Goal: Task Accomplishment & Management: Manage account settings

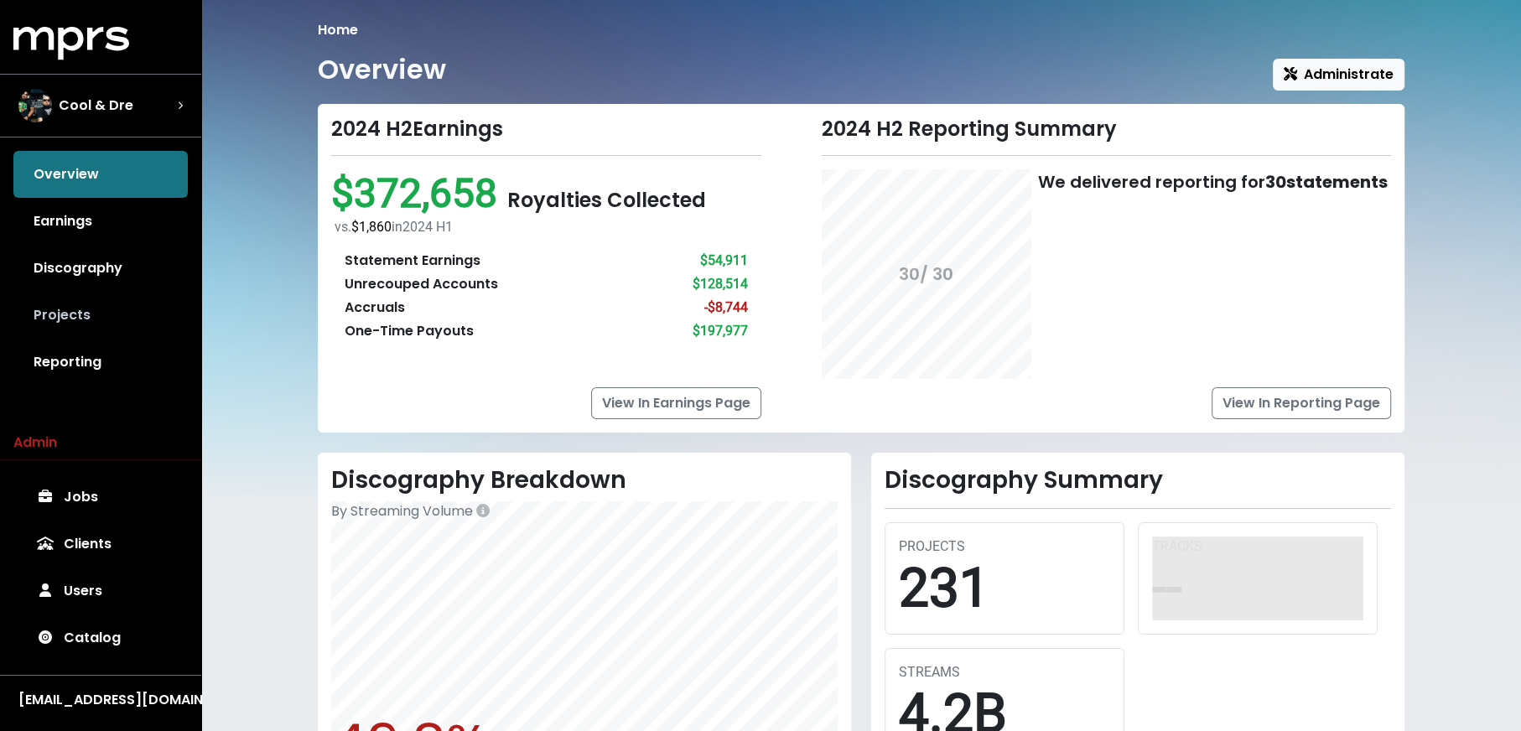
click at [119, 322] on link "Projects" at bounding box center [100, 315] width 174 height 47
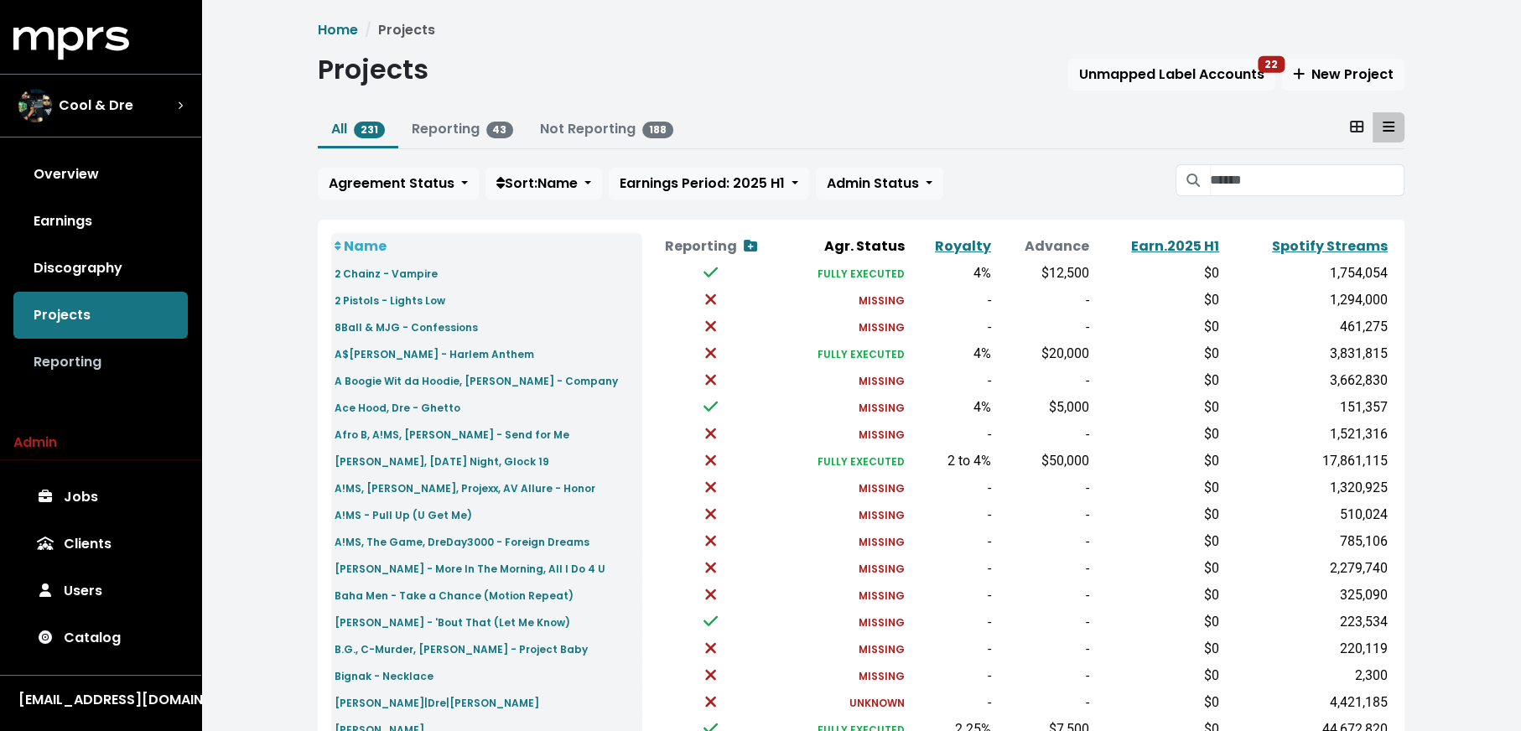
click at [134, 366] on link "Reporting" at bounding box center [100, 362] width 174 height 47
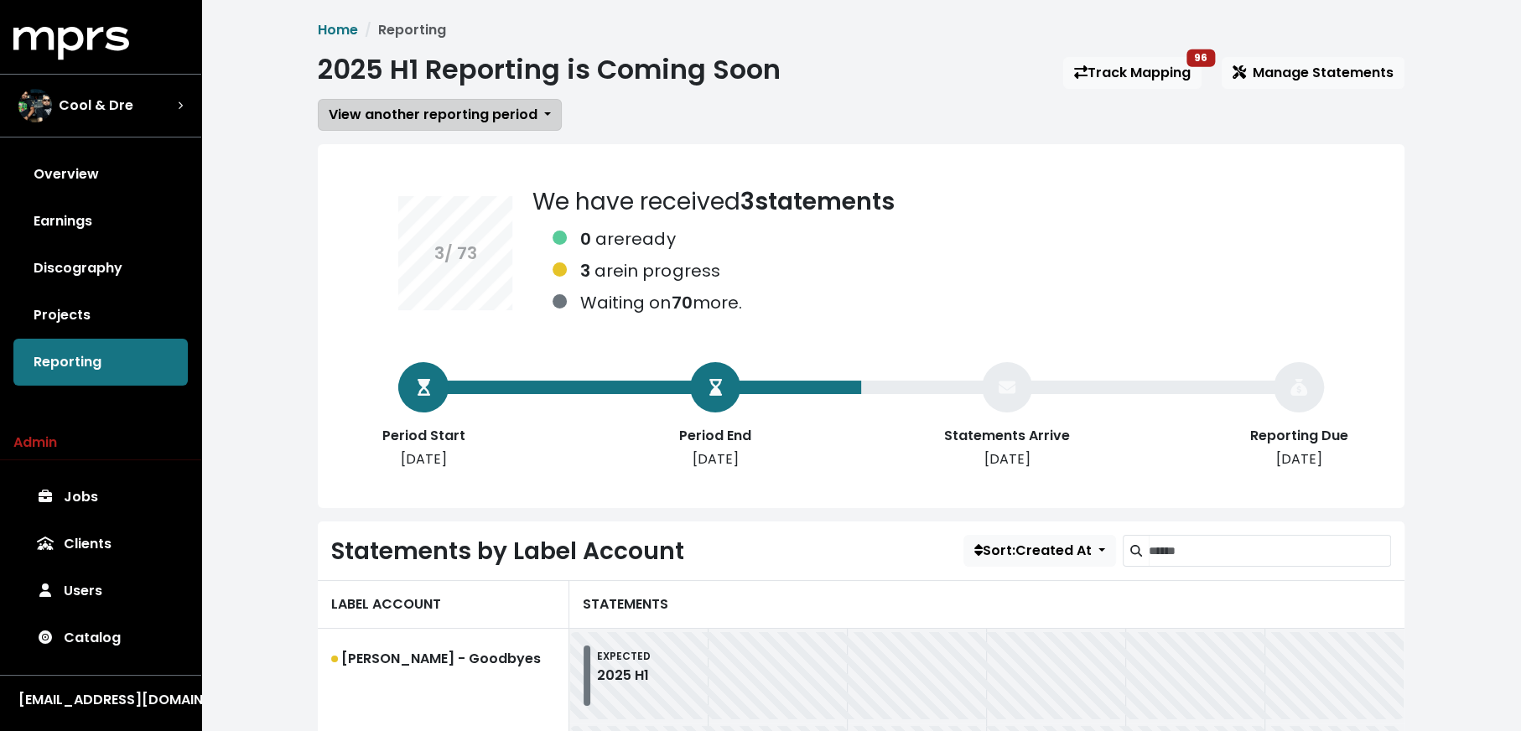
click at [442, 108] on span "View another reporting period" at bounding box center [433, 114] width 209 height 19
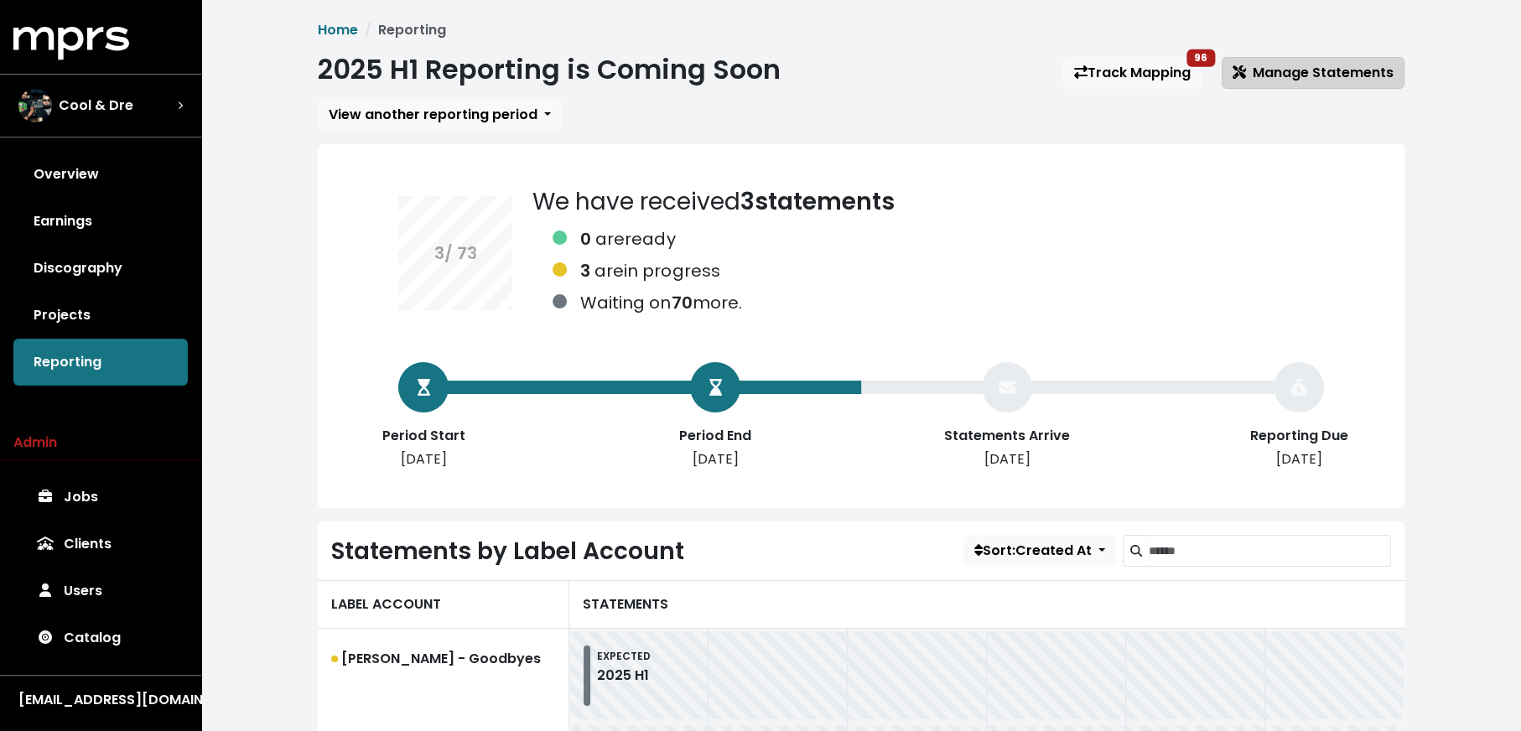
click at [1273, 76] on span "Manage Statements" at bounding box center [1313, 72] width 161 height 19
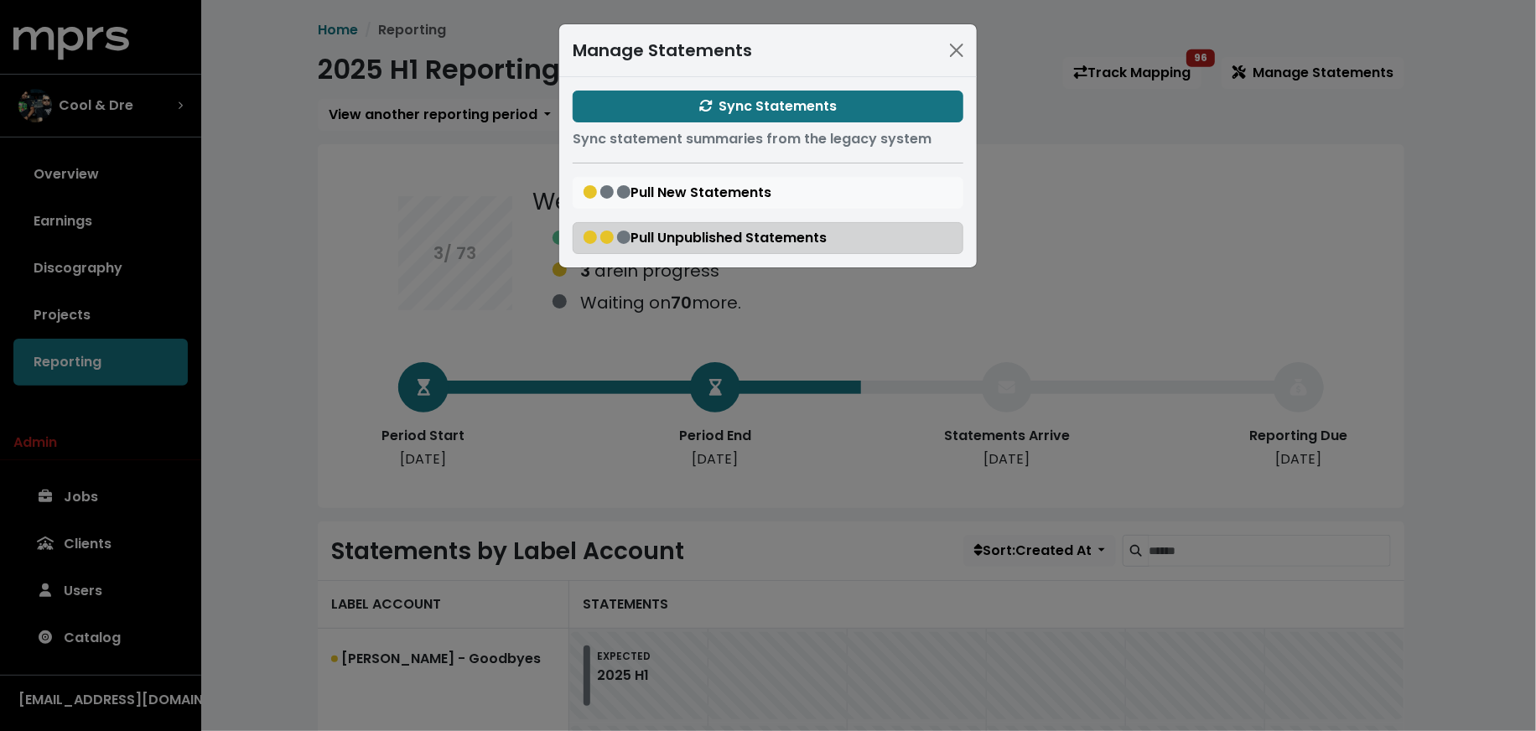
click at [774, 238] on span "Pull Unpublished Statements" at bounding box center [705, 237] width 243 height 19
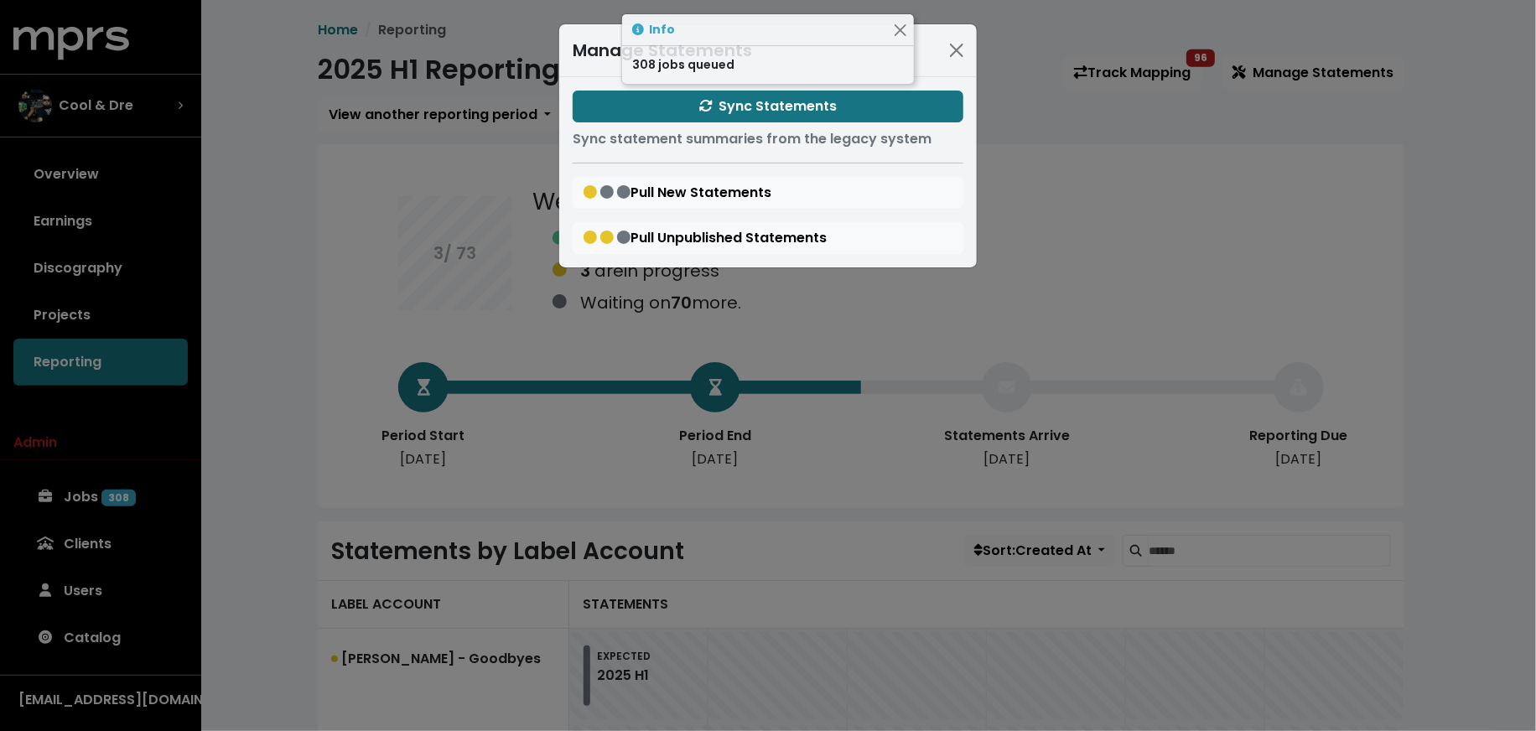
click at [320, 383] on div "Manage Statements Sync Statements Sync statement summaries from the legacy syst…" at bounding box center [768, 365] width 1536 height 731
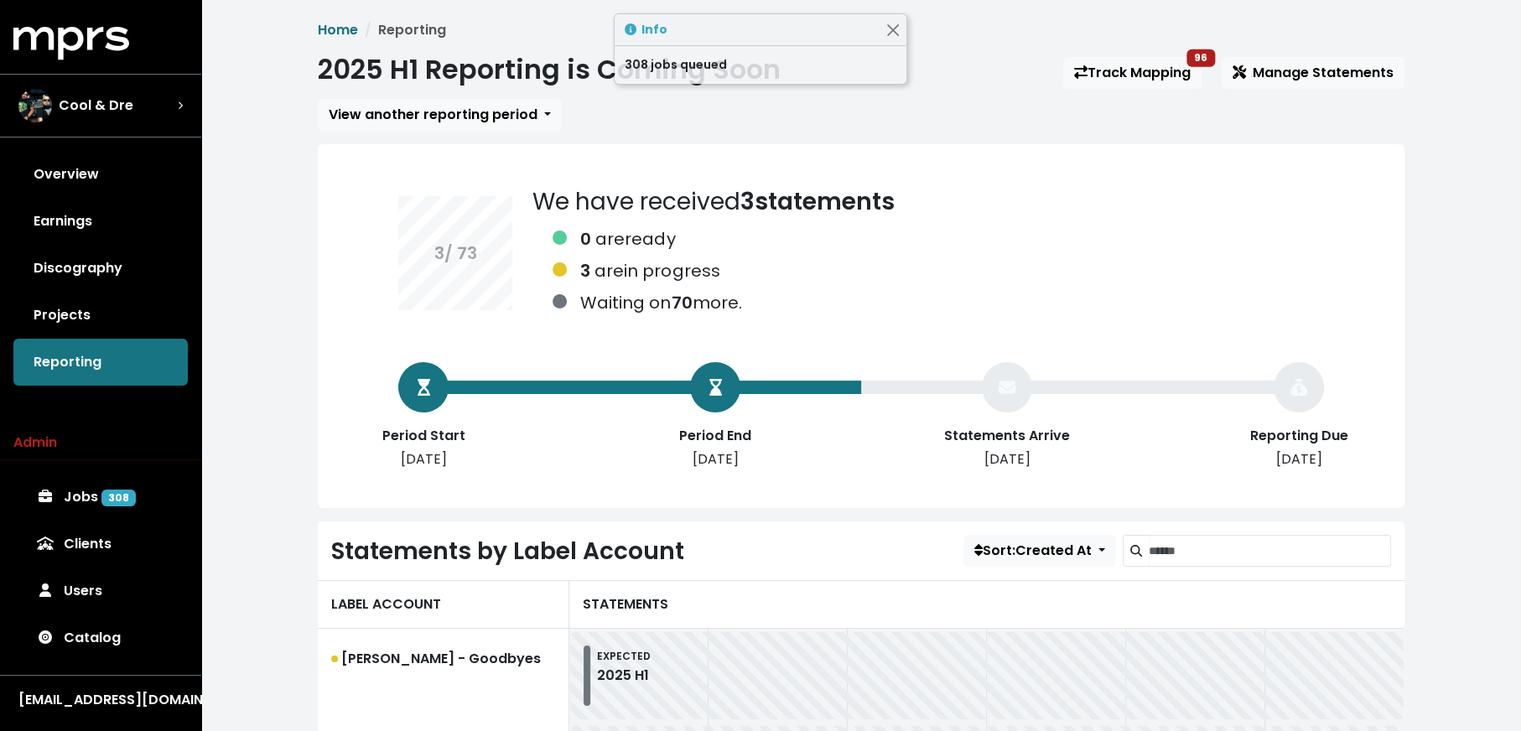
click at [78, 494] on link "Jobs 308" at bounding box center [100, 497] width 174 height 47
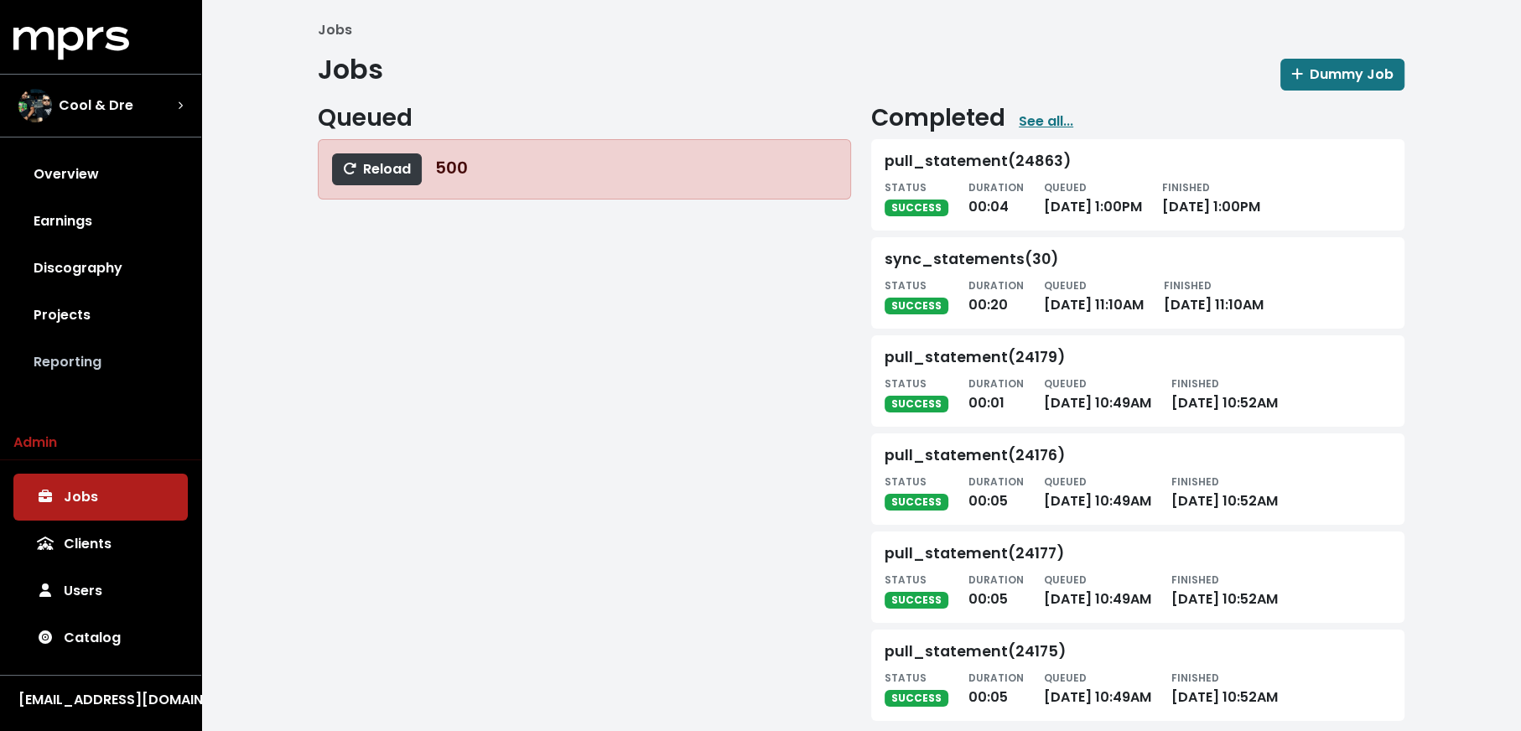
click at [68, 382] on link "Reporting" at bounding box center [100, 362] width 174 height 47
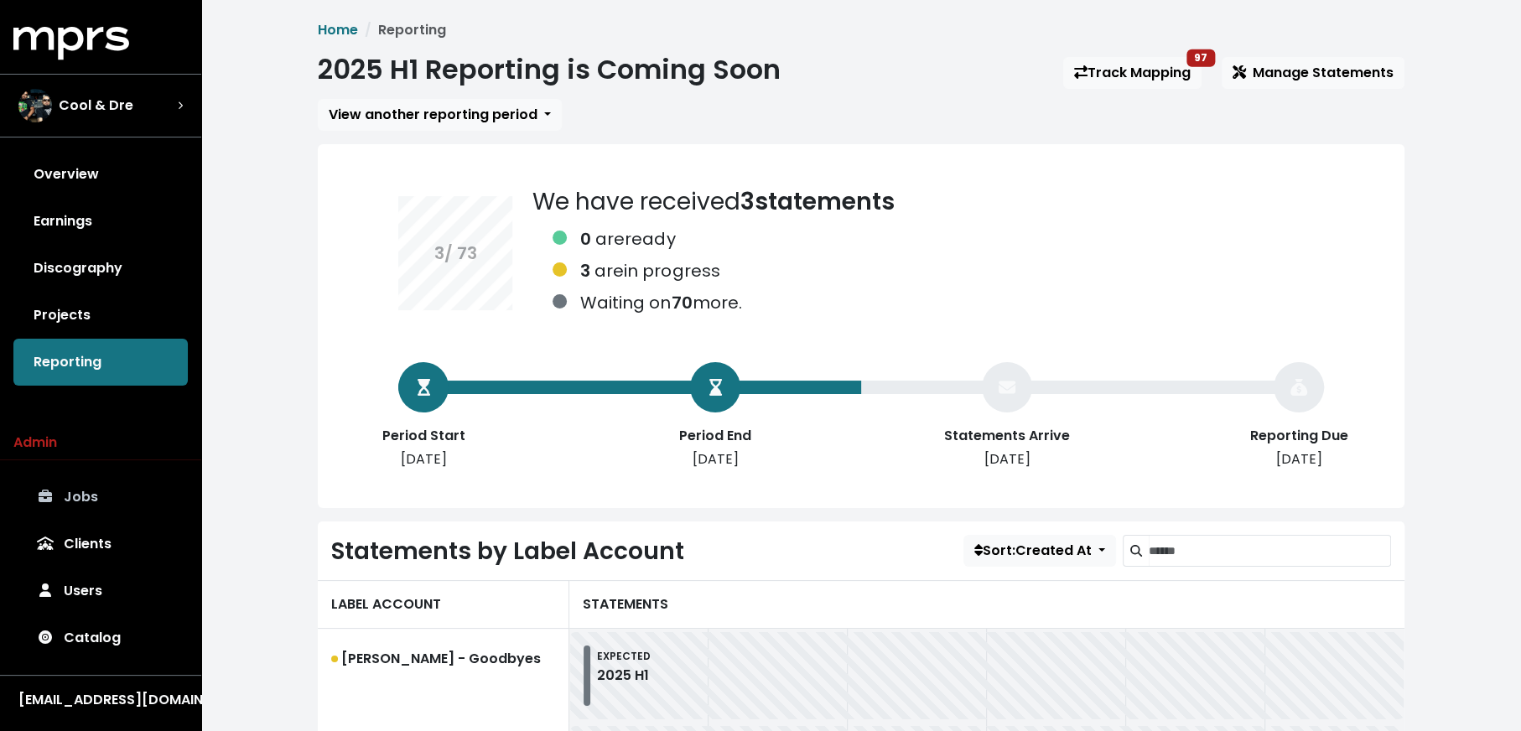
click at [86, 508] on link "Jobs" at bounding box center [100, 497] width 174 height 47
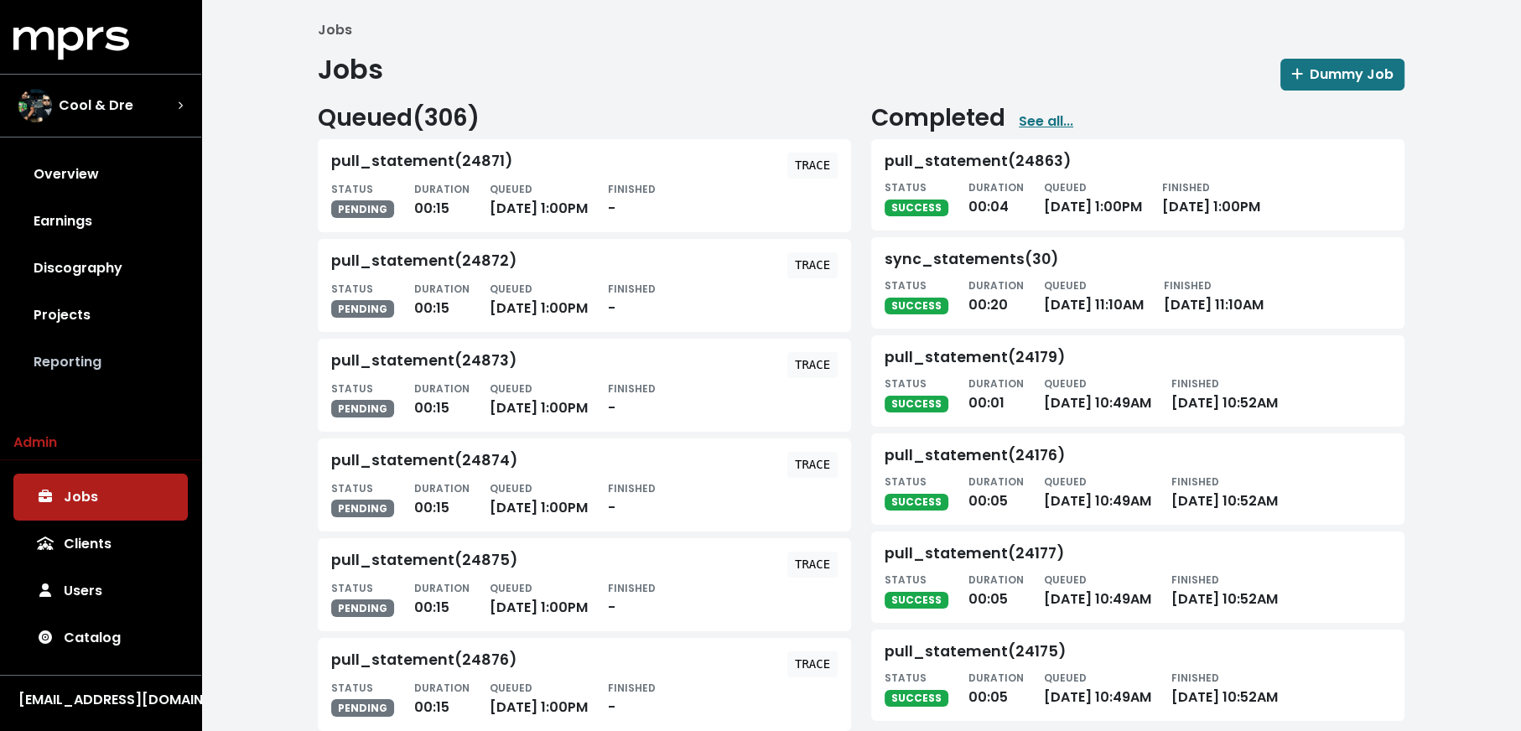
click at [86, 368] on link "Reporting" at bounding box center [100, 362] width 174 height 47
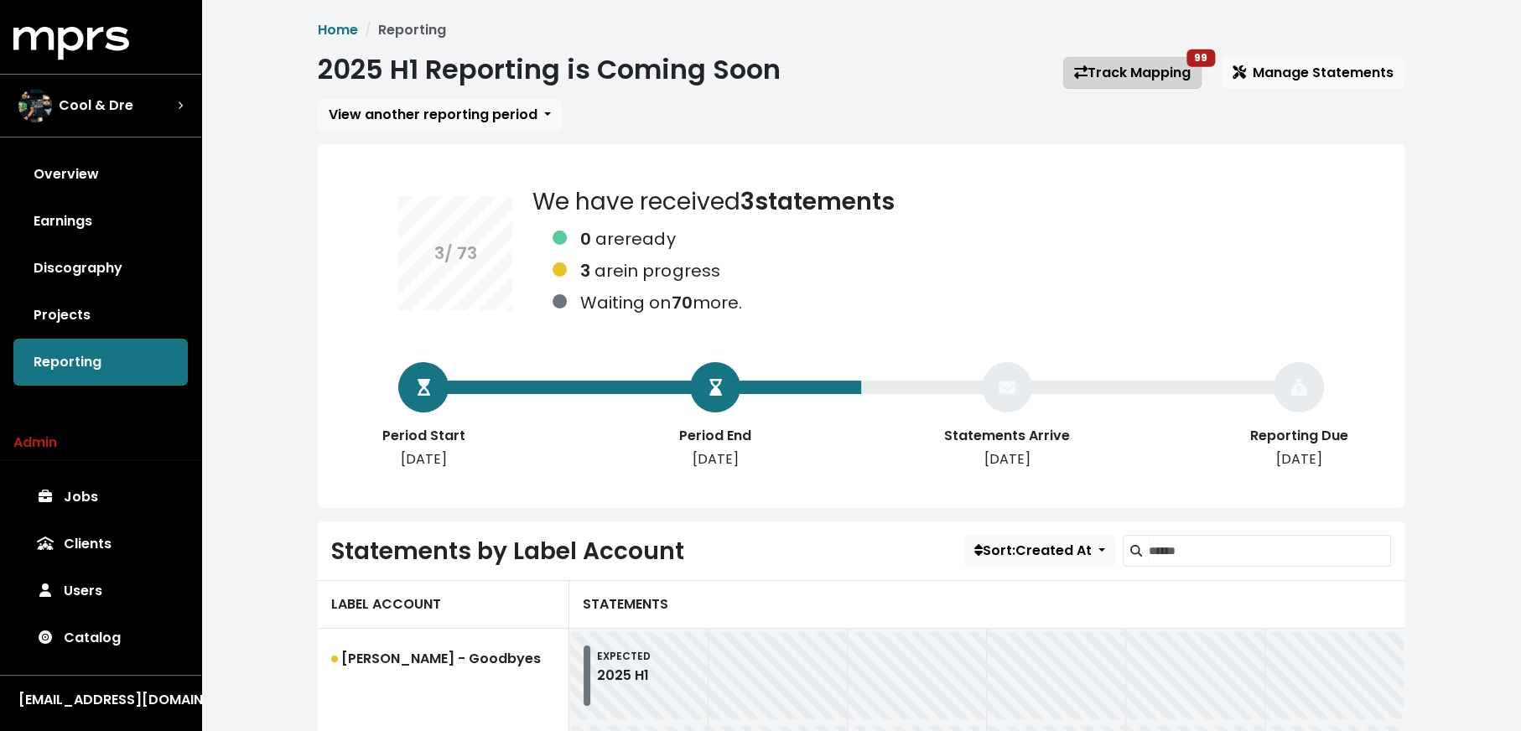
click at [1126, 79] on link "Track Mapping 99" at bounding box center [1132, 73] width 138 height 32
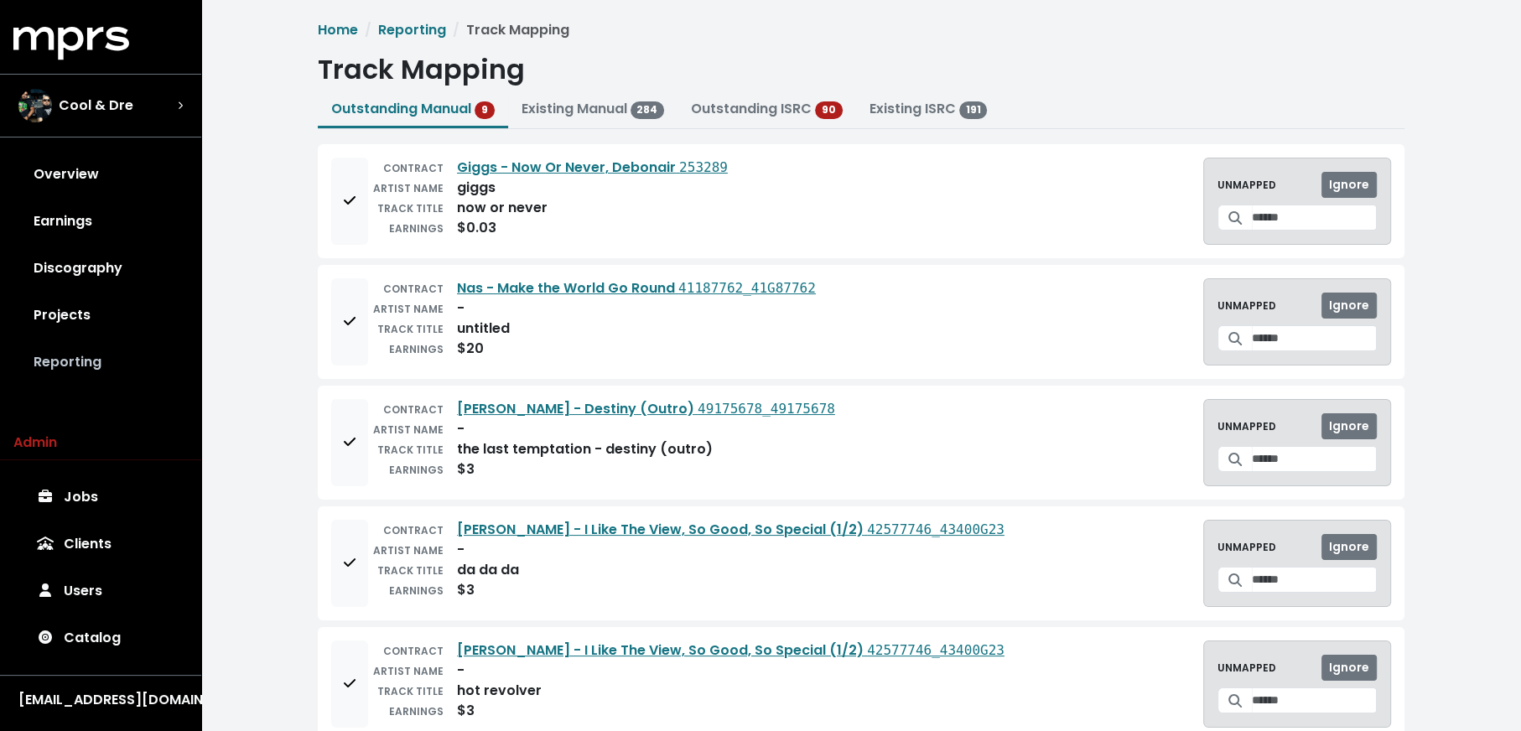
click at [101, 372] on link "Reporting" at bounding box center [100, 362] width 174 height 47
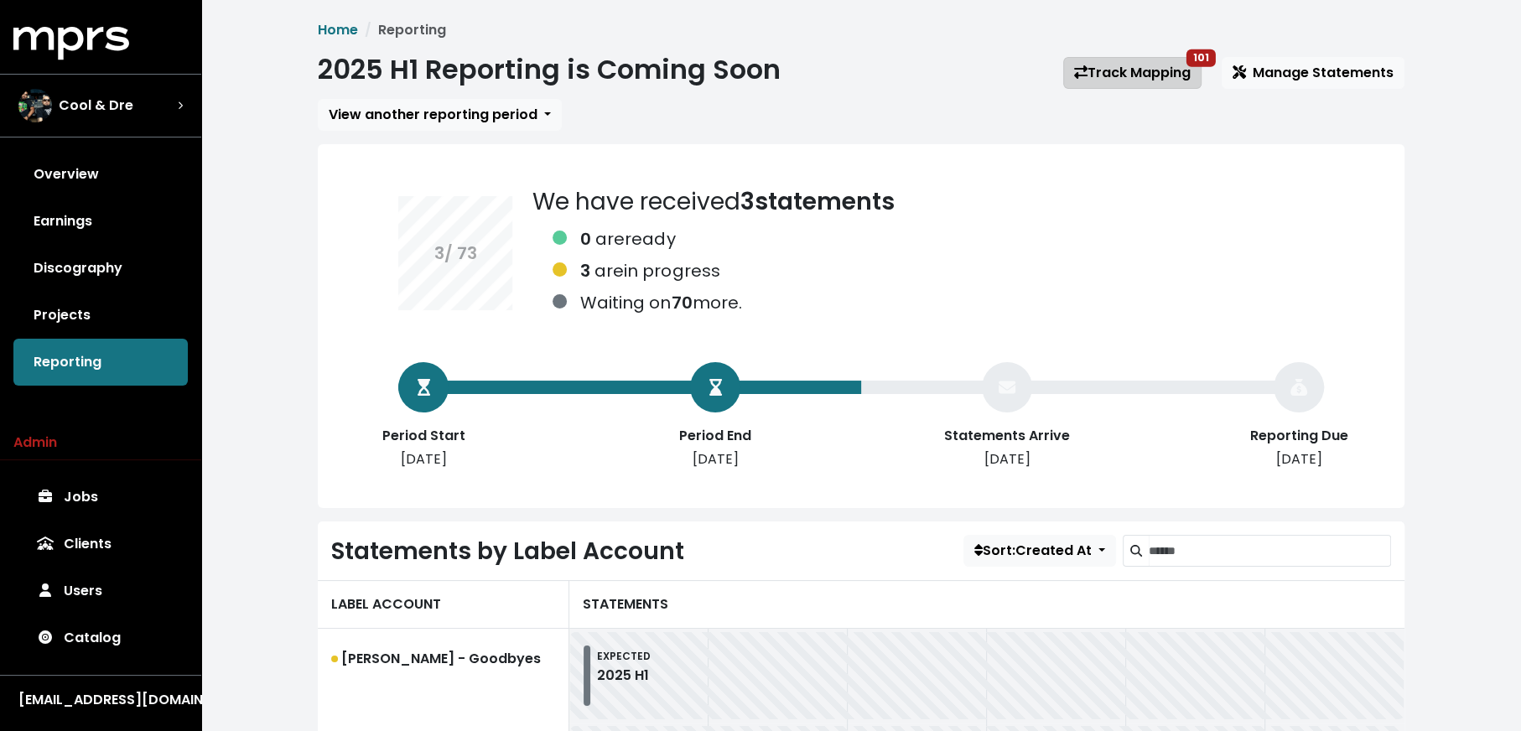
click at [1103, 80] on link "Track Mapping 101" at bounding box center [1132, 73] width 138 height 32
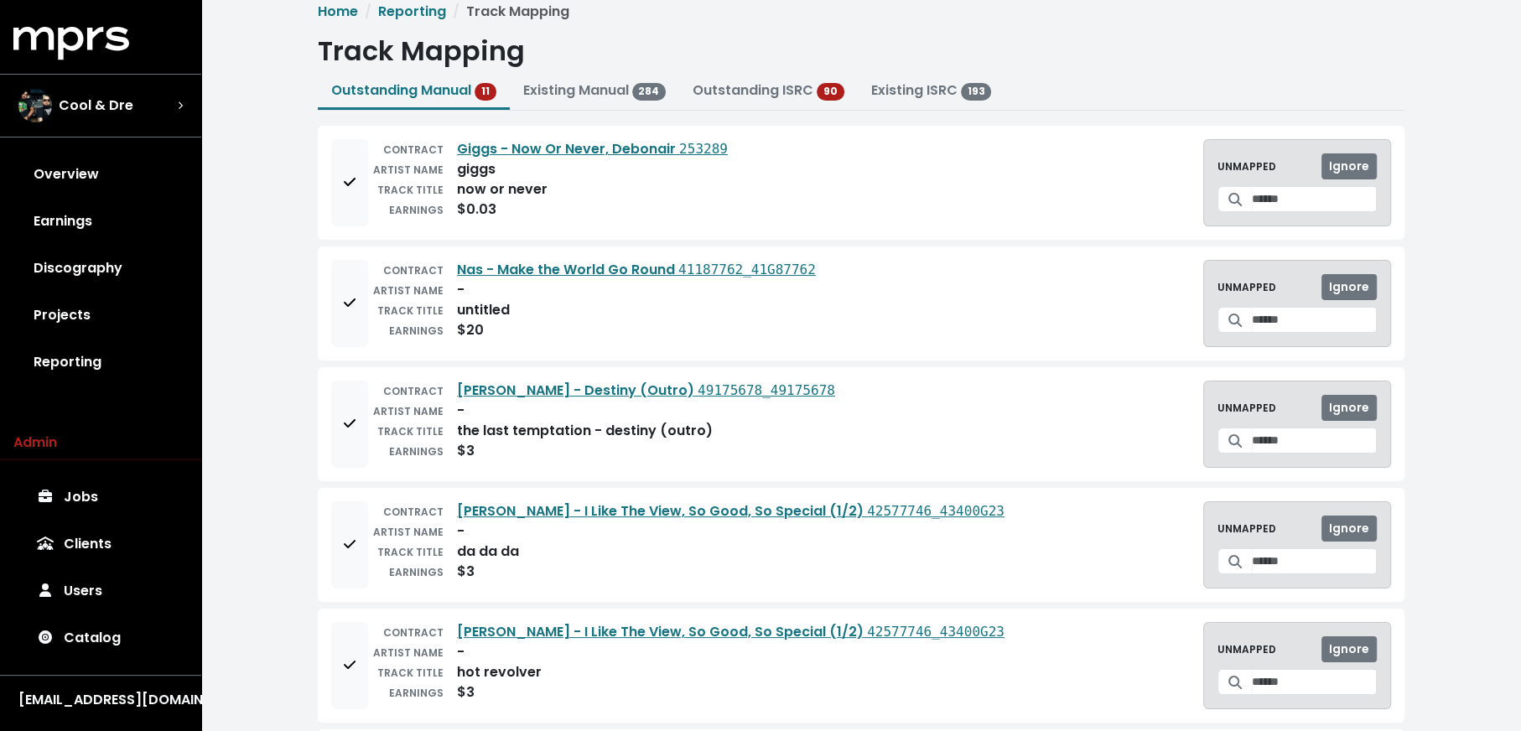
scroll to position [23, 0]
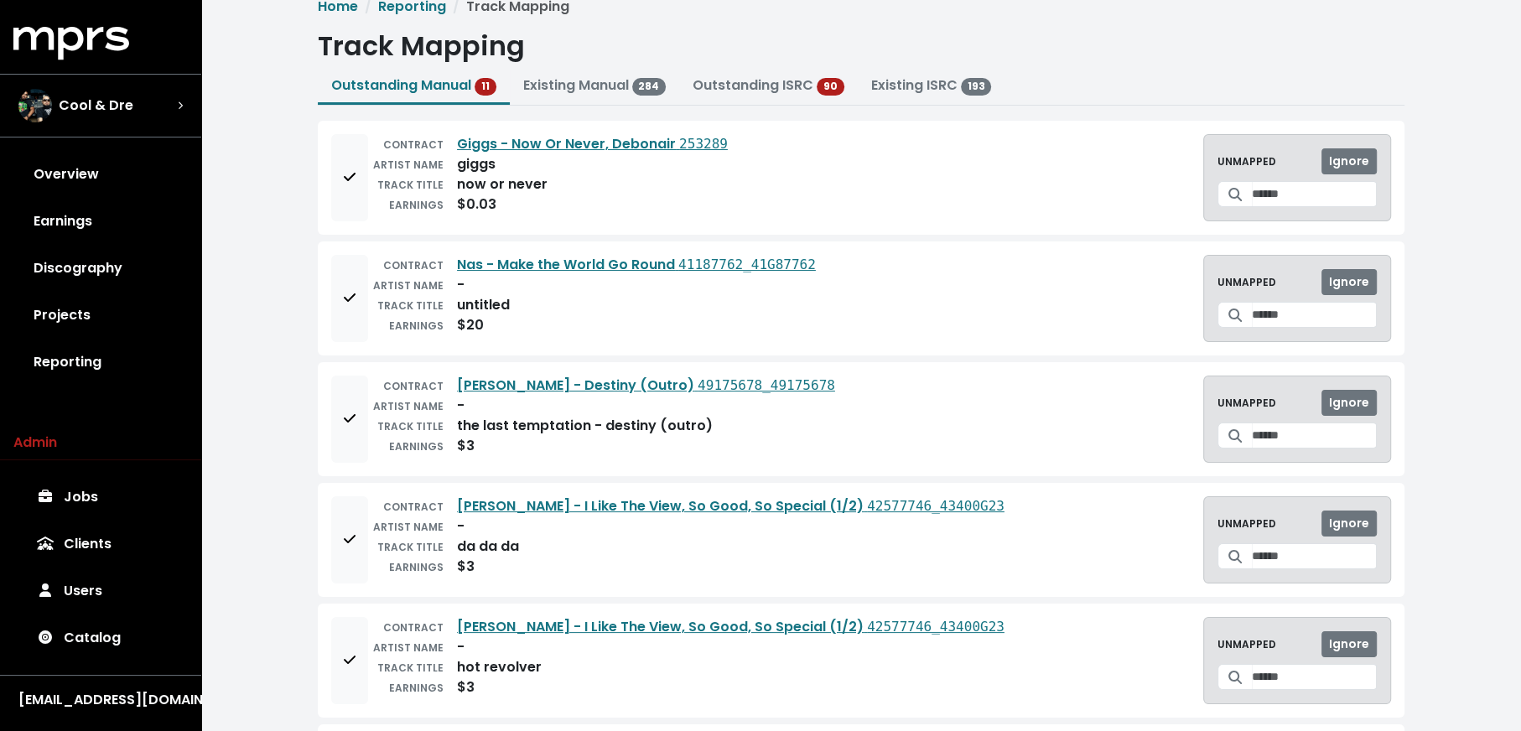
click at [293, 420] on div "Home Reporting Track Mapping Track Mapping Outstanding Manual 11 Existing Manua…" at bounding box center [861, 726] width 1320 height 1499
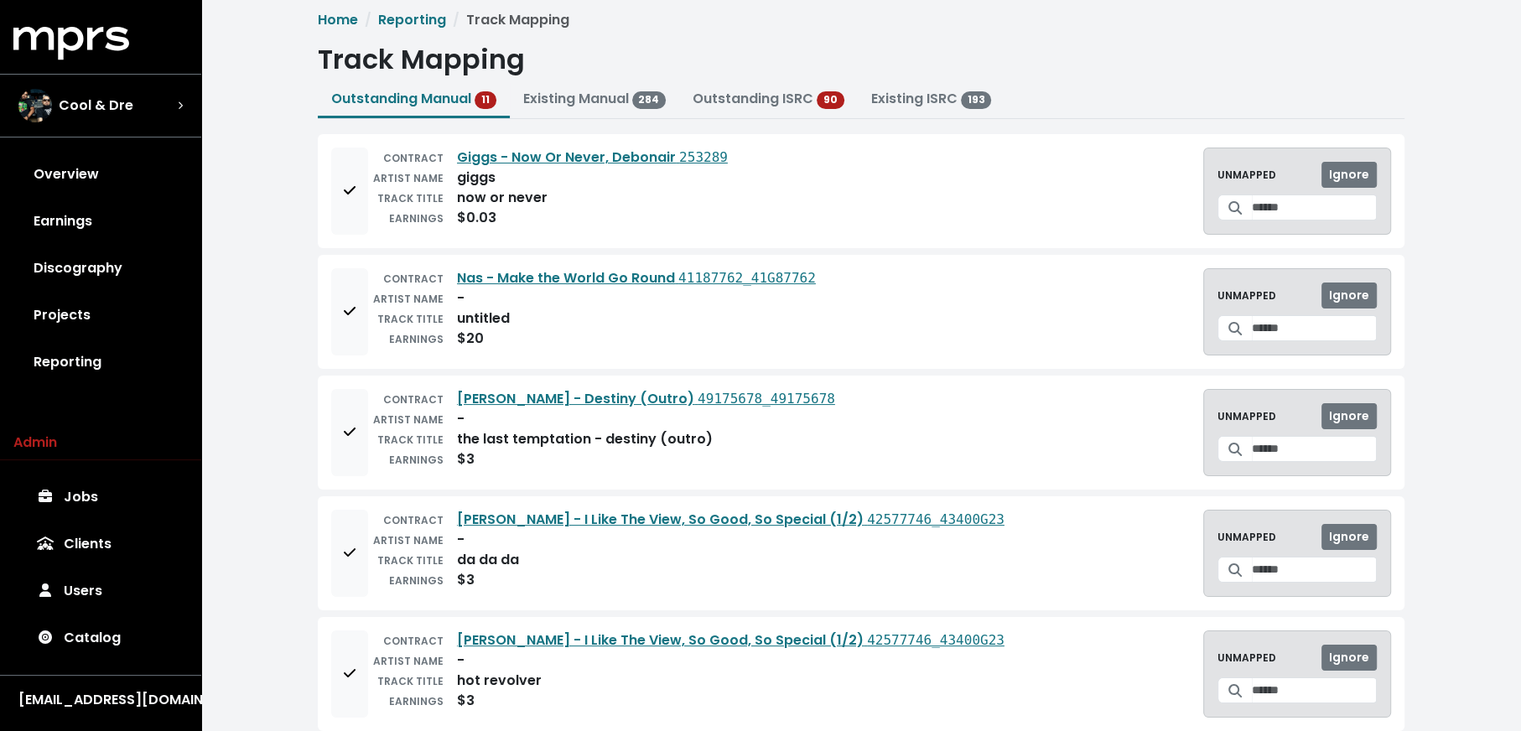
scroll to position [8, 0]
click at [132, 368] on link "Reporting" at bounding box center [100, 362] width 174 height 47
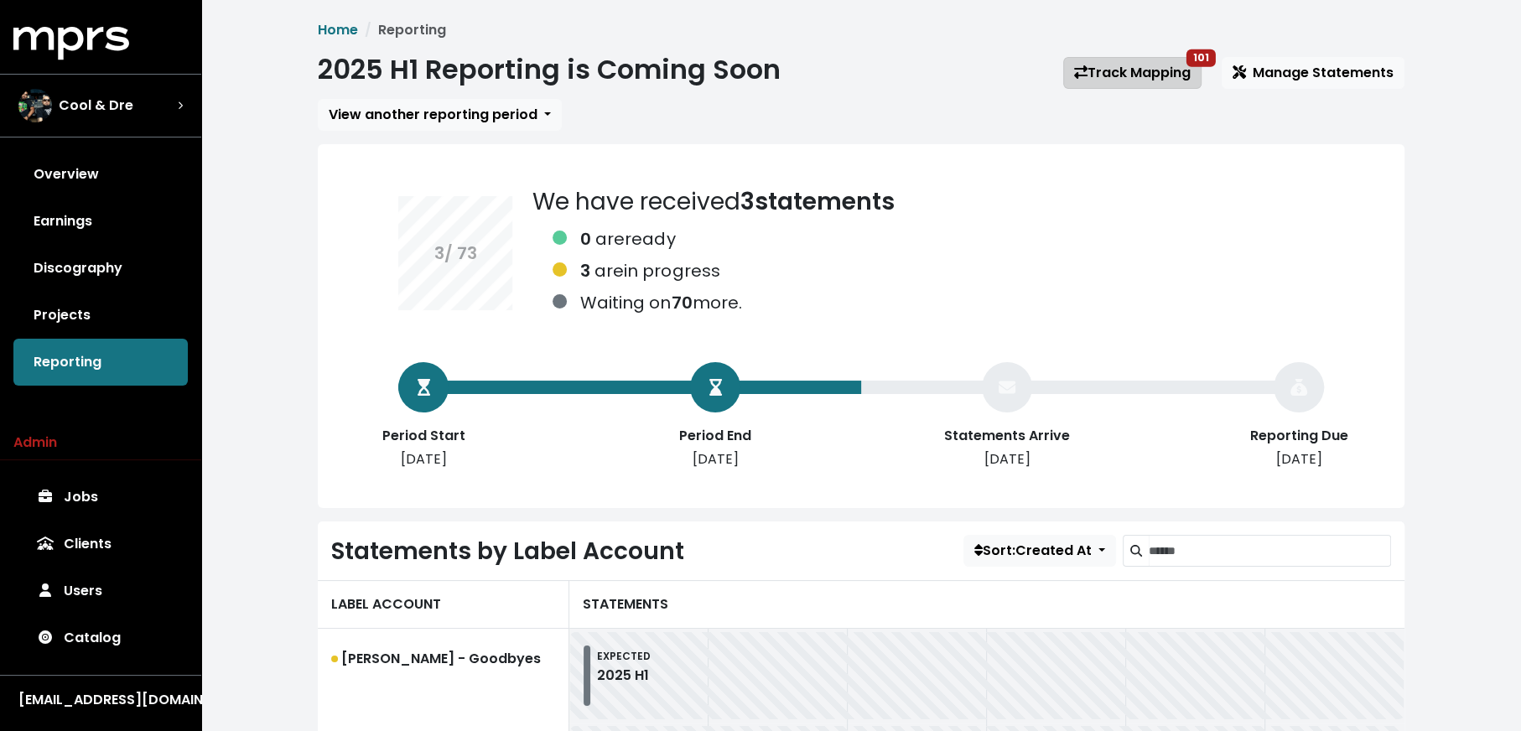
click at [1129, 75] on link "Track Mapping 101" at bounding box center [1132, 73] width 138 height 32
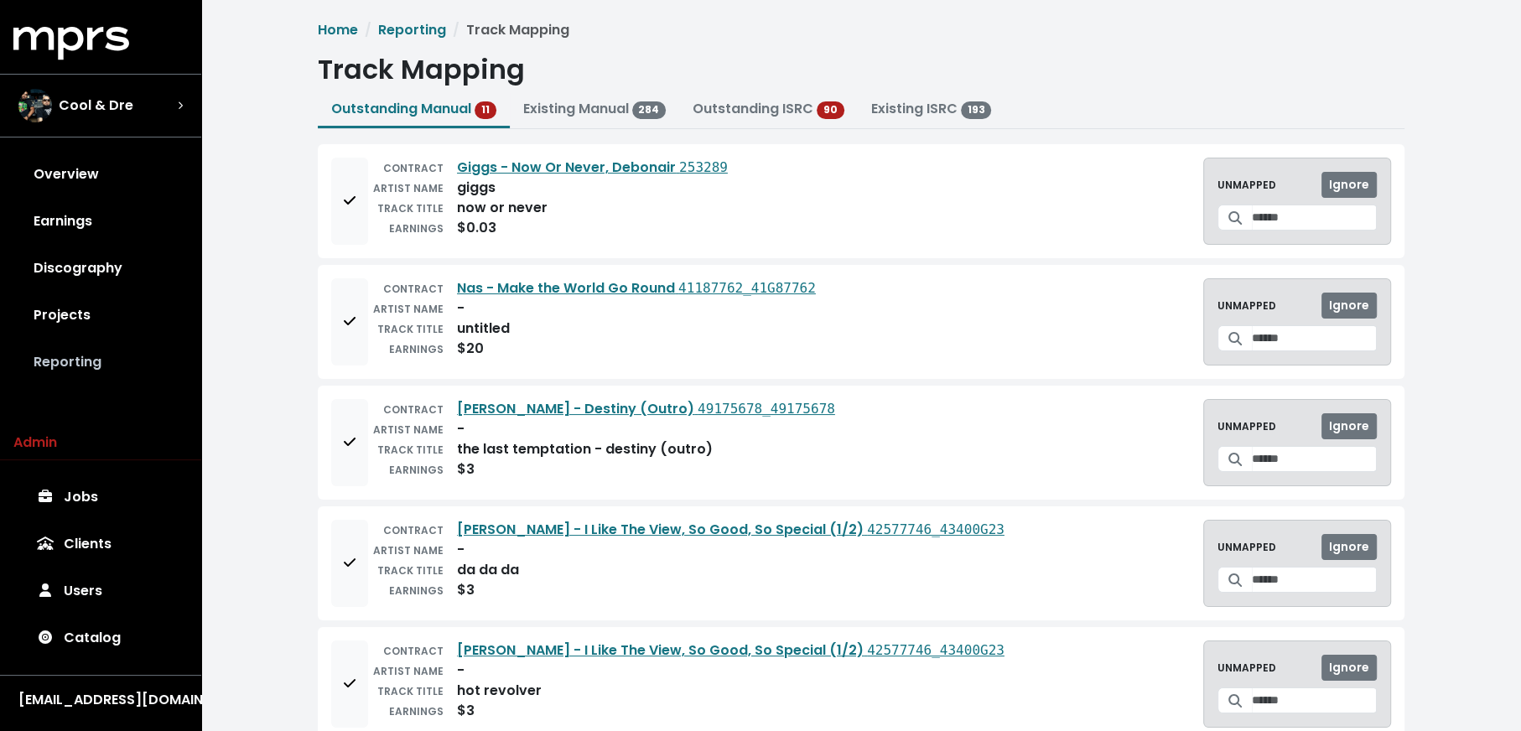
click at [113, 360] on link "Reporting" at bounding box center [100, 362] width 174 height 47
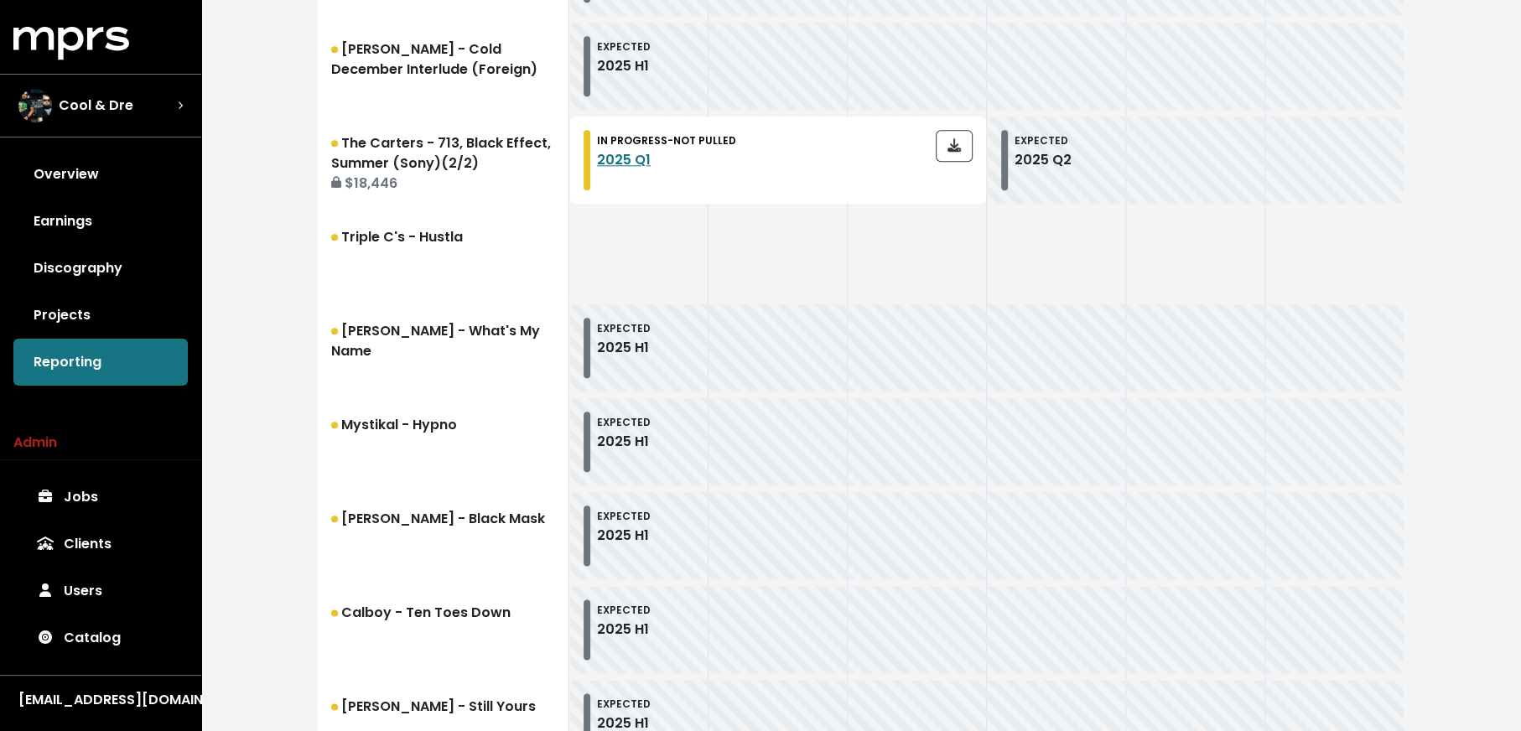
scroll to position [1952, 0]
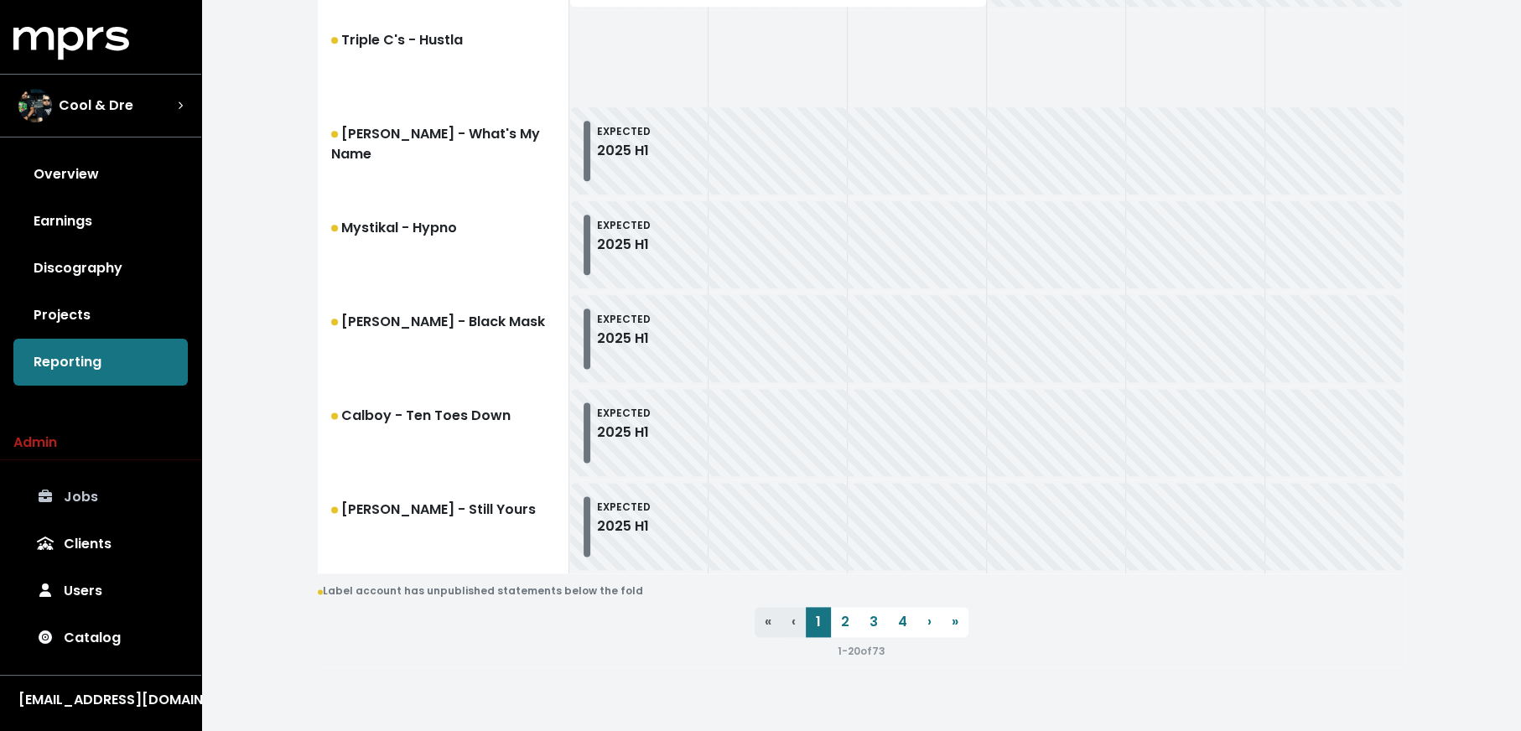
click at [96, 490] on link "Jobs" at bounding box center [100, 497] width 174 height 47
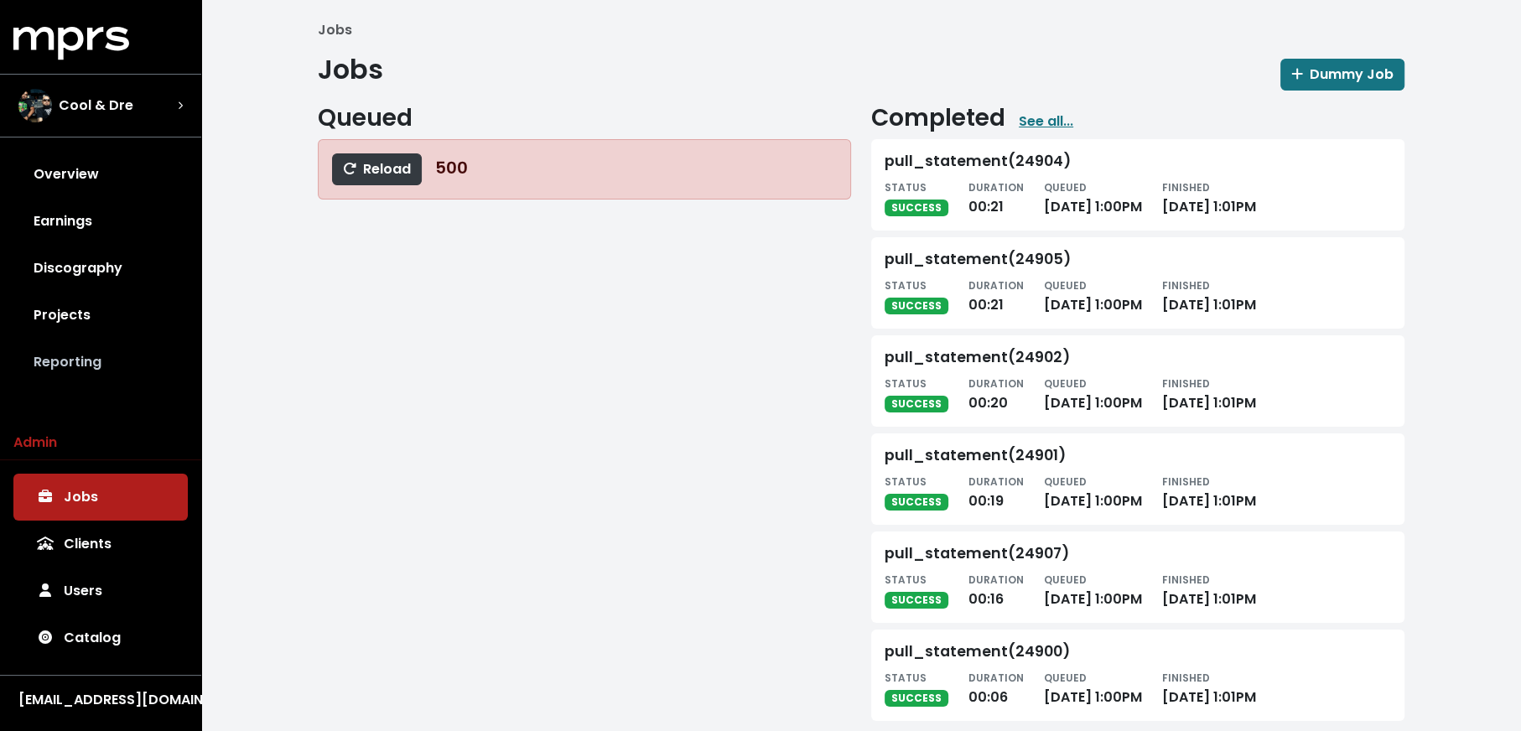
click at [119, 350] on link "Reporting" at bounding box center [100, 362] width 174 height 47
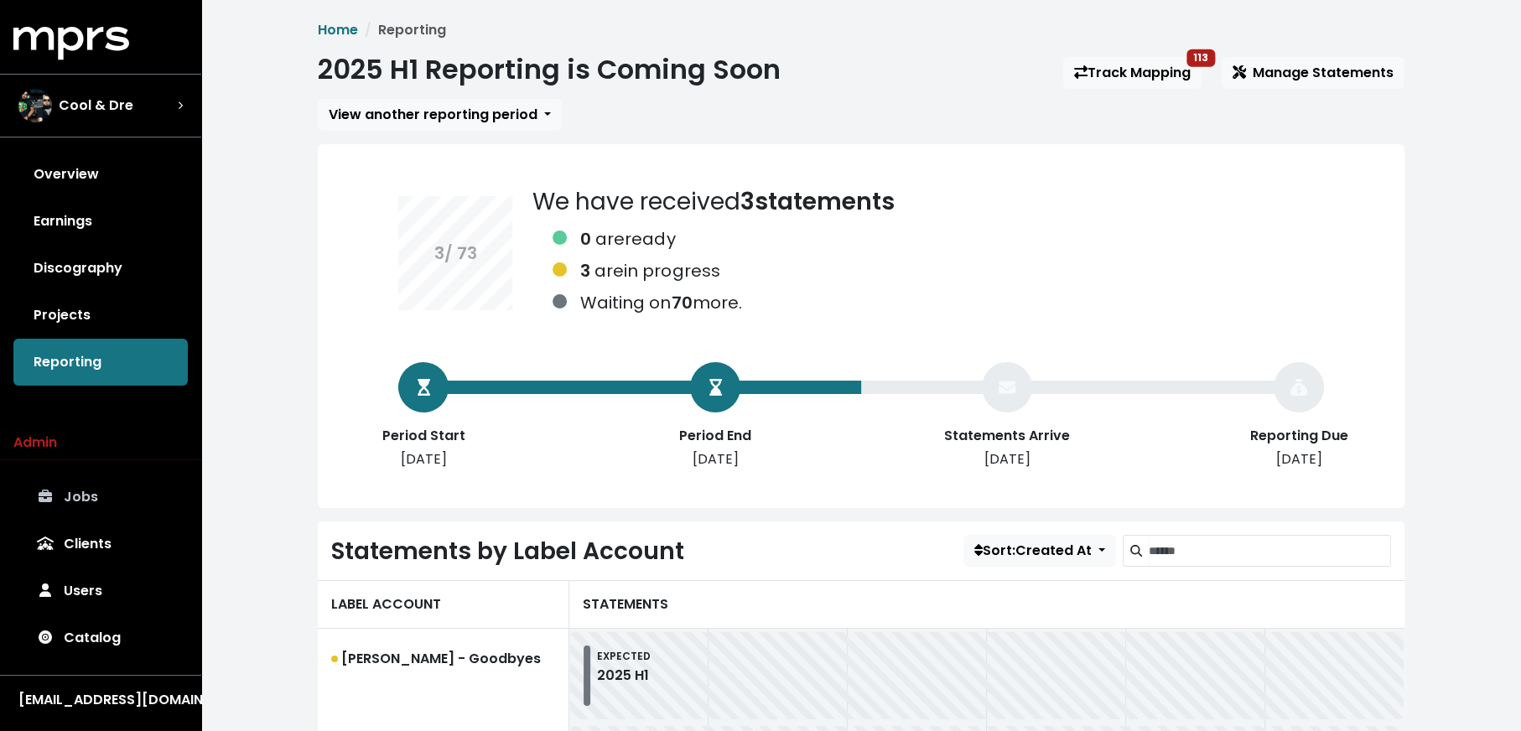
click at [111, 485] on link "Jobs" at bounding box center [100, 497] width 174 height 47
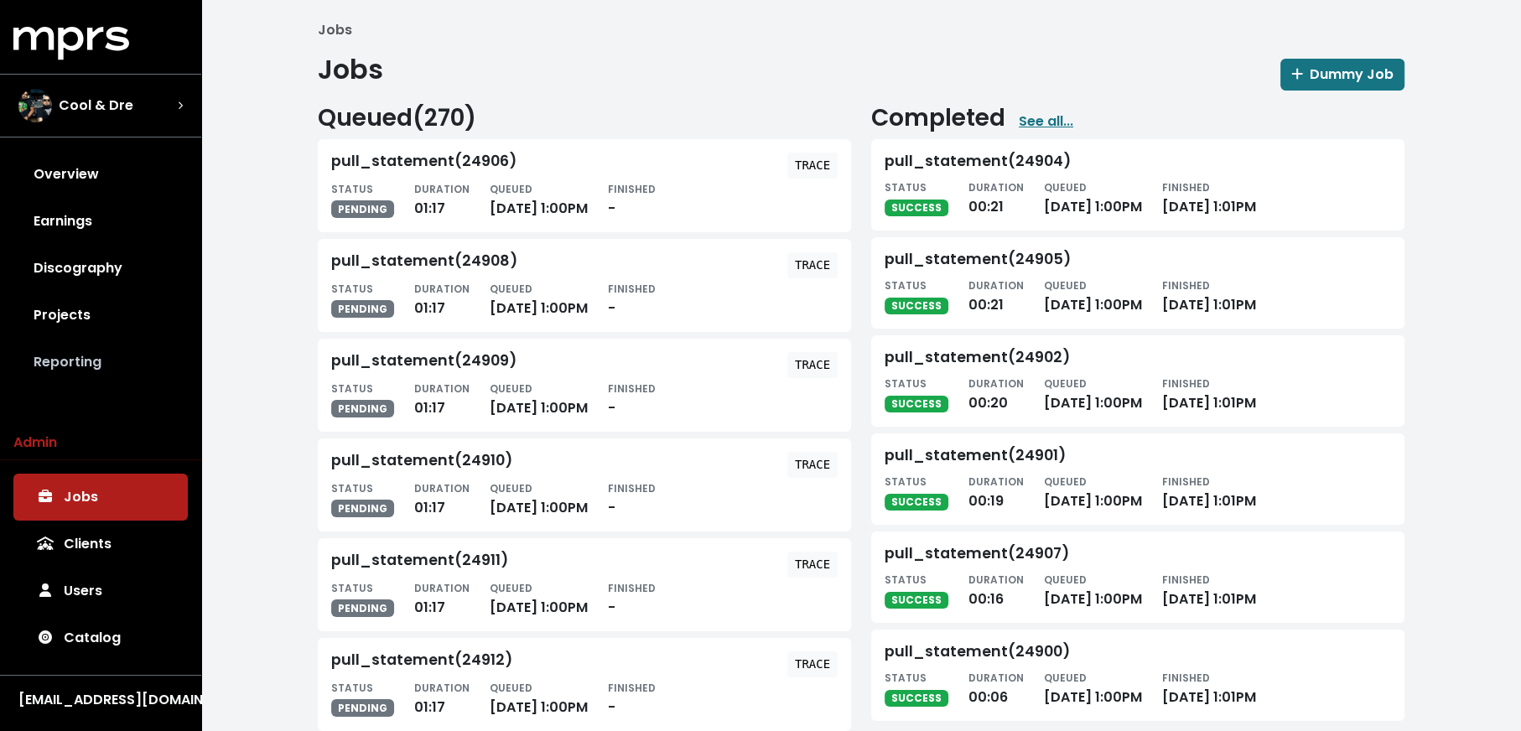
click at [111, 356] on link "Reporting" at bounding box center [100, 362] width 174 height 47
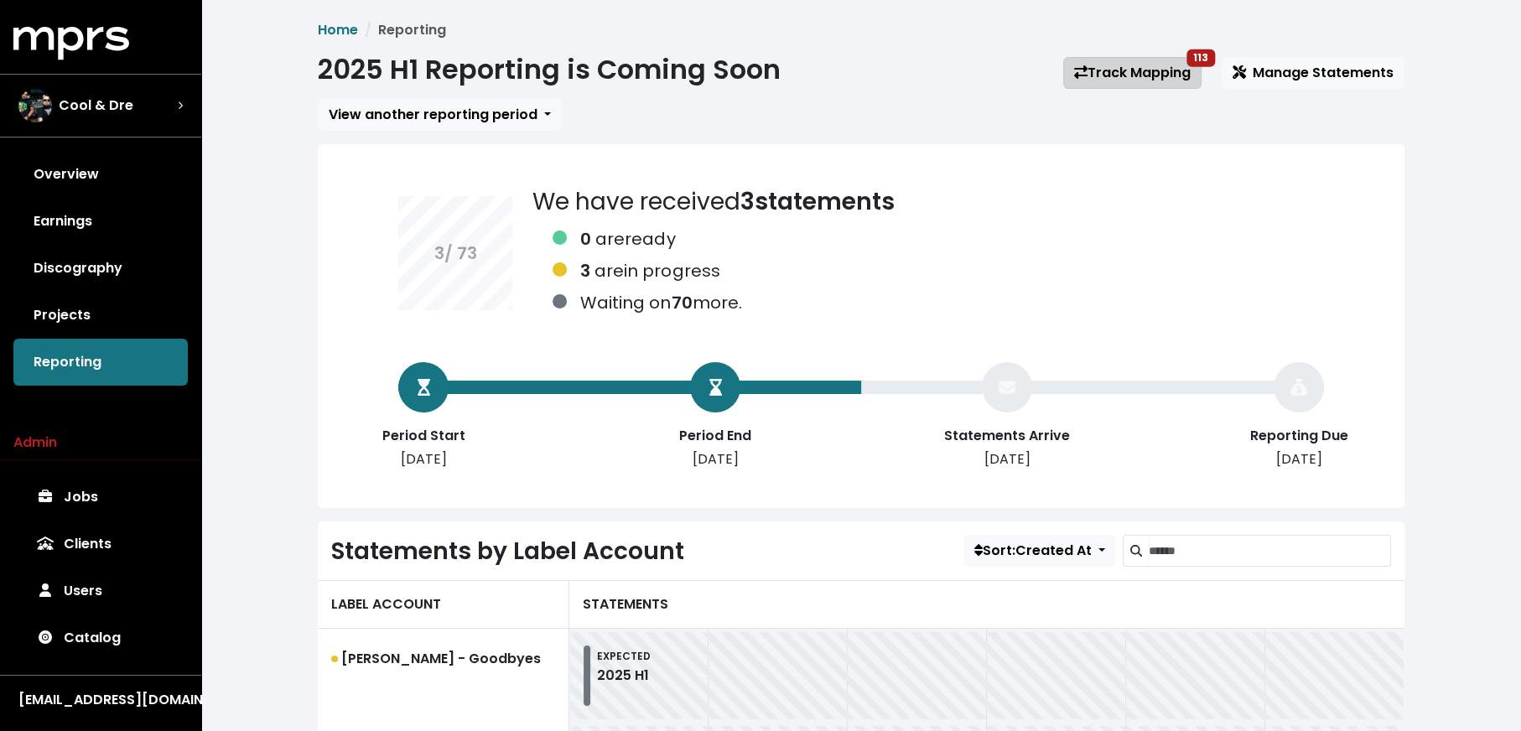
click at [1118, 73] on link "Track Mapping 113" at bounding box center [1132, 73] width 138 height 32
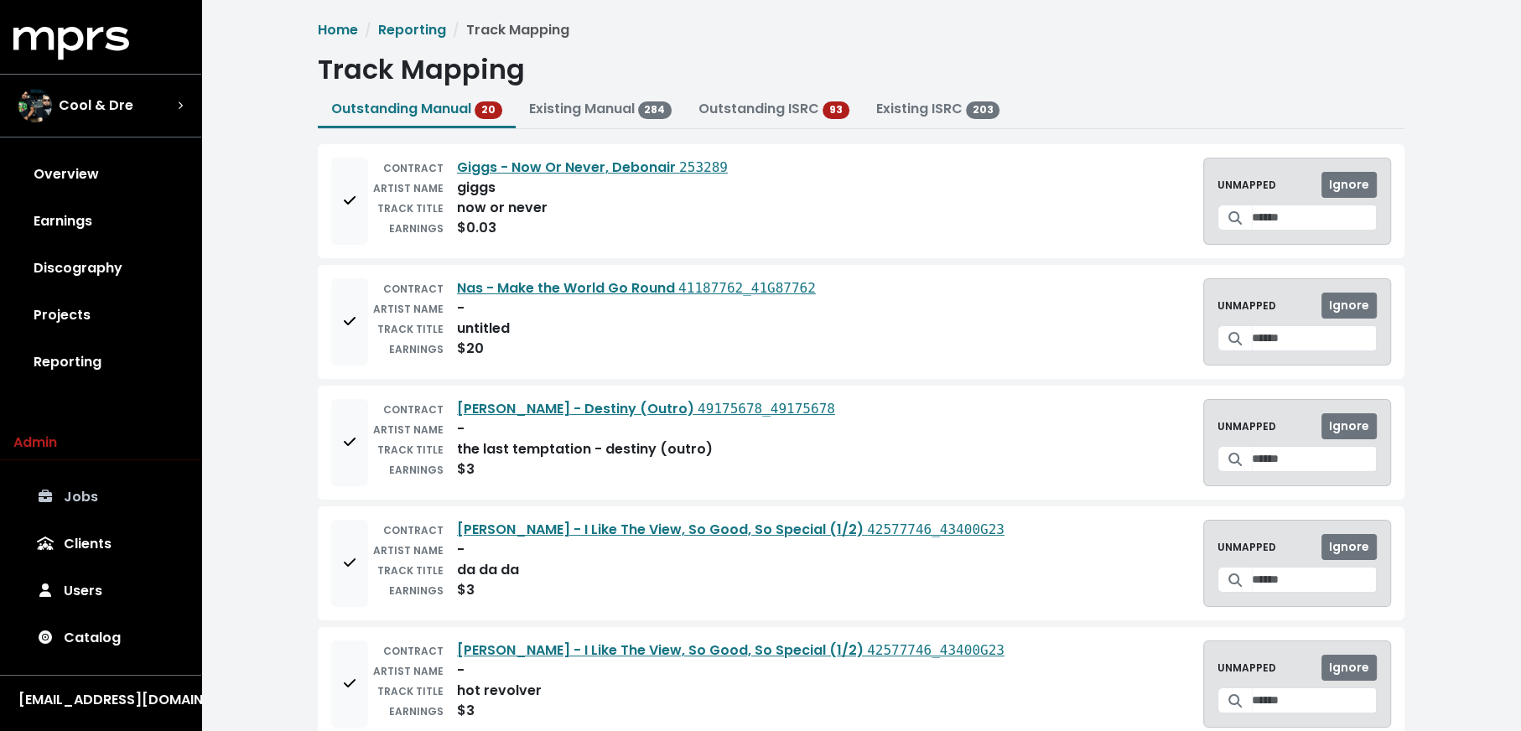
click at [116, 497] on link "Jobs" at bounding box center [100, 497] width 174 height 47
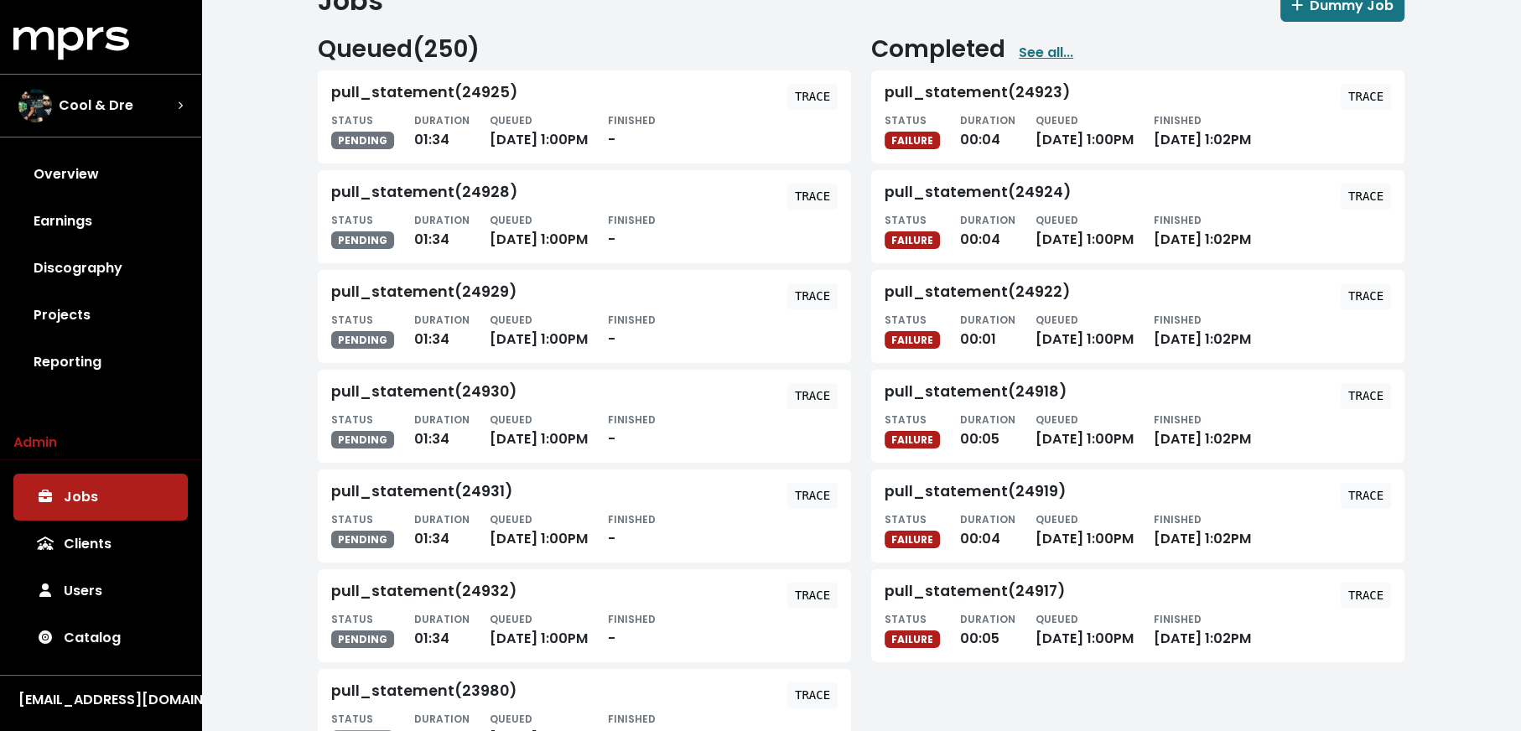
scroll to position [71, 0]
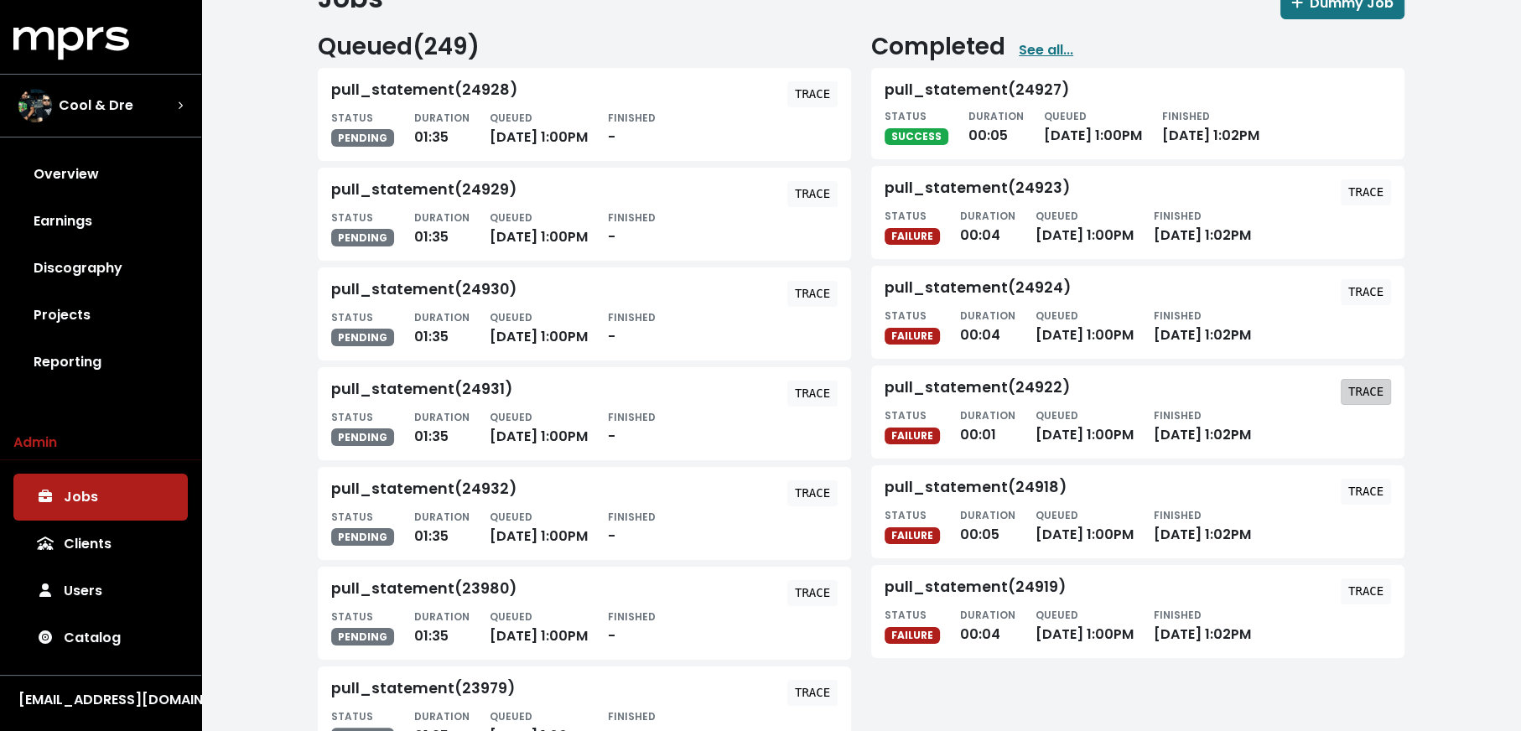
click at [1363, 387] on tt "TRACE" at bounding box center [1365, 391] width 35 height 13
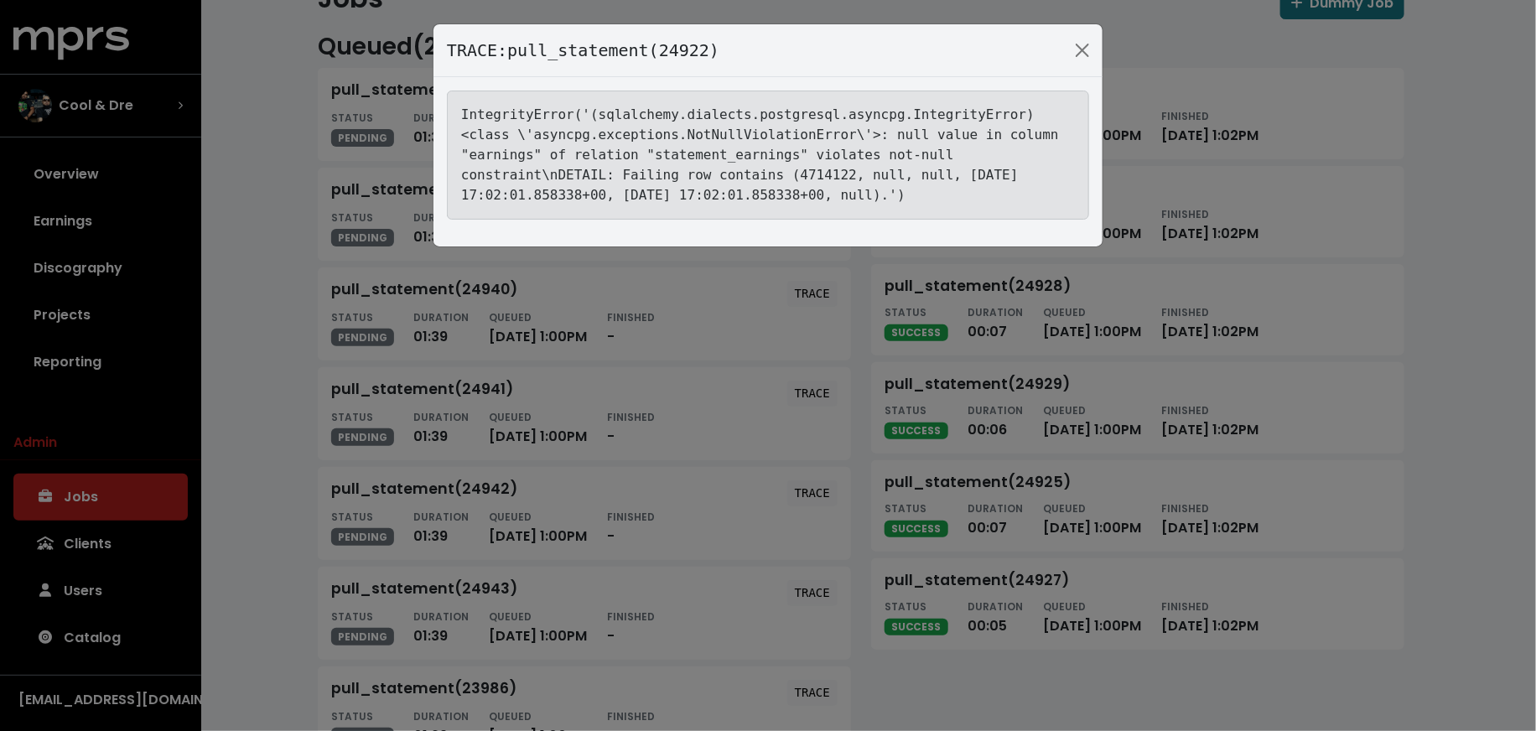
click at [276, 396] on div "TRACE: pull_statement(24922) IntegrityError('(sqlalchemy.dialects.postgresql.as…" at bounding box center [768, 365] width 1536 height 731
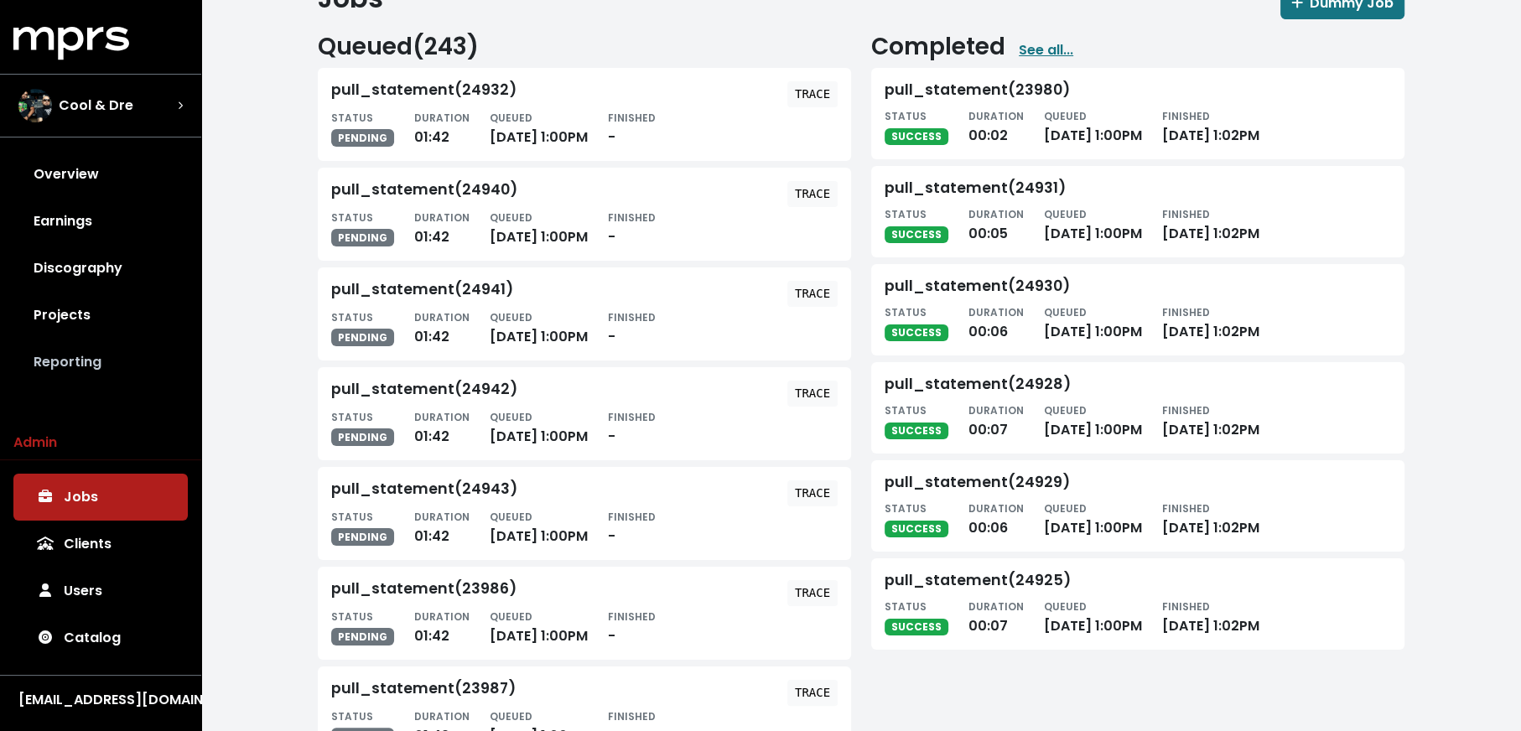
click at [117, 367] on link "Reporting" at bounding box center [100, 362] width 174 height 47
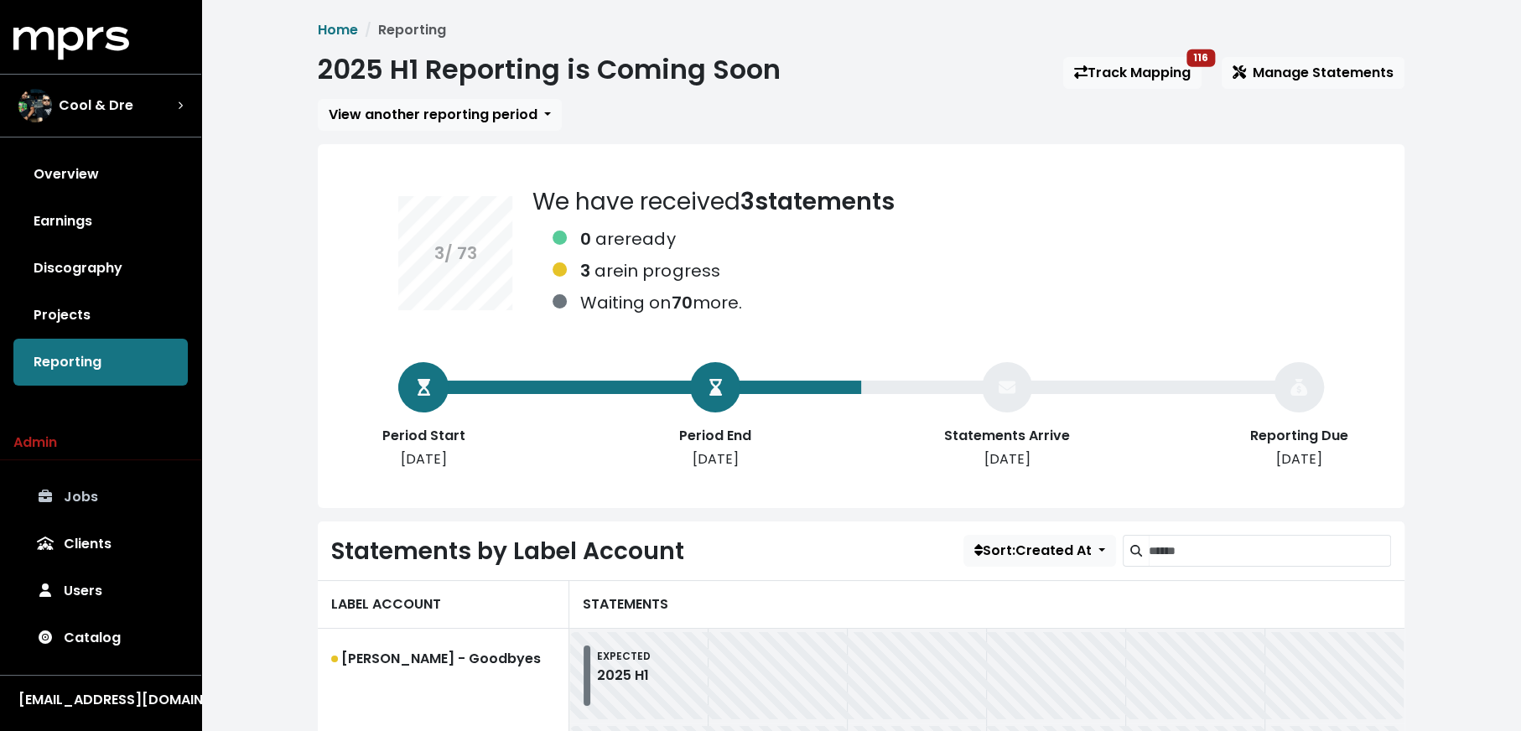
click at [99, 503] on link "Jobs" at bounding box center [100, 497] width 174 height 47
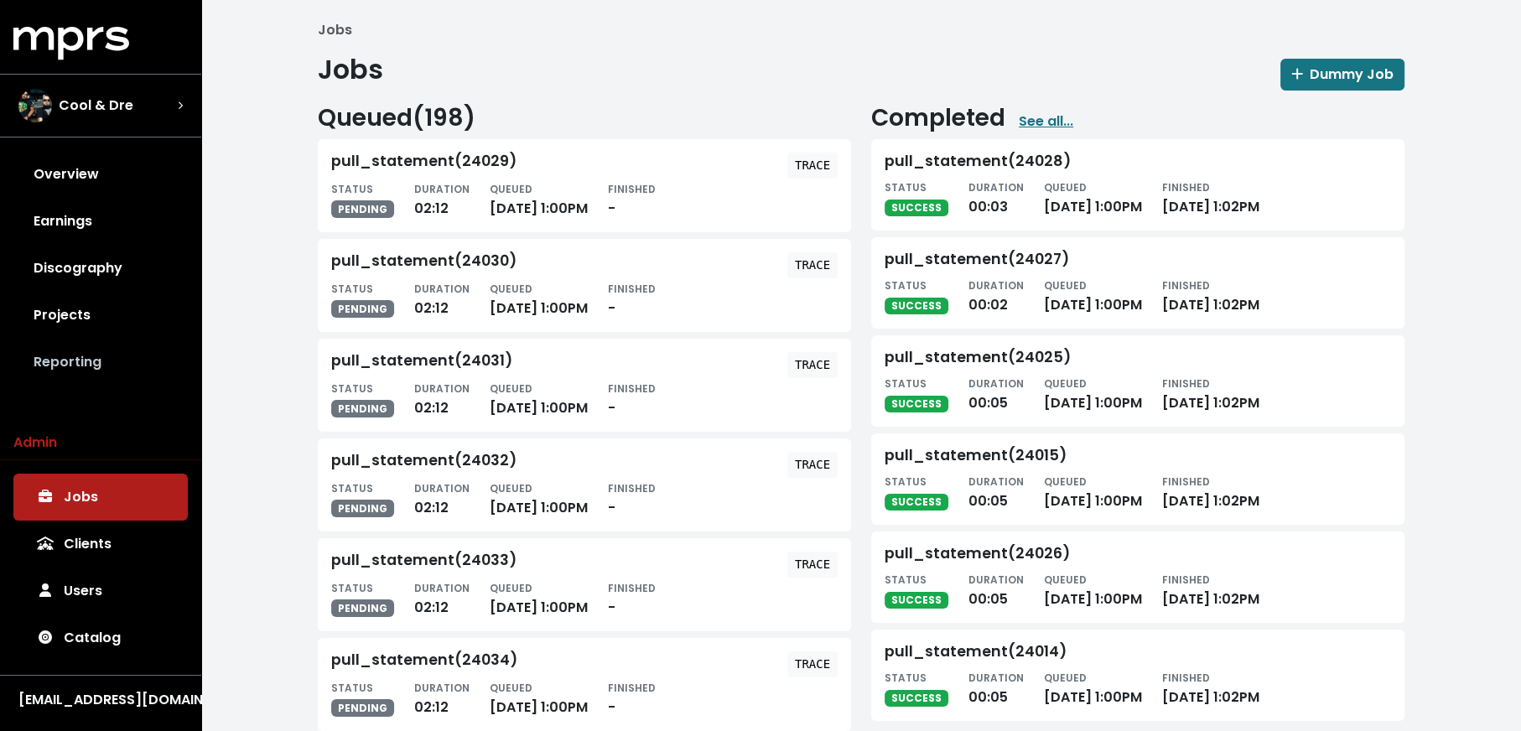
click at [107, 360] on link "Reporting" at bounding box center [100, 362] width 174 height 47
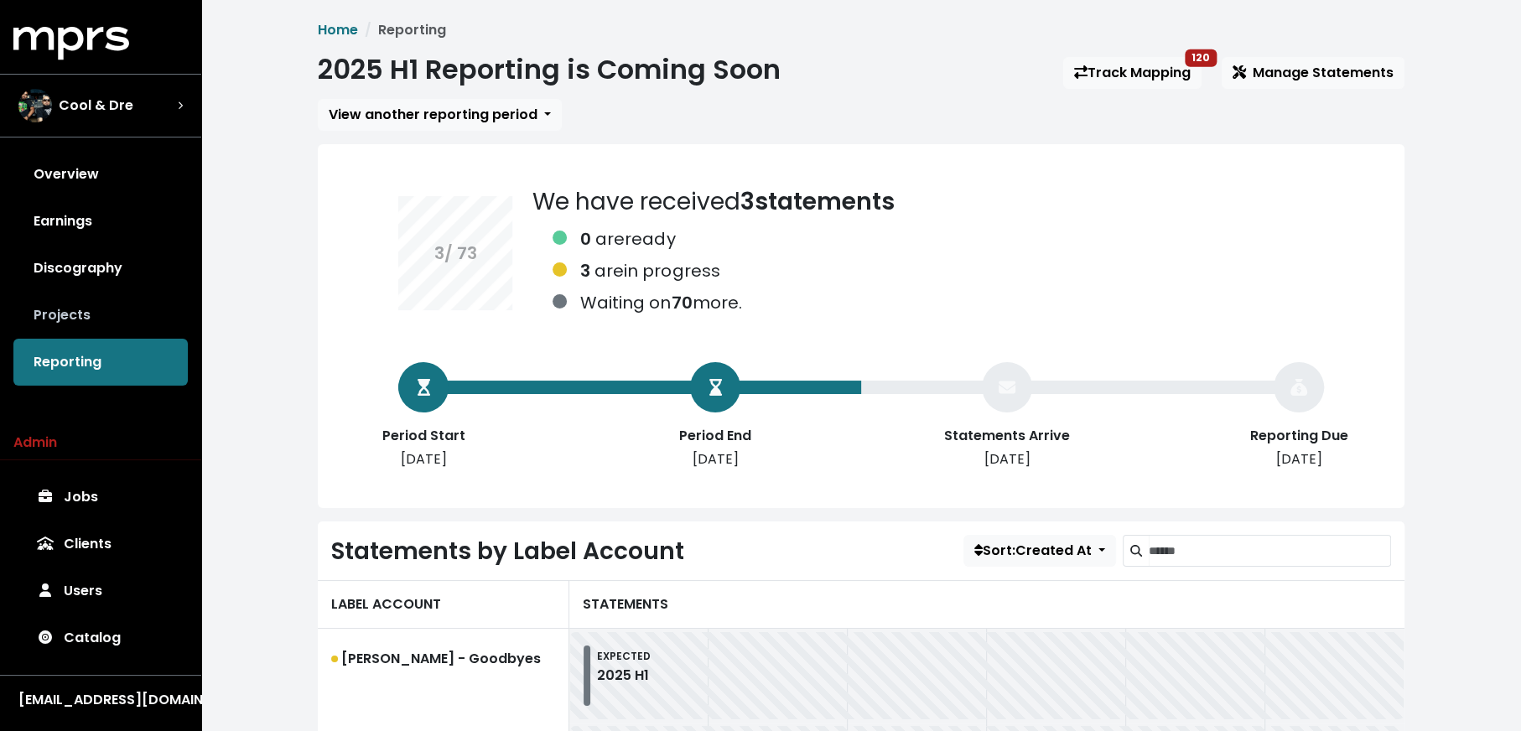
click at [131, 316] on link "Projects" at bounding box center [100, 315] width 174 height 47
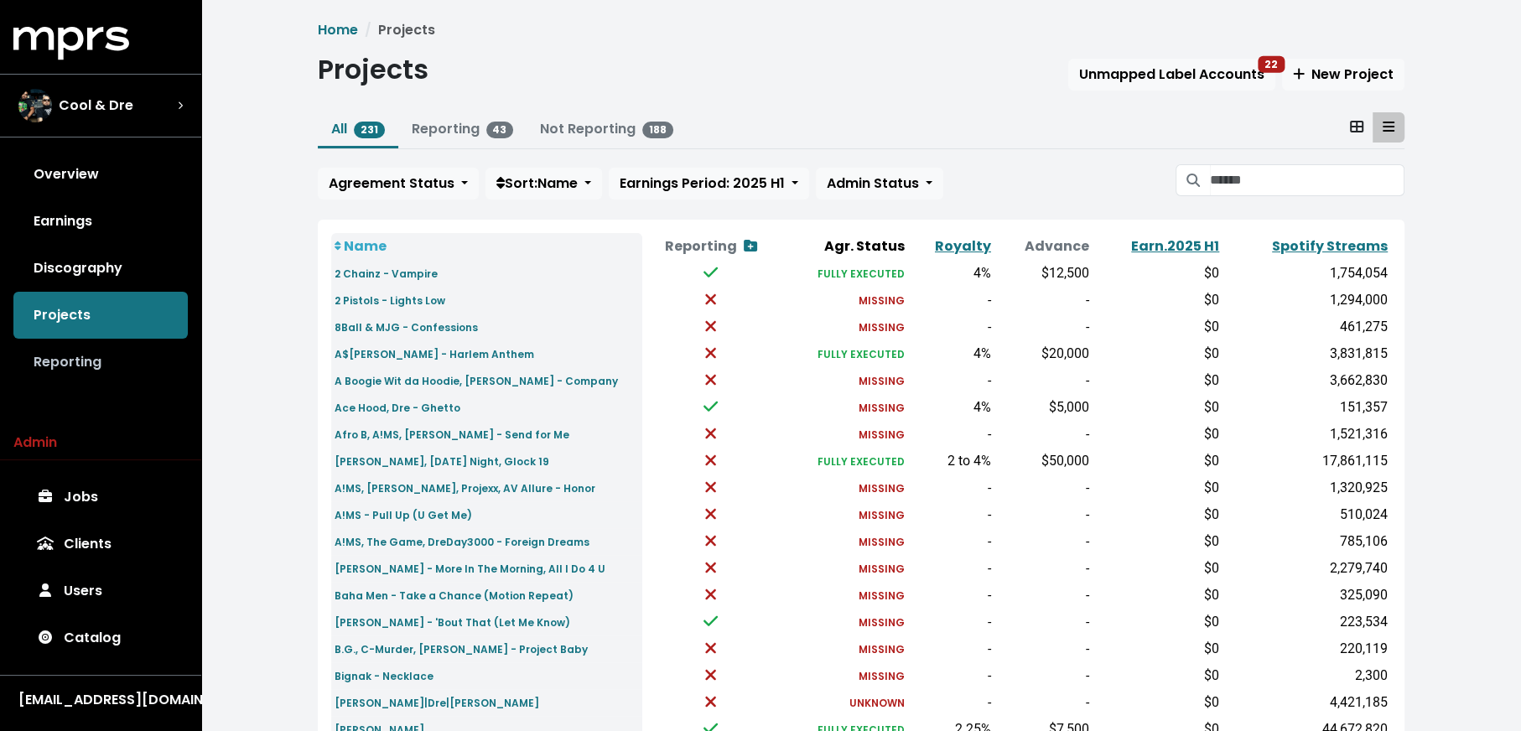
click at [112, 366] on link "Reporting" at bounding box center [100, 362] width 174 height 47
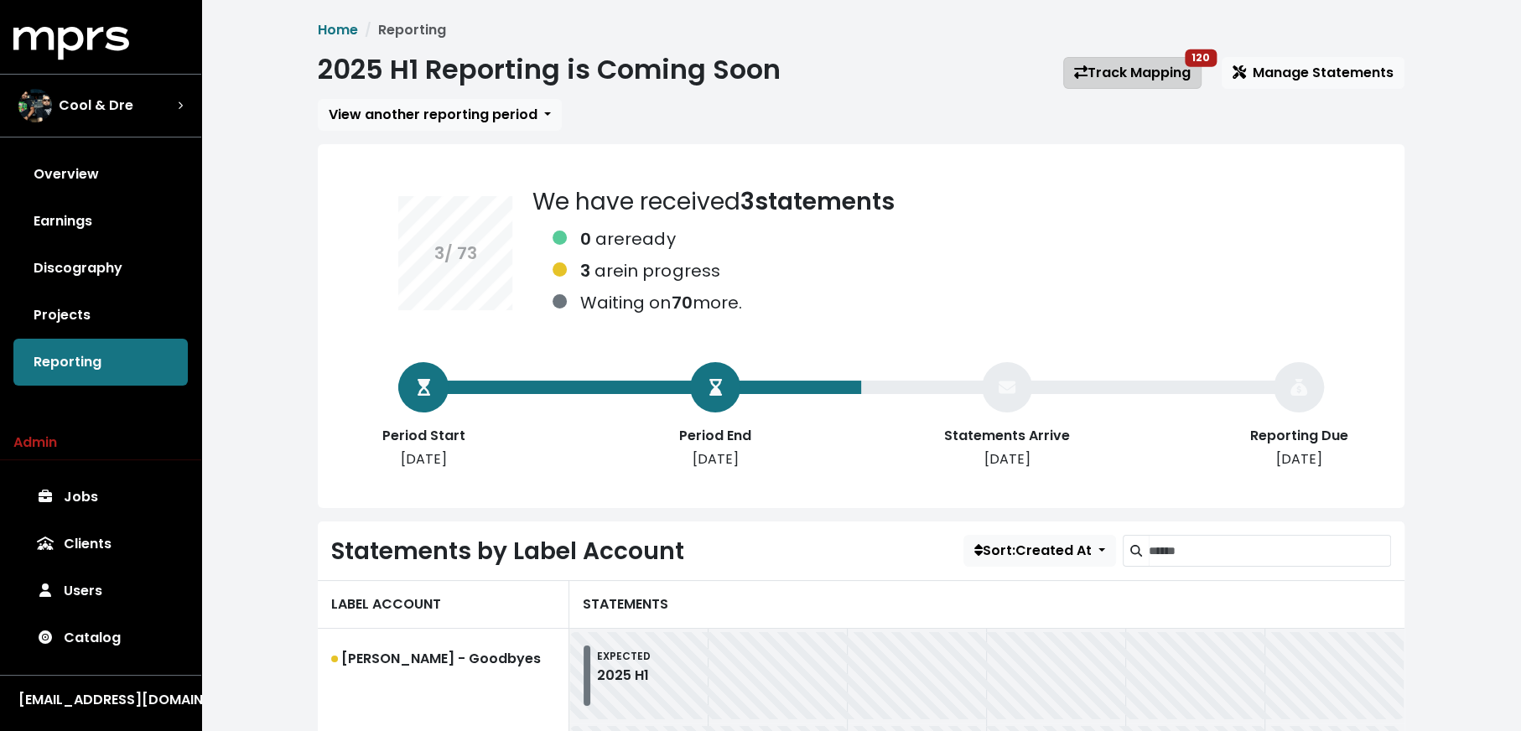
click at [1131, 68] on link "Track Mapping 120" at bounding box center [1132, 73] width 138 height 32
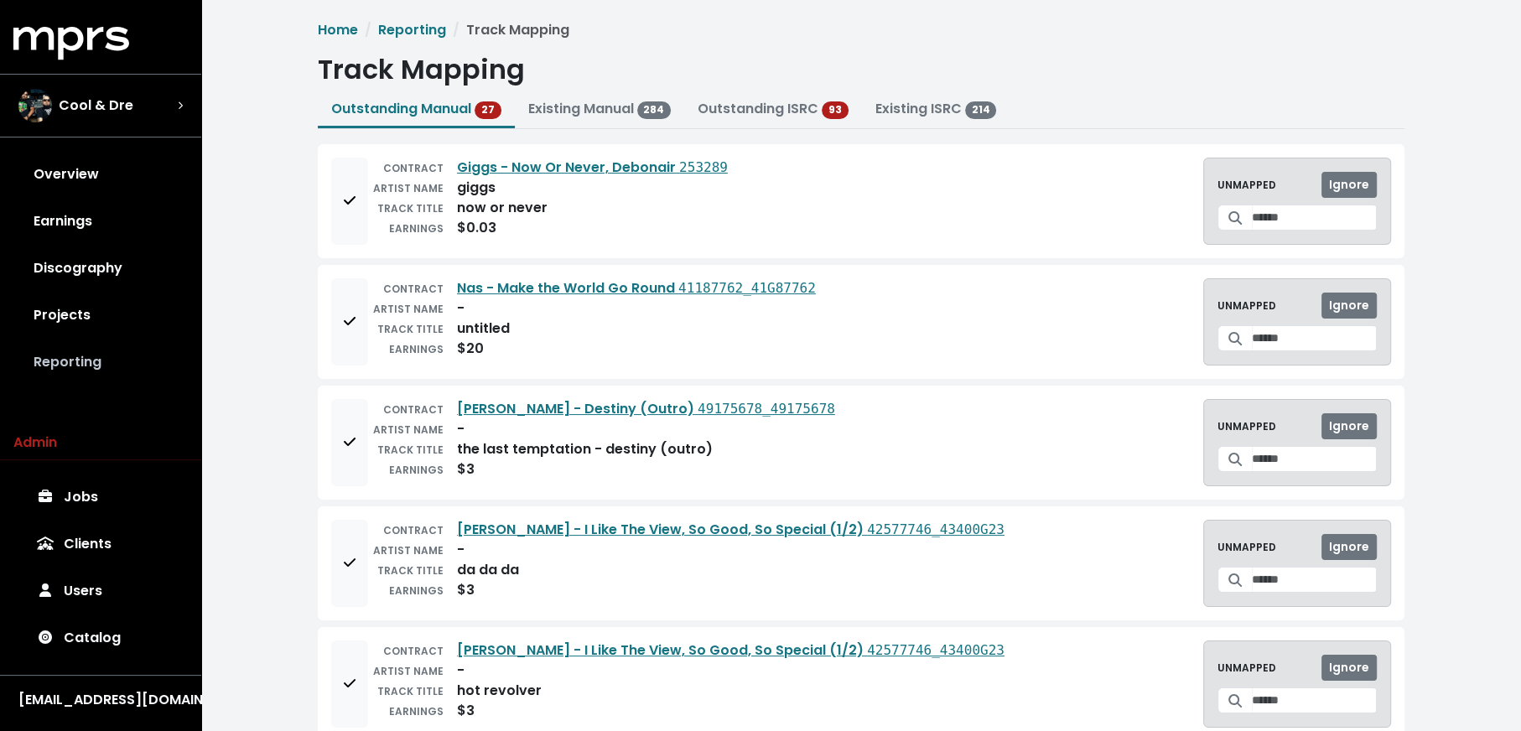
click at [80, 350] on link "Reporting" at bounding box center [100, 362] width 174 height 47
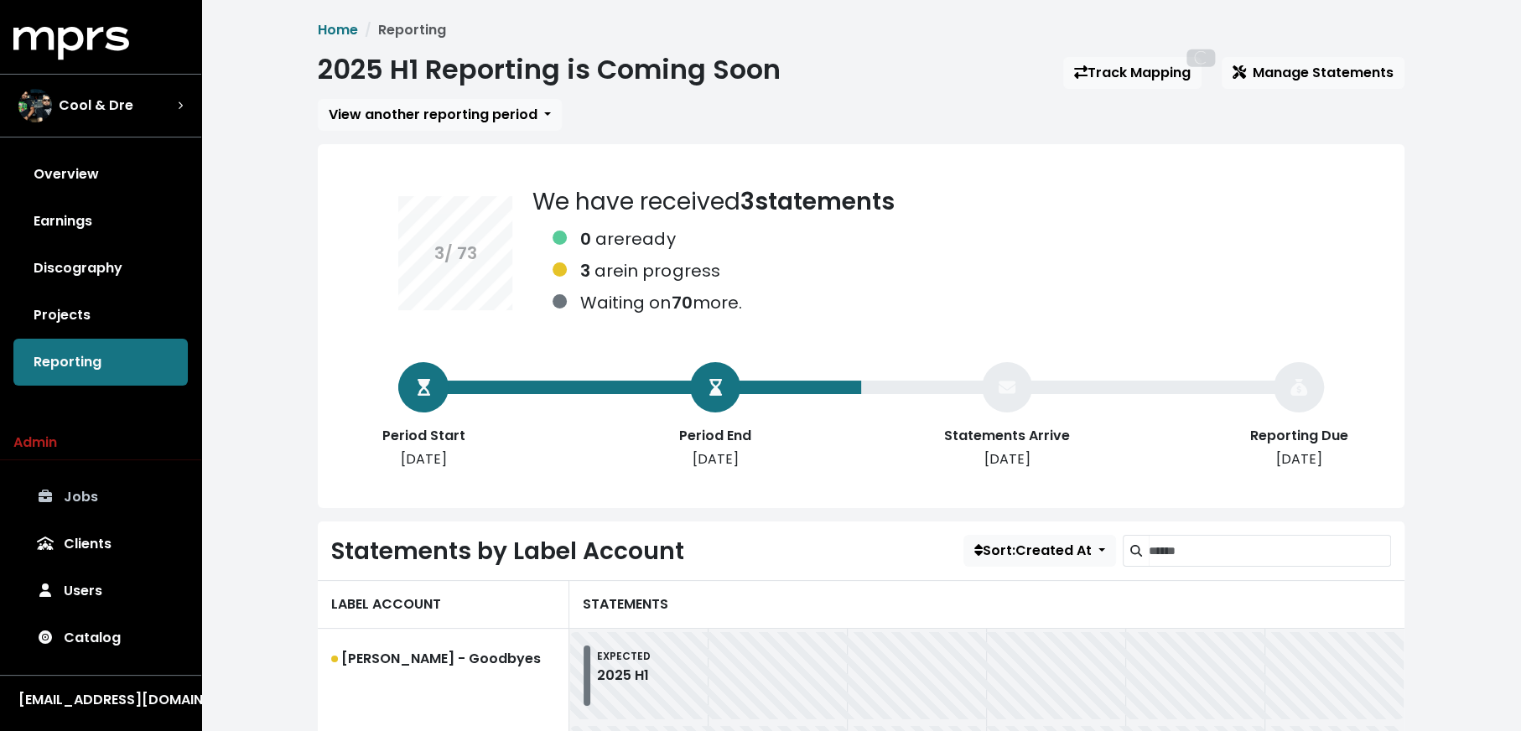
click at [89, 507] on link "Jobs" at bounding box center [100, 497] width 174 height 47
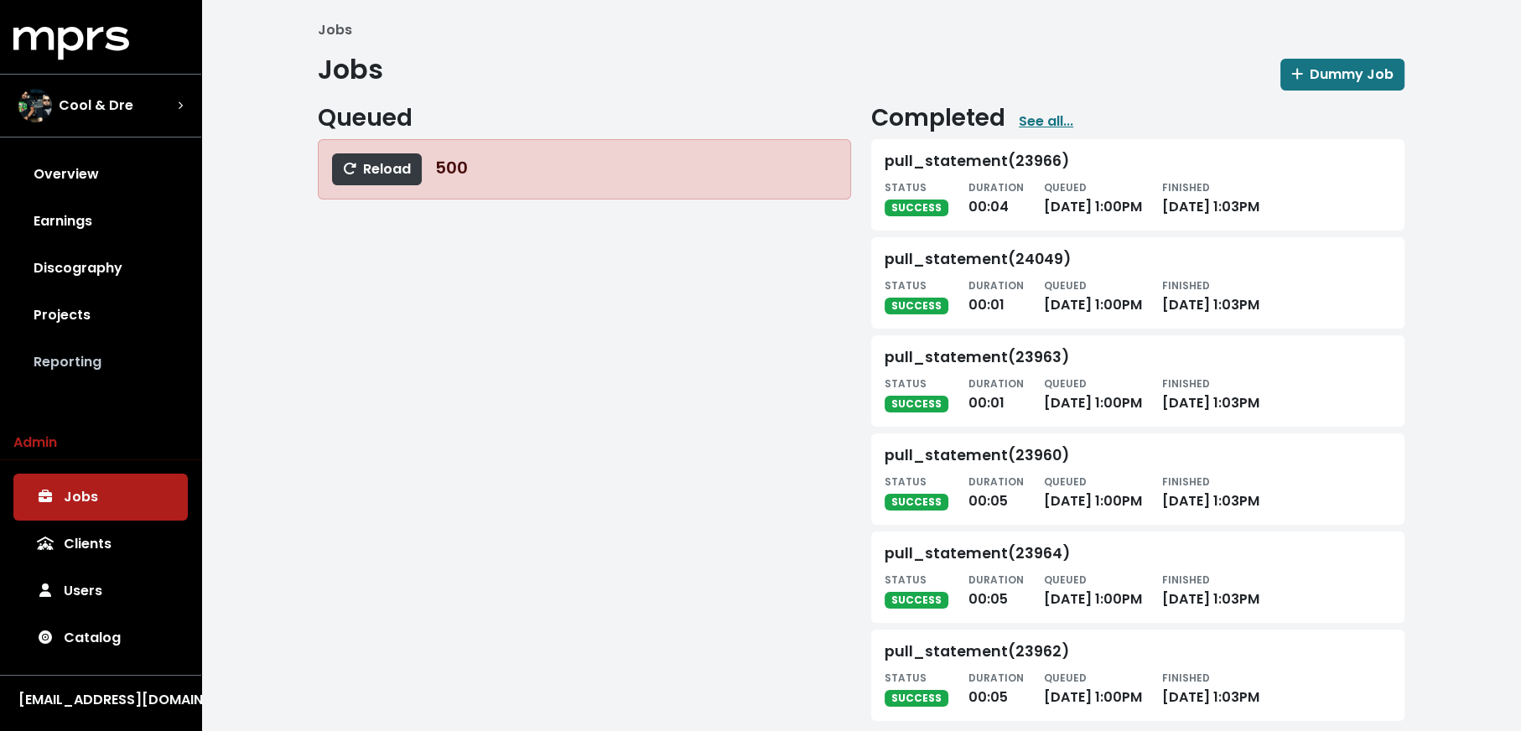
click at [127, 352] on link "Reporting" at bounding box center [100, 362] width 174 height 47
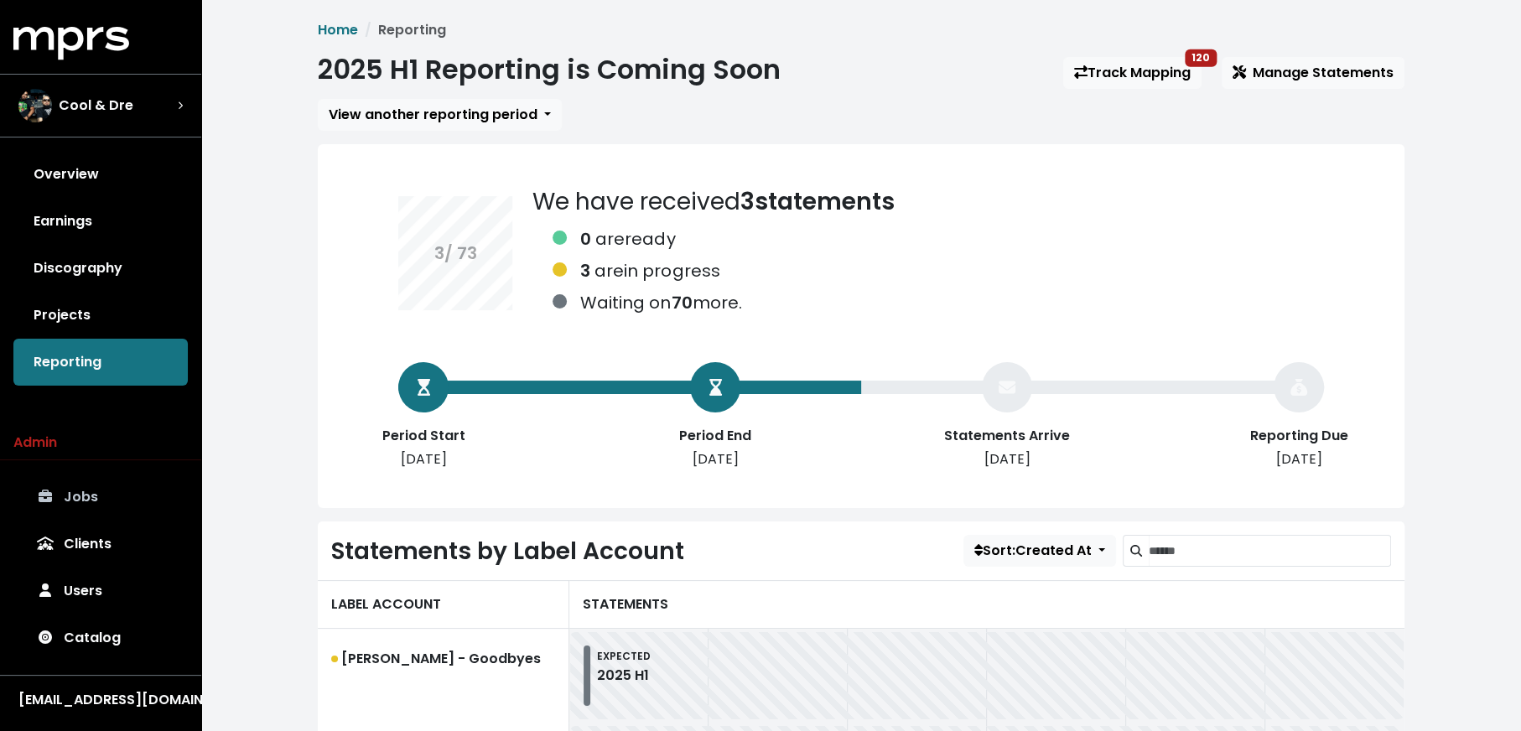
click at [106, 487] on link "Jobs" at bounding box center [100, 497] width 174 height 47
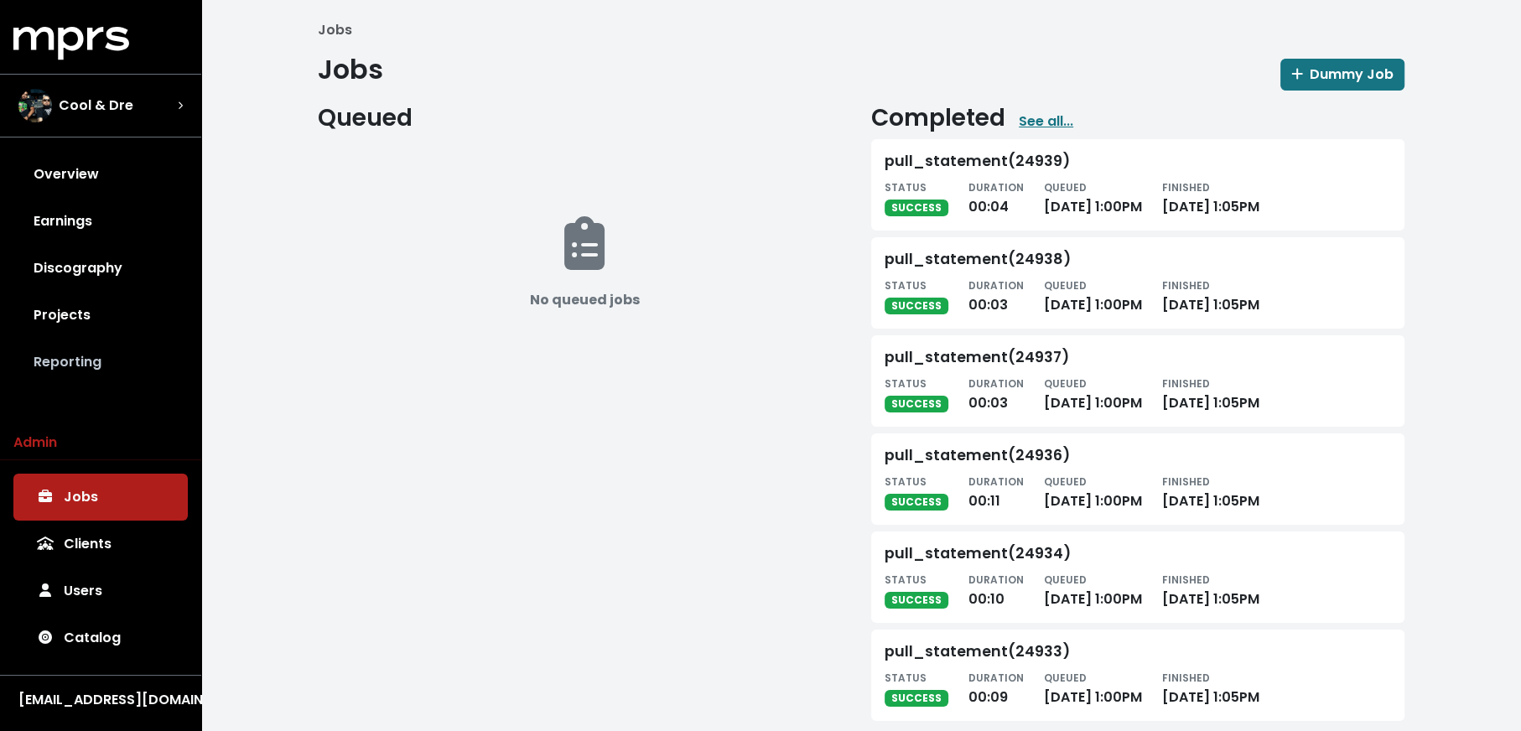
click at [116, 339] on link "Reporting" at bounding box center [100, 362] width 174 height 47
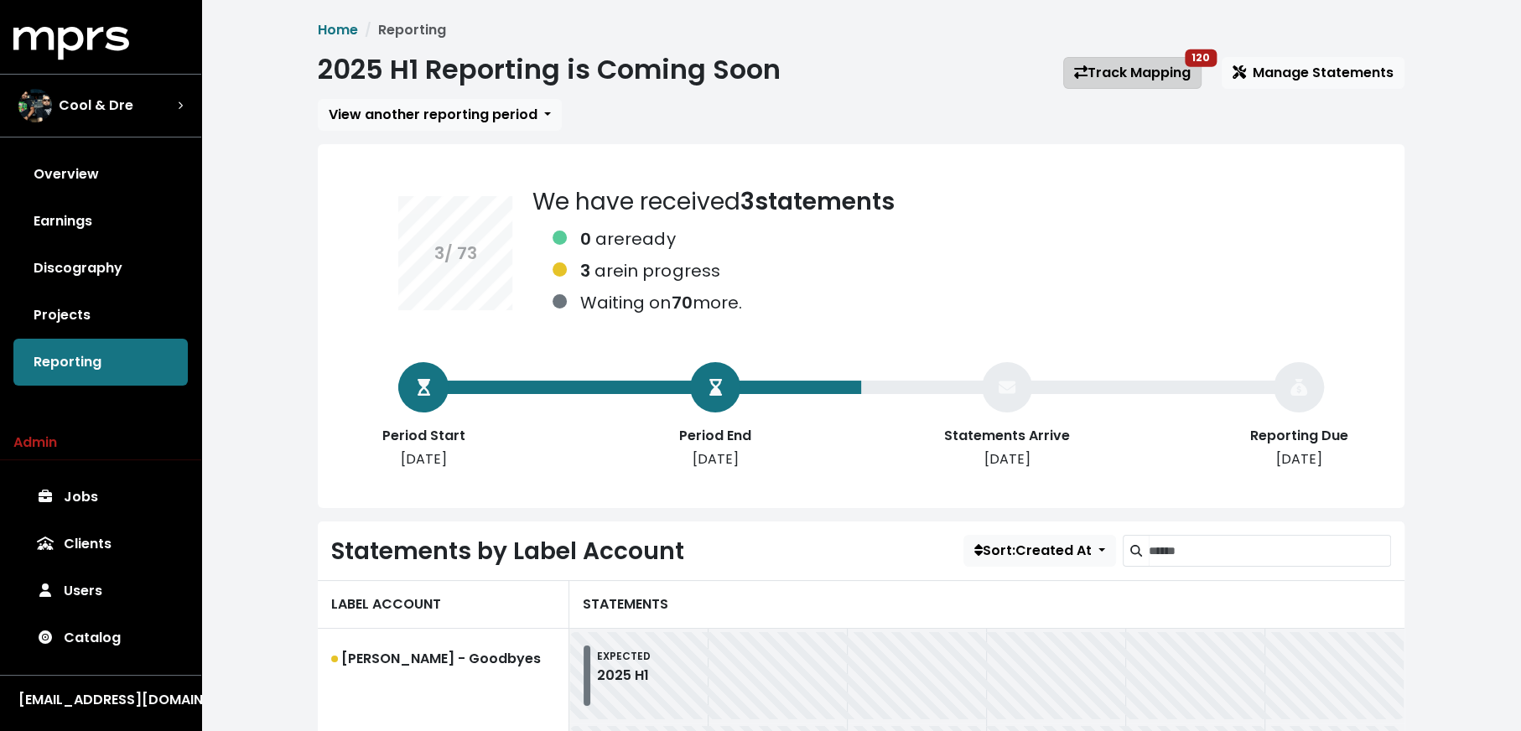
click at [1096, 86] on link "Track Mapping 120" at bounding box center [1132, 73] width 138 height 32
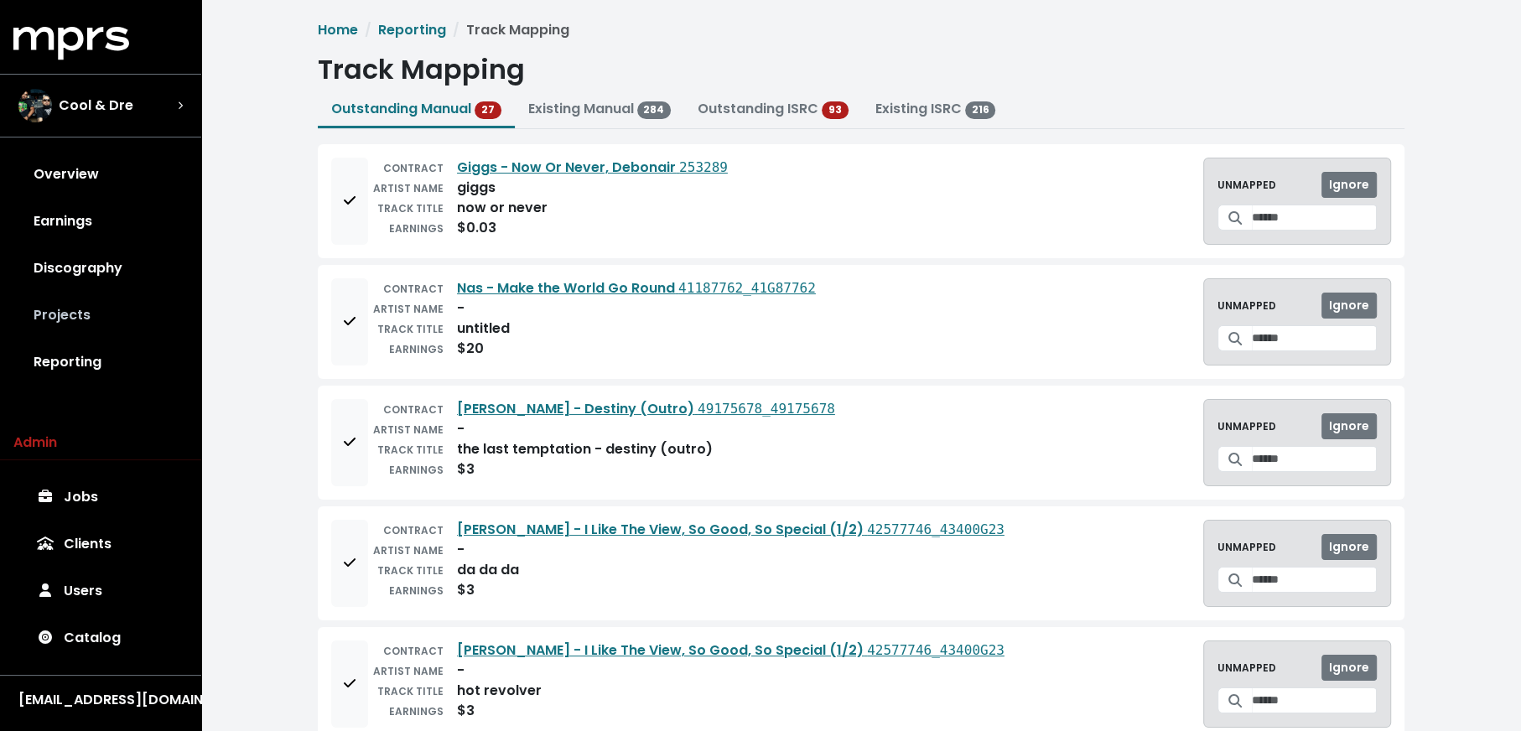
click at [109, 313] on link "Projects" at bounding box center [100, 315] width 174 height 47
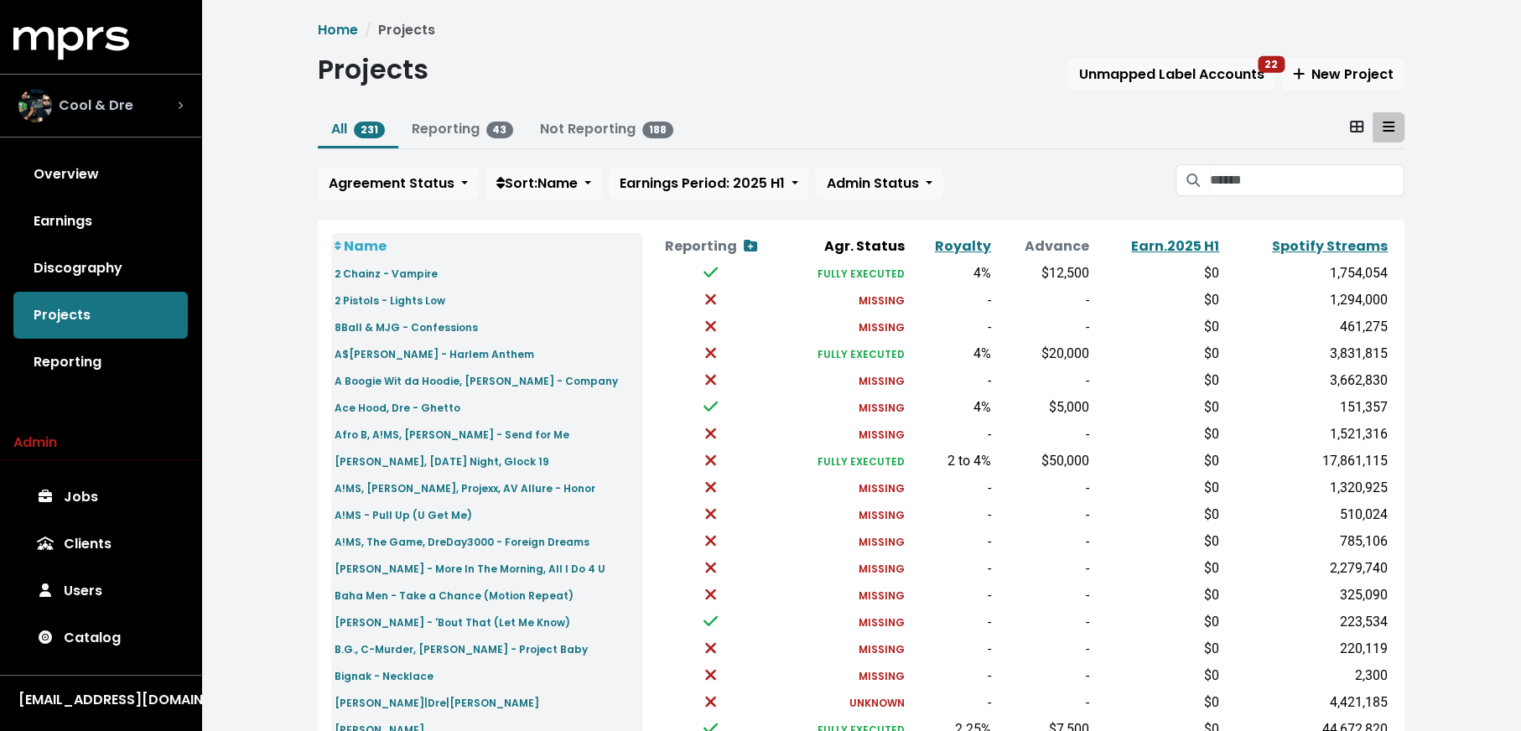
click at [143, 117] on div "Cool & Dre" at bounding box center [100, 106] width 164 height 34
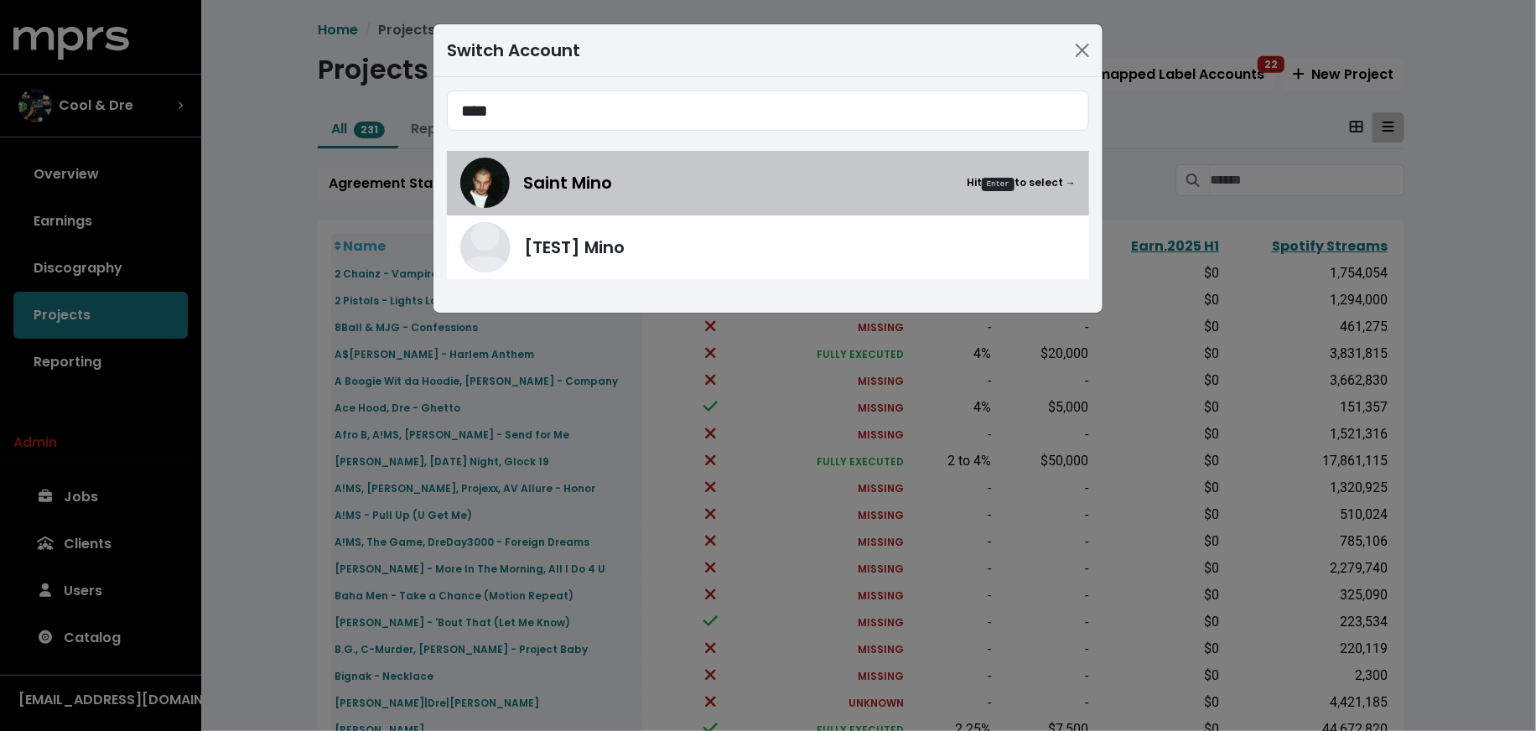
type input "****"
click at [461, 189] on img at bounding box center [484, 183] width 49 height 50
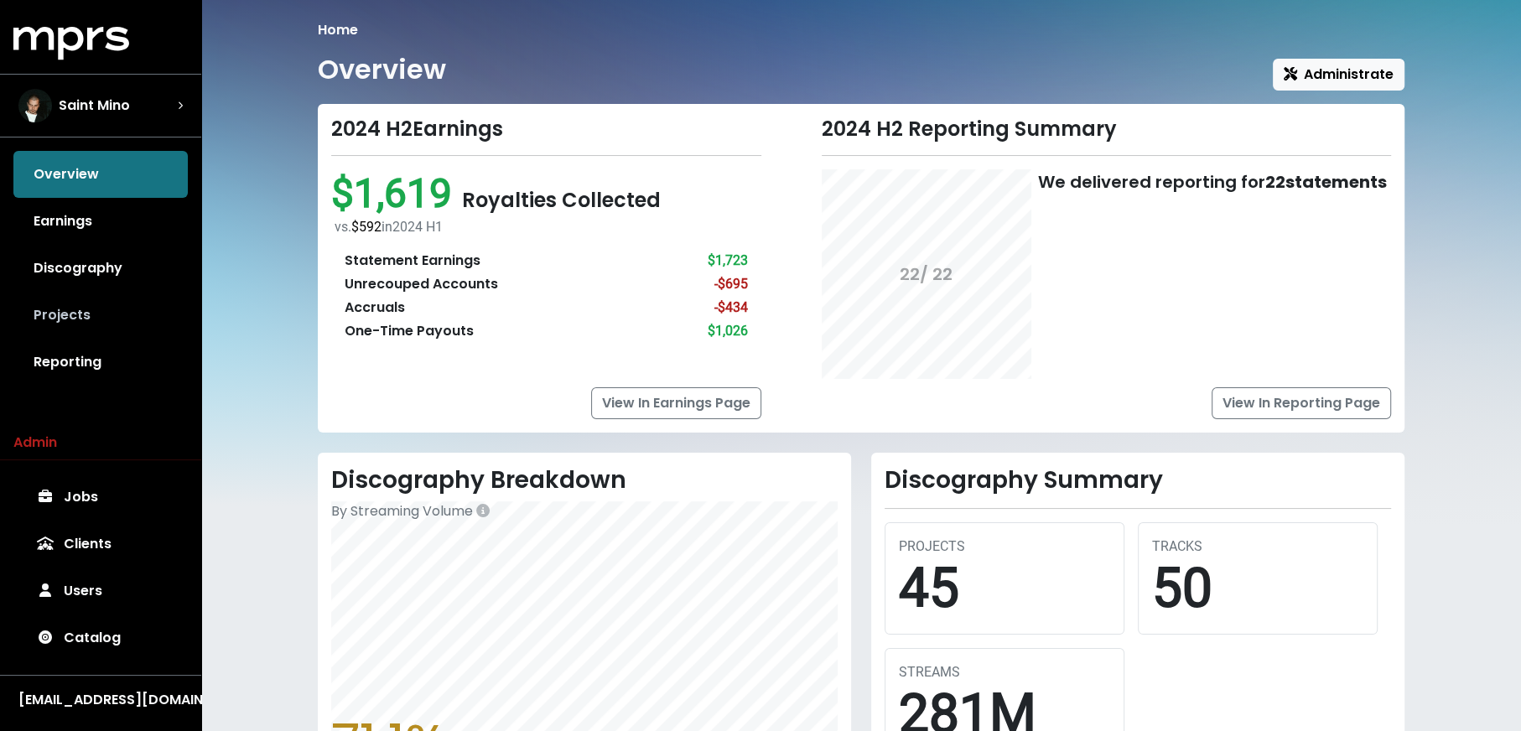
click at [104, 298] on link "Projects" at bounding box center [100, 315] width 174 height 47
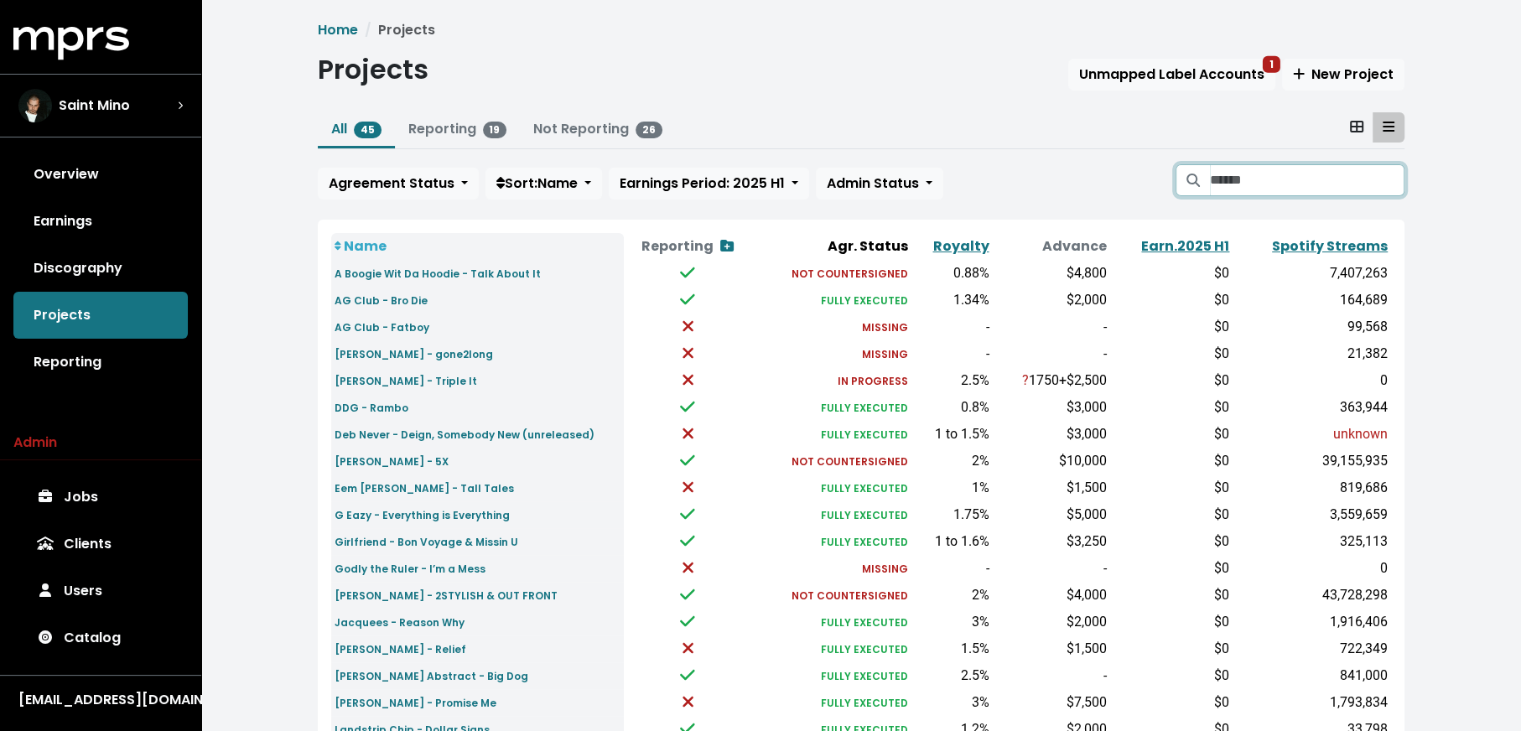
click at [1272, 179] on input "Search projects" at bounding box center [1307, 180] width 195 height 32
type input "******"
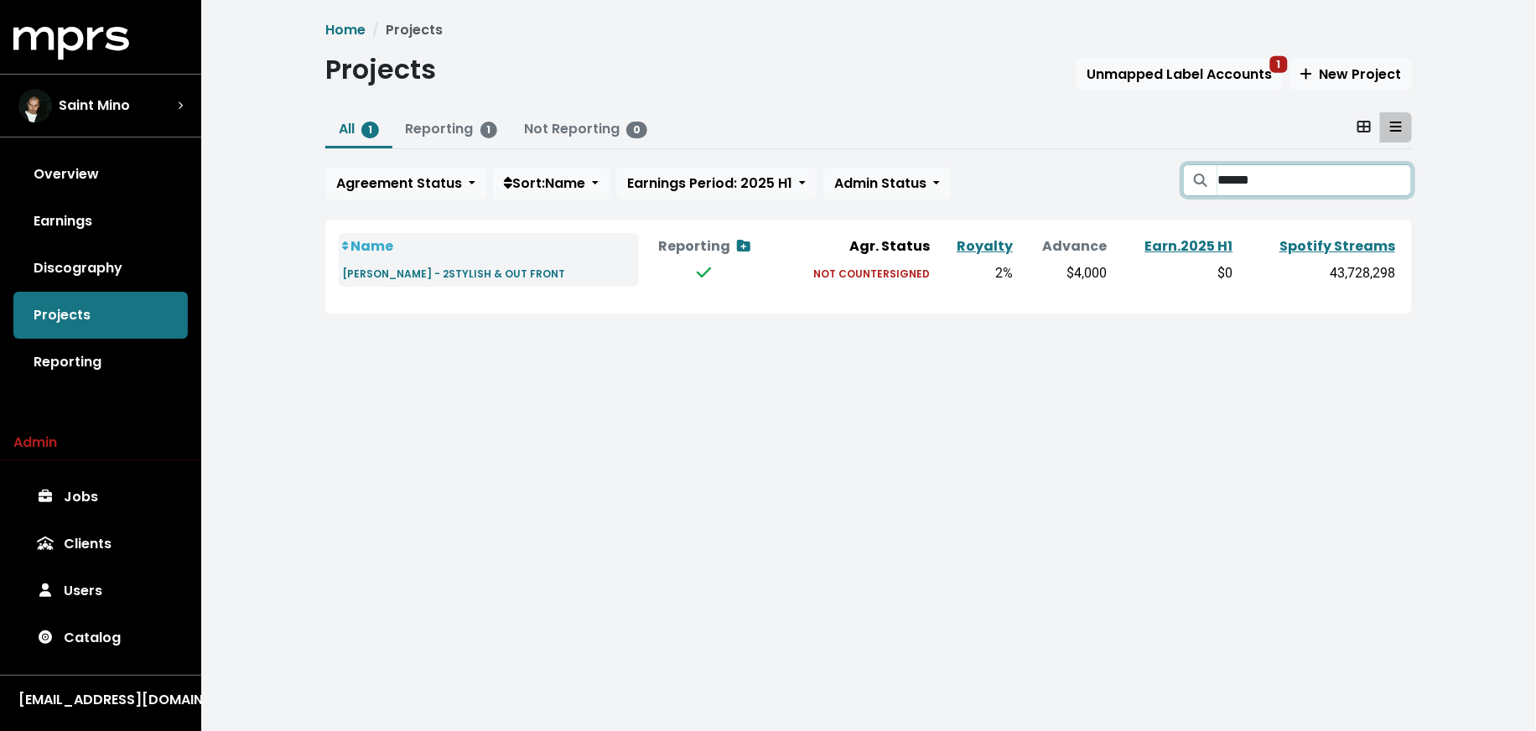
click at [1399, 180] on input "******" at bounding box center [1314, 180] width 195 height 32
click at [1393, 182] on input "******" at bounding box center [1314, 180] width 195 height 32
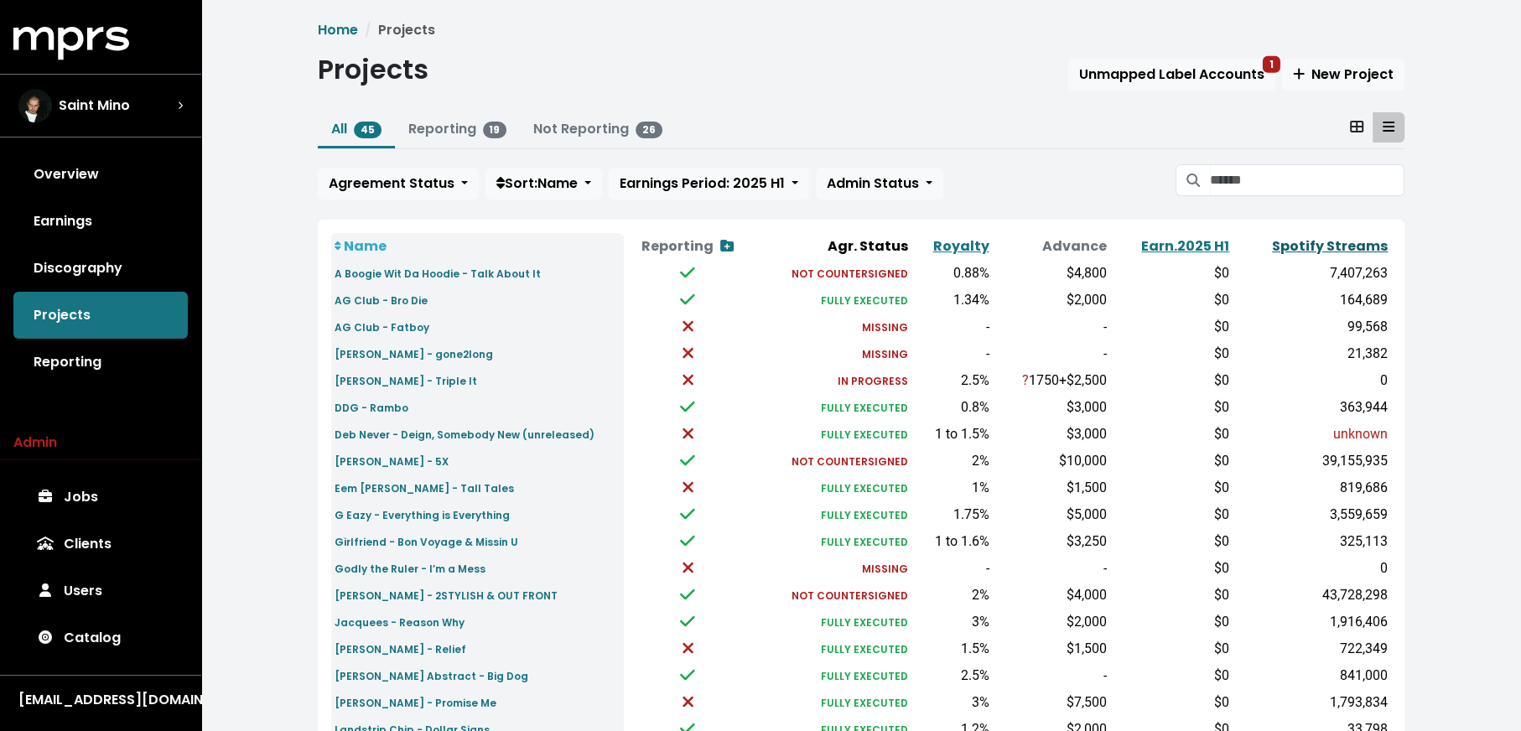
click at [1359, 243] on link "Spotify Streams" at bounding box center [1330, 245] width 116 height 19
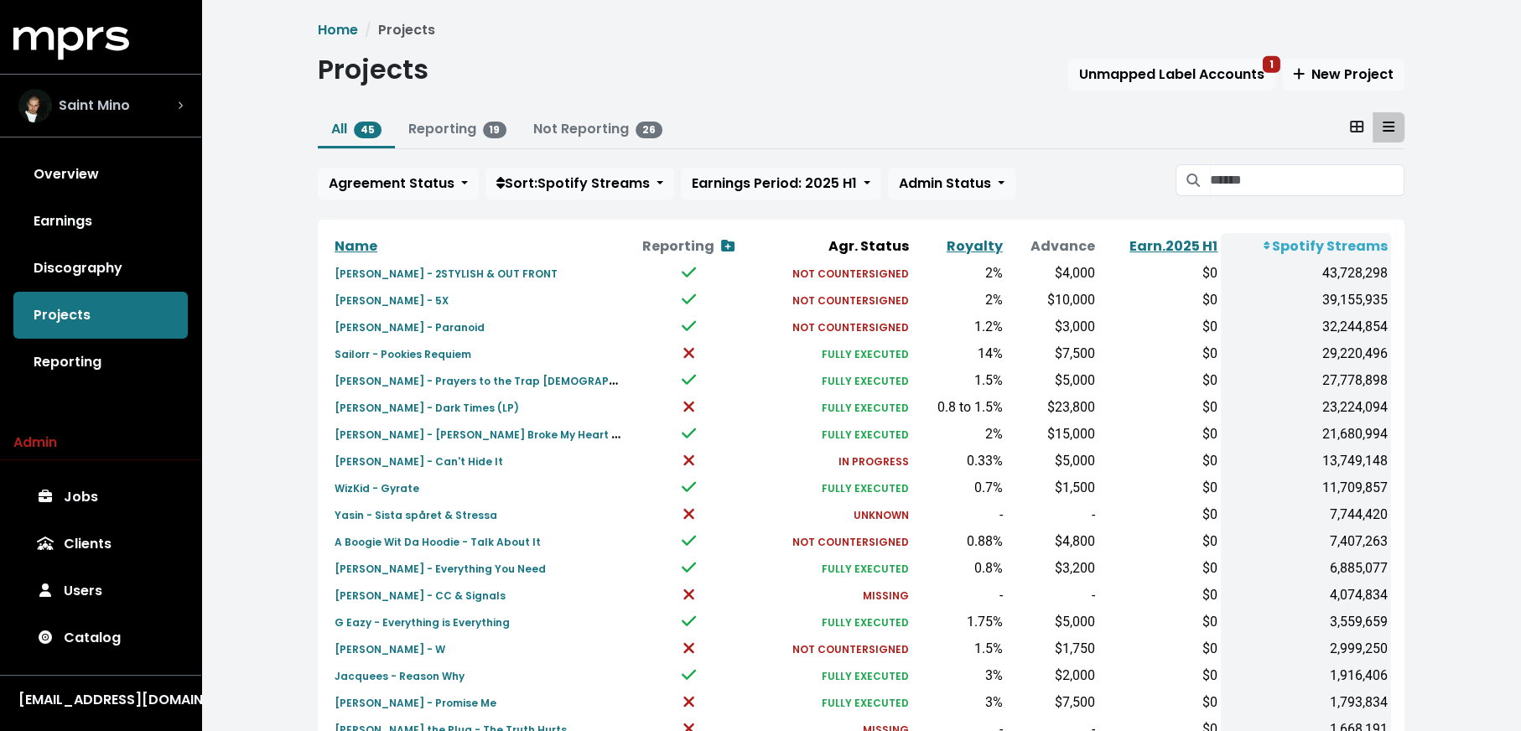
click at [150, 101] on div "Saint Mino" at bounding box center [100, 106] width 164 height 34
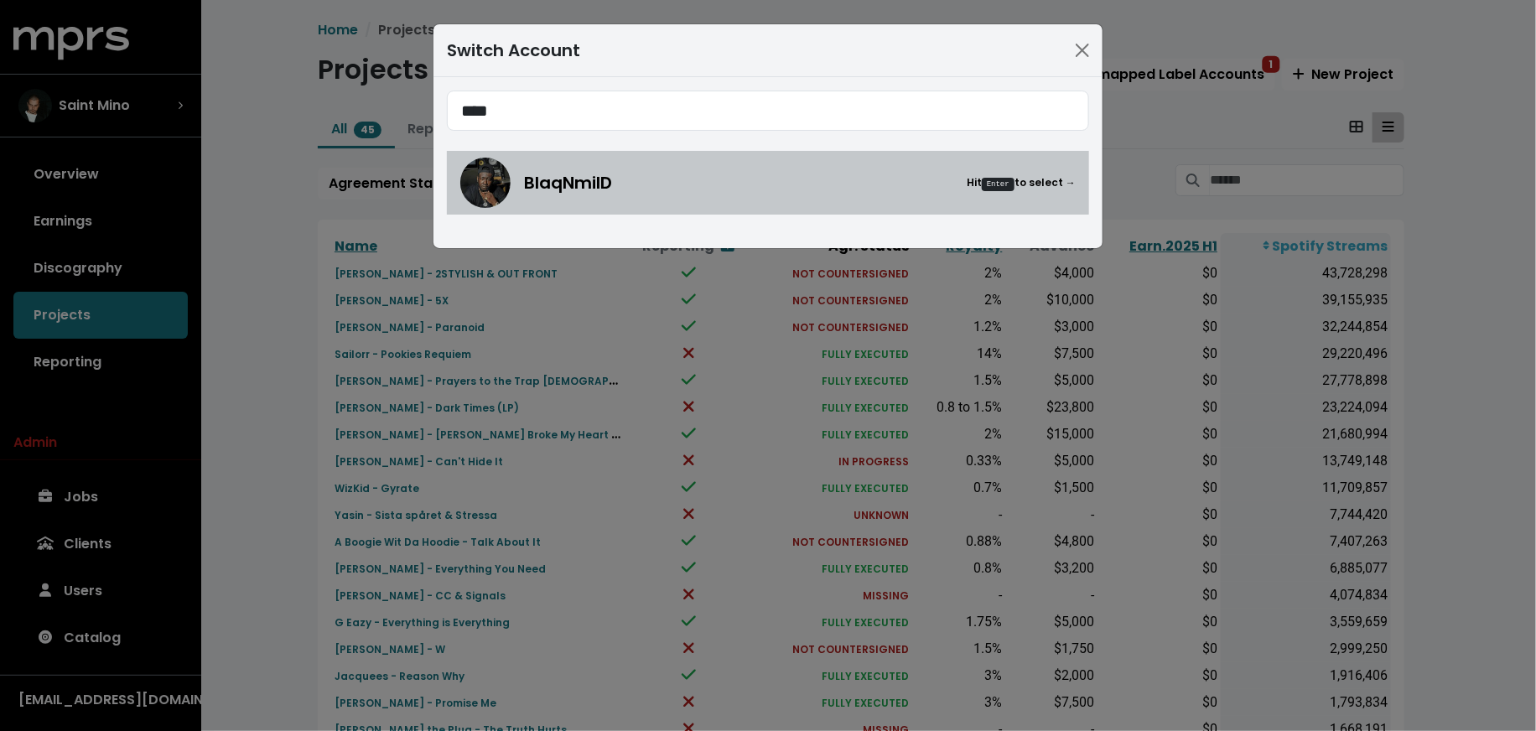
type input "****"
click at [483, 169] on img at bounding box center [485, 183] width 50 height 50
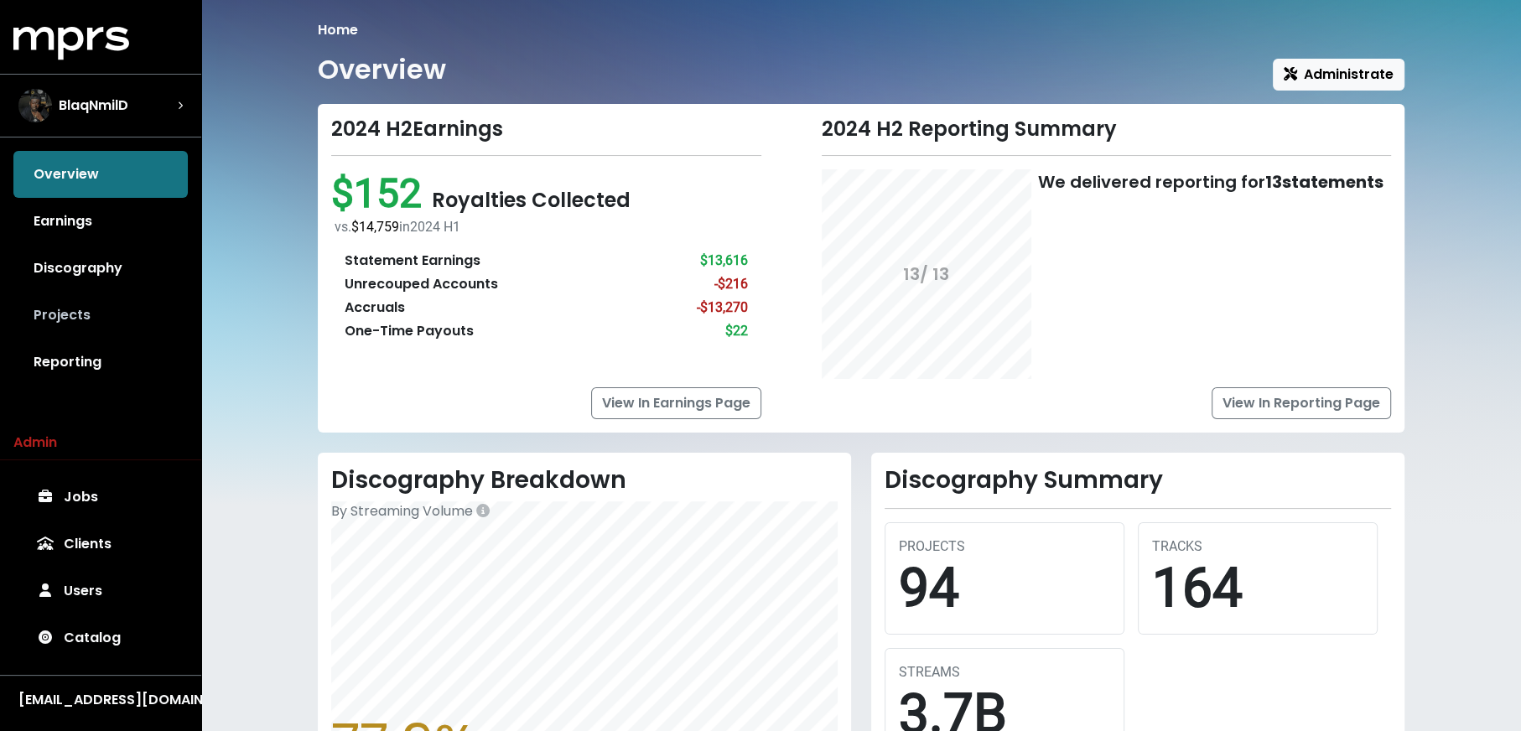
click at [112, 325] on link "Projects" at bounding box center [100, 315] width 174 height 47
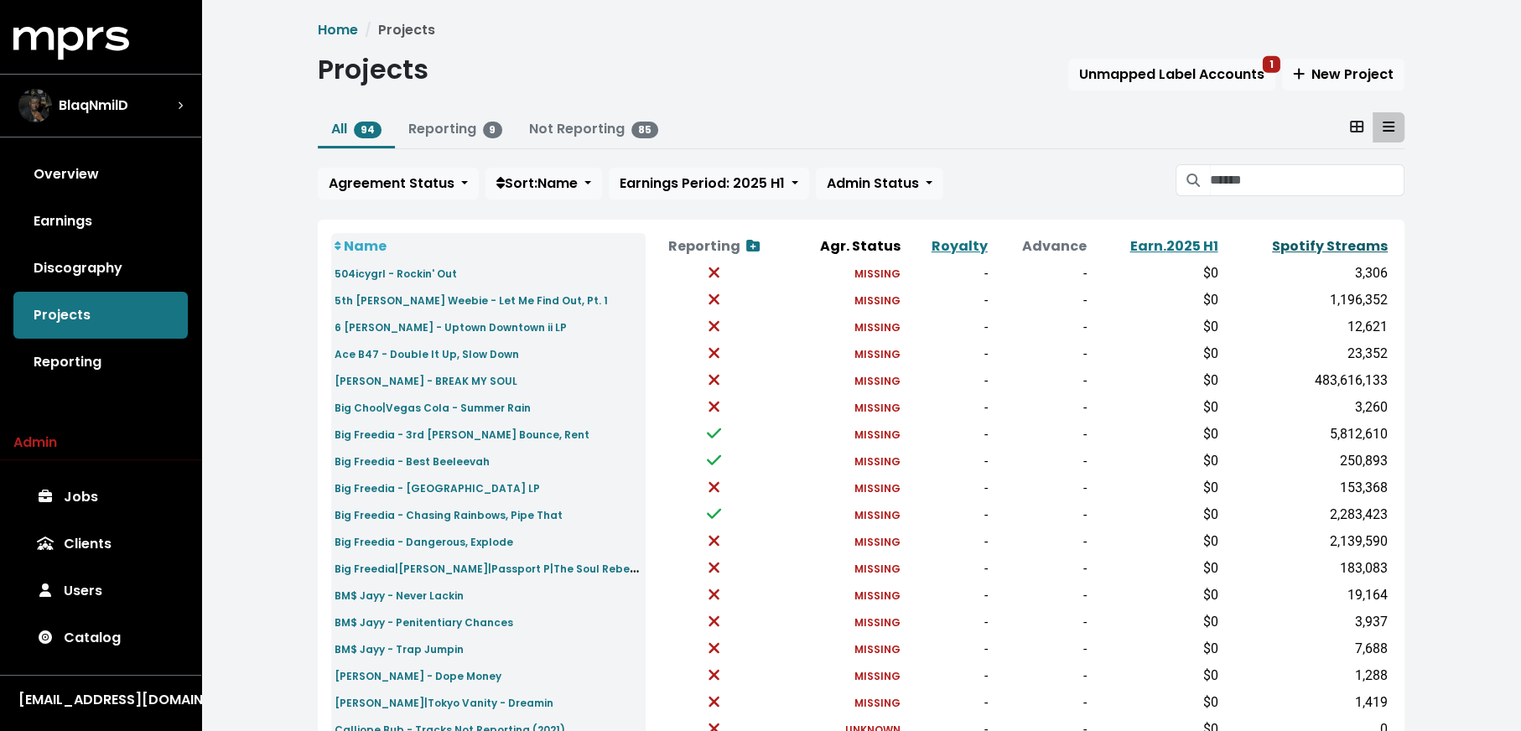
click at [1331, 241] on link "Spotify Streams" at bounding box center [1330, 245] width 116 height 19
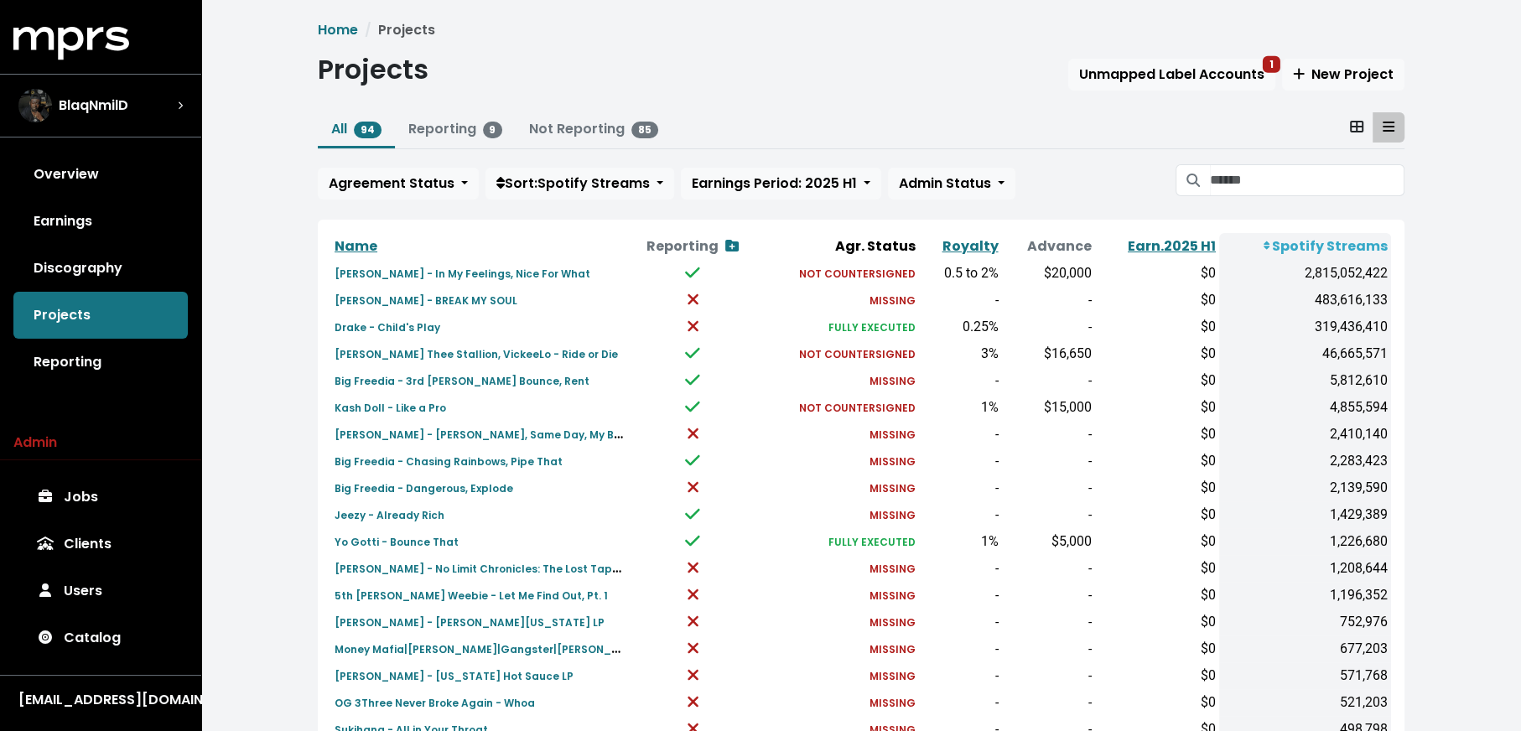
click at [460, 164] on div "Agreement Status Sort: Spotify Streams Earnings Period: 2025 H1 Admin Status" at bounding box center [861, 181] width 1087 height 35
click at [461, 179] on button "Agreement Status" at bounding box center [398, 184] width 161 height 32
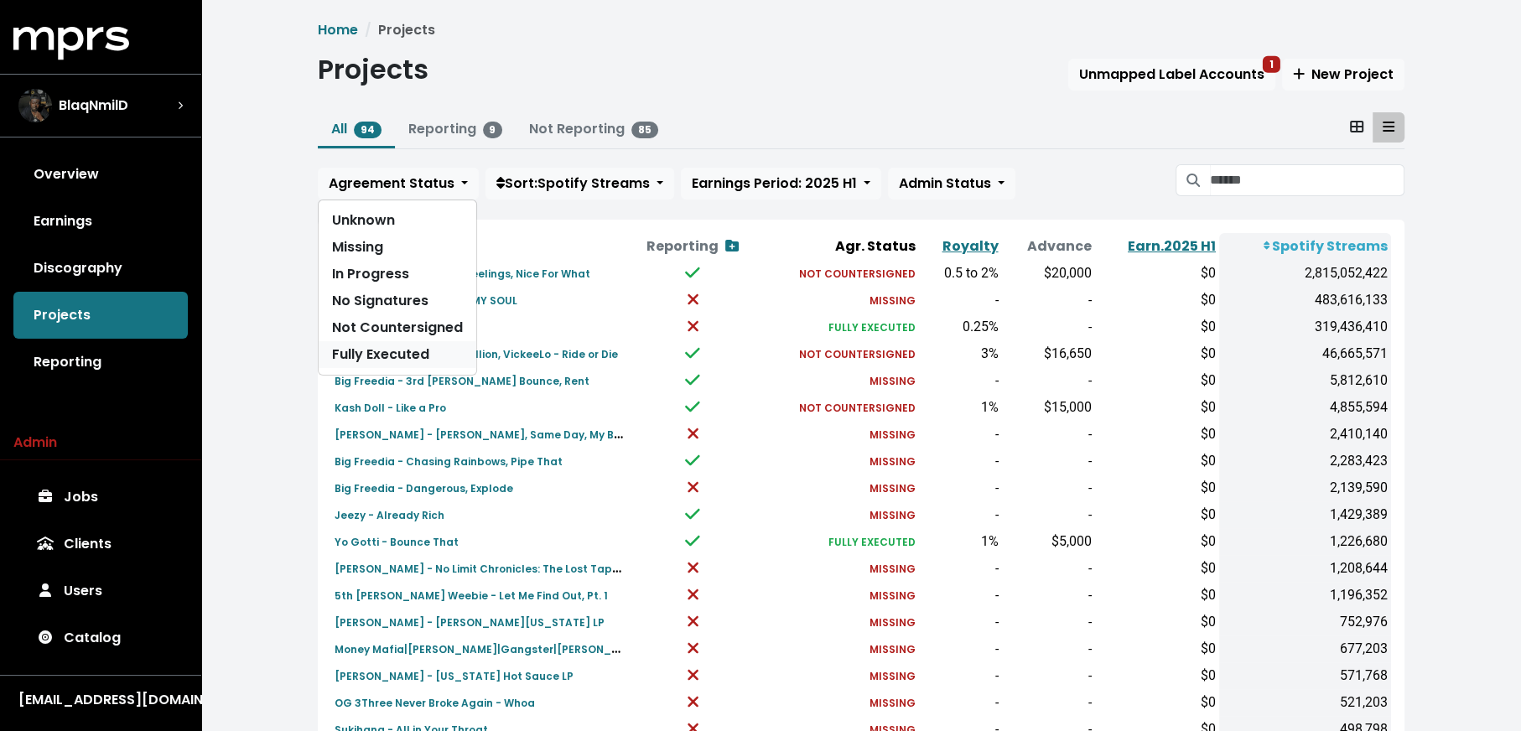
click at [444, 347] on link "Fully Executed" at bounding box center [398, 354] width 158 height 27
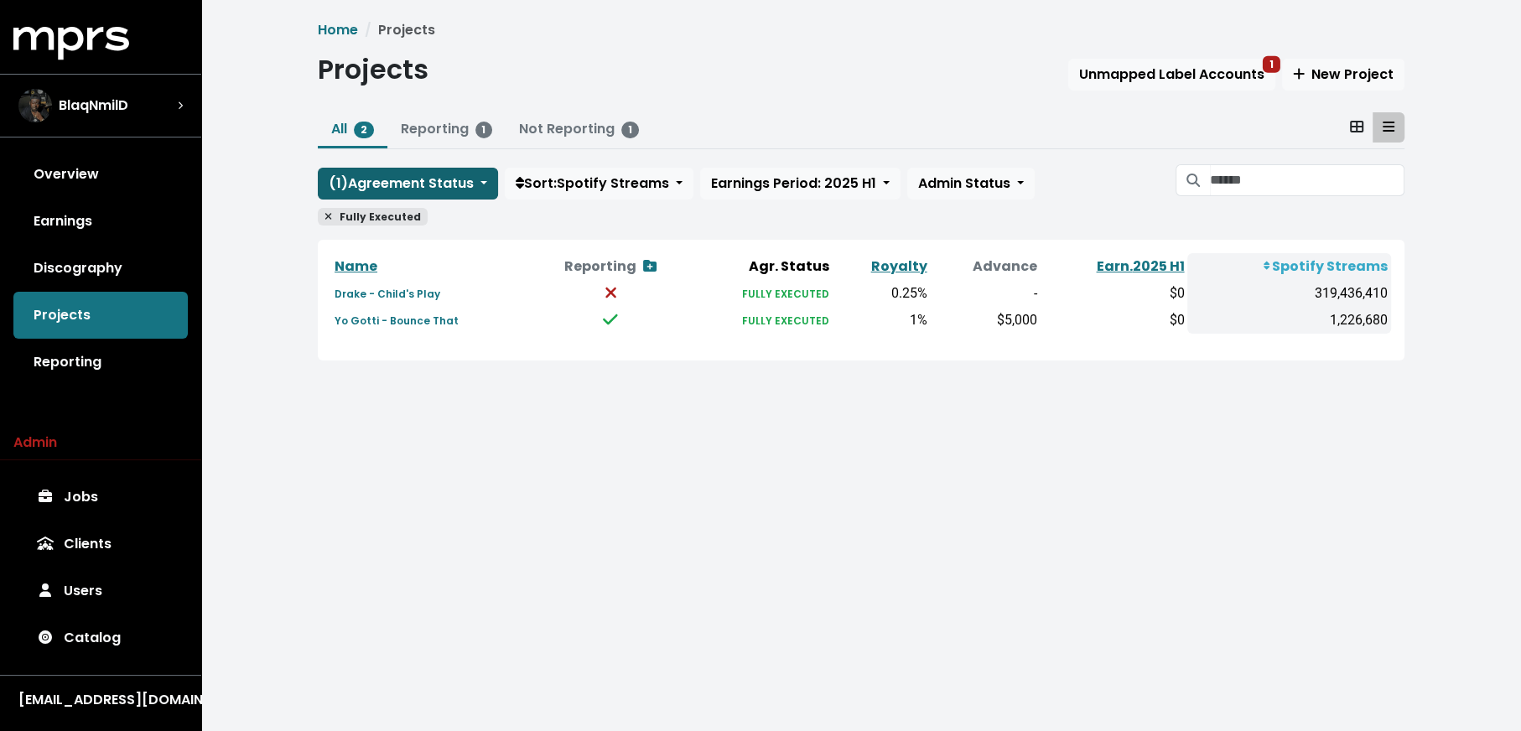
click at [433, 183] on span "( 1 ) Agreement Status" at bounding box center [401, 183] width 145 height 19
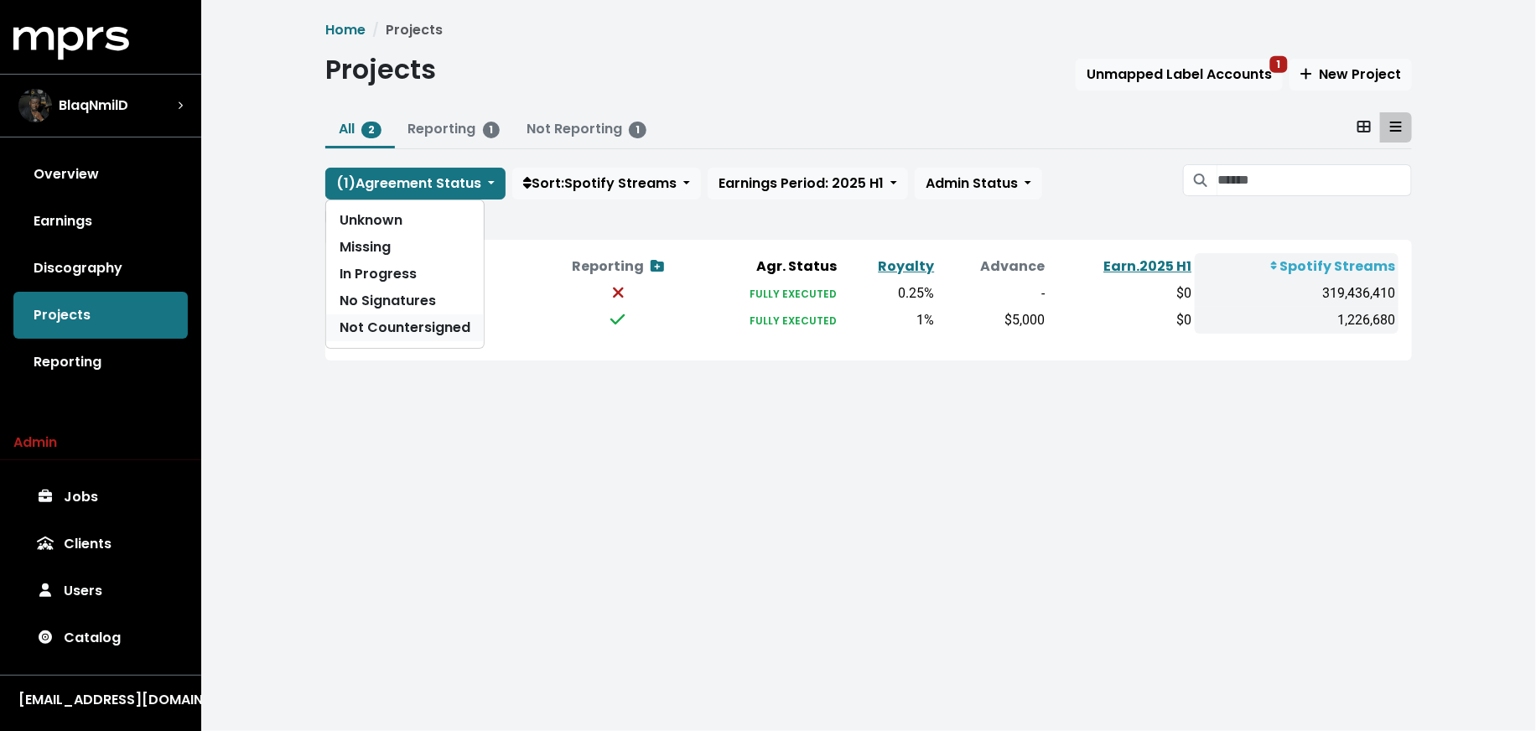
click at [435, 320] on link "Not Countersigned" at bounding box center [405, 327] width 158 height 27
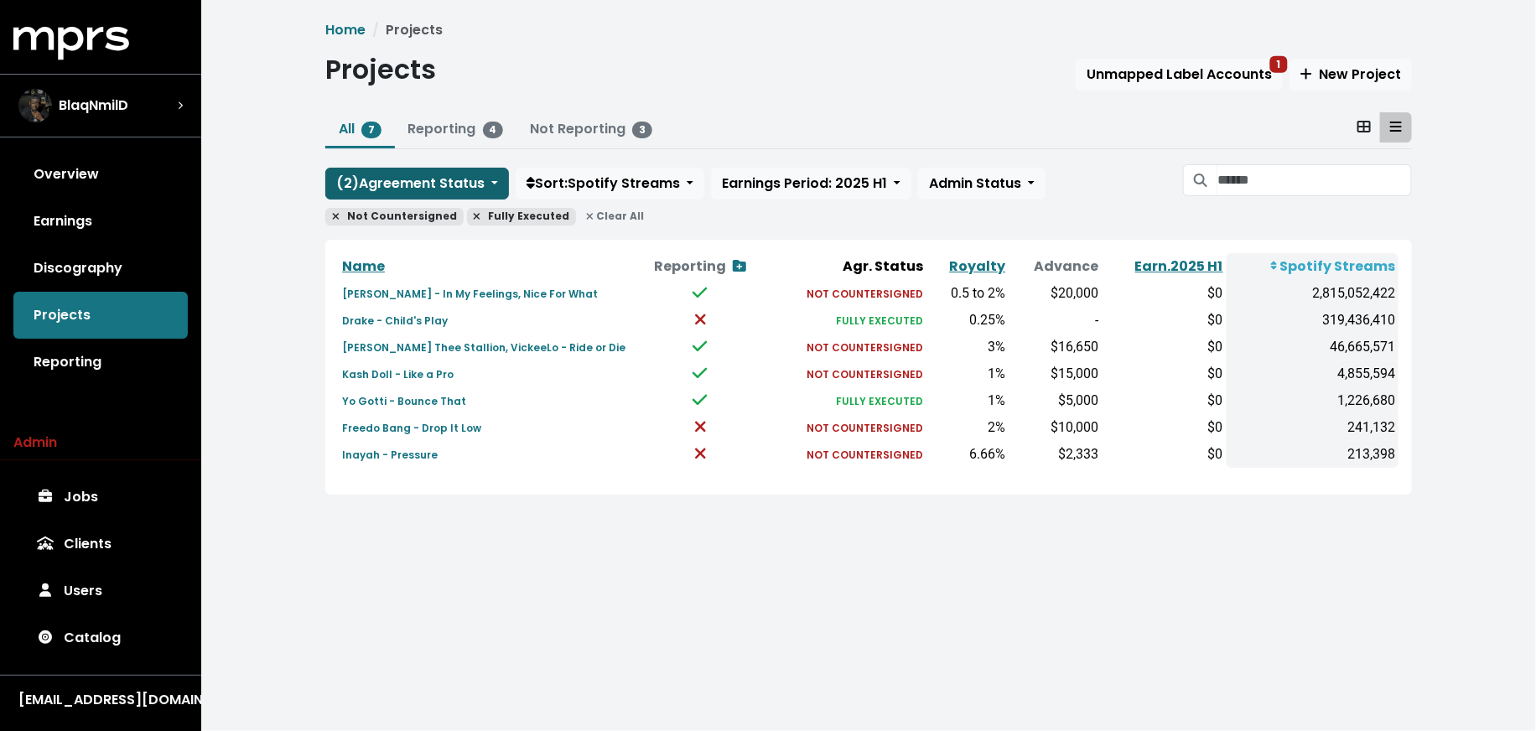
click at [438, 179] on span "( 2 ) Agreement Status" at bounding box center [410, 183] width 148 height 19
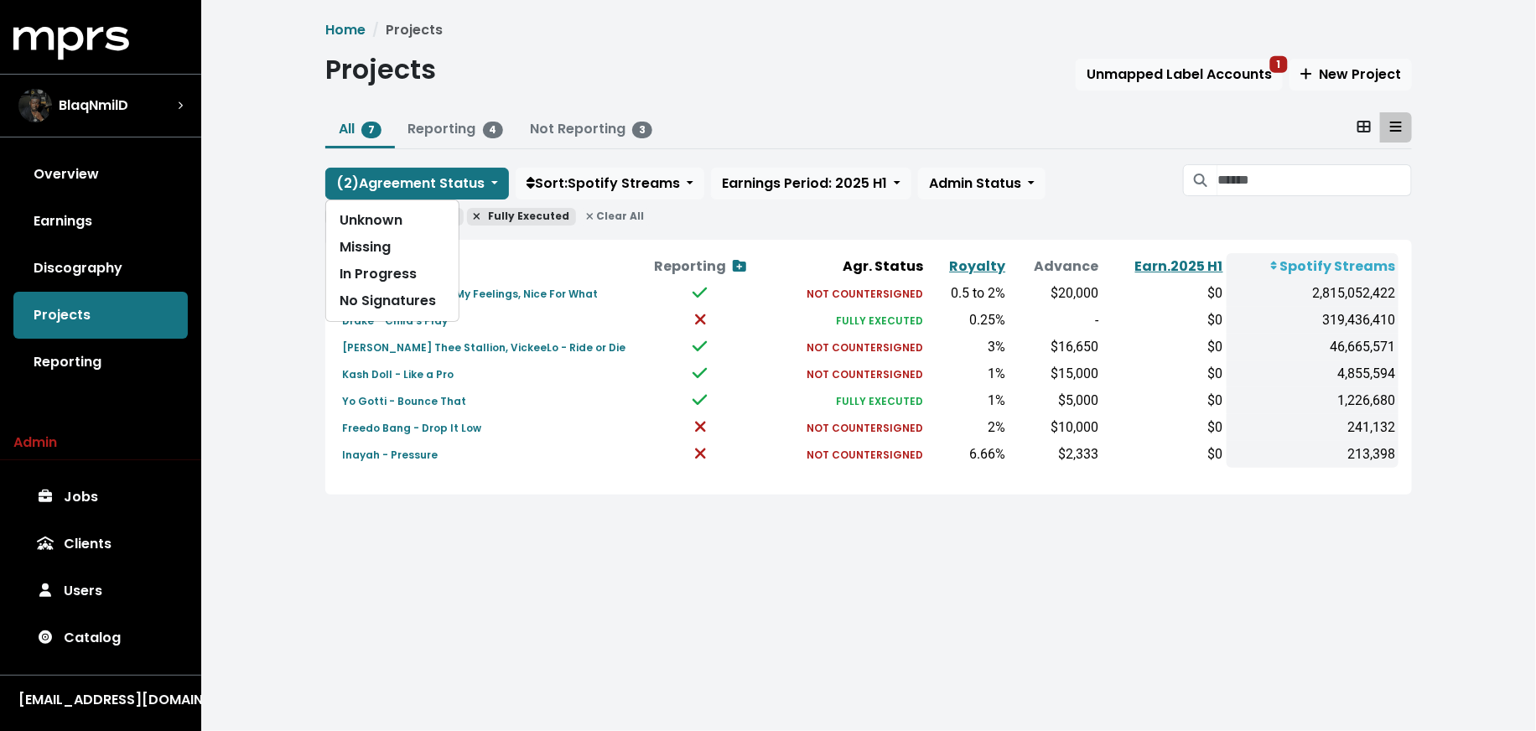
click at [435, 314] on div "Unknown Missing In Progress No Signatures" at bounding box center [392, 261] width 134 height 122
click at [435, 306] on link "No Signatures" at bounding box center [392, 301] width 132 height 27
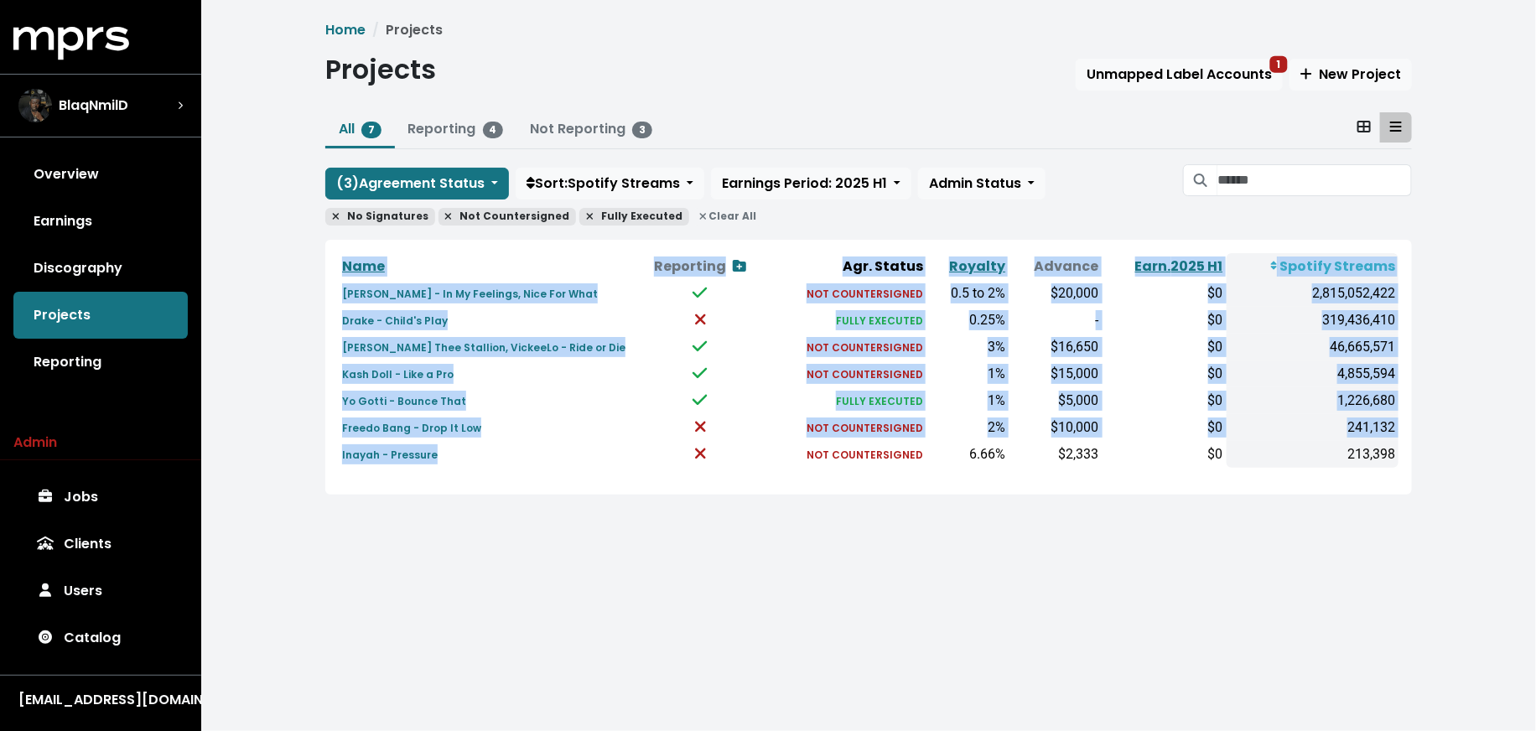
drag, startPoint x: 706, startPoint y: 465, endPoint x: 691, endPoint y: 466, distance: 15.1
click at [691, 466] on div "Name Reporting Show contracts view Agr. Status Royalty Advance Earn. 2025 H1 Sp…" at bounding box center [869, 367] width 1060 height 228
click at [710, 434] on td at bounding box center [701, 427] width 130 height 27
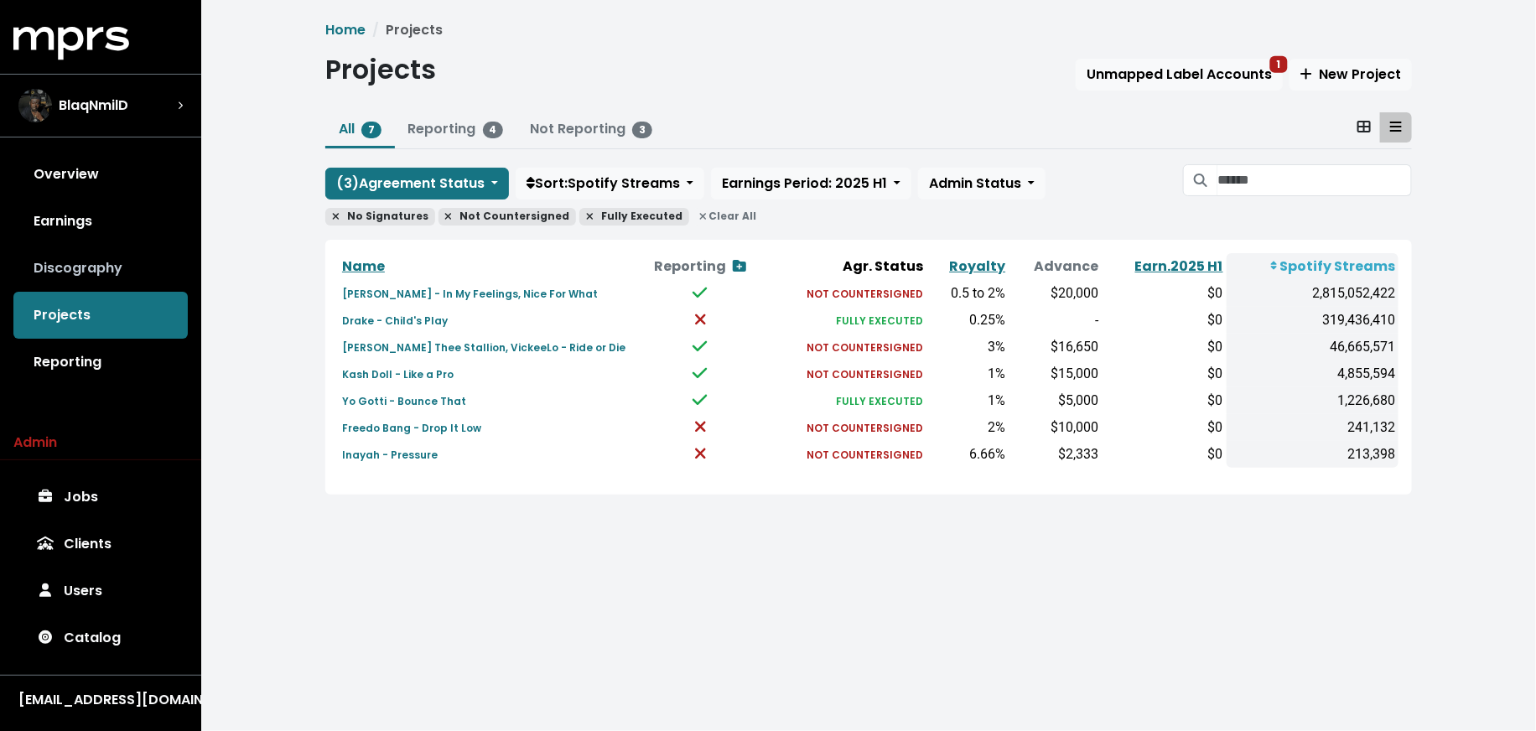
click at [112, 282] on link "Discography" at bounding box center [100, 268] width 174 height 47
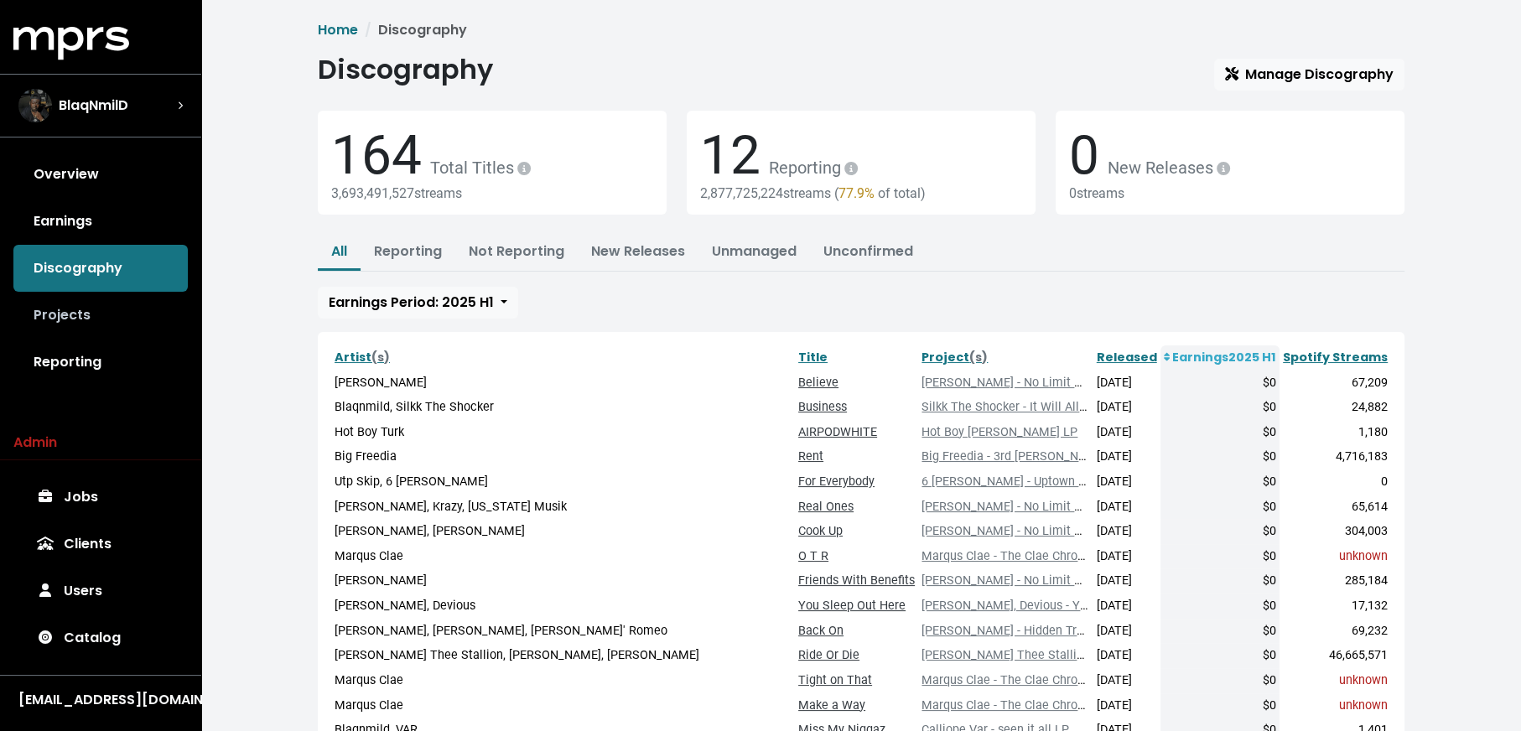
click at [122, 317] on link "Projects" at bounding box center [100, 315] width 174 height 47
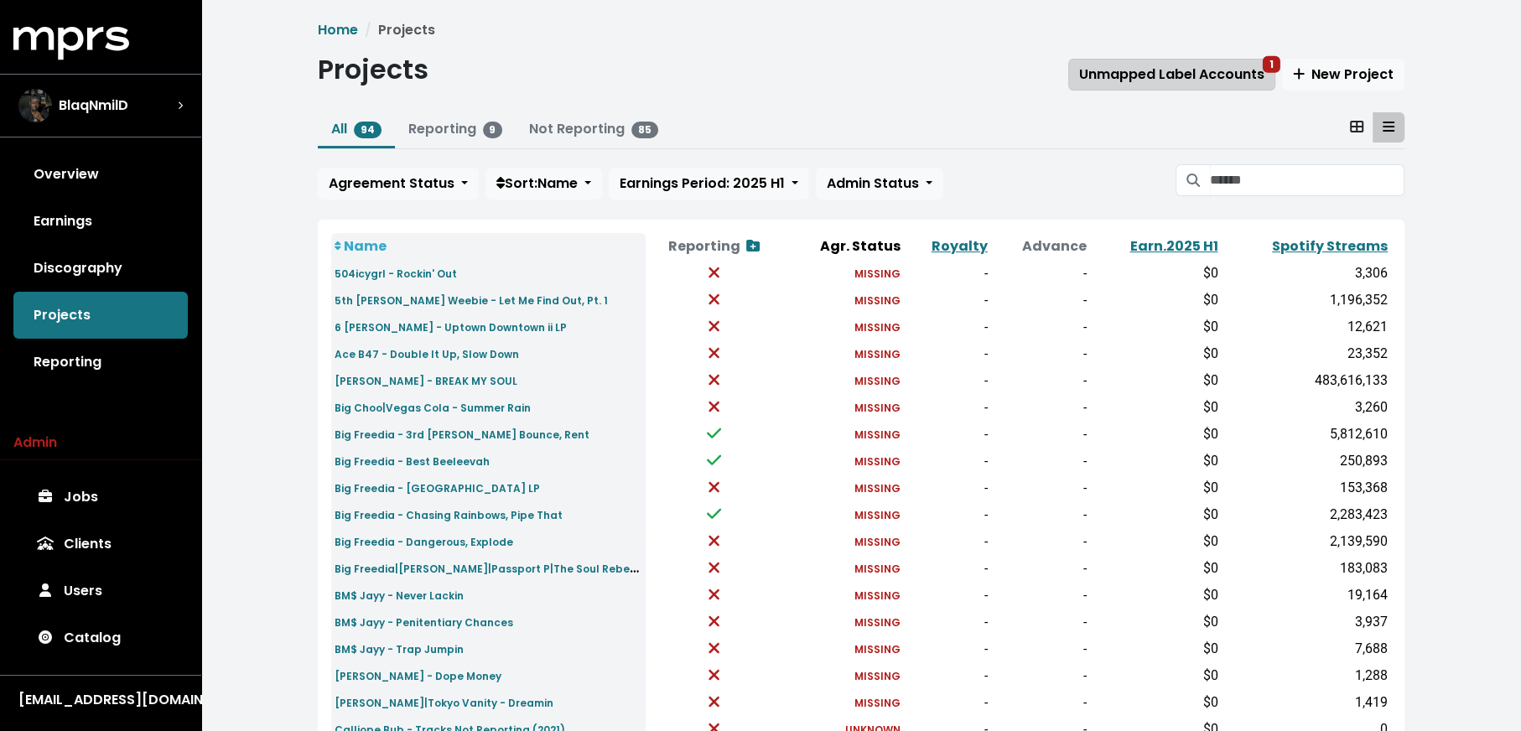
click at [1144, 73] on span "Unmapped Label Accounts 1" at bounding box center [1171, 74] width 185 height 19
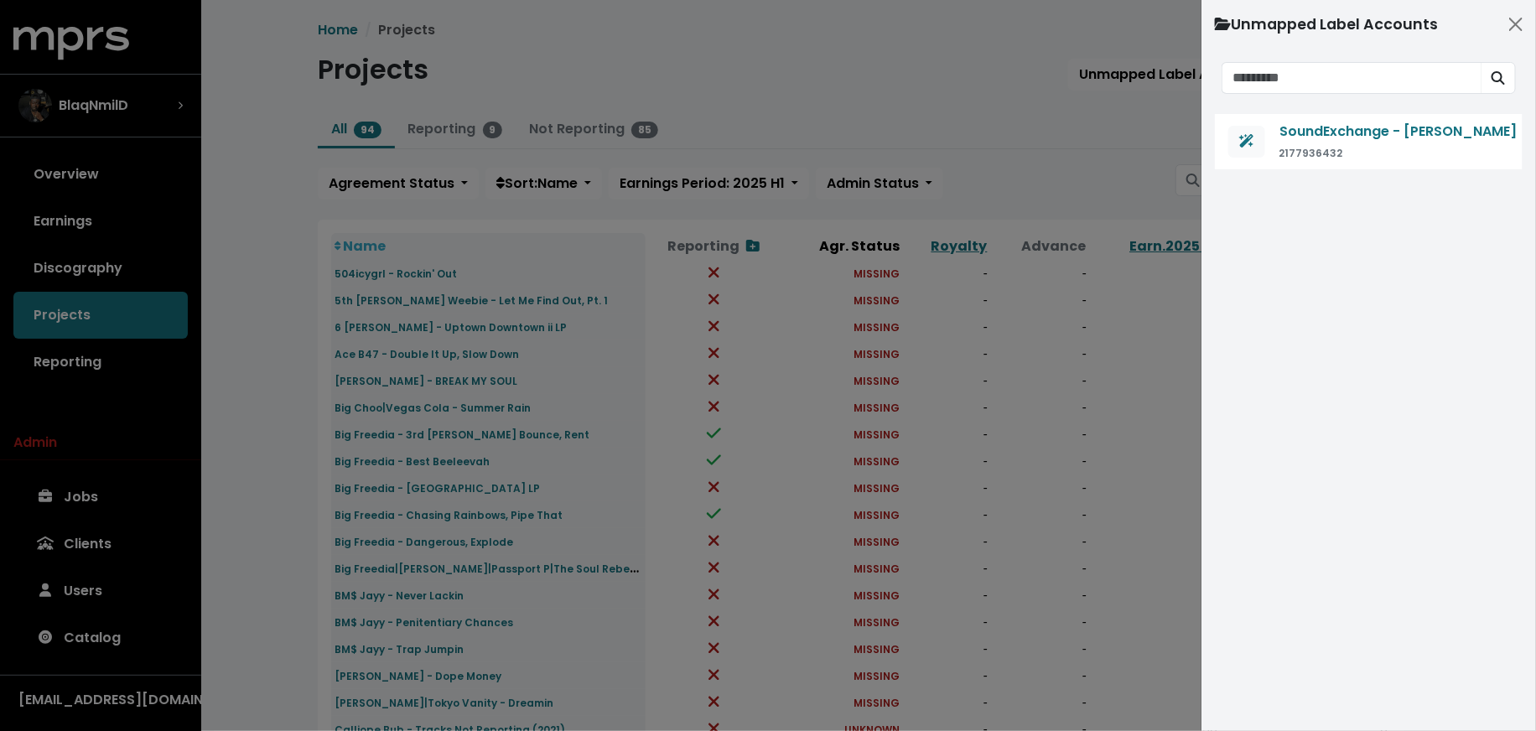
click at [281, 413] on div at bounding box center [768, 365] width 1536 height 731
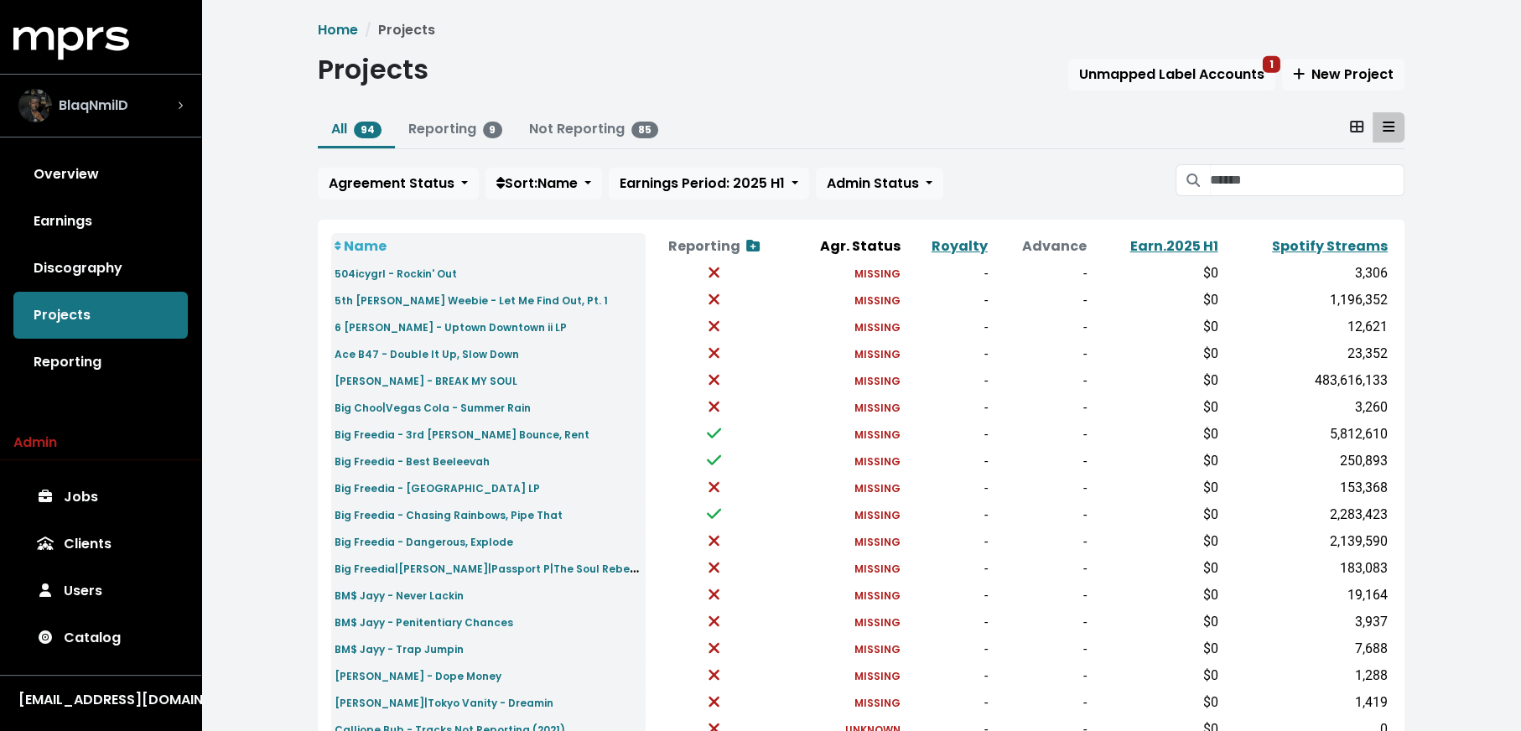
click at [117, 114] on span "BlaqNmilD" at bounding box center [94, 106] width 70 height 20
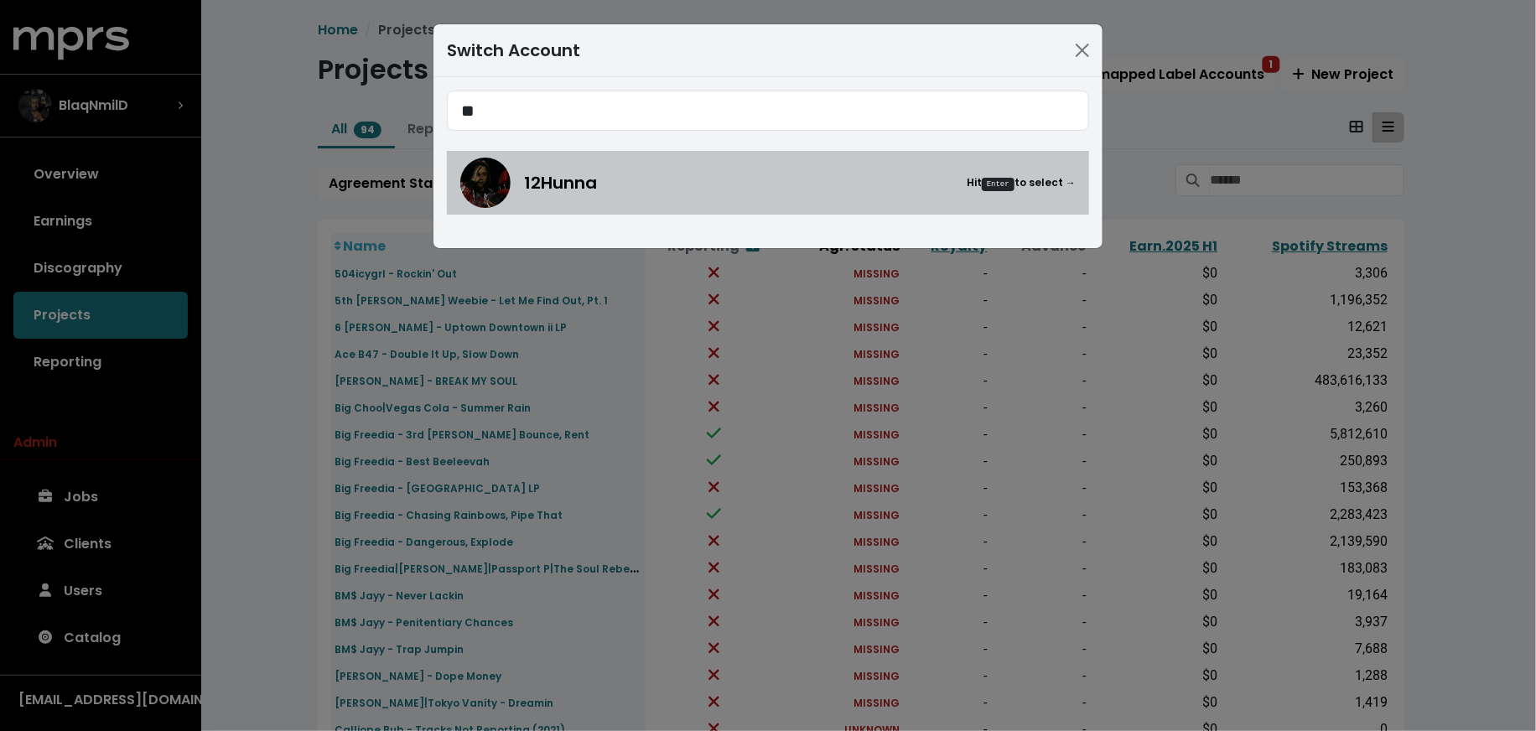
type input "**"
click at [507, 194] on div "12Hunna Hit Enter to select →" at bounding box center [767, 183] width 615 height 50
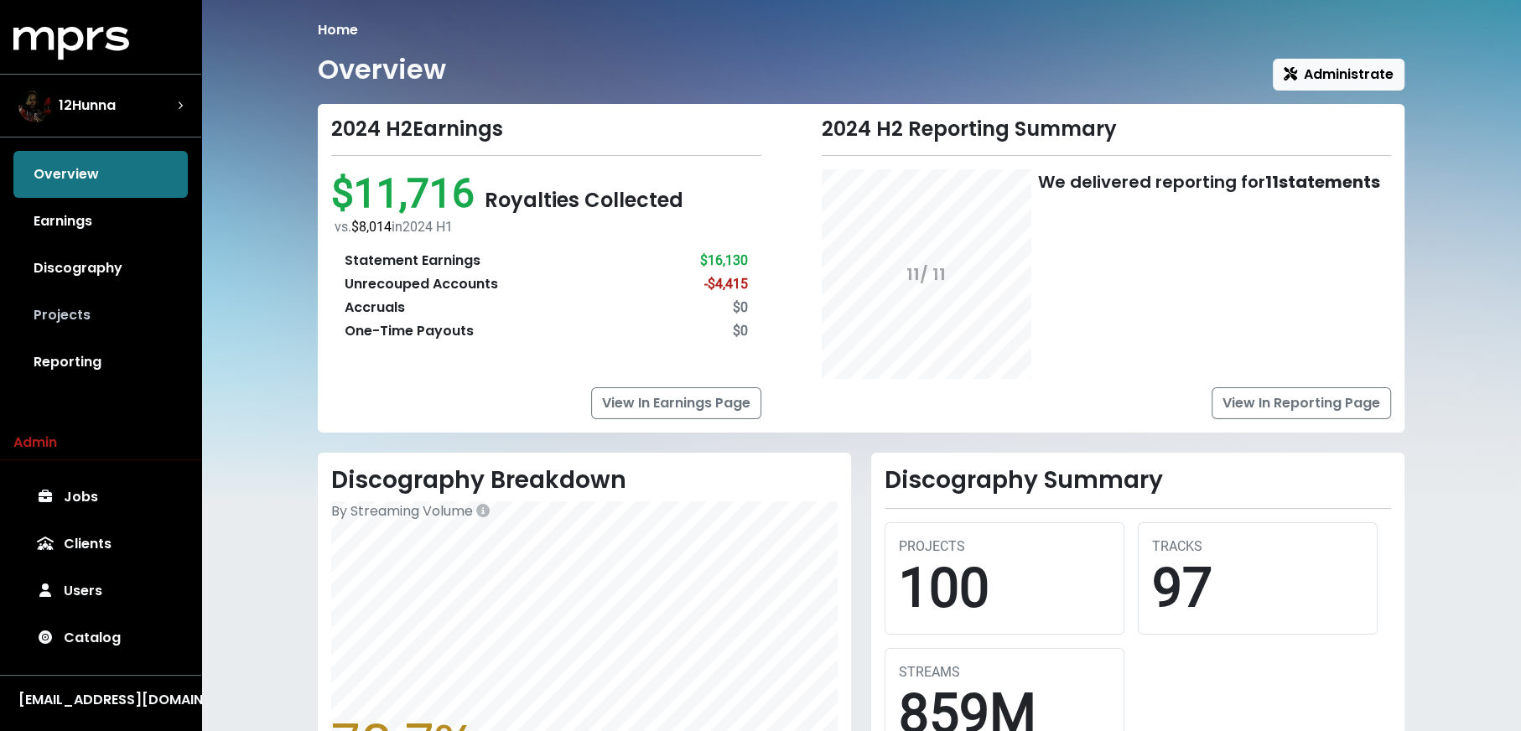
click at [141, 301] on link "Projects" at bounding box center [100, 315] width 174 height 47
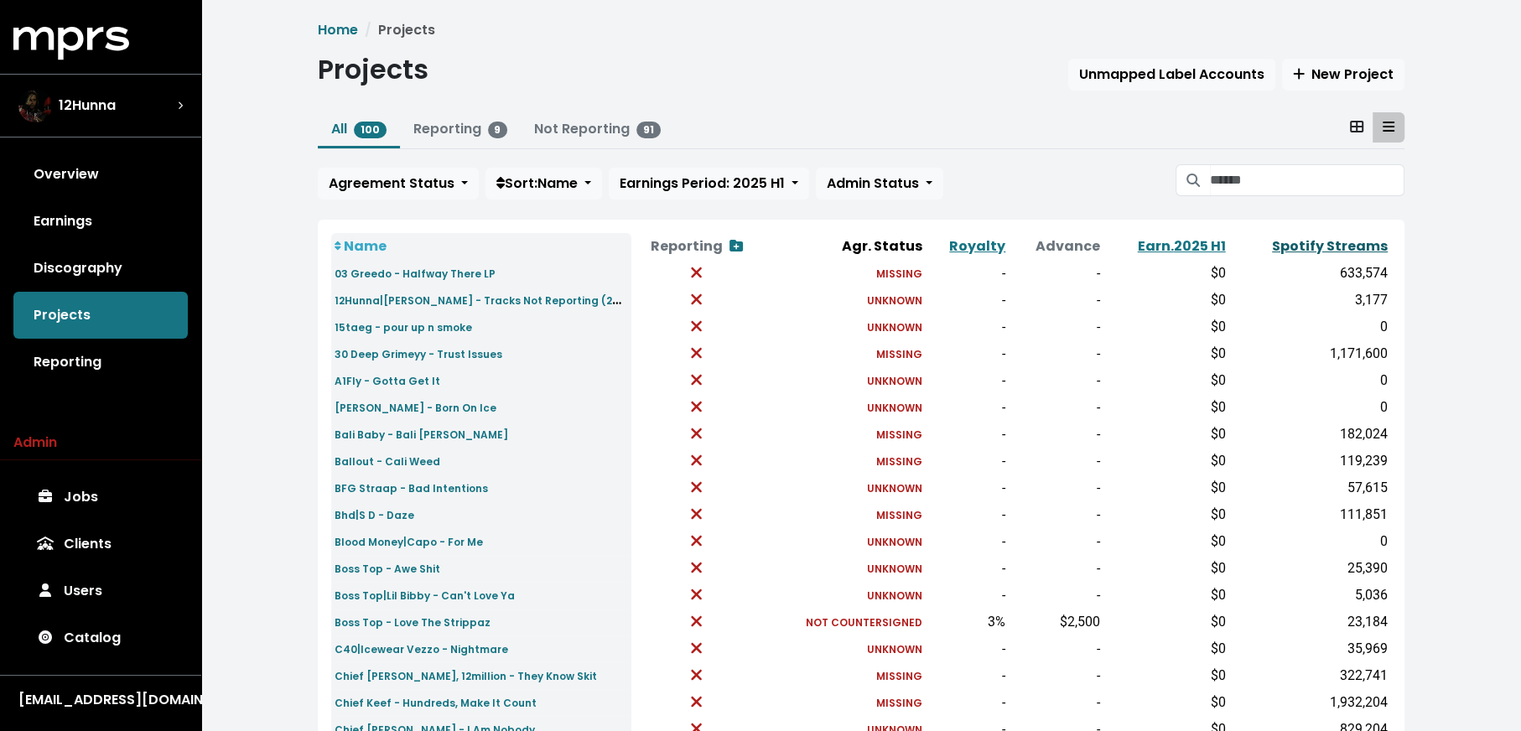
click at [1306, 250] on link "Spotify Streams" at bounding box center [1330, 245] width 116 height 19
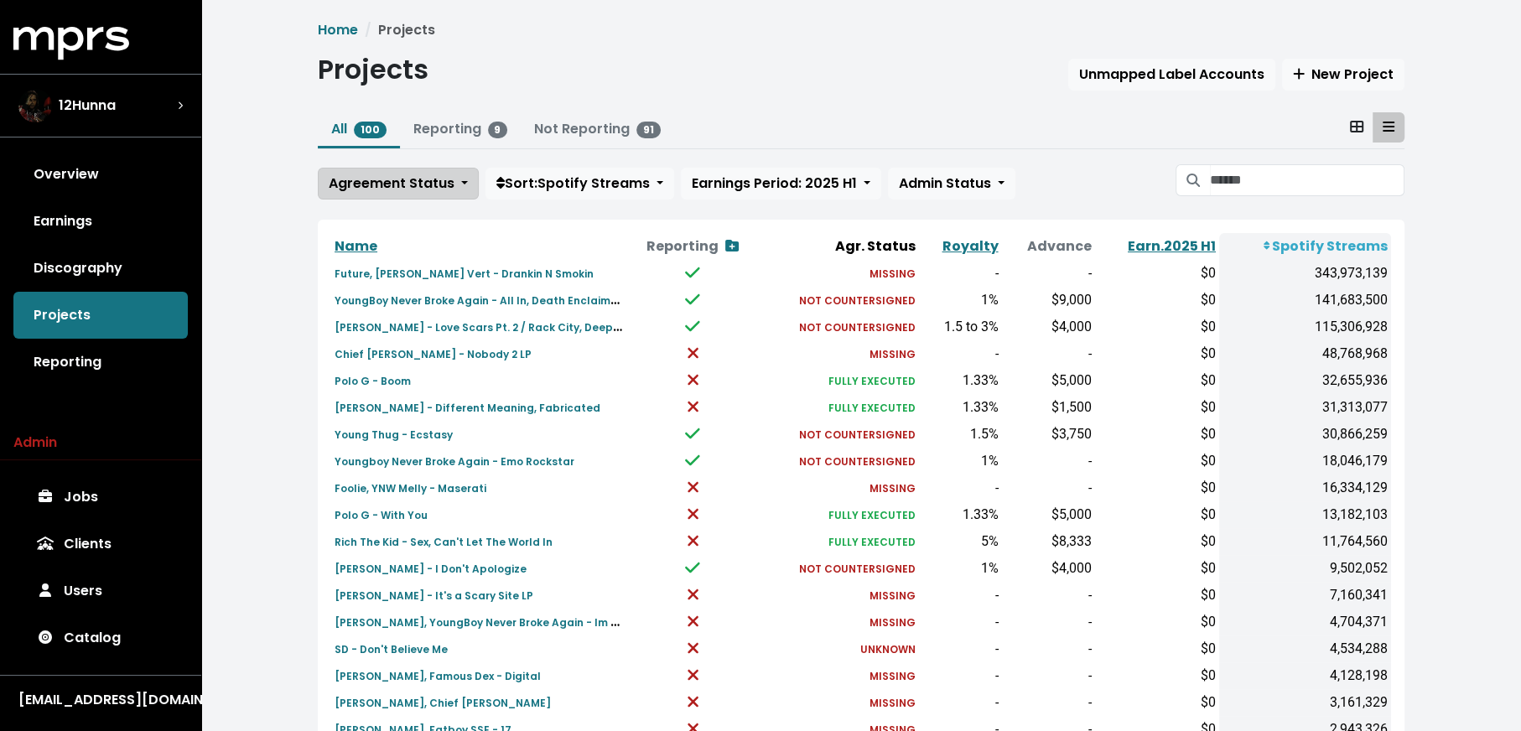
click at [373, 174] on span "Agreement Status" at bounding box center [392, 184] width 126 height 20
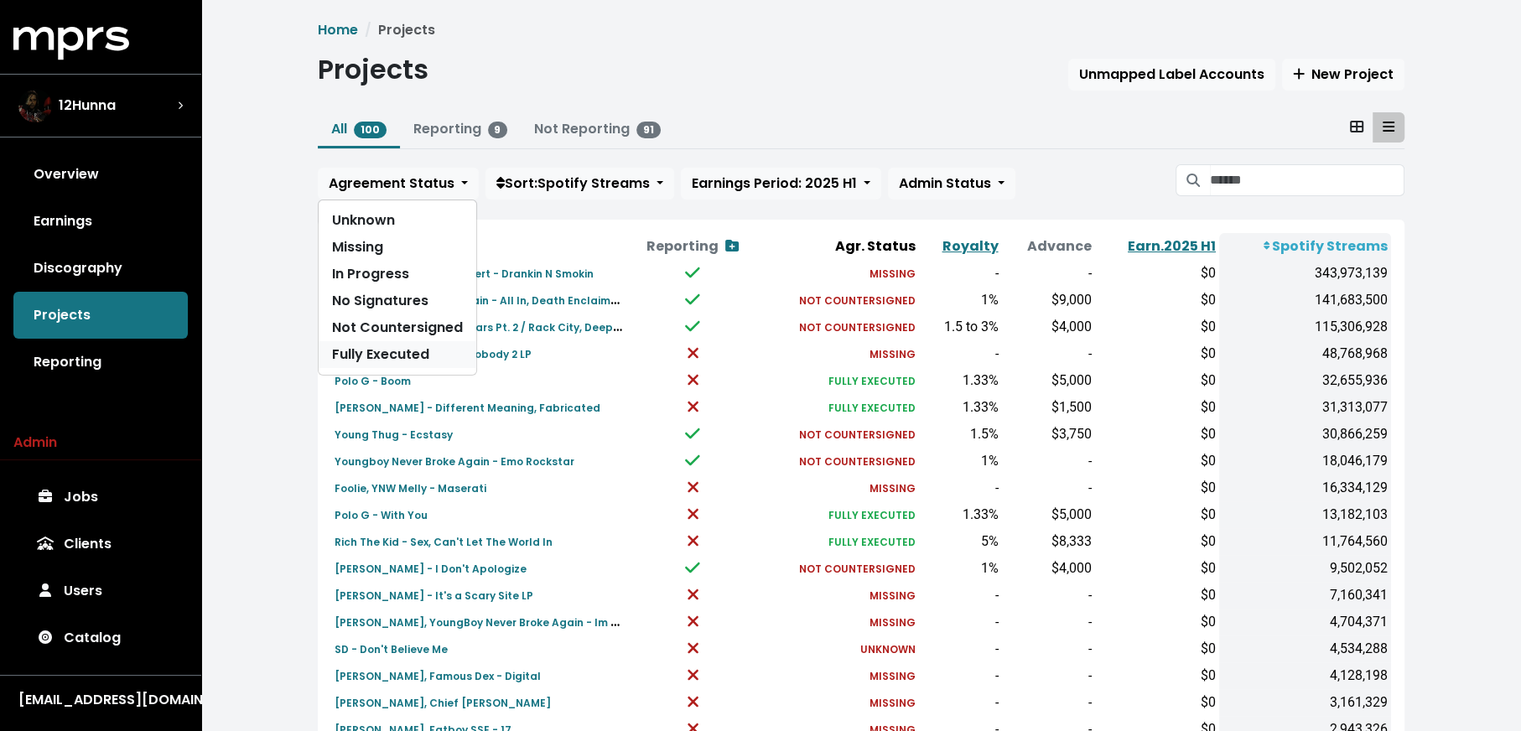
click at [393, 350] on link "Fully Executed" at bounding box center [398, 354] width 158 height 27
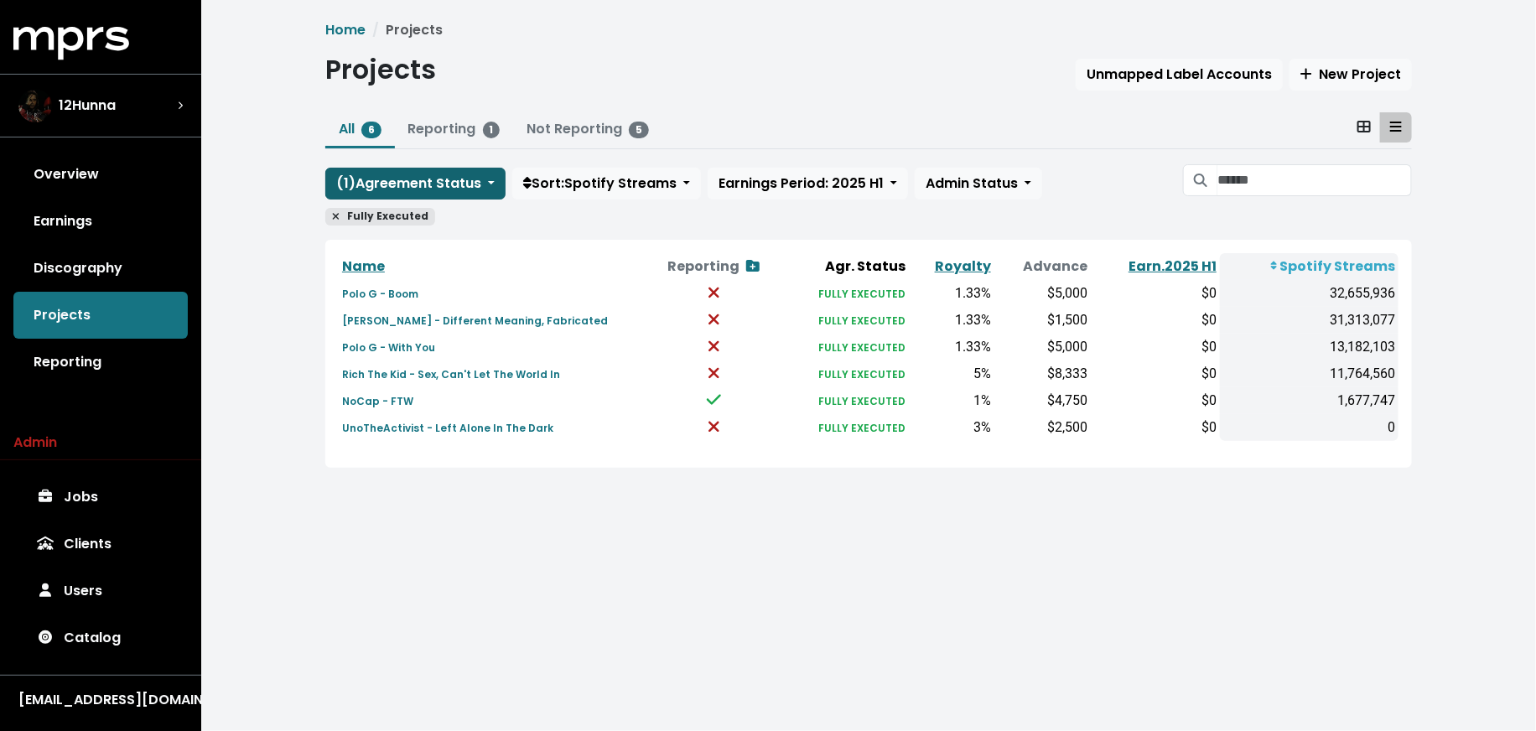
click at [383, 191] on span "( 1 ) Agreement Status" at bounding box center [408, 183] width 145 height 19
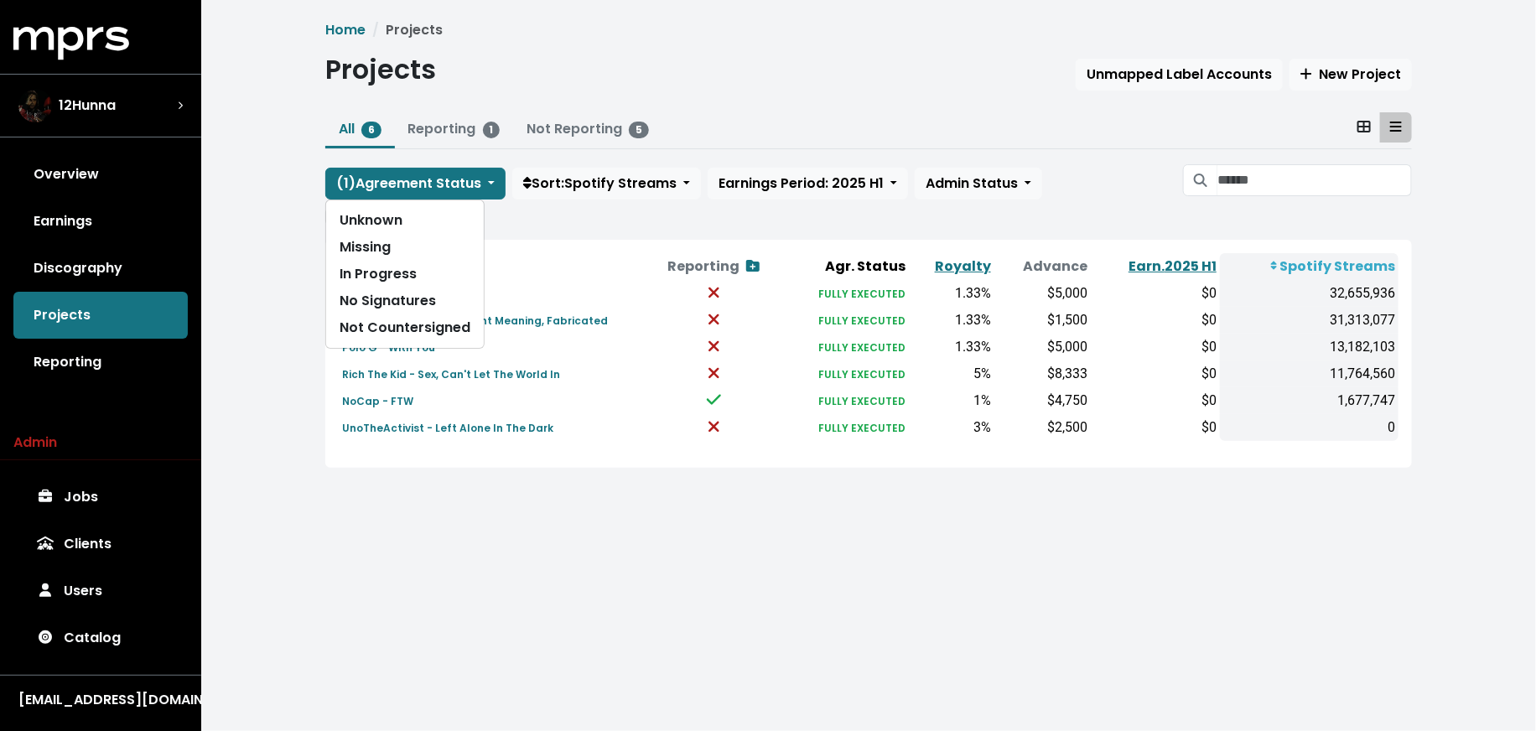
click at [400, 340] on div "Unknown Missing In Progress No Signatures Not Countersigned" at bounding box center [404, 274] width 159 height 149
click at [401, 327] on link "Not Countersigned" at bounding box center [405, 327] width 158 height 27
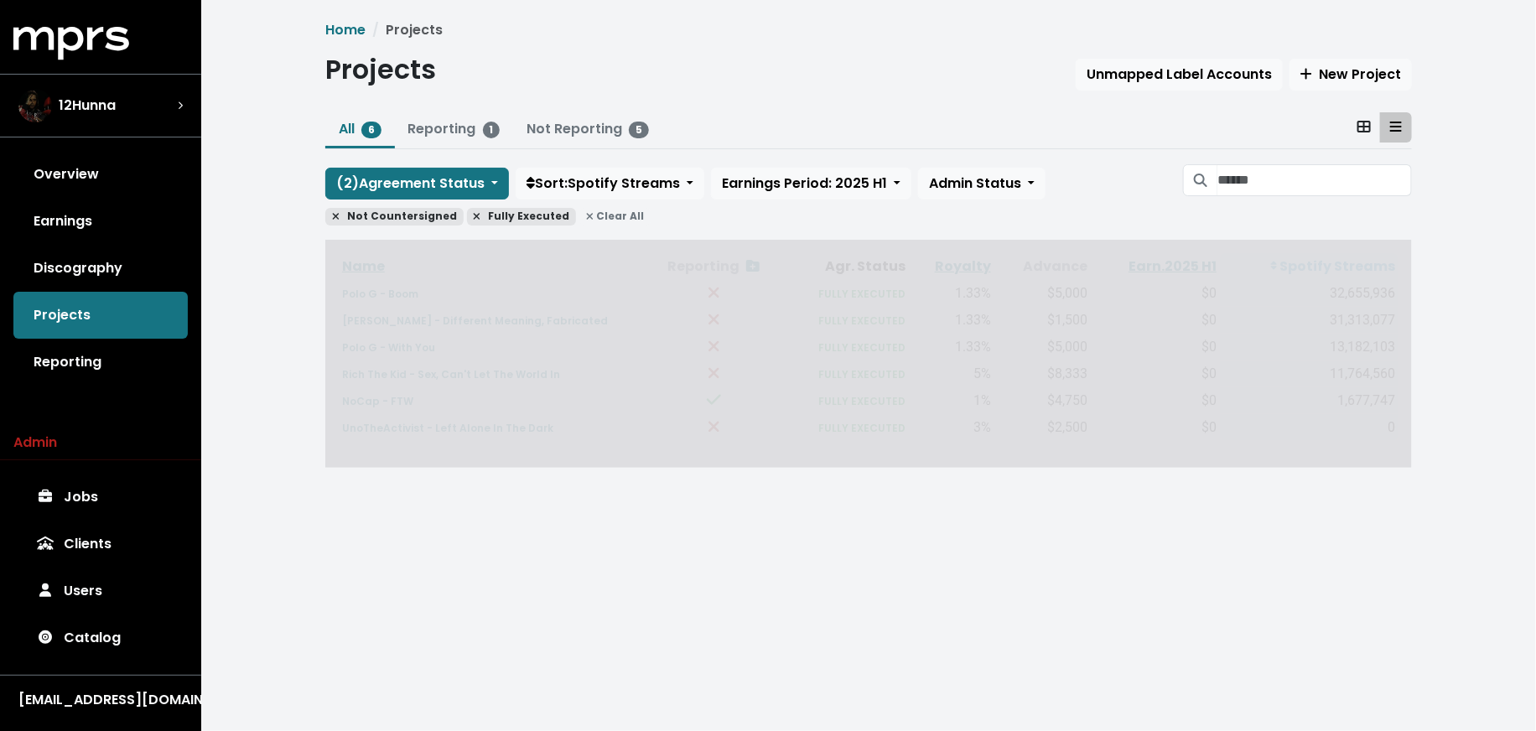
click at [403, 164] on div "( 2 ) Agreement Status Unknown Missing In Progress No Signatures Sort: Spotify …" at bounding box center [868, 181] width 1087 height 35
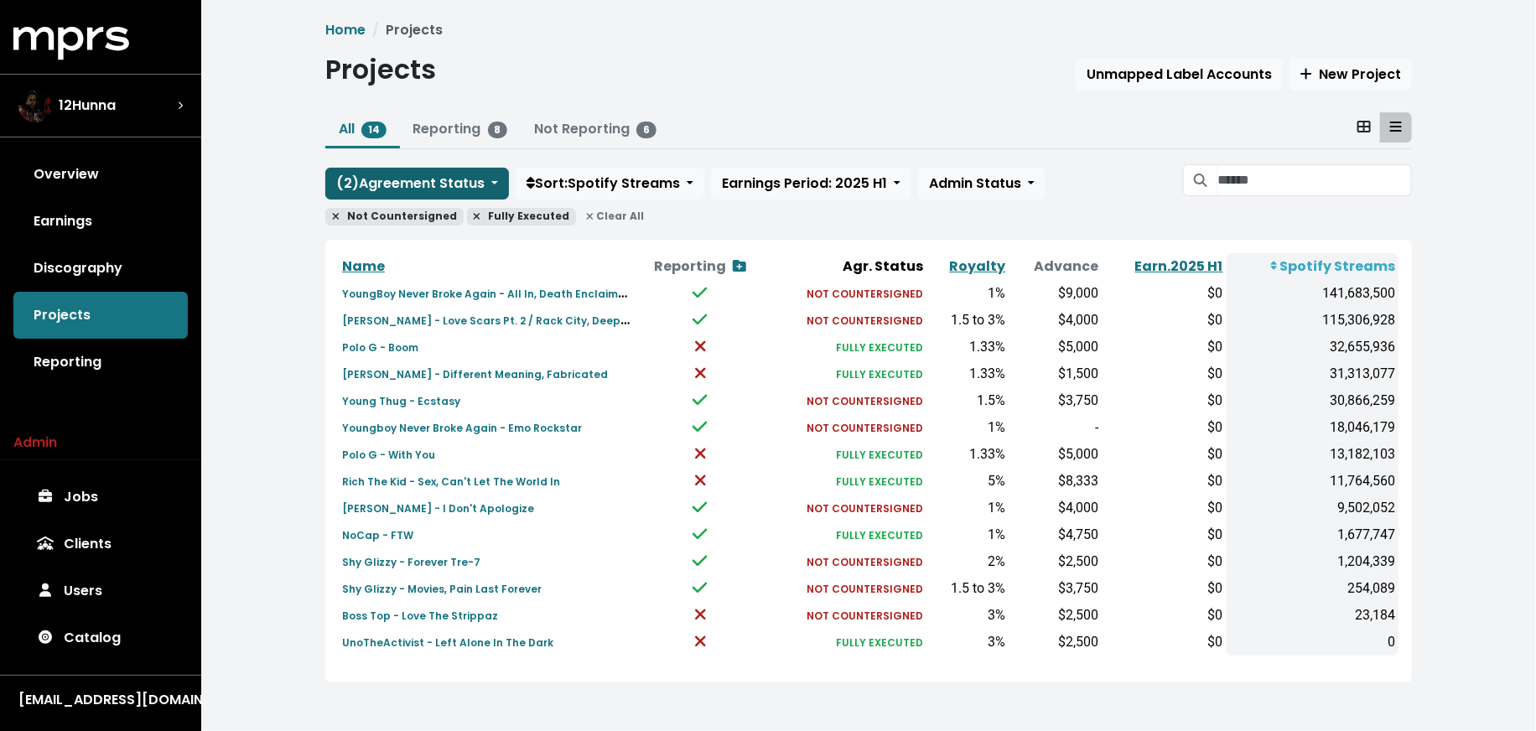
click at [405, 179] on span "( 2 ) Agreement Status" at bounding box center [410, 183] width 148 height 19
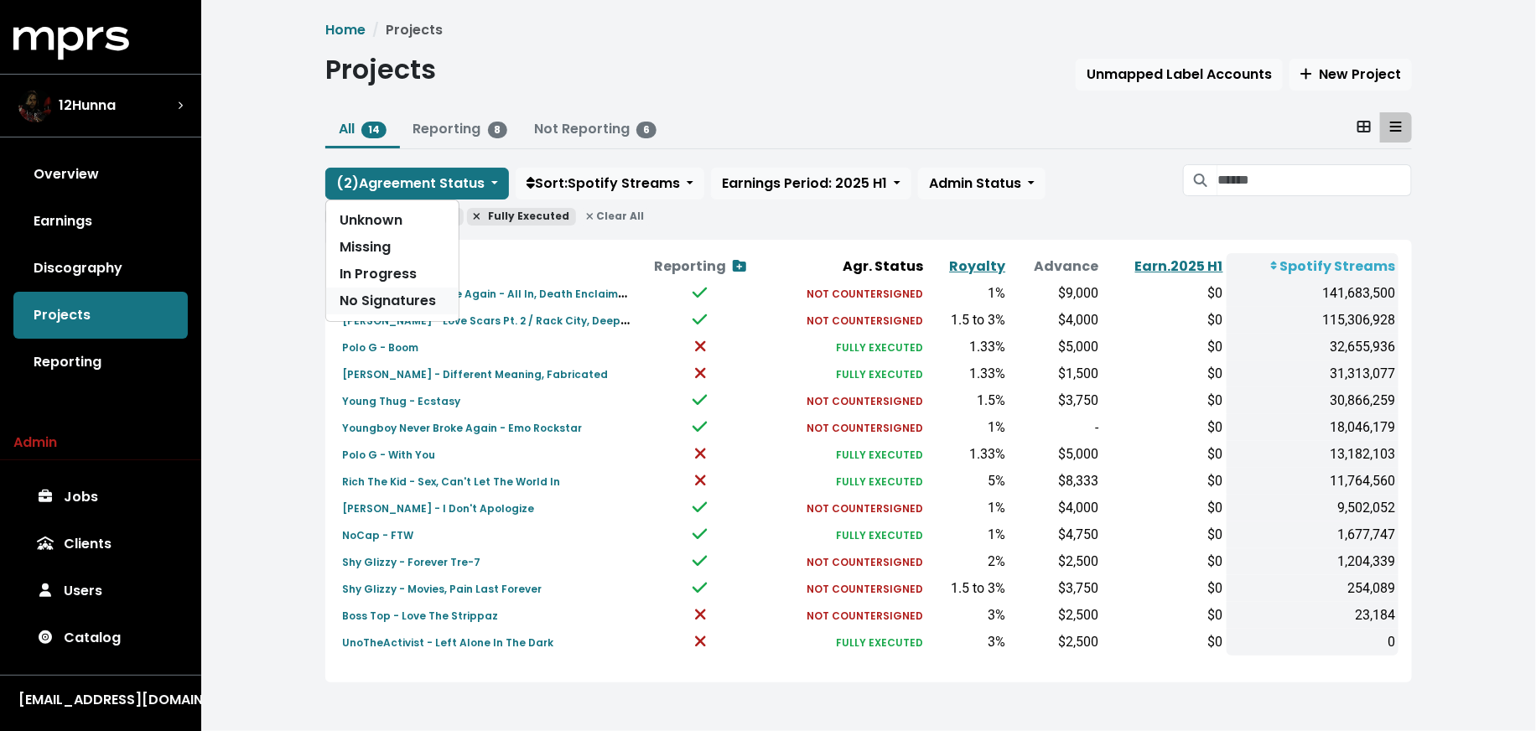
click at [400, 292] on link "No Signatures" at bounding box center [392, 301] width 132 height 27
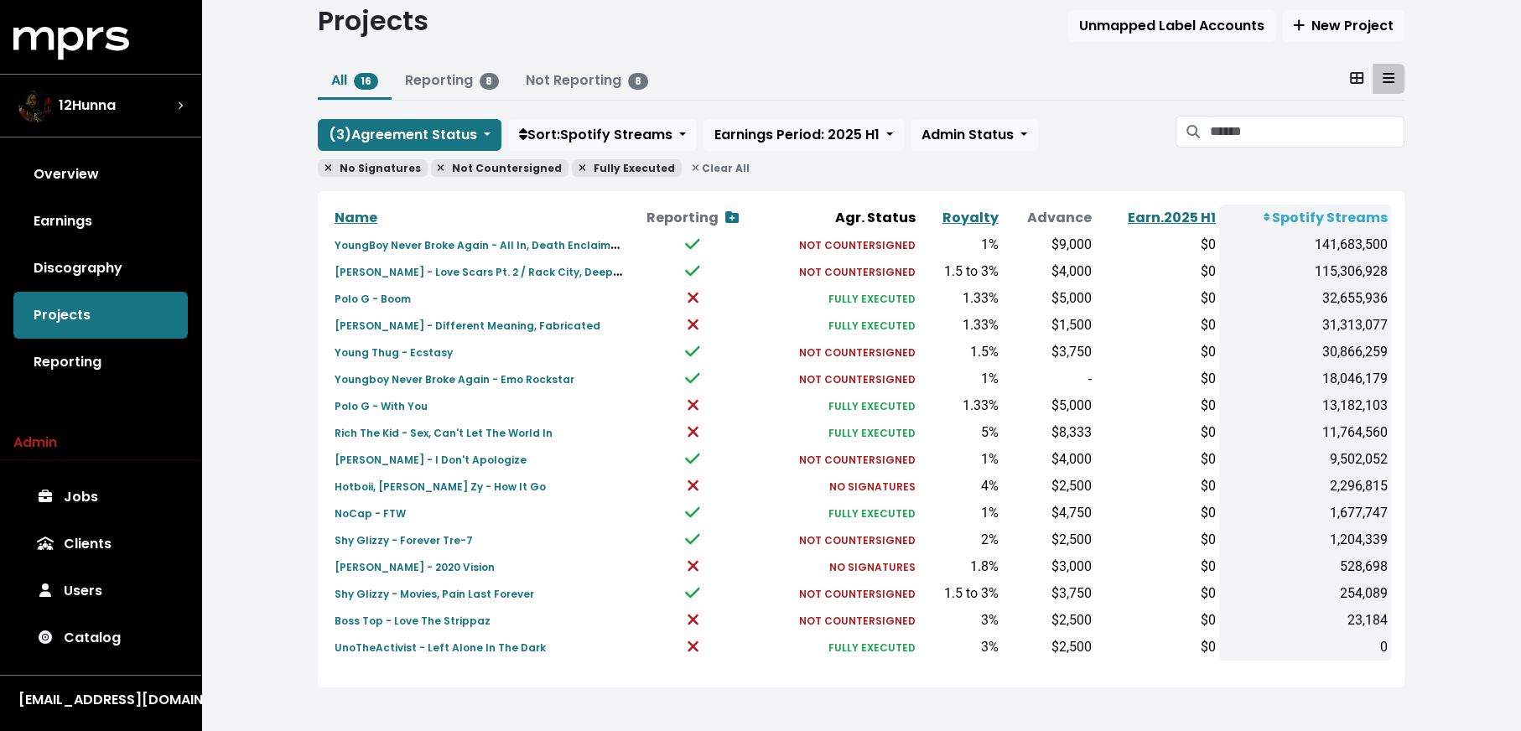
scroll to position [49, 0]
click at [118, 264] on link "Discography" at bounding box center [100, 268] width 174 height 47
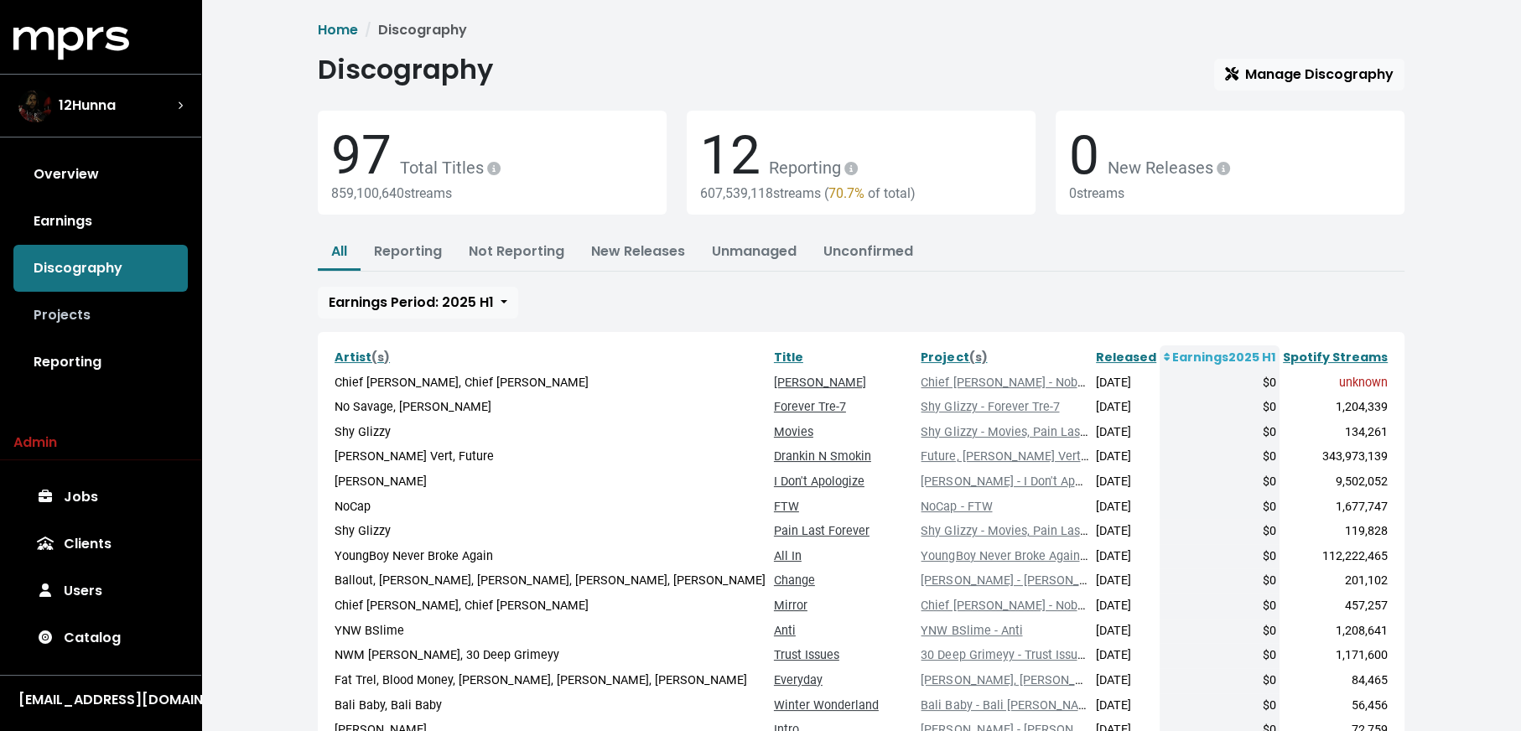
click at [112, 309] on link "Projects" at bounding box center [100, 315] width 174 height 47
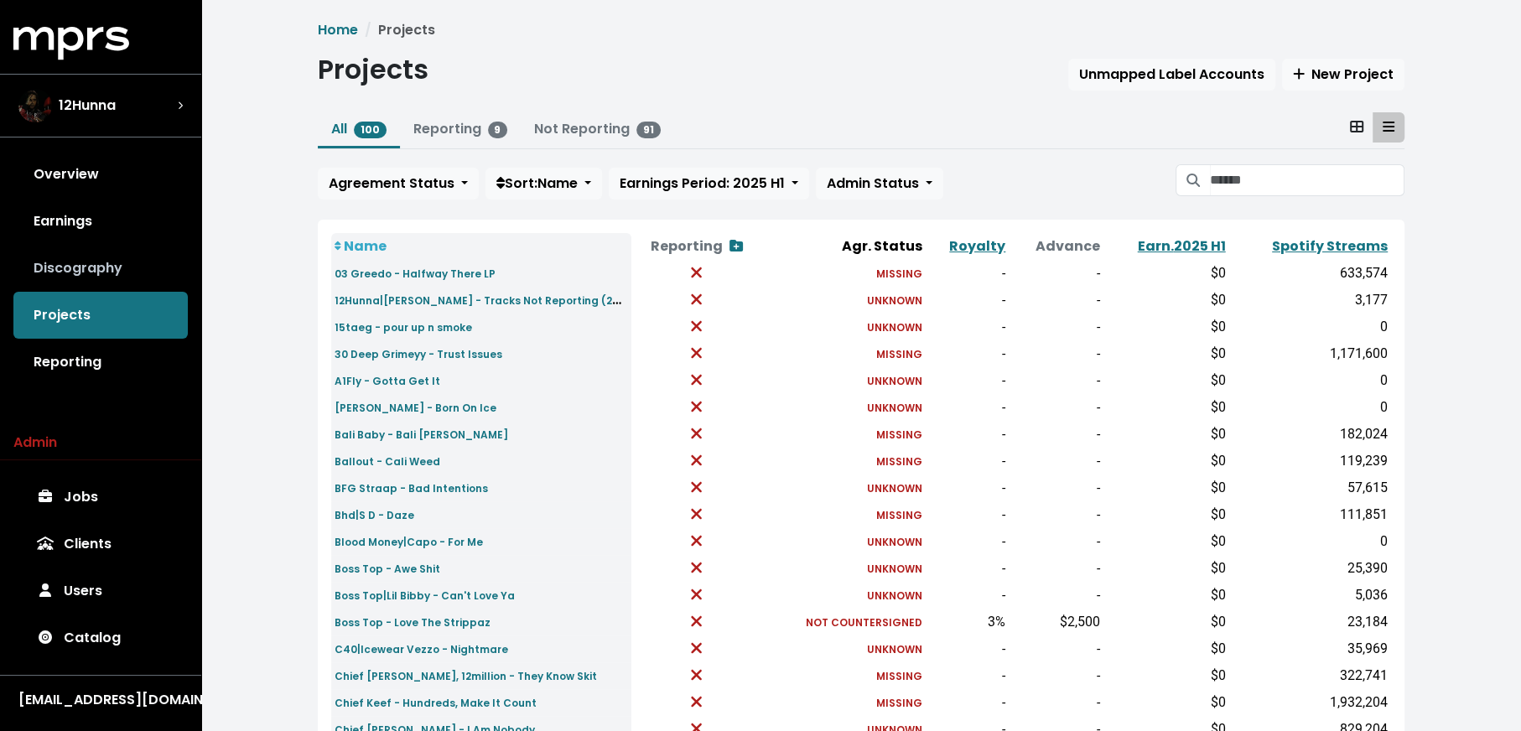
click at [113, 273] on link "Discography" at bounding box center [100, 268] width 174 height 47
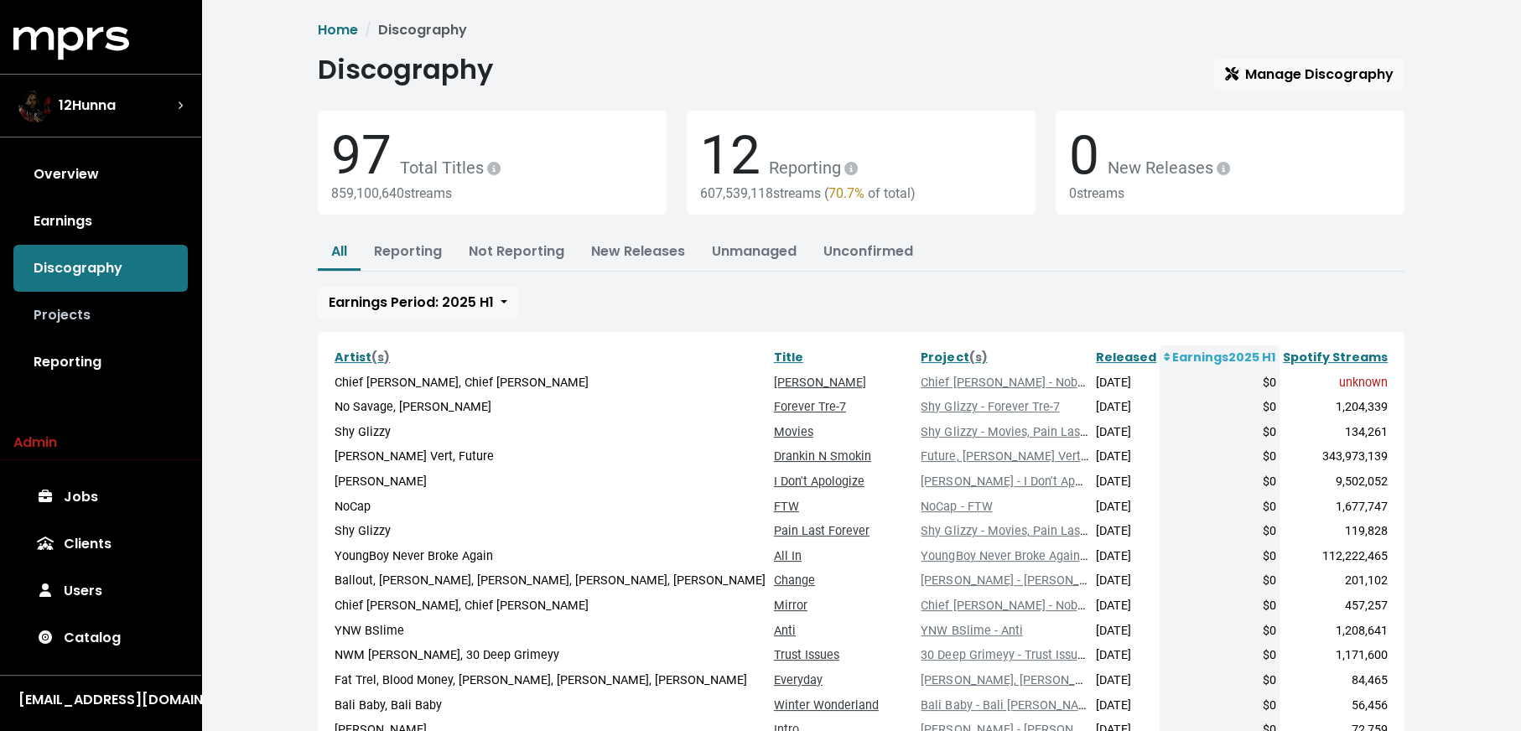
click at [123, 335] on link "Projects" at bounding box center [100, 315] width 174 height 47
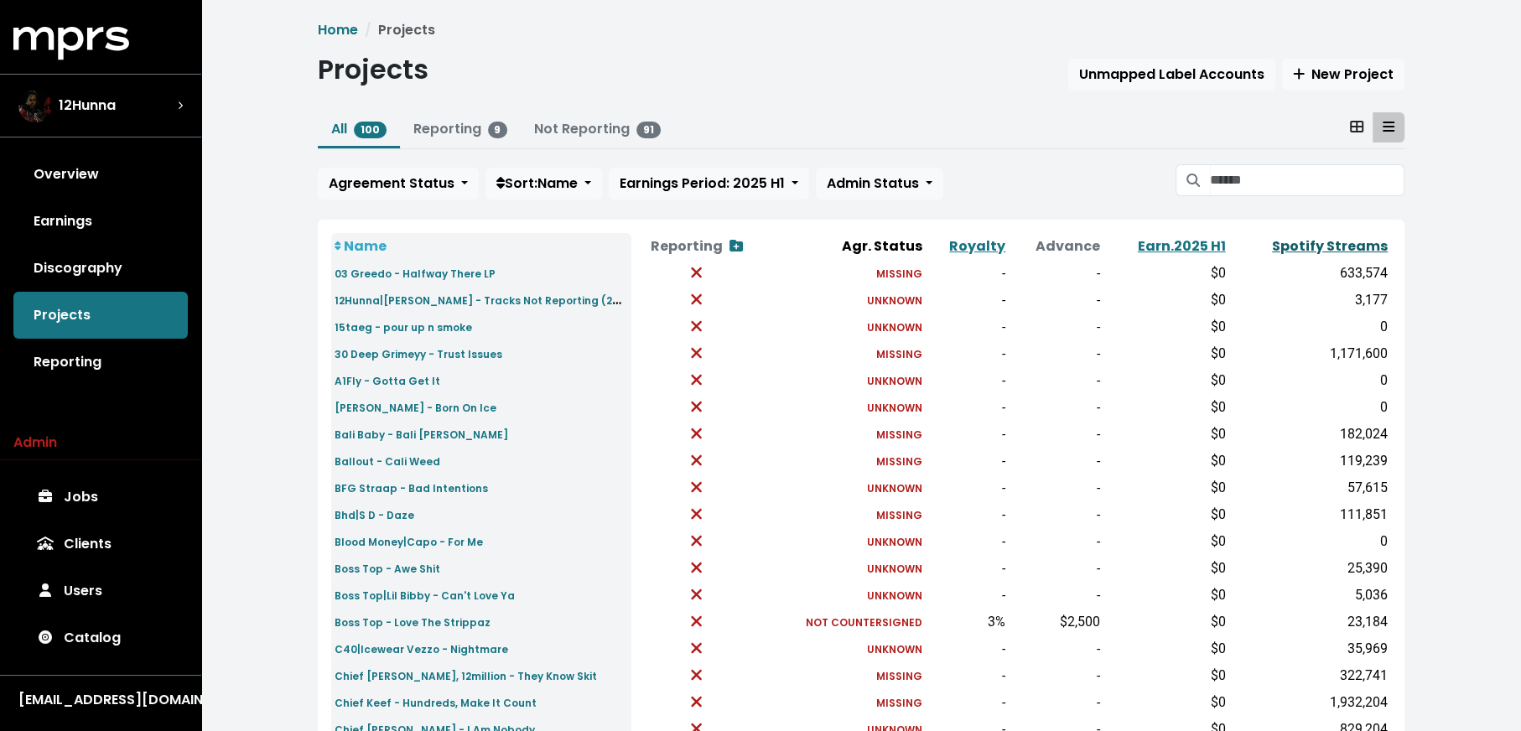
click at [1298, 247] on link "Spotify Streams" at bounding box center [1330, 245] width 116 height 19
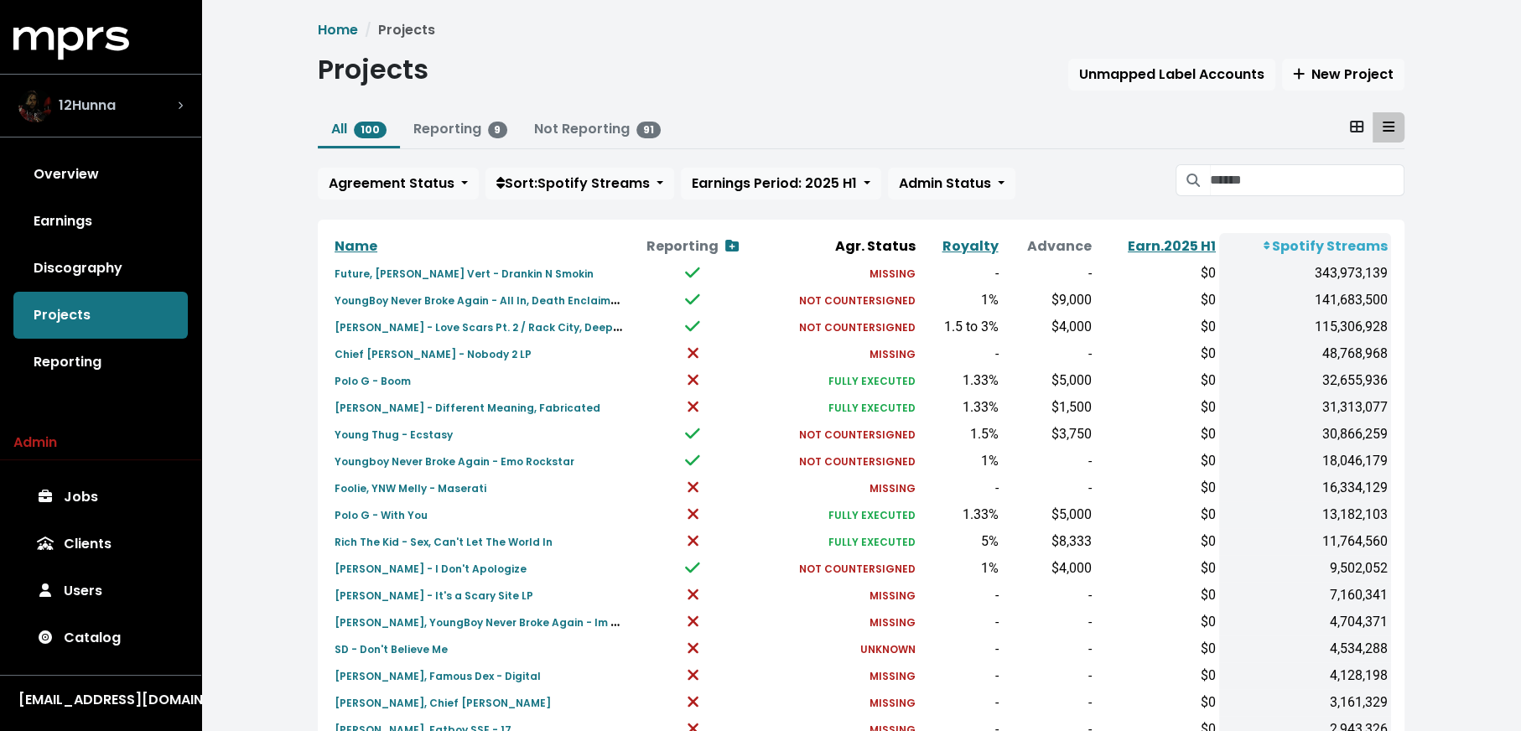
click at [163, 106] on div "12Hunna" at bounding box center [100, 106] width 164 height 34
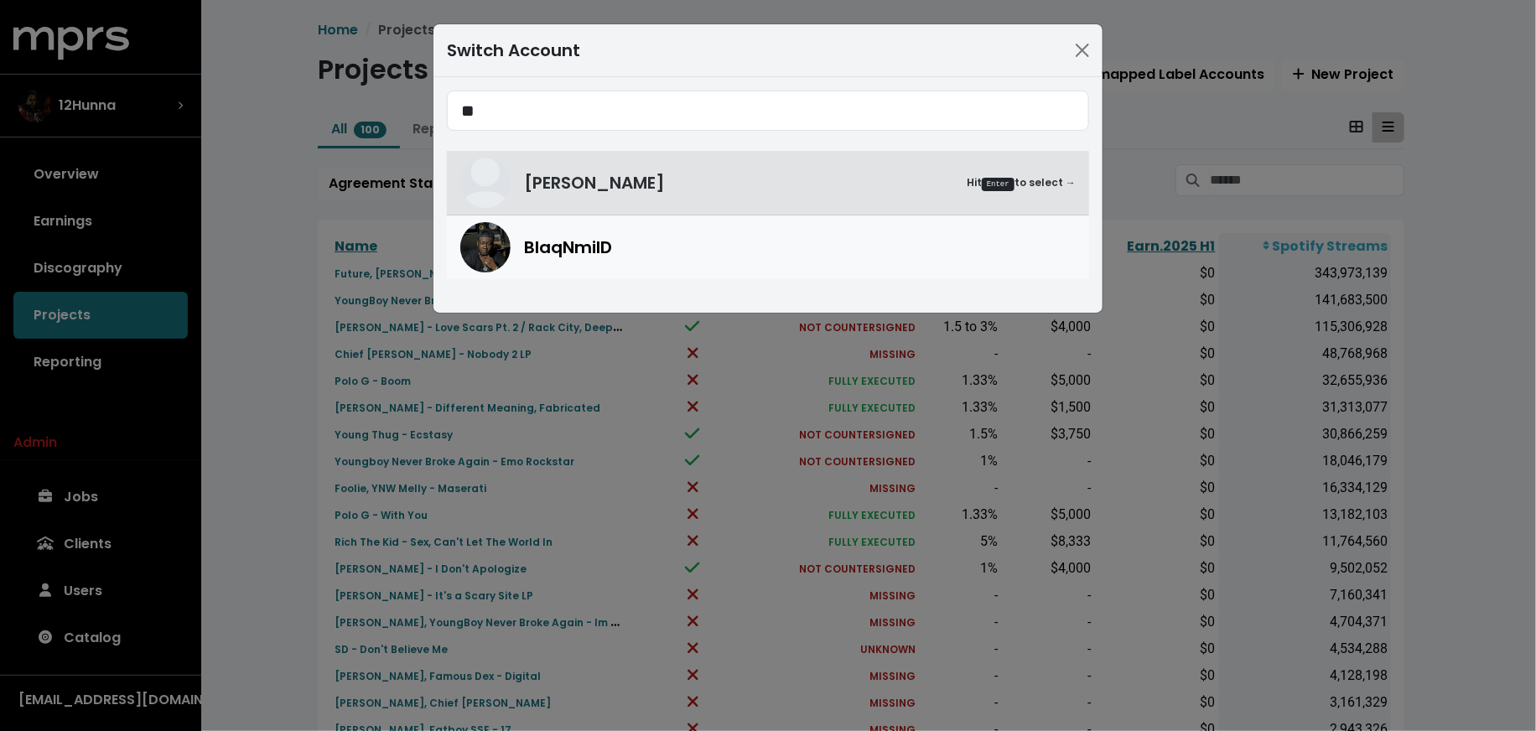
type input "**"
click at [676, 249] on div "BlaqNmilD" at bounding box center [800, 247] width 552 height 25
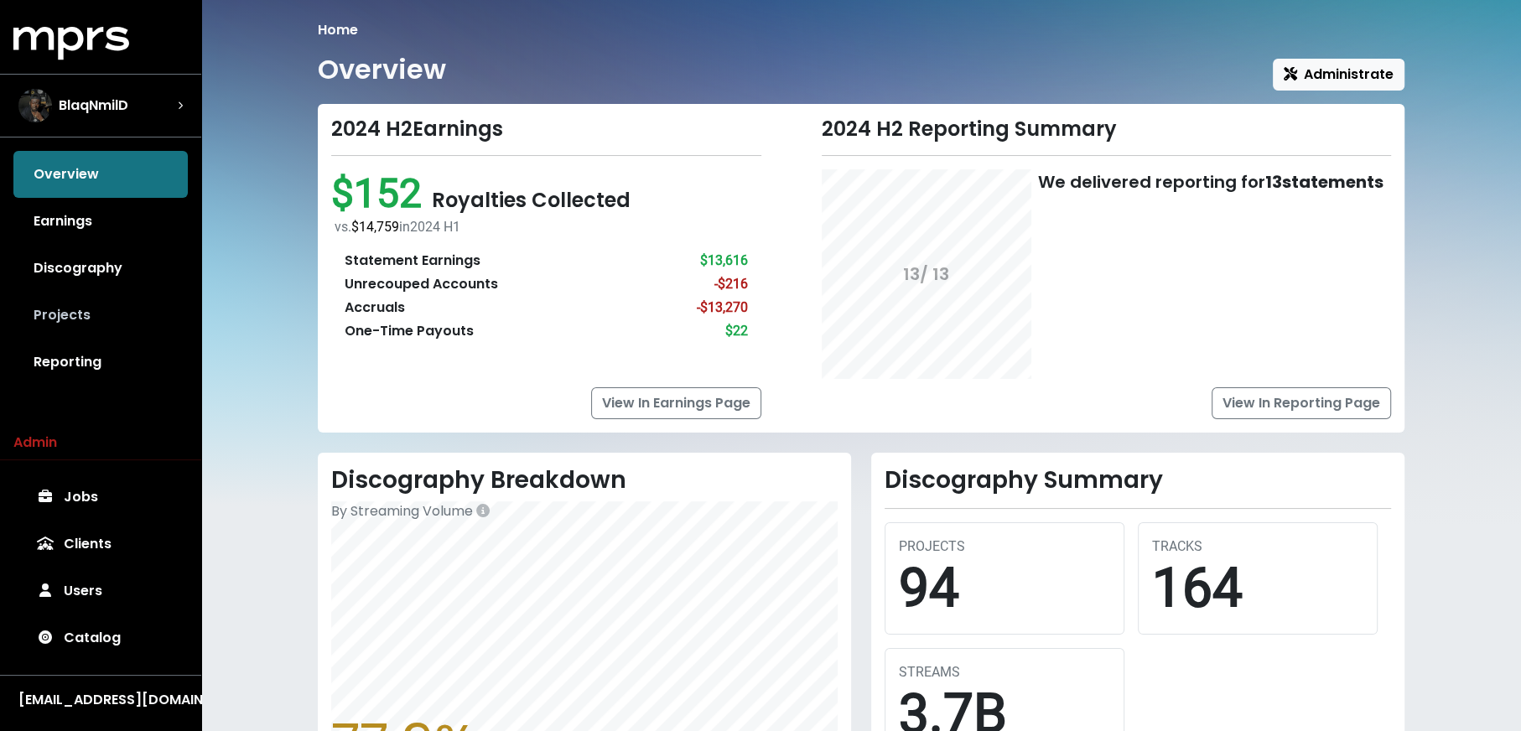
click at [138, 319] on link "Projects" at bounding box center [100, 315] width 174 height 47
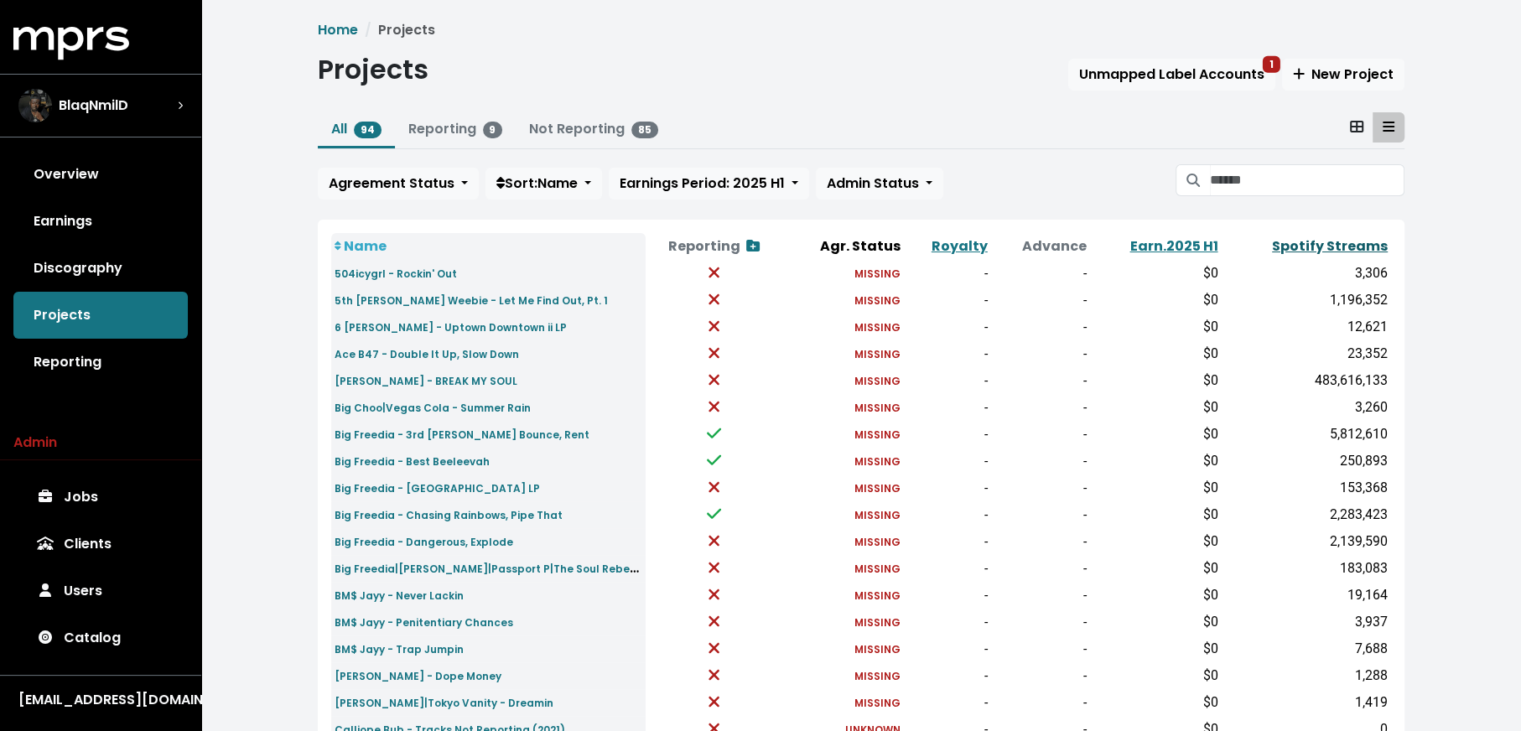
click at [1336, 238] on link "Spotify Streams" at bounding box center [1330, 245] width 116 height 19
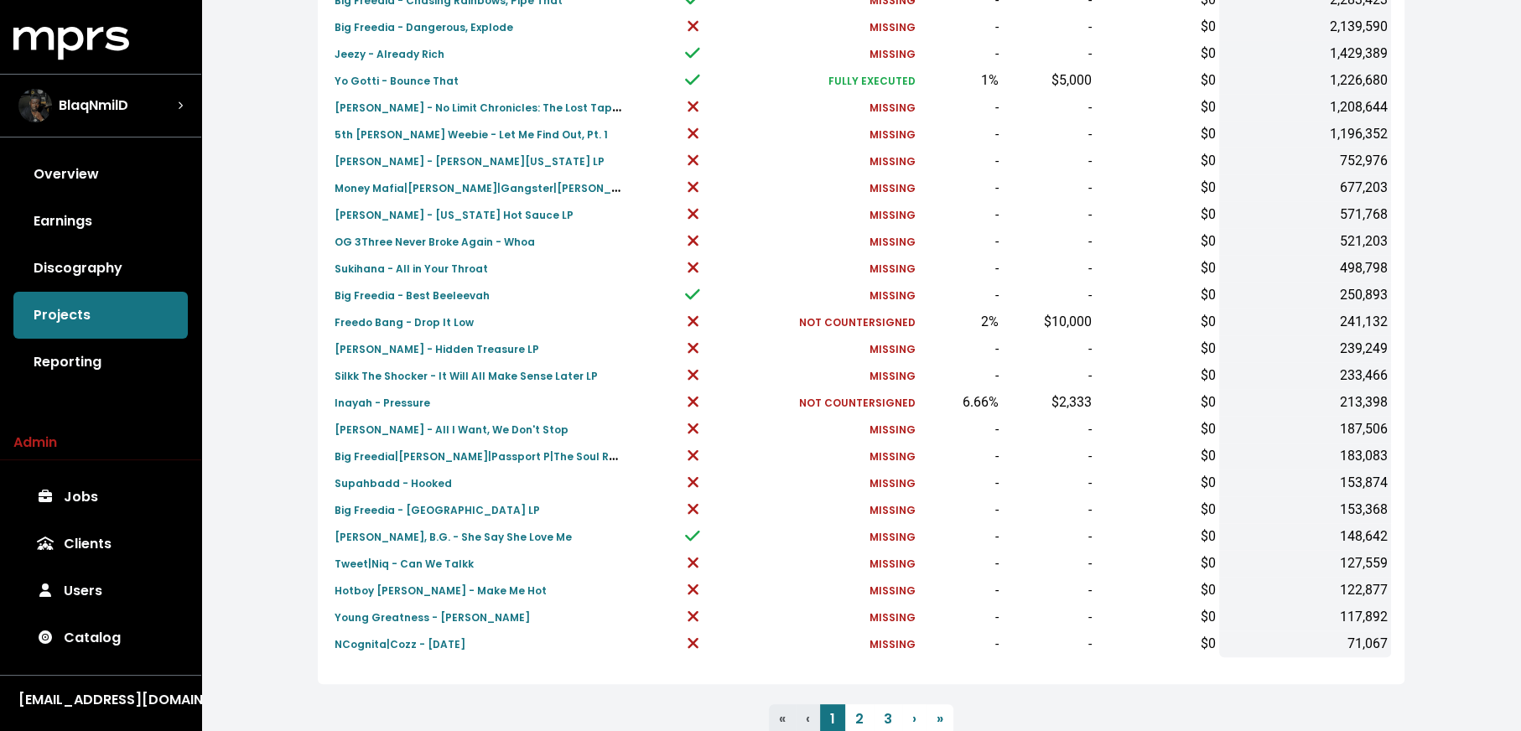
scroll to position [467, 0]
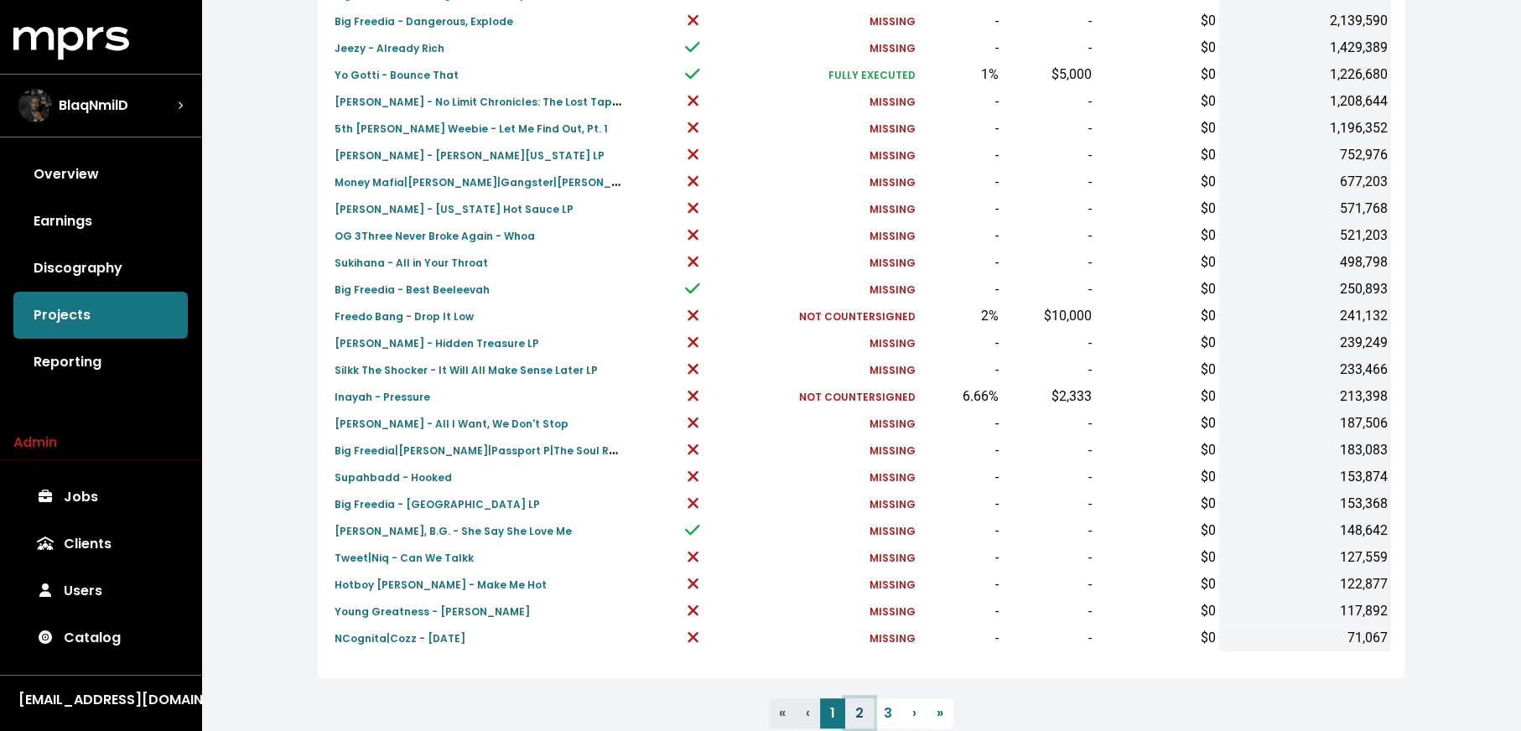
click at [852, 698] on link "2" at bounding box center [859, 713] width 29 height 30
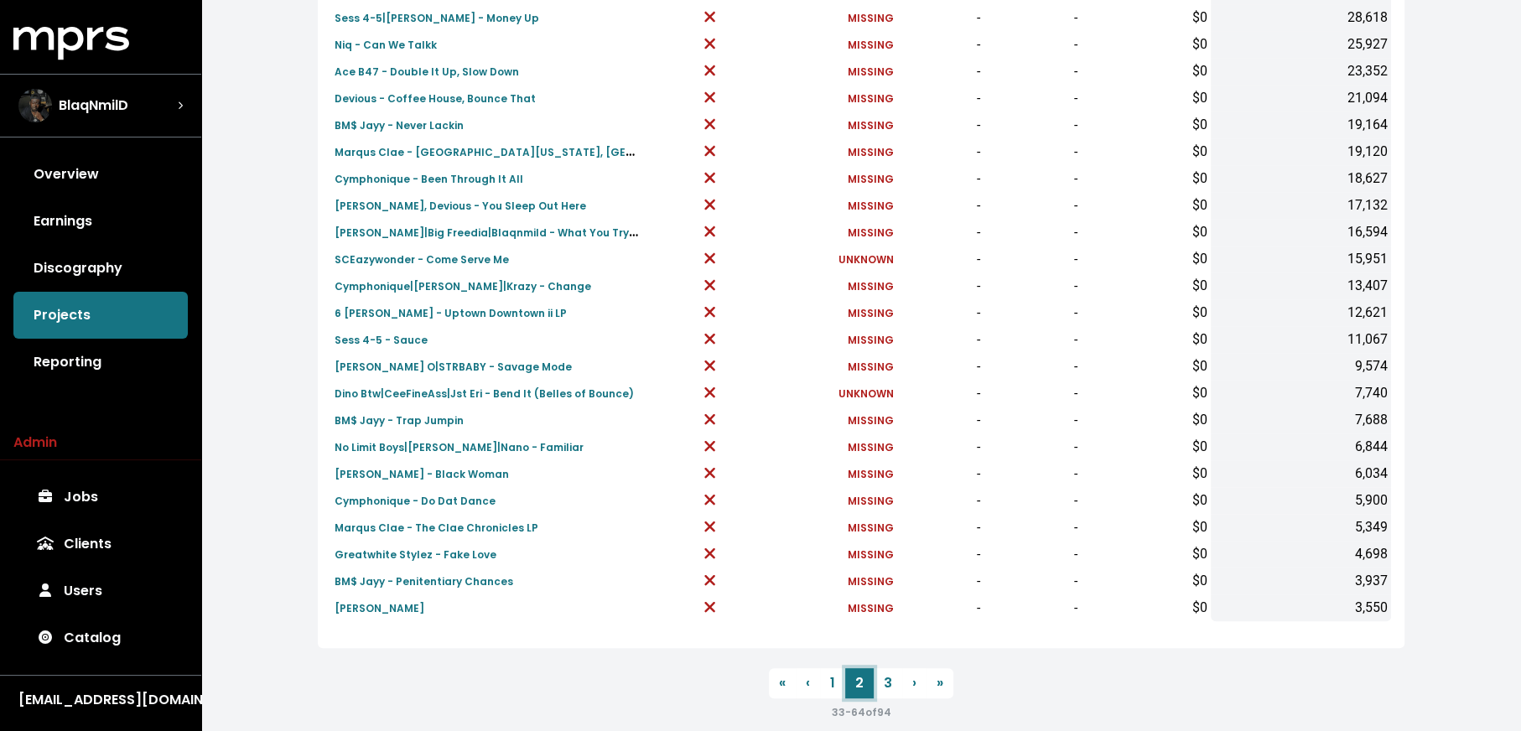
scroll to position [501, 0]
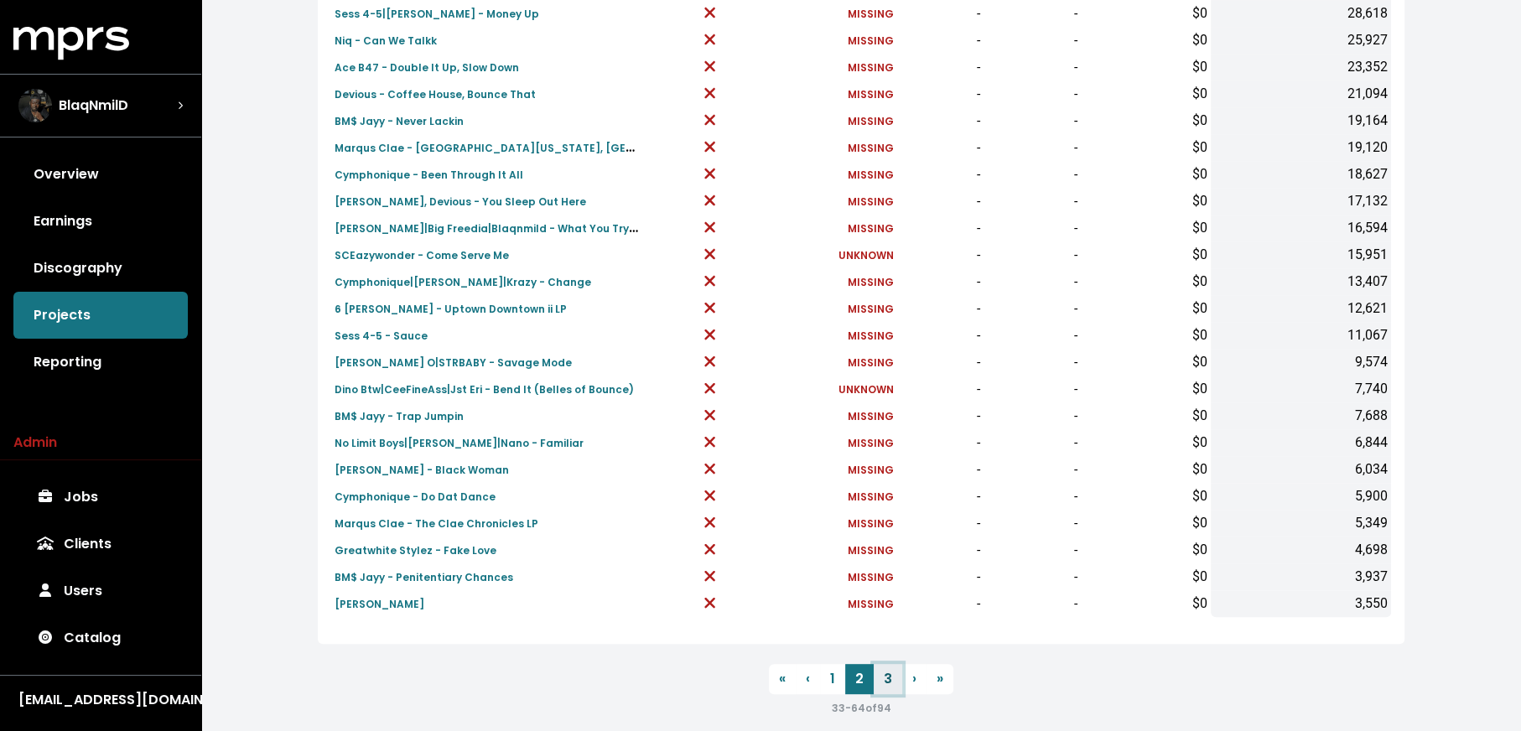
click at [882, 668] on link "3" at bounding box center [888, 679] width 29 height 30
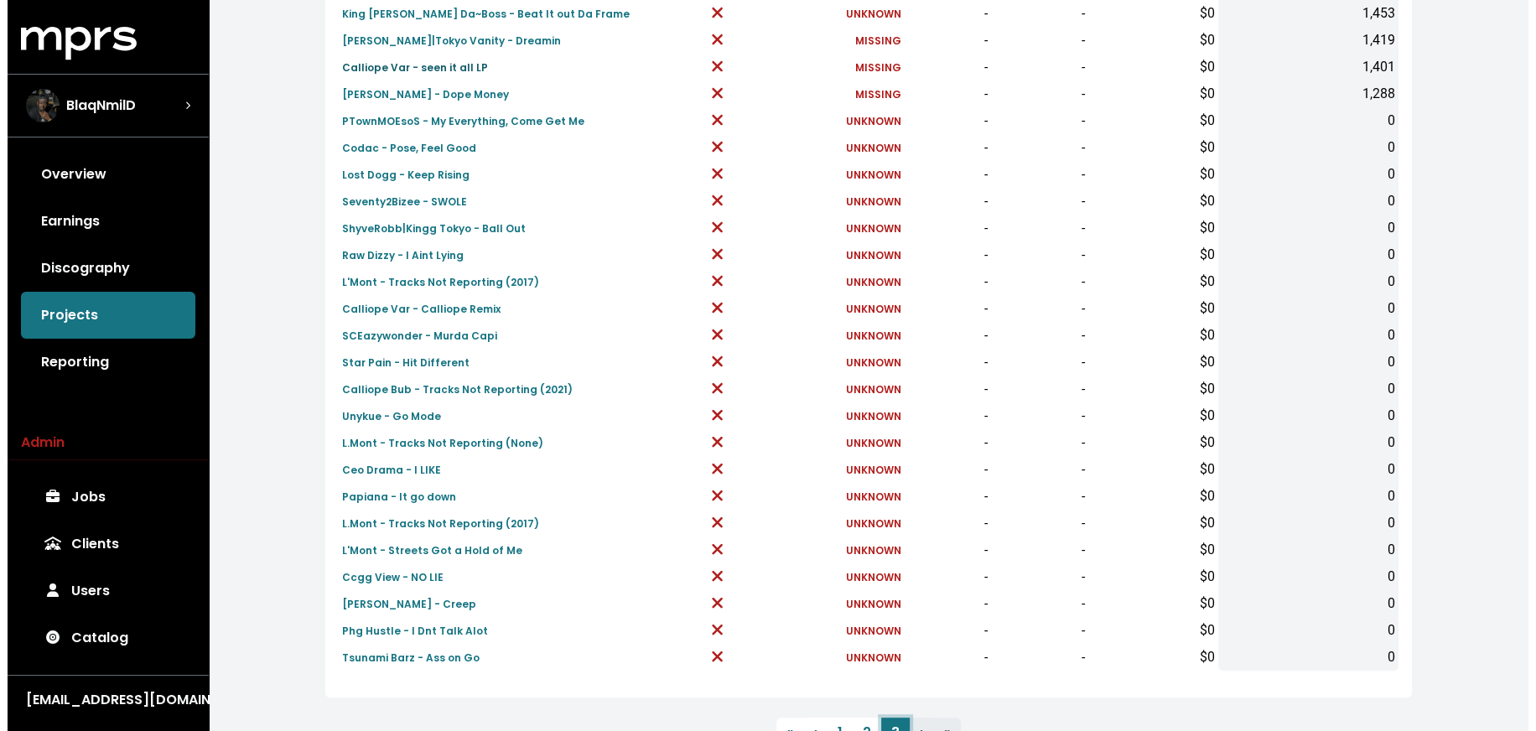
scroll to position [407, 0]
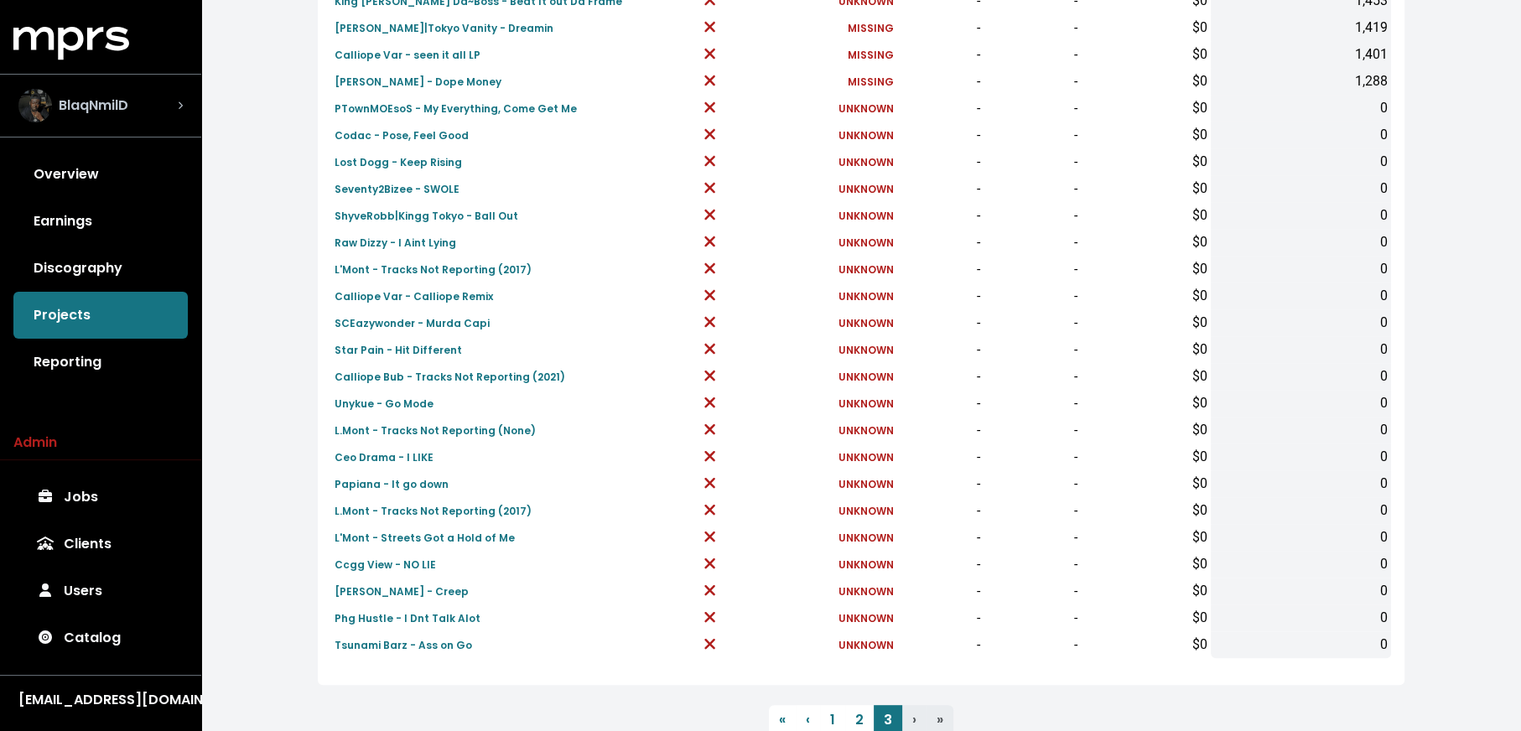
click at [168, 102] on div "BlaqNmilD" at bounding box center [100, 106] width 164 height 34
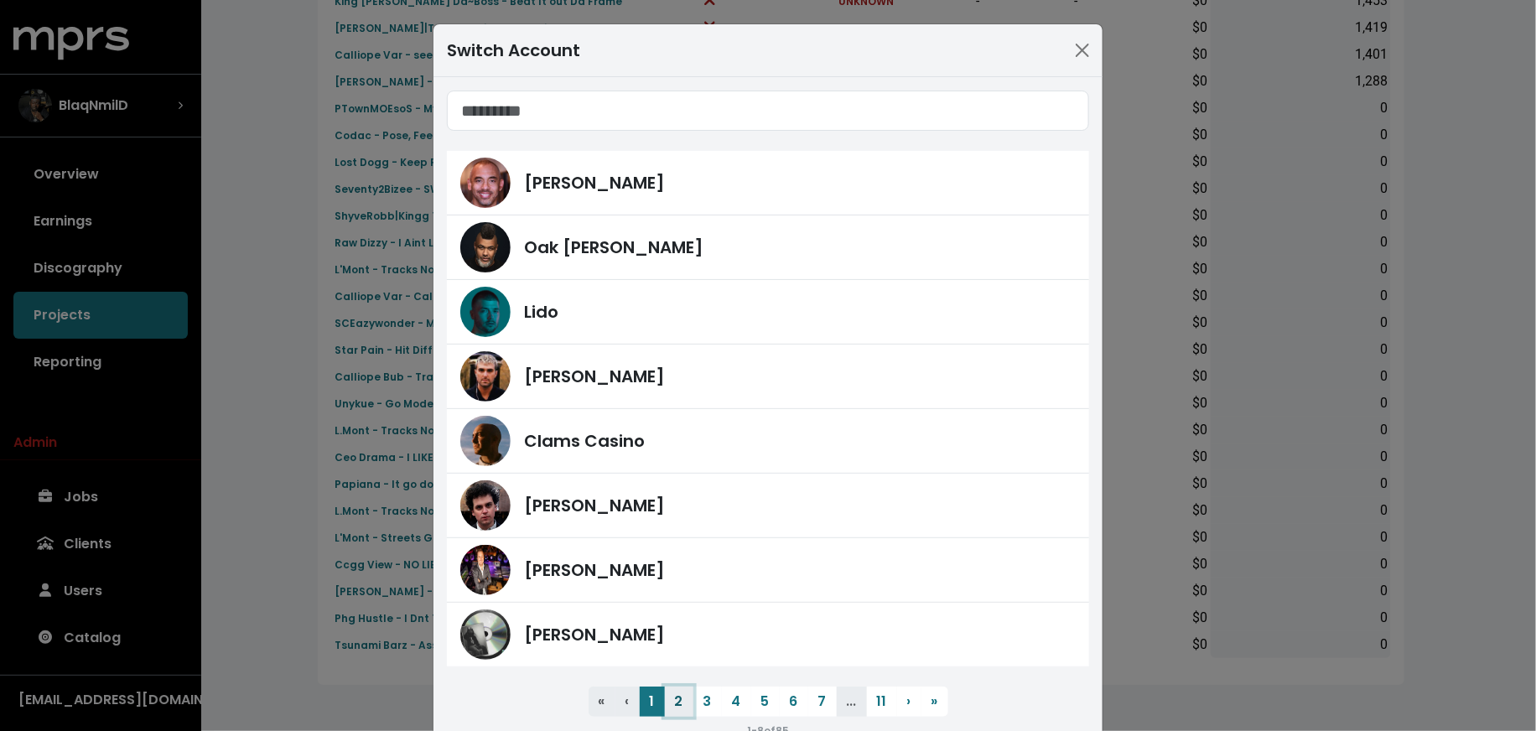
click at [666, 696] on button "2" at bounding box center [679, 702] width 29 height 30
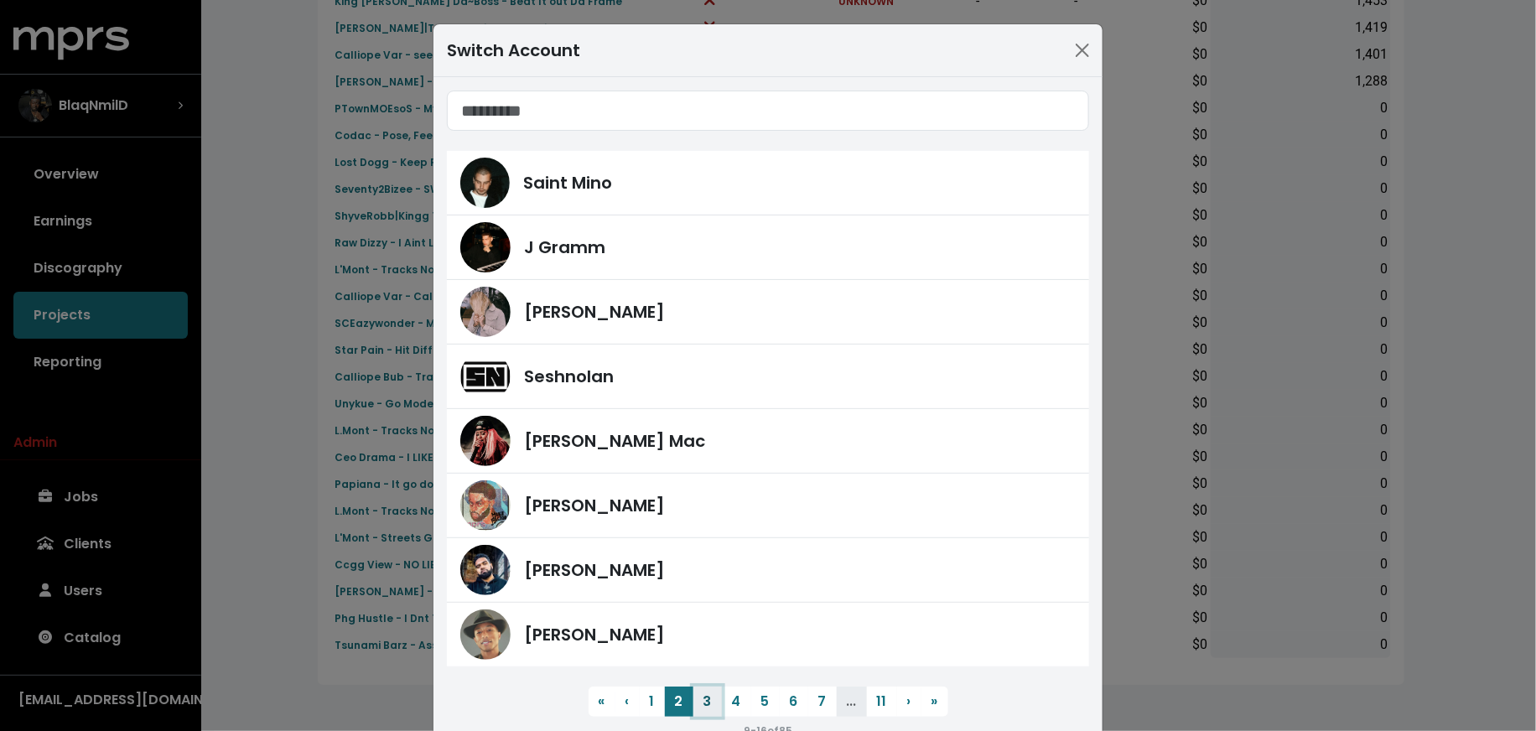
click at [701, 693] on button "3" at bounding box center [707, 702] width 29 height 30
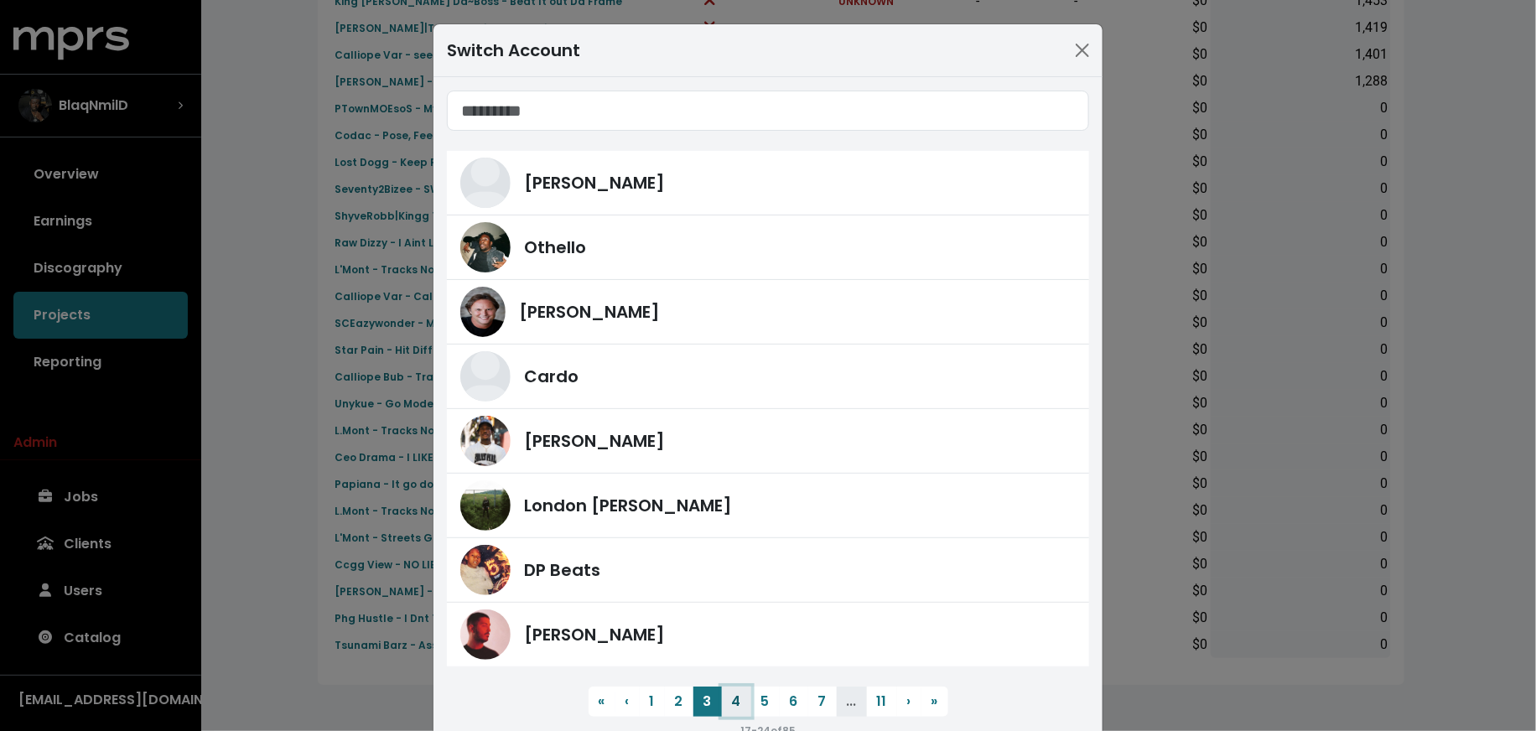
click at [722, 701] on button "4" at bounding box center [736, 702] width 29 height 30
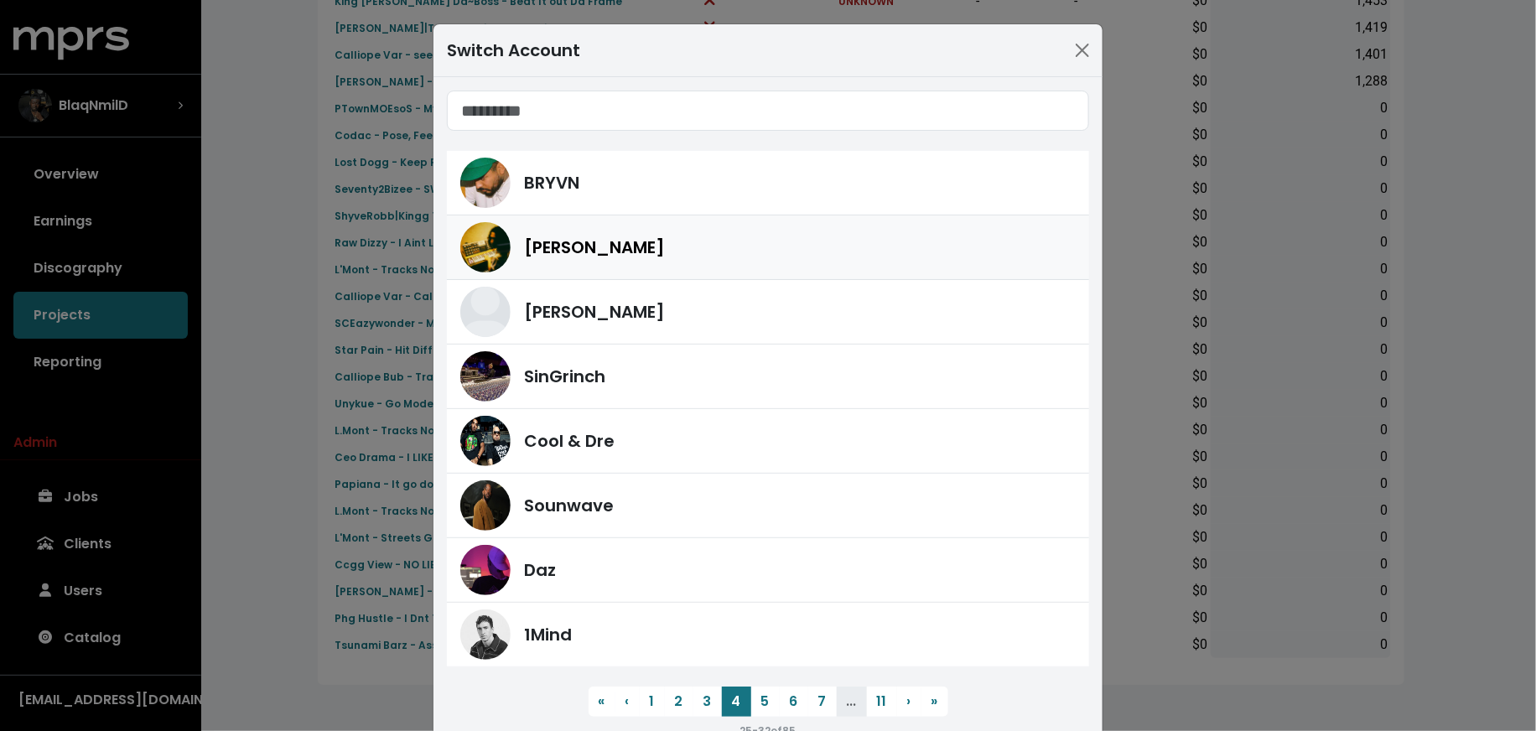
click at [736, 257] on div "Ethan Schneiderman" at bounding box center [800, 247] width 552 height 25
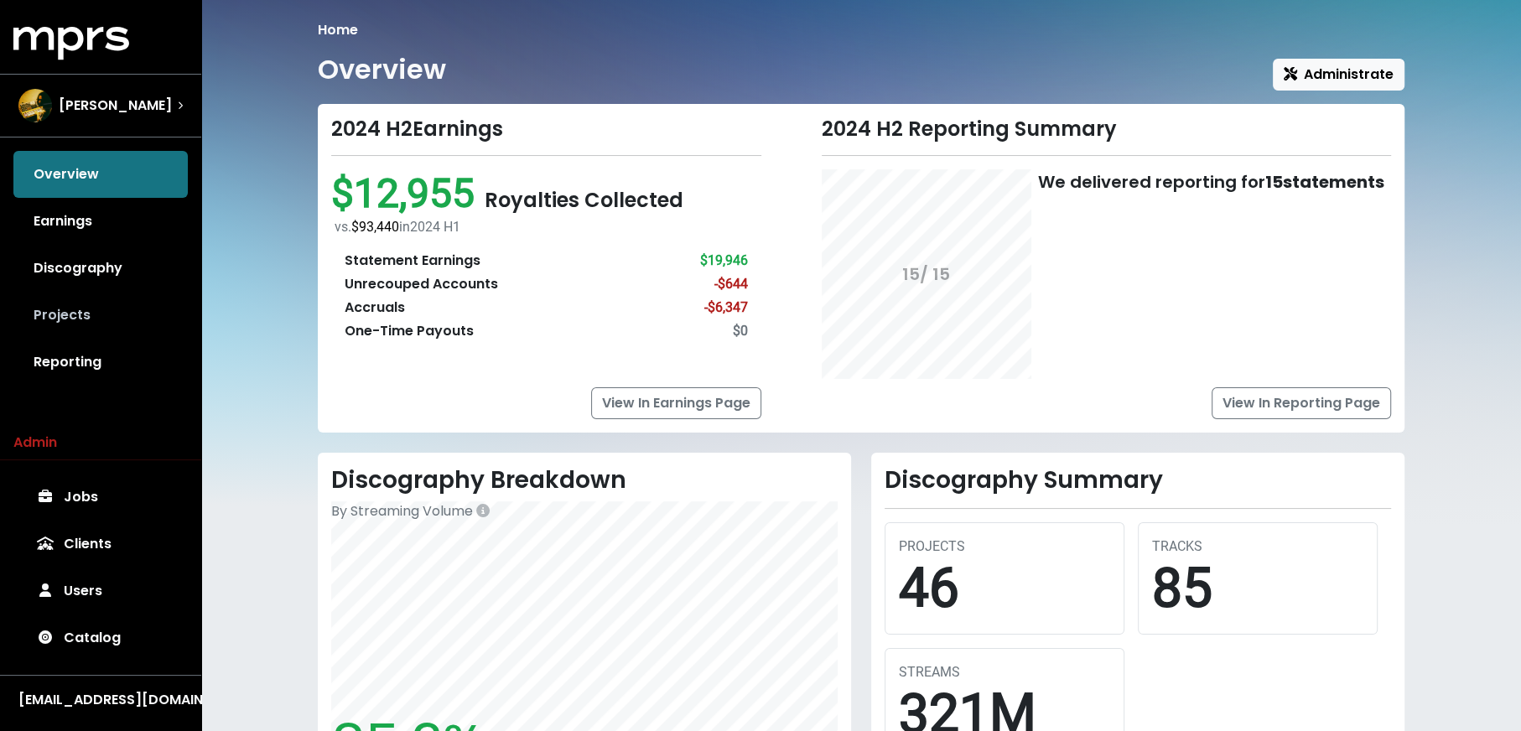
click at [110, 317] on link "Projects" at bounding box center [100, 315] width 174 height 47
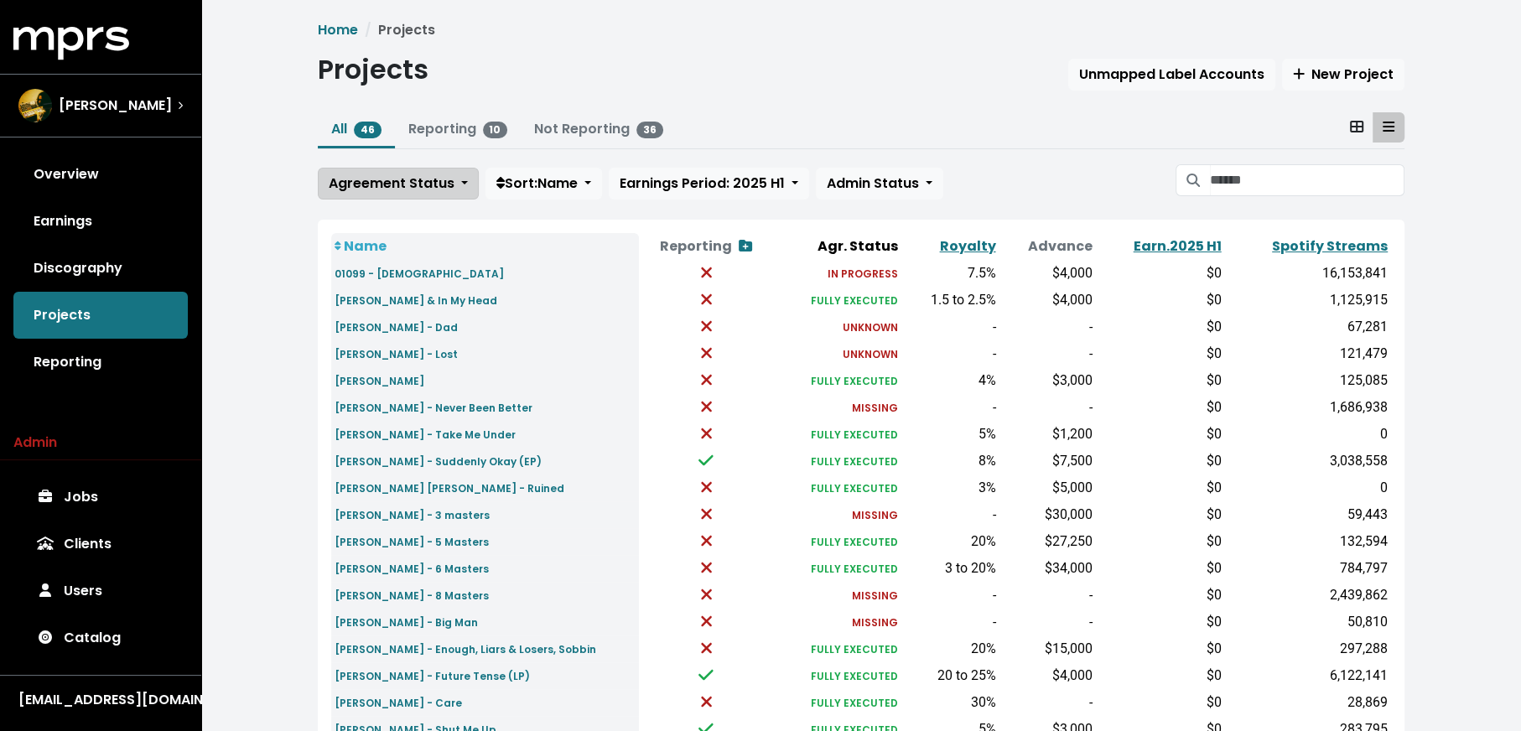
click at [349, 185] on span "Agreement Status" at bounding box center [392, 183] width 126 height 19
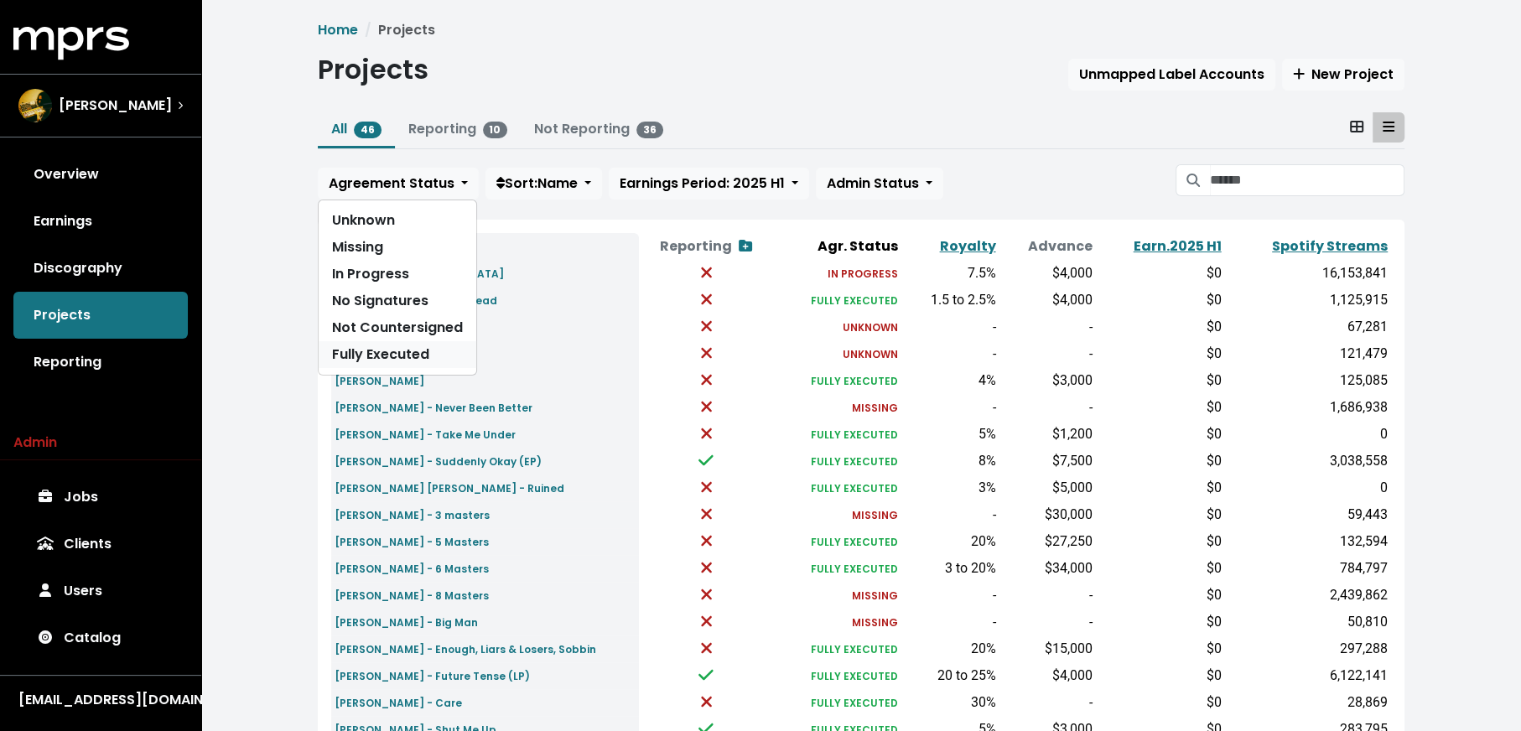
click at [356, 364] on link "Fully Executed" at bounding box center [398, 354] width 158 height 27
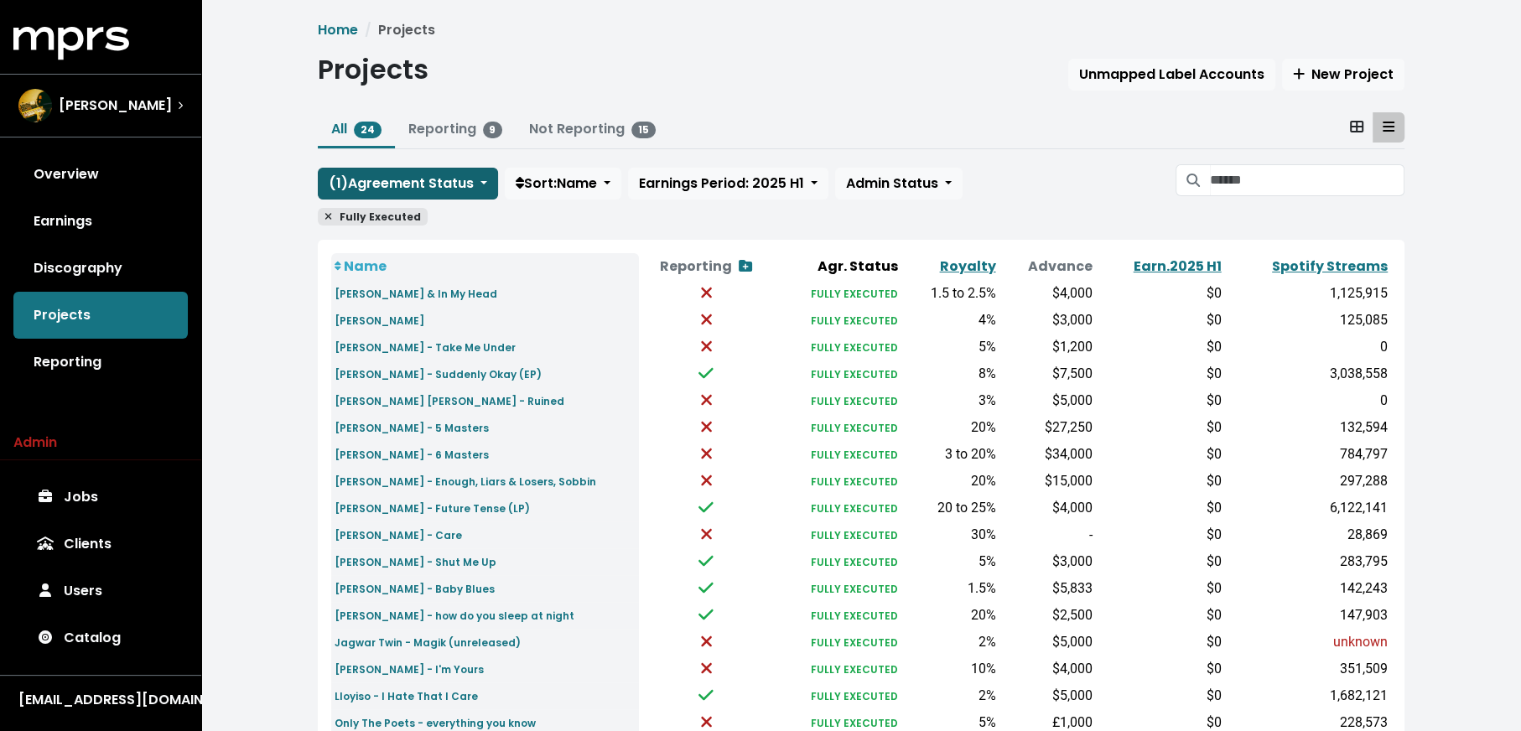
click at [368, 177] on span "( 1 ) Agreement Status" at bounding box center [401, 183] width 145 height 19
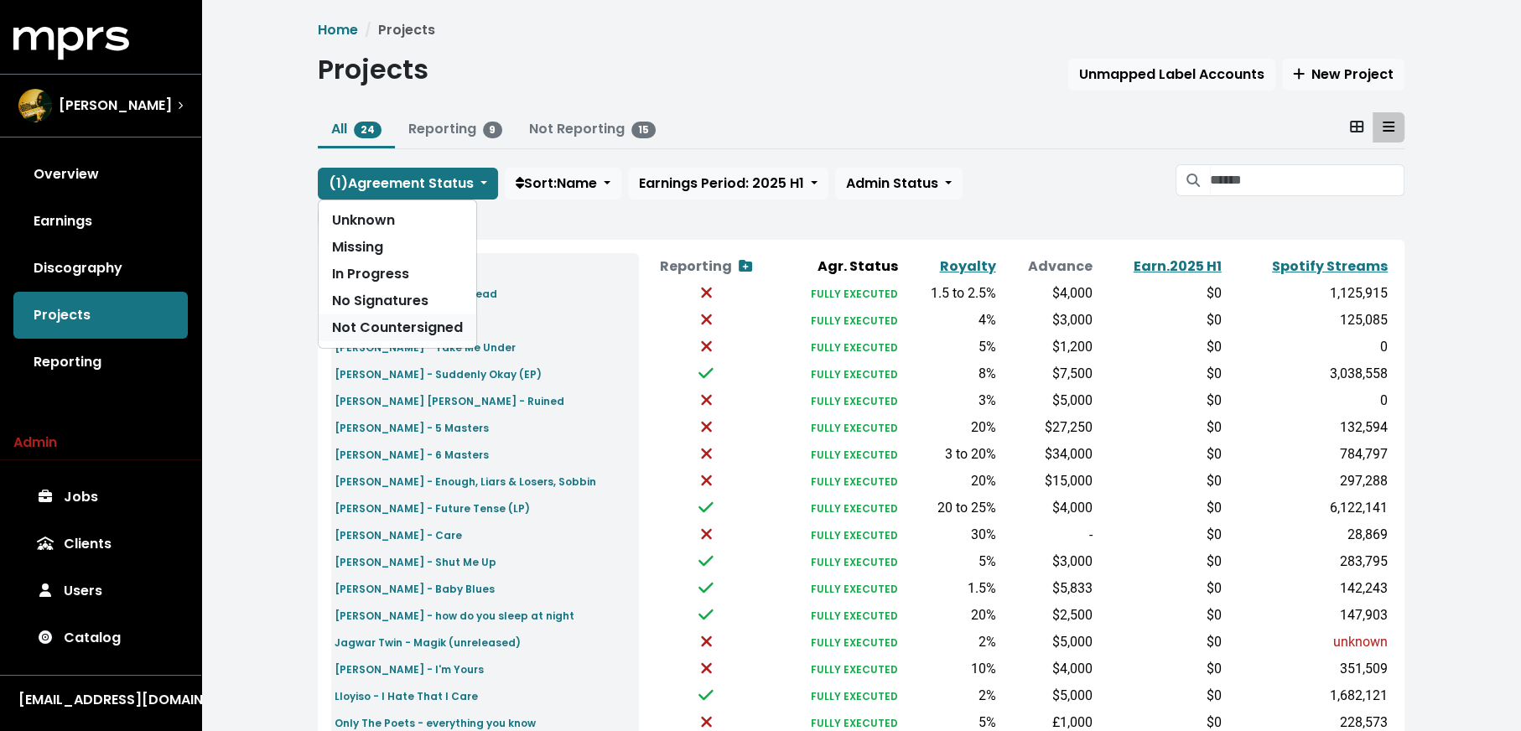
click at [369, 320] on link "Not Countersigned" at bounding box center [398, 327] width 158 height 27
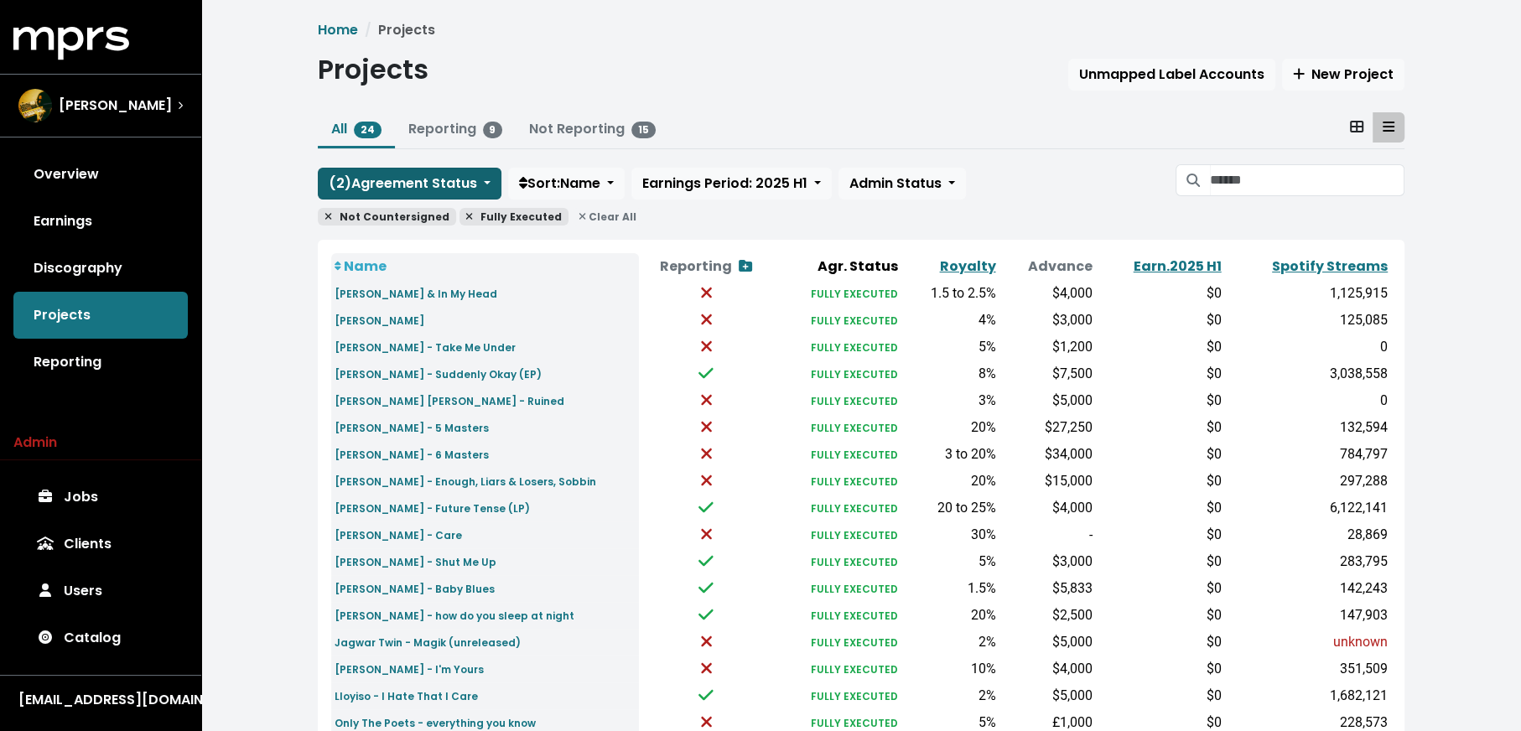
click at [371, 179] on span "( 2 ) Agreement Status" at bounding box center [403, 183] width 148 height 19
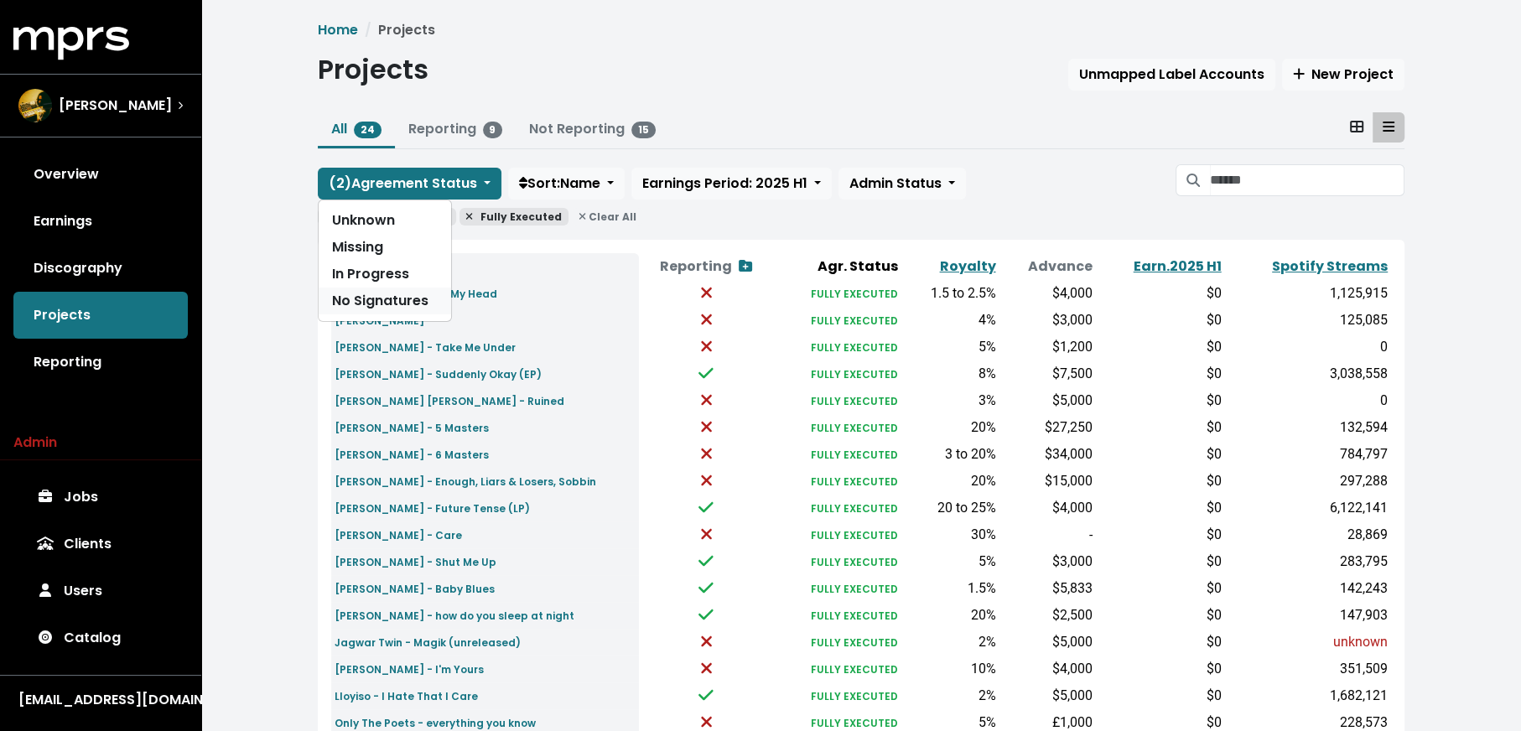
click at [371, 293] on link "No Signatures" at bounding box center [385, 301] width 132 height 27
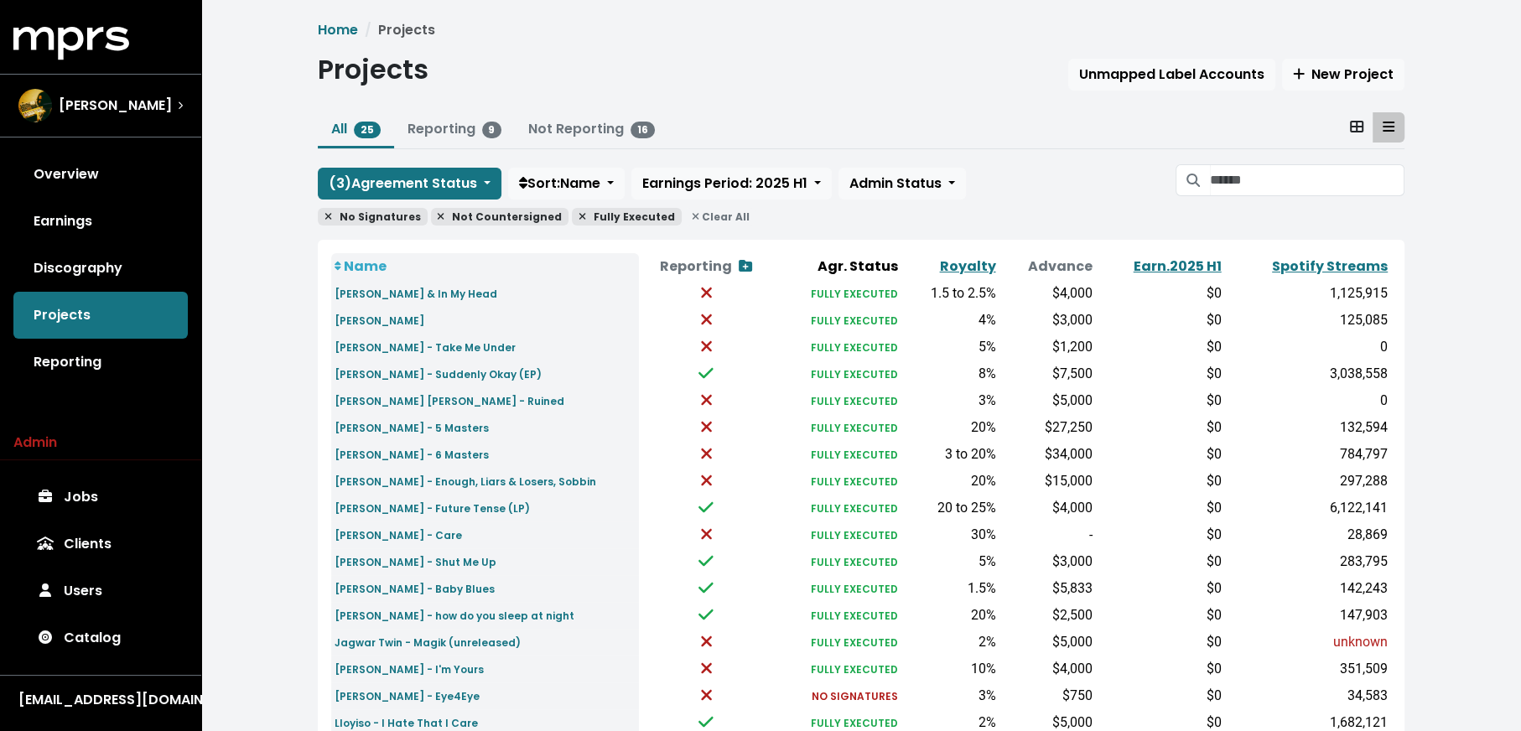
click at [1298, 274] on th "Spotify Streams" at bounding box center [1308, 266] width 166 height 27
click at [1306, 267] on link "Spotify Streams" at bounding box center [1330, 266] width 116 height 19
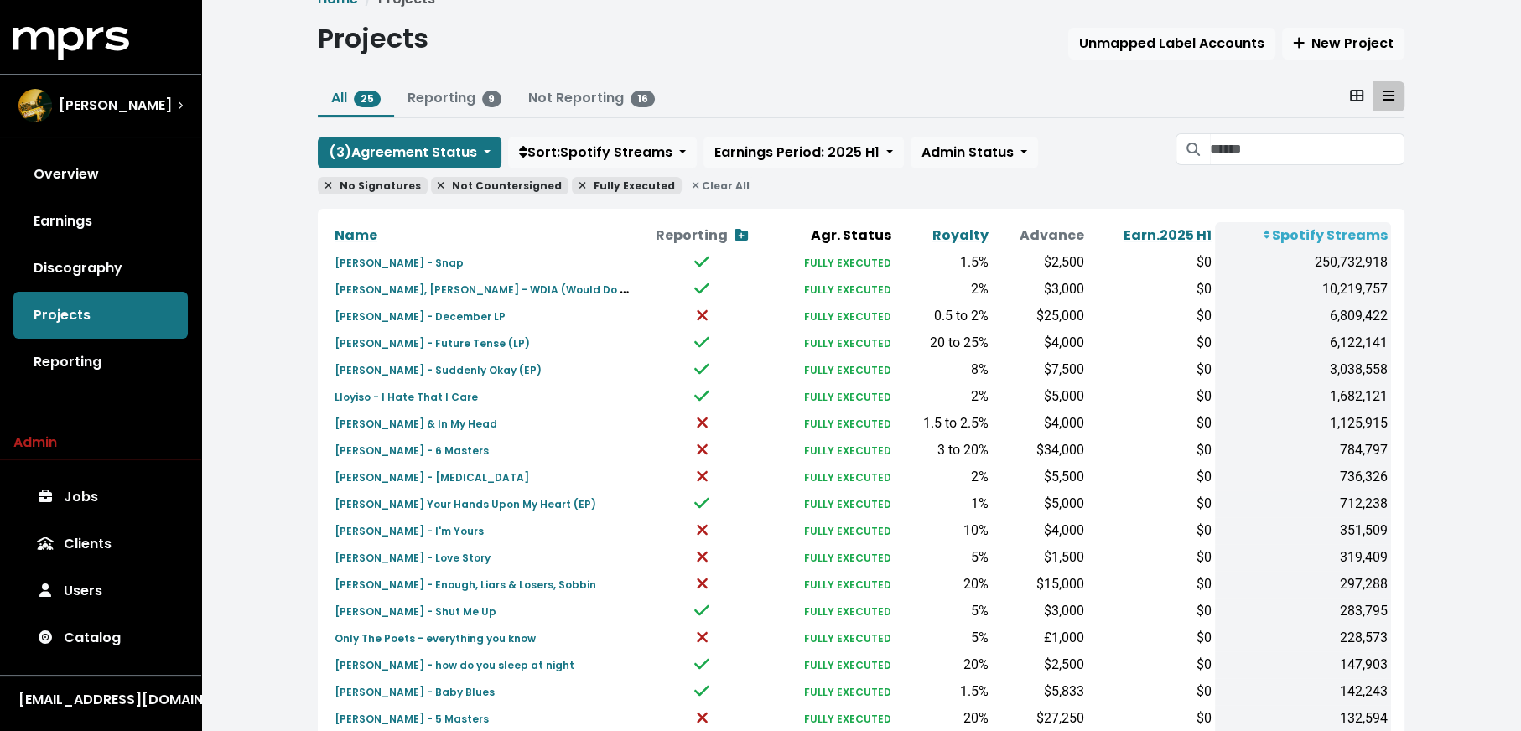
scroll to position [44, 0]
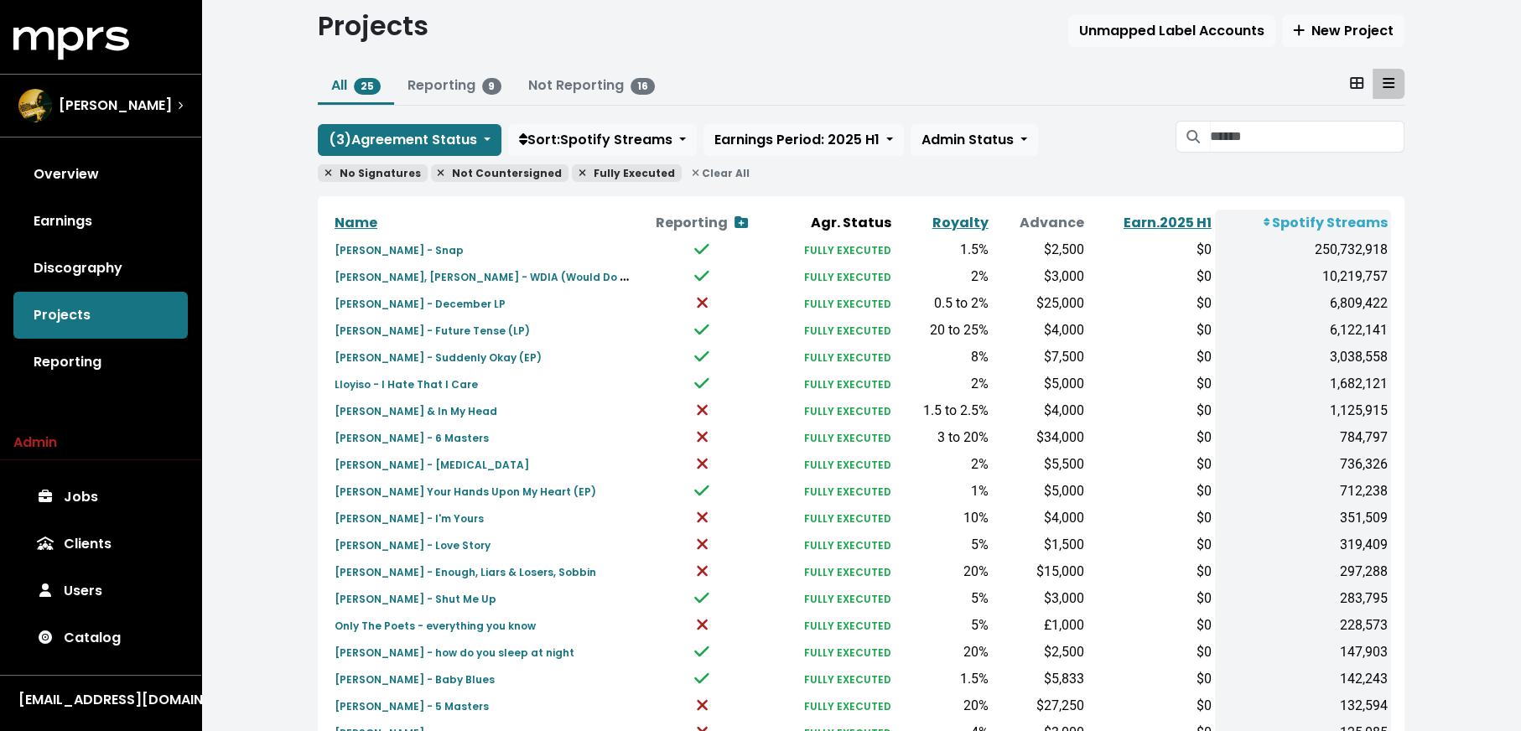
click at [706, 166] on span "Clear All" at bounding box center [720, 173] width 71 height 18
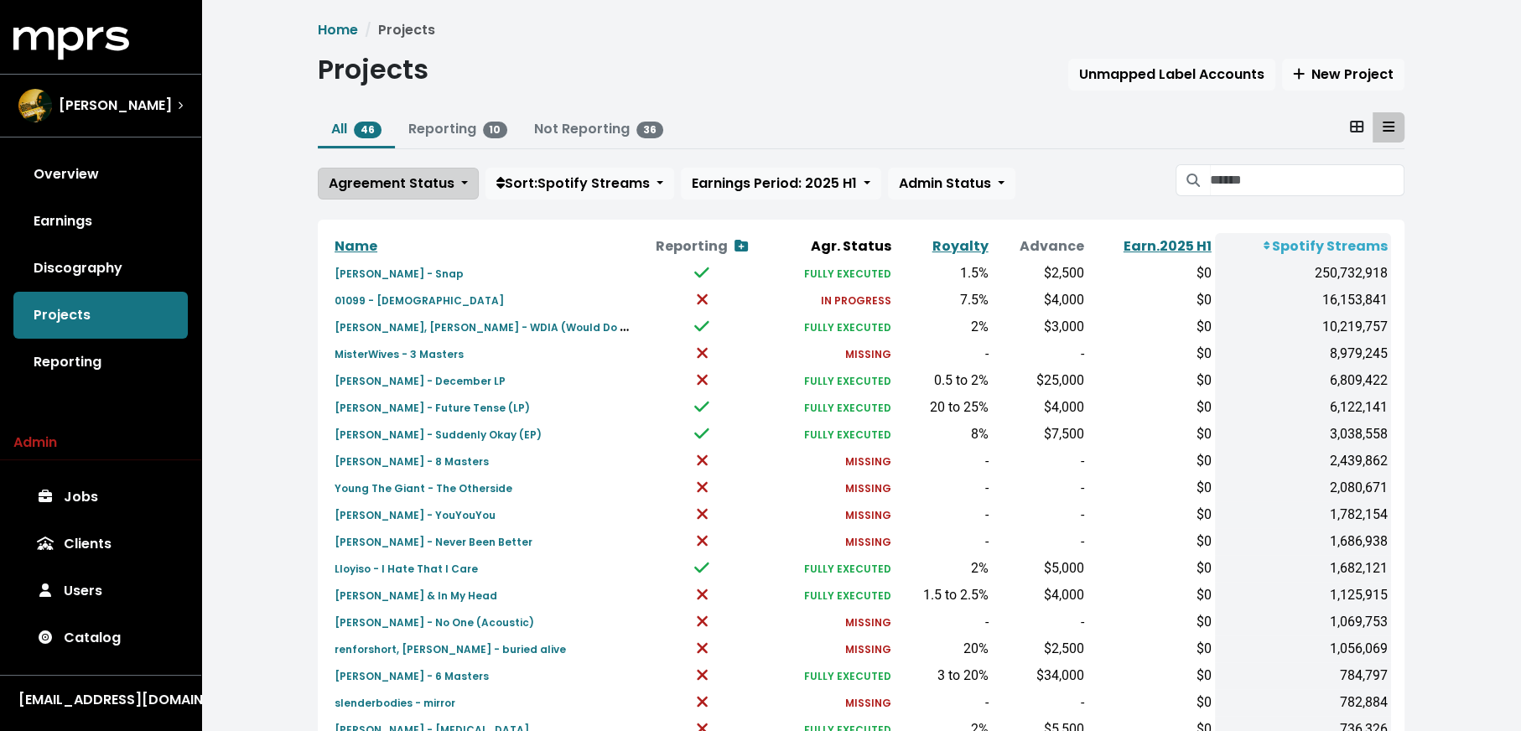
click at [391, 191] on span "Agreement Status" at bounding box center [392, 183] width 126 height 19
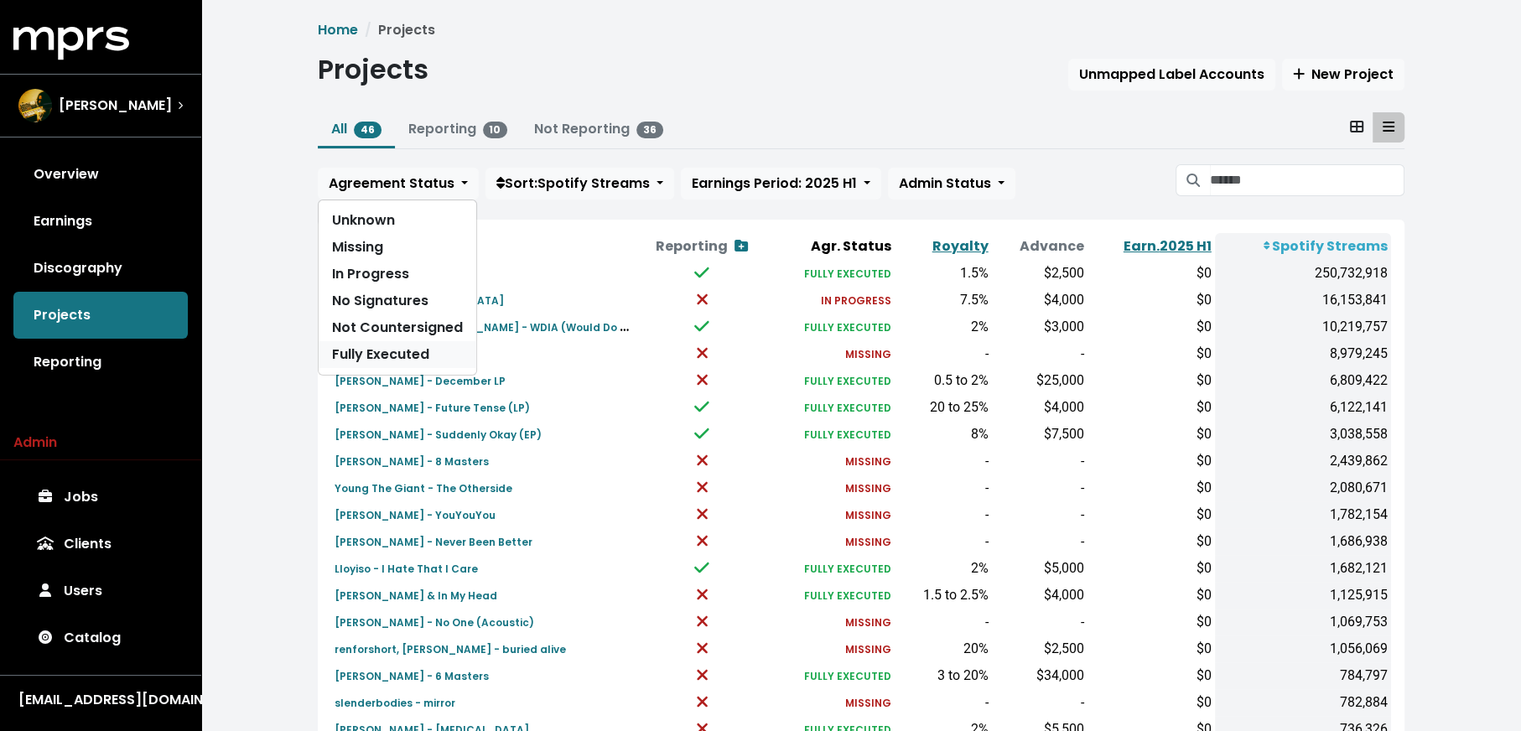
click at [390, 351] on link "Fully Executed" at bounding box center [398, 354] width 158 height 27
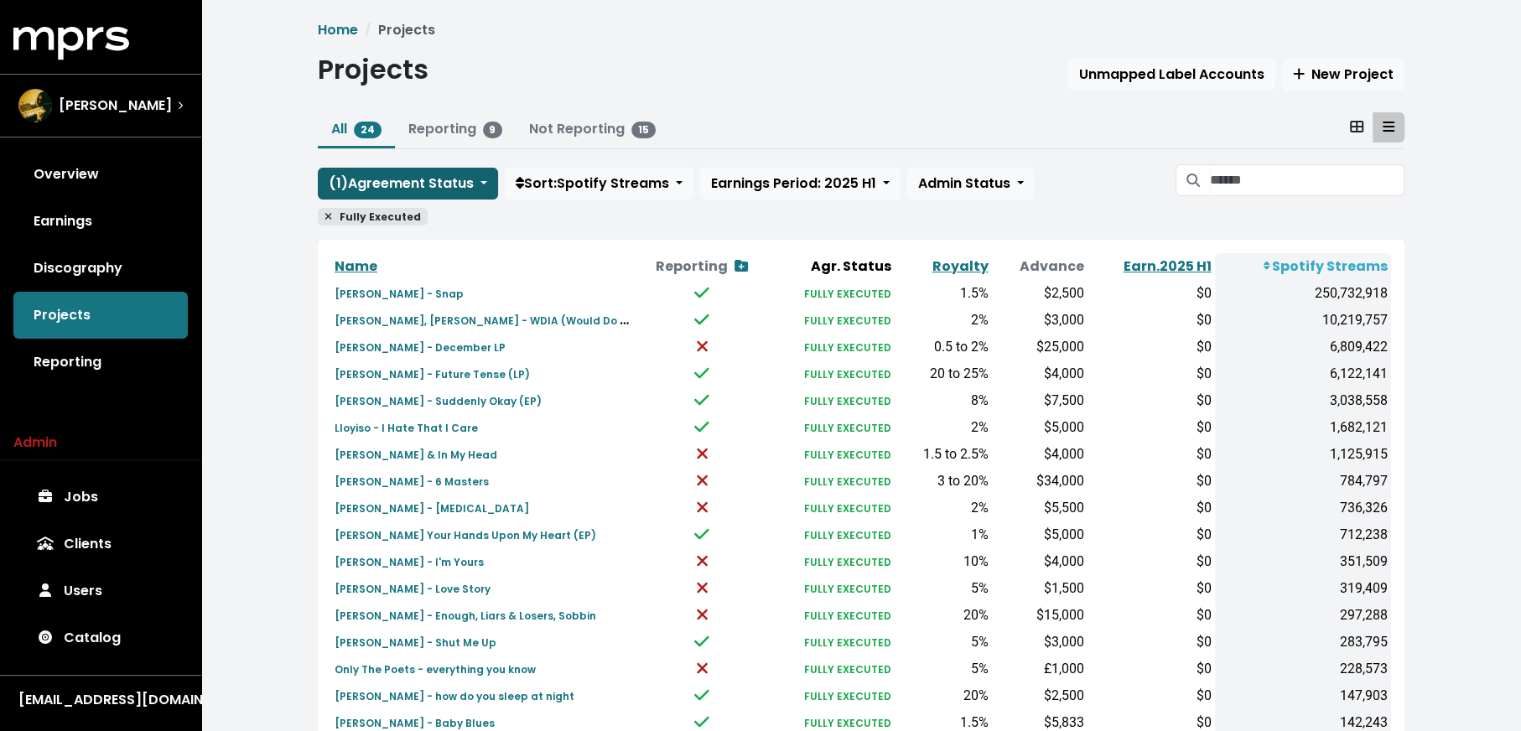
click at [400, 174] on span "( 1 ) Agreement Status" at bounding box center [401, 183] width 145 height 19
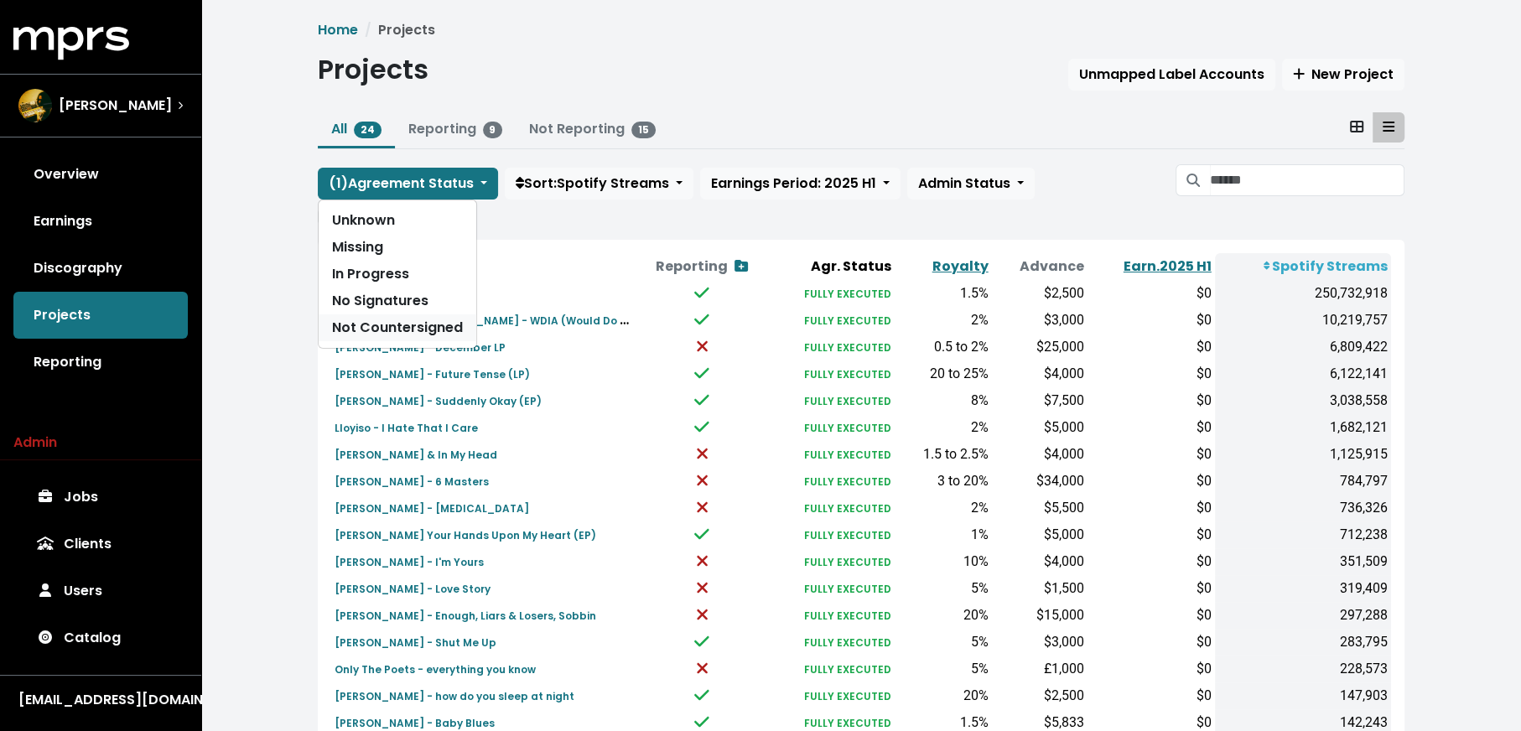
click at [390, 320] on link "Not Countersigned" at bounding box center [398, 327] width 158 height 27
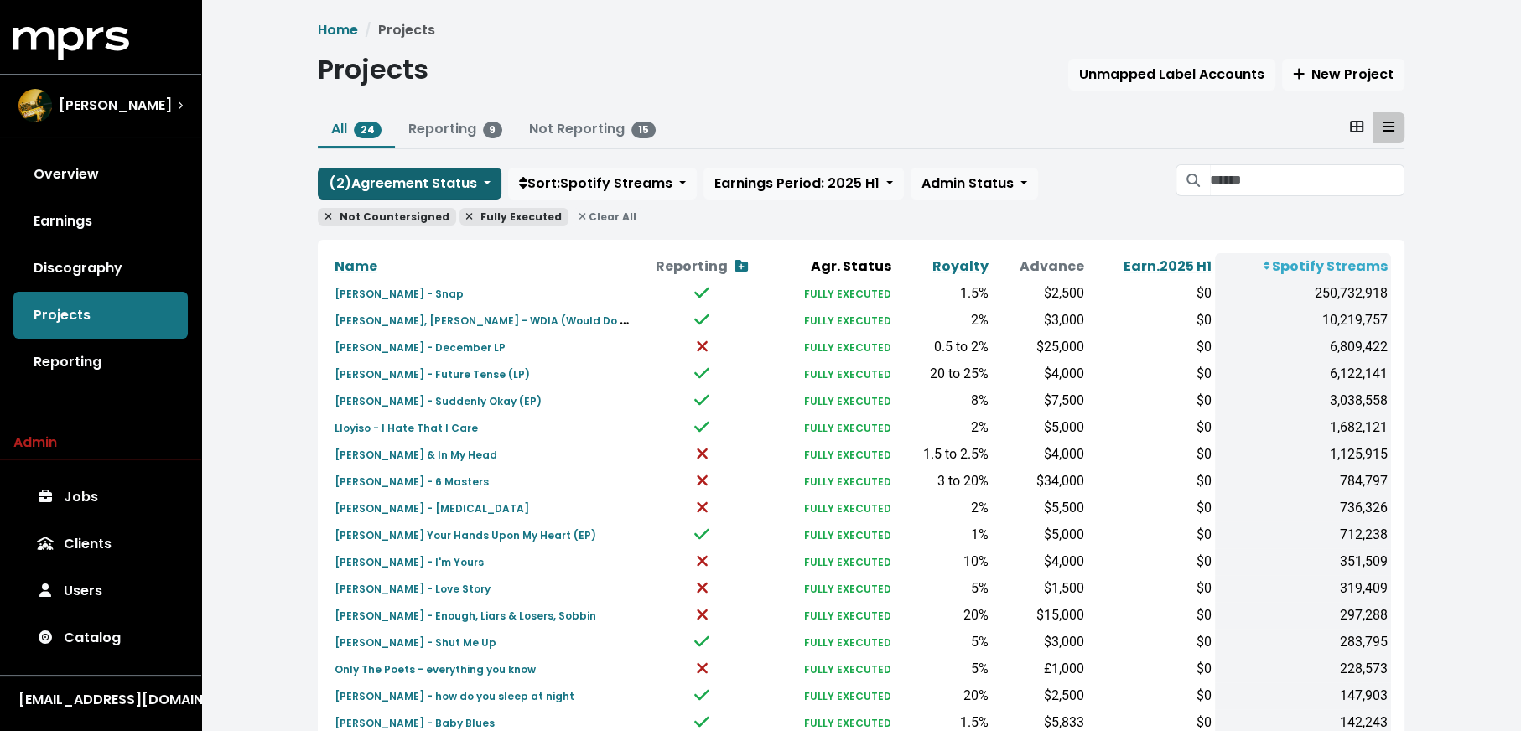
click at [405, 179] on span "( 2 ) Agreement Status" at bounding box center [403, 183] width 148 height 19
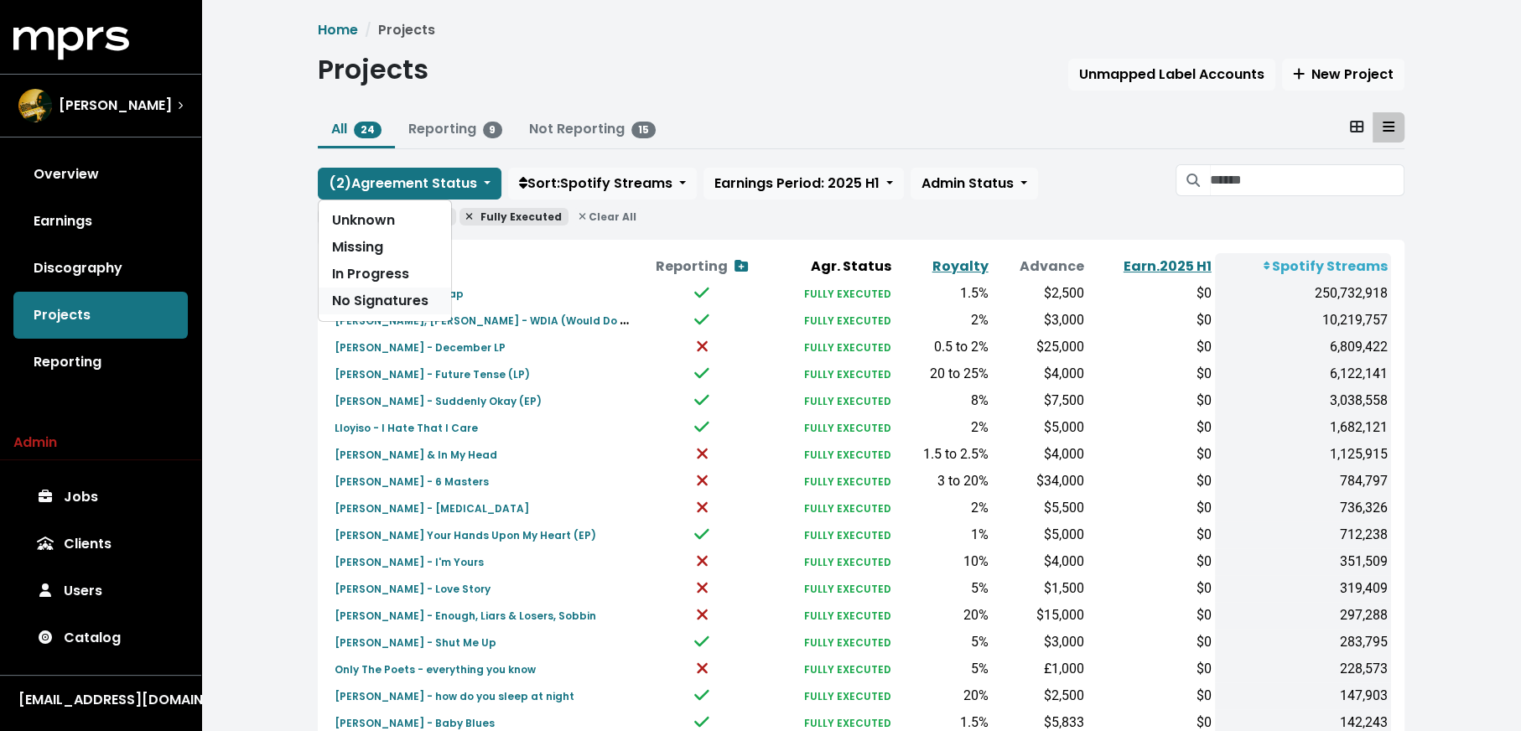
click at [399, 293] on link "No Signatures" at bounding box center [385, 301] width 132 height 27
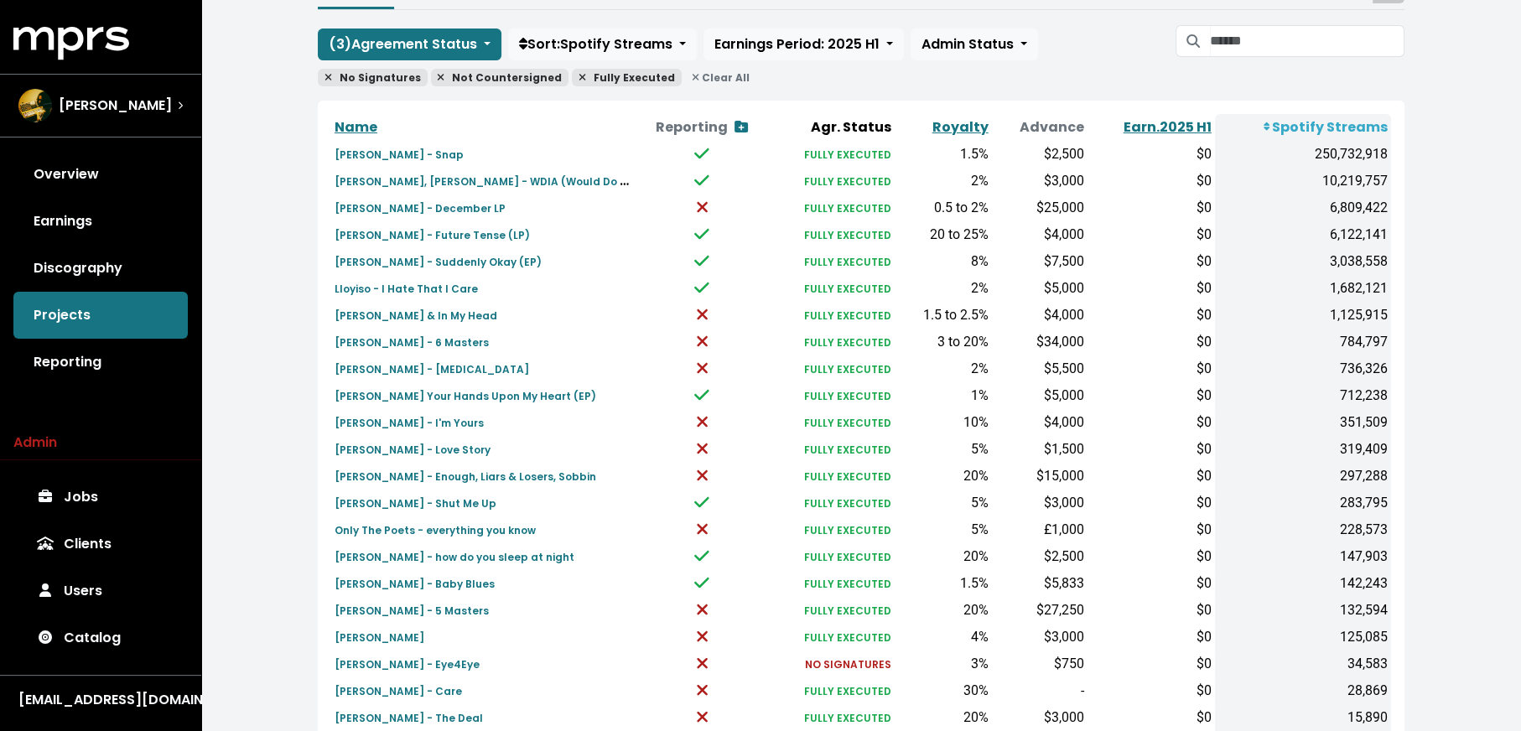
scroll to position [143, 0]
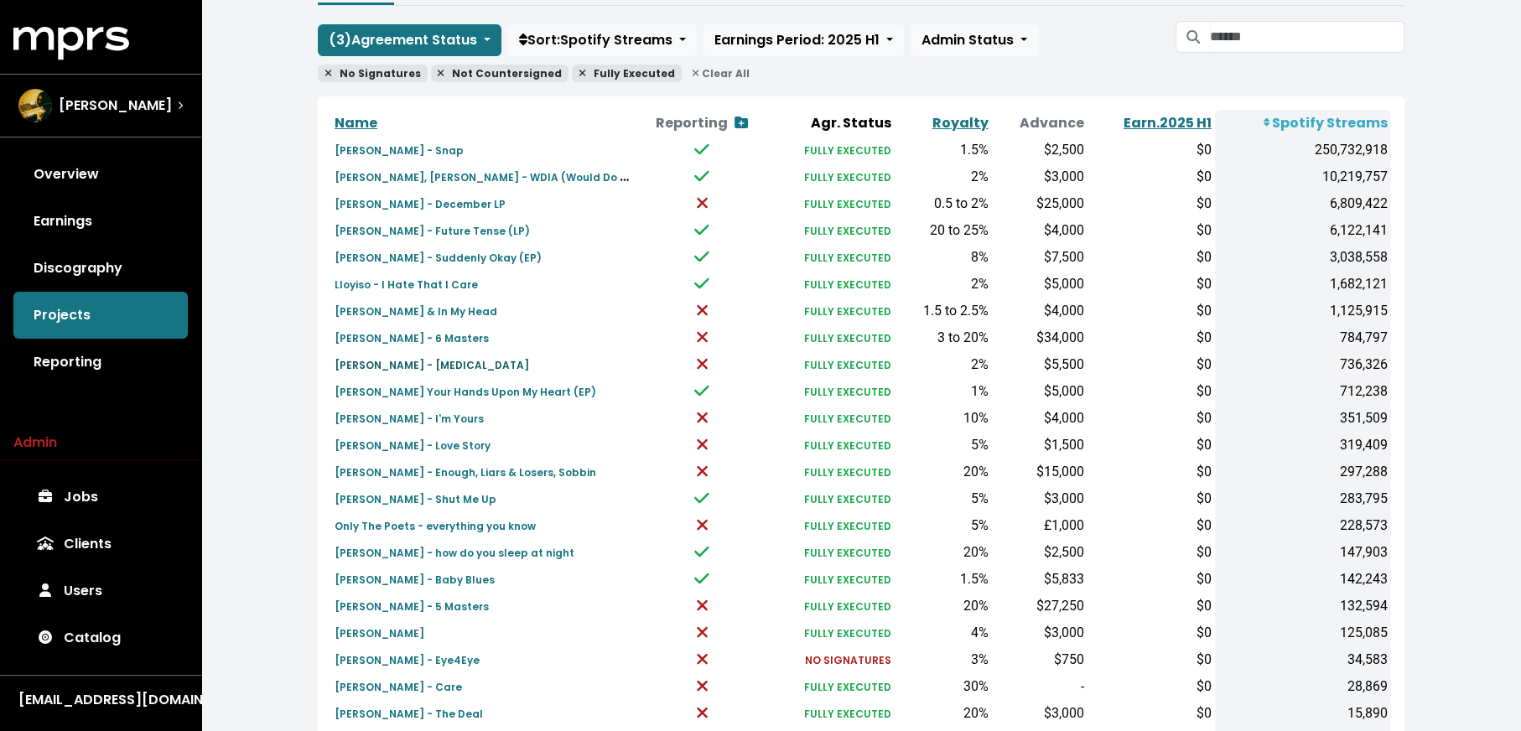
click at [460, 355] on link "Stephen Dawes - Dopamine" at bounding box center [432, 364] width 195 height 19
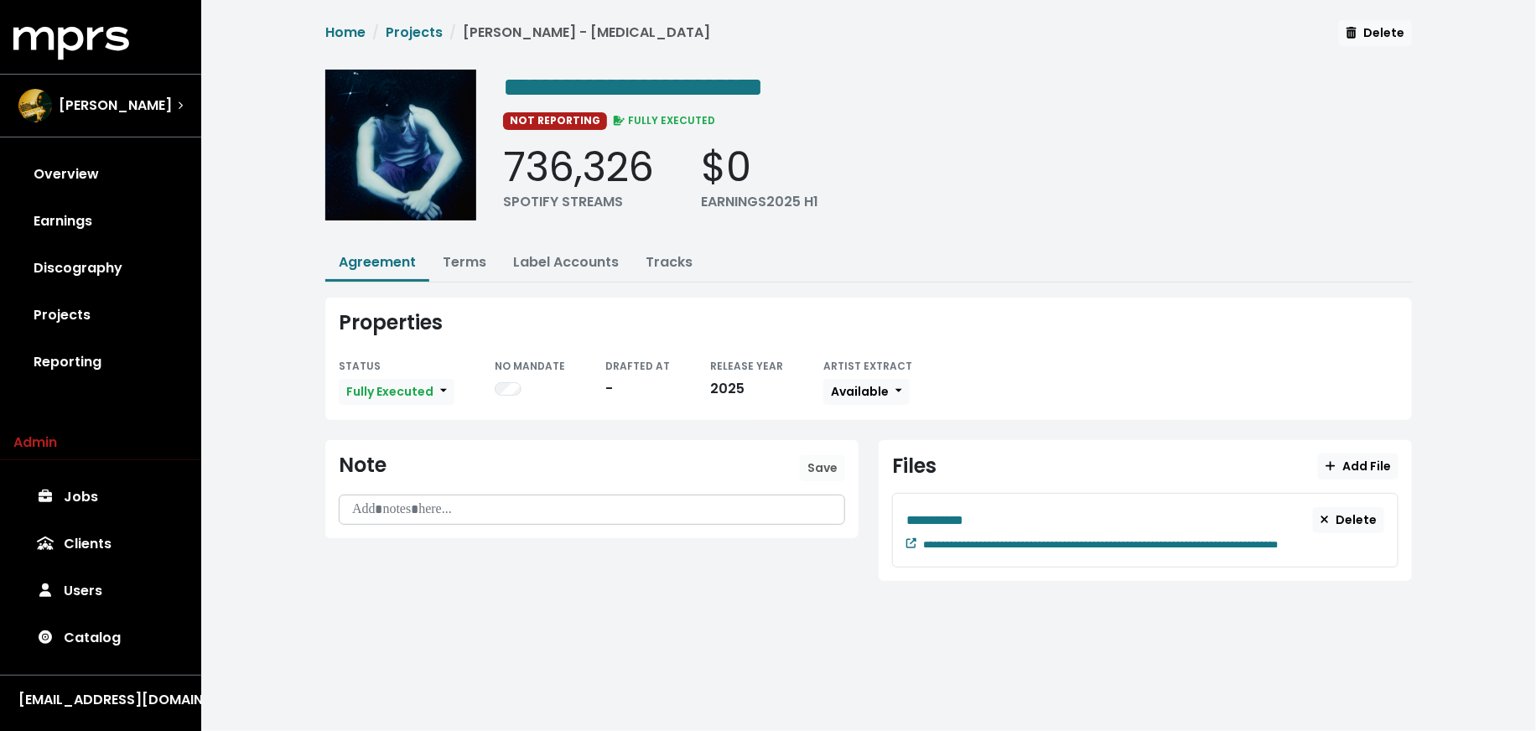
click at [466, 496] on div at bounding box center [592, 510] width 505 height 29
click at [839, 456] on button "Save" at bounding box center [822, 468] width 45 height 26
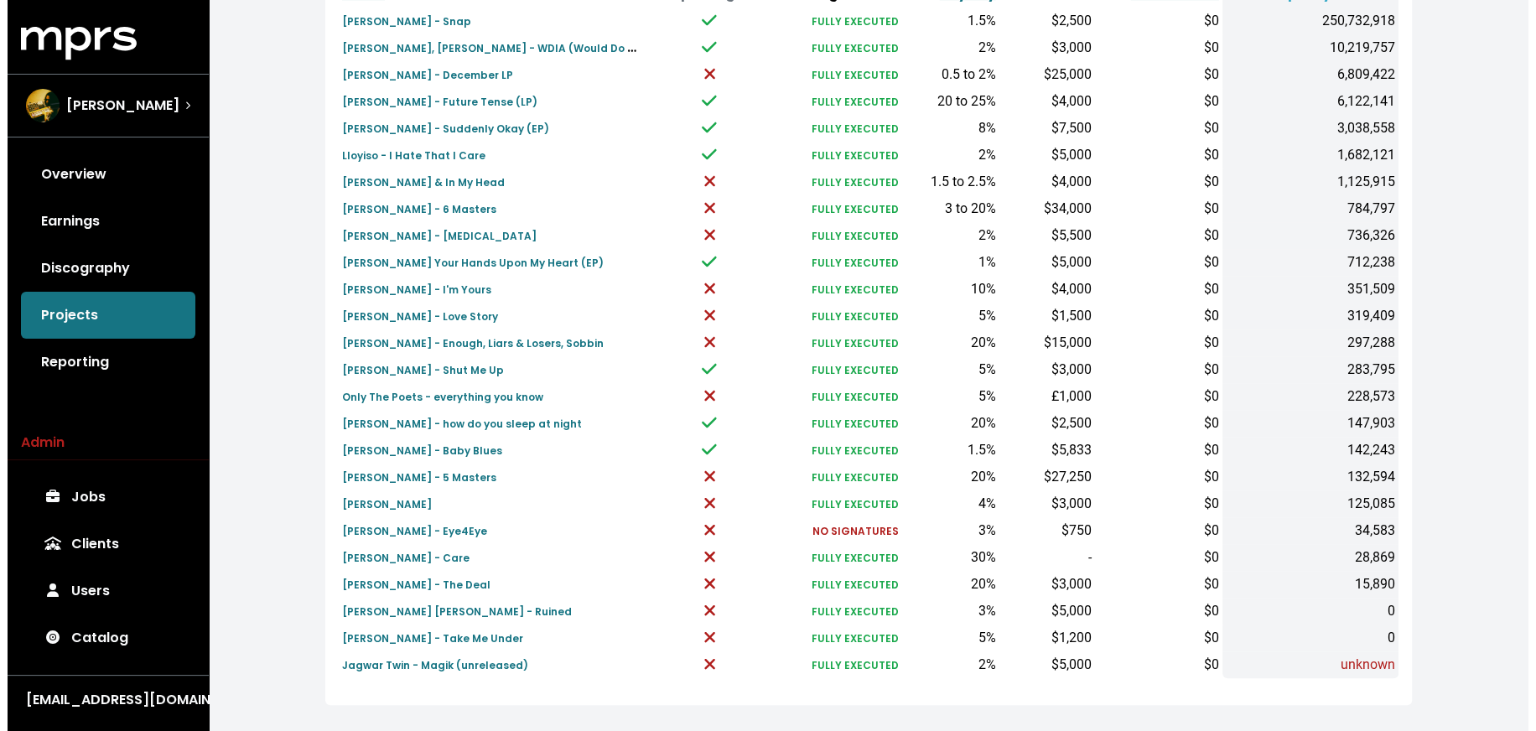
scroll to position [291, 0]
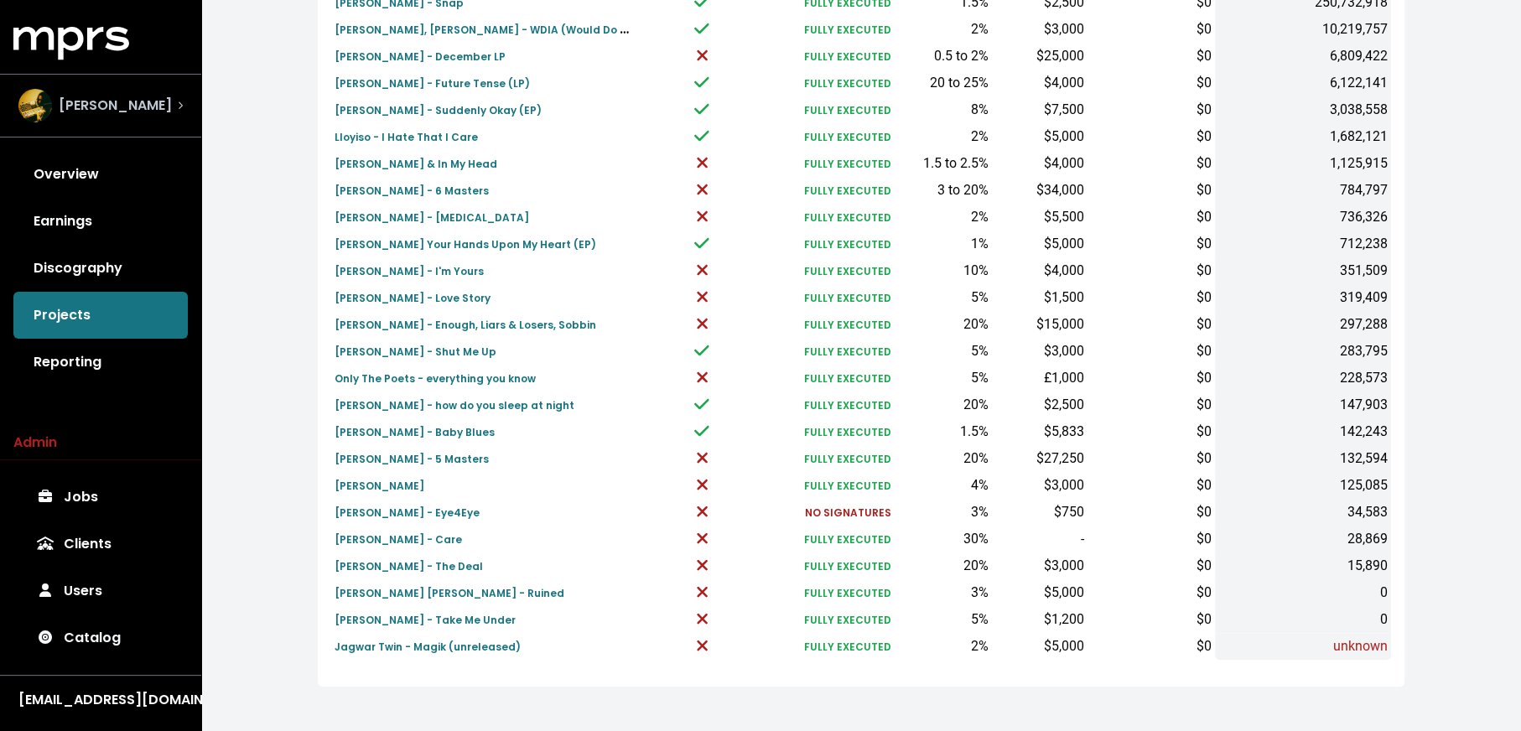
click at [169, 112] on span "Ethan Schneiderman" at bounding box center [115, 106] width 113 height 20
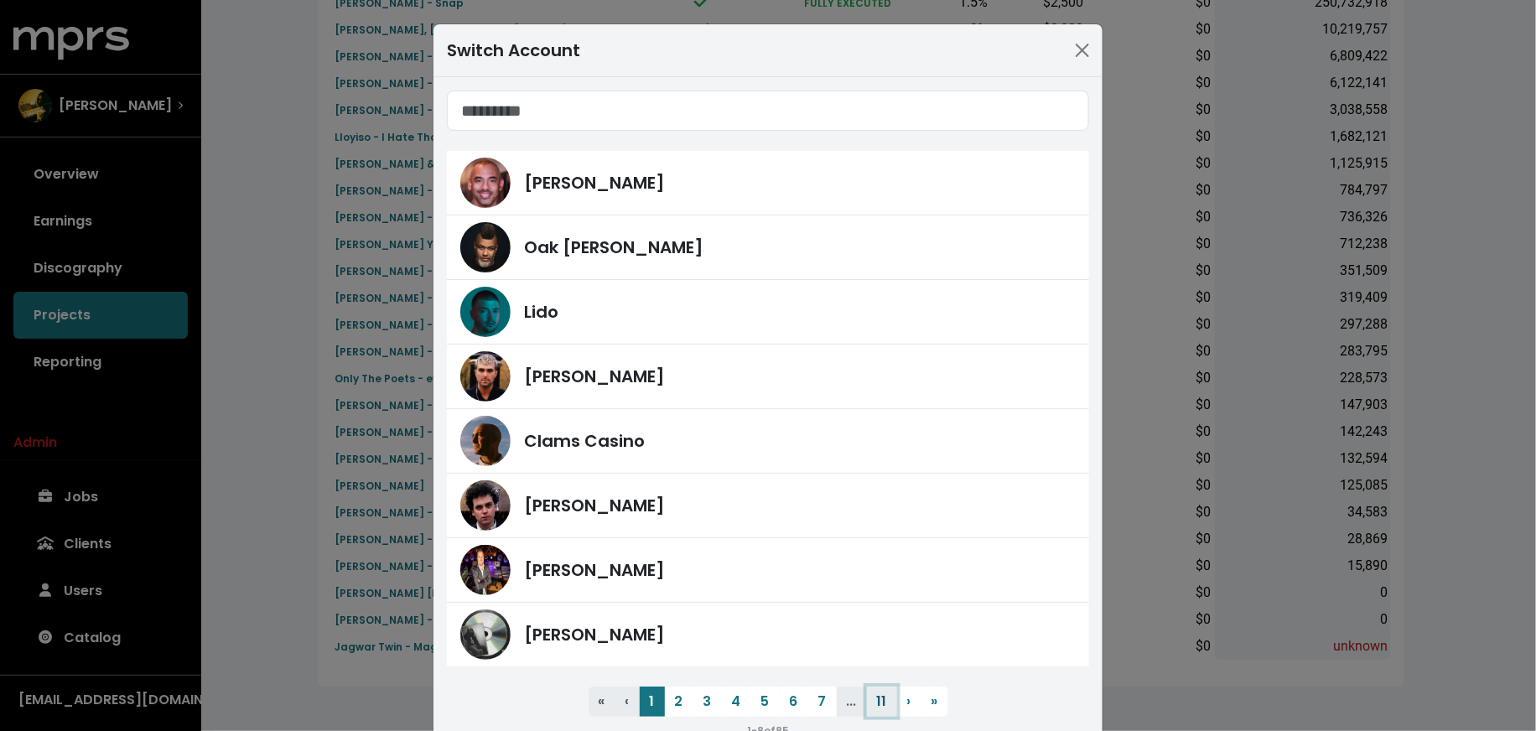
click at [879, 691] on button "11" at bounding box center [882, 702] width 30 height 30
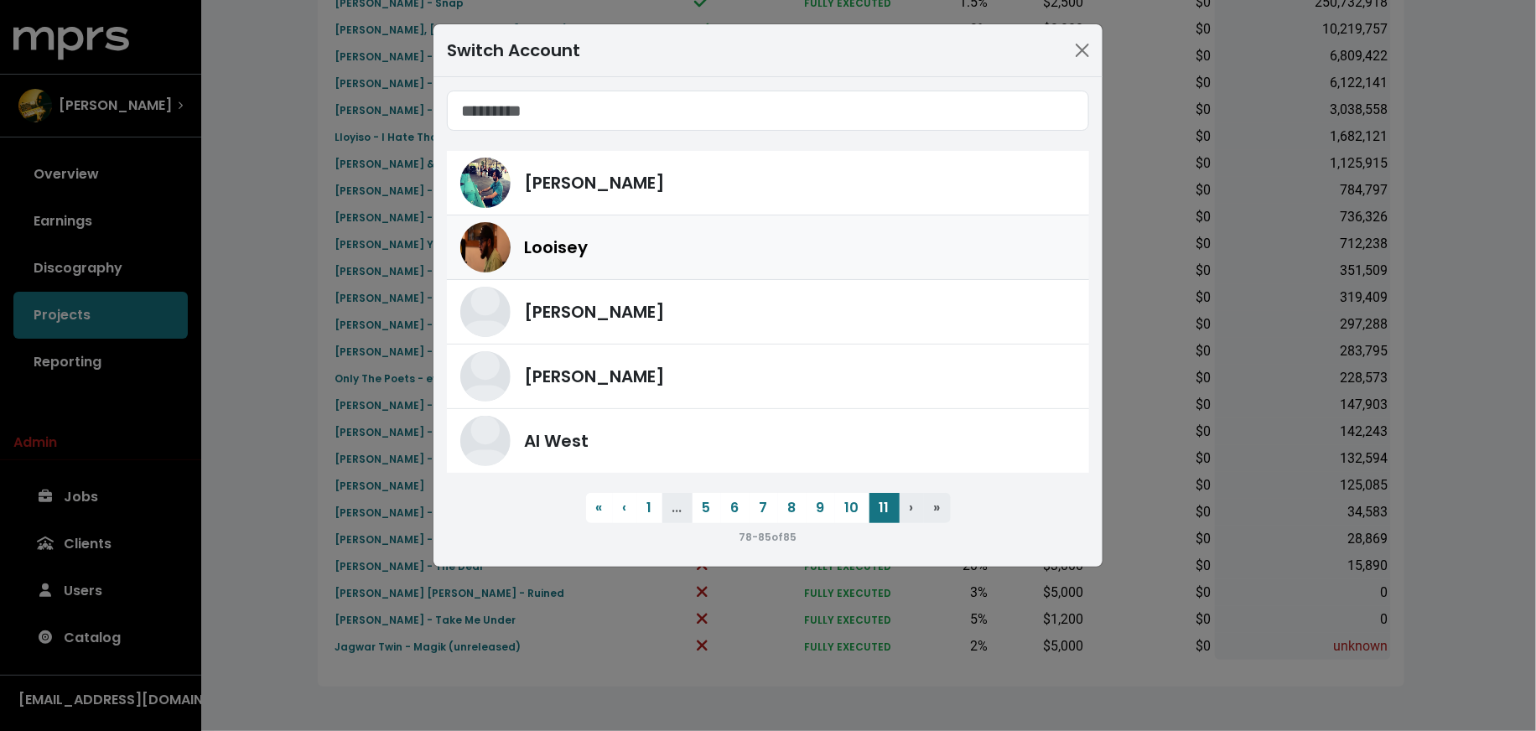
click at [698, 247] on div "Looisey" at bounding box center [800, 247] width 552 height 25
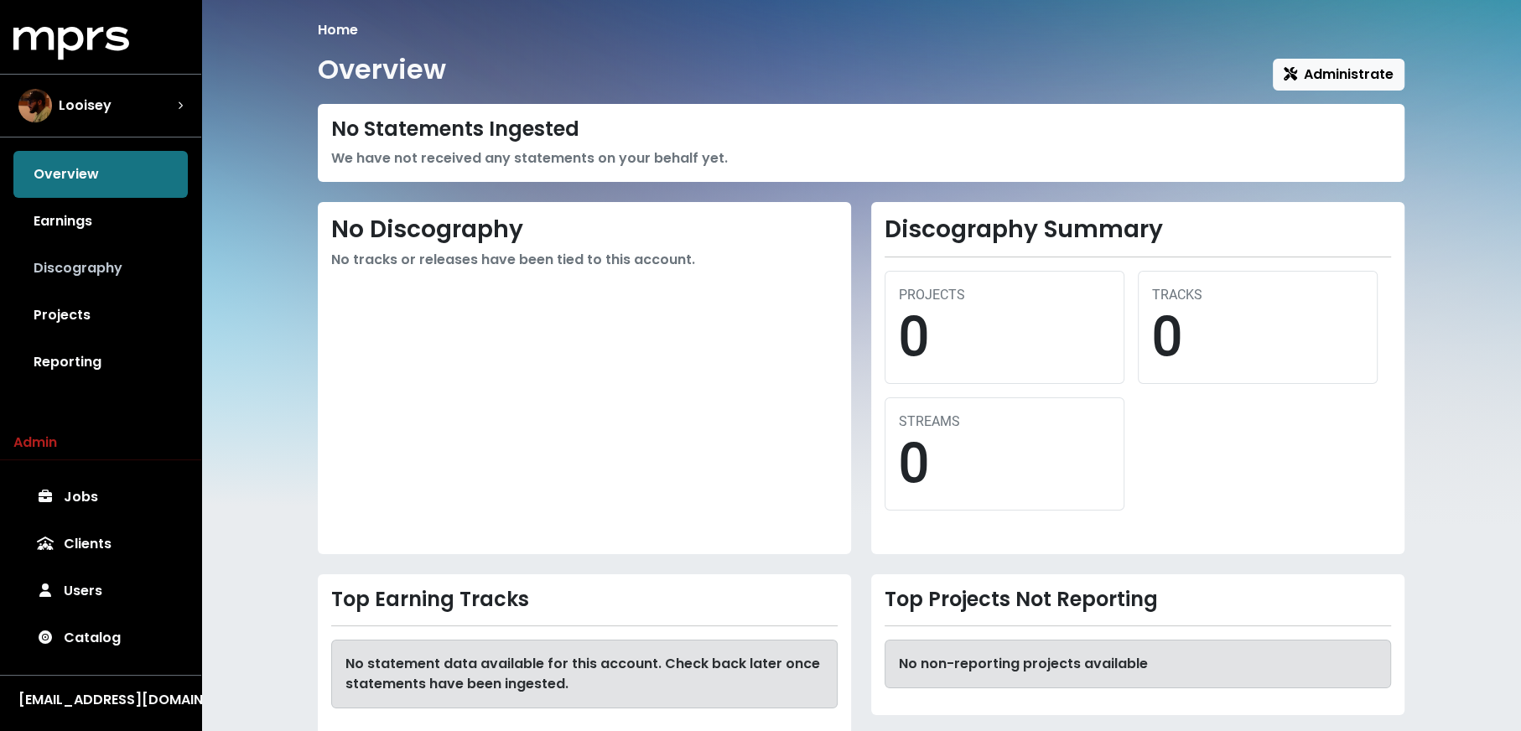
click at [75, 269] on link "Discography" at bounding box center [100, 268] width 174 height 47
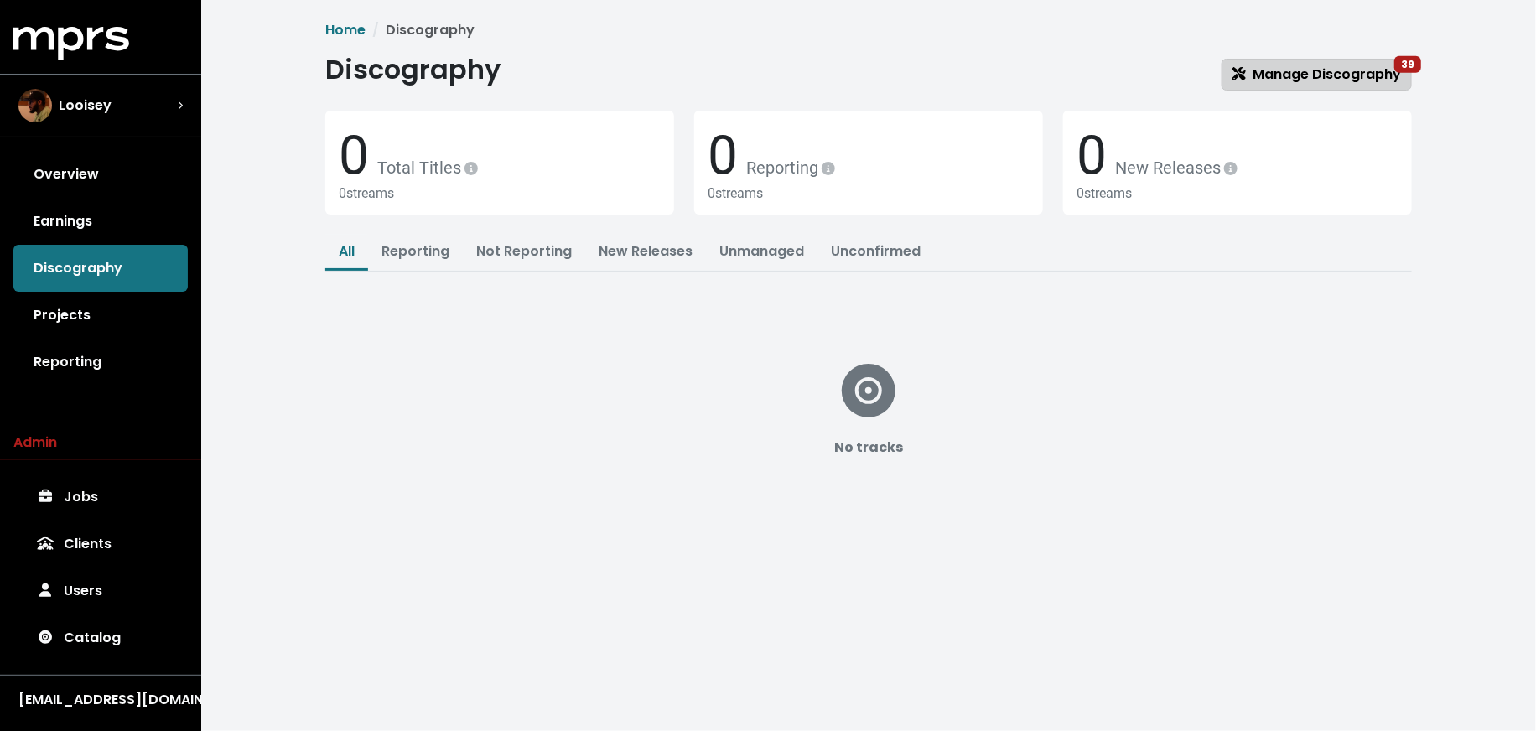
click at [1293, 67] on span "Manage Discography 39" at bounding box center [1317, 74] width 169 height 19
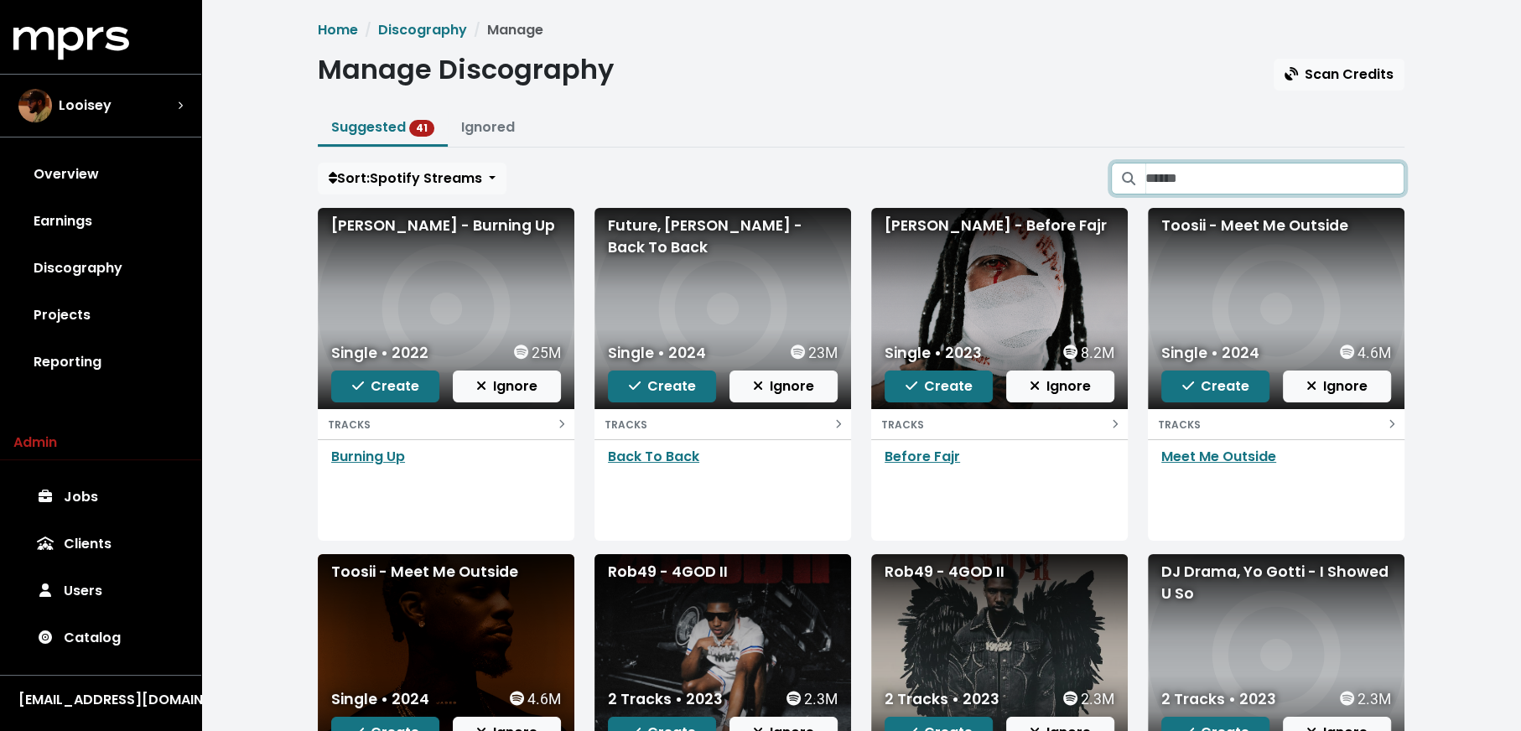
click at [1210, 179] on input "Search suggested projects" at bounding box center [1274, 179] width 259 height 32
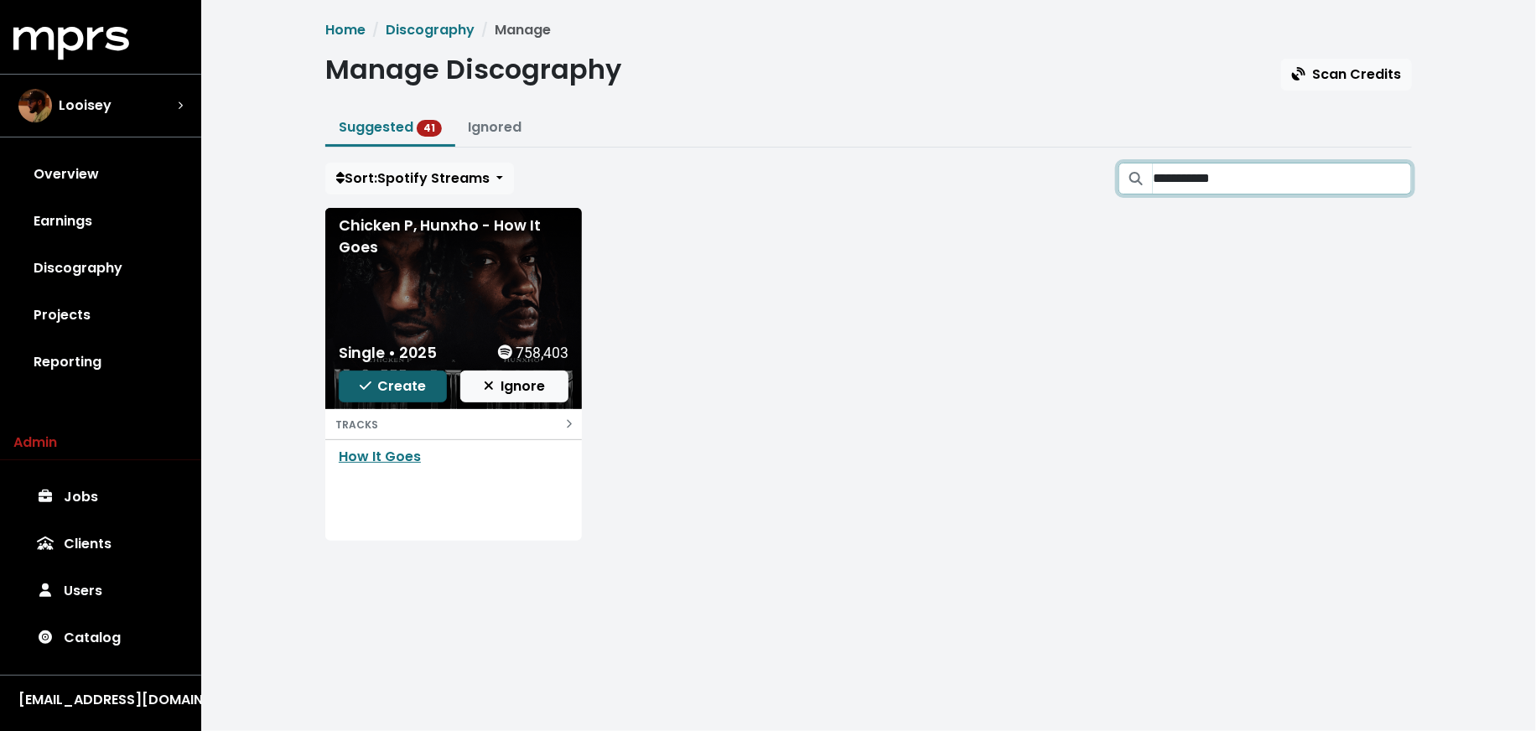
type input "**********"
click at [408, 376] on span "Create" at bounding box center [393, 385] width 67 height 19
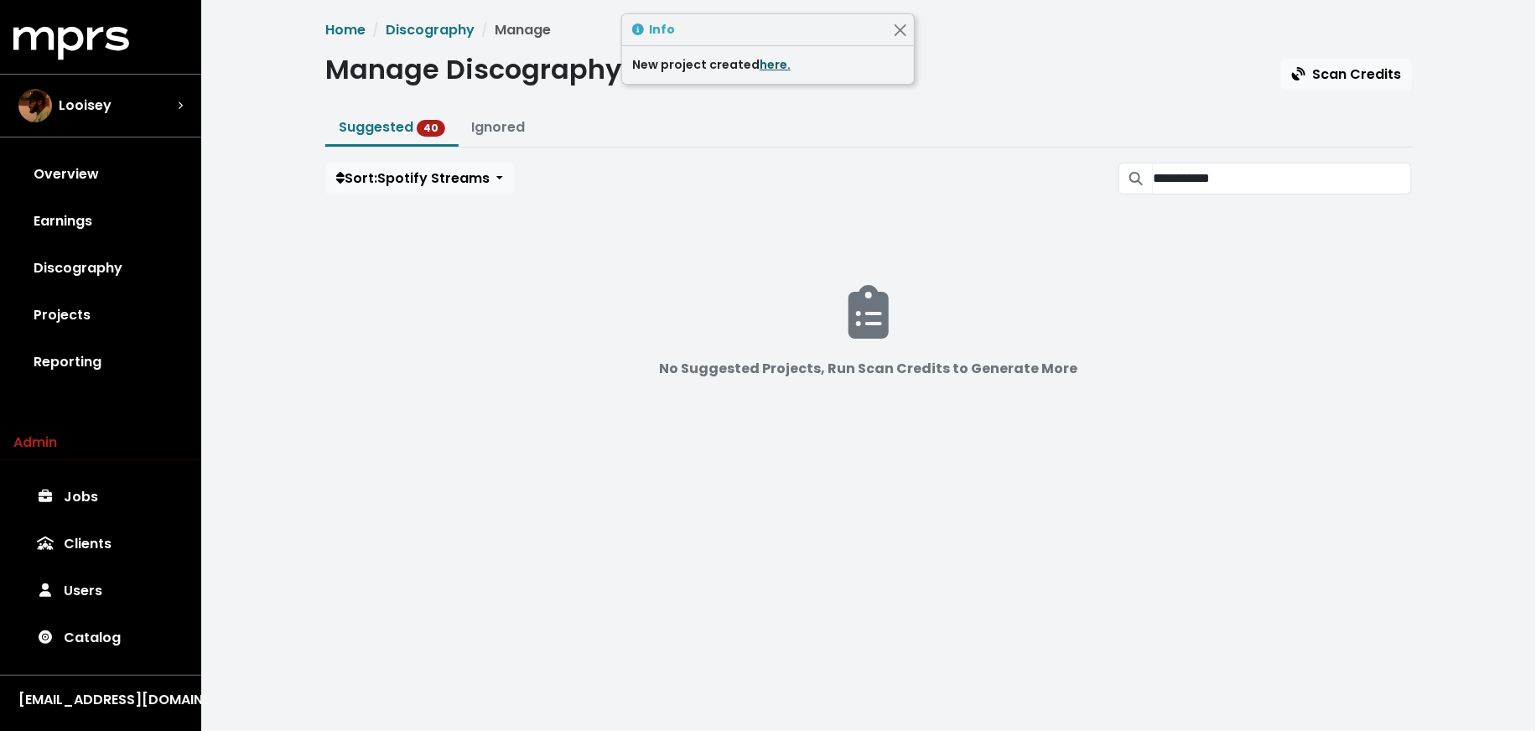
click at [764, 56] on link "here." at bounding box center [775, 64] width 31 height 17
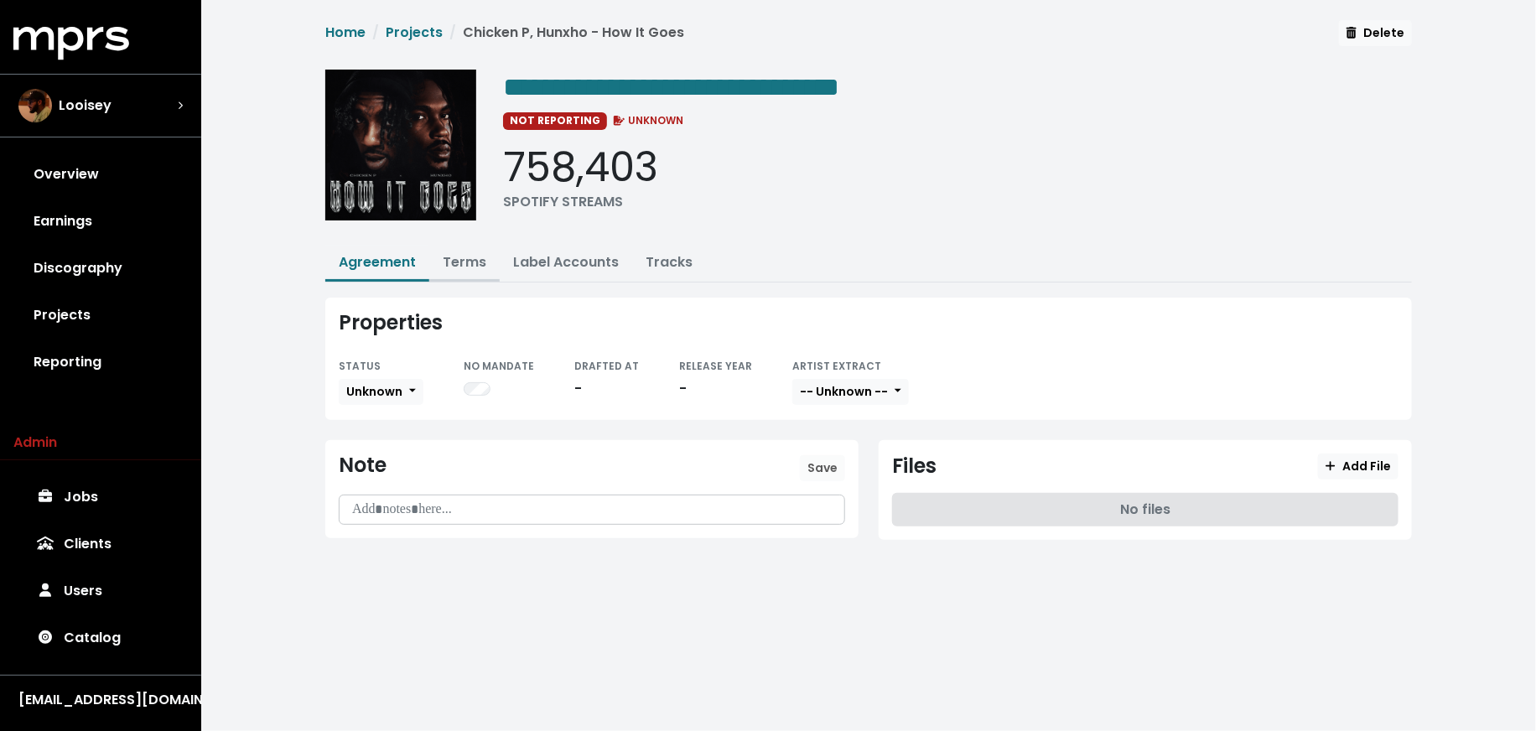
click at [461, 254] on link "Terms" at bounding box center [465, 261] width 44 height 19
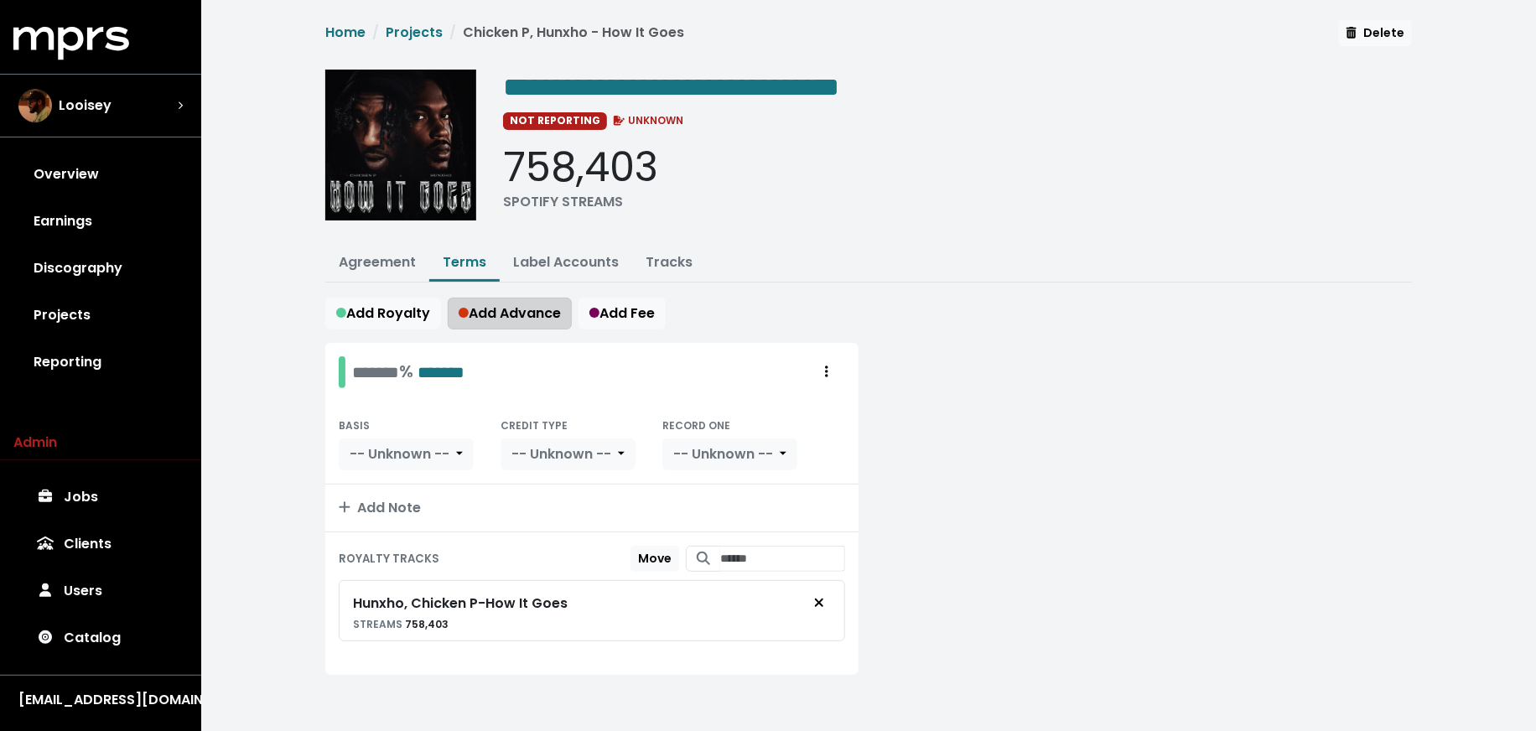
click at [523, 314] on span "Add Advance" at bounding box center [510, 313] width 102 height 19
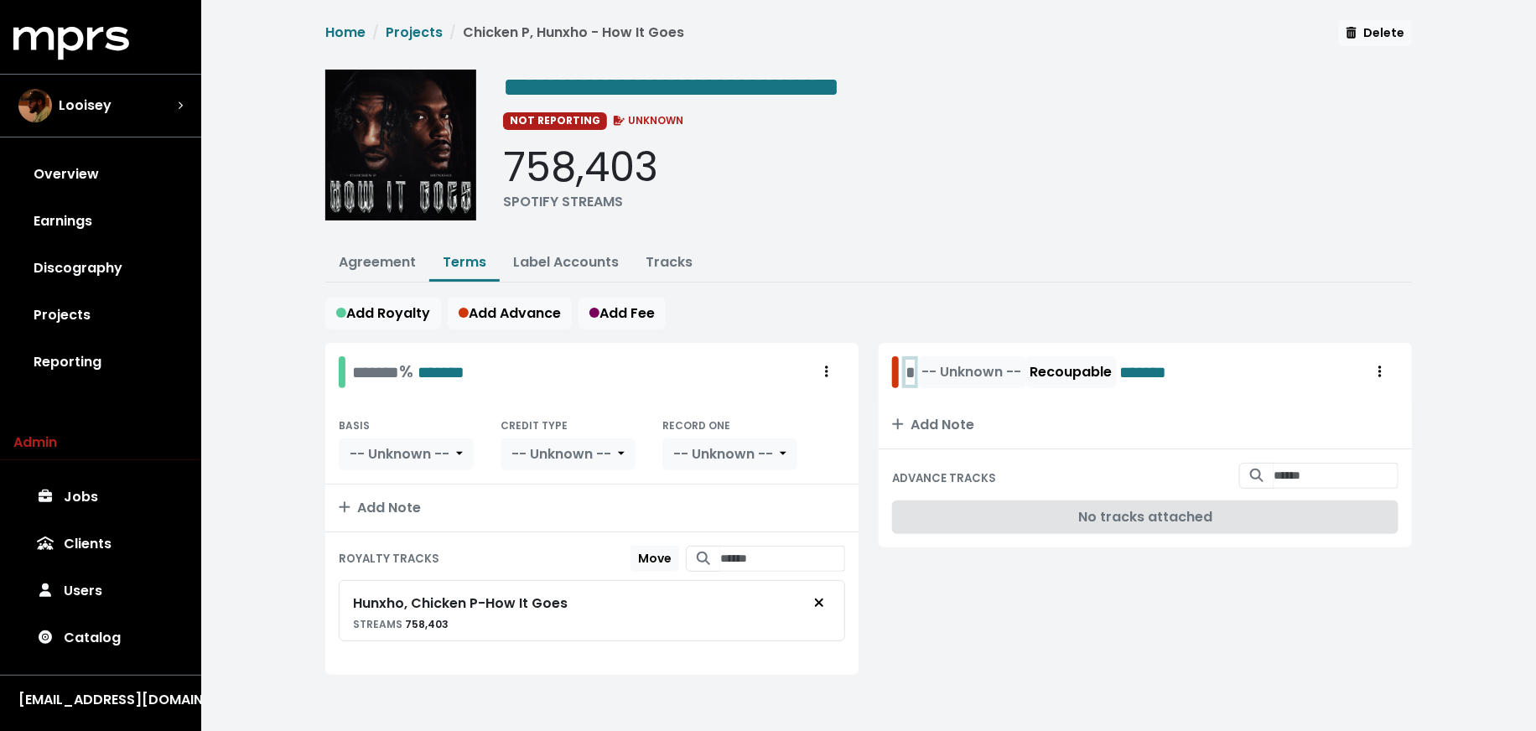
click at [908, 374] on div "* -- Unknown -- Recoupable *******" at bounding box center [1051, 372] width 291 height 32
click at [1001, 367] on span "-- Unknown --" at bounding box center [1006, 371] width 100 height 19
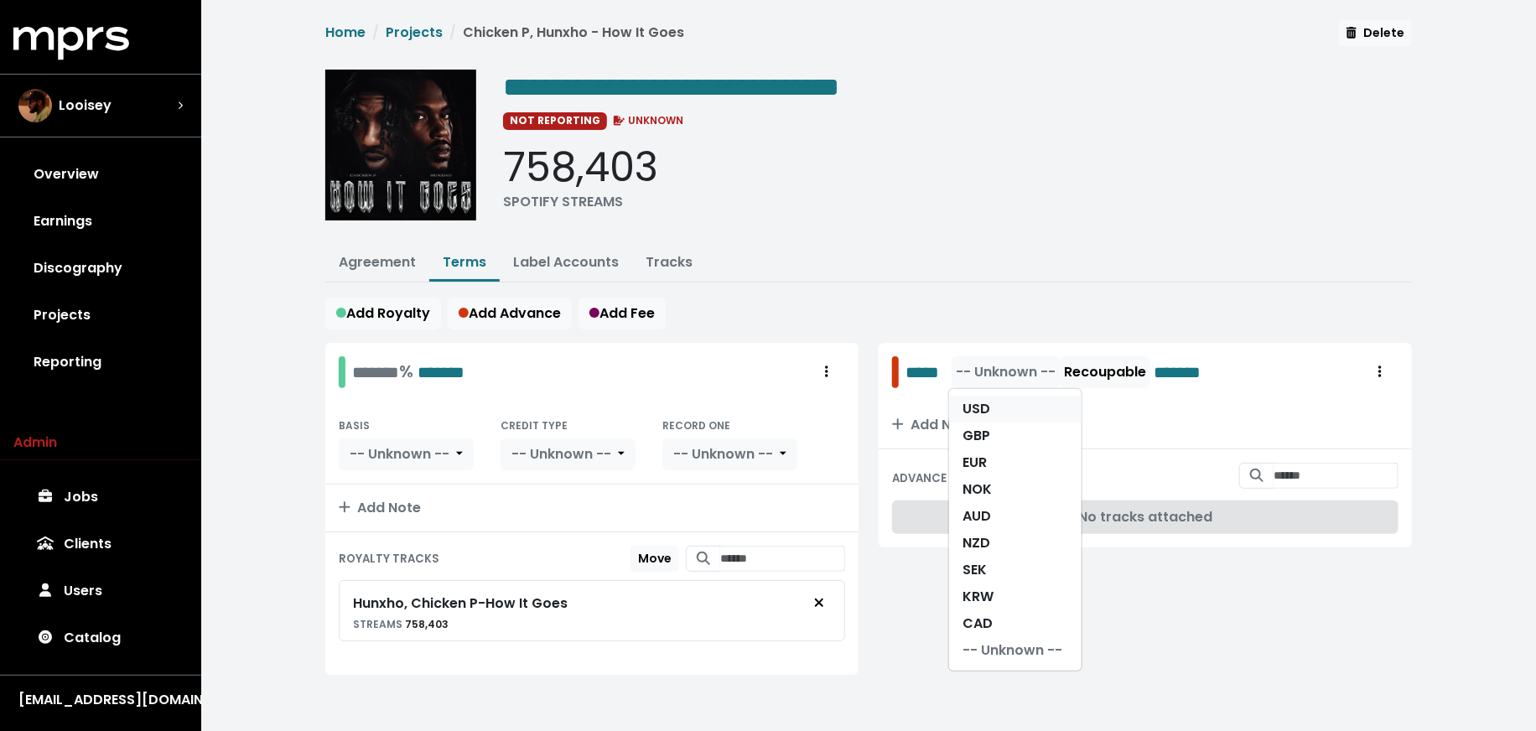
click at [1001, 397] on link "USD" at bounding box center [1015, 409] width 132 height 27
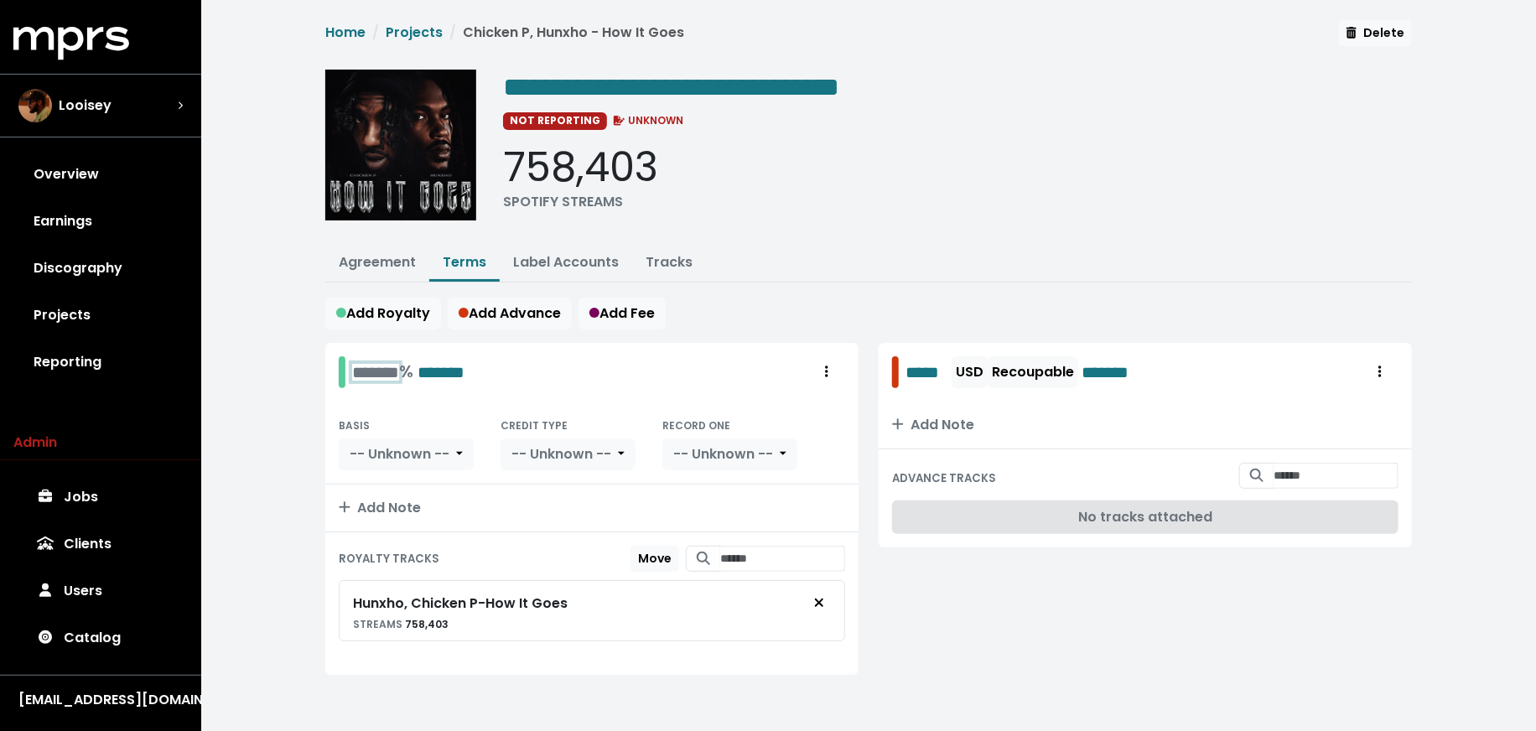
click at [362, 371] on div "******* % *******" at bounding box center [408, 372] width 112 height 26
click at [411, 444] on span "-- Unknown --" at bounding box center [400, 453] width 100 height 19
click at [411, 491] on link "PPD" at bounding box center [417, 491] width 154 height 27
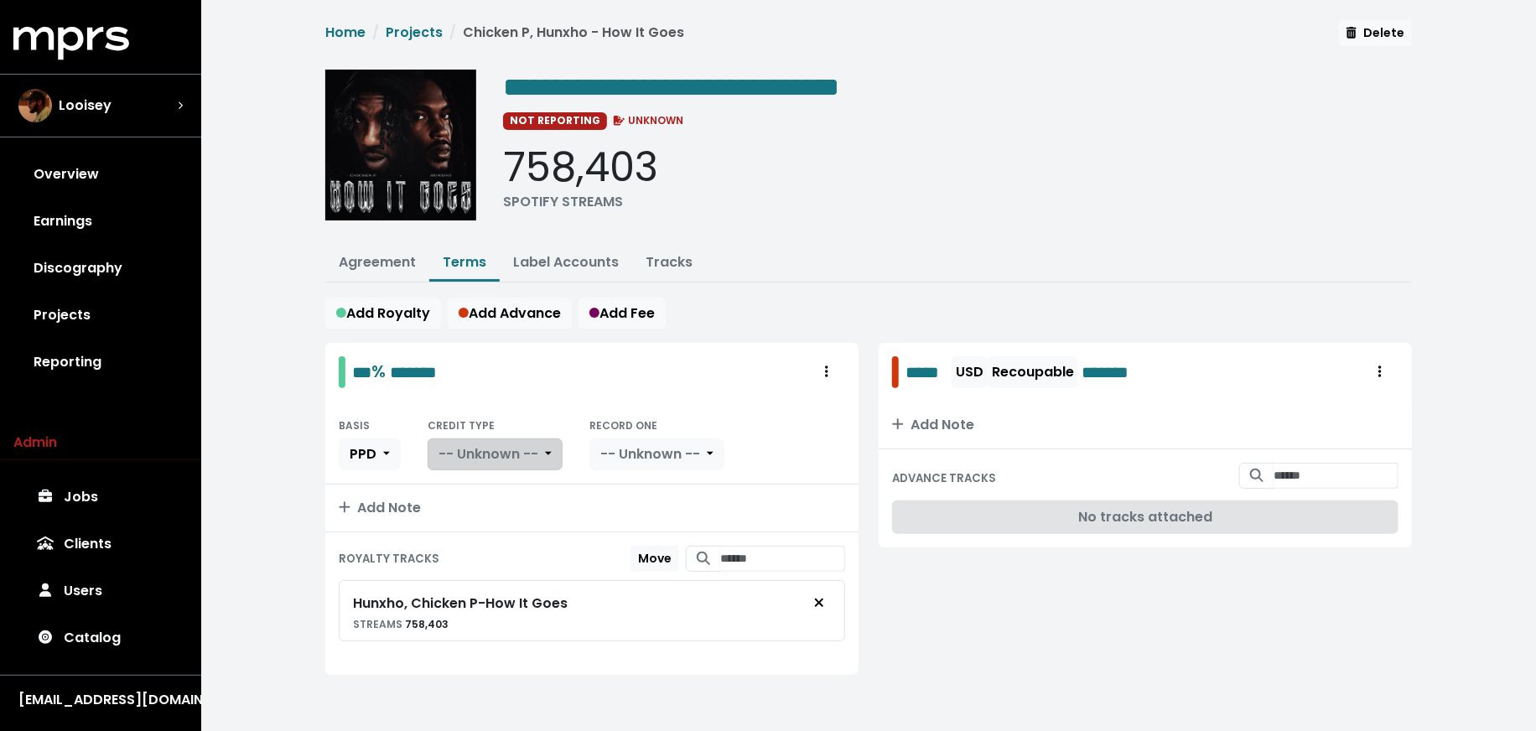
click at [517, 439] on button "-- Unknown --" at bounding box center [495, 455] width 135 height 32
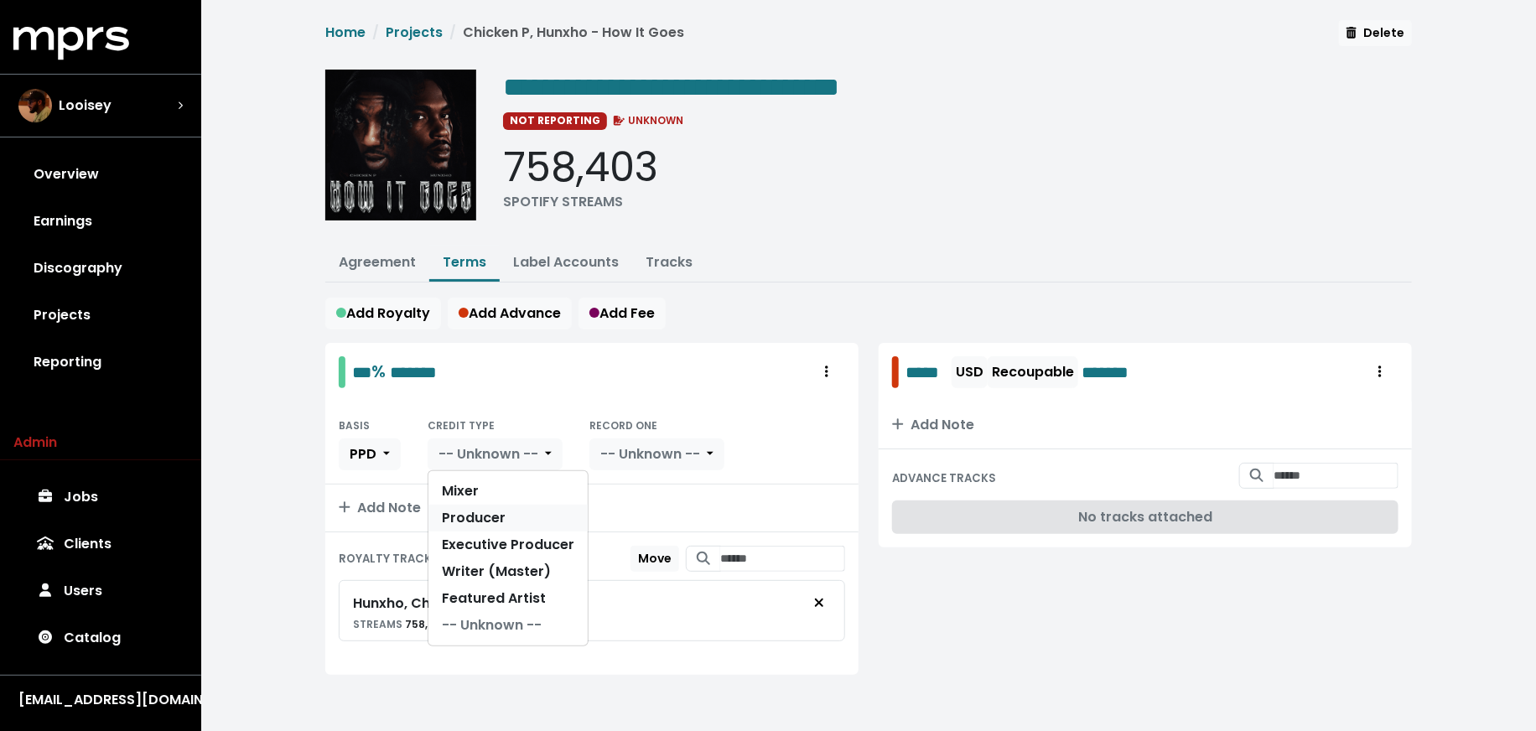
click at [517, 520] on link "Producer" at bounding box center [507, 518] width 159 height 27
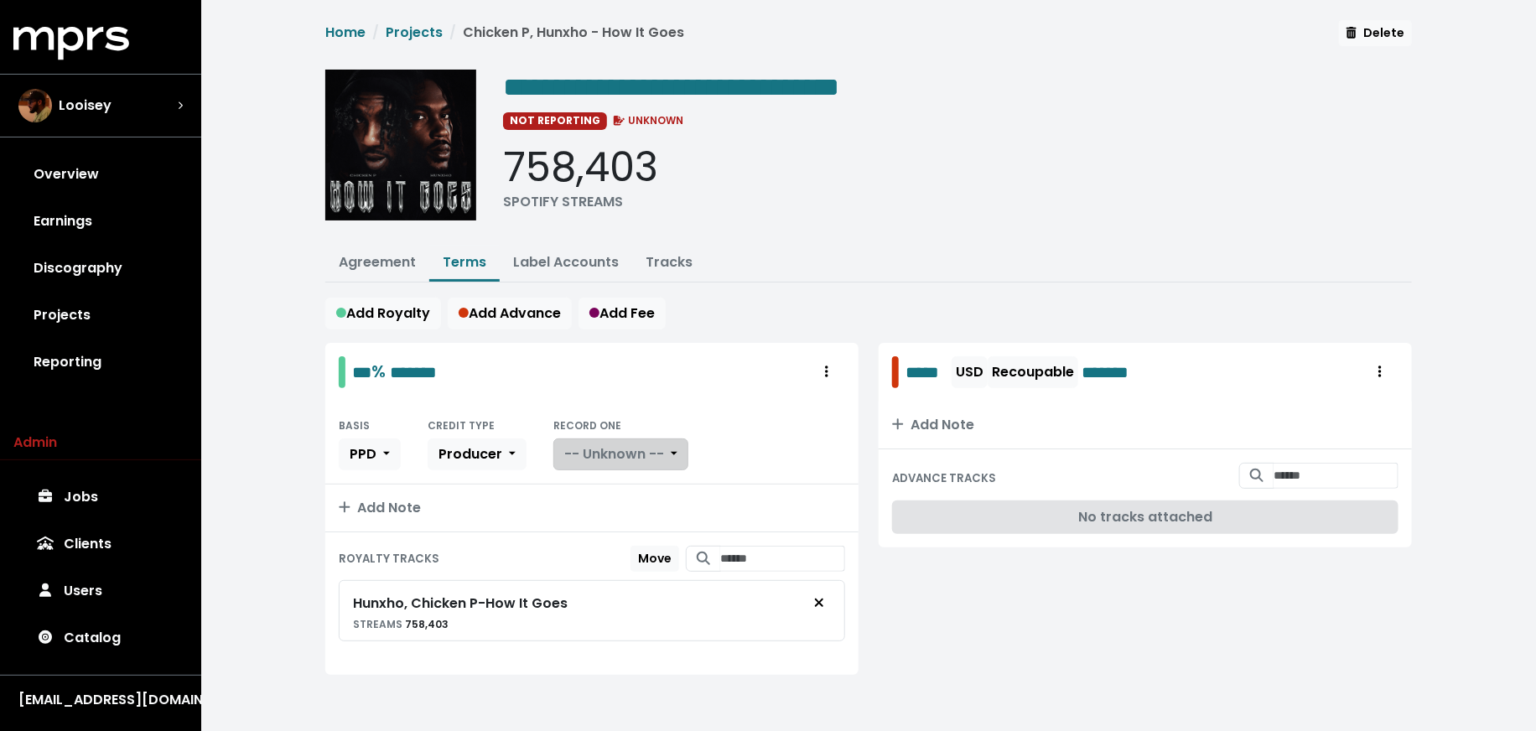
drag, startPoint x: 629, startPoint y: 448, endPoint x: 629, endPoint y: 457, distance: 9.2
click at [629, 448] on span "-- Unknown --" at bounding box center [614, 453] width 100 height 19
click at [629, 495] on link "Yes" at bounding box center [620, 491] width 132 height 27
drag, startPoint x: 368, startPoint y: 255, endPoint x: 368, endPoint y: 264, distance: 9.2
click at [368, 255] on link "Agreement" at bounding box center [377, 261] width 77 height 19
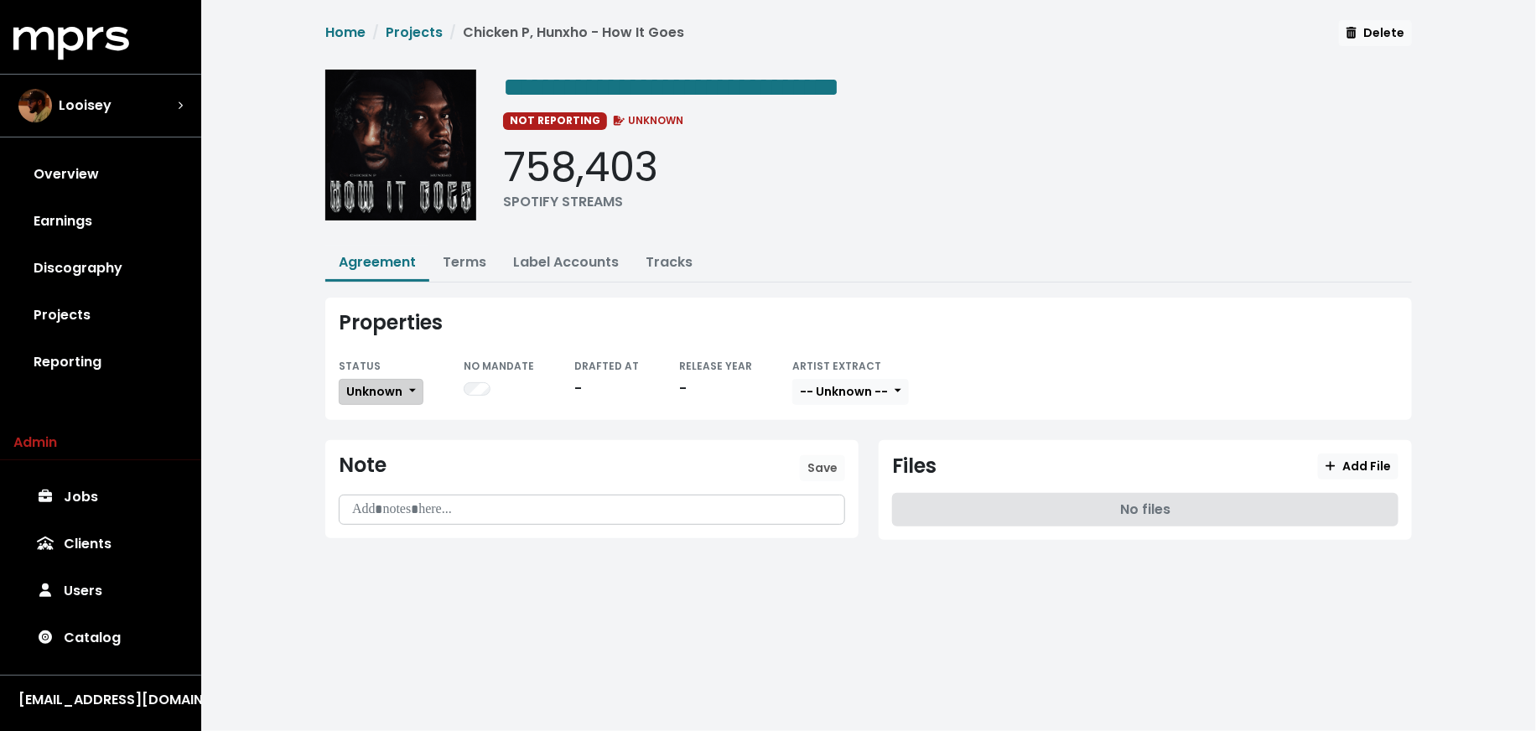
click at [368, 397] on button "Unknown" at bounding box center [381, 392] width 85 height 26
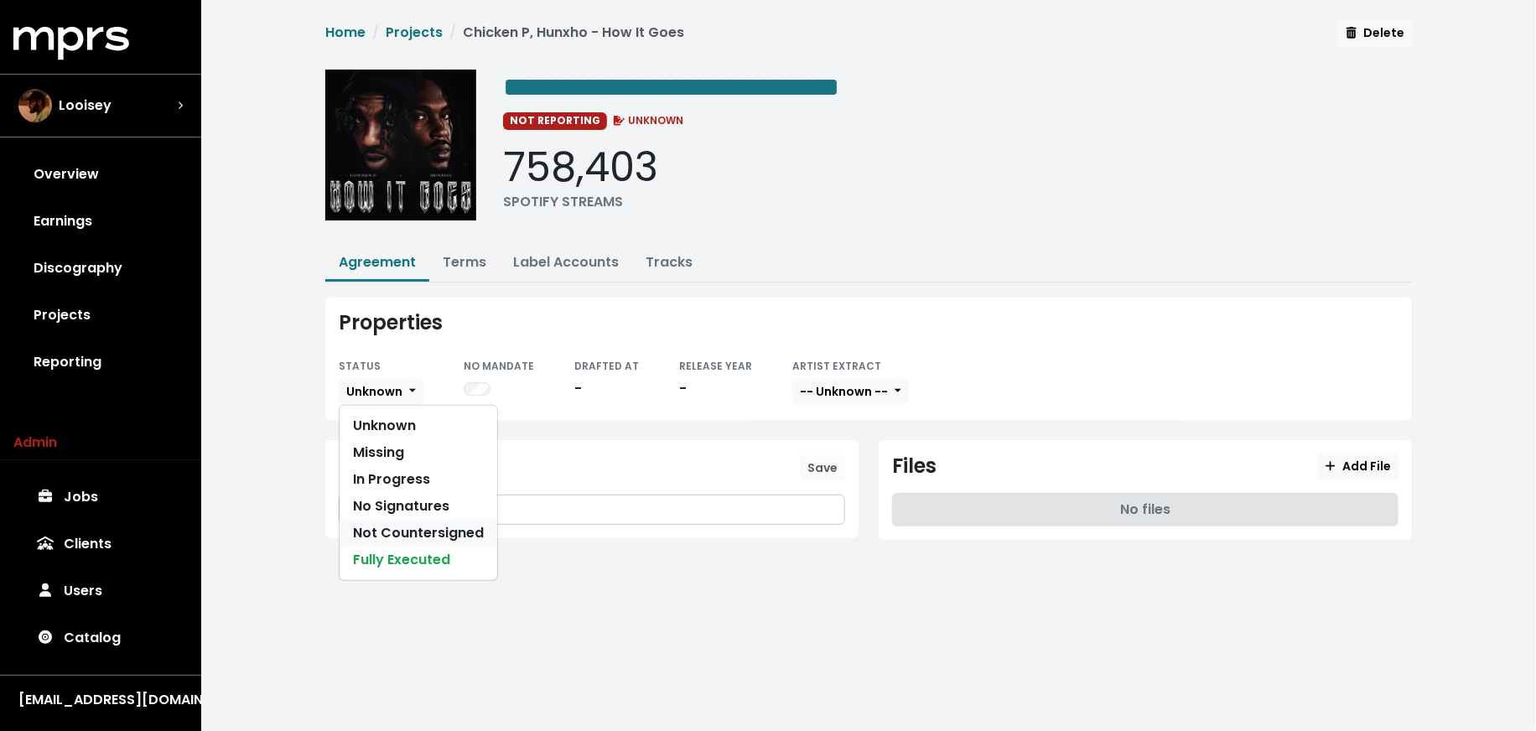
click at [382, 538] on link "Not Countersigned" at bounding box center [419, 533] width 158 height 27
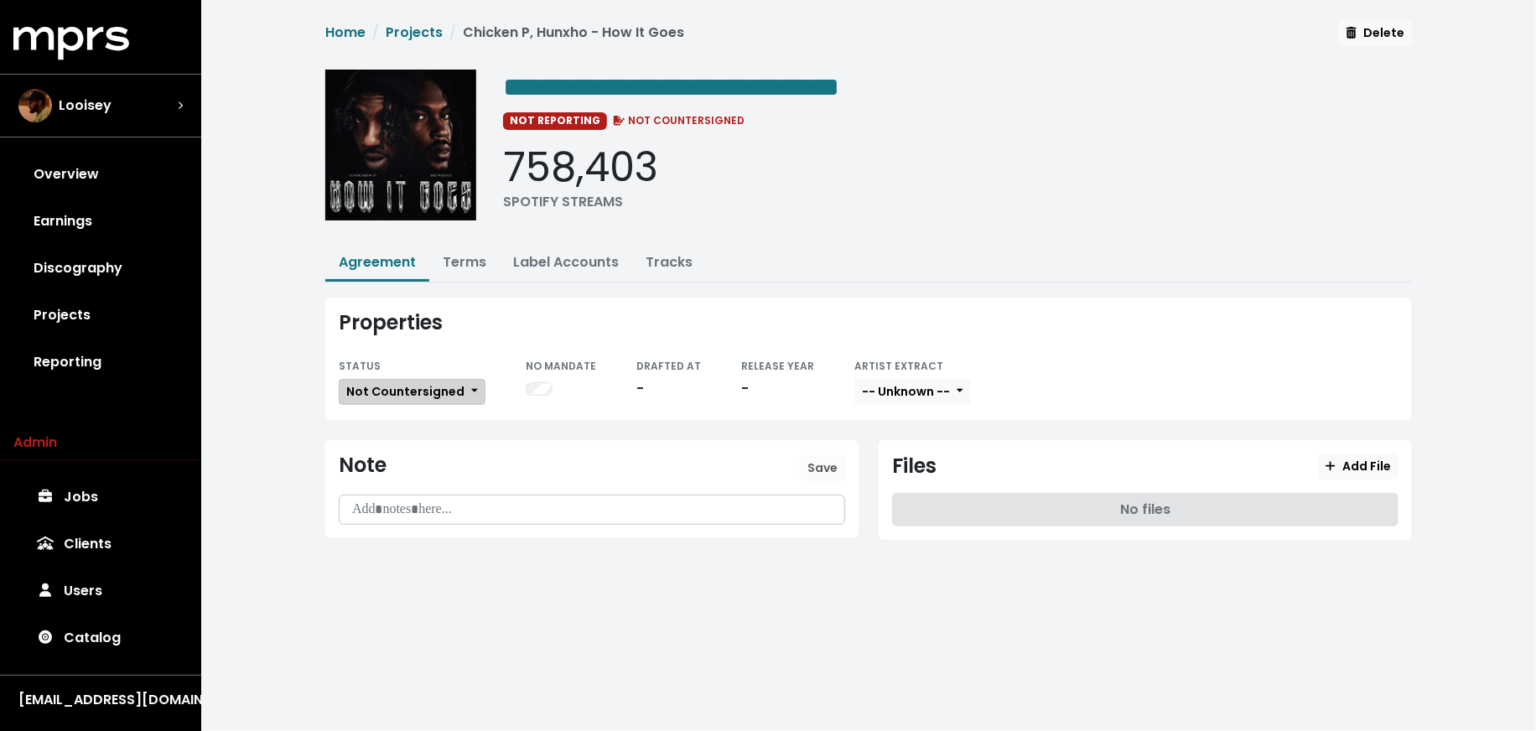
click at [415, 383] on span "Not Countersigned" at bounding box center [405, 391] width 118 height 17
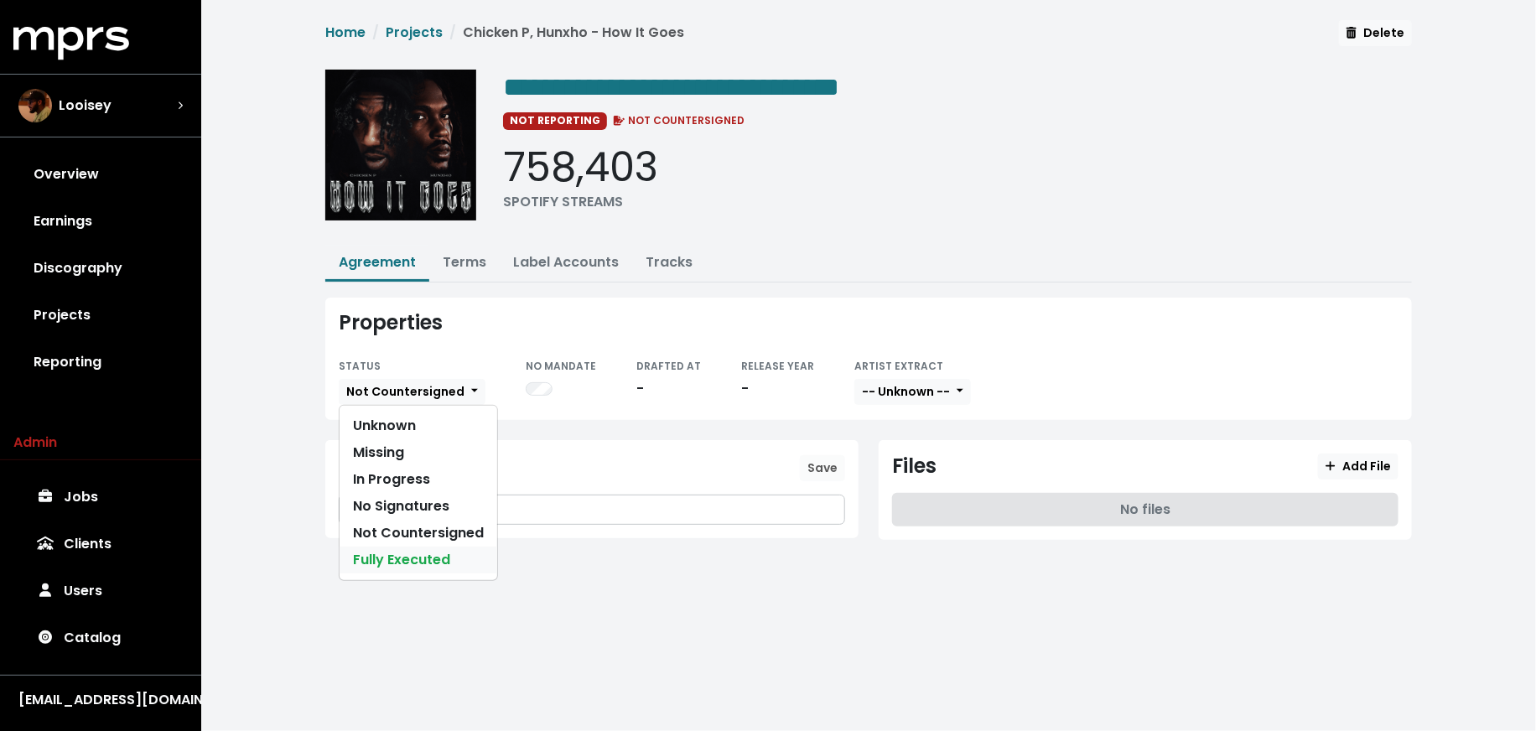
click at [423, 558] on link "Fully Executed" at bounding box center [419, 560] width 158 height 27
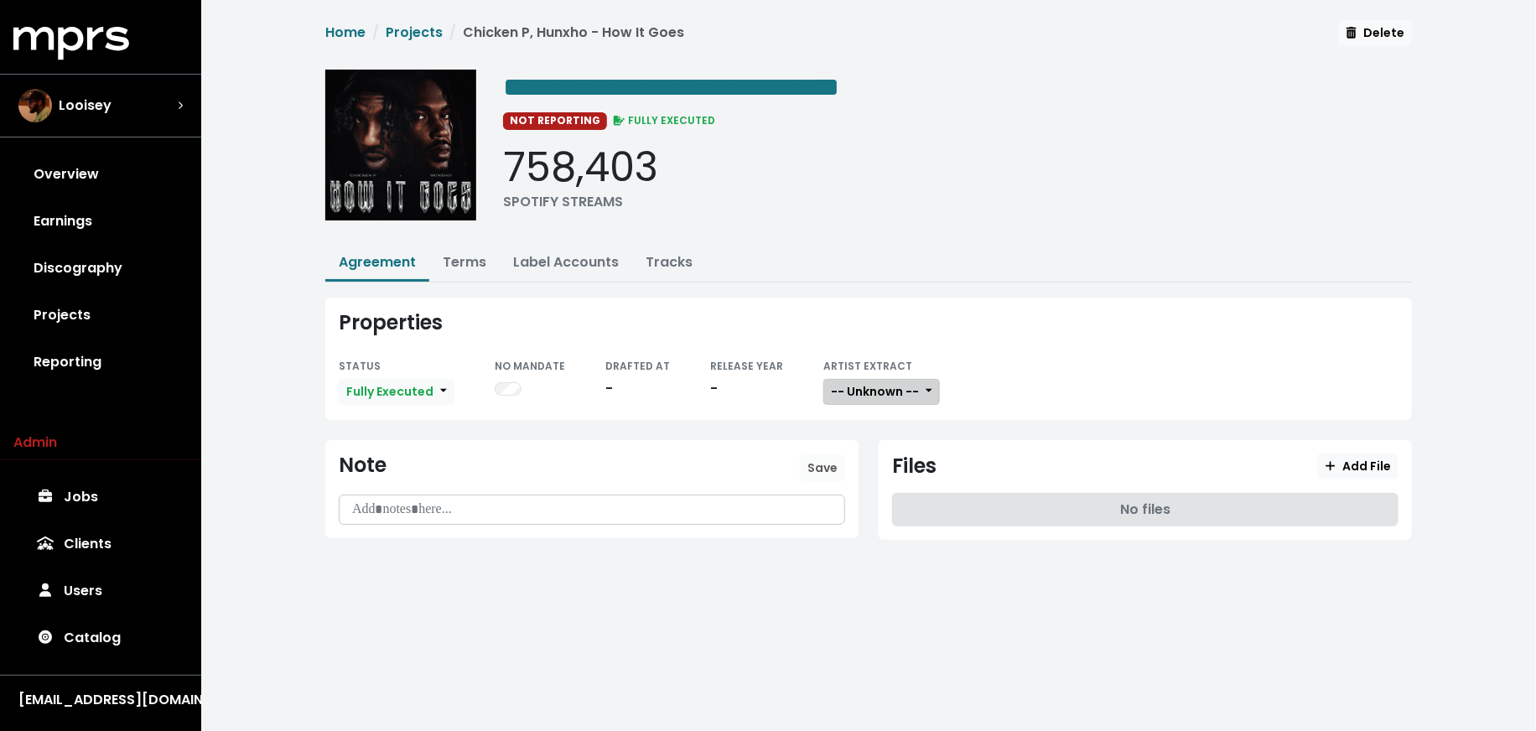
click at [863, 386] on span "-- Unknown --" at bounding box center [875, 391] width 88 height 17
click at [866, 471] on link "Not Available" at bounding box center [890, 479] width 132 height 27
click at [1332, 469] on span "Add File" at bounding box center [1358, 466] width 65 height 17
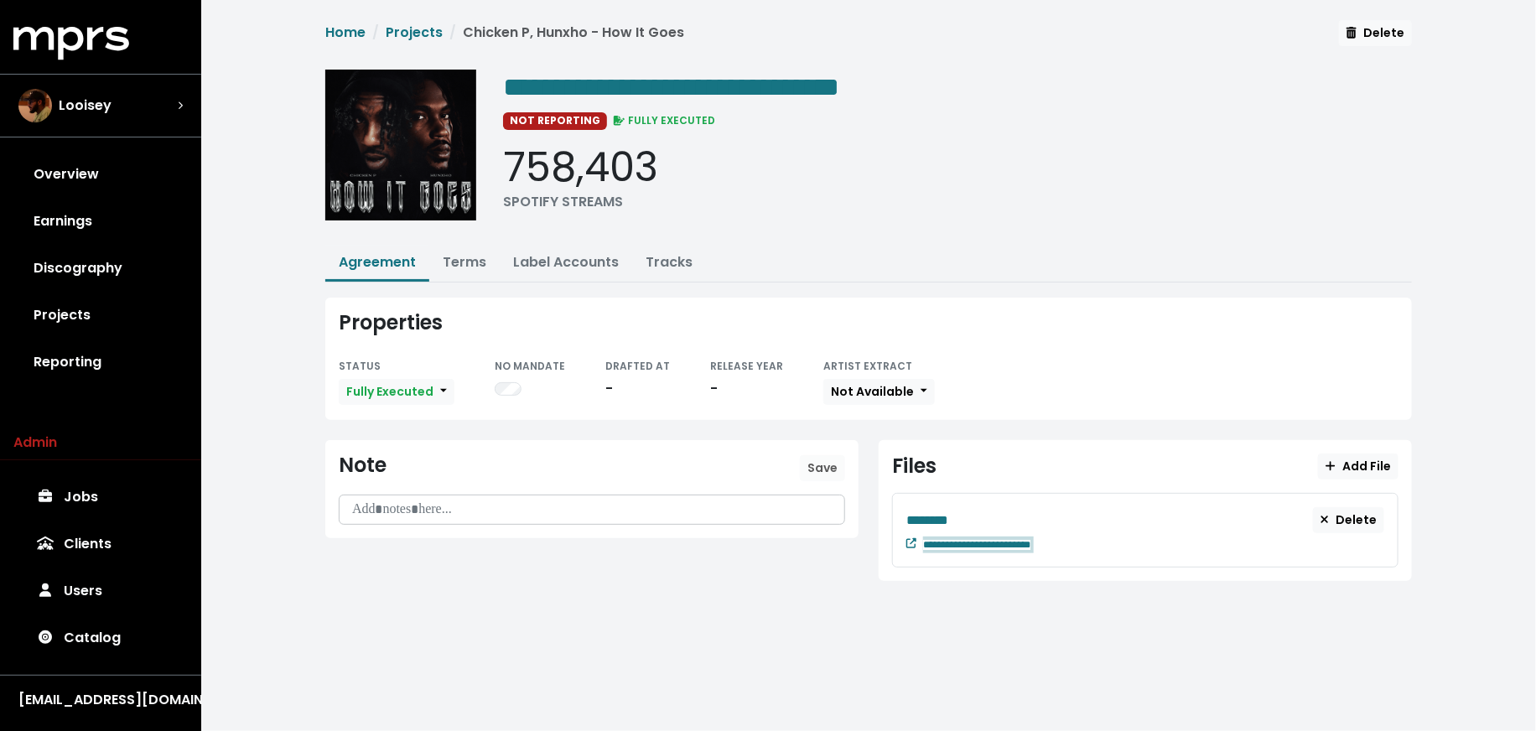
click at [1073, 533] on div "**********" at bounding box center [1153, 543] width 461 height 20
paste span "Edit value"
click at [970, 518] on div "********" at bounding box center [1109, 520] width 407 height 21
click at [60, 304] on link "Projects" at bounding box center [100, 315] width 174 height 47
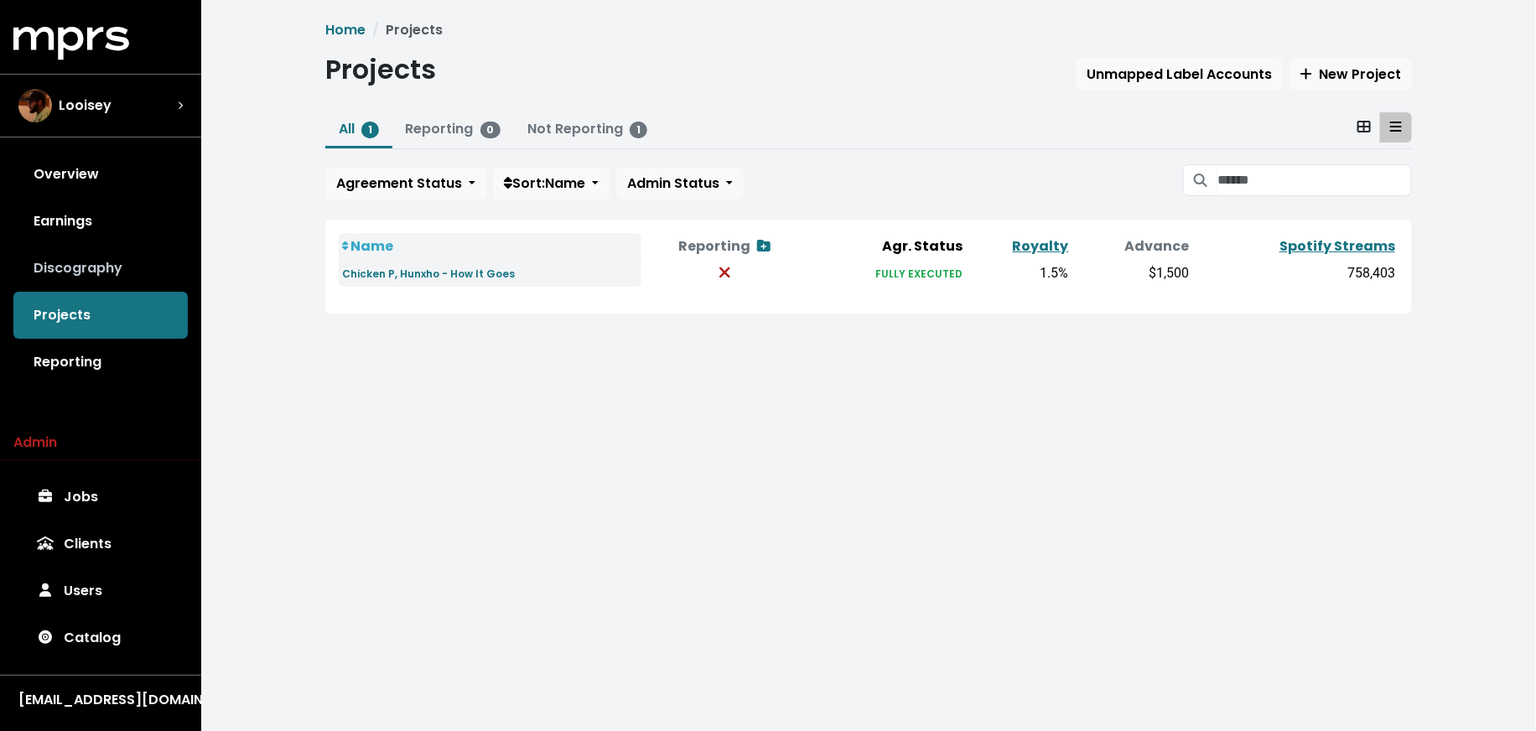
click at [123, 263] on link "Discography" at bounding box center [100, 268] width 174 height 47
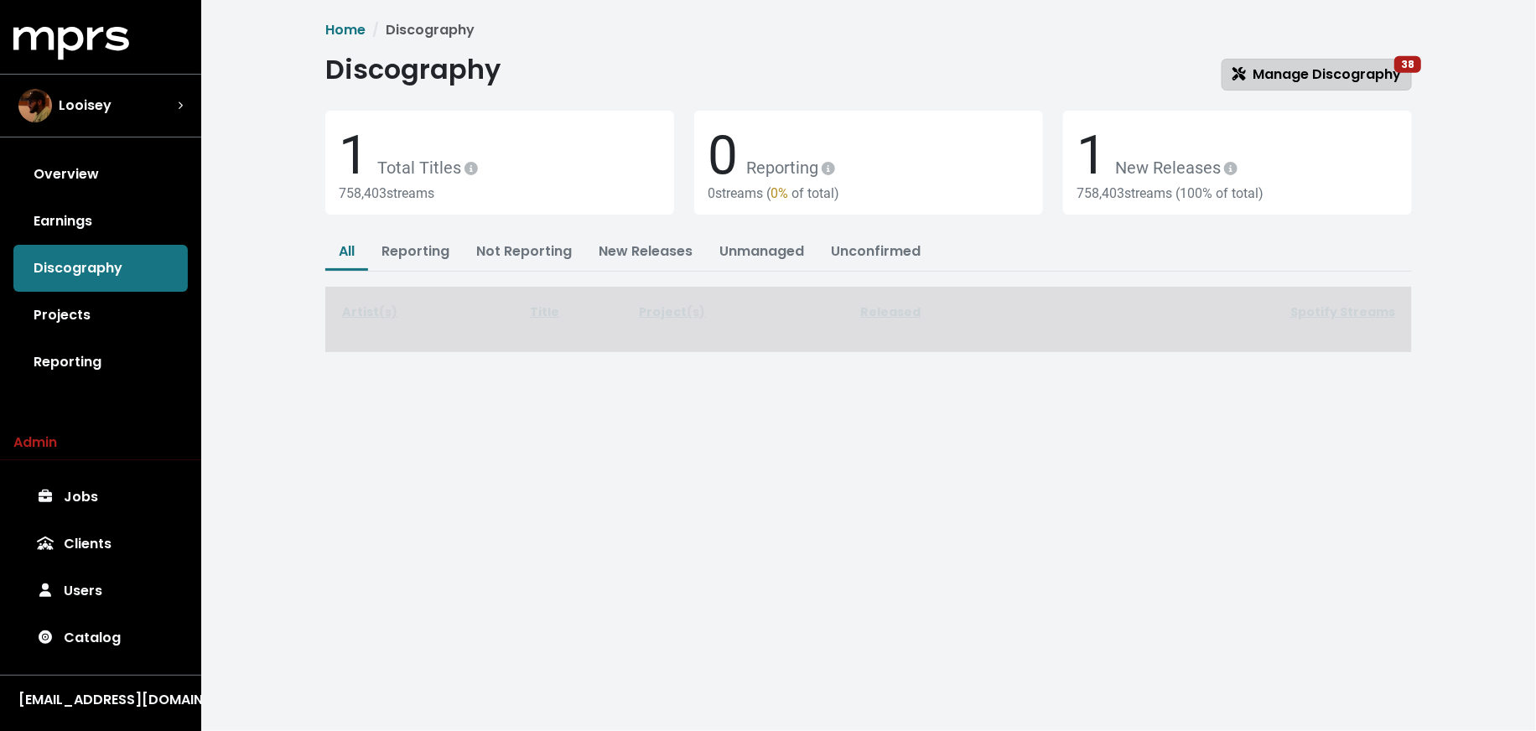
click at [1362, 65] on span "Manage Discography 38" at bounding box center [1317, 74] width 169 height 19
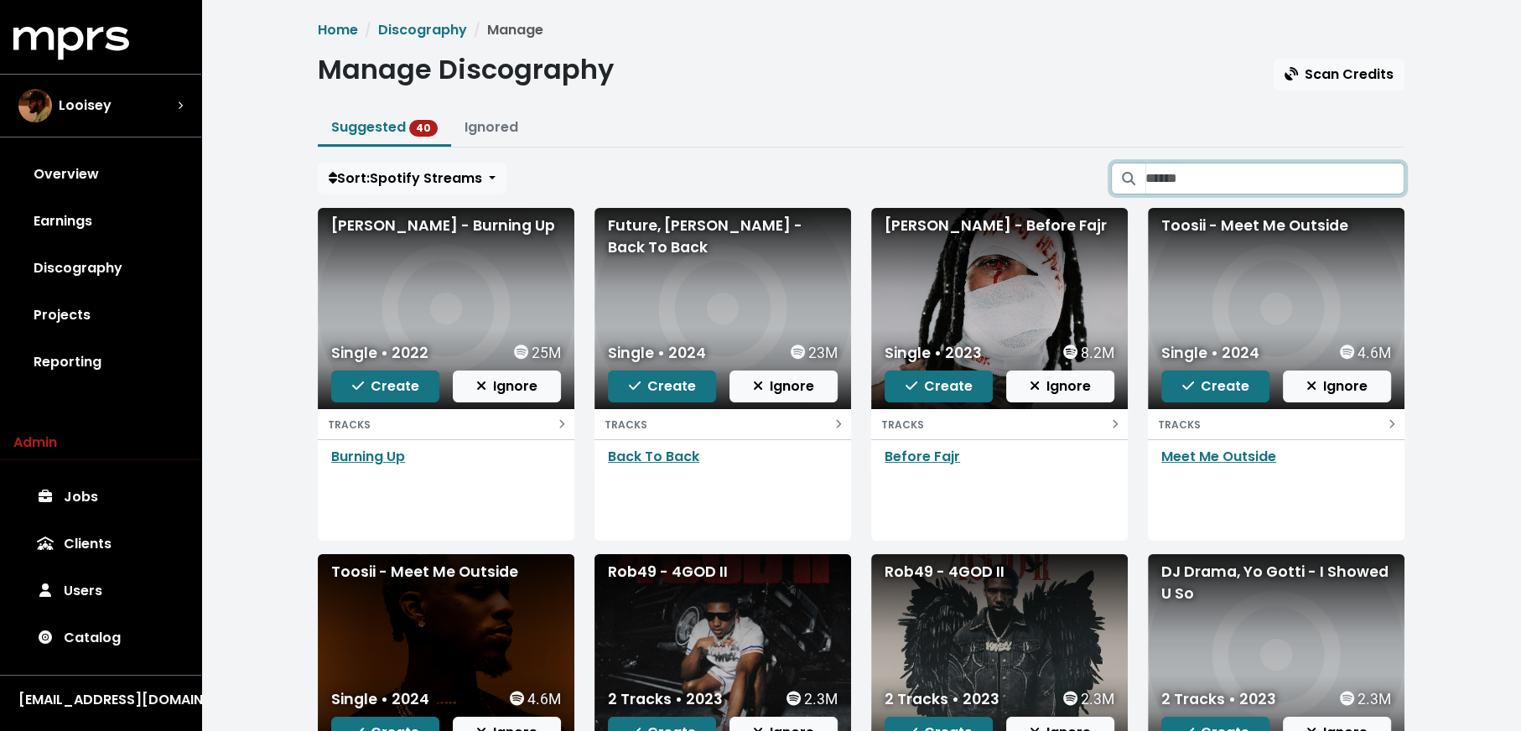
click at [1274, 176] on input "Search suggested projects" at bounding box center [1274, 179] width 259 height 32
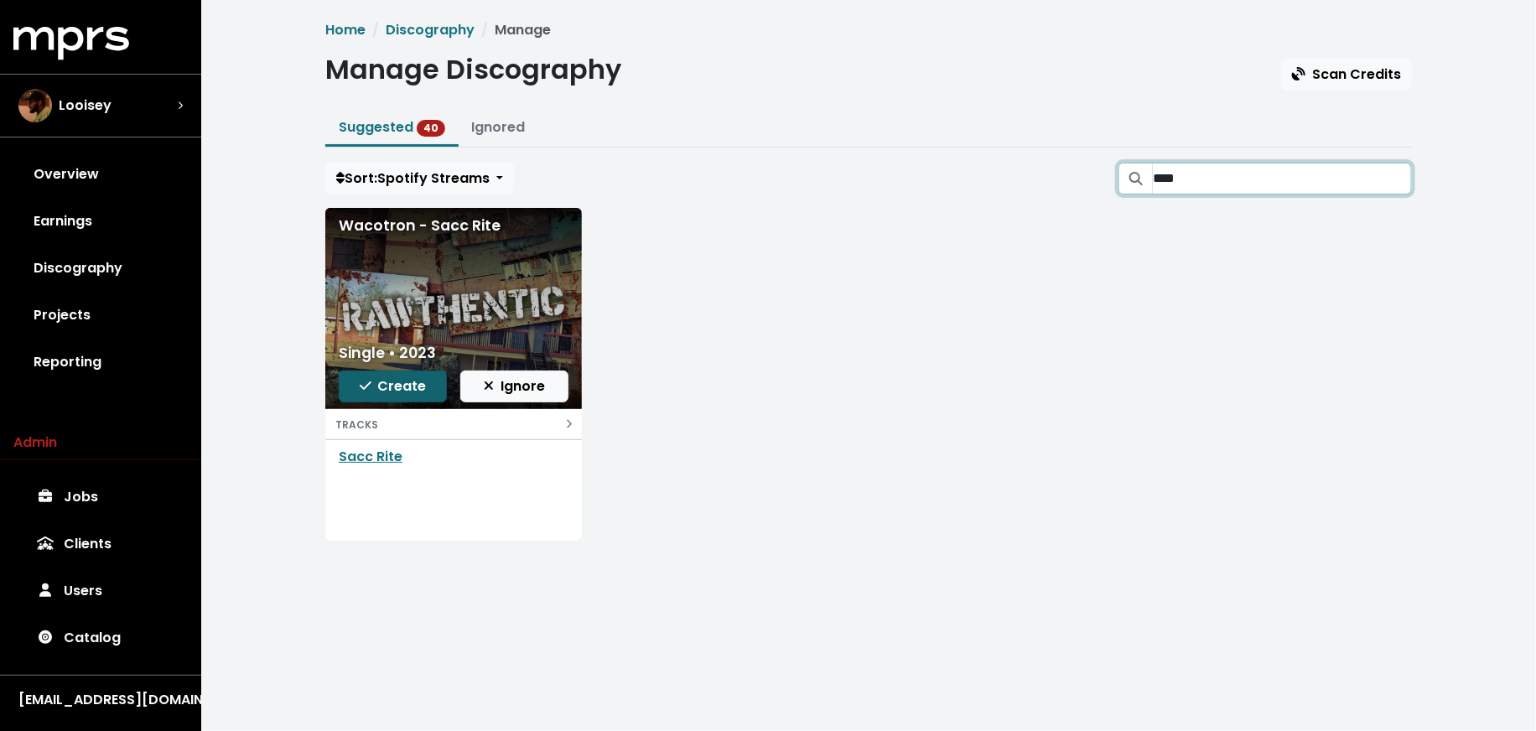
type input "****"
click at [382, 385] on span "Create" at bounding box center [393, 385] width 67 height 19
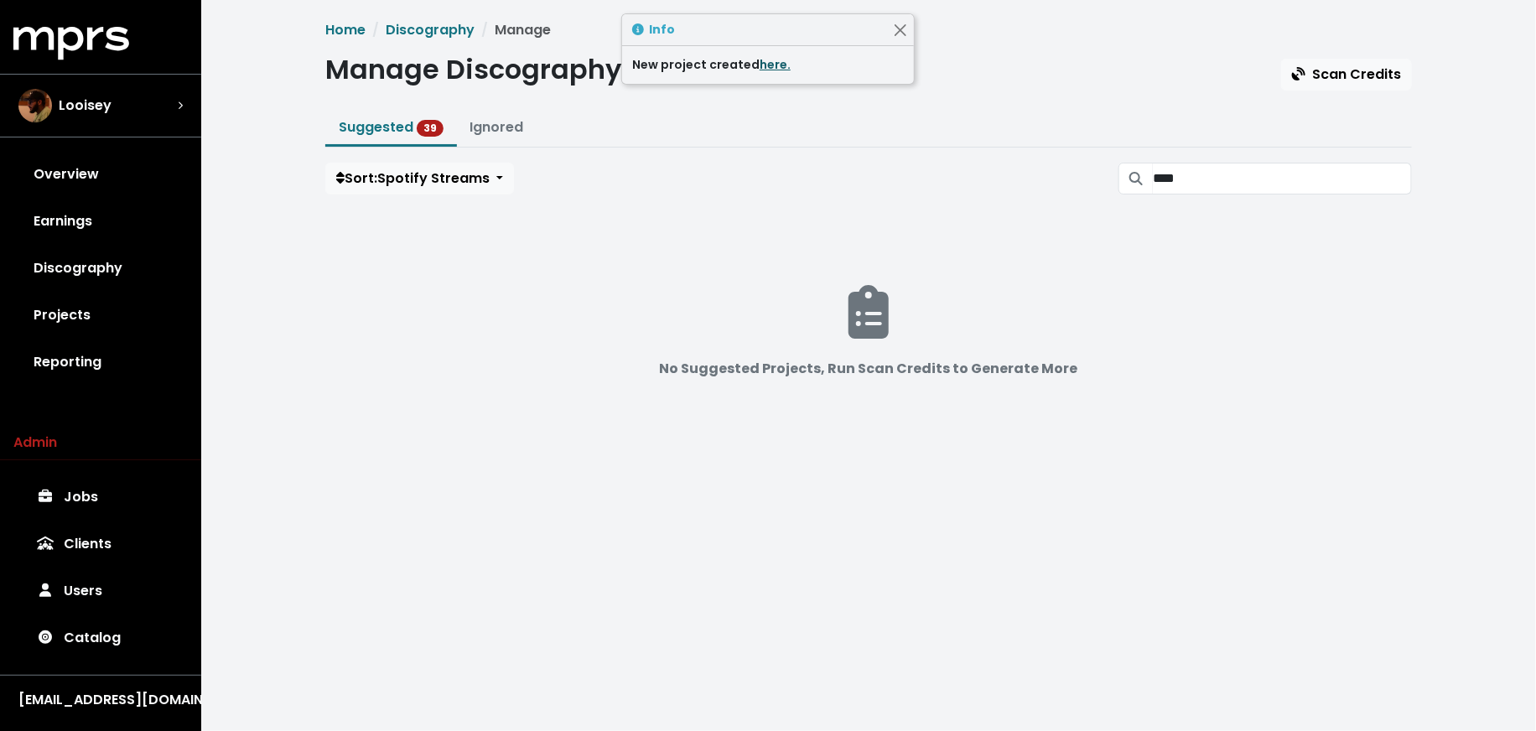
click at [764, 70] on link "here." at bounding box center [775, 64] width 31 height 17
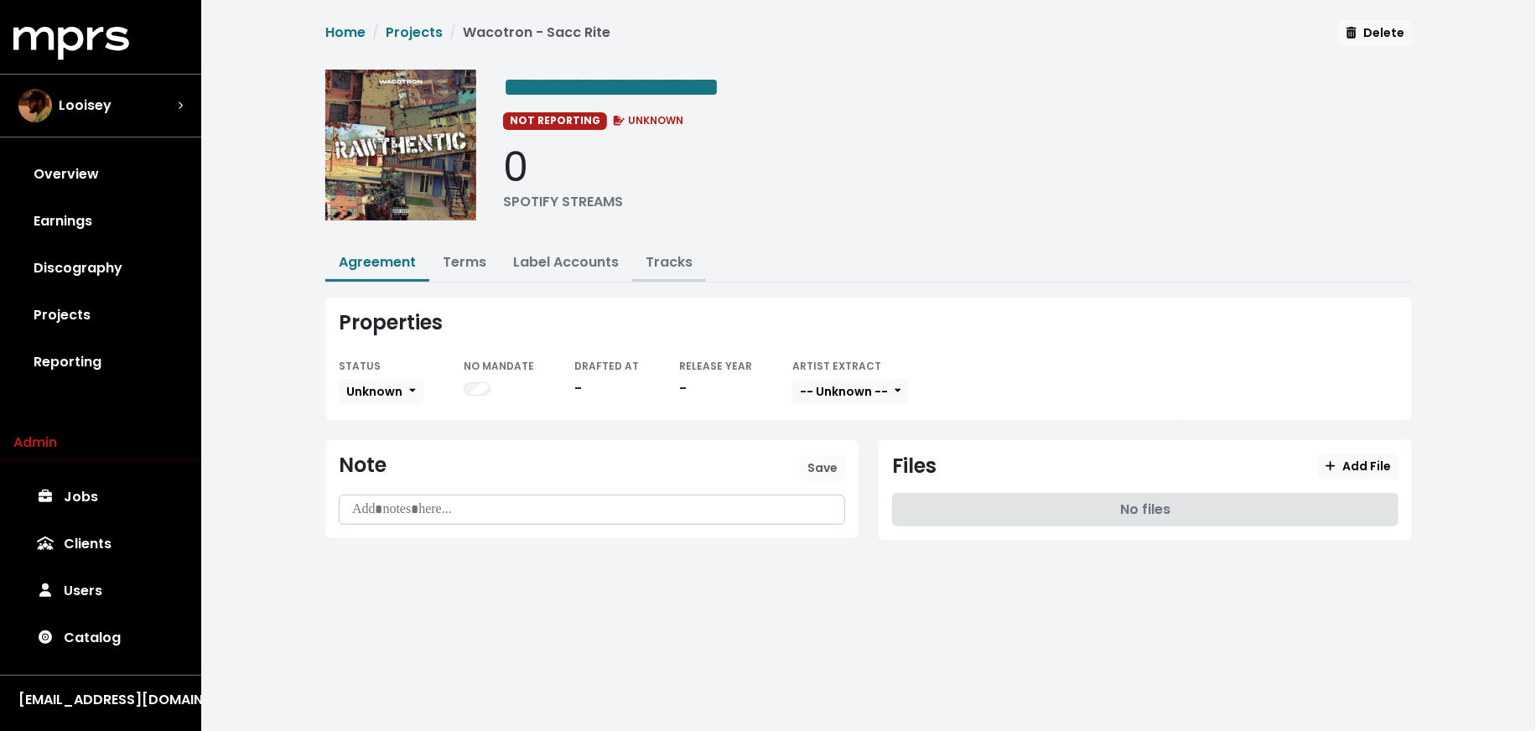
click at [675, 260] on link "Tracks" at bounding box center [669, 261] width 47 height 19
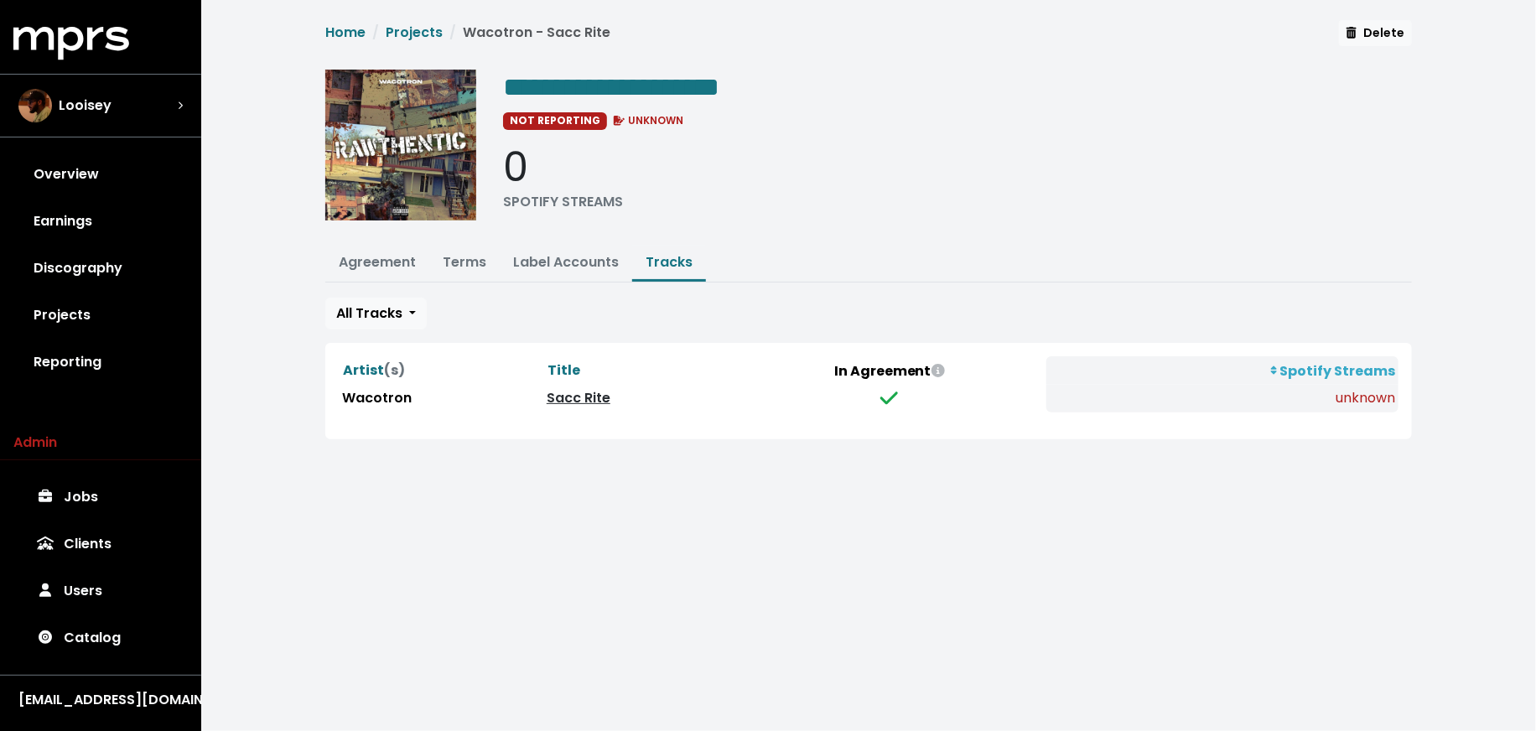
click at [579, 390] on link "Sacc Rite" at bounding box center [579, 397] width 64 height 19
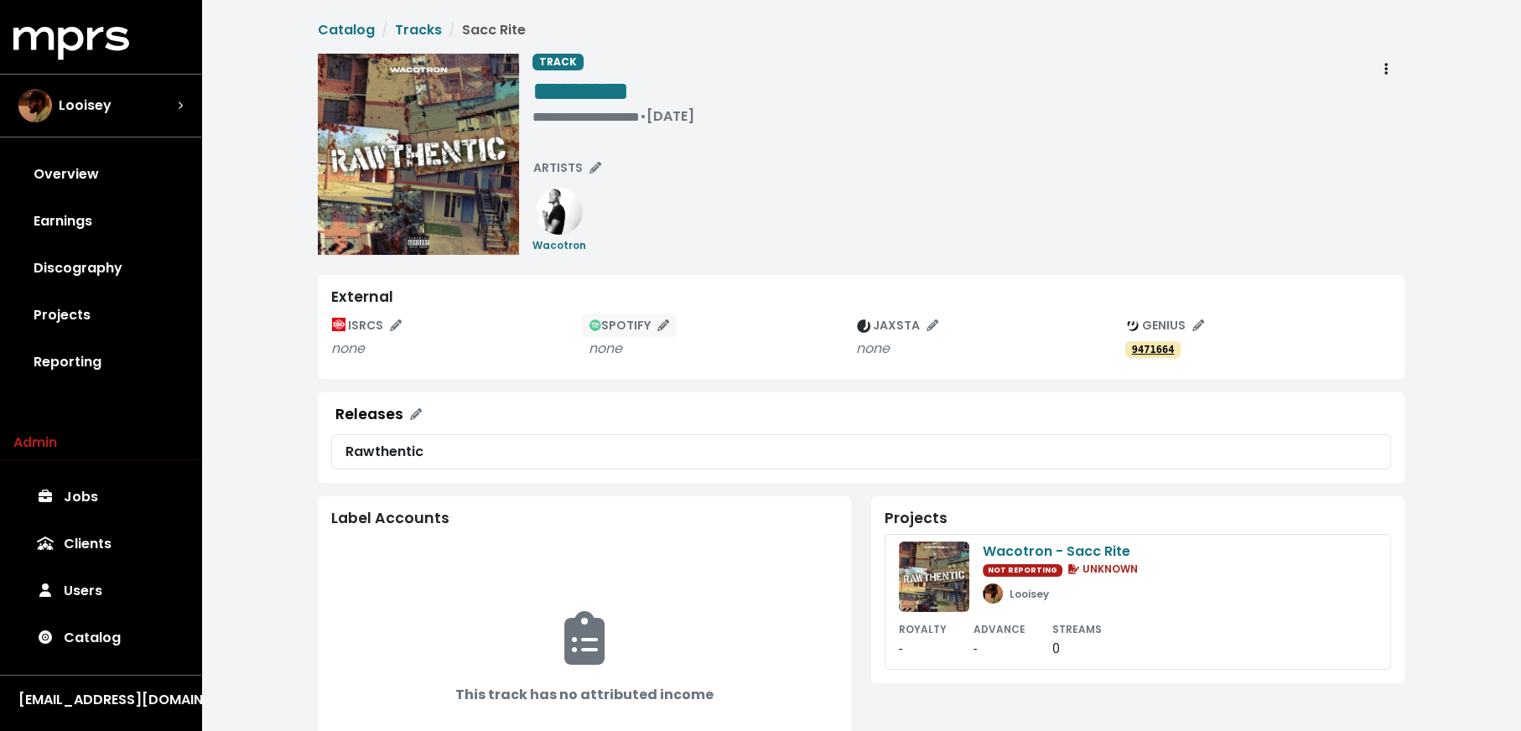
click at [623, 330] on span "SPOTIFY" at bounding box center [629, 325] width 80 height 17
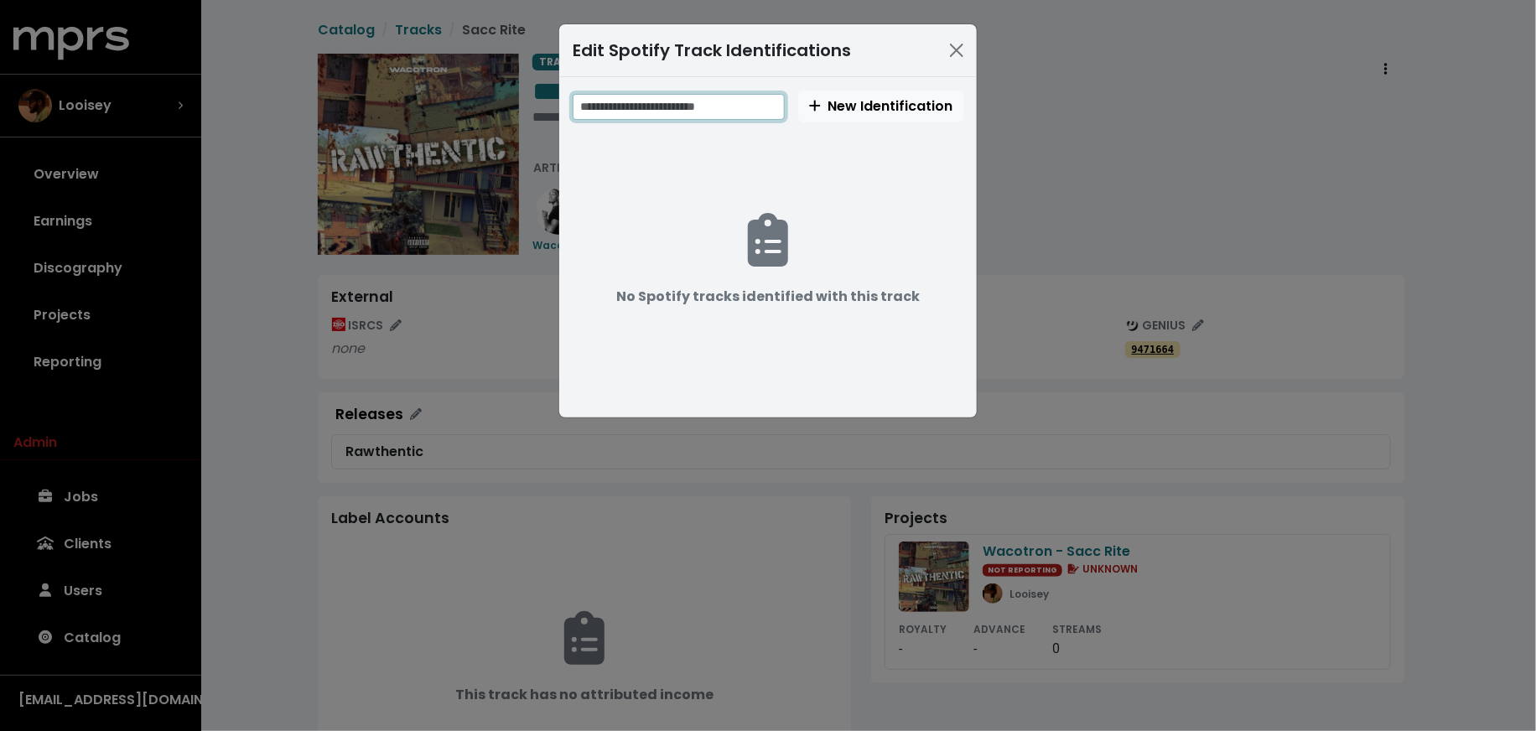
click at [673, 100] on input "text" at bounding box center [679, 107] width 212 height 26
paste input "**********"
click at [652, 105] on input "**********" at bounding box center [680, 107] width 215 height 26
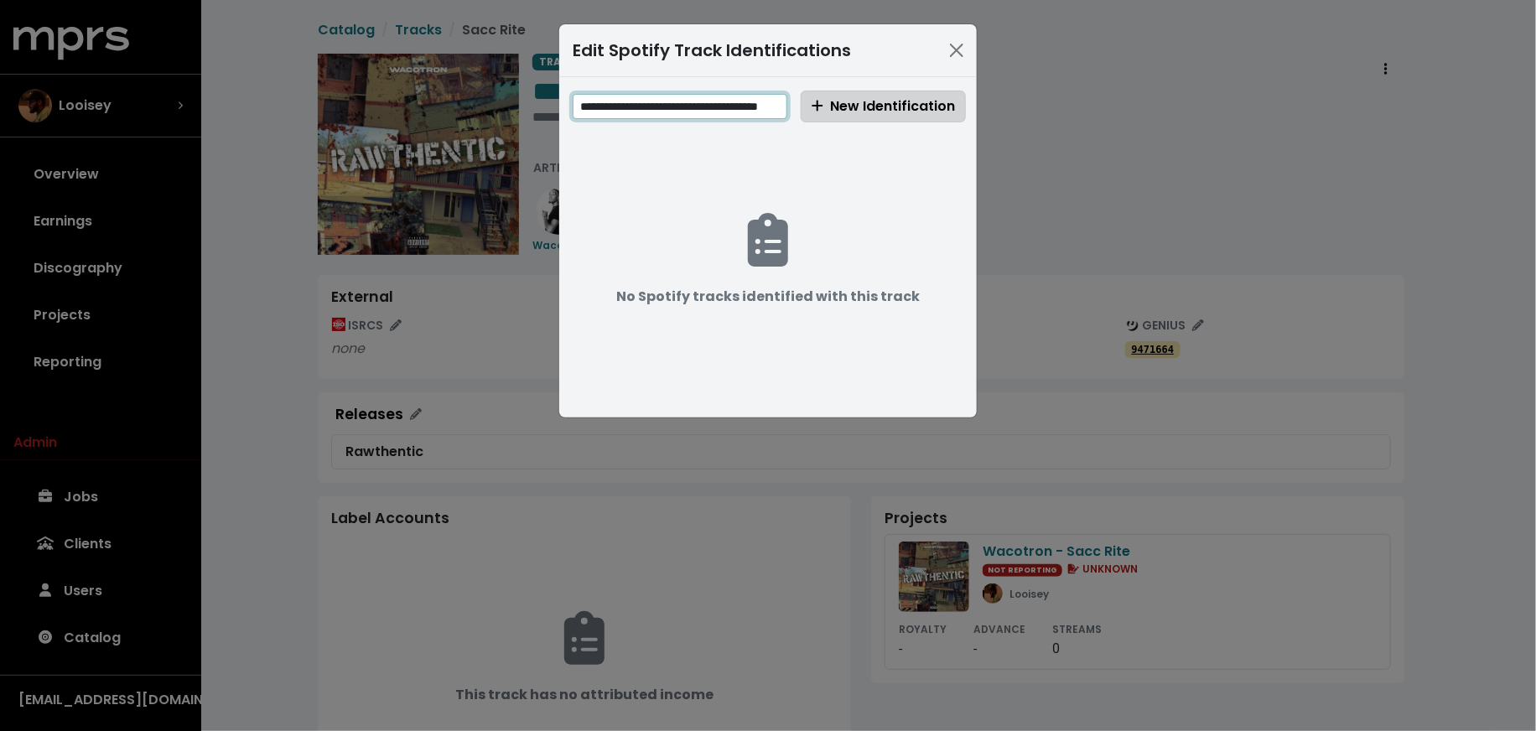
type input "**********"
click at [827, 100] on span "New Identification" at bounding box center [883, 105] width 143 height 19
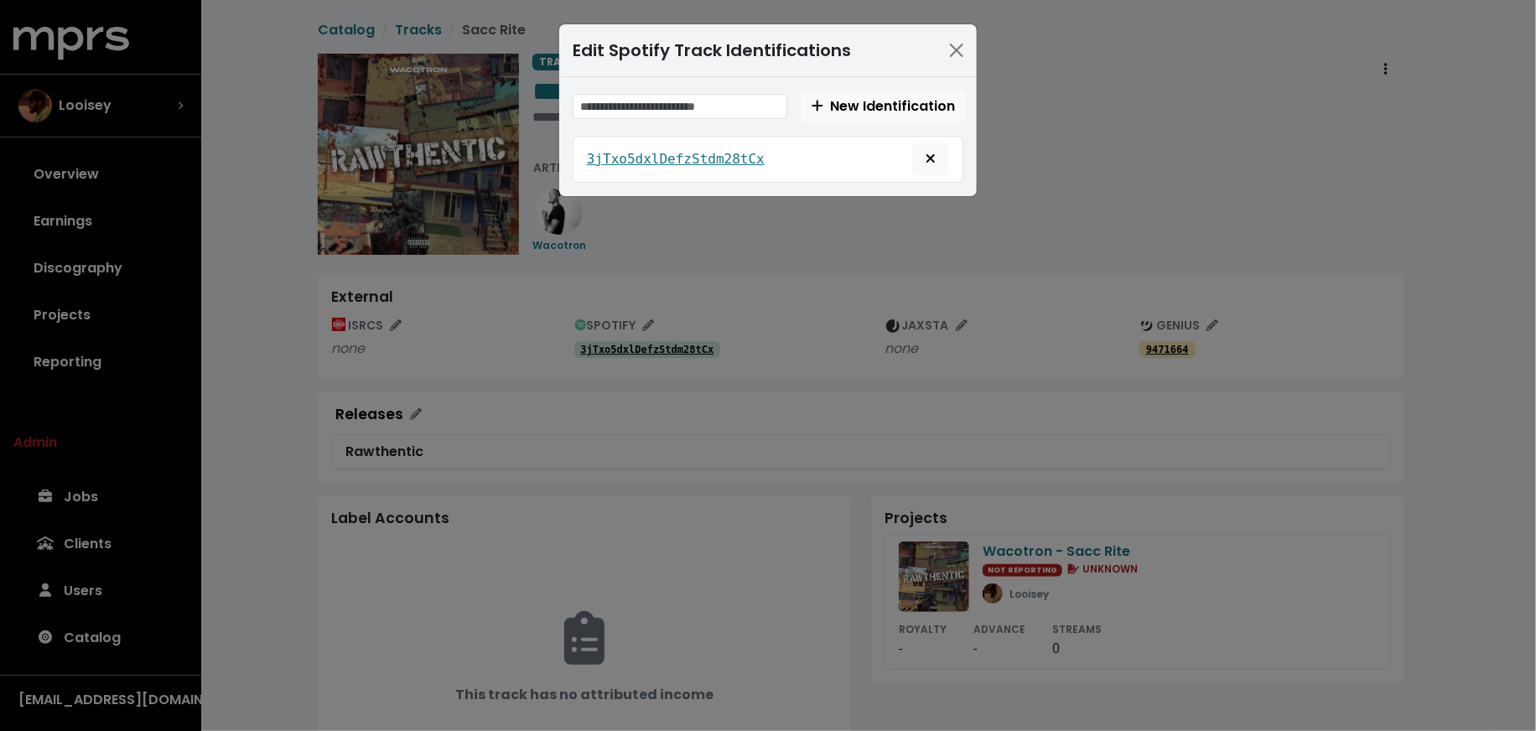
click at [686, 266] on div "Edit Spotify Track Identifications New Identification 3jTxo5dxlDefzStdm28tCx" at bounding box center [768, 365] width 1536 height 731
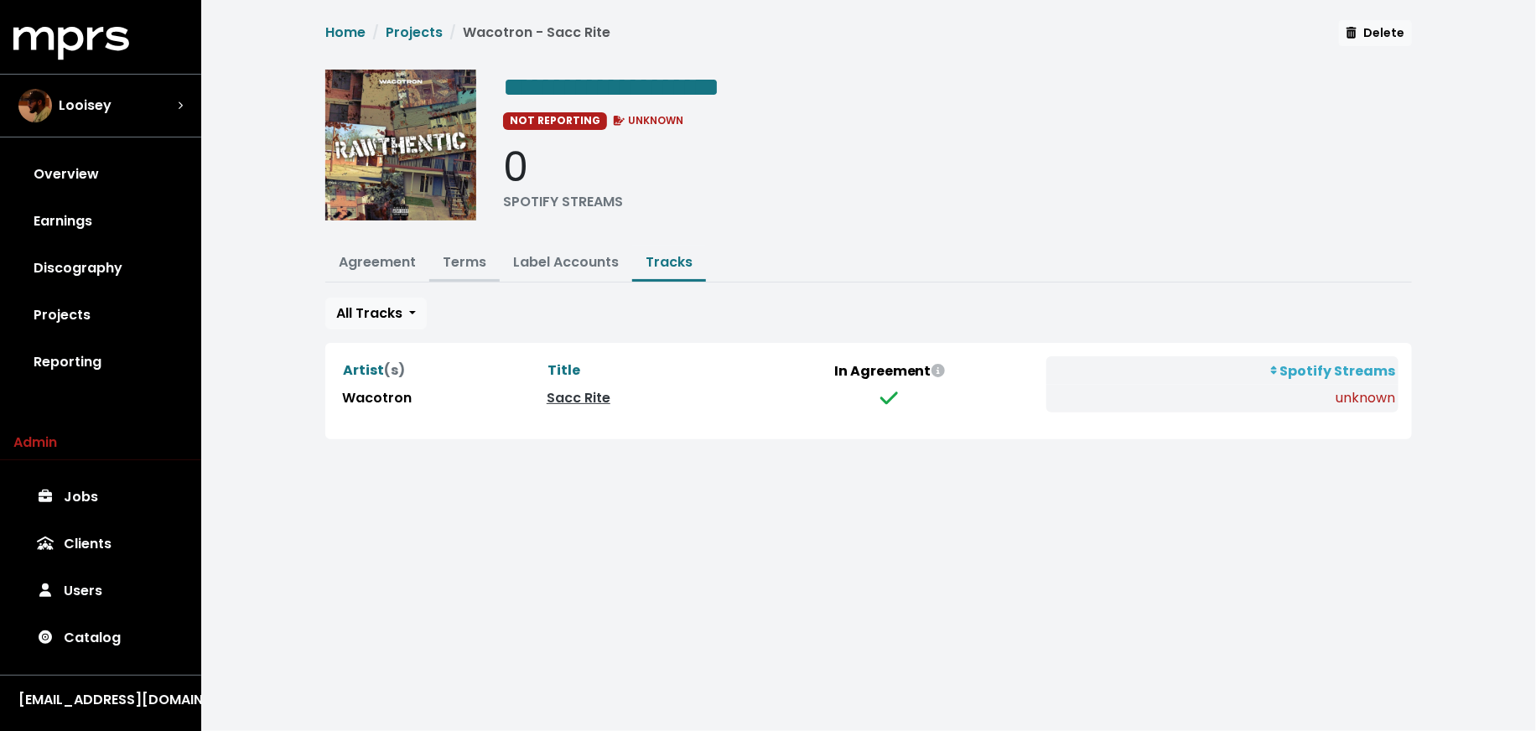
click at [454, 246] on button "Terms" at bounding box center [464, 264] width 70 height 36
click at [454, 255] on link "Terms" at bounding box center [465, 261] width 44 height 19
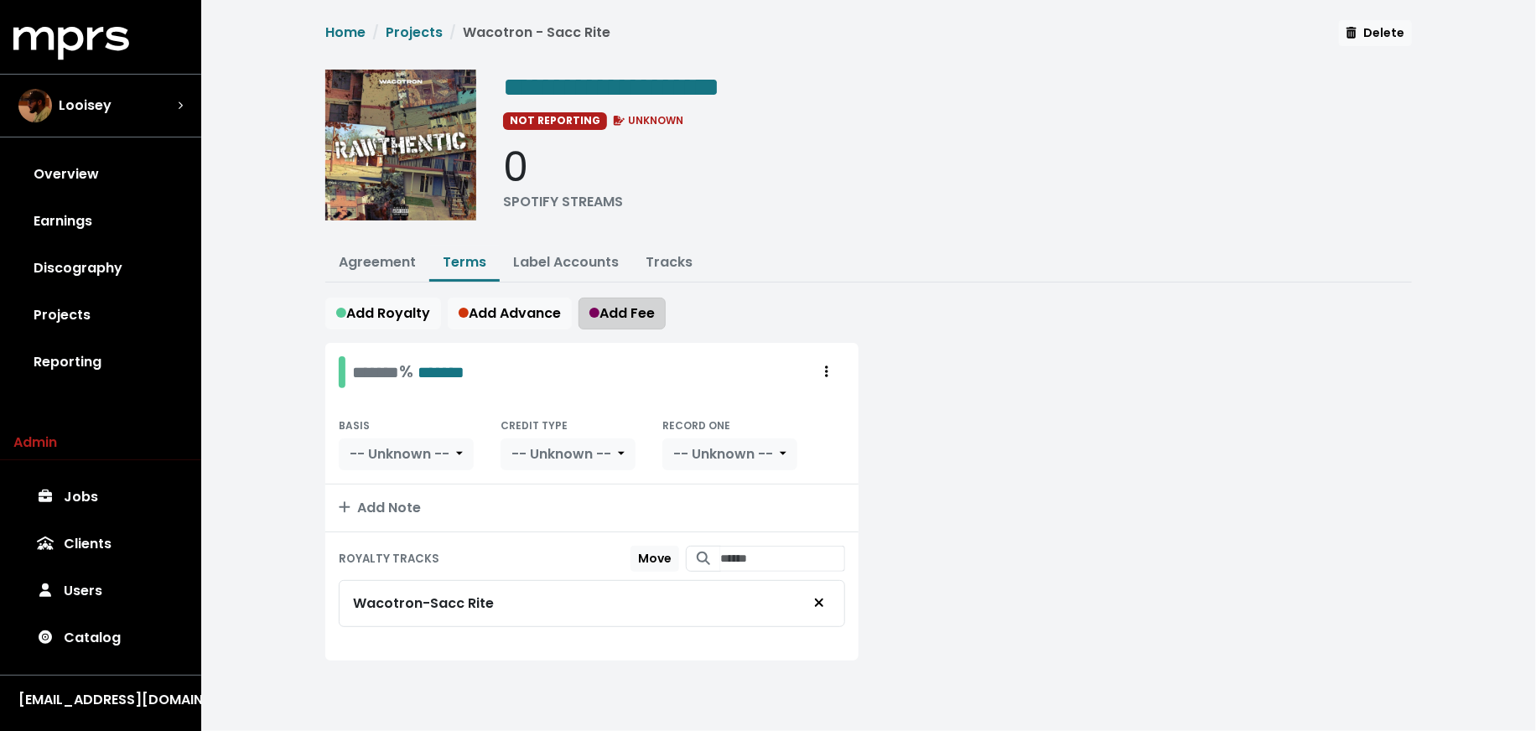
click at [636, 312] on span "Add Fee" at bounding box center [621, 313] width 65 height 19
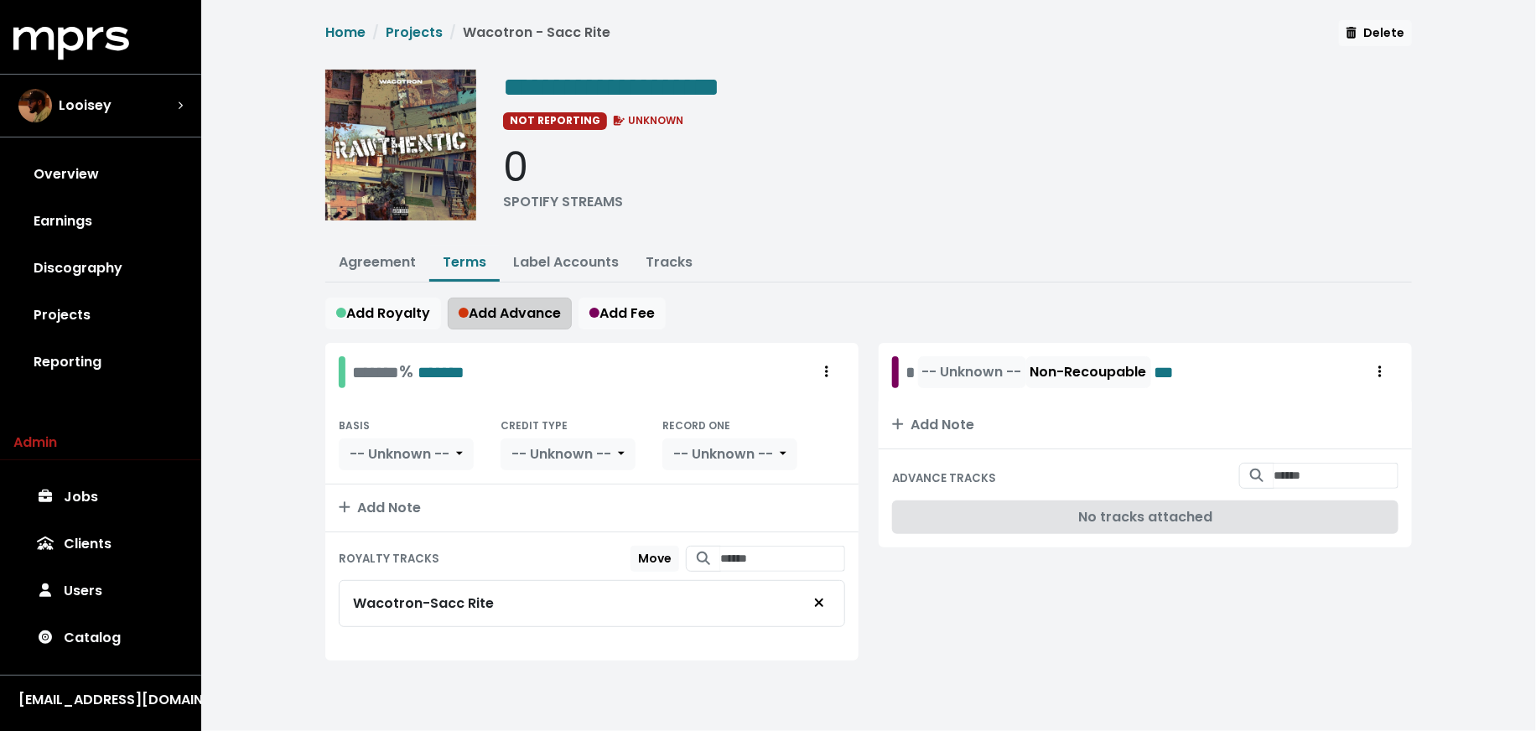
click at [526, 309] on span "Add Advance" at bounding box center [510, 313] width 102 height 19
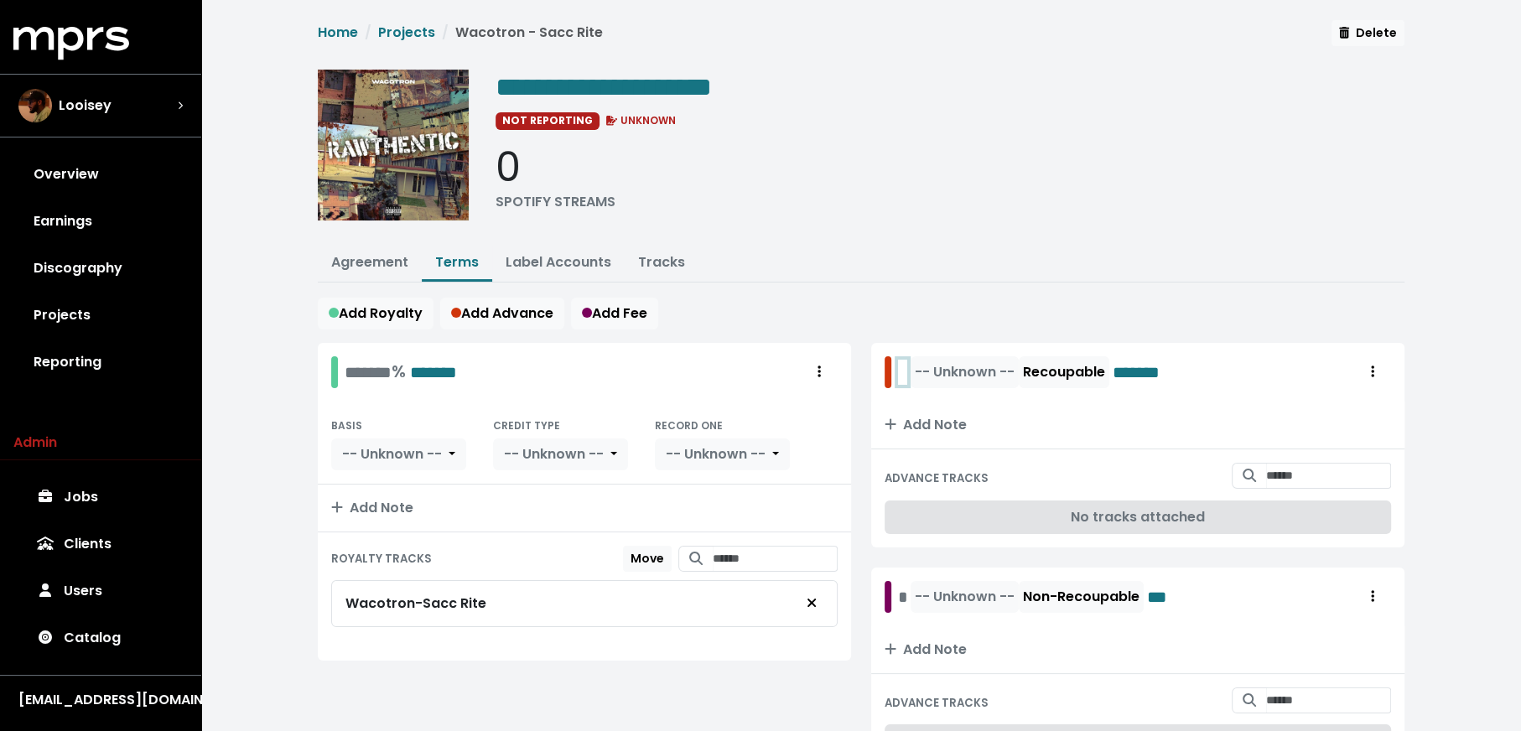
click at [898, 370] on div "-- Unknown -- Recoupable *******" at bounding box center [1043, 372] width 291 height 32
click at [901, 592] on div "* -- Unknown -- Non-Recoupable ***" at bounding box center [1037, 597] width 278 height 32
click at [992, 366] on span "-- Unknown --" at bounding box center [988, 371] width 100 height 19
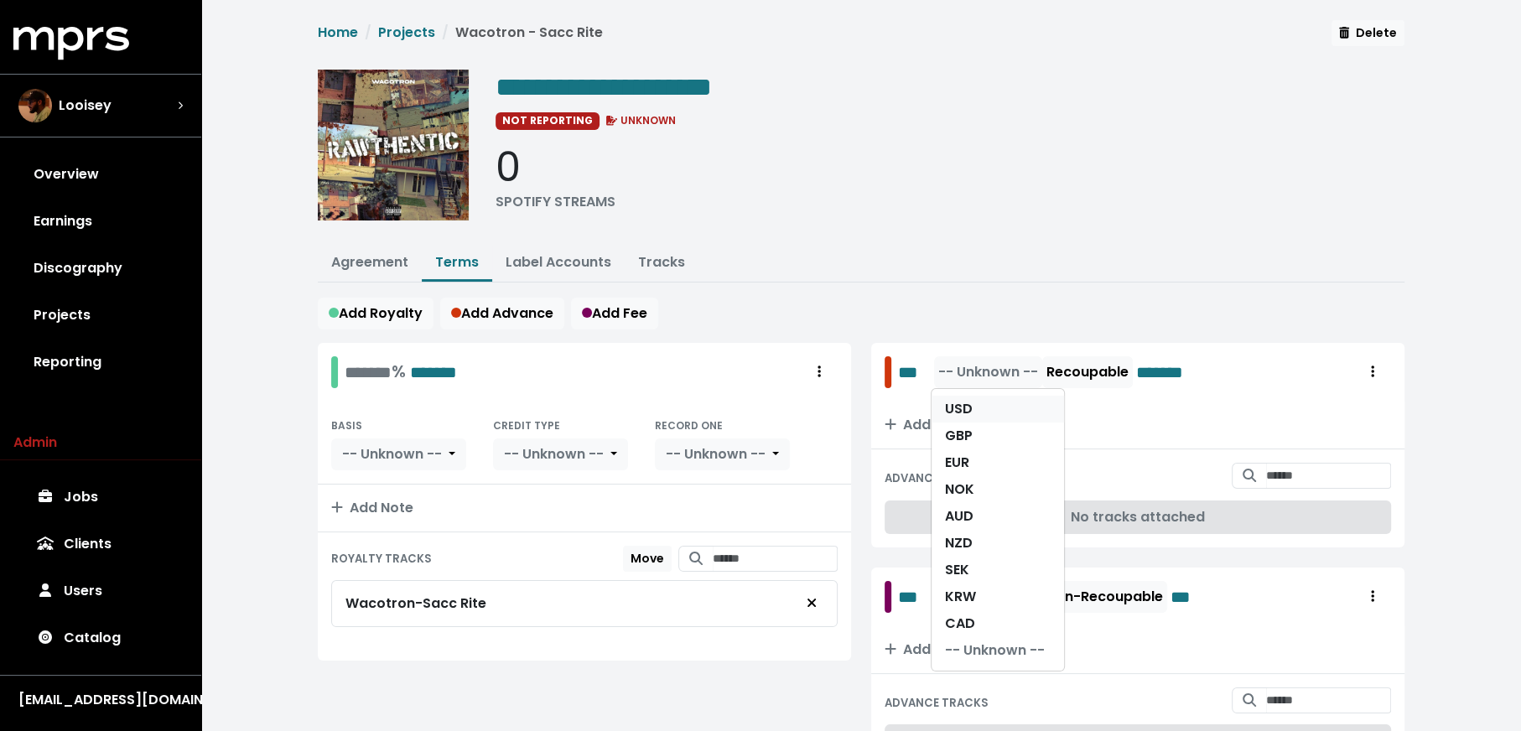
click at [992, 397] on link "USD" at bounding box center [998, 409] width 132 height 27
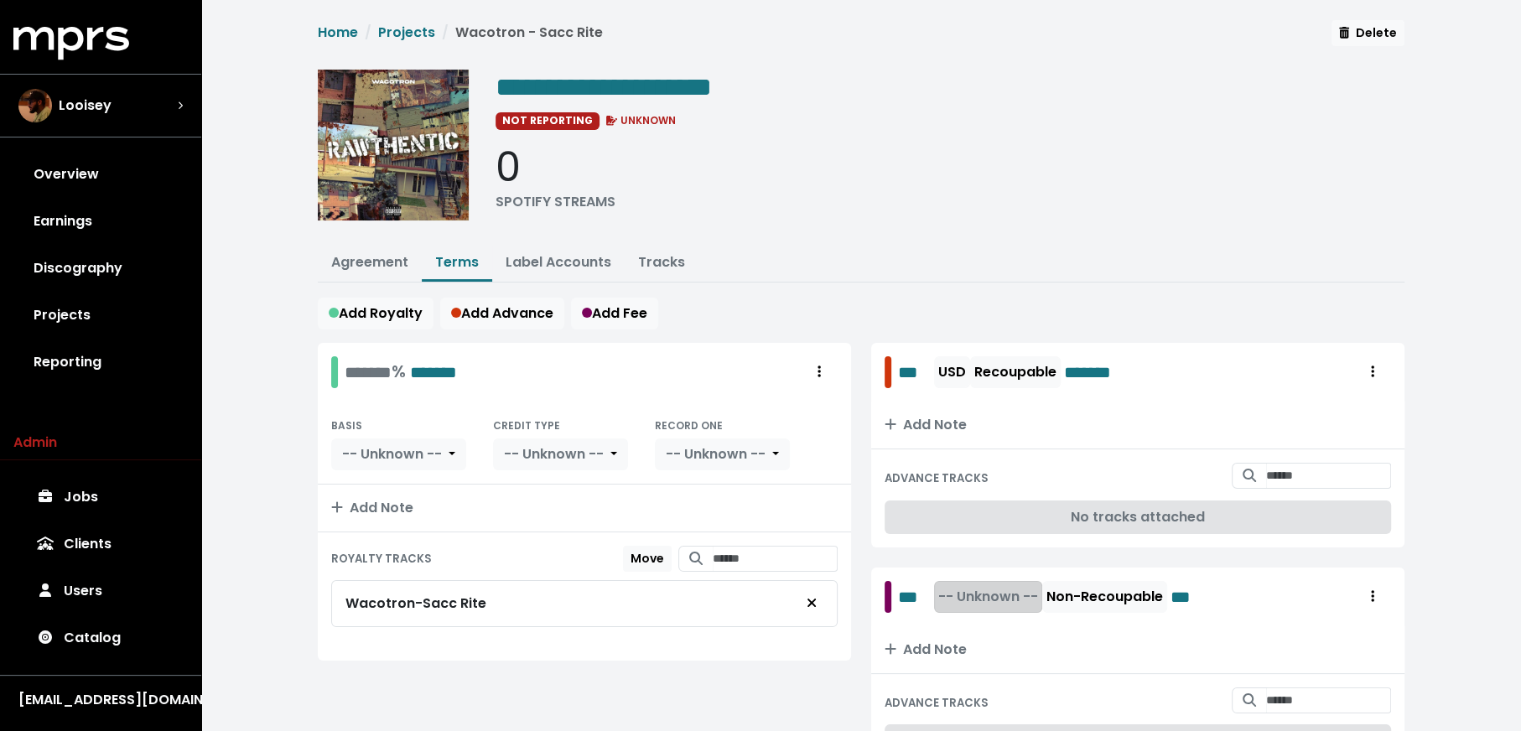
click at [985, 581] on button "-- Unknown --" at bounding box center [988, 597] width 108 height 32
click at [982, 620] on link "USD" at bounding box center [998, 633] width 132 height 27
click at [354, 366] on div "******* % *******" at bounding box center [401, 372] width 112 height 26
click at [452, 449] on button "-- Unknown --" at bounding box center [398, 455] width 135 height 32
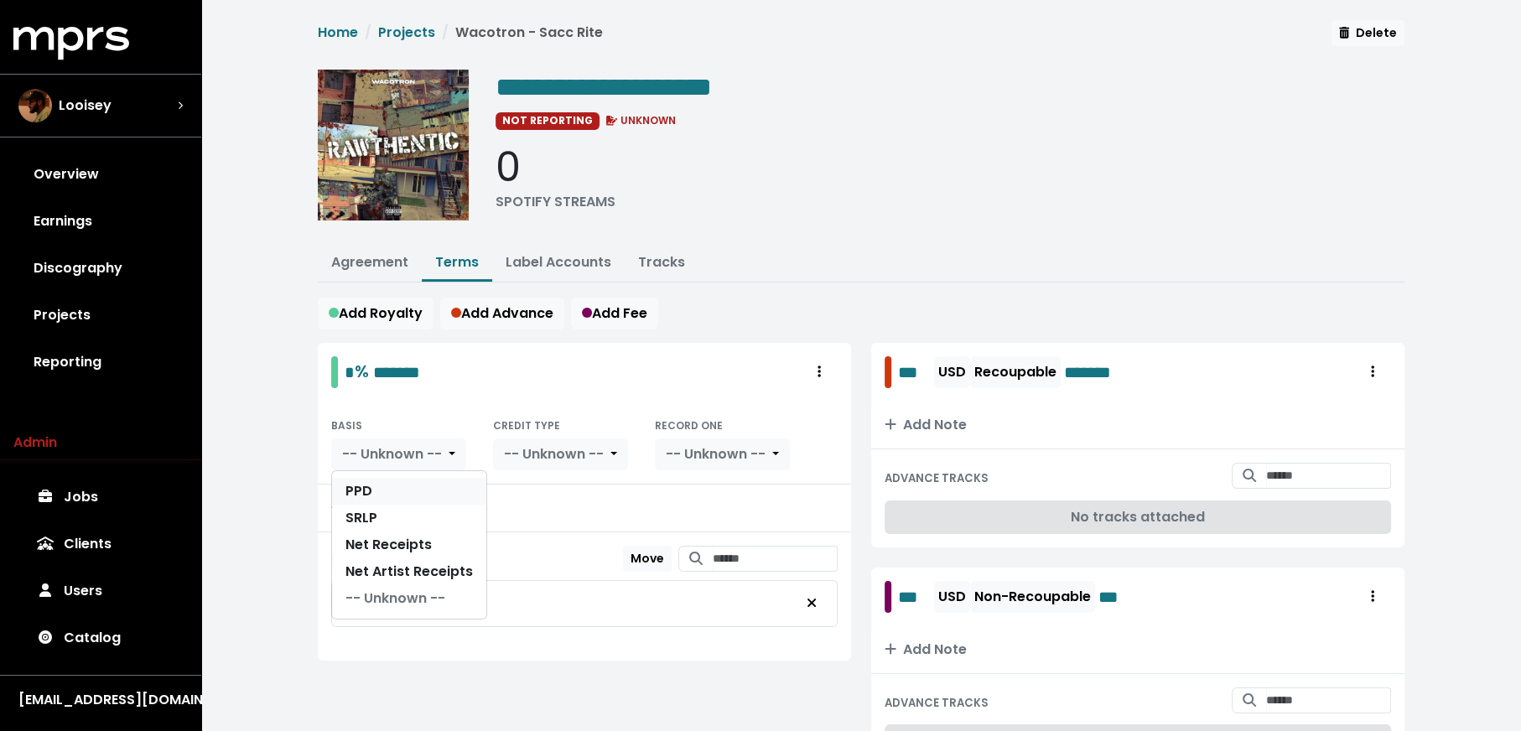
click at [445, 483] on link "PPD" at bounding box center [409, 491] width 154 height 27
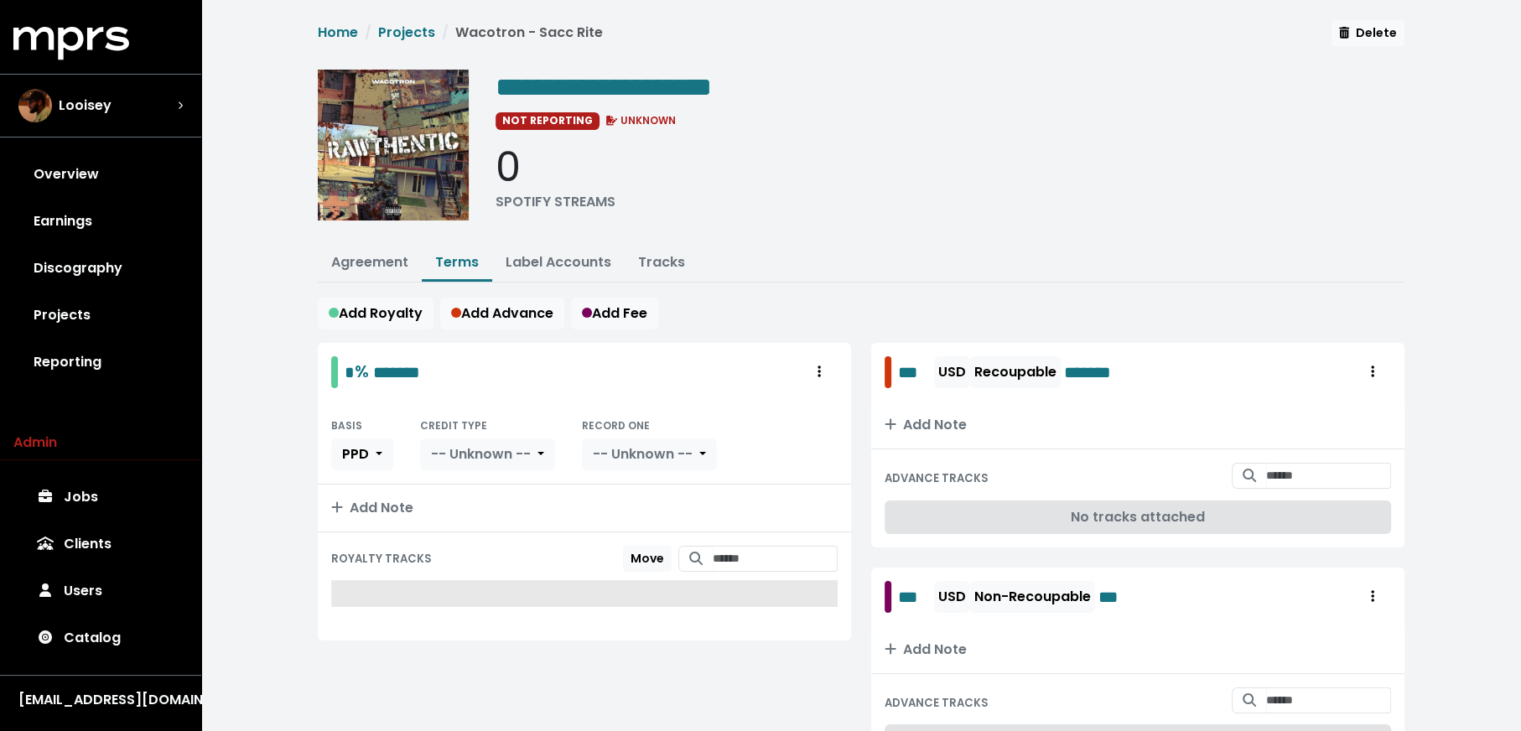
click at [570, 459] on div "BASIS PPD CREDIT TYPE -- Unknown -- RECORD ONE -- Unknown --" at bounding box center [584, 442] width 506 height 55
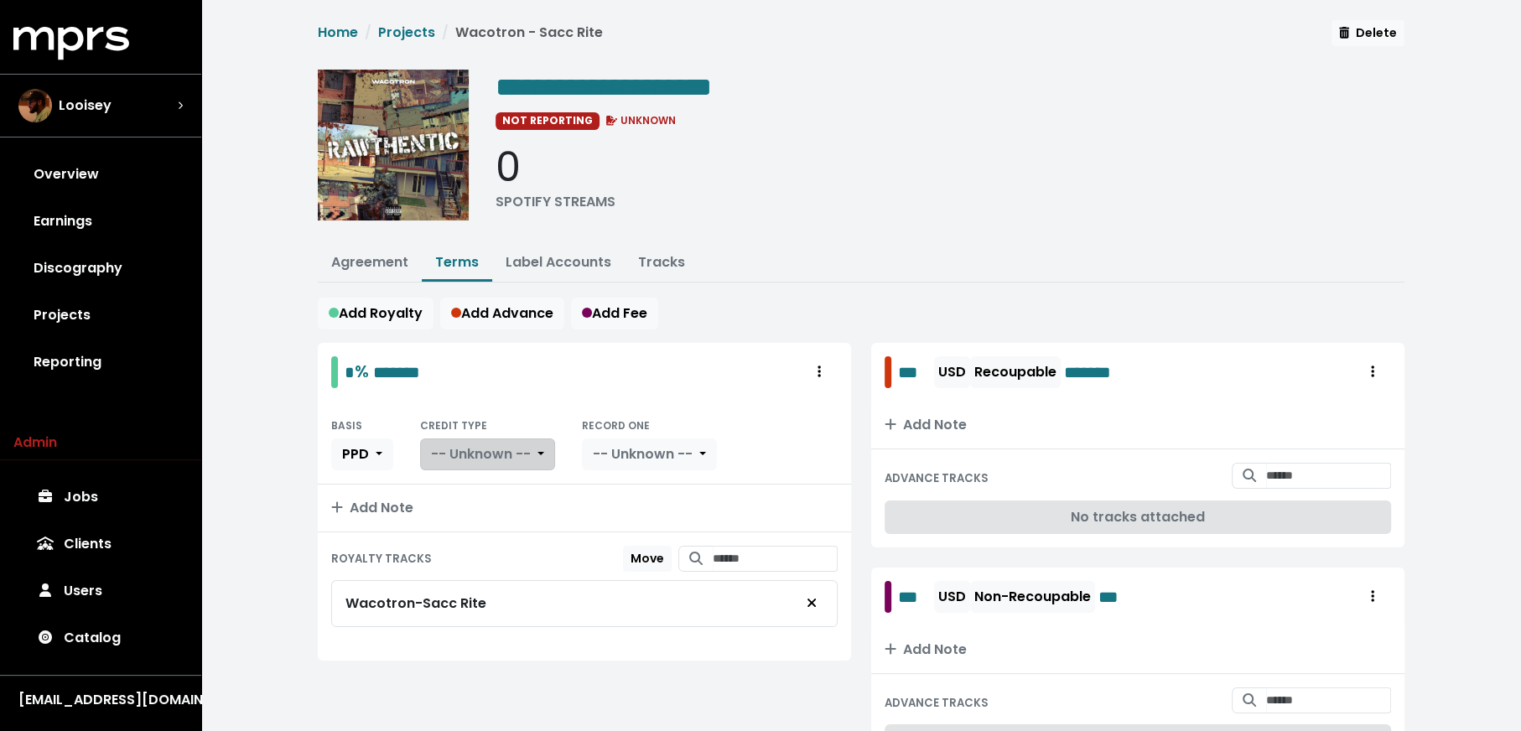
click at [548, 453] on button "-- Unknown --" at bounding box center [487, 455] width 135 height 32
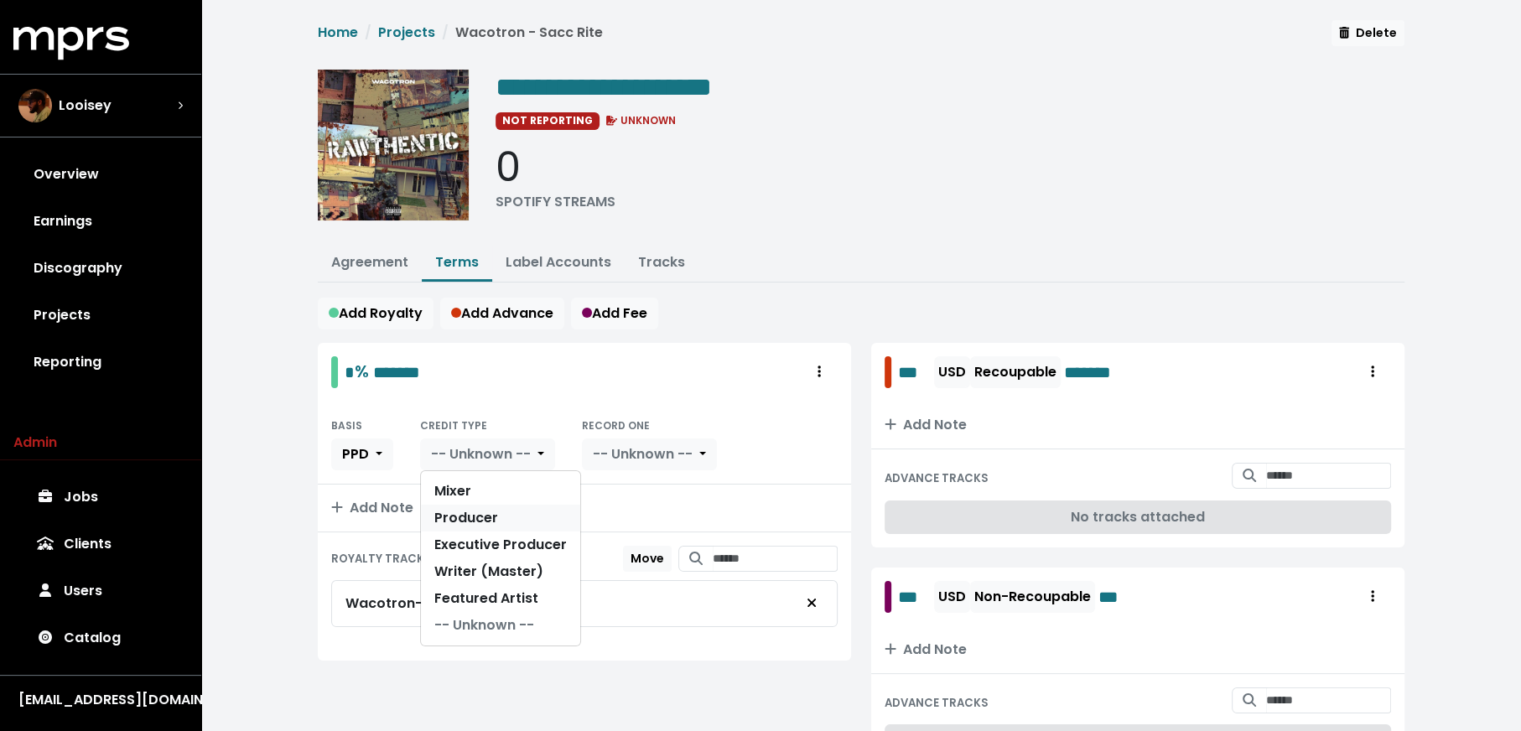
click at [541, 507] on link "Producer" at bounding box center [500, 518] width 159 height 27
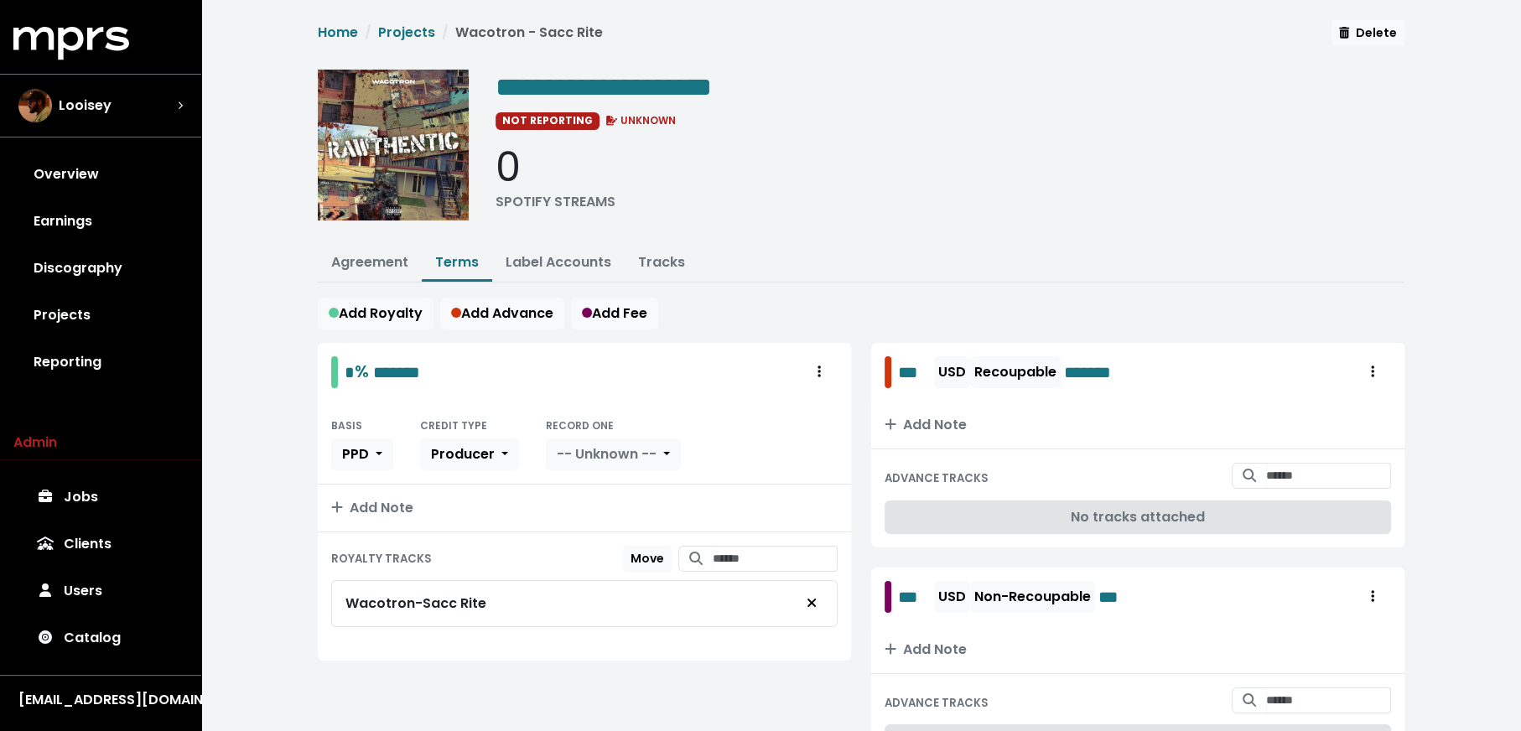
click at [615, 470] on div "BASIS PPD CREDIT TYPE Producer RECORD ONE -- Unknown --" at bounding box center [584, 443] width 533 height 83
click at [615, 452] on span "-- Unknown --" at bounding box center [607, 453] width 100 height 19
click at [615, 482] on link "Yes" at bounding box center [613, 491] width 132 height 27
click at [359, 258] on link "Agreement" at bounding box center [369, 261] width 77 height 19
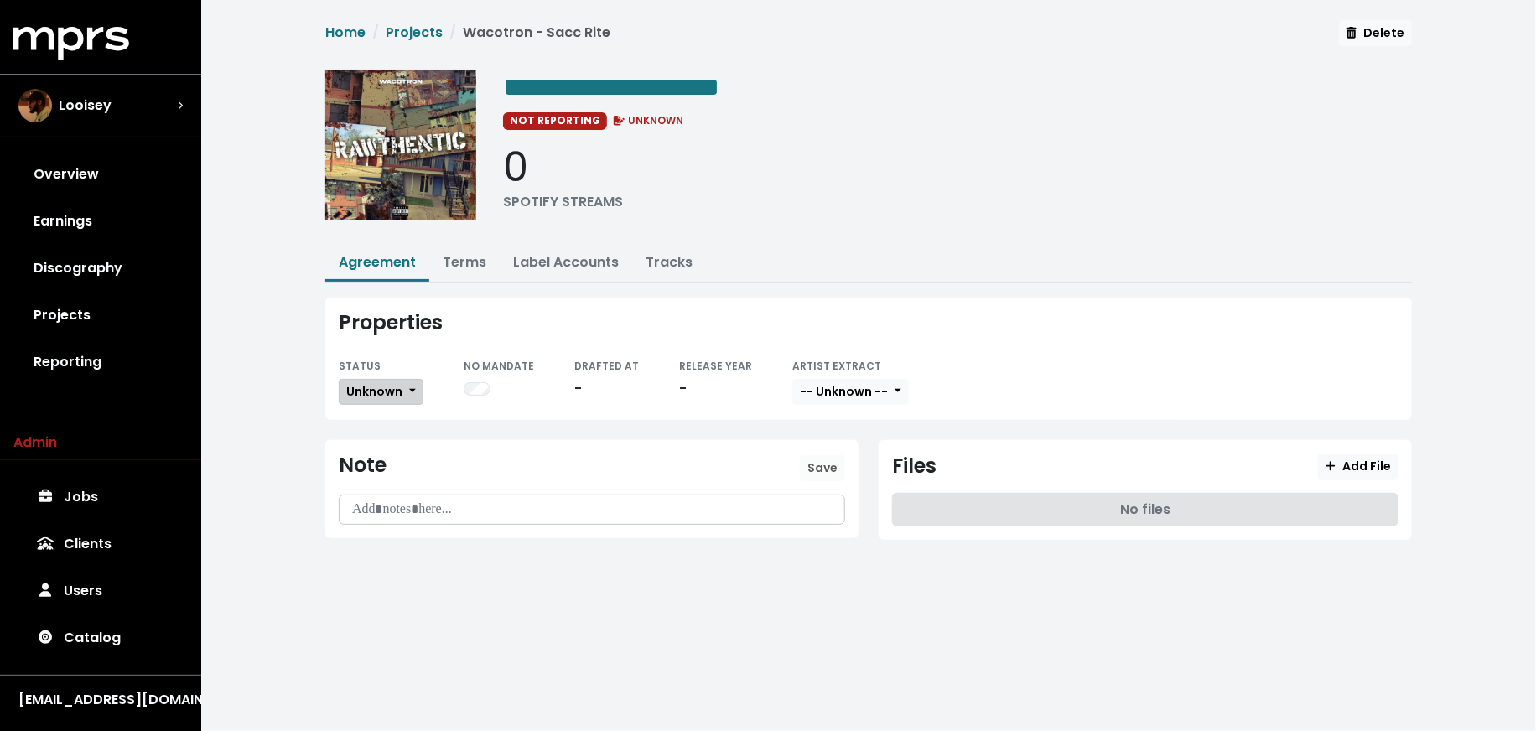
click at [371, 387] on span "Unknown" at bounding box center [374, 391] width 56 height 17
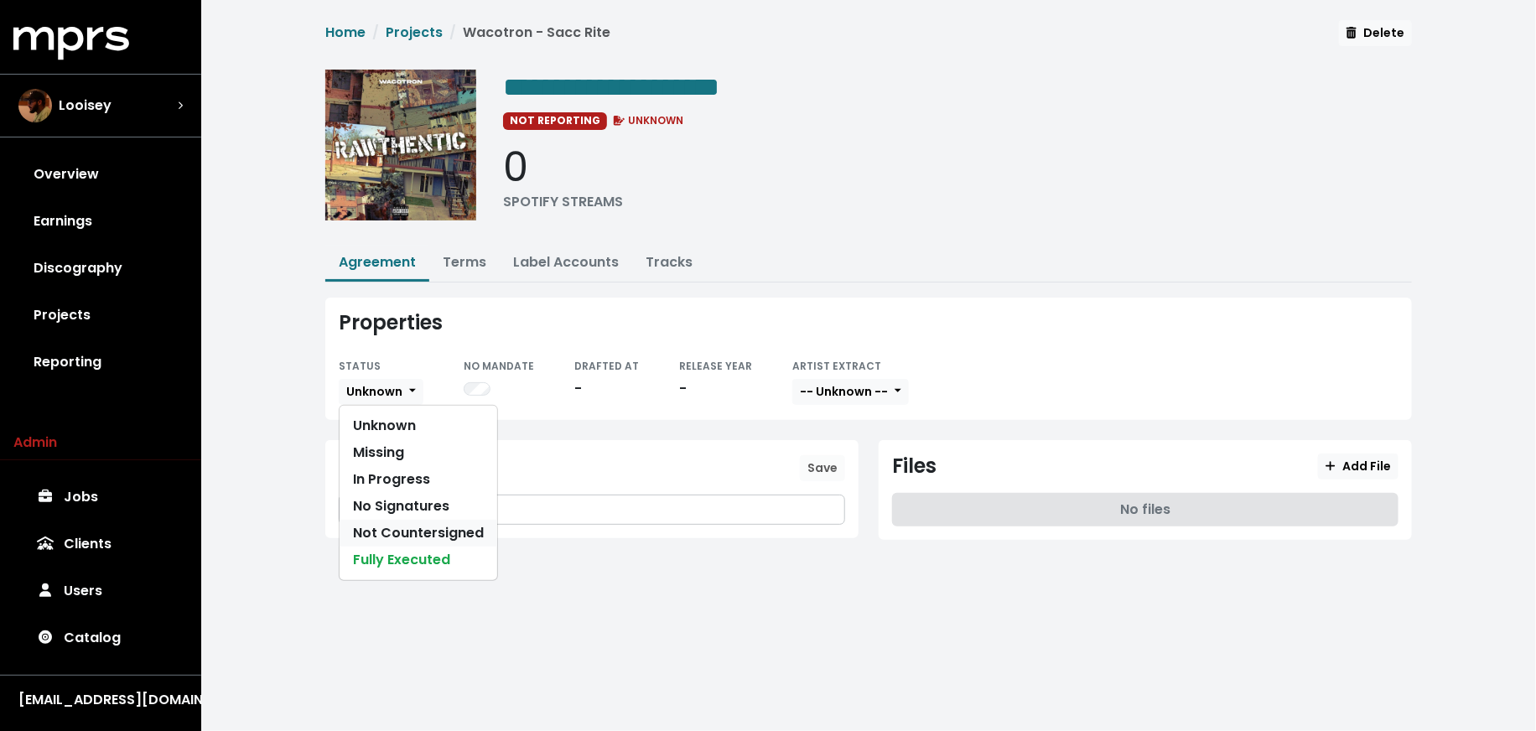
click at [373, 525] on link "Not Countersigned" at bounding box center [419, 533] width 158 height 27
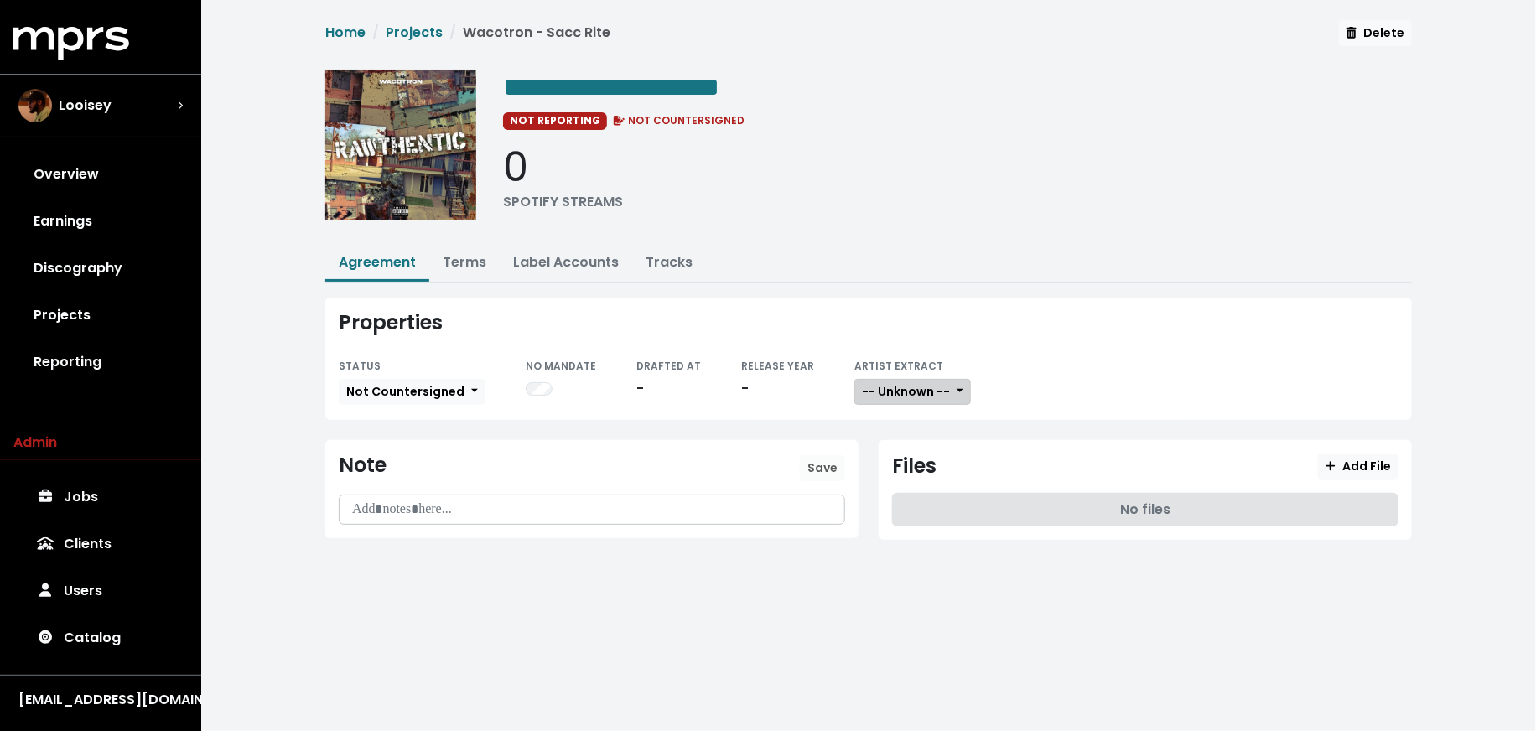
click at [913, 395] on span "-- Unknown --" at bounding box center [906, 391] width 88 height 17
click at [907, 466] on link "Not Available" at bounding box center [921, 479] width 132 height 27
click at [1367, 459] on span "Add File" at bounding box center [1358, 466] width 65 height 17
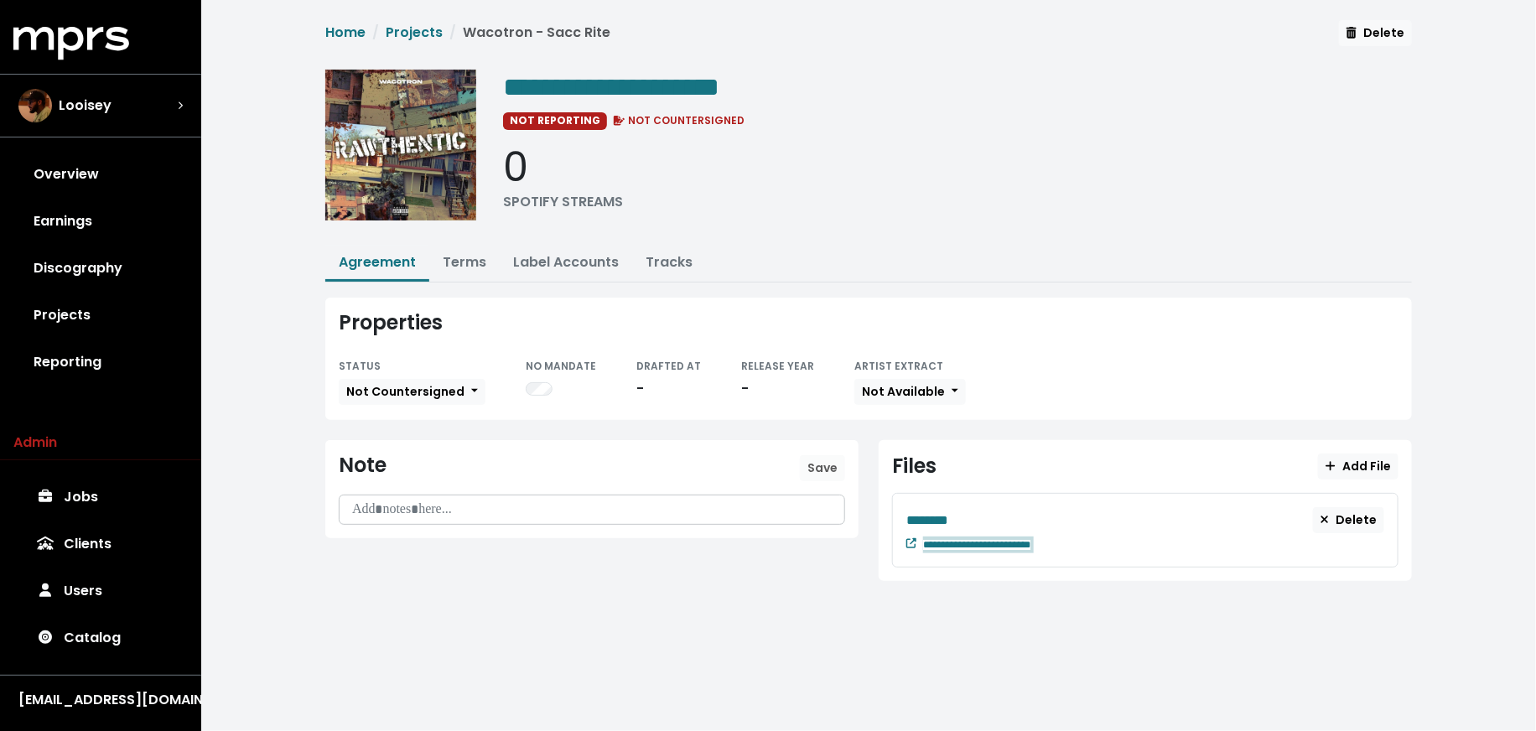
click at [1076, 543] on div "**********" at bounding box center [1153, 543] width 461 height 20
paste span "Edit value"
click at [973, 511] on div "********" at bounding box center [1109, 520] width 407 height 21
click at [143, 265] on link "Discography" at bounding box center [100, 268] width 174 height 47
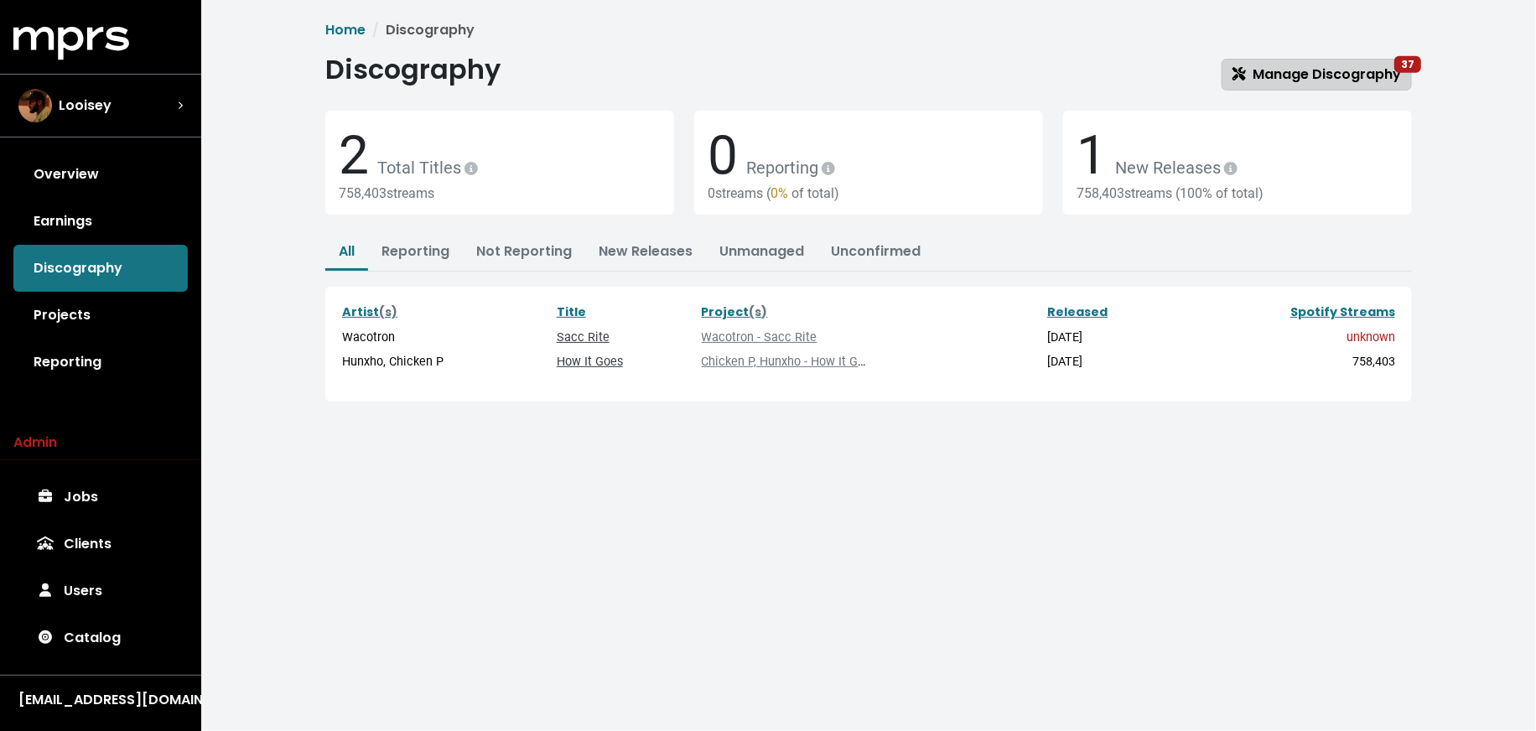
click at [1286, 65] on span "Manage Discography 37" at bounding box center [1317, 74] width 169 height 19
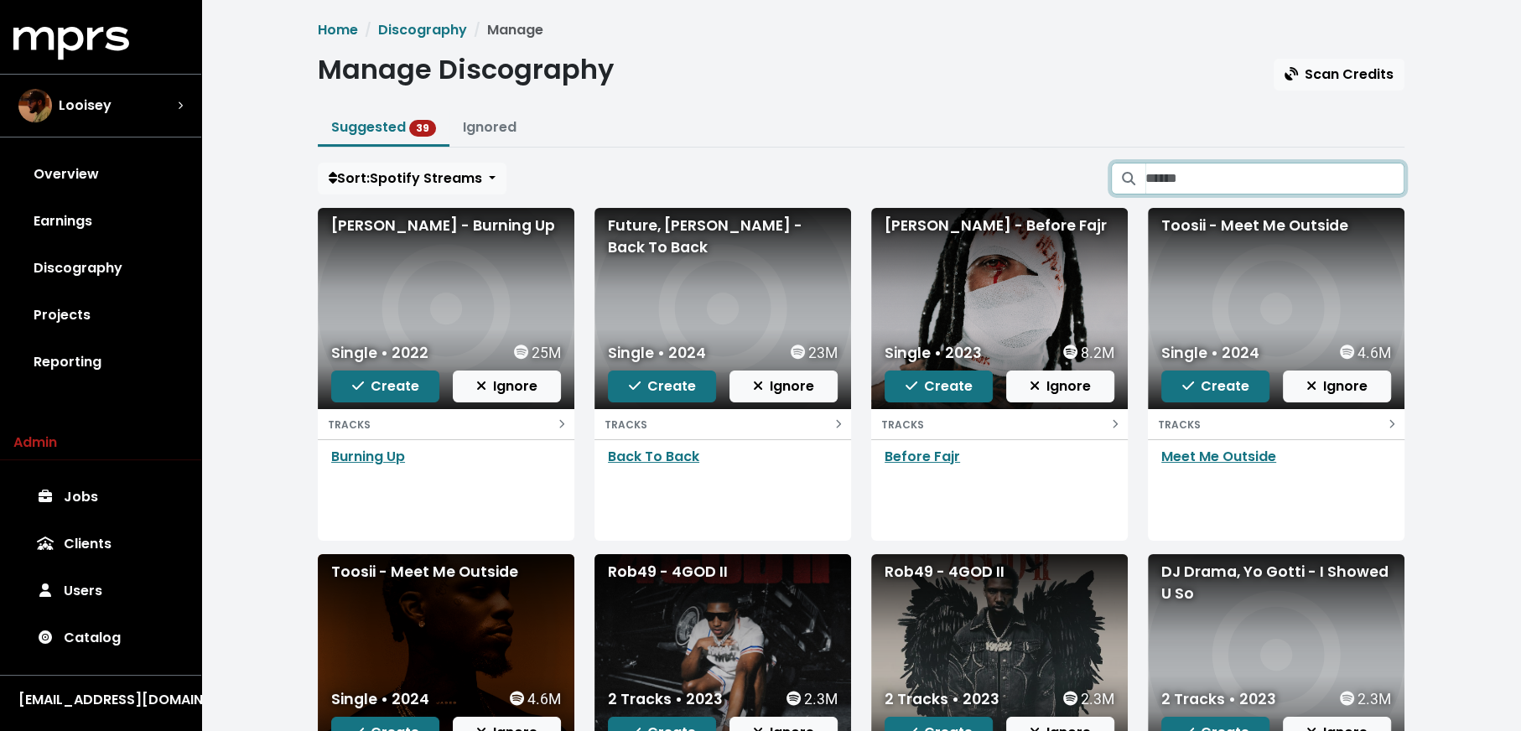
click at [1171, 177] on input "Search suggested projects" at bounding box center [1274, 179] width 259 height 32
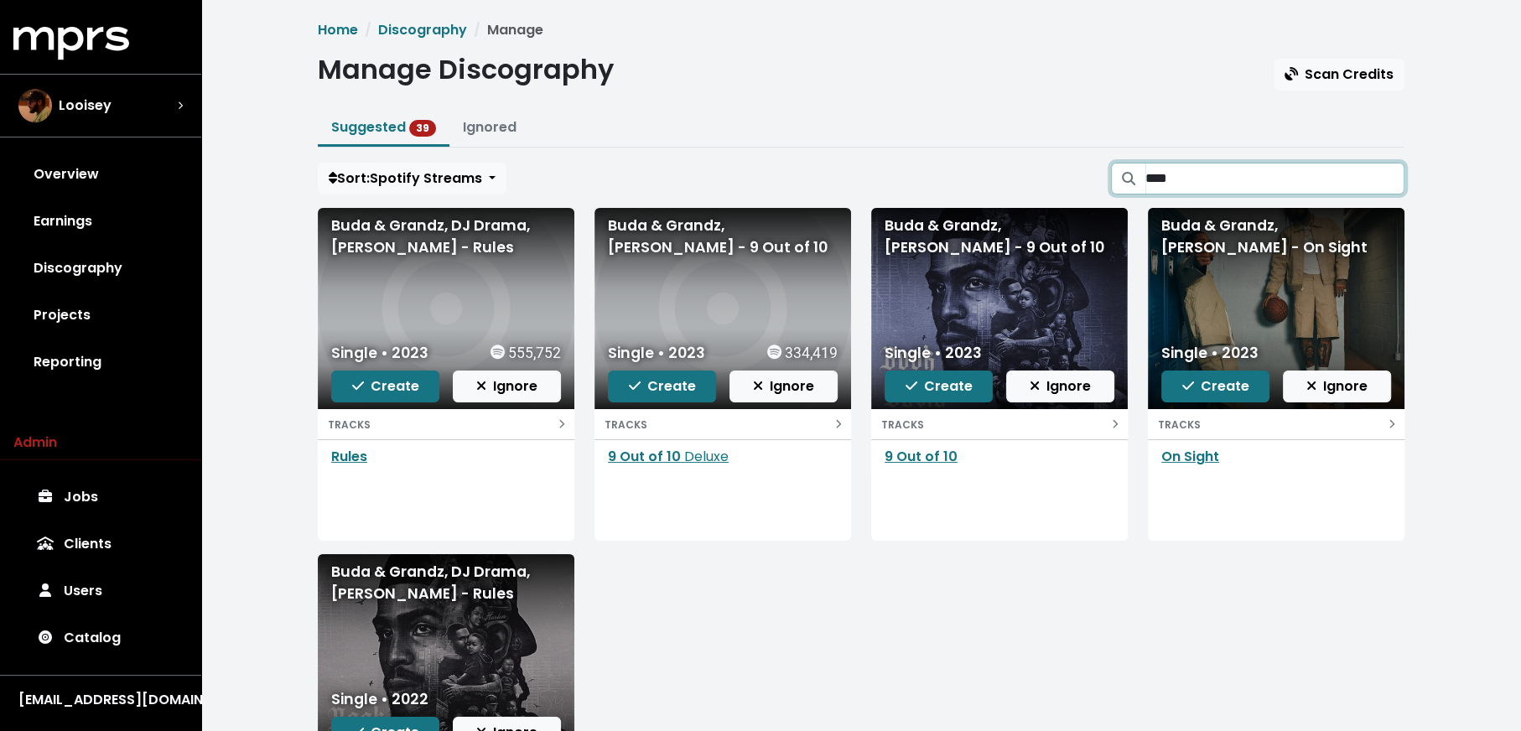
type input "****"
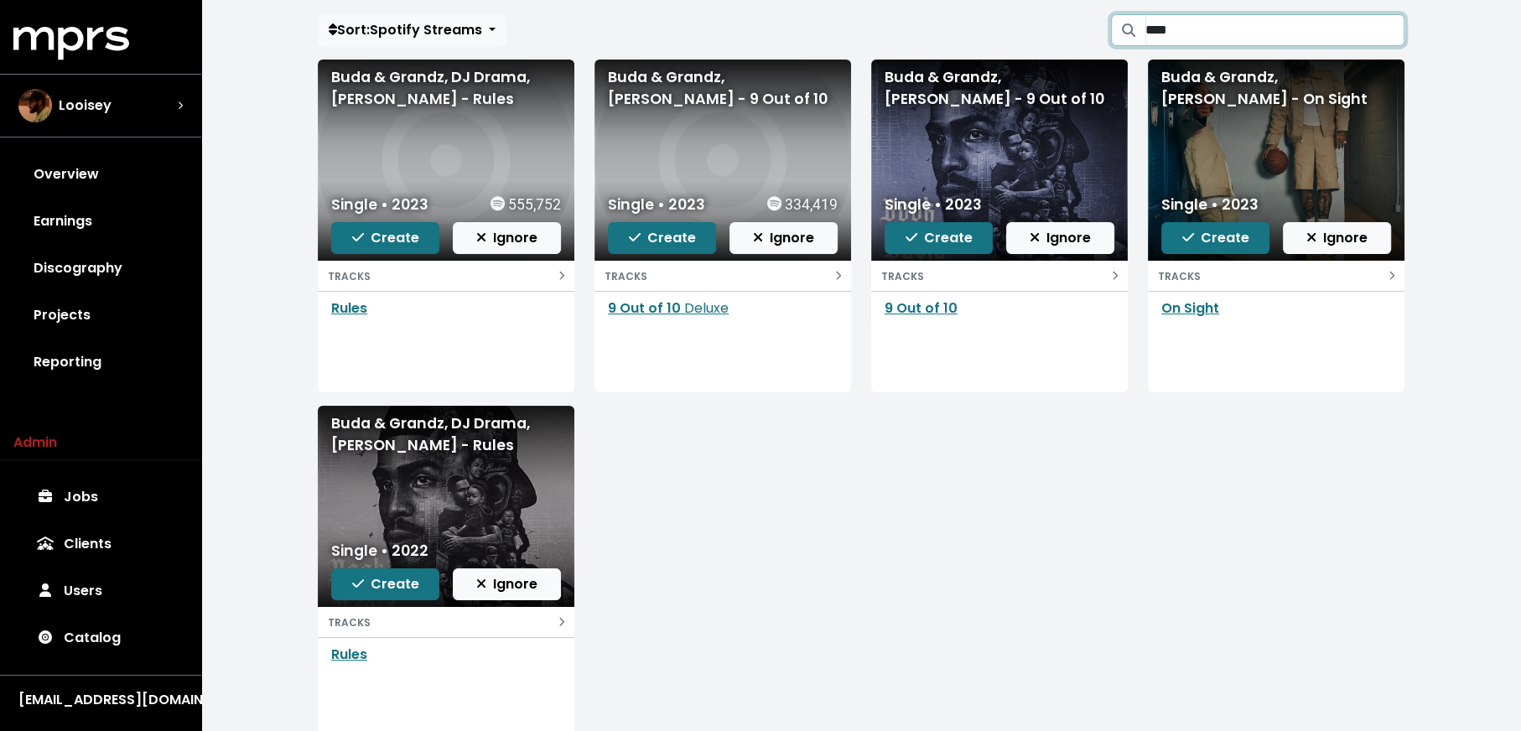
scroll to position [200, 0]
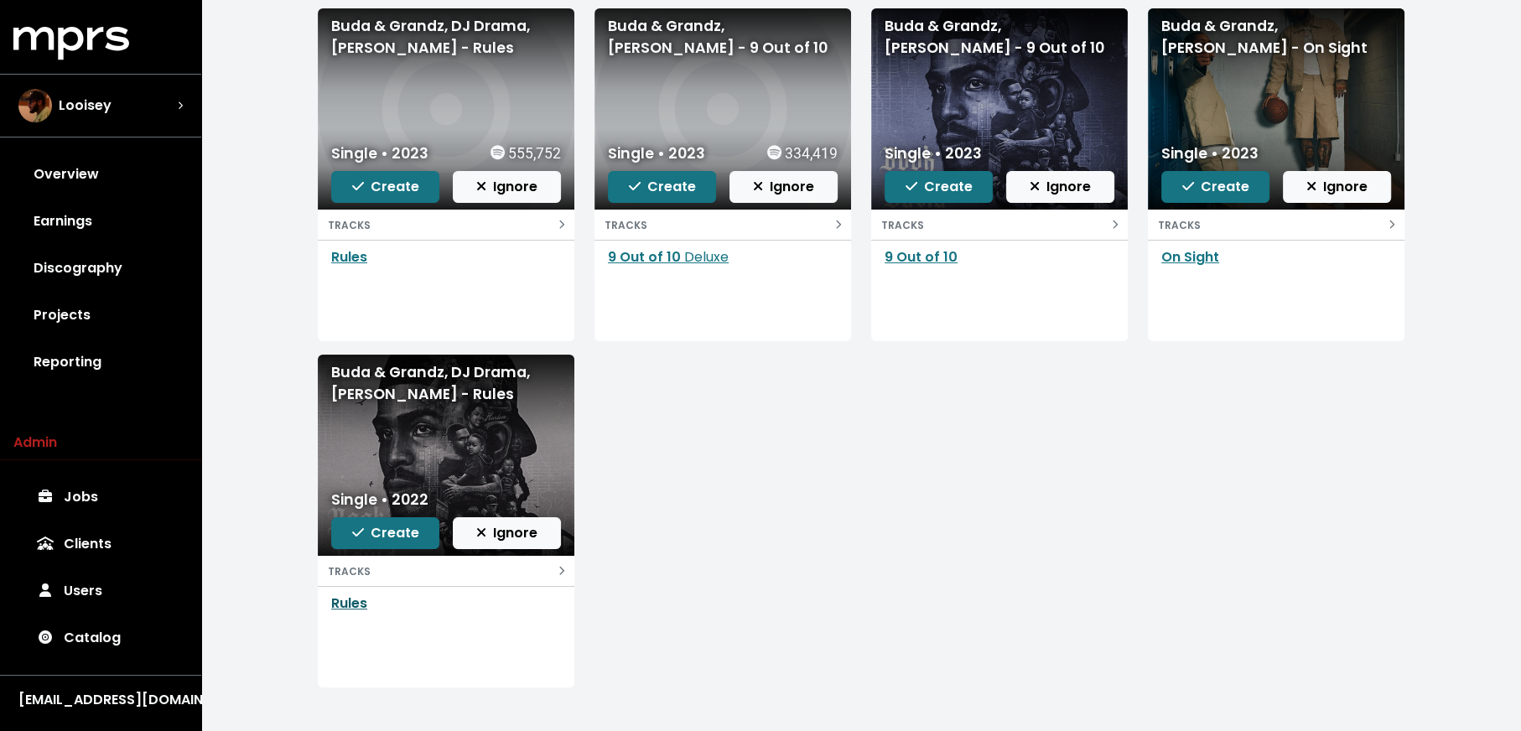
click at [356, 601] on link "Rules" at bounding box center [349, 603] width 36 height 19
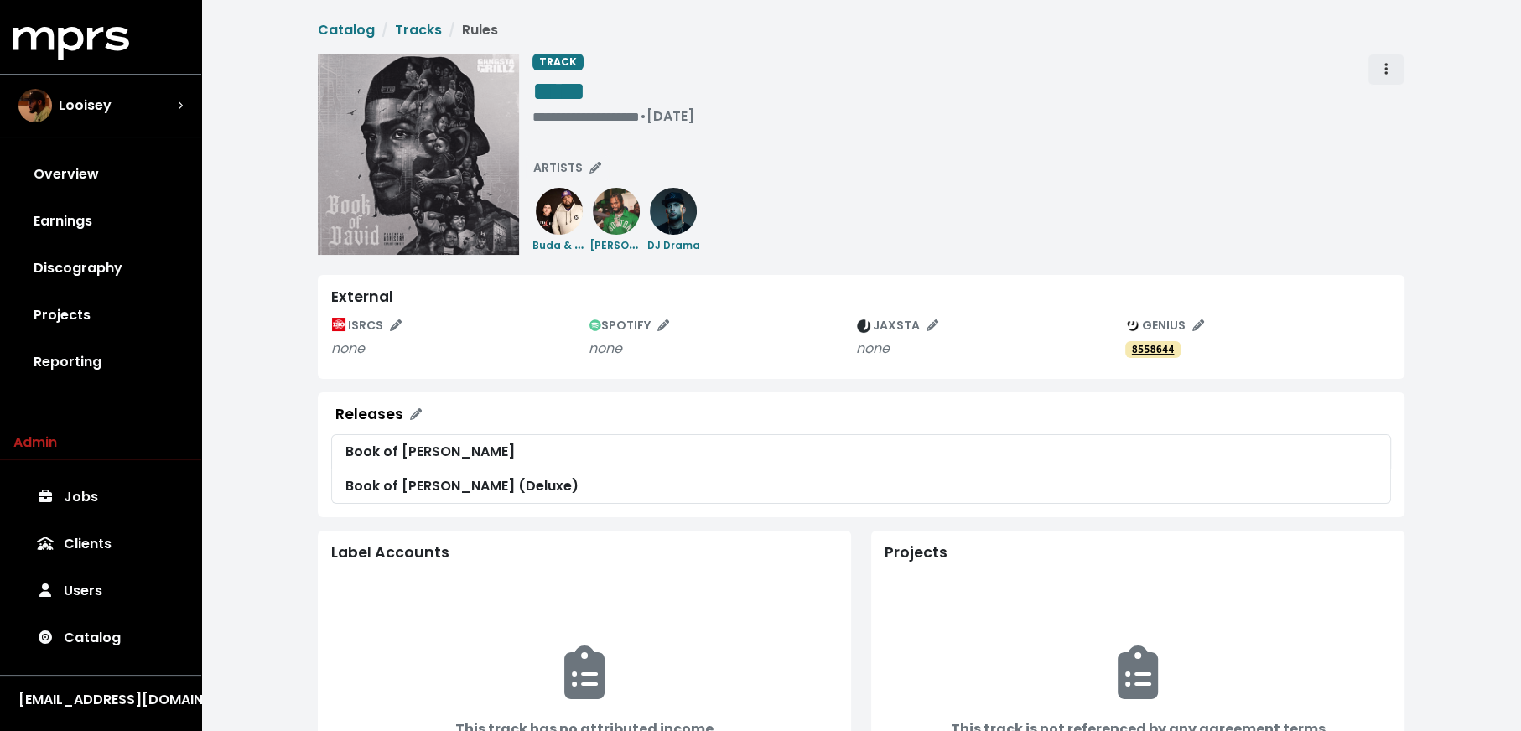
click at [1381, 72] on span "Track actions" at bounding box center [1385, 70] width 15 height 20
click at [1384, 100] on link "Merge" at bounding box center [1434, 106] width 132 height 27
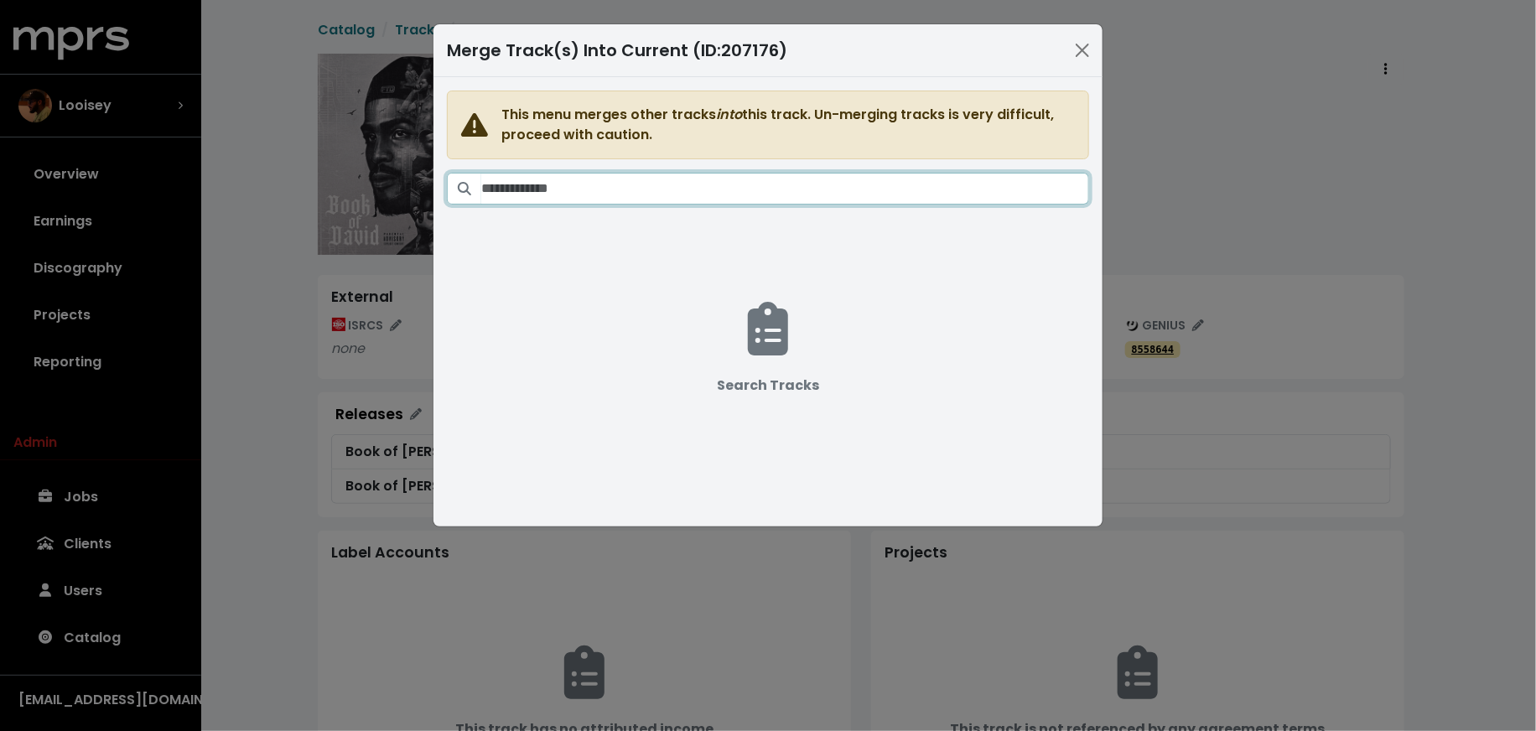
click at [906, 195] on input "Search tracks" at bounding box center [785, 189] width 608 height 32
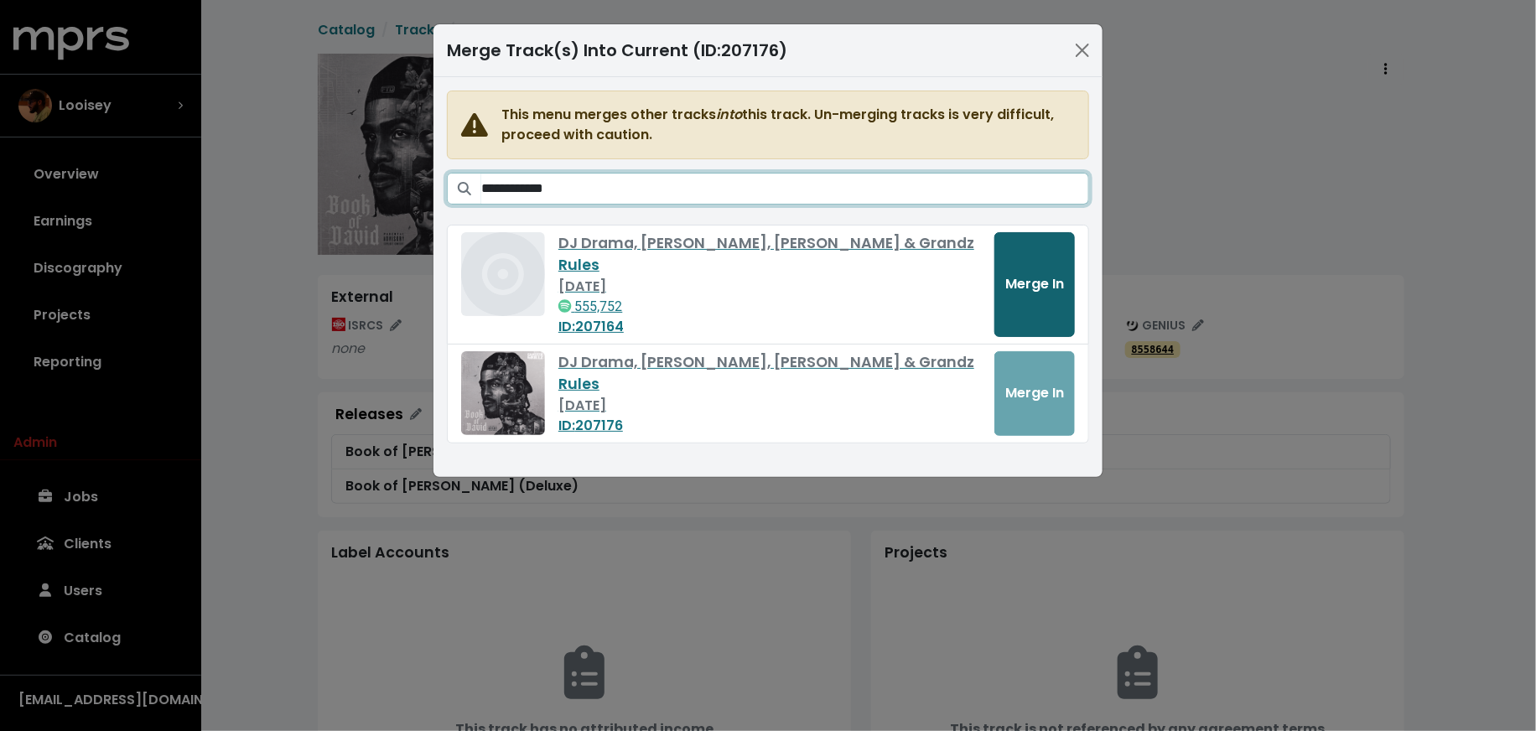
type input "**********"
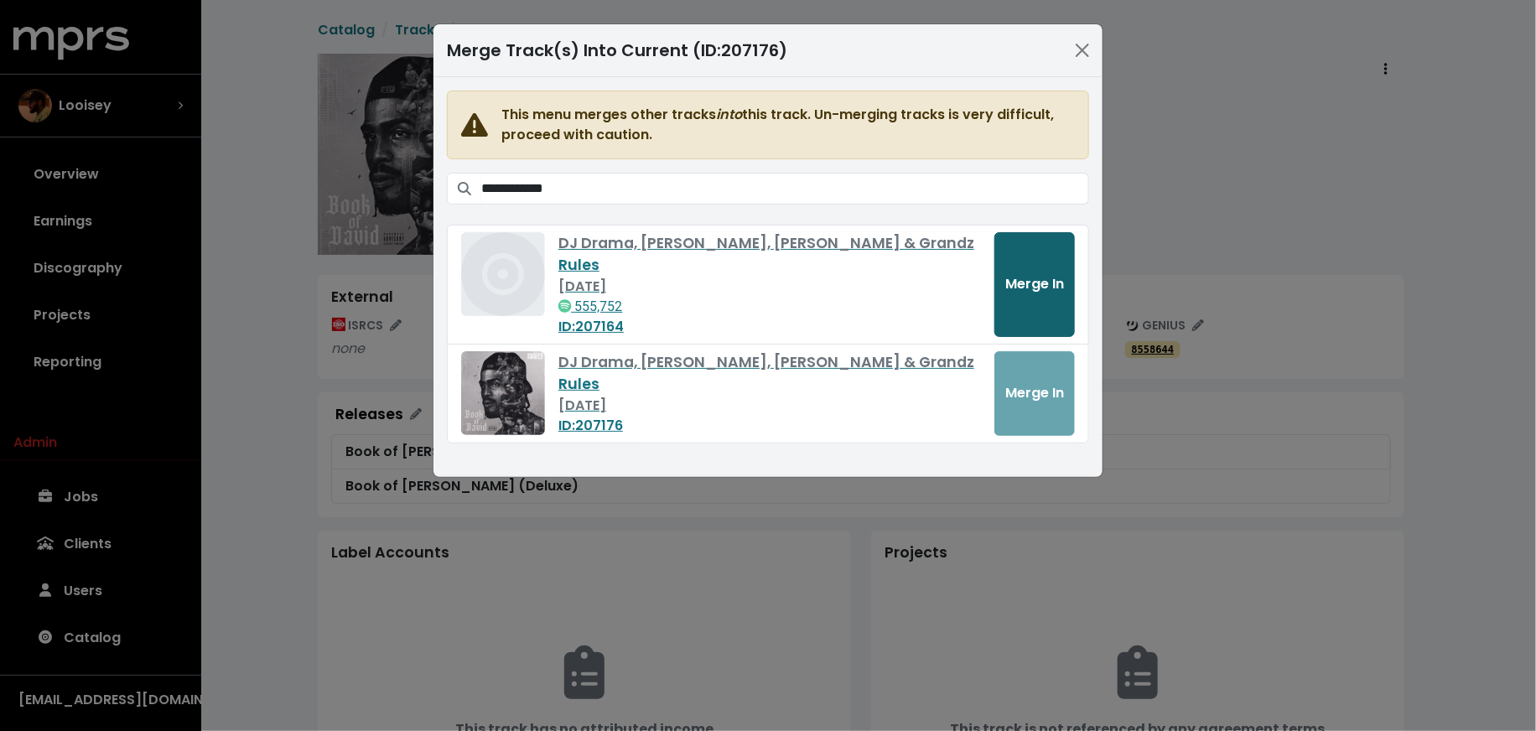
click at [1020, 278] on span "Merge In" at bounding box center [1034, 283] width 59 height 19
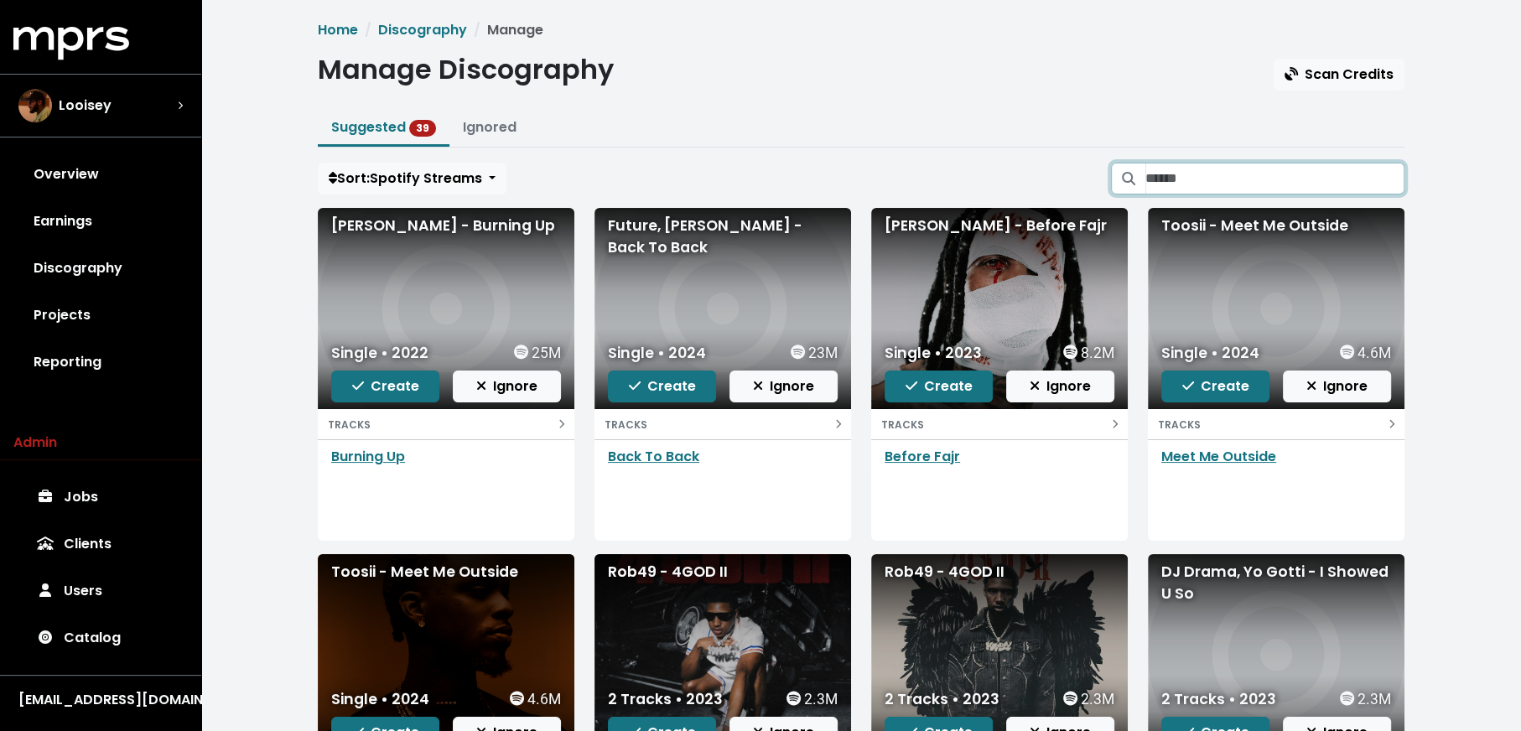
click at [1194, 188] on input "Search suggested projects" at bounding box center [1274, 179] width 259 height 32
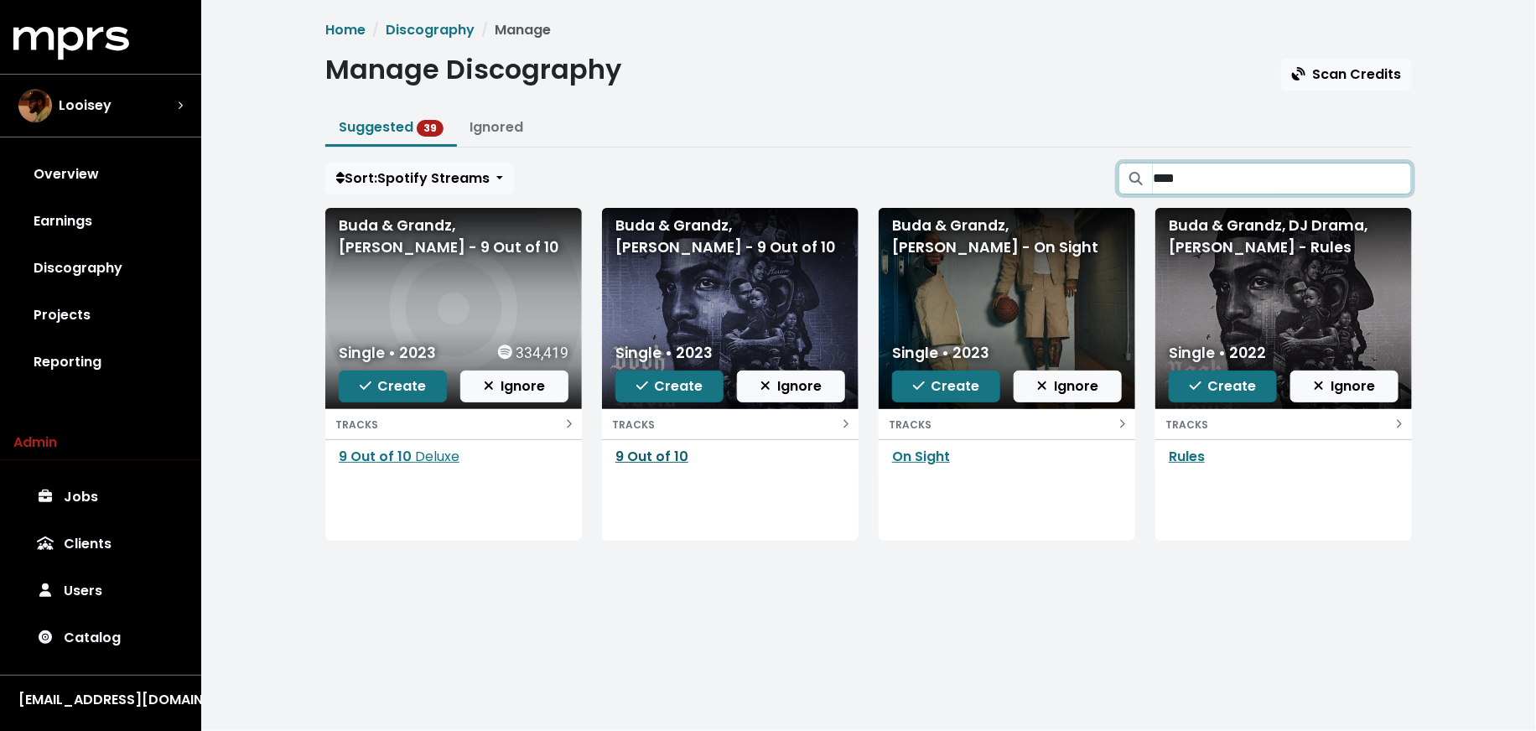
type input "****"
click at [664, 454] on link "9 Out of 10" at bounding box center [651, 456] width 73 height 19
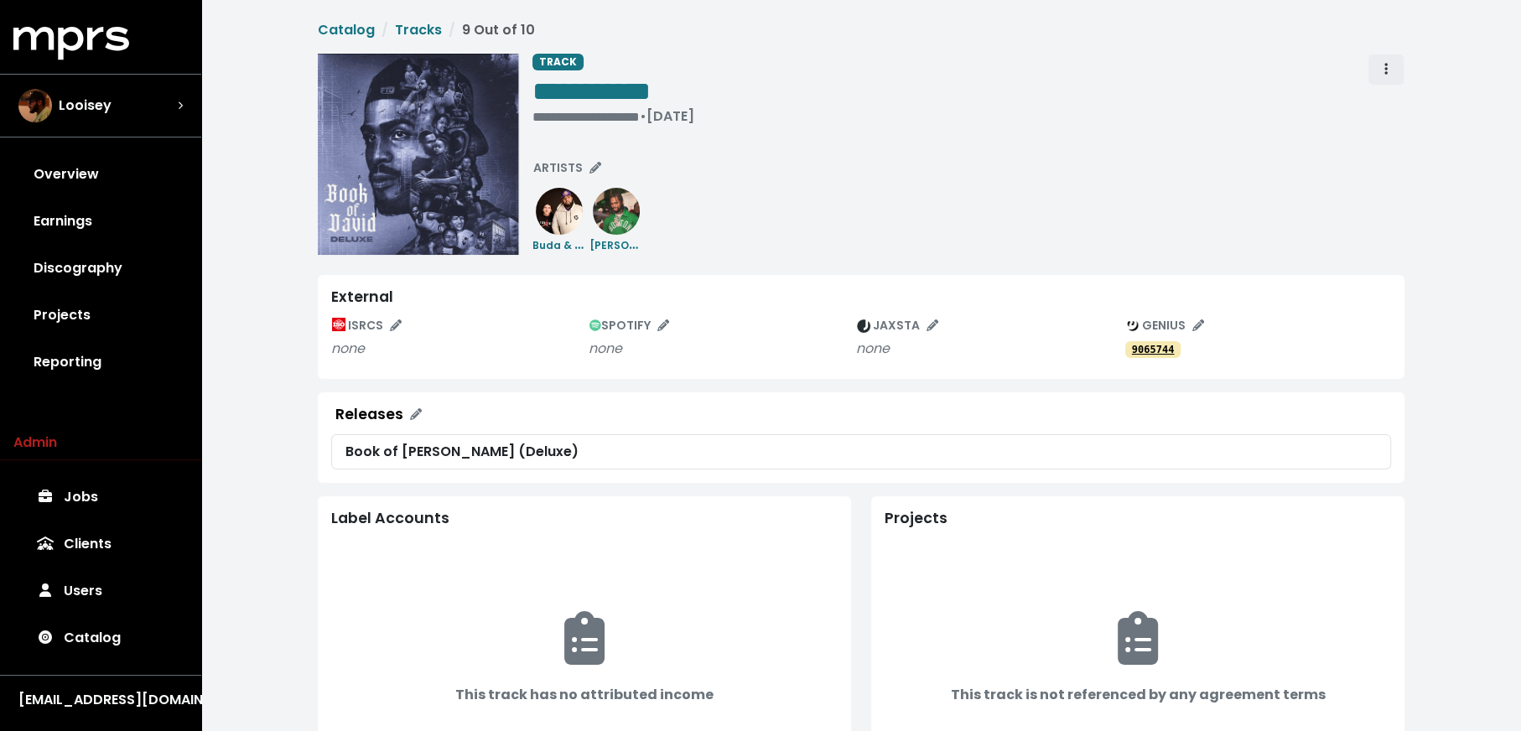
click at [1393, 72] on span "Track actions" at bounding box center [1385, 70] width 15 height 20
click at [1394, 101] on link "Merge" at bounding box center [1434, 106] width 132 height 27
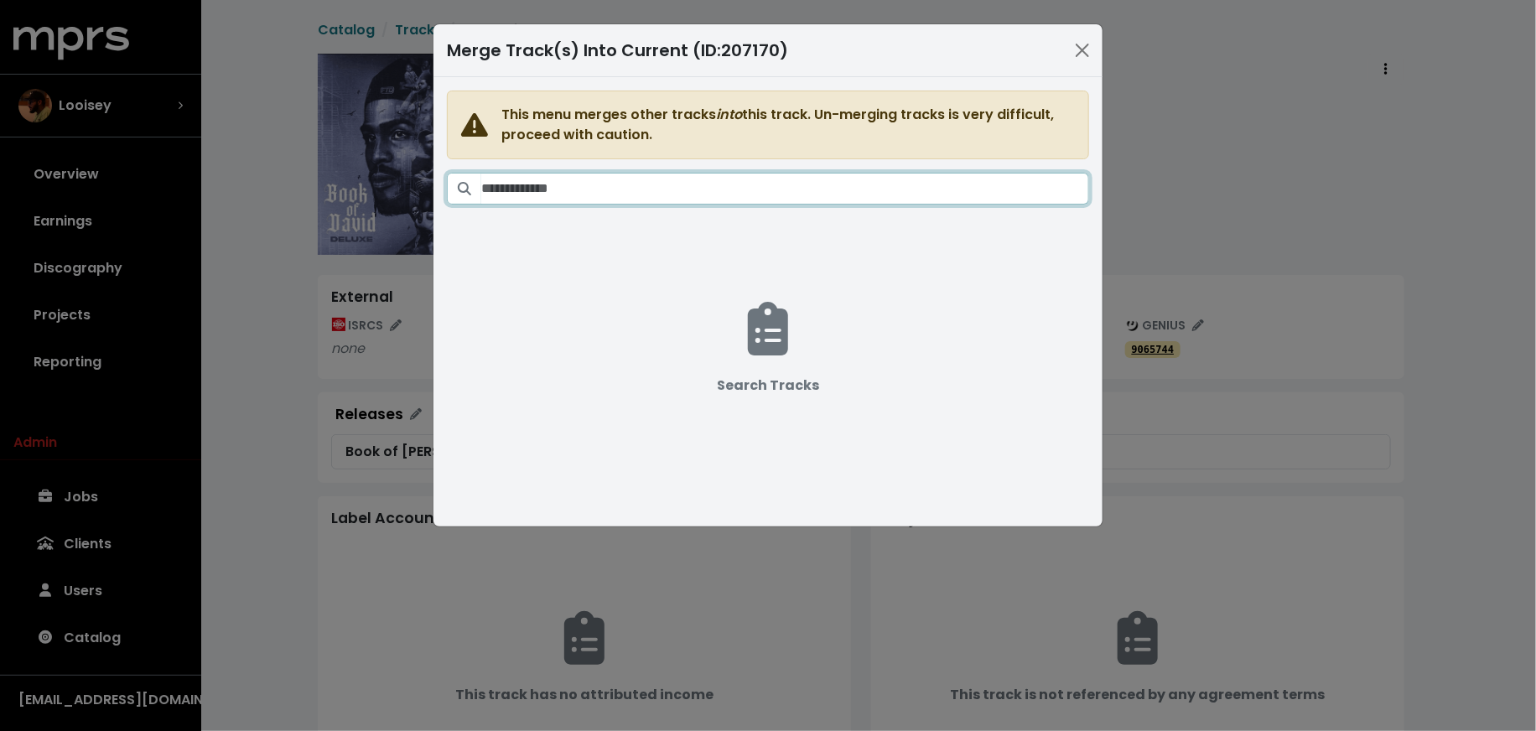
click at [694, 195] on input "Search tracks" at bounding box center [785, 189] width 608 height 32
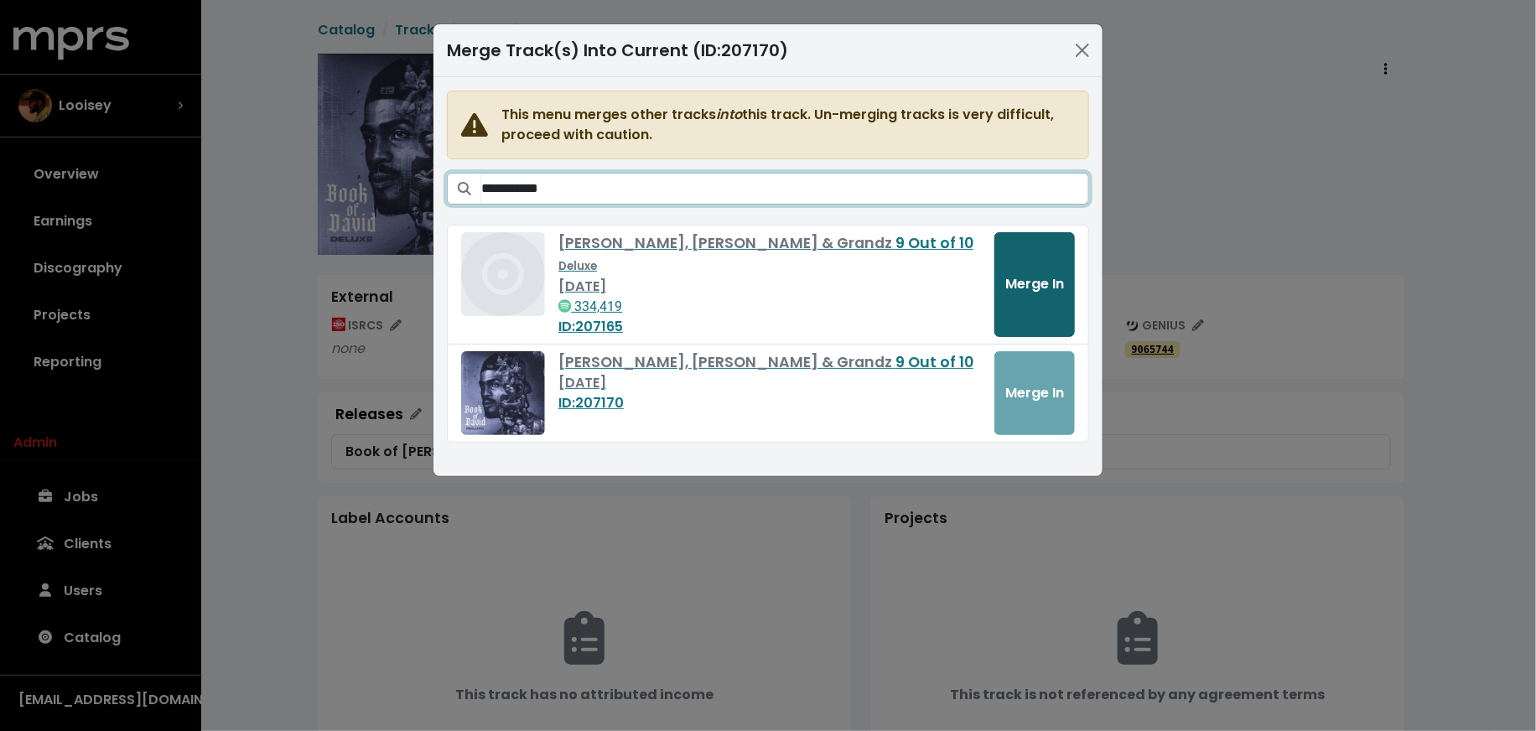
type input "**********"
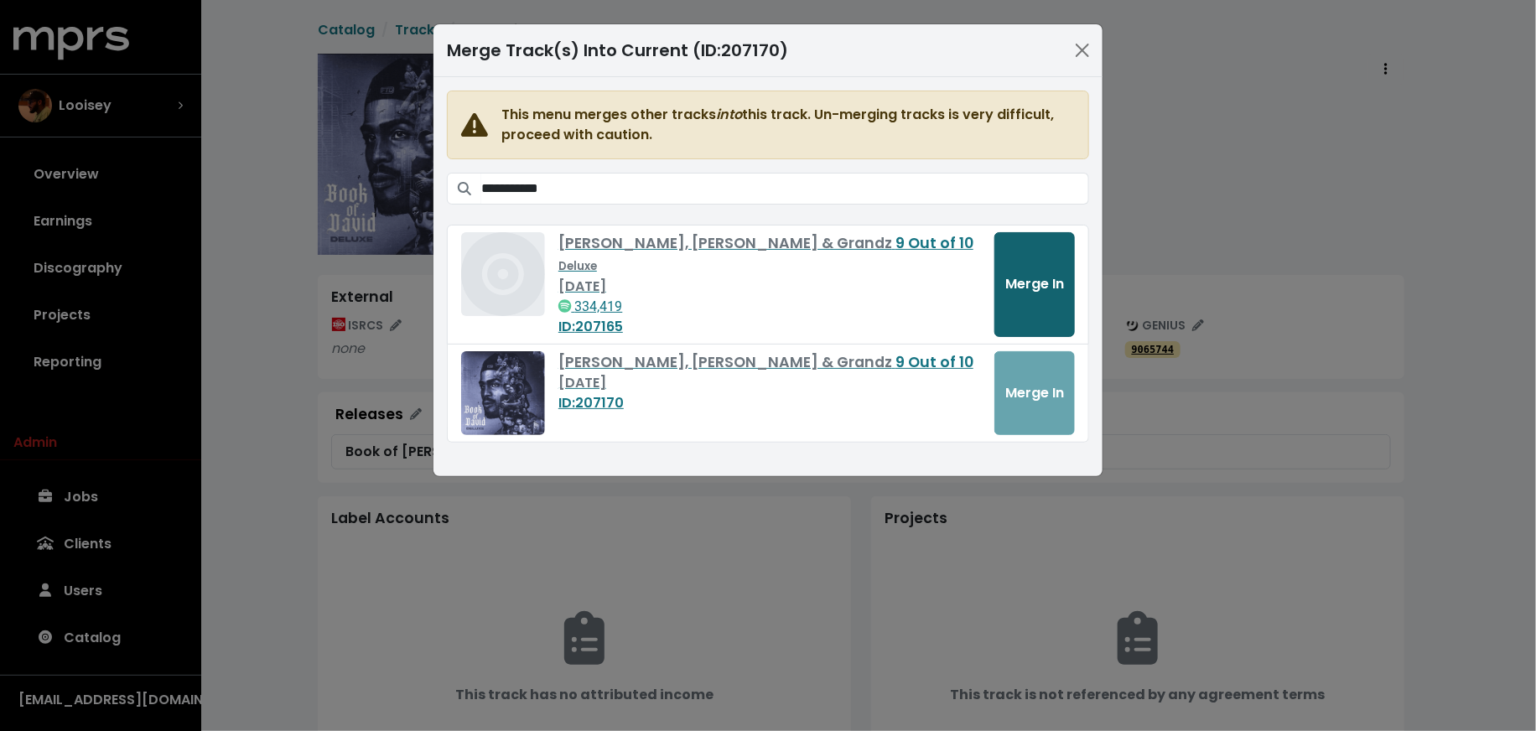
click at [1051, 274] on span "Merge In" at bounding box center [1034, 283] width 59 height 19
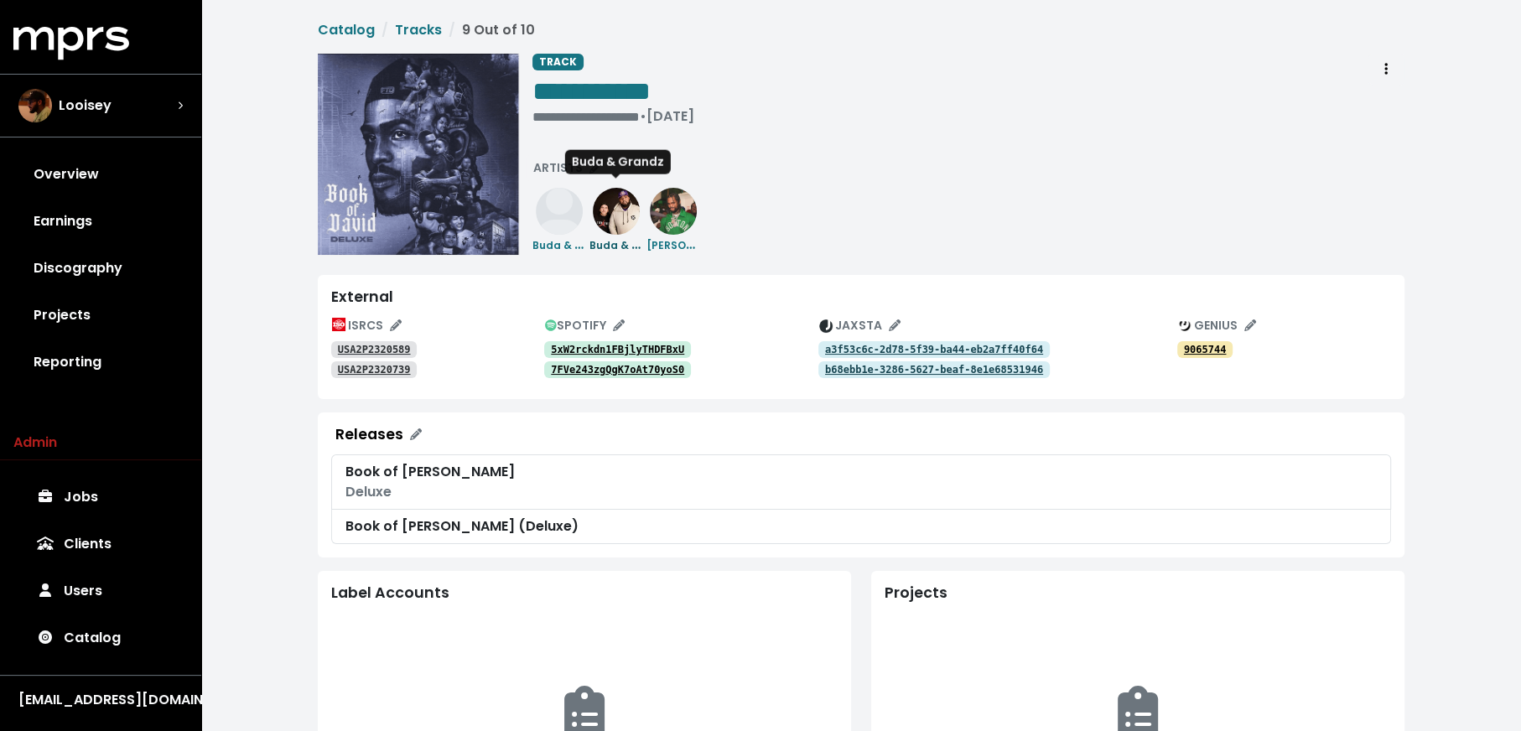
click at [616, 238] on div "Buda & Grandz" at bounding box center [616, 245] width 54 height 20
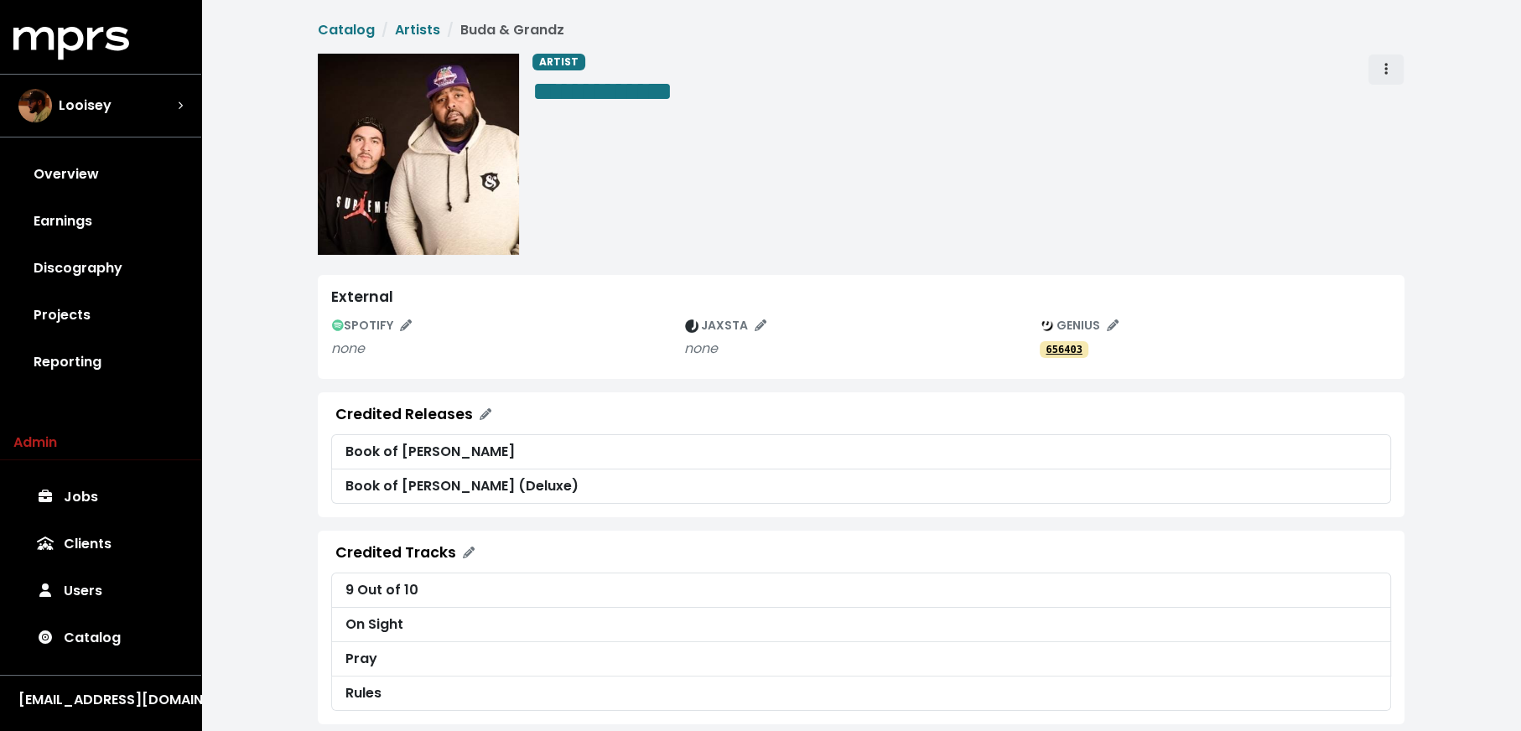
click at [1386, 69] on icon "Artist actions" at bounding box center [1385, 69] width 3 height 12
click at [1392, 106] on link "Merge" at bounding box center [1434, 106] width 132 height 27
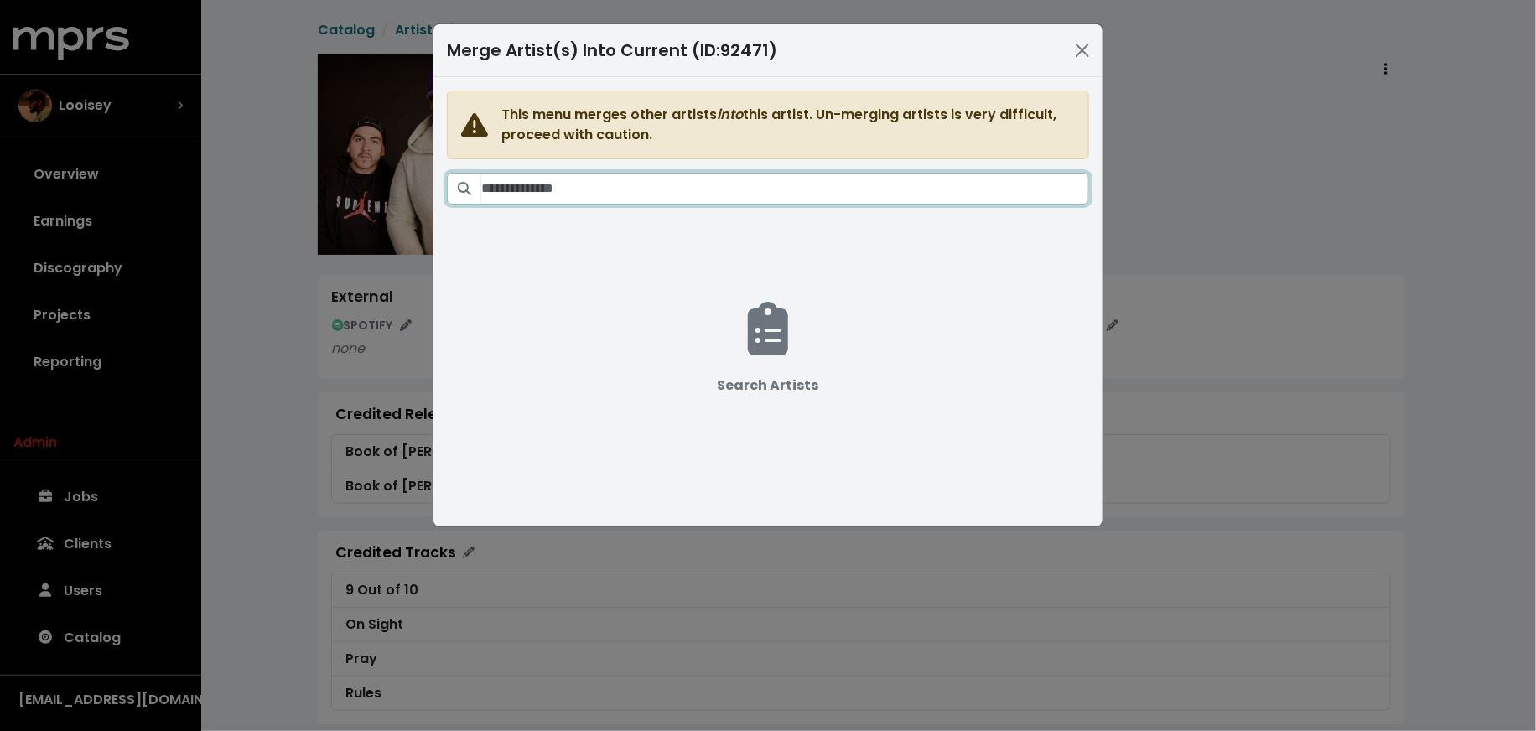
click at [885, 179] on input "Search artists" at bounding box center [785, 189] width 608 height 32
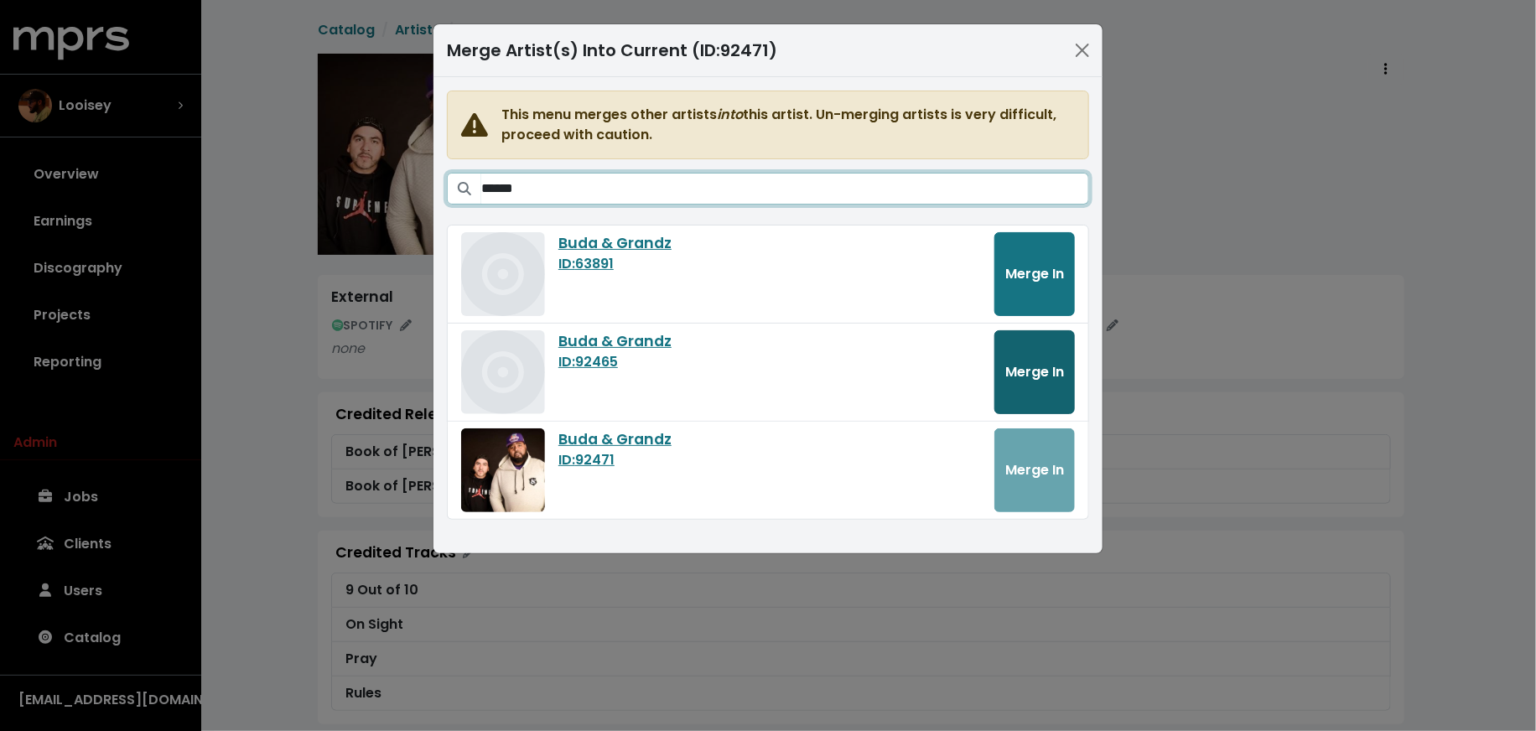
type input "******"
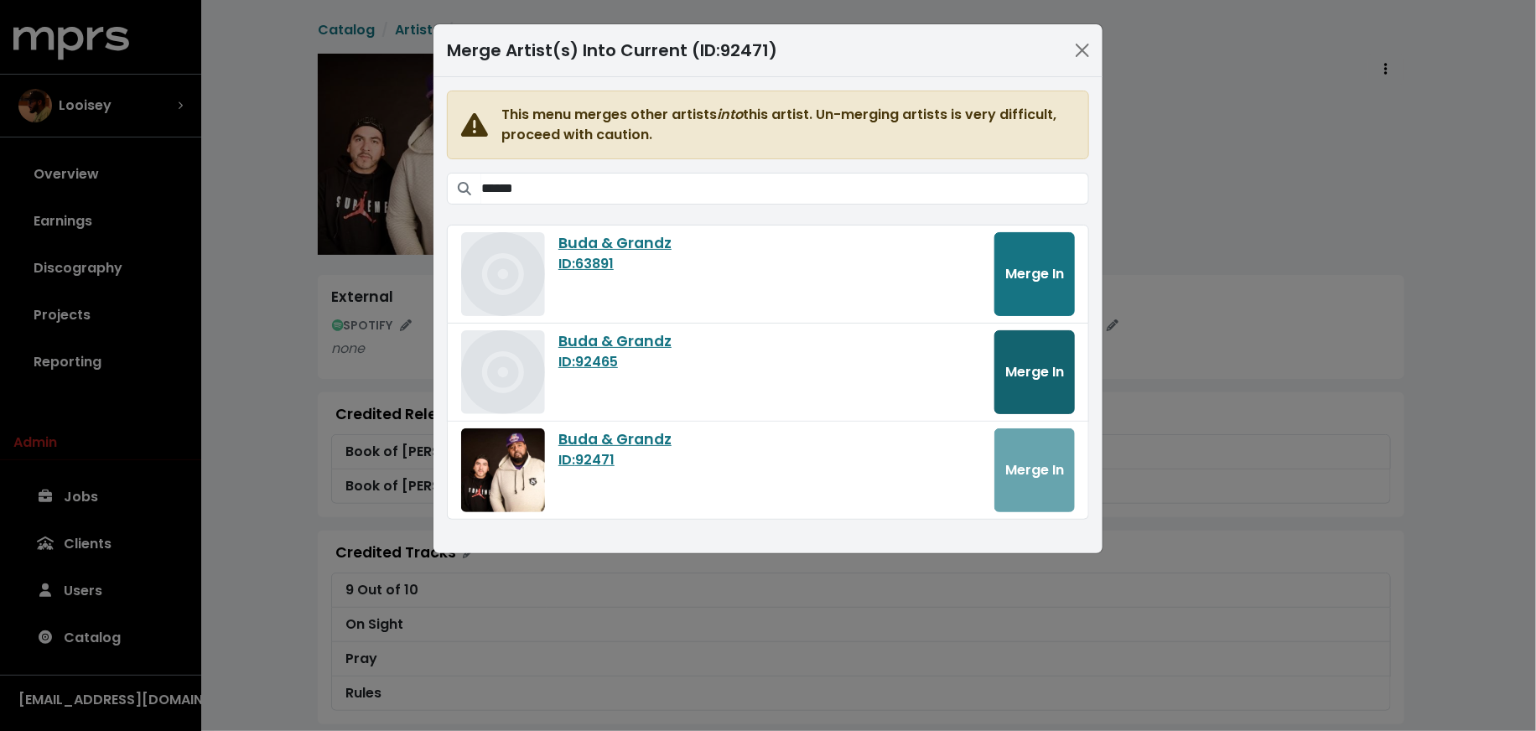
click at [1042, 371] on span "Merge In" at bounding box center [1034, 371] width 59 height 19
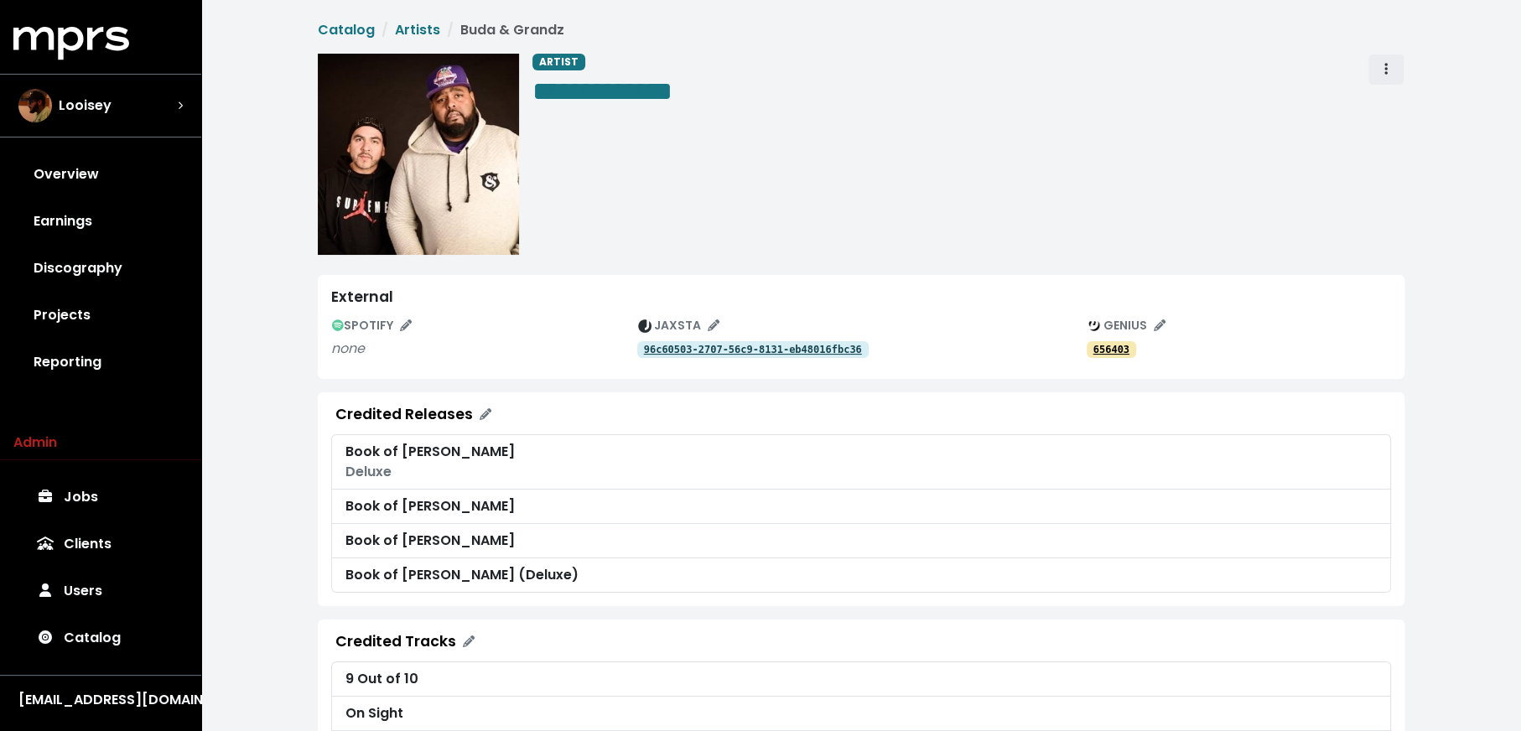
click at [1389, 65] on span "Artist actions" at bounding box center [1385, 70] width 15 height 20
click at [1389, 109] on link "Merge" at bounding box center [1434, 106] width 132 height 27
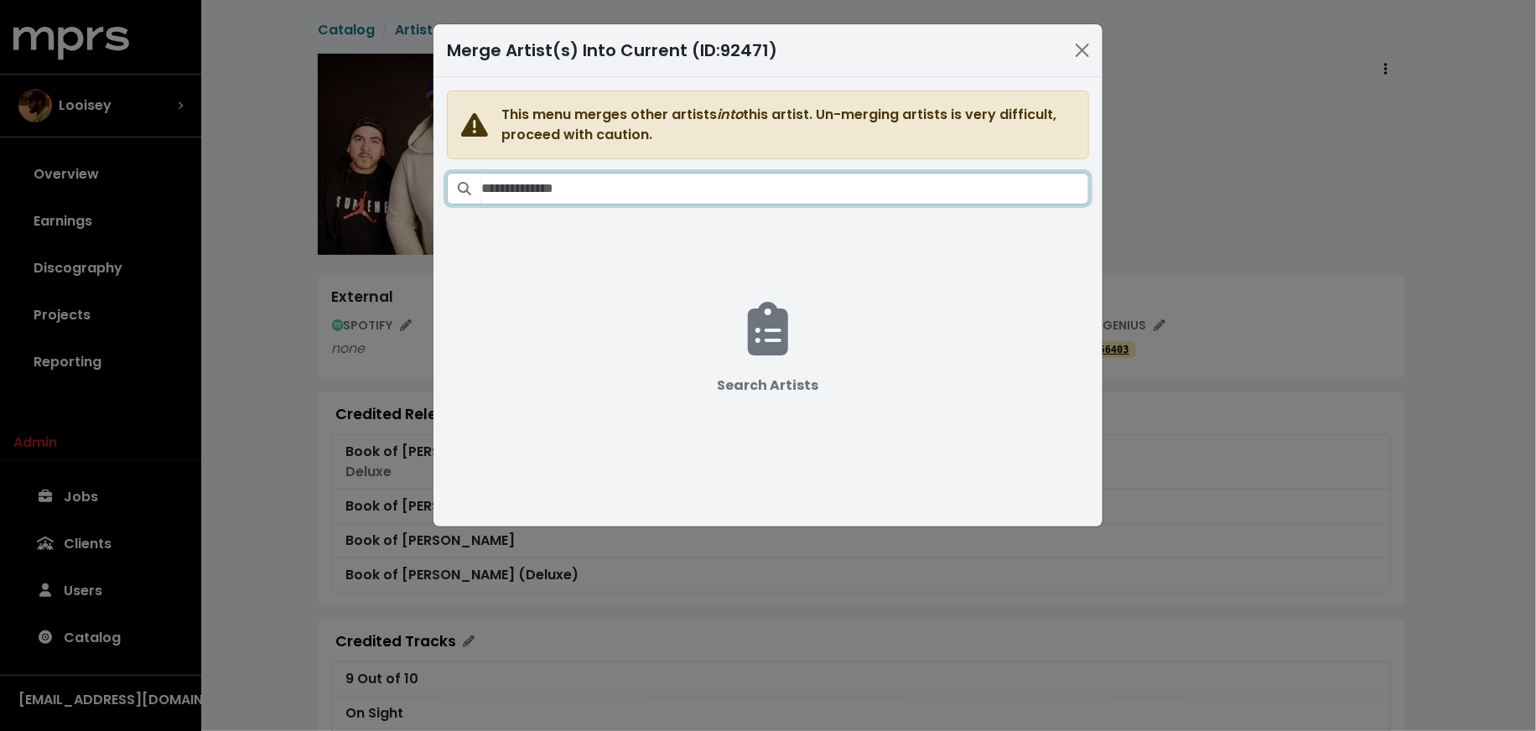
click at [802, 189] on input "Search artists" at bounding box center [785, 189] width 608 height 32
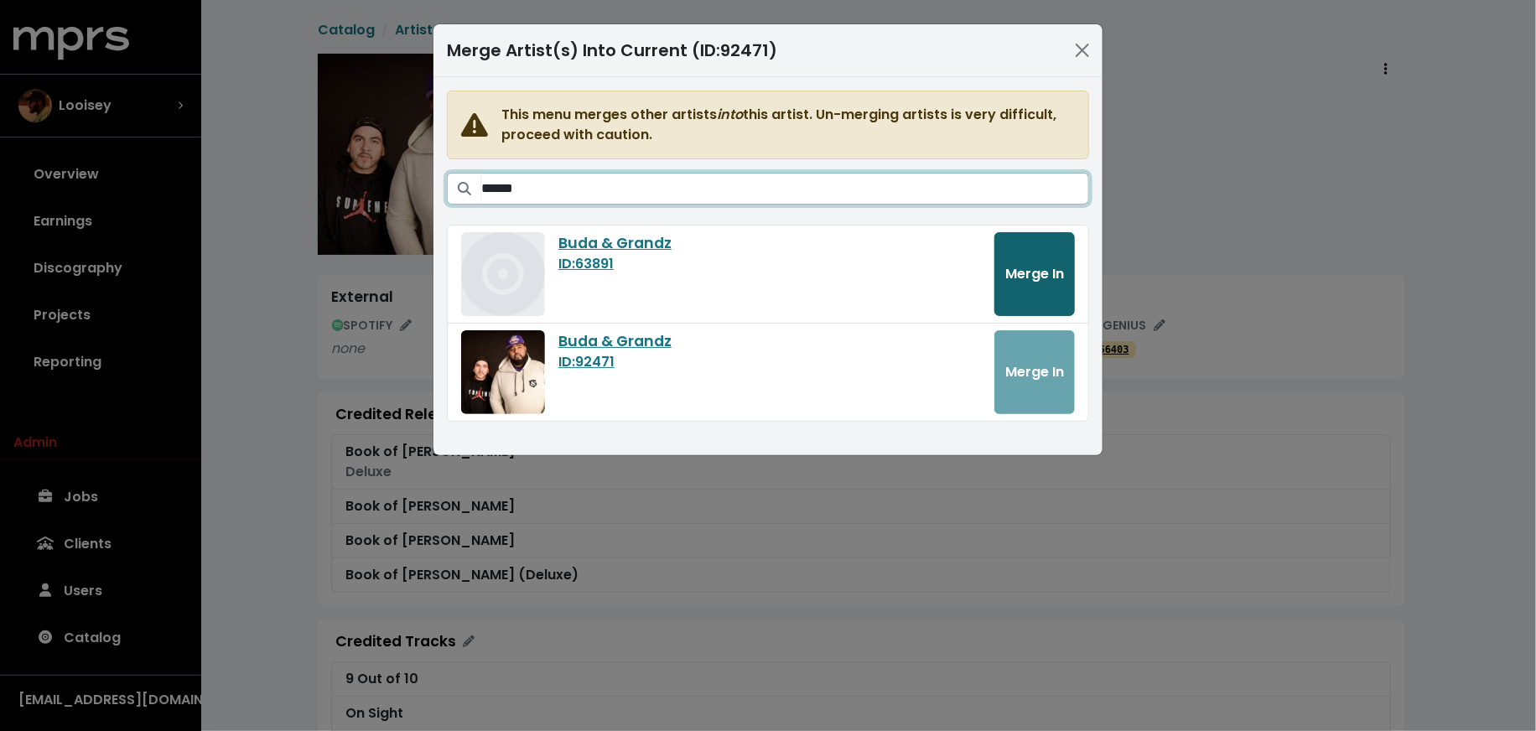
type input "******"
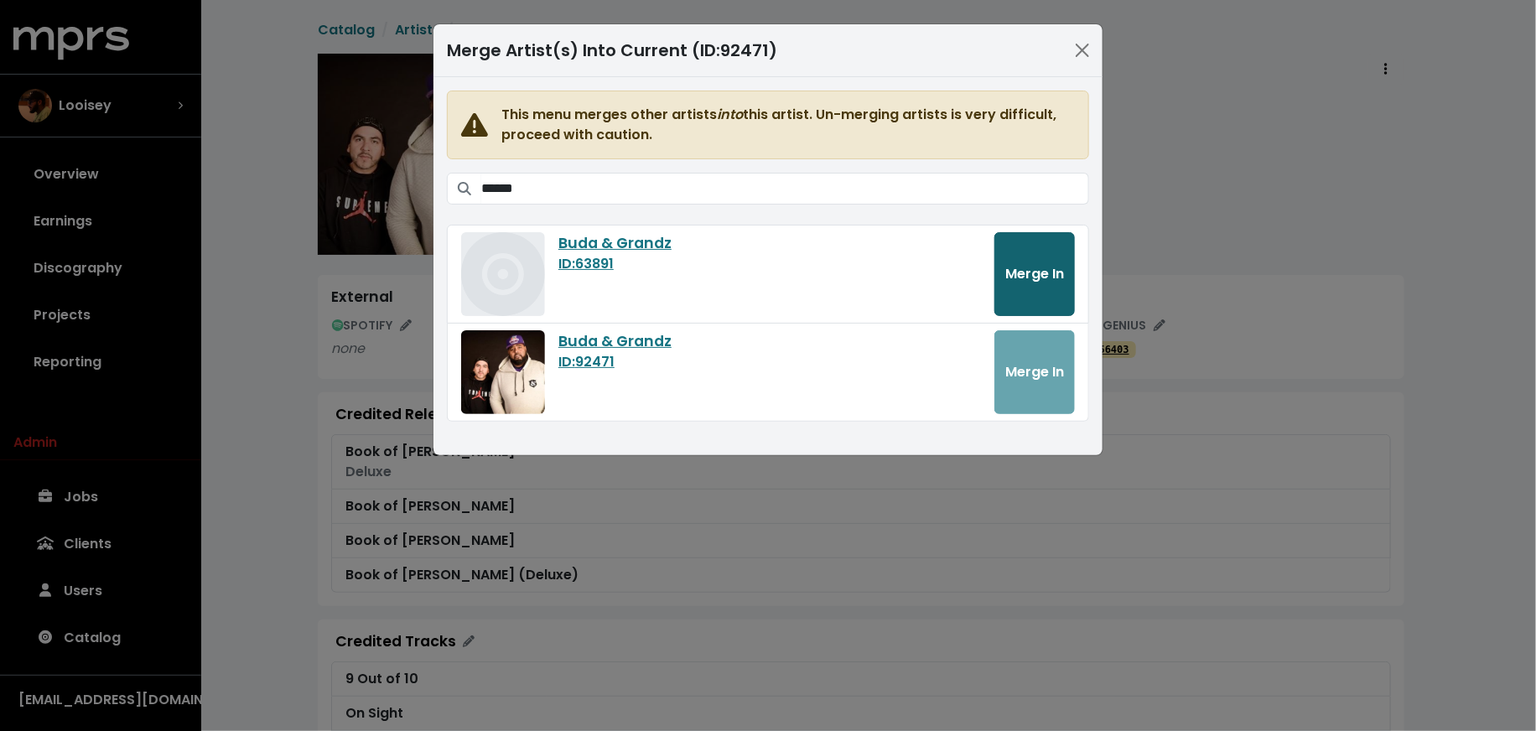
click at [1003, 278] on button "Merge In" at bounding box center [1034, 274] width 80 height 84
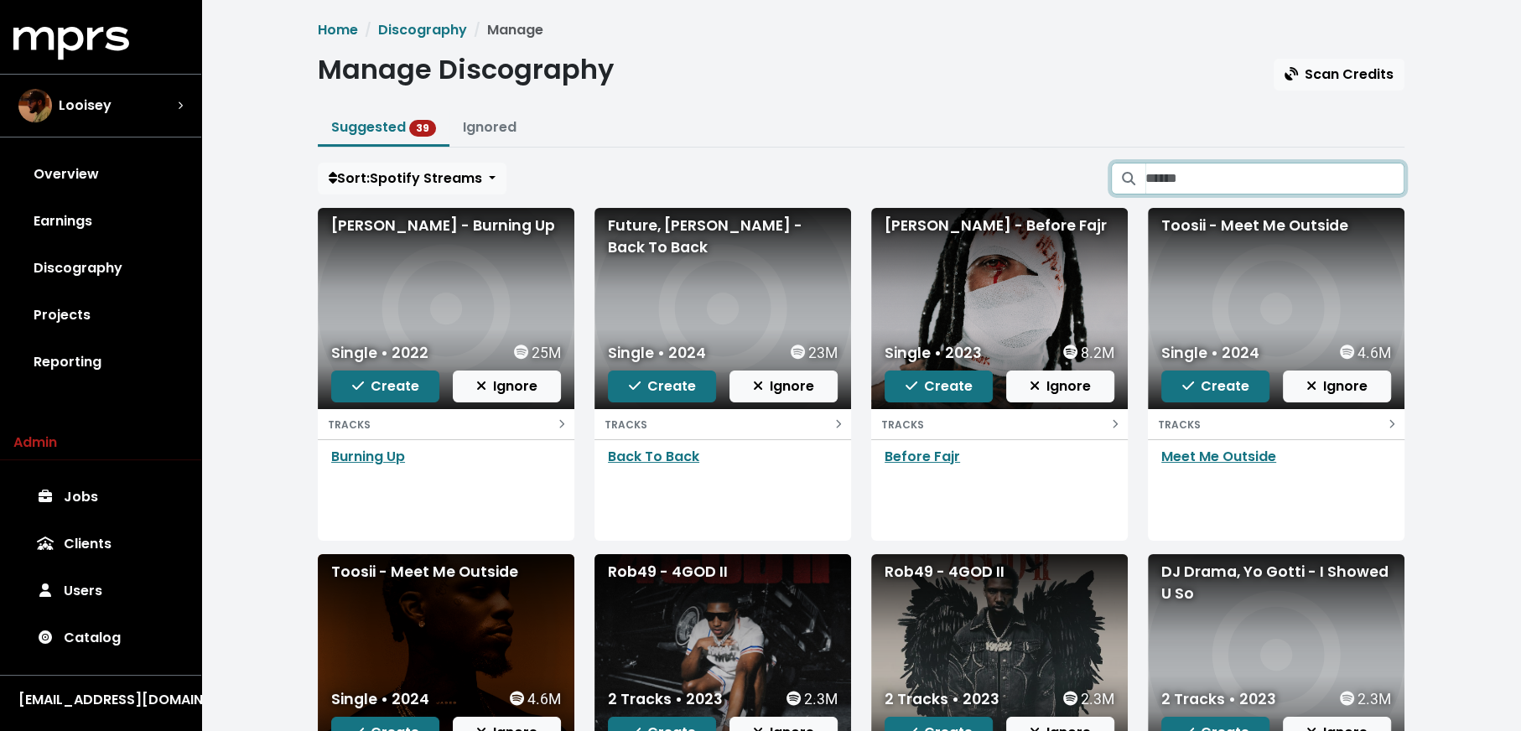
click at [1302, 188] on input "Search suggested projects" at bounding box center [1274, 179] width 259 height 32
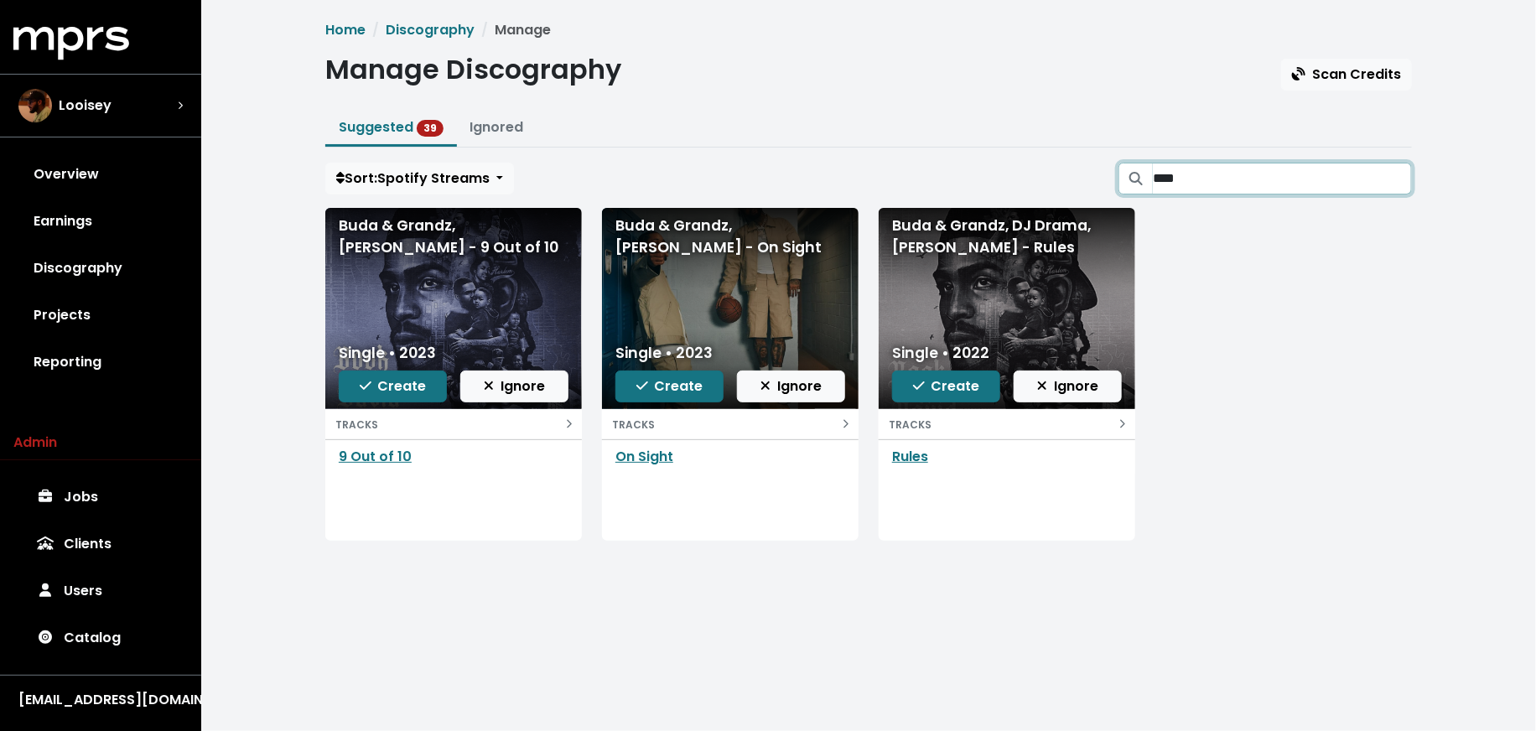
type input "****"
click at [372, 392] on span "Create" at bounding box center [393, 385] width 67 height 19
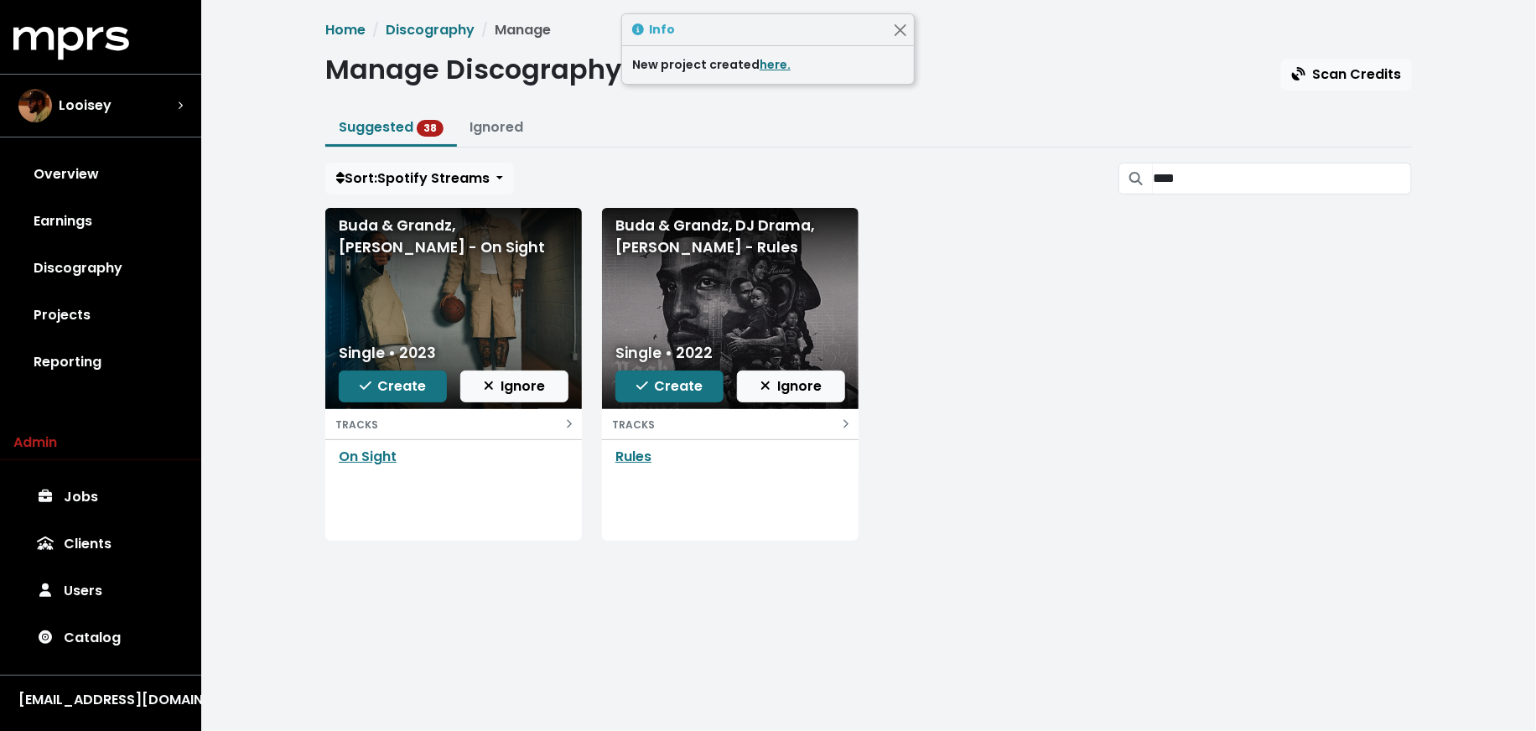
click at [667, 403] on div "Single • 2022 Create Ignore" at bounding box center [730, 372] width 257 height 74
click at [672, 383] on span "Create" at bounding box center [669, 385] width 67 height 19
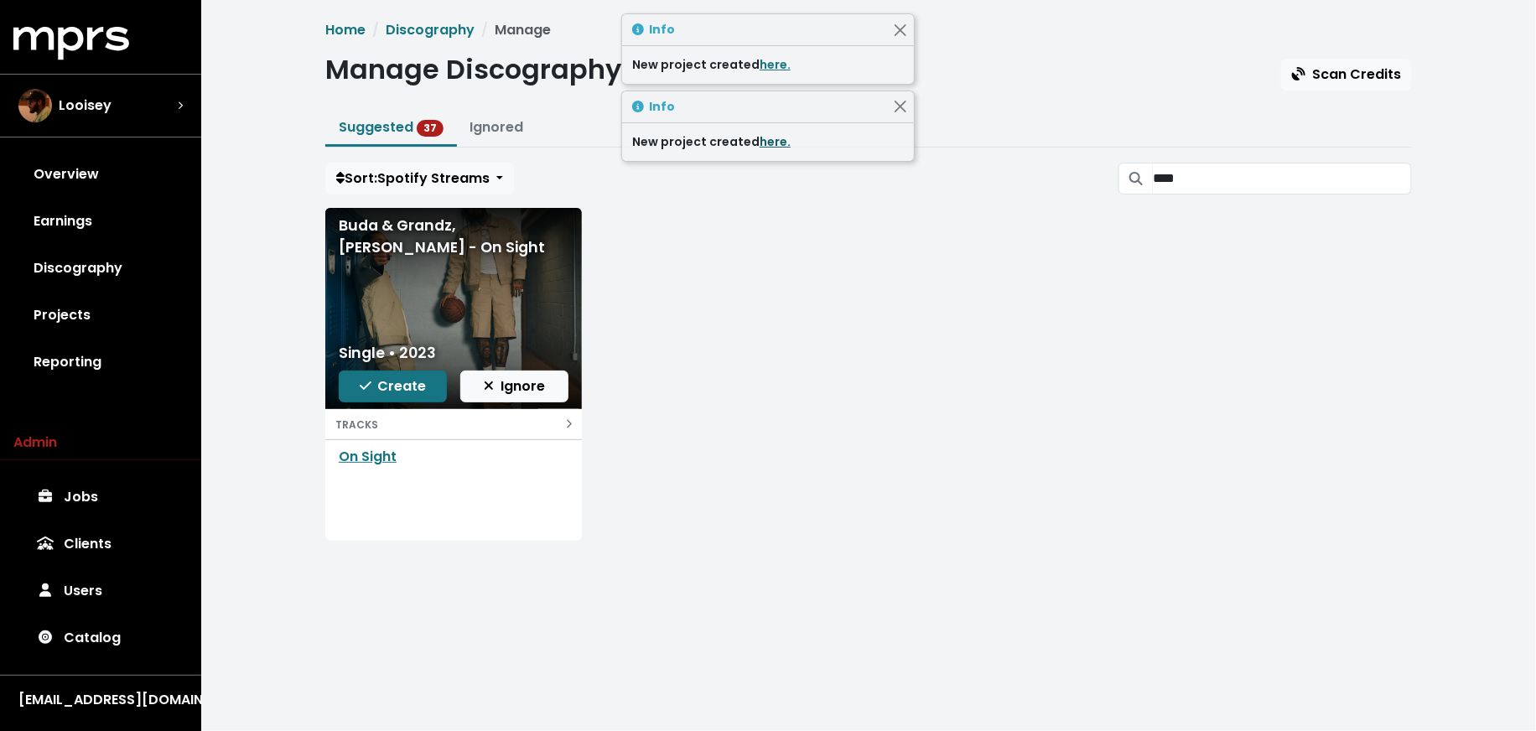
click at [762, 145] on link "here." at bounding box center [775, 141] width 31 height 17
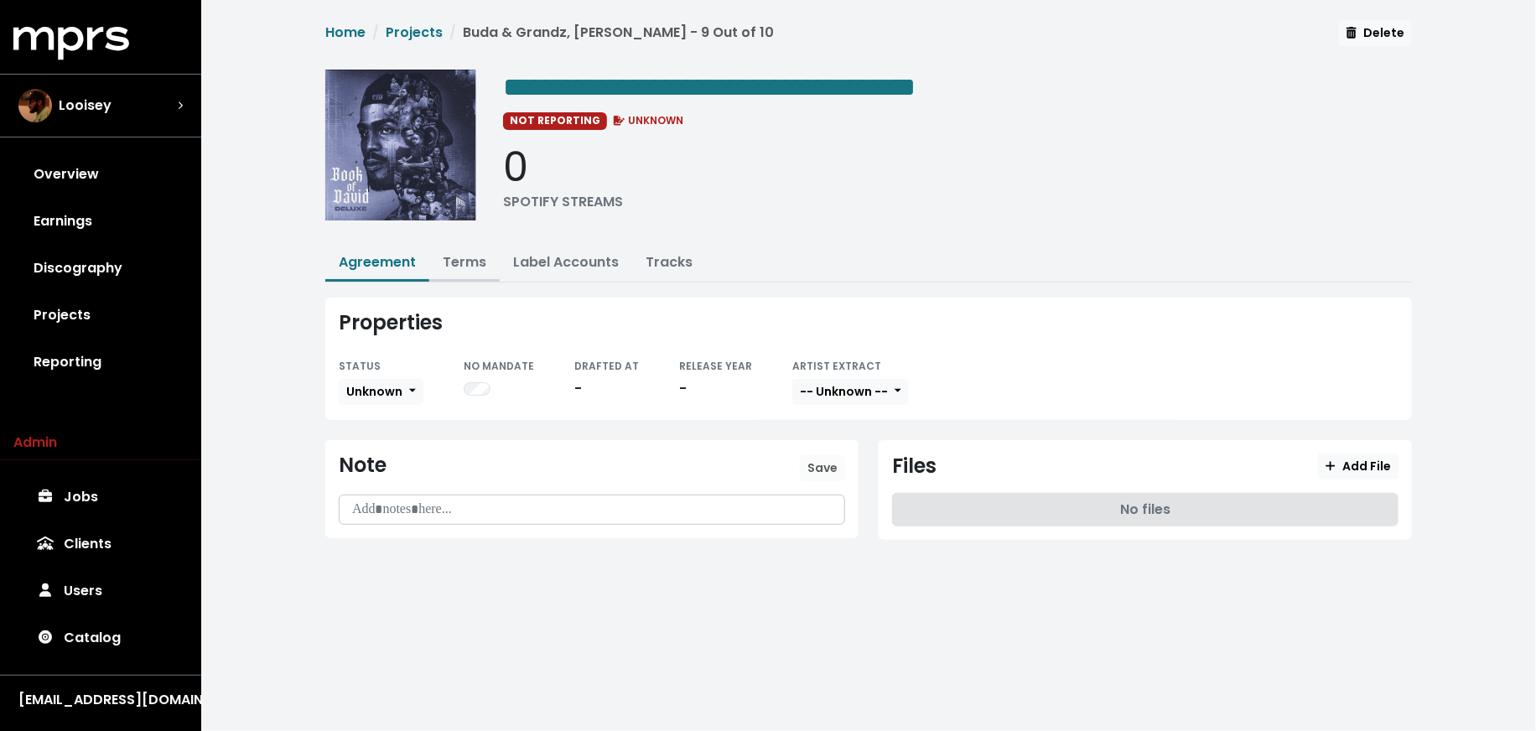
click at [469, 268] on link "Terms" at bounding box center [465, 261] width 44 height 19
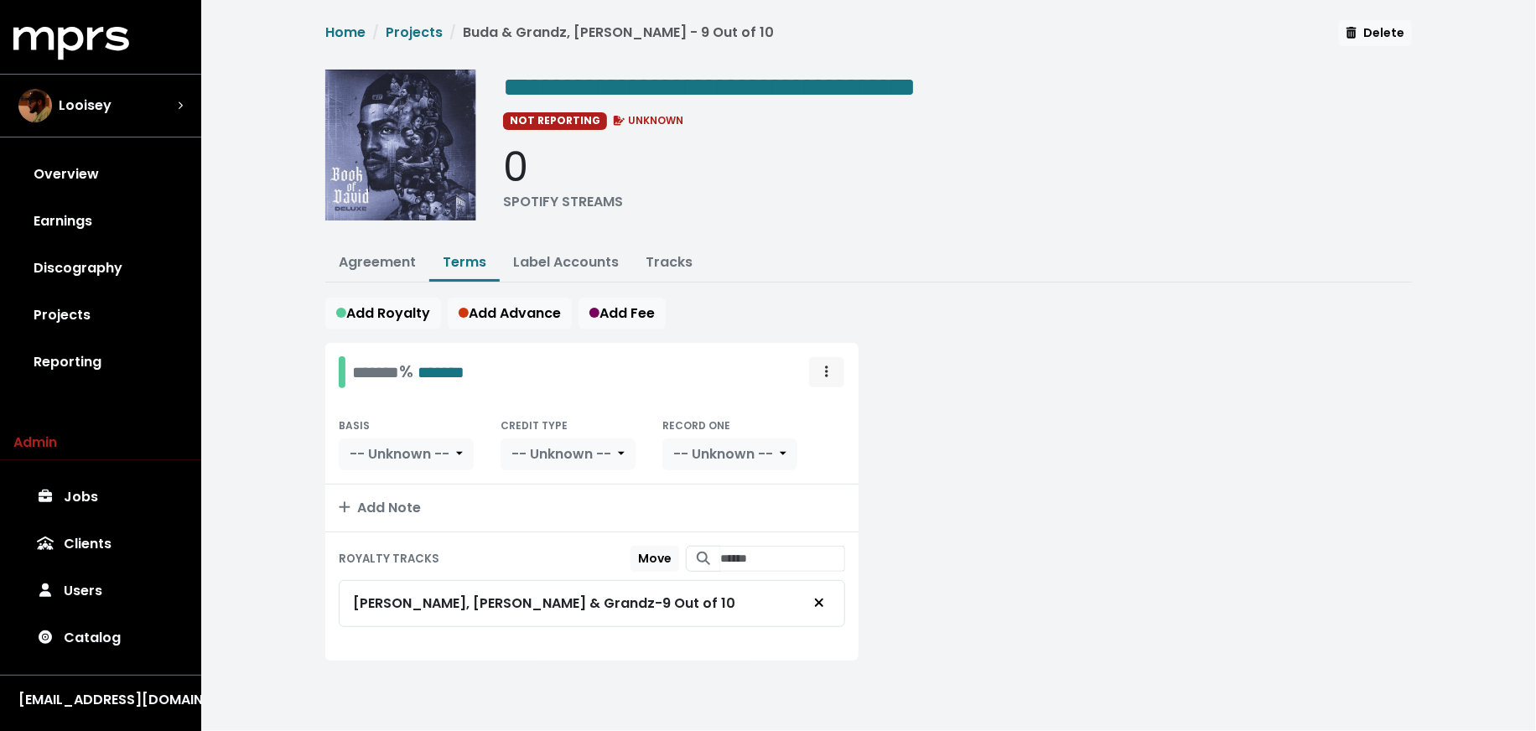
click at [836, 357] on button "Royalty administration options" at bounding box center [826, 372] width 37 height 32
click at [818, 401] on link "Move" at bounding box center [778, 409] width 132 height 27
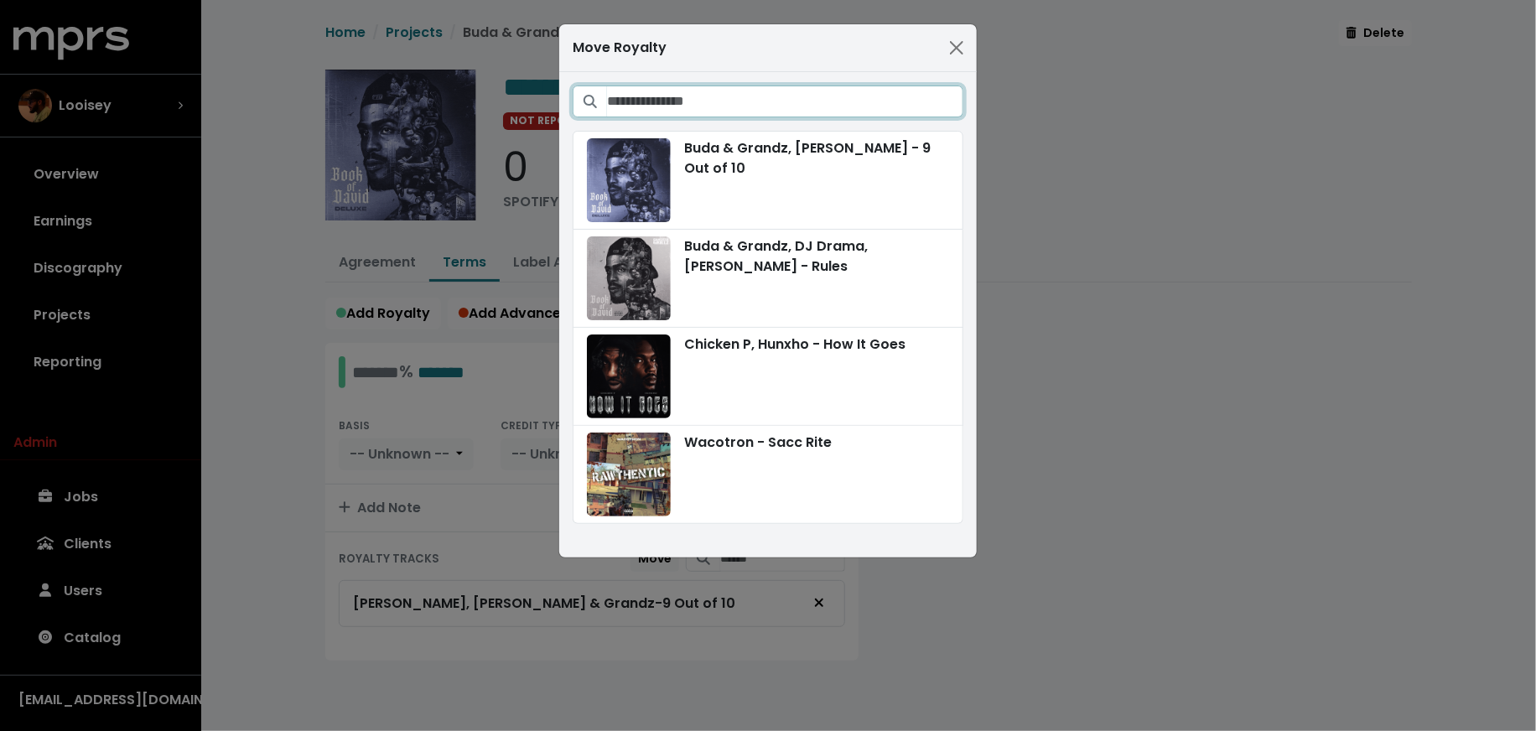
click at [766, 102] on input "Search projects" at bounding box center [785, 102] width 356 height 32
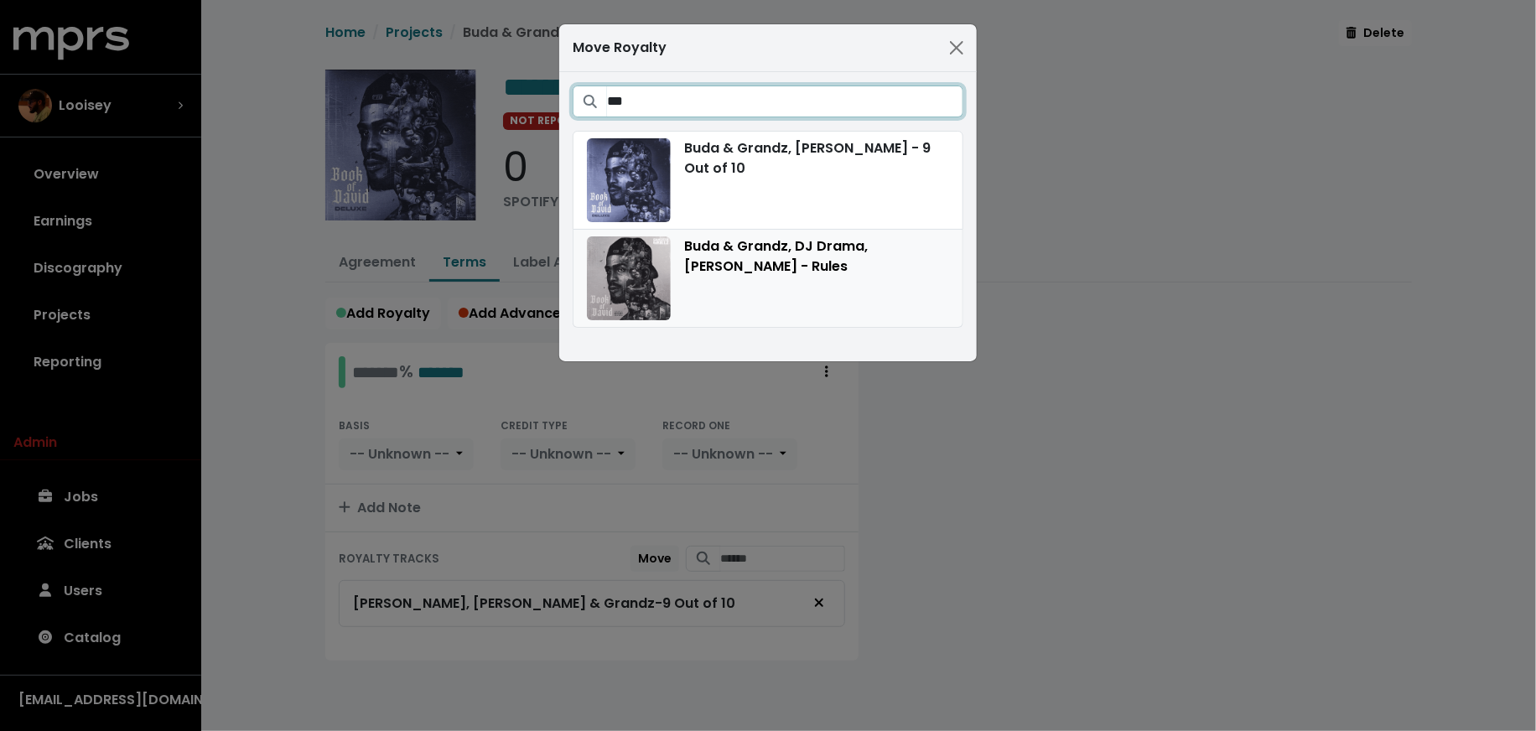
type input "***"
click at [757, 268] on div "Buda & Grandz, DJ Drama, [PERSON_NAME] - Rules" at bounding box center [768, 278] width 362 height 84
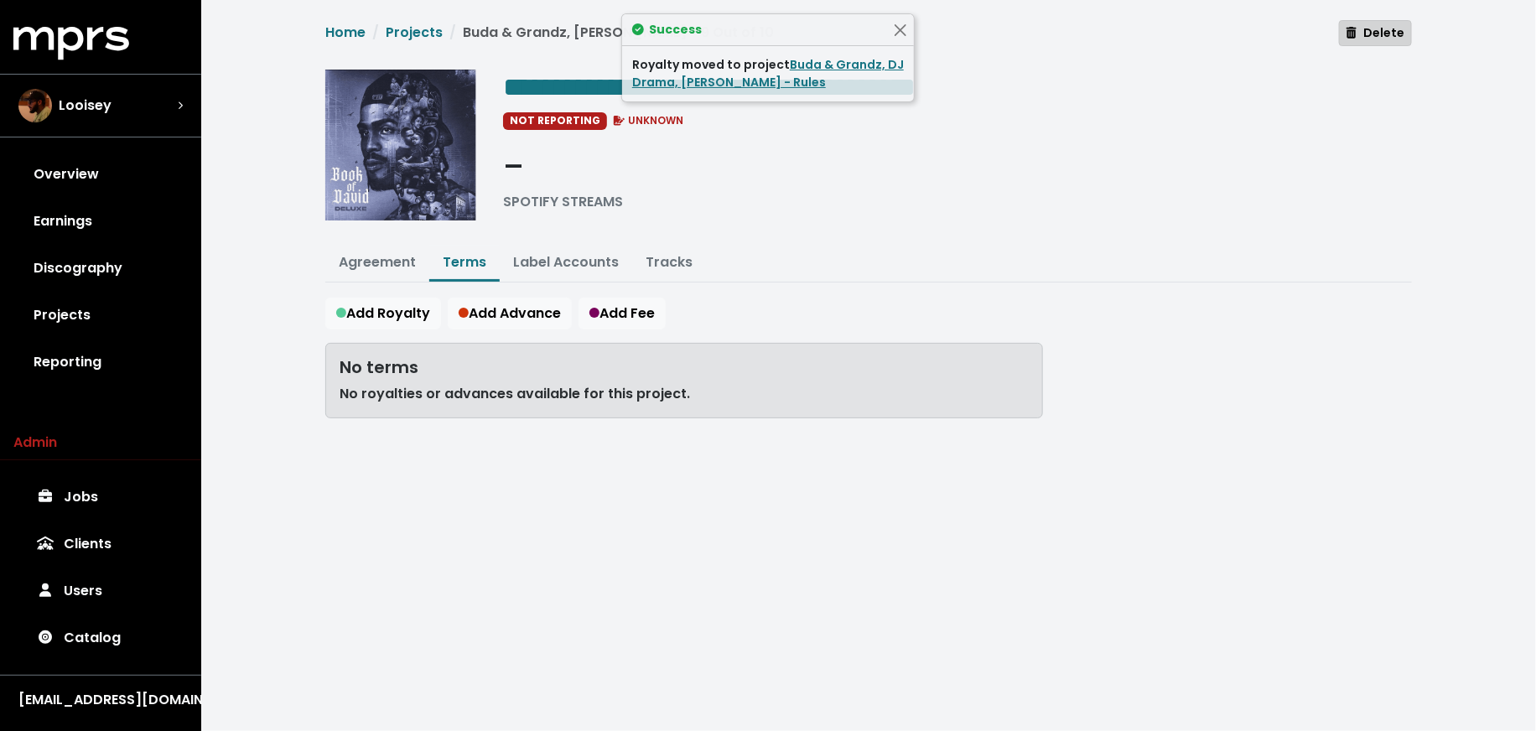
click at [1361, 33] on span "Delete" at bounding box center [1376, 32] width 58 height 17
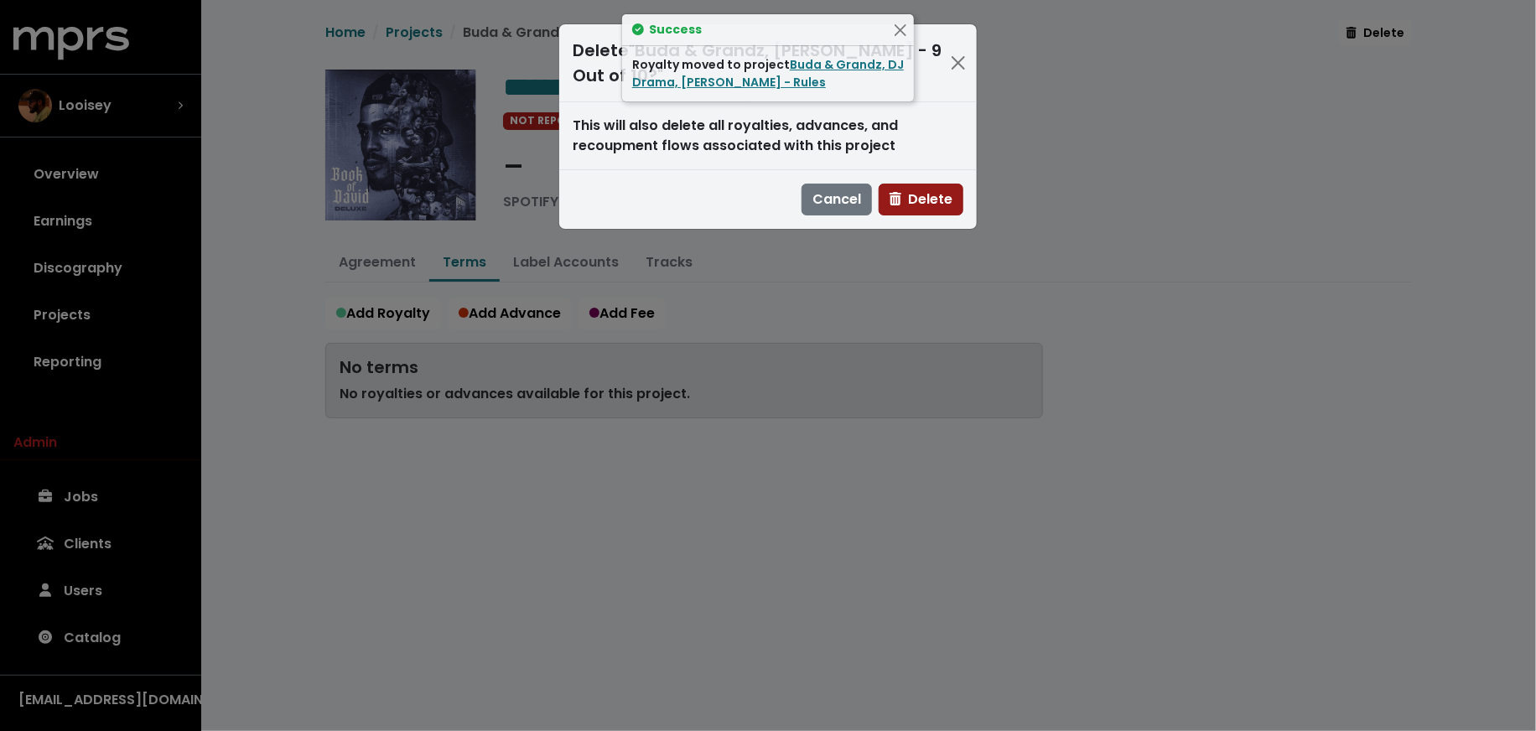
click at [956, 200] on button "Delete" at bounding box center [921, 200] width 85 height 32
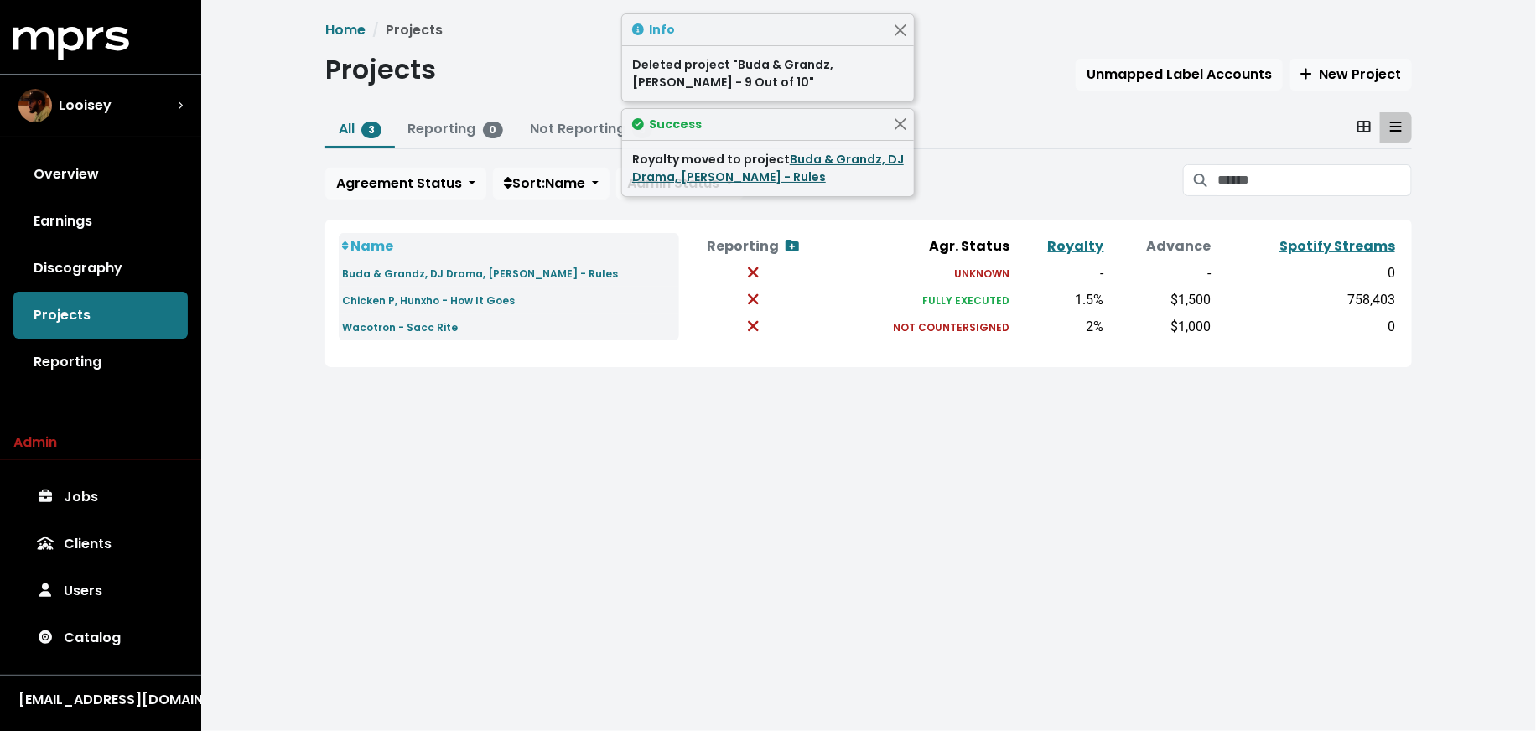
click at [819, 161] on link "Buda & Grandz, DJ Drama, [PERSON_NAME] - Rules" at bounding box center [768, 168] width 272 height 34
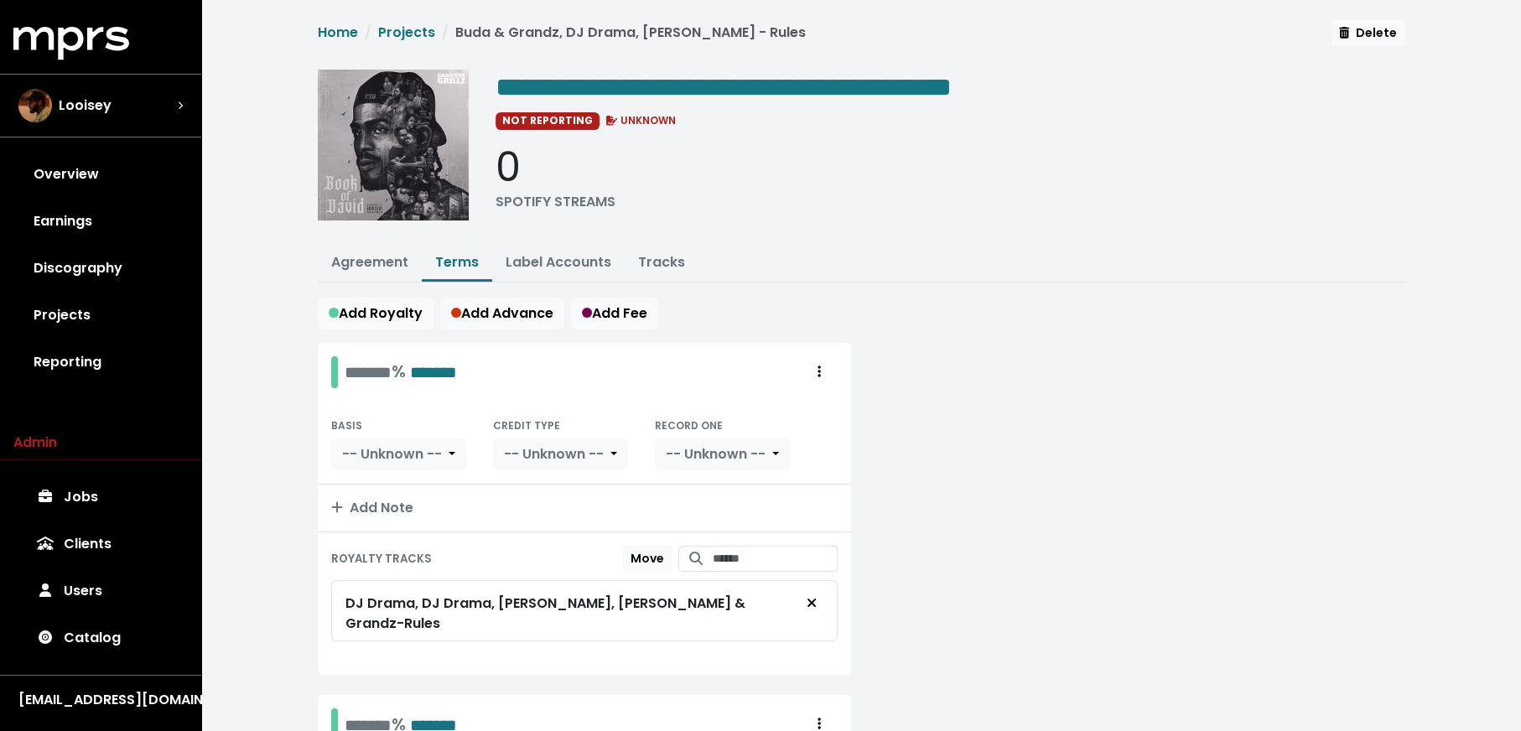
click at [439, 267] on link "Terms" at bounding box center [457, 261] width 44 height 19
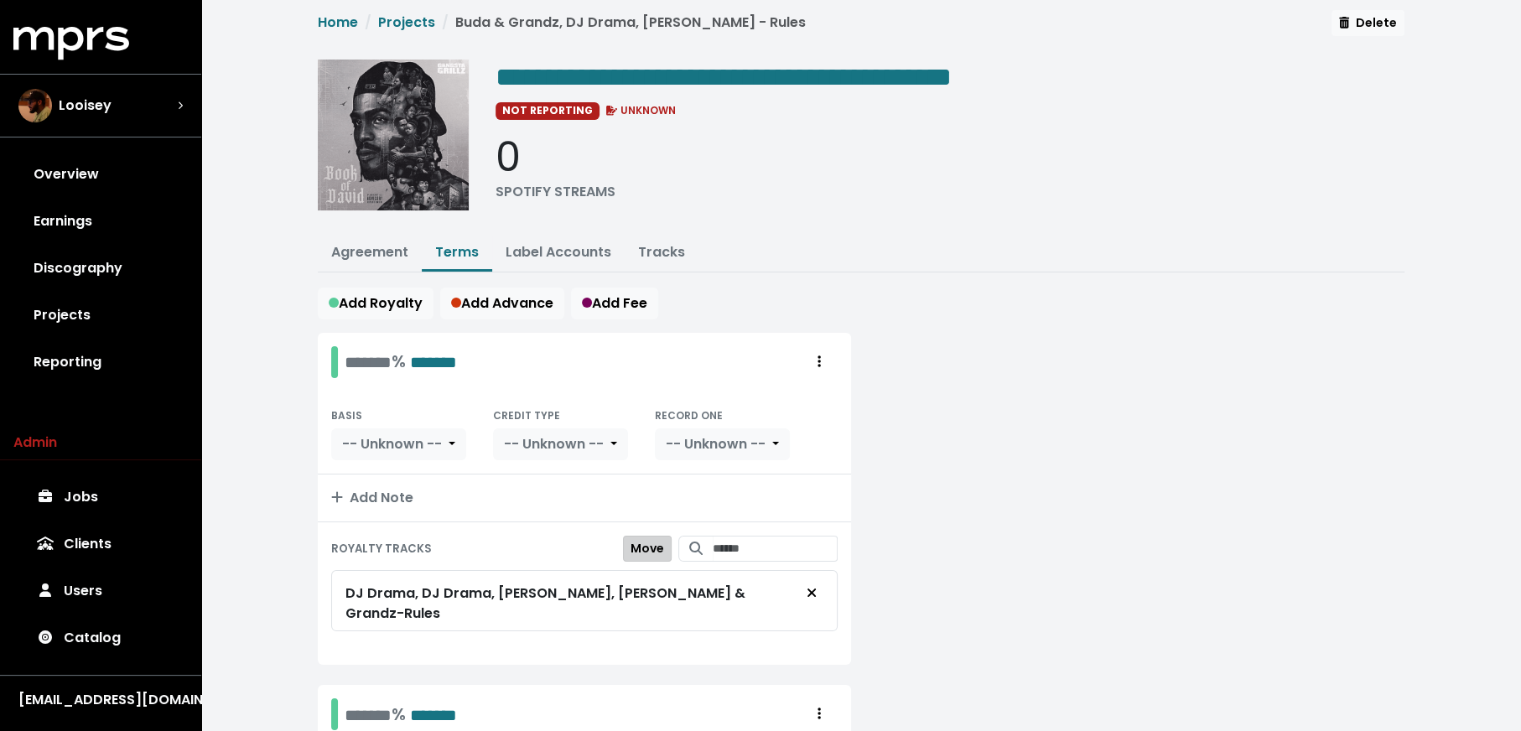
click at [651, 540] on button "Move" at bounding box center [647, 549] width 49 height 26
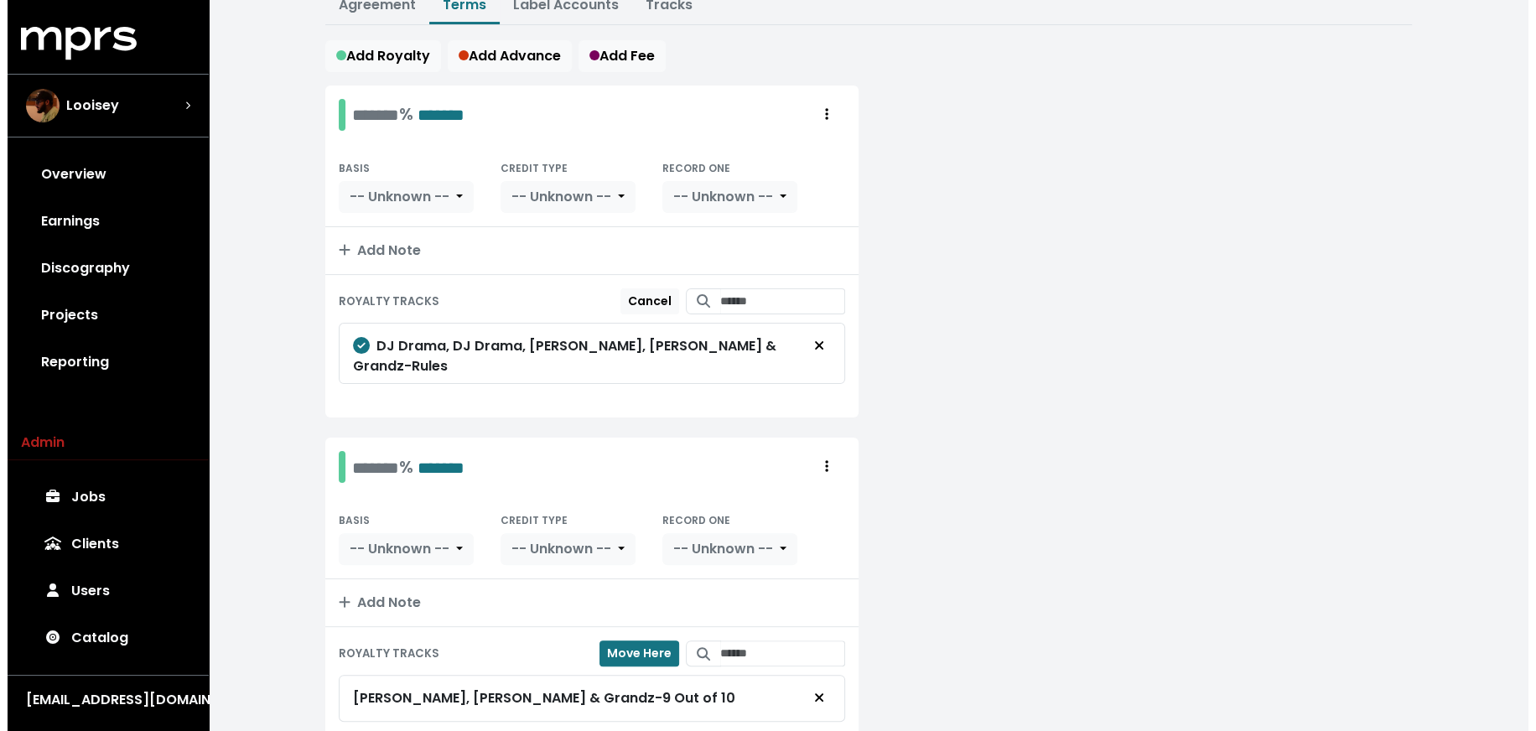
scroll to position [258, 0]
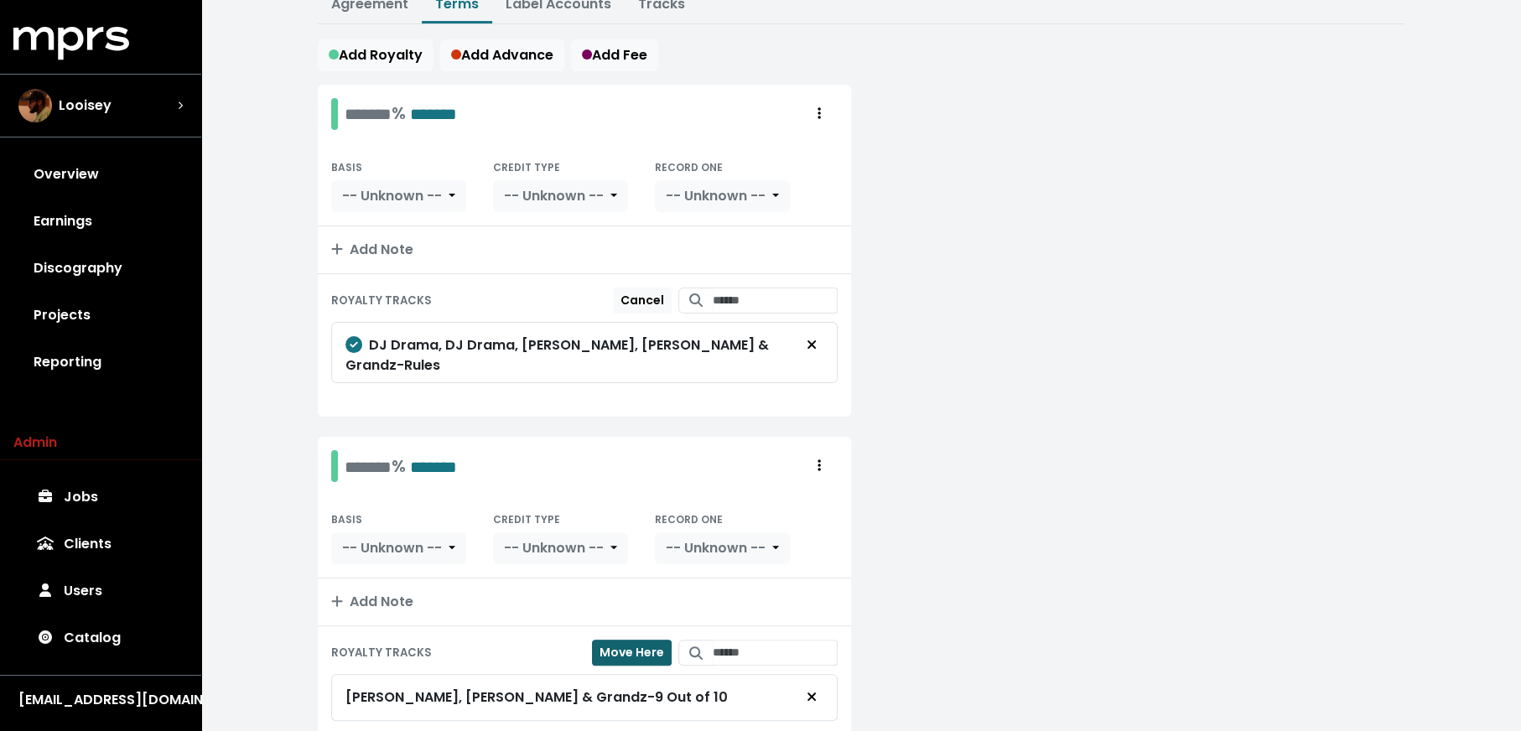
click at [639, 644] on span "Move Here" at bounding box center [632, 652] width 65 height 17
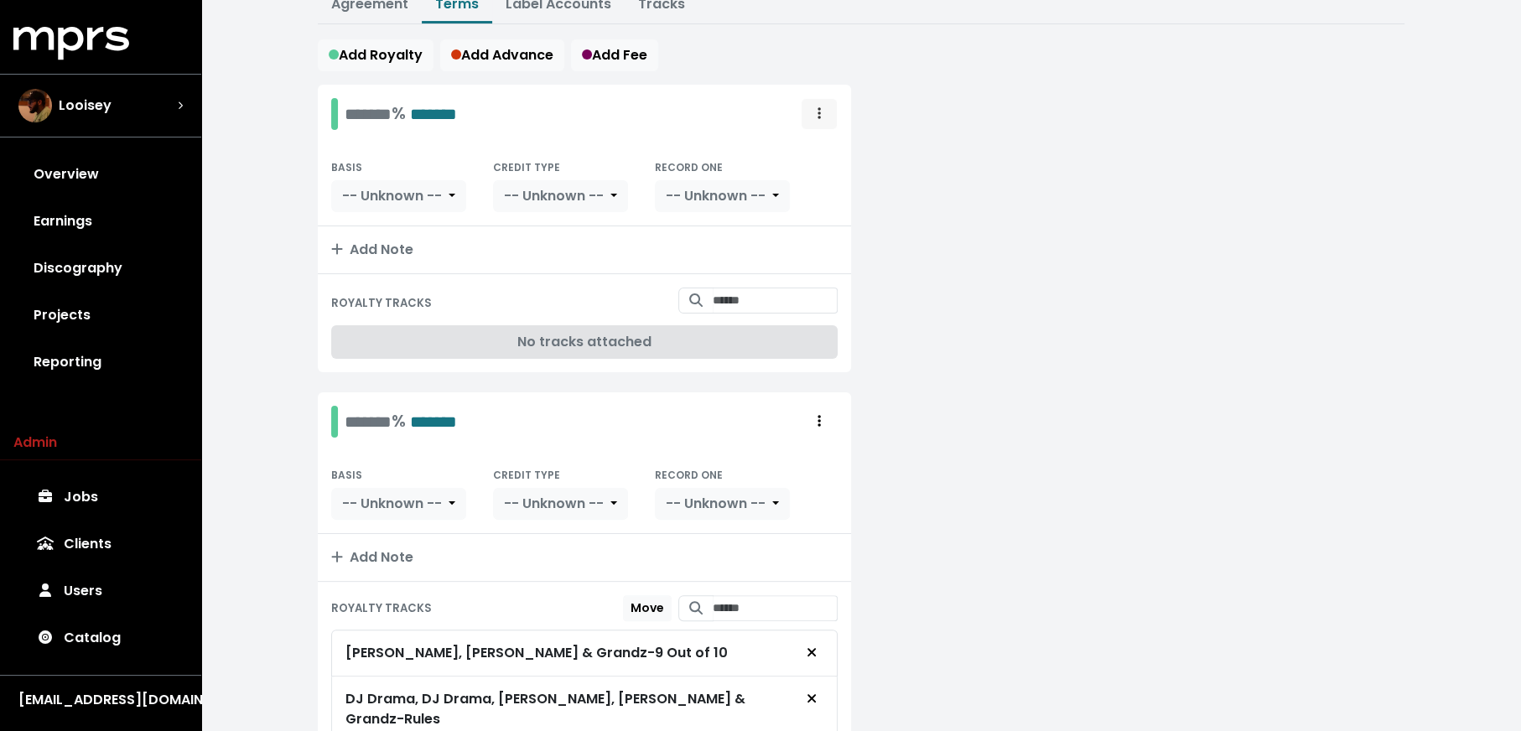
click at [818, 112] on icon "Royalty administration options" at bounding box center [819, 112] width 3 height 13
click at [811, 171] on link "Delete" at bounding box center [770, 177] width 132 height 27
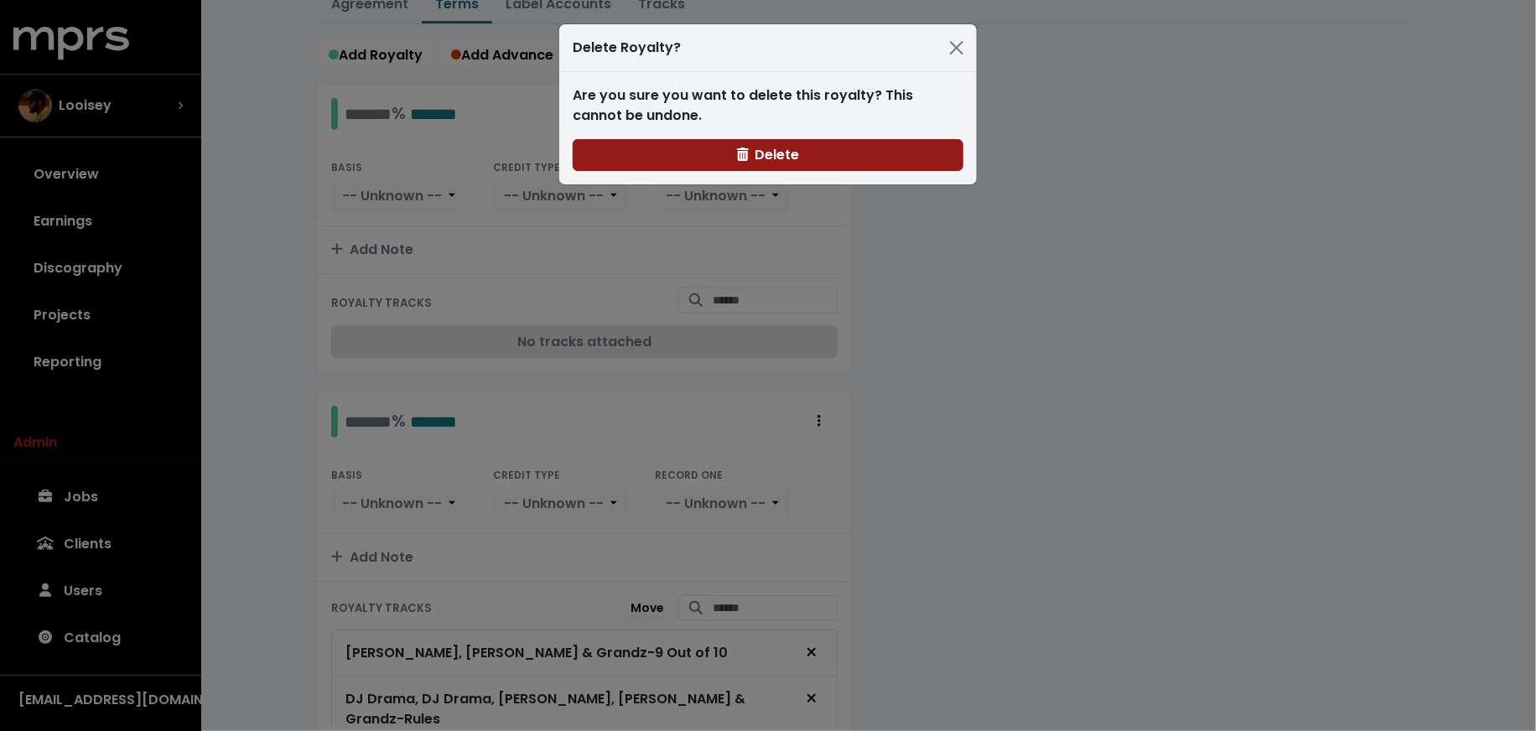
click at [813, 169] on button "Delete" at bounding box center [768, 155] width 391 height 32
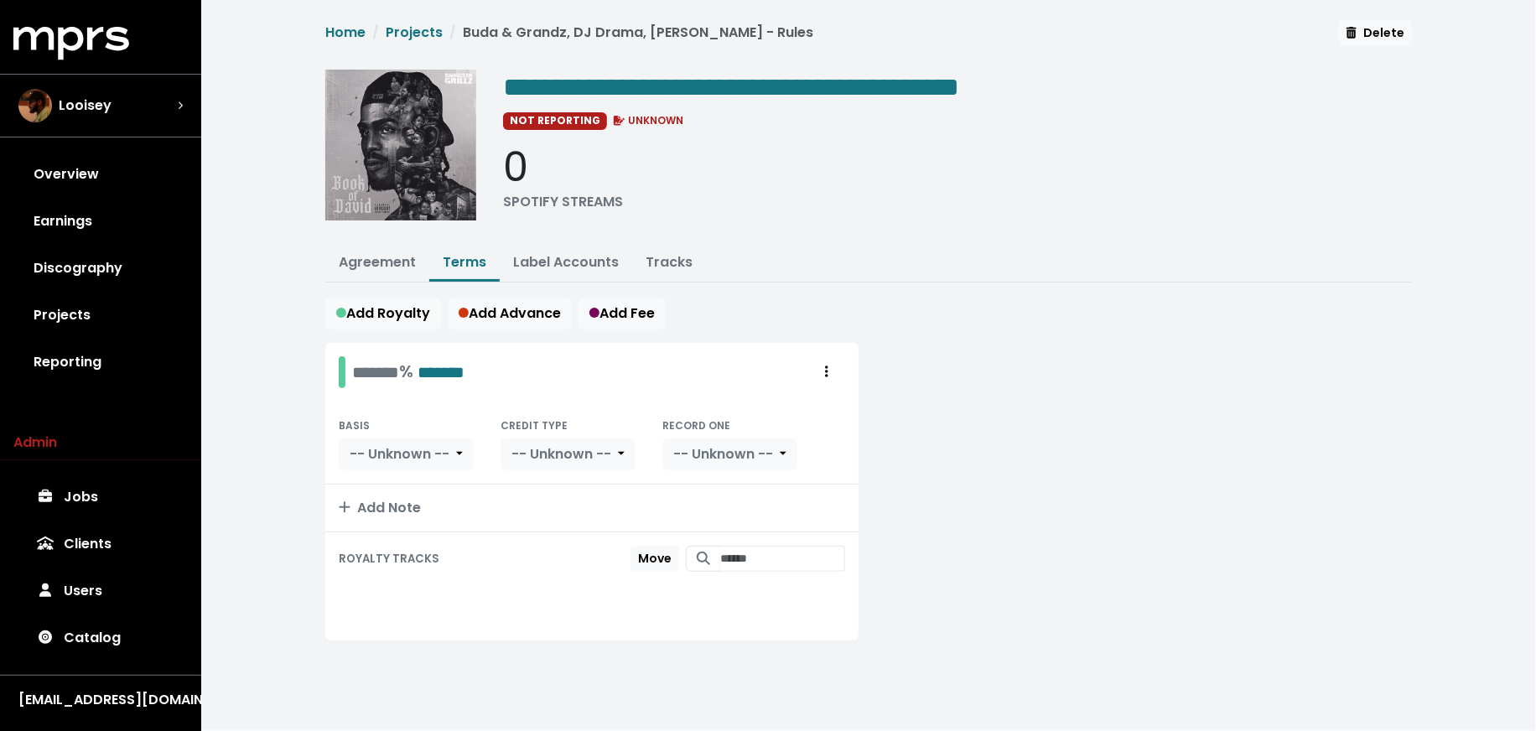
click at [813, 169] on div "0 SPOTIFY STREAMS" at bounding box center [957, 177] width 909 height 69
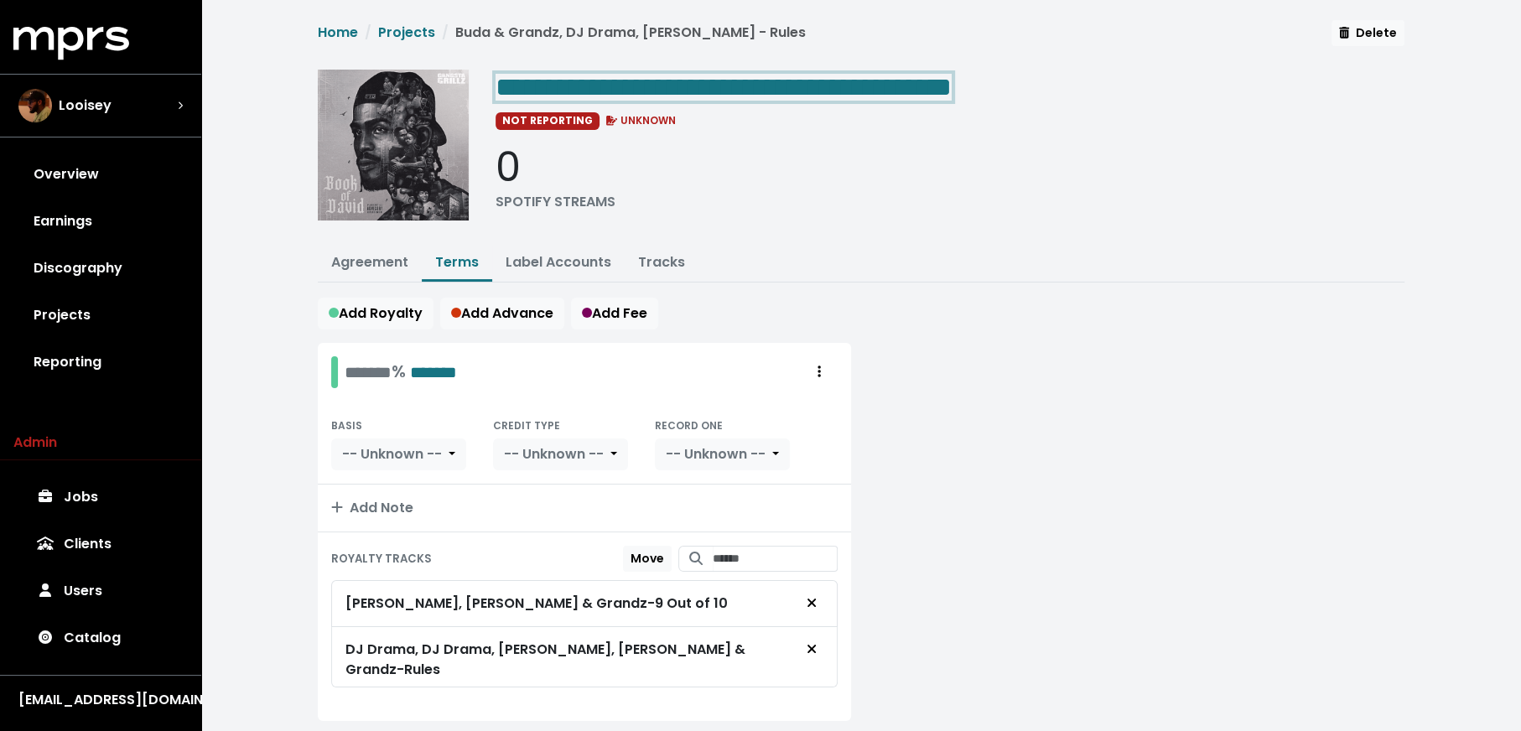
click at [952, 81] on span "**********" at bounding box center [724, 87] width 456 height 27
click at [259, 433] on div "**********" at bounding box center [861, 390] width 1320 height 781
click at [952, 85] on span "**********" at bounding box center [724, 87] width 456 height 27
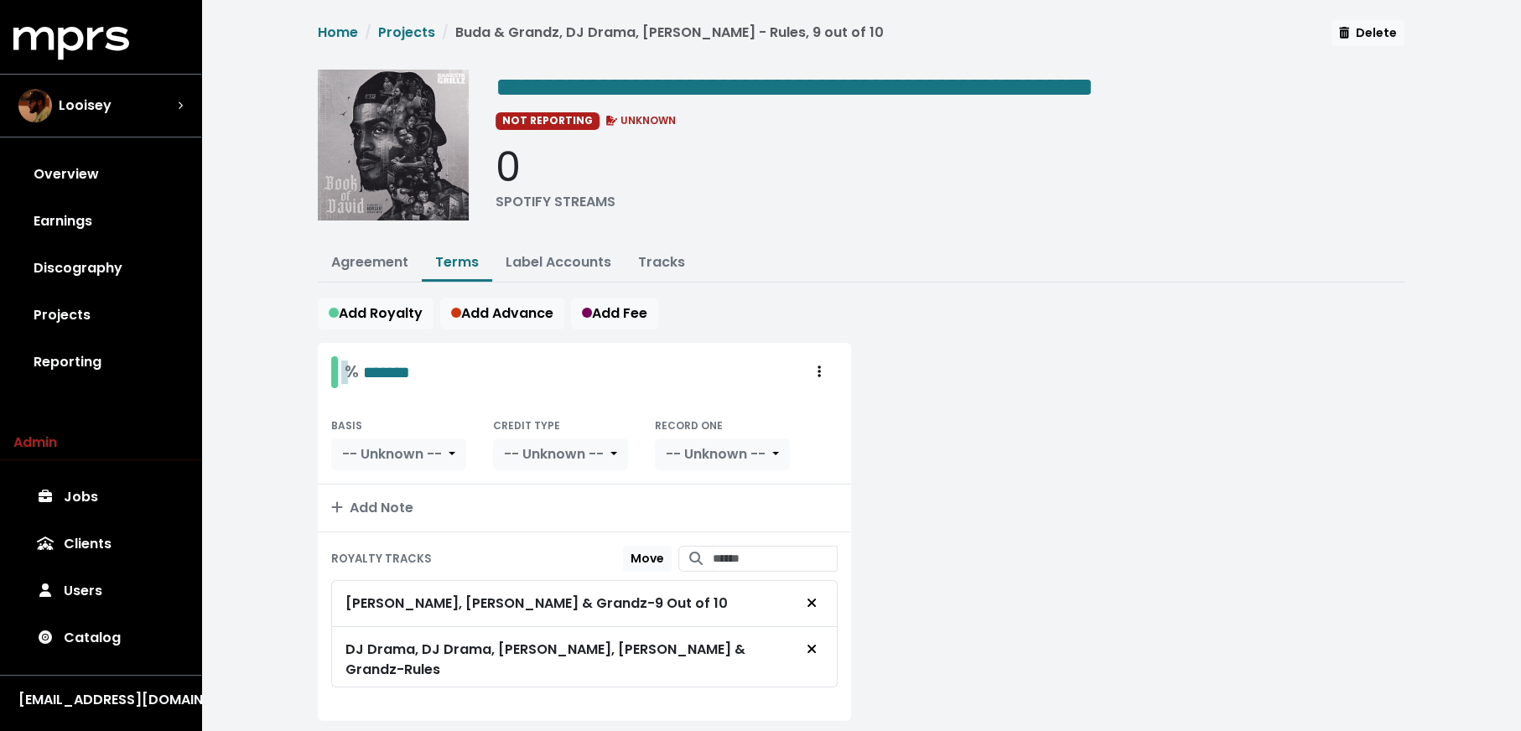
click at [352, 369] on div "% *******" at bounding box center [377, 372] width 65 height 26
click at [416, 448] on span "-- Unknown --" at bounding box center [392, 453] width 100 height 19
click at [413, 532] on link "Net Receipts" at bounding box center [409, 545] width 154 height 27
click at [533, 444] on span "-- Unknown --" at bounding box center [541, 453] width 100 height 19
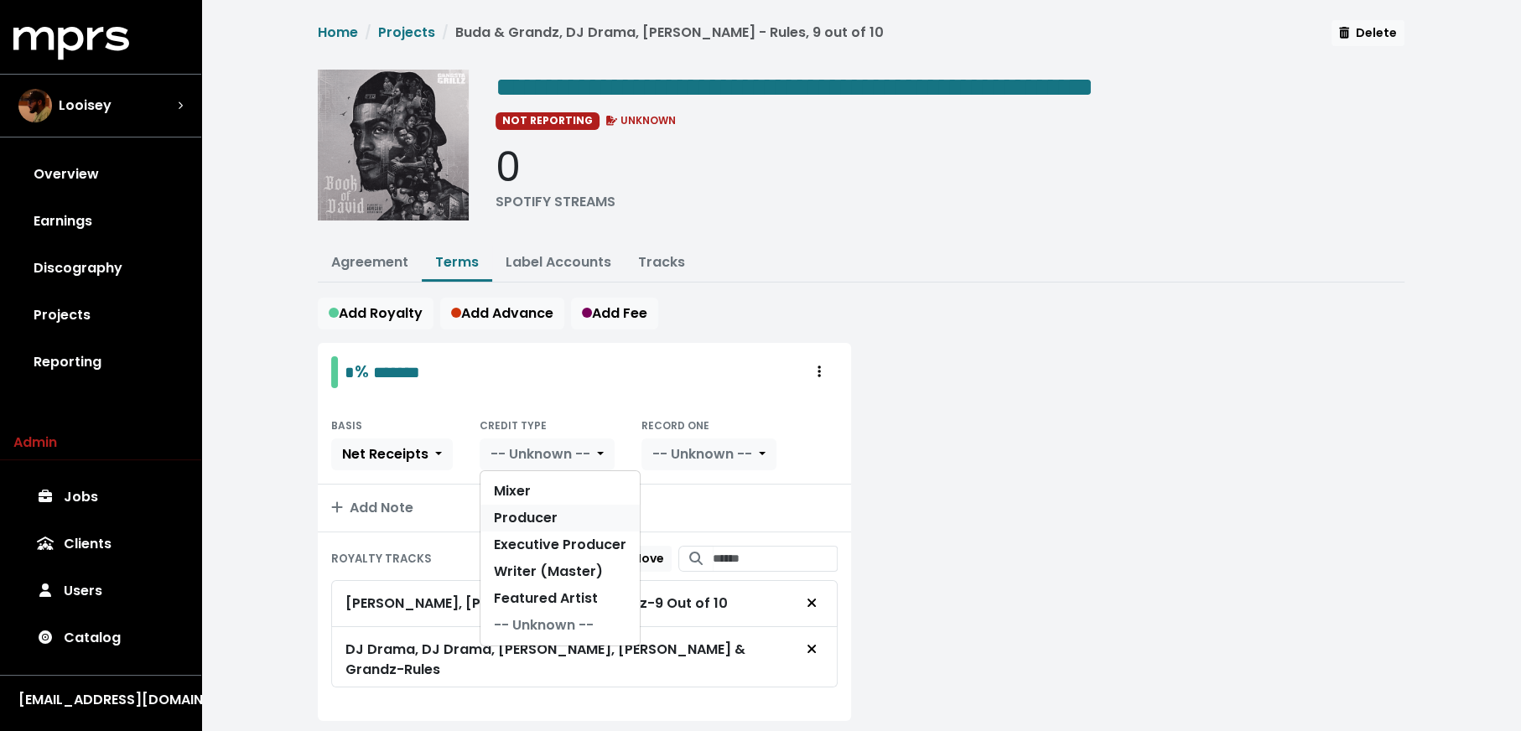
click at [533, 522] on link "Producer" at bounding box center [559, 518] width 159 height 27
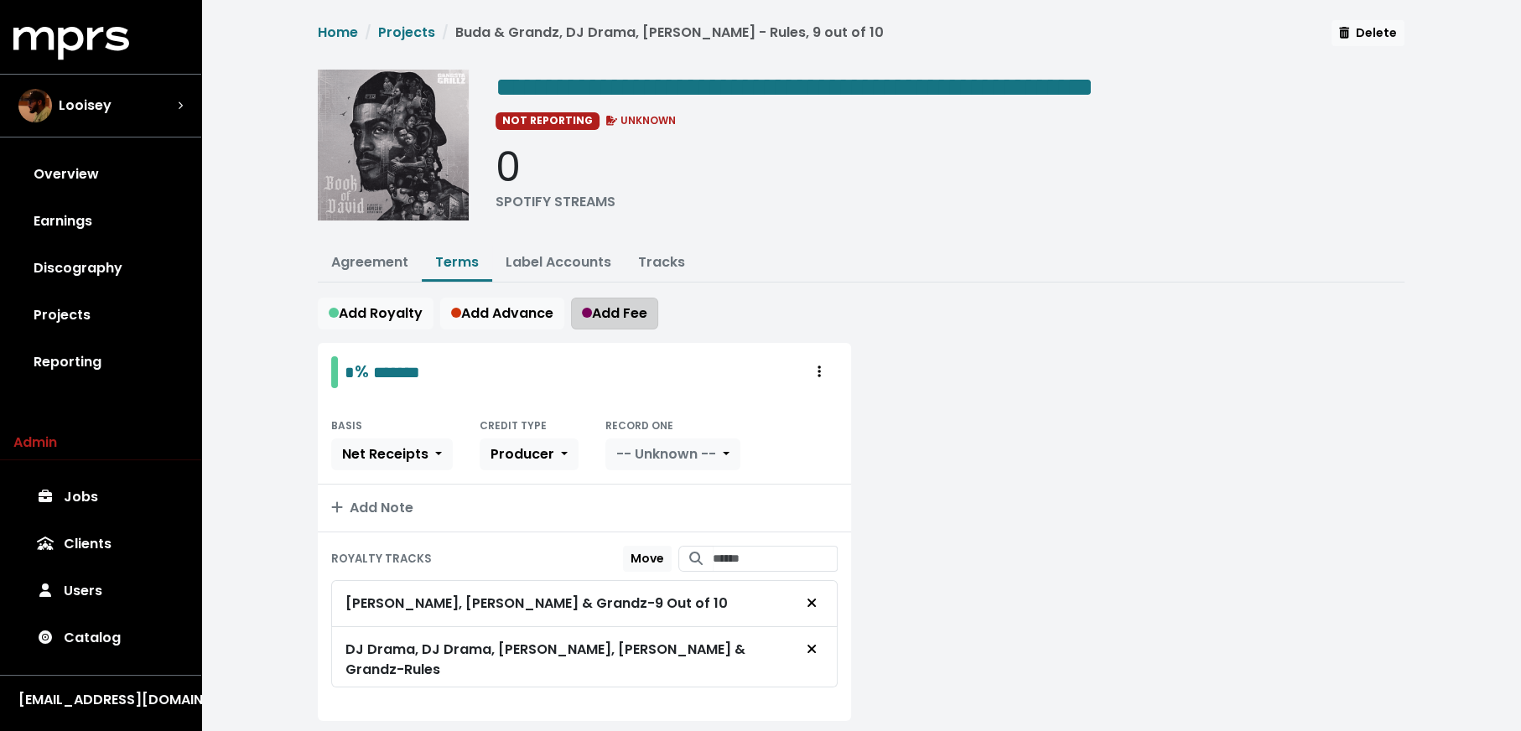
click at [611, 314] on span "Add Fee" at bounding box center [614, 313] width 65 height 19
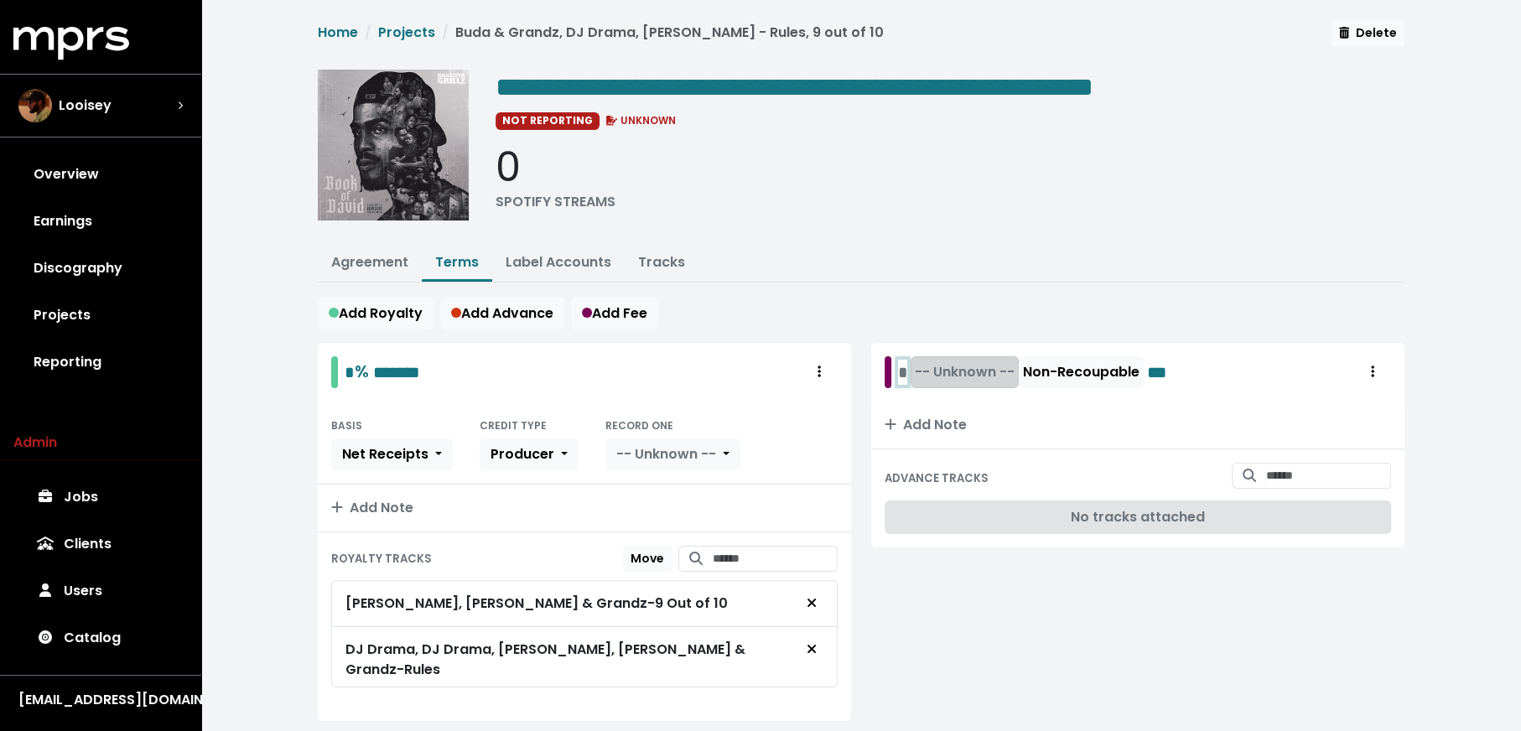
click at [901, 375] on div "* -- Unknown -- Non-Recoupable ***" at bounding box center [1037, 372] width 278 height 32
click at [995, 365] on span "-- Unknown --" at bounding box center [998, 371] width 100 height 19
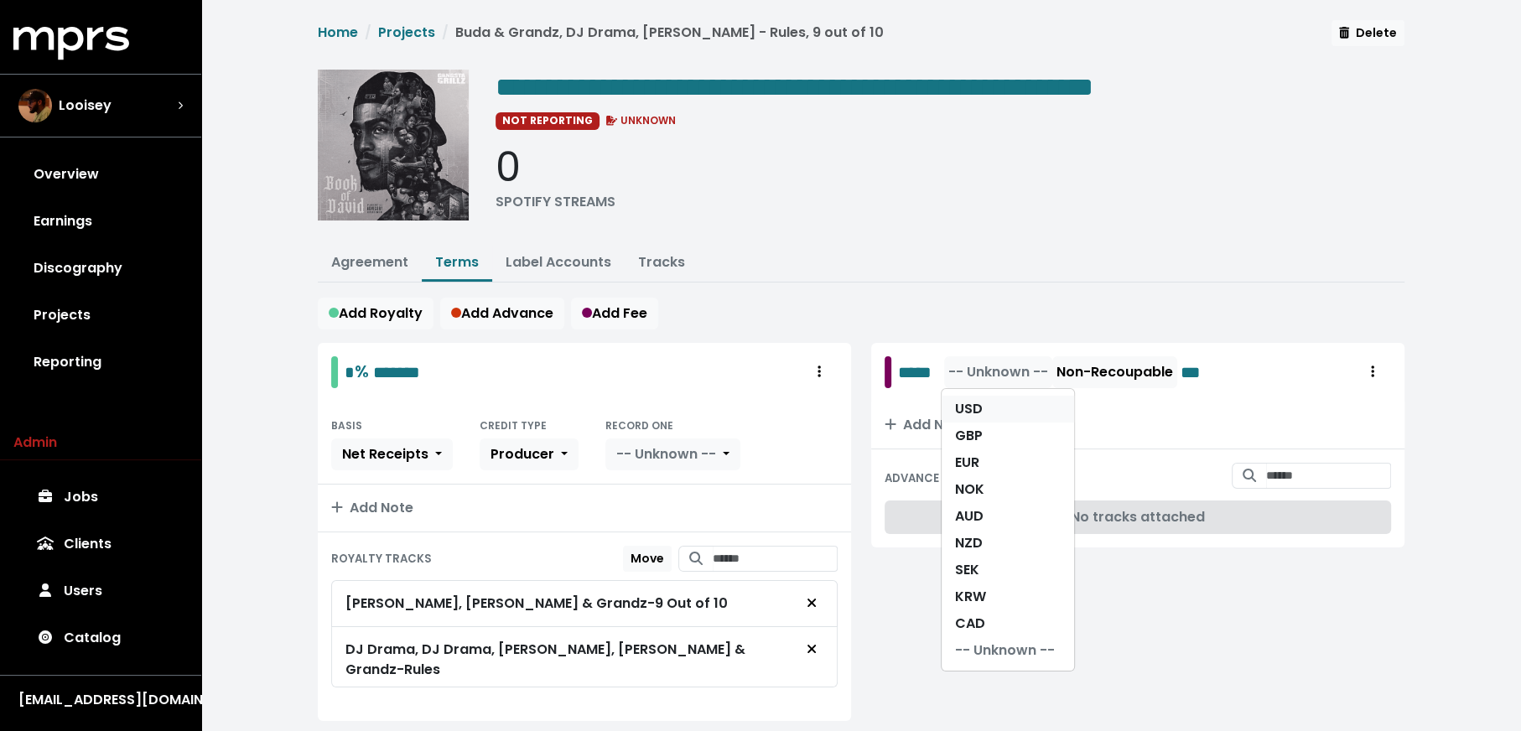
click at [988, 404] on link "USD" at bounding box center [1008, 409] width 132 height 27
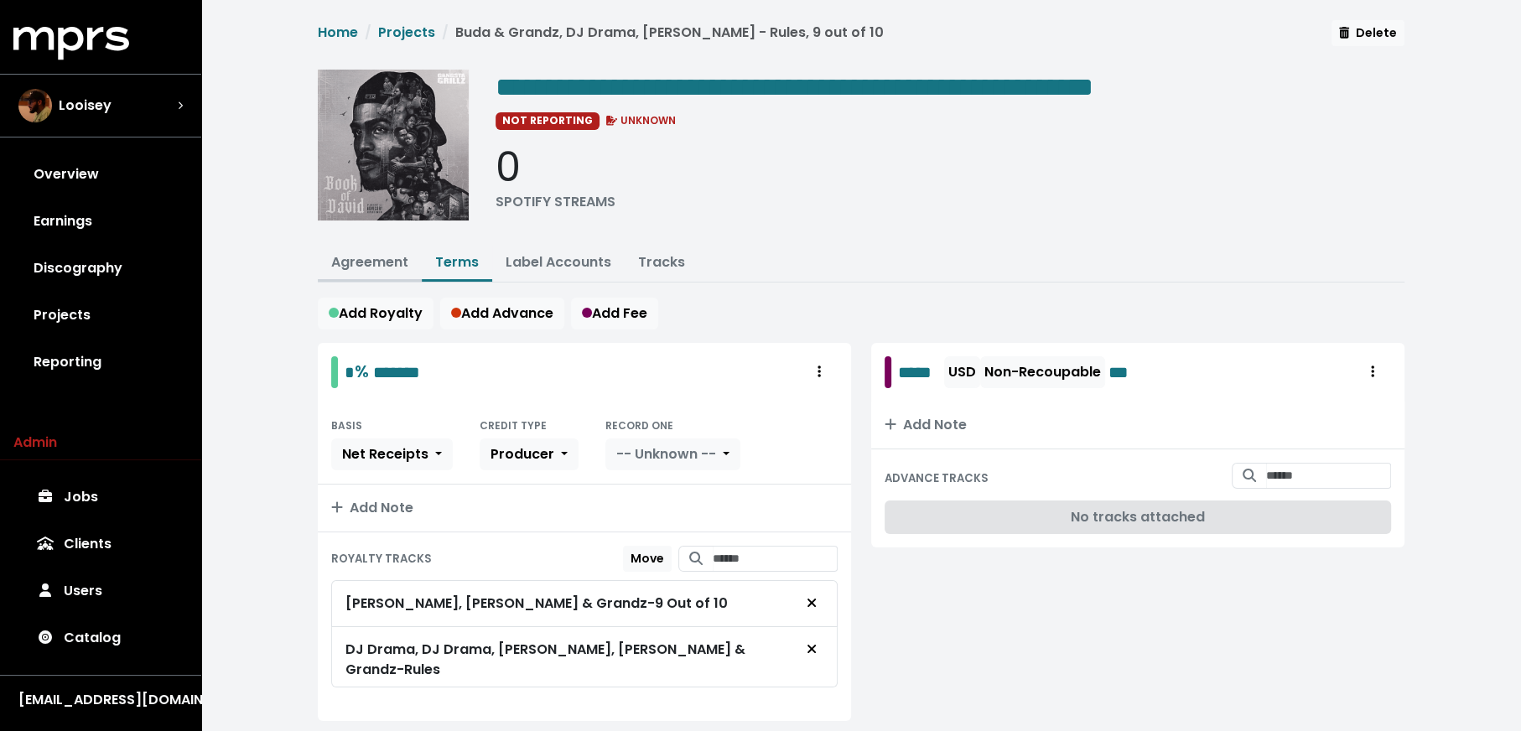
click at [363, 260] on link "Agreement" at bounding box center [369, 261] width 77 height 19
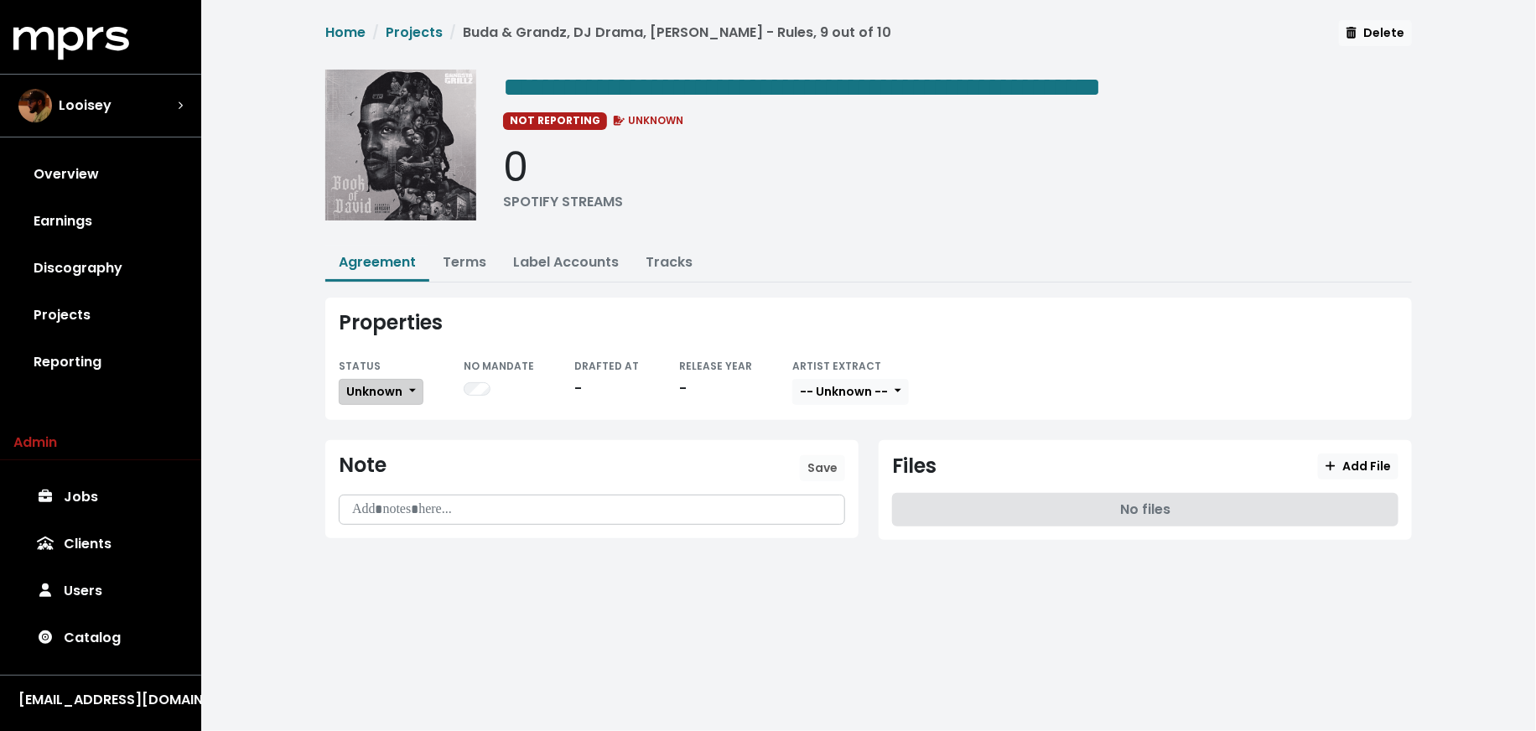
click at [369, 392] on span "Unknown" at bounding box center [374, 391] width 56 height 17
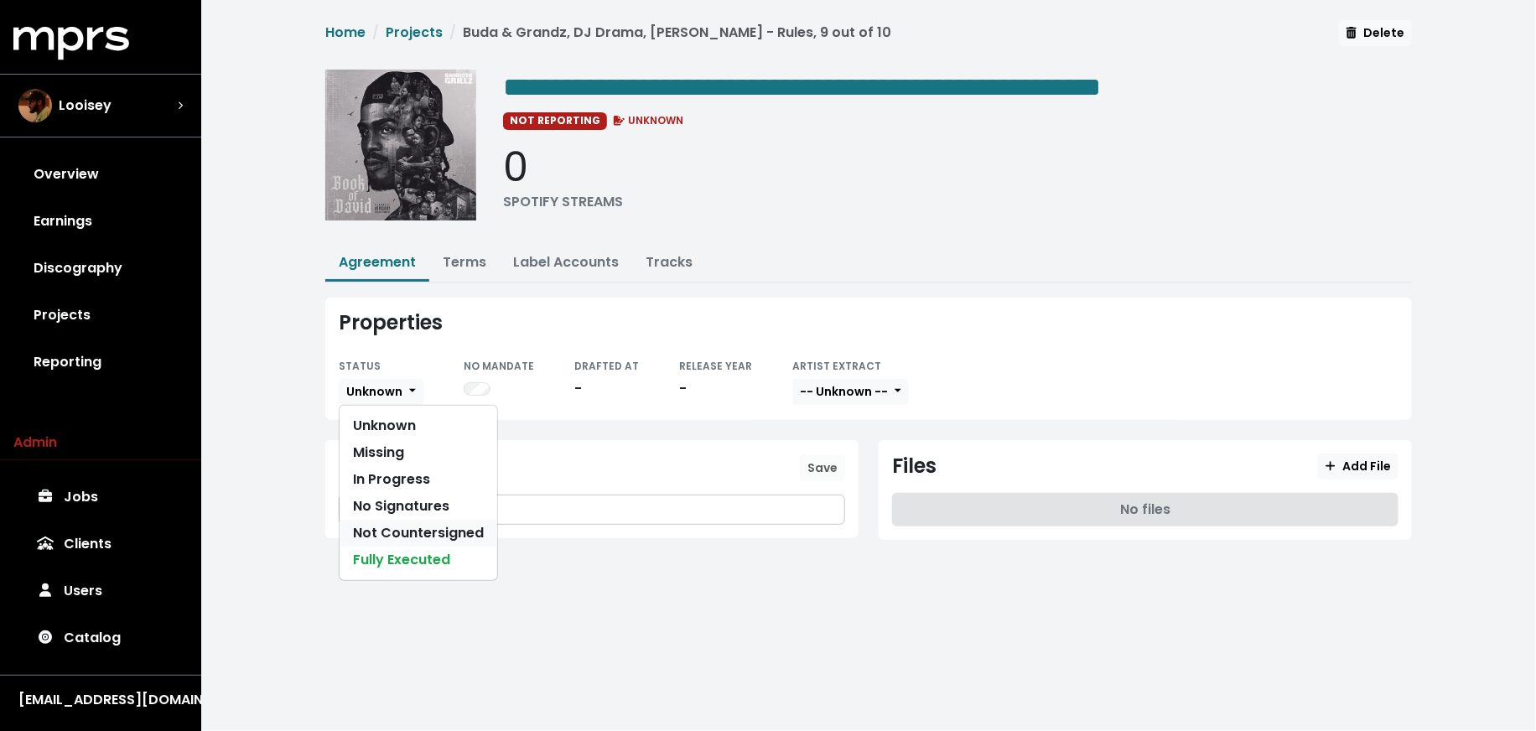
click at [407, 527] on link "Not Countersigned" at bounding box center [419, 533] width 158 height 27
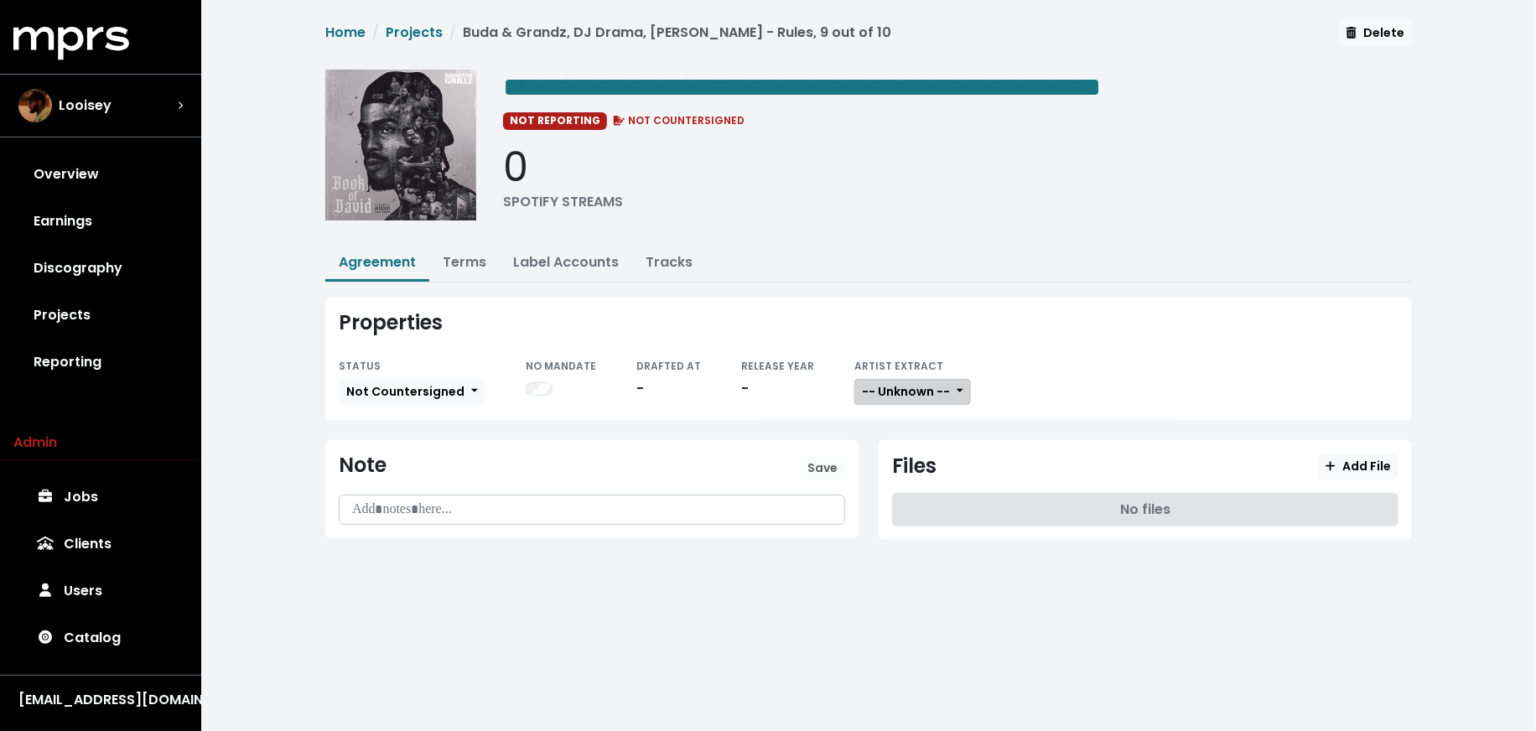
click at [855, 379] on button "-- Unknown --" at bounding box center [912, 392] width 117 height 26
click at [875, 470] on link "Not Available" at bounding box center [921, 479] width 132 height 27
click at [1345, 458] on span "Add File" at bounding box center [1358, 466] width 65 height 17
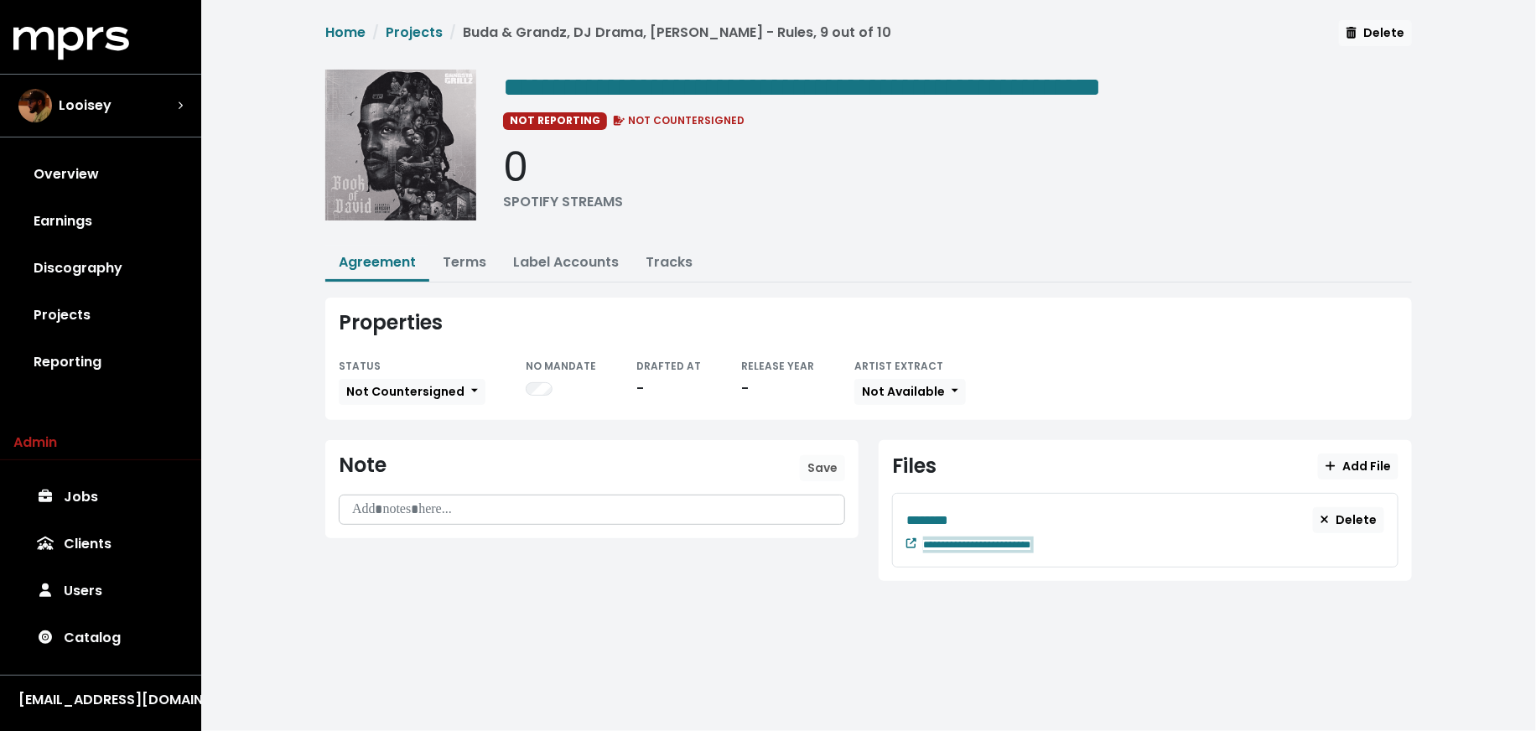
click at [1080, 538] on div "**********" at bounding box center [1153, 543] width 461 height 20
paste span "Edit value"
click at [968, 518] on div "********" at bounding box center [1109, 520] width 407 height 21
click at [142, 267] on link "Discography" at bounding box center [100, 268] width 174 height 47
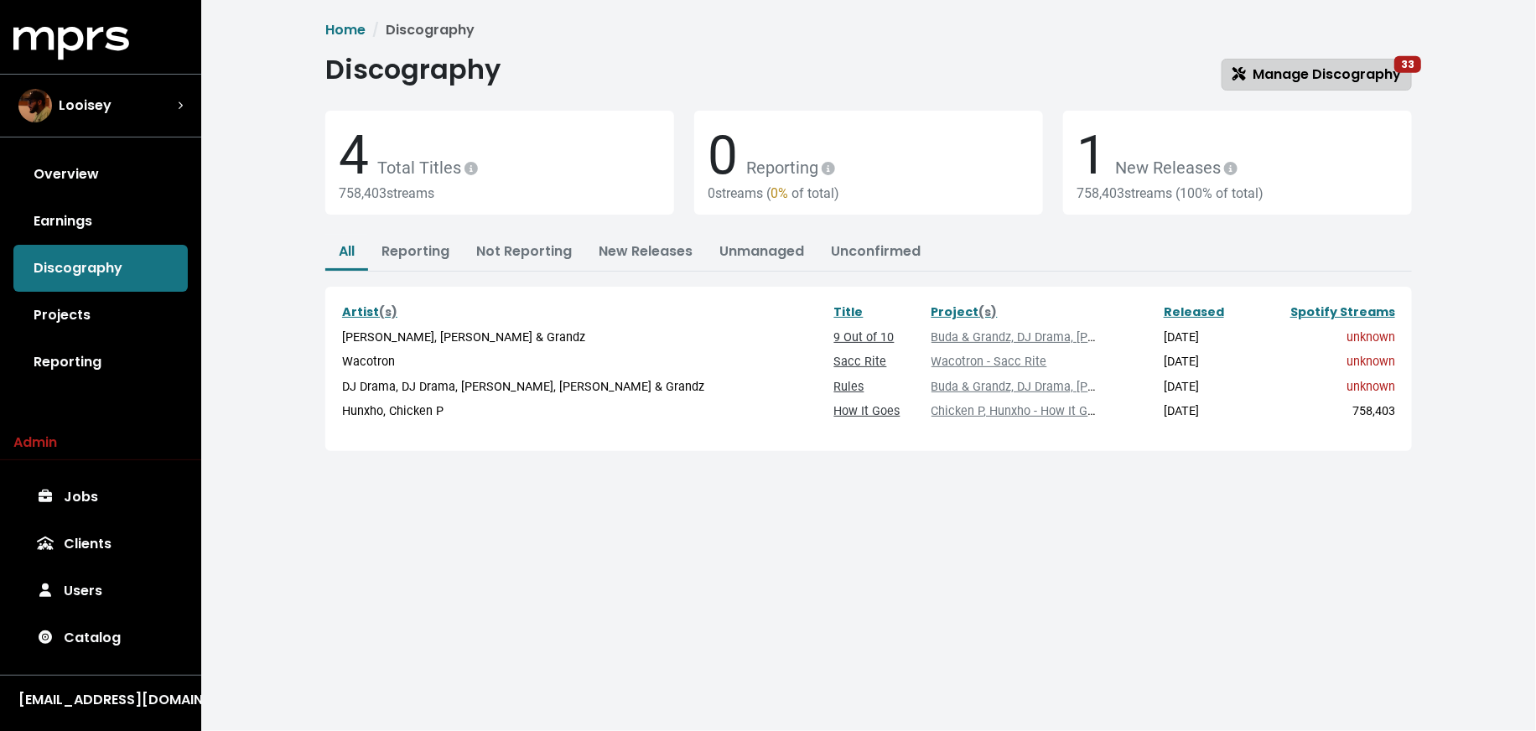
click at [1298, 62] on link "Manage Discography 33" at bounding box center [1317, 75] width 190 height 32
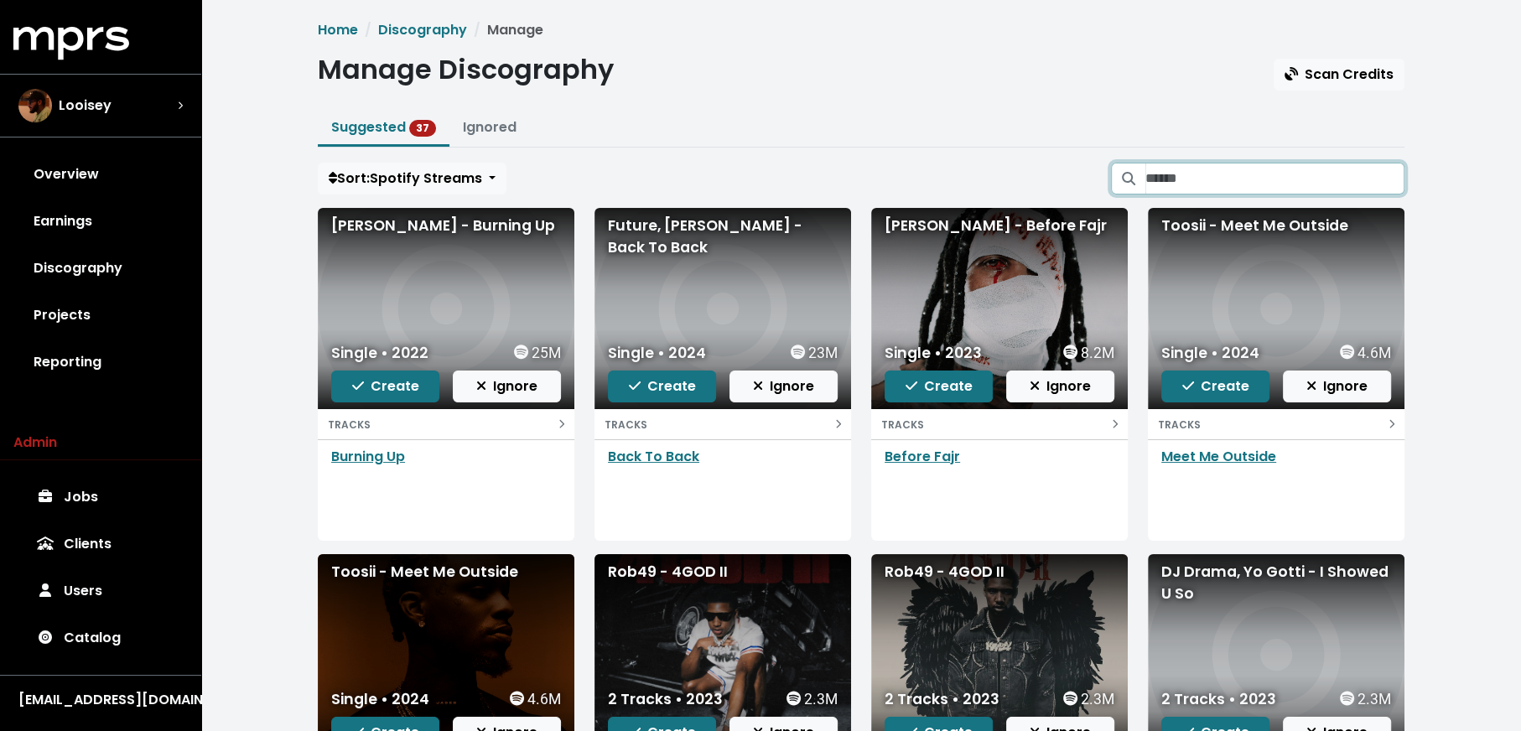
click at [1208, 179] on input "Search suggested projects" at bounding box center [1274, 179] width 259 height 32
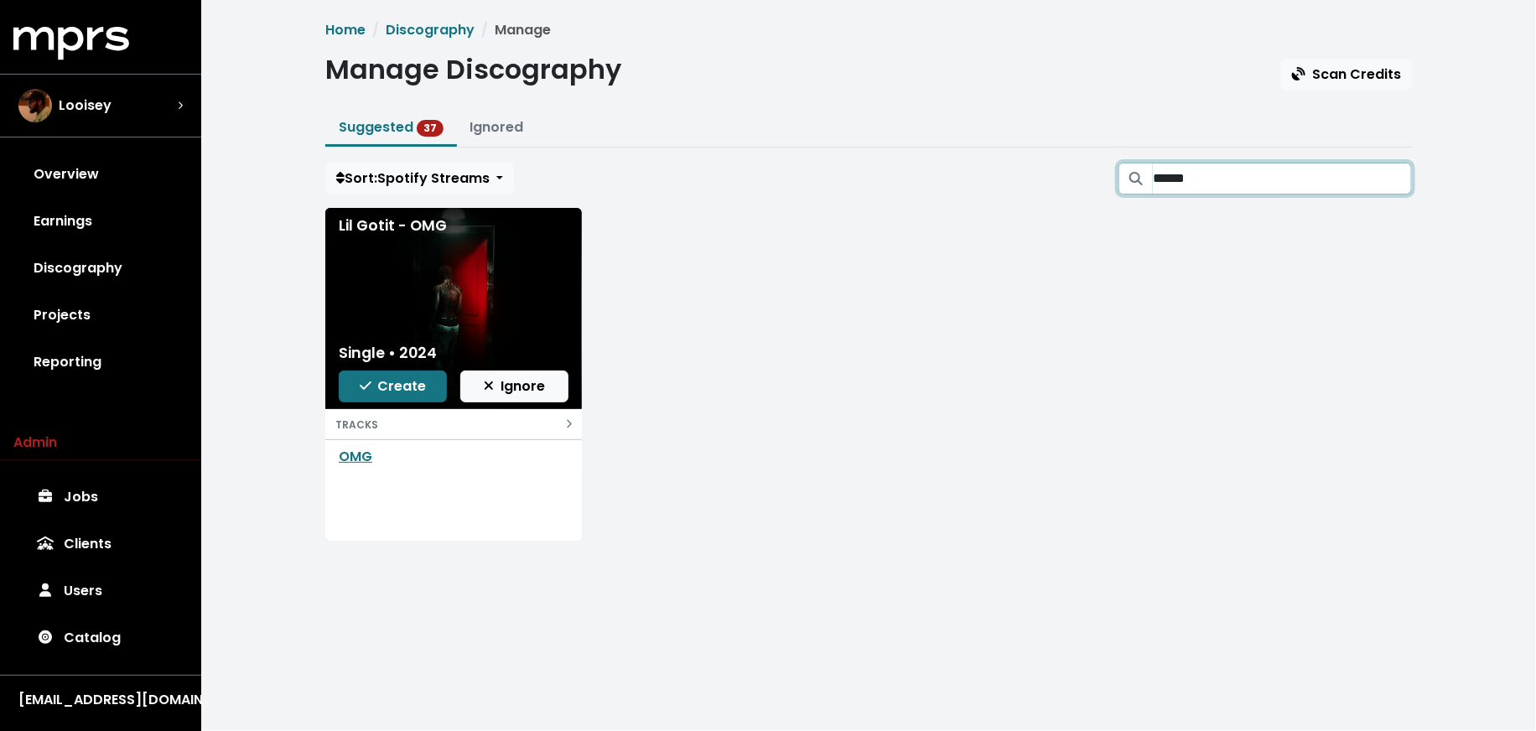
type input "******"
click at [388, 397] on button "Create" at bounding box center [393, 387] width 108 height 32
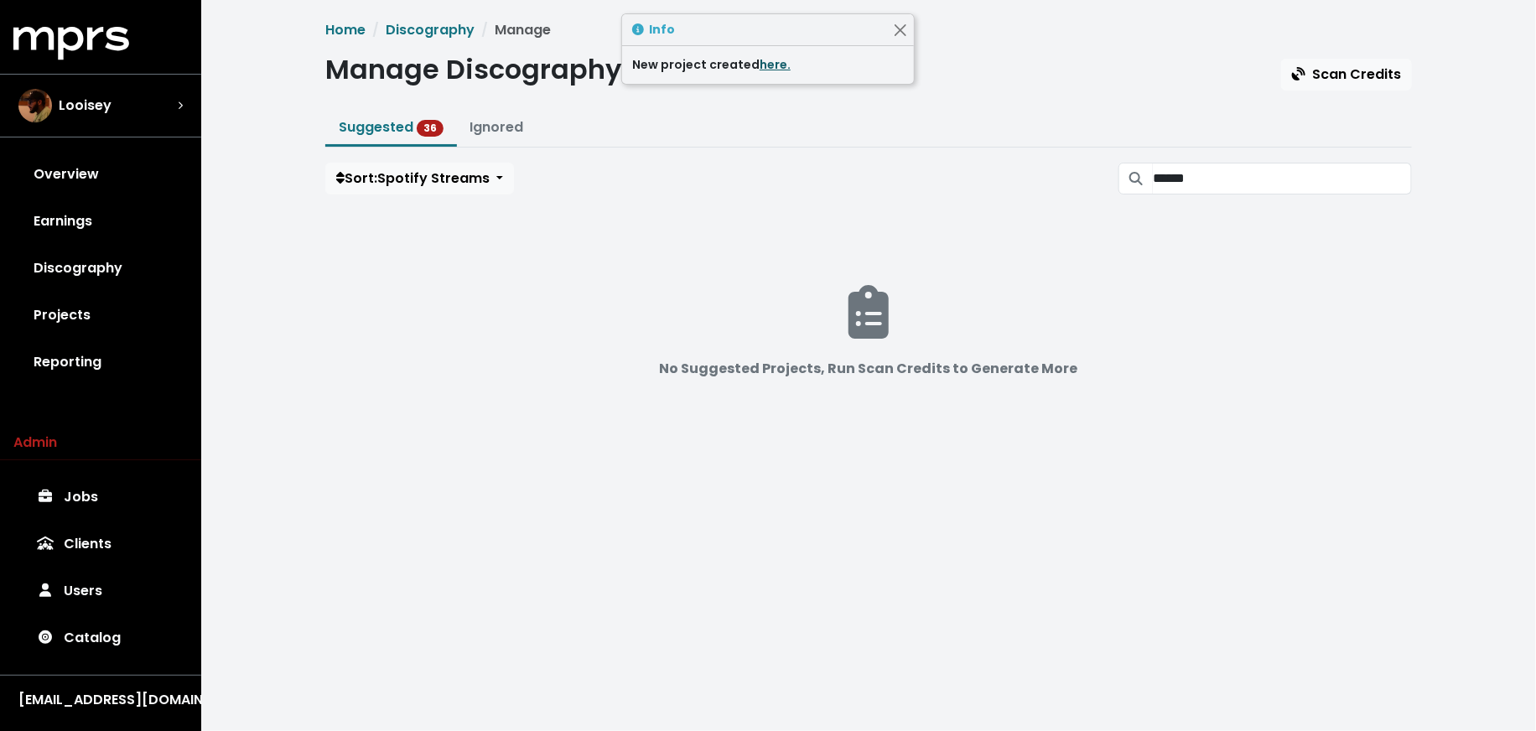
click at [770, 65] on link "here." at bounding box center [775, 64] width 31 height 17
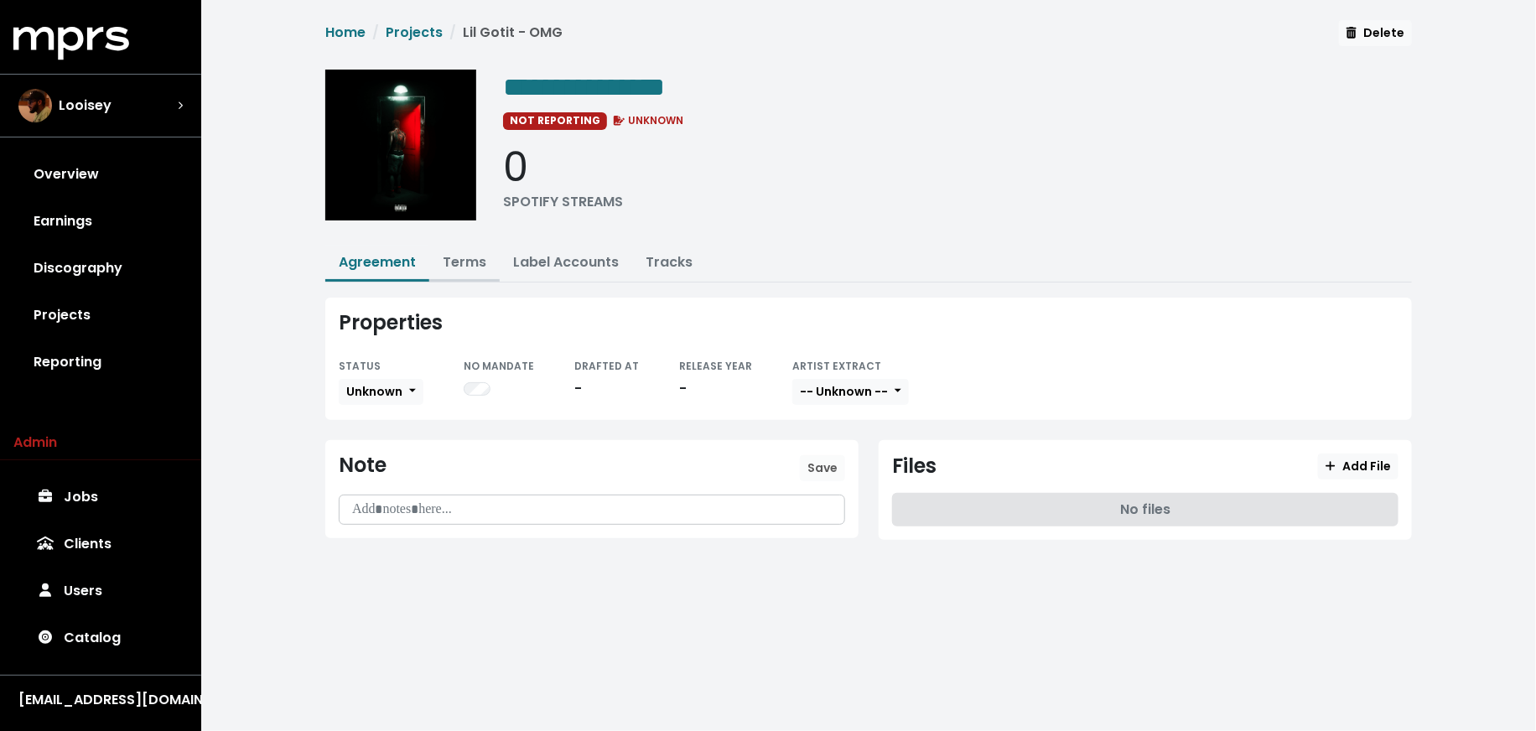
click at [466, 252] on link "Terms" at bounding box center [465, 261] width 44 height 19
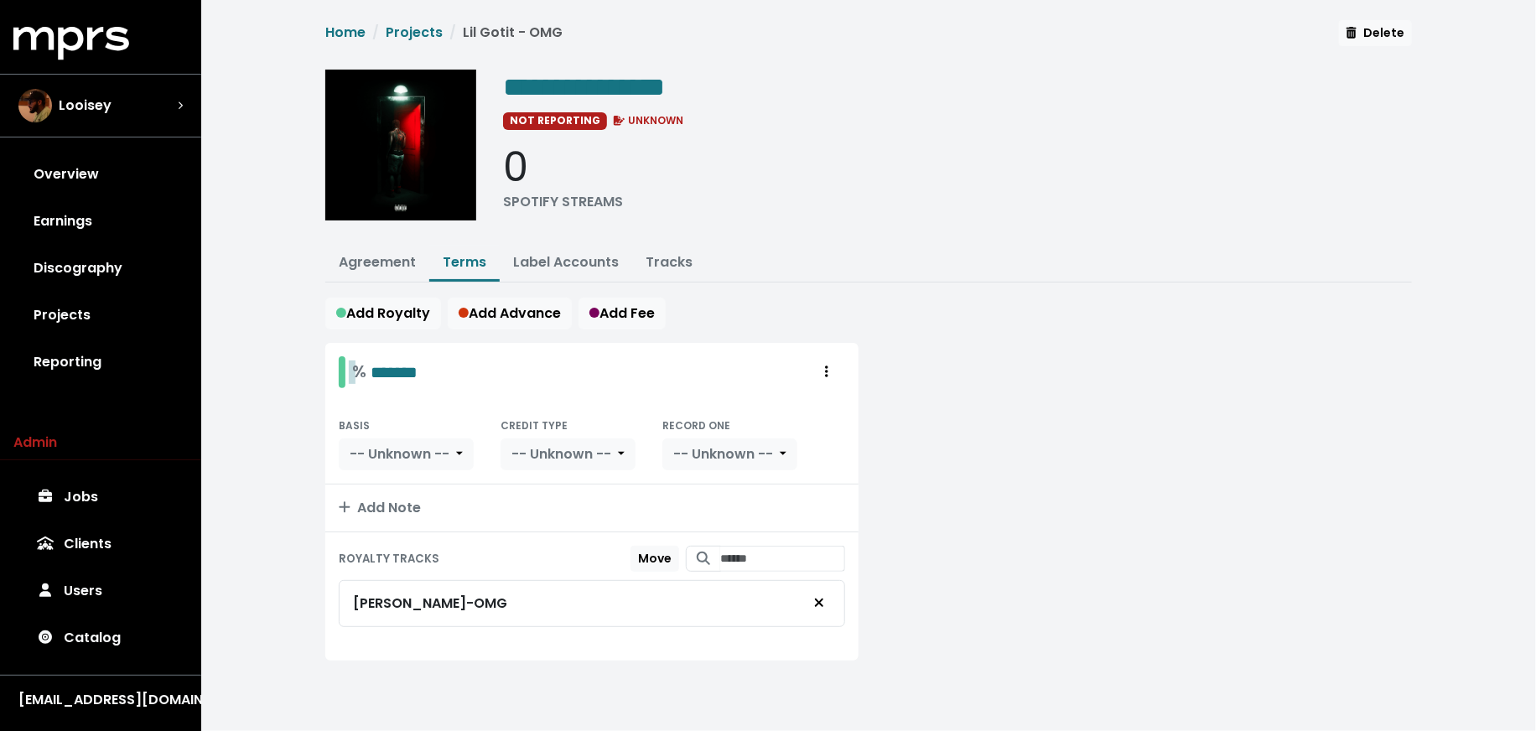
click at [366, 366] on div "% *******" at bounding box center [384, 372] width 65 height 26
click at [345, 361] on div at bounding box center [342, 372] width 7 height 32
click at [361, 366] on div "% *******" at bounding box center [384, 372] width 65 height 26
click at [359, 371] on div "******* % *******" at bounding box center [408, 372] width 112 height 26
click at [382, 444] on span "-- Unknown --" at bounding box center [400, 453] width 100 height 19
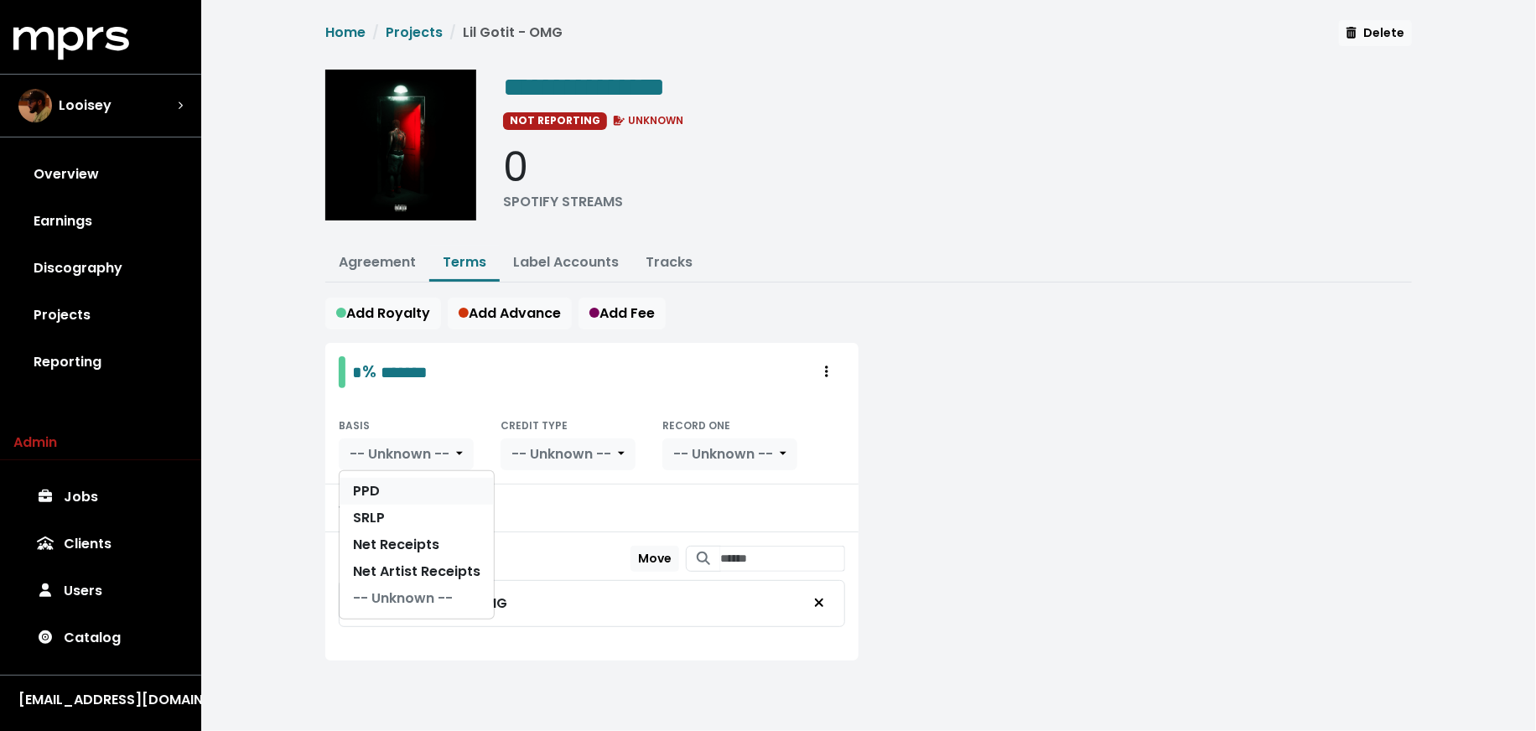
click at [387, 484] on link "PPD" at bounding box center [417, 491] width 154 height 27
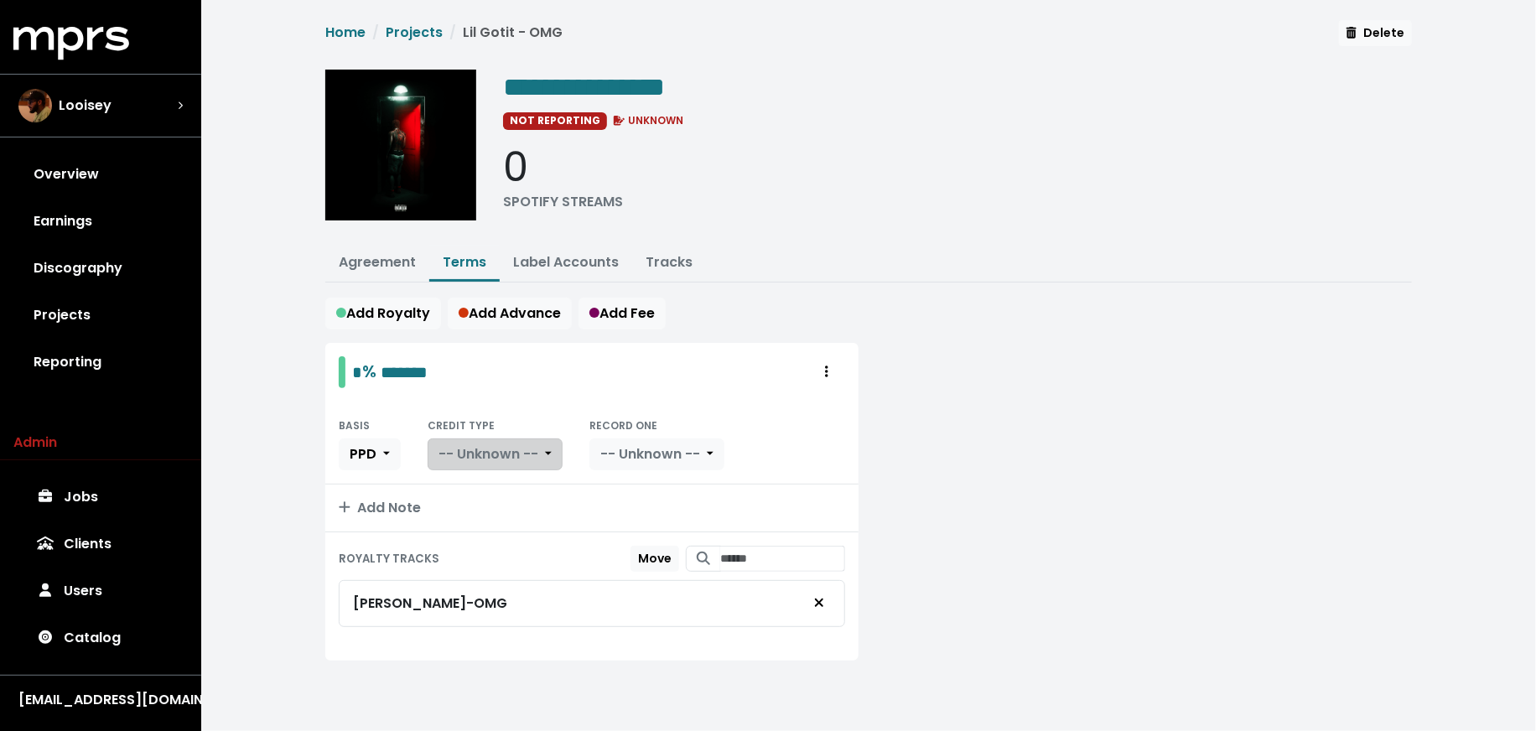
click at [553, 449] on button "-- Unknown --" at bounding box center [495, 455] width 135 height 32
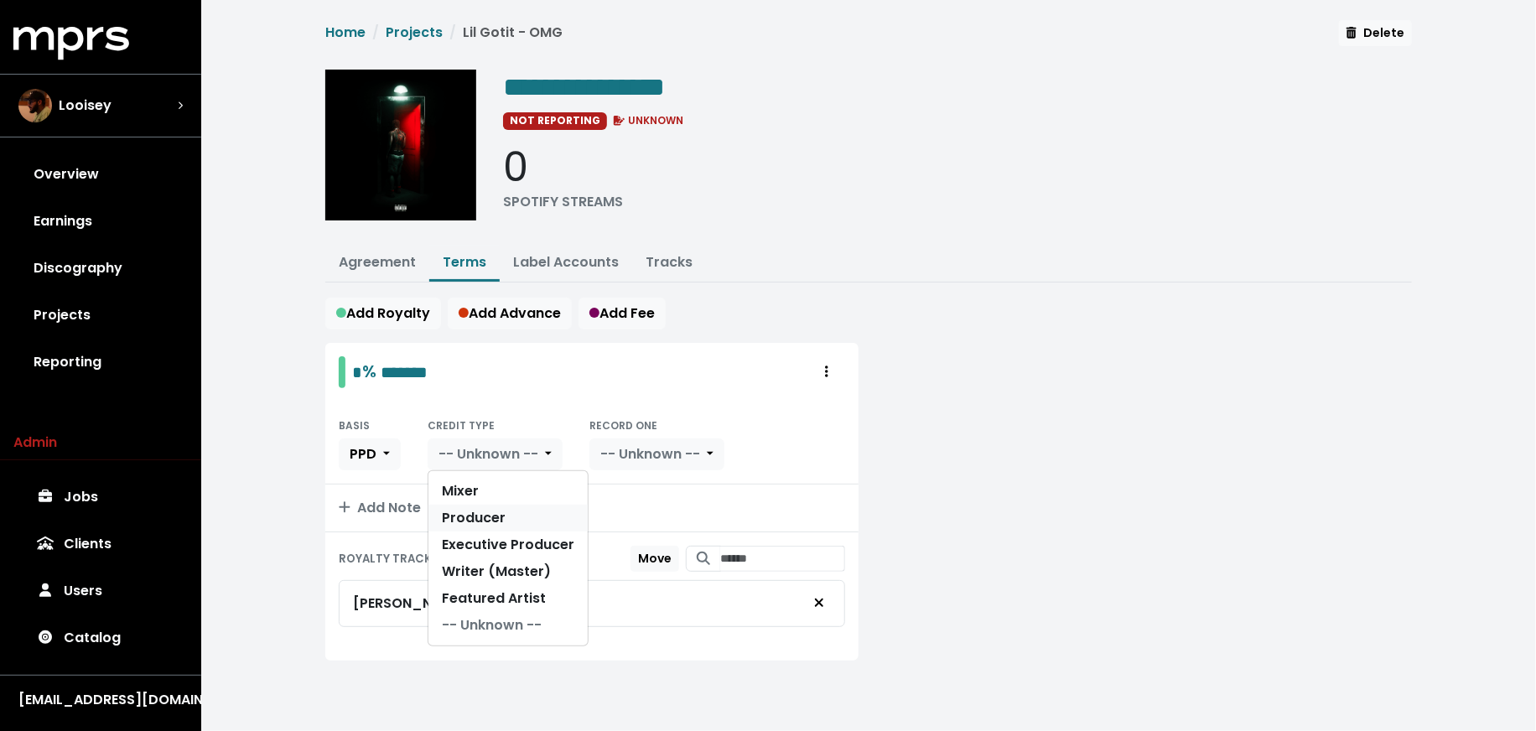
click at [553, 520] on link "Producer" at bounding box center [507, 518] width 159 height 27
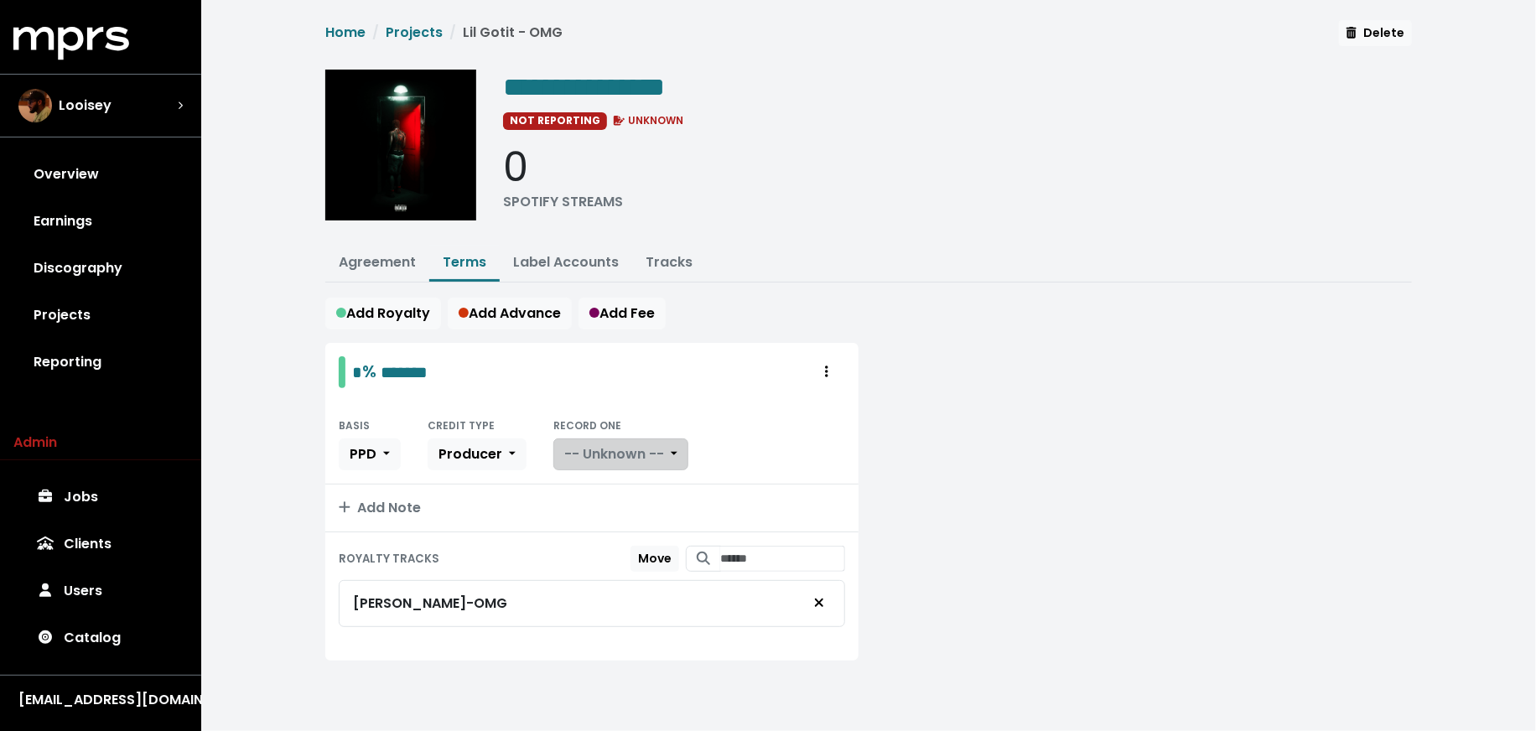
click at [630, 457] on span "-- Unknown --" at bounding box center [614, 453] width 100 height 19
click at [630, 485] on link "Yes" at bounding box center [620, 491] width 132 height 27
click at [382, 256] on link "Agreement" at bounding box center [377, 261] width 77 height 19
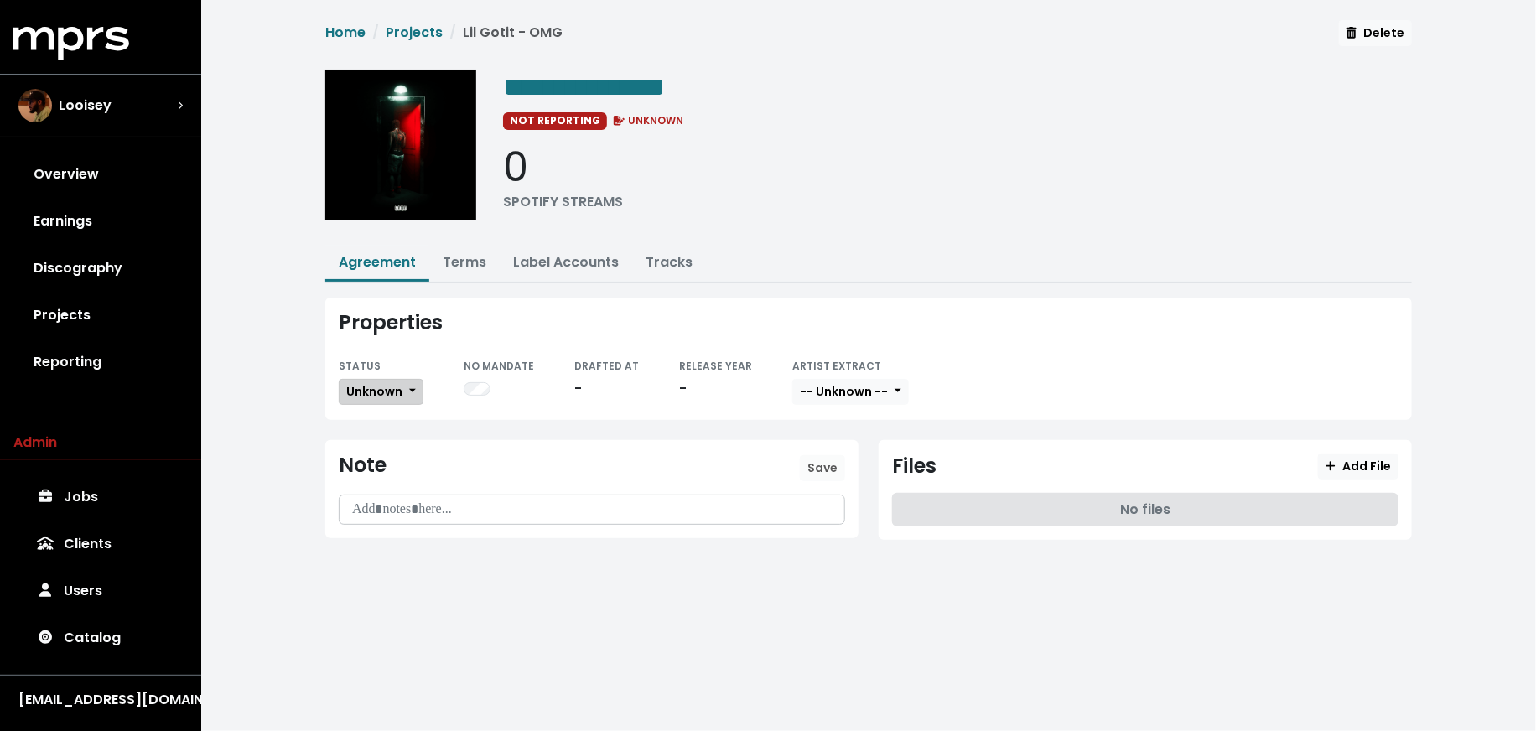
click at [387, 387] on span "Unknown" at bounding box center [374, 391] width 56 height 17
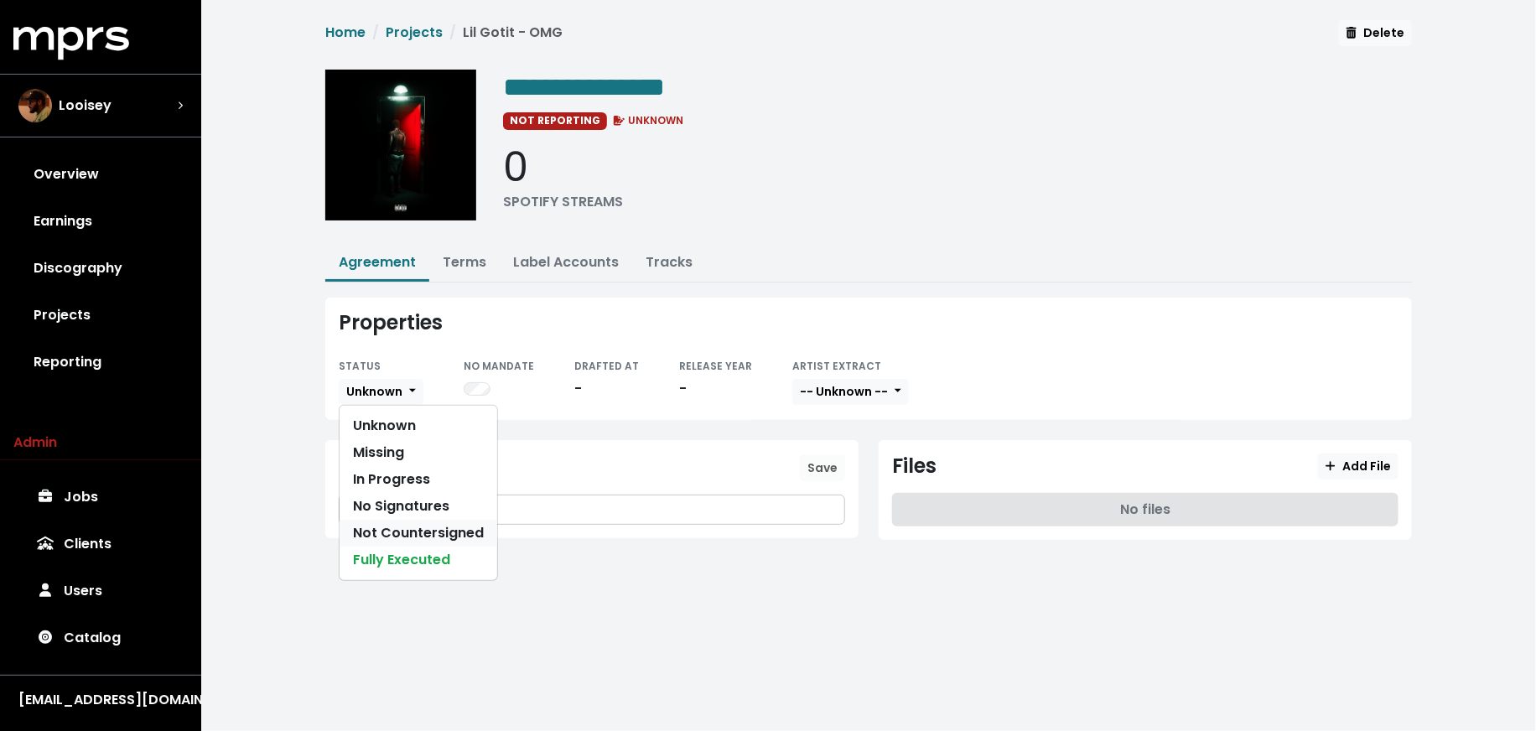
click at [405, 528] on link "Not Countersigned" at bounding box center [419, 533] width 158 height 27
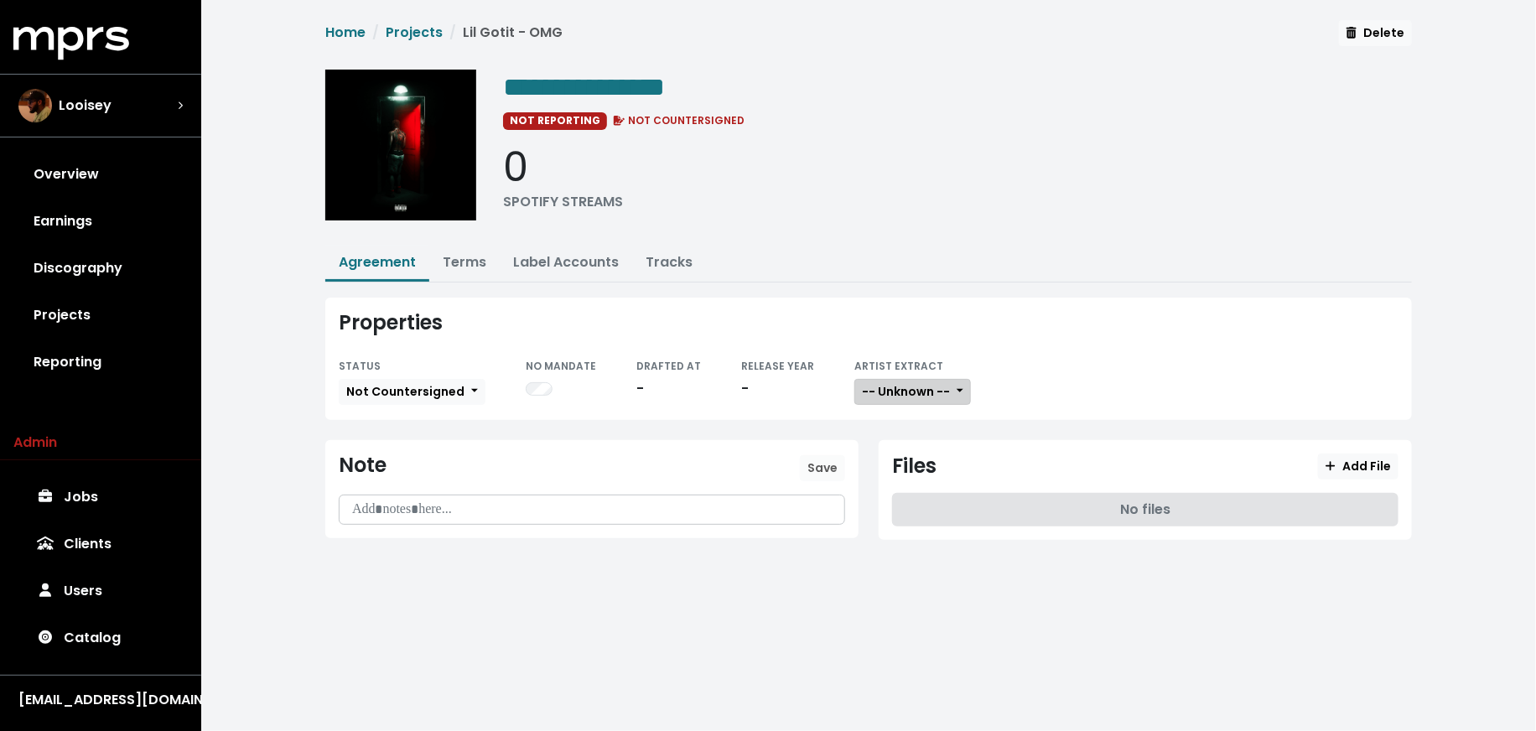
click at [883, 383] on span "-- Unknown --" at bounding box center [906, 391] width 88 height 17
click at [884, 467] on link "Not Available" at bounding box center [921, 479] width 132 height 27
click at [1362, 464] on span "Add File" at bounding box center [1358, 466] width 65 height 17
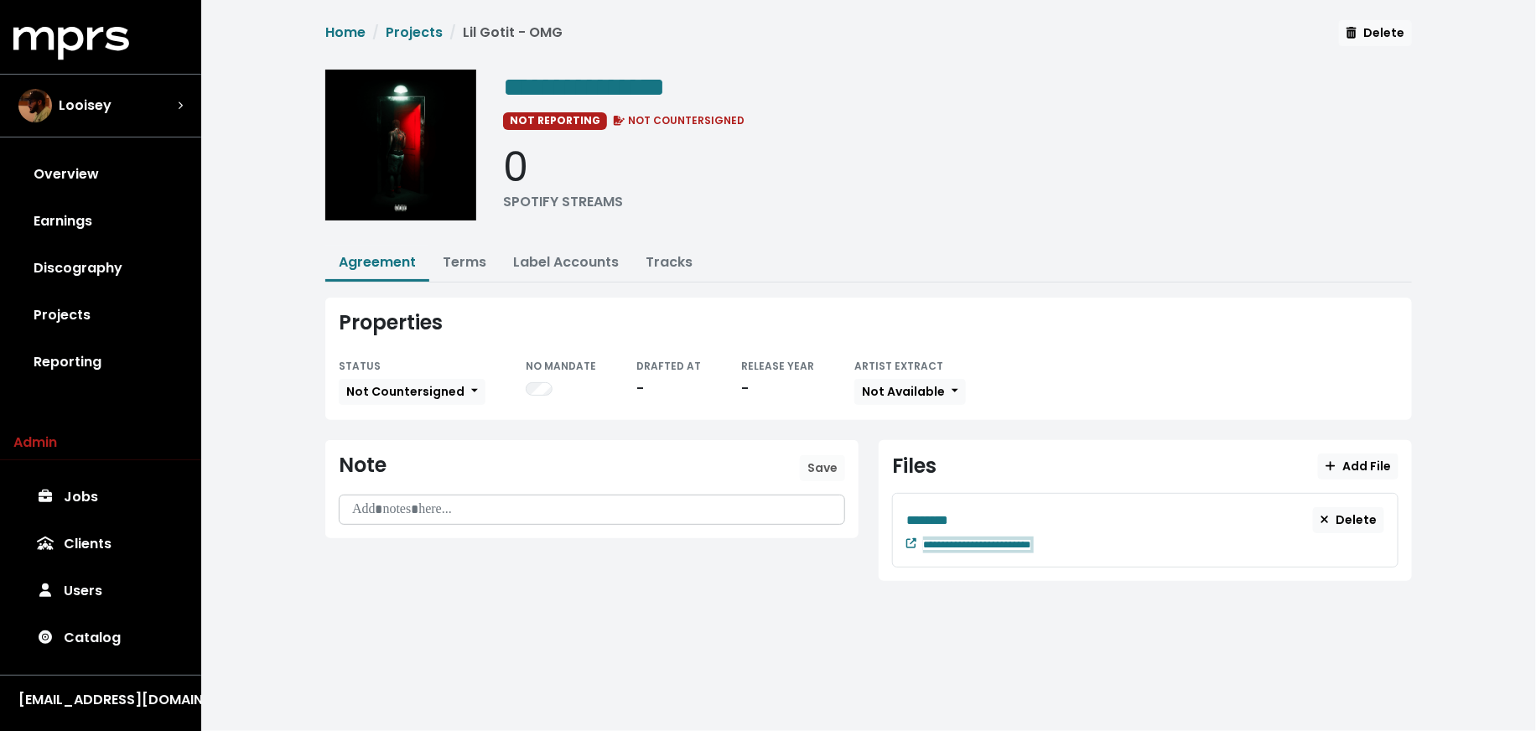
click at [1093, 541] on div "**********" at bounding box center [1153, 543] width 461 height 20
paste span "Edit value"
click at [986, 514] on div "********" at bounding box center [1109, 520] width 407 height 21
click at [167, 102] on div "Looisey" at bounding box center [100, 106] width 164 height 34
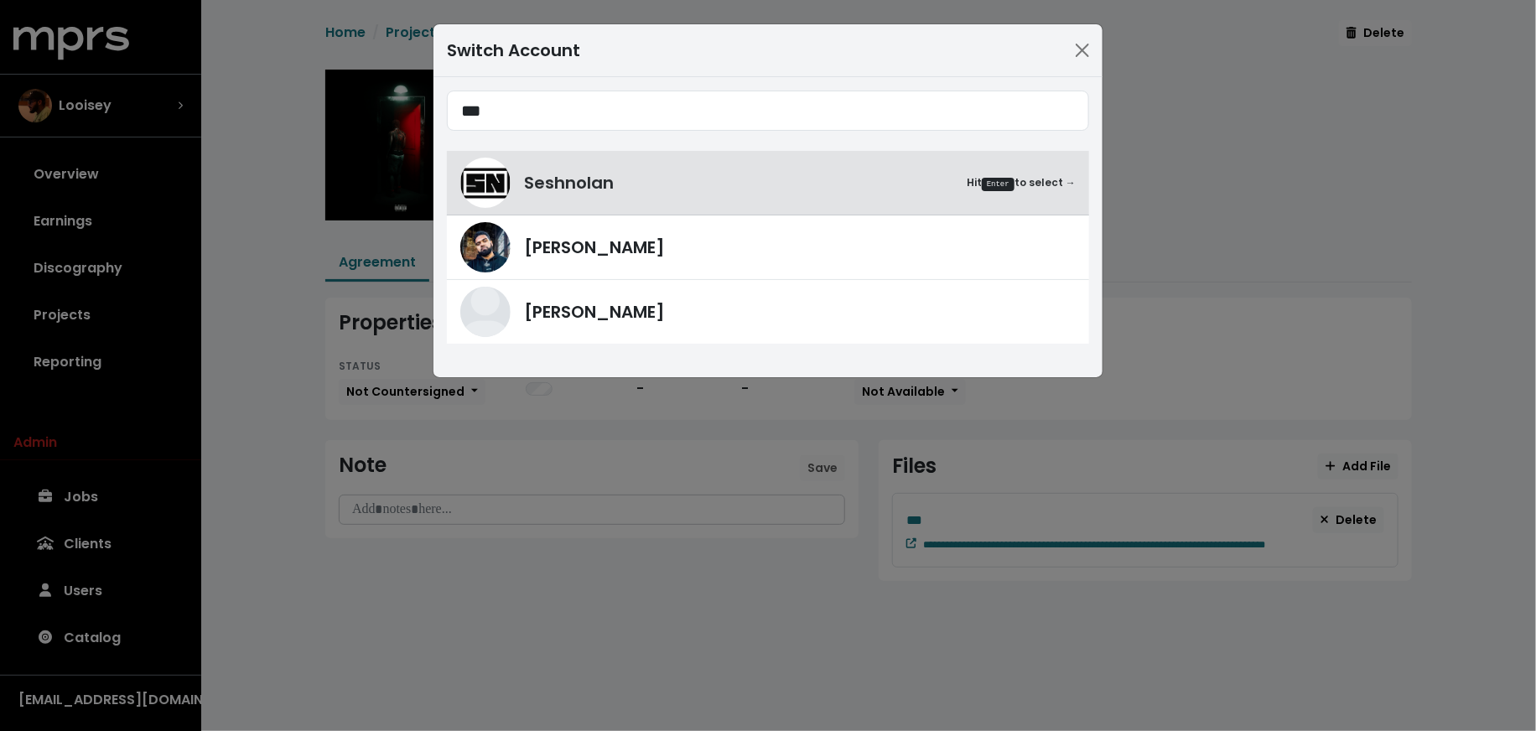
type input "***"
click at [283, 242] on div "Switch Account *** Seshnolan Hit Enter to select → [PERSON_NAME]" at bounding box center [768, 365] width 1536 height 731
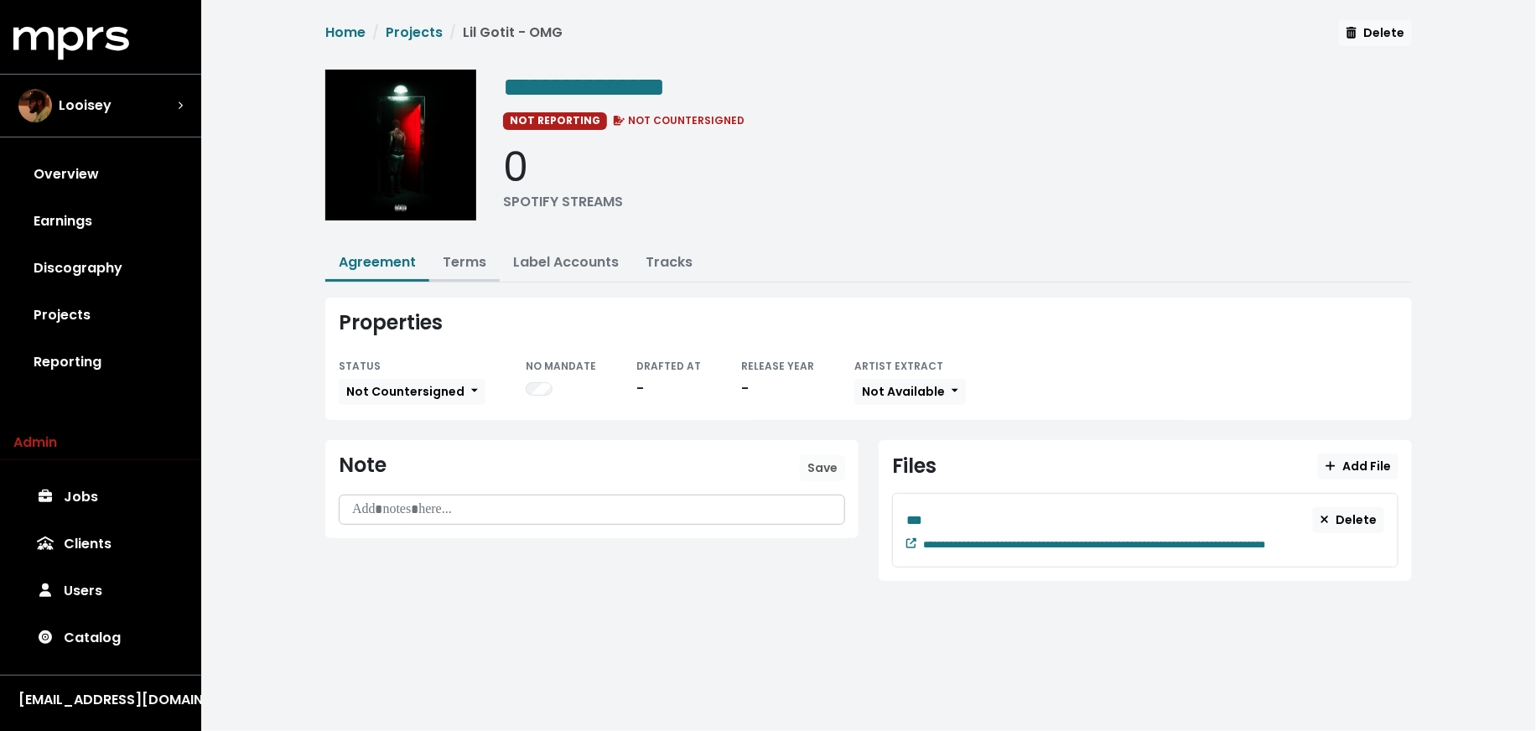
click at [455, 264] on link "Terms" at bounding box center [465, 261] width 44 height 19
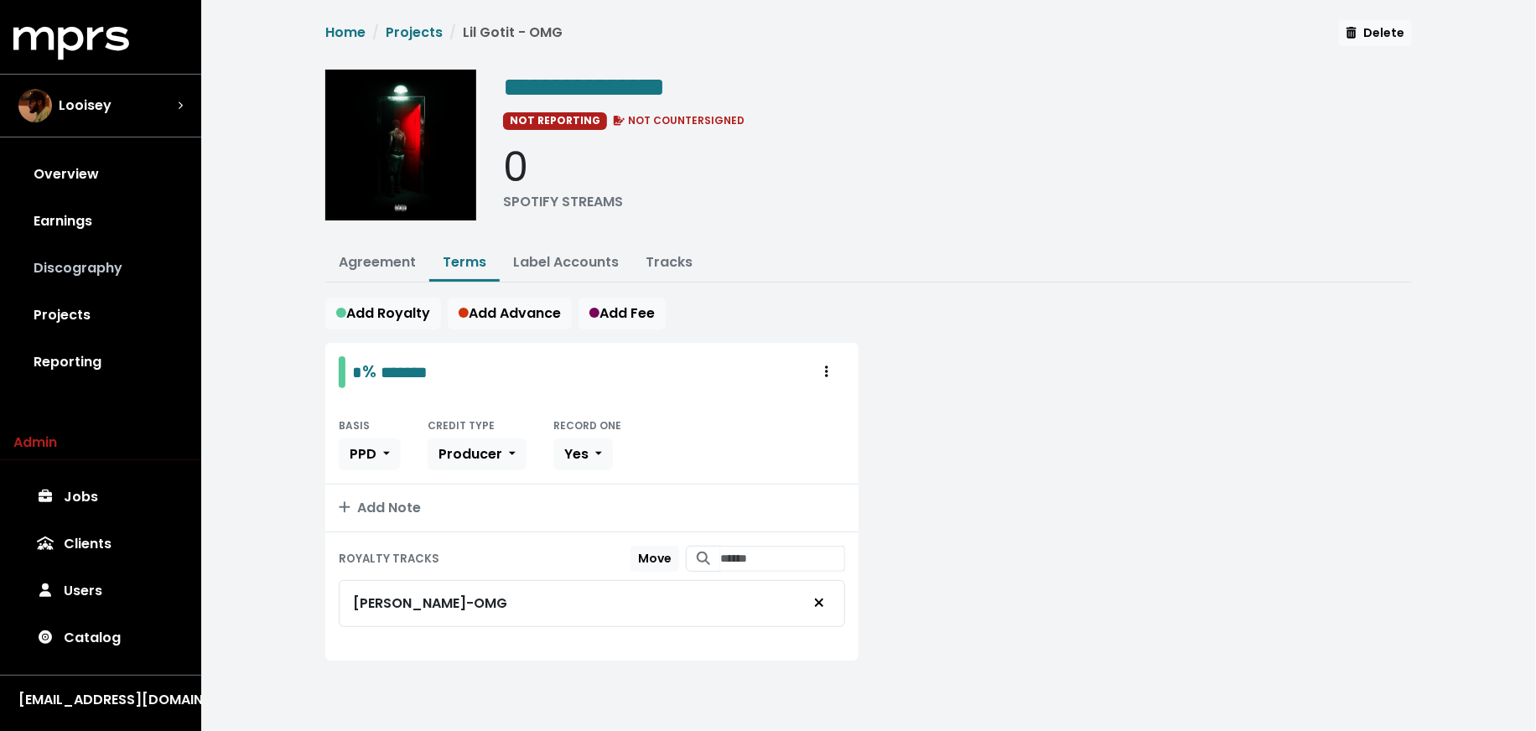
click at [91, 280] on link "Discography" at bounding box center [100, 268] width 174 height 47
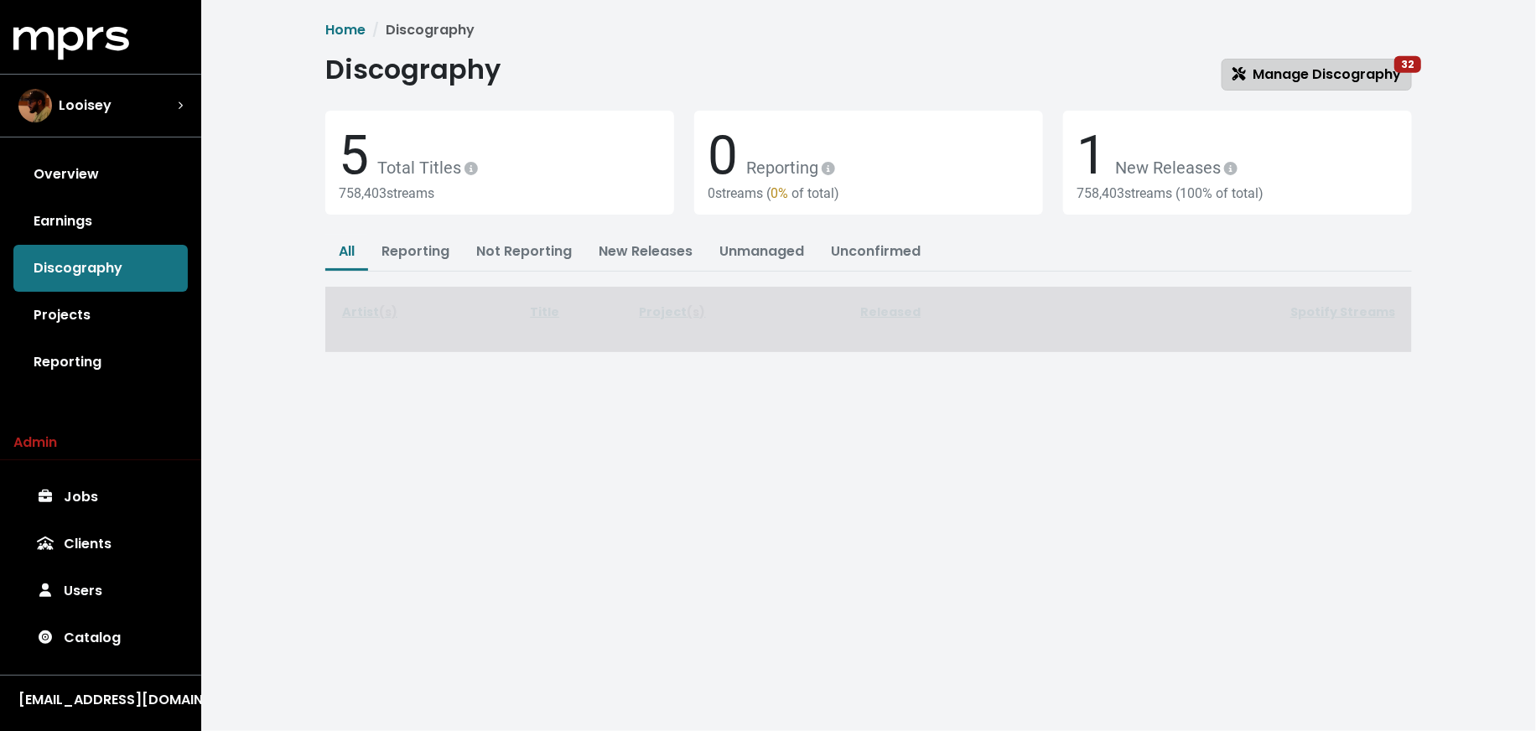
click at [1355, 65] on span "Manage Discography 32" at bounding box center [1317, 74] width 169 height 19
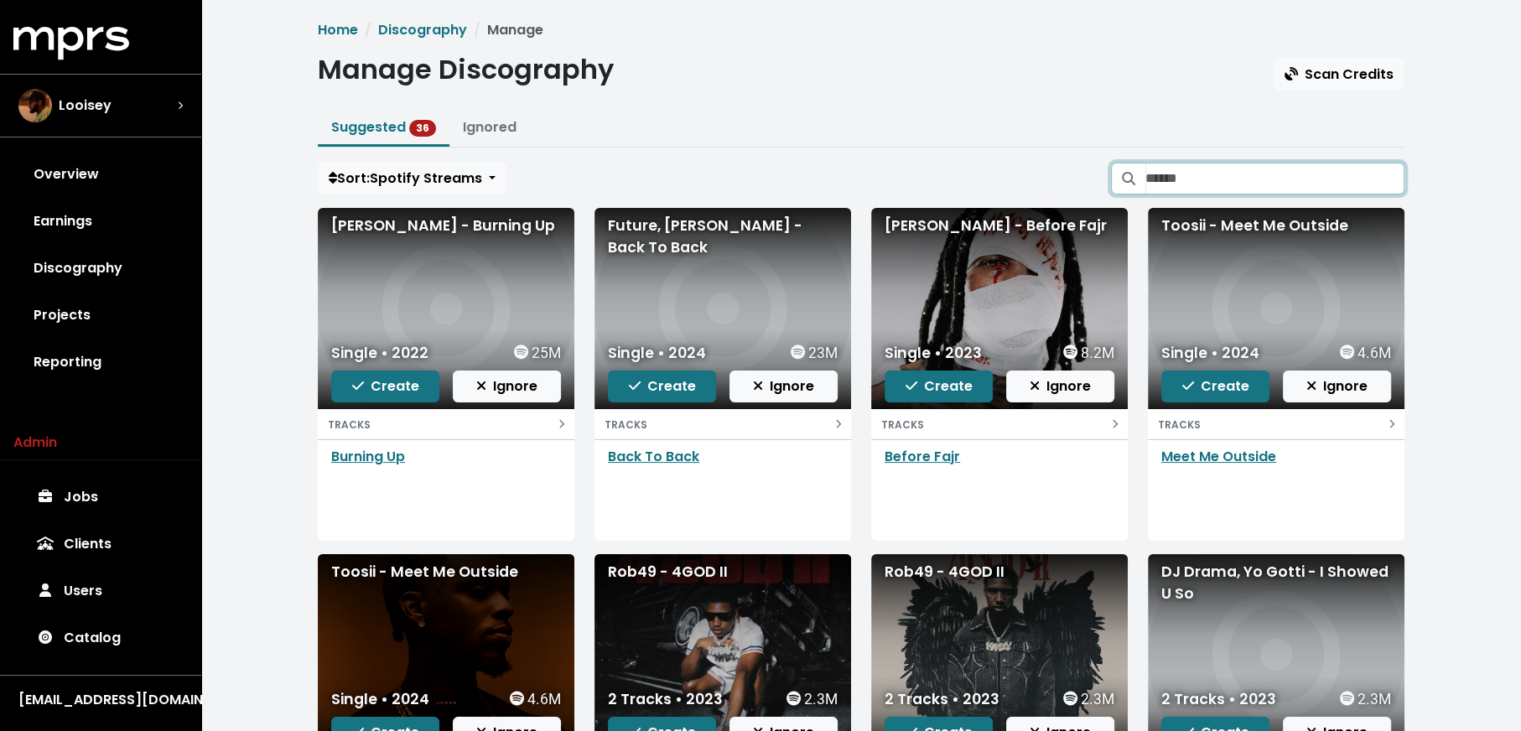
click at [1193, 169] on input "Search suggested projects" at bounding box center [1274, 179] width 259 height 32
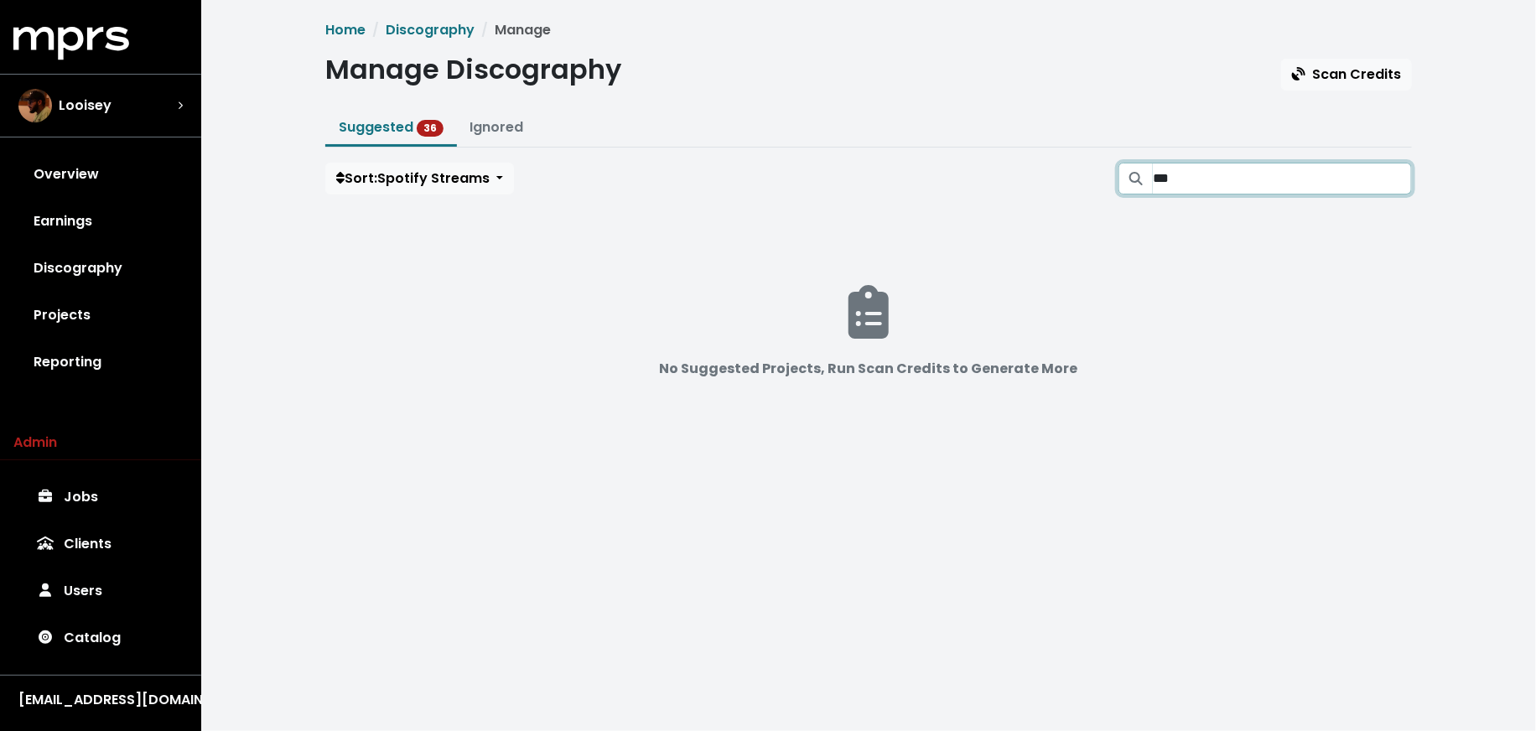
type input "*"
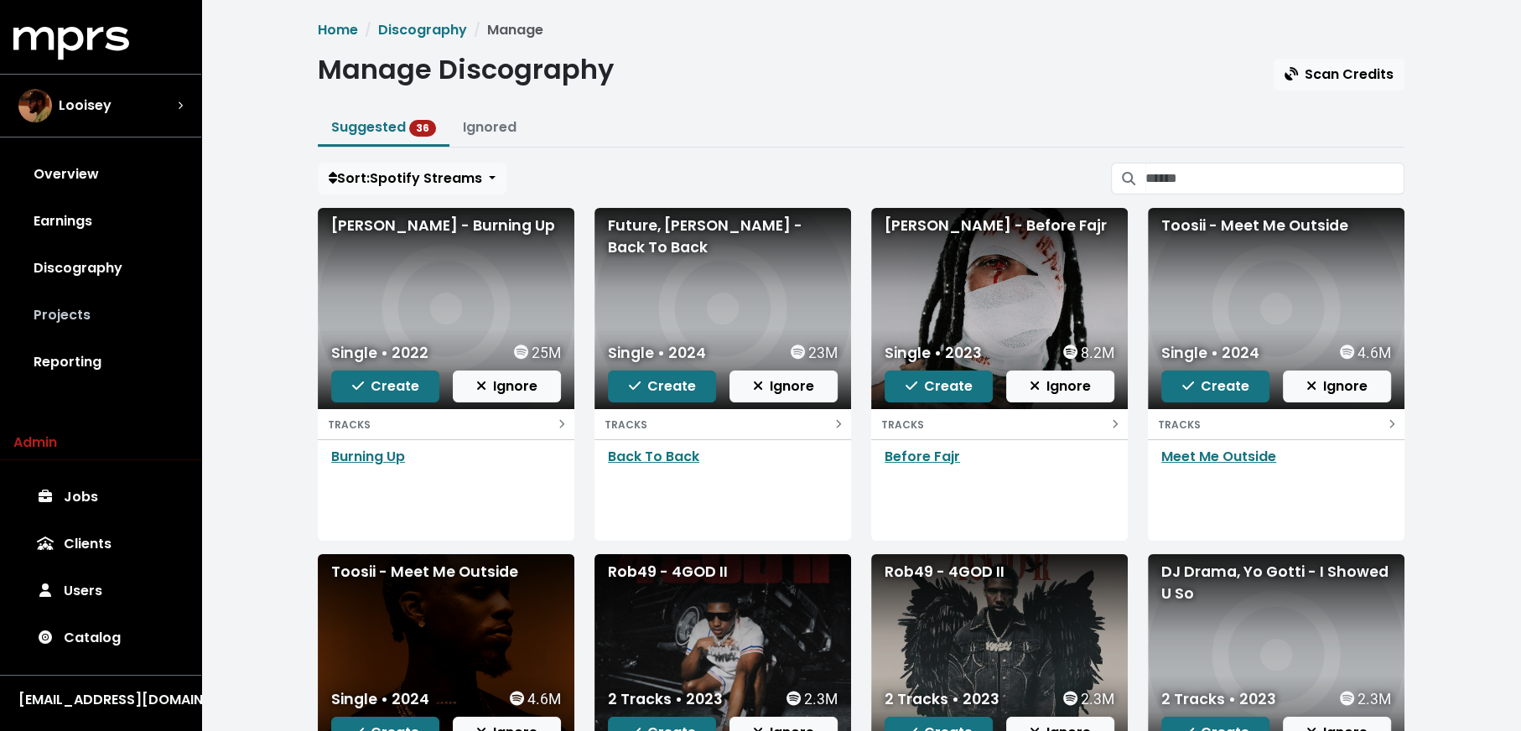
click at [158, 310] on link "Projects" at bounding box center [100, 315] width 174 height 47
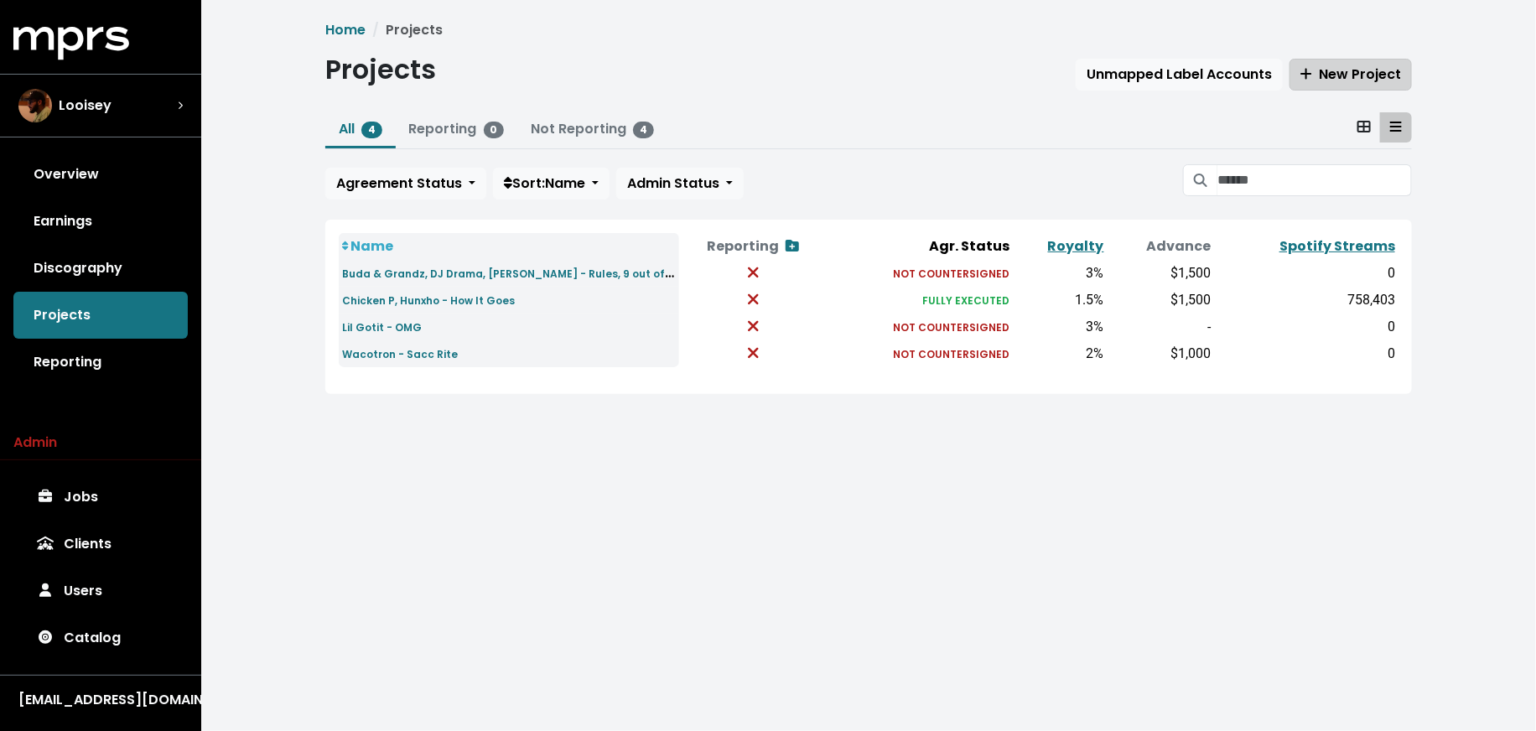
click at [1381, 66] on span "New Project" at bounding box center [1350, 74] width 101 height 19
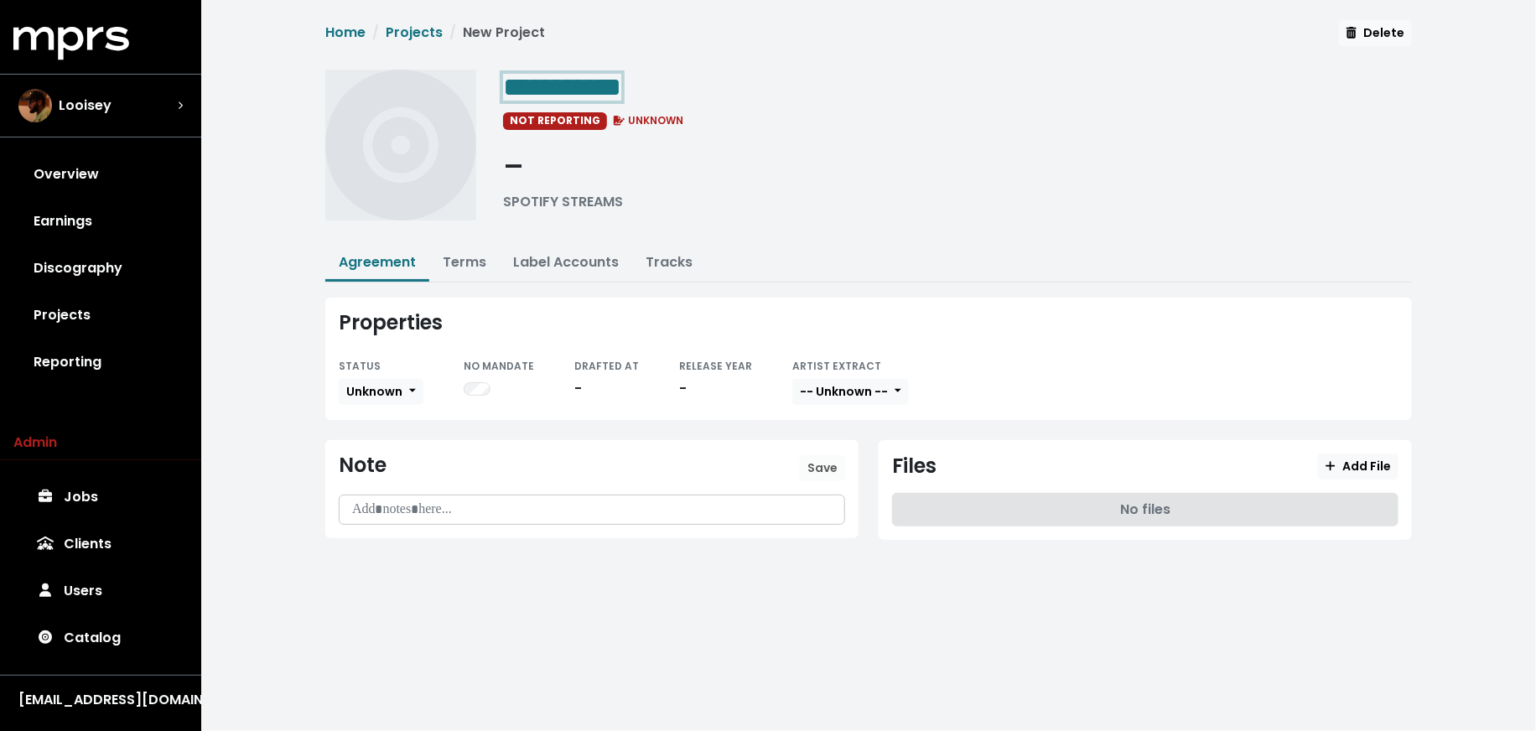
click at [688, 95] on div "**********" at bounding box center [957, 87] width 909 height 34
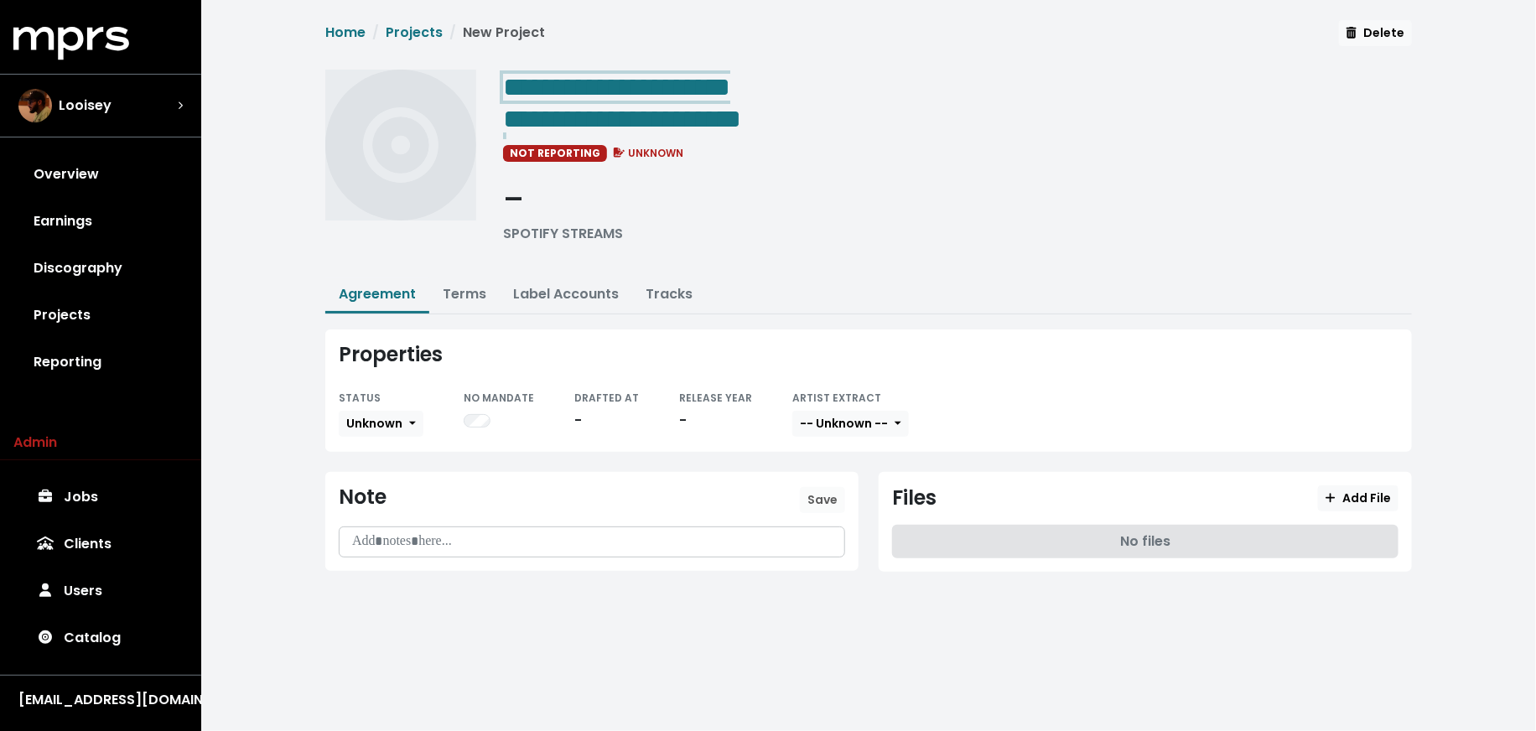
click at [511, 118] on div "**********" at bounding box center [957, 119] width 909 height 32
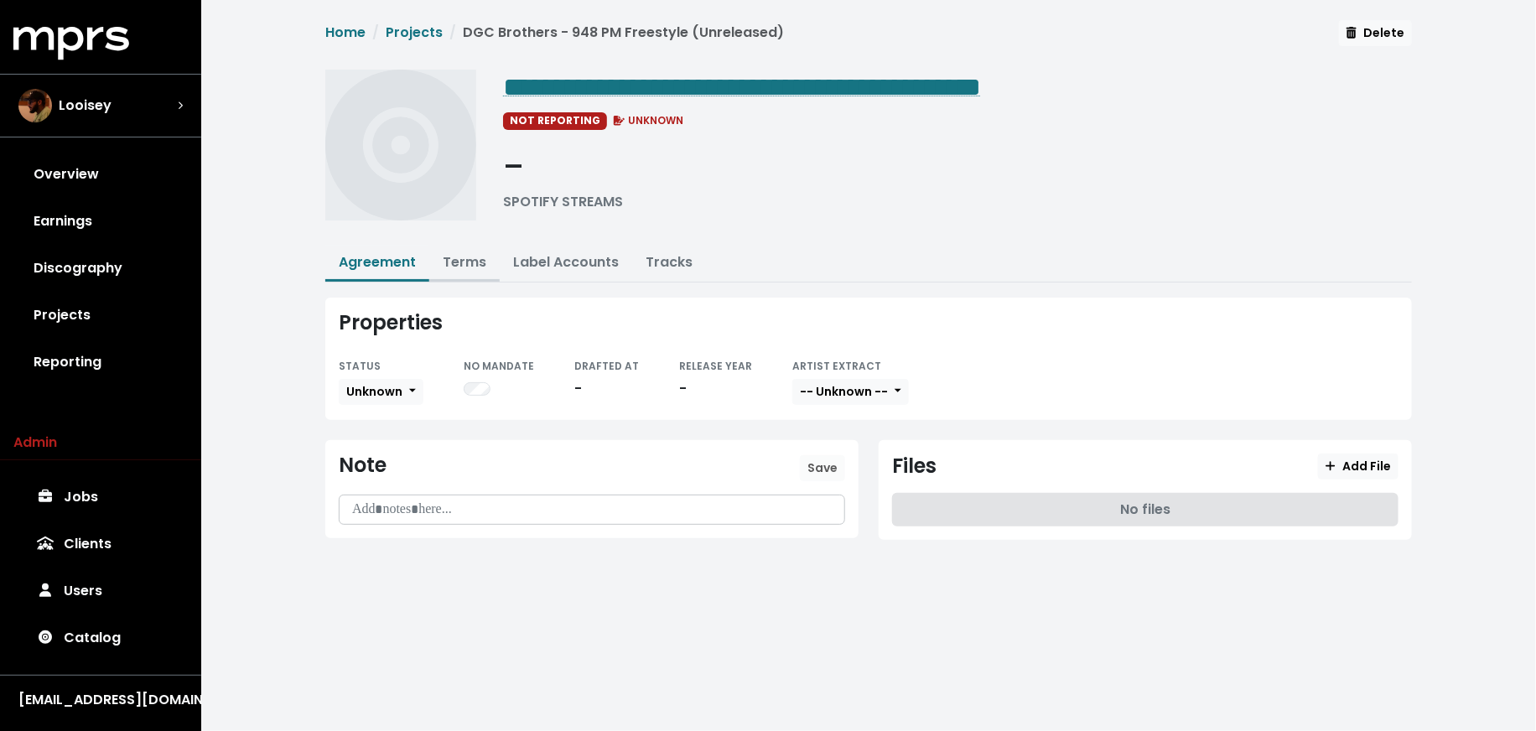
click at [480, 262] on link "Terms" at bounding box center [465, 261] width 44 height 19
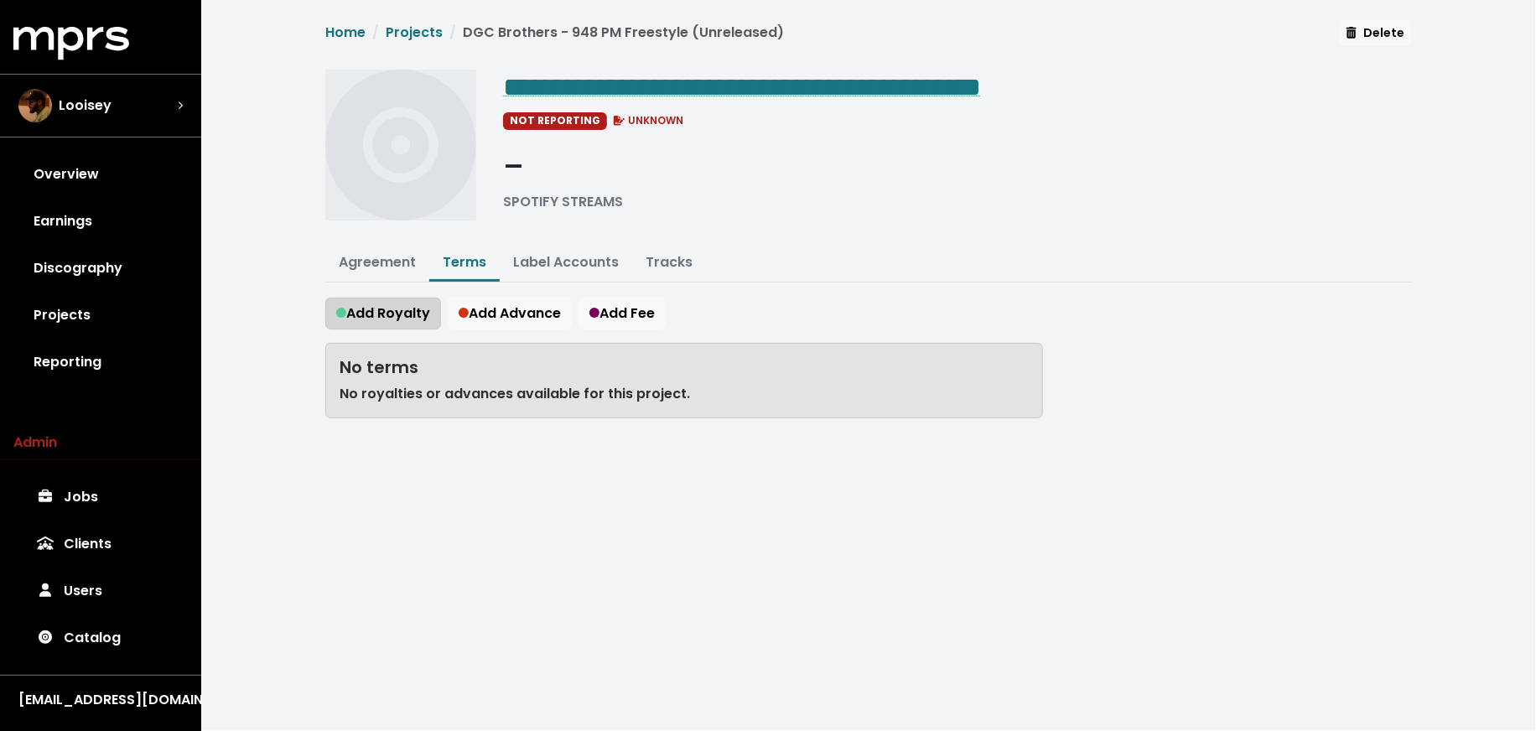
click at [357, 304] on span "Add Royalty" at bounding box center [383, 313] width 94 height 19
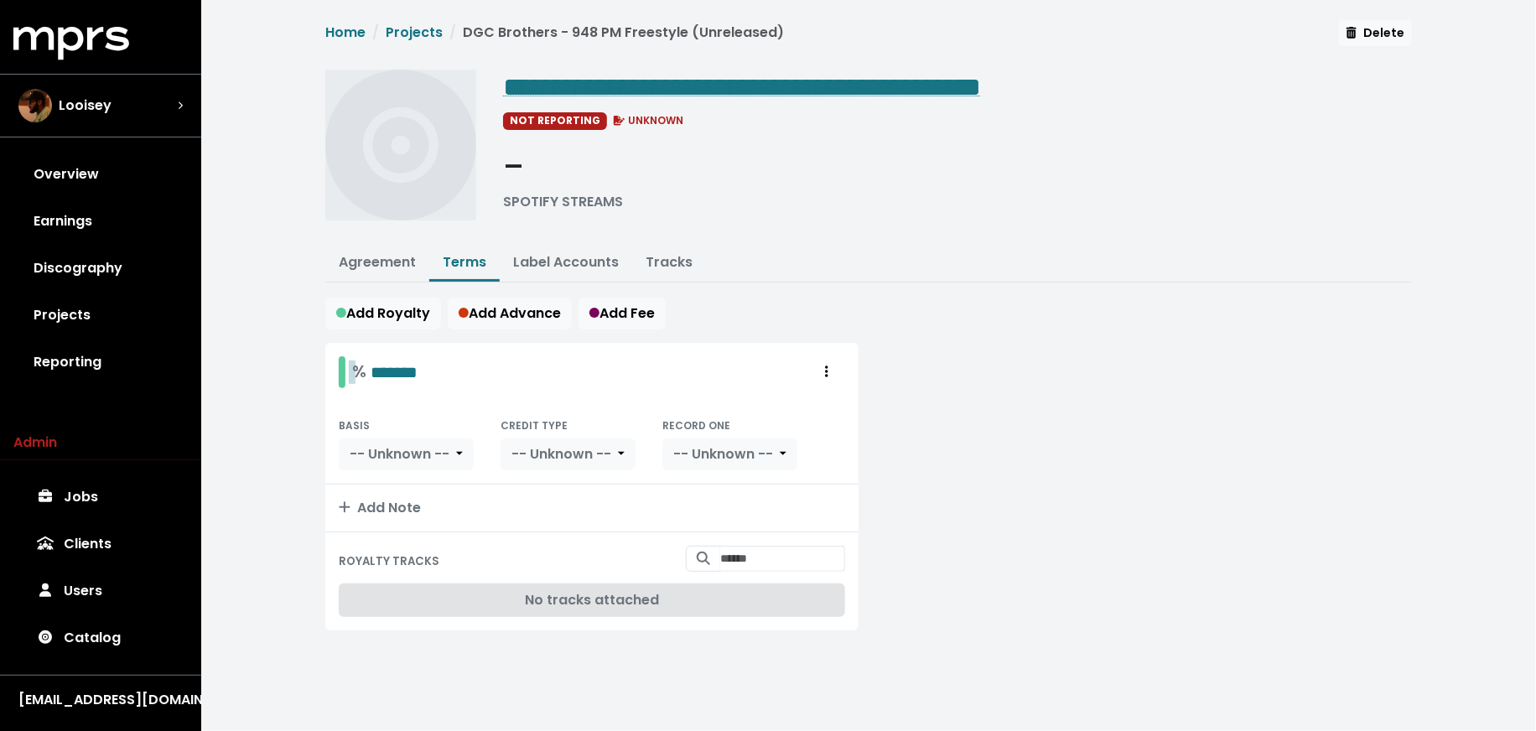
click at [352, 371] on div "% *******" at bounding box center [384, 372] width 65 height 26
click at [397, 444] on span "-- Unknown --" at bounding box center [400, 453] width 100 height 19
click at [400, 490] on link "PPD" at bounding box center [417, 491] width 154 height 27
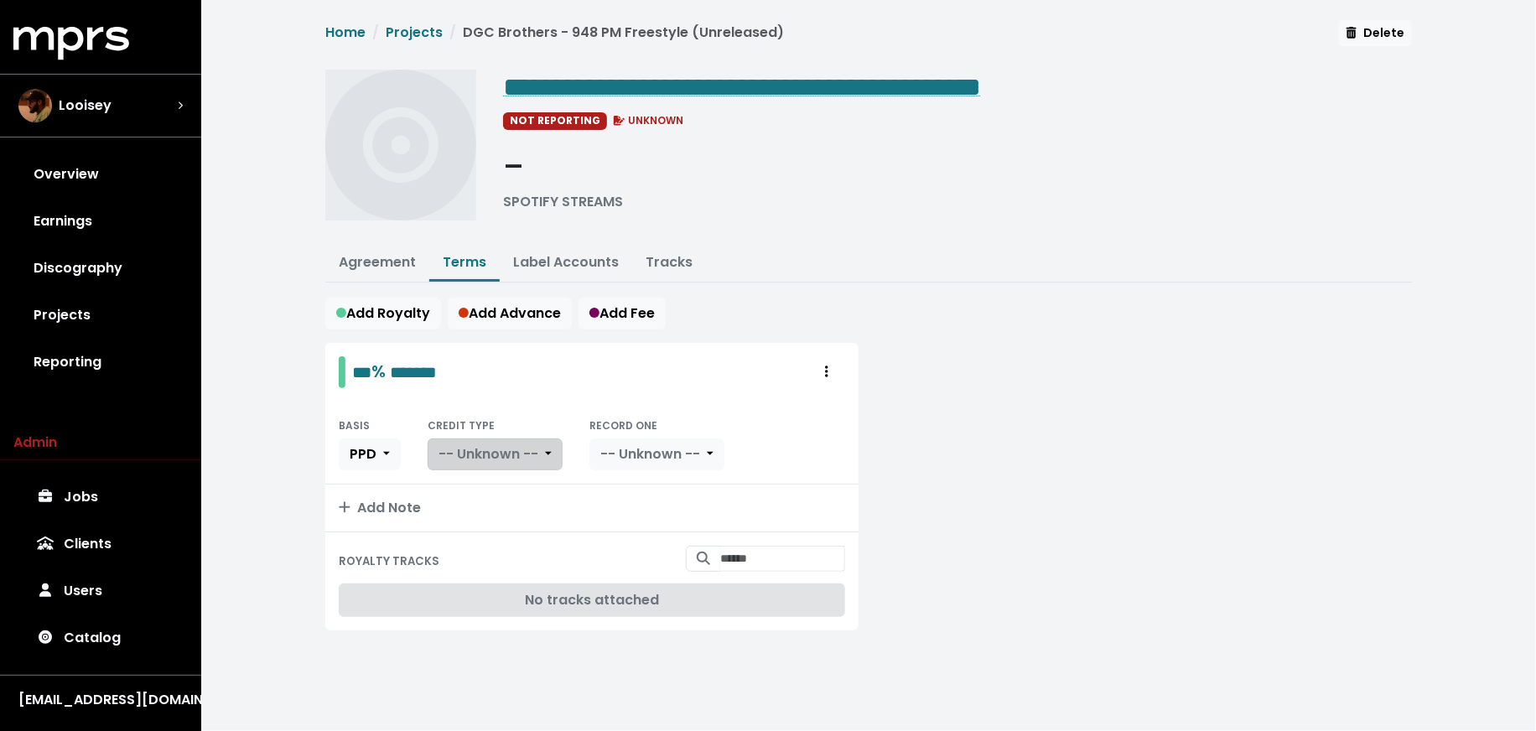
click at [498, 458] on span "-- Unknown --" at bounding box center [489, 453] width 100 height 19
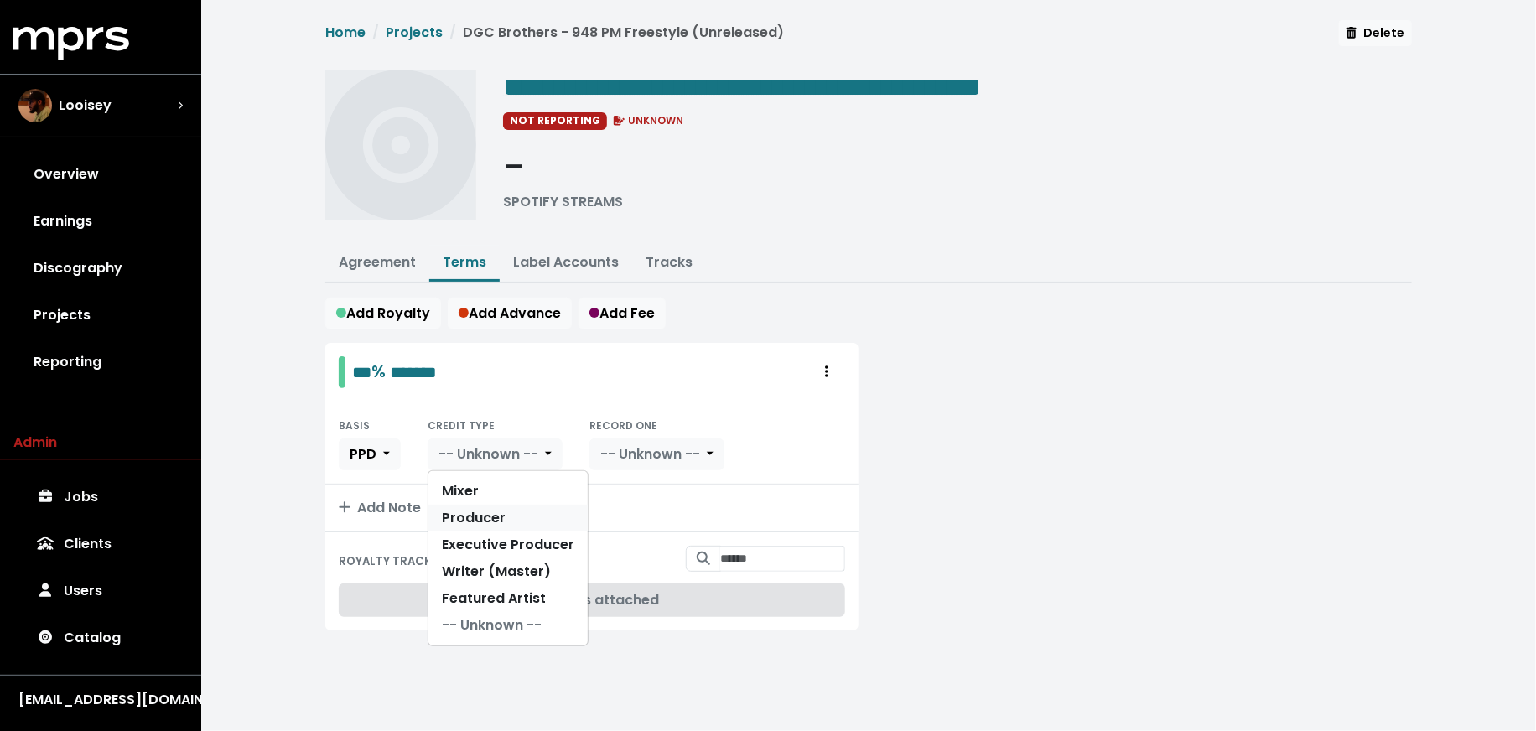
click at [496, 505] on link "Producer" at bounding box center [507, 518] width 159 height 27
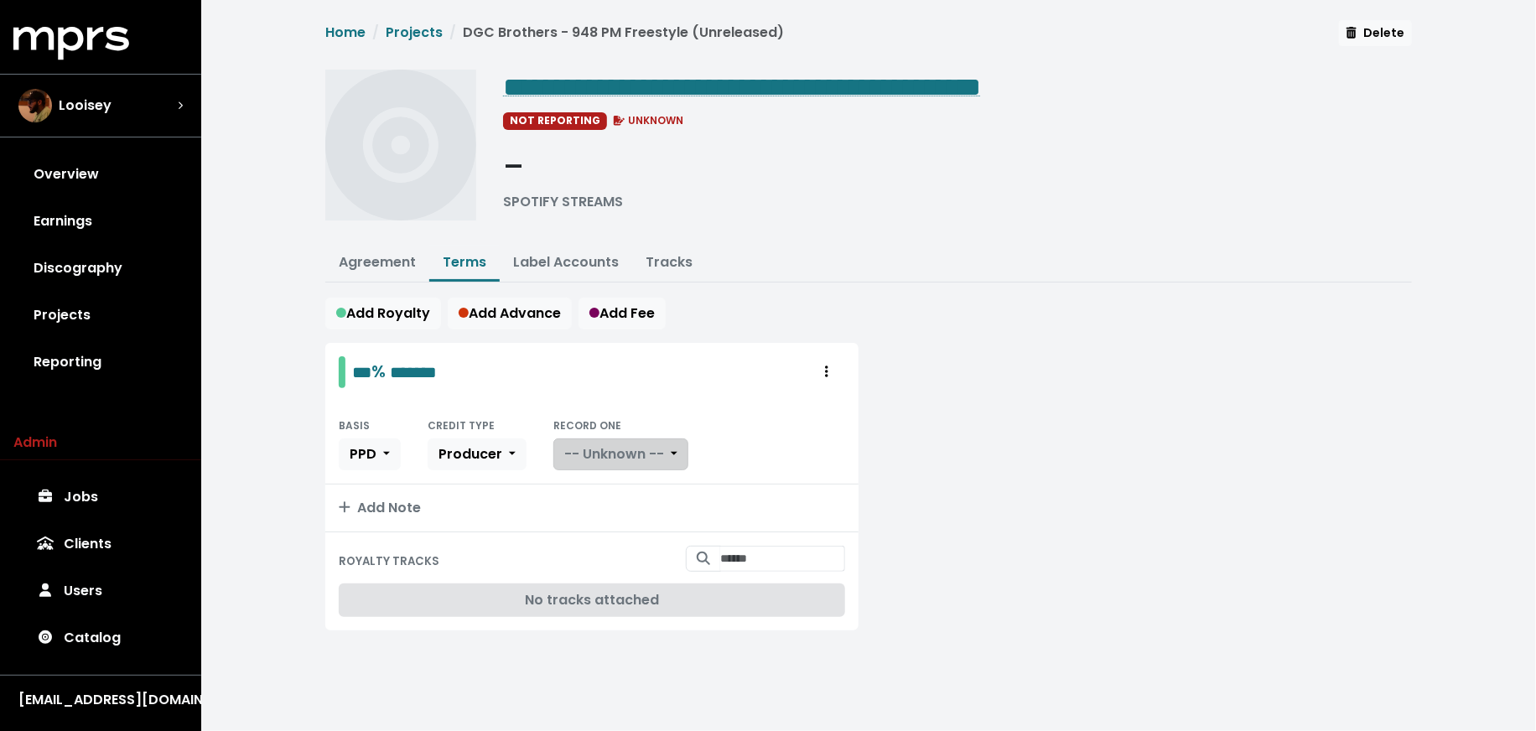
click at [600, 459] on span "-- Unknown --" at bounding box center [614, 454] width 100 height 20
click at [600, 481] on link "Yes" at bounding box center [620, 491] width 132 height 27
click at [666, 314] on button "Add Fee" at bounding box center [622, 314] width 87 height 32
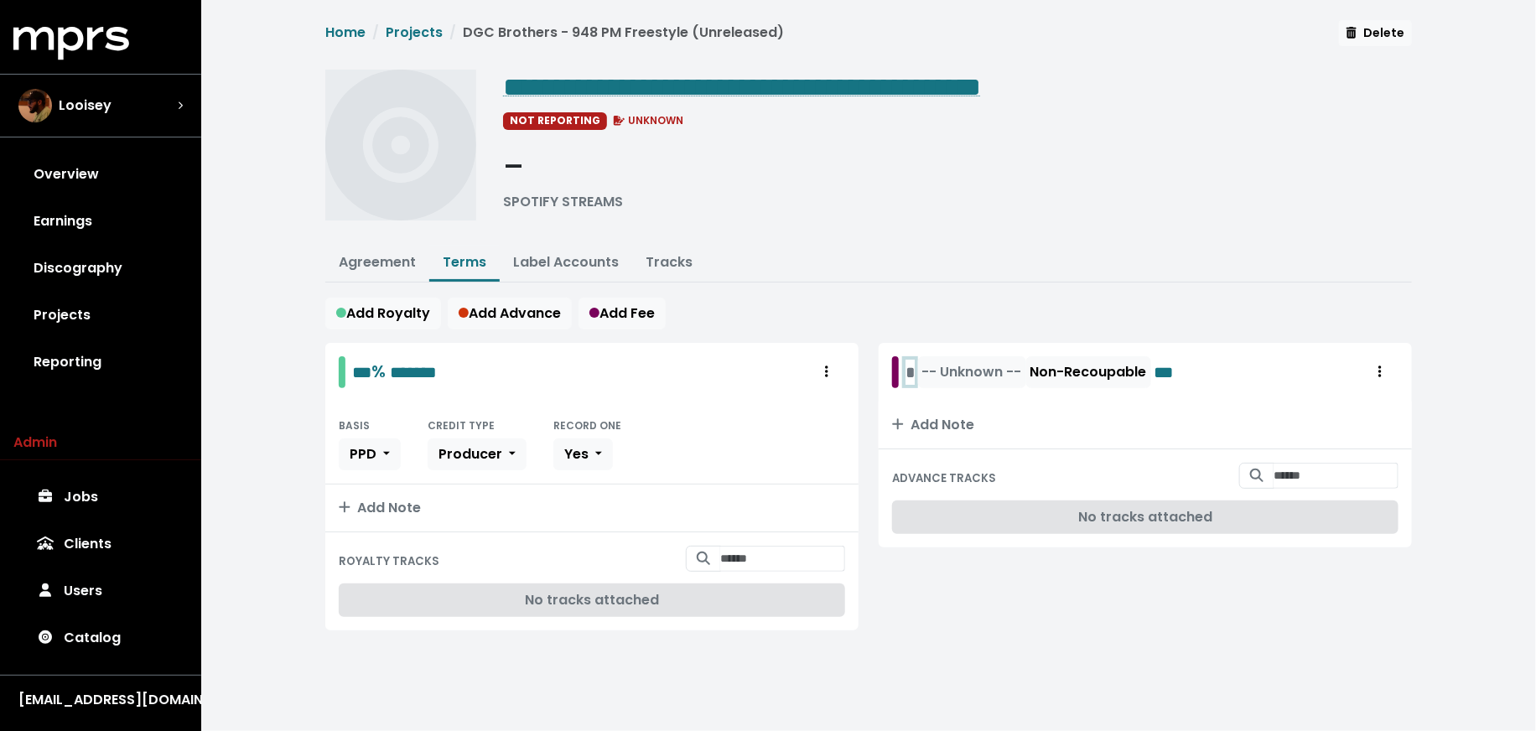
click at [906, 371] on div "* -- Unknown -- Non-Recoupable ***" at bounding box center [1045, 372] width 278 height 32
click at [943, 372] on span "*****" at bounding box center [930, 372] width 48 height 25
click at [1005, 371] on span "-- Unknown --" at bounding box center [1010, 371] width 100 height 19
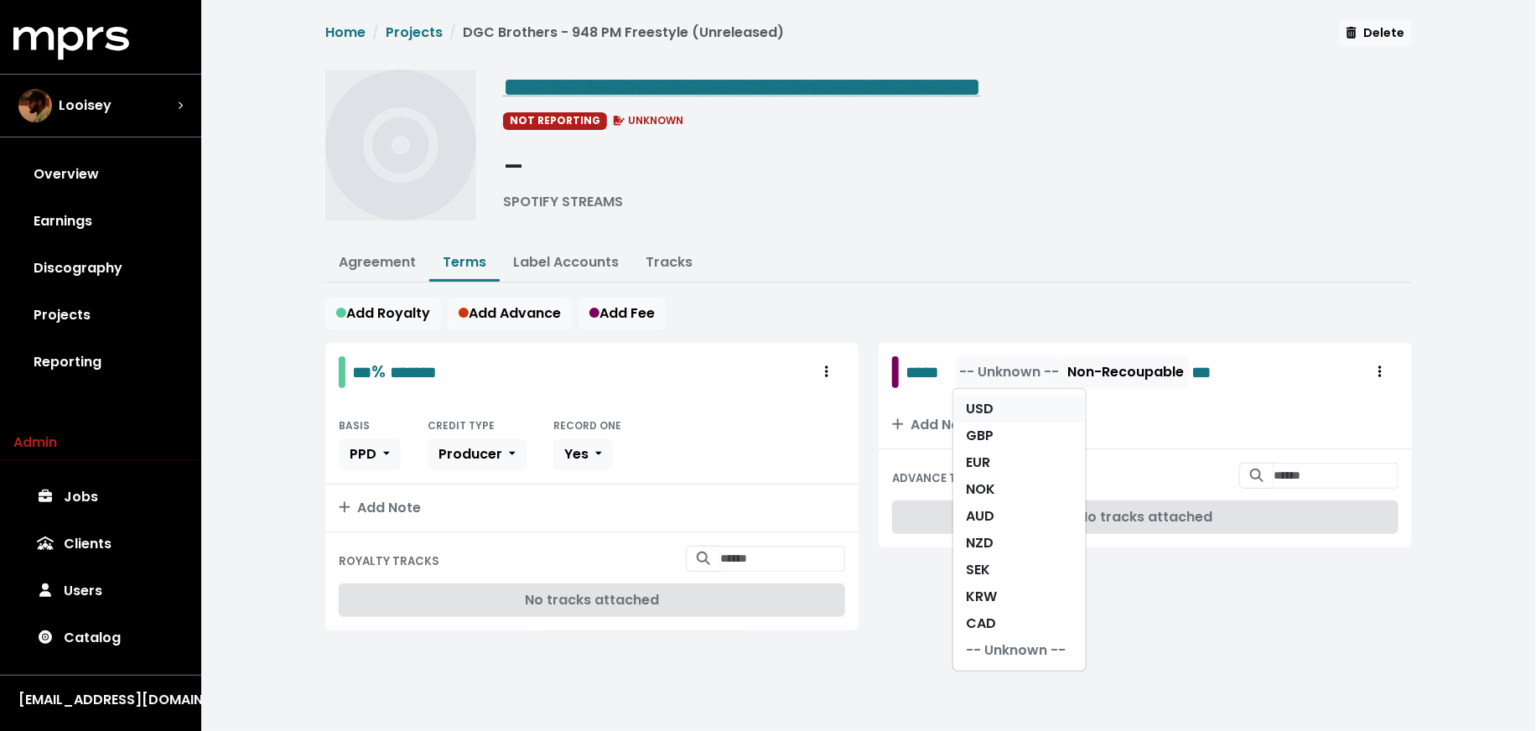
click at [1002, 396] on link "USD" at bounding box center [1019, 409] width 132 height 27
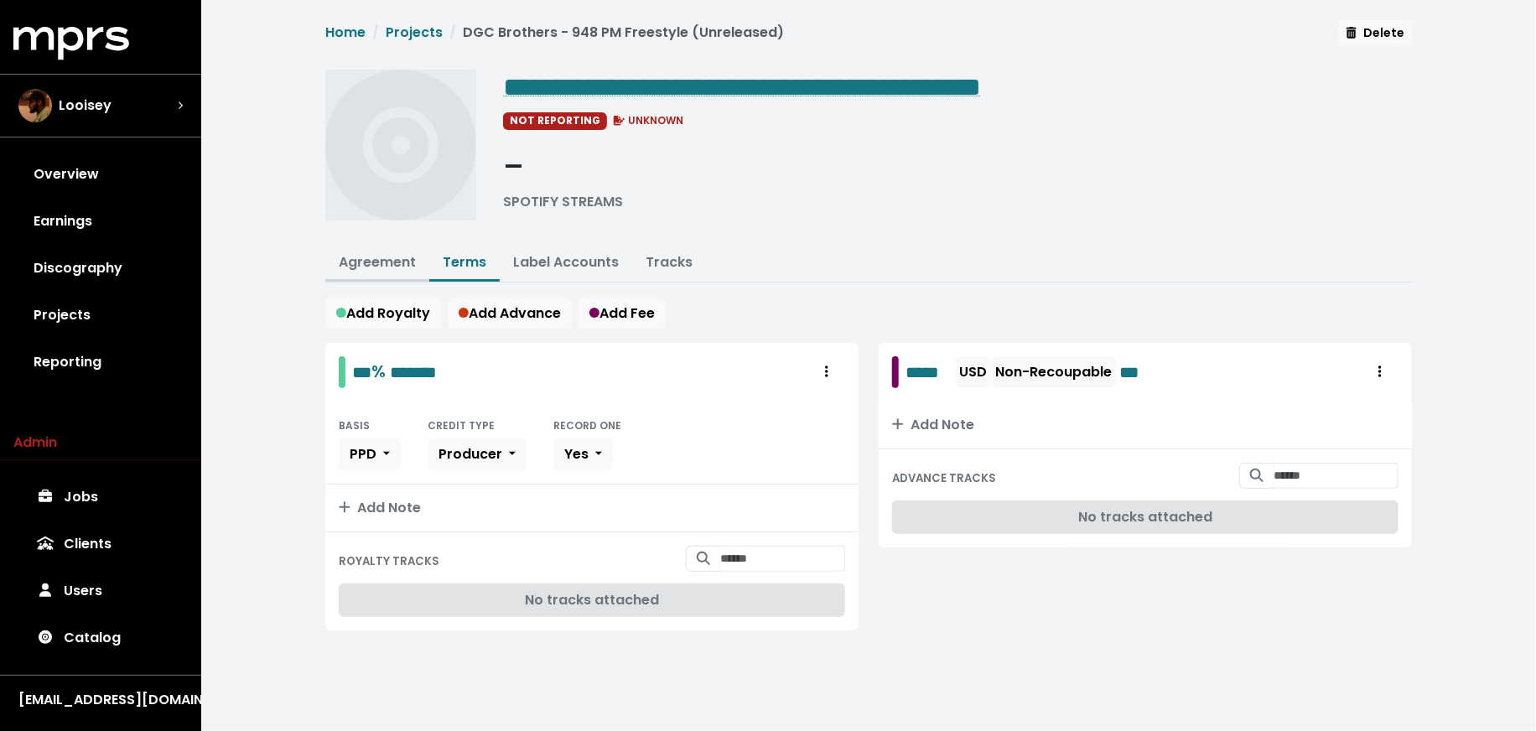
click at [349, 257] on link "Agreement" at bounding box center [377, 261] width 77 height 19
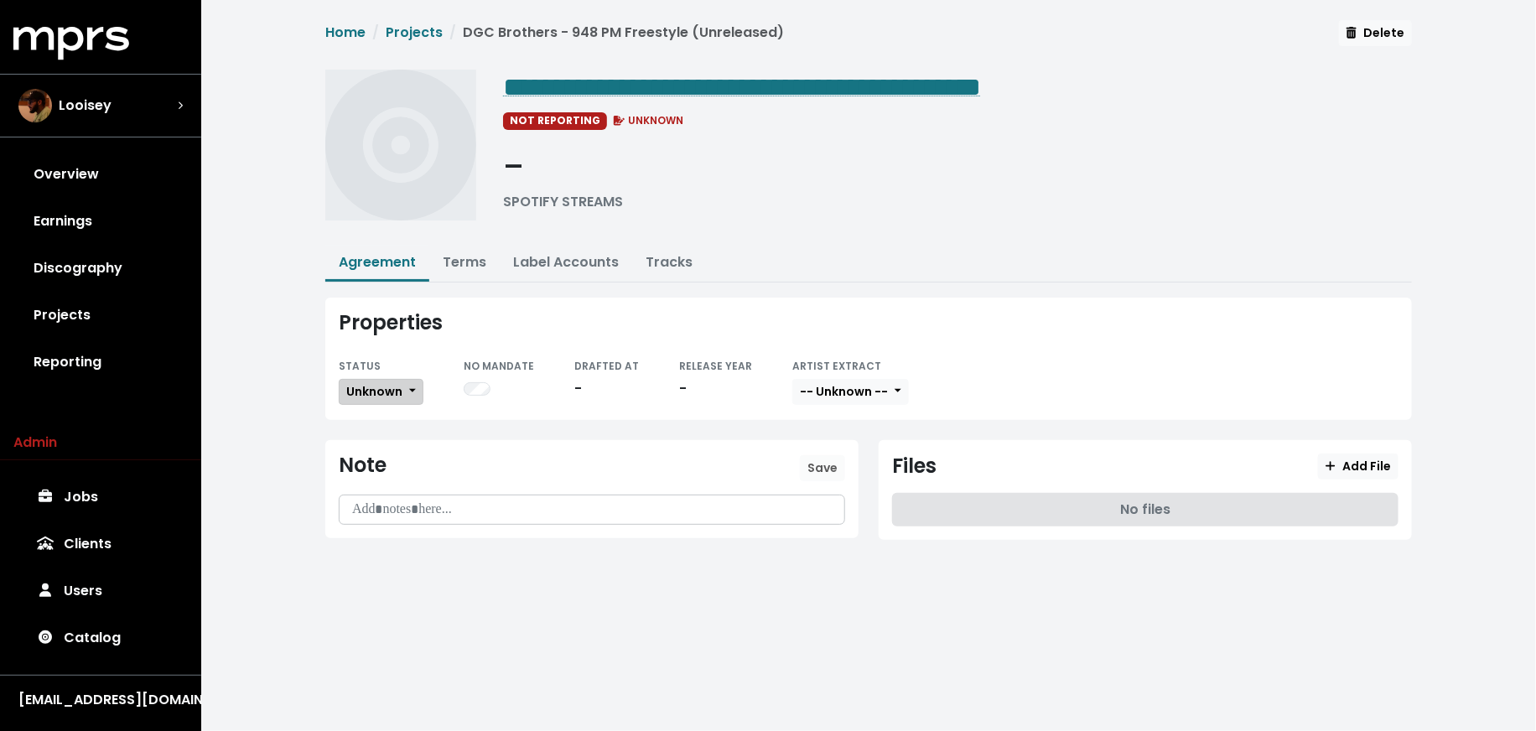
click at [372, 383] on span "Unknown" at bounding box center [374, 391] width 56 height 17
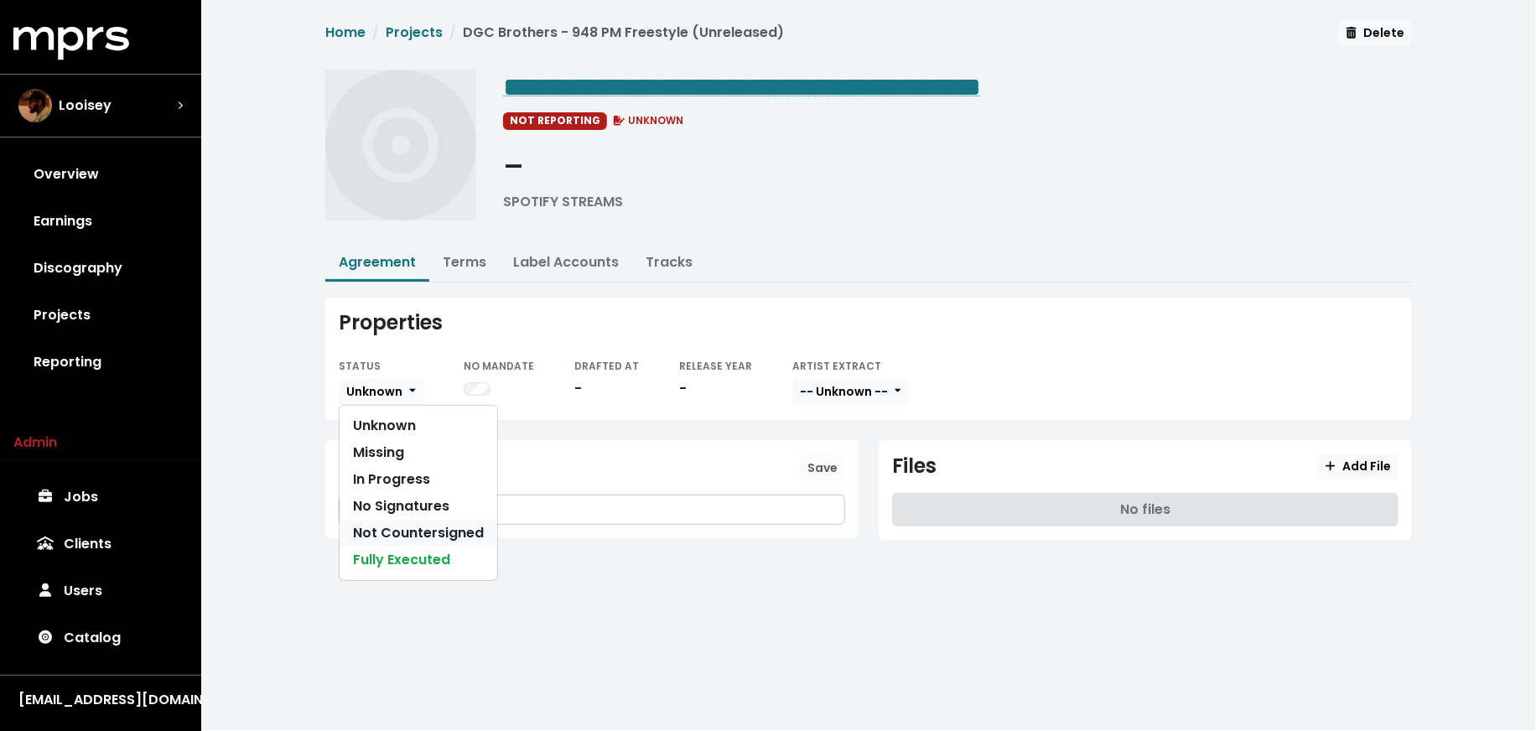
click at [392, 522] on link "Not Countersigned" at bounding box center [419, 533] width 158 height 27
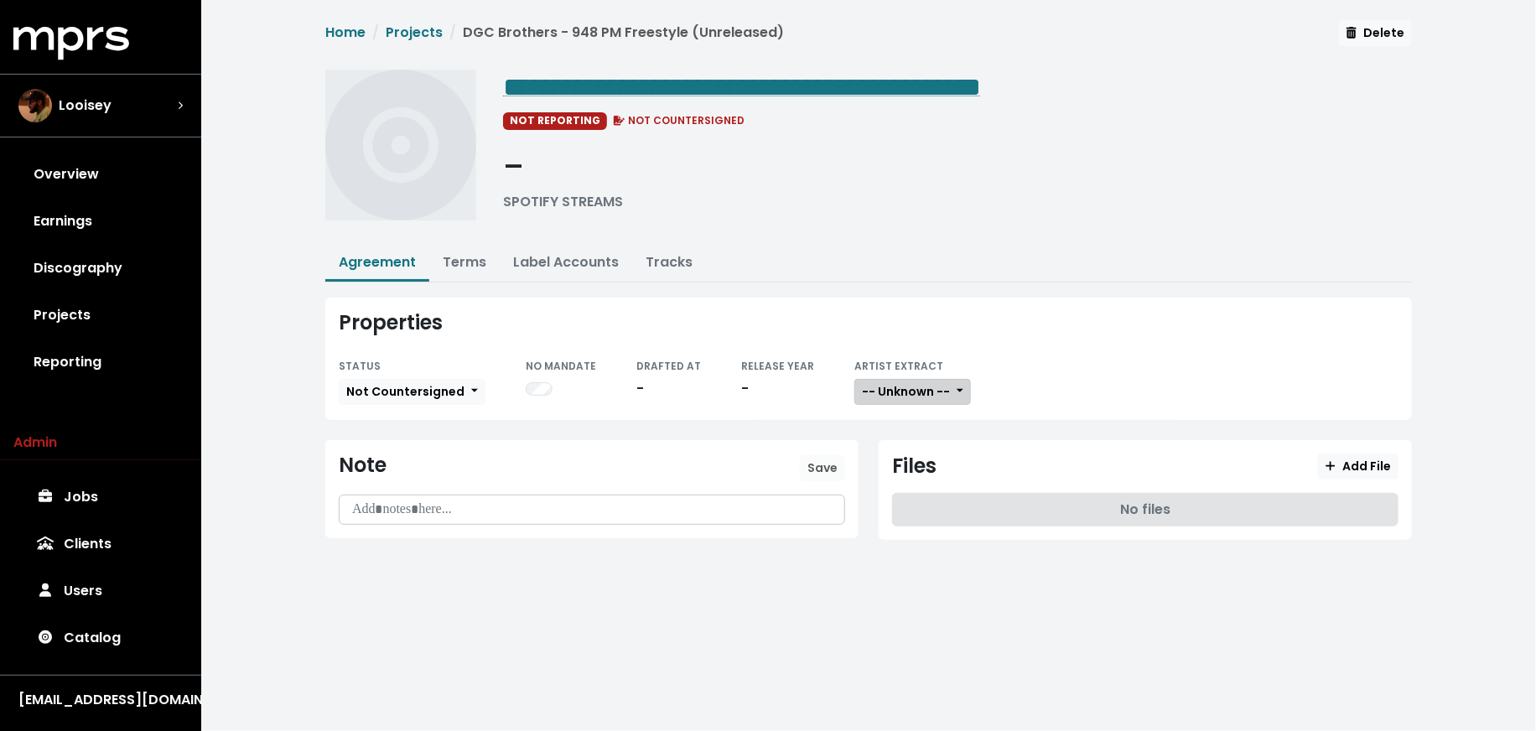
click at [893, 386] on span "-- Unknown --" at bounding box center [906, 391] width 88 height 17
click at [891, 469] on link "Not Available" at bounding box center [921, 479] width 132 height 27
click at [1364, 458] on span "Add File" at bounding box center [1358, 466] width 65 height 17
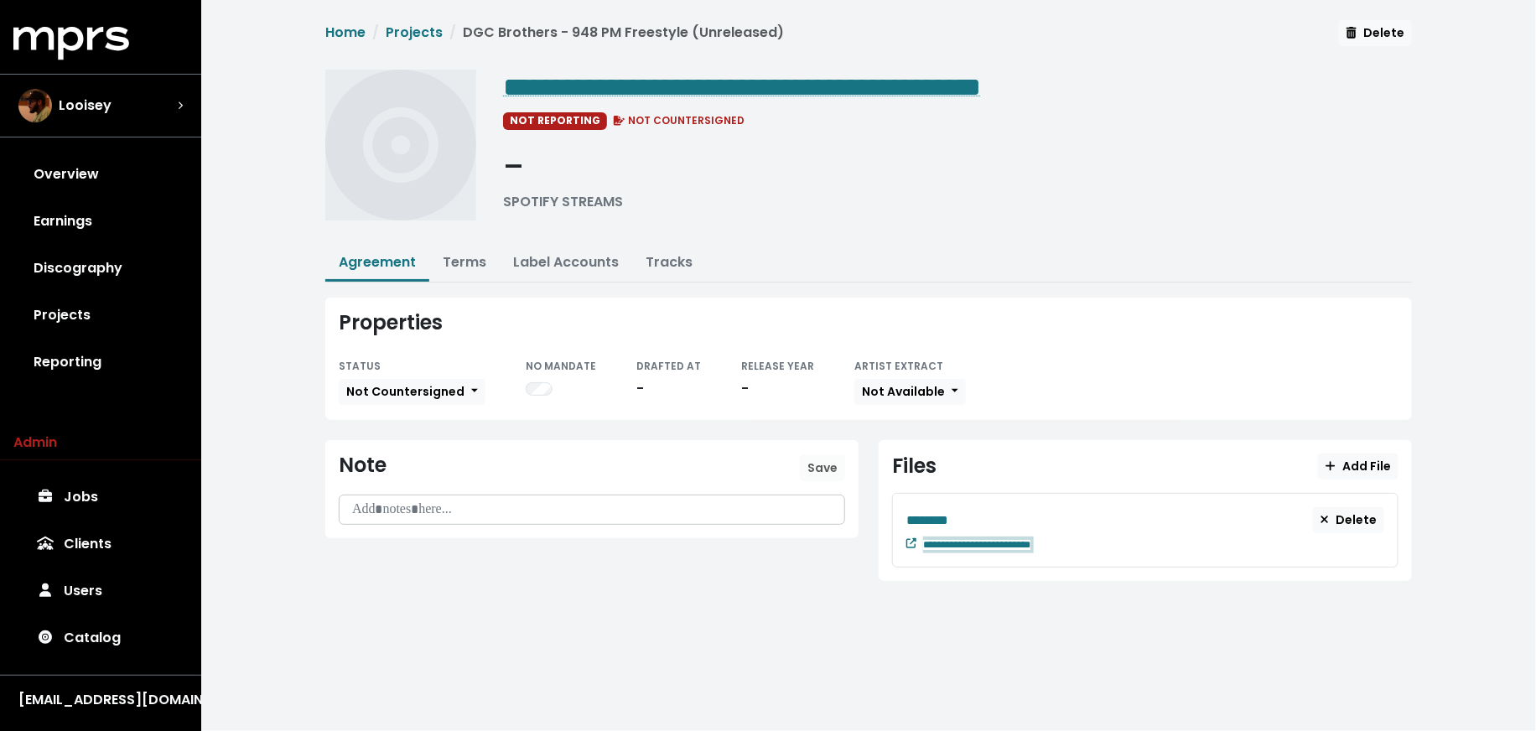
click at [1083, 548] on div "**********" at bounding box center [1145, 530] width 506 height 75
paste span "Edit value"
click at [971, 512] on div "********" at bounding box center [1109, 520] width 407 height 21
click at [984, 515] on span "**********" at bounding box center [944, 520] width 77 height 13
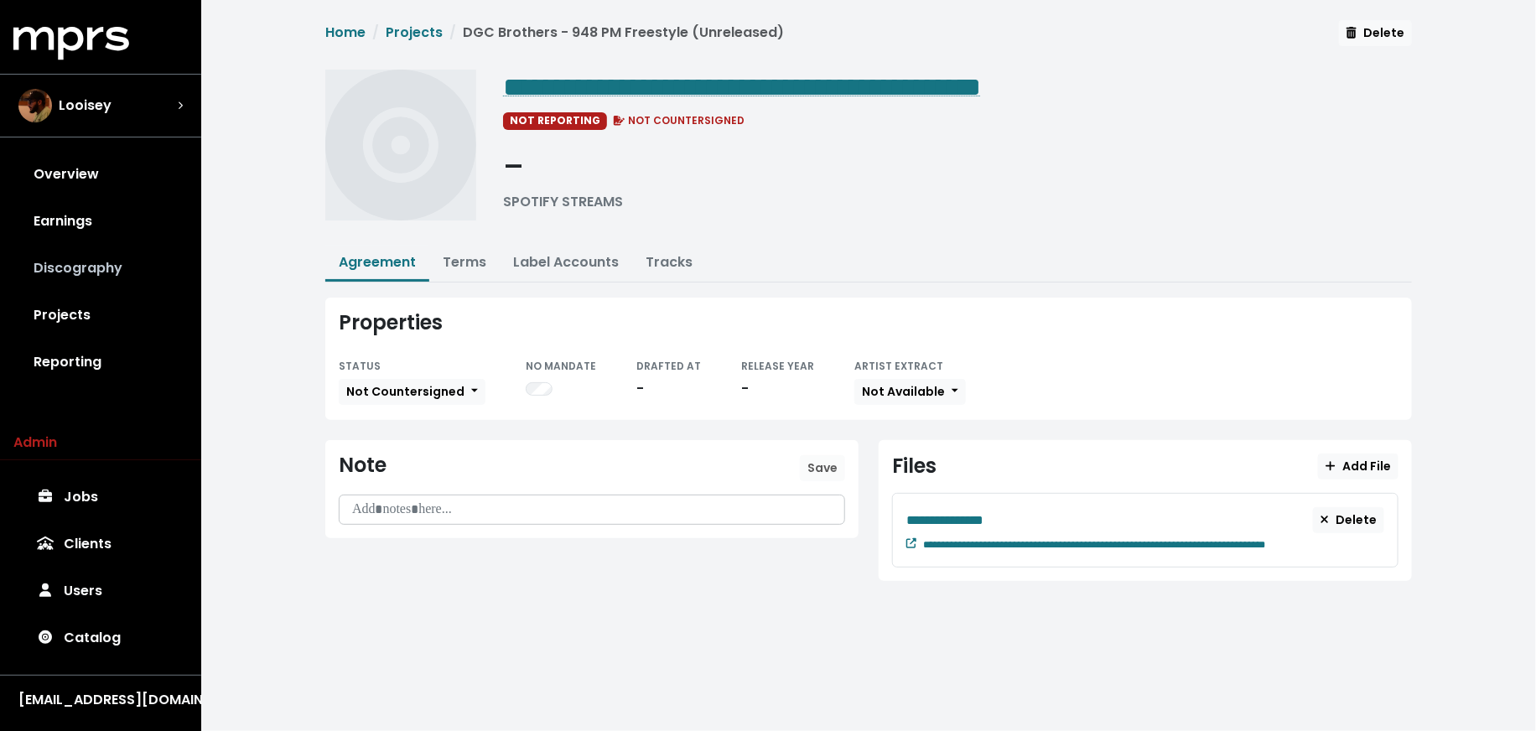
click at [142, 276] on link "Discography" at bounding box center [100, 268] width 174 height 47
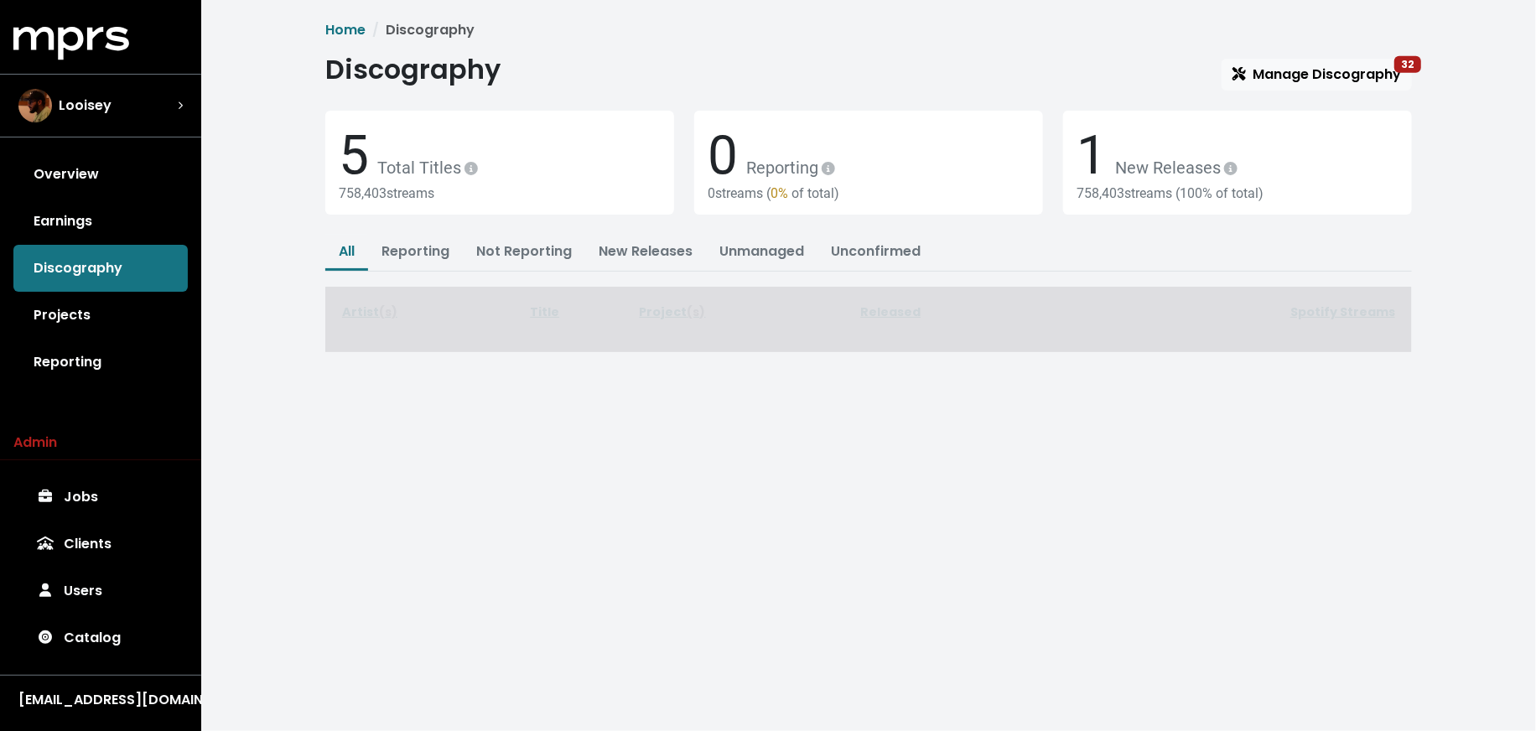
click at [1306, 47] on div "Home Discography Discography Manage Discography 32 5 Total Titles 758,403 strea…" at bounding box center [868, 186] width 1107 height 332
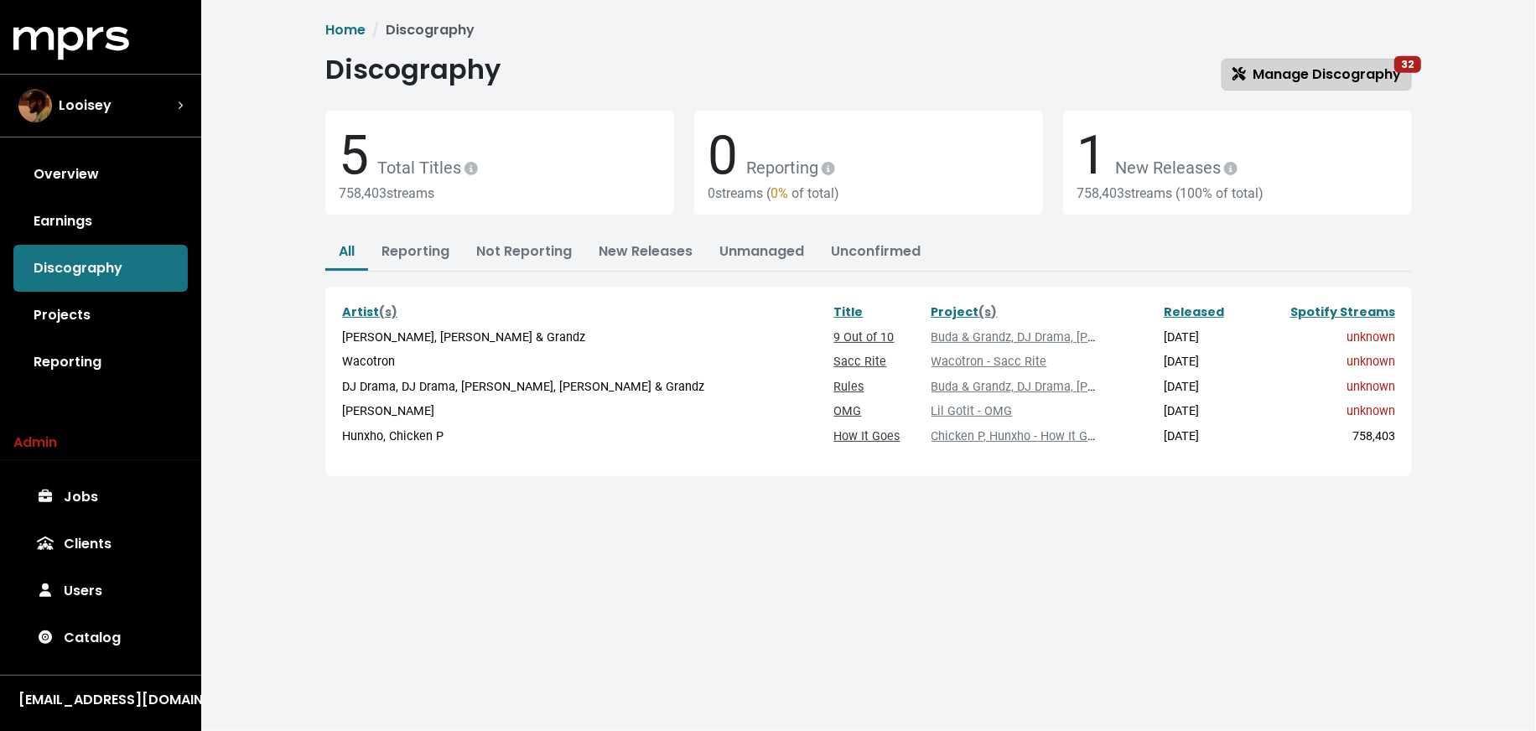
click at [1302, 59] on link "Manage Discography 32" at bounding box center [1317, 75] width 190 height 32
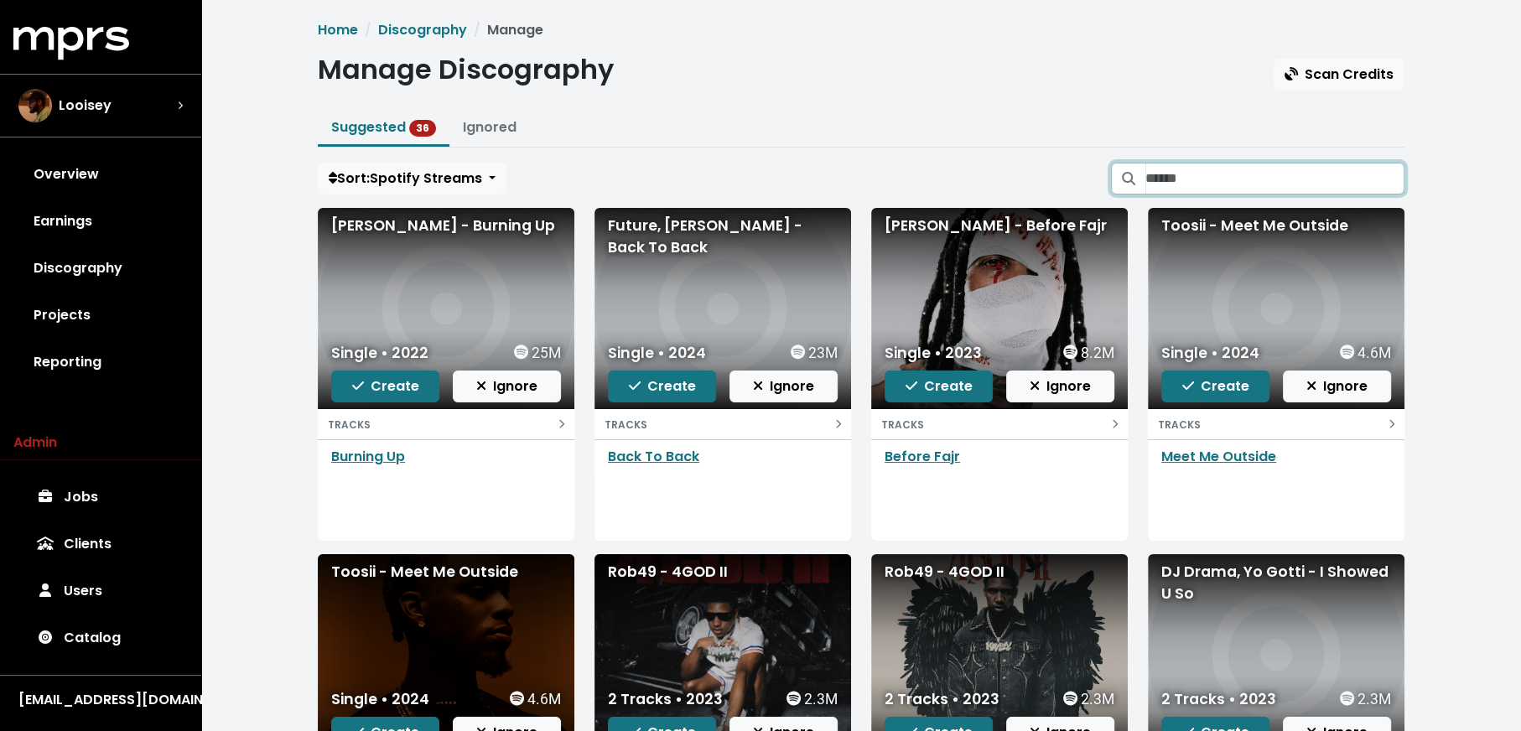
click at [1280, 179] on input "Search suggested projects" at bounding box center [1274, 179] width 259 height 32
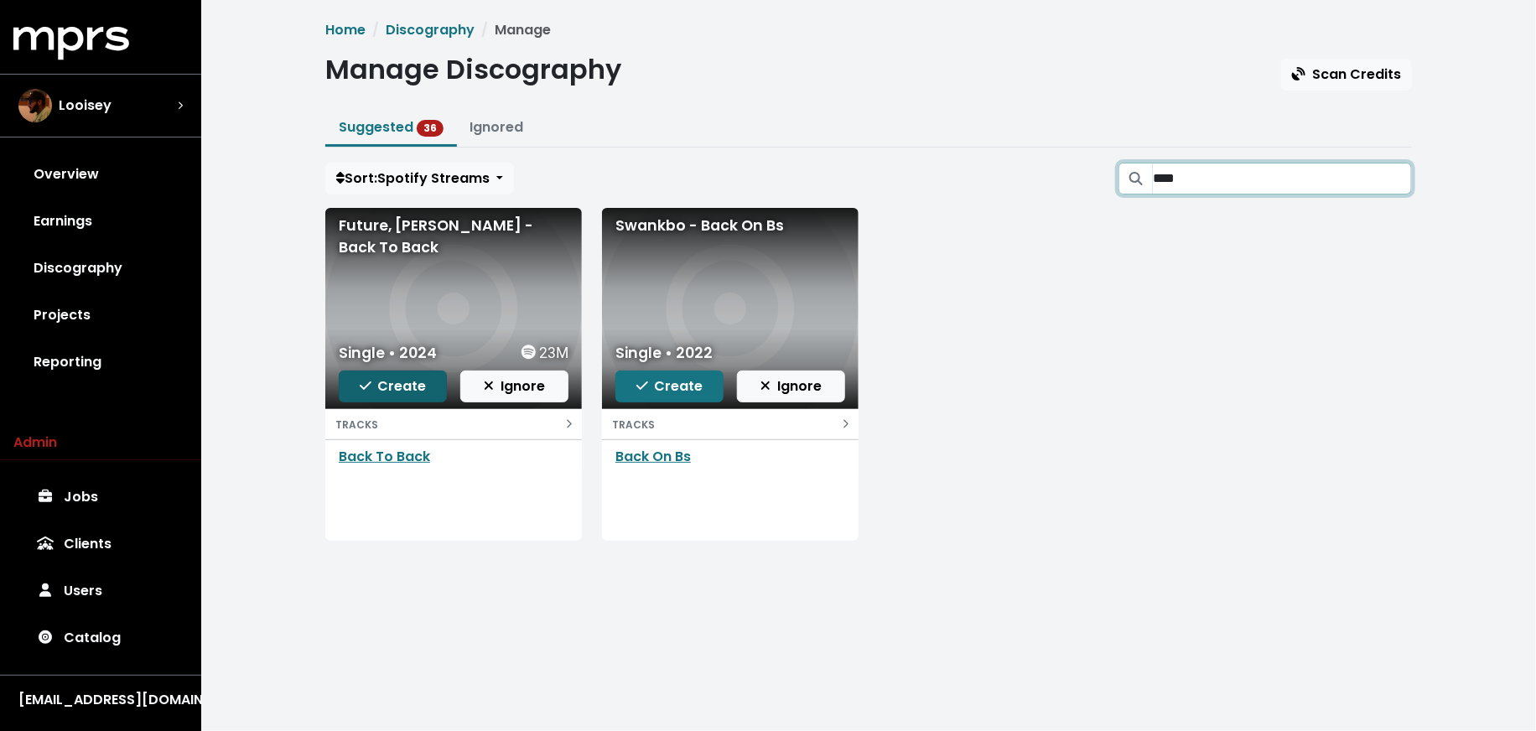
type input "****"
click at [387, 390] on span "Create" at bounding box center [393, 385] width 67 height 19
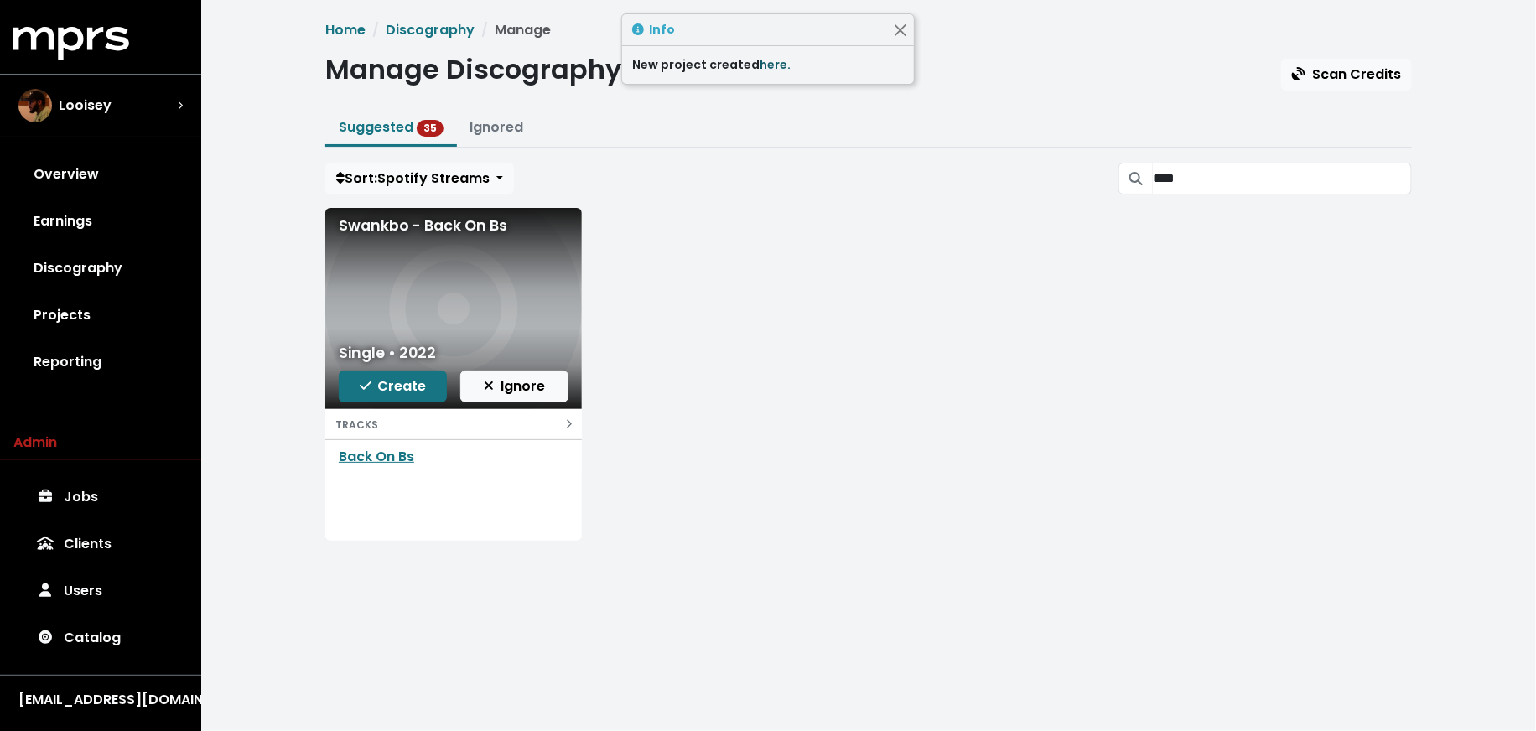
click at [769, 66] on link "here." at bounding box center [775, 64] width 31 height 17
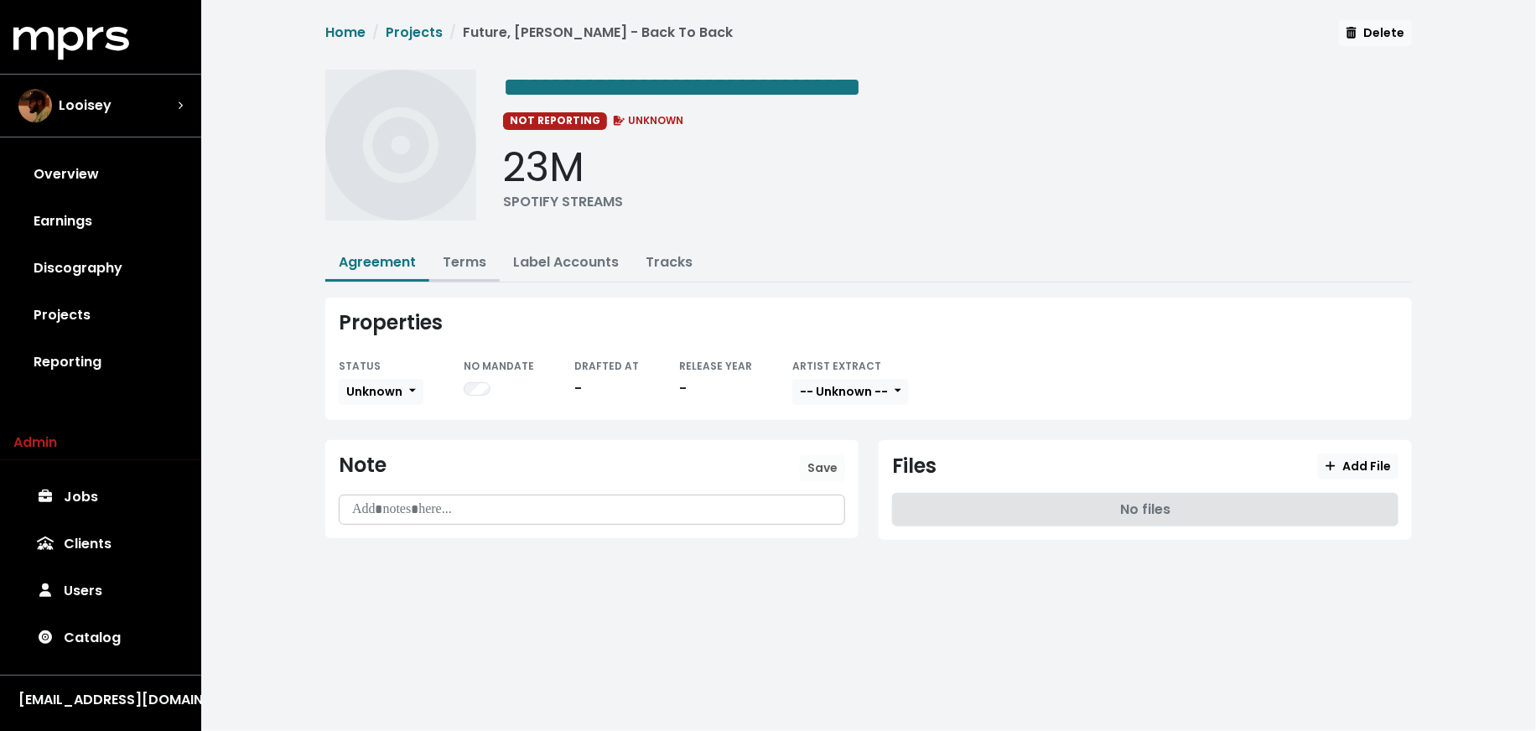
click at [454, 251] on button "Terms" at bounding box center [464, 264] width 70 height 36
click at [457, 257] on link "Terms" at bounding box center [465, 261] width 44 height 19
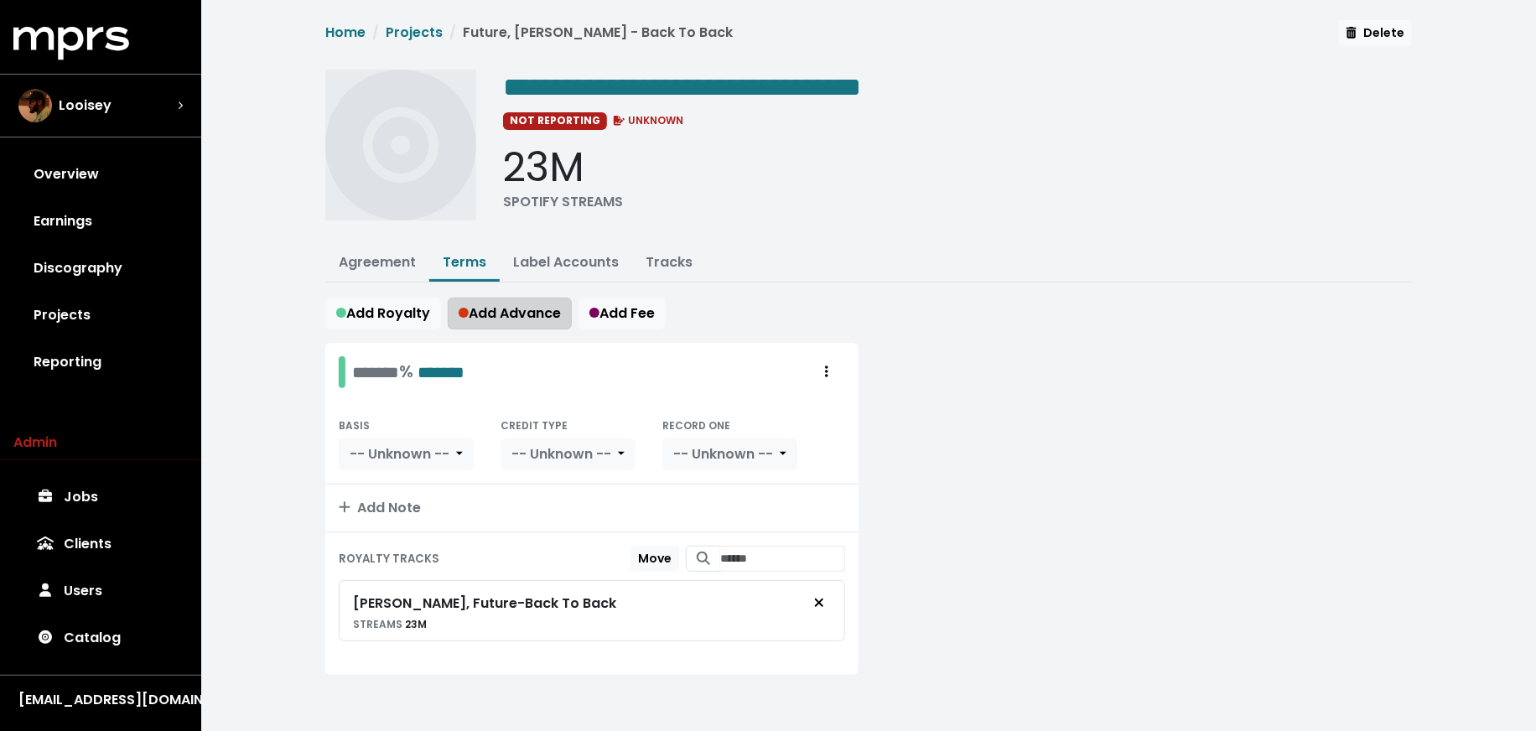
click at [498, 315] on span "Add Advance" at bounding box center [510, 313] width 102 height 19
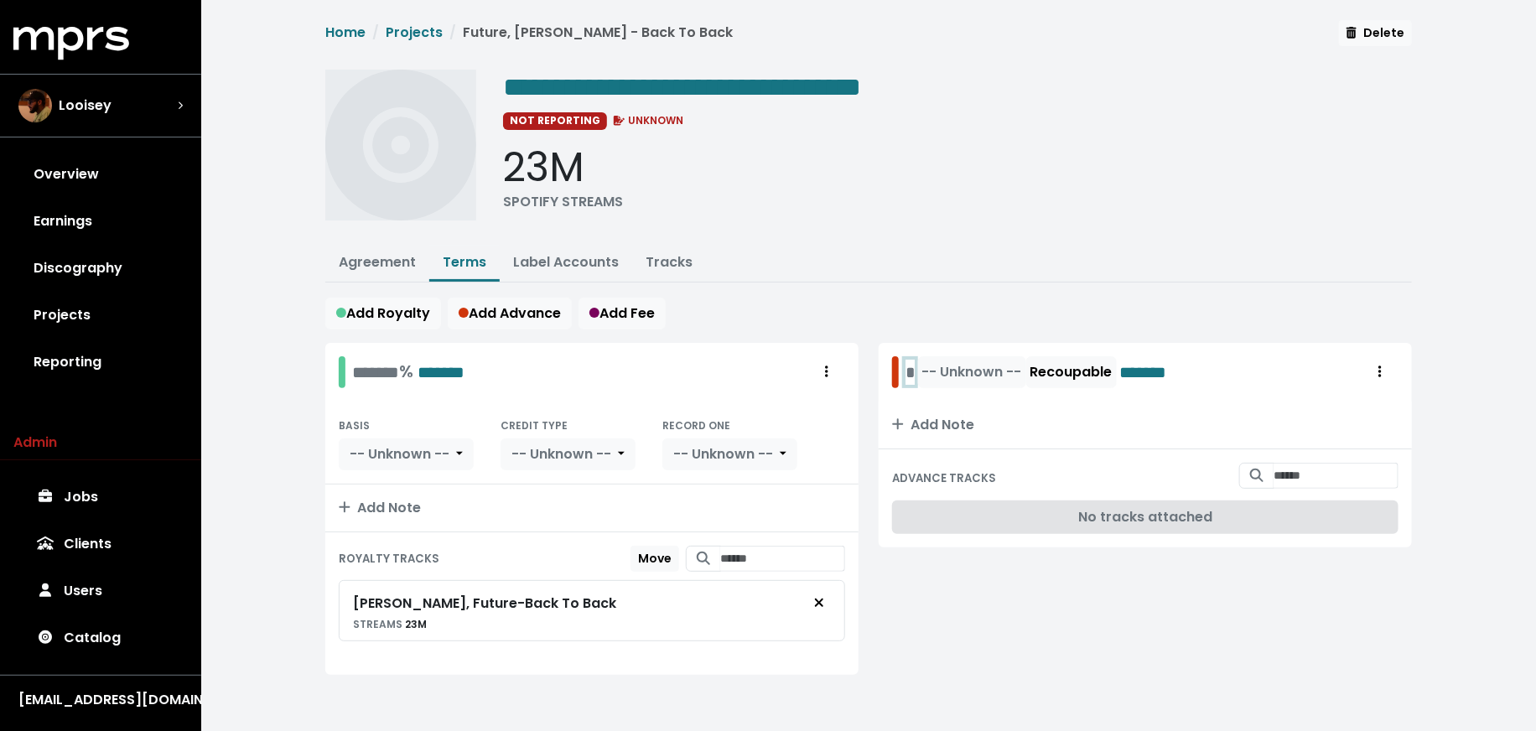
click at [906, 377] on div "* -- Unknown -- Recoupable *******" at bounding box center [1051, 372] width 291 height 32
click at [1024, 369] on span "-- Unknown --" at bounding box center [1010, 371] width 100 height 19
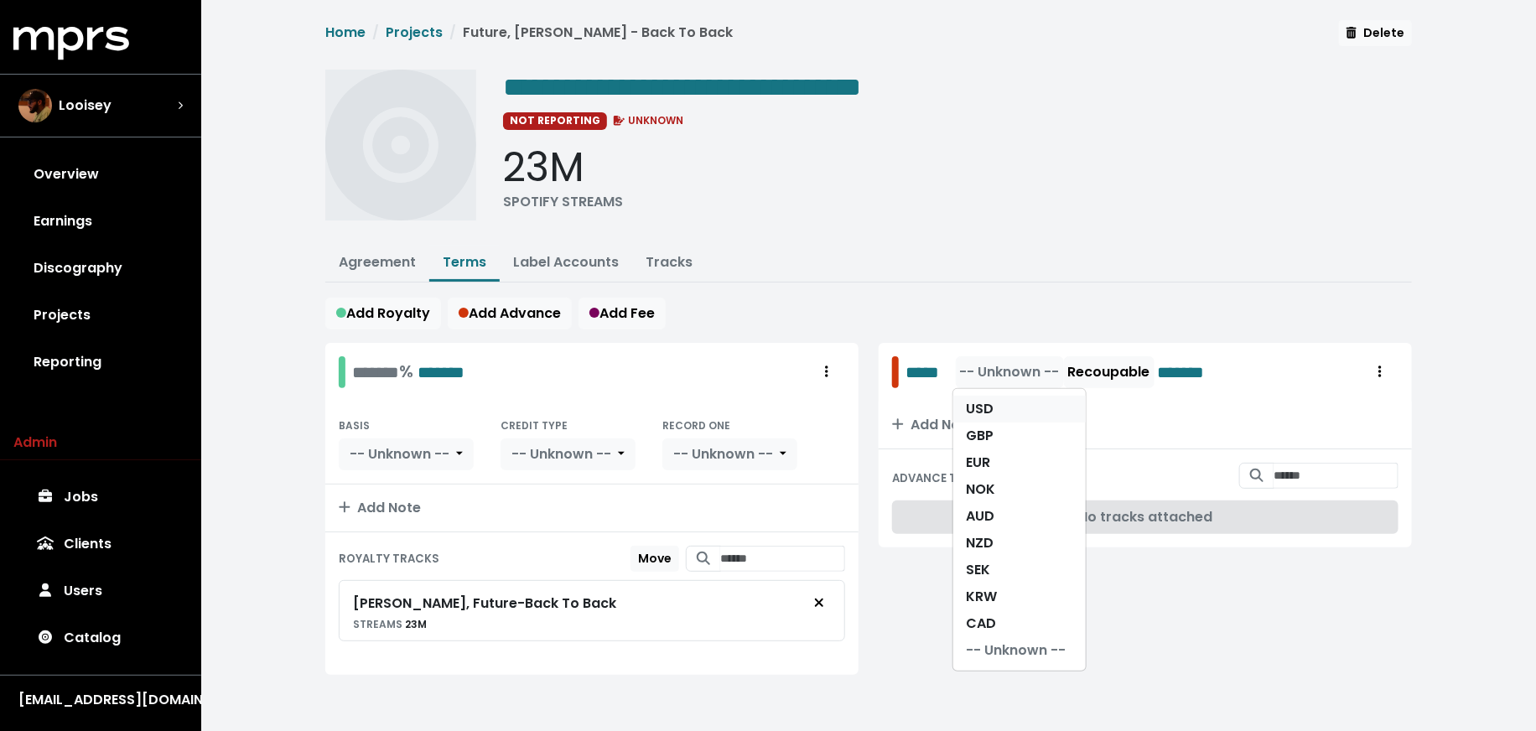
click at [1004, 408] on link "USD" at bounding box center [1019, 409] width 132 height 27
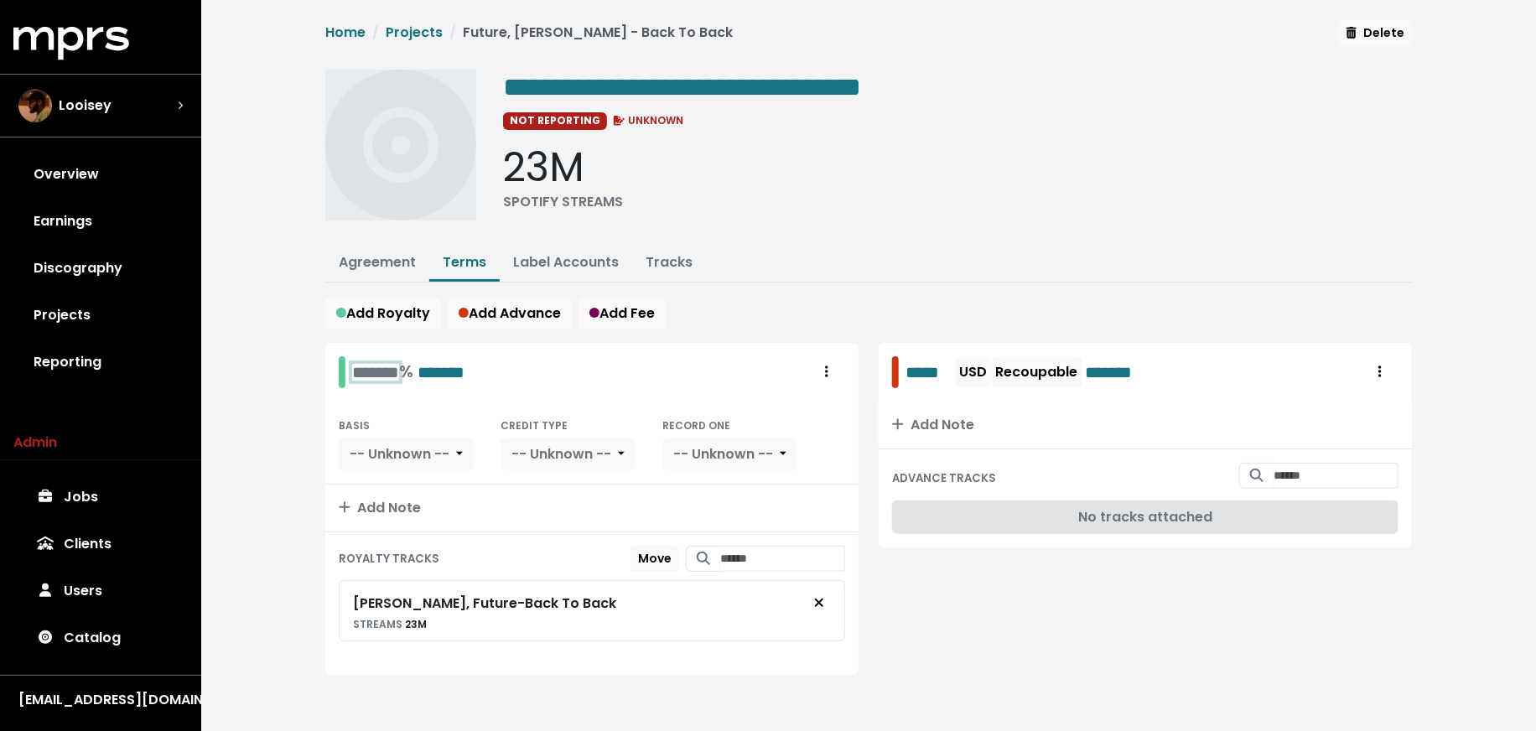
click at [358, 359] on div "******* % *******" at bounding box center [408, 372] width 112 height 26
click at [296, 441] on div "**********" at bounding box center [868, 367] width 1335 height 735
click at [400, 453] on span "-- Unknown --" at bounding box center [400, 453] width 100 height 19
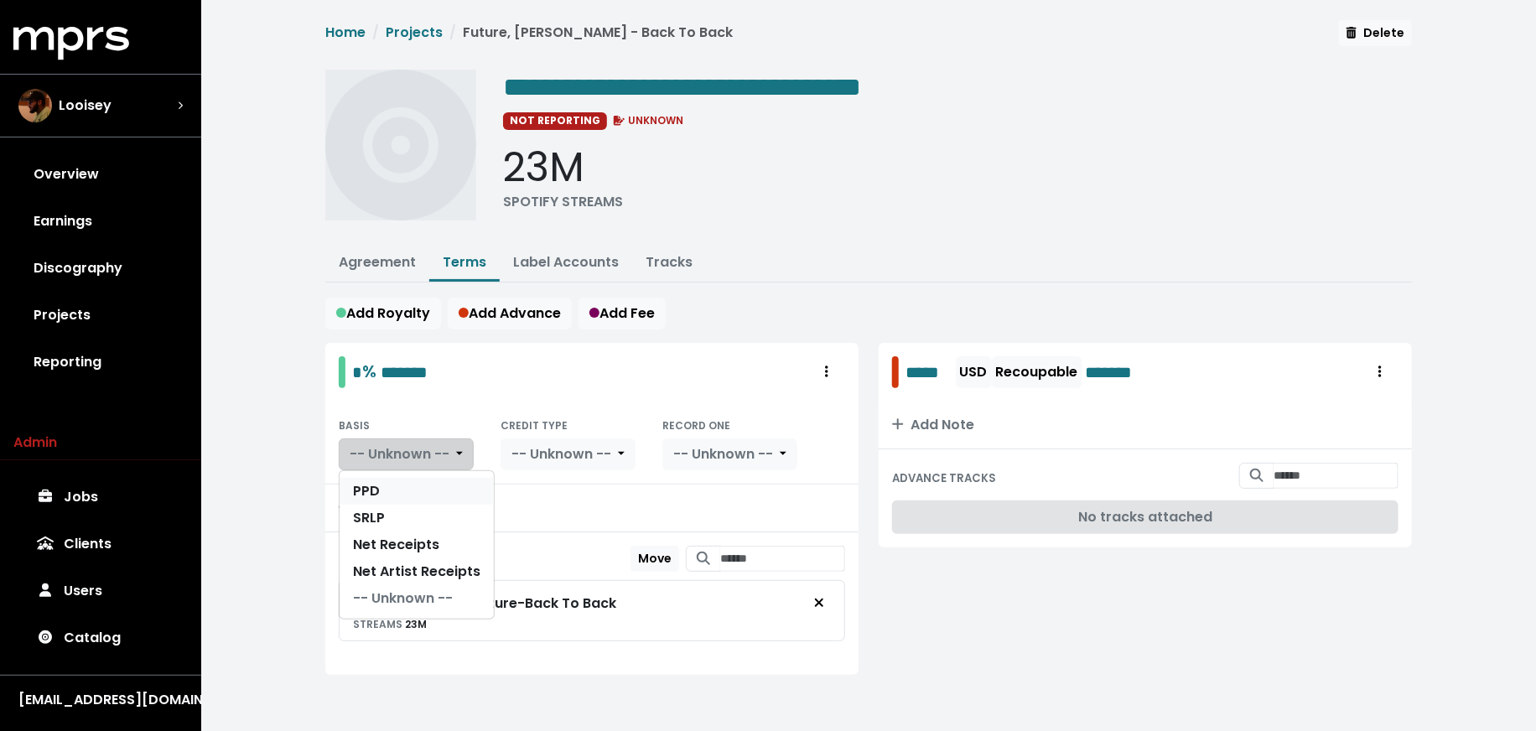
click at [409, 480] on link "PPD" at bounding box center [417, 491] width 154 height 27
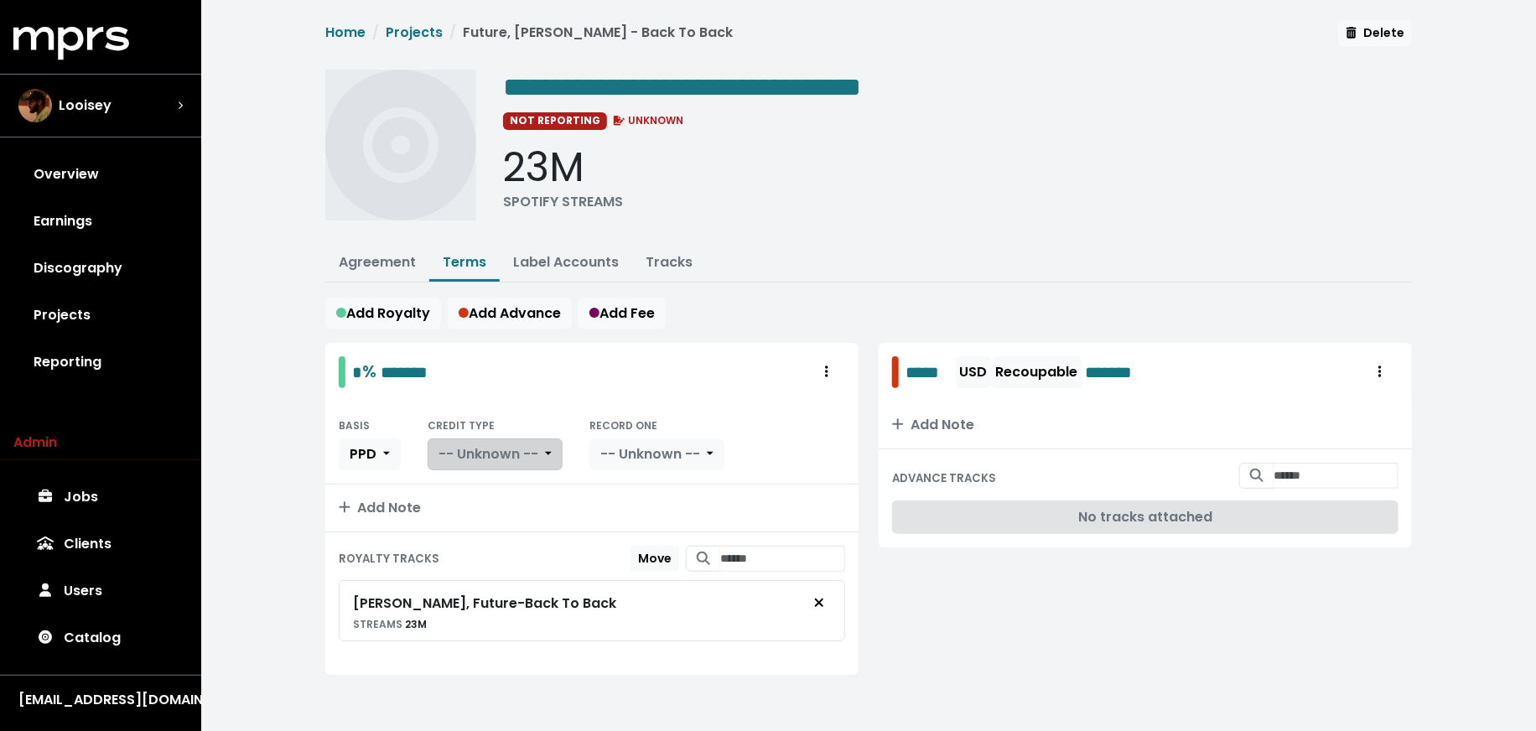
click at [529, 444] on span "-- Unknown --" at bounding box center [489, 453] width 100 height 19
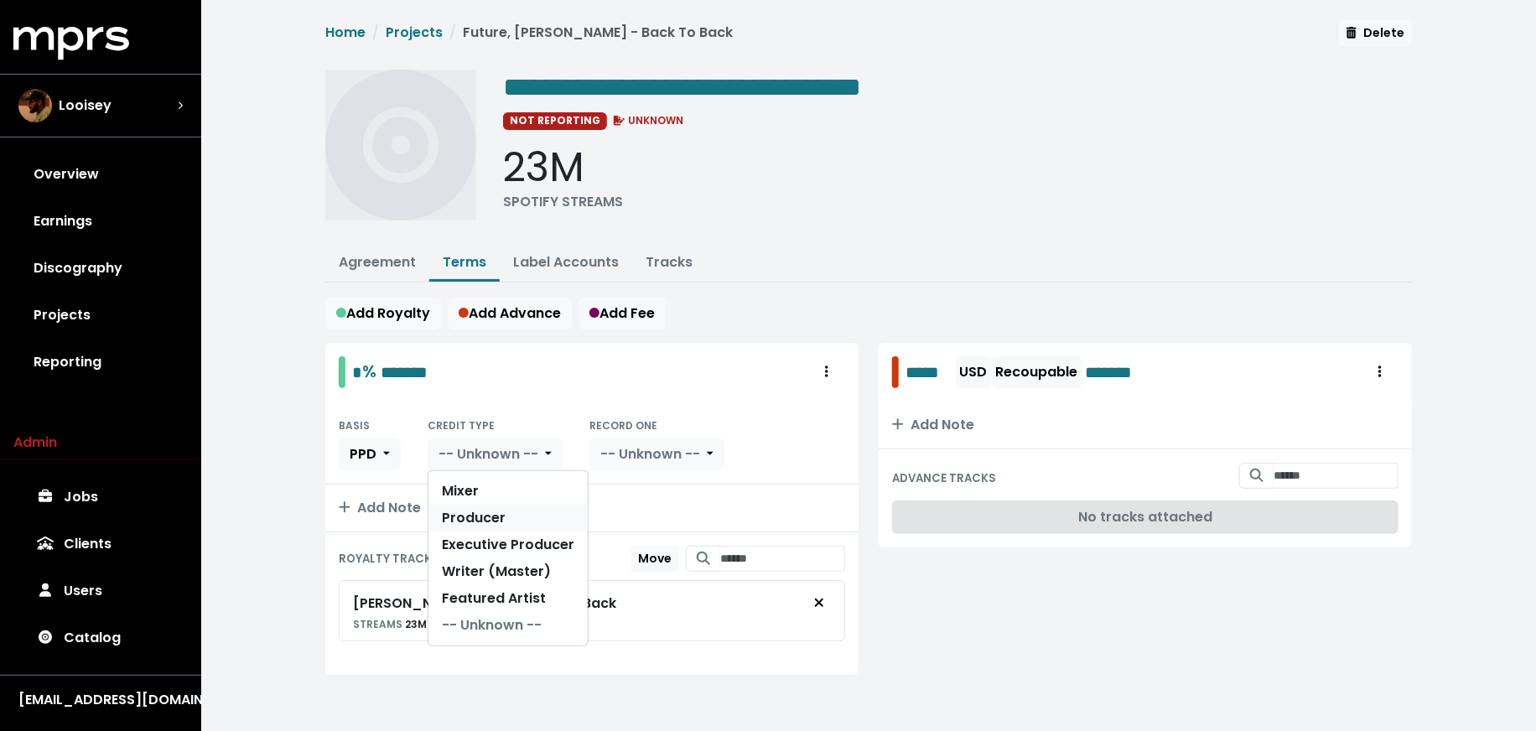
click at [527, 508] on link "Producer" at bounding box center [507, 518] width 159 height 27
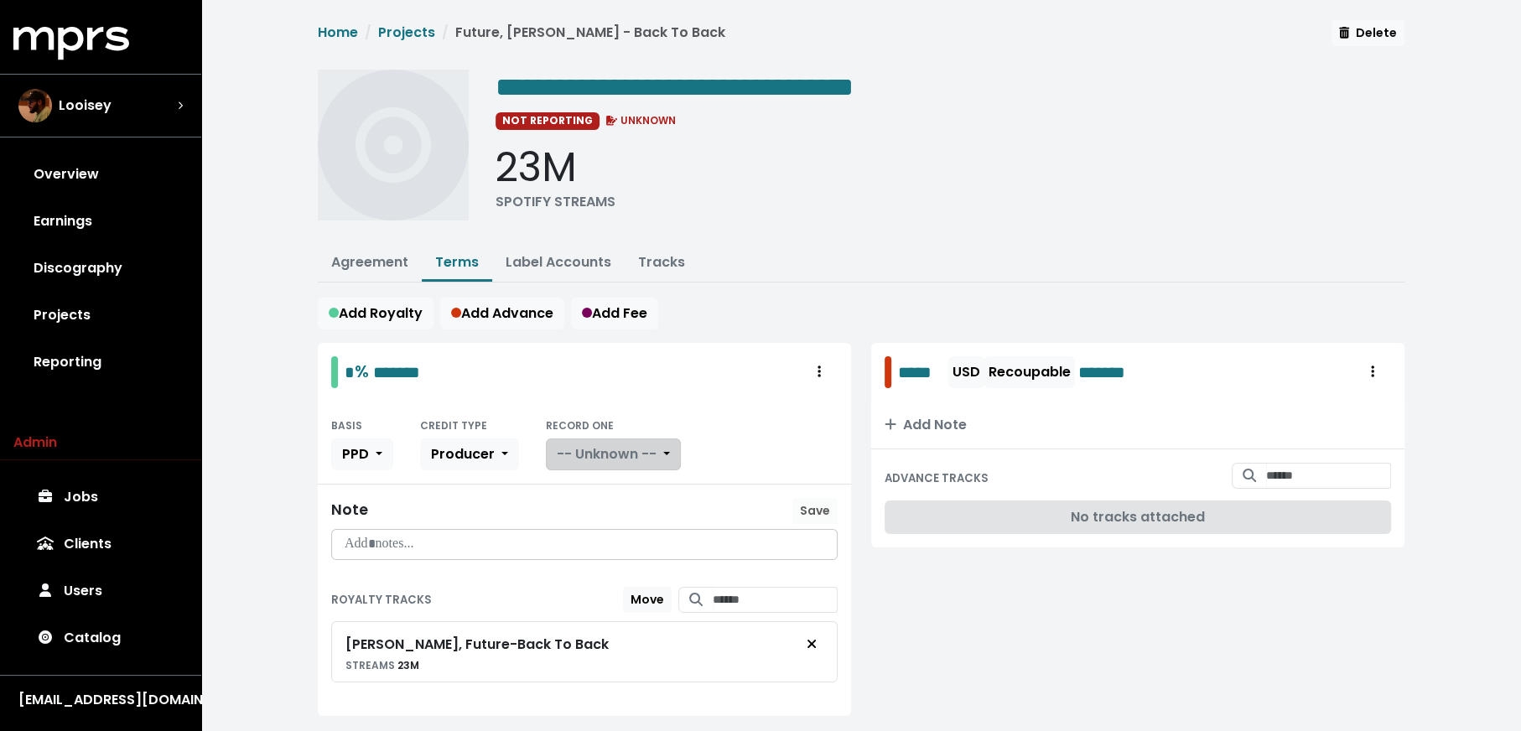
click at [583, 444] on span "-- Unknown --" at bounding box center [607, 453] width 100 height 19
click at [584, 480] on link "Yes" at bounding box center [613, 491] width 132 height 27
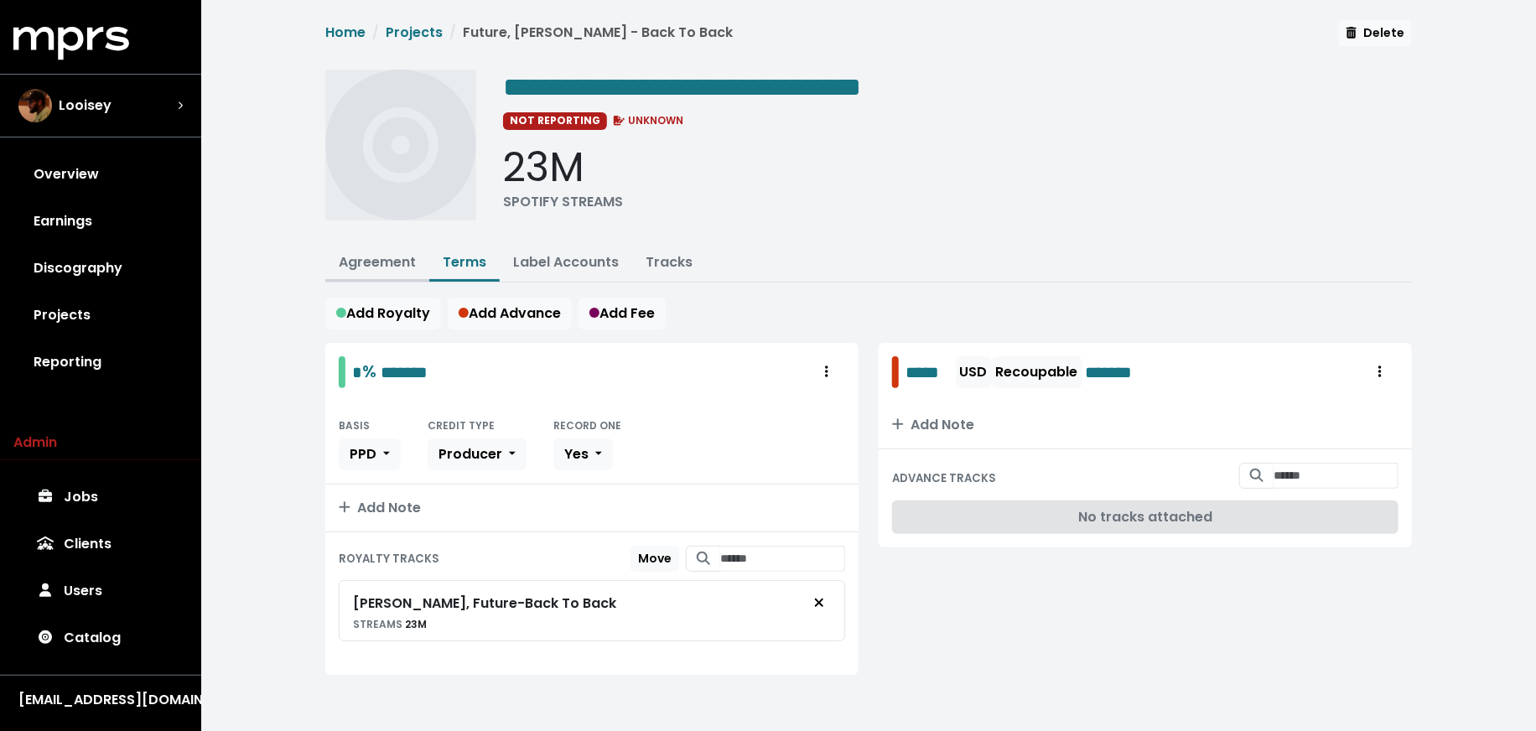
click at [382, 269] on button "Agreement" at bounding box center [377, 264] width 104 height 36
click at [364, 253] on link "Agreement" at bounding box center [377, 261] width 77 height 19
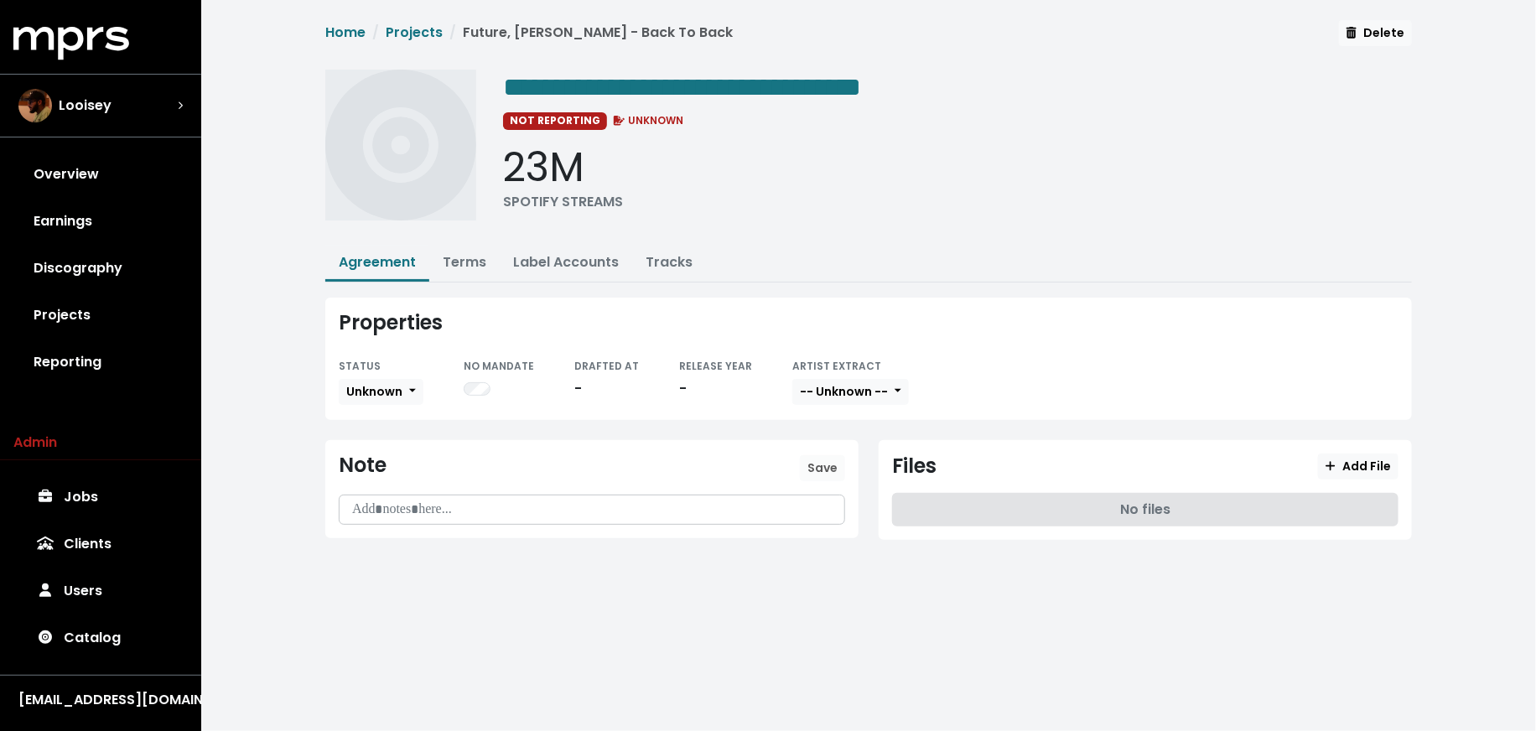
click at [385, 374] on div "STATUS Unknown" at bounding box center [381, 381] width 85 height 51
click at [379, 394] on span "Unknown" at bounding box center [374, 391] width 56 height 17
click at [397, 548] on link "Fully Executed" at bounding box center [419, 560] width 158 height 27
click at [889, 390] on span "-- Unknown --" at bounding box center [875, 391] width 88 height 17
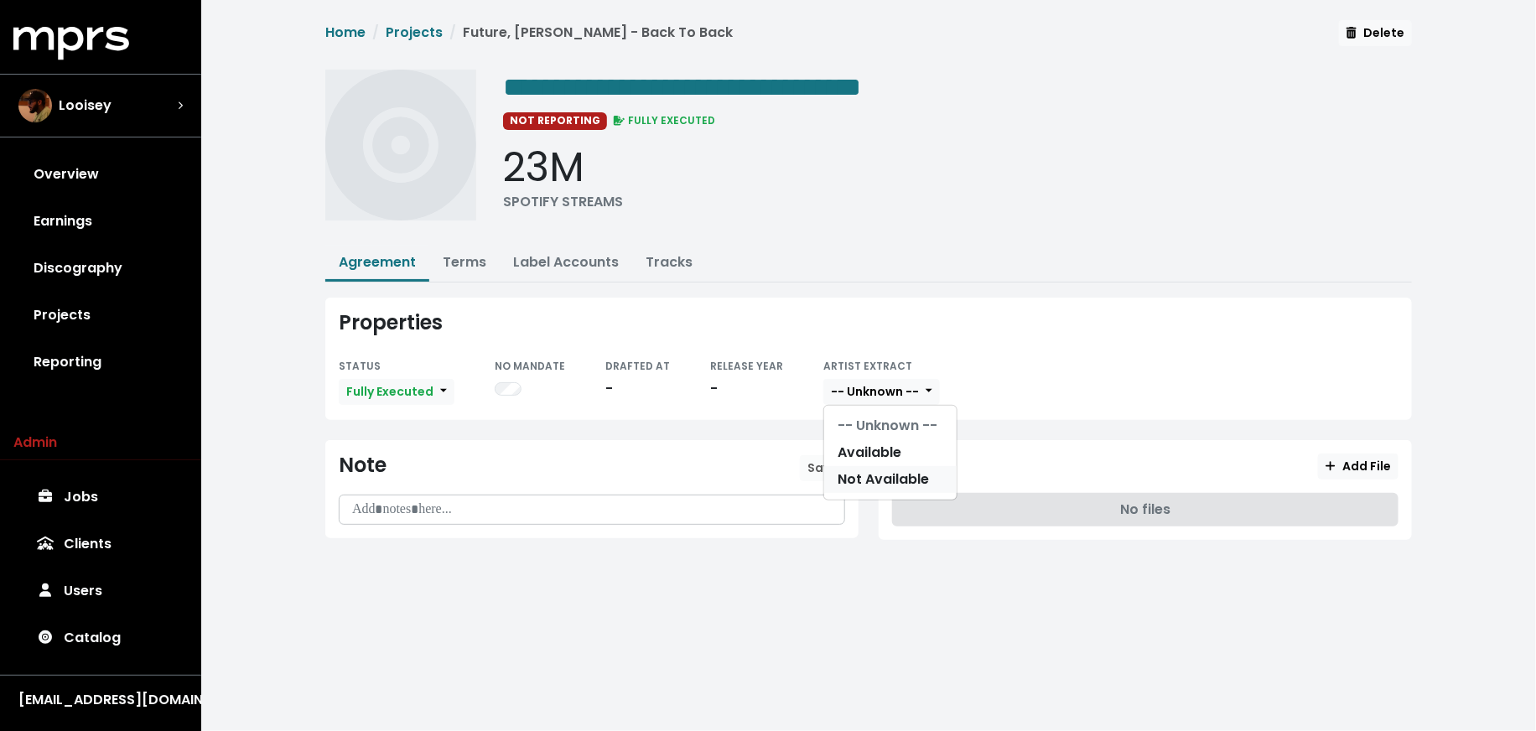
click at [880, 471] on link "Not Available" at bounding box center [890, 479] width 132 height 27
click at [1347, 458] on span "Add File" at bounding box center [1358, 466] width 65 height 17
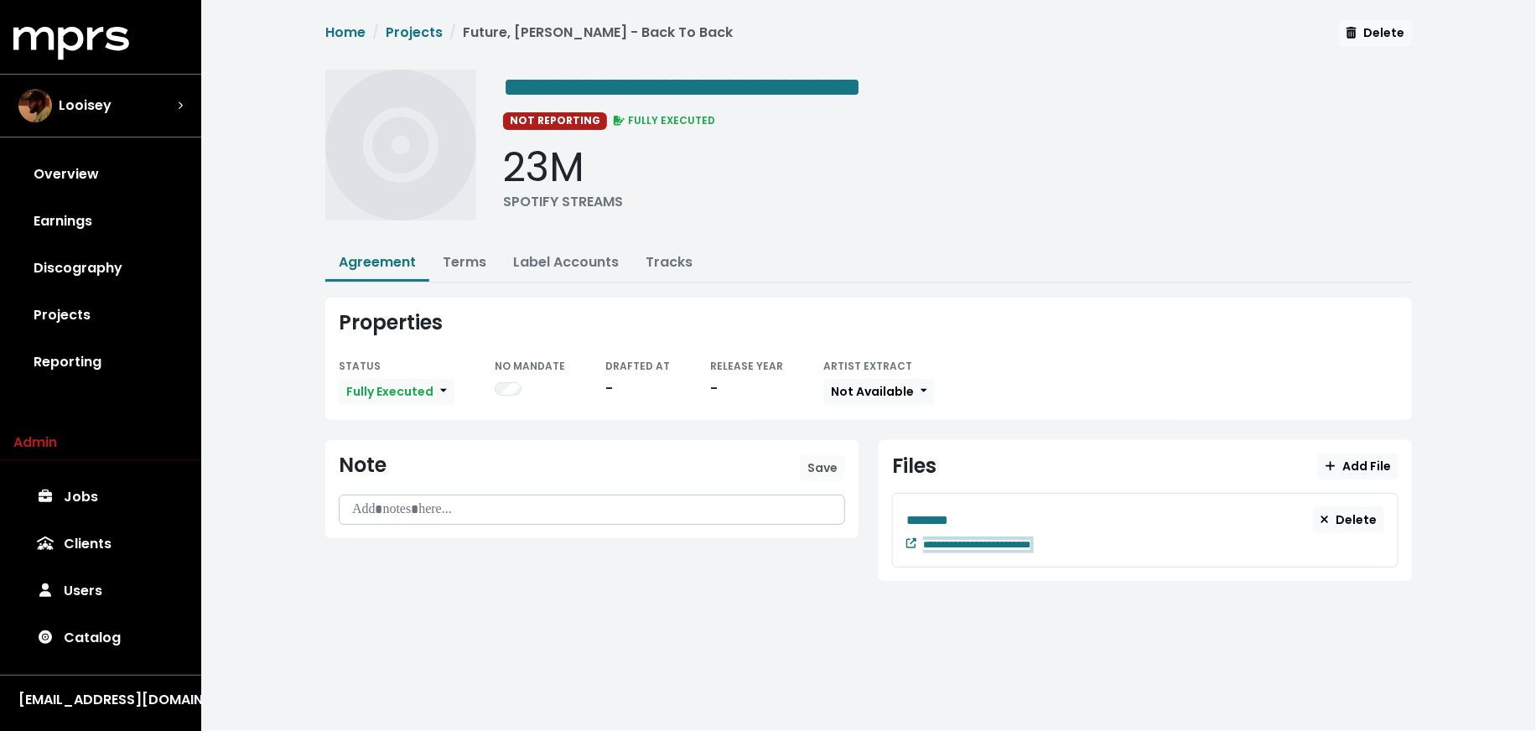
click at [1130, 533] on div "**********" at bounding box center [1153, 543] width 461 height 20
paste span "Edit value"
click at [982, 510] on div "********" at bounding box center [1109, 520] width 407 height 21
click at [150, 266] on link "Discography" at bounding box center [100, 268] width 174 height 47
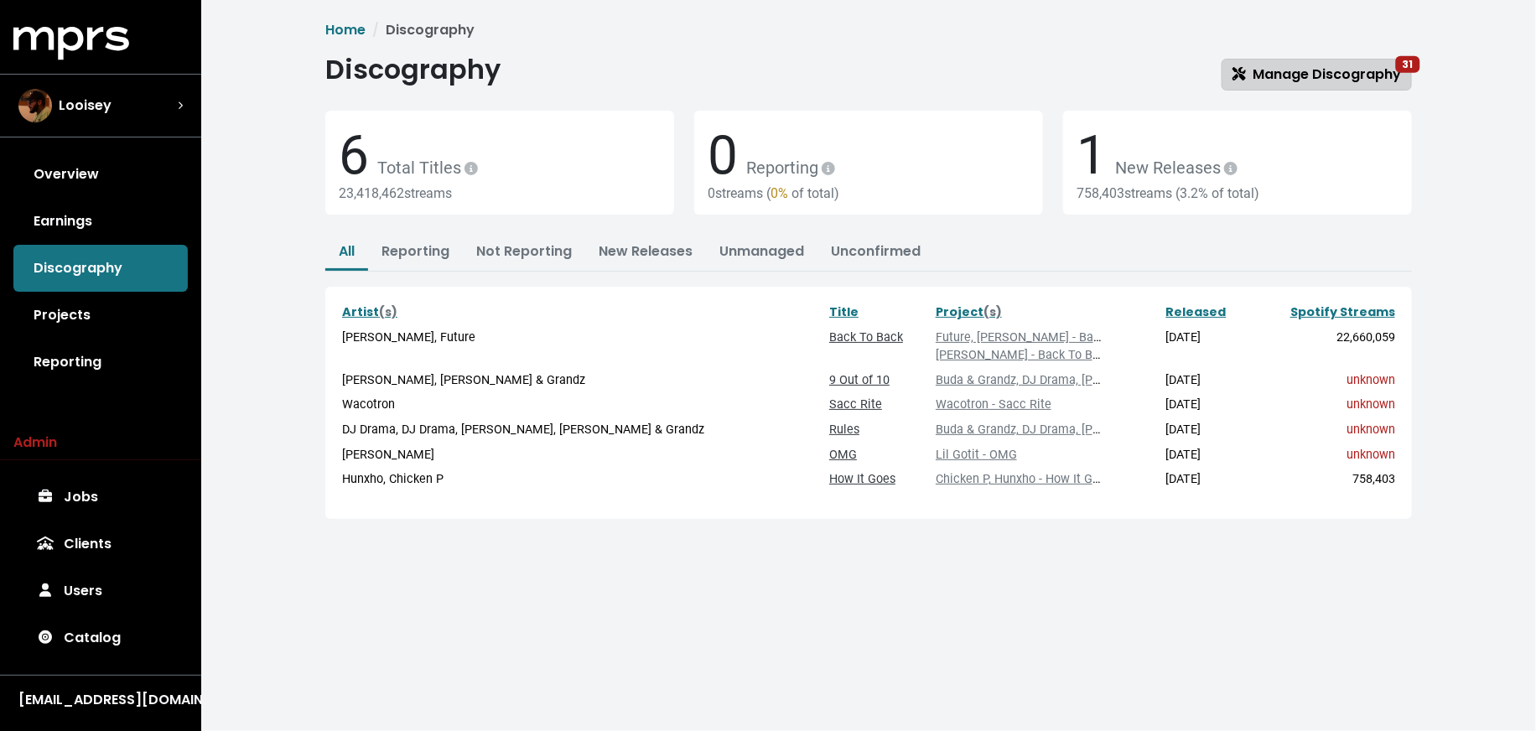
click at [1249, 73] on span "Manage Discography 31" at bounding box center [1317, 74] width 169 height 19
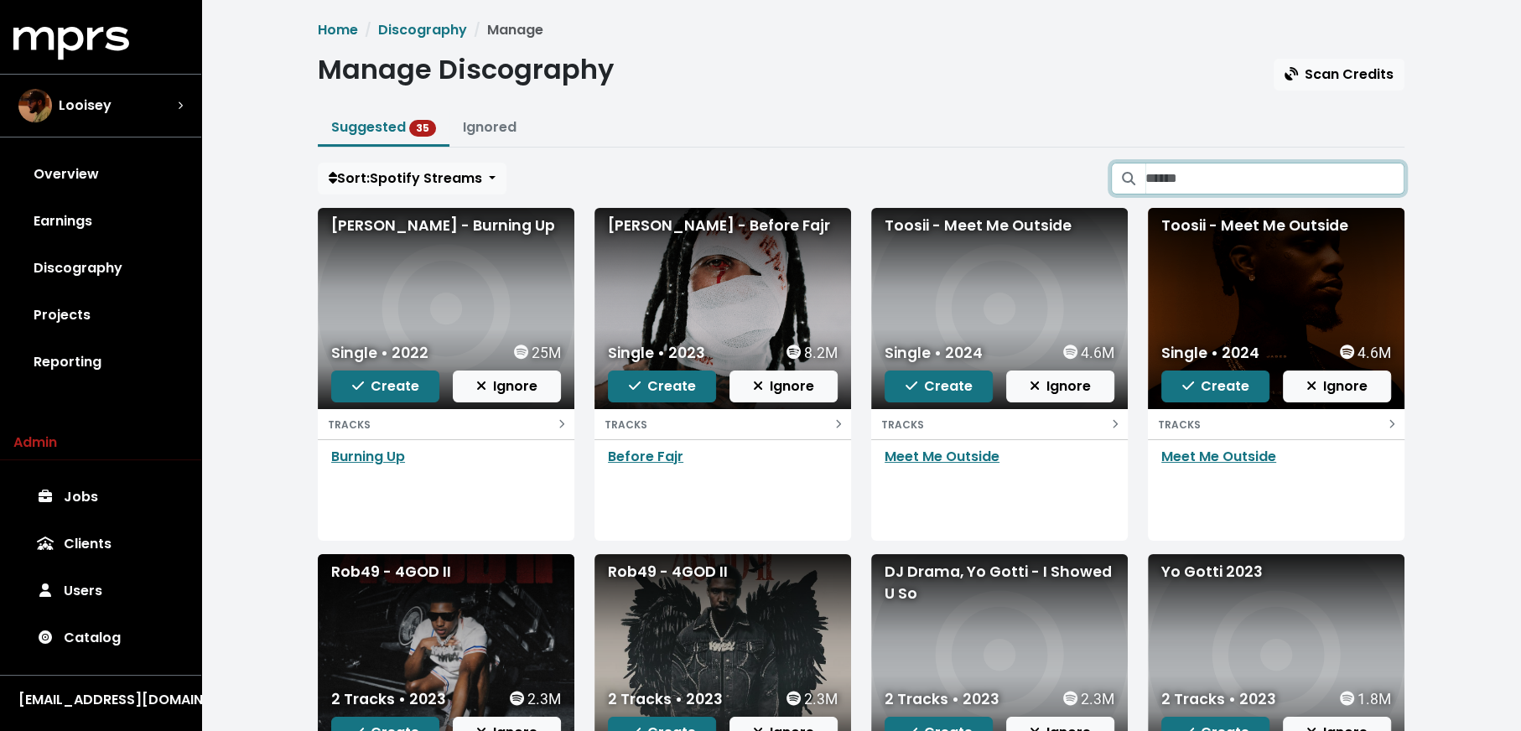
click at [1244, 164] on input "Search suggested projects" at bounding box center [1274, 179] width 259 height 32
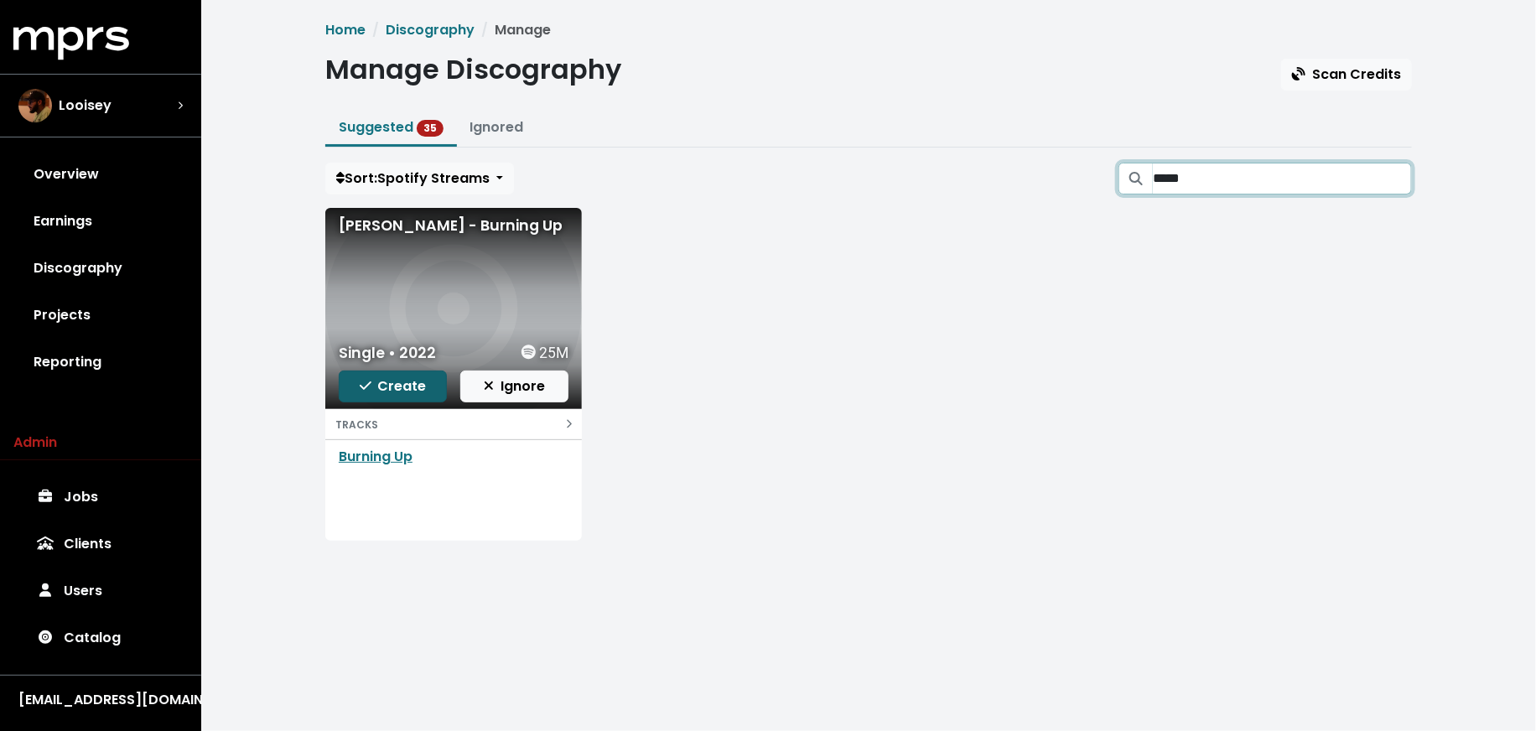
type input "*****"
click at [404, 387] on span "Create" at bounding box center [393, 385] width 67 height 19
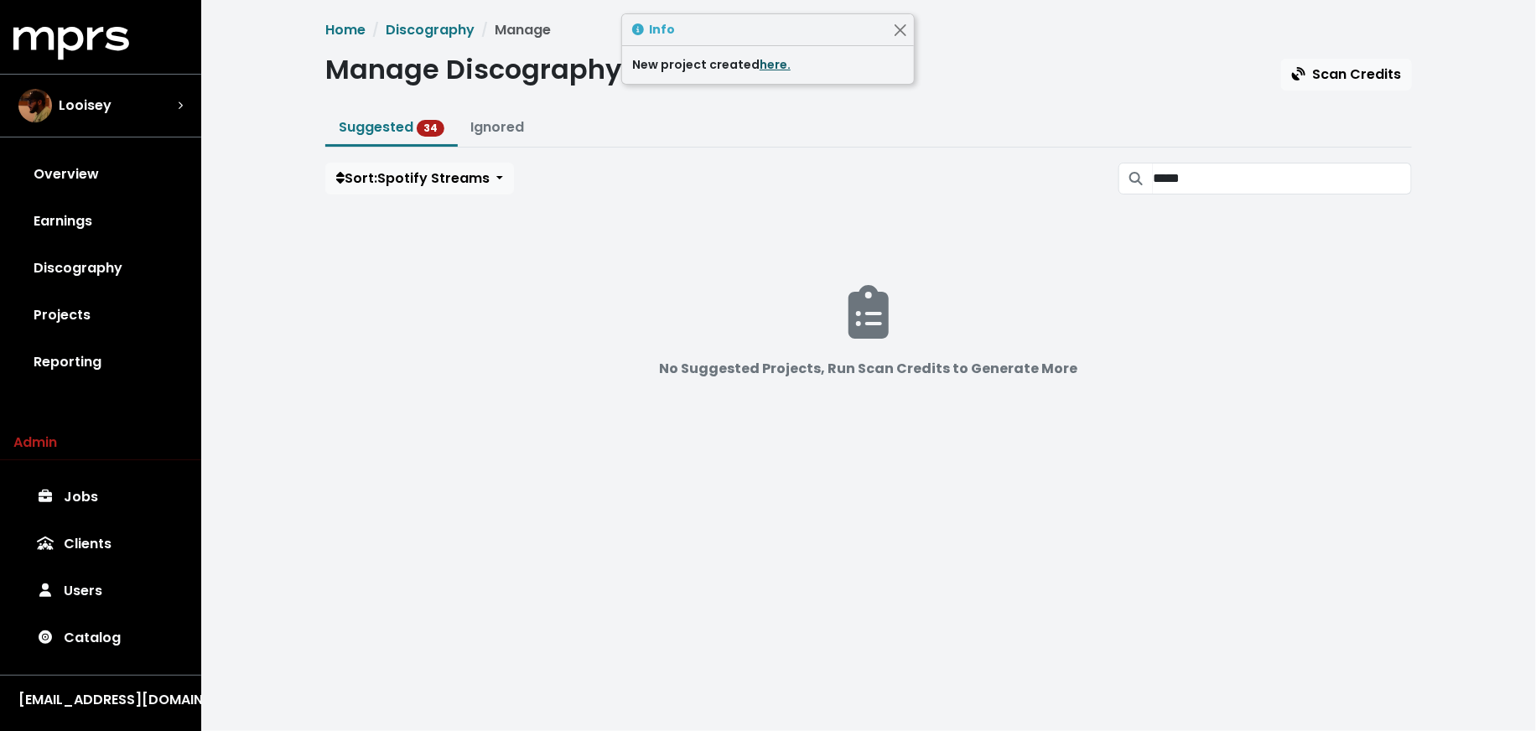
click at [777, 64] on link "here." at bounding box center [775, 64] width 31 height 17
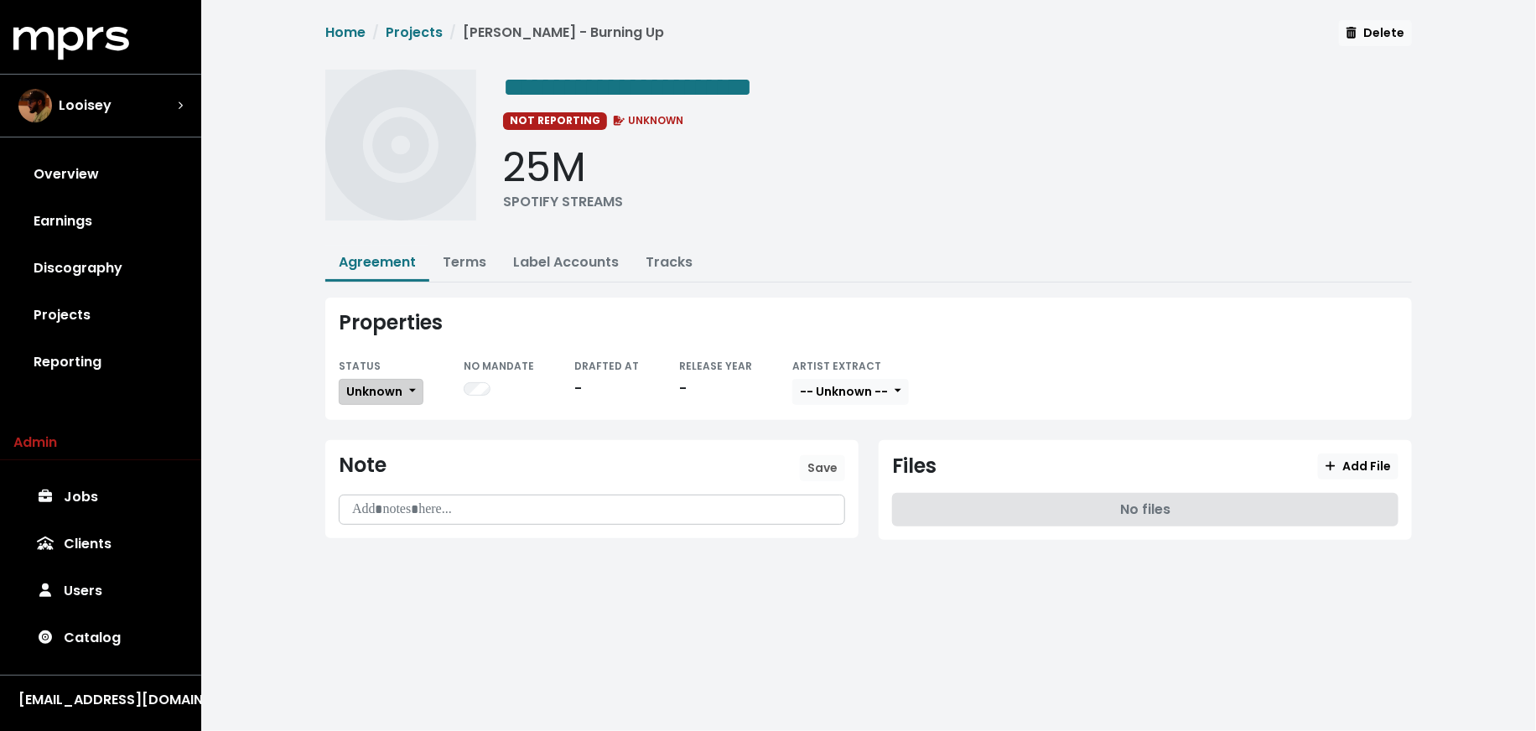
click at [387, 395] on span "Unknown" at bounding box center [374, 391] width 56 height 17
click at [399, 553] on link "Fully Executed" at bounding box center [419, 560] width 158 height 27
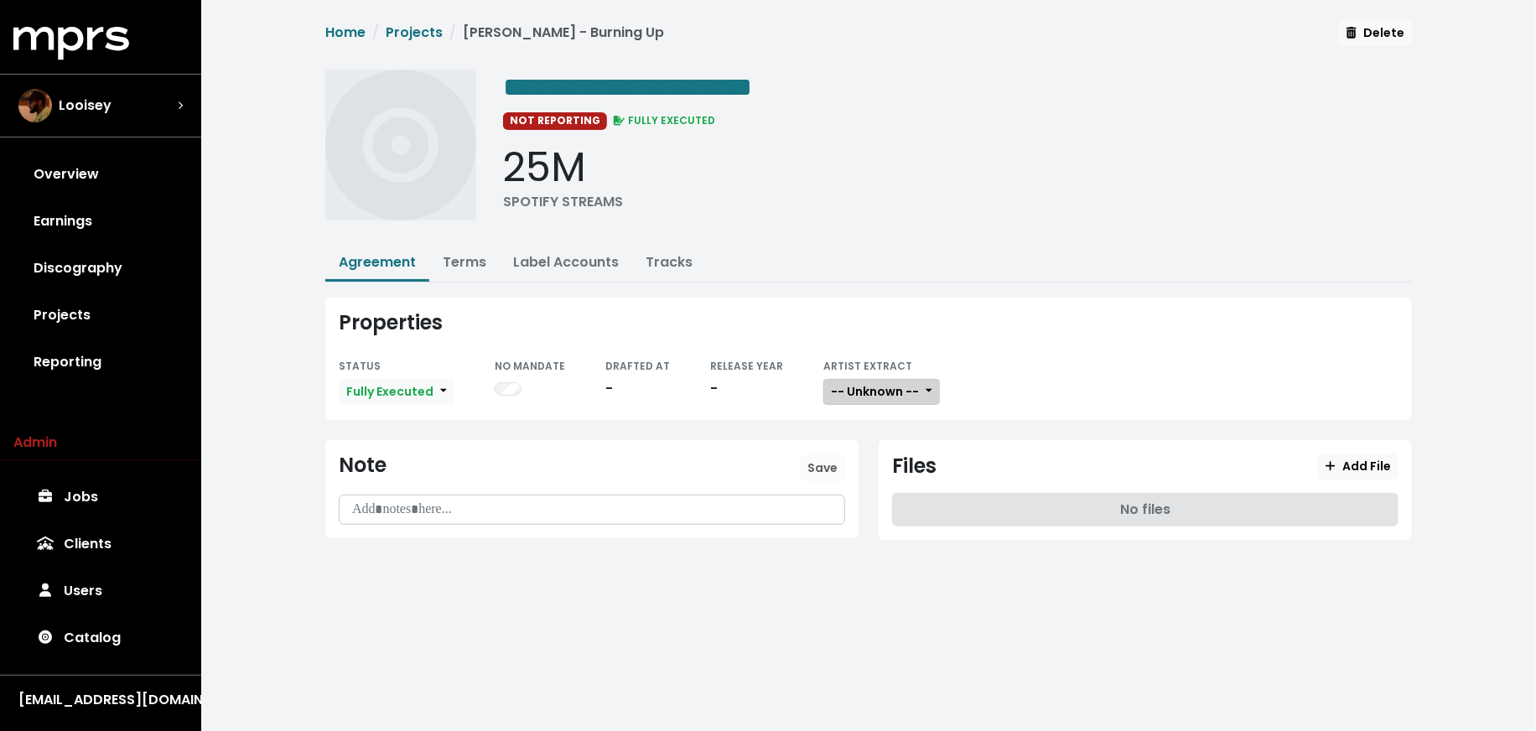
click at [876, 393] on span "-- Unknown --" at bounding box center [875, 391] width 88 height 17
click at [875, 466] on link "Not Available" at bounding box center [890, 479] width 132 height 27
click at [1357, 472] on button "Add File" at bounding box center [1358, 467] width 80 height 26
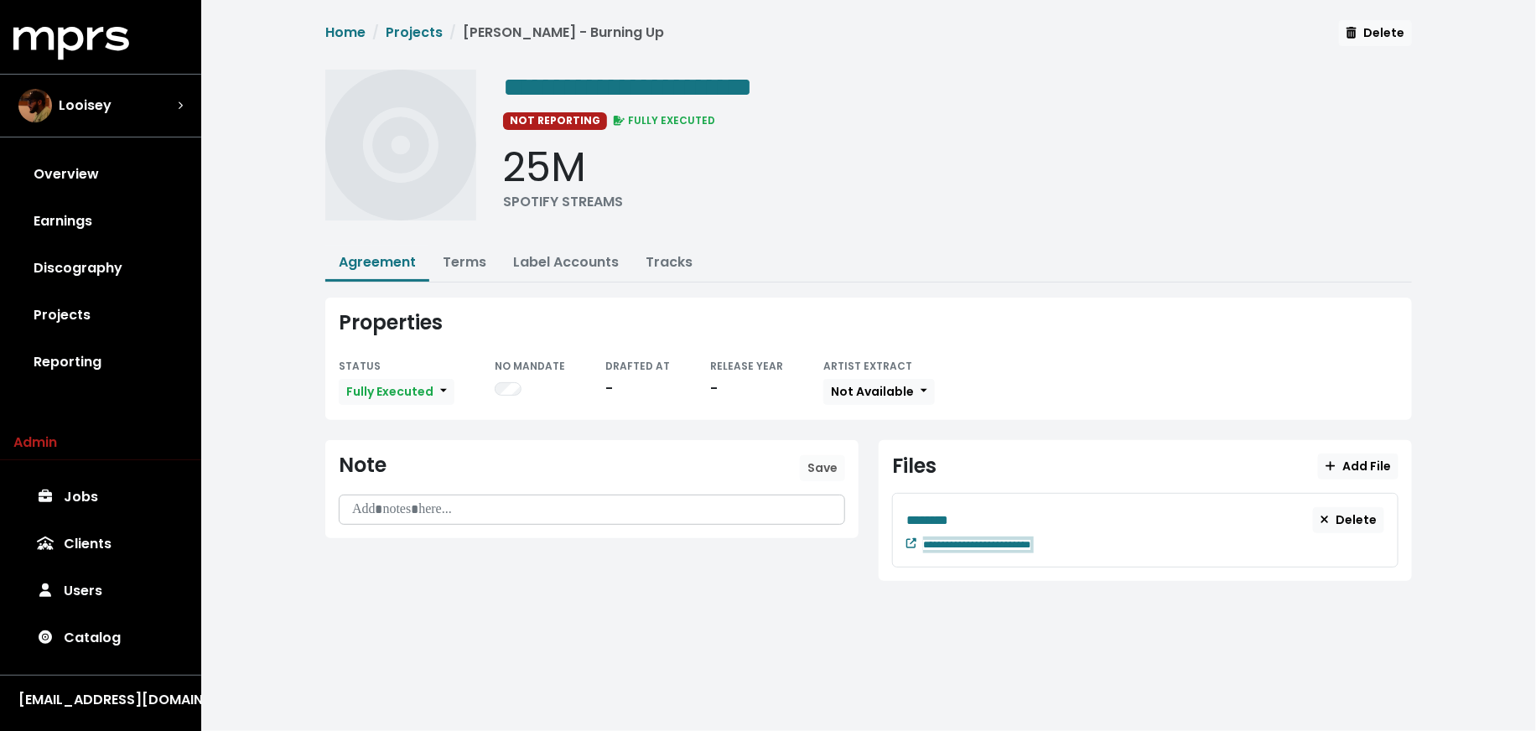
click at [1085, 536] on div "**********" at bounding box center [1153, 543] width 461 height 20
click at [429, 262] on button "Terms" at bounding box center [464, 264] width 70 height 36
click at [452, 262] on link "Terms" at bounding box center [465, 261] width 44 height 19
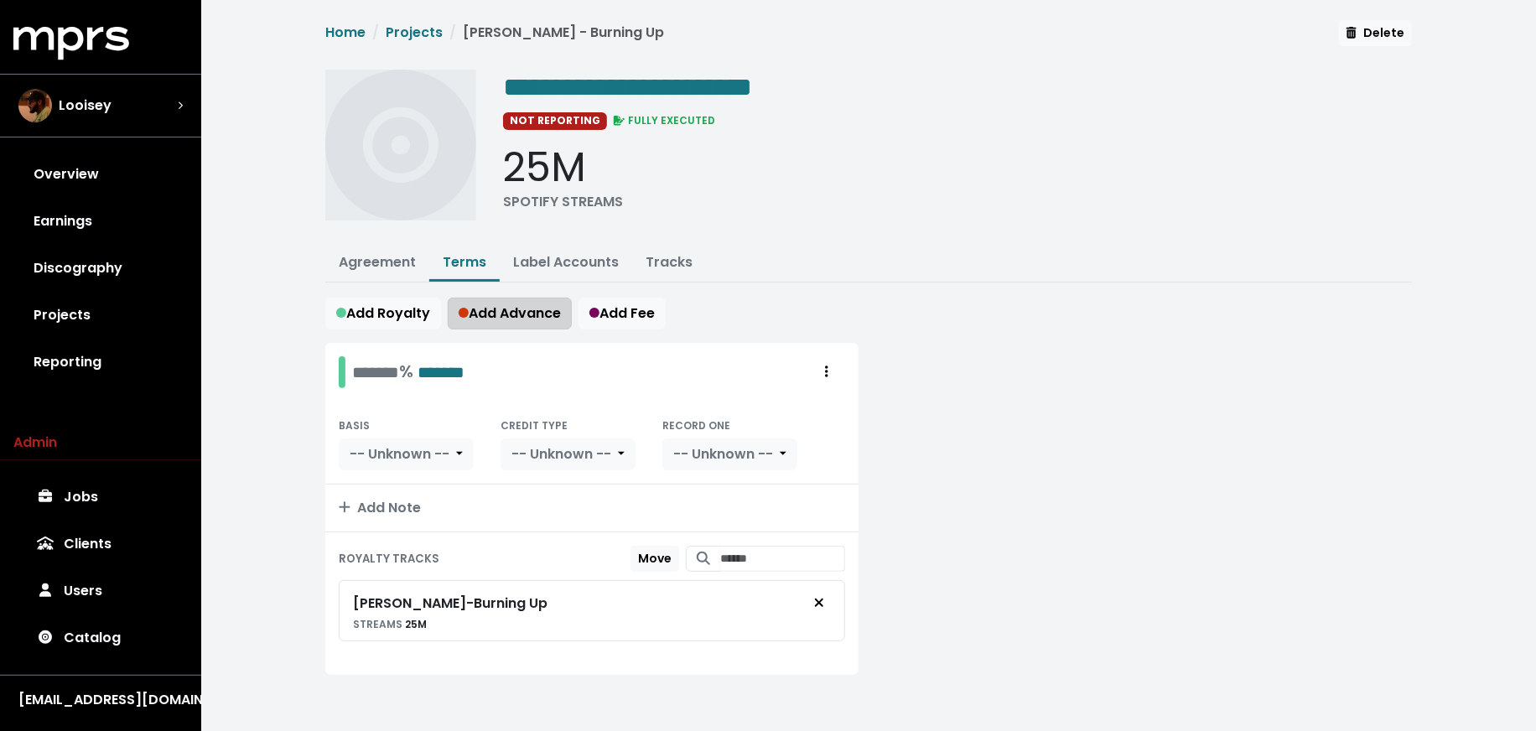
click at [496, 320] on button "Add Advance" at bounding box center [510, 314] width 124 height 32
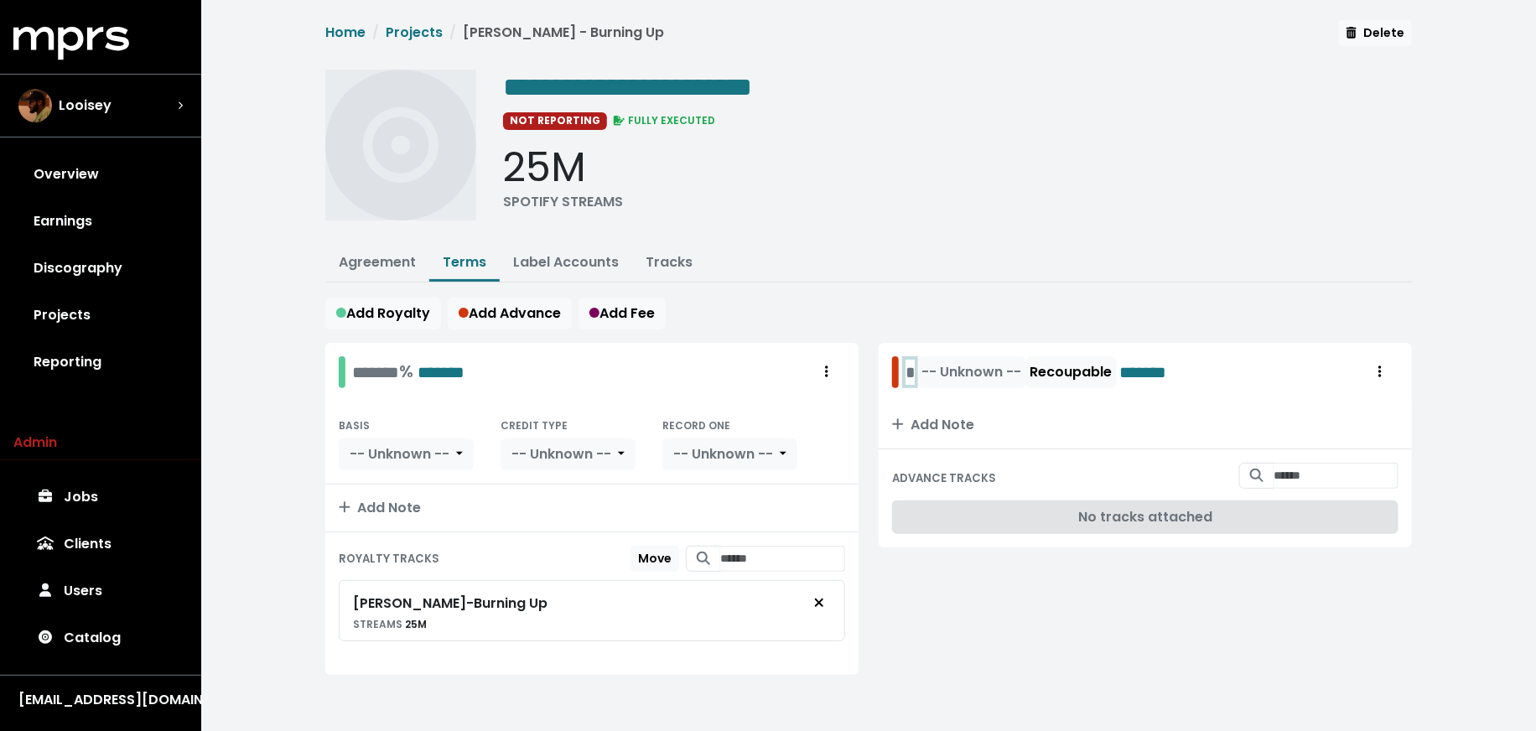
click at [906, 370] on div "* -- Unknown -- Recoupable *******" at bounding box center [1044, 372] width 304 height 32
click at [994, 378] on button "-- Unknown --" at bounding box center [1005, 372] width 108 height 32
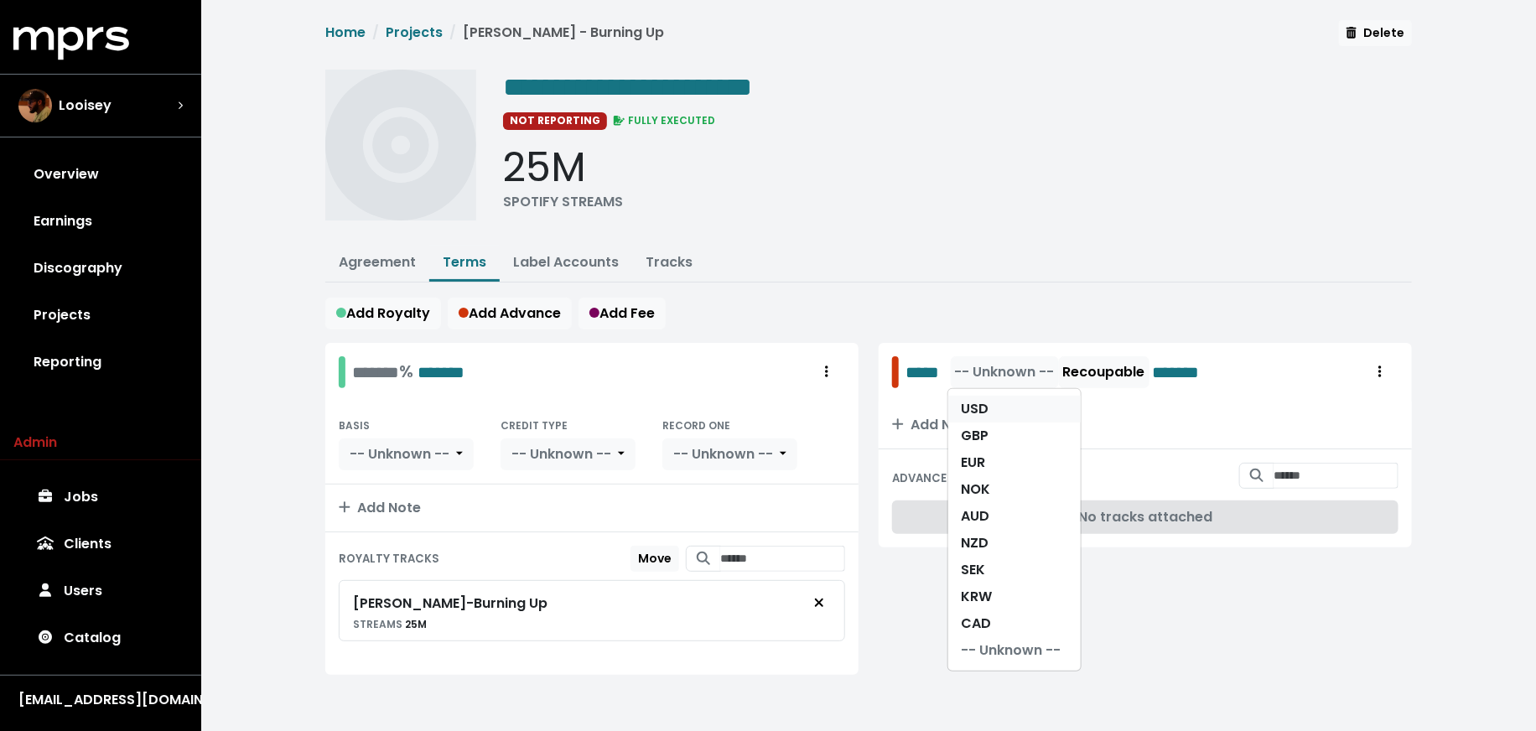
click at [994, 400] on link "USD" at bounding box center [1014, 409] width 132 height 27
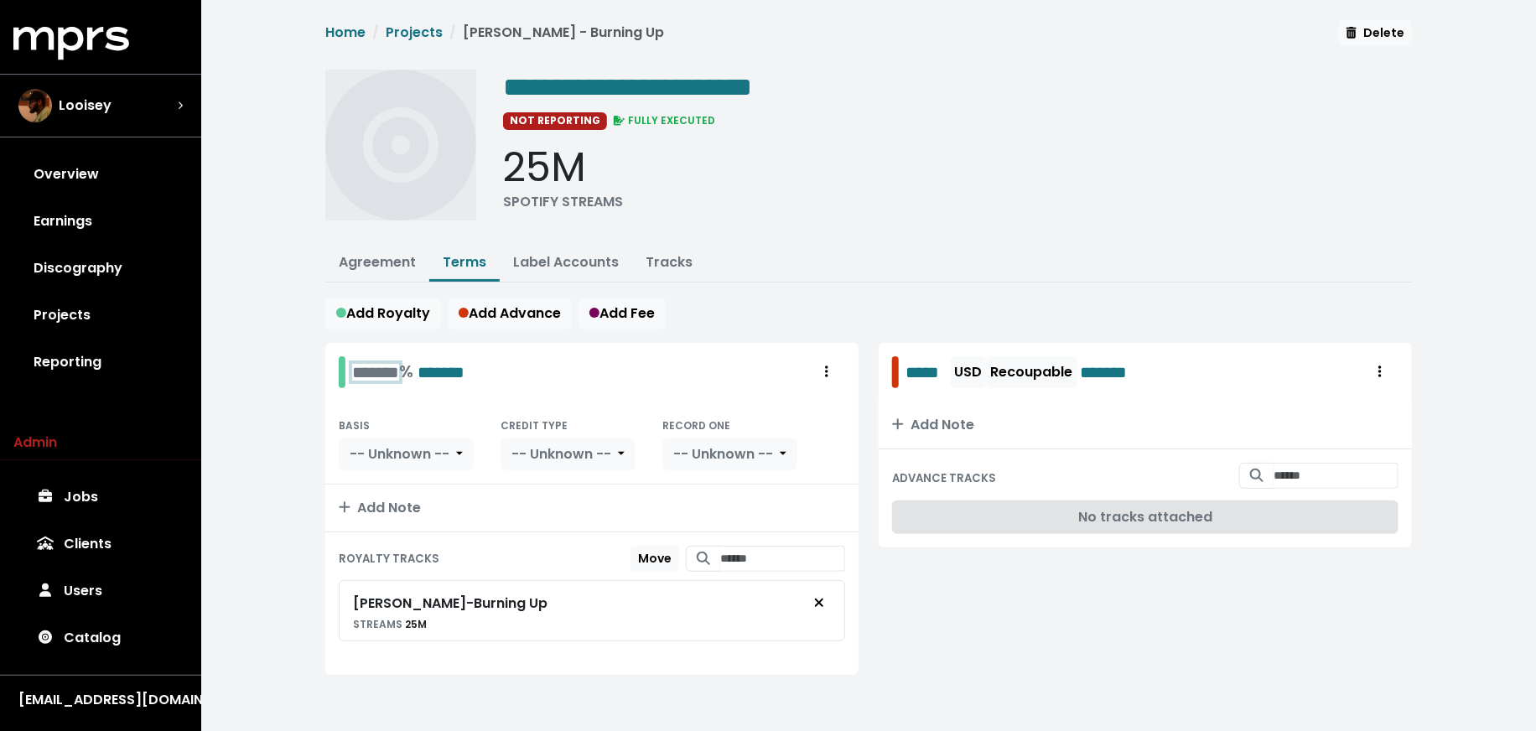
click at [359, 380] on div "******* % *******" at bounding box center [408, 372] width 112 height 26
click at [397, 449] on span "-- Unknown --" at bounding box center [400, 453] width 100 height 19
click at [398, 479] on link "PPD" at bounding box center [417, 491] width 154 height 27
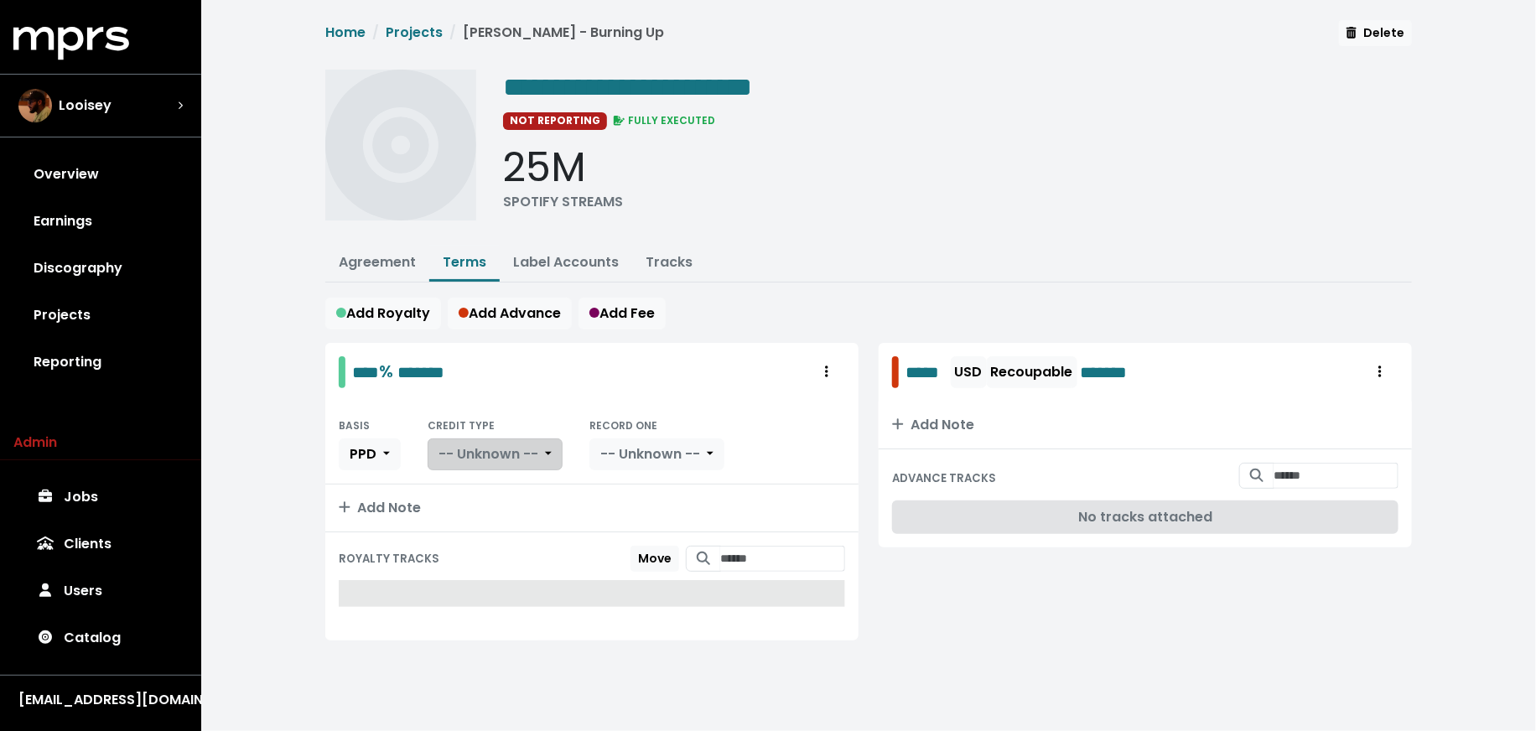
click at [540, 454] on button "-- Unknown --" at bounding box center [495, 455] width 135 height 32
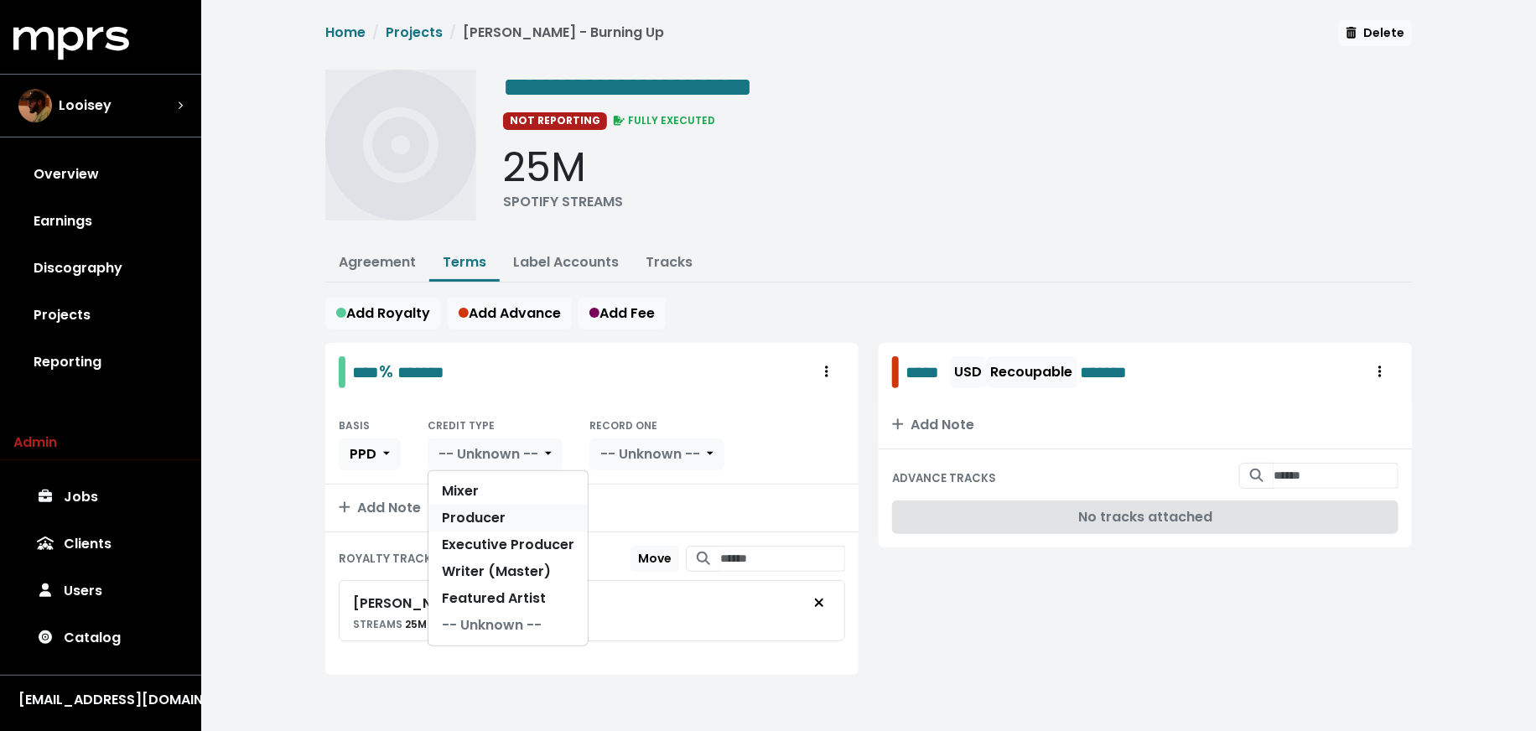
click at [537, 505] on link "Producer" at bounding box center [507, 518] width 159 height 27
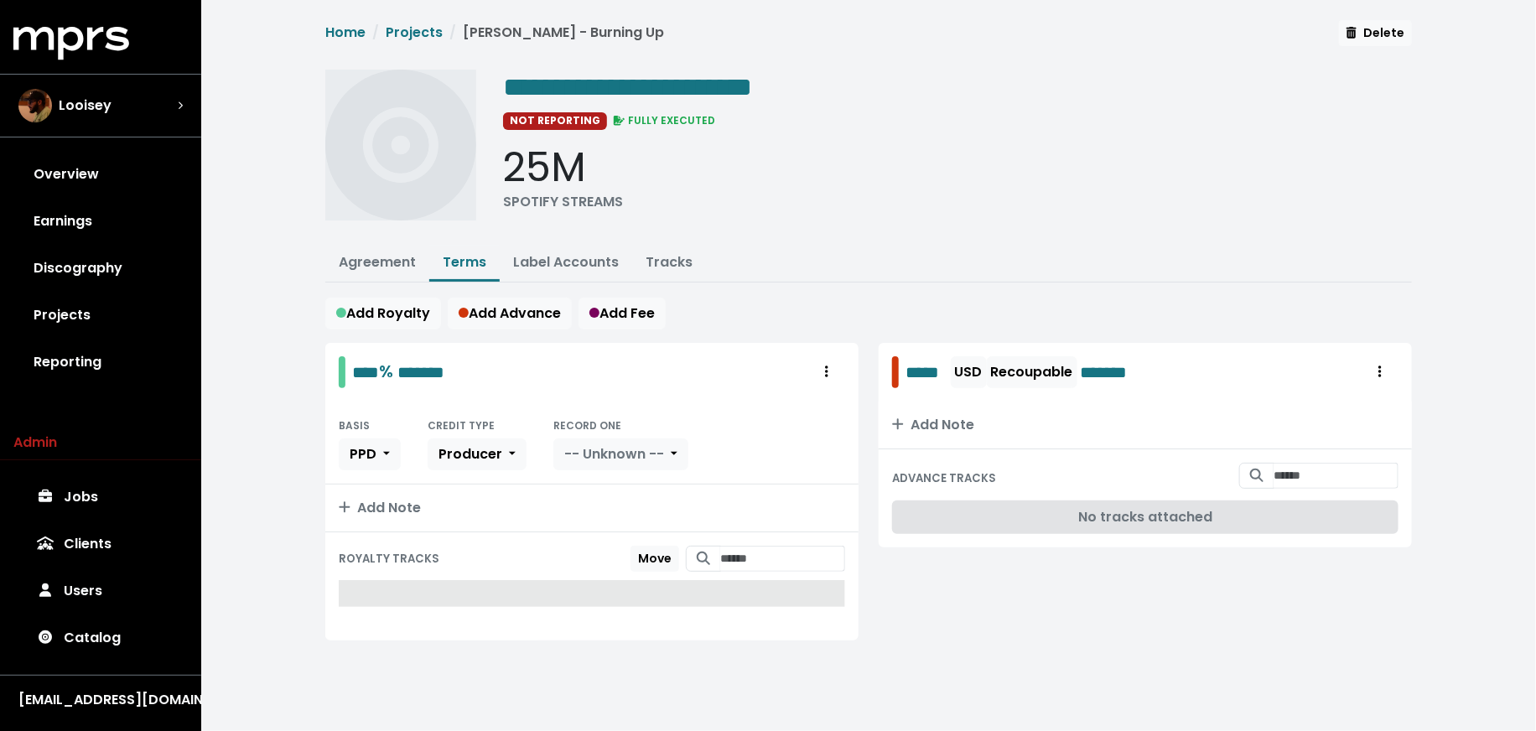
click at [628, 457] on span "-- Unknown --" at bounding box center [614, 453] width 100 height 19
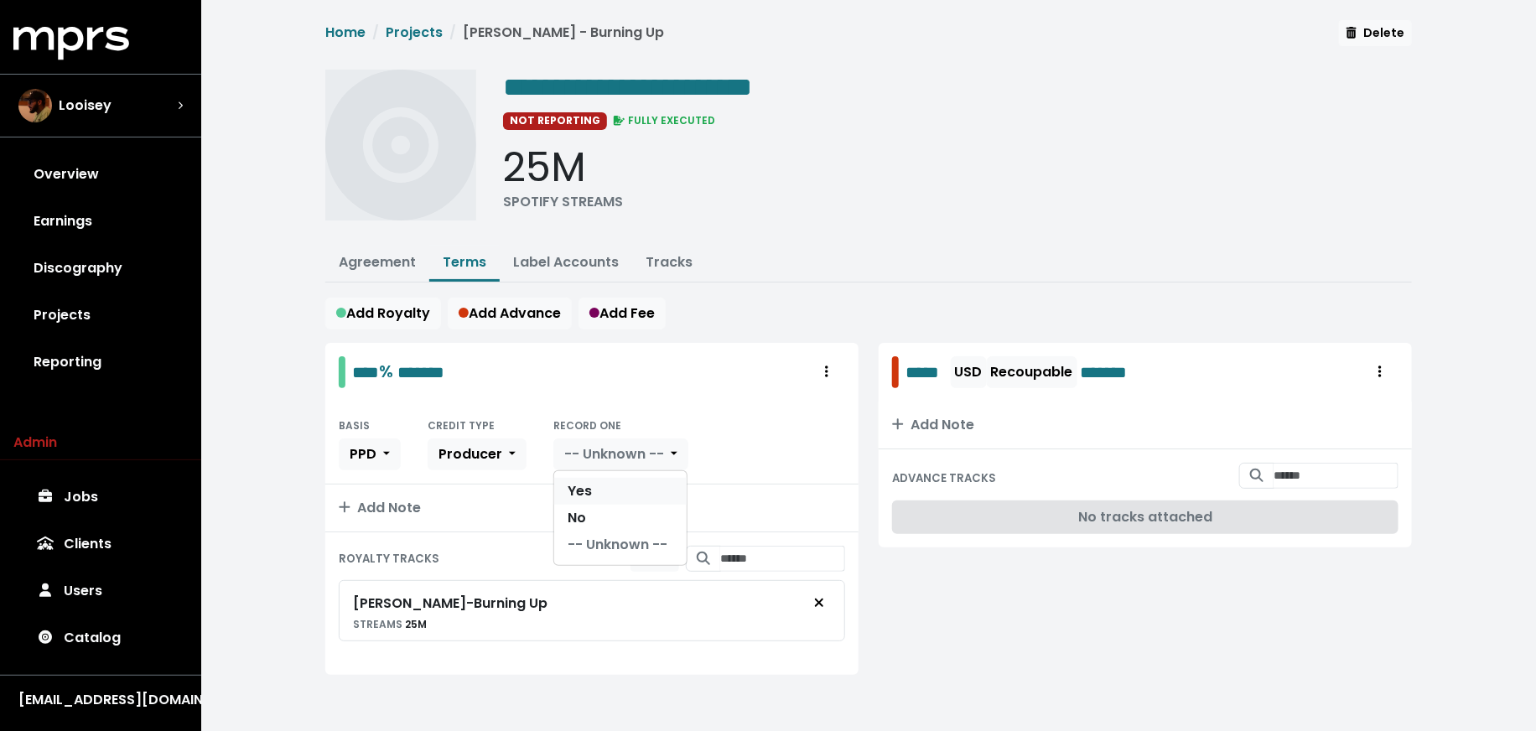
click at [625, 478] on link "Yes" at bounding box center [620, 491] width 132 height 27
click at [393, 260] on link "Agreement" at bounding box center [377, 261] width 77 height 19
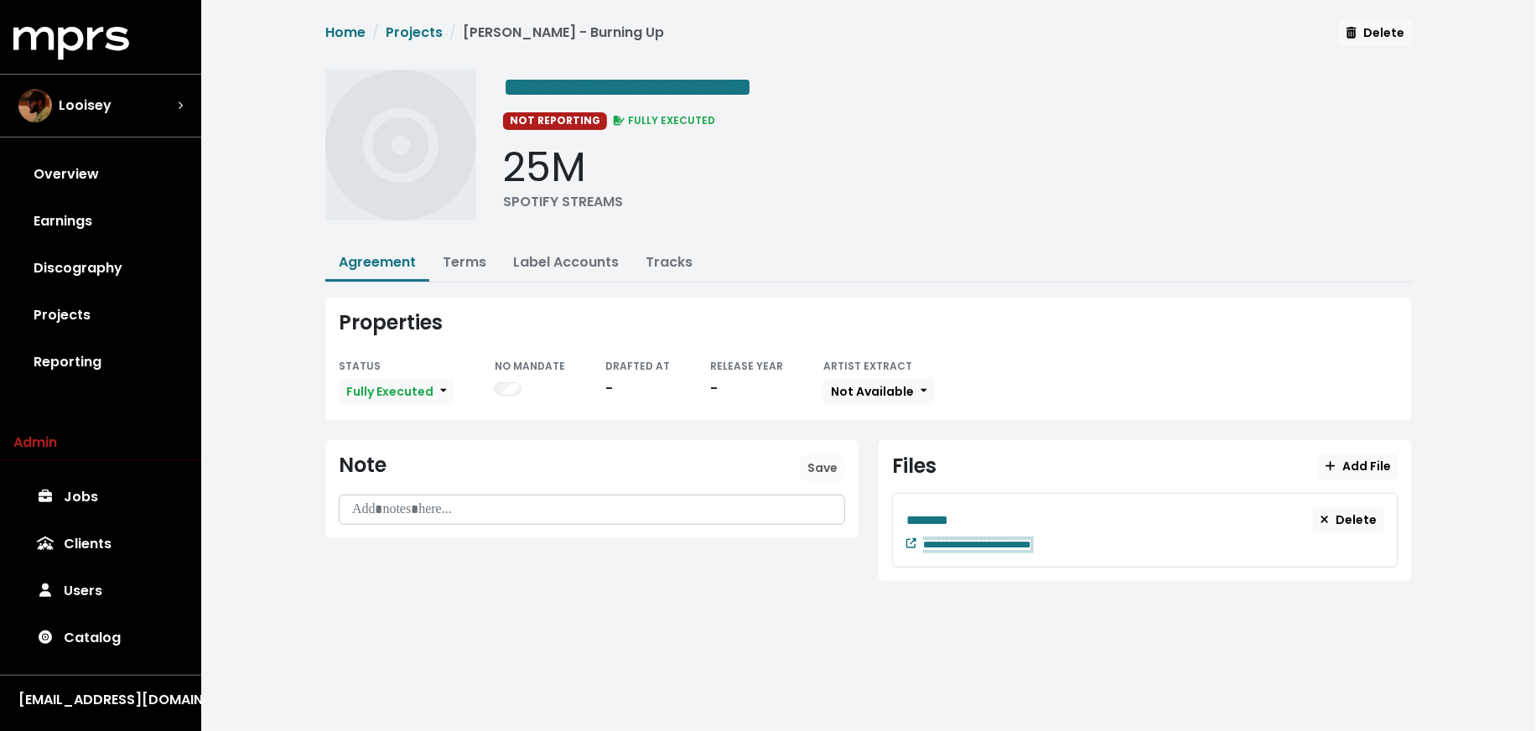
click at [1073, 533] on div "**********" at bounding box center [1153, 543] width 461 height 20
paste span "Edit value"
click at [962, 510] on div "********" at bounding box center [1109, 520] width 407 height 21
click at [963, 510] on div "********" at bounding box center [1109, 520] width 407 height 21
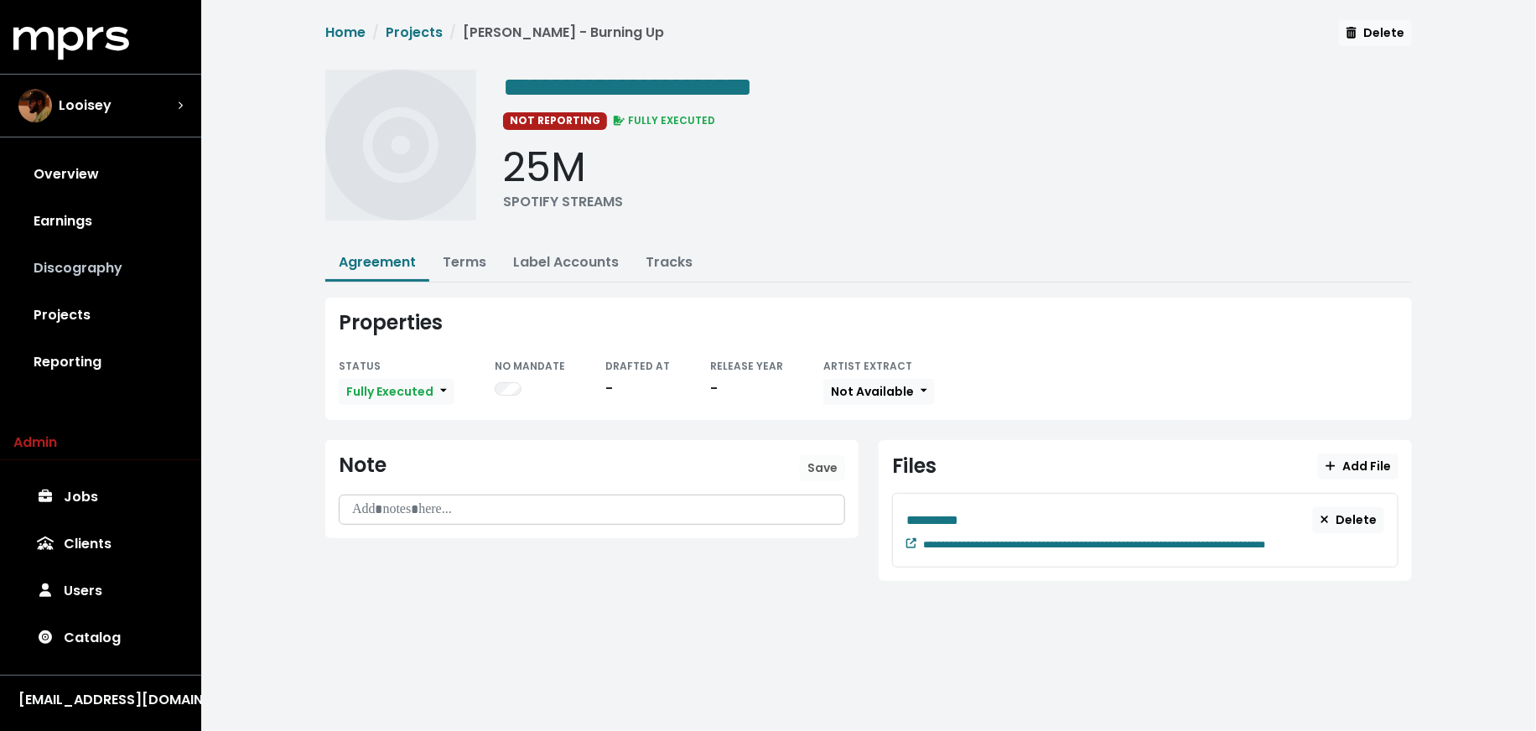
click at [78, 272] on link "Discography" at bounding box center [100, 268] width 174 height 47
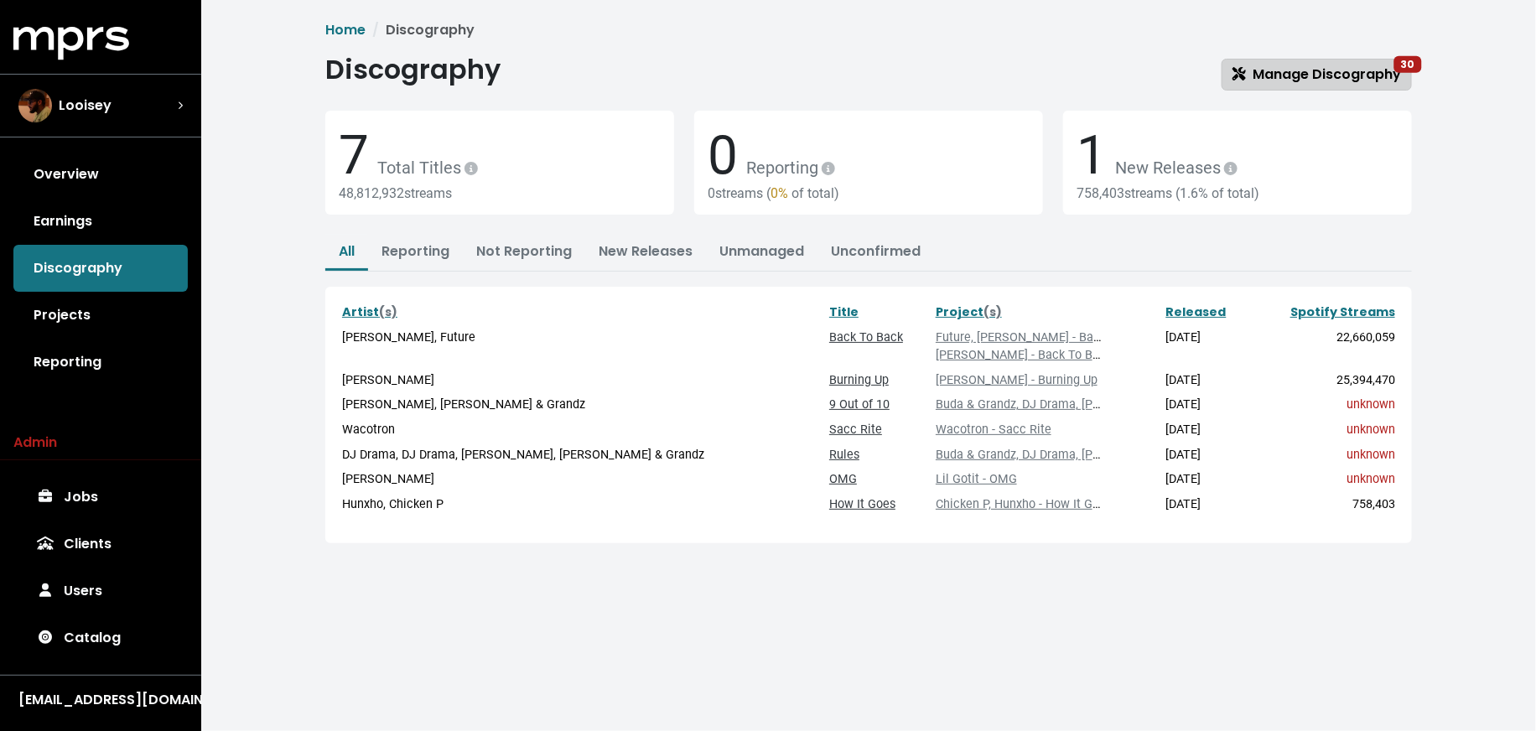
click at [1255, 76] on span "Manage Discography 30" at bounding box center [1317, 74] width 169 height 19
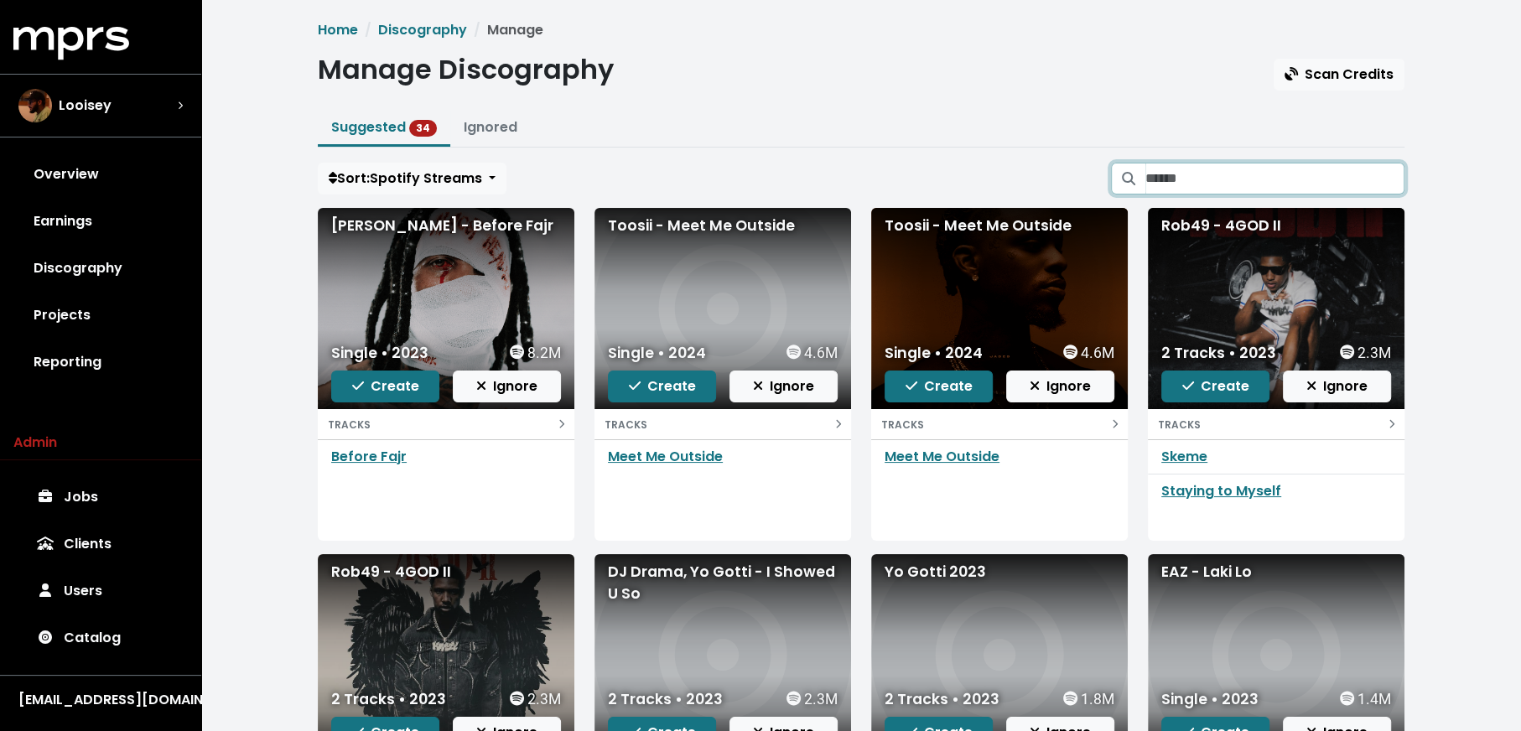
click at [1274, 180] on input "Search suggested projects" at bounding box center [1274, 179] width 259 height 32
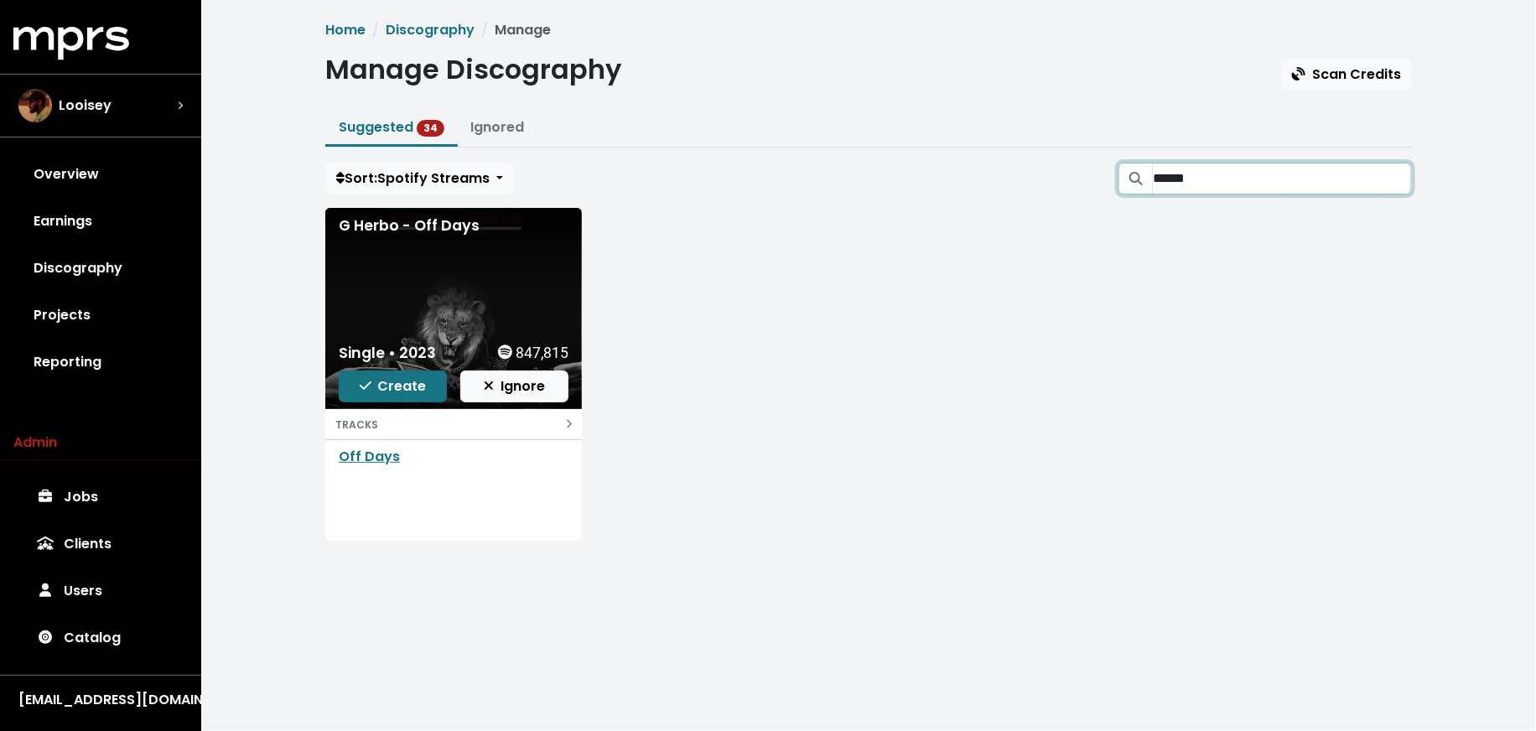
type input "******"
click at [420, 390] on span "Create" at bounding box center [393, 385] width 67 height 19
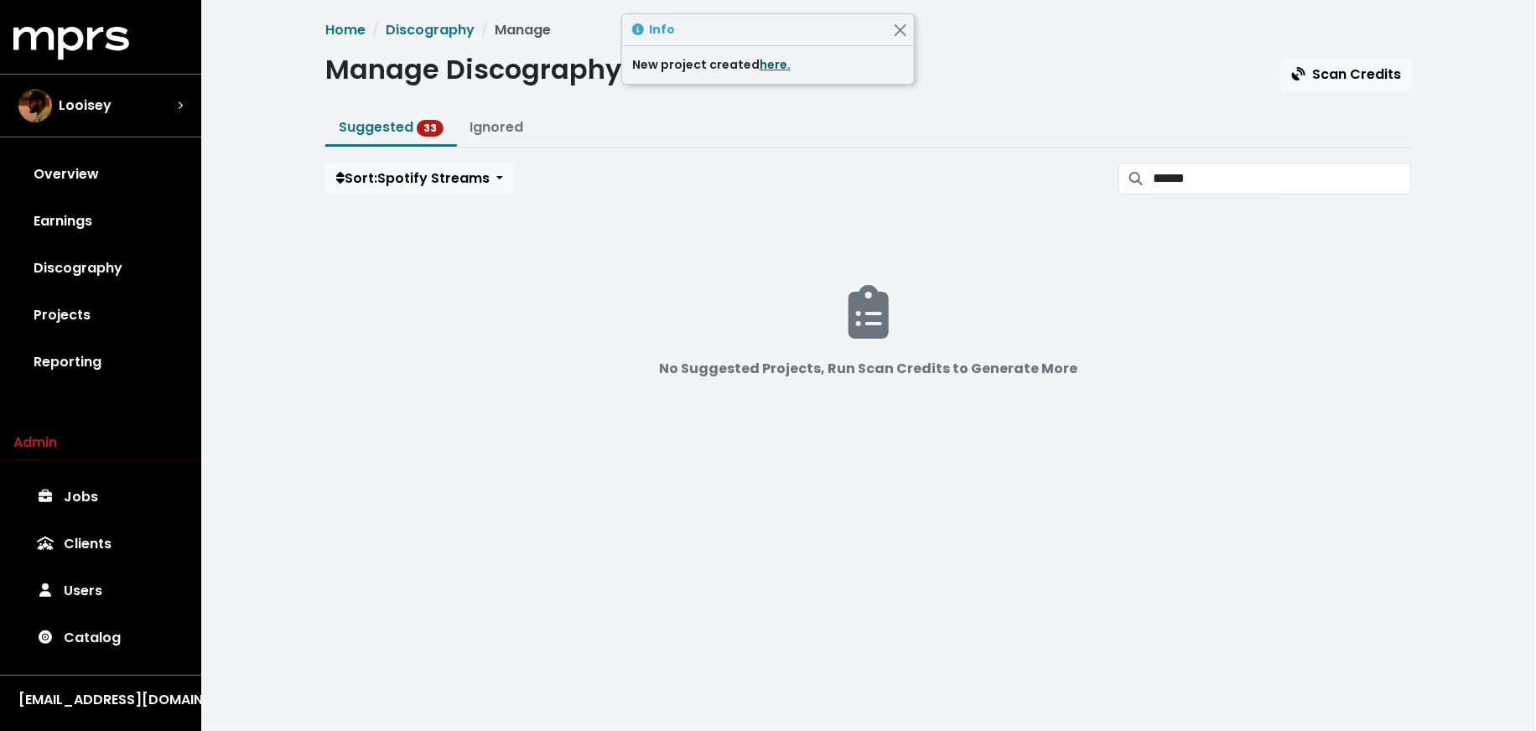
click at [760, 63] on link "here." at bounding box center [775, 64] width 31 height 17
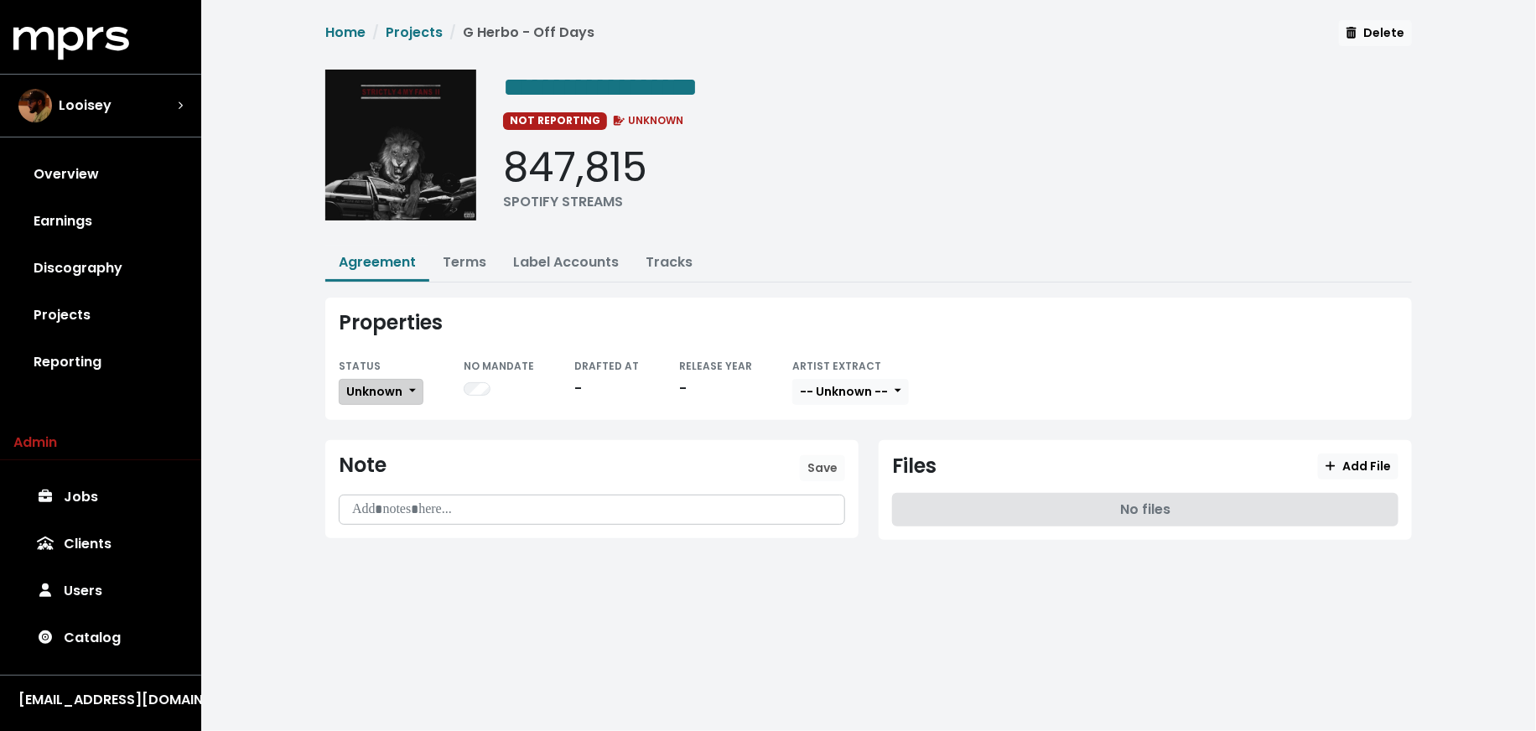
click at [390, 387] on span "Unknown" at bounding box center [374, 391] width 56 height 17
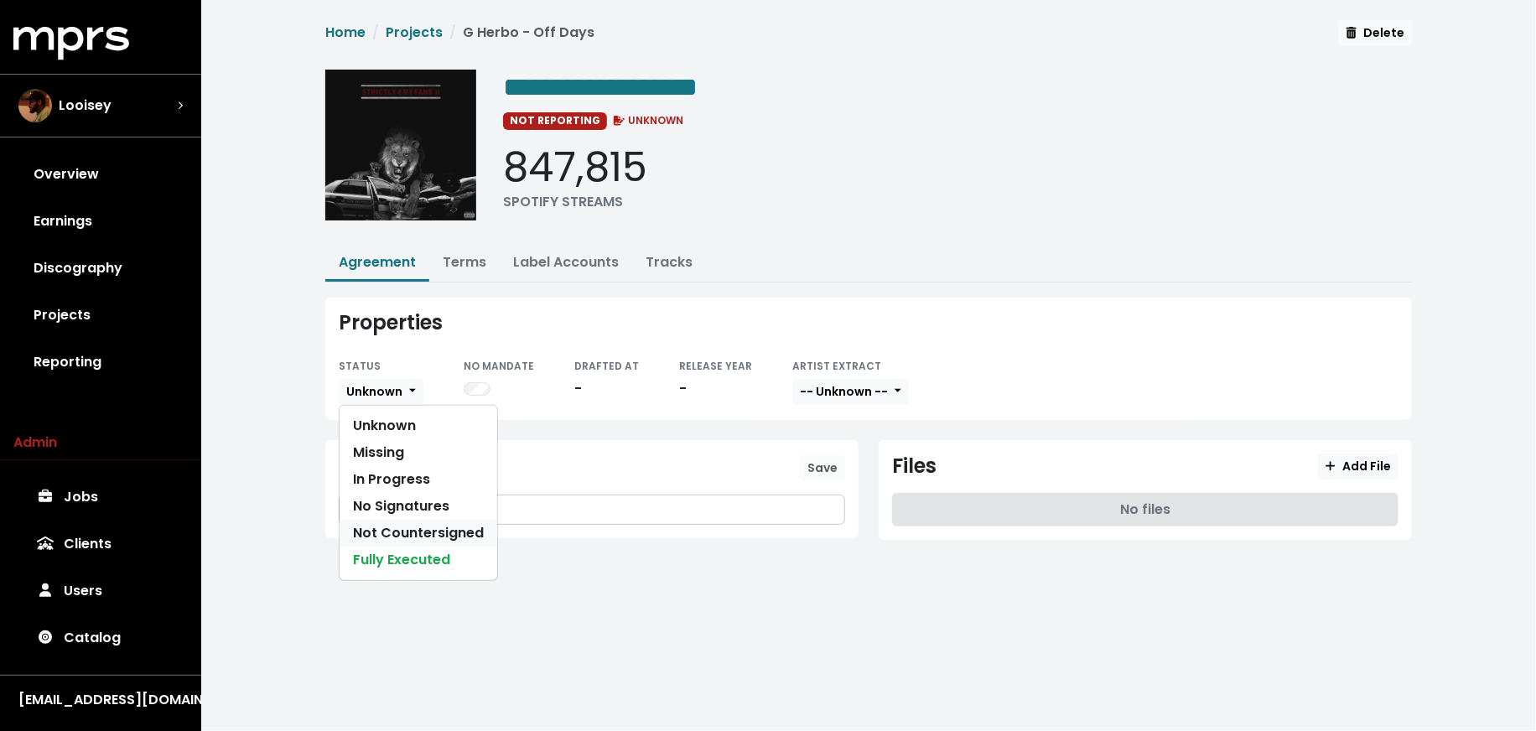
click at [398, 532] on link "Not Countersigned" at bounding box center [419, 533] width 158 height 27
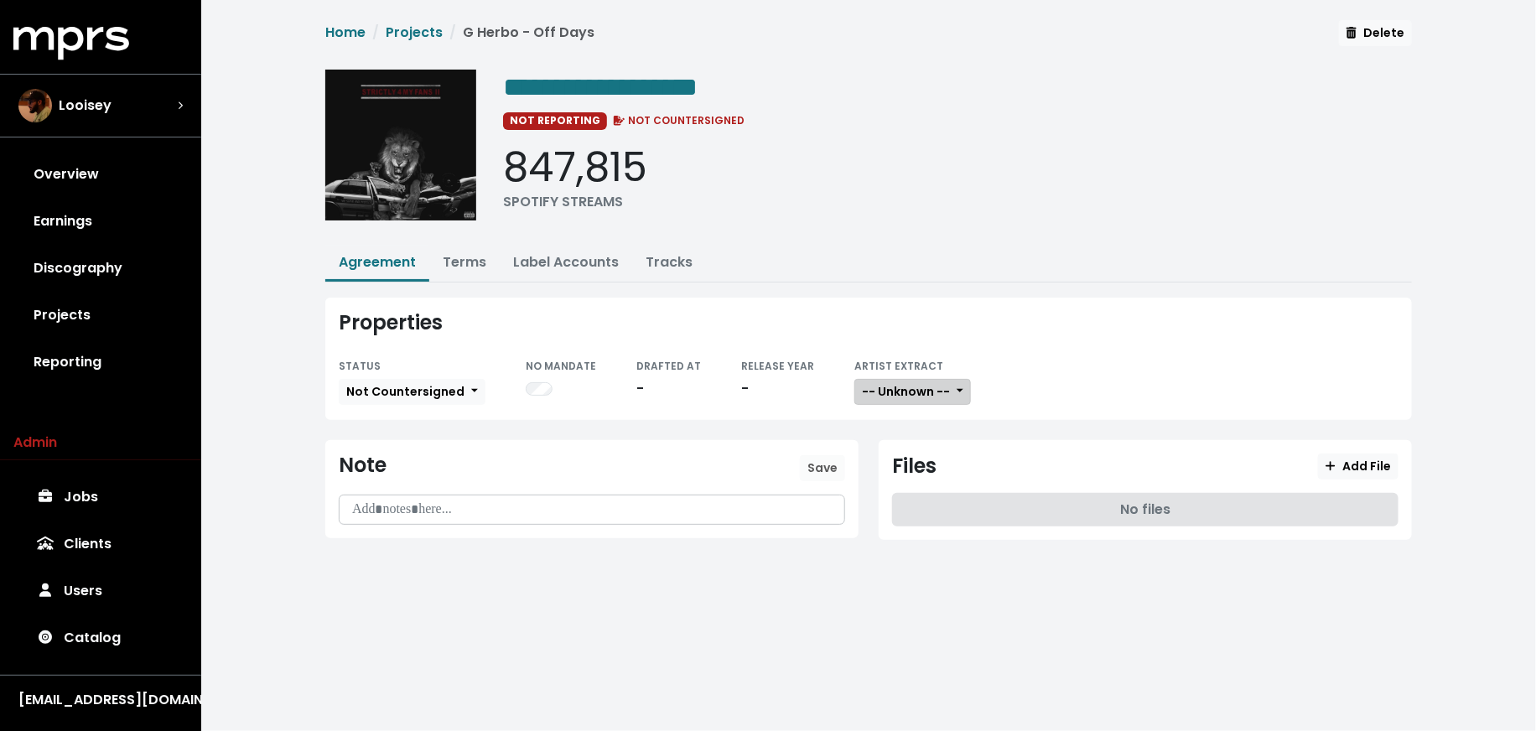
click at [888, 390] on span "-- Unknown --" at bounding box center [906, 391] width 88 height 17
click at [890, 482] on link "Not Available" at bounding box center [921, 479] width 132 height 27
click at [449, 258] on link "Terms" at bounding box center [465, 261] width 44 height 19
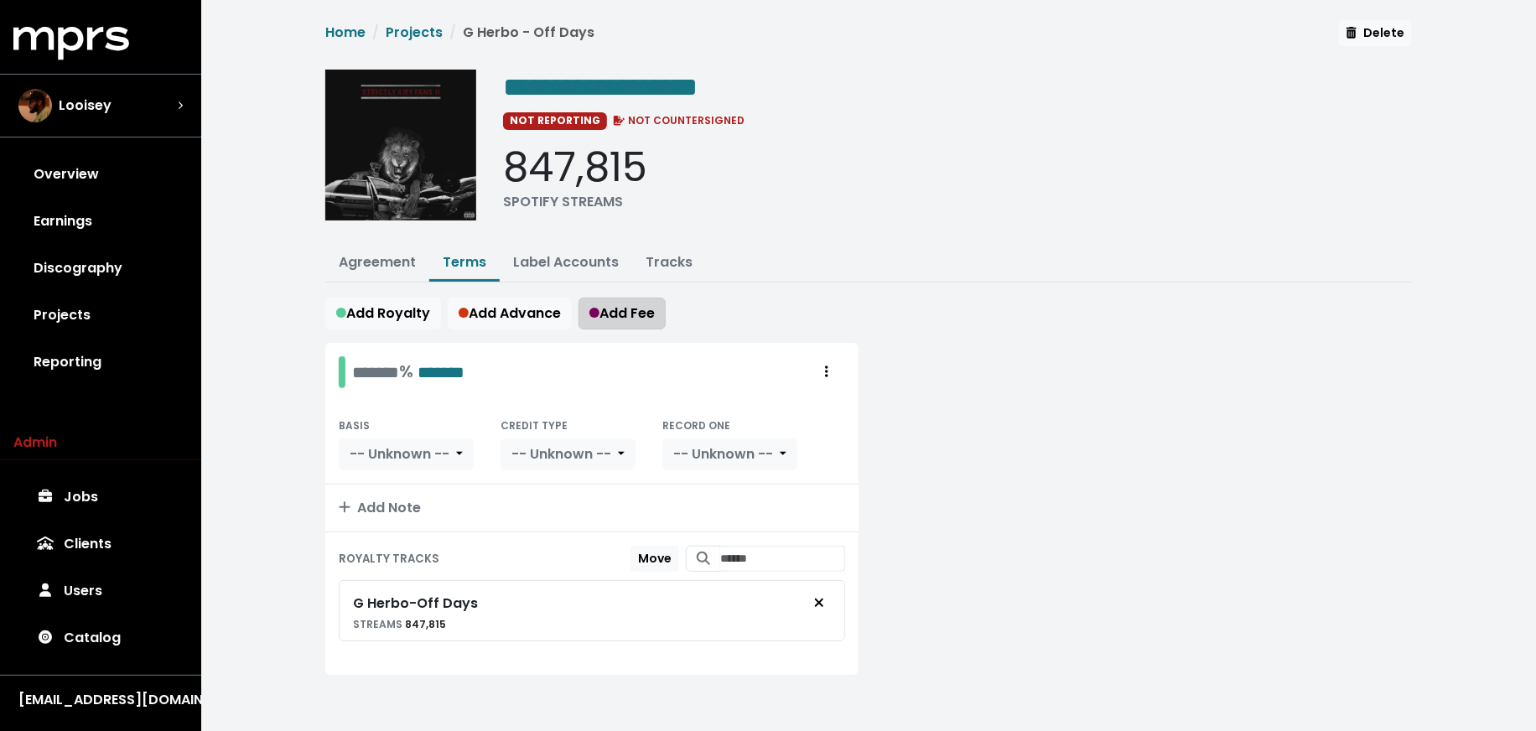
click at [632, 320] on button "Add Fee" at bounding box center [622, 314] width 87 height 32
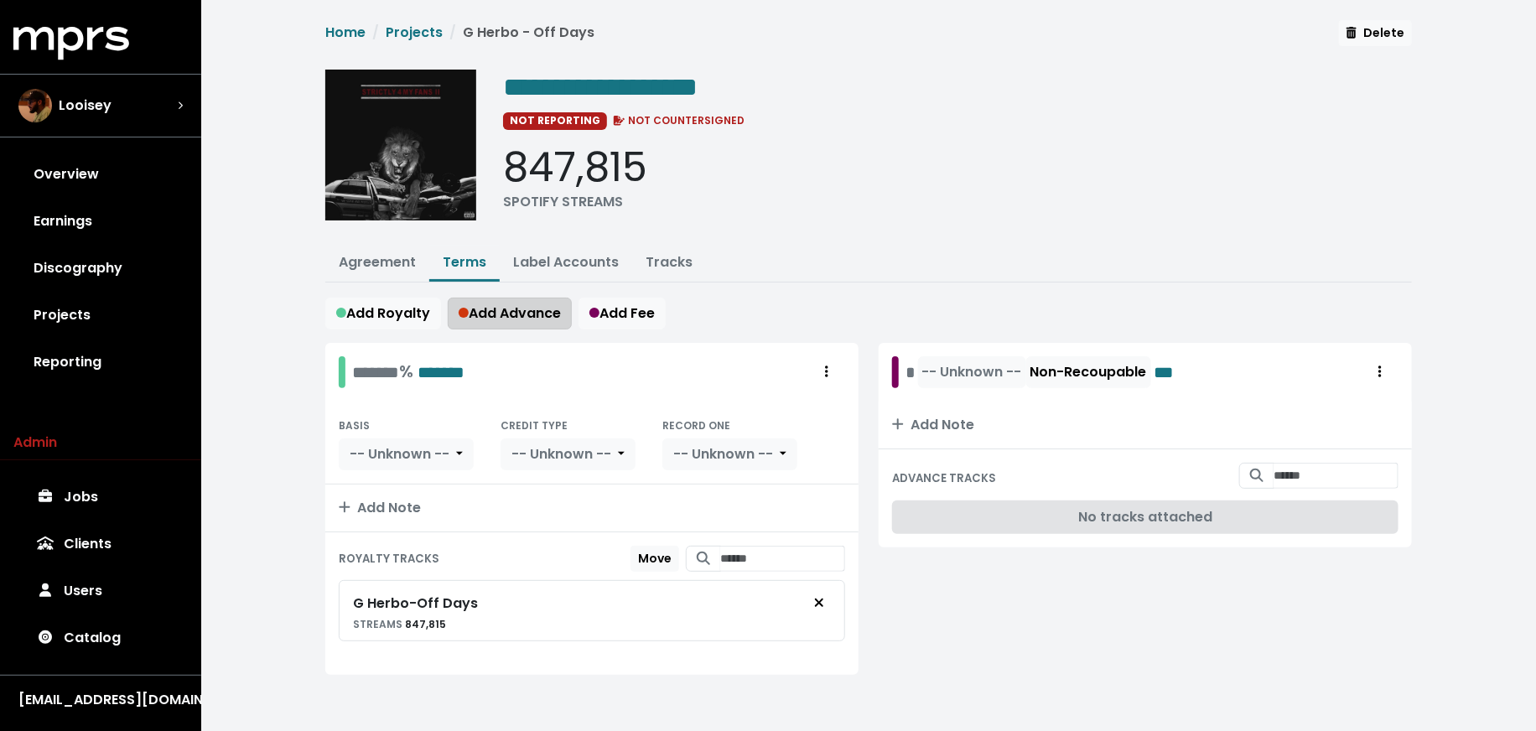
click at [508, 314] on span "Add Advance" at bounding box center [510, 313] width 102 height 19
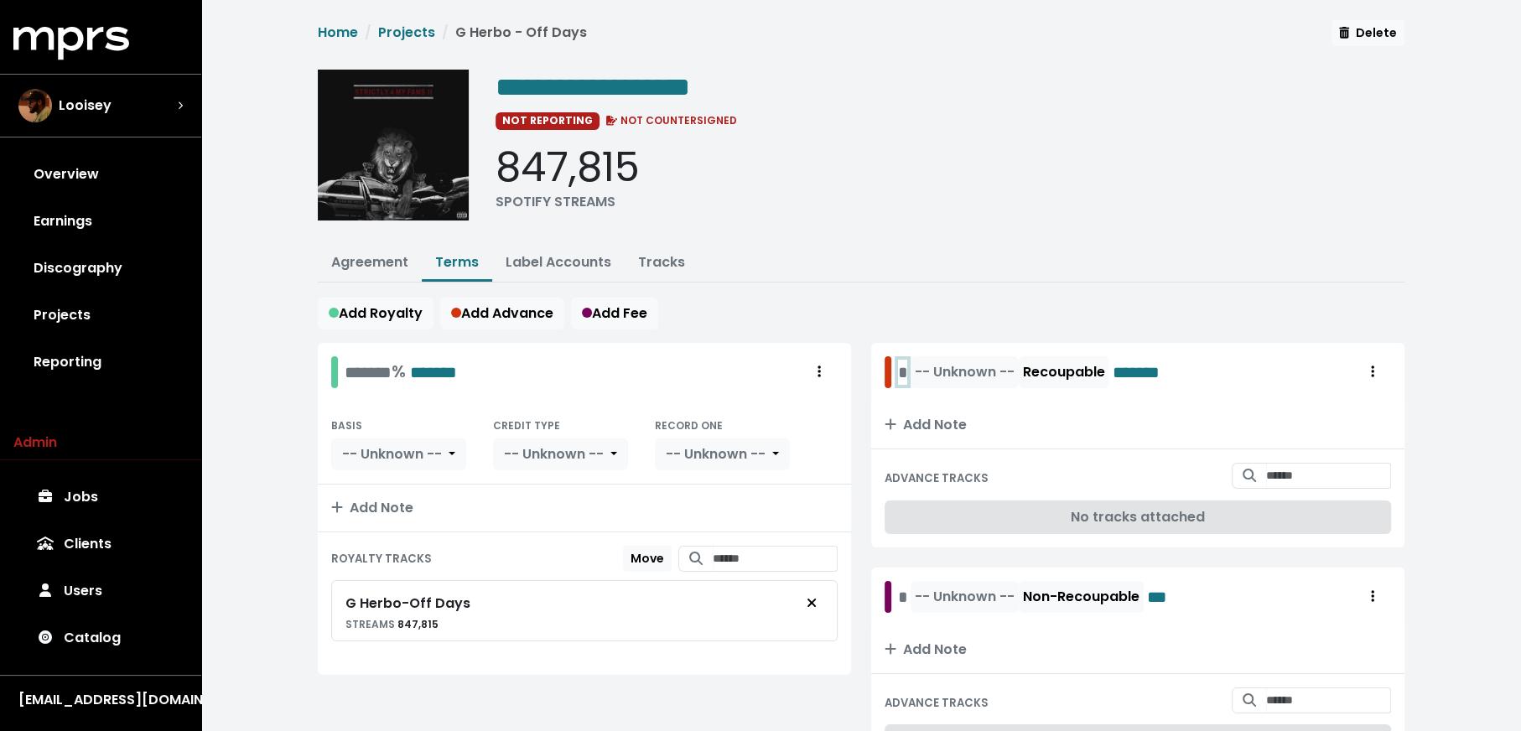
click at [901, 376] on div "* -- Unknown -- Recoupable *******" at bounding box center [1043, 372] width 291 height 32
click at [898, 591] on div "* -- Unknown -- Non-Recoupable ***" at bounding box center [1037, 597] width 278 height 32
click at [959, 365] on span "-- Unknown --" at bounding box center [987, 371] width 100 height 19
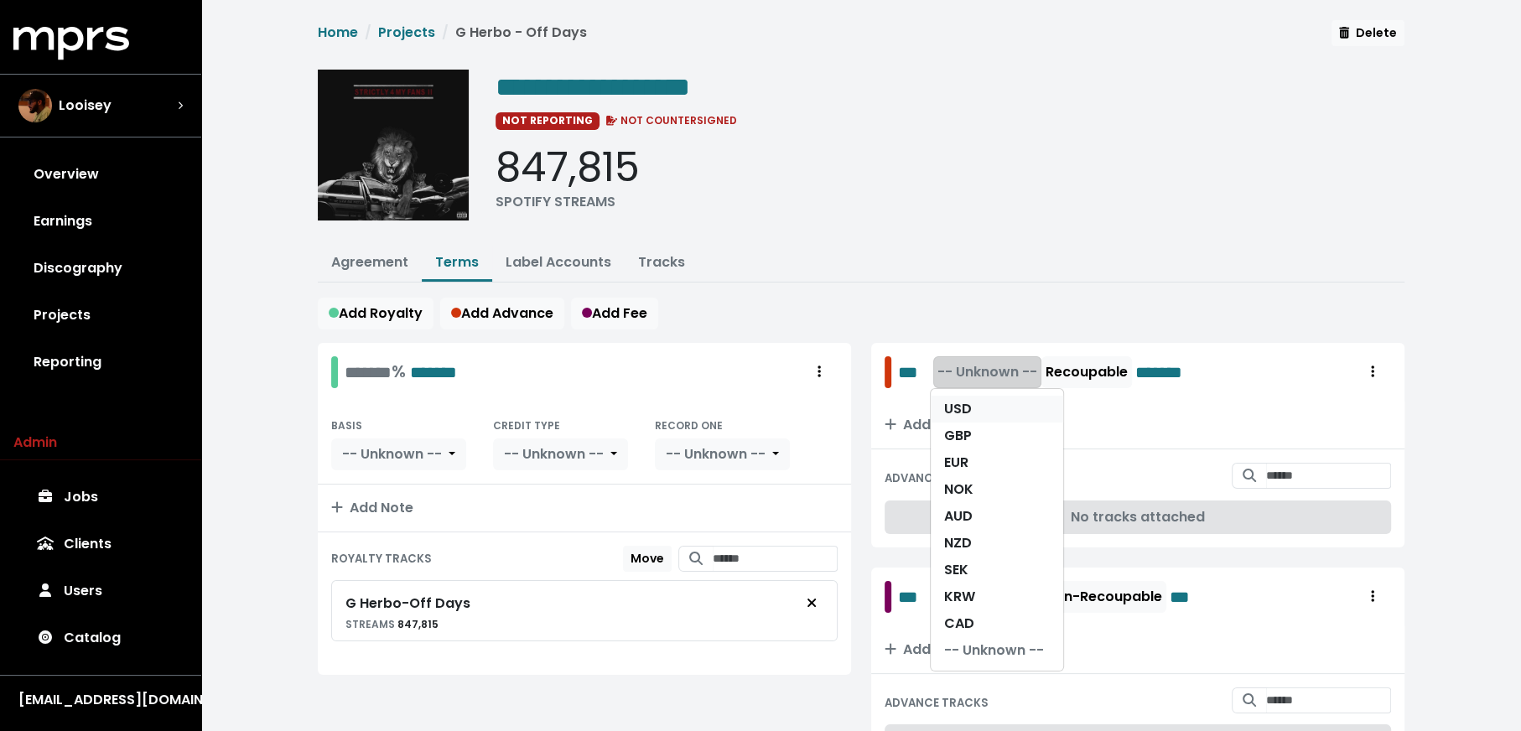
click at [958, 400] on link "USD" at bounding box center [997, 409] width 132 height 27
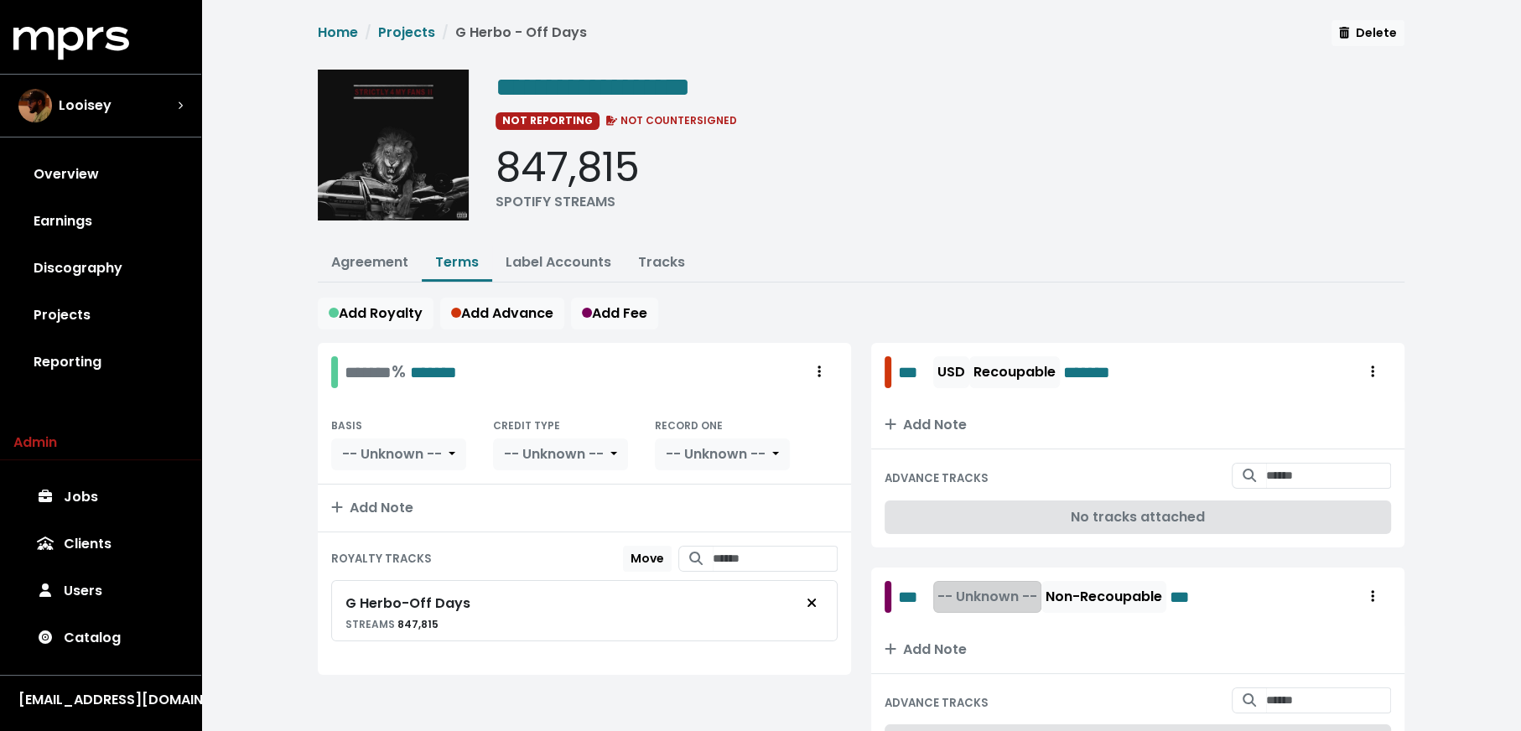
click at [987, 598] on span "-- Unknown --" at bounding box center [987, 596] width 100 height 19
click at [989, 620] on link "USD" at bounding box center [997, 633] width 132 height 27
click at [348, 367] on div "******* % *******" at bounding box center [401, 372] width 112 height 26
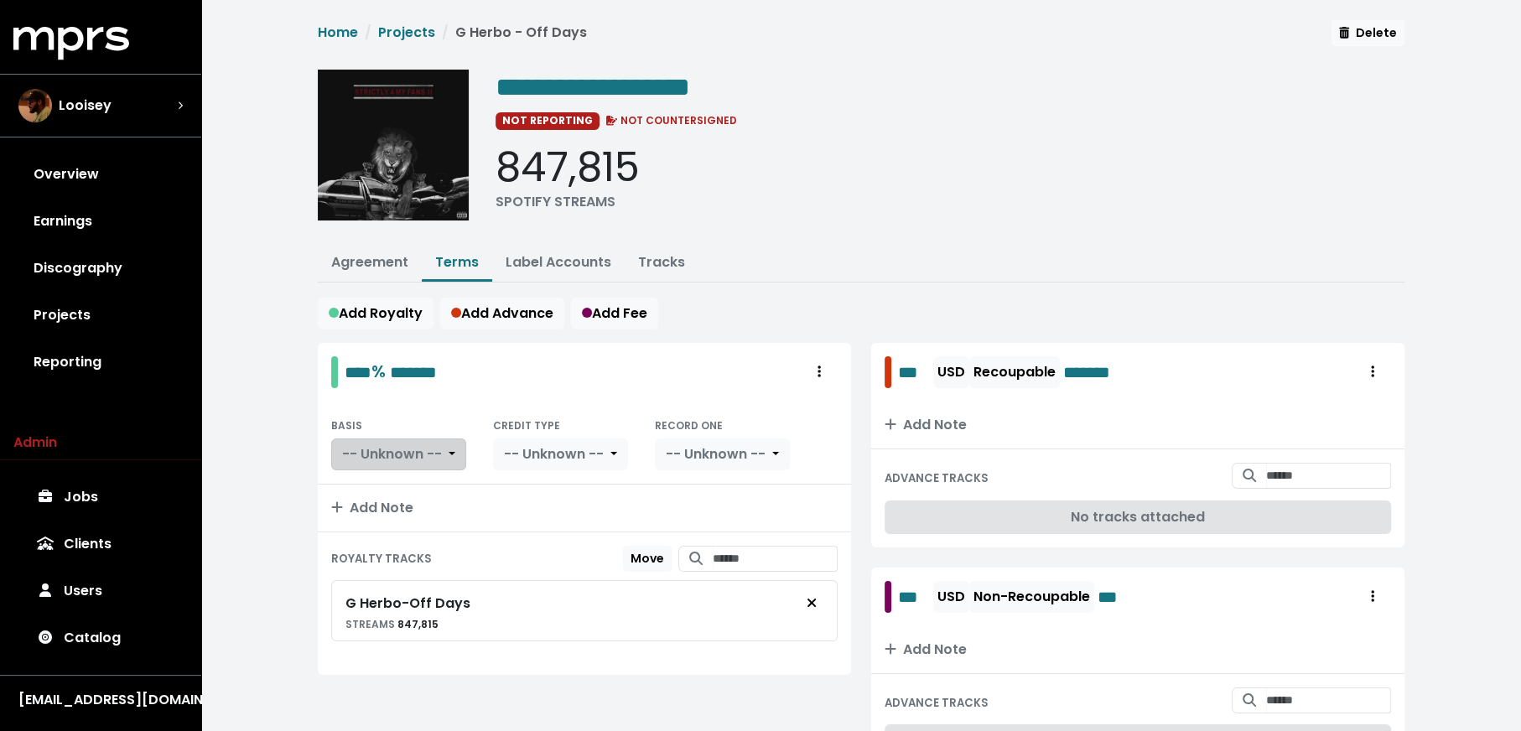
click at [385, 458] on span "-- Unknown --" at bounding box center [392, 453] width 100 height 19
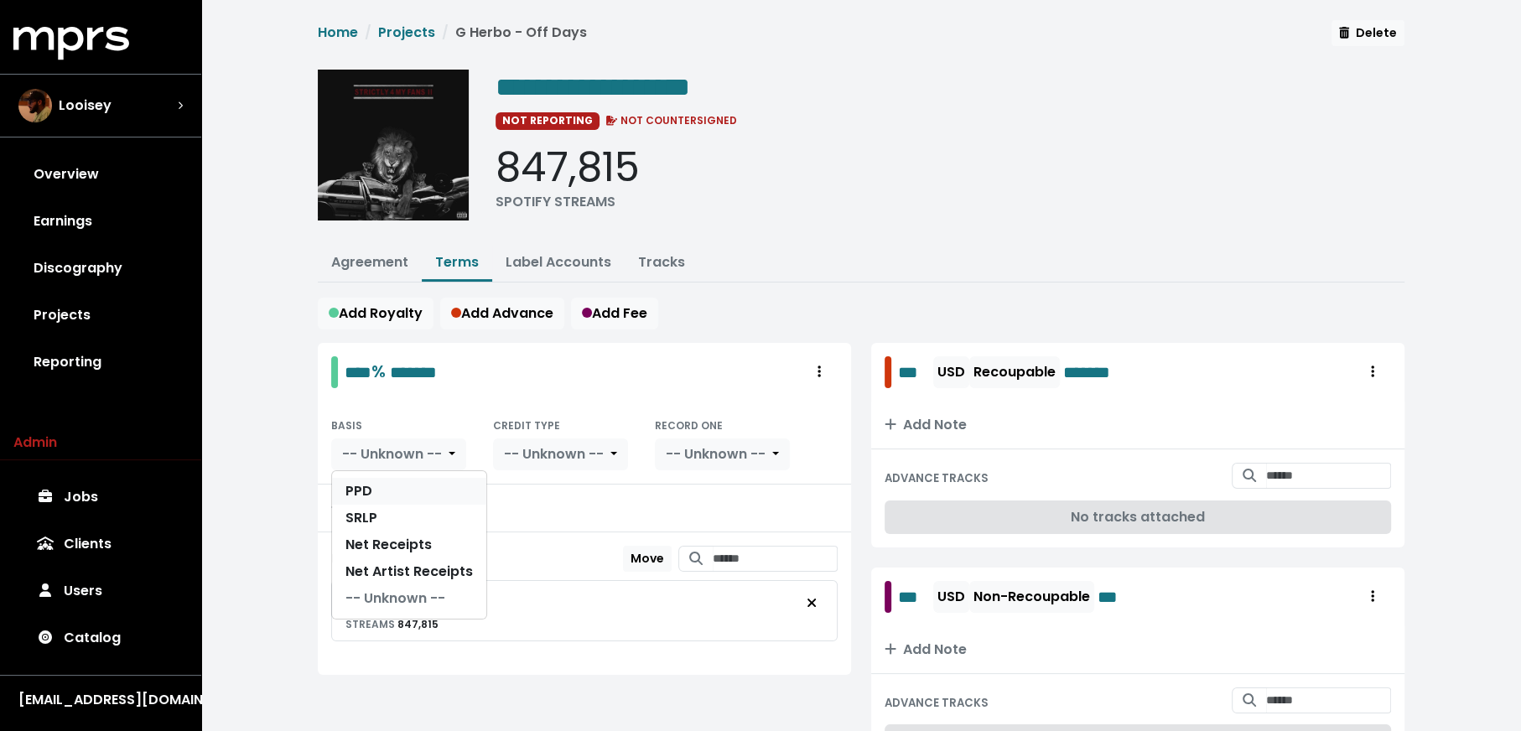
click at [388, 485] on link "PPD" at bounding box center [409, 491] width 154 height 27
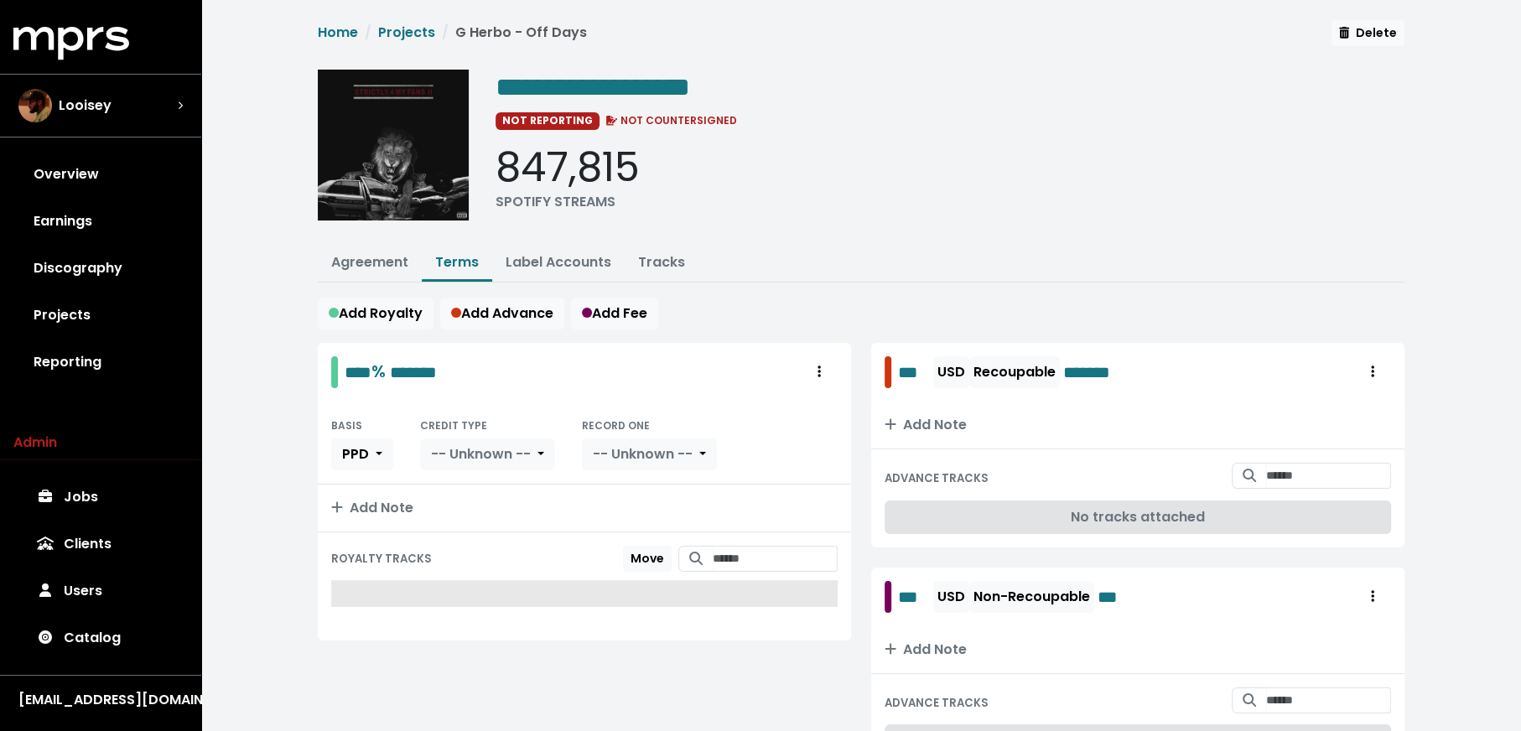
click at [559, 438] on div "BASIS PPD CREDIT TYPE -- Unknown -- RECORD ONE -- Unknown --" at bounding box center [584, 442] width 506 height 55
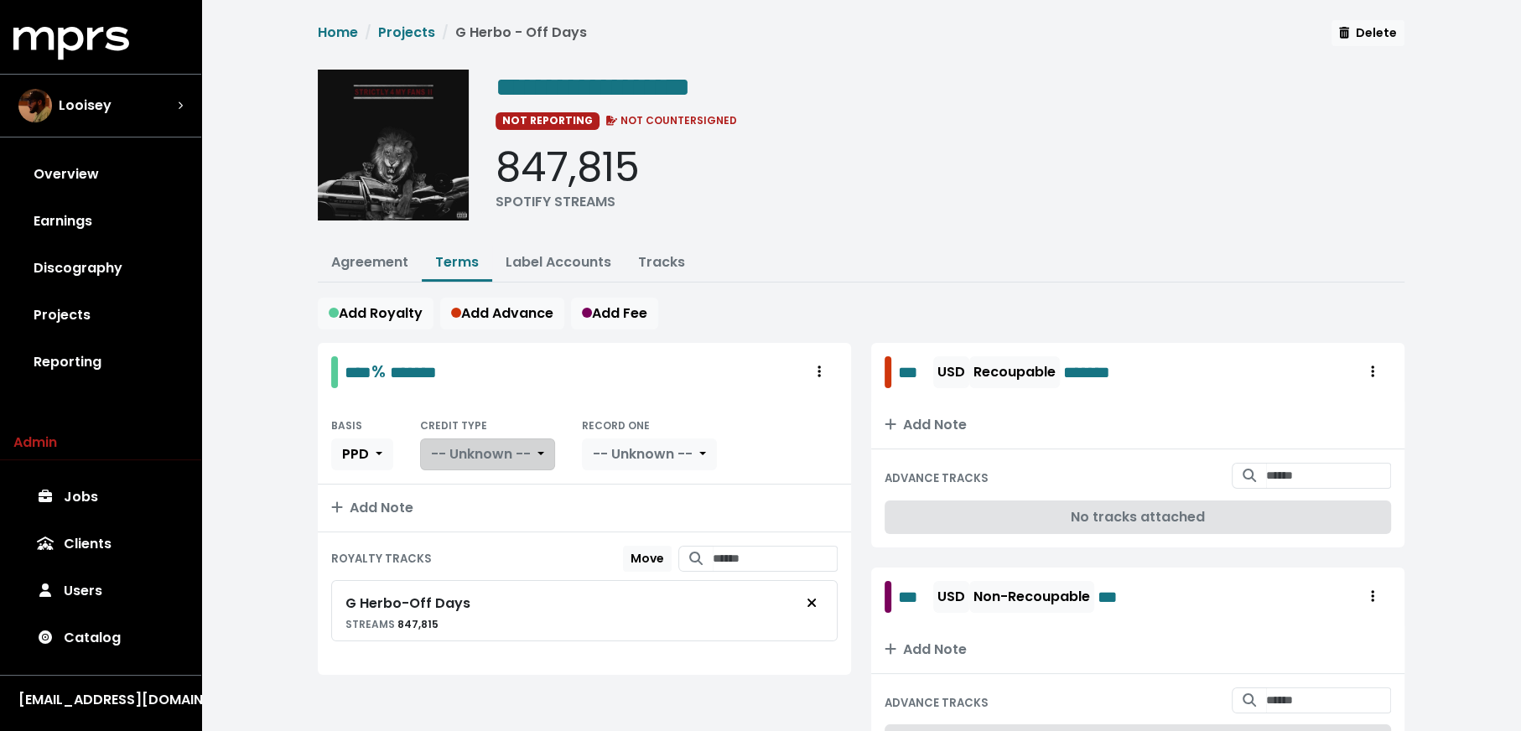
click at [514, 459] on button "-- Unknown --" at bounding box center [487, 455] width 135 height 32
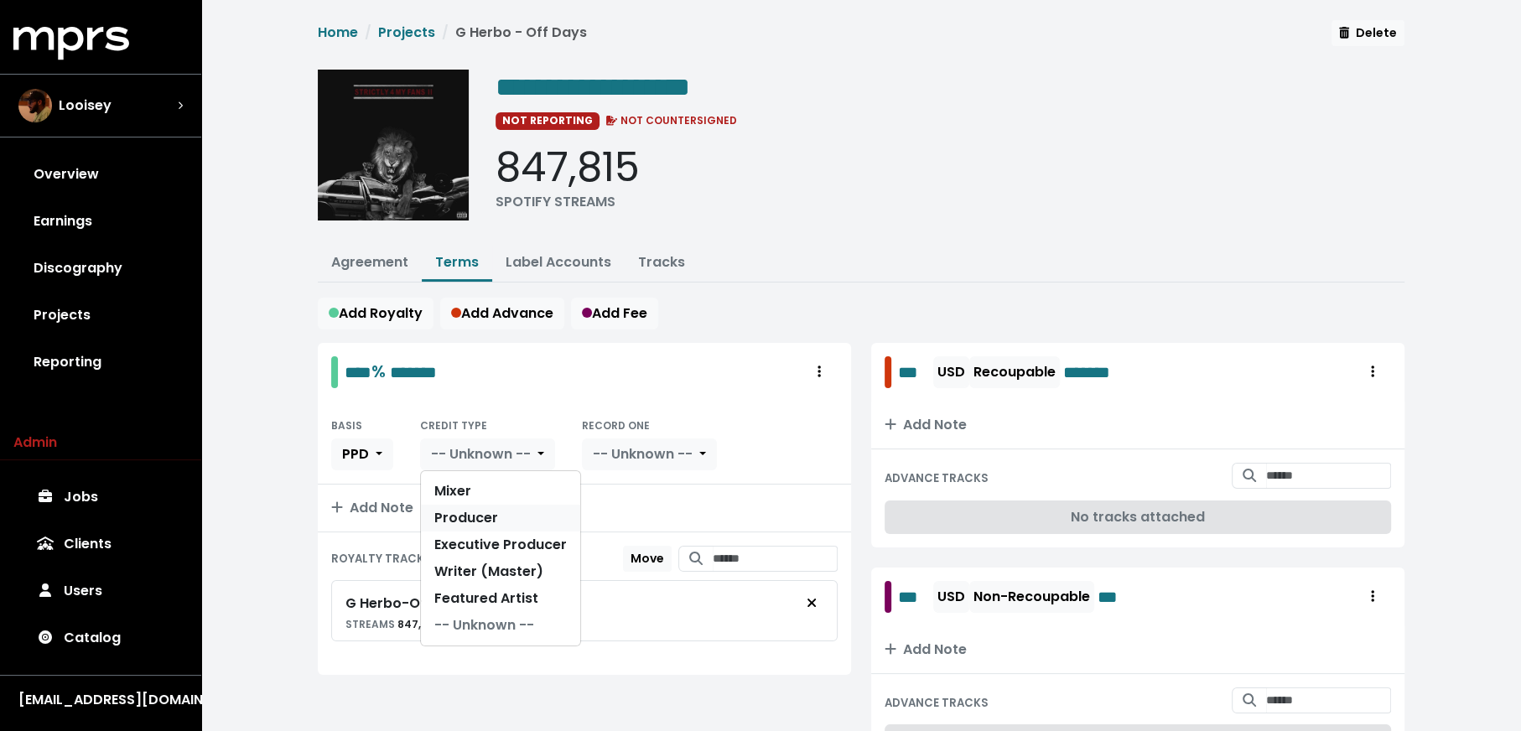
click at [509, 505] on link "Producer" at bounding box center [500, 518] width 159 height 27
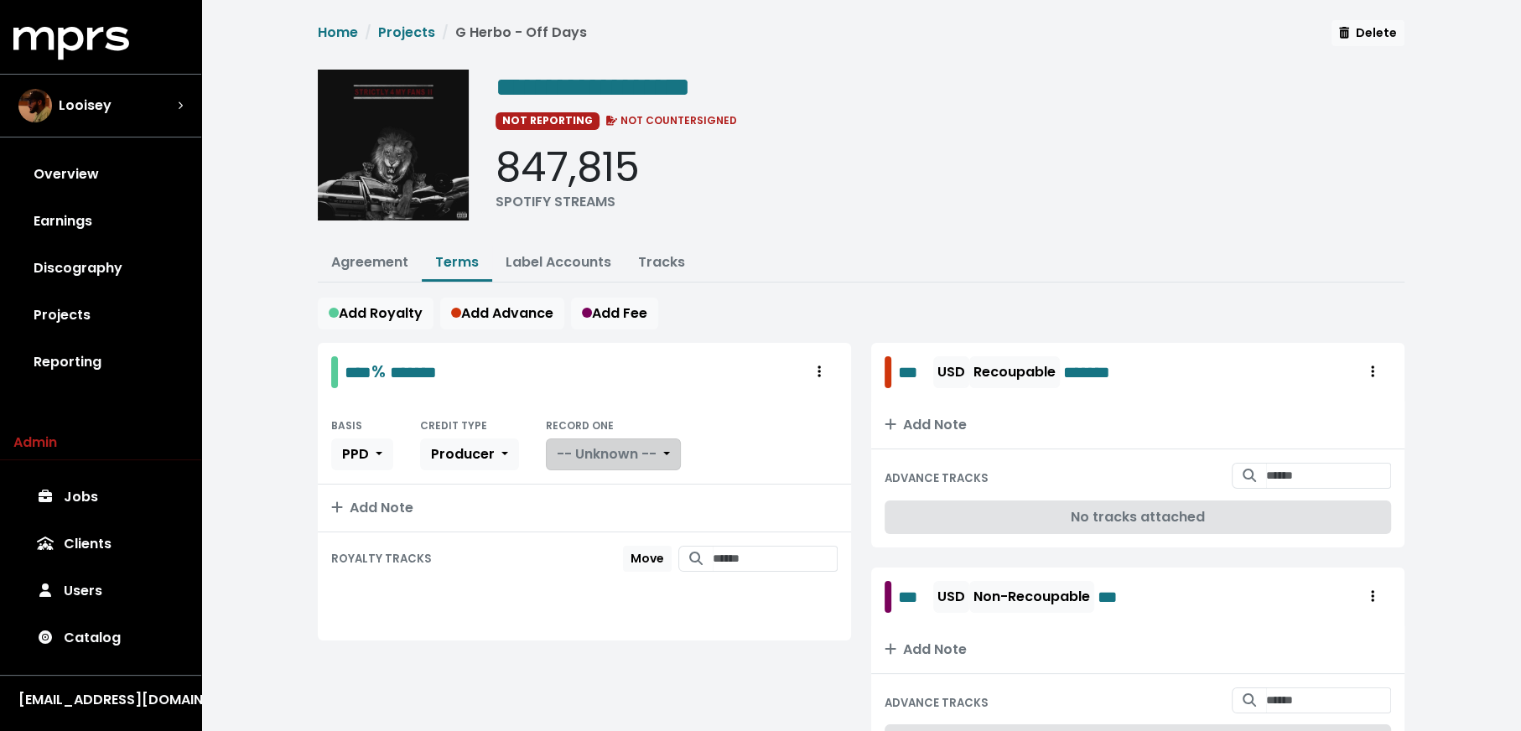
click at [645, 454] on span "-- Unknown --" at bounding box center [607, 453] width 100 height 19
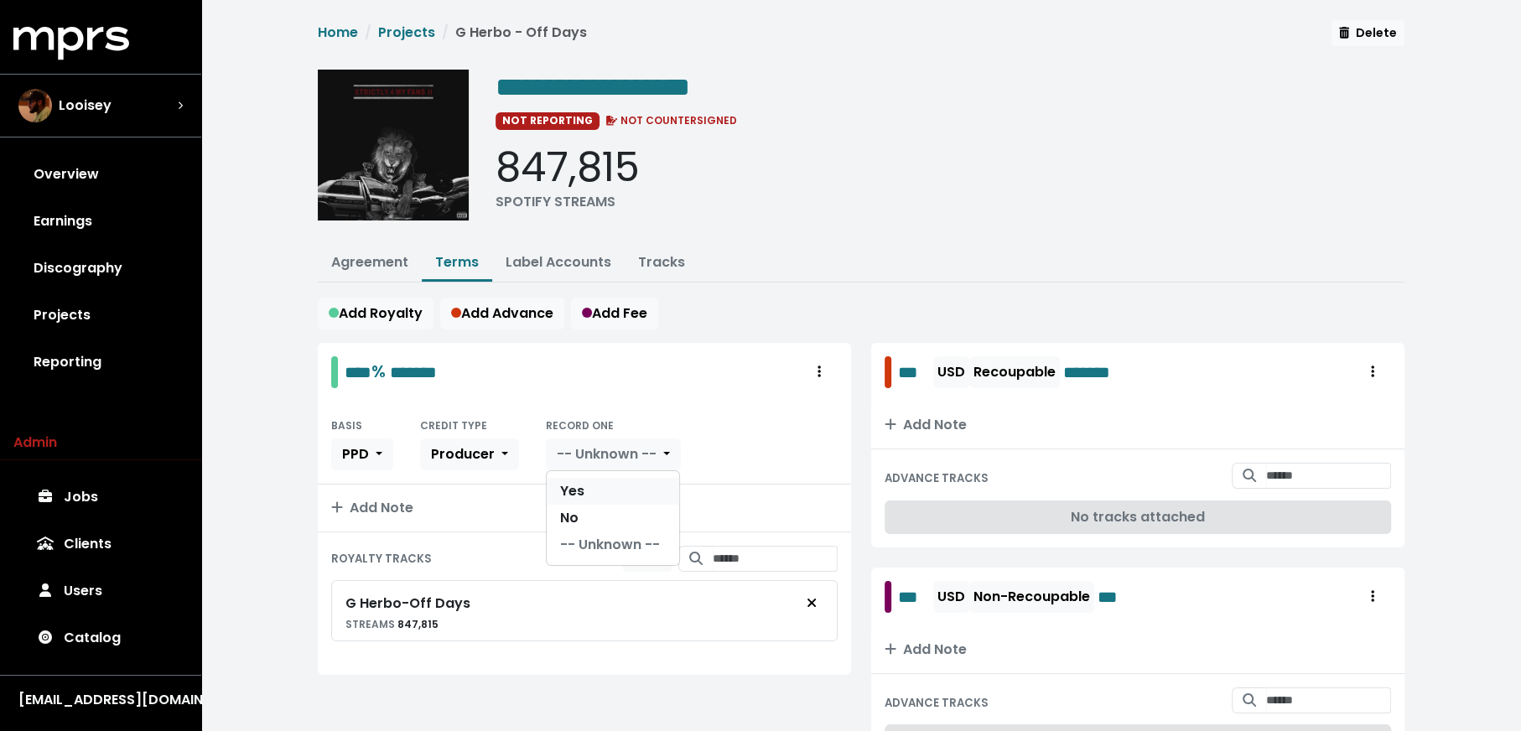
click at [635, 480] on link "Yes" at bounding box center [613, 491] width 132 height 27
click at [370, 264] on link "Agreement" at bounding box center [369, 261] width 77 height 19
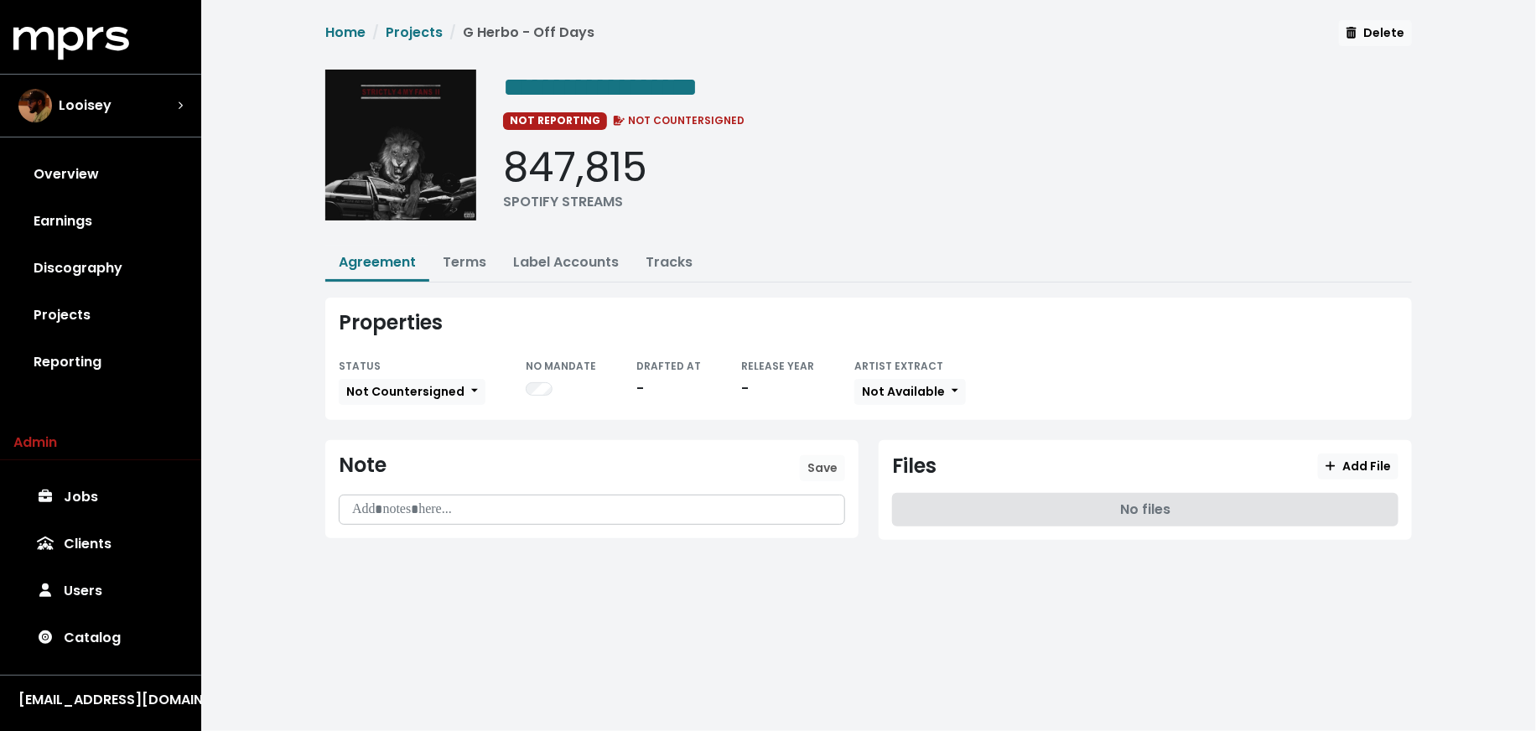
click at [1352, 447] on div "Files Add File No files" at bounding box center [1145, 490] width 533 height 100
click at [1353, 454] on button "Add File" at bounding box center [1358, 467] width 80 height 26
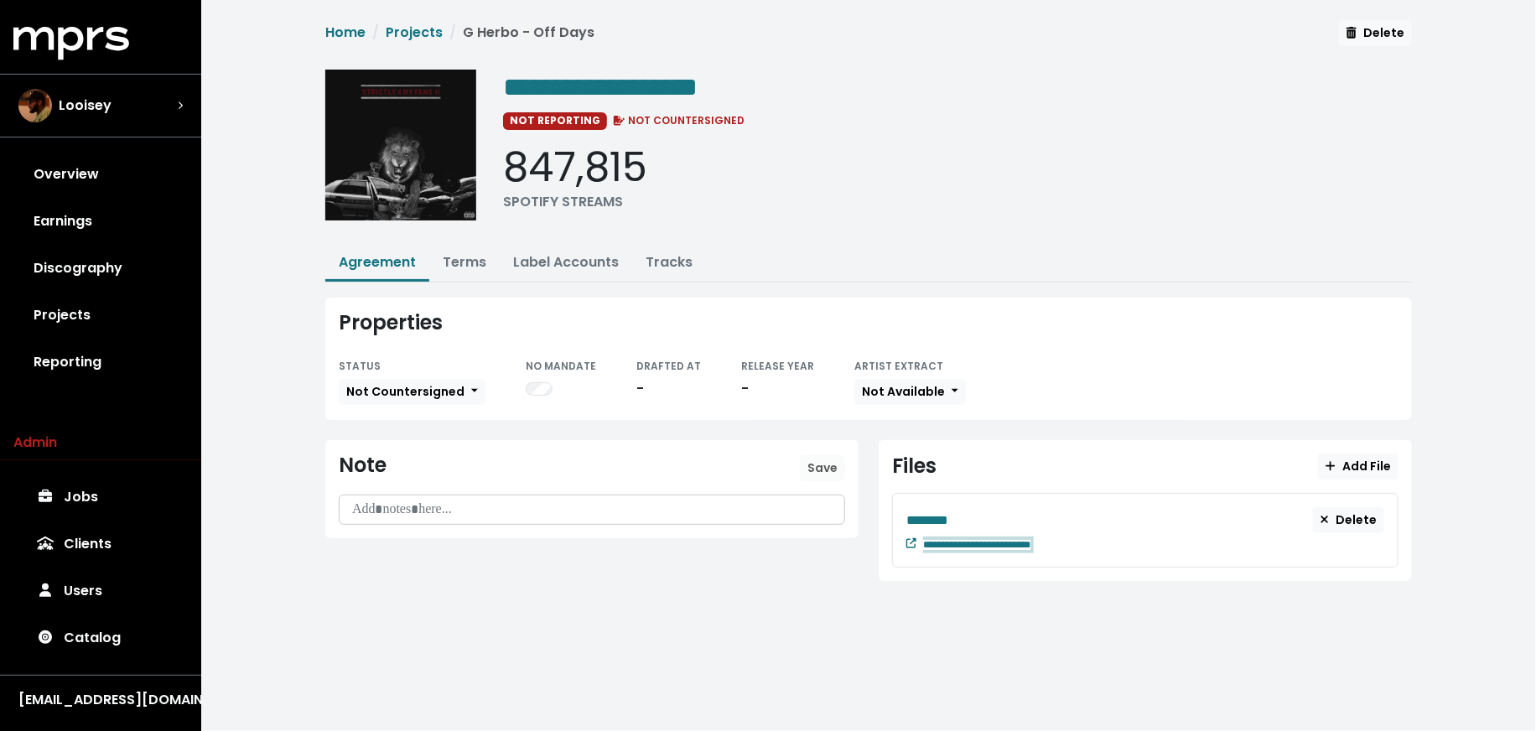
click at [1096, 547] on div "**********" at bounding box center [1153, 543] width 461 height 20
paste span "Edit value"
click at [991, 511] on div "********" at bounding box center [1109, 520] width 407 height 21
click at [150, 277] on link "Discography" at bounding box center [100, 268] width 174 height 47
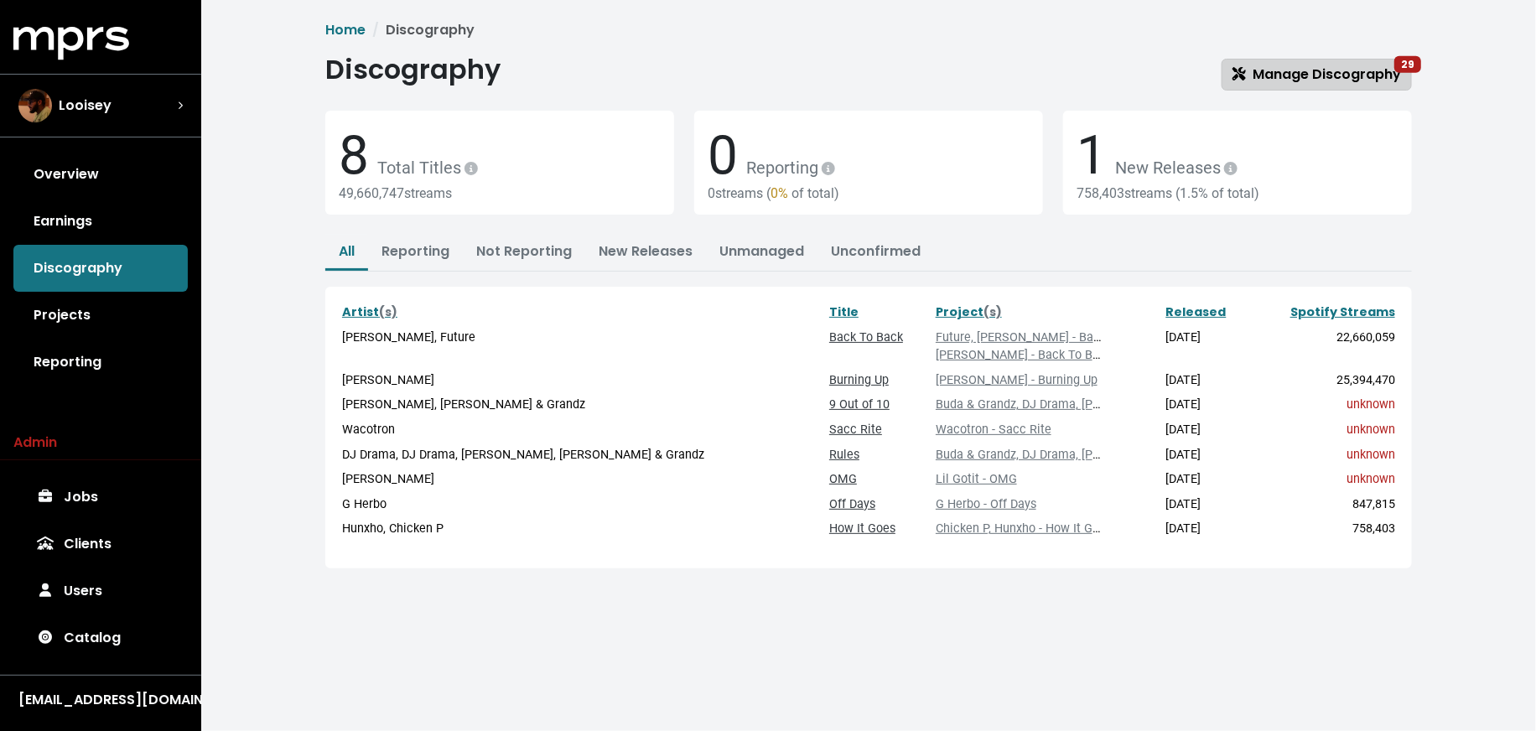
click at [1342, 85] on link "Manage Discography 29" at bounding box center [1317, 75] width 190 height 32
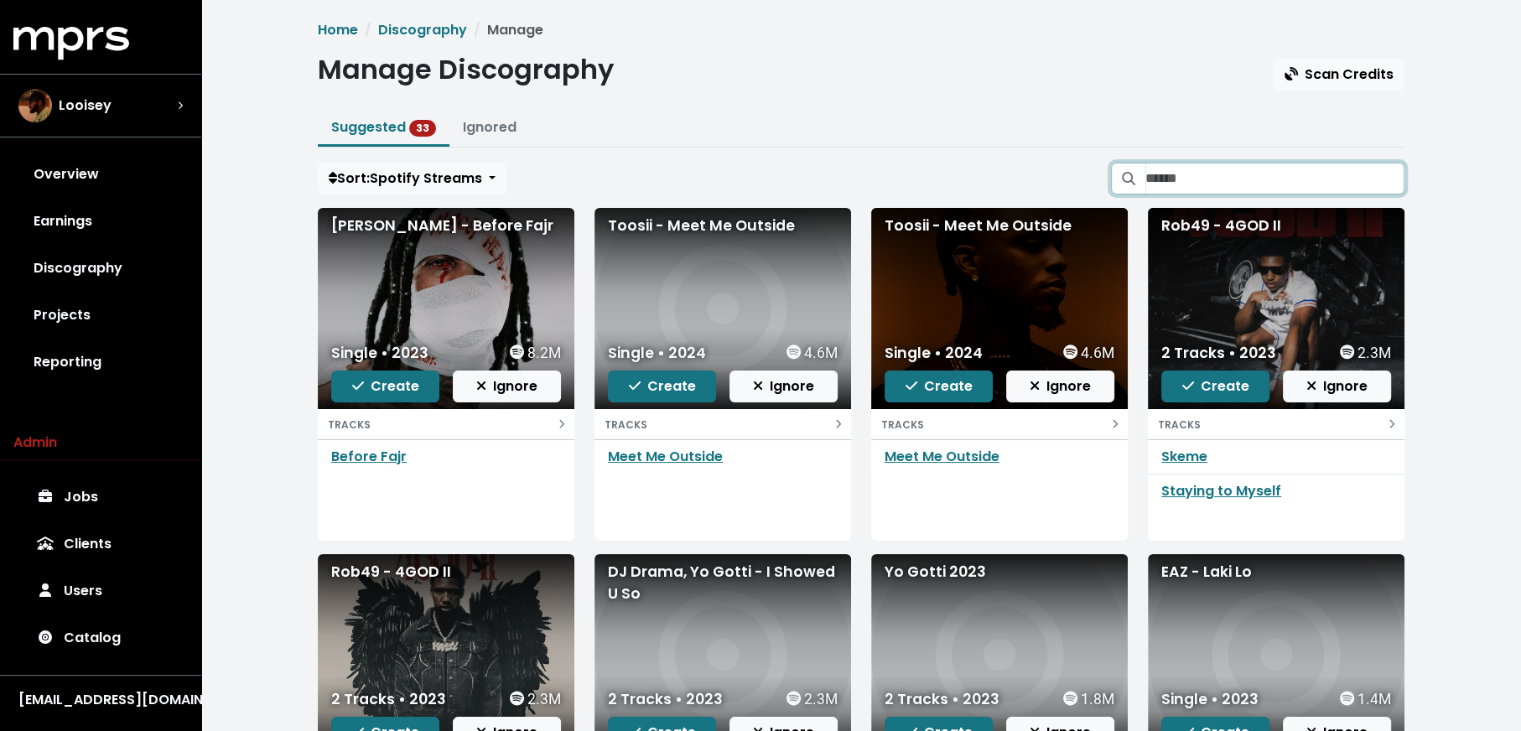
click at [1255, 173] on input "Search suggested projects" at bounding box center [1274, 179] width 259 height 32
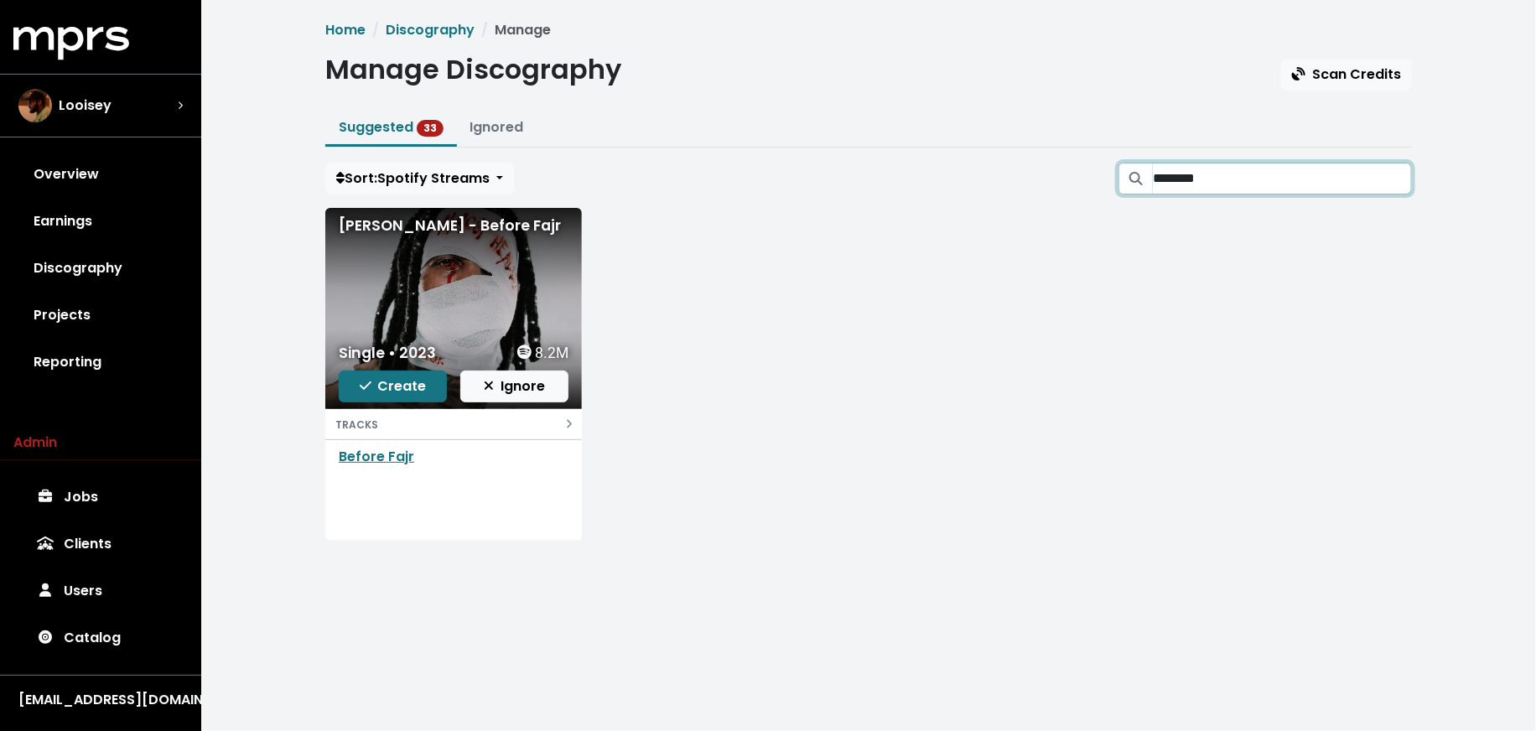
type input "********"
click at [358, 401] on div "Single • 2023 8.2M Create Ignore" at bounding box center [453, 372] width 257 height 74
click at [411, 377] on span "Create" at bounding box center [393, 385] width 67 height 19
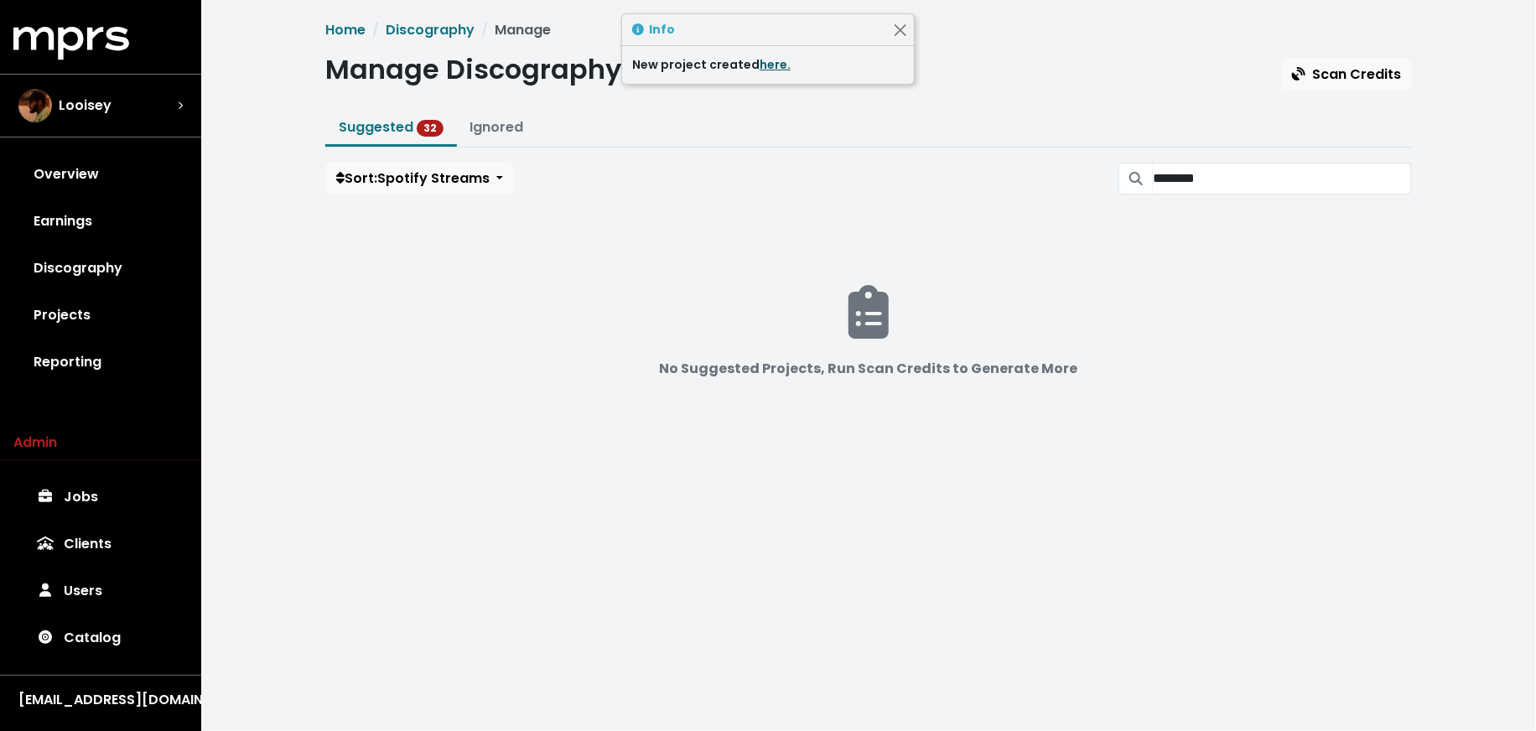
click at [777, 67] on link "here." at bounding box center [775, 64] width 31 height 17
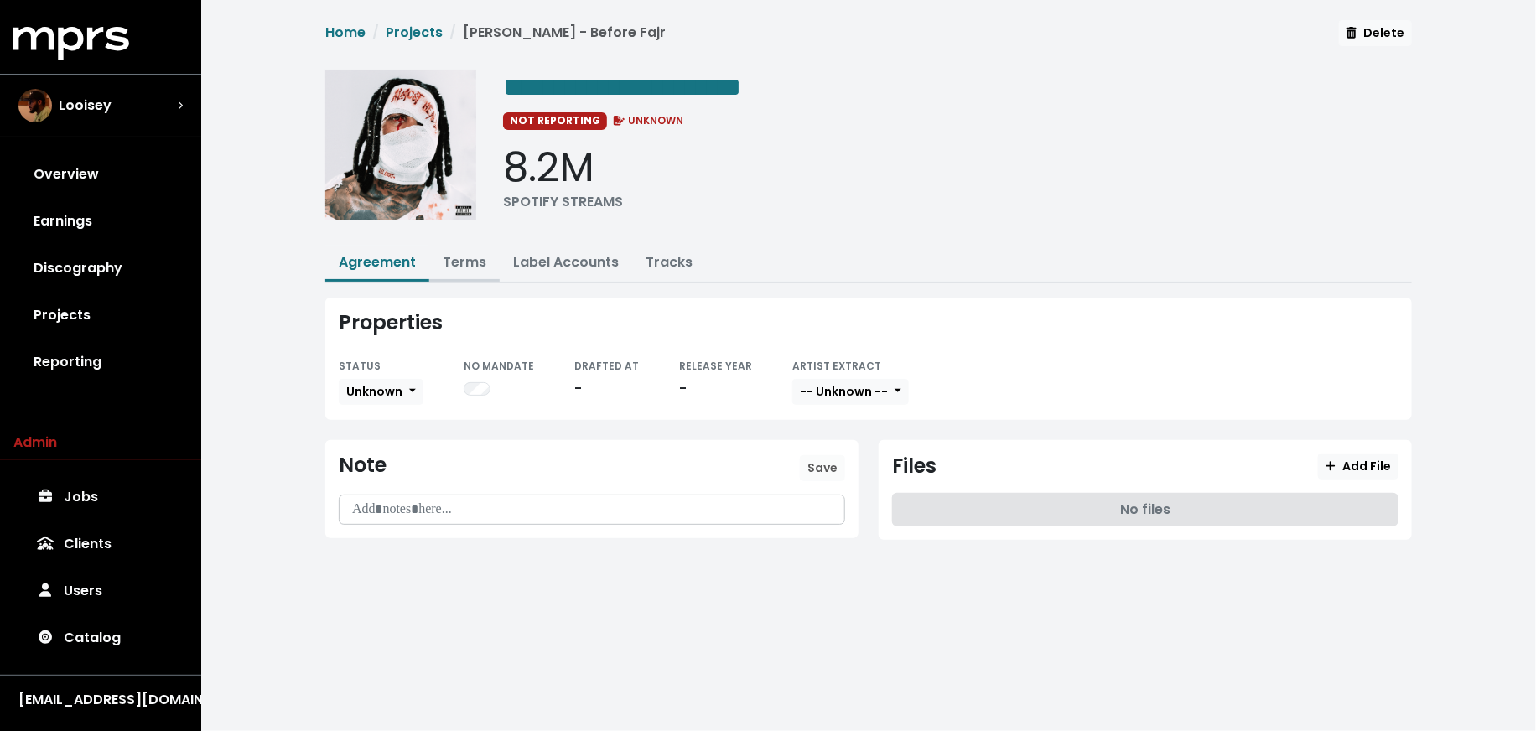
click at [465, 261] on link "Terms" at bounding box center [465, 261] width 44 height 19
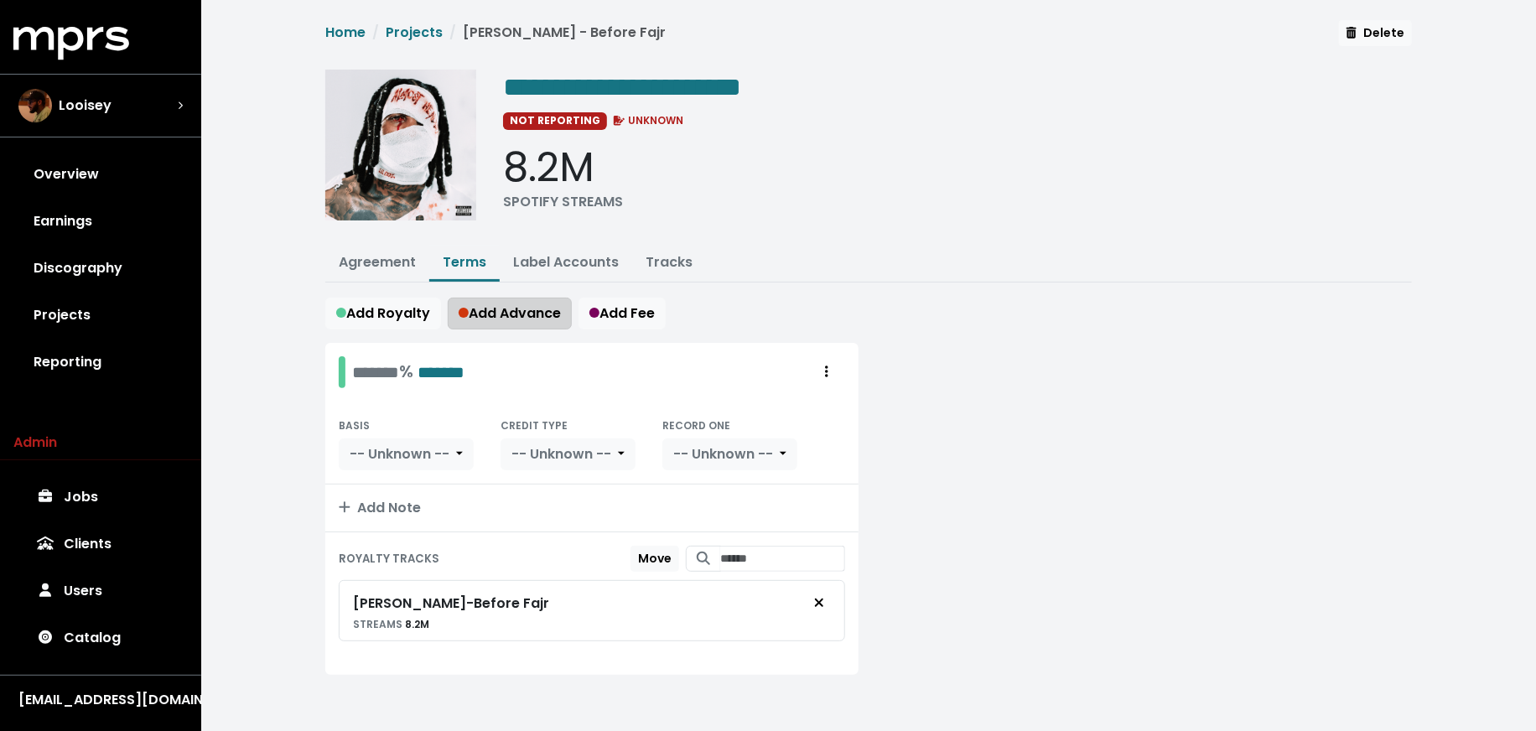
click at [483, 321] on button "Add Advance" at bounding box center [510, 314] width 124 height 32
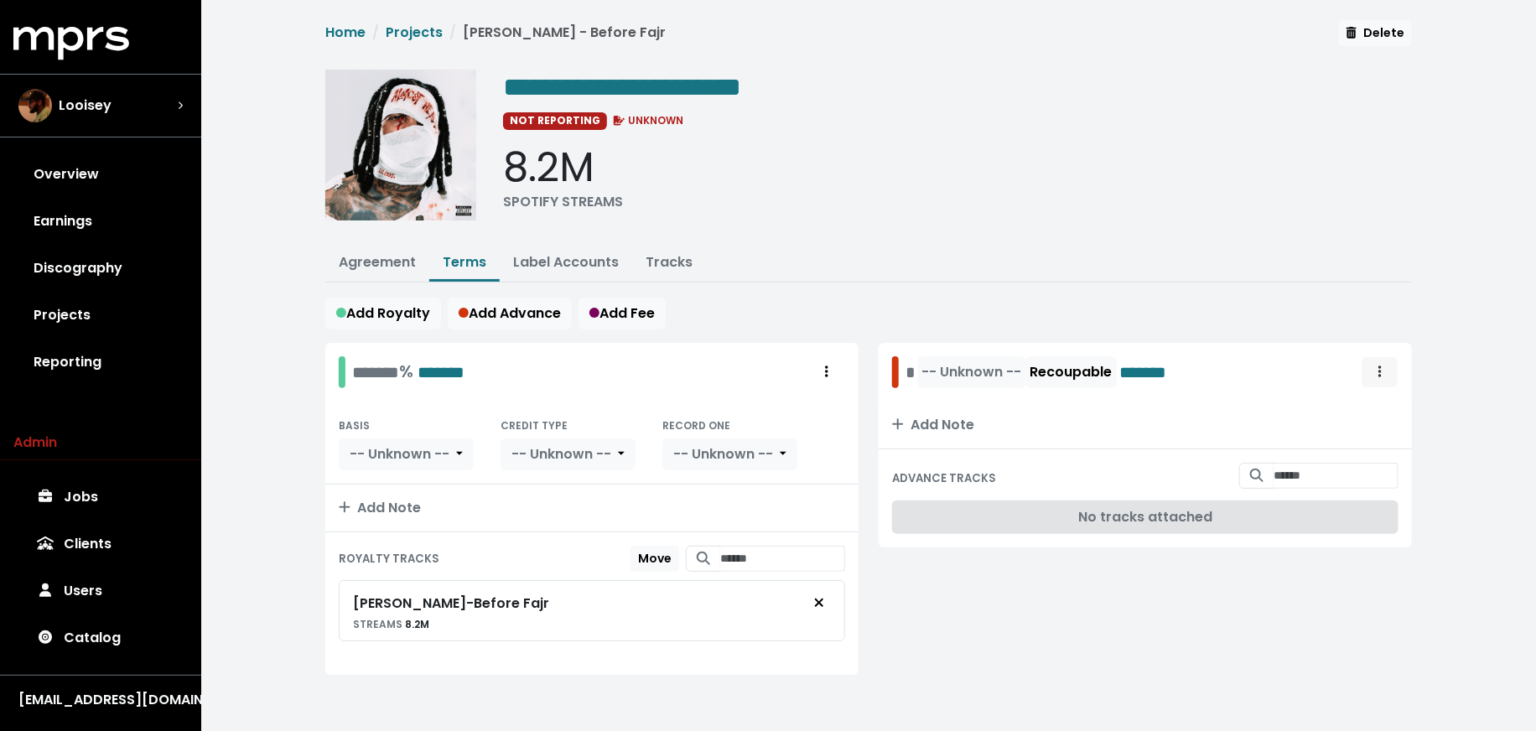
click at [1391, 365] on button "Royalty administration options" at bounding box center [1380, 372] width 37 height 32
click at [1377, 428] on link "Delete" at bounding box center [1331, 436] width 132 height 27
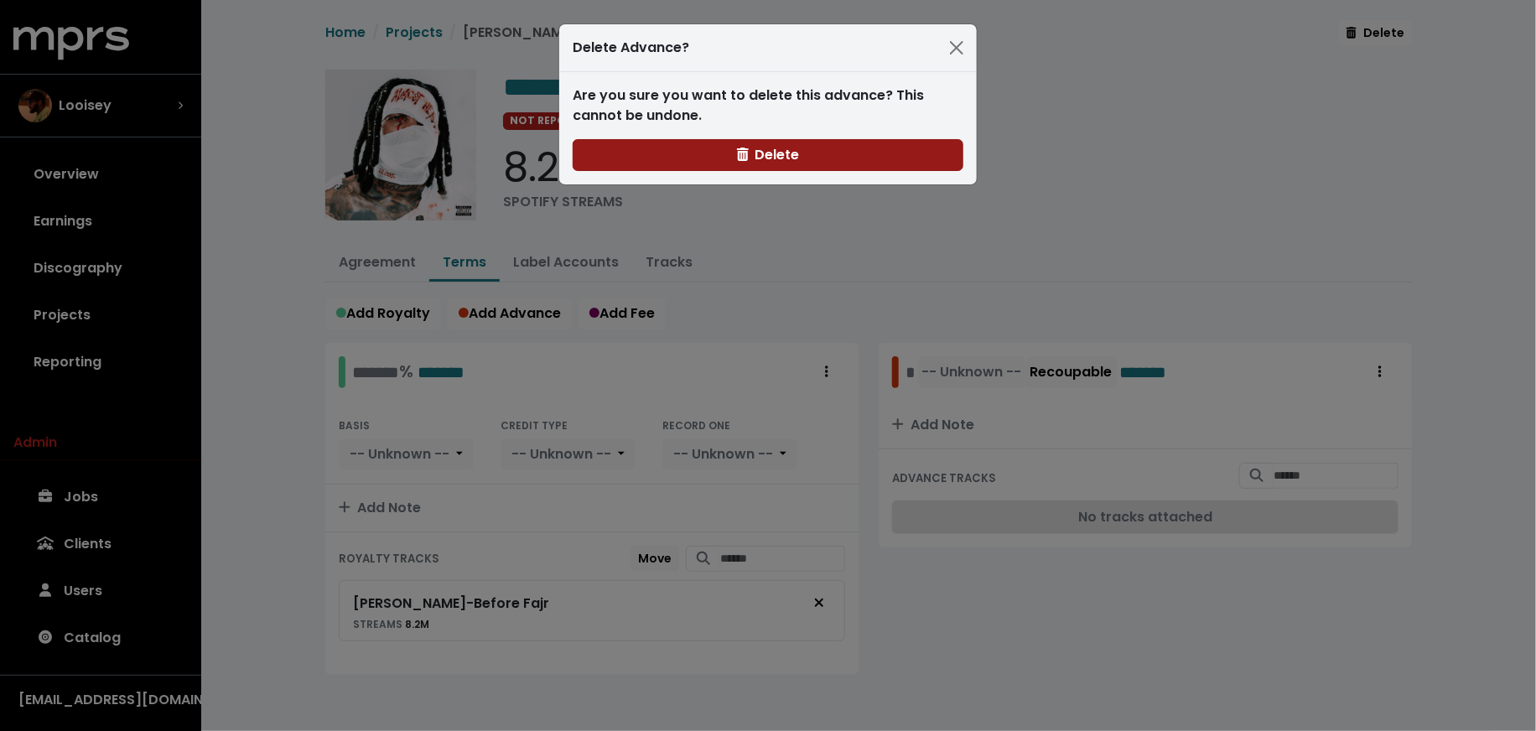
click at [719, 160] on button "Delete" at bounding box center [768, 155] width 391 height 32
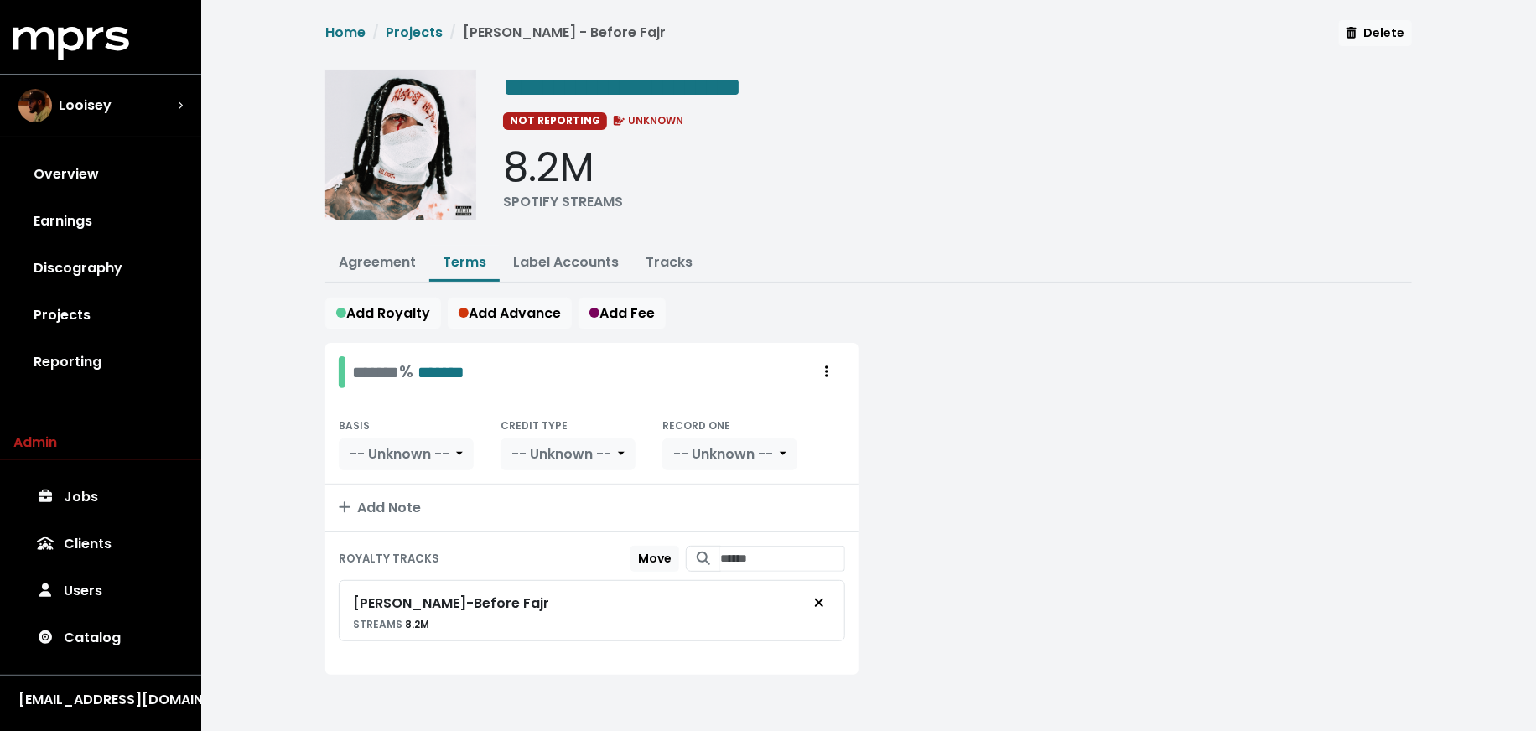
click at [348, 369] on div "******* % *******" at bounding box center [402, 372] width 126 height 32
click at [361, 368] on div "******* % *******" at bounding box center [408, 372] width 112 height 26
drag, startPoint x: 377, startPoint y: 433, endPoint x: 391, endPoint y: 462, distance: 31.5
click at [378, 439] on button "-- Unknown --" at bounding box center [406, 455] width 135 height 32
click at [398, 486] on link "PPD" at bounding box center [417, 491] width 154 height 27
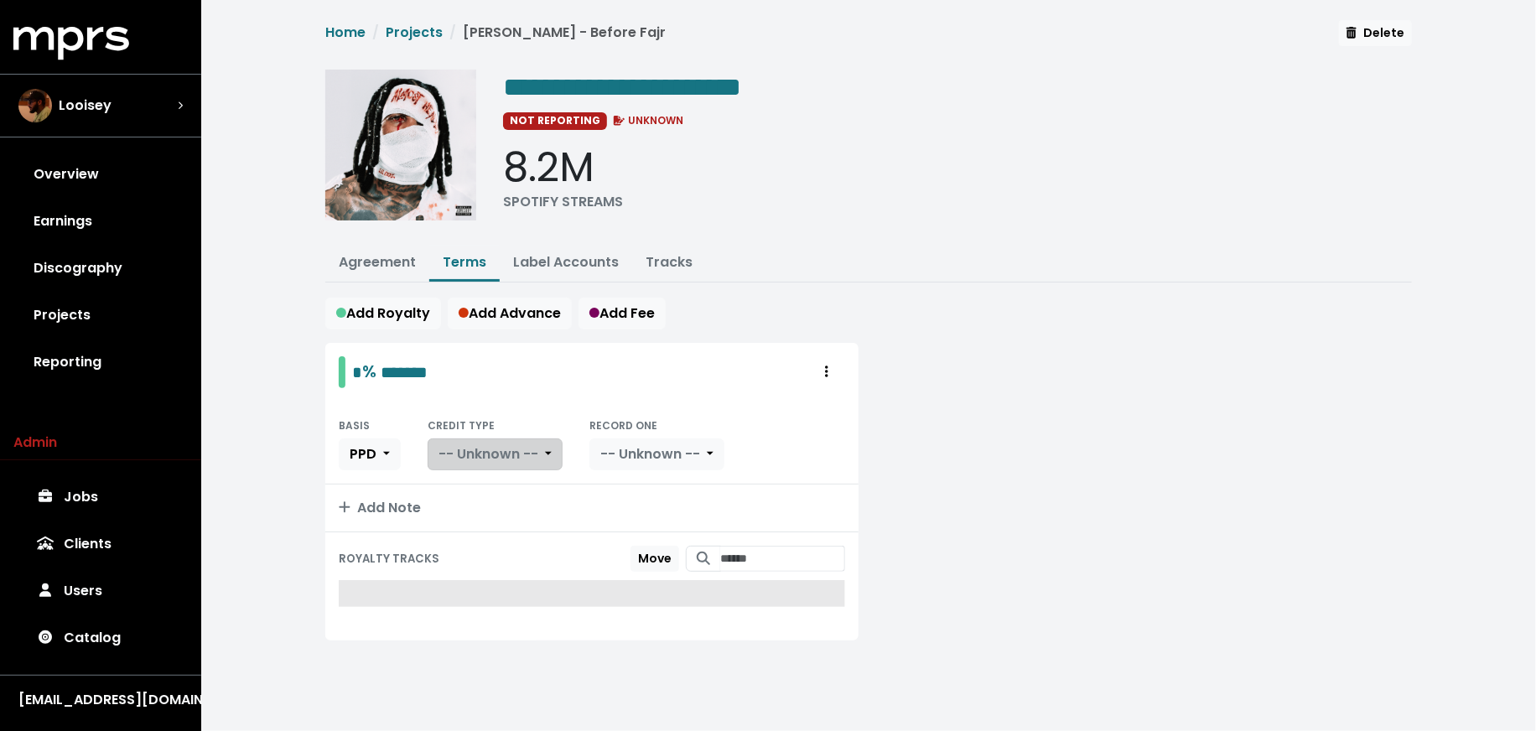
click at [524, 457] on span "-- Unknown --" at bounding box center [489, 453] width 100 height 19
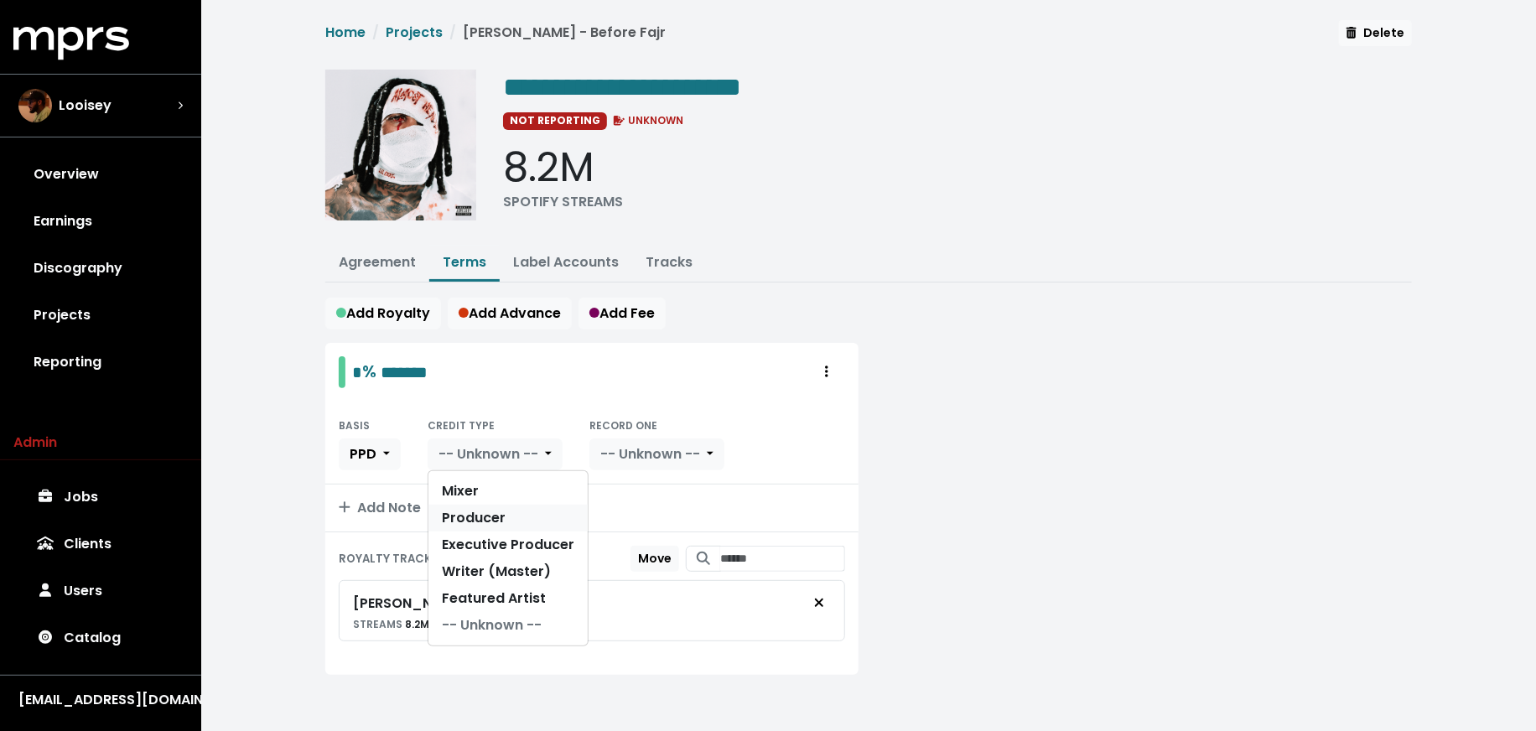
click at [520, 505] on link "Producer" at bounding box center [507, 518] width 159 height 27
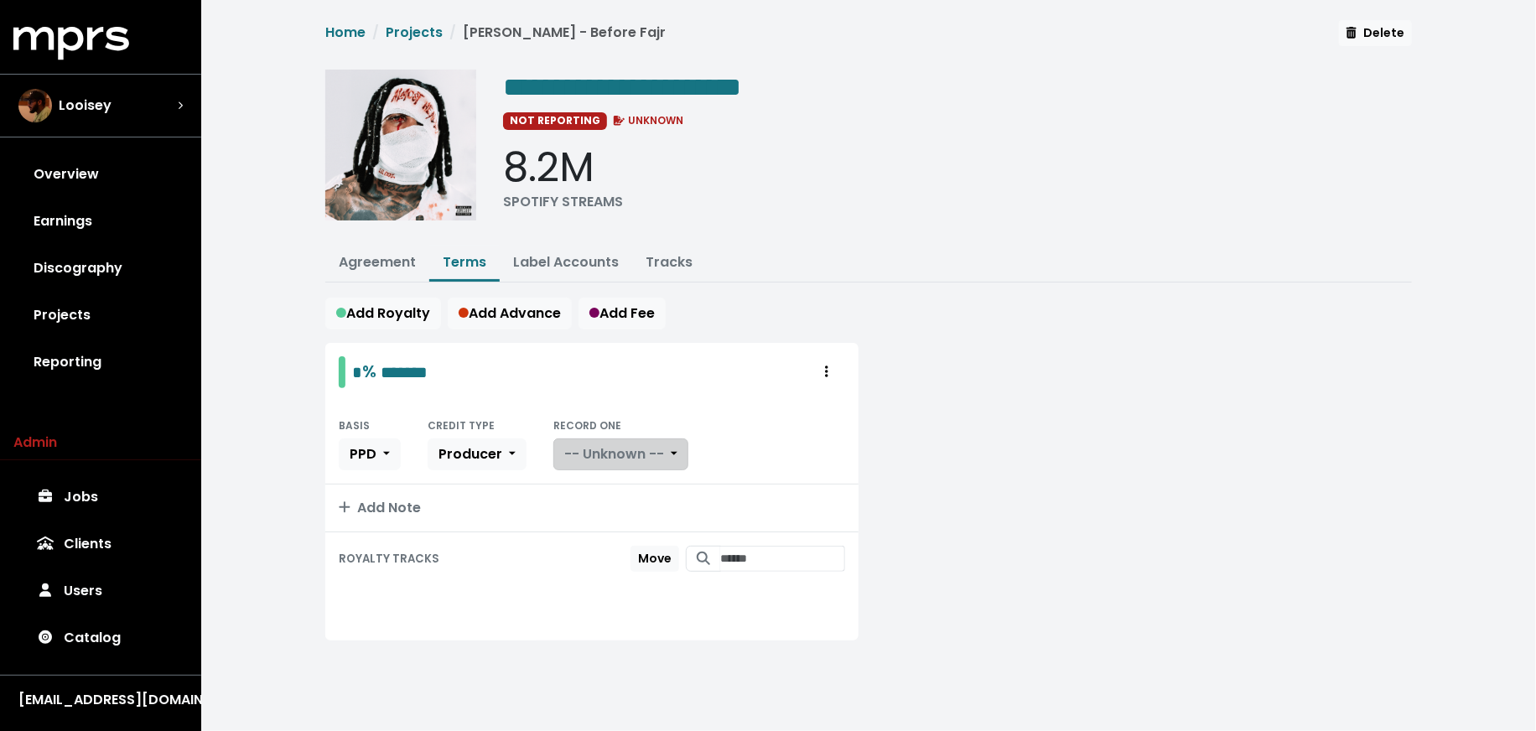
click at [630, 458] on span "-- Unknown --" at bounding box center [614, 453] width 100 height 19
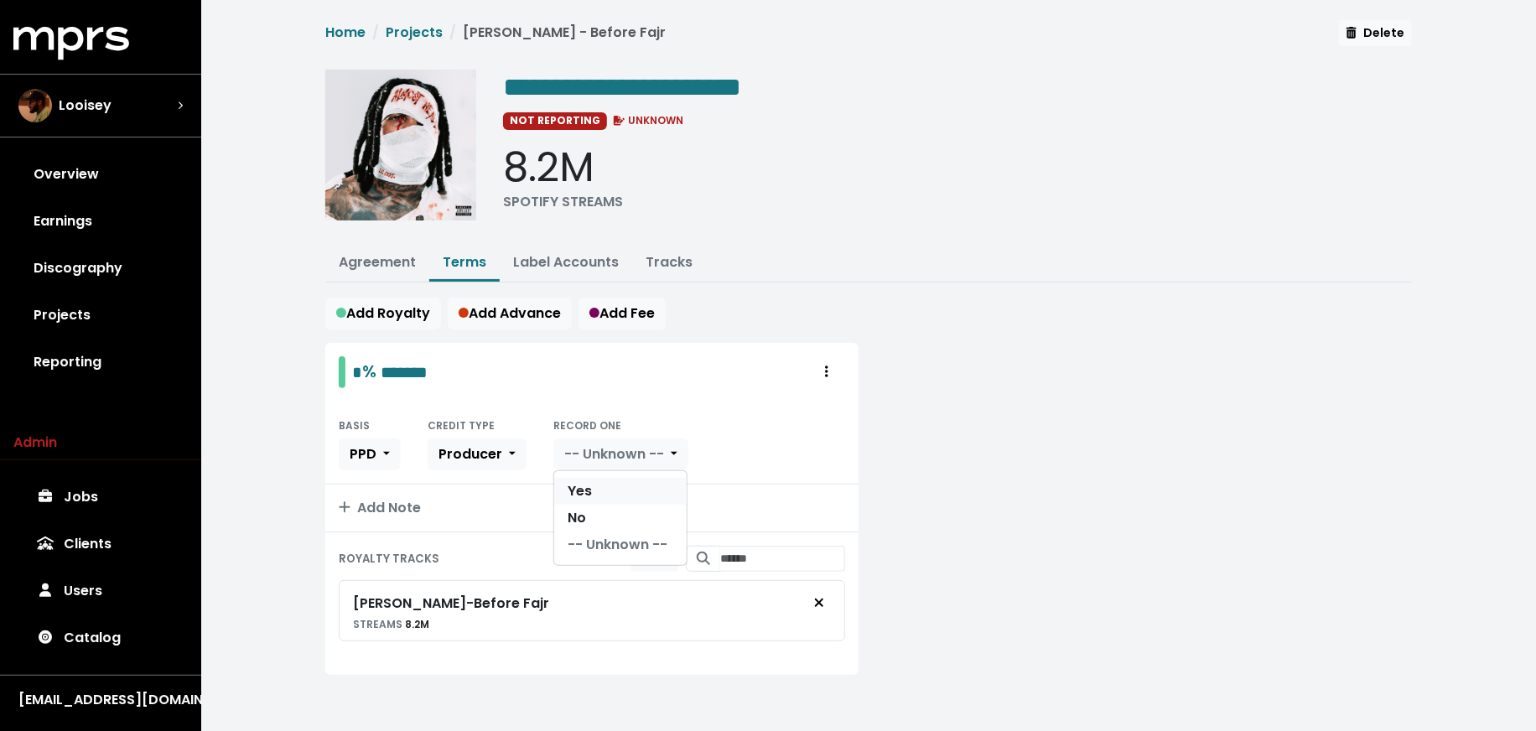
click at [623, 486] on link "Yes" at bounding box center [620, 491] width 132 height 27
click at [368, 221] on div "**********" at bounding box center [868, 151] width 1087 height 163
click at [374, 277] on button "Agreement" at bounding box center [377, 264] width 104 height 36
click at [380, 255] on link "Agreement" at bounding box center [377, 261] width 77 height 19
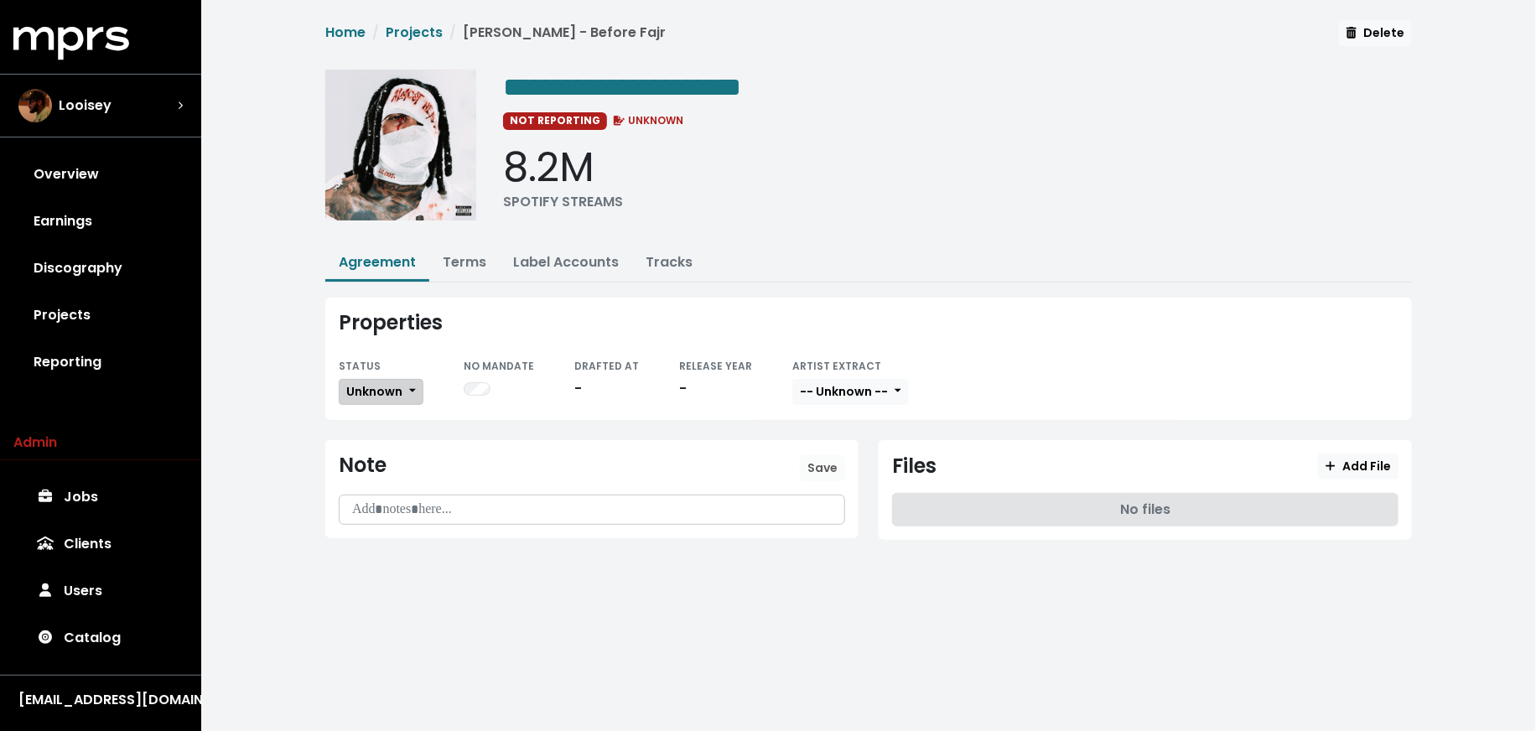
click at [407, 392] on button "Unknown" at bounding box center [381, 392] width 85 height 26
click at [410, 547] on link "Fully Executed" at bounding box center [419, 560] width 158 height 27
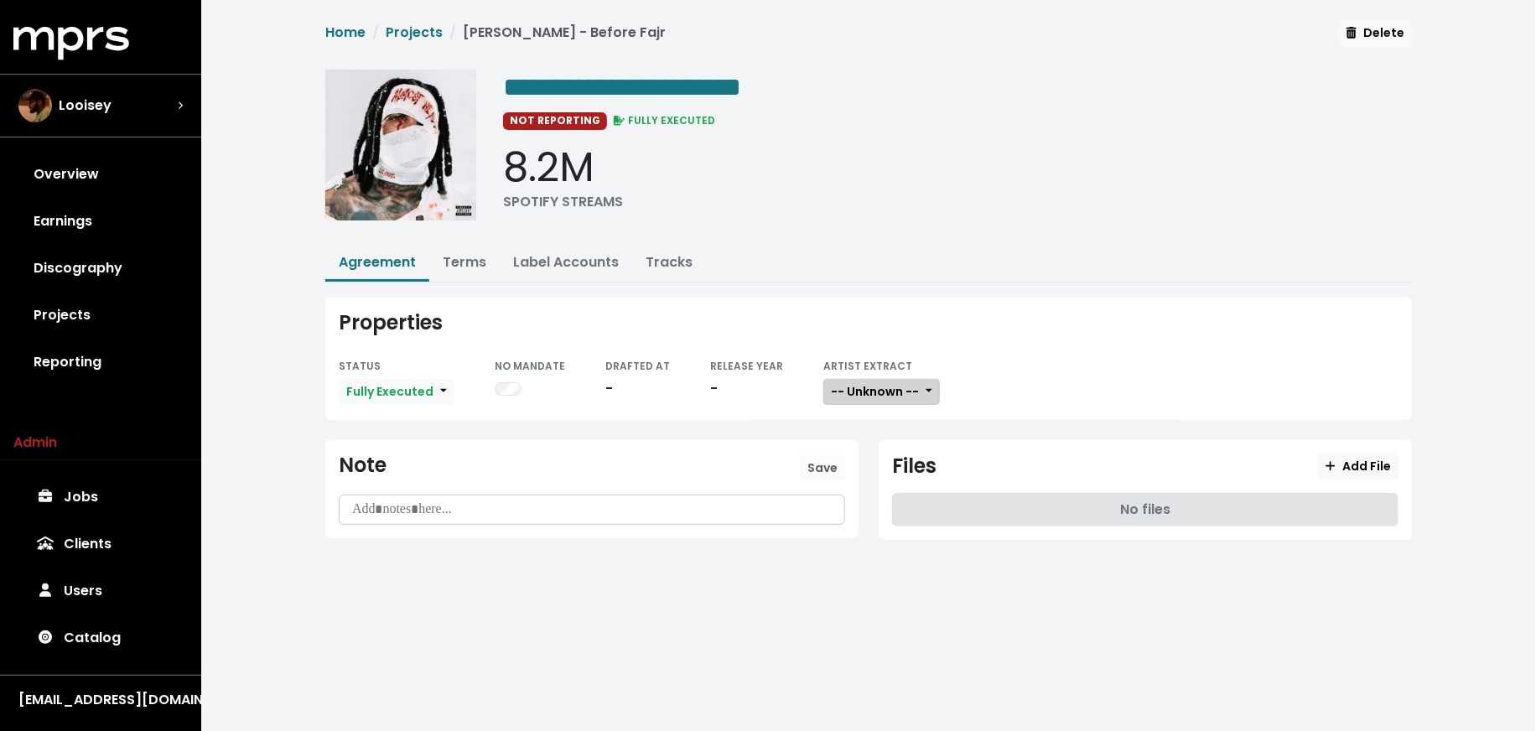
click at [873, 387] on span "-- Unknown --" at bounding box center [875, 391] width 88 height 17
click at [867, 475] on link "Not Available" at bounding box center [890, 479] width 132 height 27
click at [1360, 469] on span "Add File" at bounding box center [1358, 466] width 65 height 17
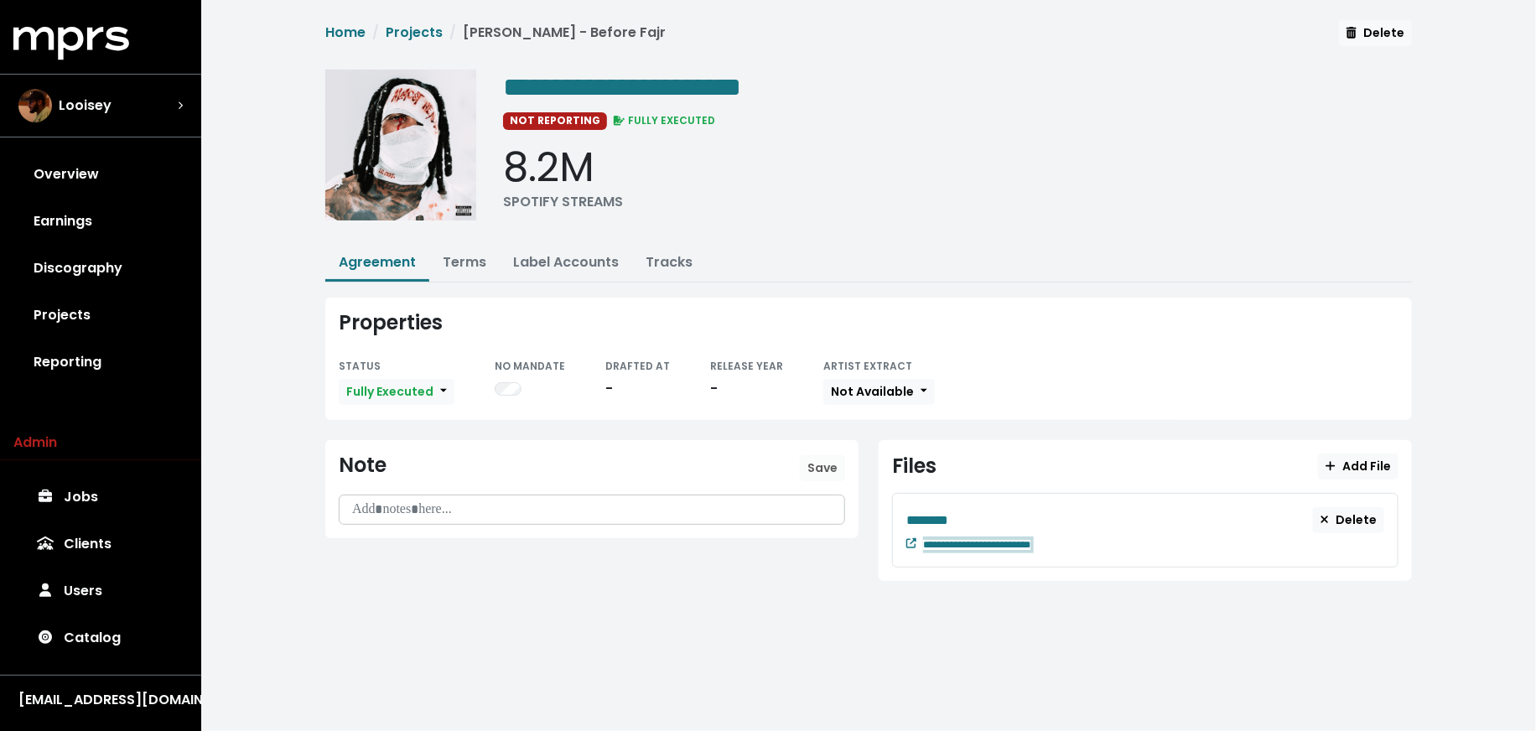
click at [1104, 540] on div "**********" at bounding box center [1153, 543] width 461 height 20
paste span "Edit value"
click at [976, 510] on div "********" at bounding box center [1109, 520] width 407 height 21
click at [127, 255] on link "Discography" at bounding box center [100, 268] width 174 height 47
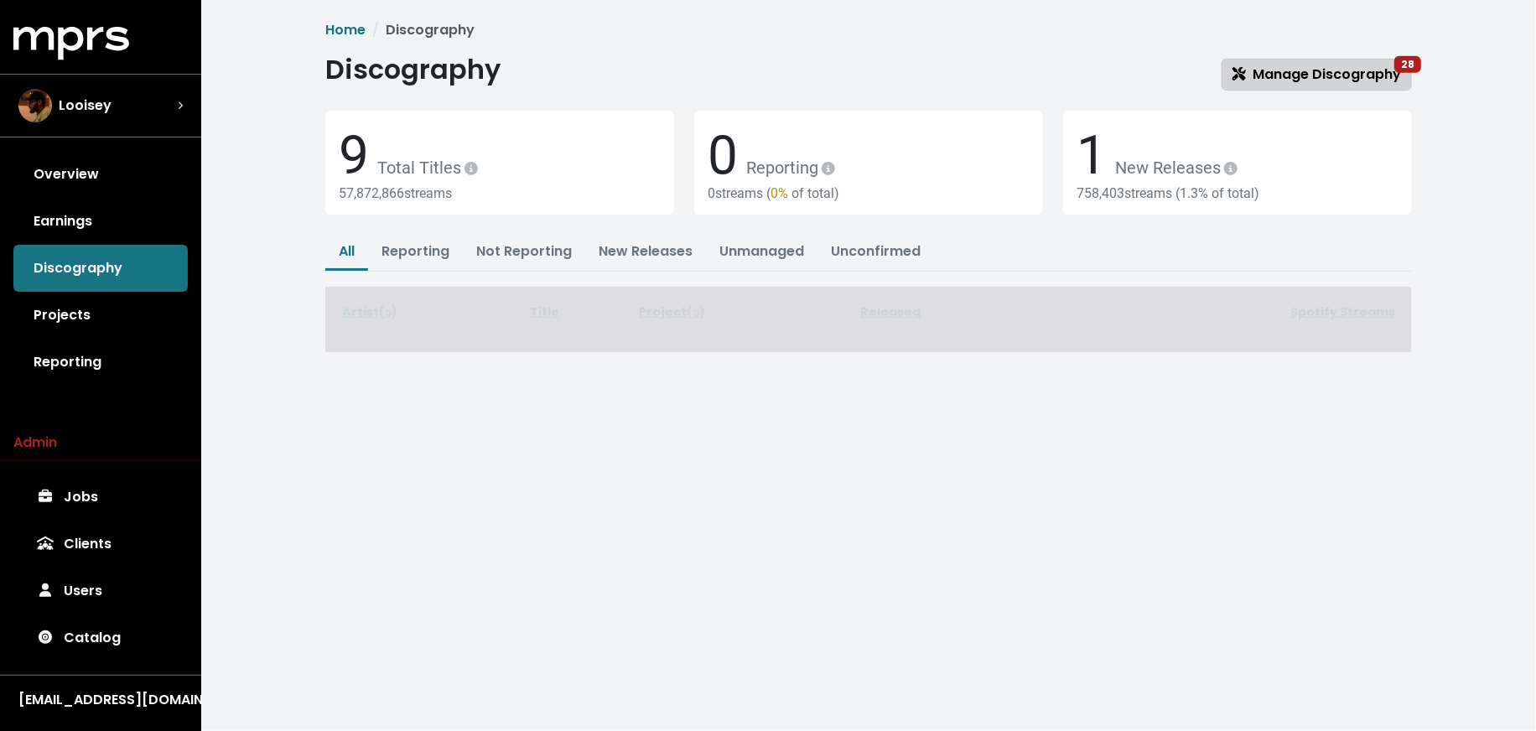
click at [1263, 84] on span "Manage Discography 28" at bounding box center [1317, 75] width 169 height 20
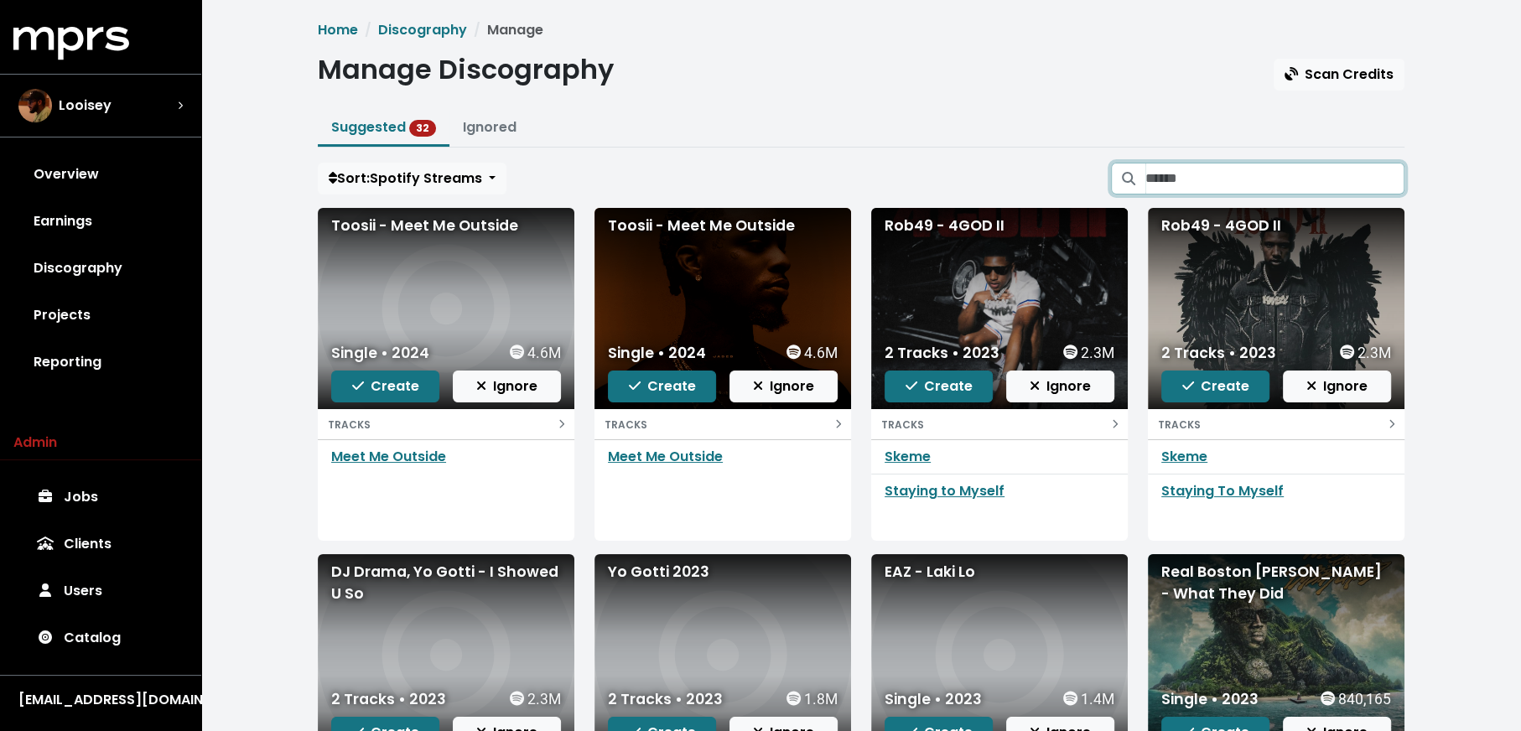
click at [1160, 187] on input "Search suggested projects" at bounding box center [1274, 179] width 259 height 32
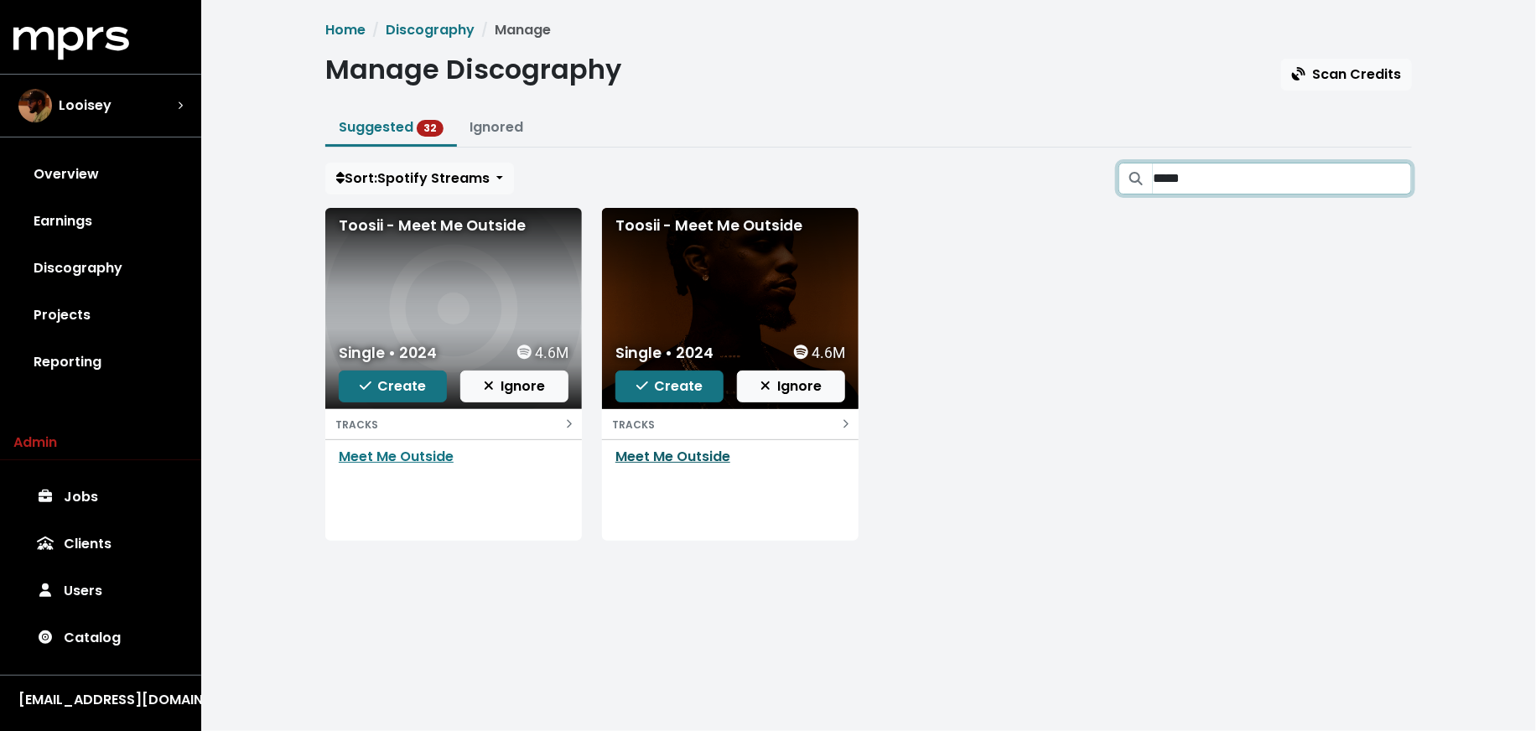
type input "****"
click at [667, 454] on link "Meet Me Outside" at bounding box center [672, 456] width 115 height 19
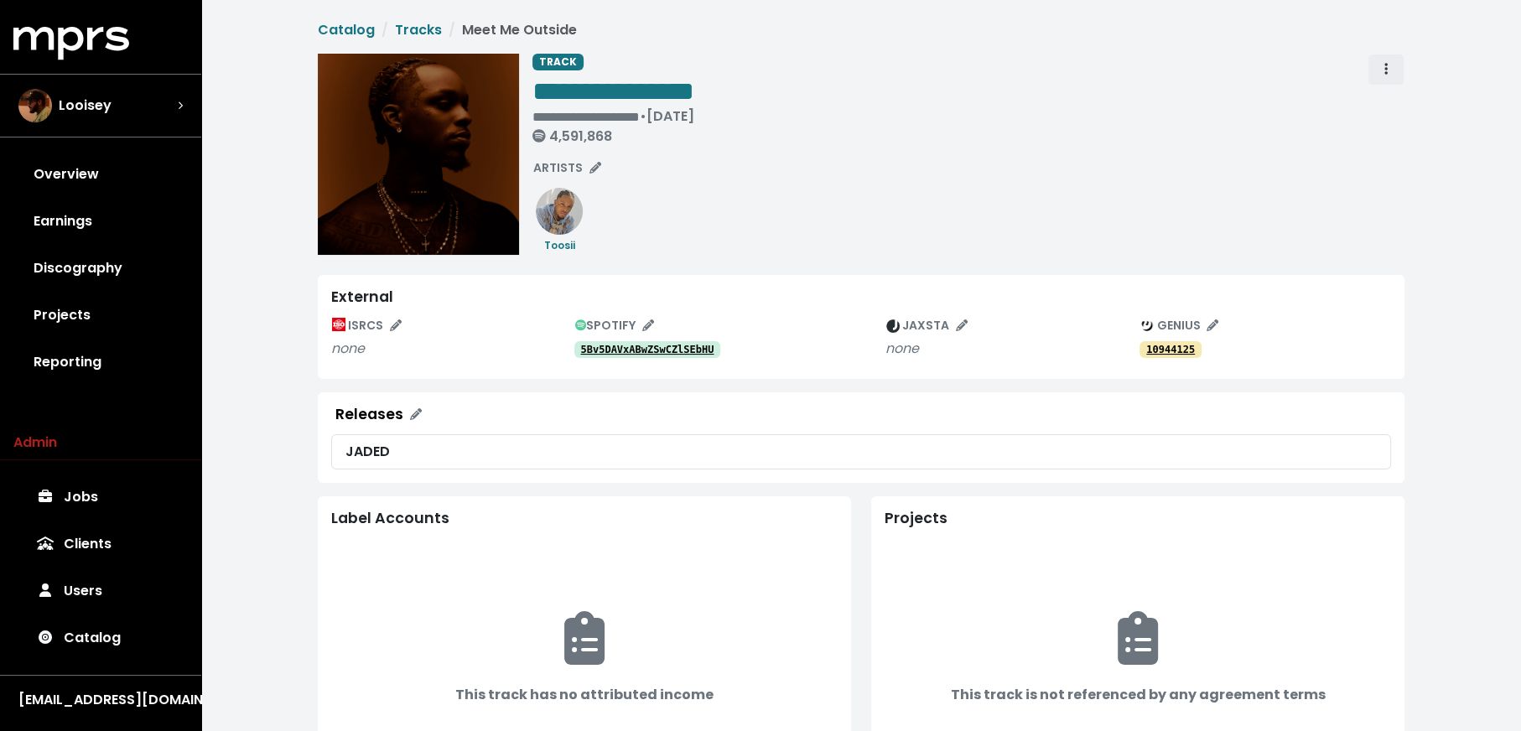
click at [1394, 74] on button "Track actions" at bounding box center [1386, 70] width 37 height 32
click at [1399, 109] on link "Merge" at bounding box center [1434, 106] width 132 height 27
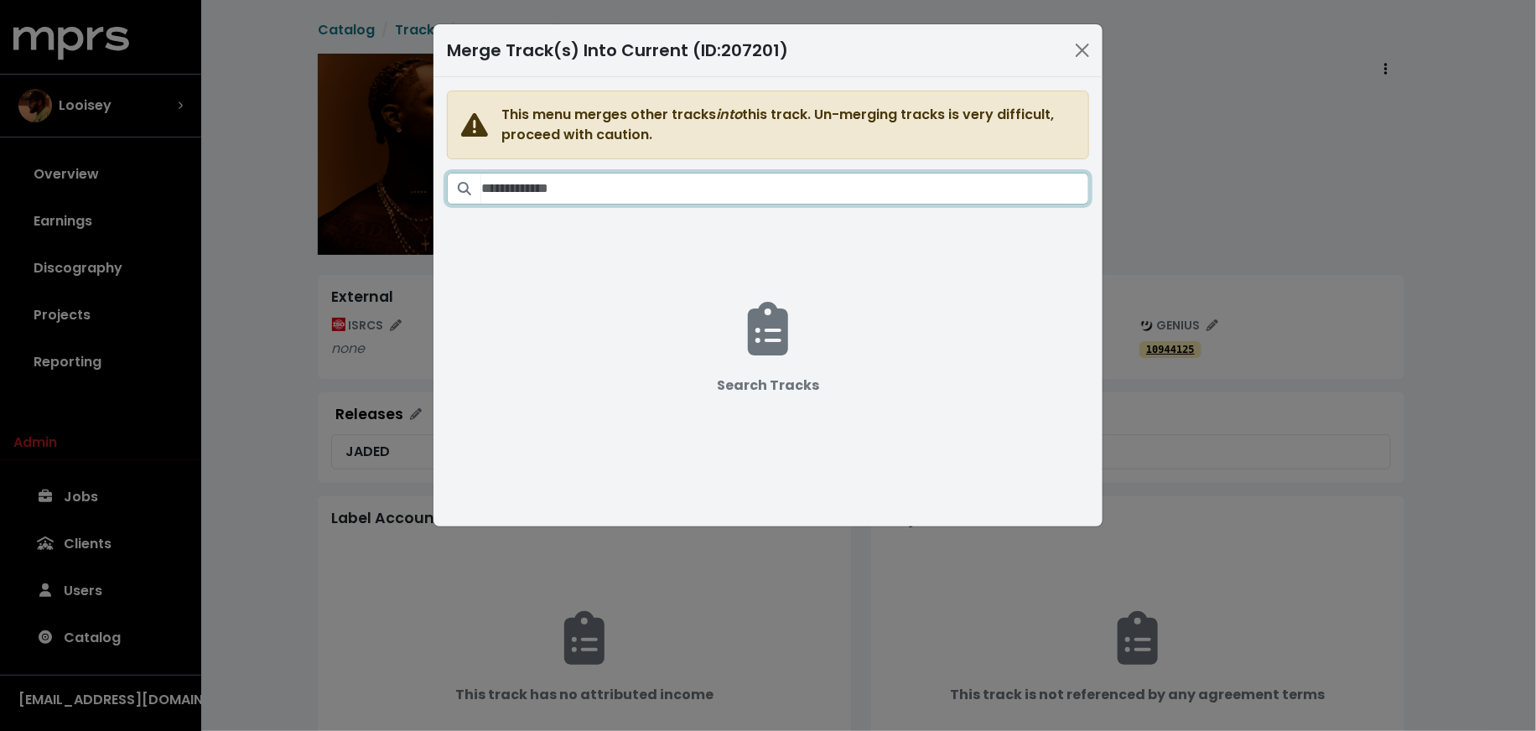
click at [755, 194] on input "Search tracks" at bounding box center [785, 189] width 608 height 32
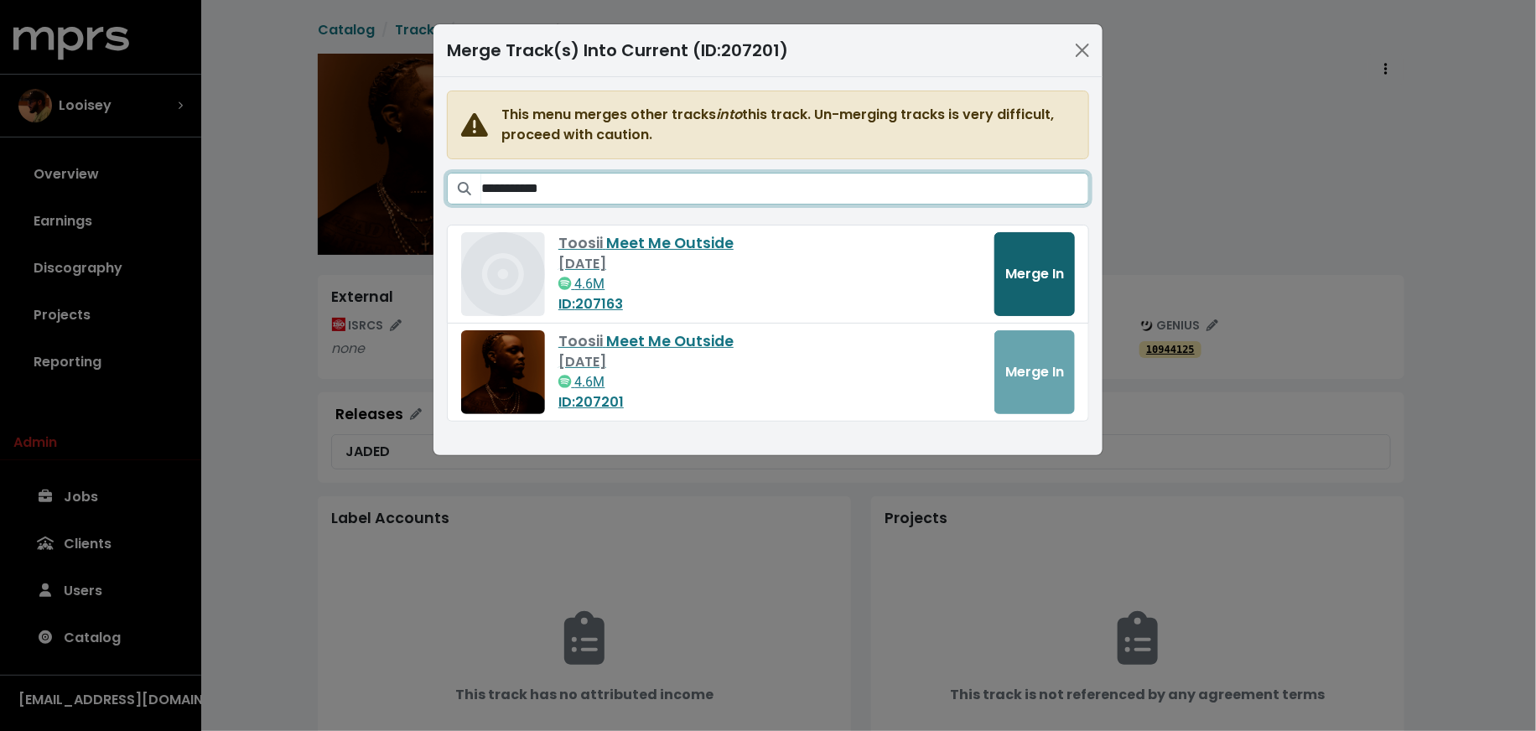
type input "**********"
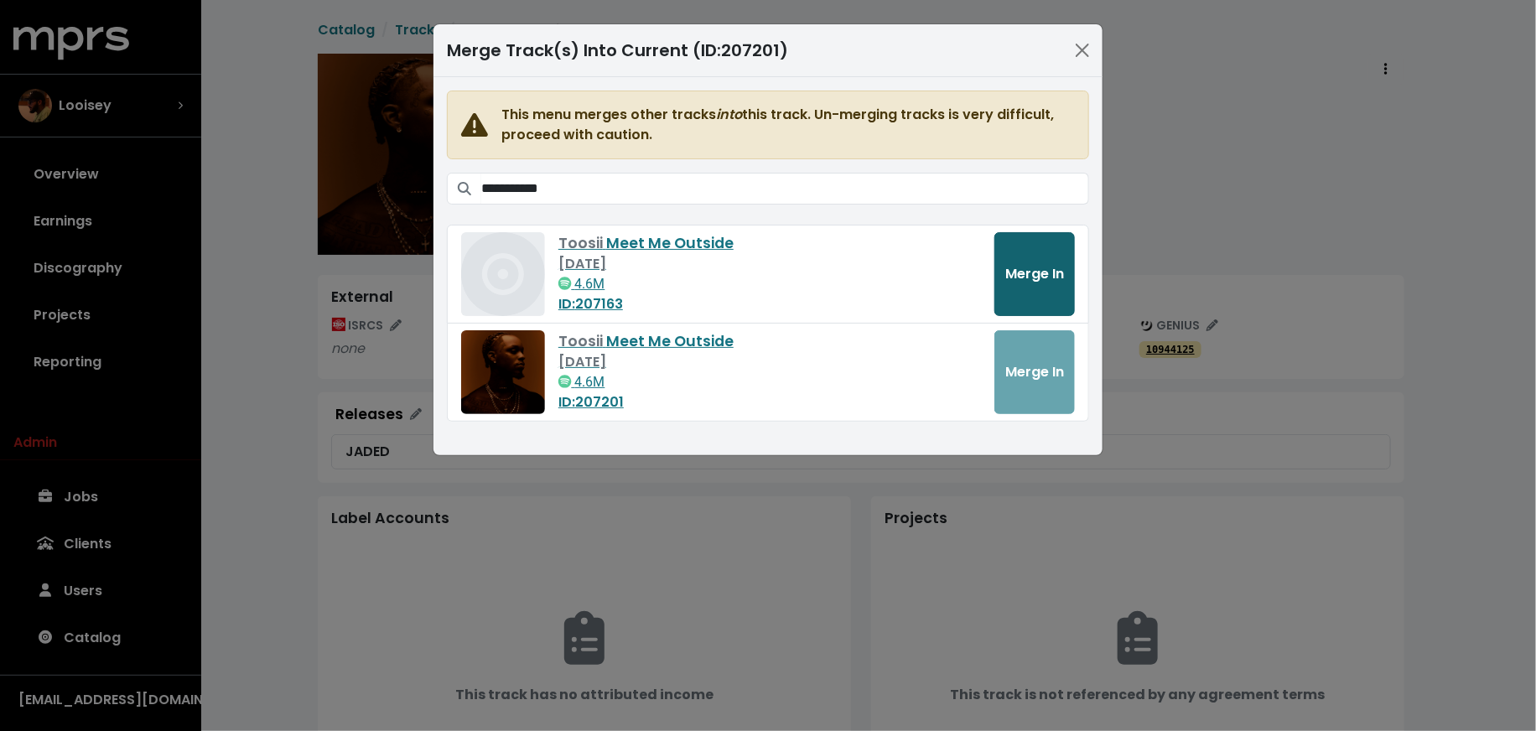
click at [1012, 293] on button "Merge In" at bounding box center [1034, 274] width 80 height 84
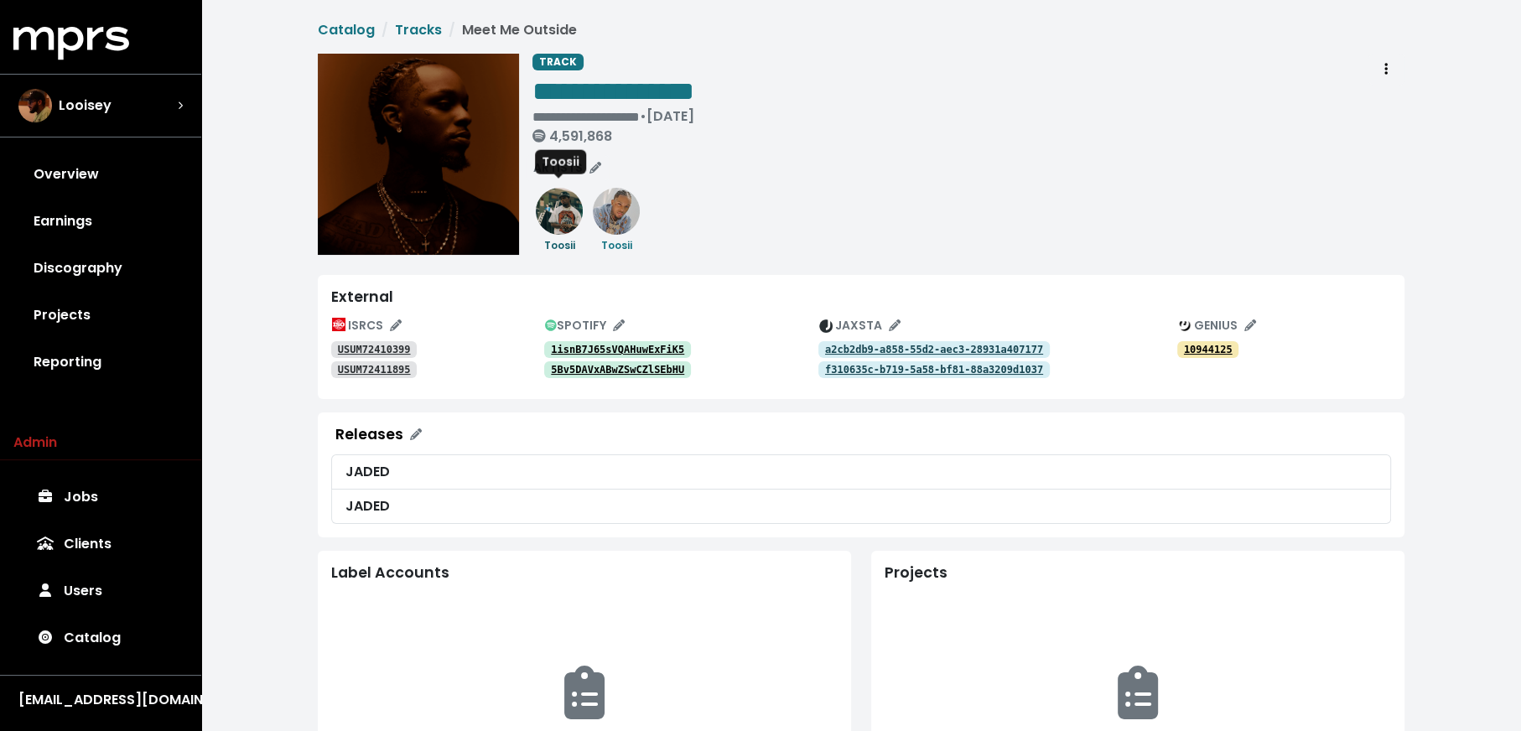
click at [551, 226] on img at bounding box center [559, 211] width 47 height 47
click at [630, 220] on img at bounding box center [616, 211] width 47 height 47
click at [553, 216] on img at bounding box center [559, 211] width 47 height 47
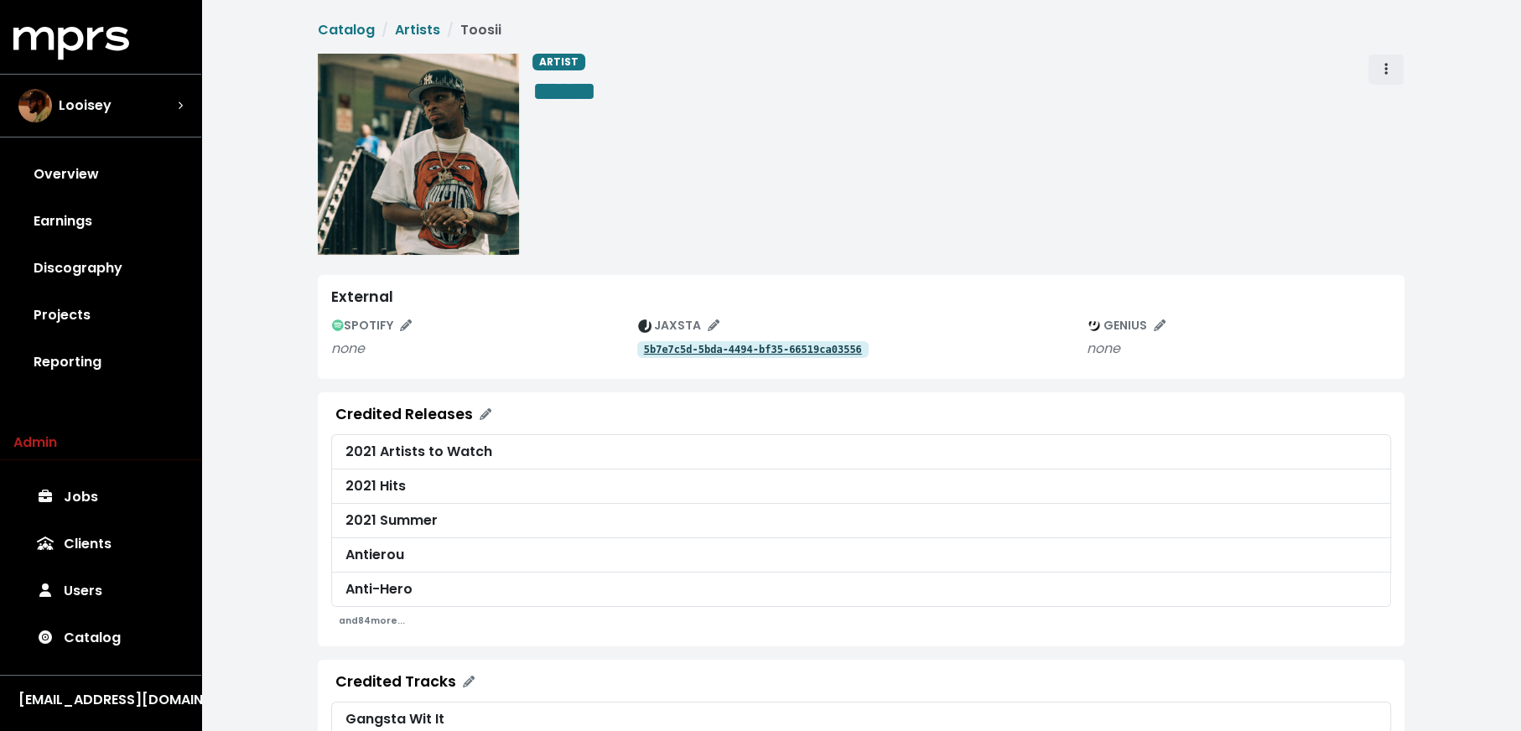
click at [1393, 73] on span "Artist actions" at bounding box center [1385, 70] width 15 height 20
click at [1398, 107] on link "Merge" at bounding box center [1434, 106] width 132 height 27
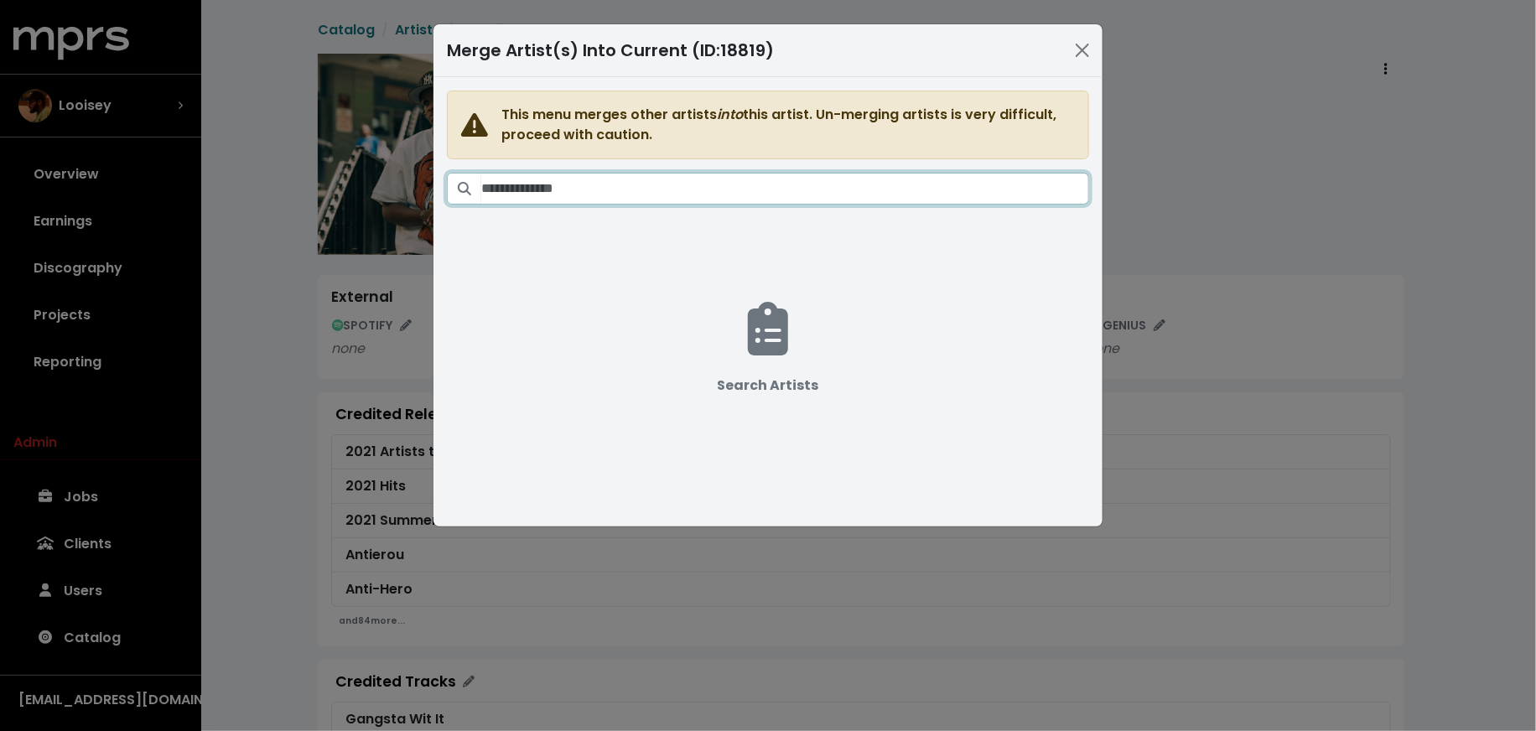
click at [704, 187] on input "Search artists" at bounding box center [785, 189] width 608 height 32
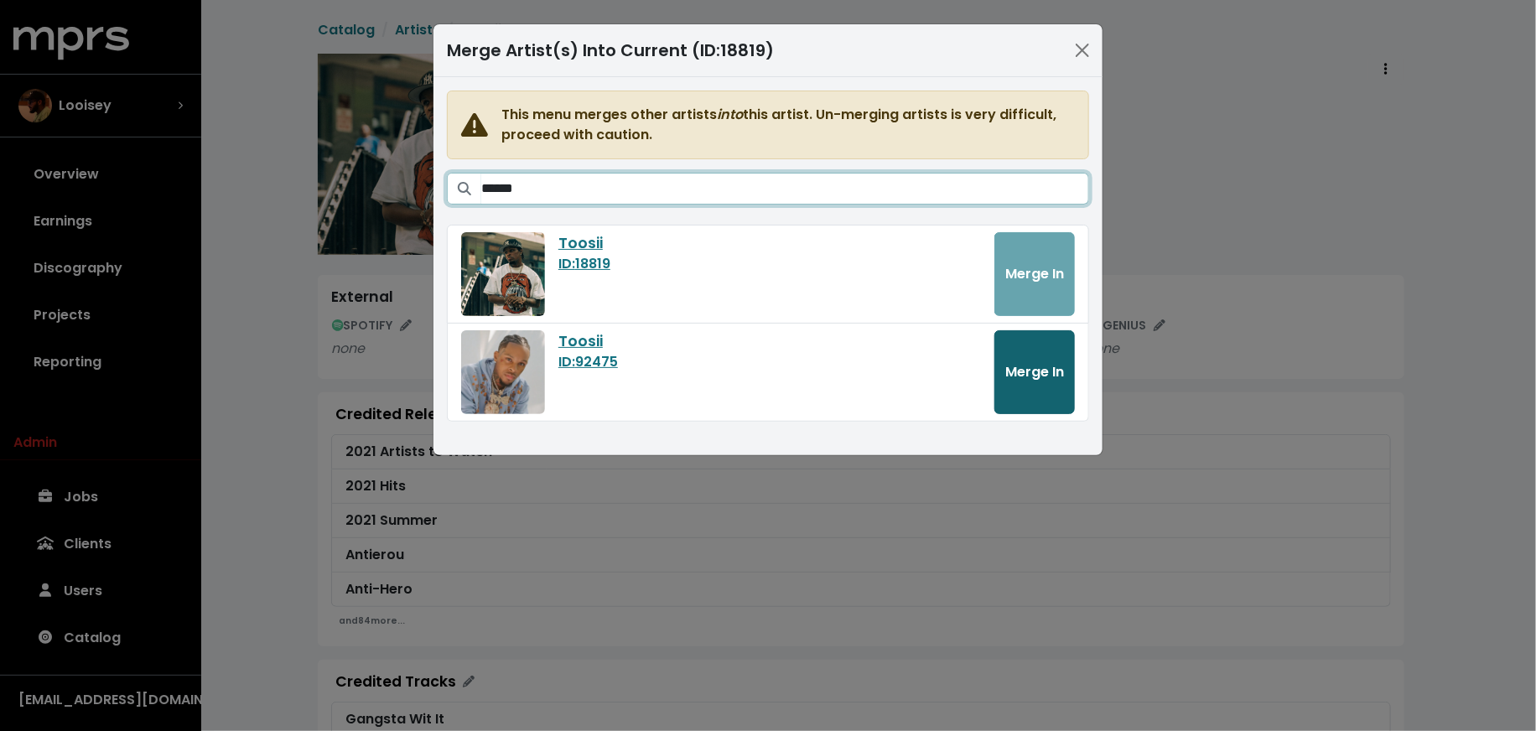
type input "******"
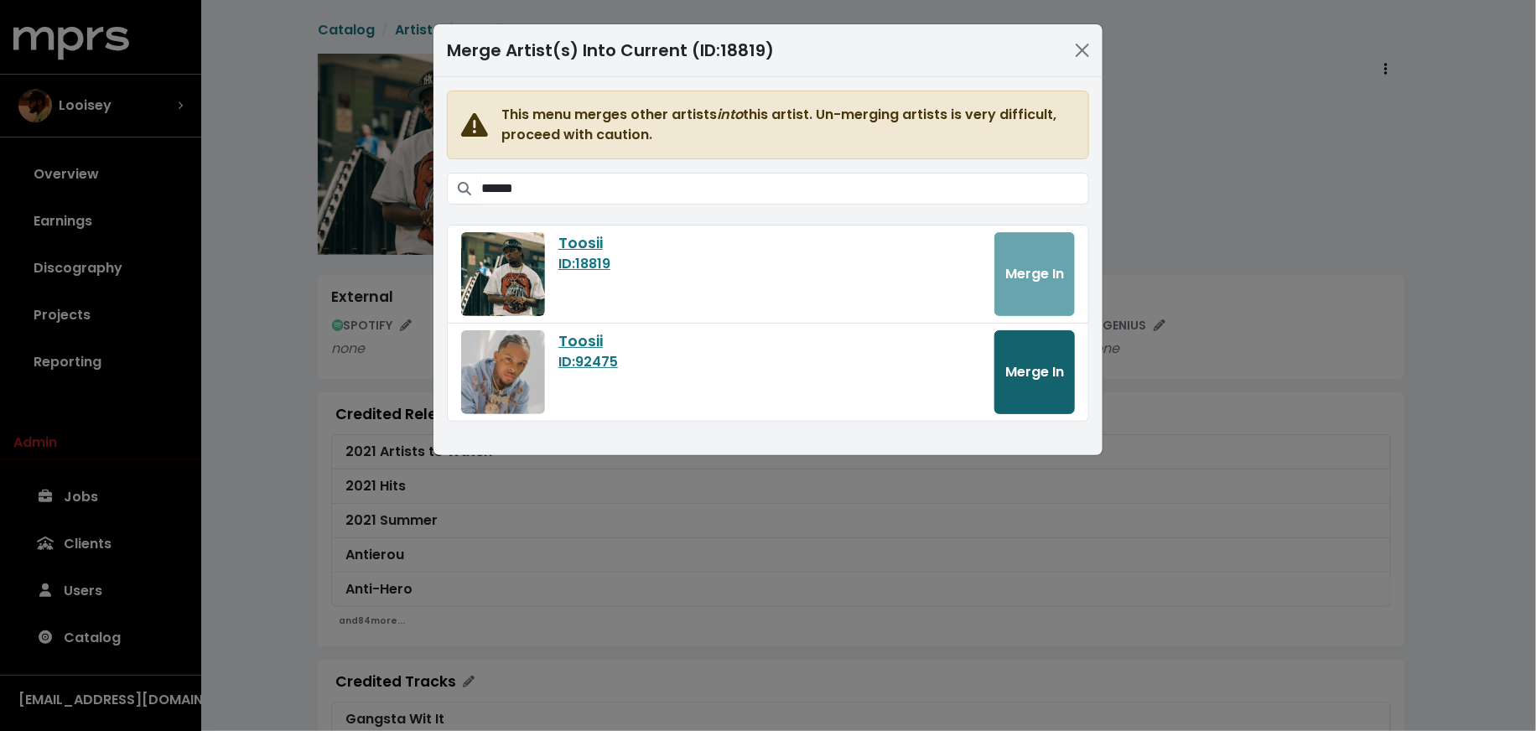
click at [1022, 349] on button "Merge In" at bounding box center [1034, 372] width 80 height 84
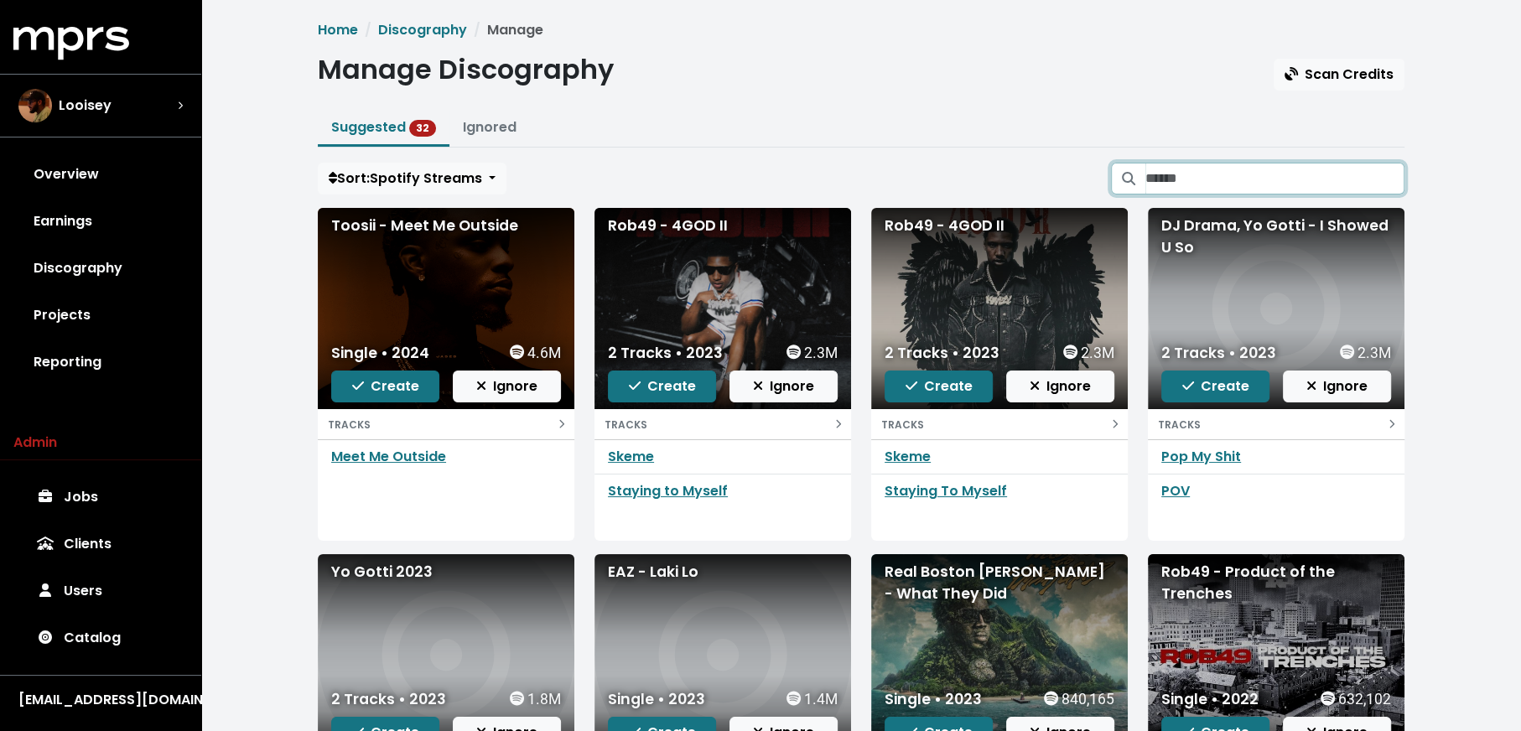
click at [1244, 184] on input "Search suggested projects" at bounding box center [1274, 179] width 259 height 32
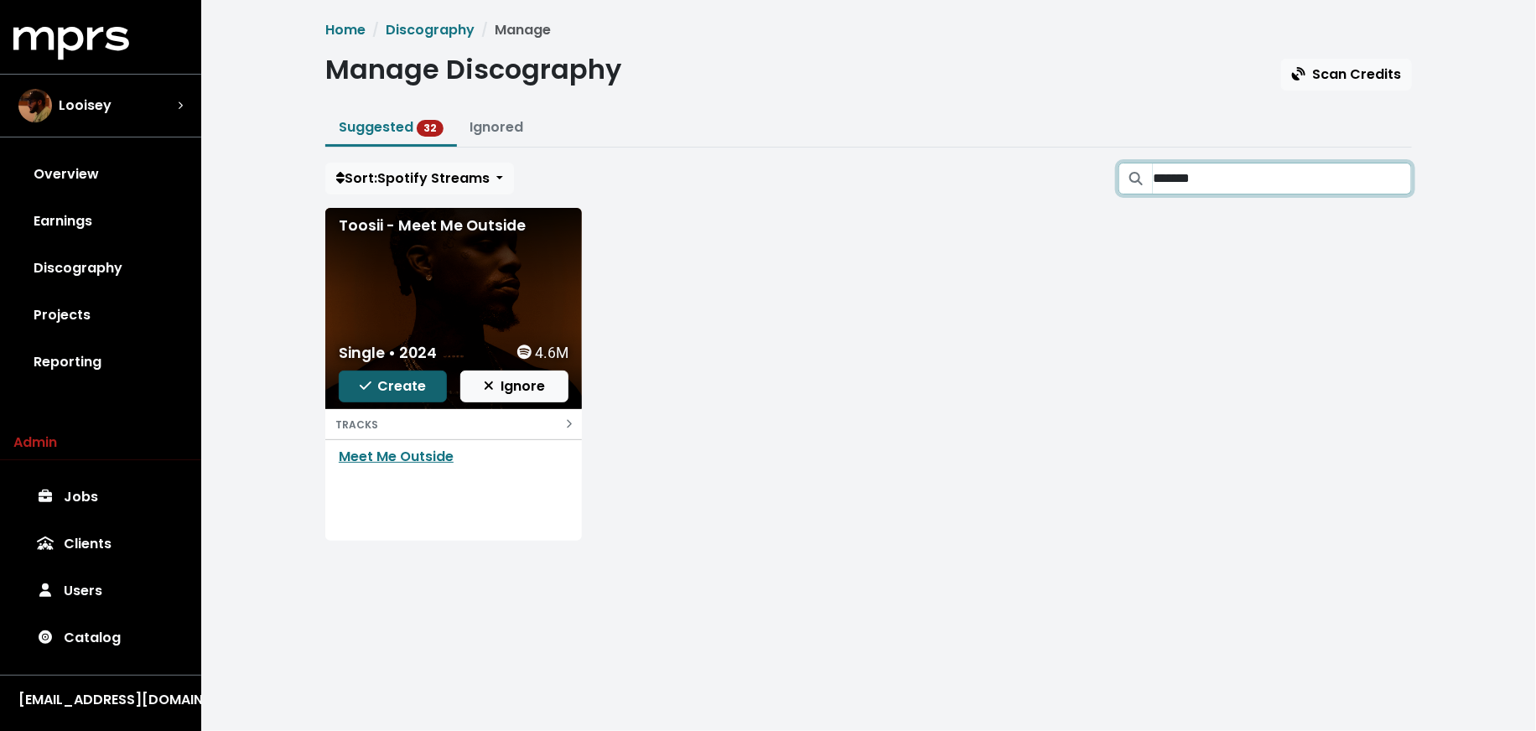
type input "*******"
click at [344, 392] on button "Create" at bounding box center [393, 387] width 108 height 32
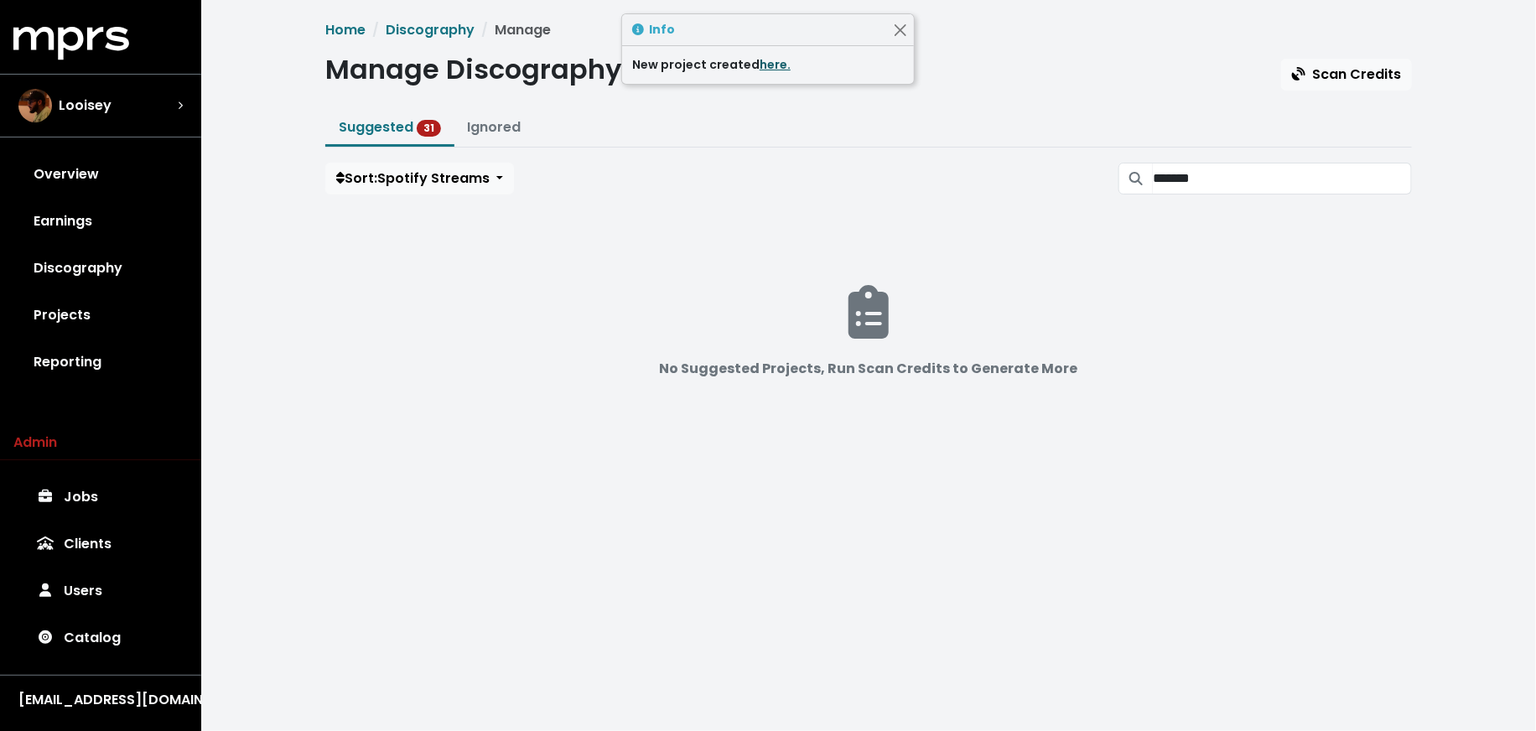
click at [780, 57] on link "here." at bounding box center [775, 64] width 31 height 17
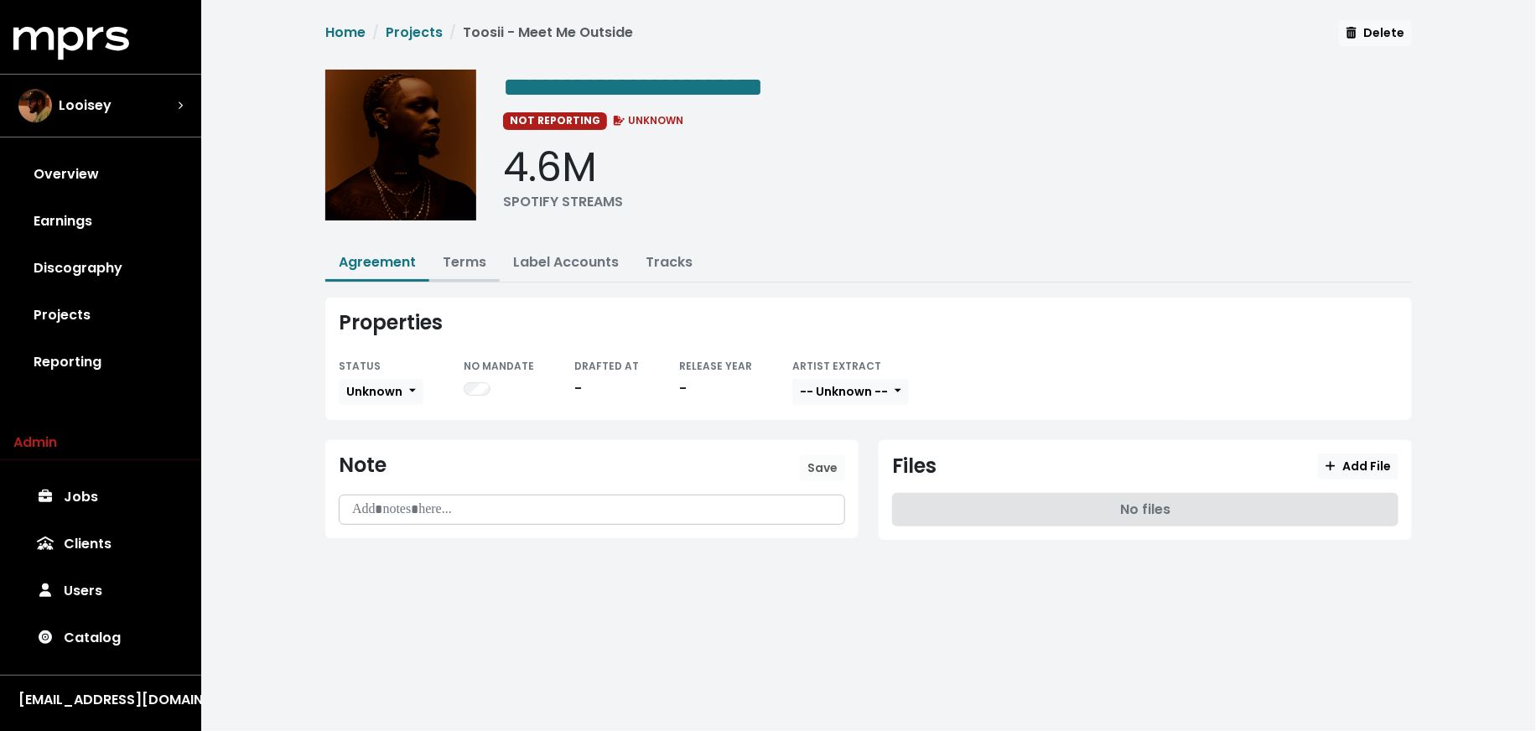
click at [476, 265] on link "Terms" at bounding box center [465, 261] width 44 height 19
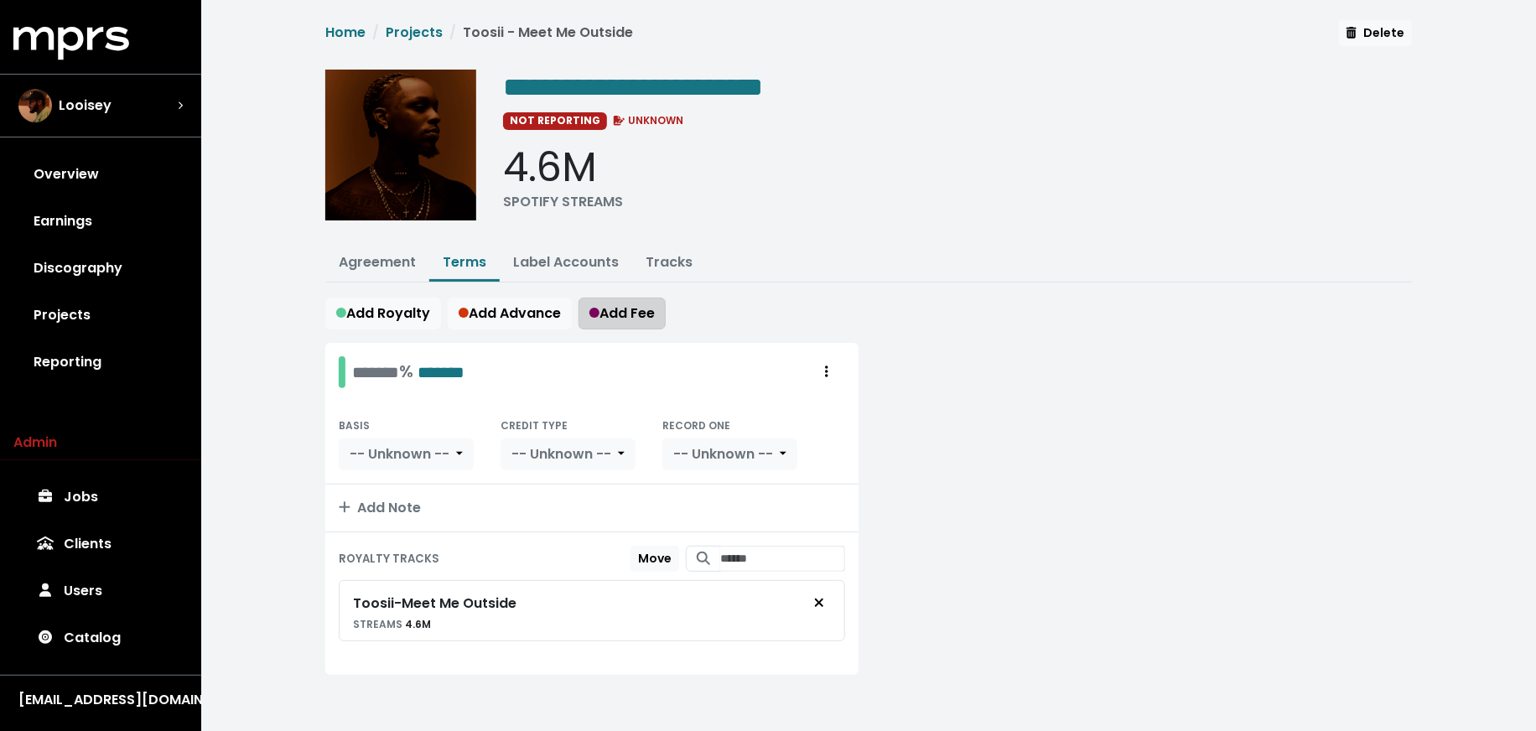
click at [612, 316] on span "Add Fee" at bounding box center [621, 313] width 65 height 19
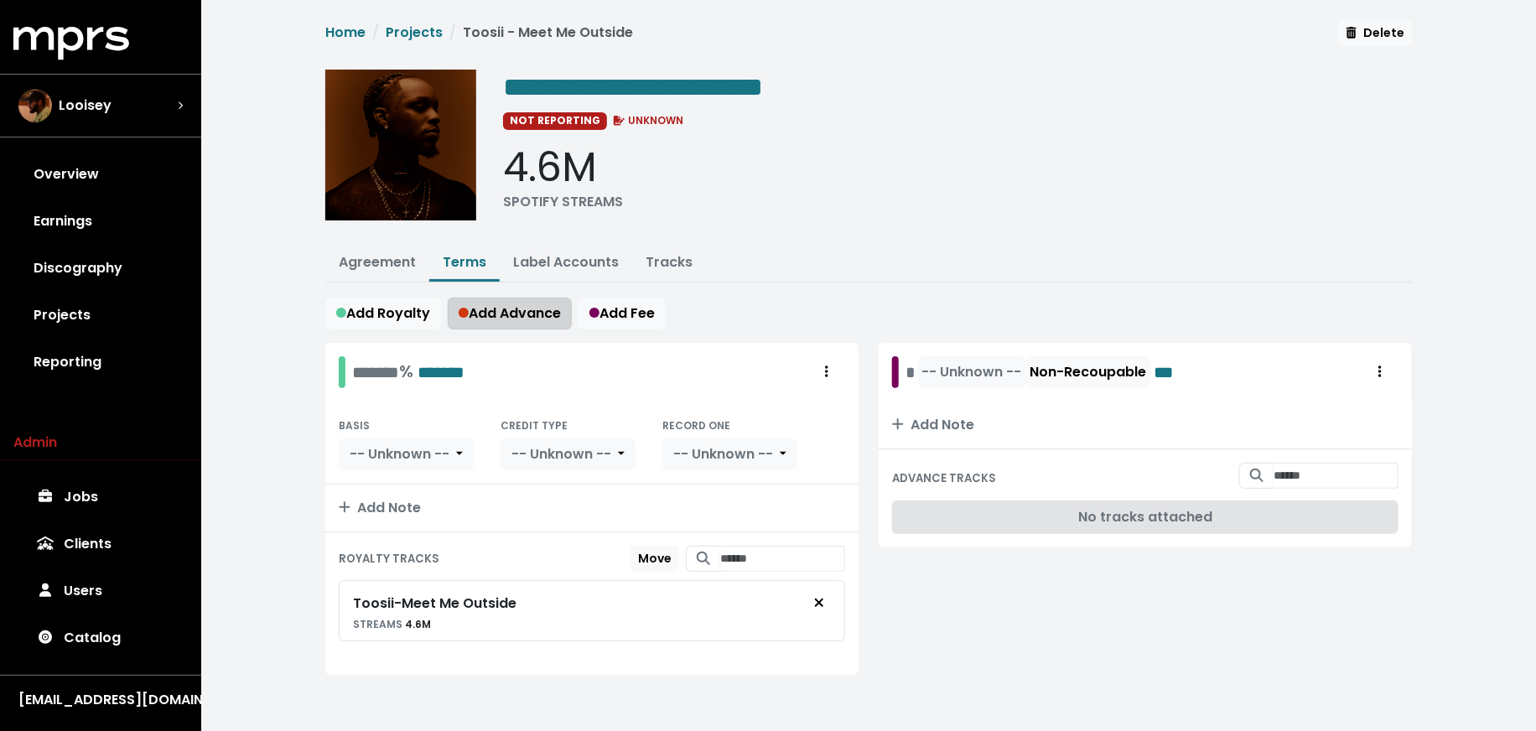
click at [496, 310] on span "Add Advance" at bounding box center [510, 313] width 102 height 19
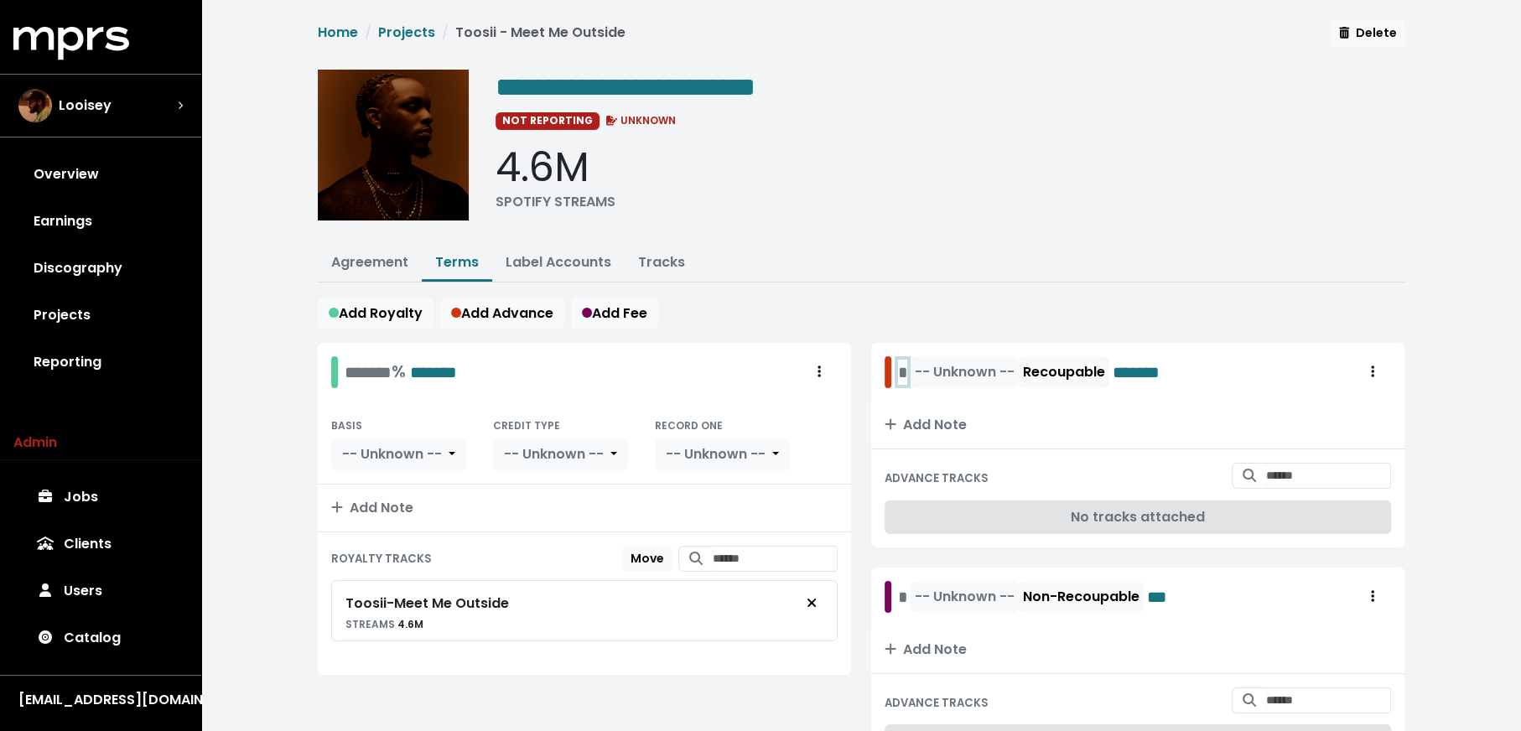
click at [901, 376] on div "* -- Unknown -- Recoupable *******" at bounding box center [1043, 372] width 291 height 32
click at [906, 600] on div "-- Unknown -- Non-Recoupable ***" at bounding box center [1032, 597] width 269 height 32
click at [1006, 378] on button "-- Unknown --" at bounding box center [986, 372] width 108 height 32
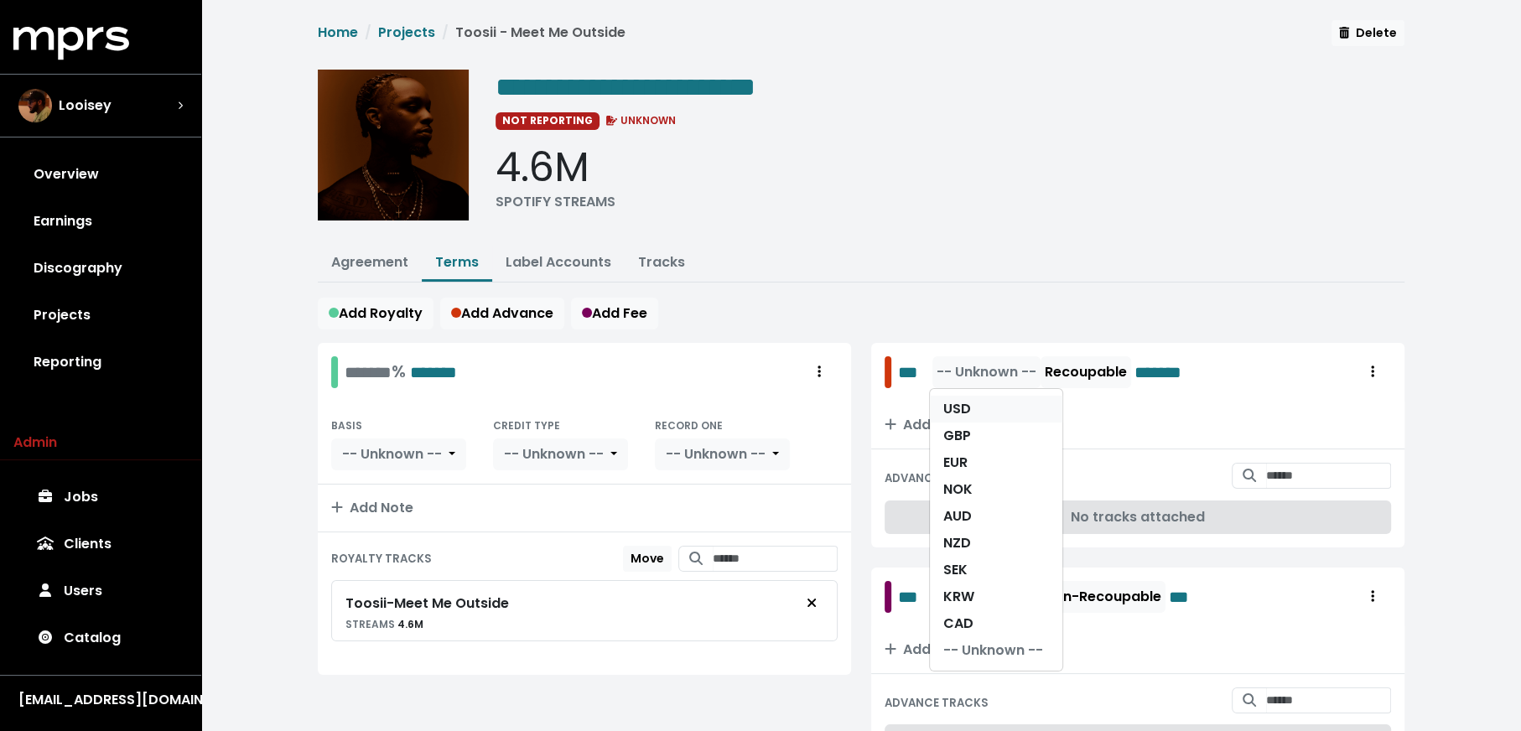
click at [1001, 412] on link "USD" at bounding box center [996, 409] width 132 height 27
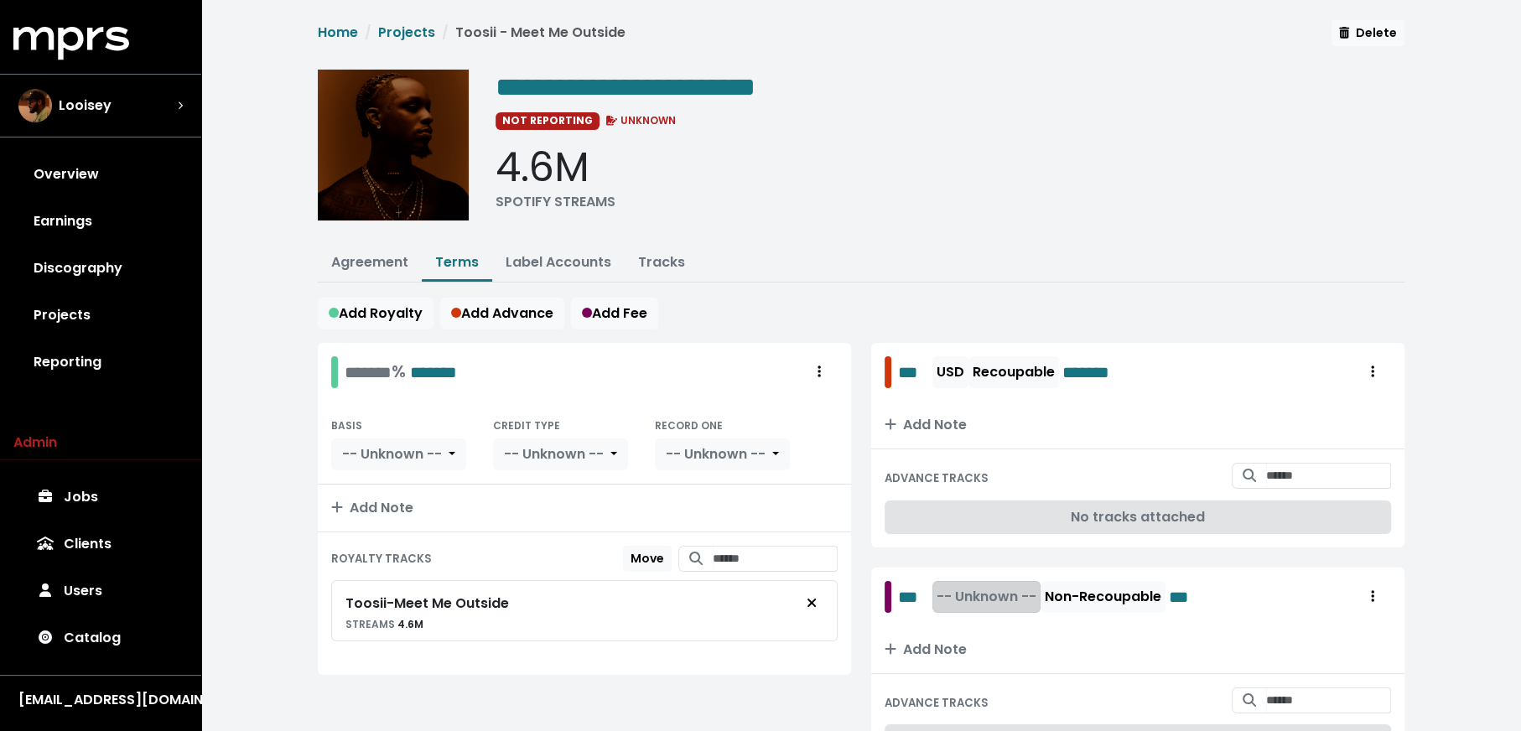
click at [1015, 589] on span "-- Unknown --" at bounding box center [987, 596] width 100 height 19
click at [1011, 620] on link "USD" at bounding box center [996, 633] width 132 height 27
click at [348, 367] on div "******* % *******" at bounding box center [401, 372] width 112 height 26
click at [271, 405] on div "**********" at bounding box center [861, 416] width 1320 height 832
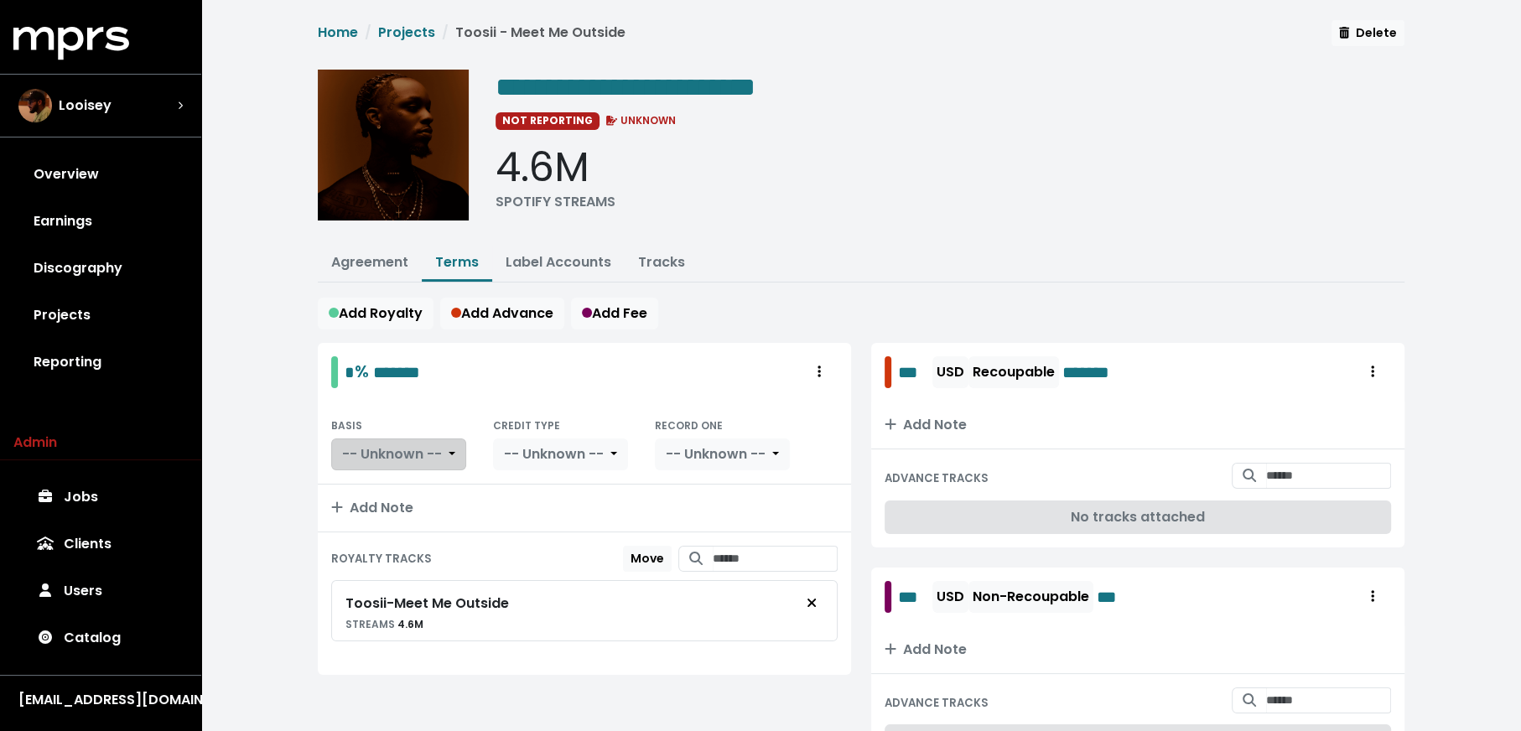
click at [367, 453] on span "-- Unknown --" at bounding box center [392, 453] width 100 height 19
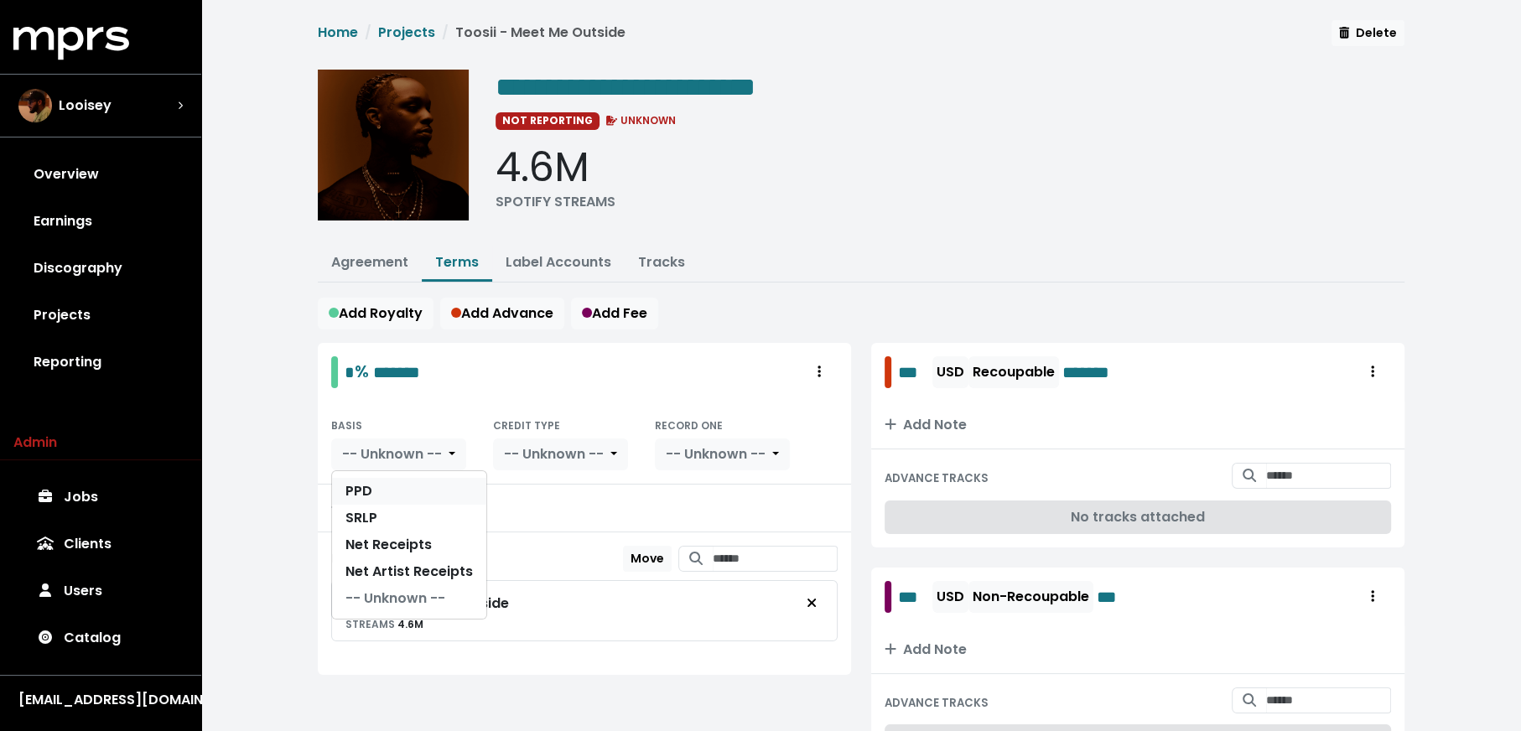
click at [373, 487] on link "PPD" at bounding box center [409, 491] width 154 height 27
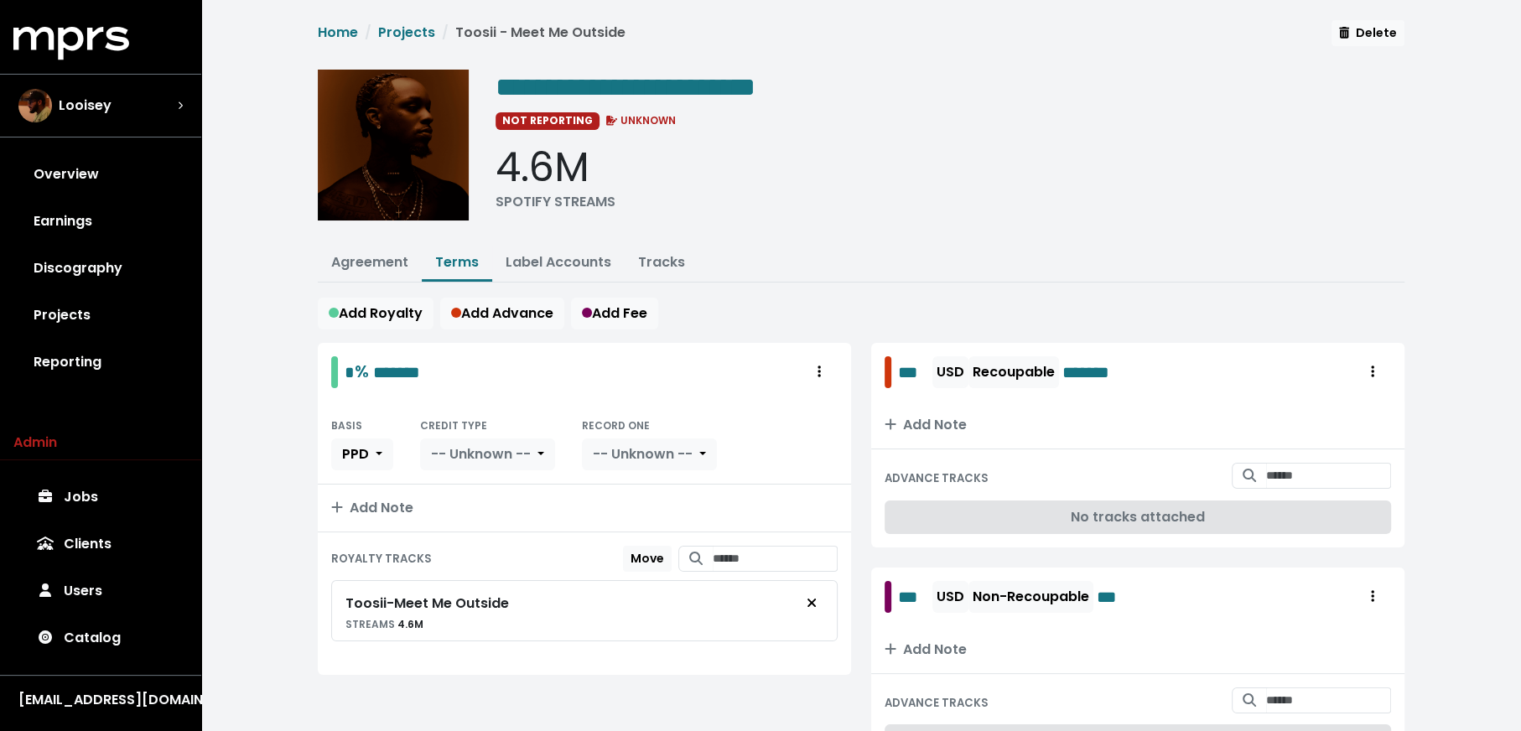
click at [538, 455] on button "-- Unknown --" at bounding box center [487, 455] width 135 height 32
click at [527, 517] on link "Producer" at bounding box center [500, 518] width 159 height 27
click at [631, 455] on span "-- Unknown --" at bounding box center [607, 453] width 100 height 19
click at [632, 484] on link "Yes" at bounding box center [613, 491] width 132 height 27
click at [397, 267] on link "Agreement" at bounding box center [369, 261] width 77 height 19
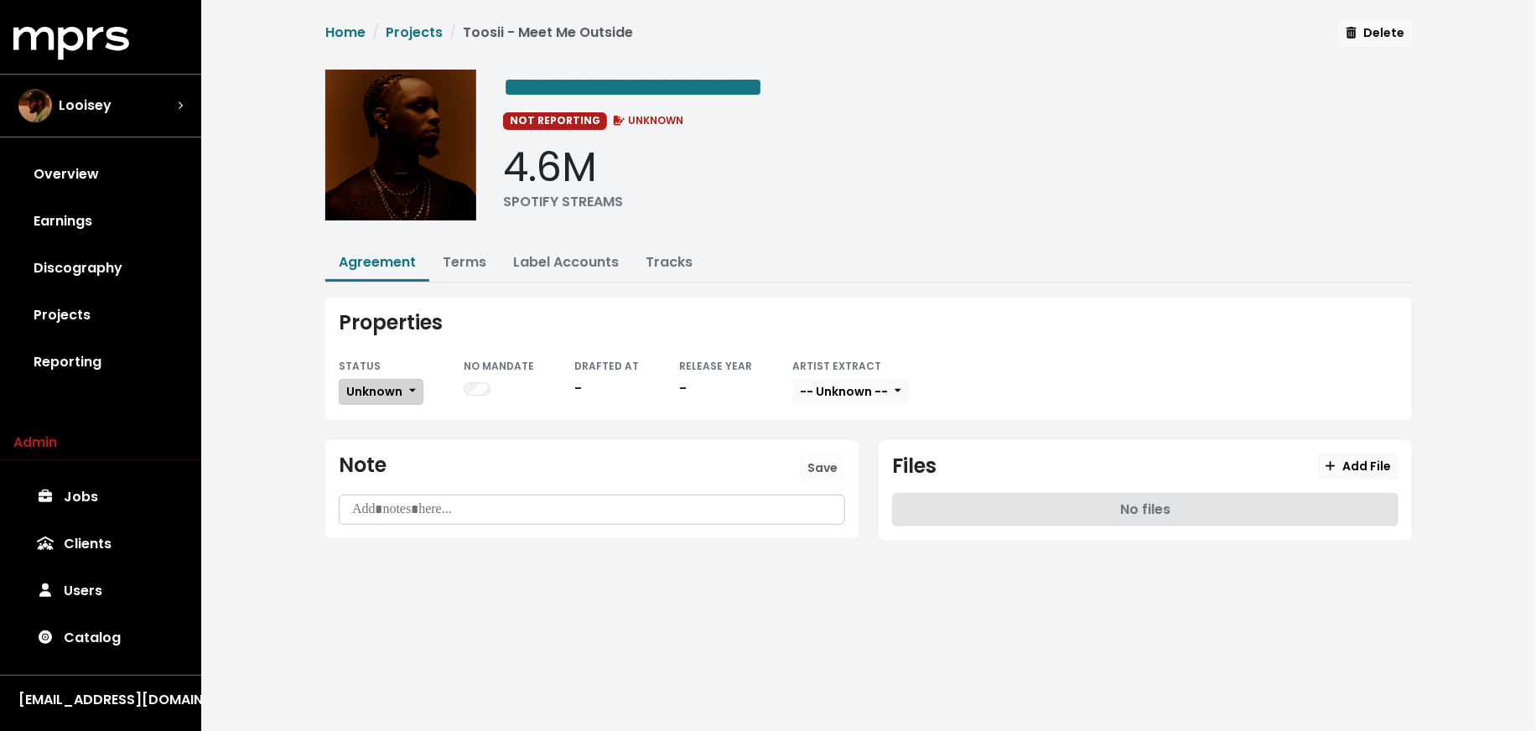
click at [392, 389] on span "Unknown" at bounding box center [374, 391] width 56 height 17
click at [387, 552] on link "Fully Executed" at bounding box center [419, 560] width 158 height 27
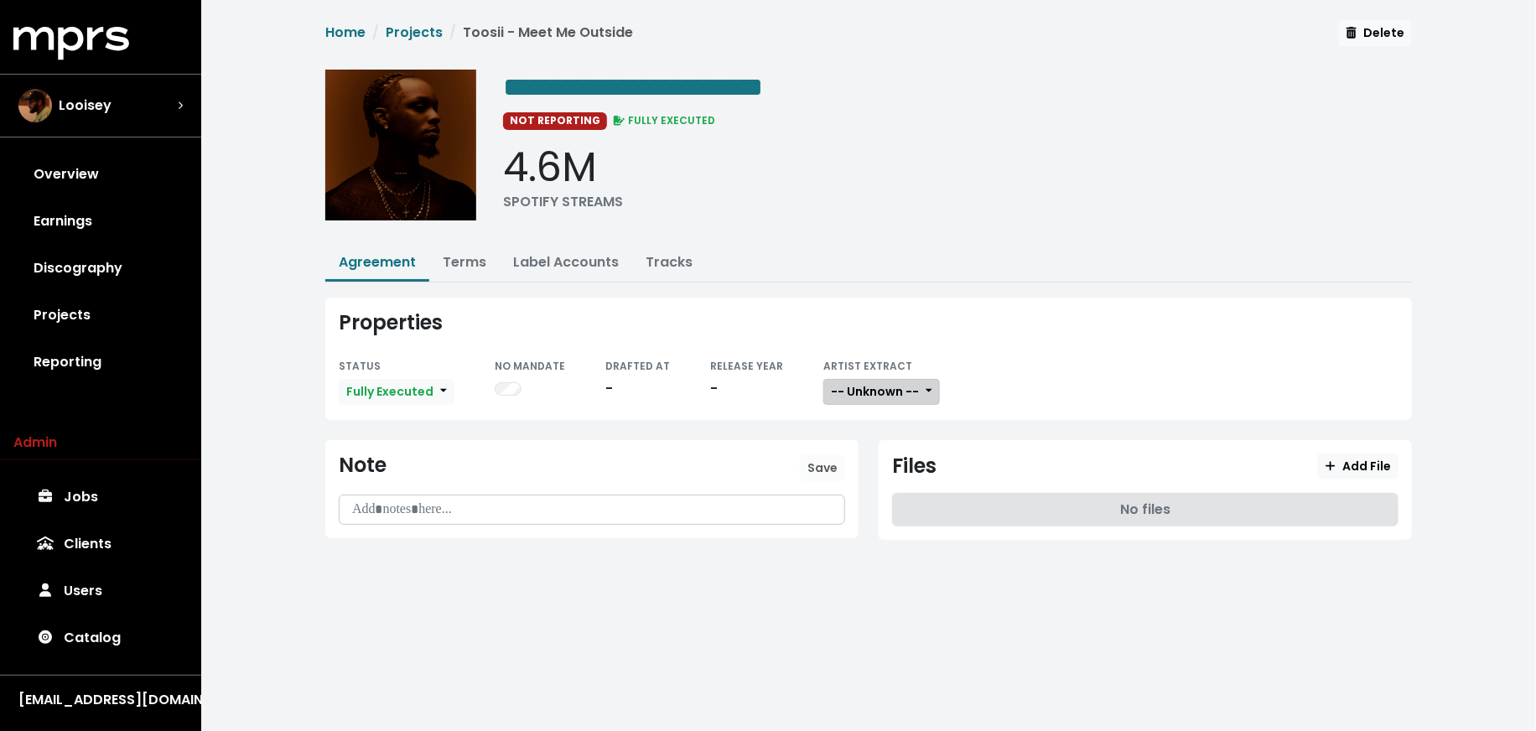
click at [904, 382] on button "-- Unknown --" at bounding box center [881, 392] width 117 height 26
click at [892, 466] on link "Not Available" at bounding box center [890, 479] width 132 height 27
click at [1342, 465] on span "Add File" at bounding box center [1358, 466] width 65 height 17
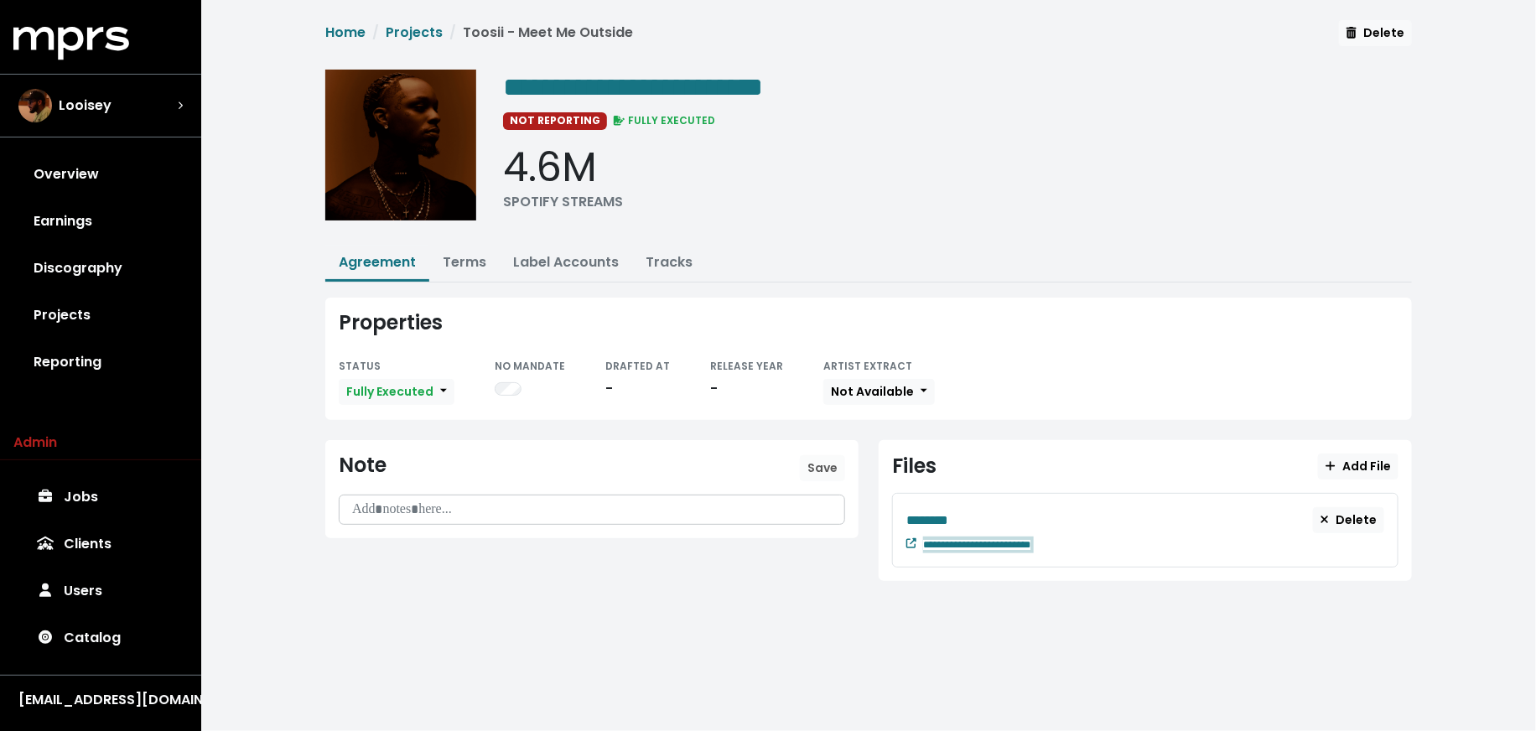
click at [1081, 539] on div "**********" at bounding box center [1153, 543] width 461 height 20
paste span "Edit value"
click at [983, 510] on div "********" at bounding box center [1109, 520] width 407 height 21
click at [981, 513] on div "********" at bounding box center [1109, 520] width 407 height 21
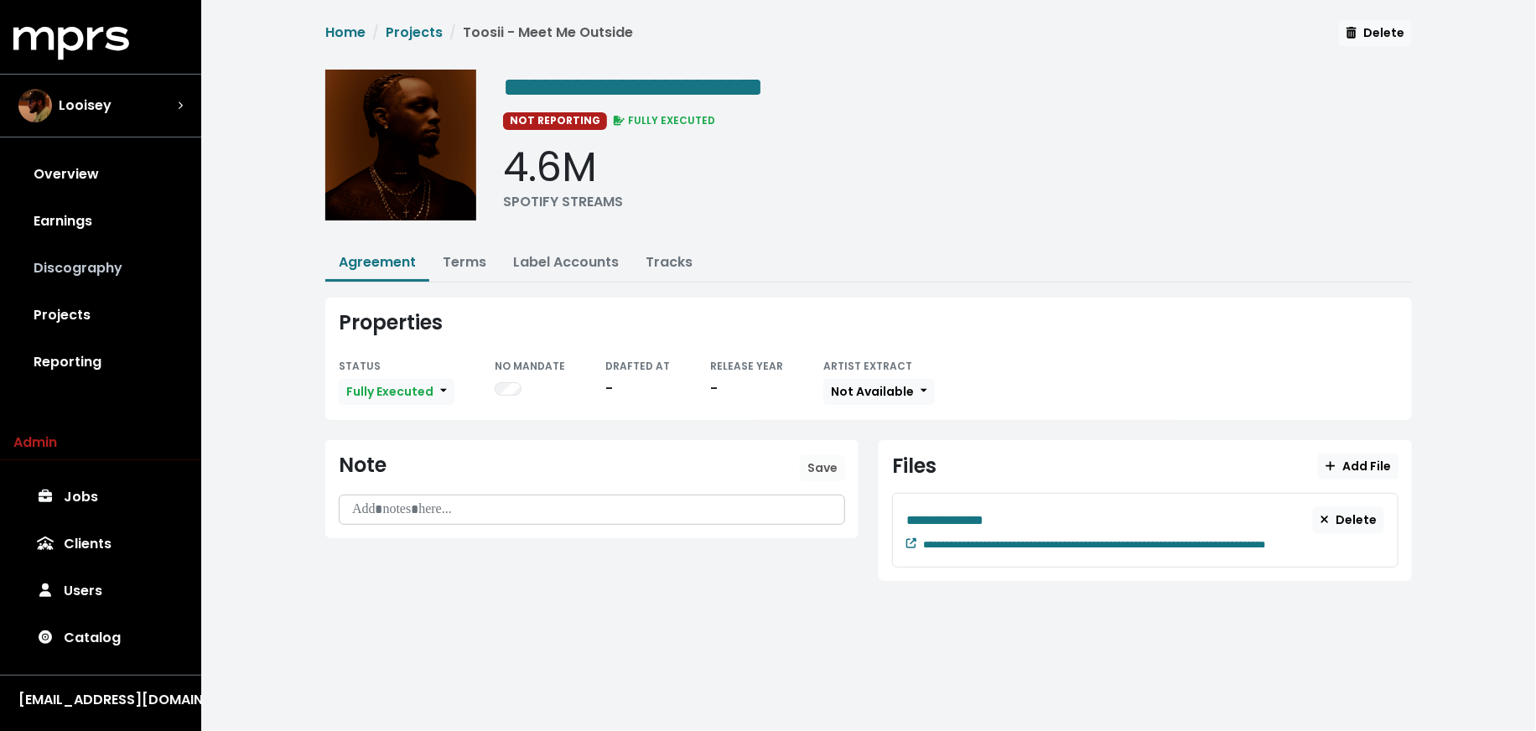
click at [154, 256] on link "Discography" at bounding box center [100, 268] width 174 height 47
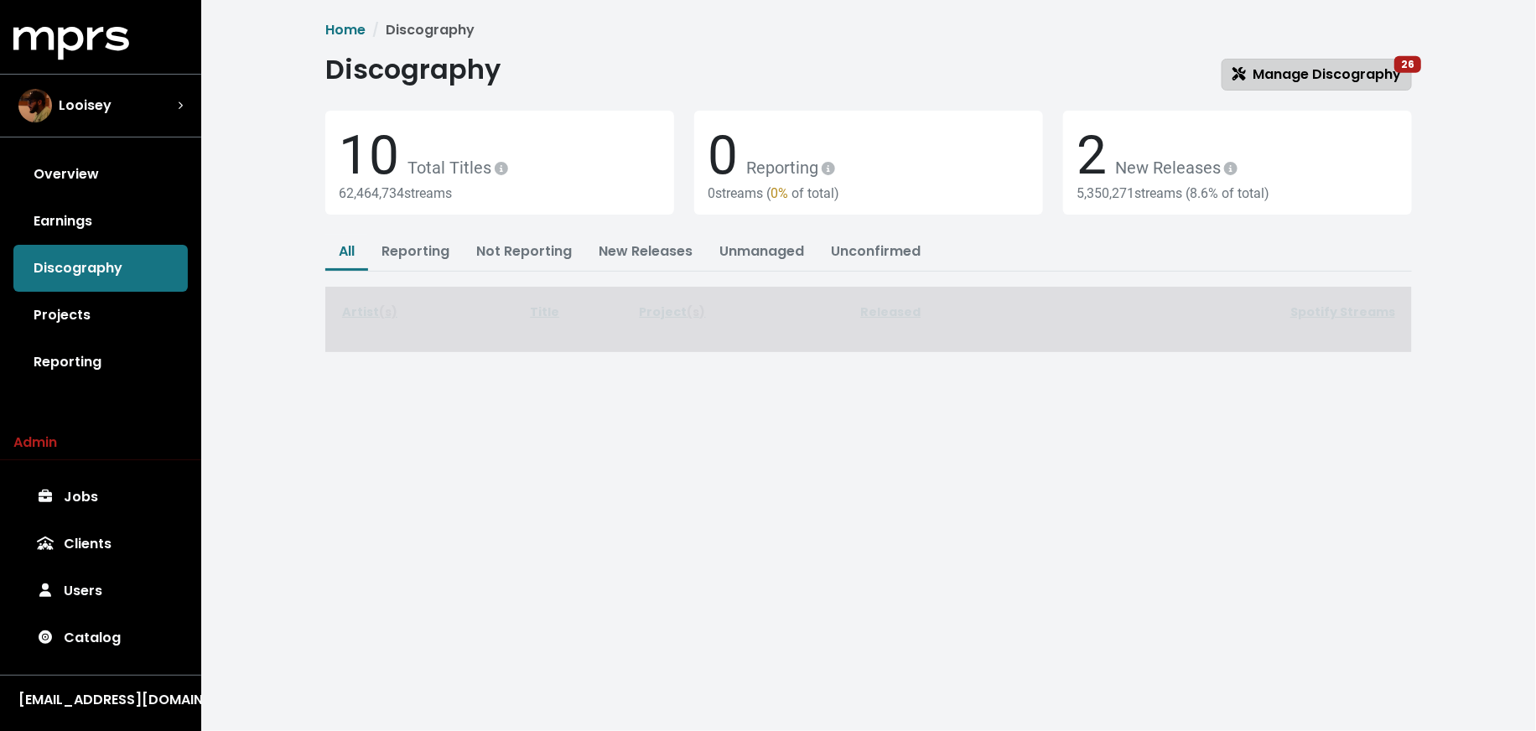
click at [1362, 75] on span "Manage Discography 26" at bounding box center [1317, 74] width 169 height 19
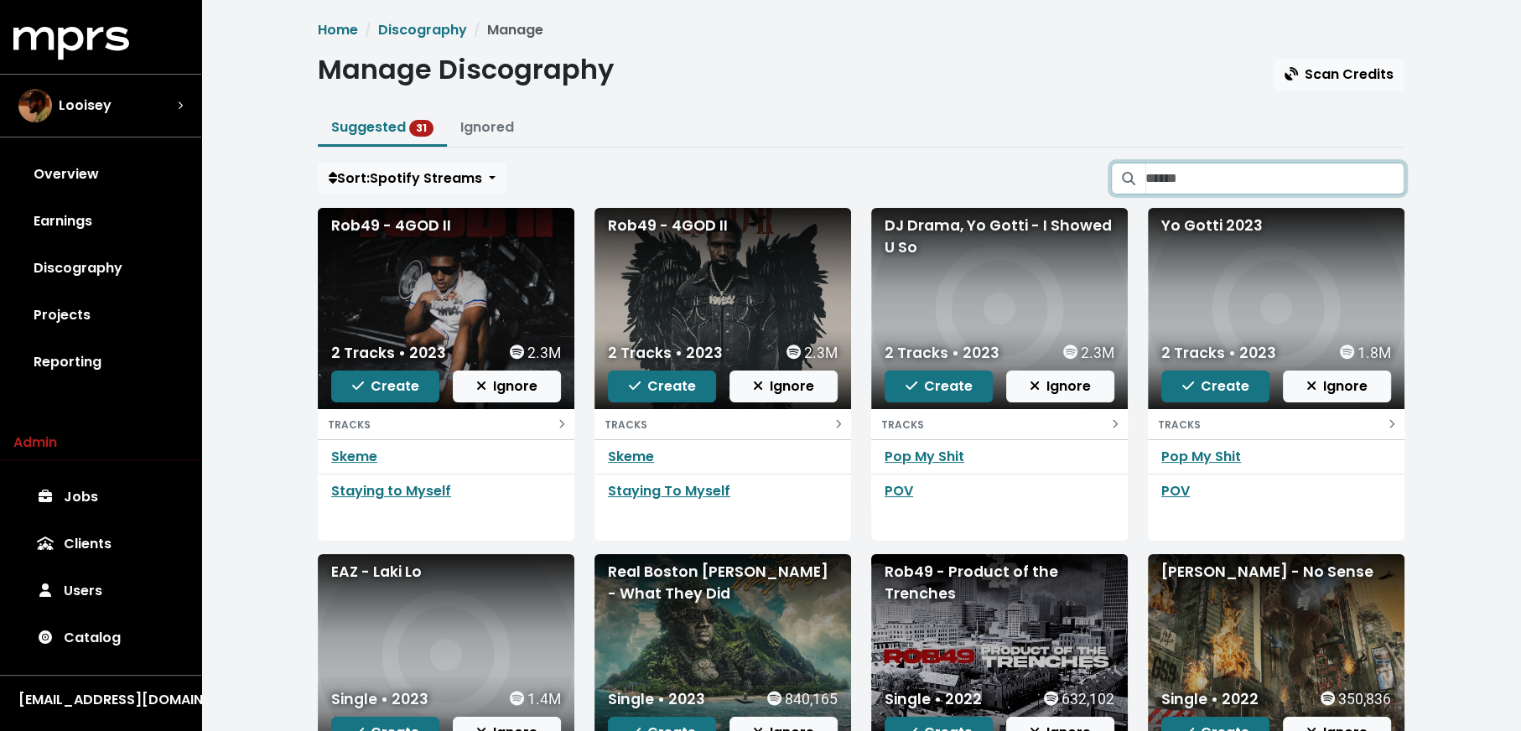
click at [1287, 169] on input "Search suggested projects" at bounding box center [1274, 179] width 259 height 32
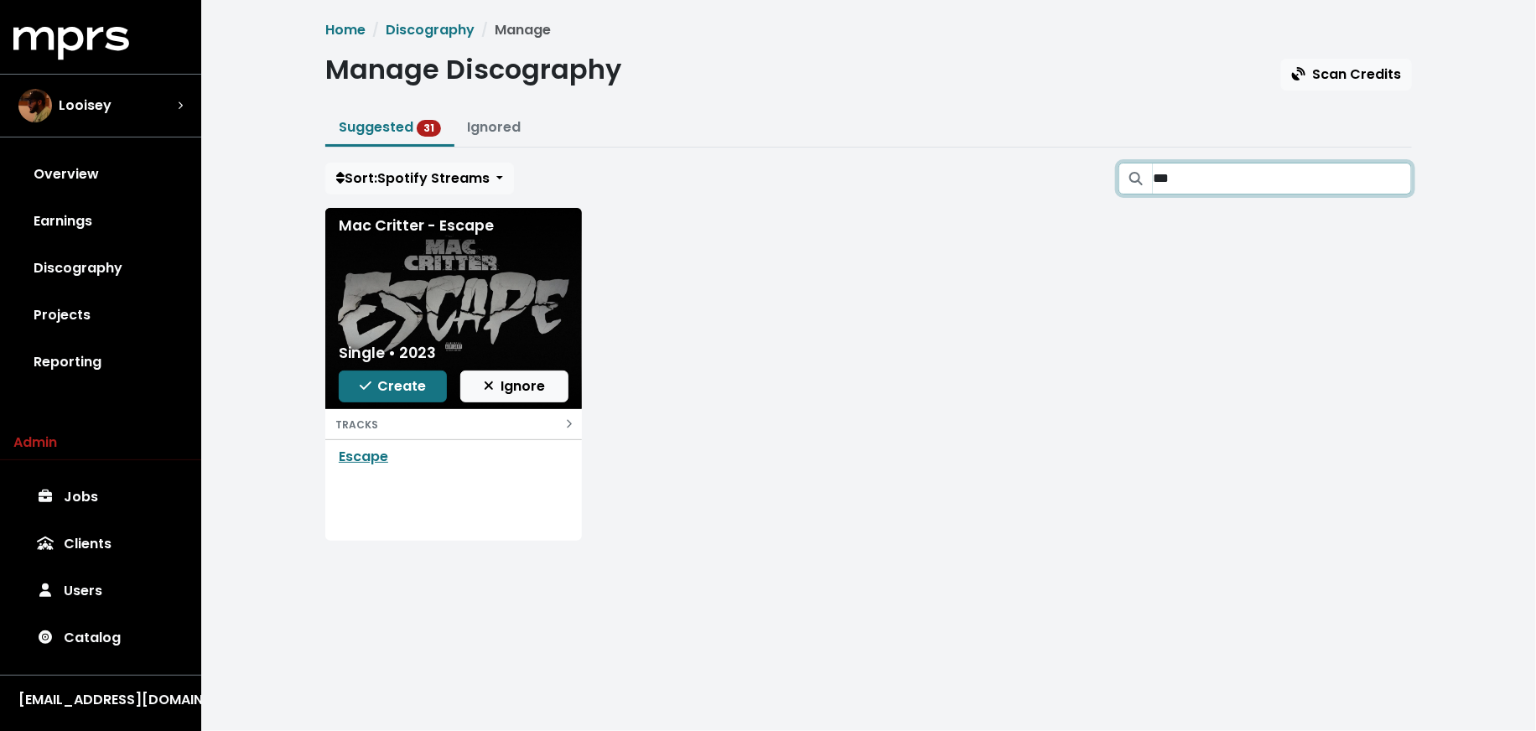
type input "***"
click at [386, 390] on span "Create" at bounding box center [393, 385] width 67 height 19
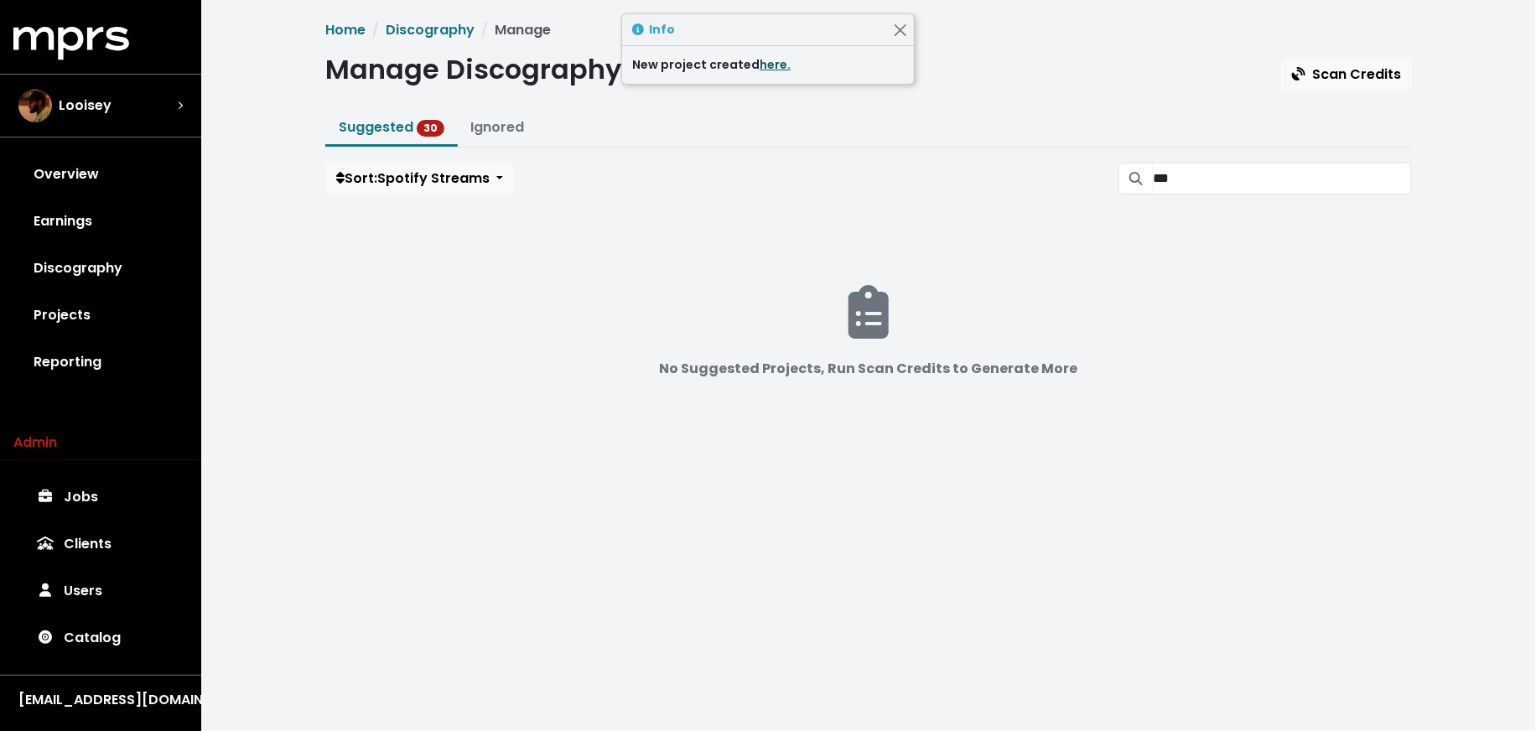
click at [766, 59] on link "here." at bounding box center [775, 64] width 31 height 17
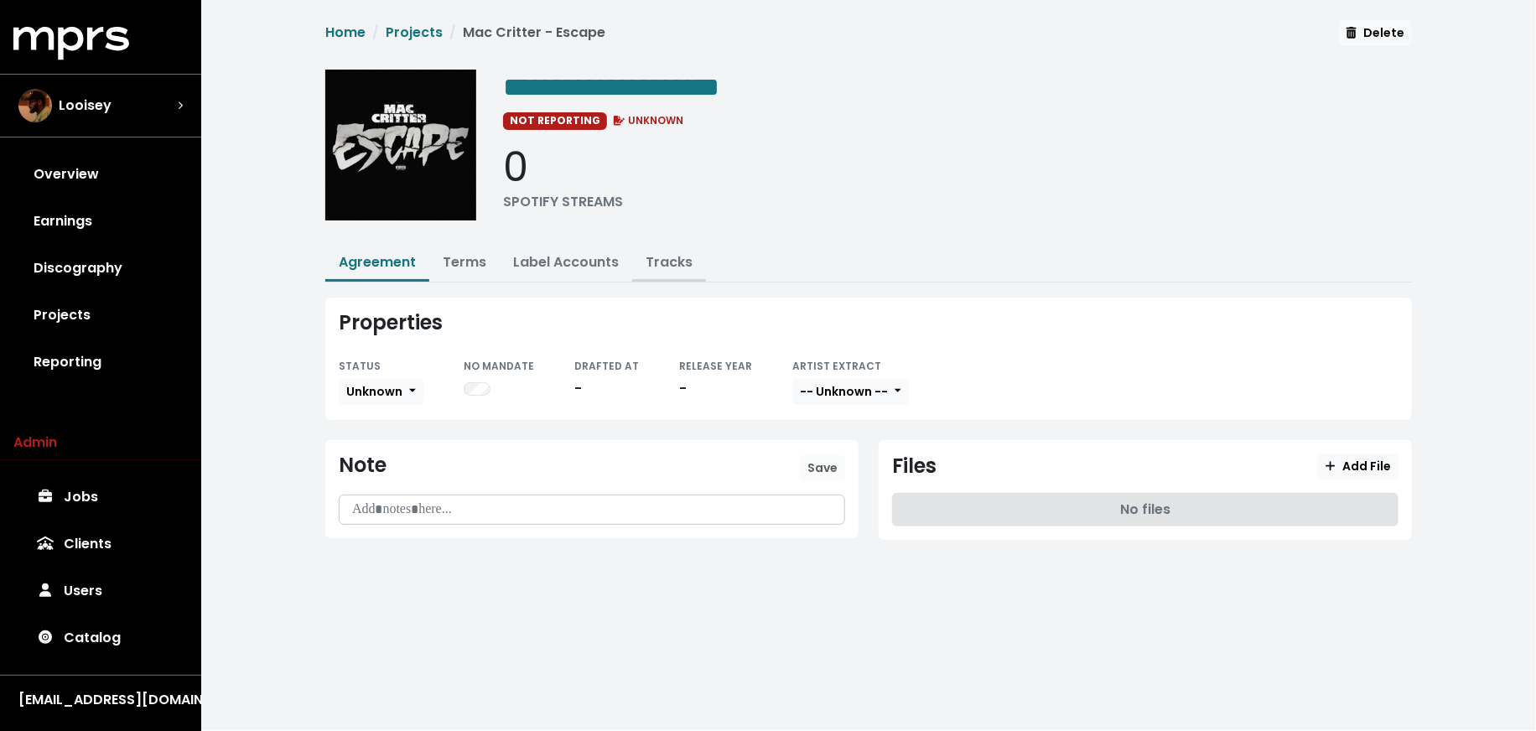
click at [662, 262] on link "Tracks" at bounding box center [669, 261] width 47 height 19
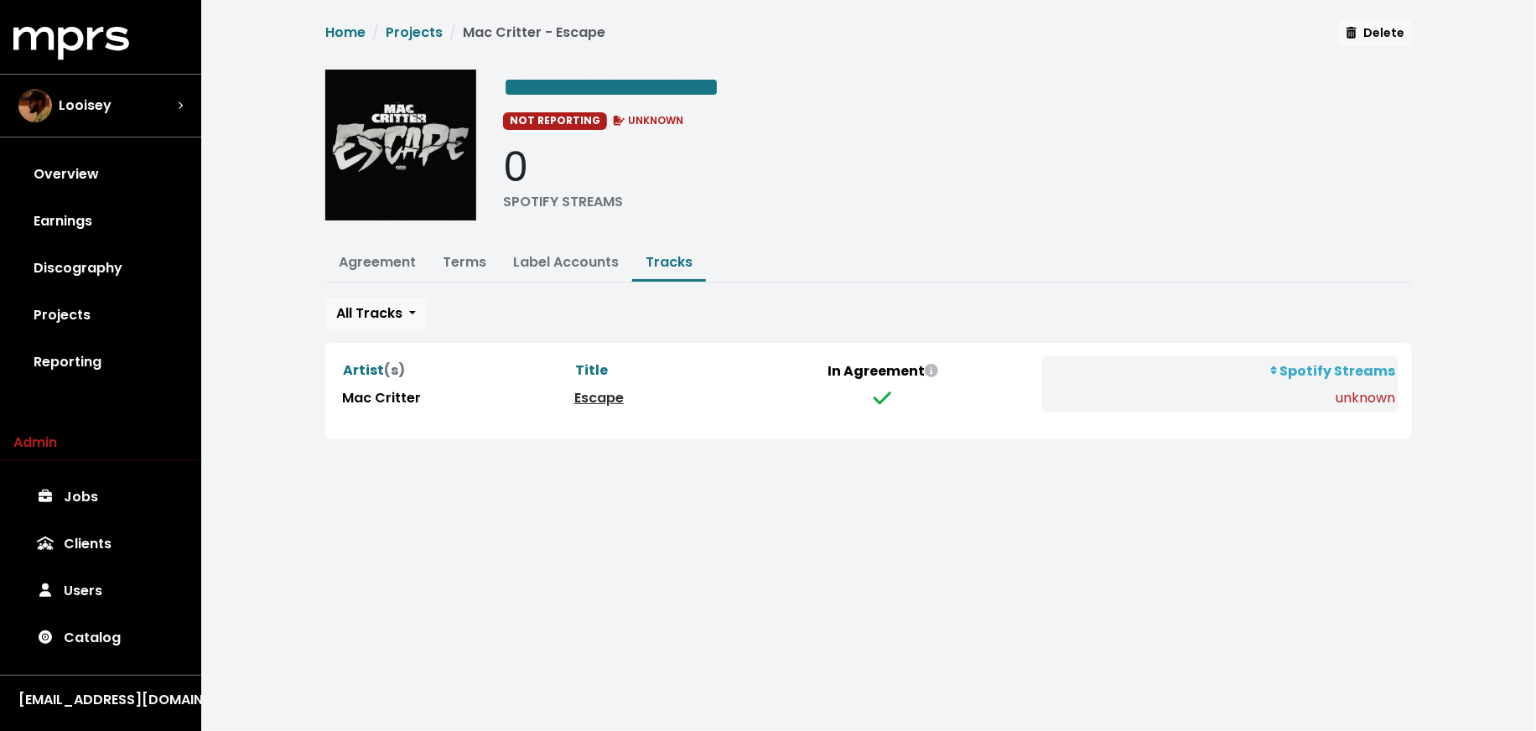
click at [580, 400] on link "Escape" at bounding box center [598, 397] width 49 height 19
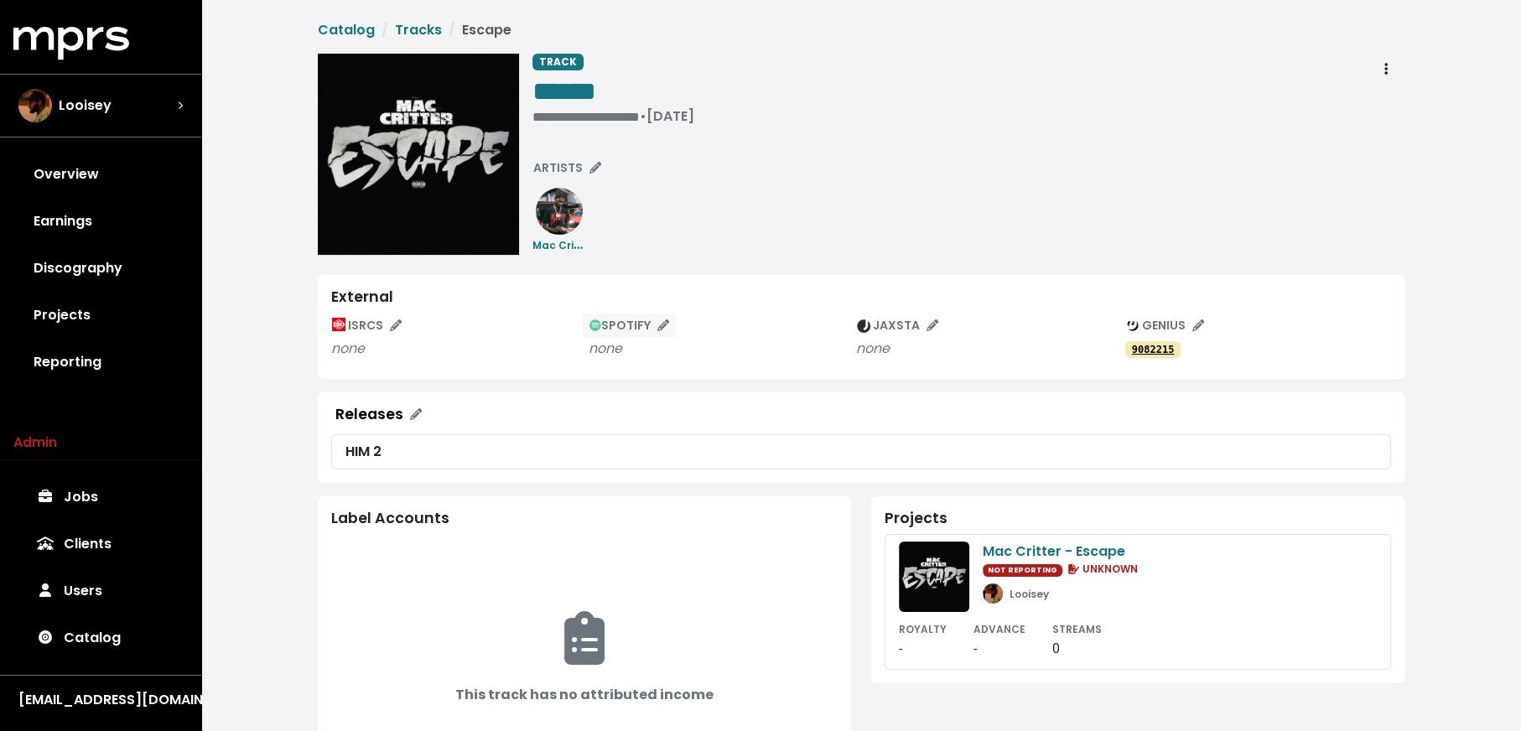
click at [624, 314] on button "SPOTIFY" at bounding box center [629, 326] width 95 height 26
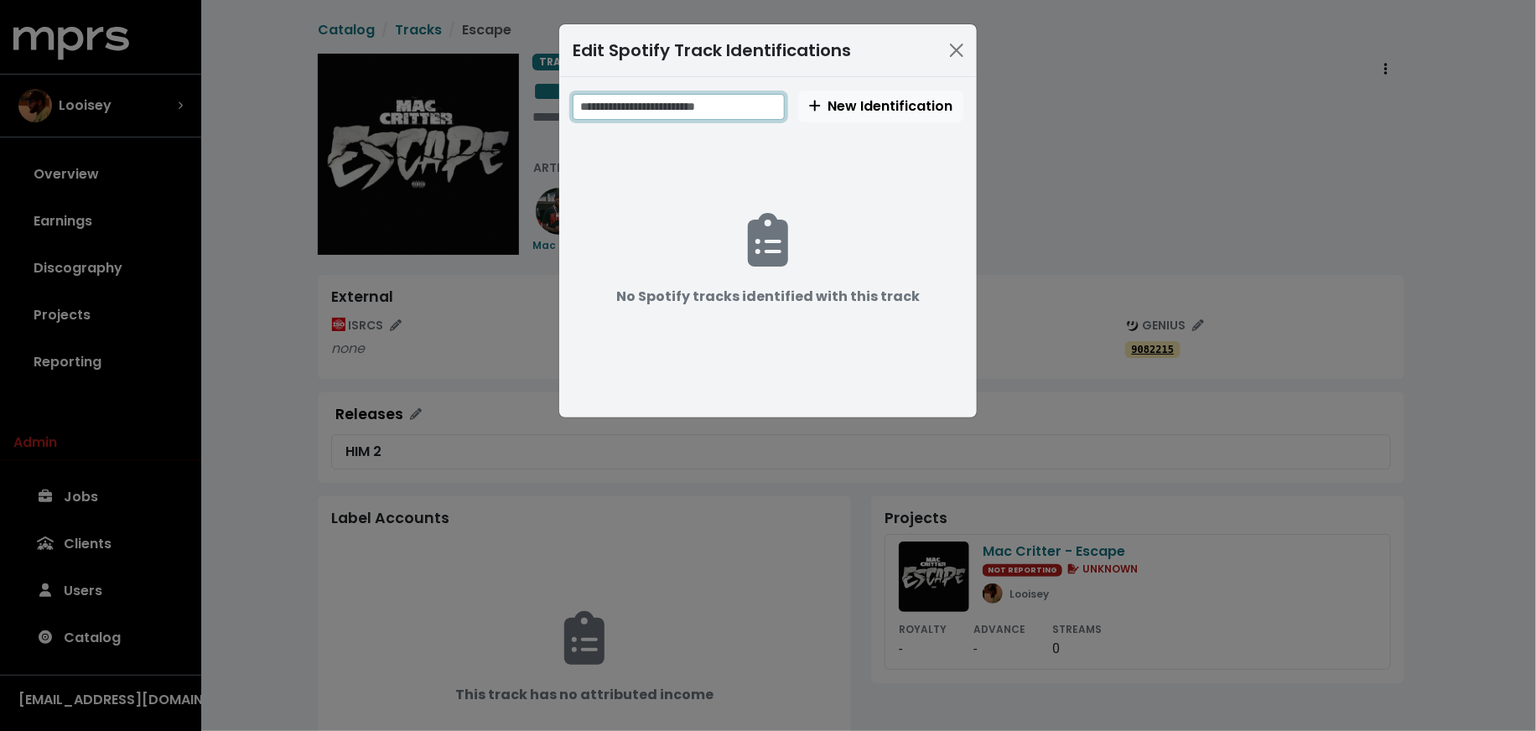
click at [682, 117] on input "text" at bounding box center [679, 107] width 212 height 26
paste input "**********"
click at [655, 104] on input "**********" at bounding box center [680, 107] width 215 height 26
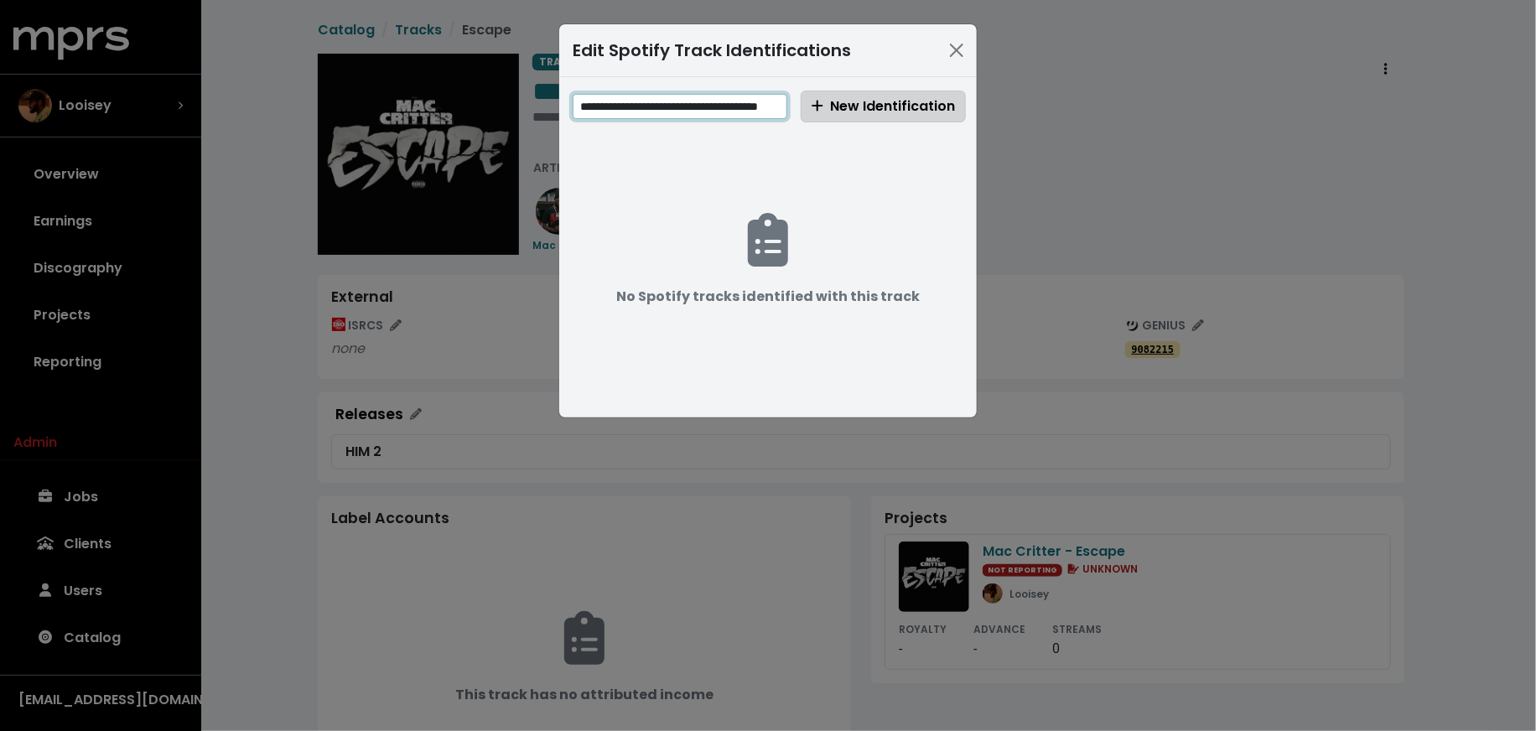
type input "**********"
click at [893, 105] on span "New Identification" at bounding box center [883, 105] width 143 height 19
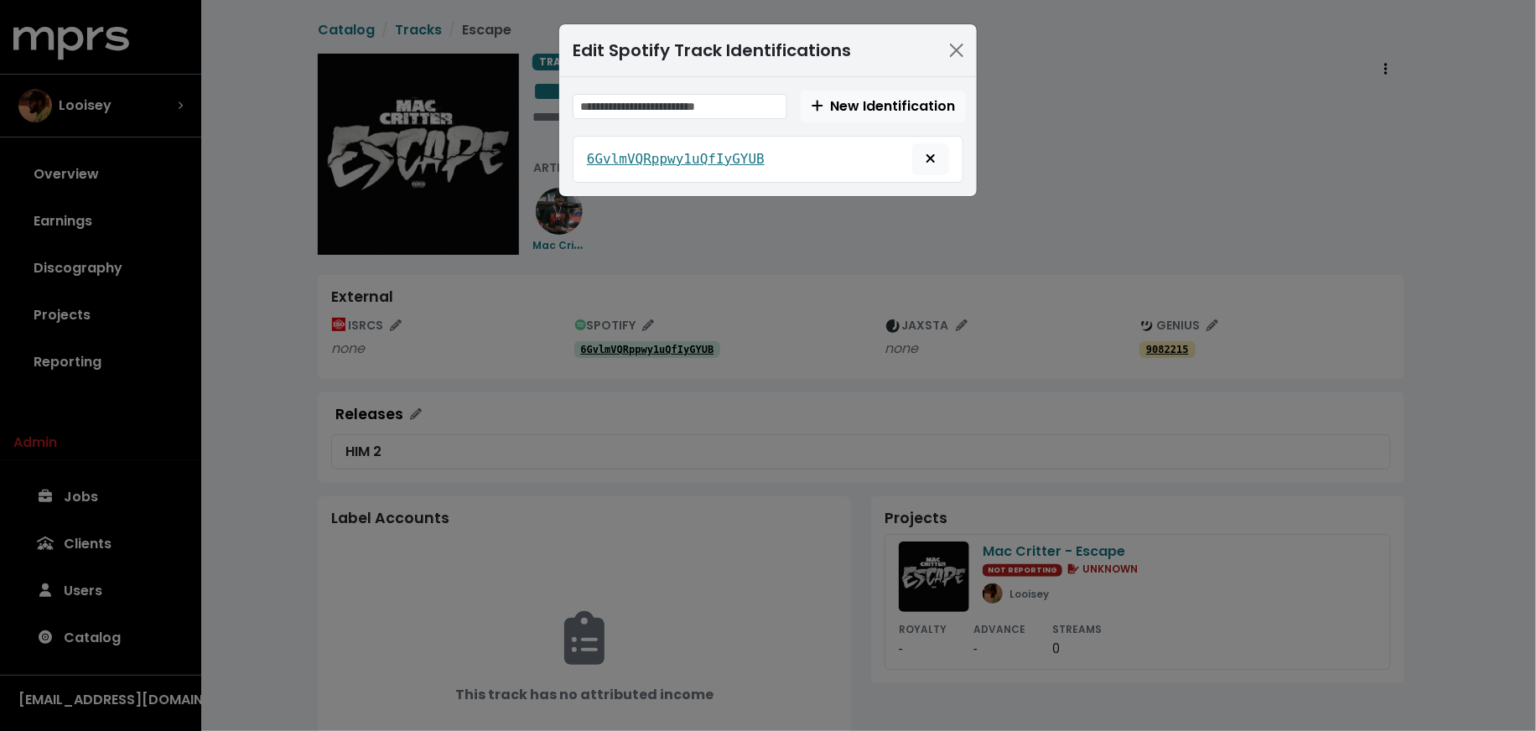
click at [649, 407] on div "Edit Spotify Track Identifications New Identification 6GvlmVQRppwy1uQfIyGYUB" at bounding box center [768, 365] width 1536 height 731
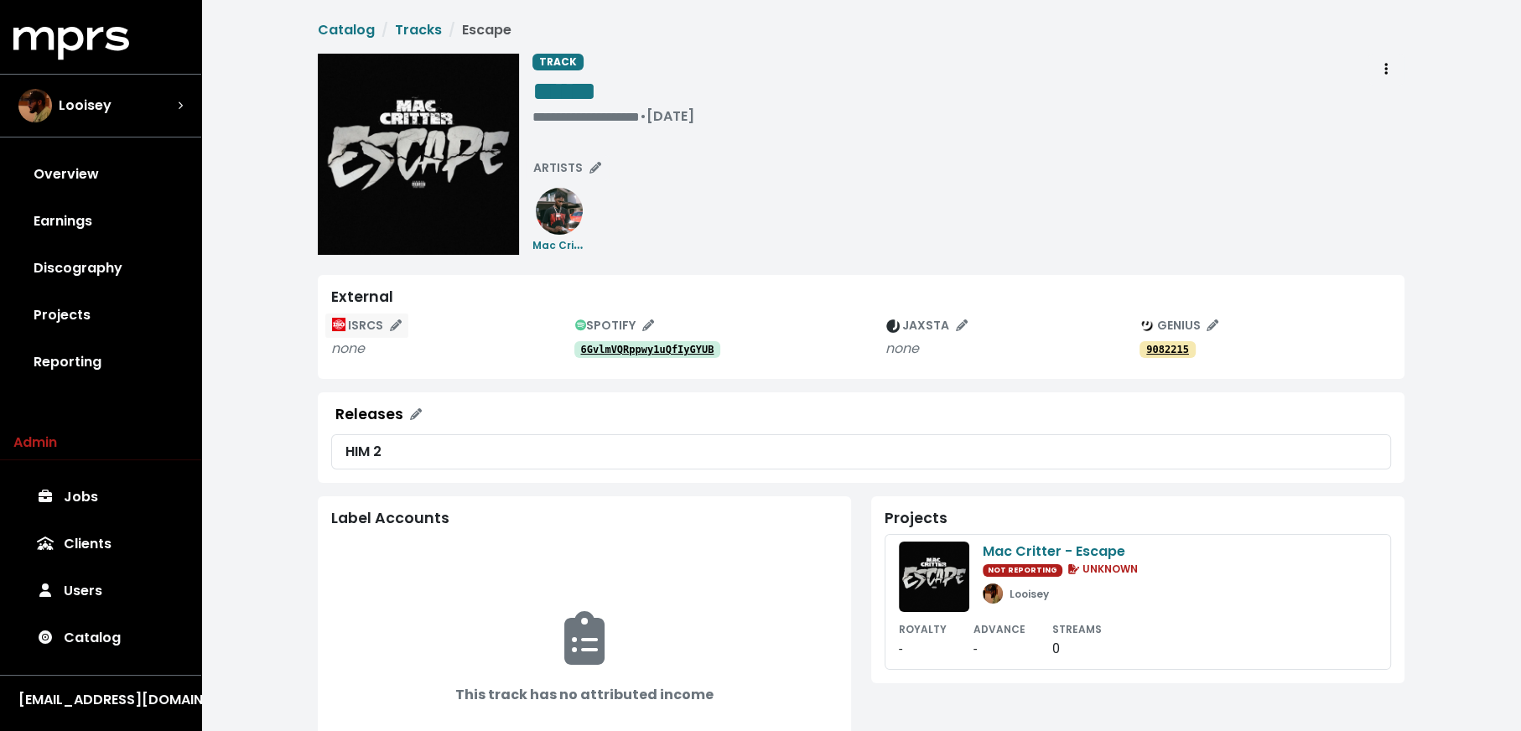
click at [338, 324] on img "Edit ISRC mappings for this track" at bounding box center [338, 324] width 13 height 13
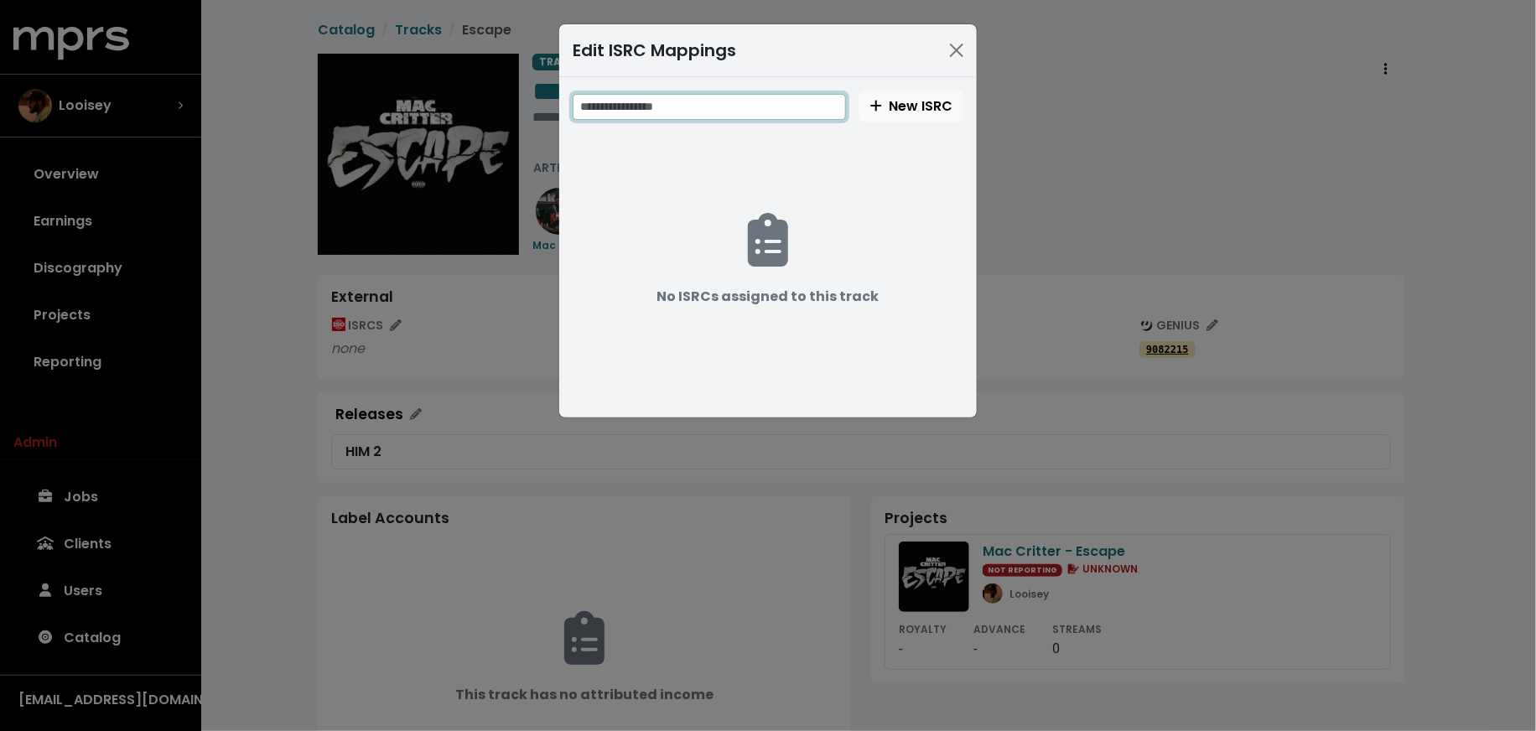
click at [743, 98] on input "text" at bounding box center [709, 107] width 273 height 26
paste input "**********"
type input "**********"
click at [931, 122] on span "**********" at bounding box center [768, 248] width 391 height 314
click at [927, 111] on span "New ISRC" at bounding box center [911, 105] width 82 height 19
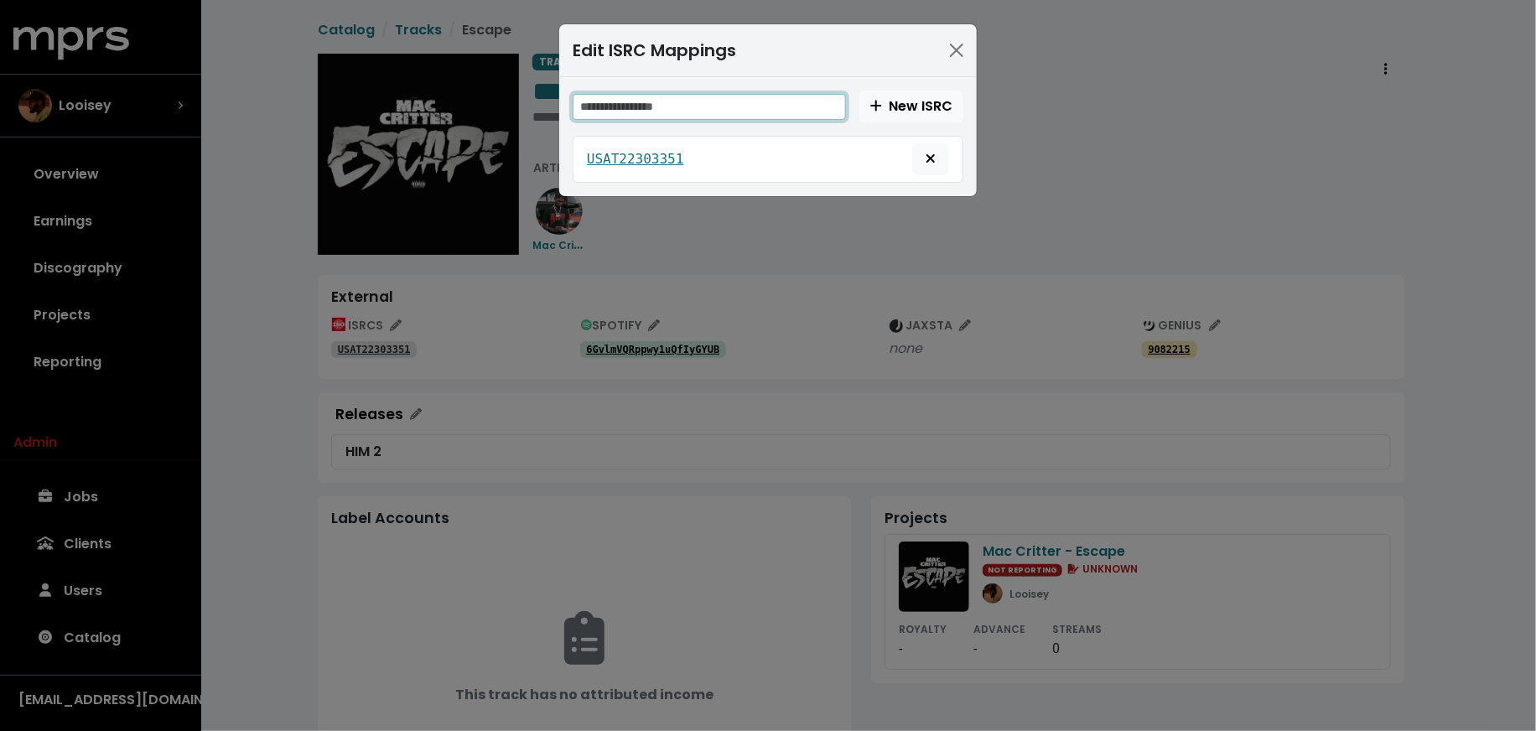
click at [686, 105] on input "text" at bounding box center [709, 107] width 273 height 26
paste input "**********"
type input "**********"
click at [875, 114] on span "New ISRC" at bounding box center [911, 105] width 82 height 19
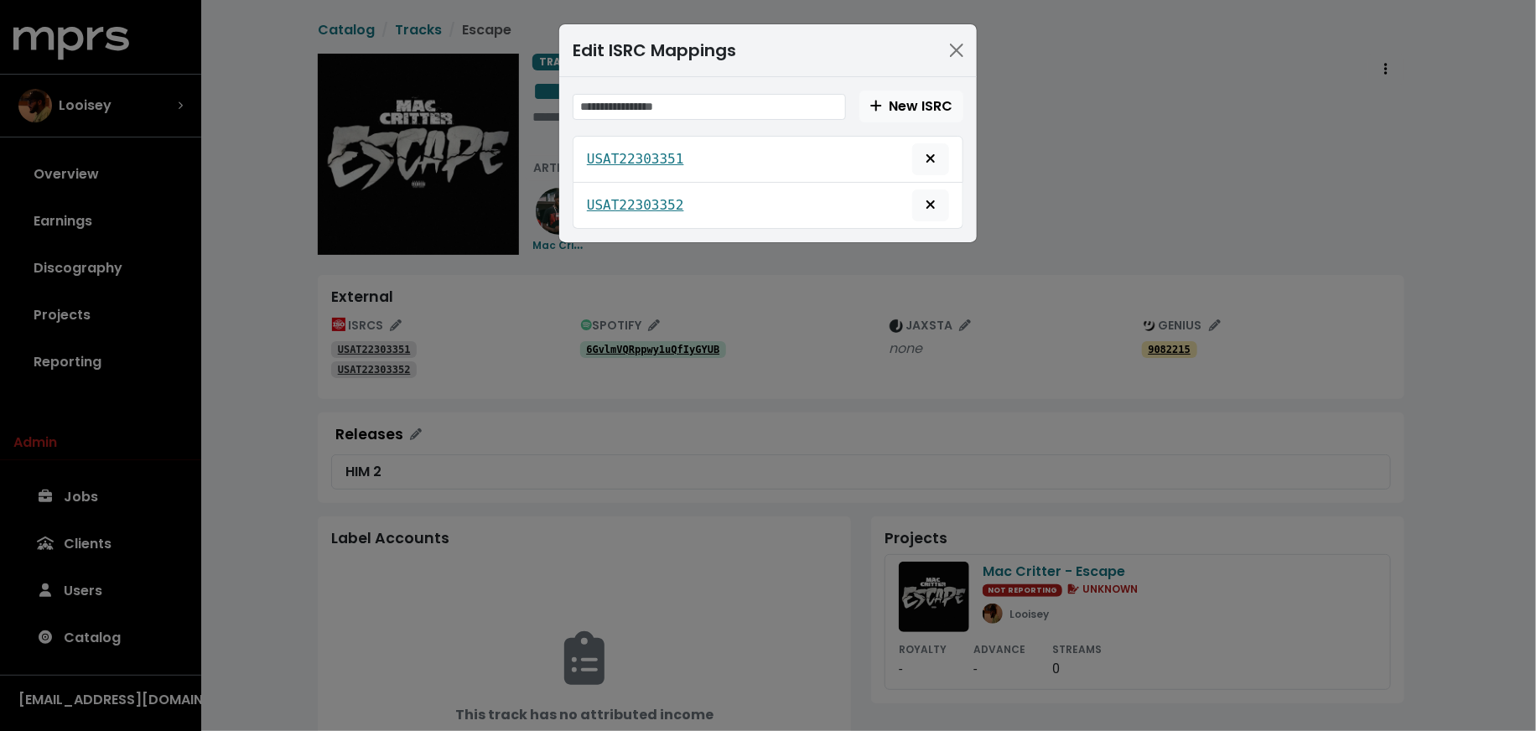
click at [276, 153] on div "Edit ISRC Mappings New ISRC USAT22303351 USAT22303352" at bounding box center [768, 365] width 1536 height 731
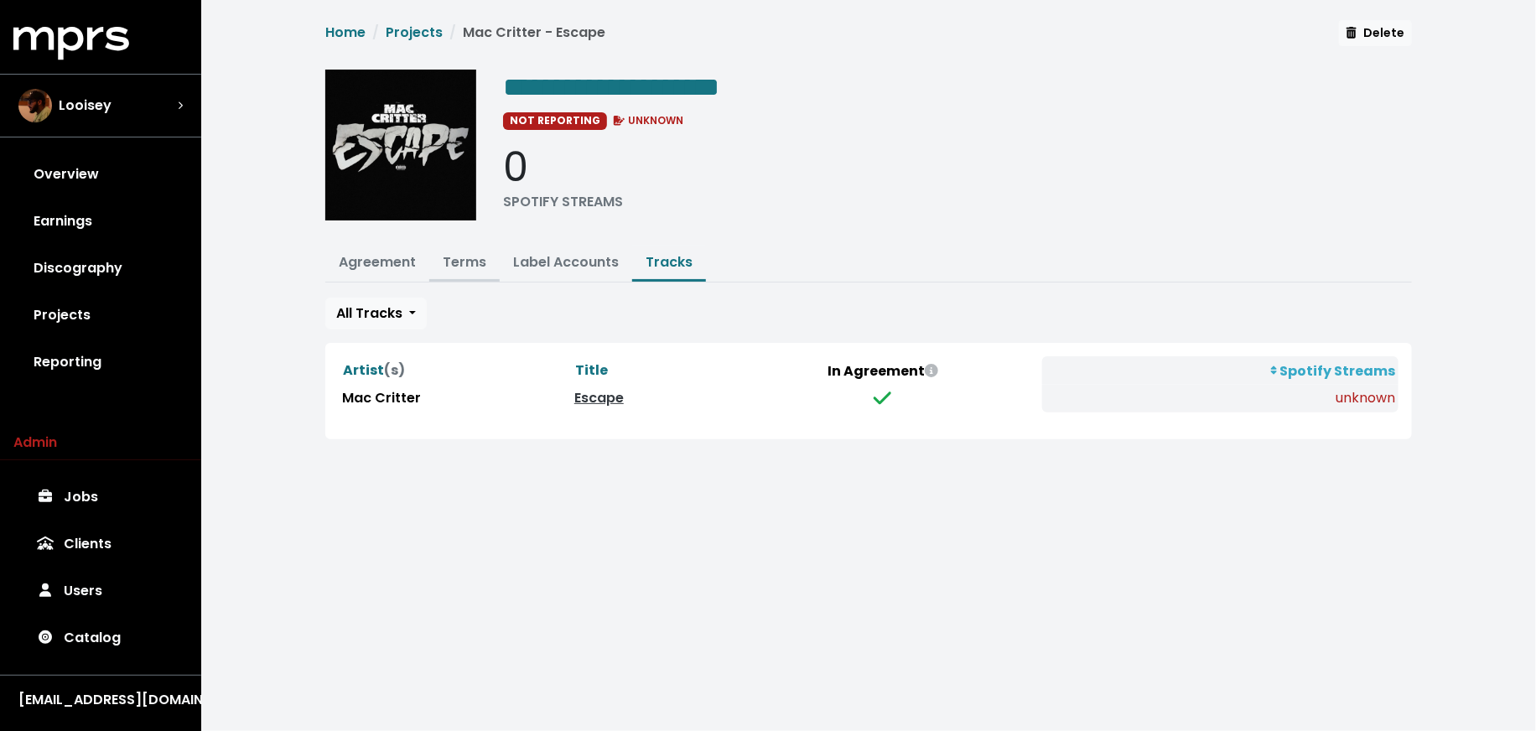
click at [474, 253] on link "Terms" at bounding box center [465, 261] width 44 height 19
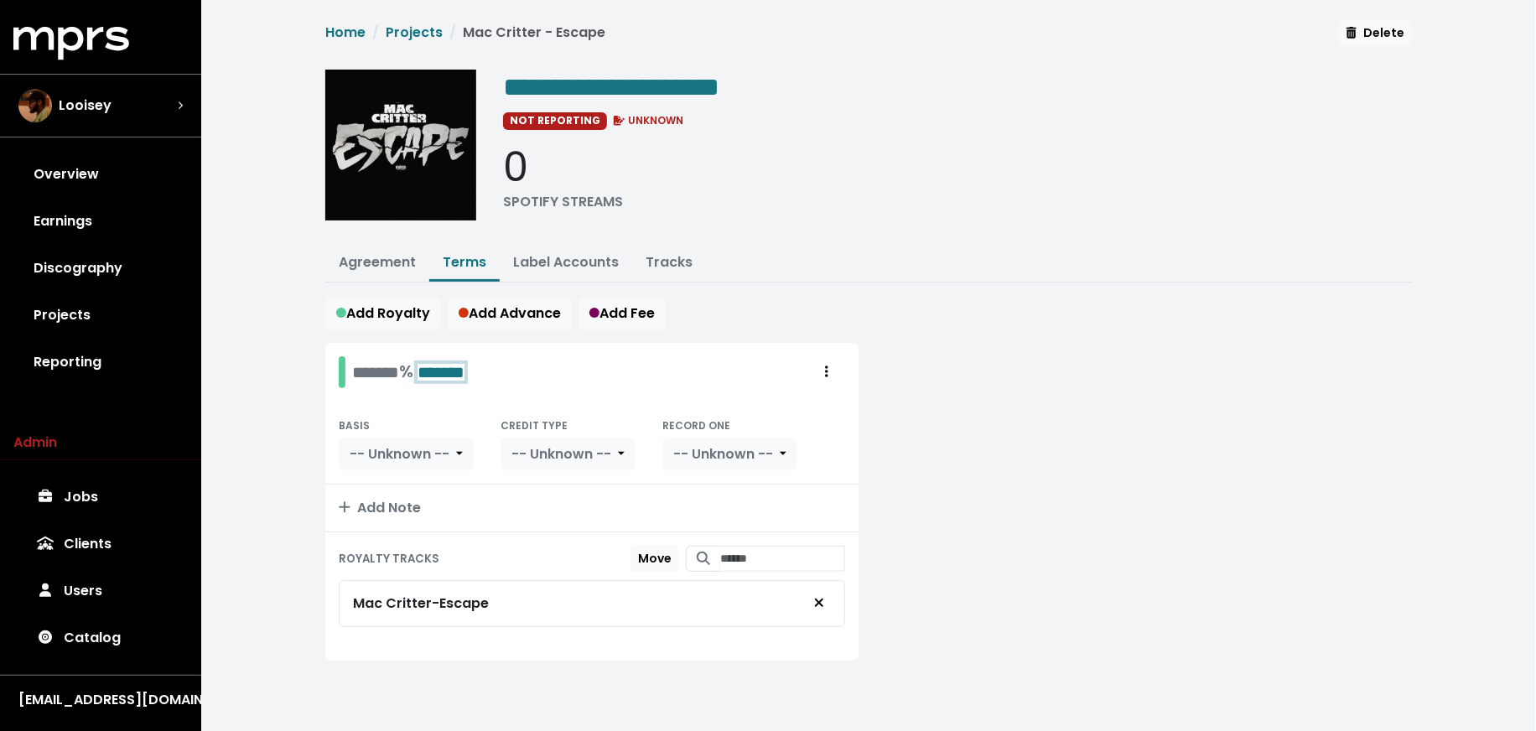
click at [389, 364] on div "******* % *******" at bounding box center [408, 372] width 112 height 26
click at [547, 306] on span "Add Advance" at bounding box center [510, 313] width 102 height 19
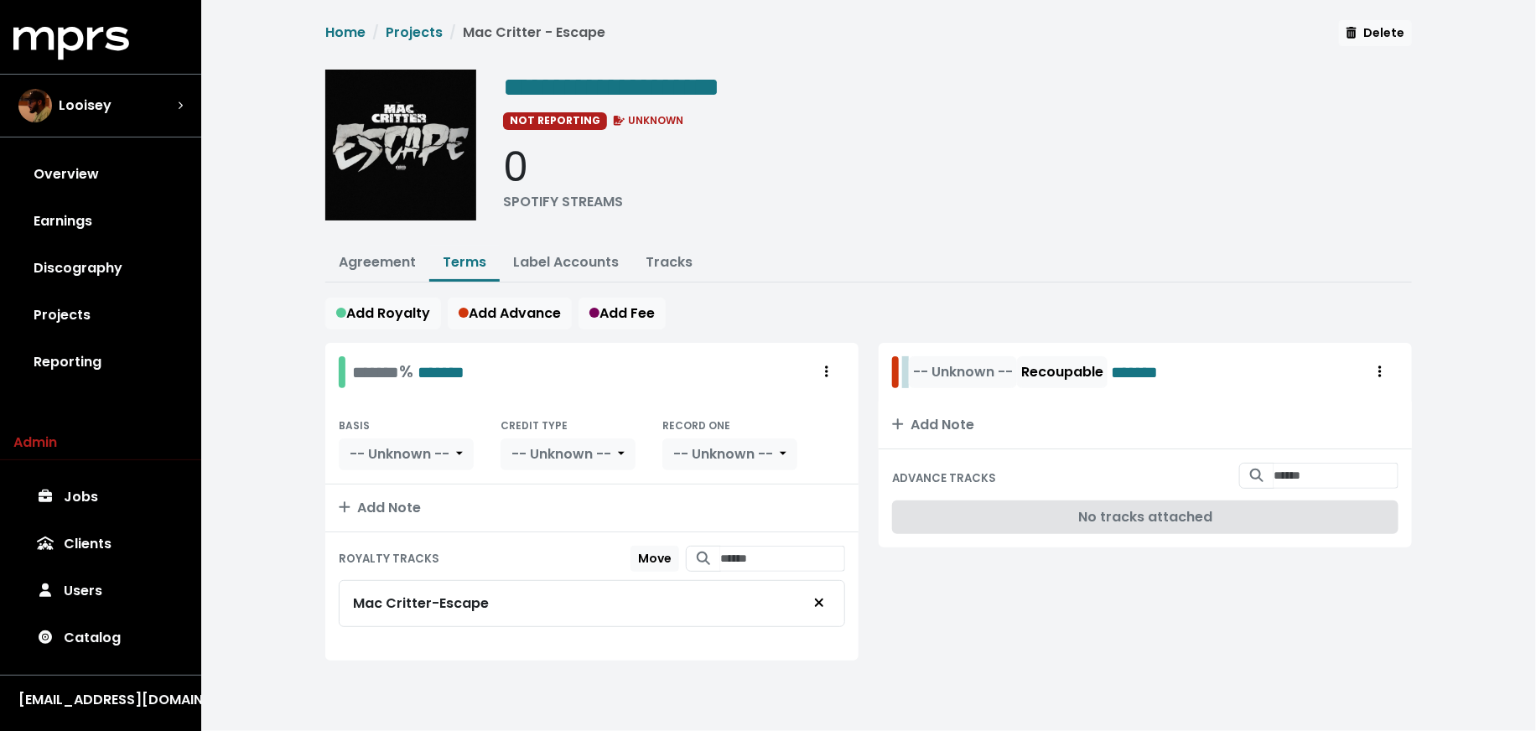
click at [909, 362] on div "-- Unknown -- Recoupable *******" at bounding box center [1047, 372] width 282 height 32
click at [967, 366] on span "-- Unknown --" at bounding box center [1006, 371] width 100 height 19
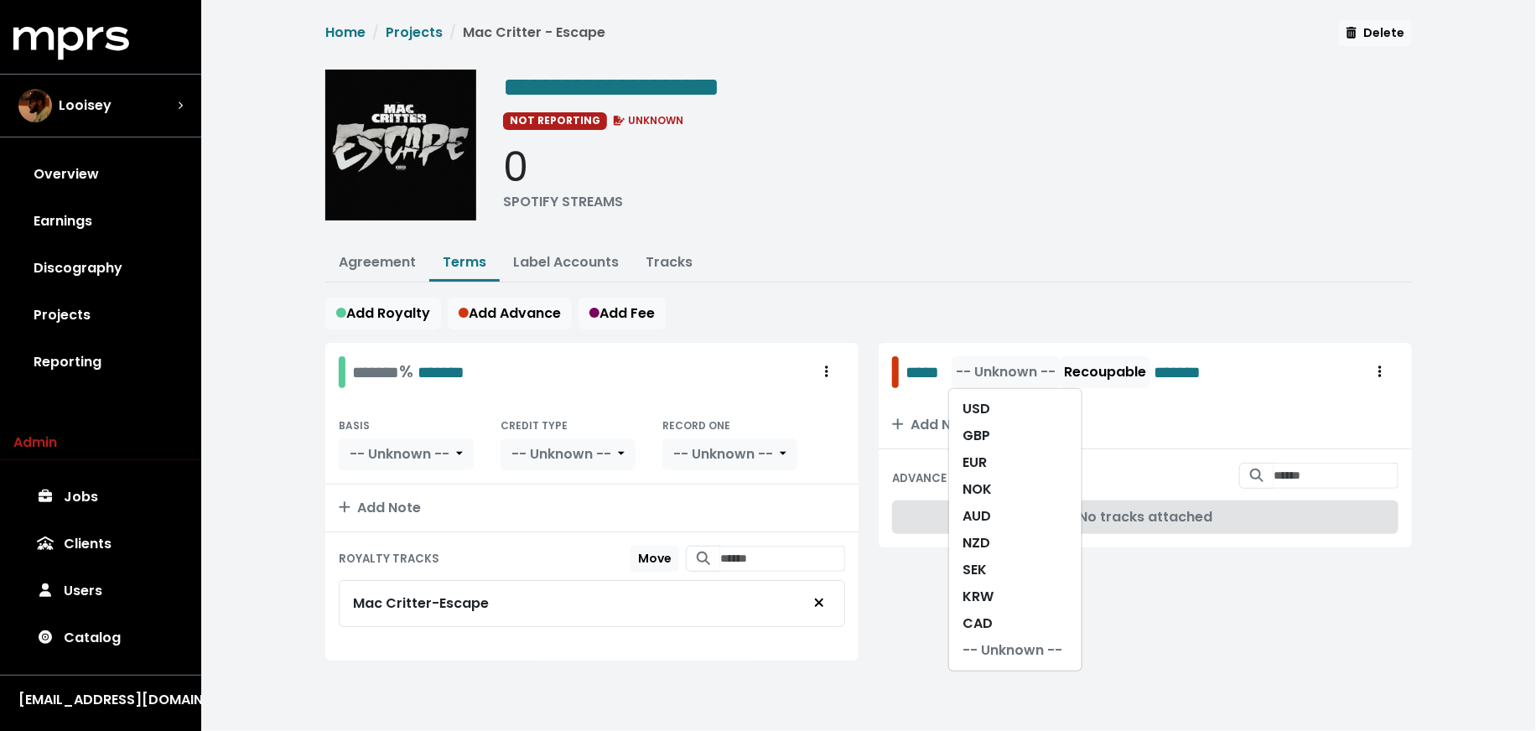
click at [974, 390] on div "USD GBP EUR NOK AUD NZD SEK KRW CAD -- Unknown --" at bounding box center [1015, 529] width 134 height 283
click at [977, 397] on link "USD" at bounding box center [1015, 409] width 132 height 27
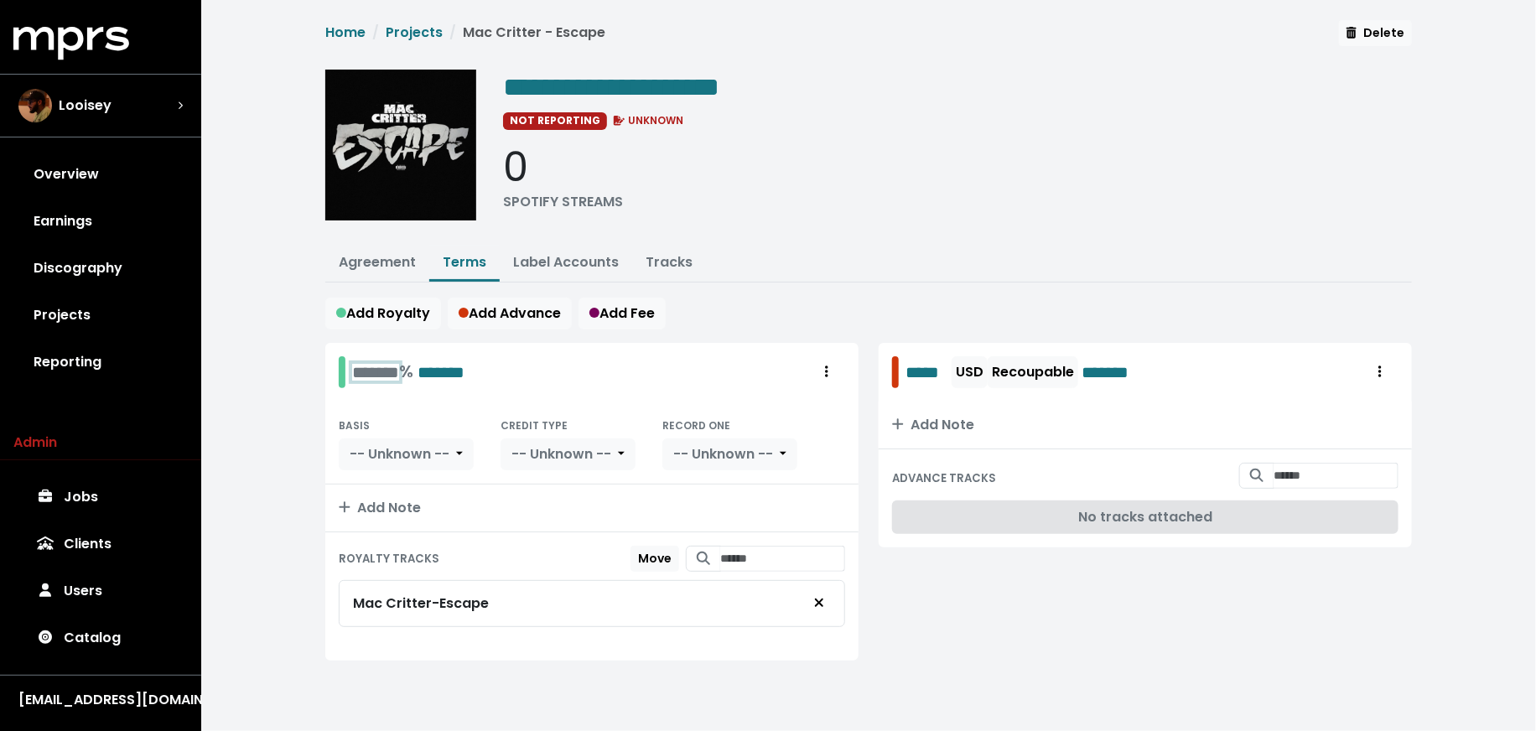
click at [366, 361] on div "******* % *******" at bounding box center [408, 372] width 112 height 26
click at [274, 480] on div "**********" at bounding box center [868, 360] width 1335 height 721
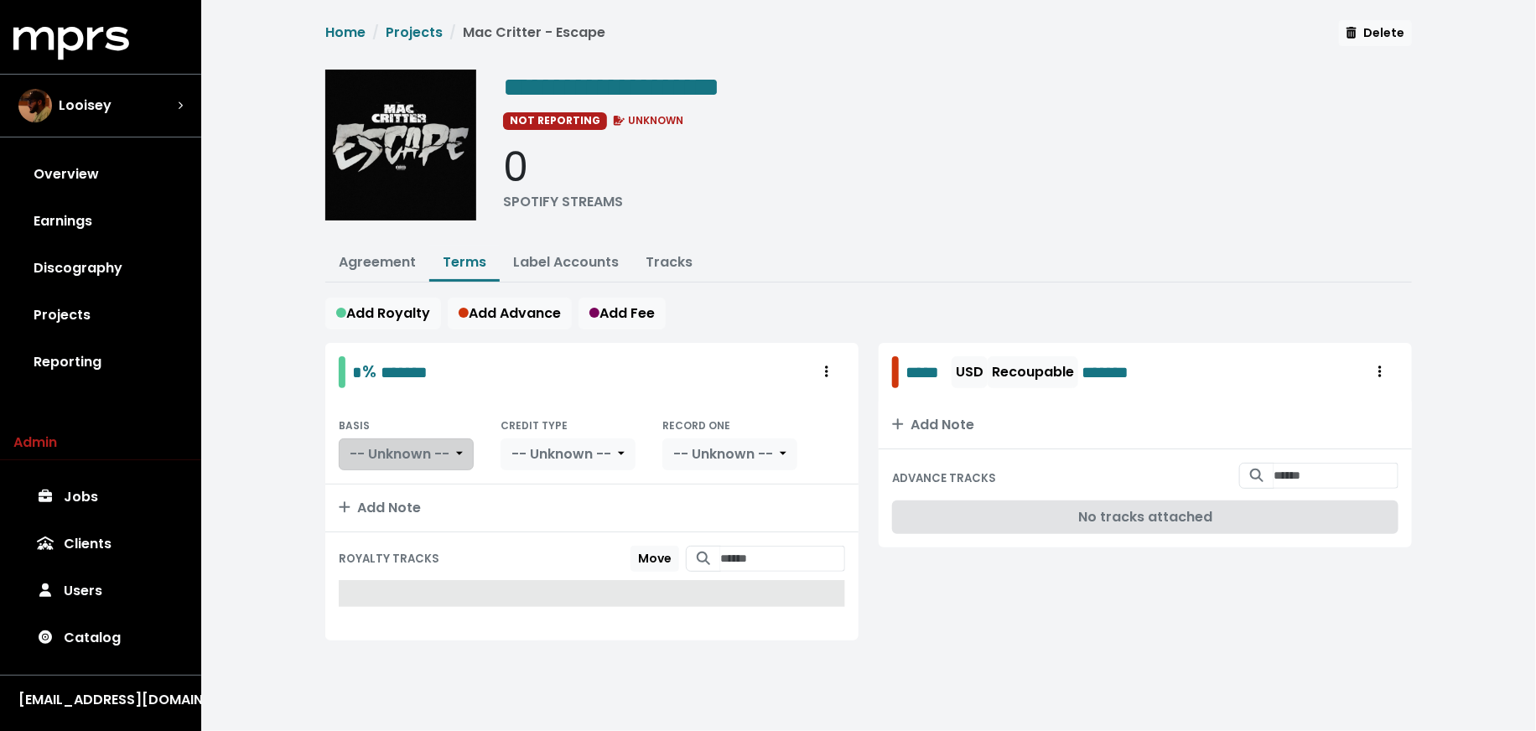
click at [356, 439] on button "-- Unknown --" at bounding box center [406, 455] width 135 height 32
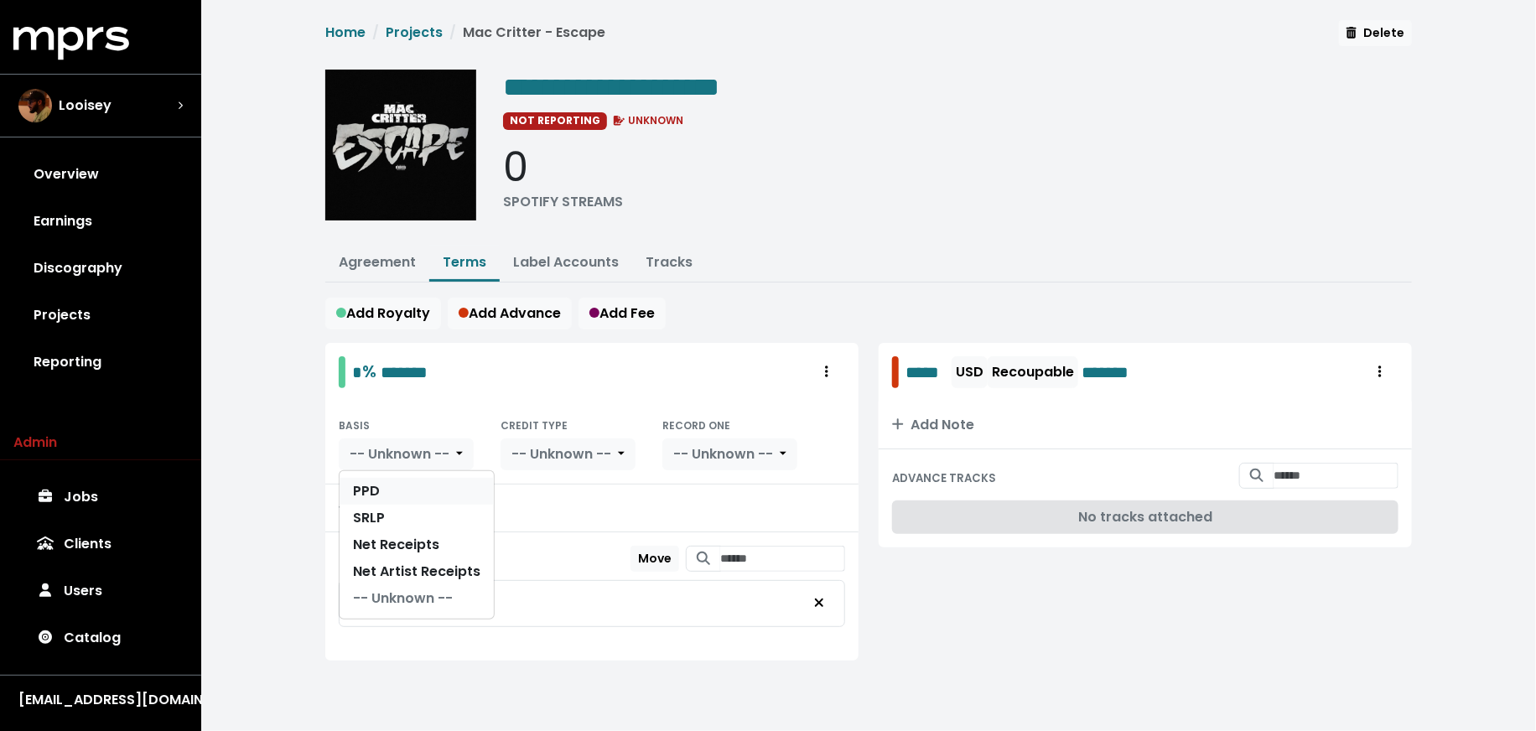
click at [372, 479] on link "PPD" at bounding box center [417, 491] width 154 height 27
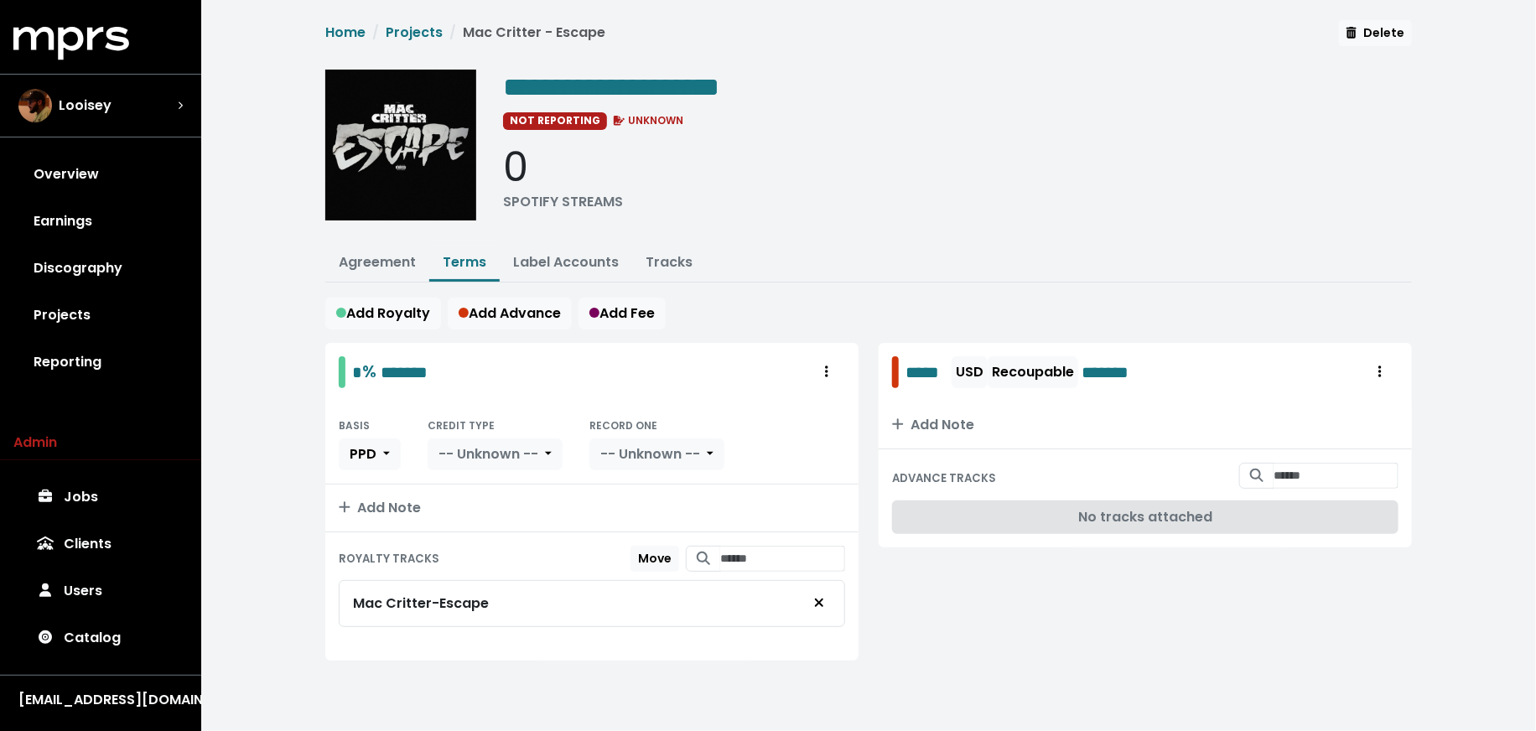
click at [538, 444] on span "-- Unknown --" at bounding box center [489, 453] width 100 height 19
click at [534, 505] on link "Producer" at bounding box center [507, 518] width 159 height 27
click at [613, 439] on button "-- Unknown --" at bounding box center [620, 455] width 135 height 32
click at [605, 492] on link "Yes" at bounding box center [620, 491] width 132 height 27
click at [381, 262] on link "Agreement" at bounding box center [377, 261] width 77 height 19
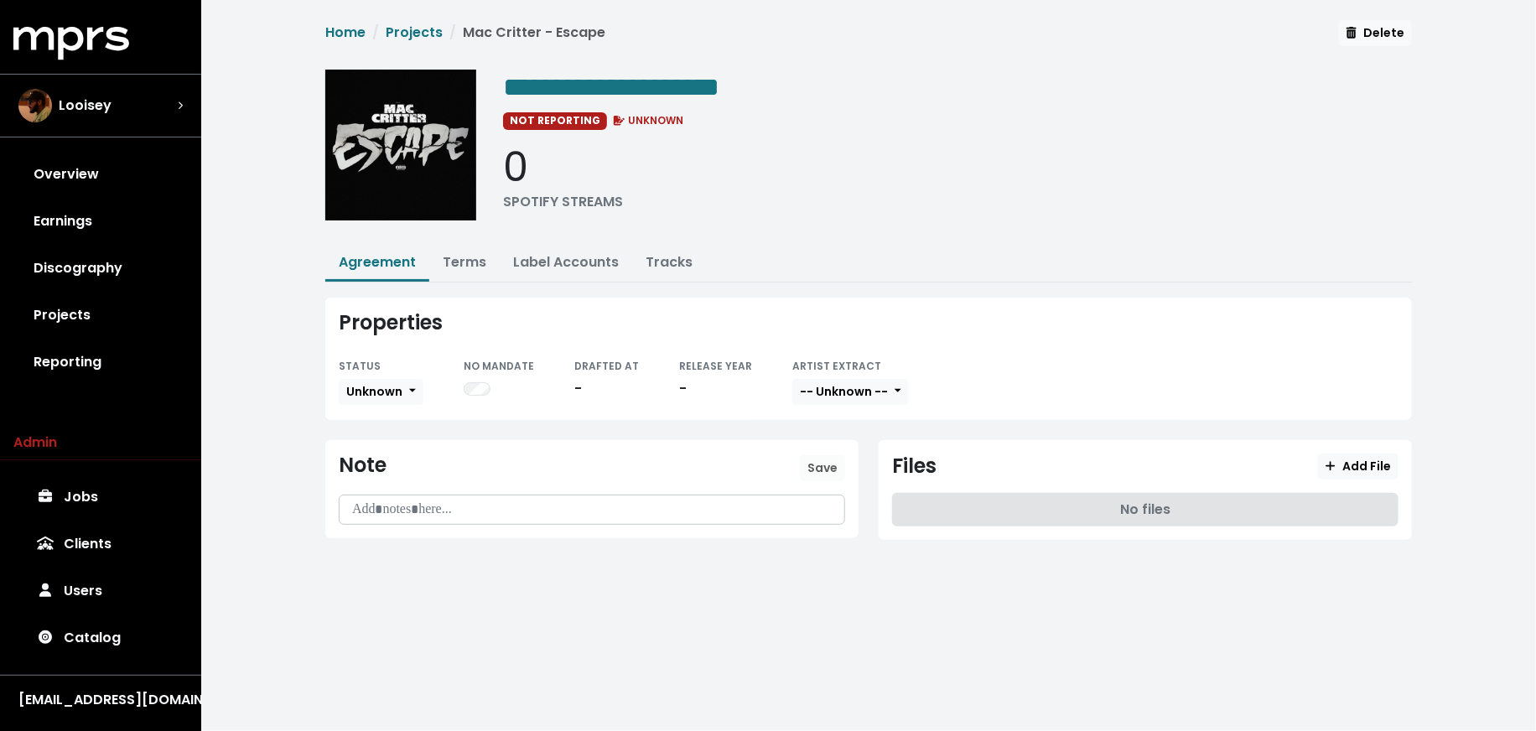
click at [386, 405] on div "Properties STATUS Unknown NO MANDATE DRAFTED AT - RELEASE YEAR - ARTIST EXTRACT…" at bounding box center [868, 359] width 1087 height 122
click at [392, 389] on span "Unknown" at bounding box center [374, 391] width 56 height 17
click at [386, 560] on link "Fully Executed" at bounding box center [419, 560] width 158 height 27
click at [893, 383] on span "-- Unknown --" at bounding box center [875, 391] width 88 height 17
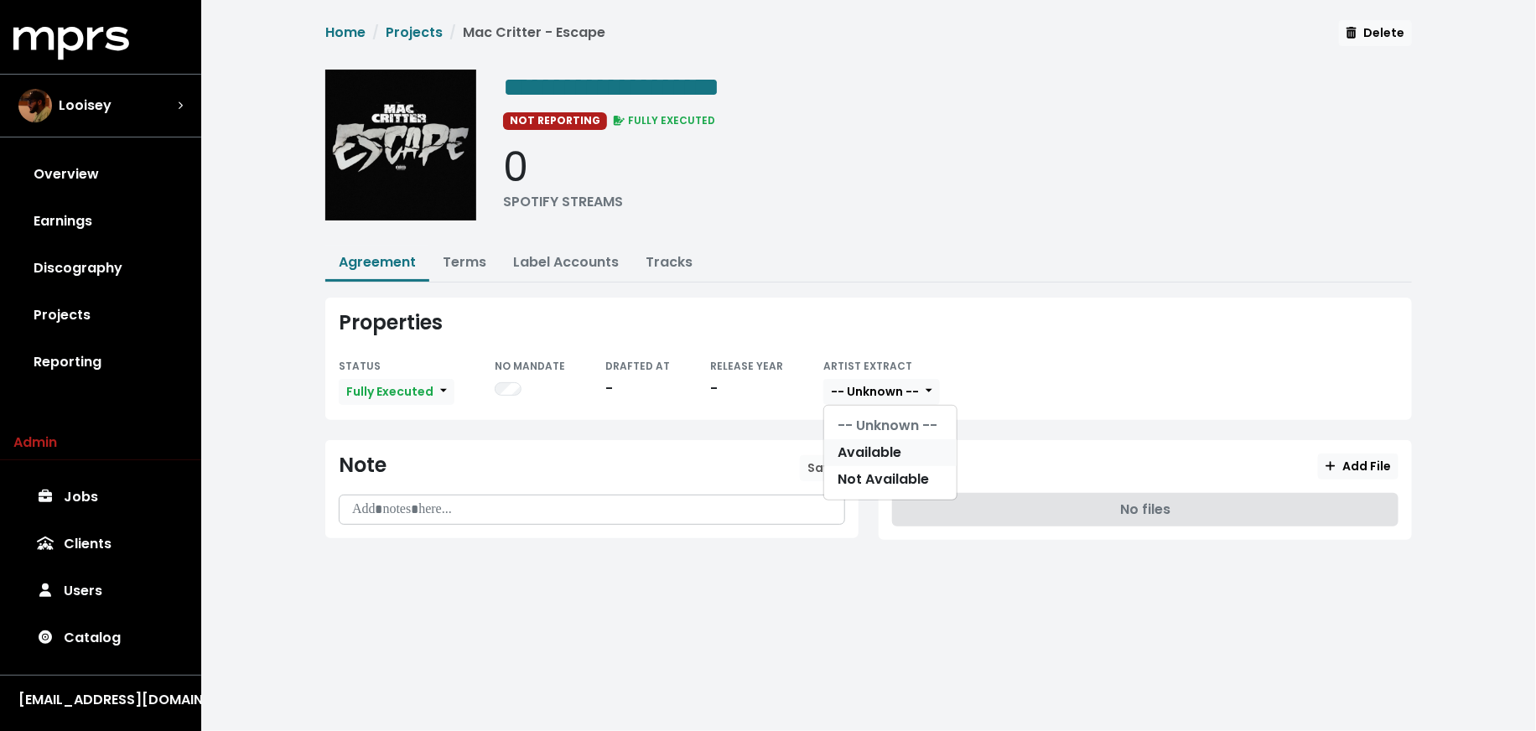
click at [870, 458] on link "Available" at bounding box center [890, 452] width 132 height 27
click at [823, 393] on button "Available" at bounding box center [866, 392] width 86 height 26
click at [838, 478] on link "Not Available" at bounding box center [890, 479] width 132 height 27
click at [1334, 465] on icon "button" at bounding box center [1331, 466] width 10 height 12
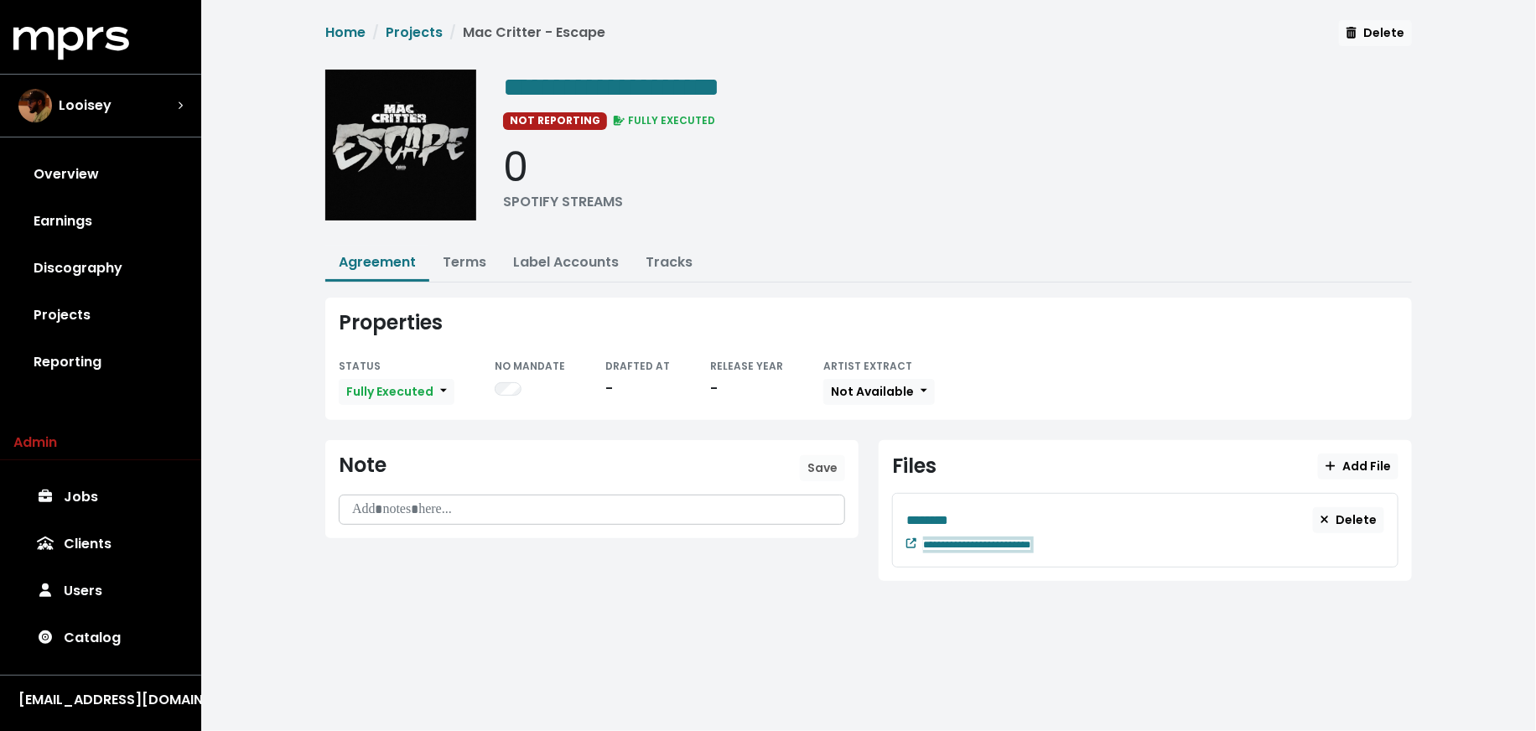
click at [1088, 542] on div "**********" at bounding box center [1153, 543] width 461 height 20
click at [964, 510] on div "********" at bounding box center [1109, 520] width 407 height 21
click at [1083, 540] on div "**********" at bounding box center [1153, 543] width 461 height 20
click at [979, 511] on div "********" at bounding box center [1109, 520] width 407 height 21
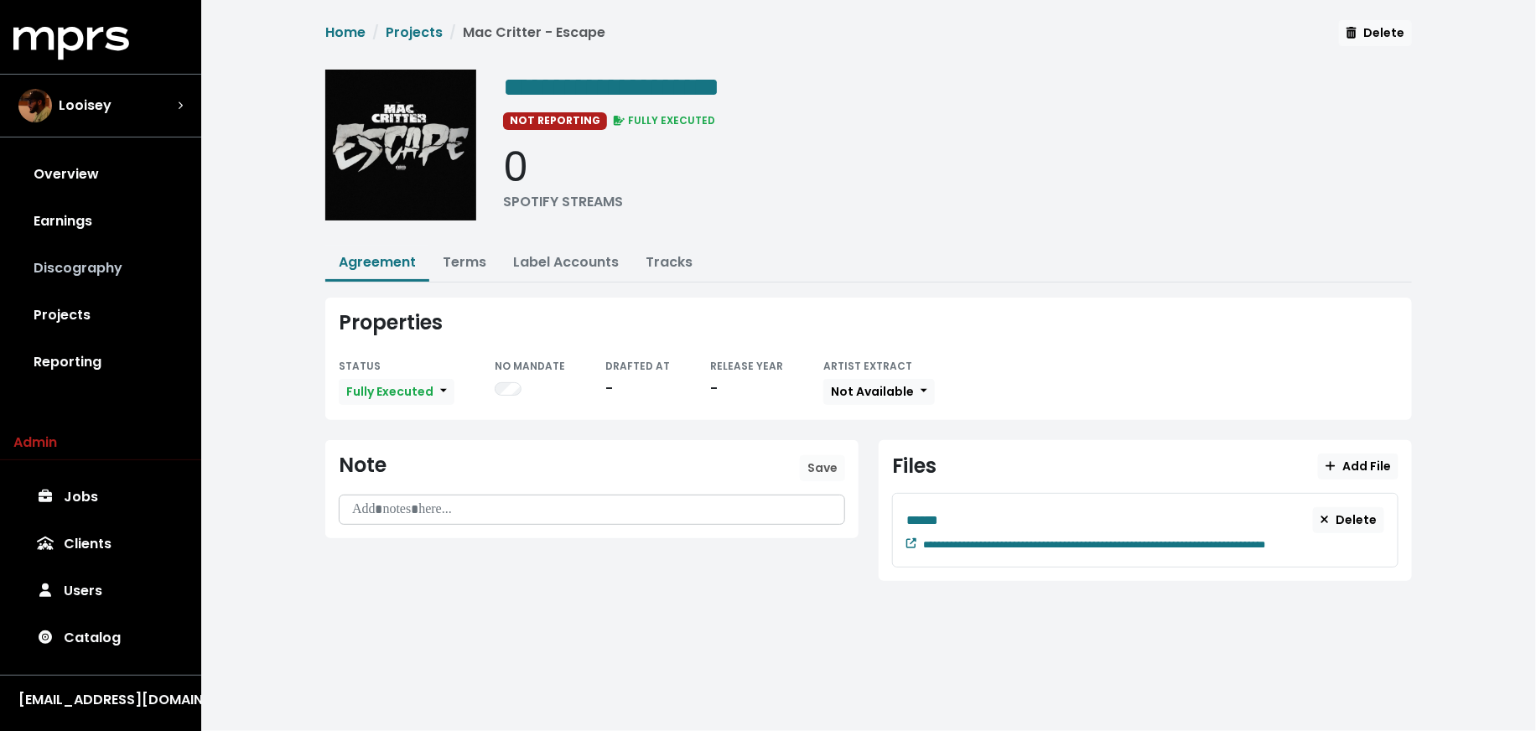
click at [153, 267] on link "Discography" at bounding box center [100, 268] width 174 height 47
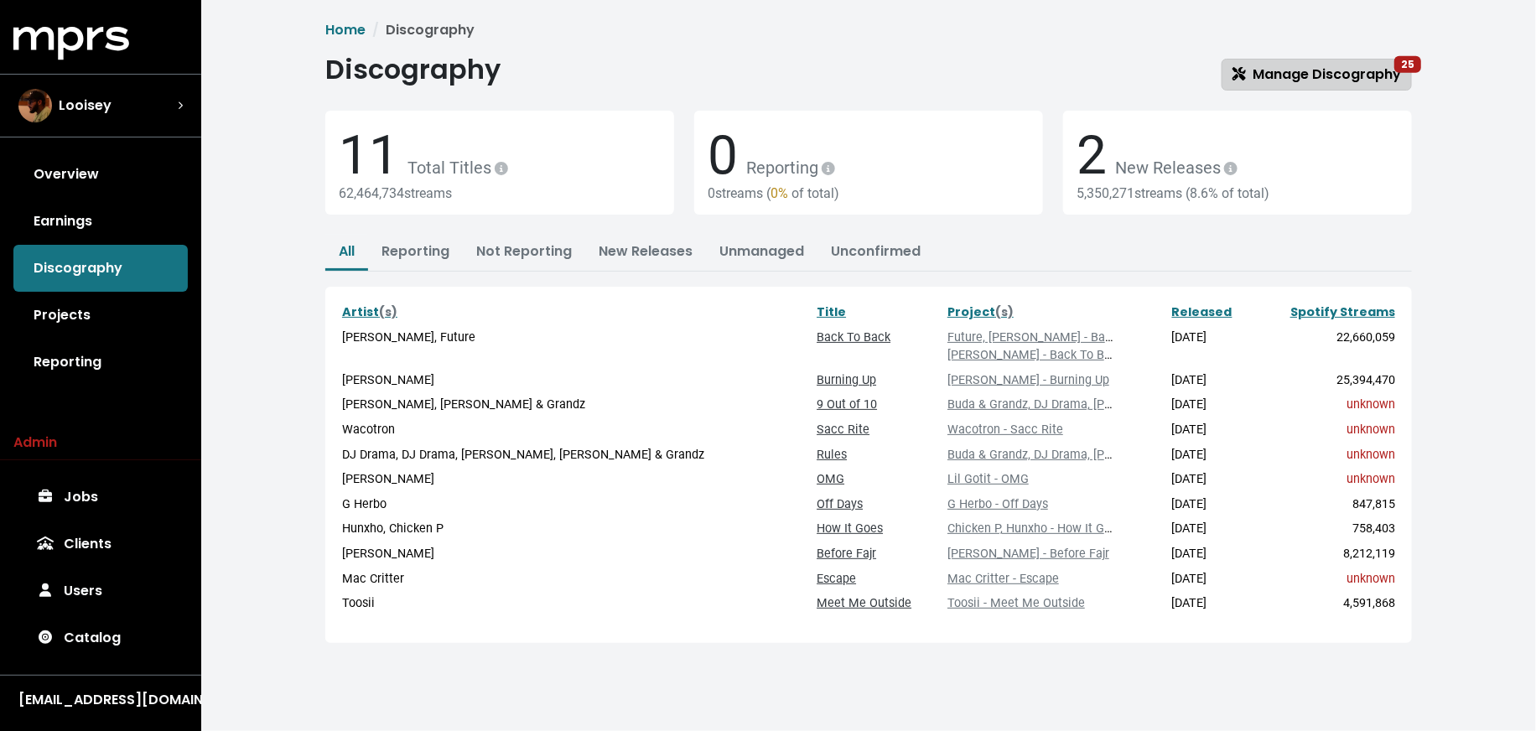
click at [1259, 66] on span "Manage Discography 25" at bounding box center [1317, 74] width 169 height 19
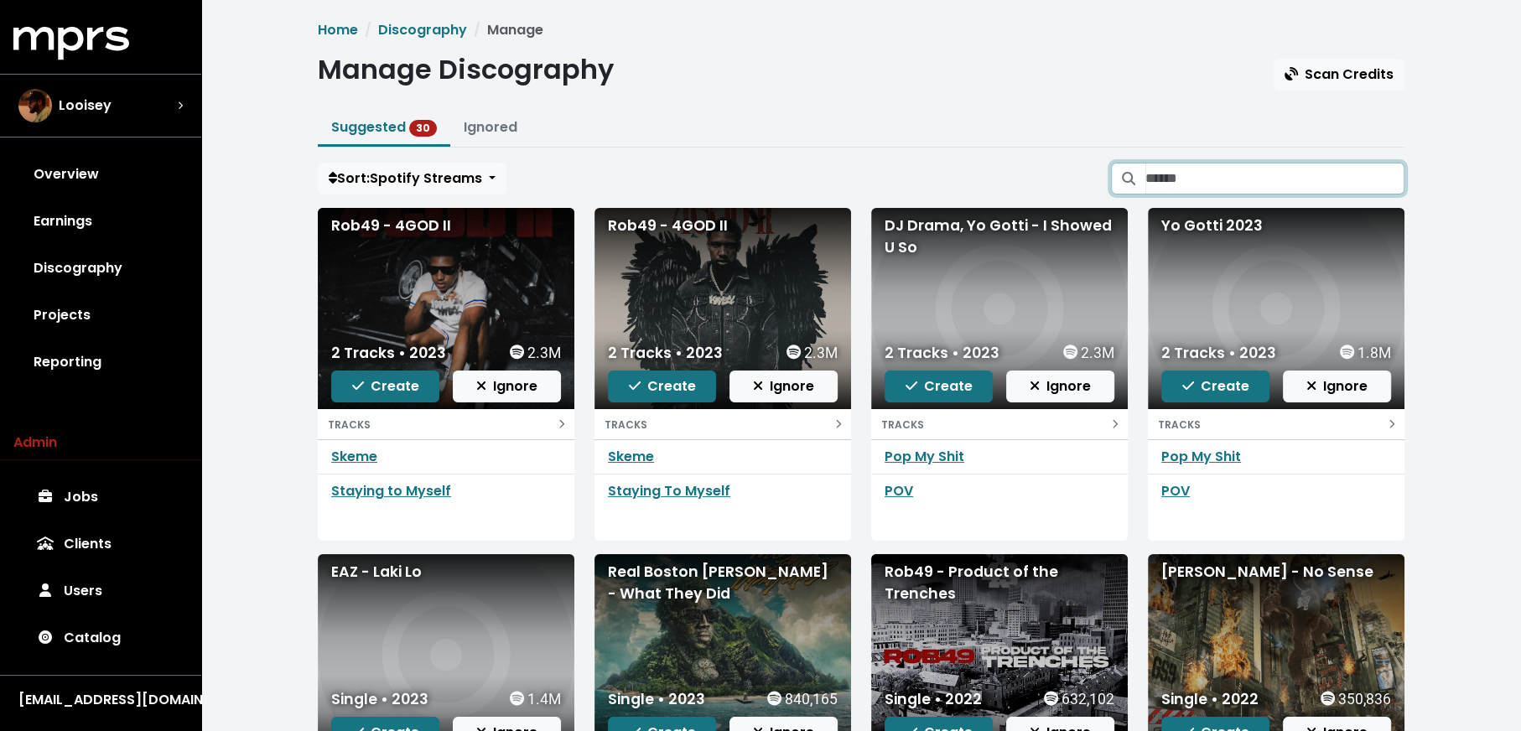
click at [1256, 169] on input "Search suggested projects" at bounding box center [1274, 179] width 259 height 32
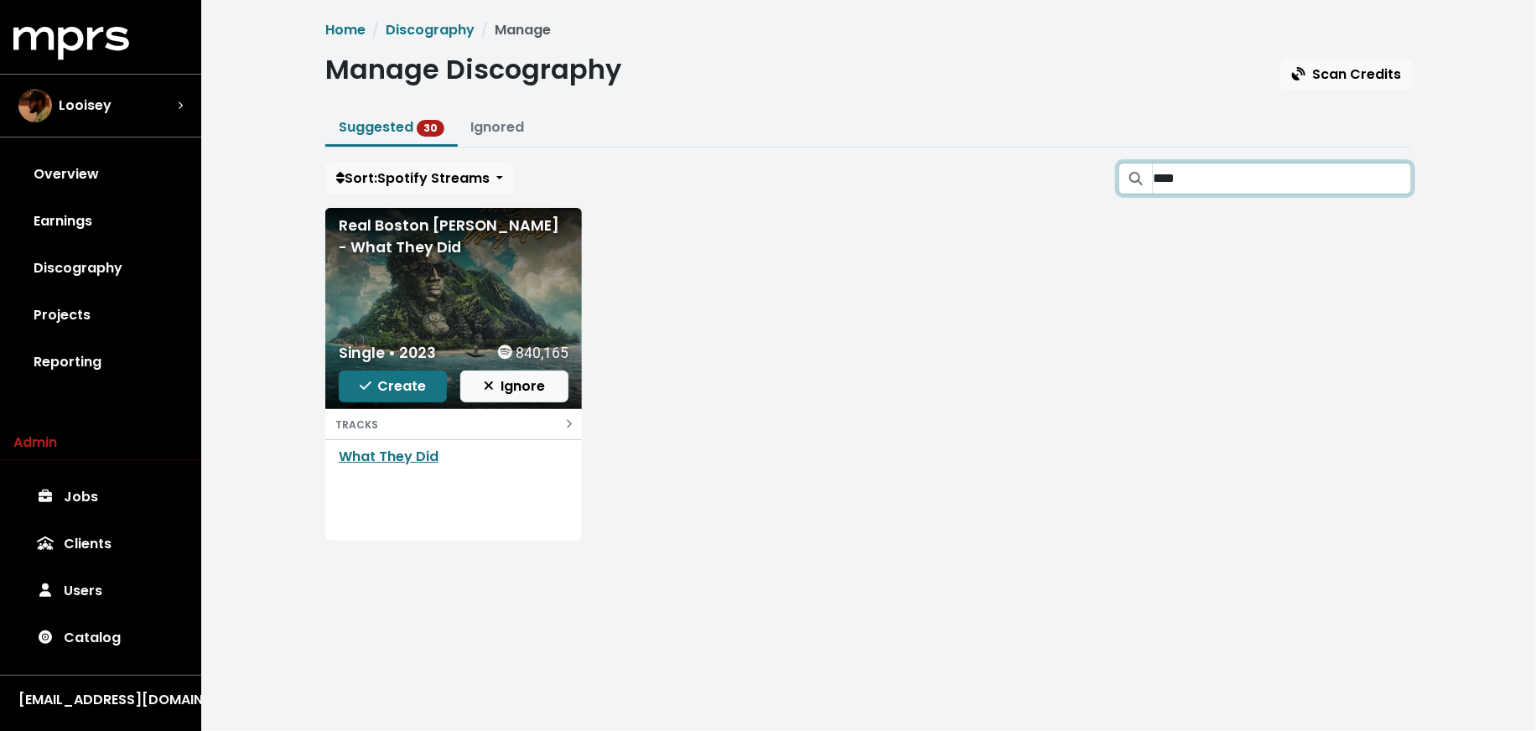
type input "****"
click at [418, 390] on span "Create" at bounding box center [393, 385] width 67 height 19
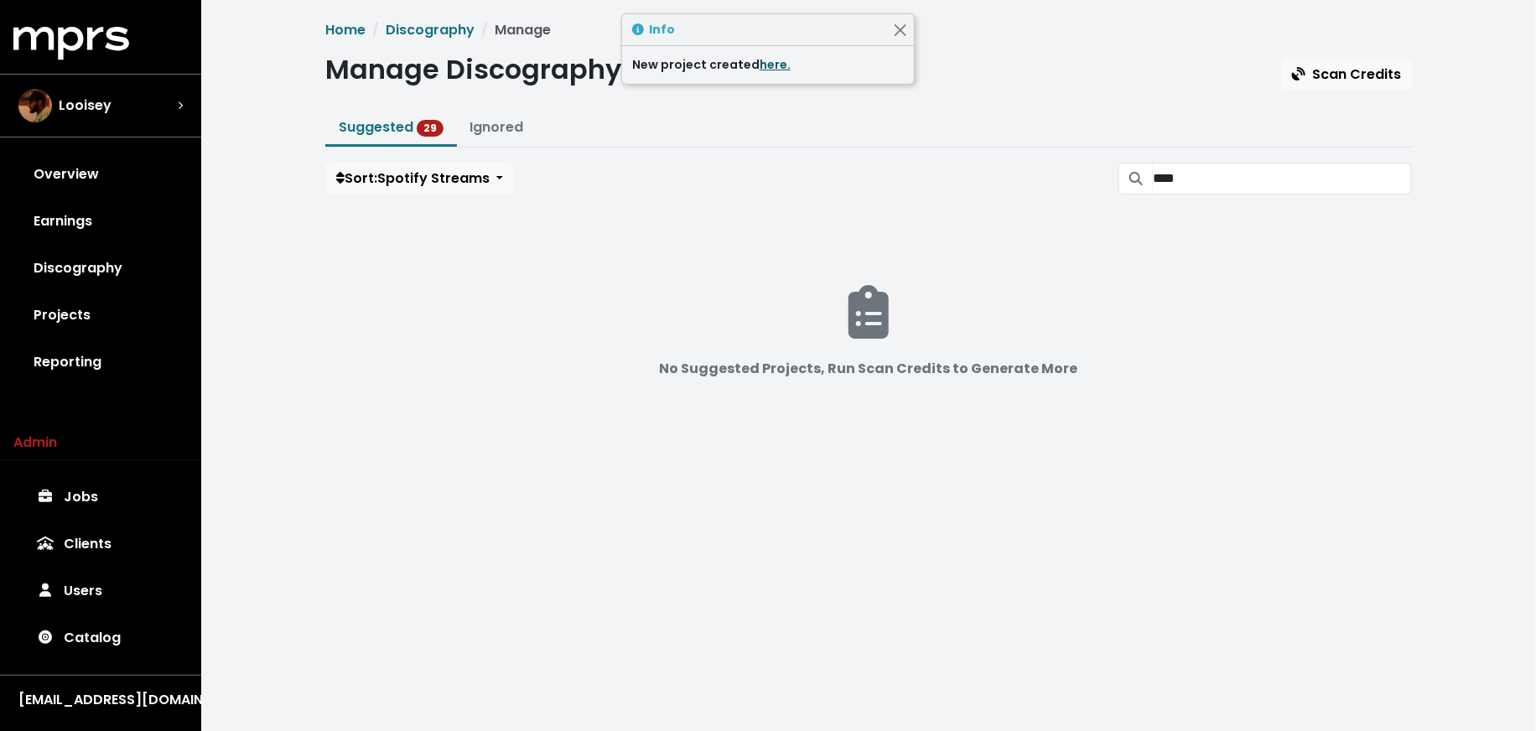
click at [773, 64] on link "here." at bounding box center [775, 64] width 31 height 17
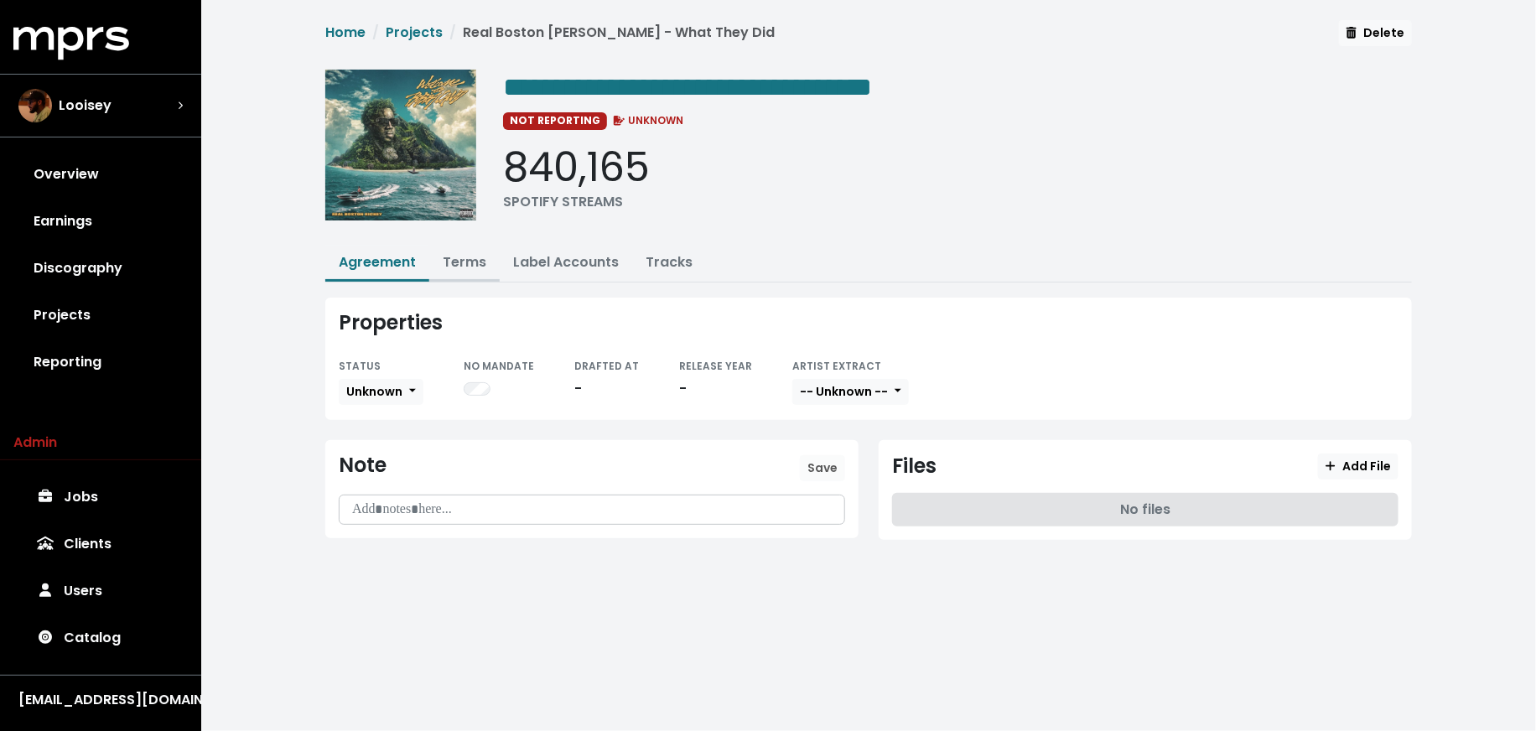
click at [459, 262] on link "Terms" at bounding box center [465, 261] width 44 height 19
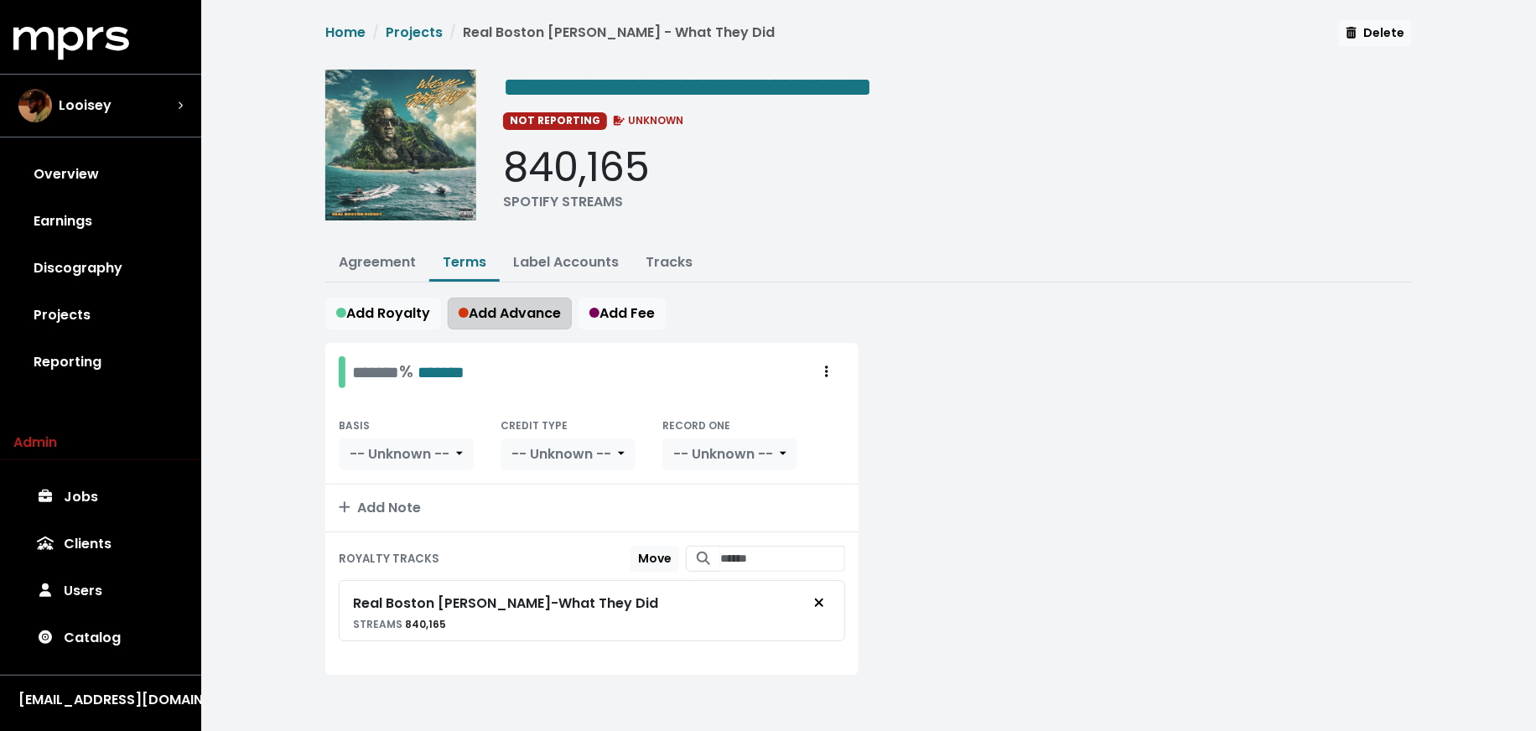
click at [544, 314] on span "Add Advance" at bounding box center [510, 313] width 102 height 19
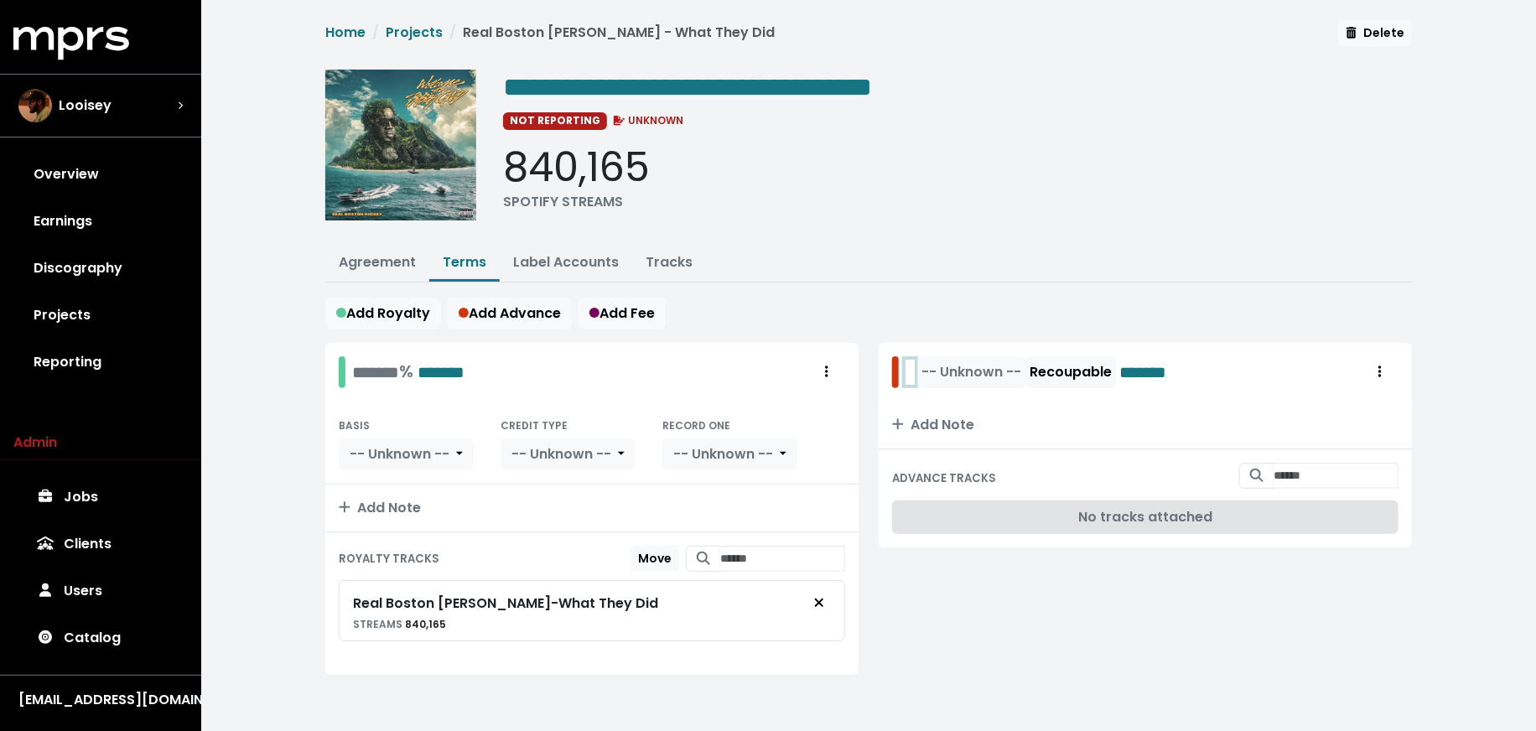
click at [905, 371] on div "-- Unknown -- Recoupable *******" at bounding box center [1044, 372] width 304 height 32
click at [1009, 362] on span "-- Unknown --" at bounding box center [1009, 371] width 100 height 19
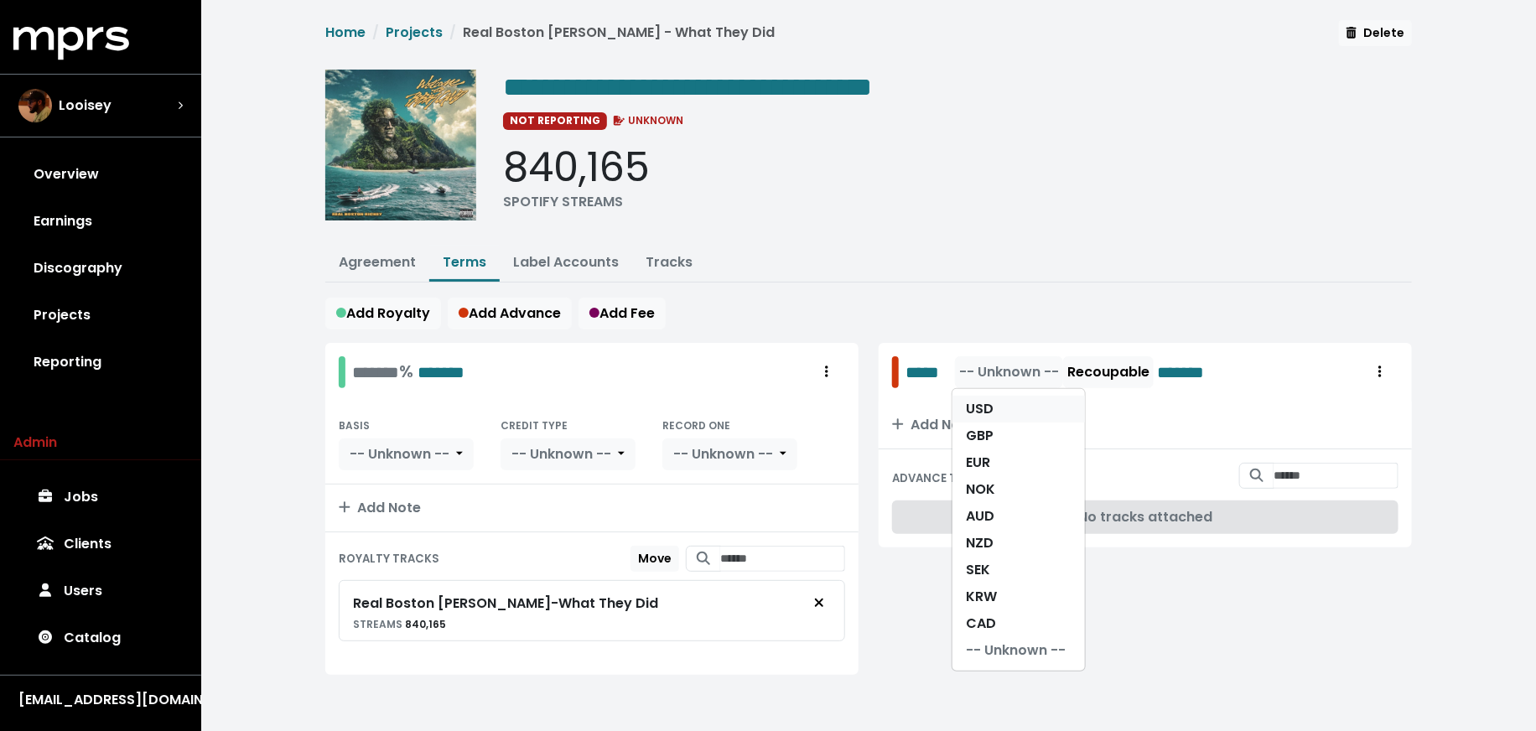
click at [1013, 397] on link "USD" at bounding box center [1019, 409] width 132 height 27
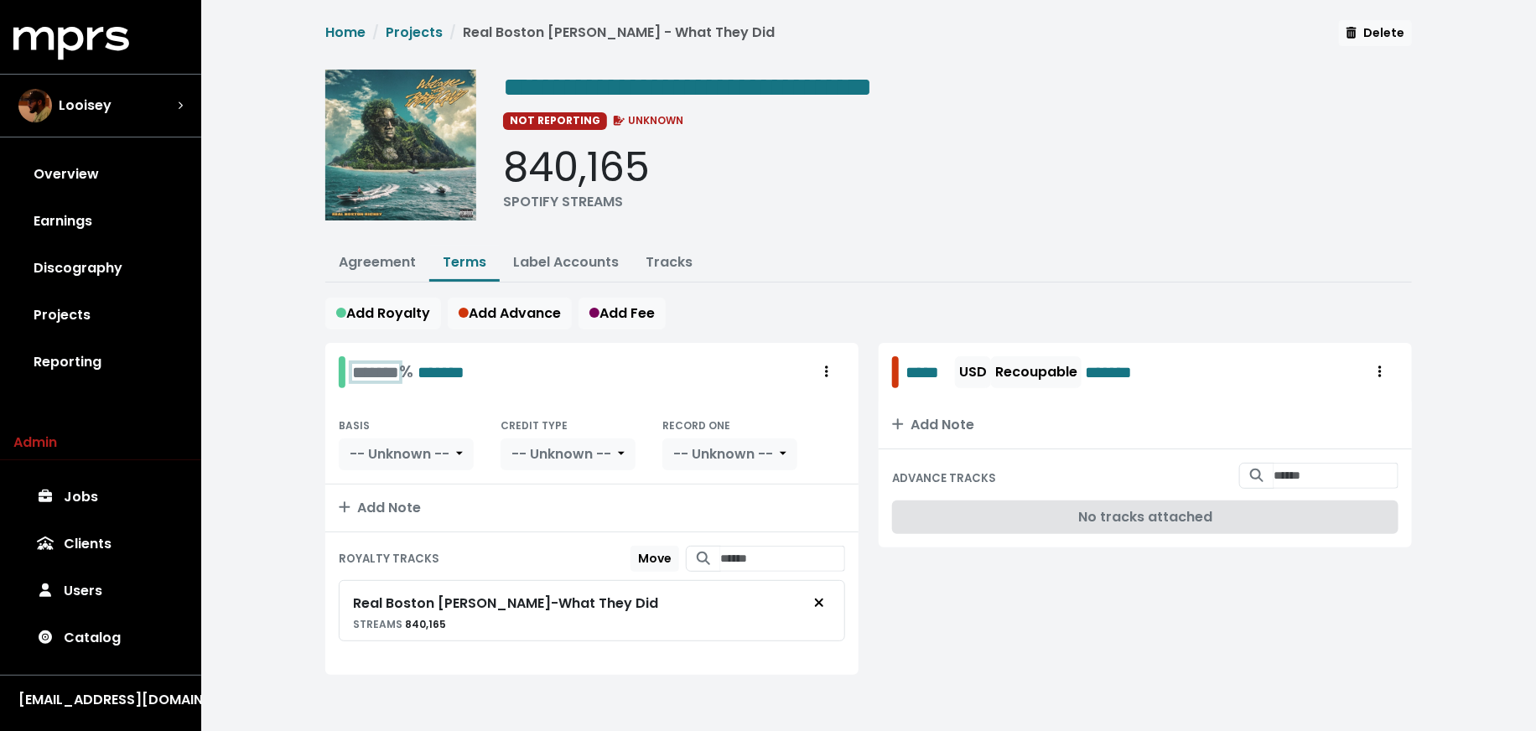
click at [365, 371] on div "******* % *******" at bounding box center [408, 372] width 112 height 26
click at [399, 449] on span "-- Unknown --" at bounding box center [400, 453] width 100 height 19
click at [403, 487] on link "PPD" at bounding box center [417, 491] width 154 height 27
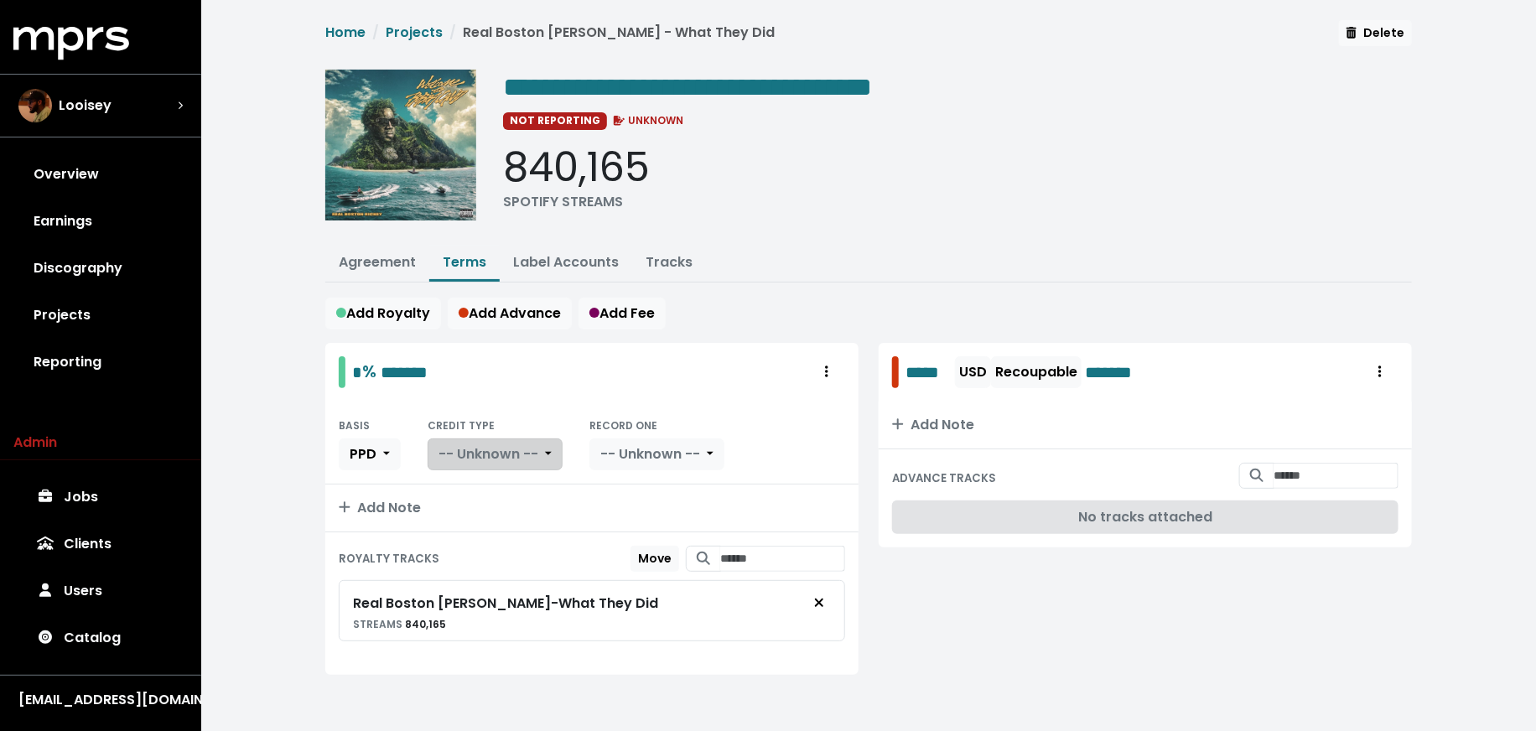
click at [490, 456] on span "-- Unknown --" at bounding box center [489, 453] width 100 height 19
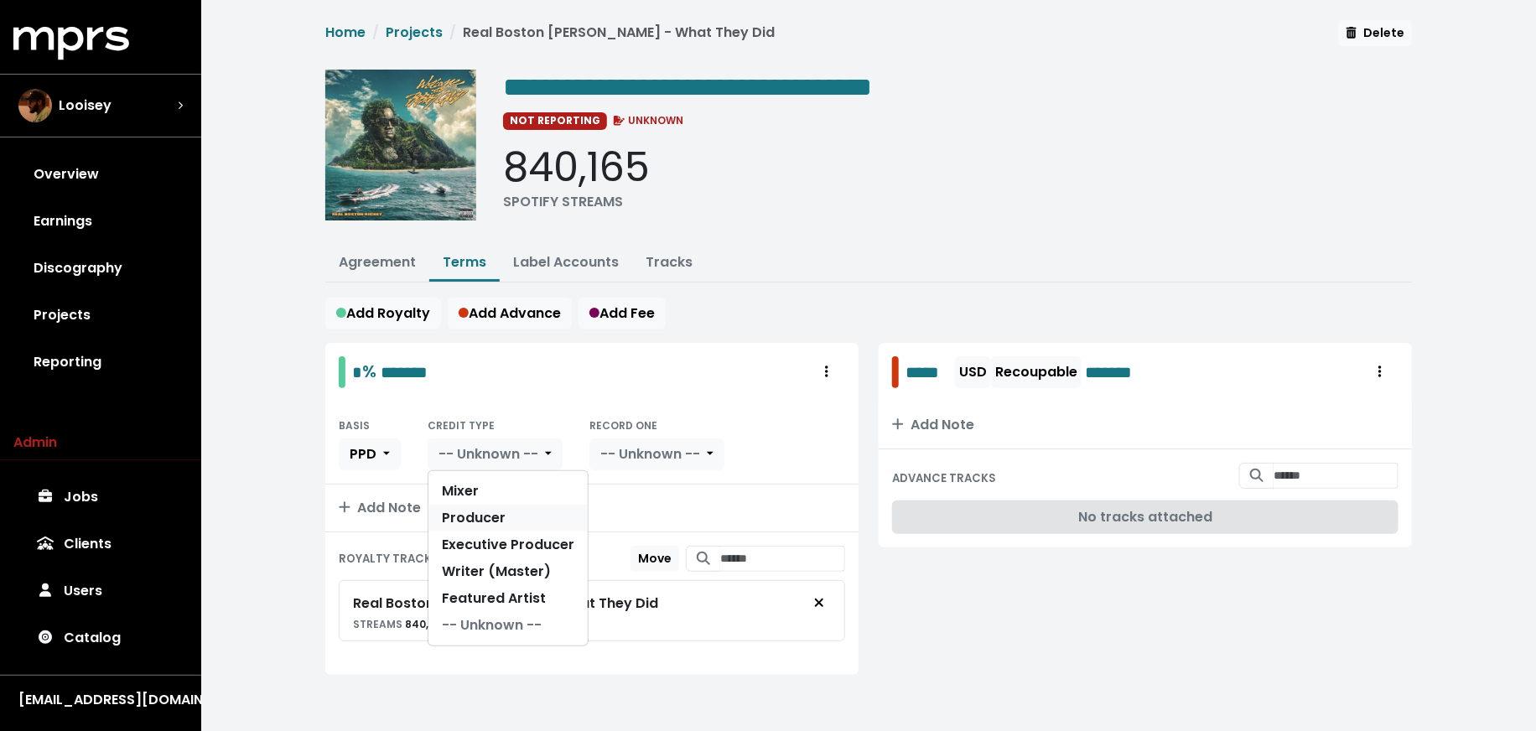
click at [494, 506] on link "Producer" at bounding box center [507, 518] width 159 height 27
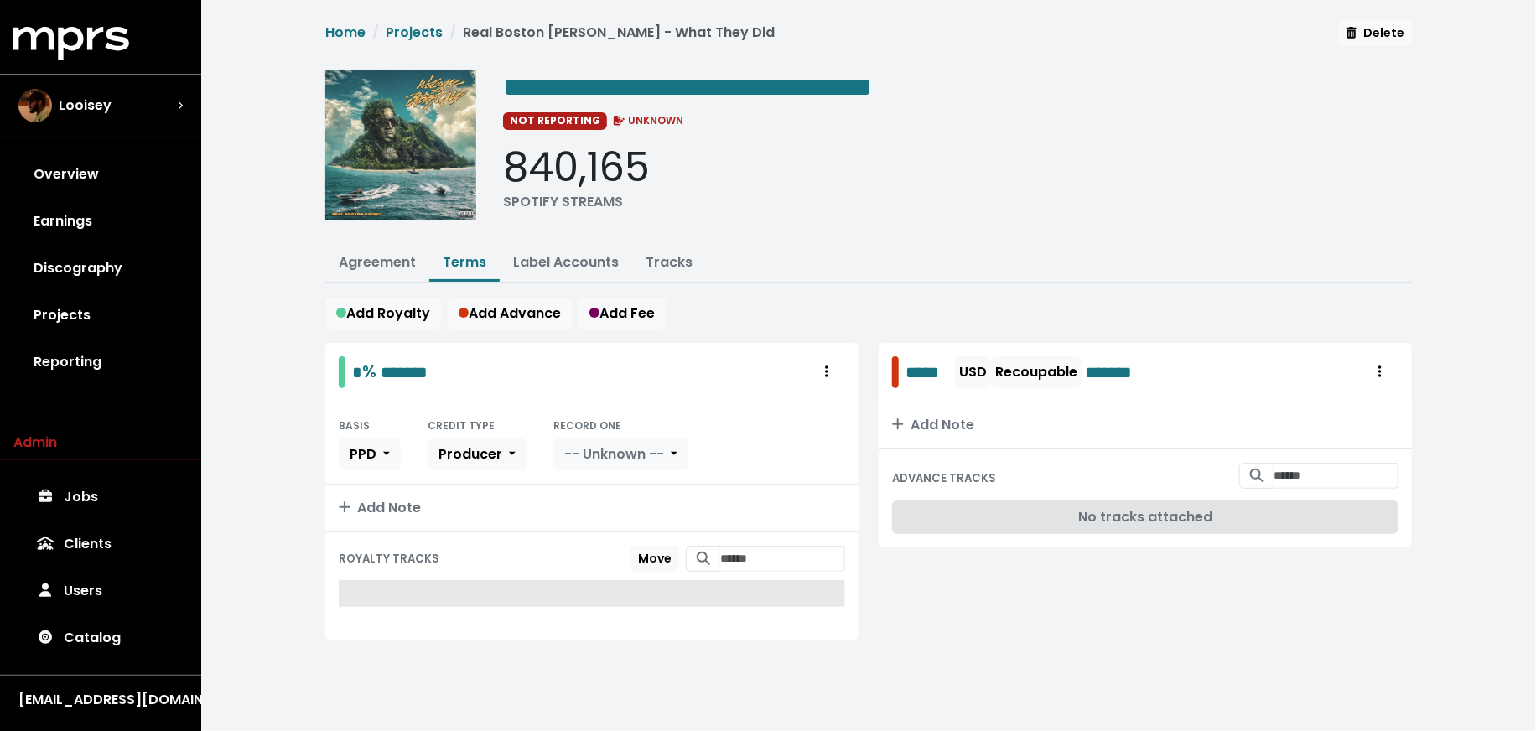
click at [647, 431] on div "RECORD ONE -- Unknown --" at bounding box center [620, 442] width 135 height 55
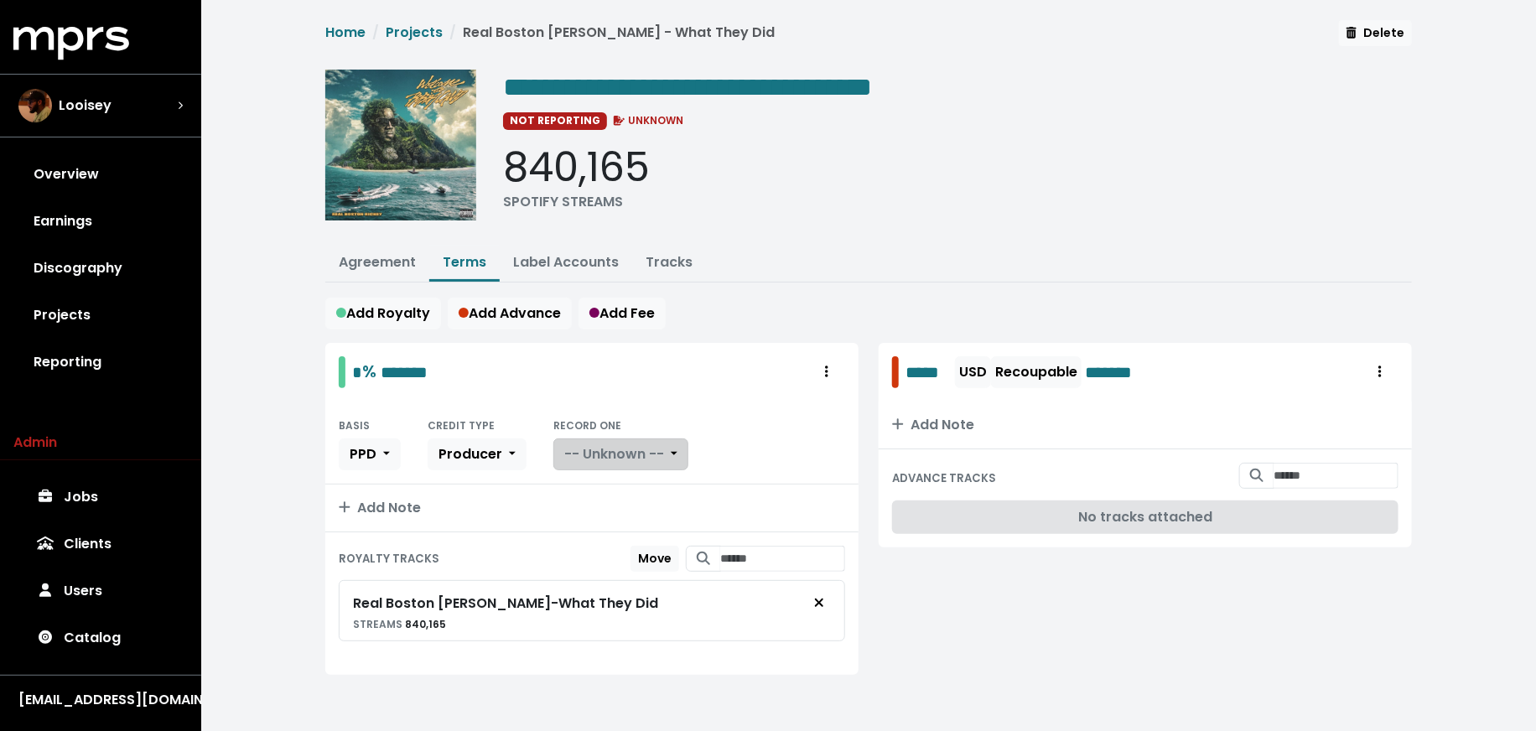
click at [646, 444] on span "-- Unknown --" at bounding box center [614, 453] width 100 height 19
click at [618, 485] on link "Yes" at bounding box center [620, 491] width 132 height 27
click at [377, 262] on link "Agreement" at bounding box center [377, 261] width 77 height 19
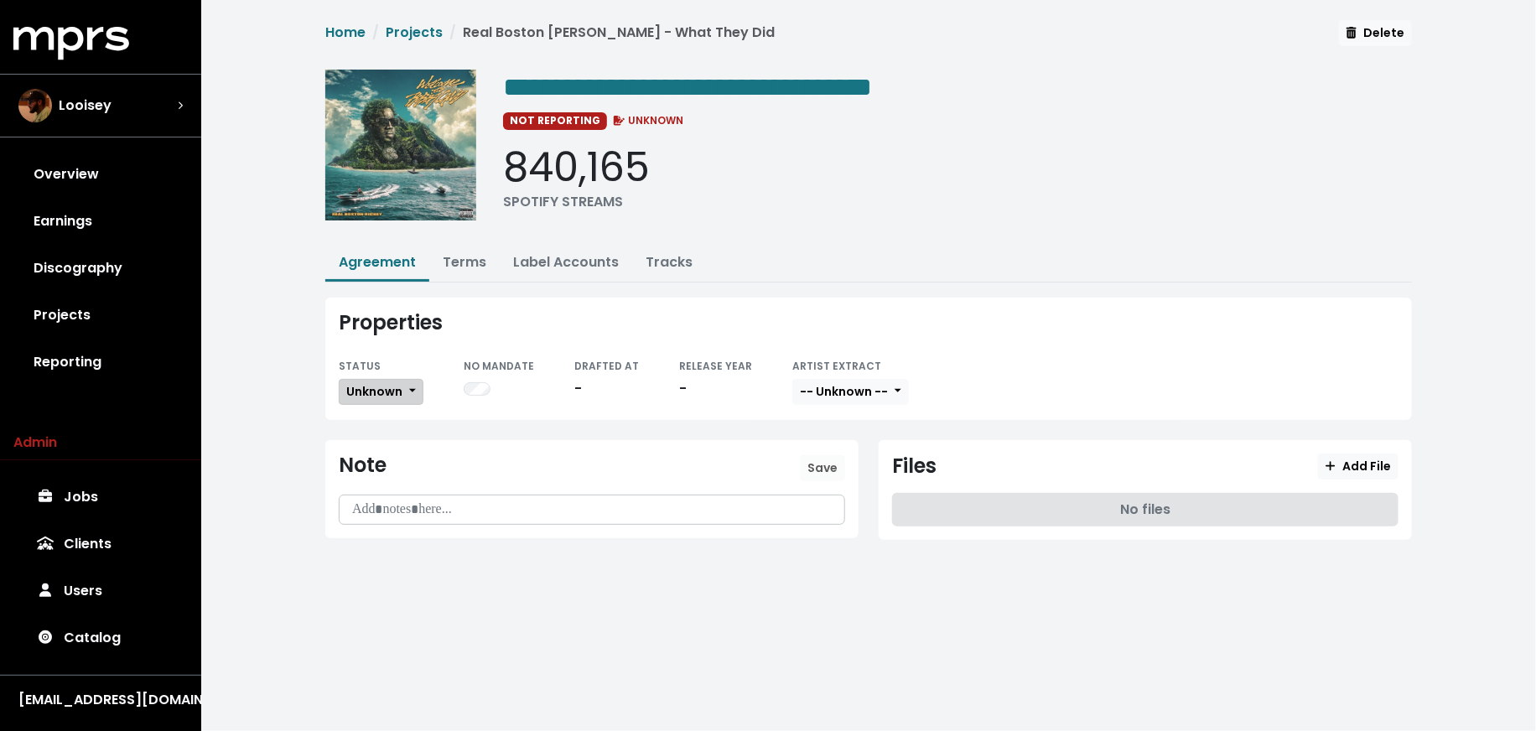
click at [402, 379] on button "Unknown" at bounding box center [381, 392] width 85 height 26
click at [467, 560] on link "Fully Executed" at bounding box center [419, 560] width 158 height 27
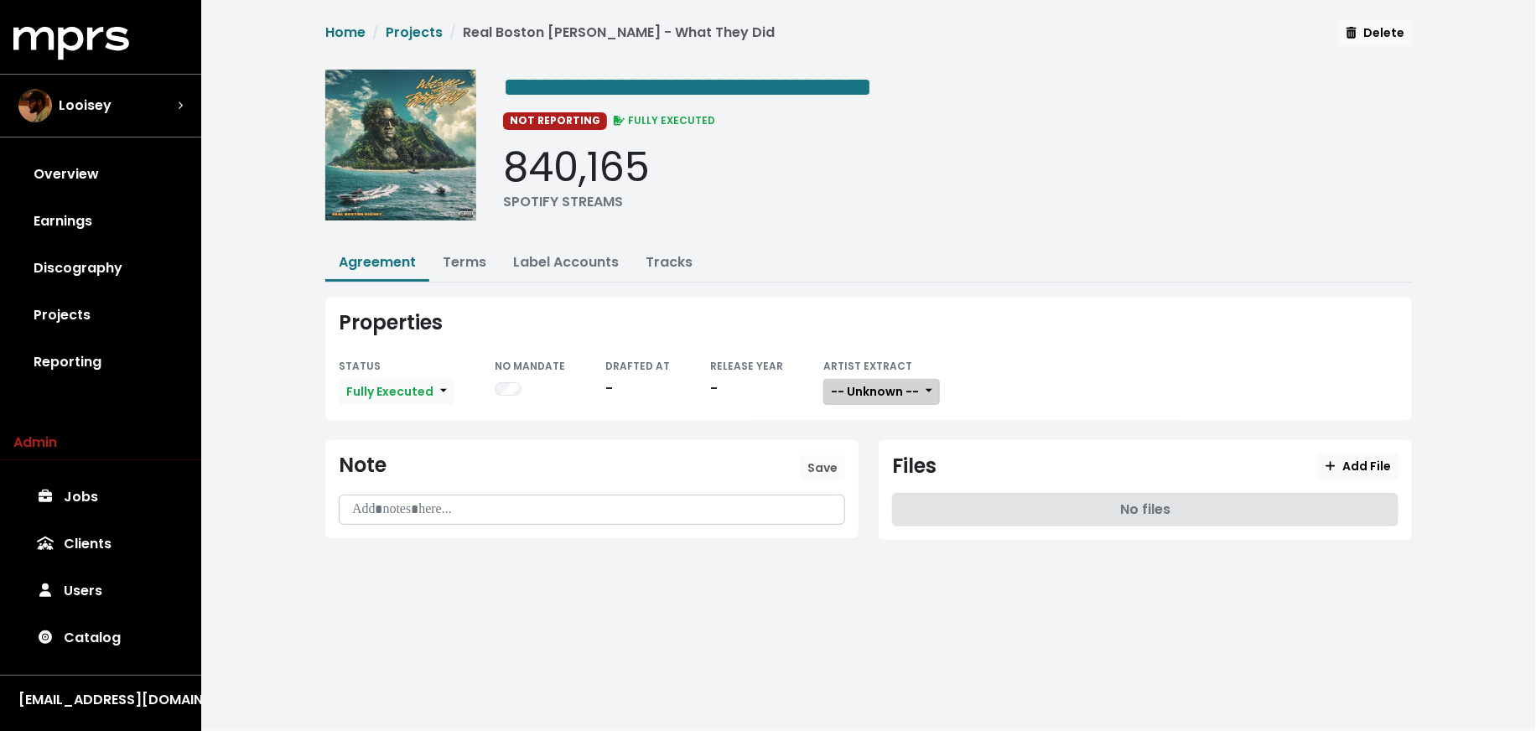
click at [842, 392] on span "-- Unknown --" at bounding box center [875, 391] width 88 height 17
click at [845, 487] on link "Not Available" at bounding box center [890, 479] width 132 height 27
click at [1399, 476] on div "Files Add File No files" at bounding box center [1145, 490] width 533 height 100
click at [1363, 459] on span "Add File" at bounding box center [1358, 466] width 65 height 17
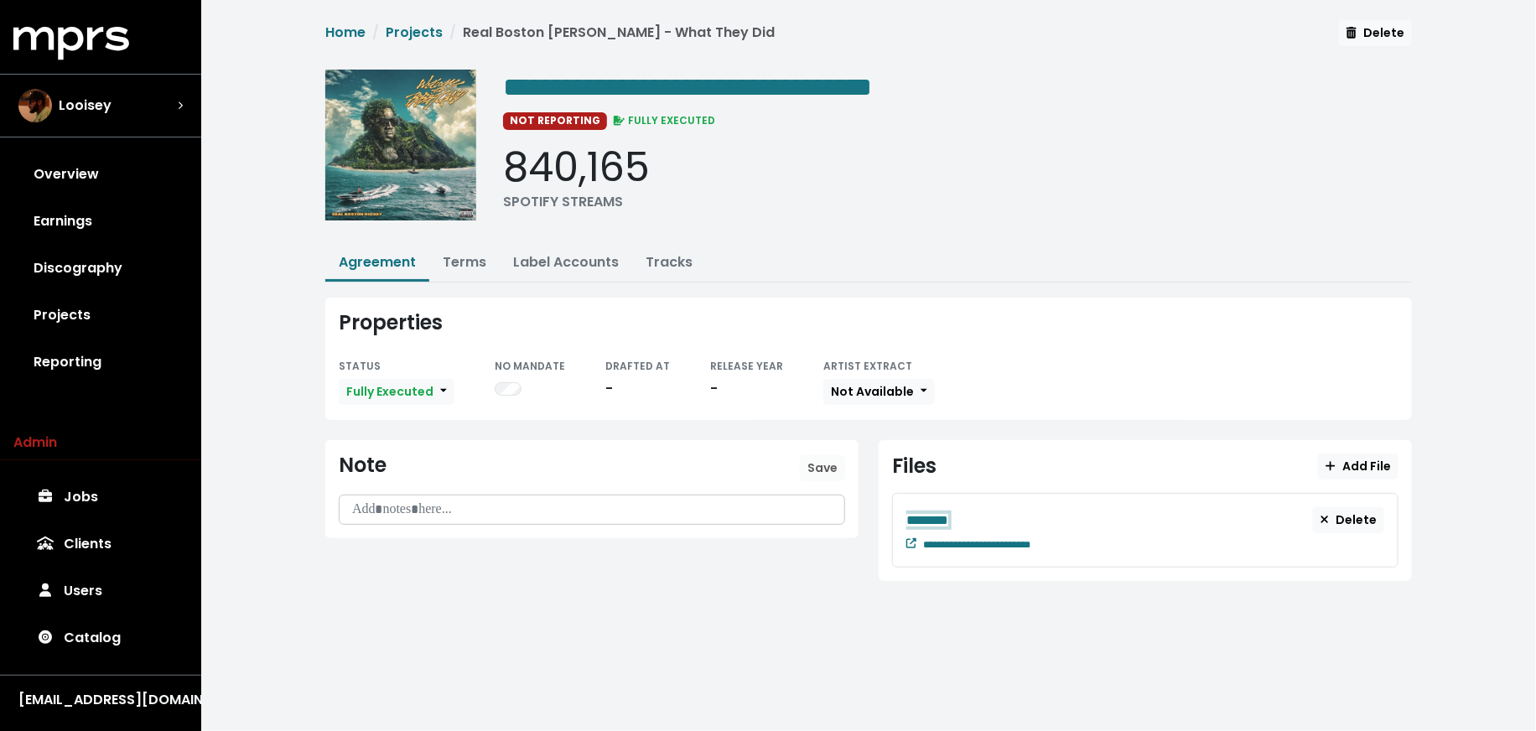
drag, startPoint x: 1270, startPoint y: 484, endPoint x: 1115, endPoint y: 527, distance: 160.9
click at [1161, 513] on div "********" at bounding box center [1109, 520] width 407 height 21
click at [1094, 533] on div "**********" at bounding box center [1153, 543] width 461 height 20
paste span "Edit value"
click at [967, 511] on div "********" at bounding box center [1109, 520] width 407 height 21
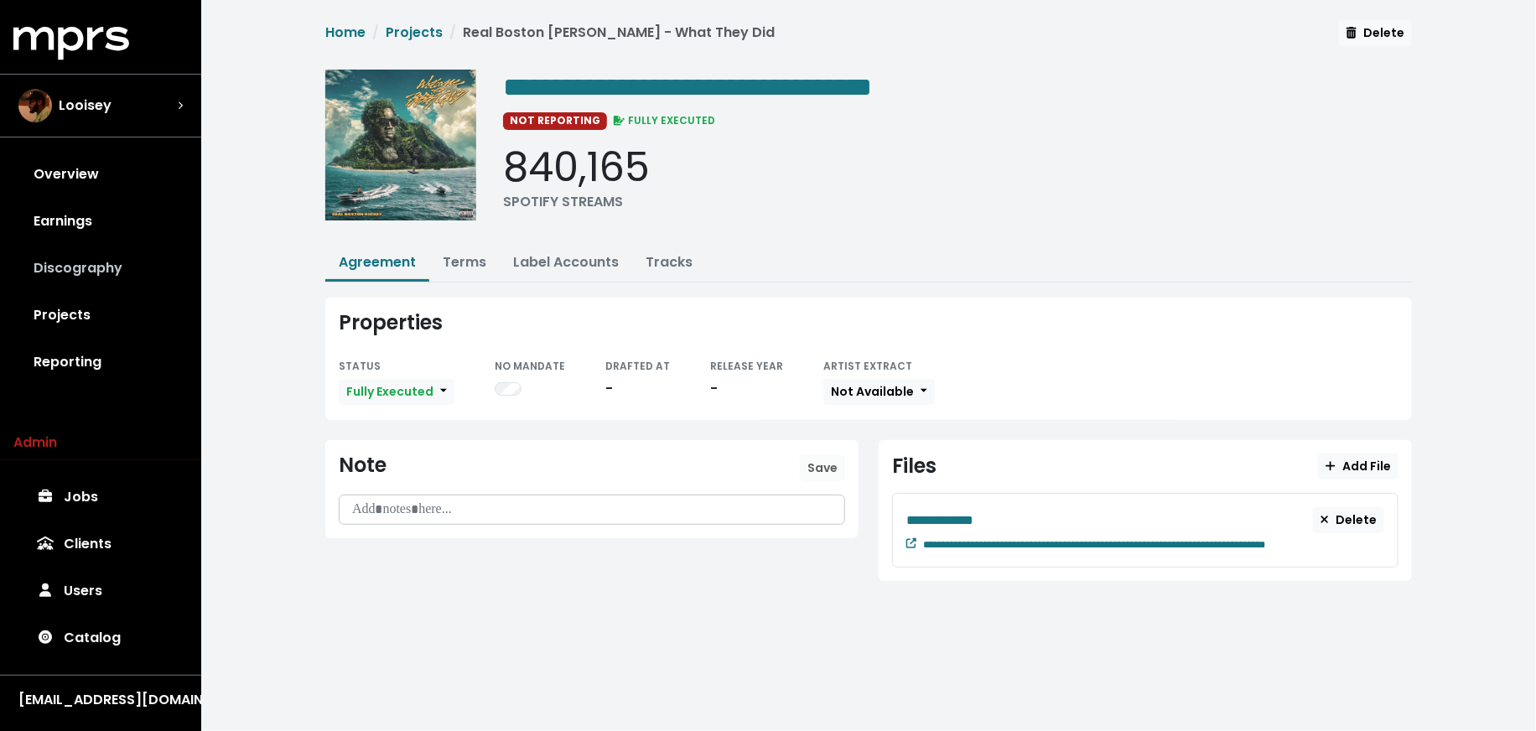
click at [170, 265] on link "Discography" at bounding box center [100, 268] width 174 height 47
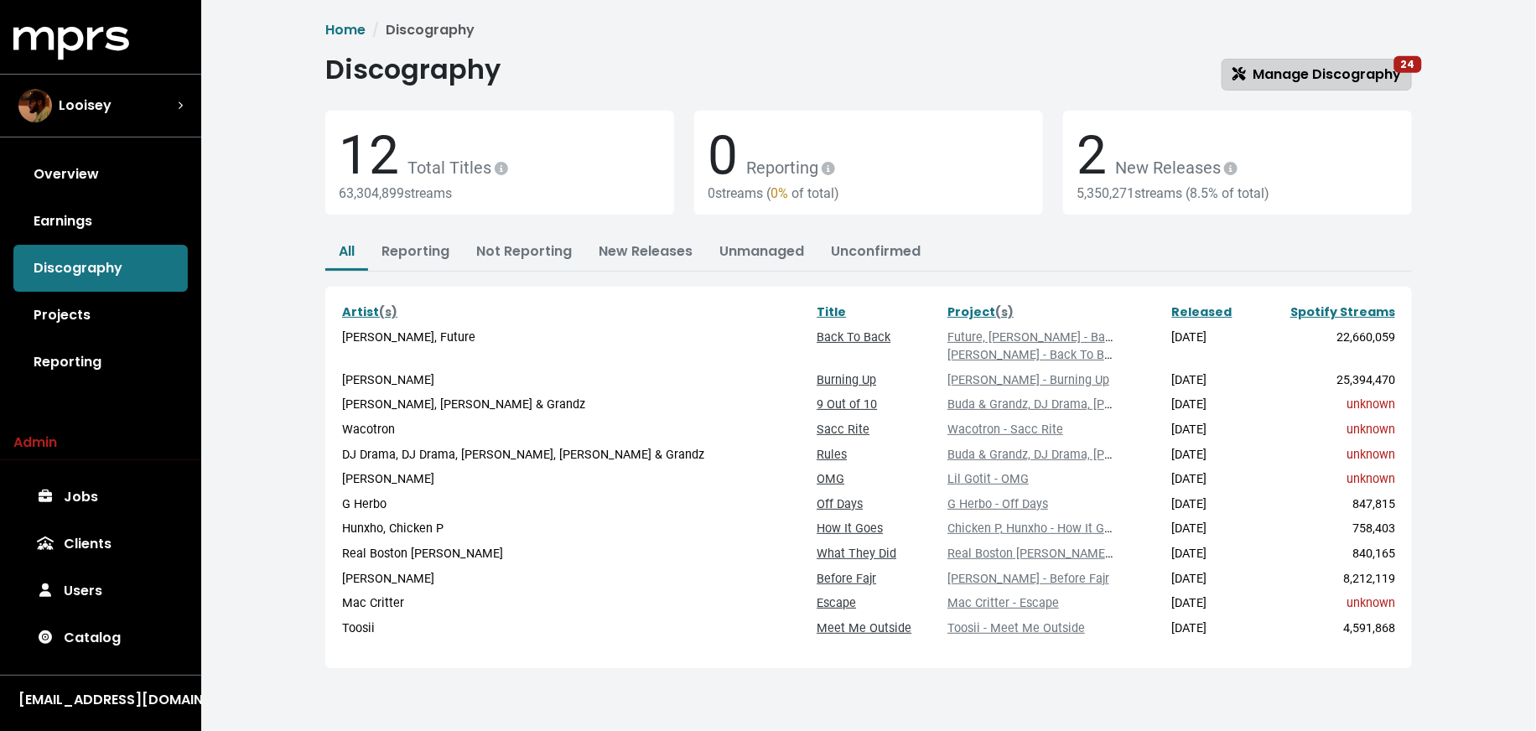
click at [1274, 74] on span "Manage Discography 24" at bounding box center [1317, 74] width 169 height 19
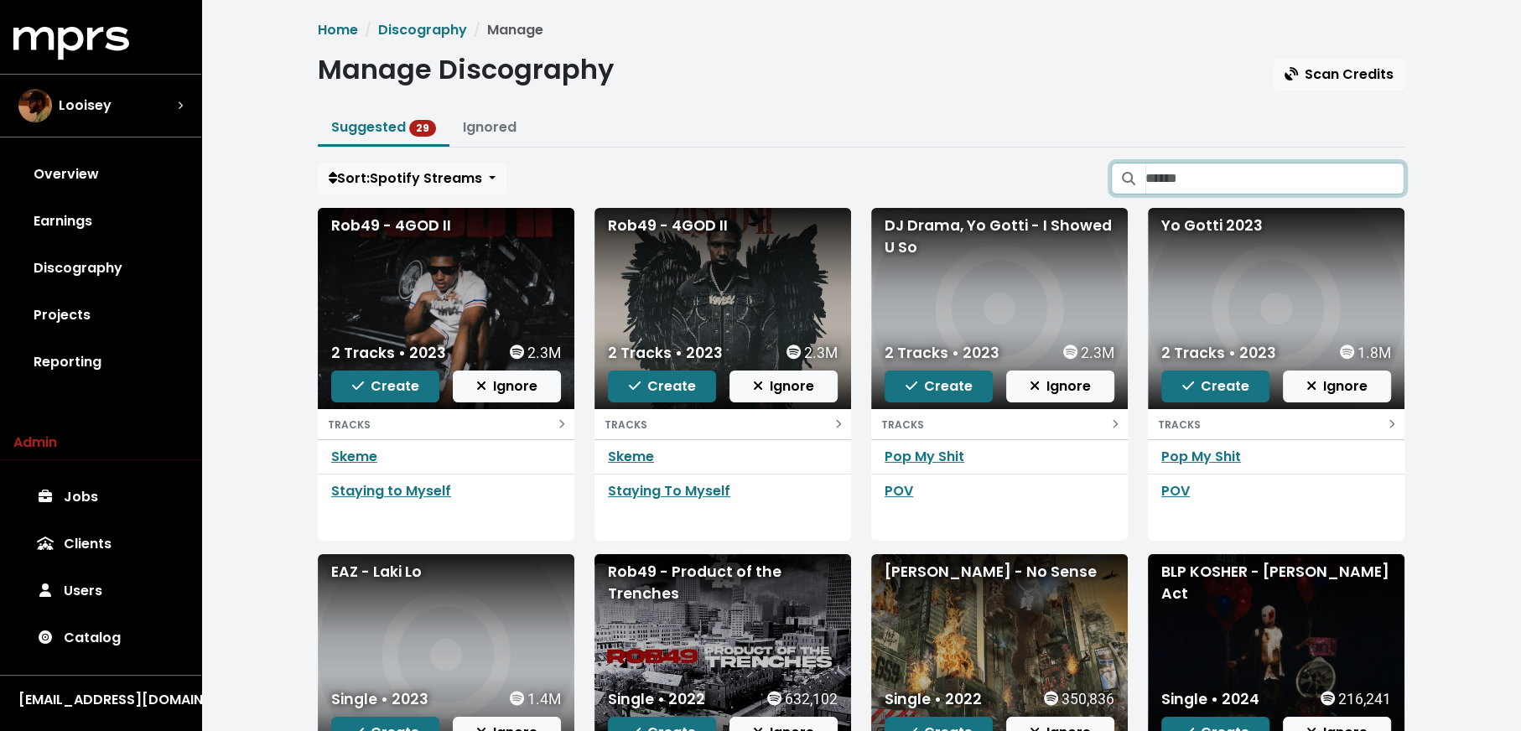
click at [1250, 163] on input "Search suggested projects" at bounding box center [1274, 179] width 259 height 32
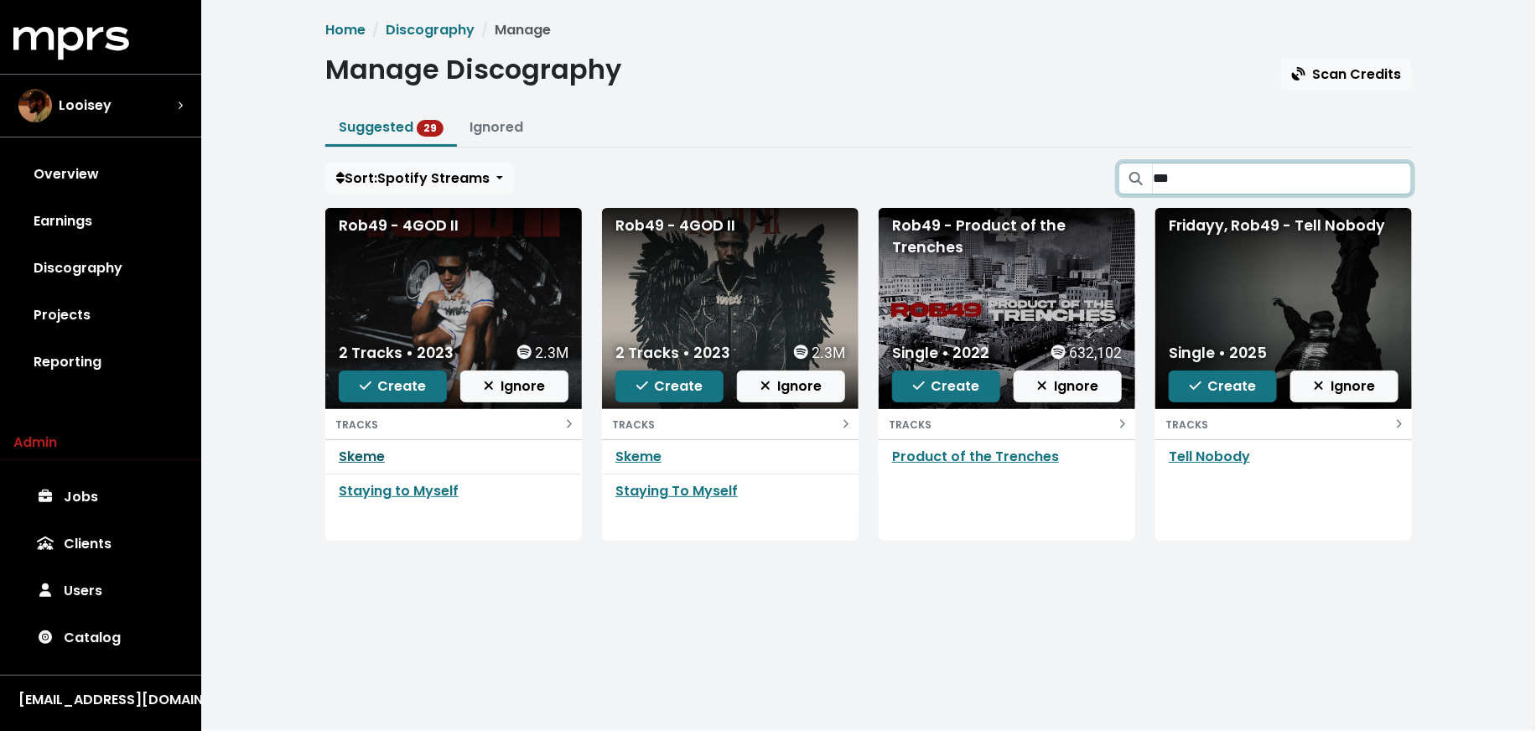
type input "***"
click at [369, 457] on link "Skeme" at bounding box center [362, 456] width 46 height 19
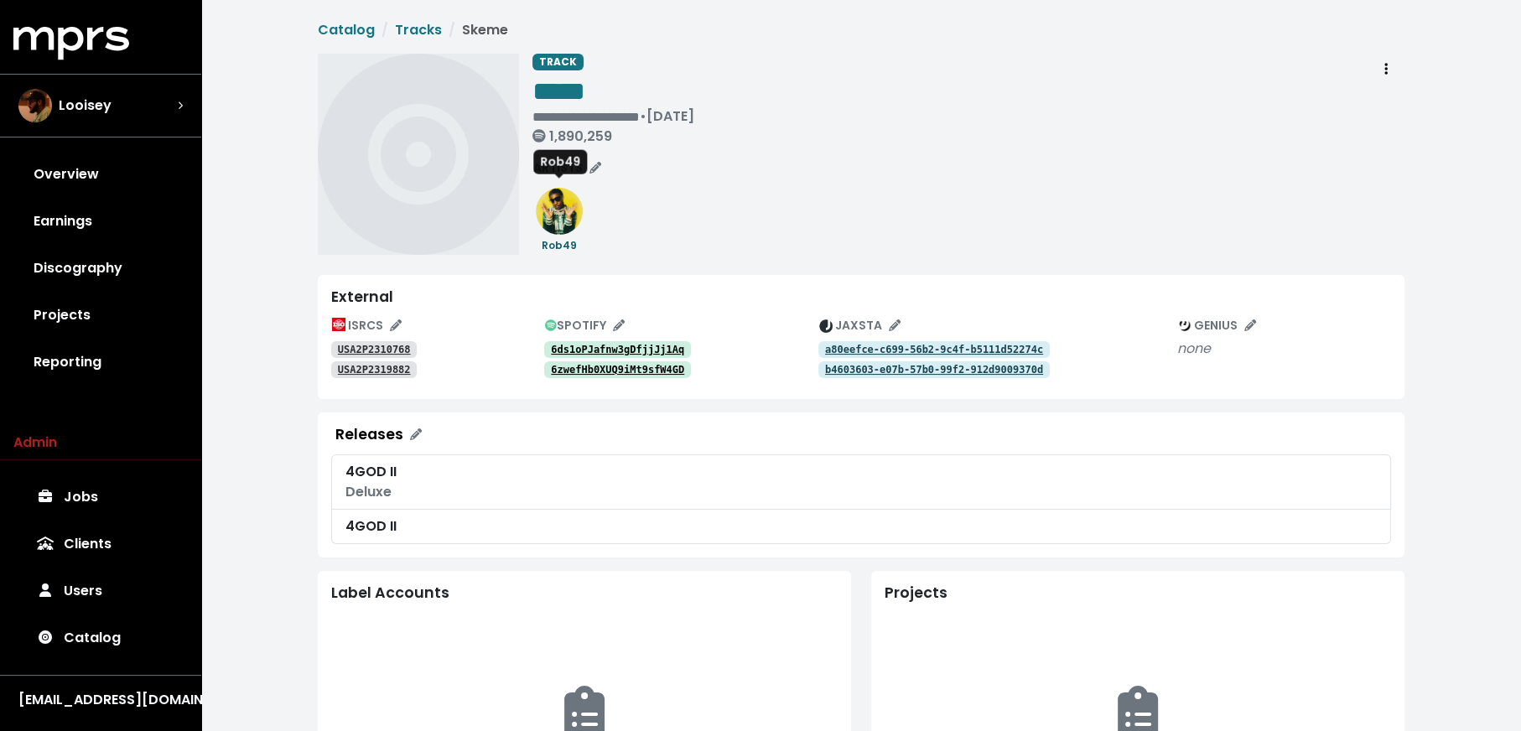
click at [558, 241] on small "Rob49" at bounding box center [559, 245] width 35 height 14
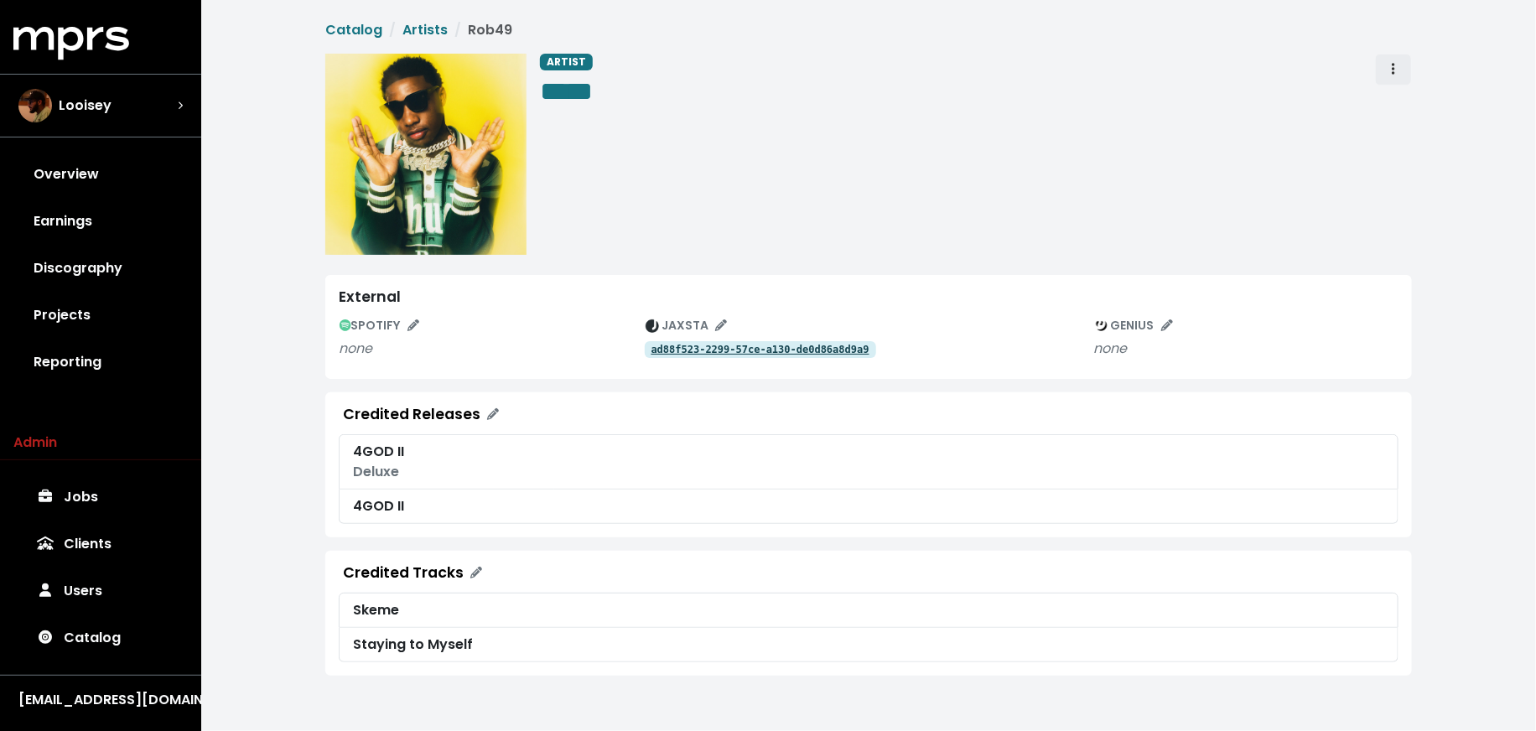
click at [1396, 75] on span "Artist actions" at bounding box center [1393, 70] width 15 height 20
click at [1396, 104] on link "Merge" at bounding box center [1442, 106] width 132 height 27
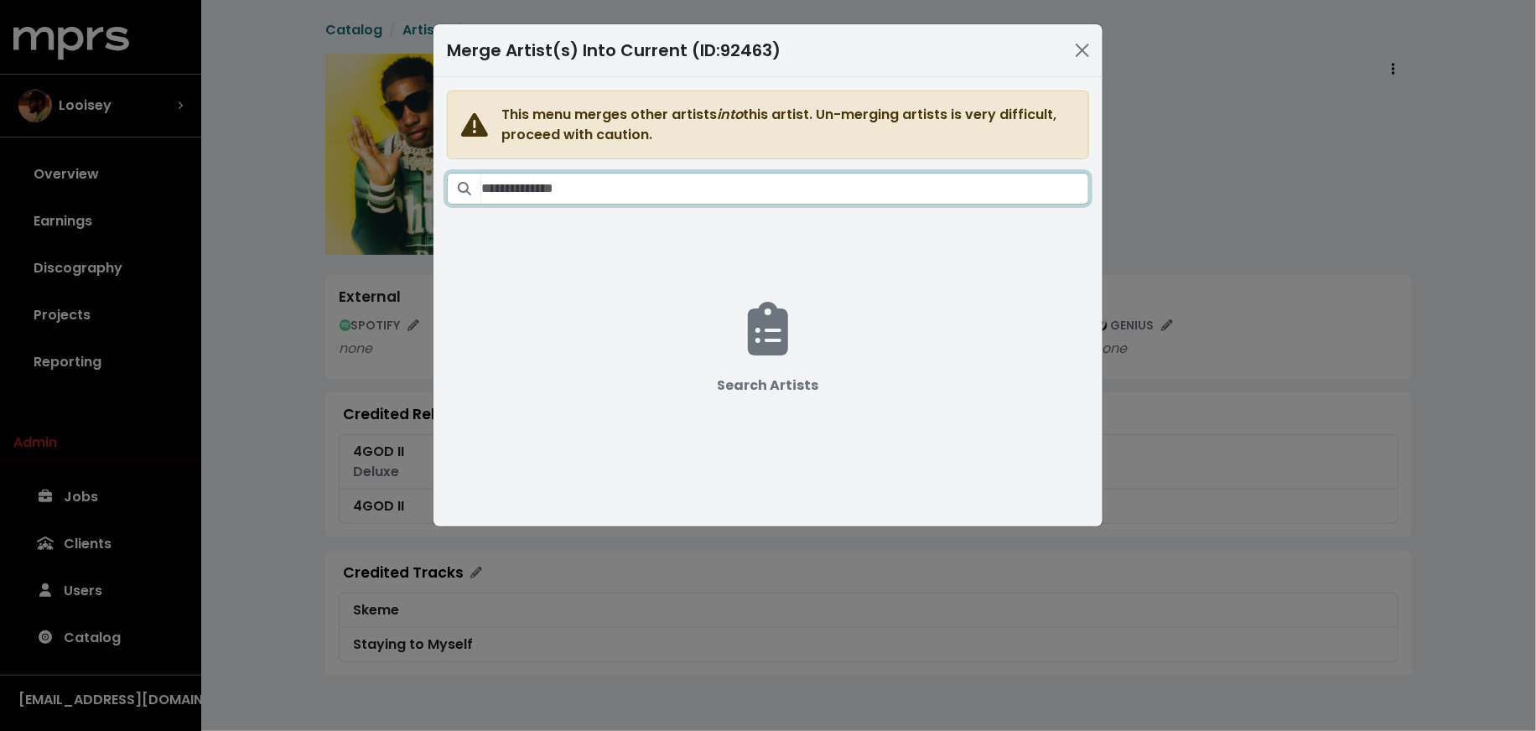
click at [800, 195] on input "Search artists" at bounding box center [785, 189] width 608 height 32
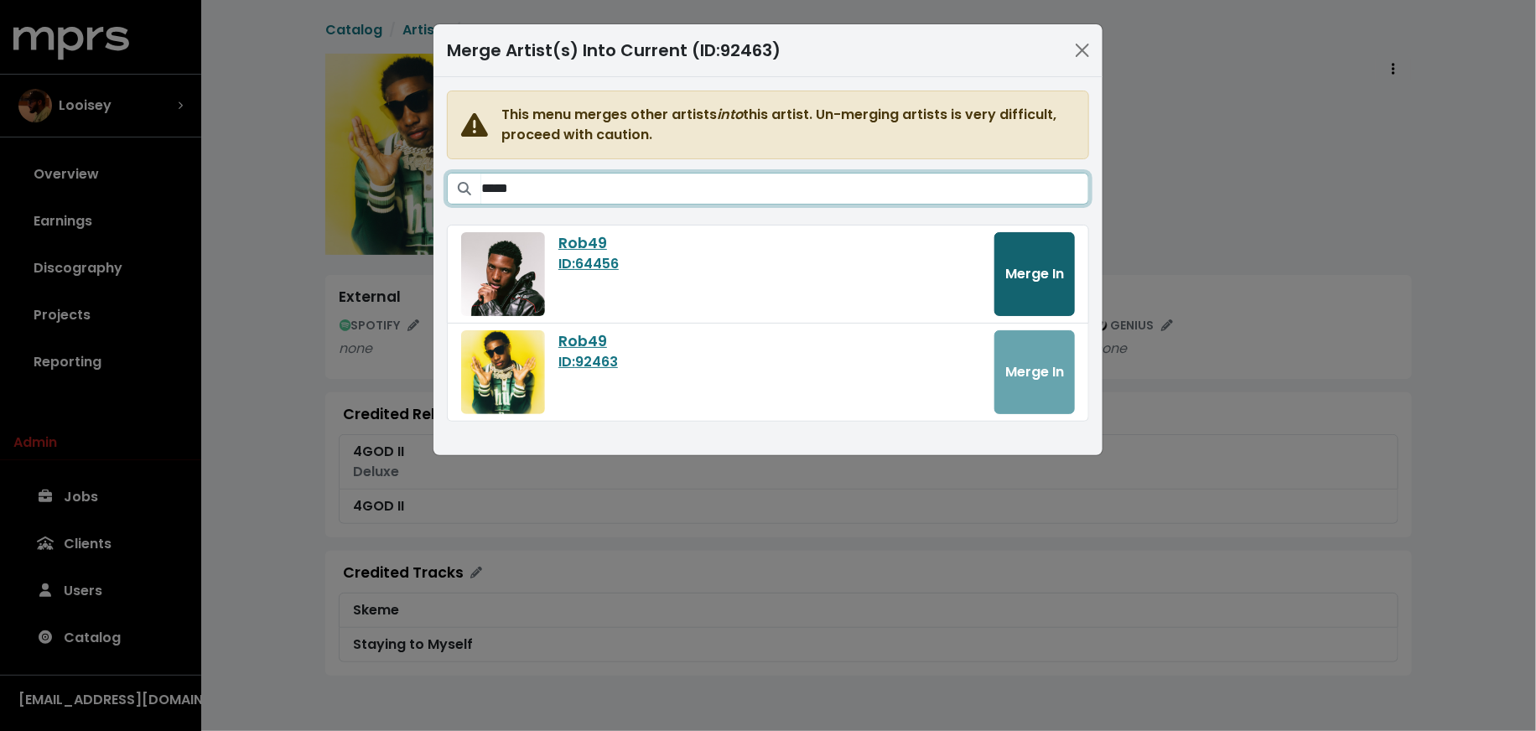
type input "*****"
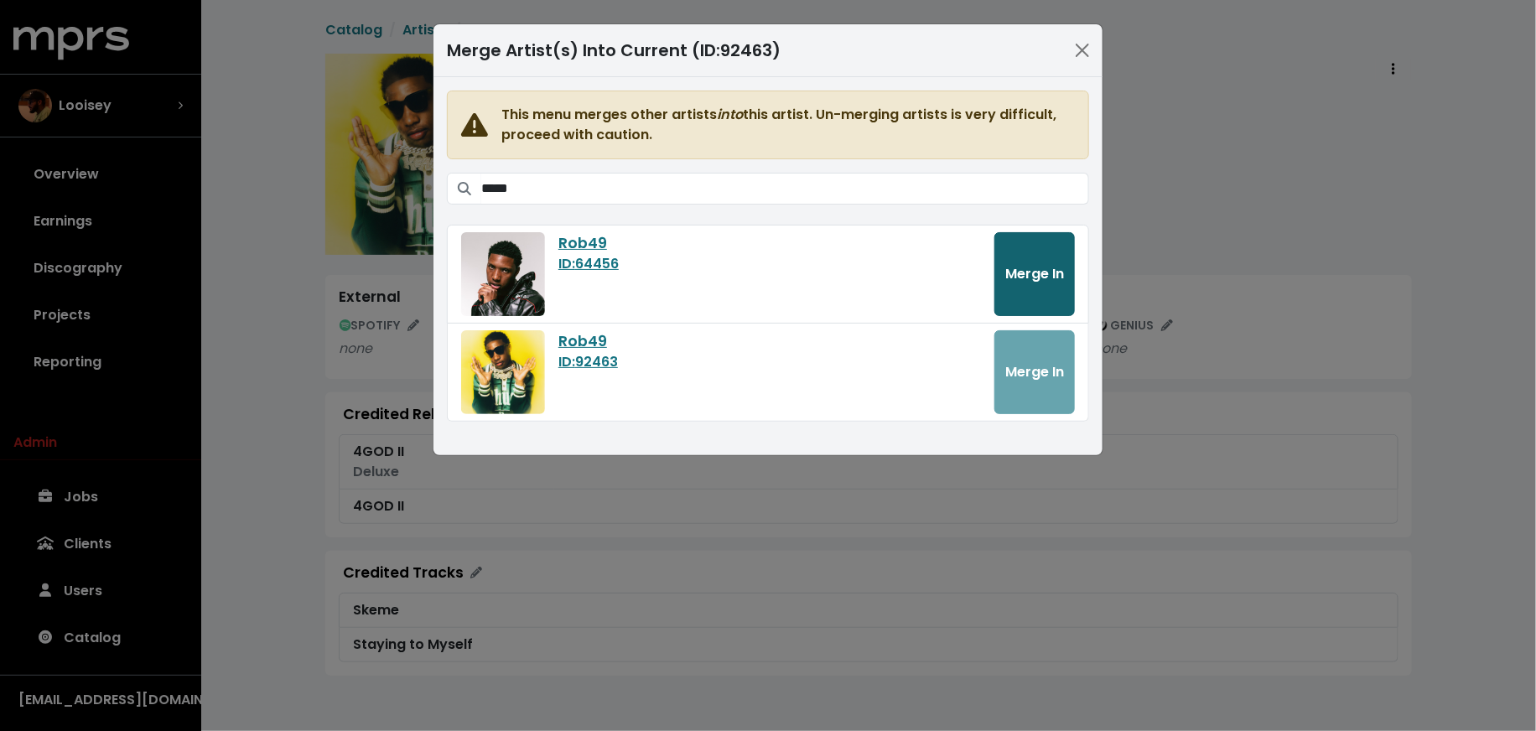
click at [1056, 280] on span "Merge In" at bounding box center [1034, 273] width 59 height 19
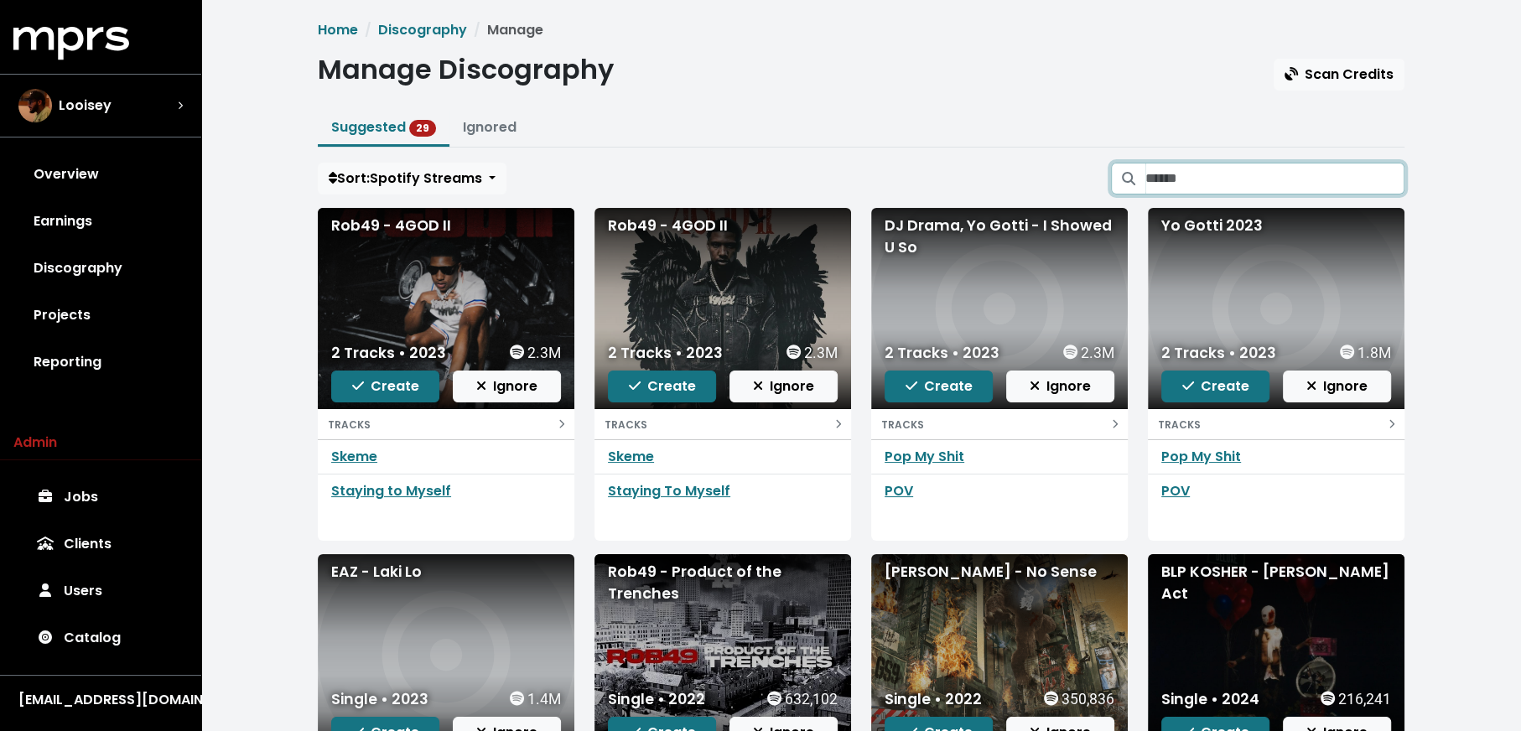
click at [1220, 164] on input "Search suggested projects" at bounding box center [1274, 179] width 259 height 32
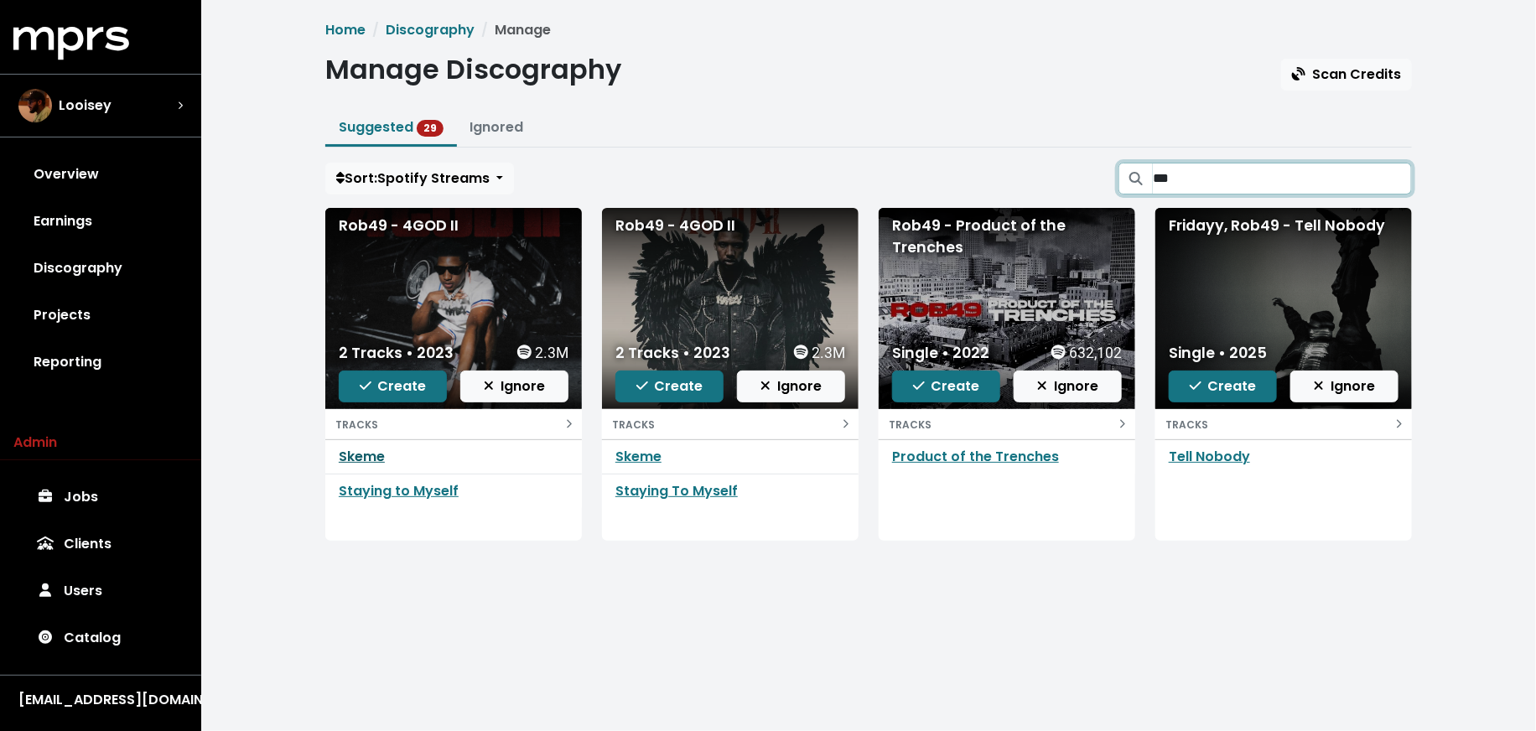
type input "***"
click at [375, 451] on link "Skeme" at bounding box center [362, 456] width 46 height 19
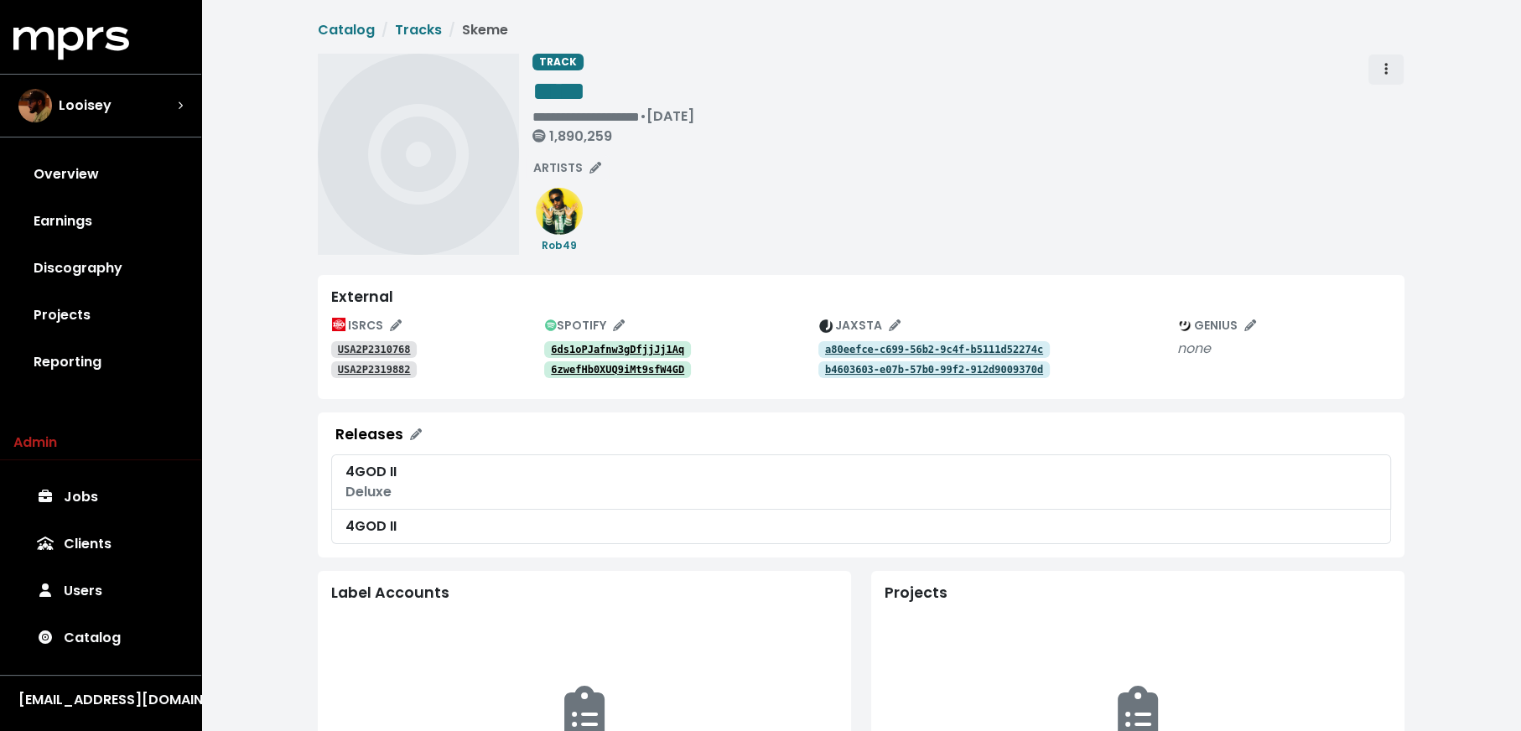
click at [1394, 68] on button "Track actions" at bounding box center [1386, 70] width 37 height 32
click at [1394, 106] on link "Merge" at bounding box center [1434, 106] width 132 height 27
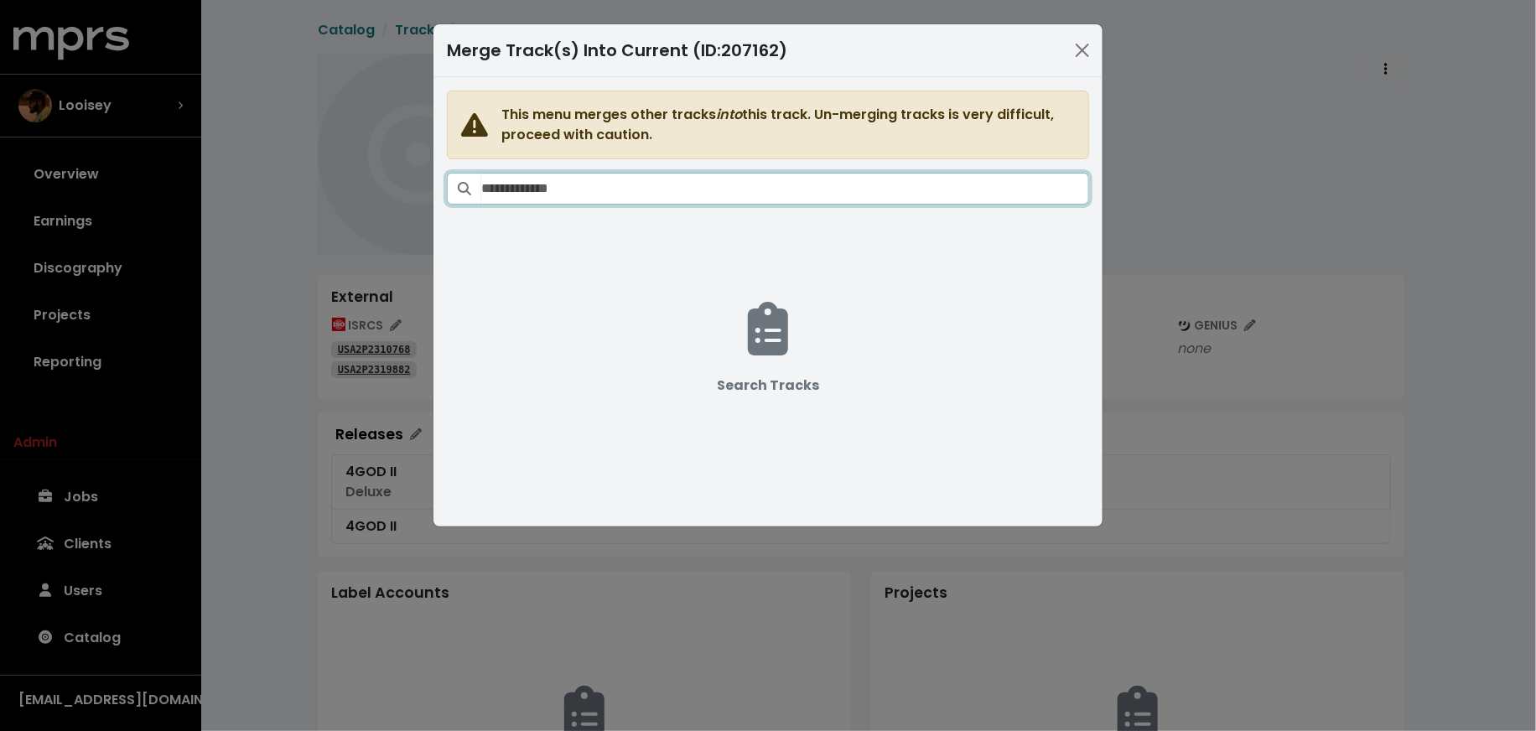
click at [813, 187] on input "Search tracks" at bounding box center [785, 189] width 608 height 32
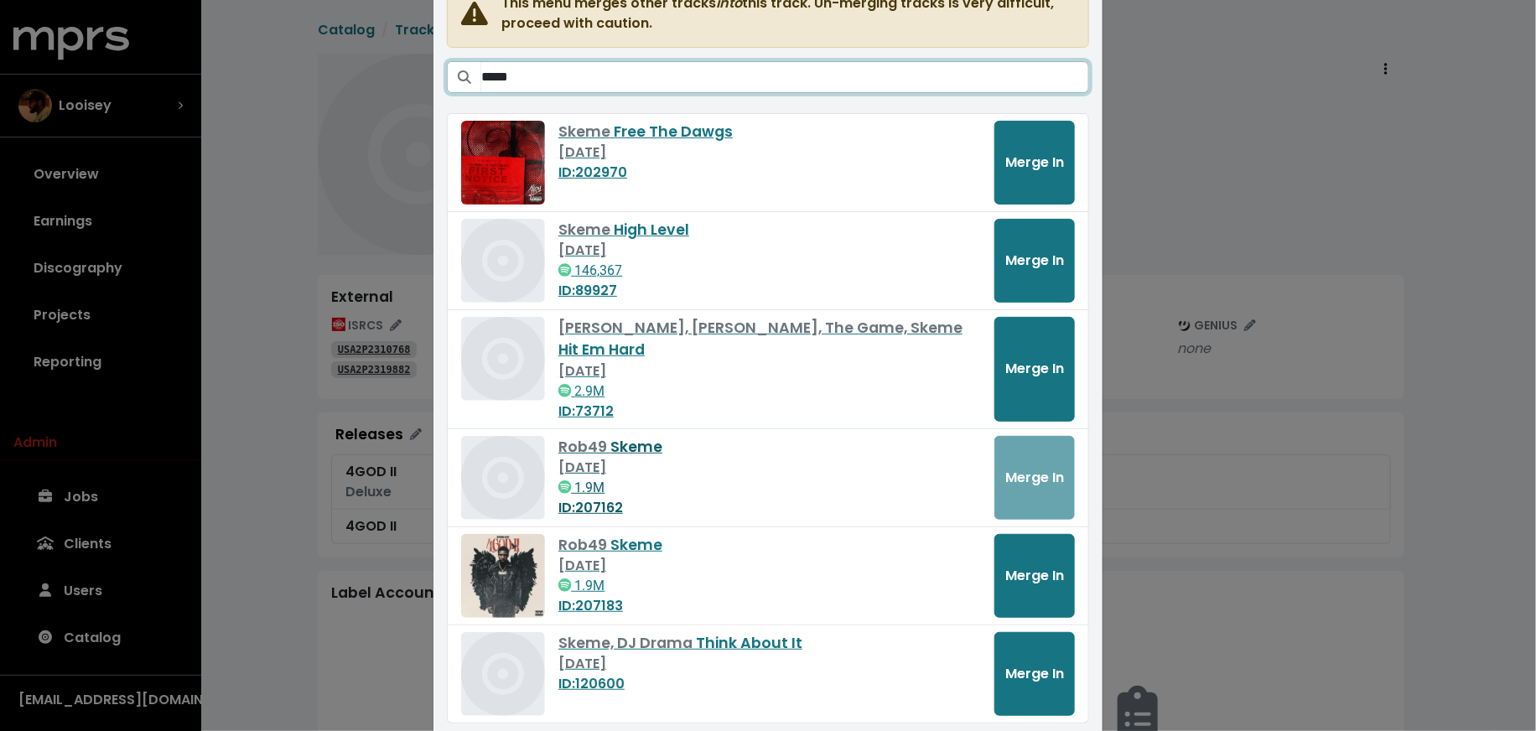
scroll to position [121, 0]
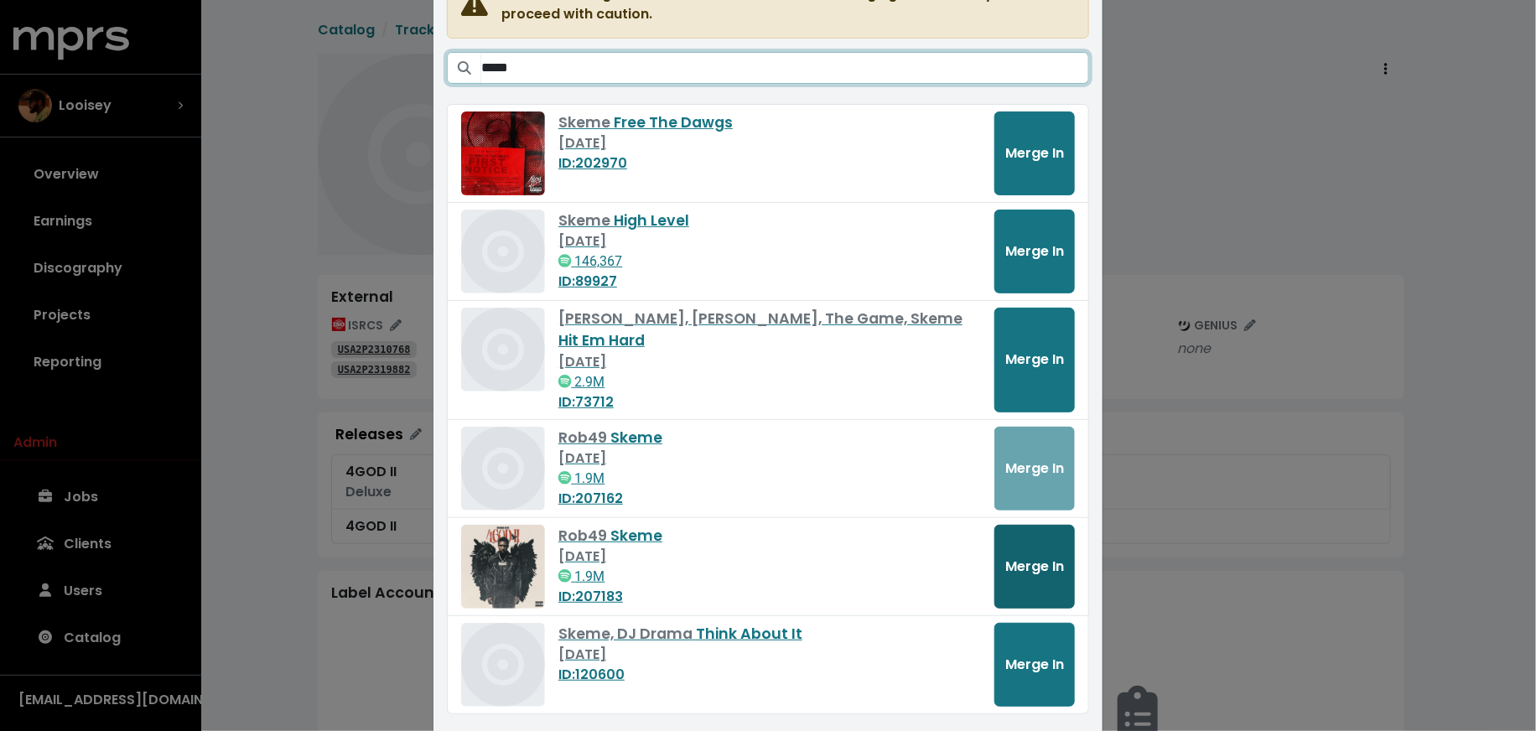
type input "*****"
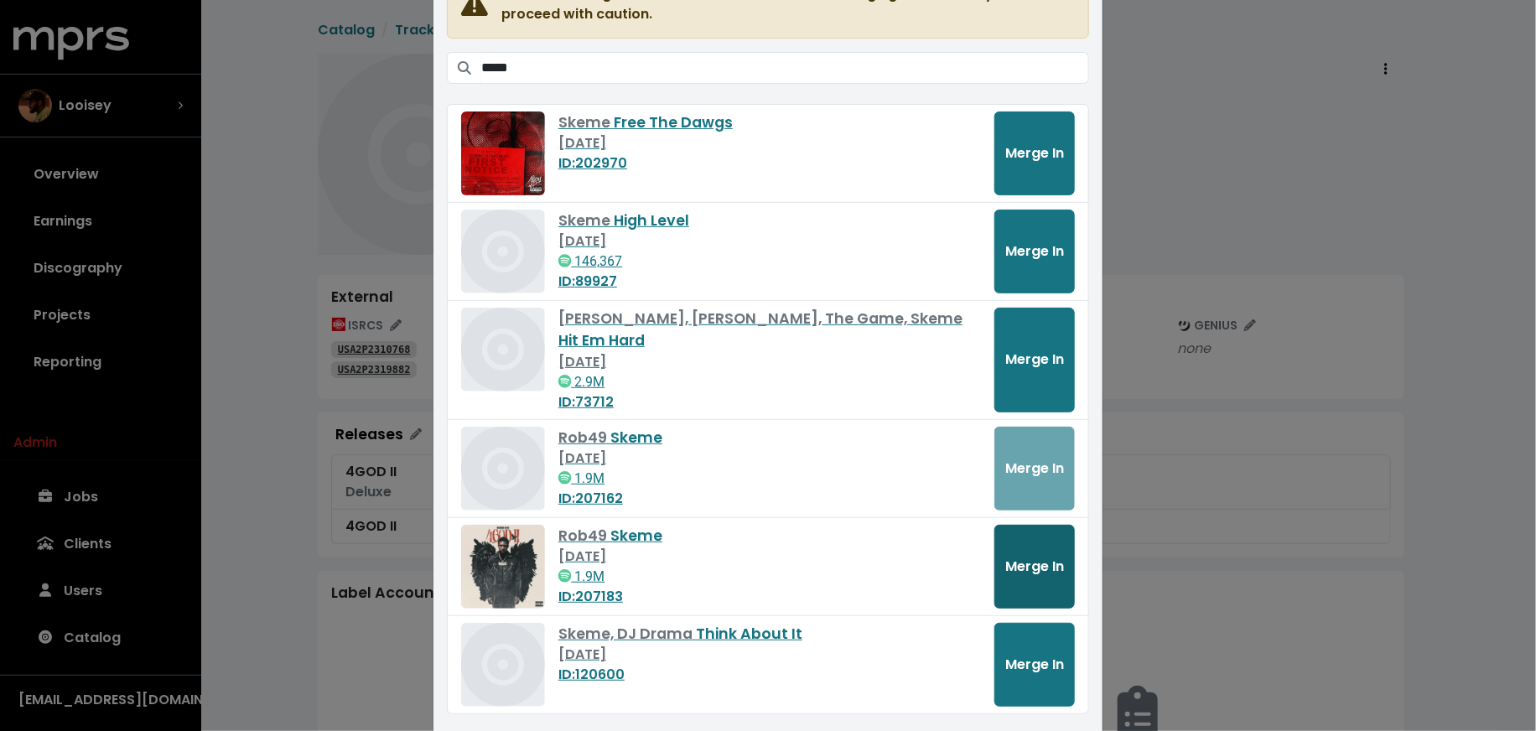
click at [1015, 557] on span "Merge In" at bounding box center [1034, 566] width 59 height 19
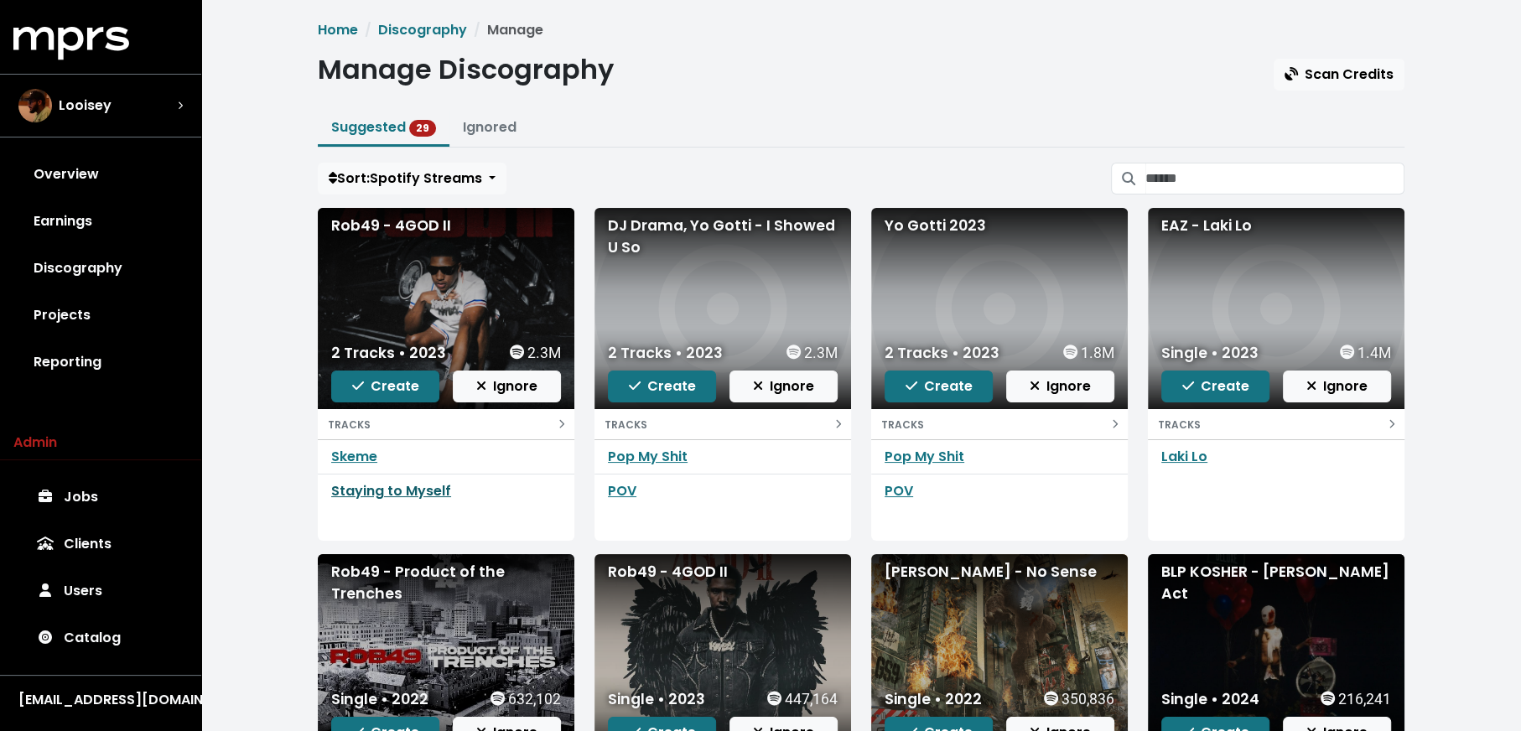
click at [403, 496] on link "Staying to Myself" at bounding box center [391, 490] width 120 height 19
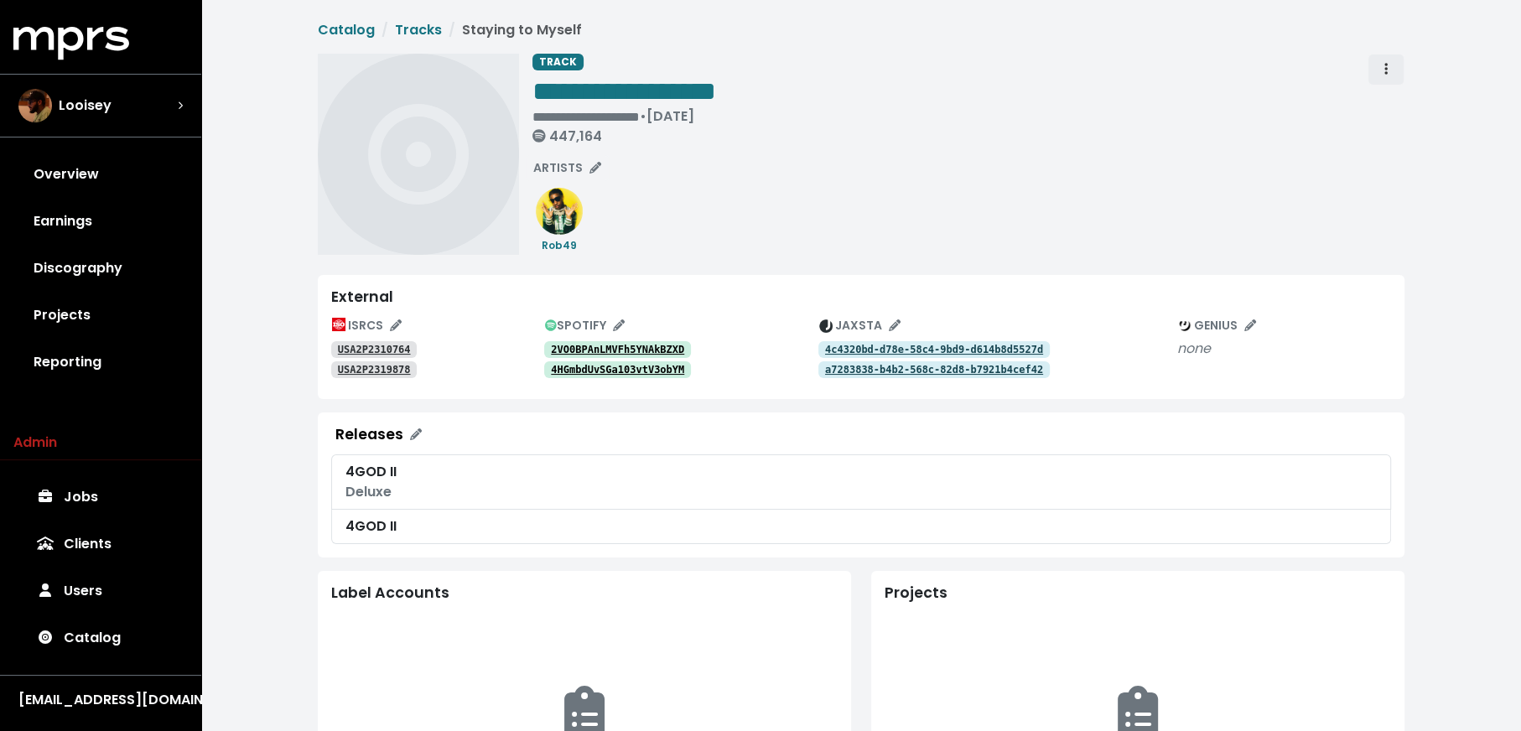
click at [1383, 69] on span "Track actions" at bounding box center [1385, 70] width 15 height 20
click at [1394, 98] on link "Merge" at bounding box center [1434, 106] width 132 height 27
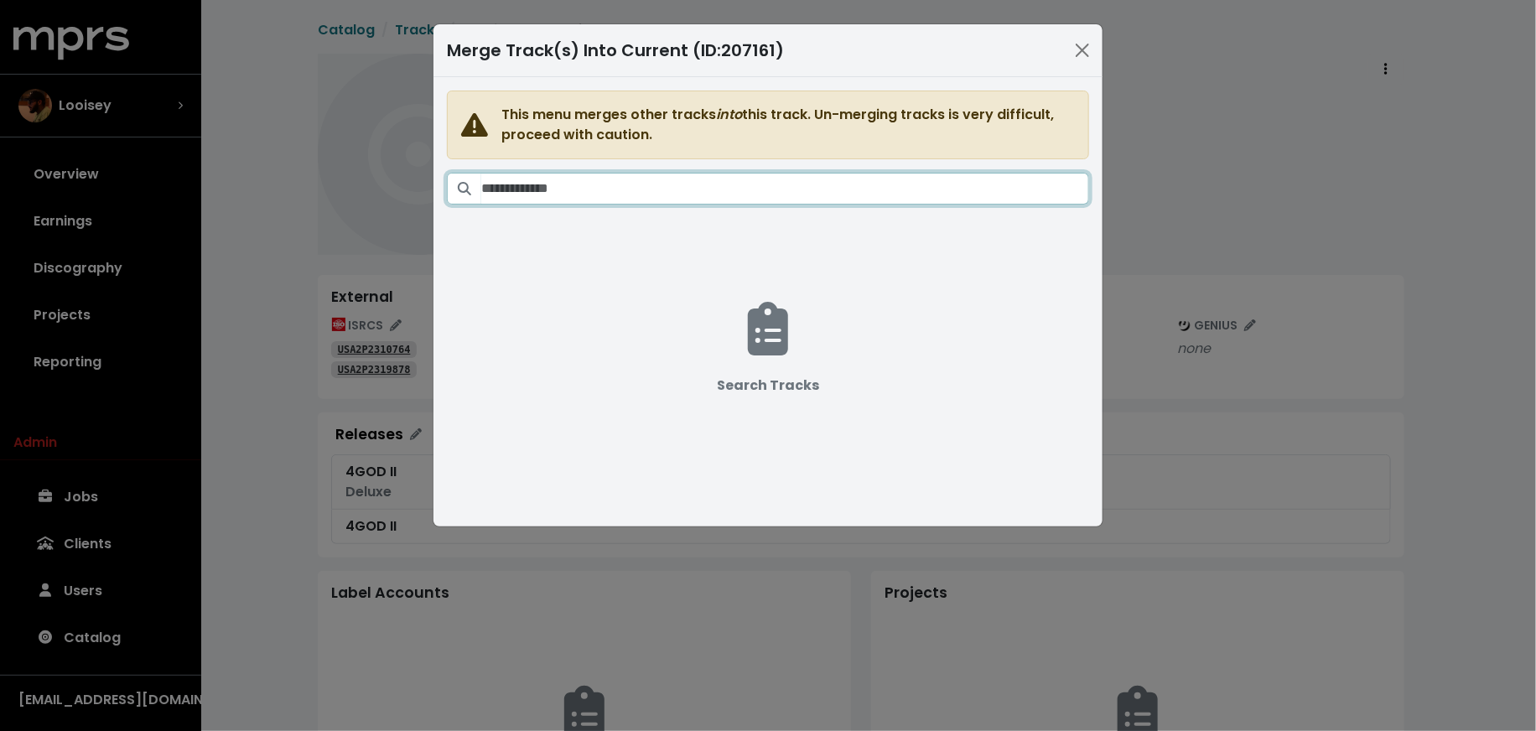
click at [838, 179] on input "Search tracks" at bounding box center [785, 189] width 608 height 32
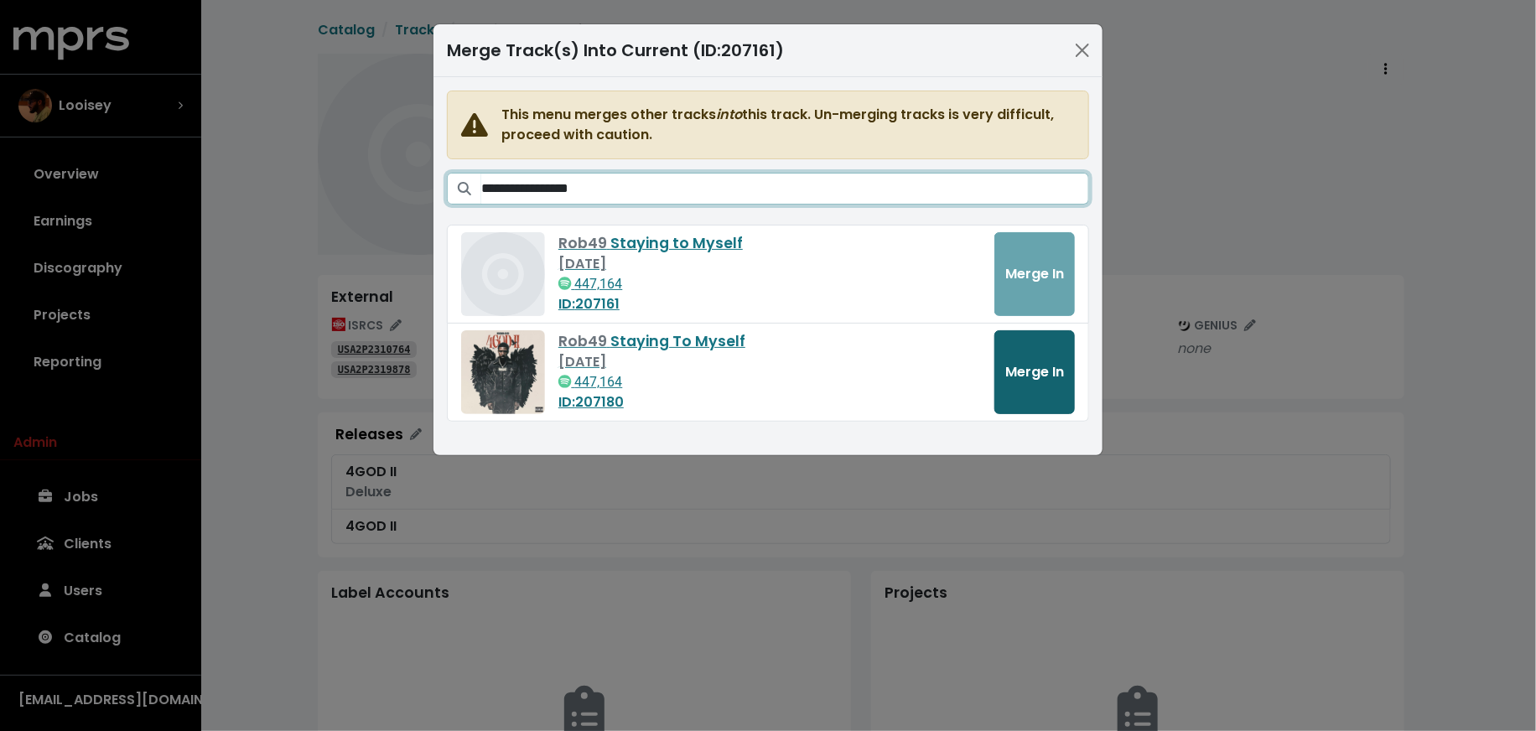
type input "**********"
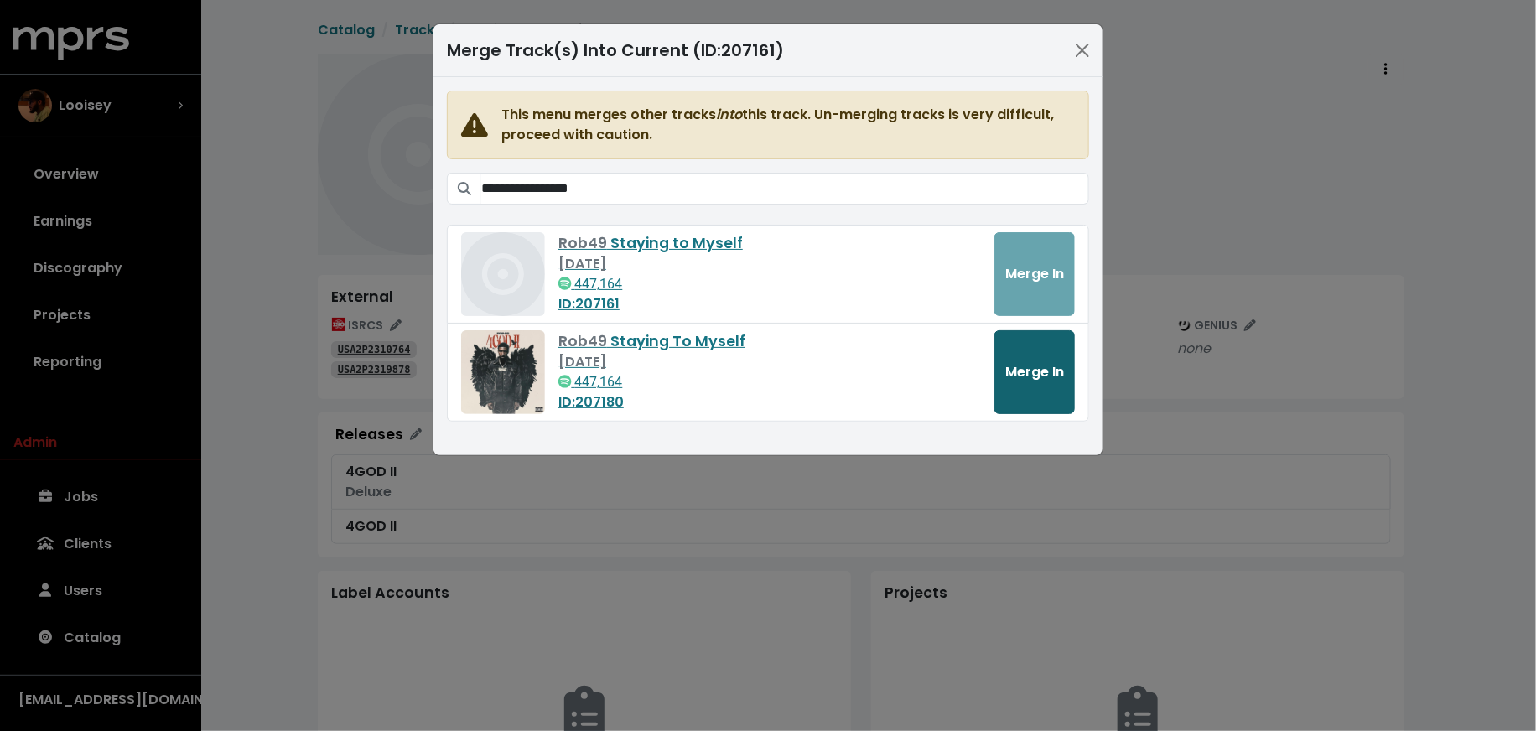
click at [1006, 351] on button "Merge In" at bounding box center [1034, 372] width 80 height 84
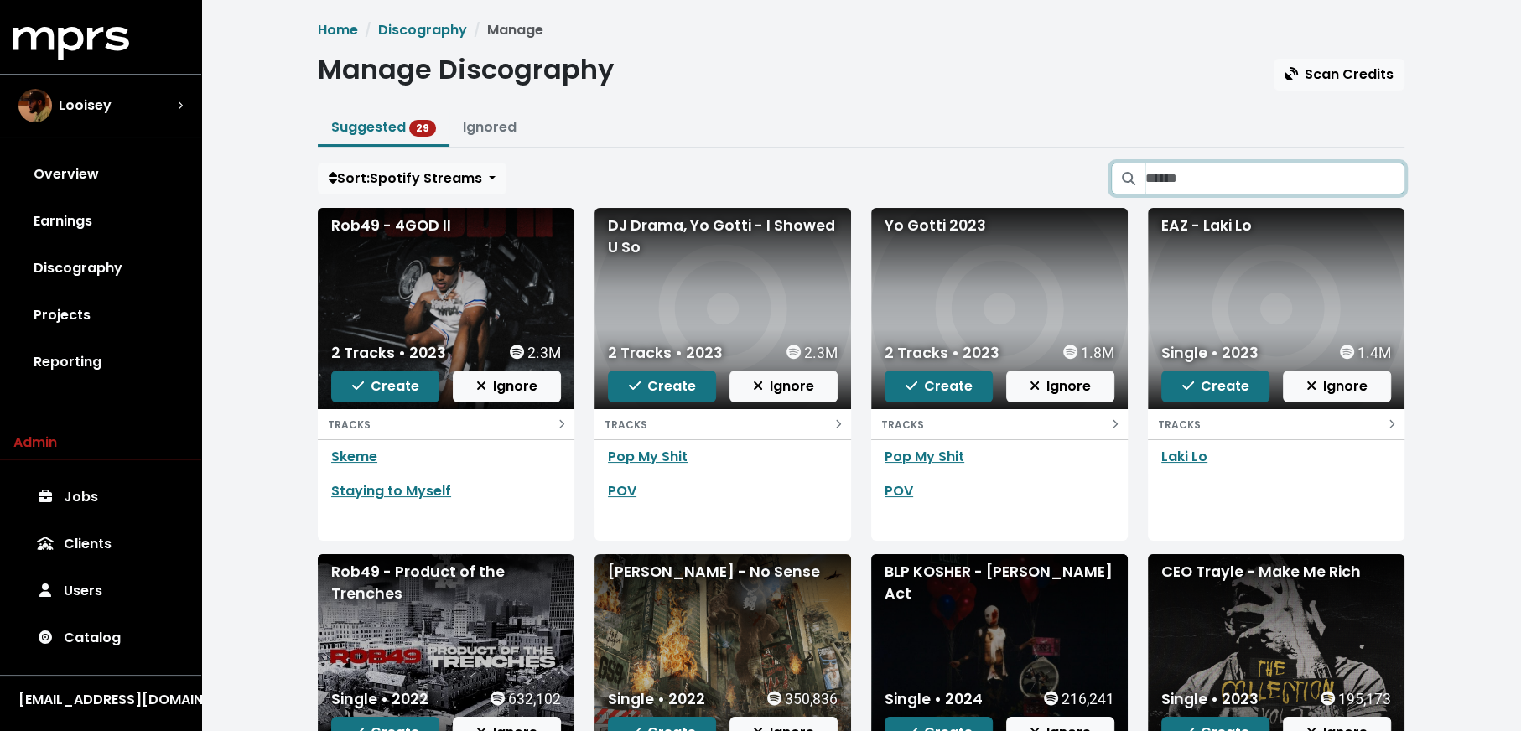
click at [1254, 173] on input "Search suggested projects" at bounding box center [1274, 179] width 259 height 32
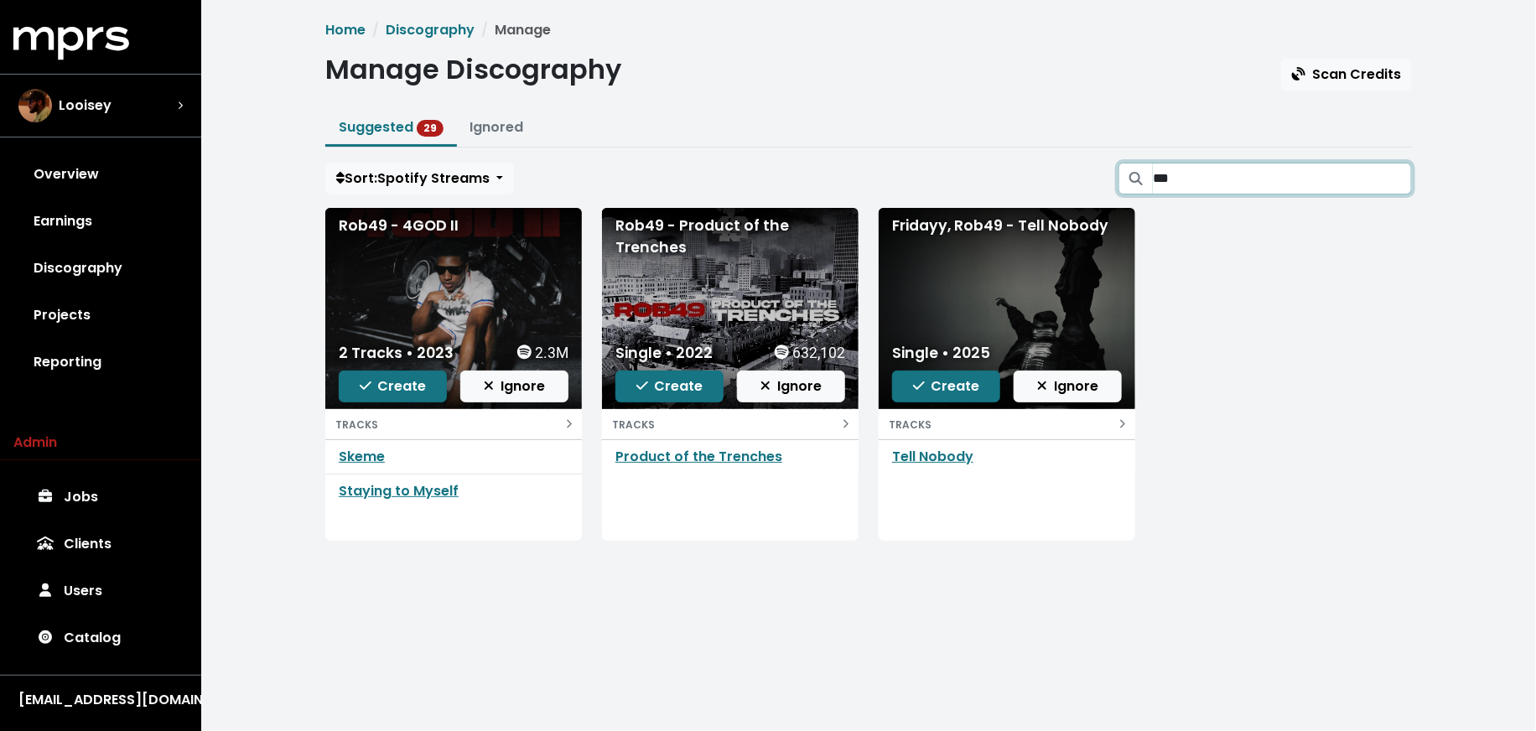
type input "***"
click at [371, 382] on icon "button" at bounding box center [365, 386] width 12 height 8
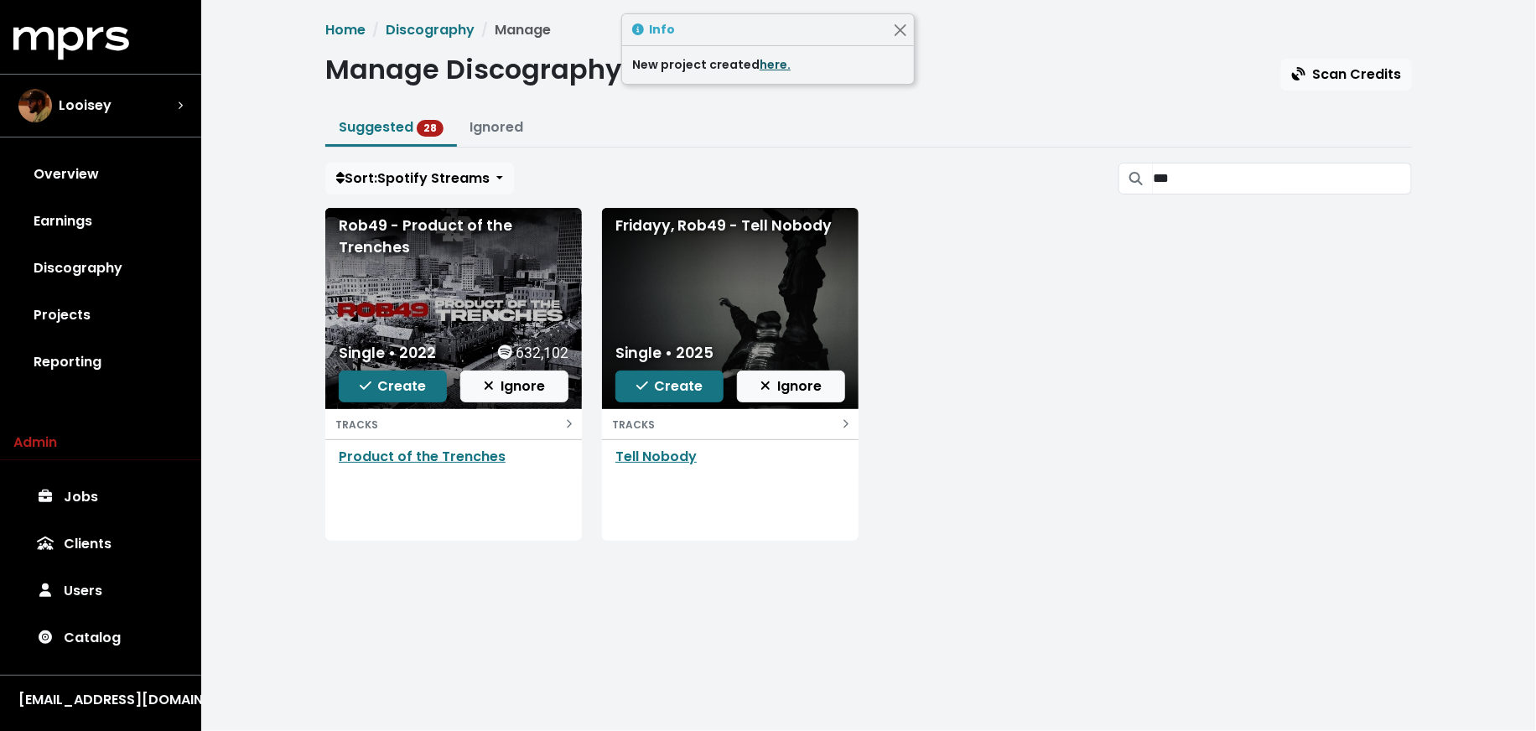
click at [761, 62] on link "here." at bounding box center [775, 64] width 31 height 17
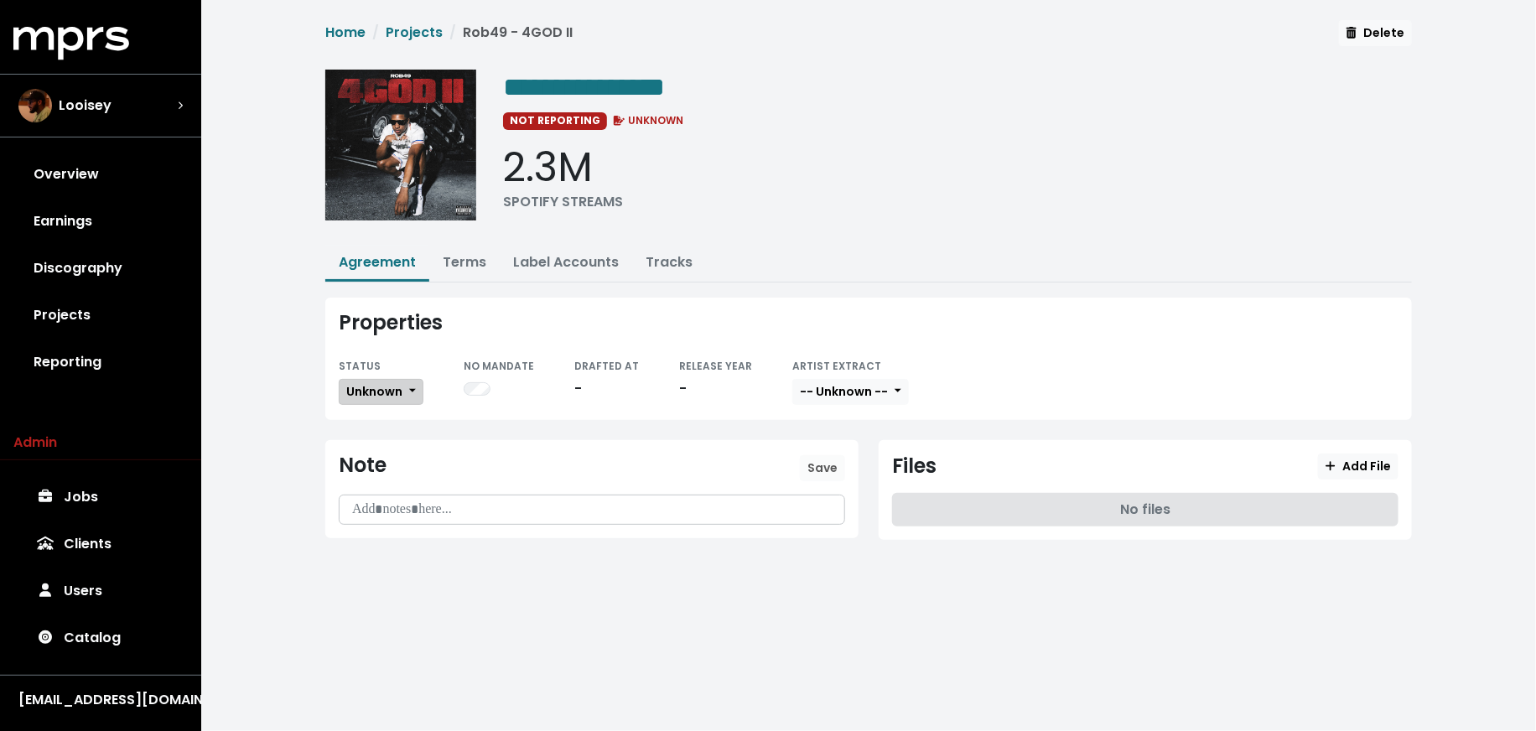
click at [401, 385] on span "Unknown" at bounding box center [374, 391] width 56 height 17
click at [425, 560] on link "Fully Executed" at bounding box center [419, 560] width 158 height 27
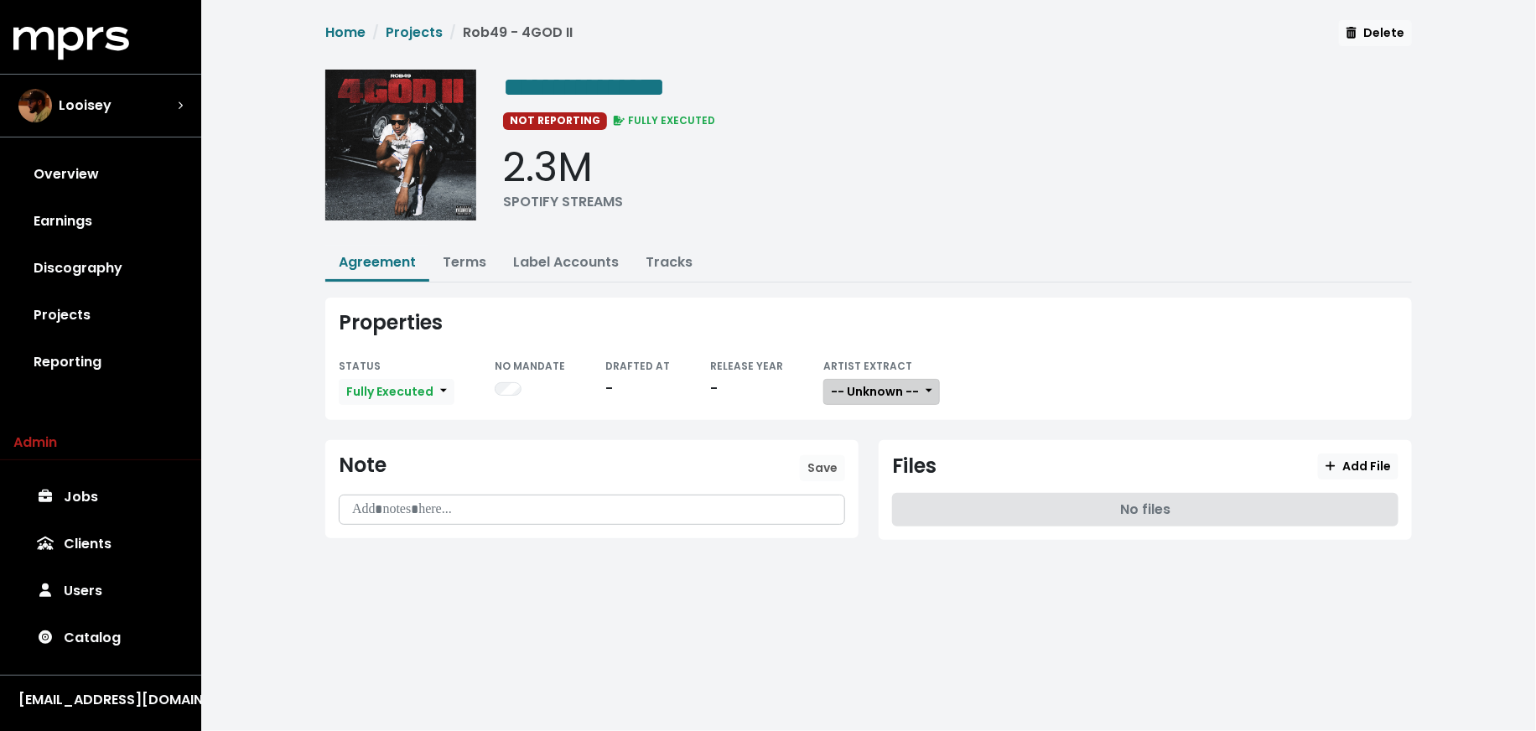
click at [875, 398] on button "-- Unknown --" at bounding box center [881, 392] width 117 height 26
click at [878, 467] on link "Not Available" at bounding box center [890, 479] width 132 height 27
click at [465, 266] on link "Terms" at bounding box center [465, 261] width 44 height 19
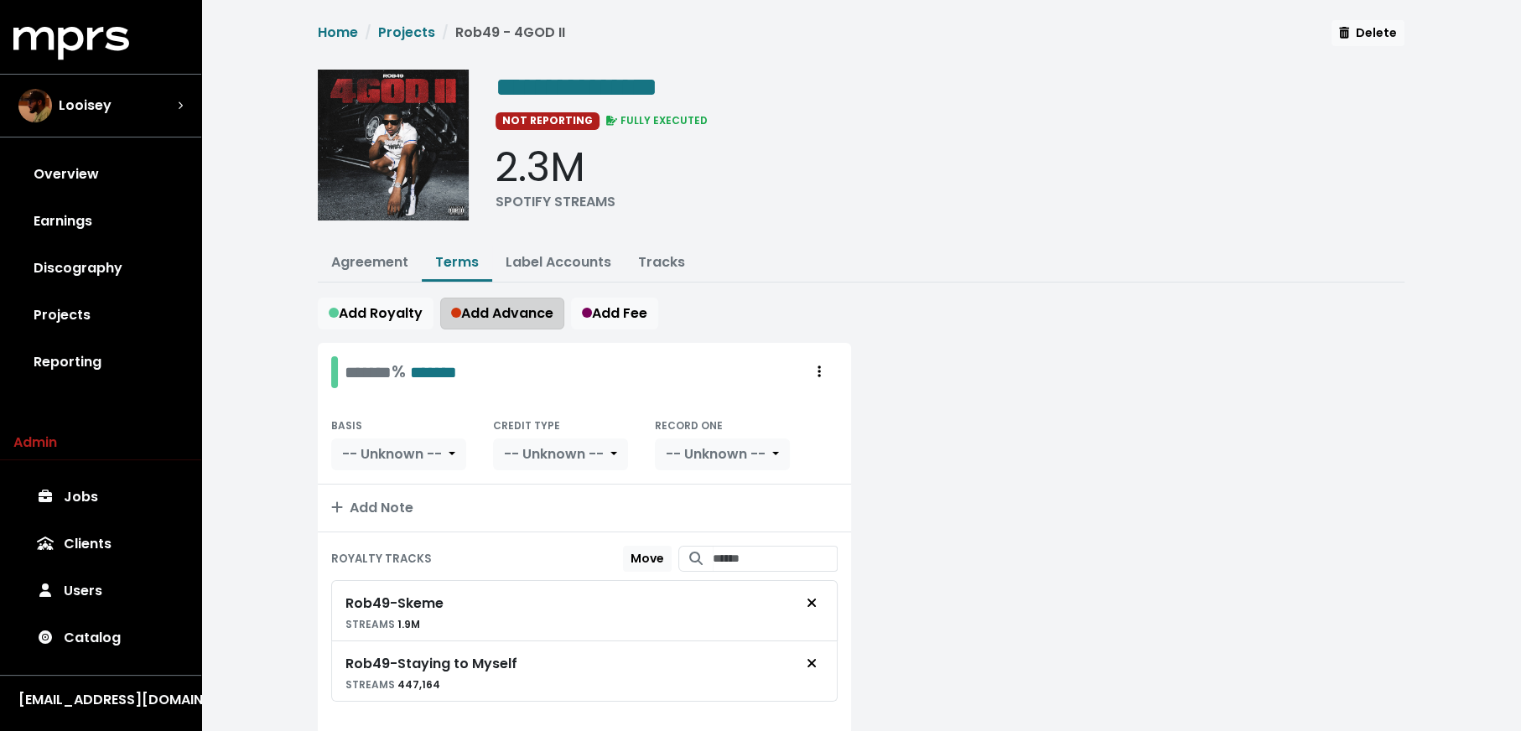
click at [530, 306] on span "Add Advance" at bounding box center [502, 313] width 102 height 19
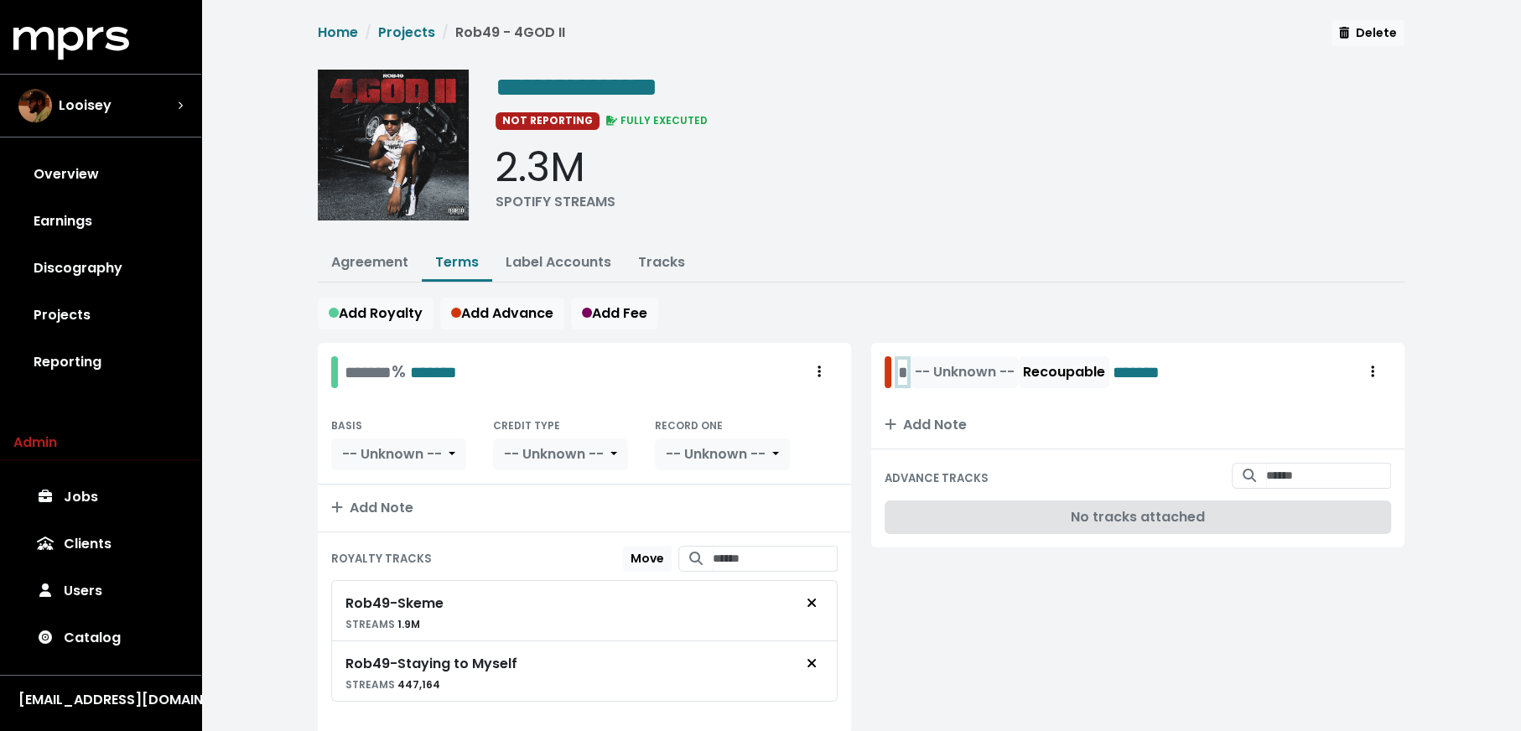
click at [904, 370] on div "* -- Unknown -- Recoupable *******" at bounding box center [1043, 372] width 291 height 32
click at [967, 371] on span "-- Unknown --" at bounding box center [1002, 371] width 100 height 19
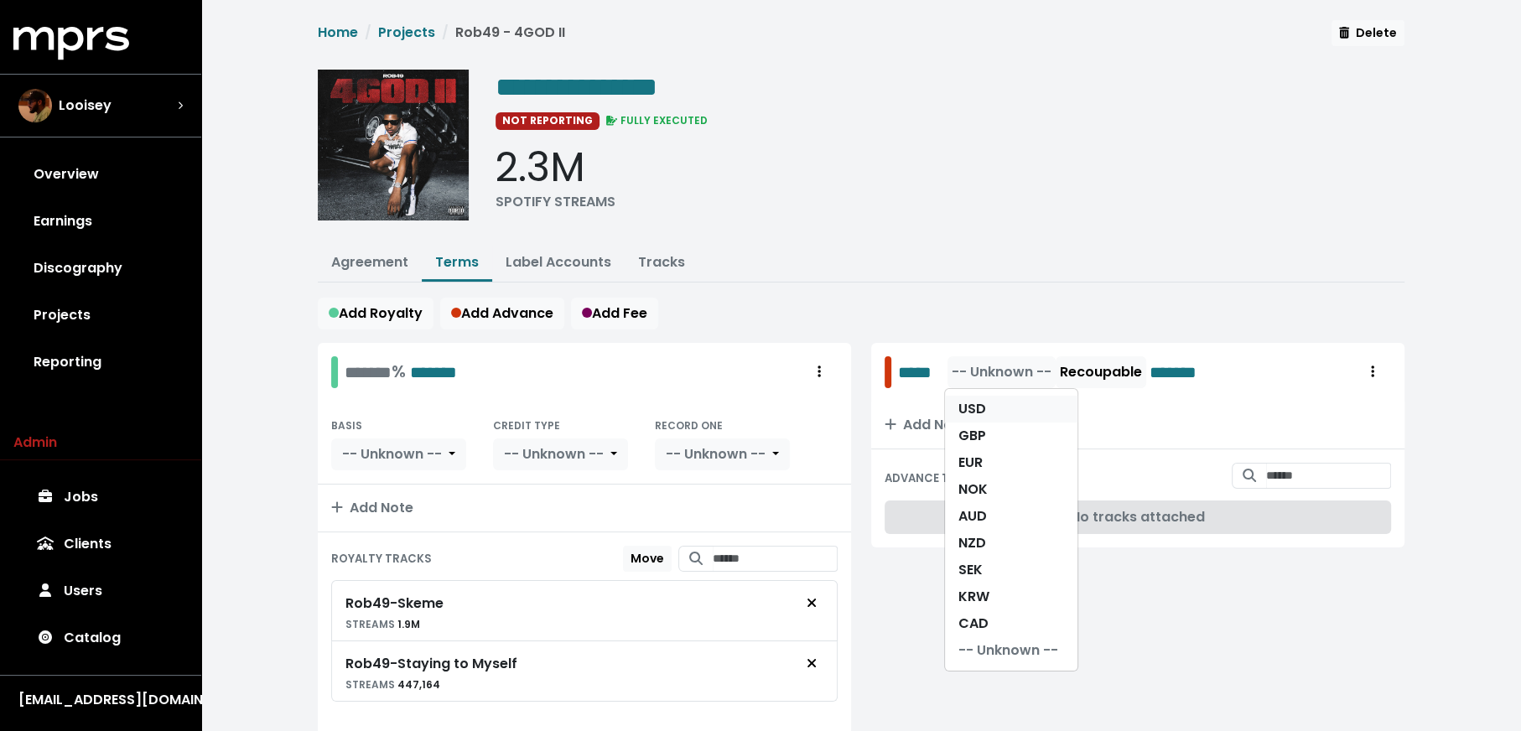
click at [974, 398] on link "USD" at bounding box center [1011, 409] width 132 height 27
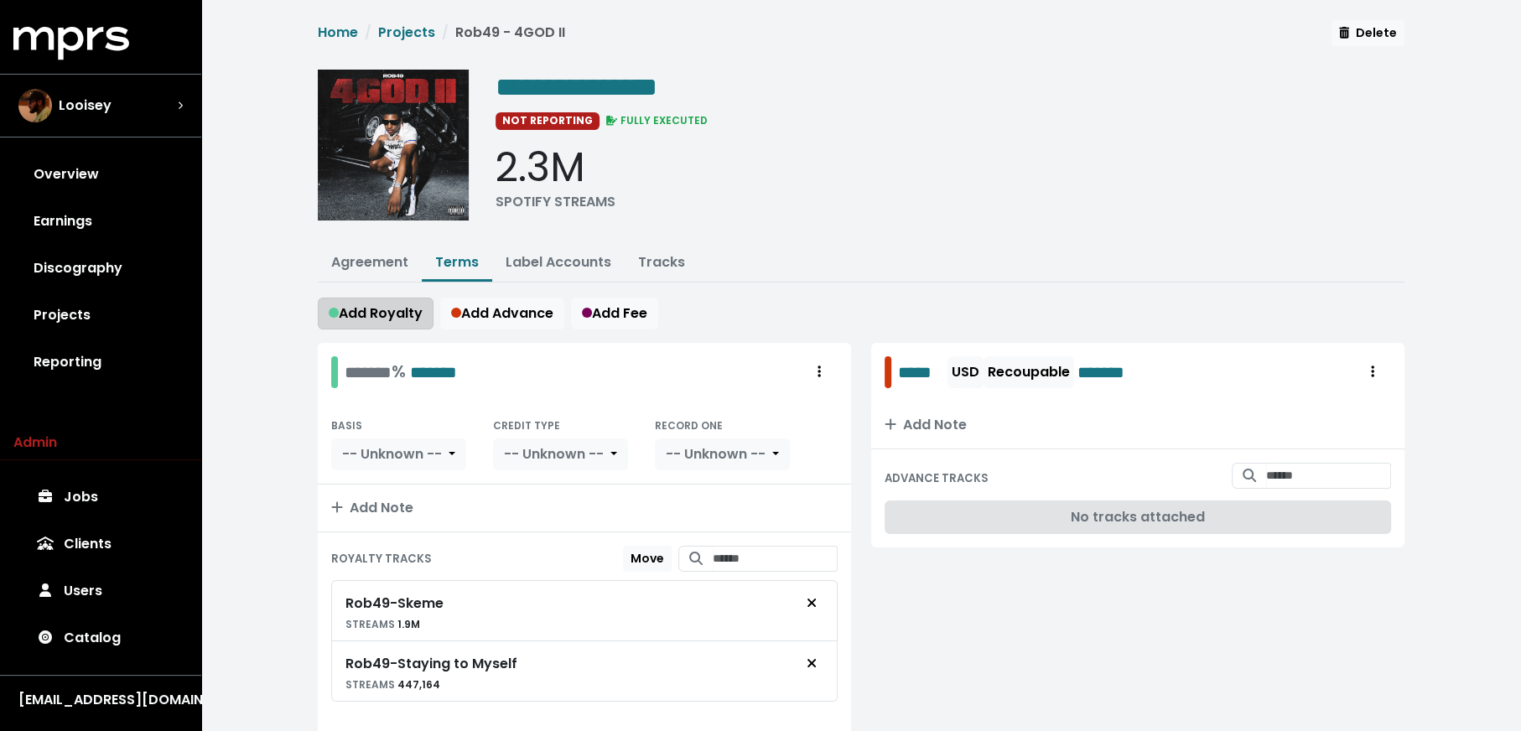
click at [381, 315] on span "Add Royalty" at bounding box center [376, 313] width 94 height 19
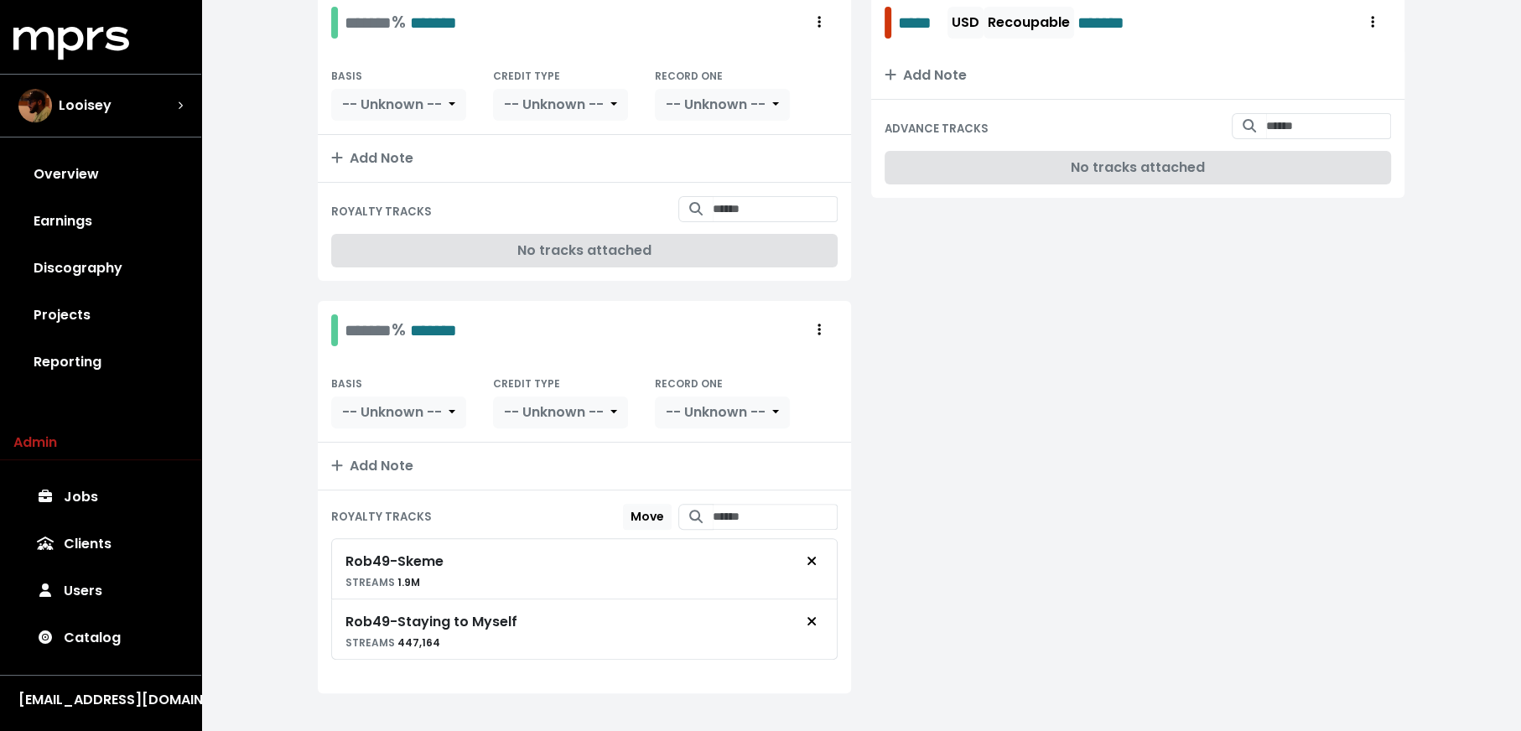
scroll to position [361, 0]
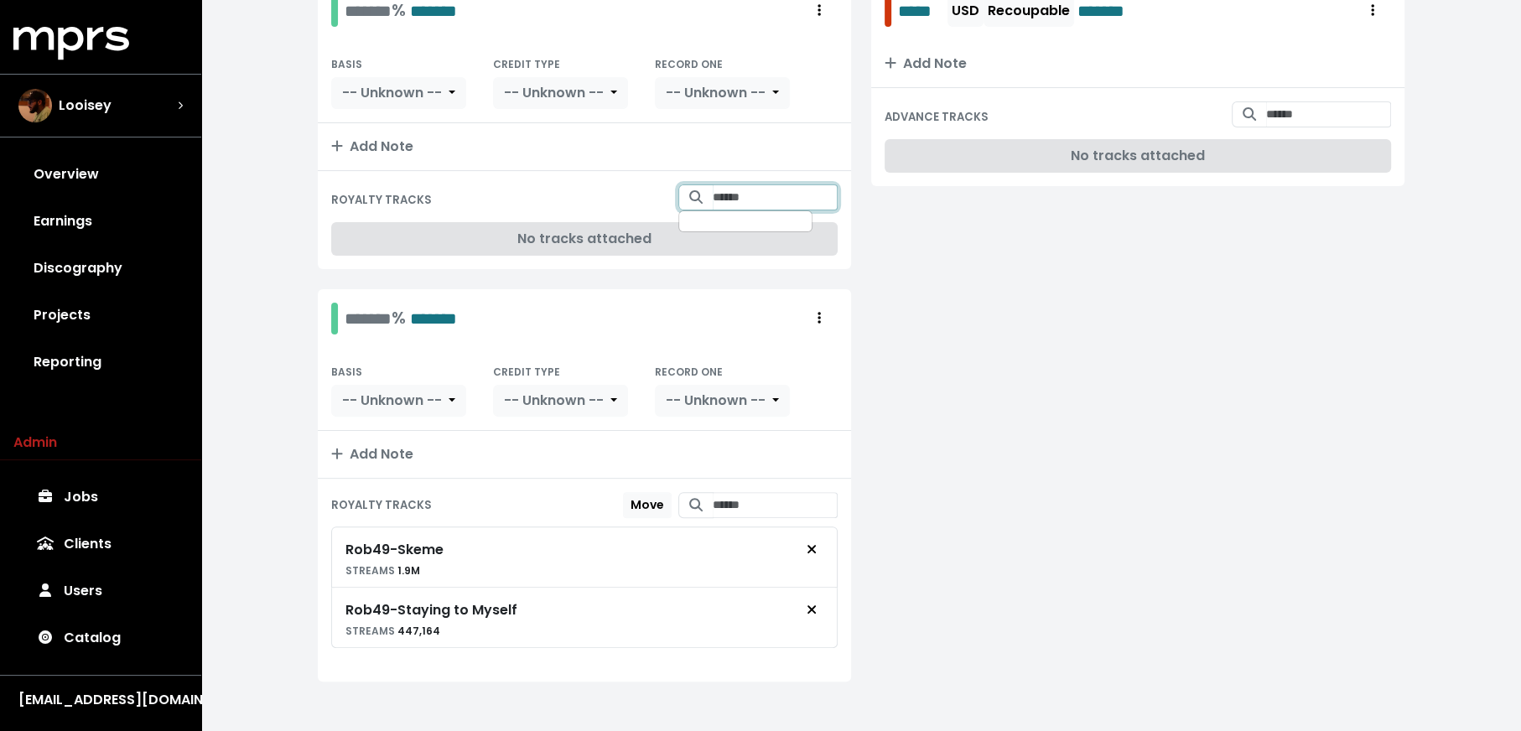
click at [737, 188] on input "Search for tracks by title and link them to this royalty" at bounding box center [775, 197] width 125 height 26
type input "**********"
click at [750, 226] on span "Rob49 - Skeme" at bounding box center [737, 230] width 88 height 17
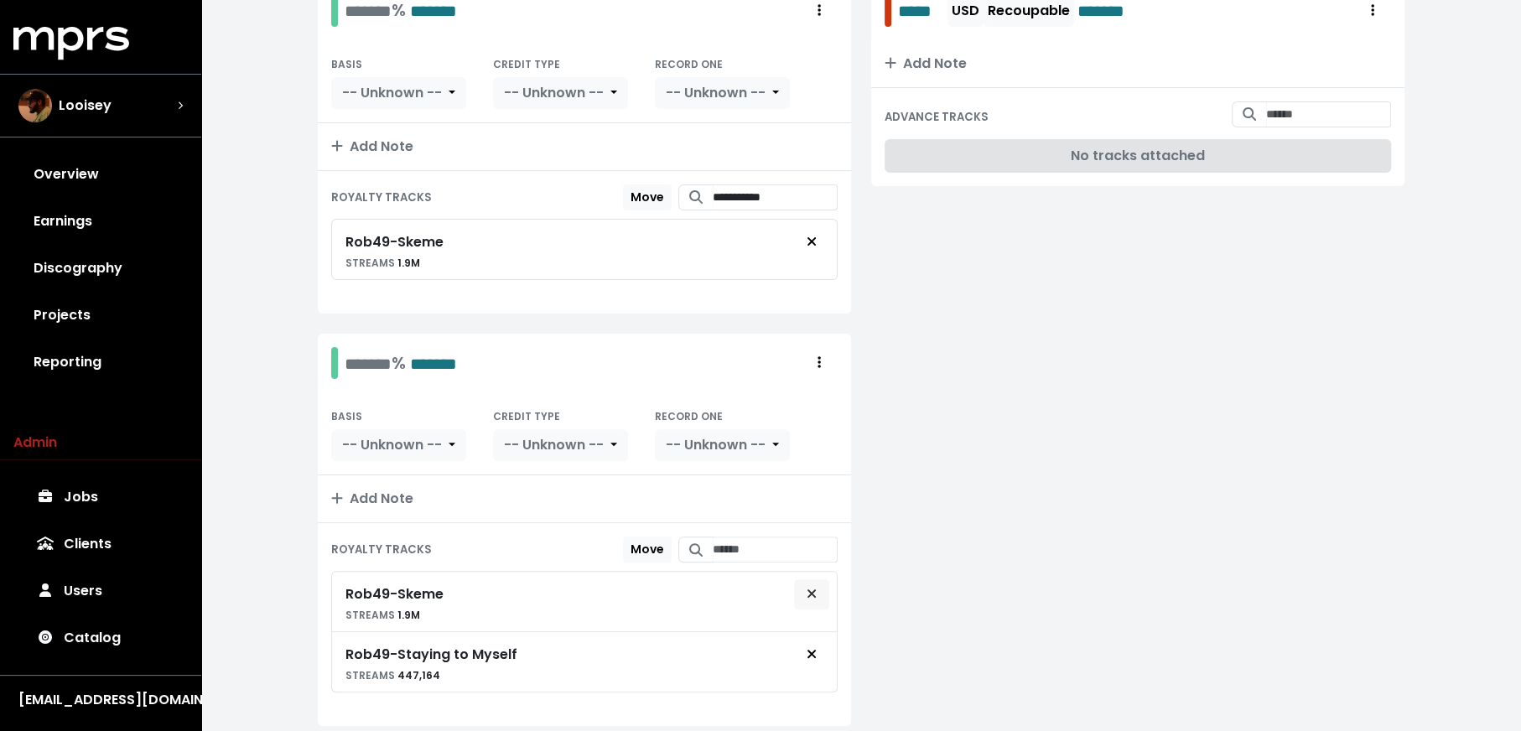
click at [812, 587] on icon "Remove royalty target" at bounding box center [812, 593] width 10 height 13
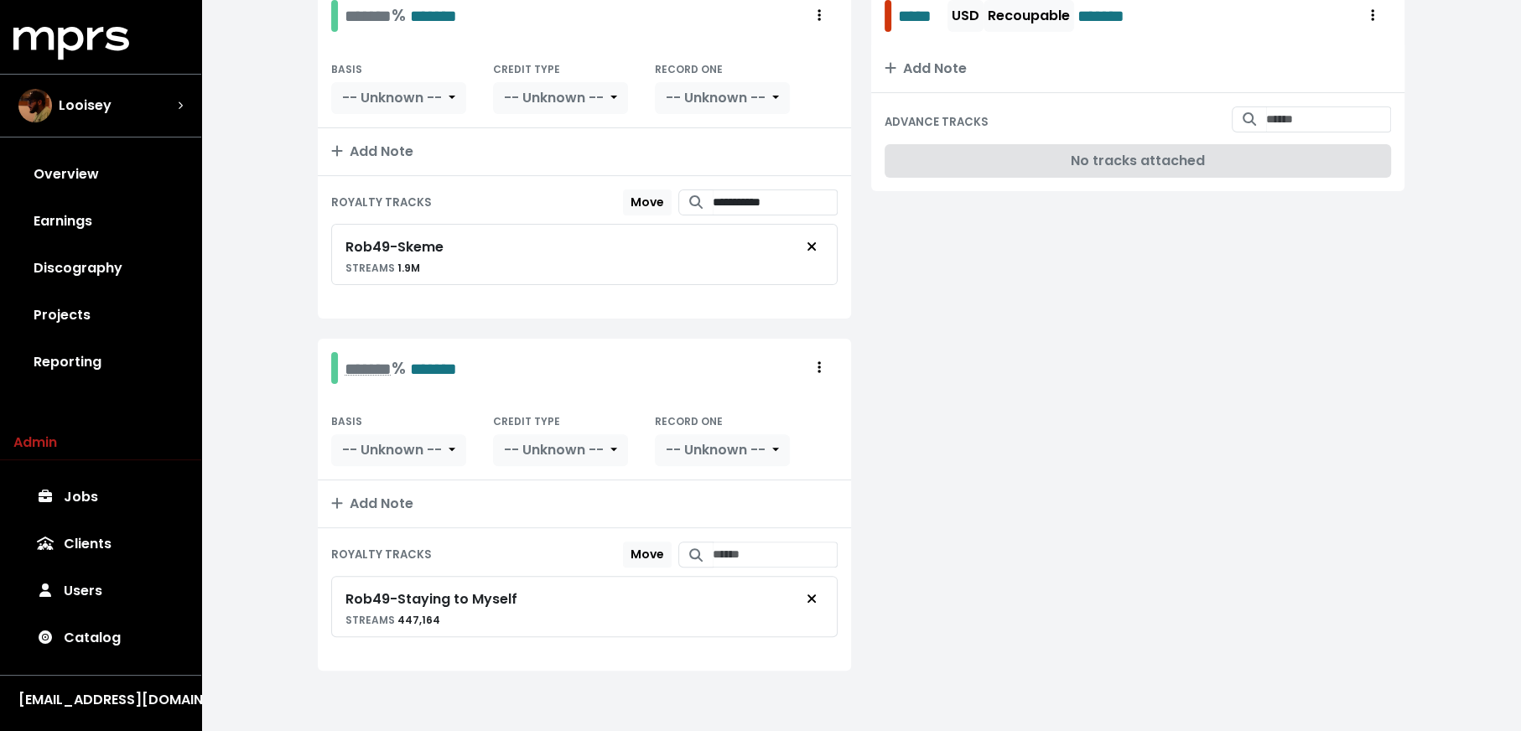
scroll to position [345, 0]
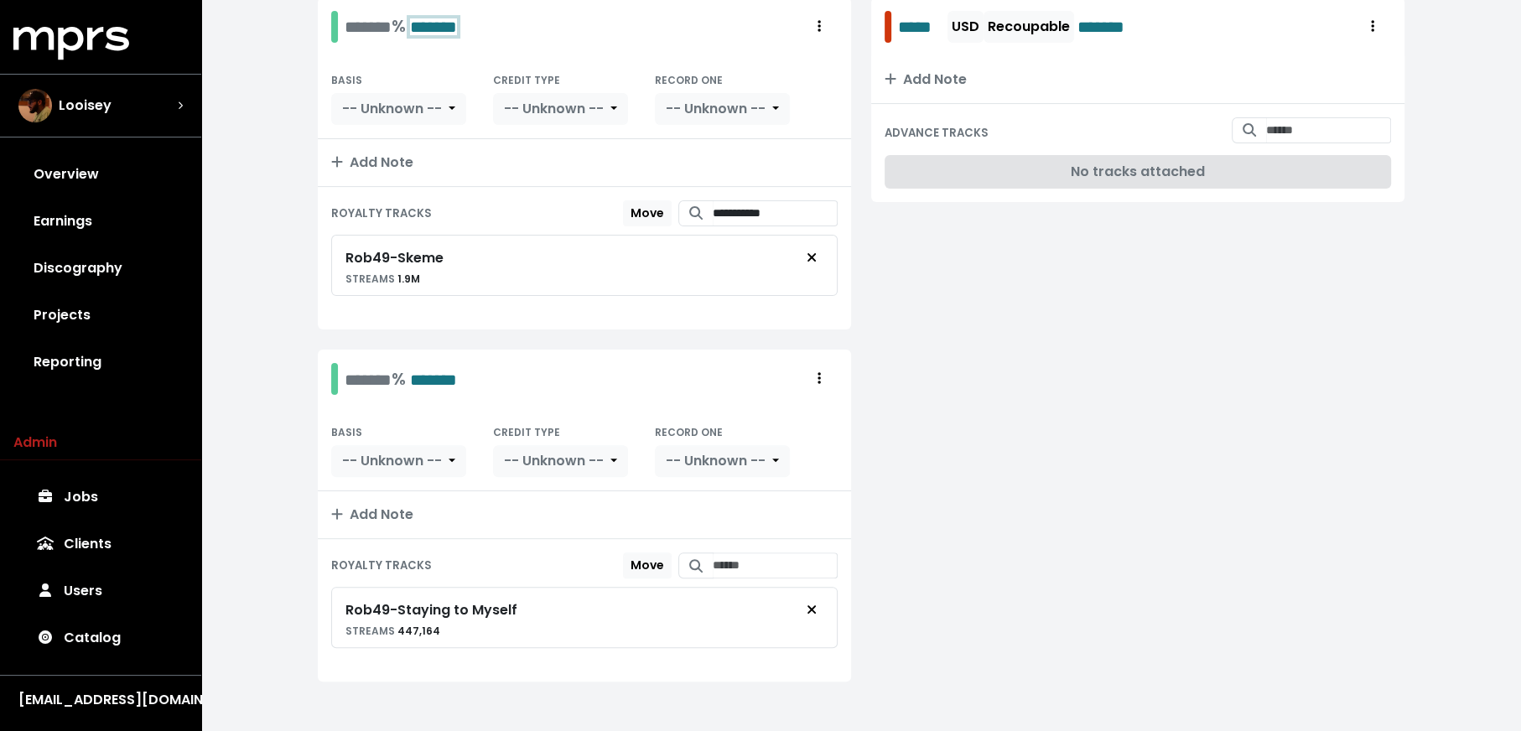
click at [446, 18] on span "*******" at bounding box center [433, 26] width 47 height 17
click at [441, 371] on span "*******" at bounding box center [433, 379] width 47 height 17
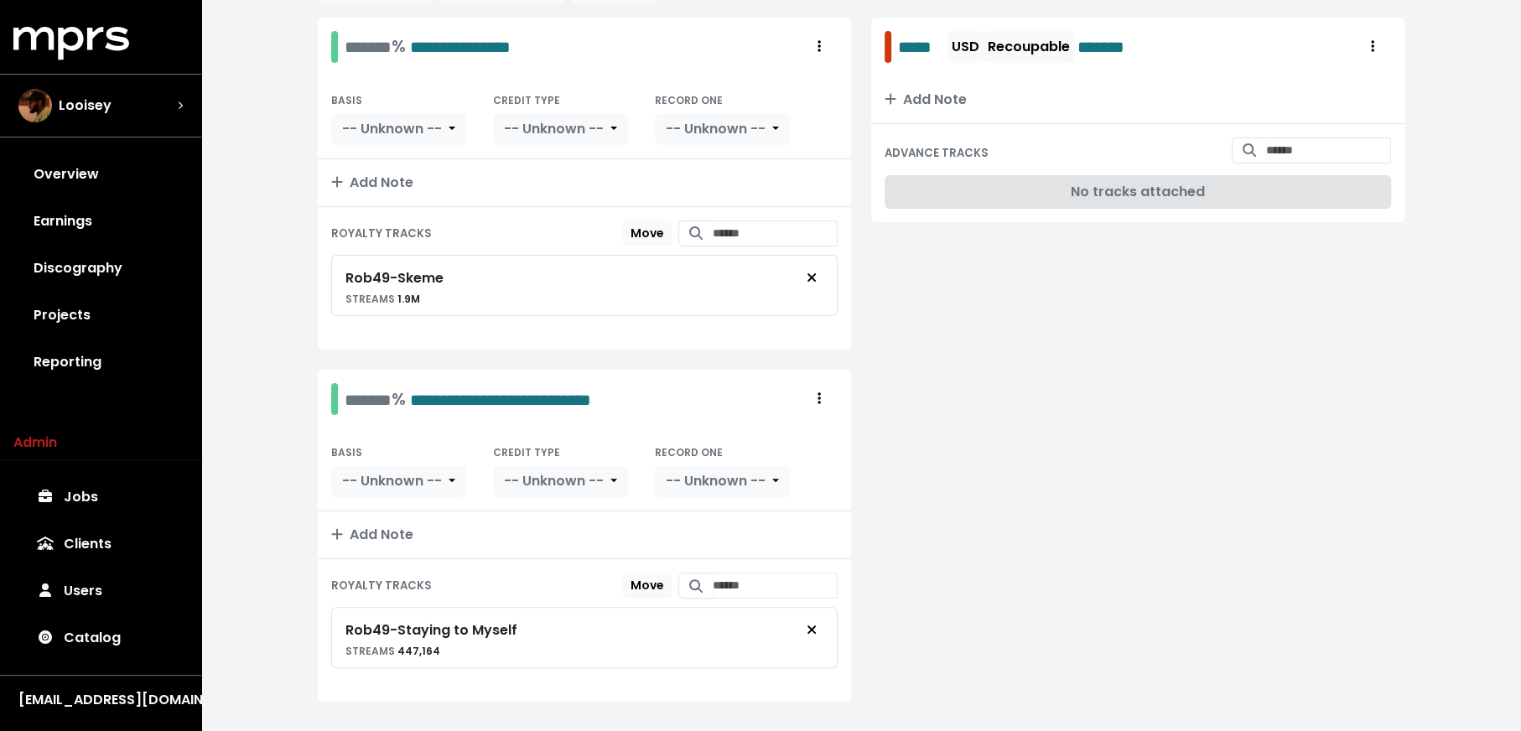
scroll to position [324, 0]
click at [353, 42] on div "**********" at bounding box center [428, 47] width 166 height 26
click at [347, 402] on div "**********" at bounding box center [468, 400] width 247 height 26
click at [231, 415] on div "**********" at bounding box center [861, 220] width 1320 height 1088
click at [450, 150] on div "BASIS -- Unknown -- CREDIT TYPE -- Unknown -- RECORD ONE -- Unknown --" at bounding box center [584, 118] width 533 height 83
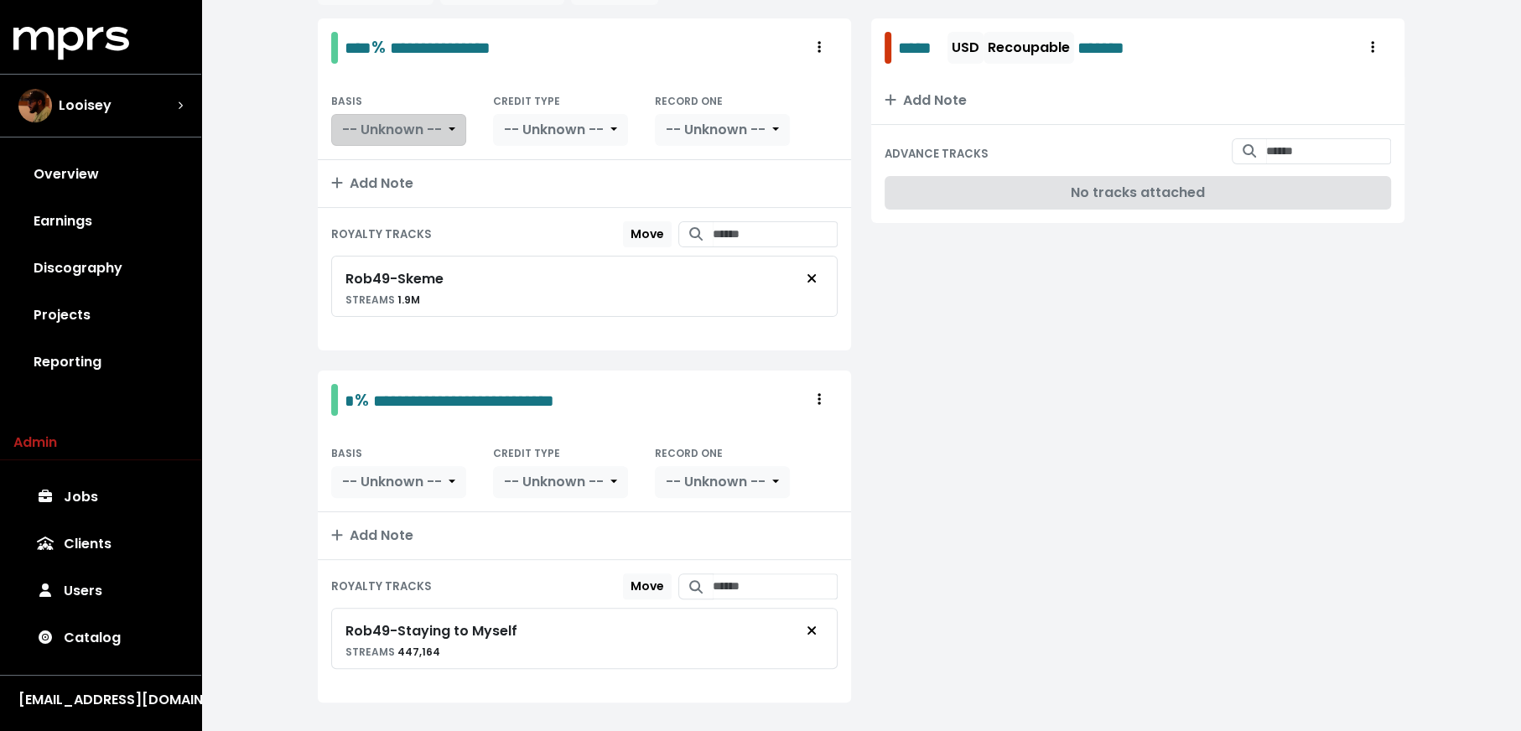
click at [449, 128] on button "-- Unknown --" at bounding box center [398, 130] width 135 height 32
click at [439, 162] on link "PPD" at bounding box center [409, 166] width 154 height 27
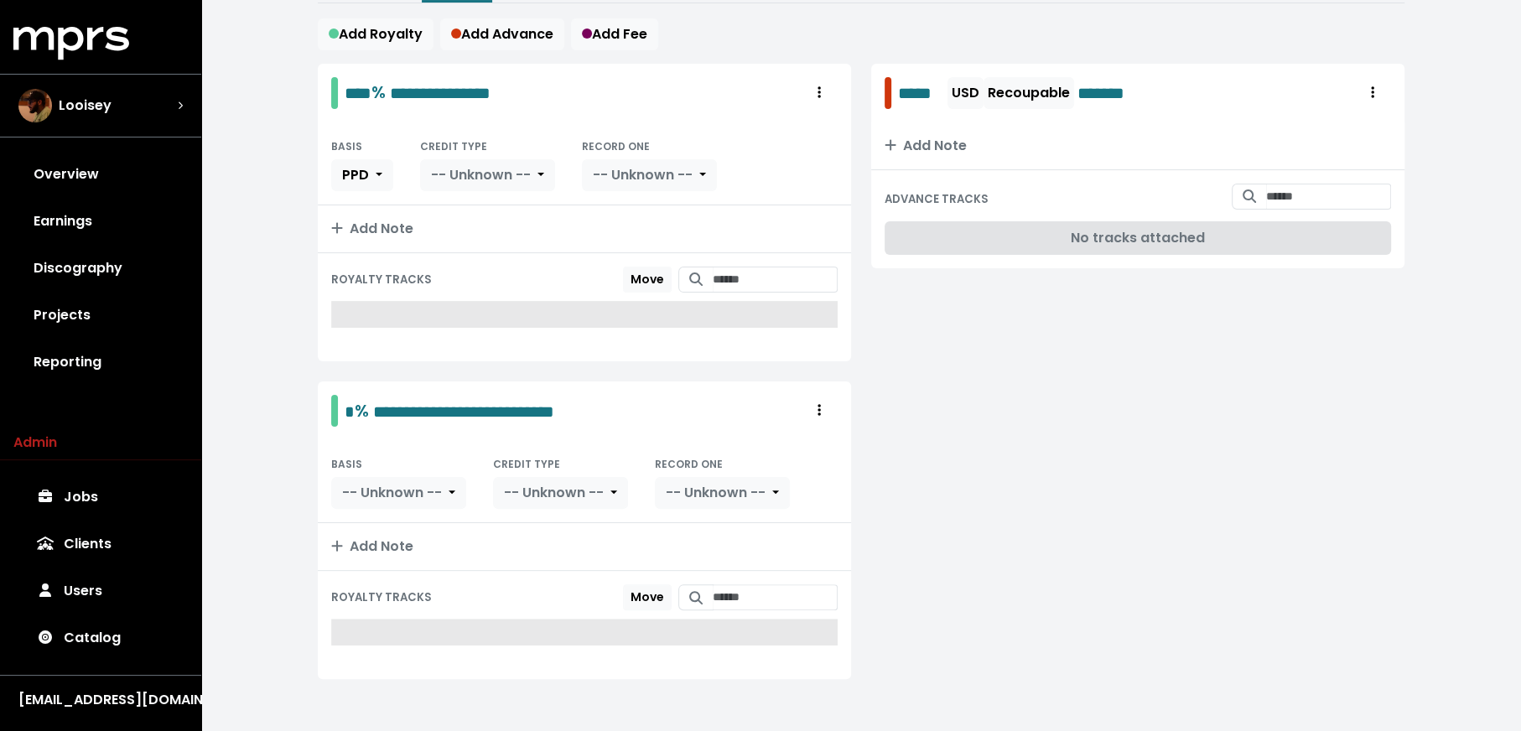
click at [535, 159] on button "-- Unknown --" at bounding box center [487, 175] width 135 height 32
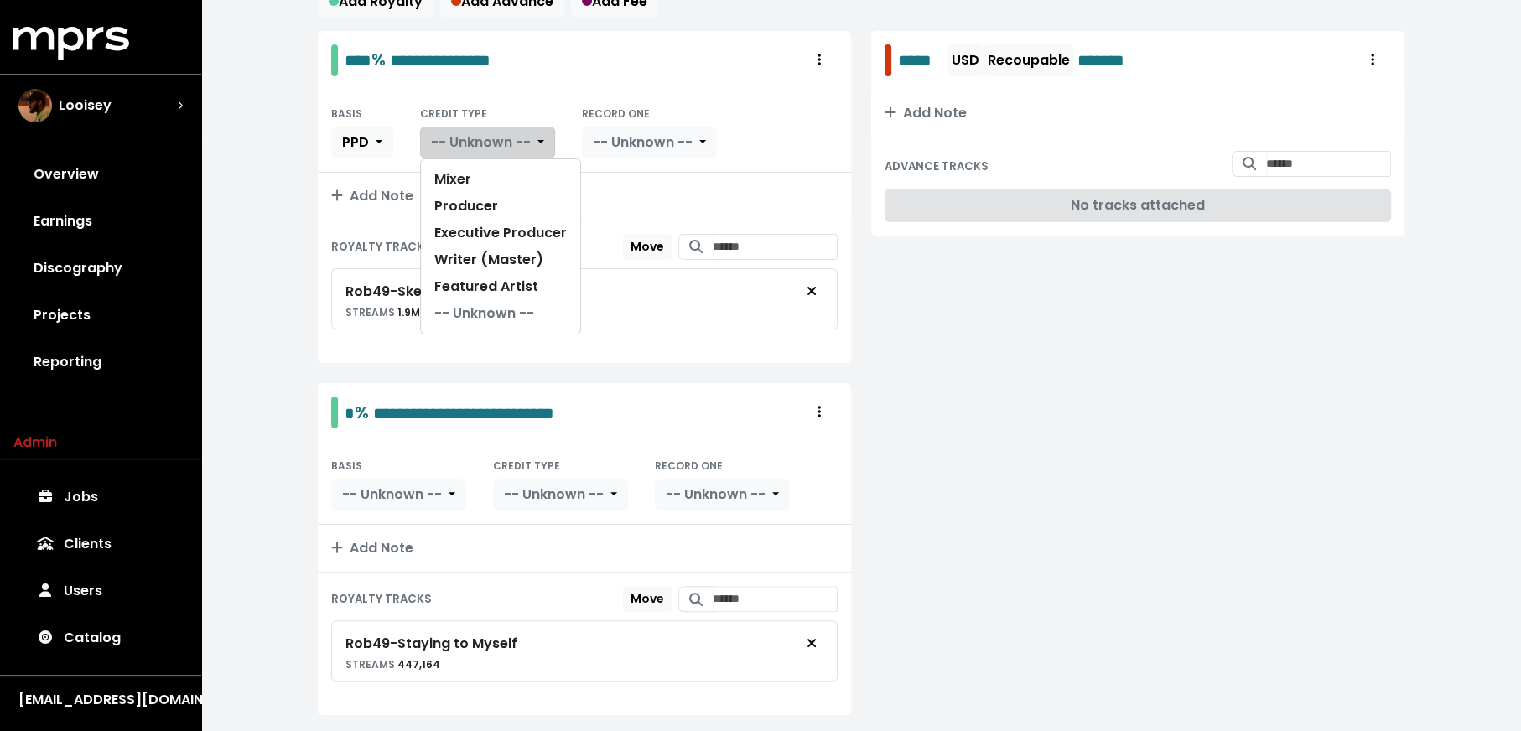
click at [535, 130] on button "-- Unknown --" at bounding box center [487, 143] width 135 height 32
click at [523, 141] on span "-- Unknown --" at bounding box center [481, 141] width 100 height 19
click at [522, 193] on link "Producer" at bounding box center [500, 206] width 159 height 27
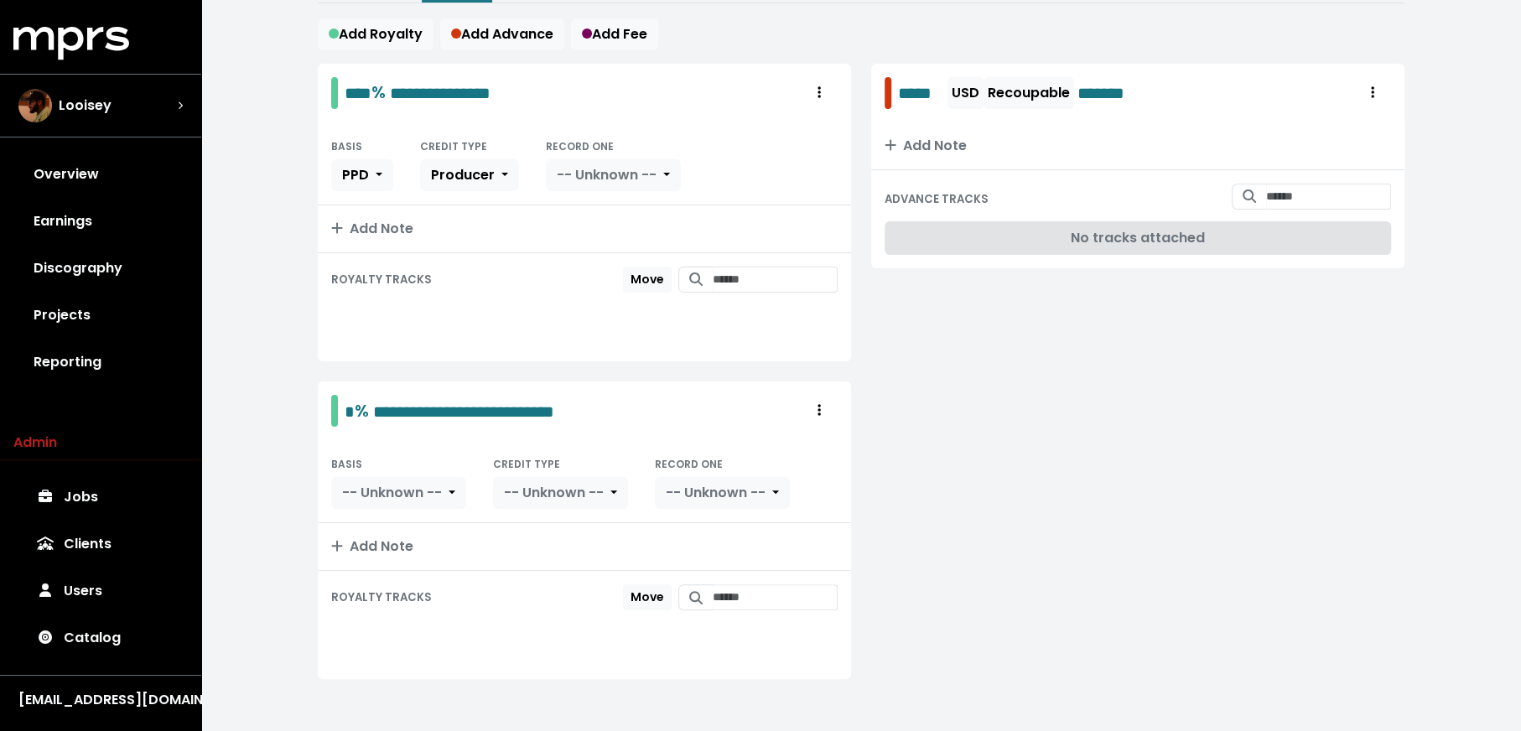
click at [614, 153] on div "BASIS PPD CREDIT TYPE Producer RECORD ONE -- Unknown --" at bounding box center [584, 163] width 533 height 83
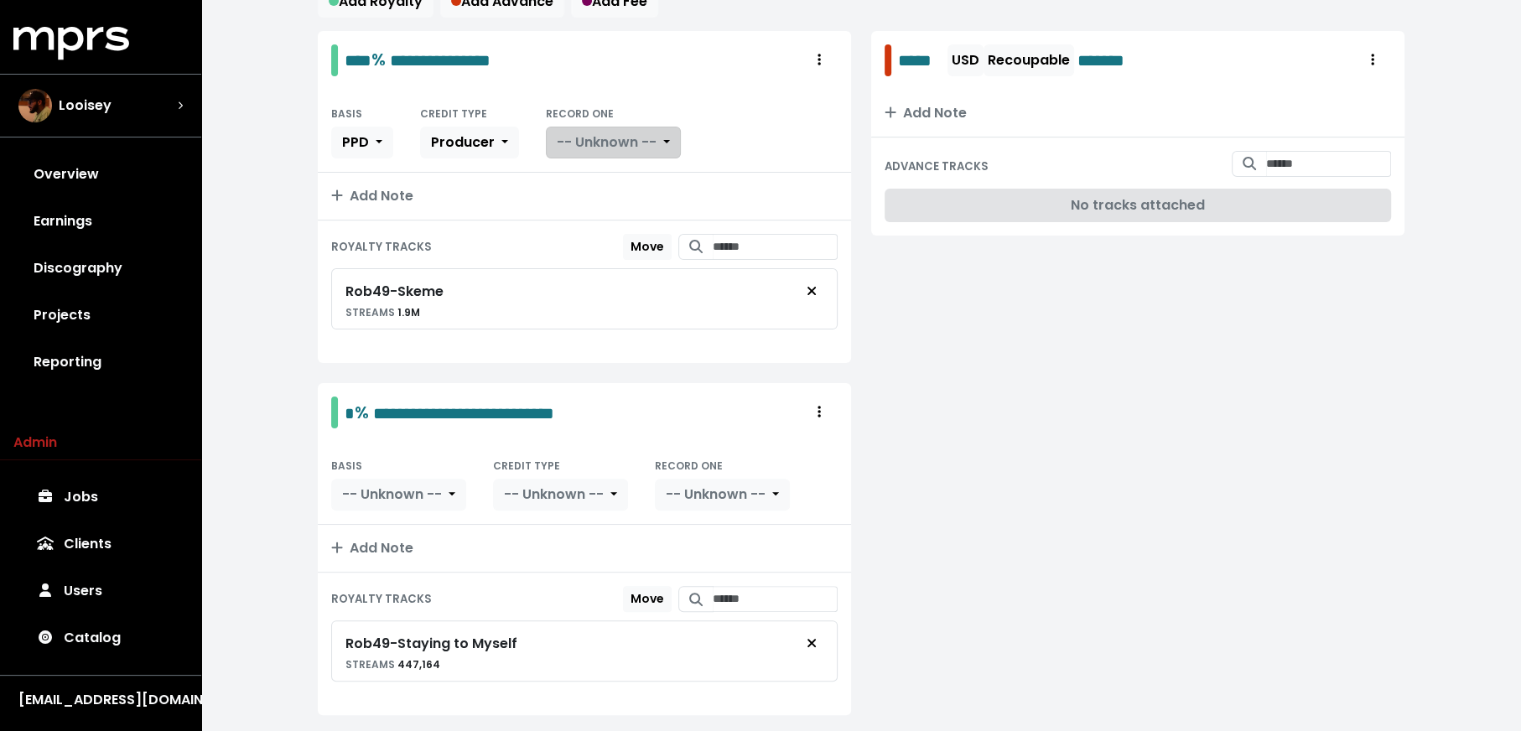
click at [615, 132] on span "-- Unknown --" at bounding box center [607, 141] width 100 height 19
click at [605, 166] on link "Yes" at bounding box center [613, 179] width 132 height 27
click at [382, 494] on span "-- Unknown --" at bounding box center [392, 494] width 100 height 19
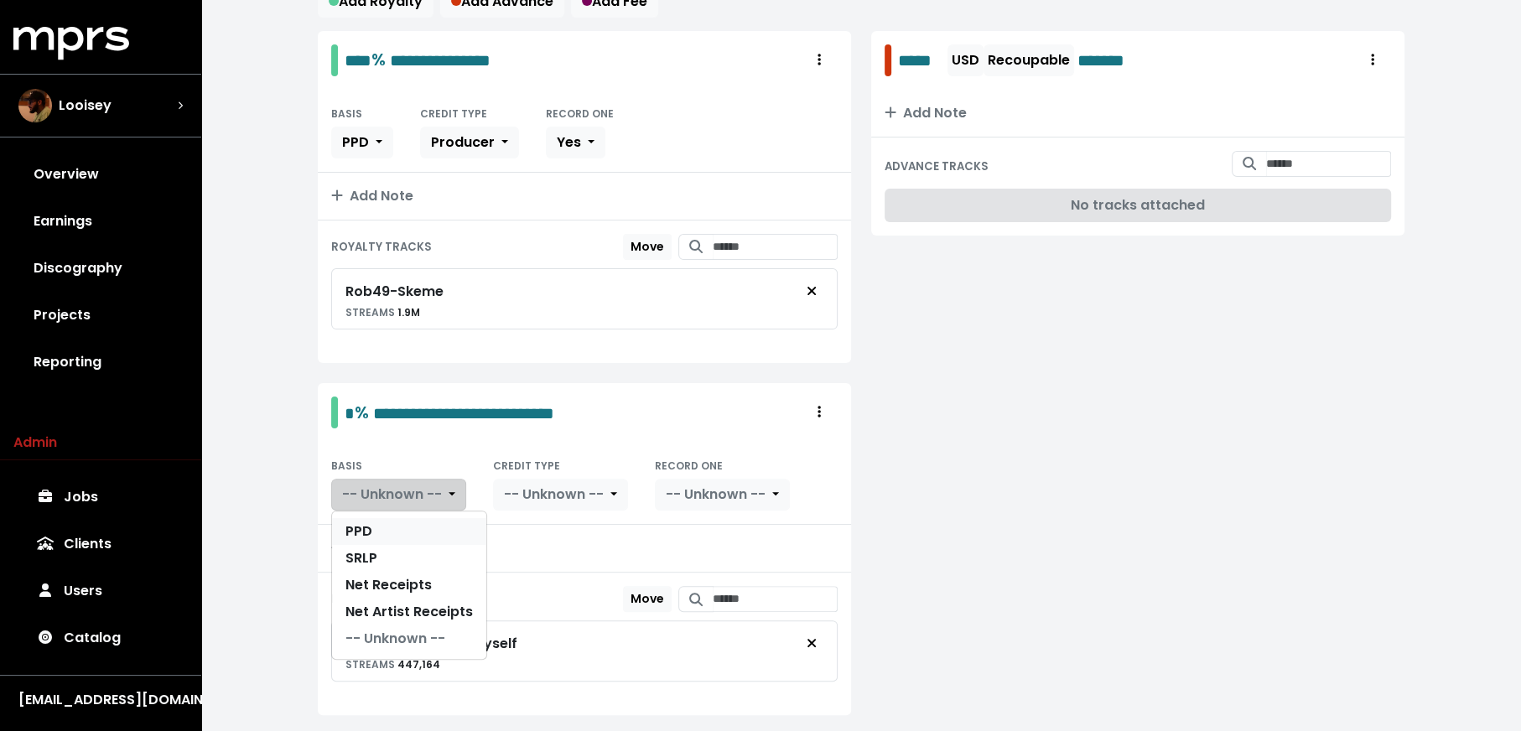
click at [387, 529] on link "PPD" at bounding box center [409, 531] width 154 height 27
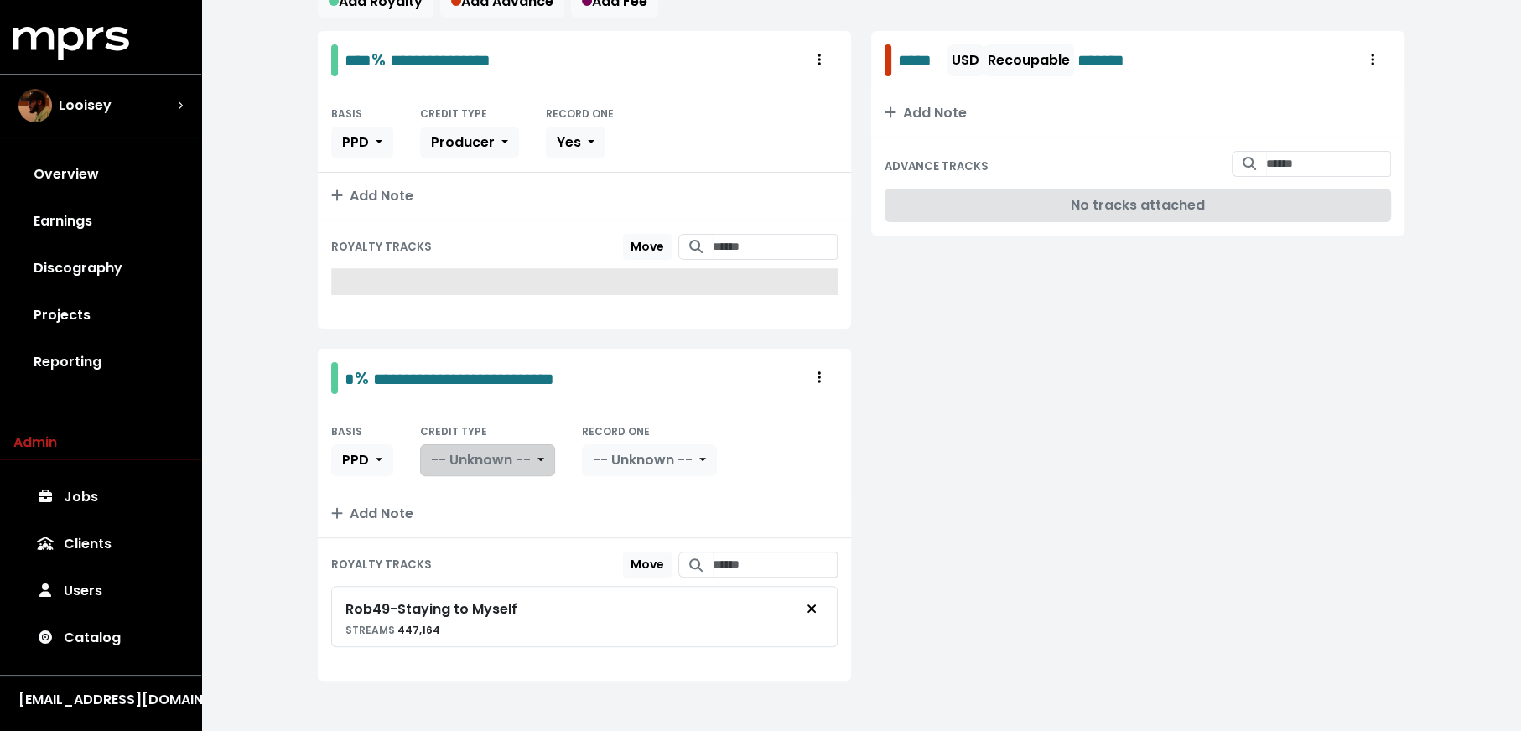
drag, startPoint x: 402, startPoint y: 520, endPoint x: 503, endPoint y: 501, distance: 103.3
click at [503, 470] on span "-- Unknown --" at bounding box center [481, 459] width 100 height 19
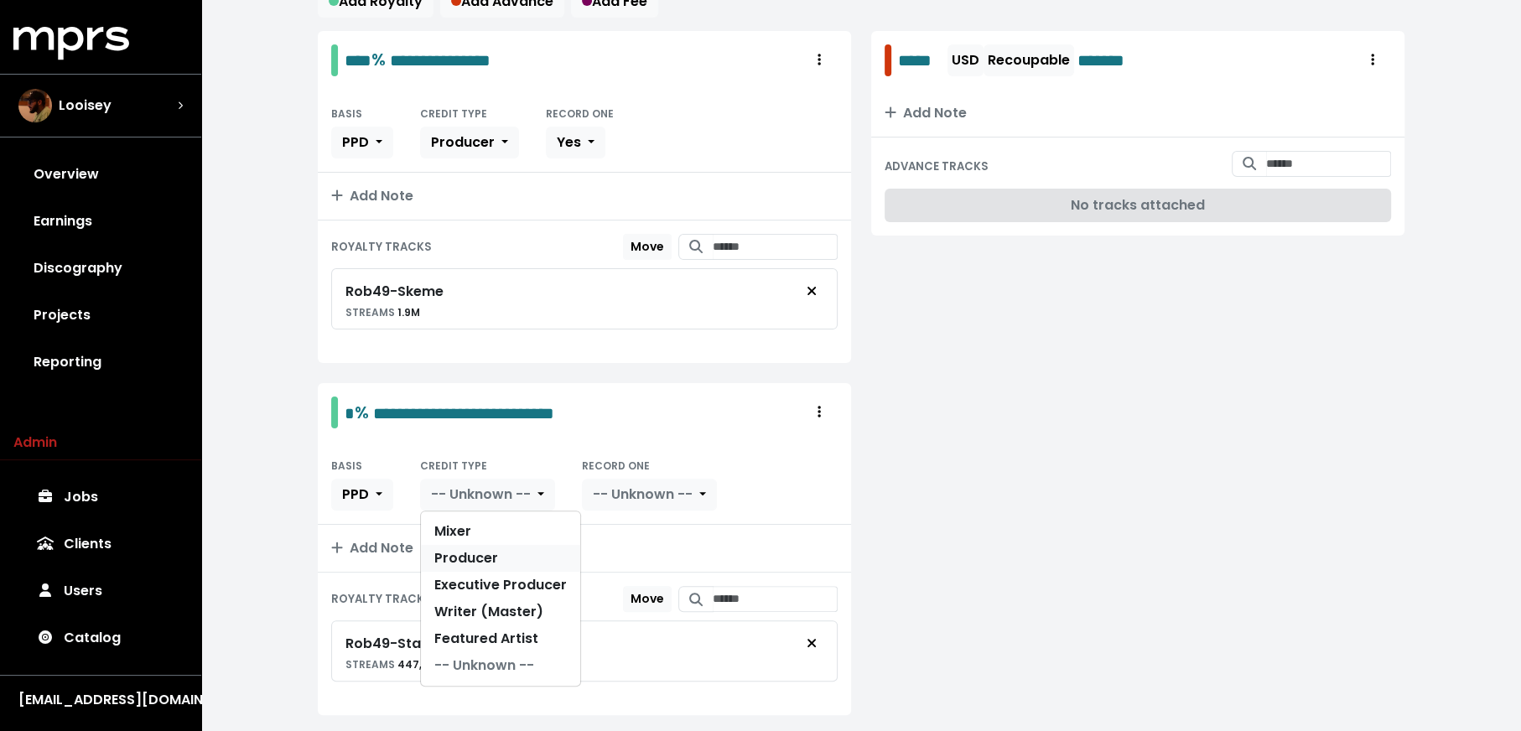
click at [502, 548] on link "Producer" at bounding box center [500, 558] width 159 height 27
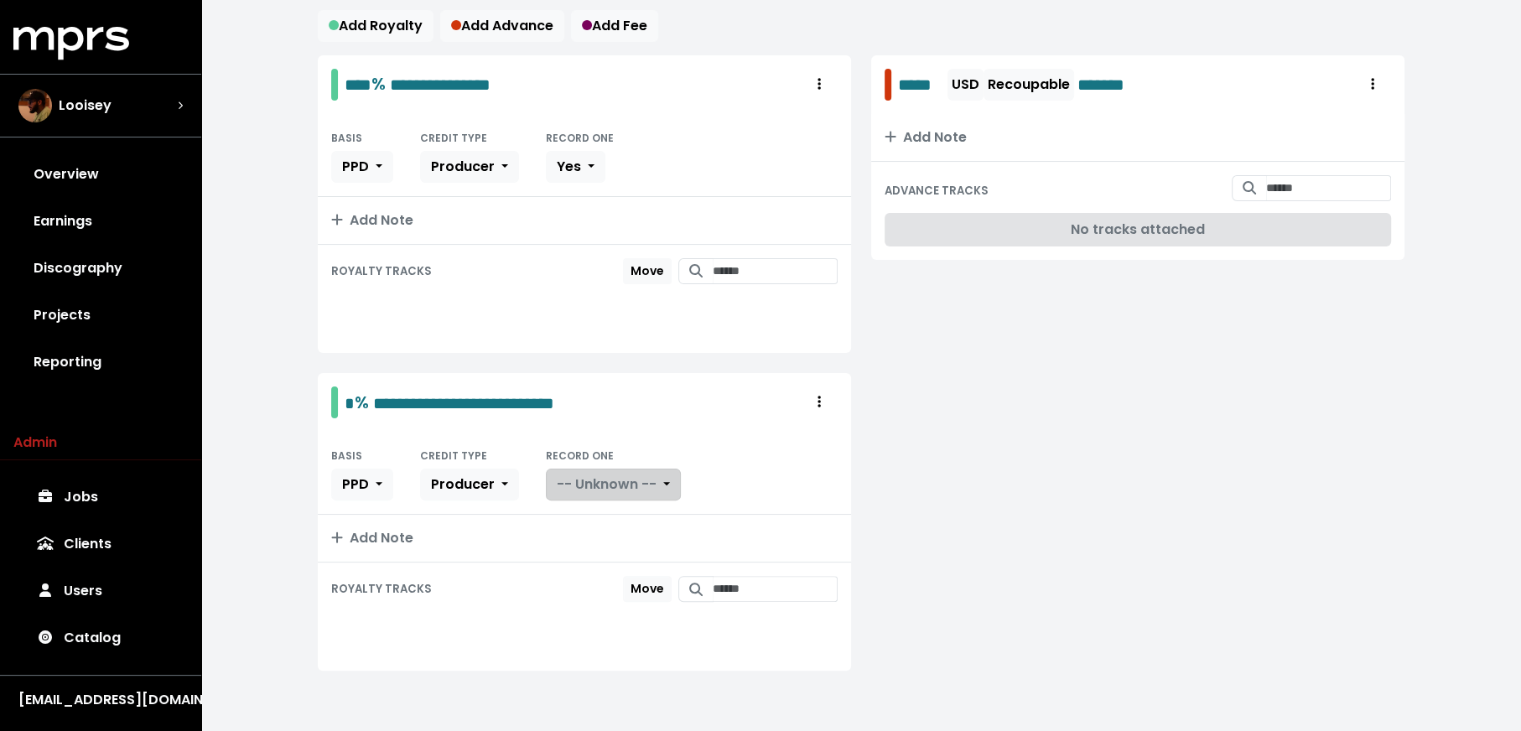
click at [617, 492] on span "-- Unknown --" at bounding box center [607, 484] width 100 height 19
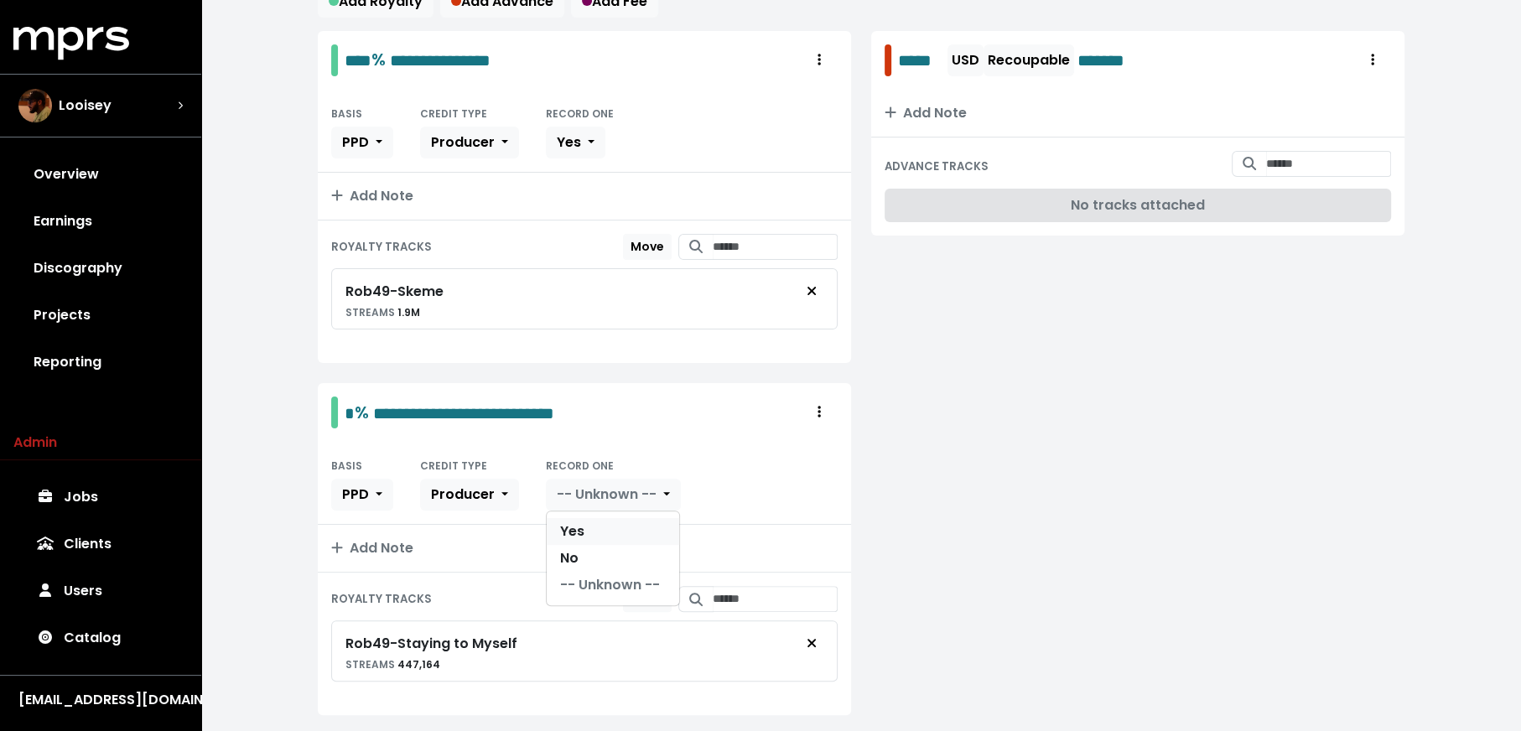
click at [617, 518] on link "Yes" at bounding box center [613, 531] width 132 height 27
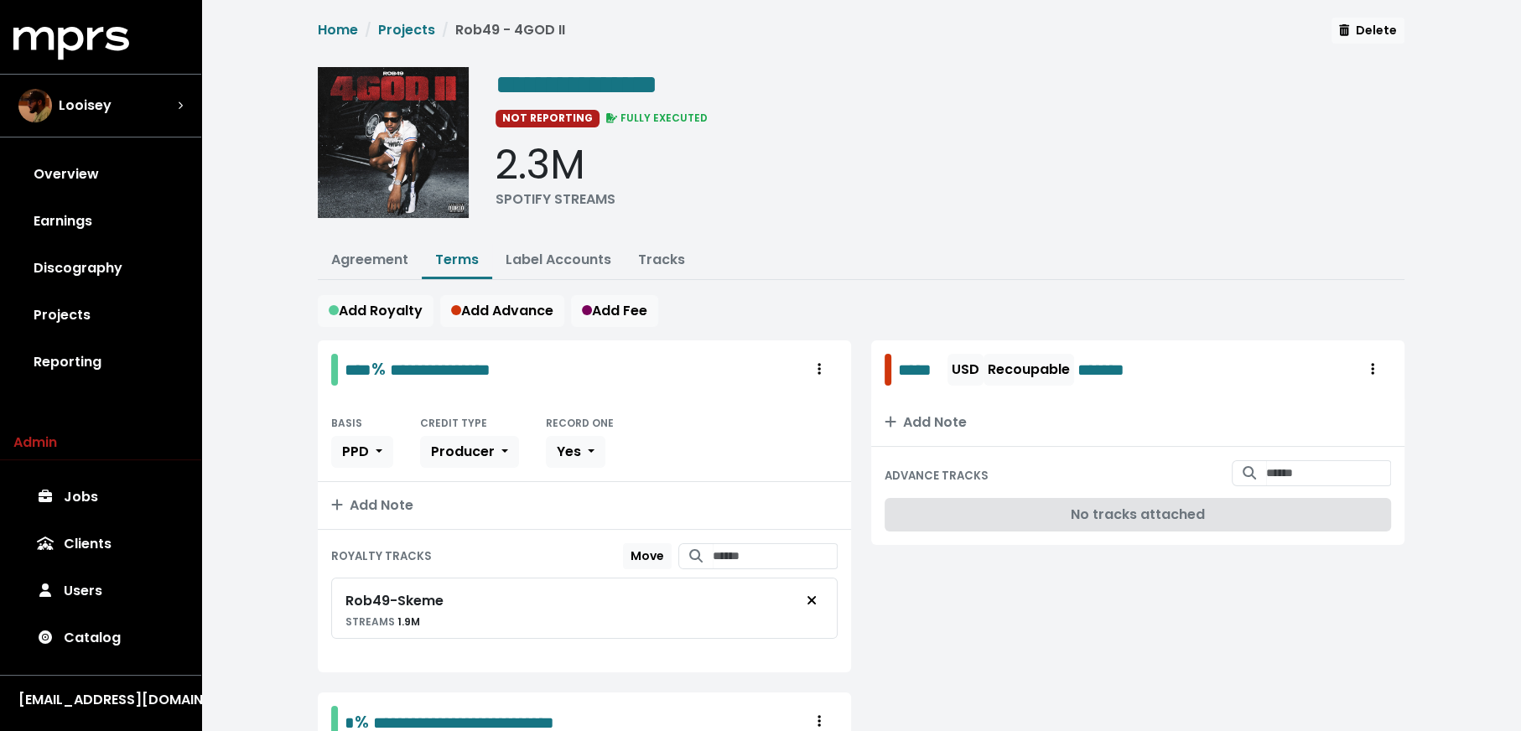
scroll to position [0, 0]
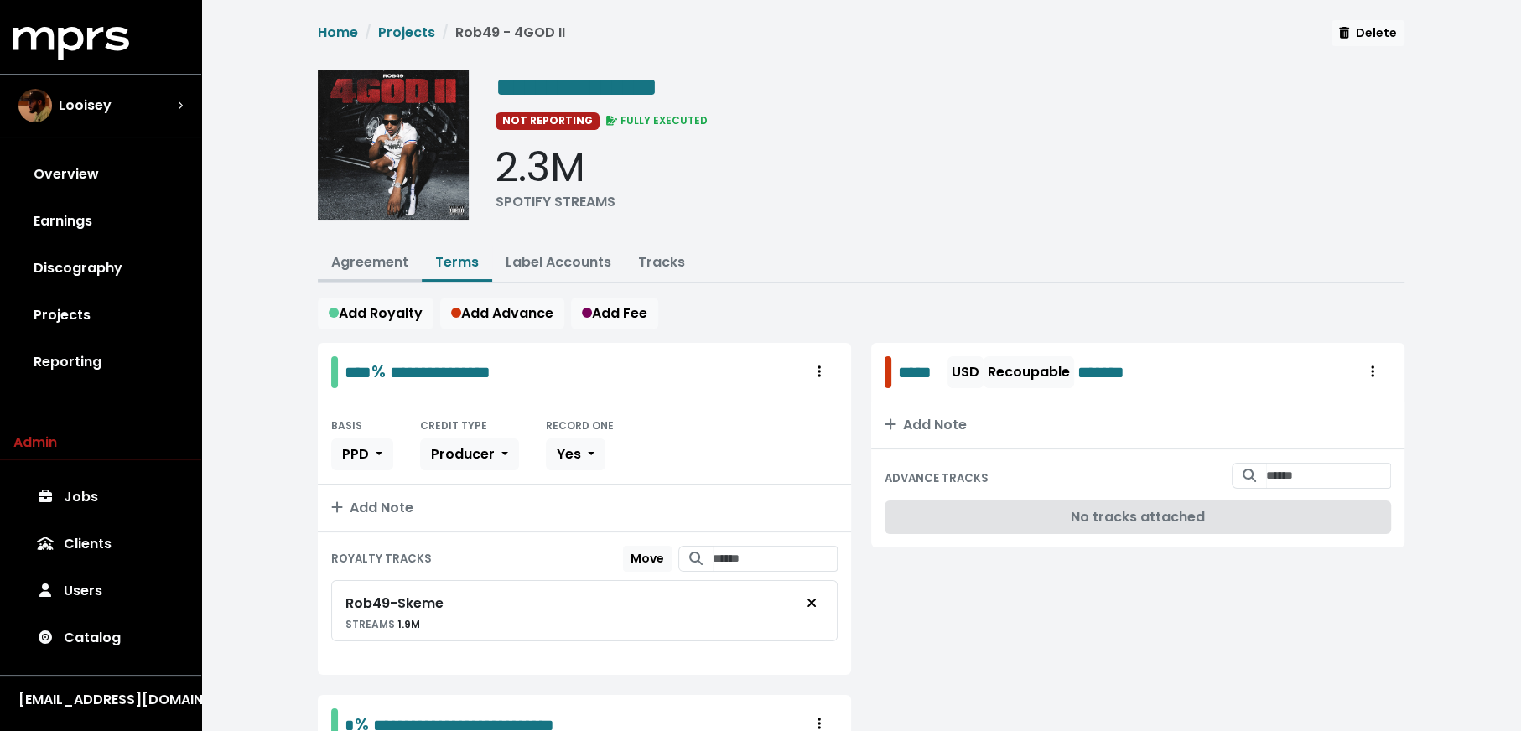
click at [367, 259] on link "Agreement" at bounding box center [369, 261] width 77 height 19
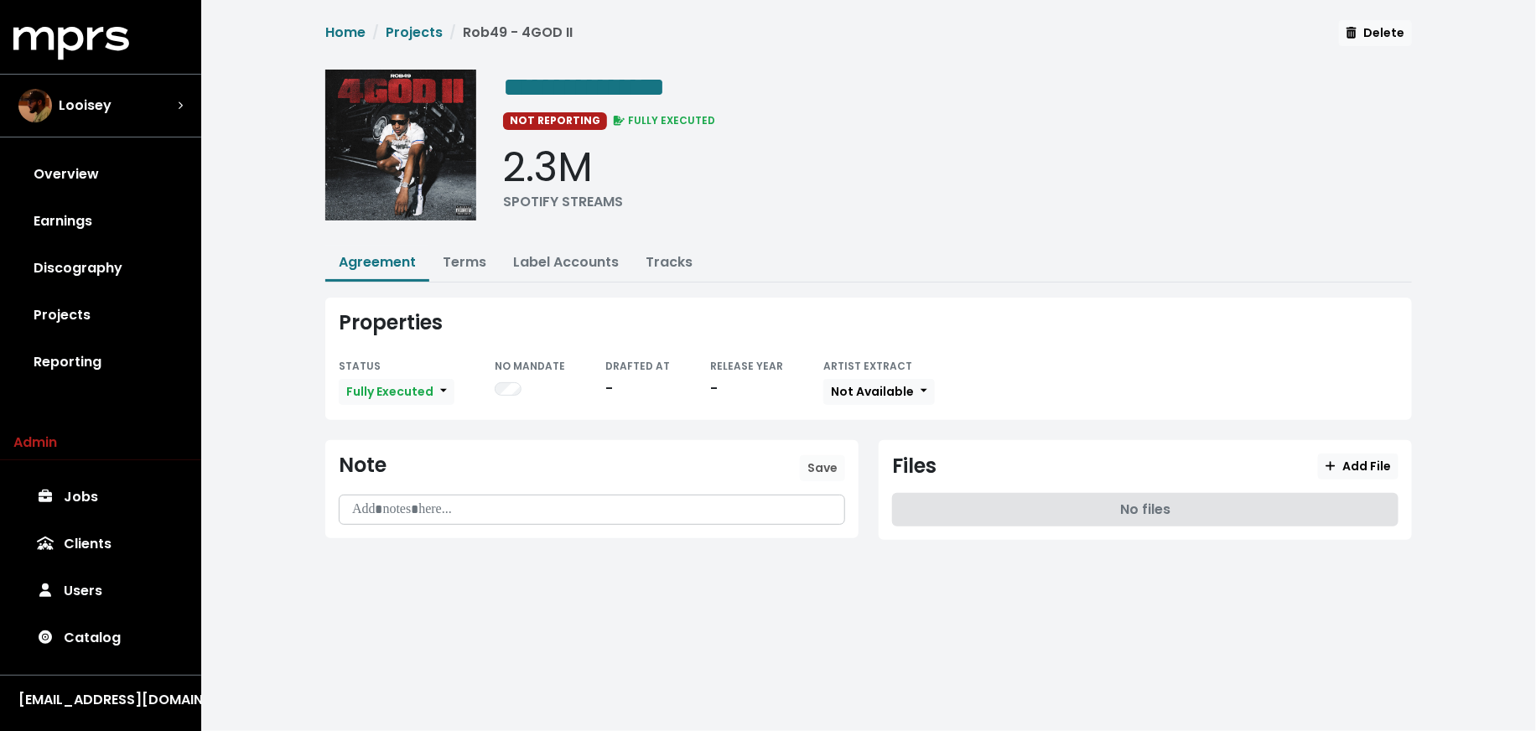
click at [450, 285] on div "**********" at bounding box center [868, 290] width 1107 height 540
click at [453, 279] on ul "Agreement Terms Label Accounts Tracks" at bounding box center [868, 264] width 1087 height 37
click at [464, 261] on link "Terms" at bounding box center [465, 261] width 44 height 19
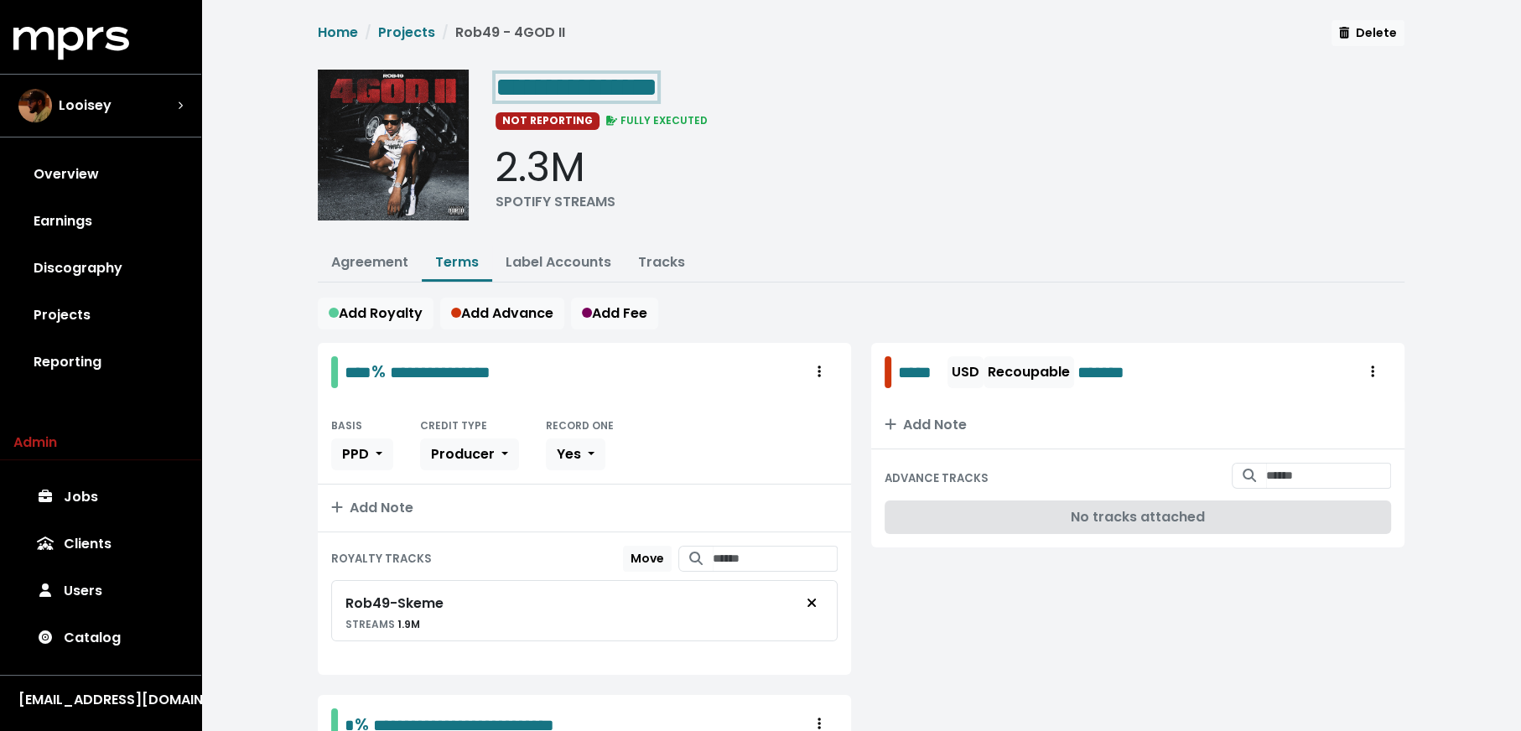
click at [623, 83] on span "**********" at bounding box center [577, 87] width 162 height 27
click at [615, 80] on span "**********" at bounding box center [577, 87] width 162 height 27
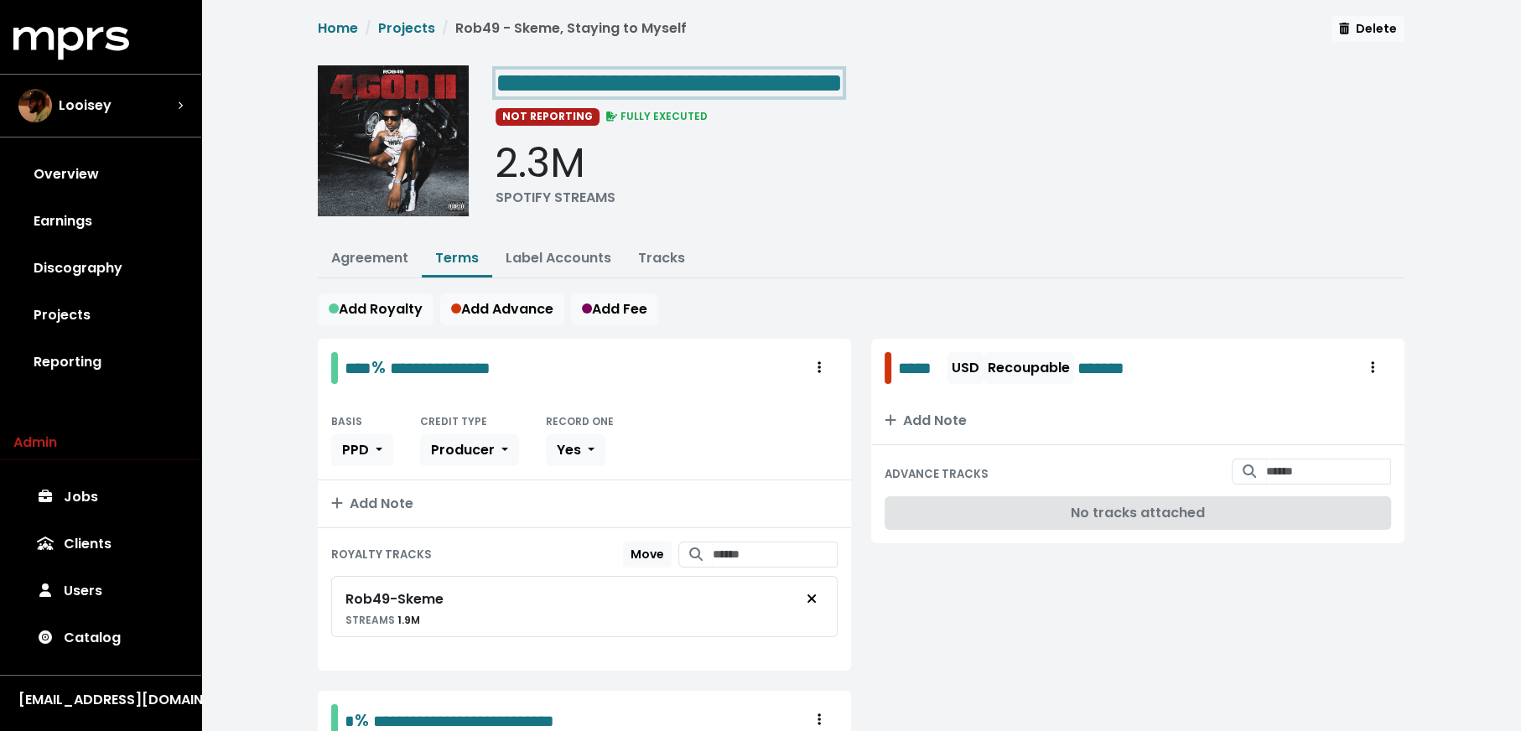
click at [982, 88] on div "**********" at bounding box center [950, 82] width 909 height 34
click at [963, 112] on div "NOT REPORTING FULLY EXECUTED" at bounding box center [950, 116] width 909 height 20
click at [98, 267] on link "Discography" at bounding box center [100, 268] width 174 height 47
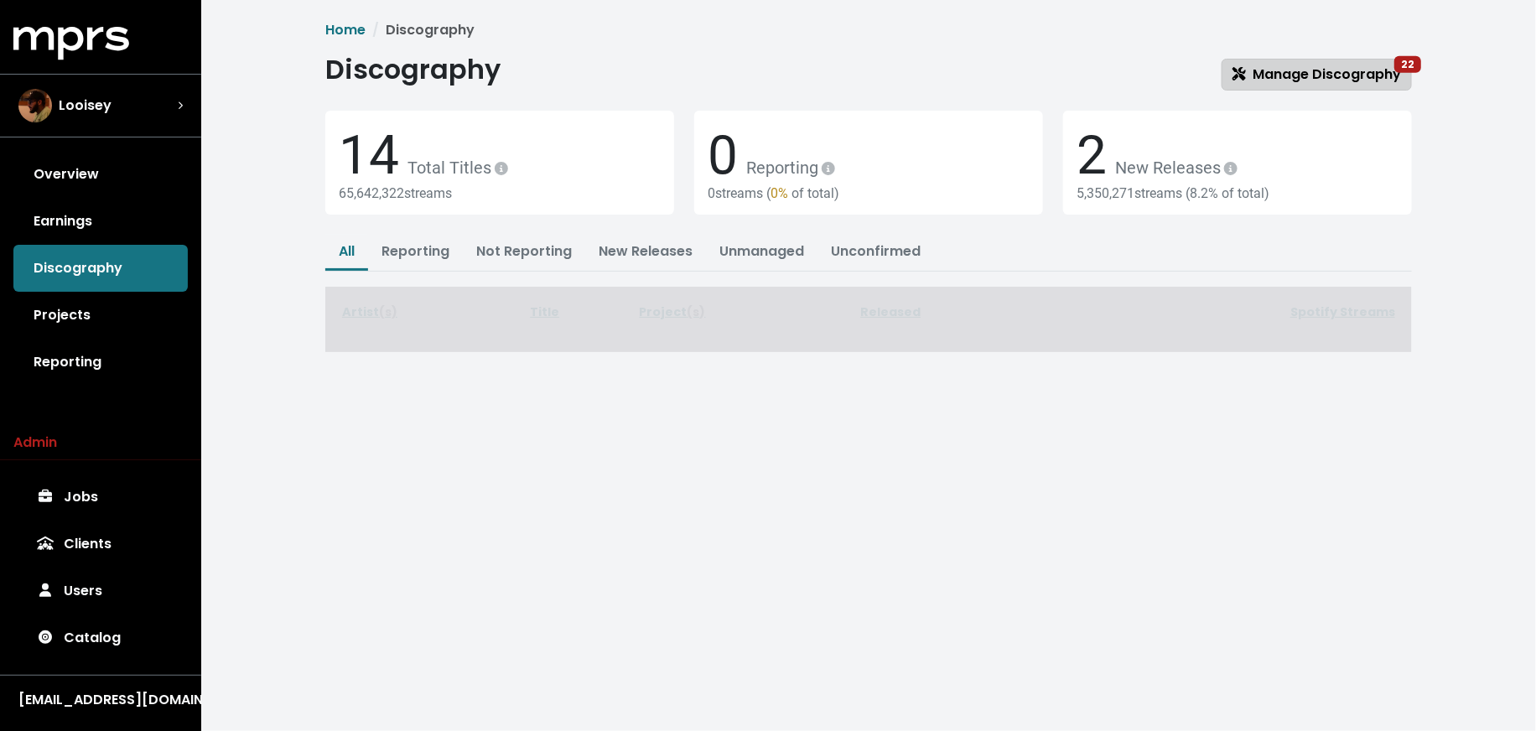
click at [1344, 71] on span "Manage Discography 22" at bounding box center [1317, 74] width 169 height 19
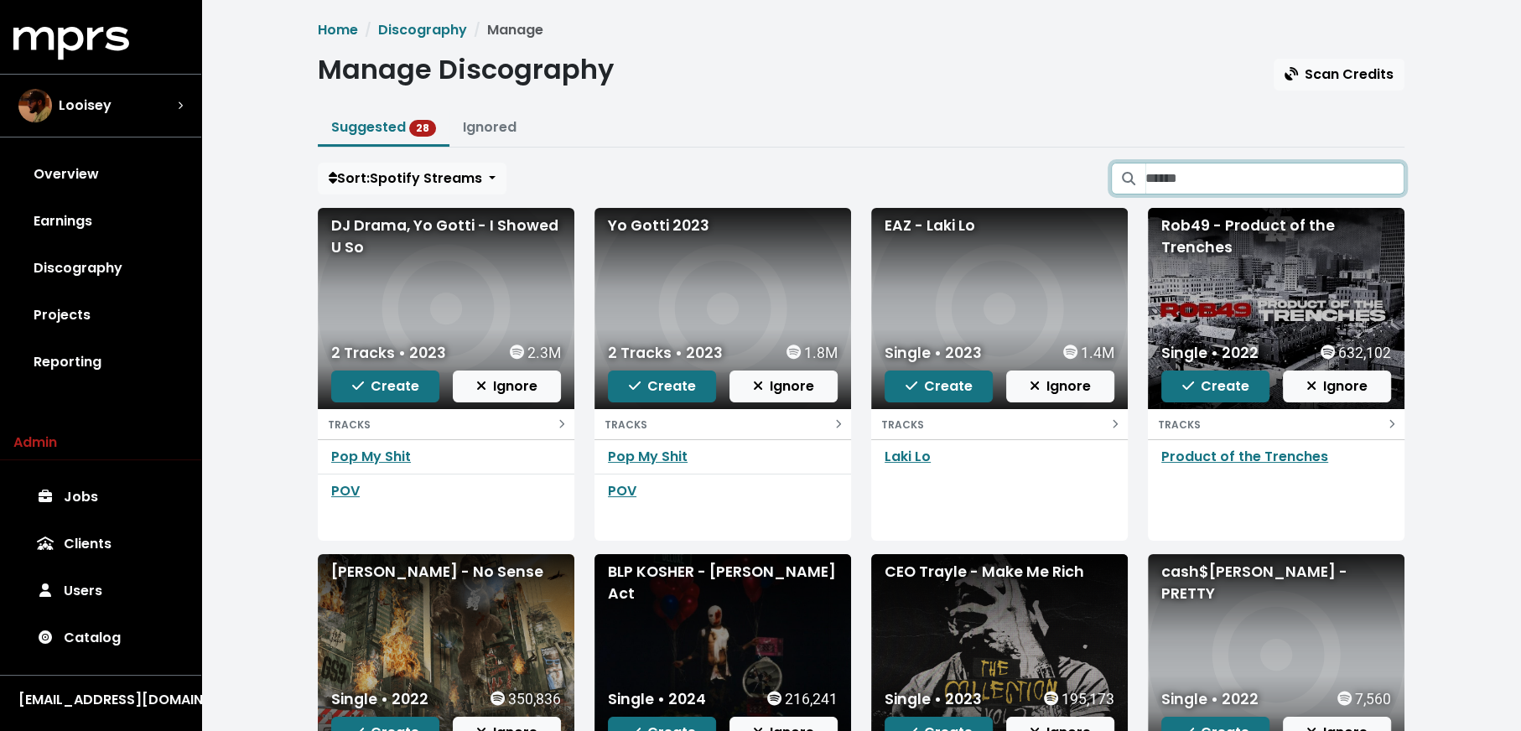
click at [1200, 167] on input "Search suggested projects" at bounding box center [1274, 179] width 259 height 32
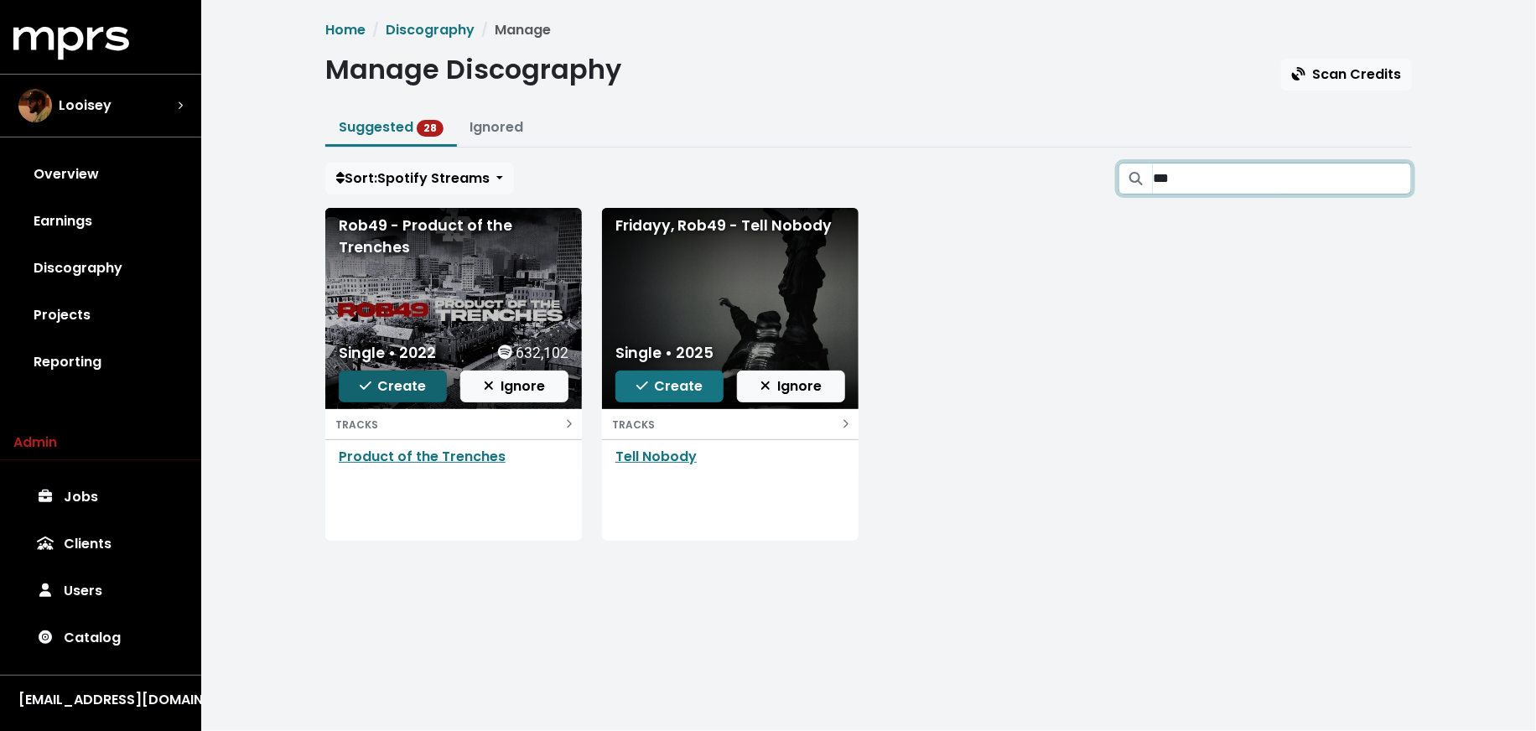
type input "***"
click at [383, 390] on span "Create" at bounding box center [393, 385] width 67 height 19
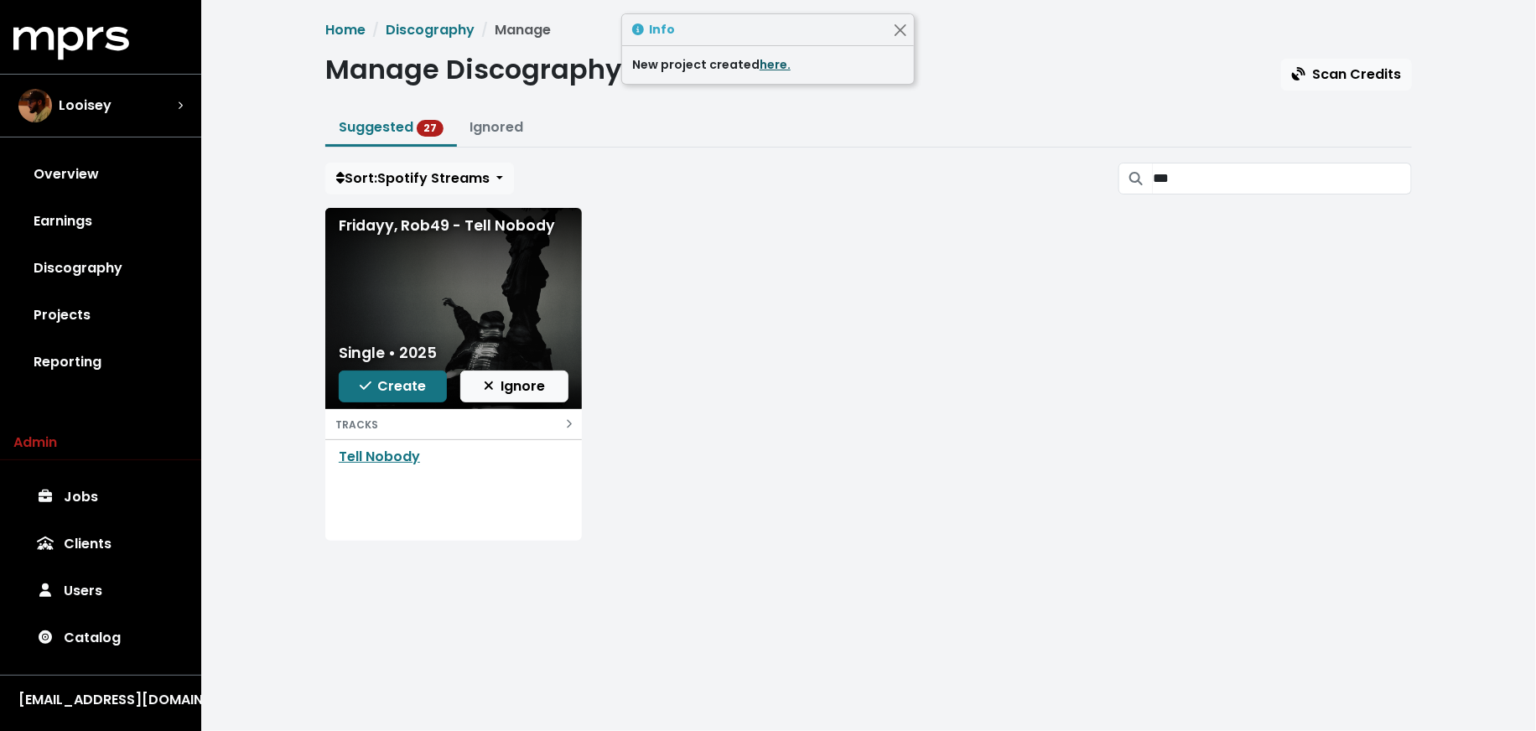
click at [778, 68] on link "here." at bounding box center [775, 64] width 31 height 17
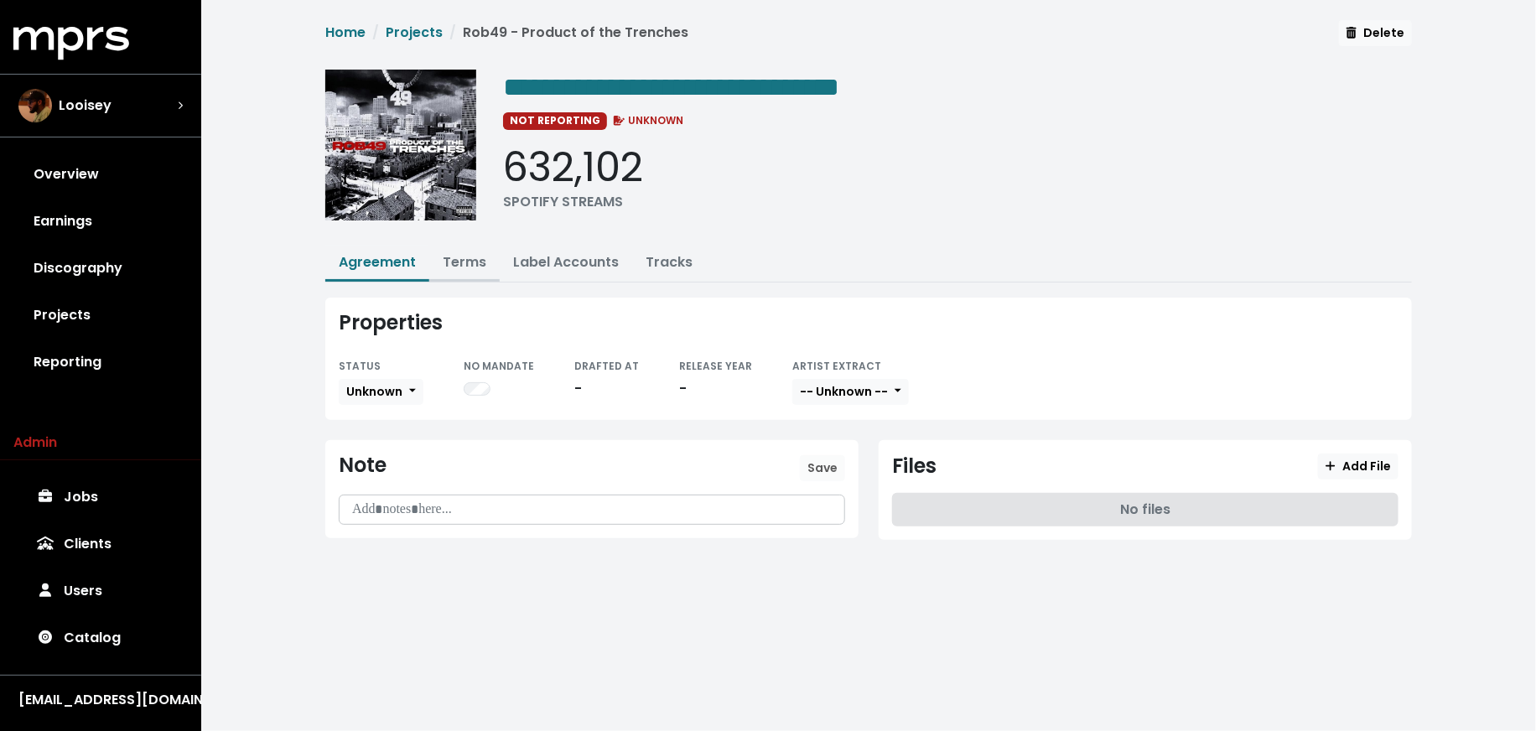
click at [475, 257] on link "Terms" at bounding box center [465, 261] width 44 height 19
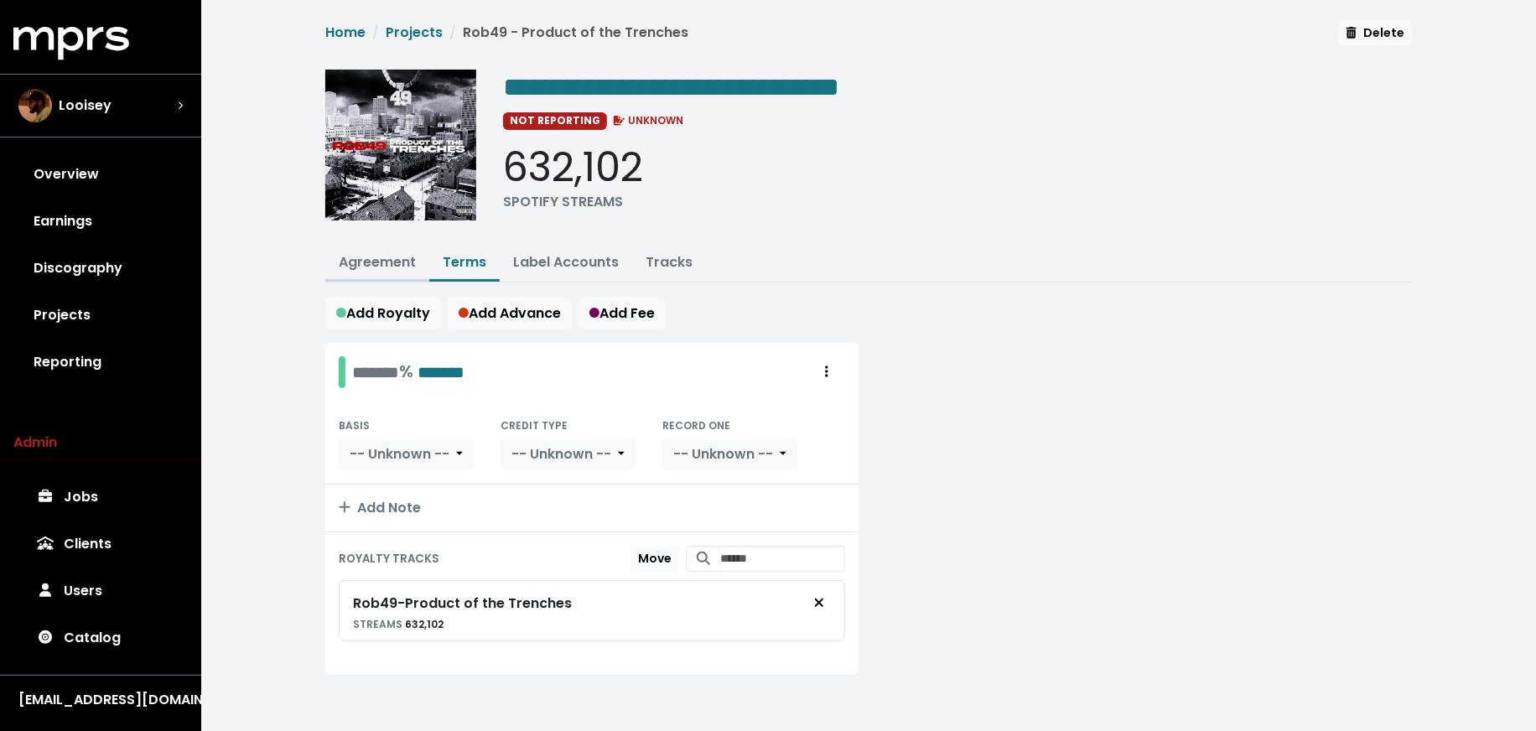
click at [350, 255] on link "Agreement" at bounding box center [377, 261] width 77 height 19
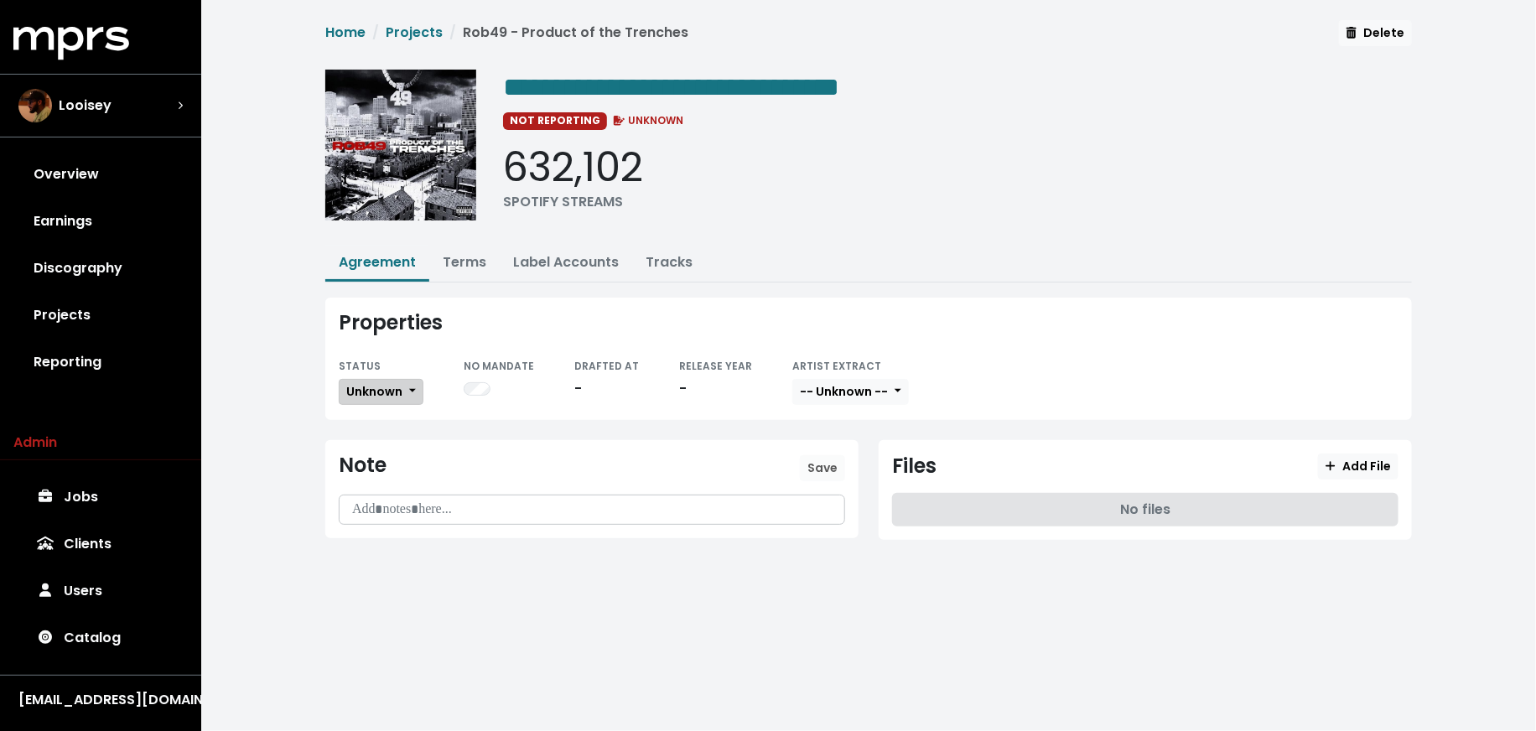
click at [370, 389] on span "Unknown" at bounding box center [374, 391] width 56 height 17
click at [504, 549] on div "Properties STATUS Unknown Unknown Missing In Progress No Signatures Not Counter…" at bounding box center [868, 429] width 1107 height 262
click at [400, 399] on button "Unknown" at bounding box center [381, 392] width 85 height 26
click at [406, 572] on div "Unknown Missing In Progress No Signatures Not Countersigned Fully Executed" at bounding box center [418, 493] width 159 height 176
click at [408, 562] on link "Fully Executed" at bounding box center [419, 560] width 158 height 27
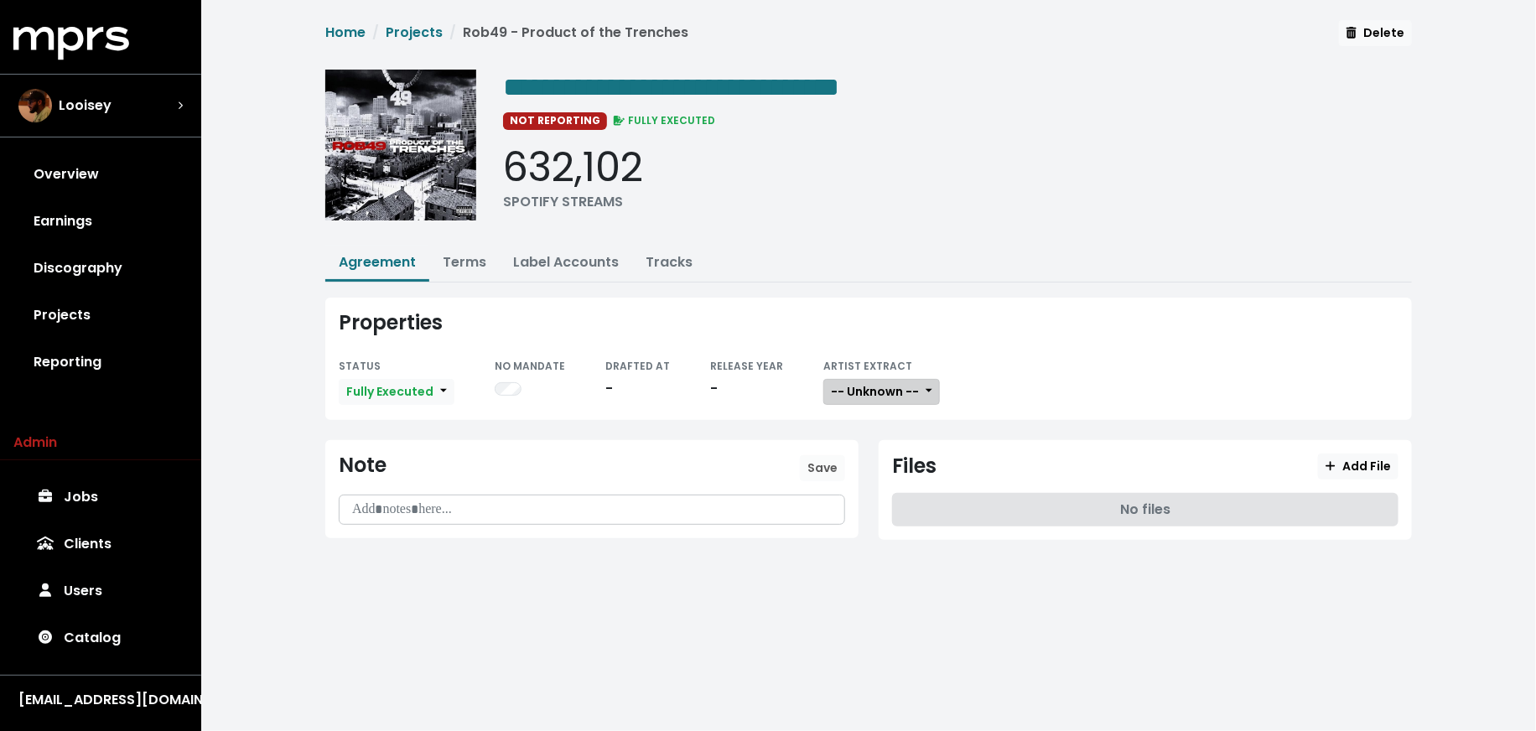
click at [888, 383] on span "-- Unknown --" at bounding box center [875, 391] width 88 height 17
click at [890, 469] on link "Not Available" at bounding box center [890, 479] width 132 height 27
click at [1321, 464] on button "Add File" at bounding box center [1358, 467] width 80 height 26
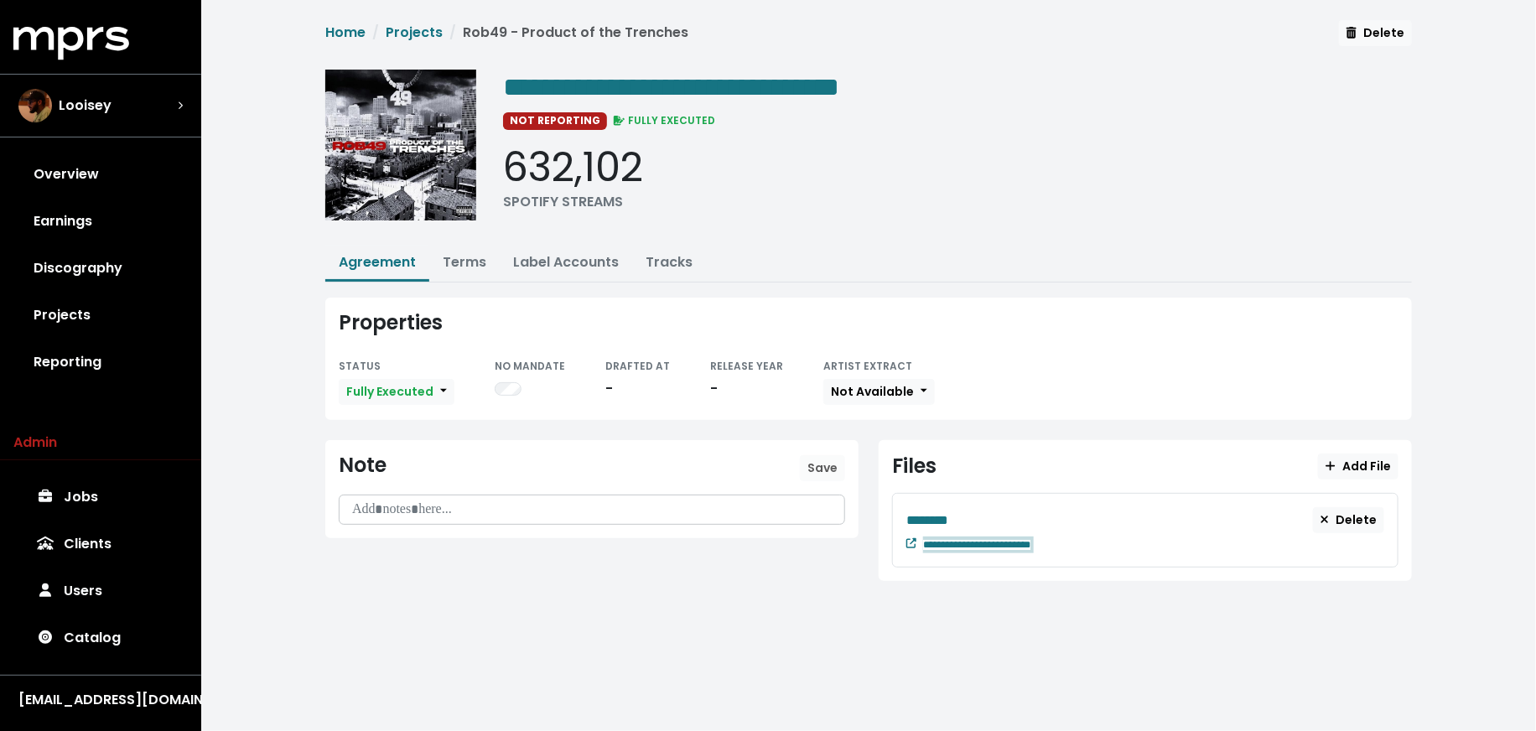
click at [1091, 546] on div "**********" at bounding box center [1153, 543] width 461 height 20
click at [974, 517] on div "********" at bounding box center [1109, 520] width 407 height 21
click at [470, 267] on link "Terms" at bounding box center [465, 261] width 44 height 19
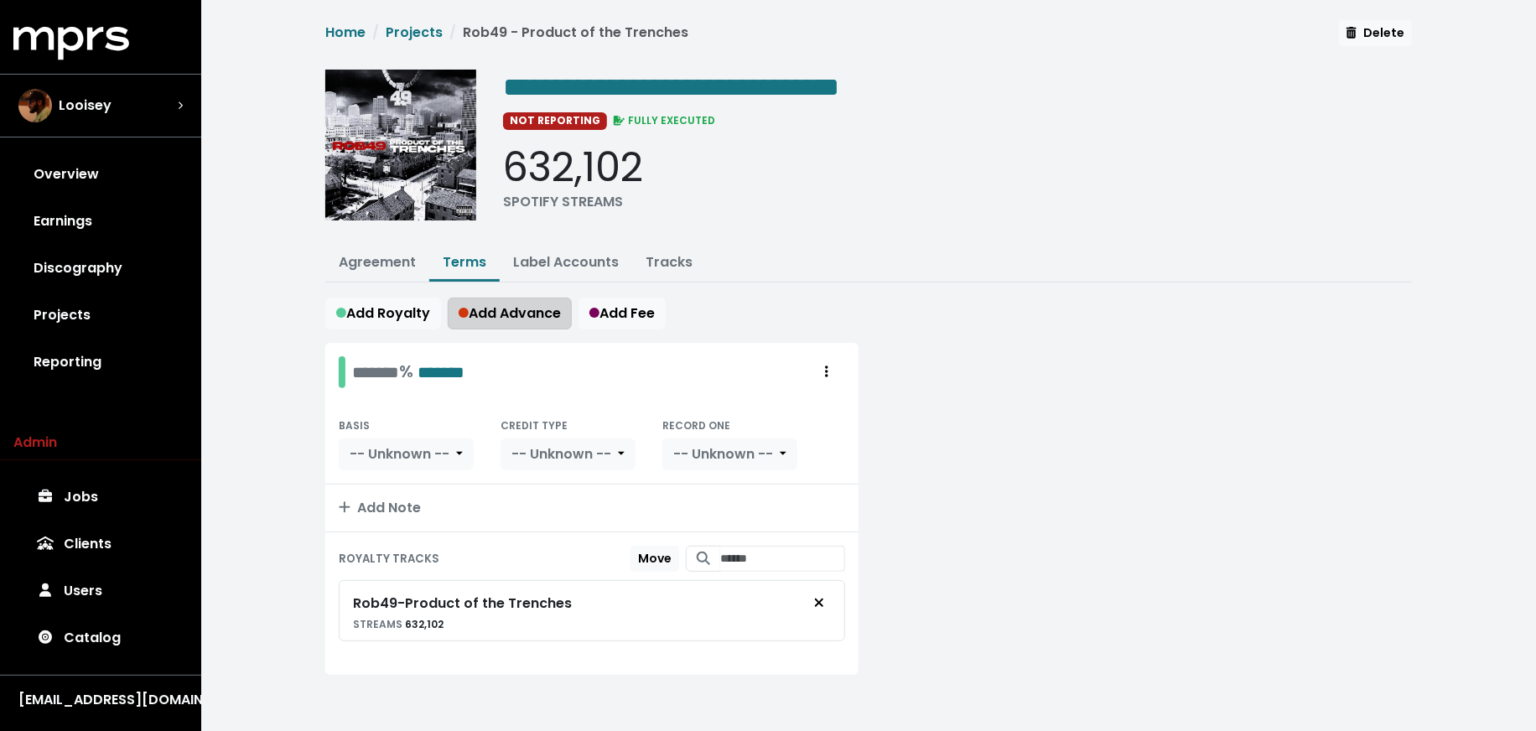
click at [551, 298] on button "Add Advance" at bounding box center [510, 314] width 124 height 32
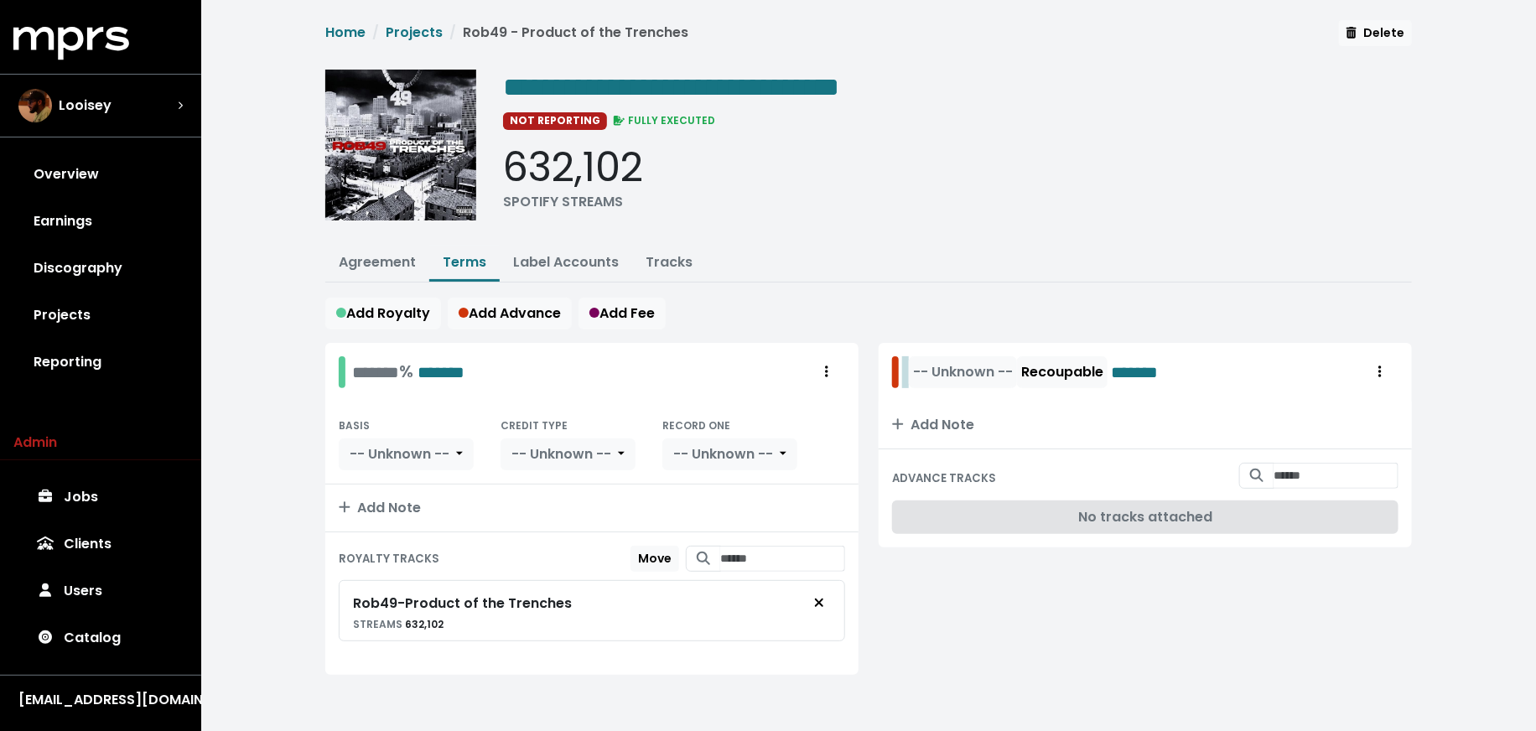
click at [906, 368] on div "-- Unknown -- Recoupable *******" at bounding box center [1047, 372] width 282 height 32
click at [929, 424] on span "Add Note" at bounding box center [933, 424] width 82 height 19
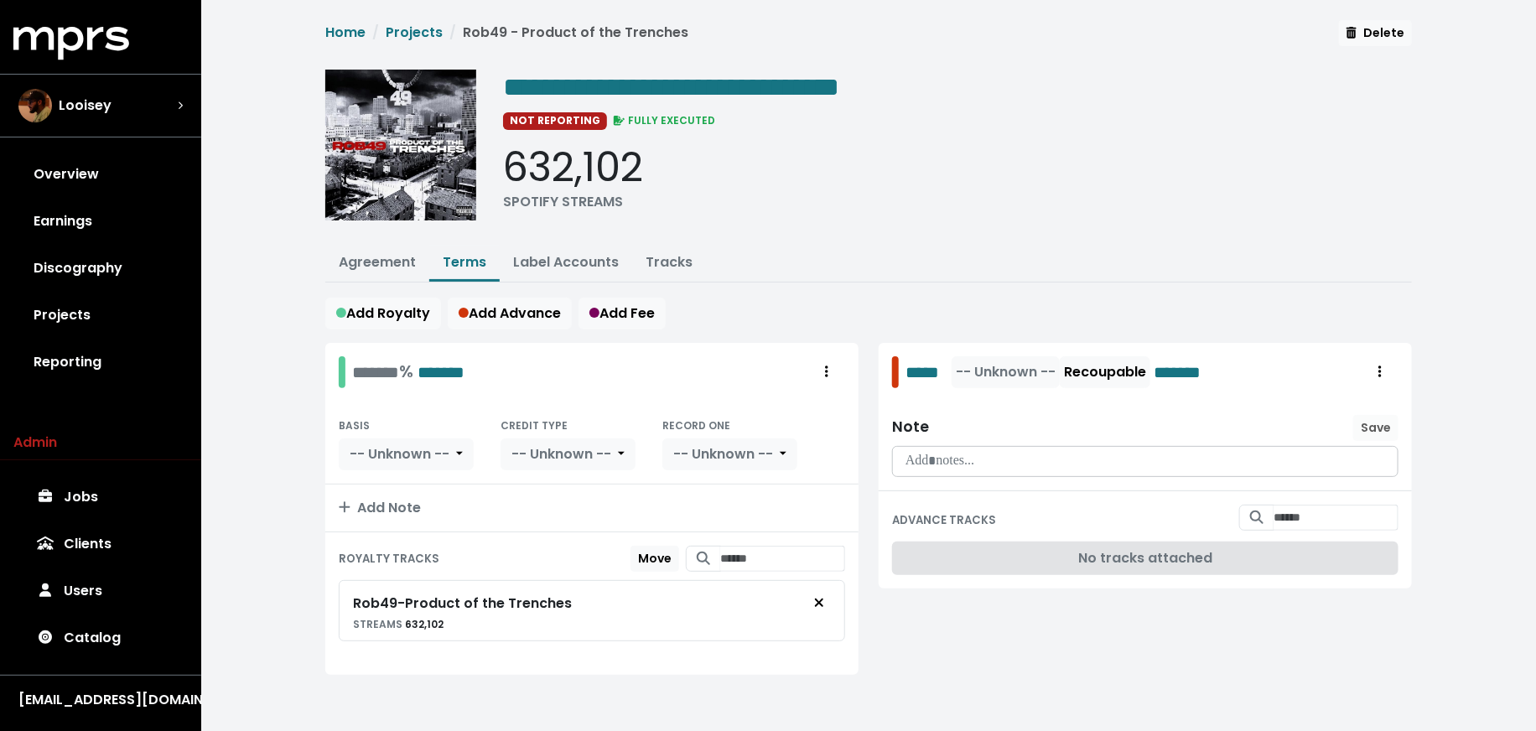
click at [980, 461] on p at bounding box center [1145, 461] width 485 height 19
paste div
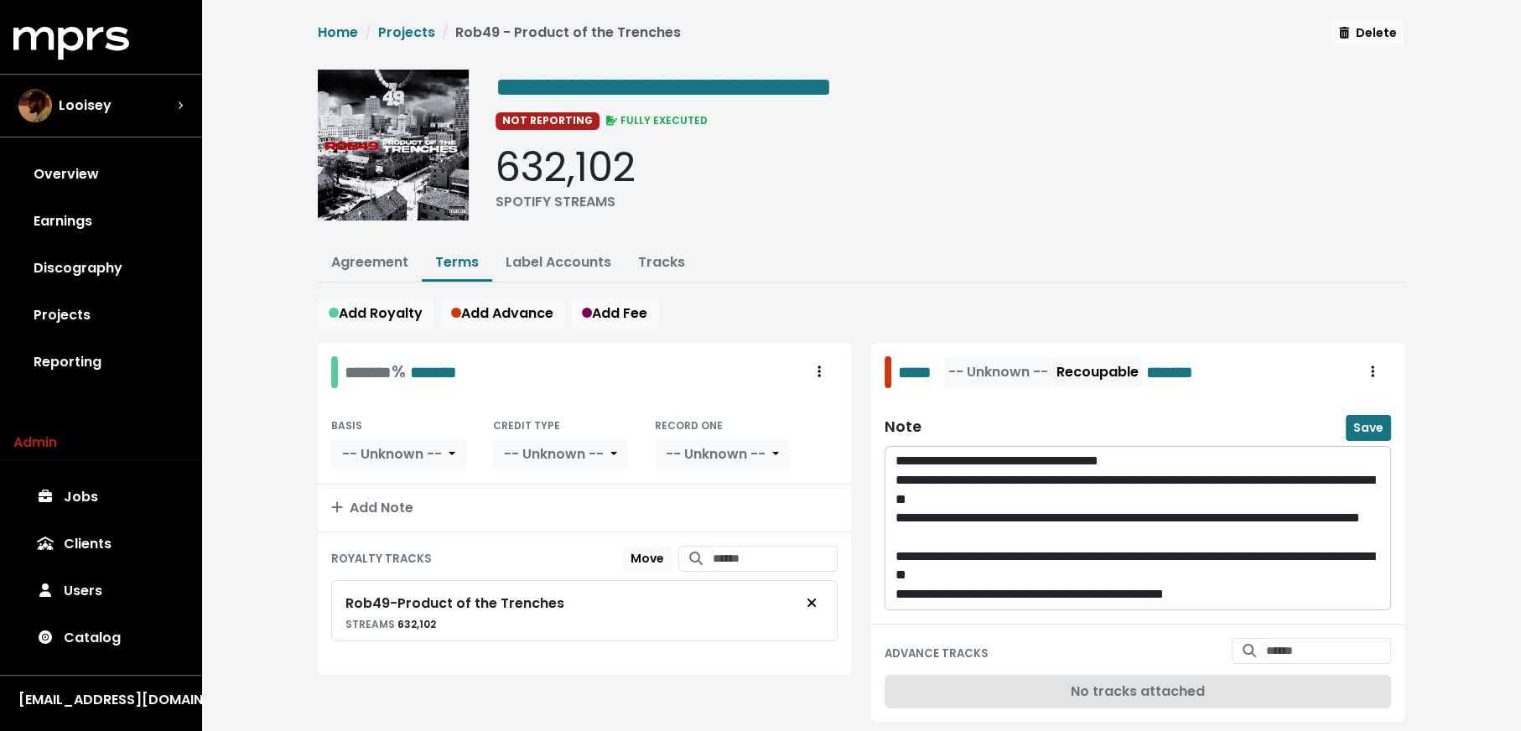
click at [893, 480] on div "**********" at bounding box center [1137, 528] width 505 height 163
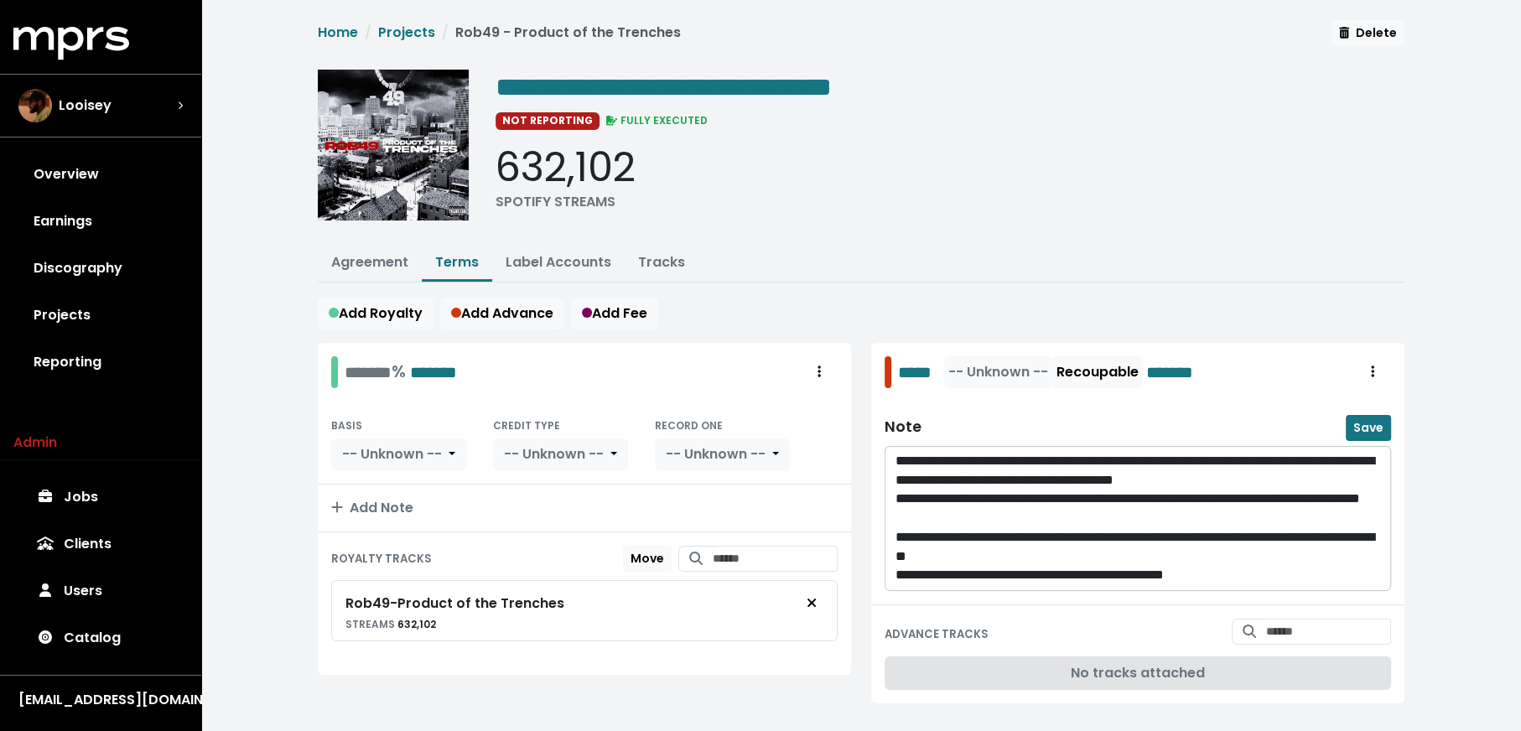
click at [894, 515] on div "**********" at bounding box center [1137, 518] width 505 height 143
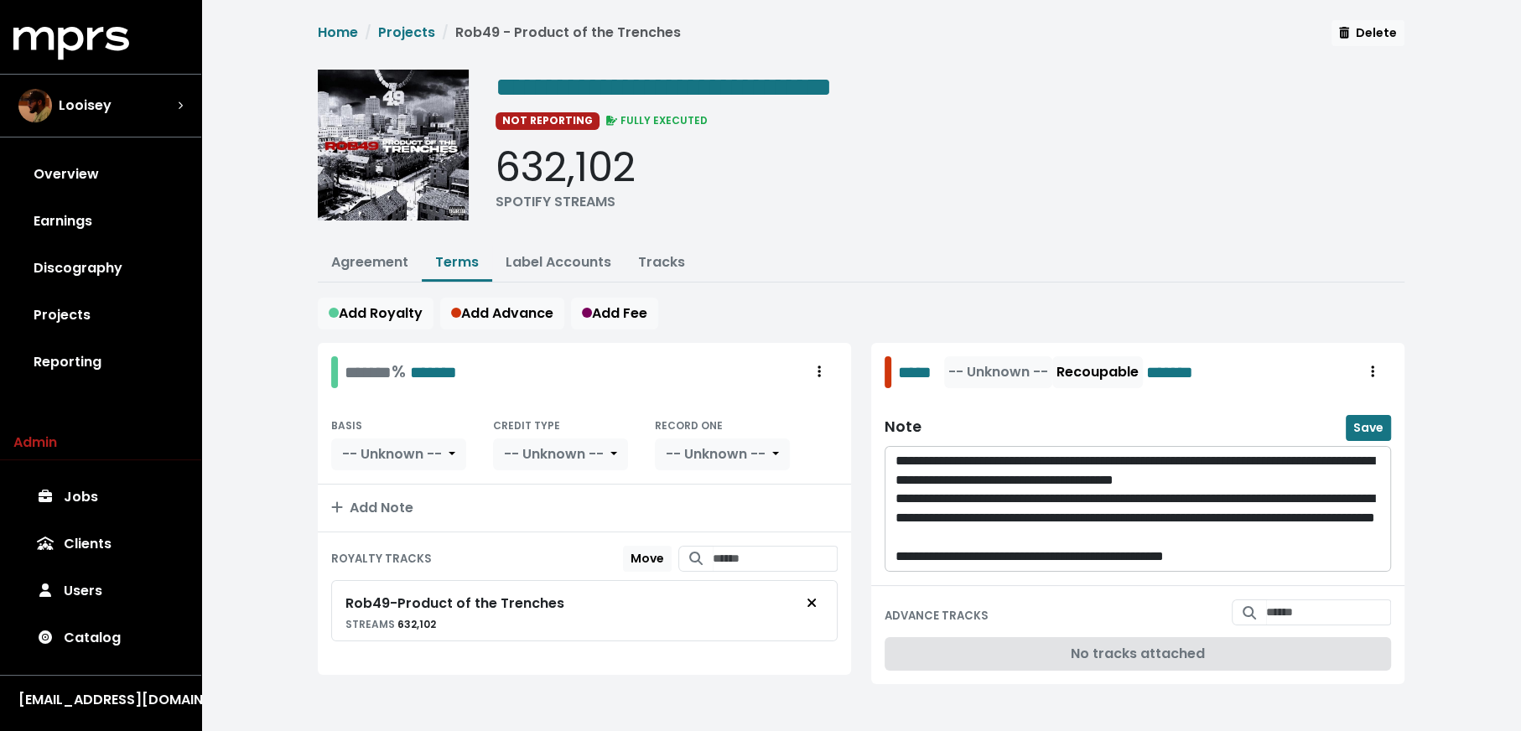
click at [895, 550] on p "**********" at bounding box center [1137, 557] width 485 height 19
click at [1368, 422] on span "Save" at bounding box center [1368, 427] width 30 height 17
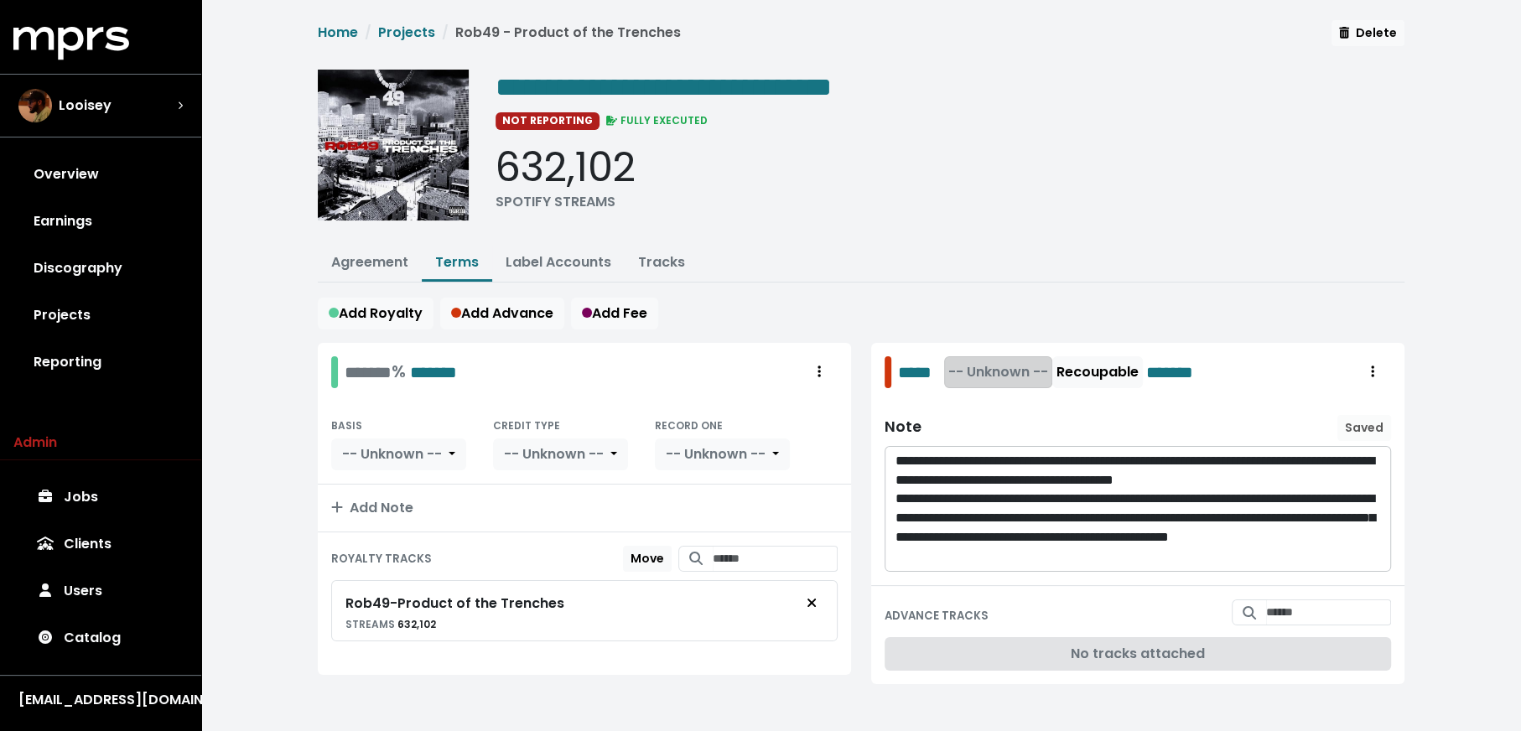
click at [1015, 371] on span "-- Unknown --" at bounding box center [998, 371] width 100 height 19
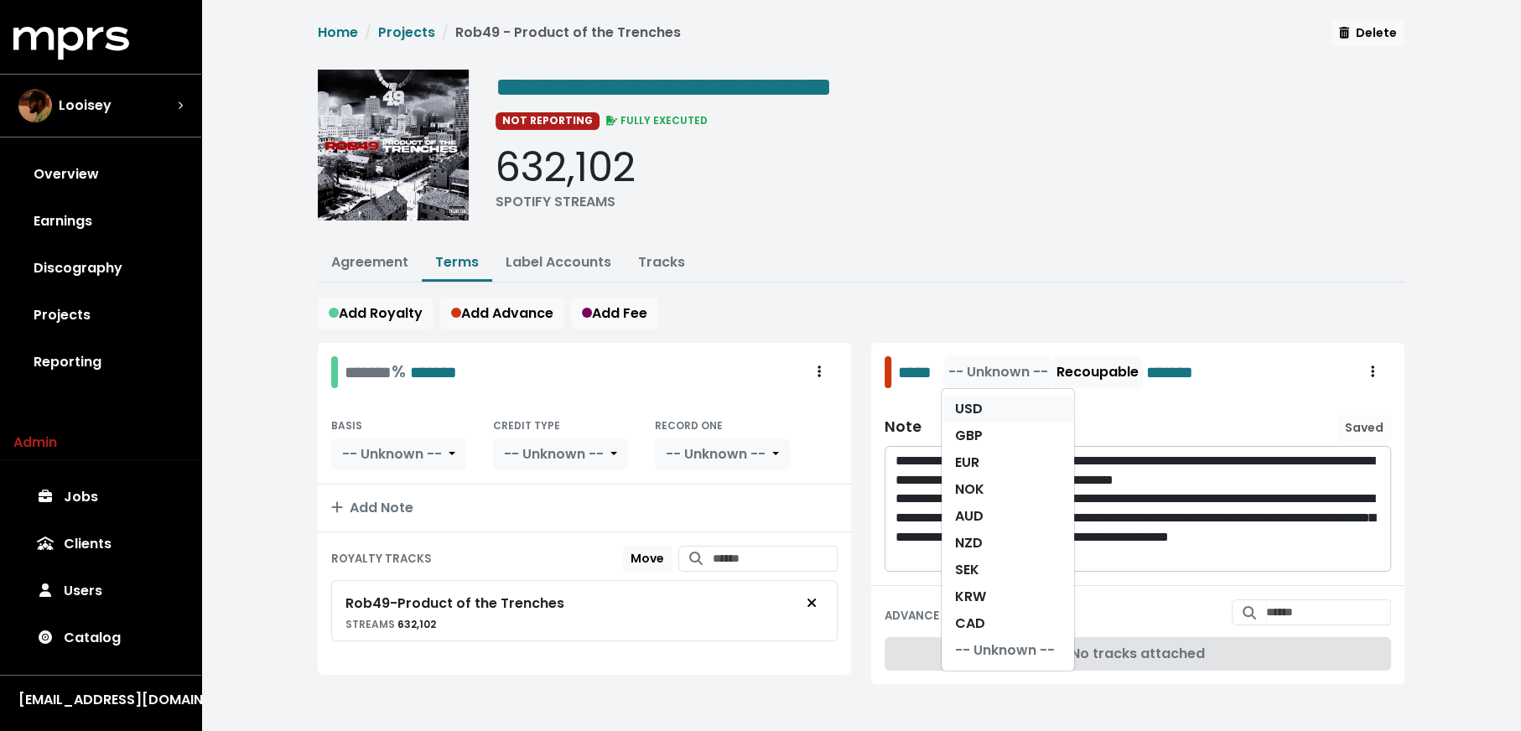
click at [1017, 396] on link "USD" at bounding box center [1008, 409] width 132 height 27
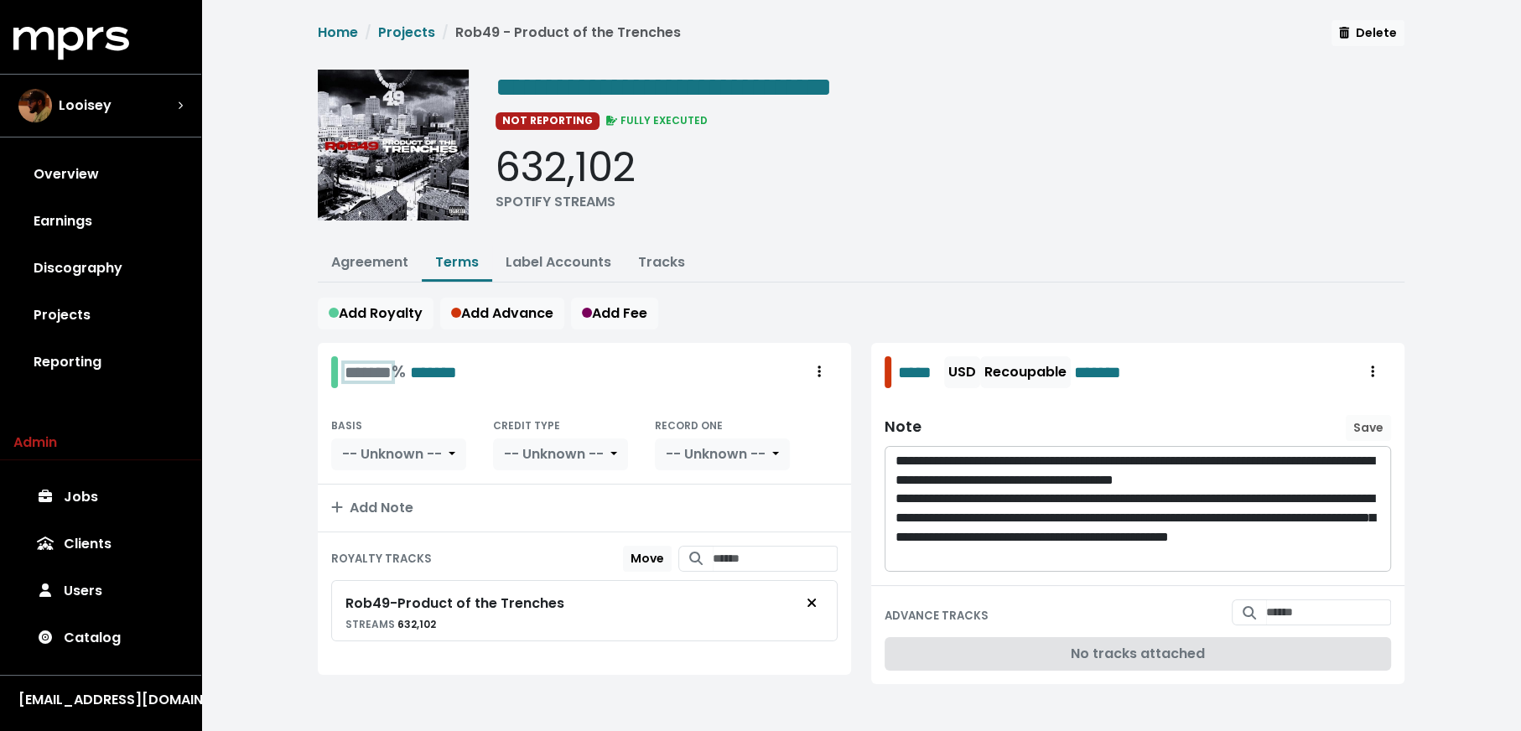
click at [350, 362] on div "******* % *******" at bounding box center [401, 372] width 112 height 26
click at [383, 452] on span "-- Unknown --" at bounding box center [392, 453] width 100 height 19
click at [387, 488] on link "PPD" at bounding box center [409, 491] width 154 height 27
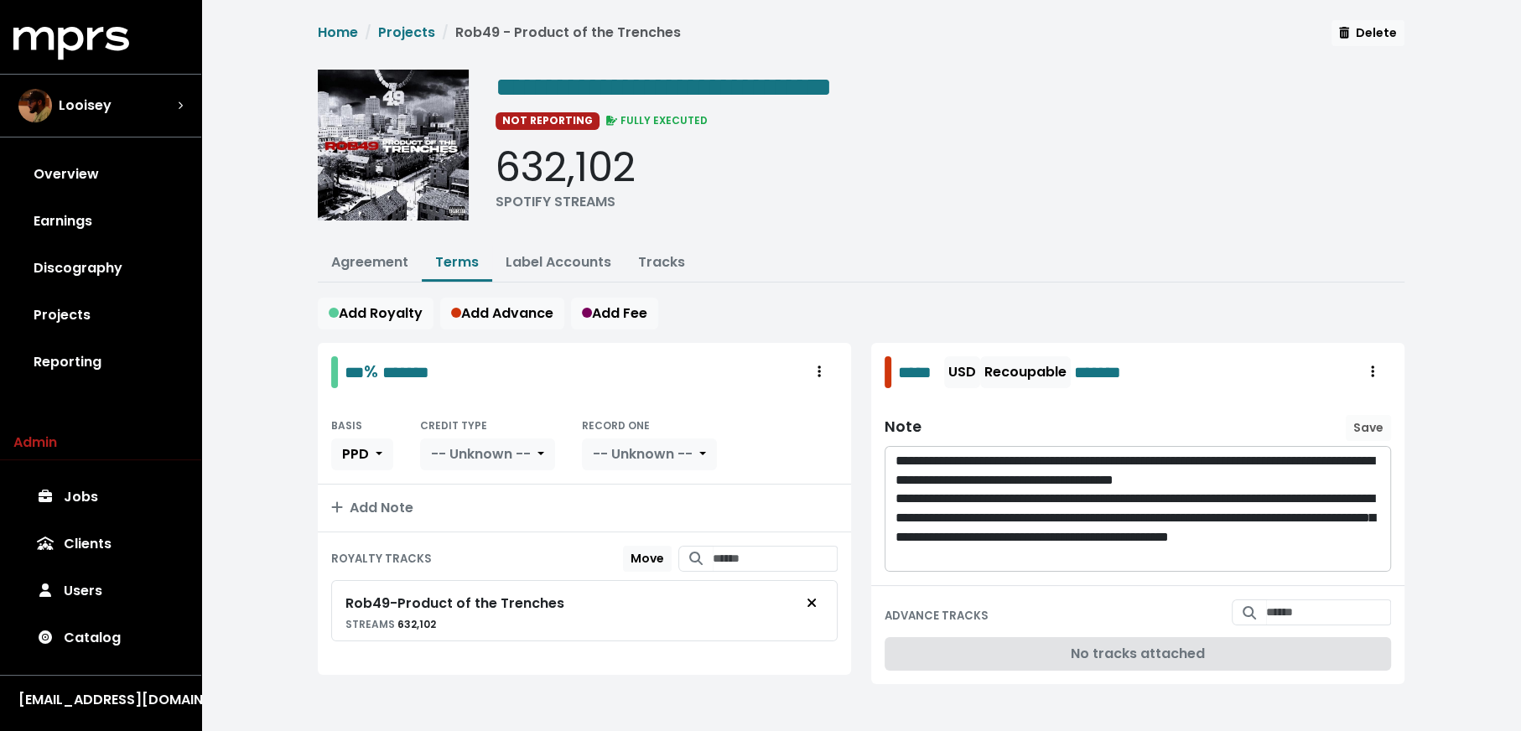
click at [487, 460] on button "-- Unknown --" at bounding box center [487, 455] width 135 height 32
click at [491, 506] on link "Producer" at bounding box center [500, 518] width 159 height 27
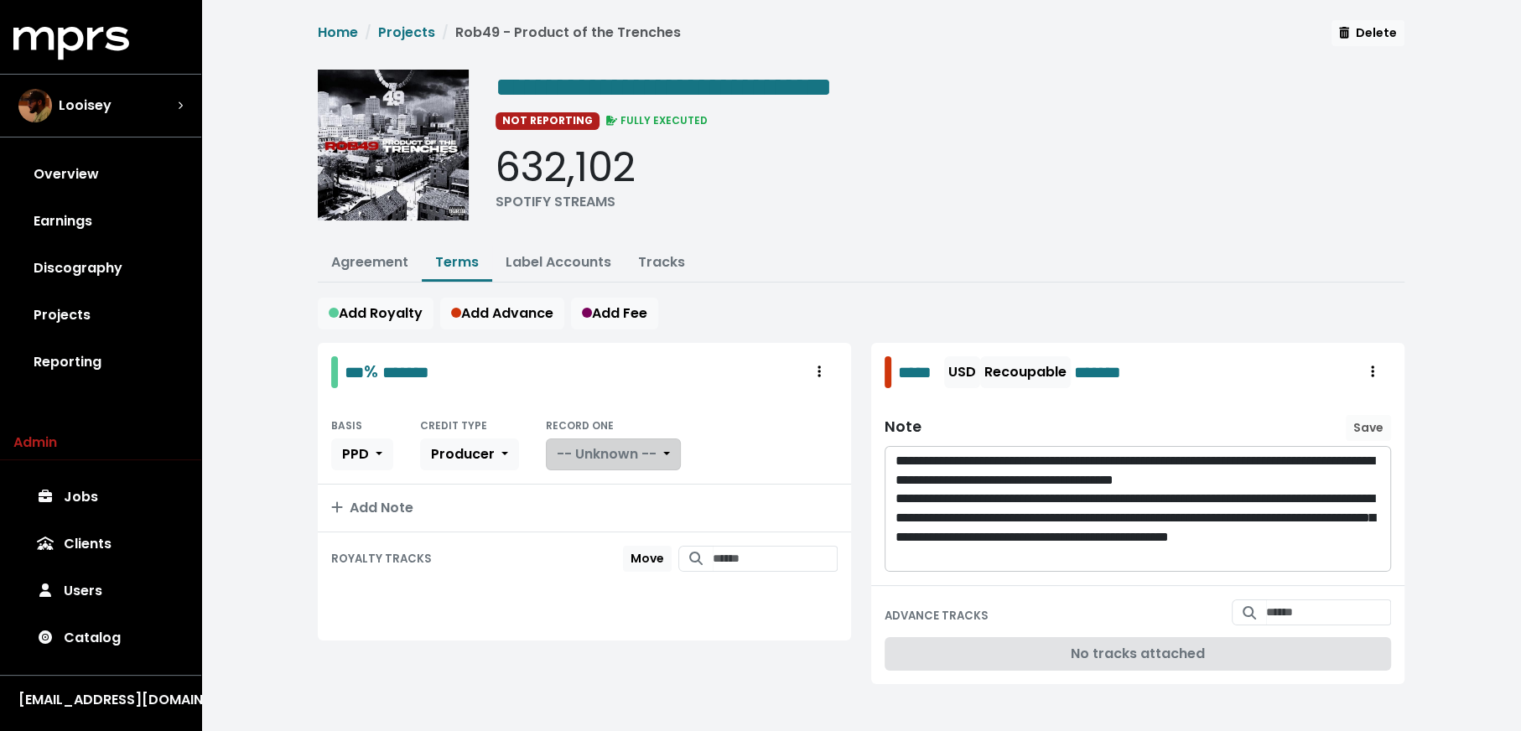
click at [624, 455] on span "-- Unknown --" at bounding box center [607, 453] width 100 height 19
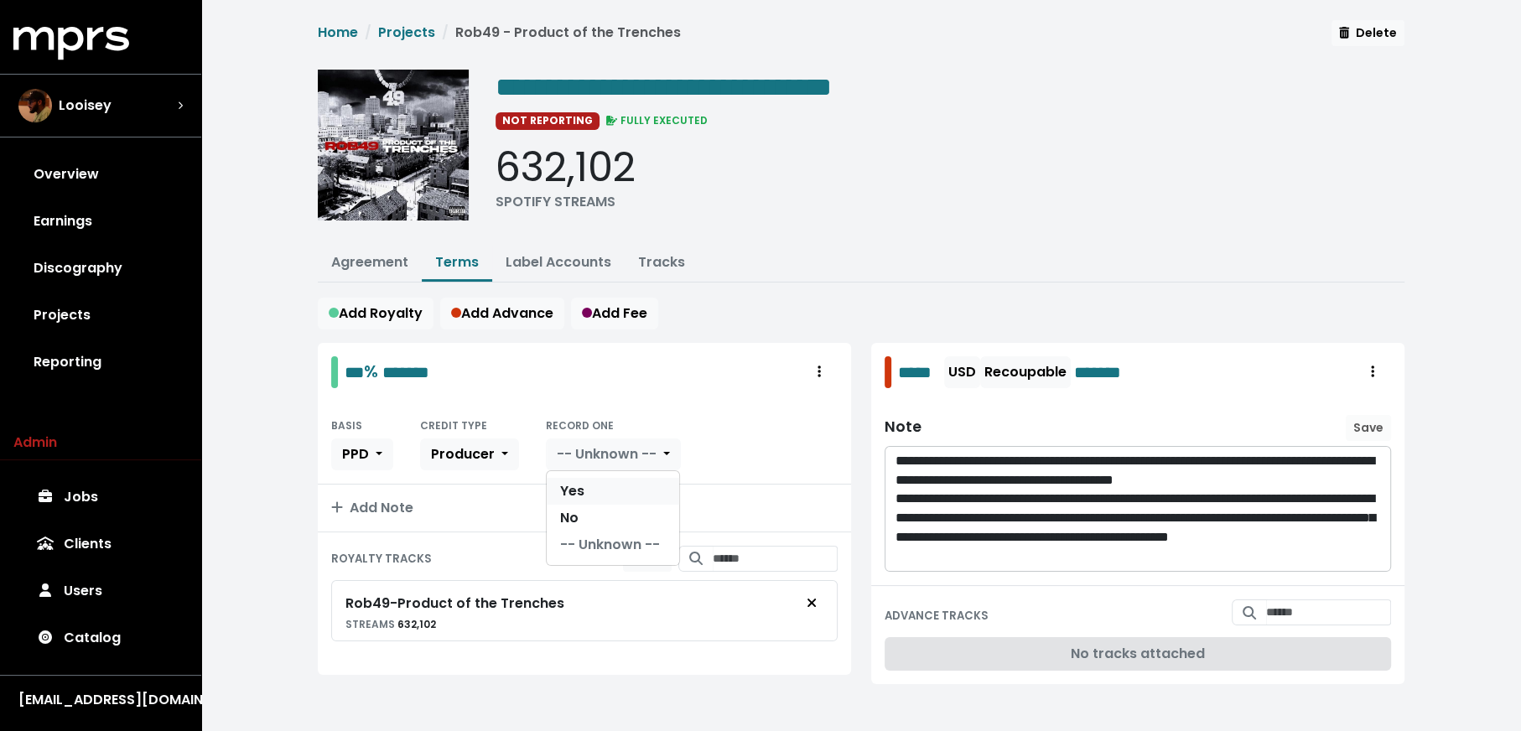
click at [626, 484] on link "Yes" at bounding box center [613, 491] width 132 height 27
click at [340, 262] on link "Agreement" at bounding box center [369, 261] width 77 height 19
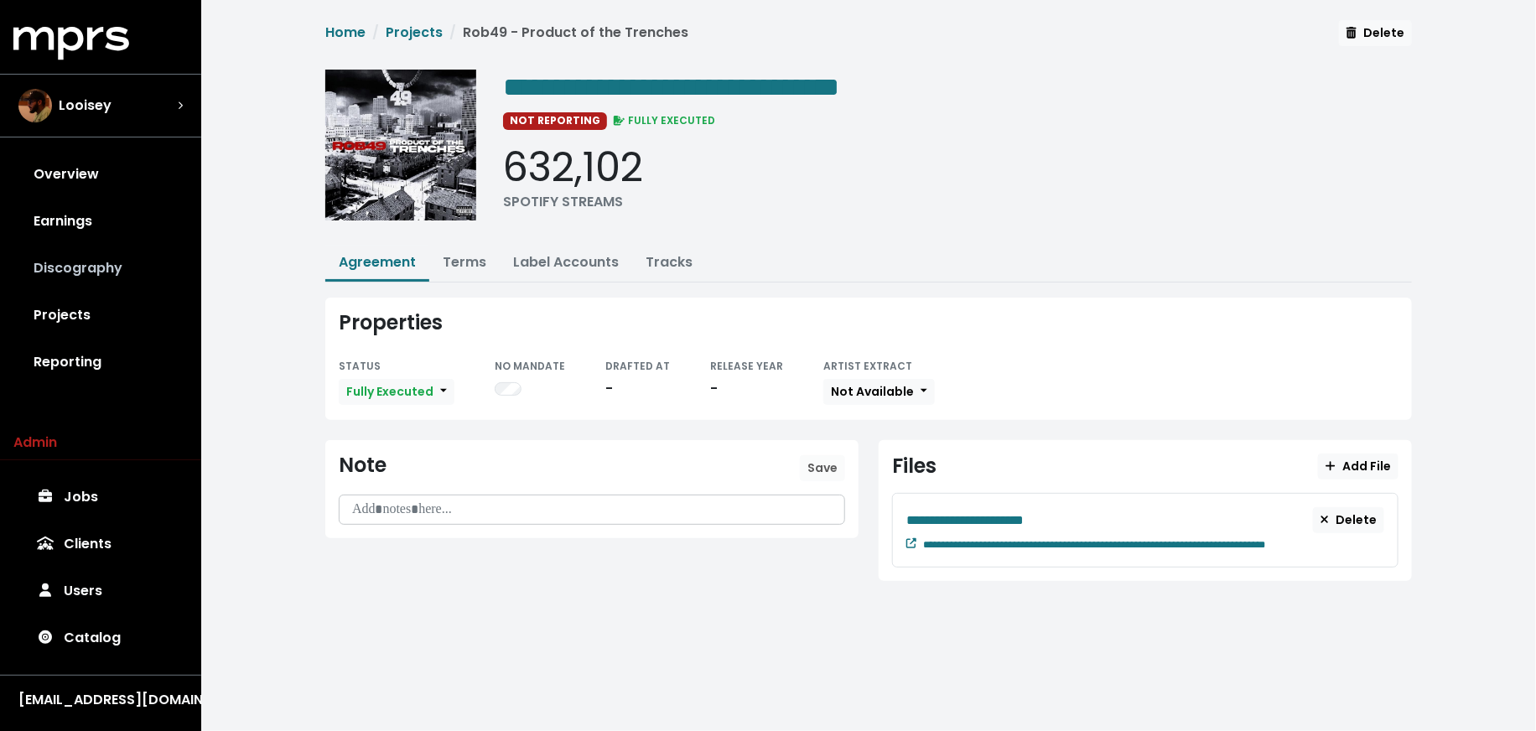
click at [99, 272] on link "Discography" at bounding box center [100, 268] width 174 height 47
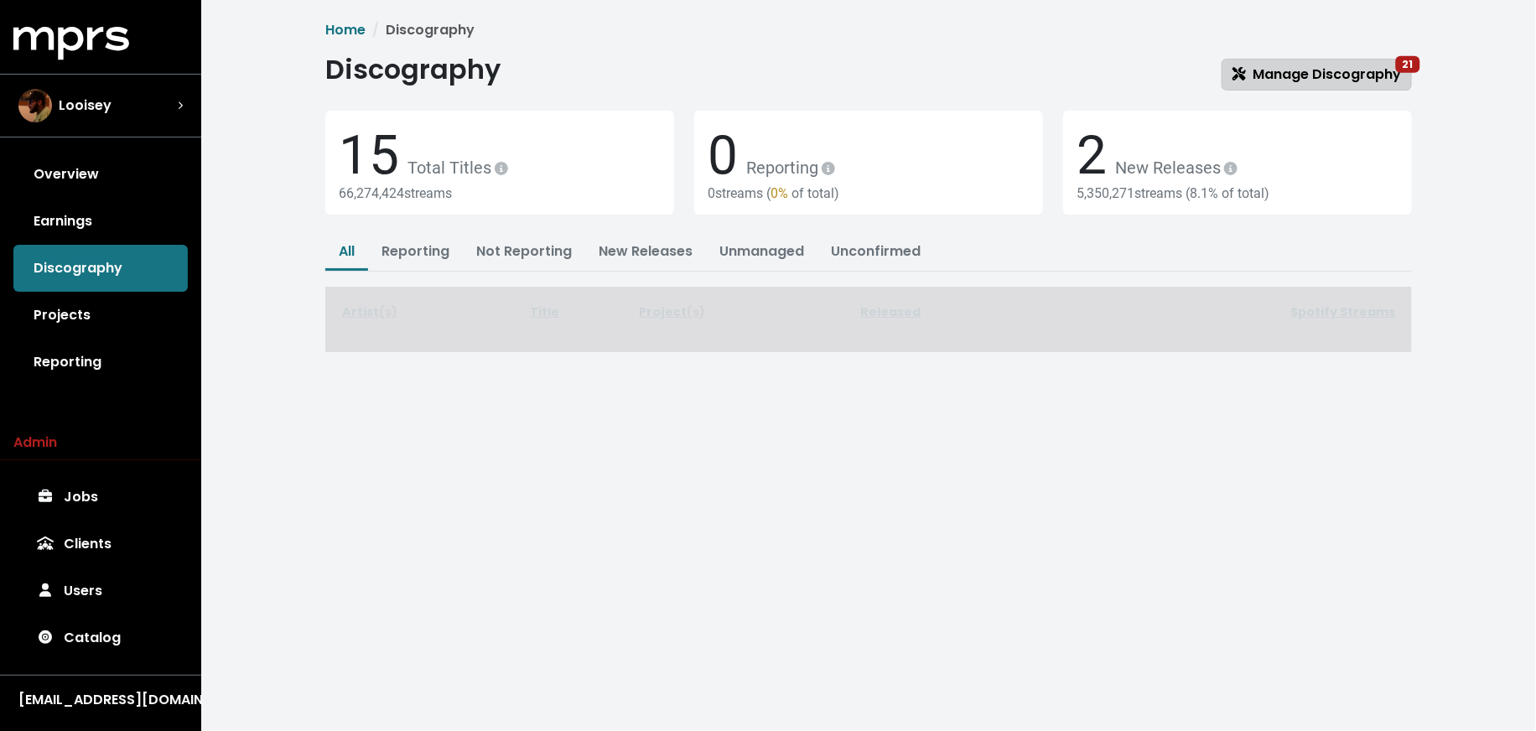
click at [1251, 65] on span "Manage Discography 21" at bounding box center [1317, 74] width 169 height 19
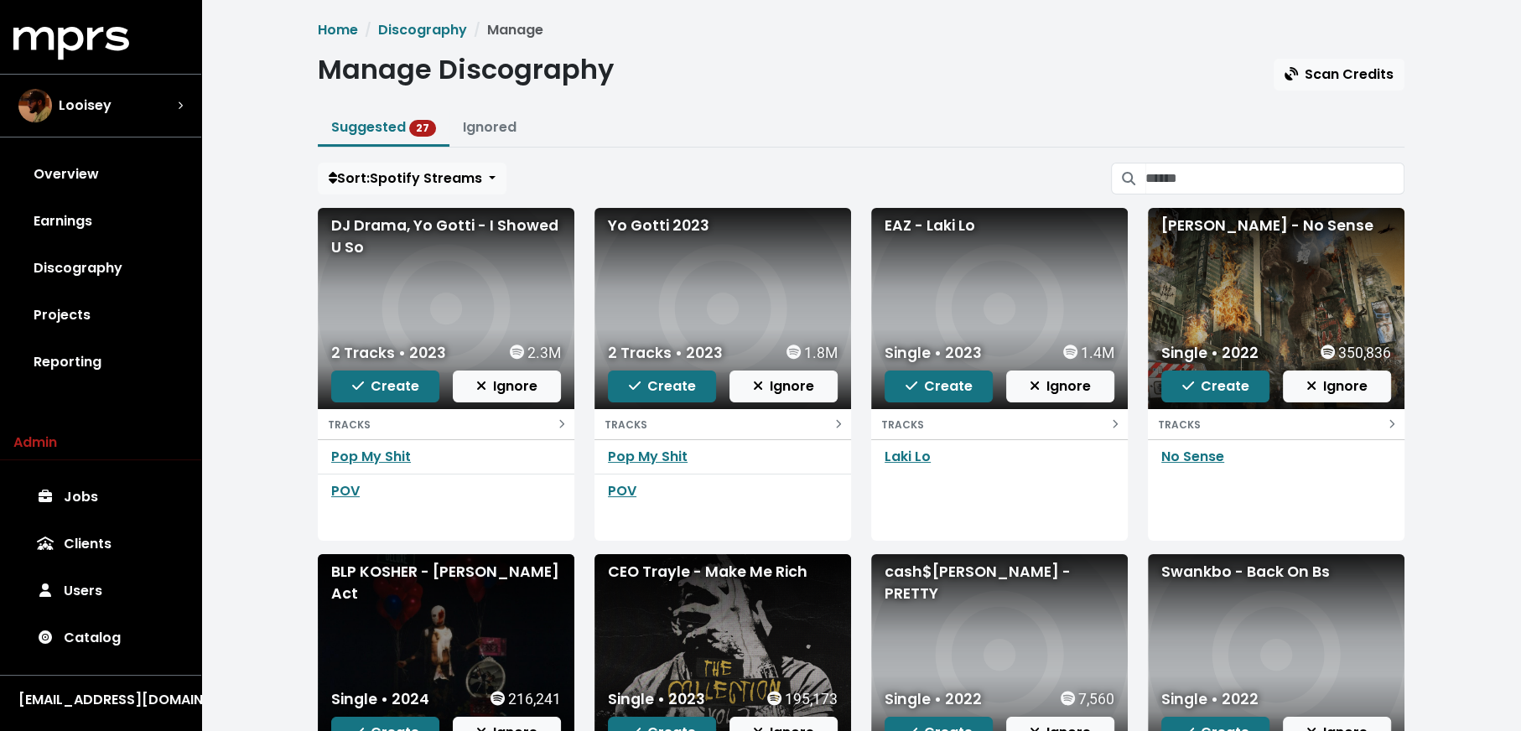
click at [1244, 155] on div "Home Discography Manage Manage Discography Scan Credits Suggested 27 Ignored So…" at bounding box center [861, 490] width 1107 height 941
click at [1239, 170] on input "Search suggested projects" at bounding box center [1274, 179] width 259 height 32
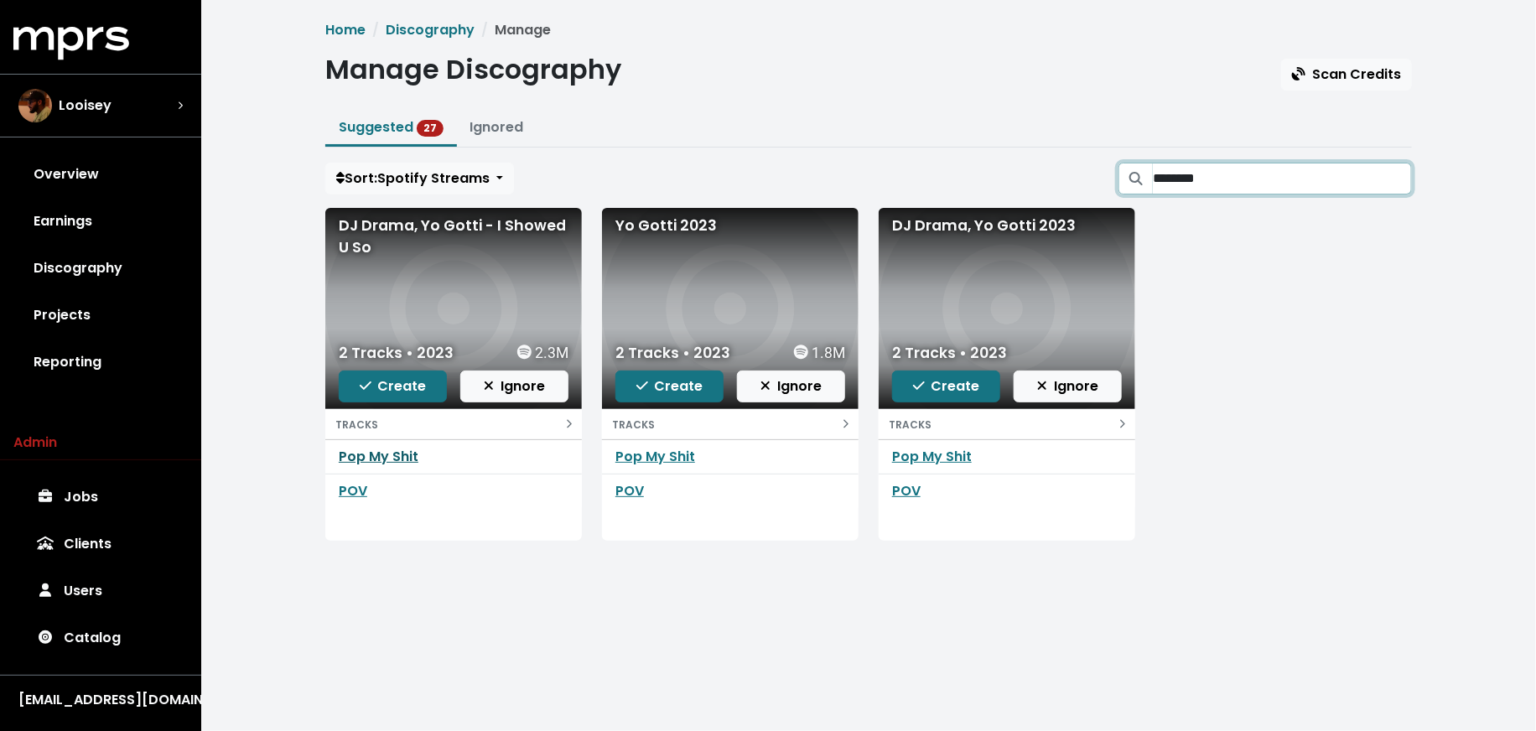
type input "********"
click at [407, 458] on link "Pop My Shit" at bounding box center [379, 456] width 80 height 19
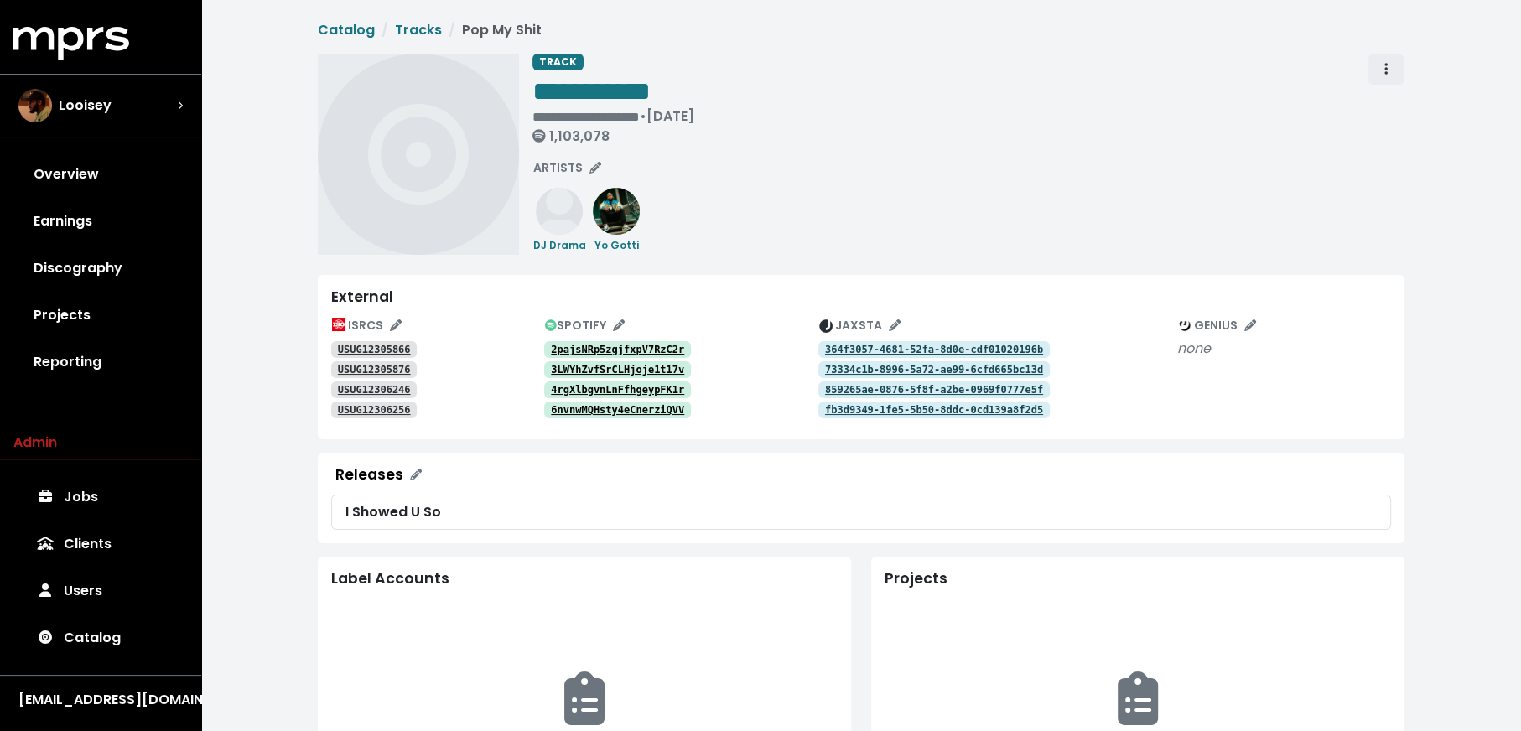
click at [1376, 70] on button "Track actions" at bounding box center [1386, 70] width 37 height 32
click at [1389, 95] on link "Merge" at bounding box center [1434, 106] width 132 height 27
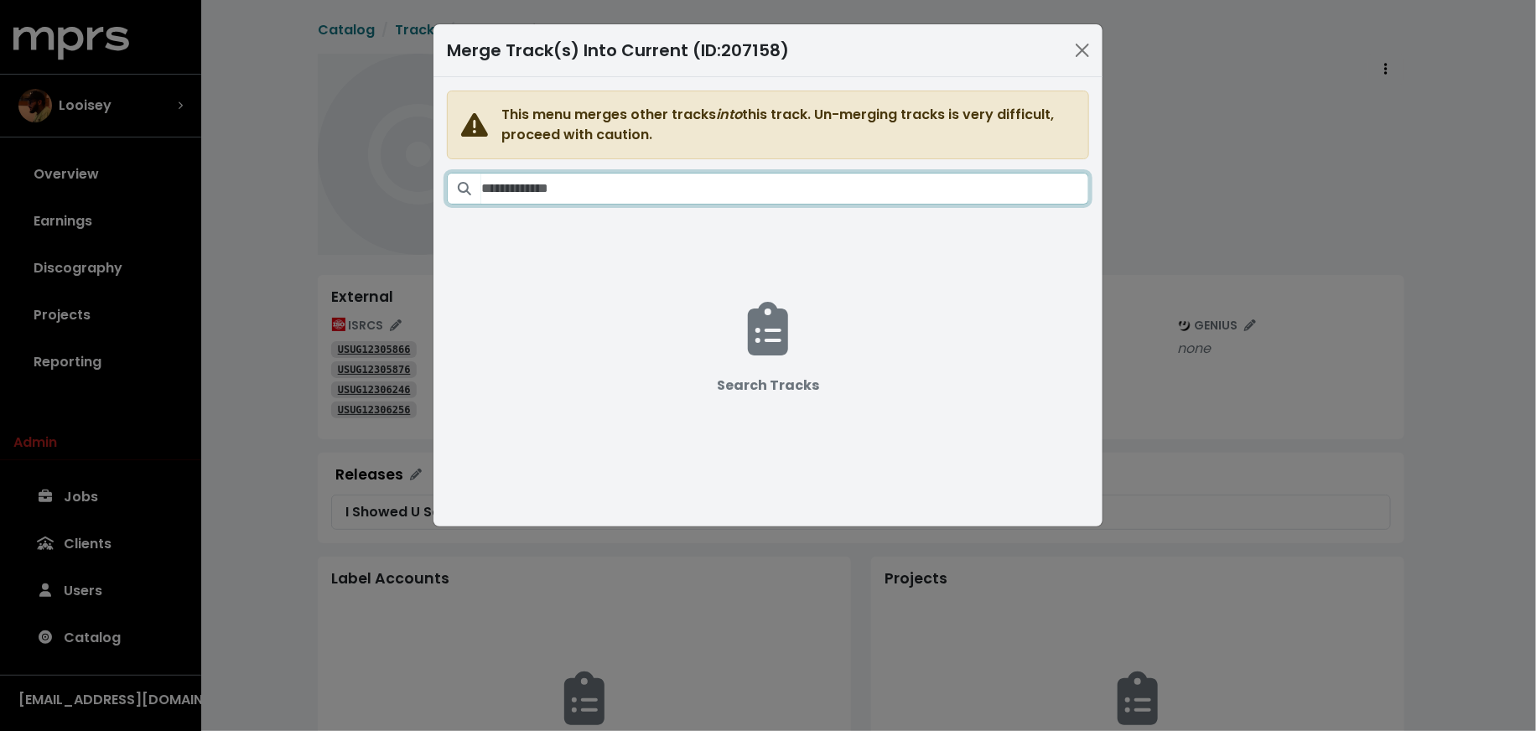
click at [861, 189] on input "Search tracks" at bounding box center [785, 189] width 608 height 32
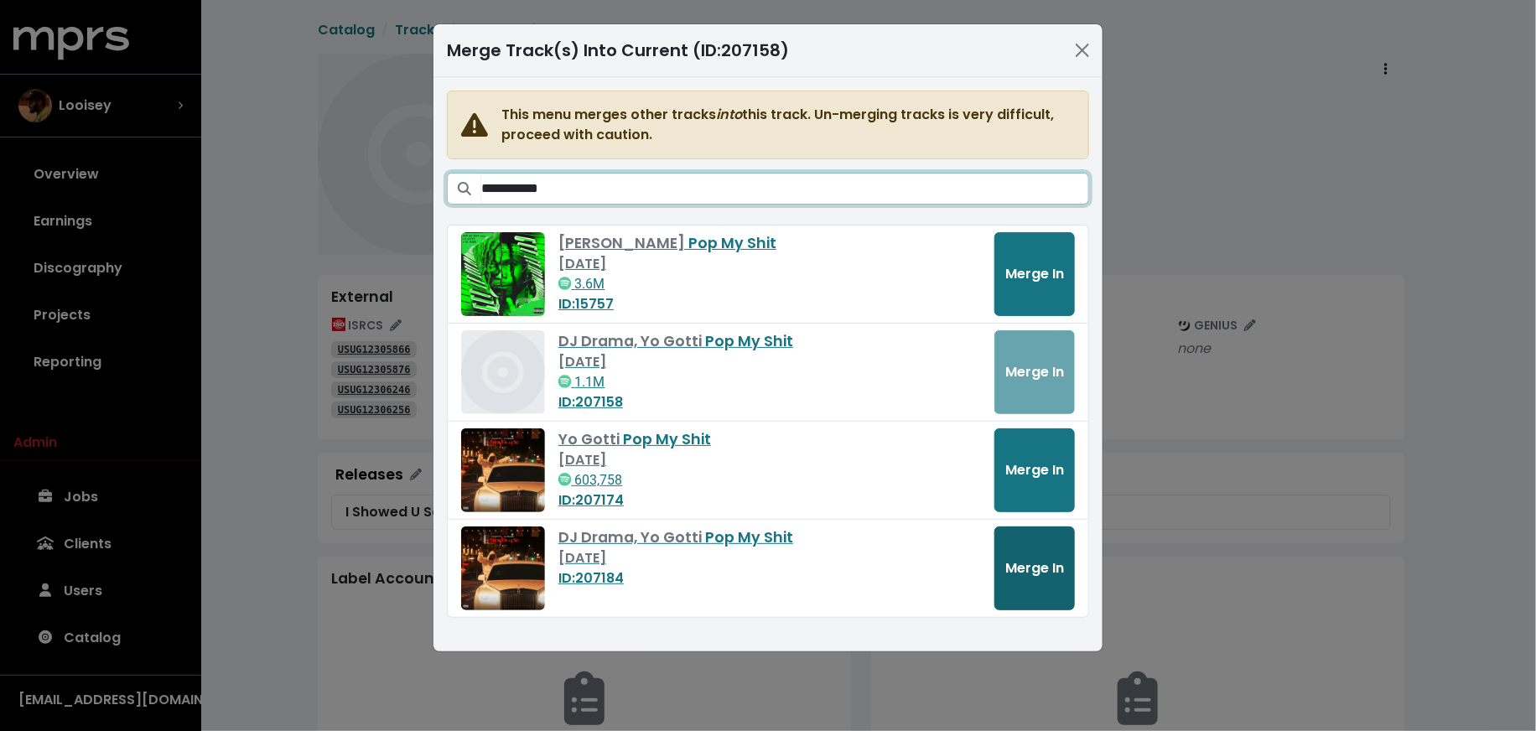
type input "**********"
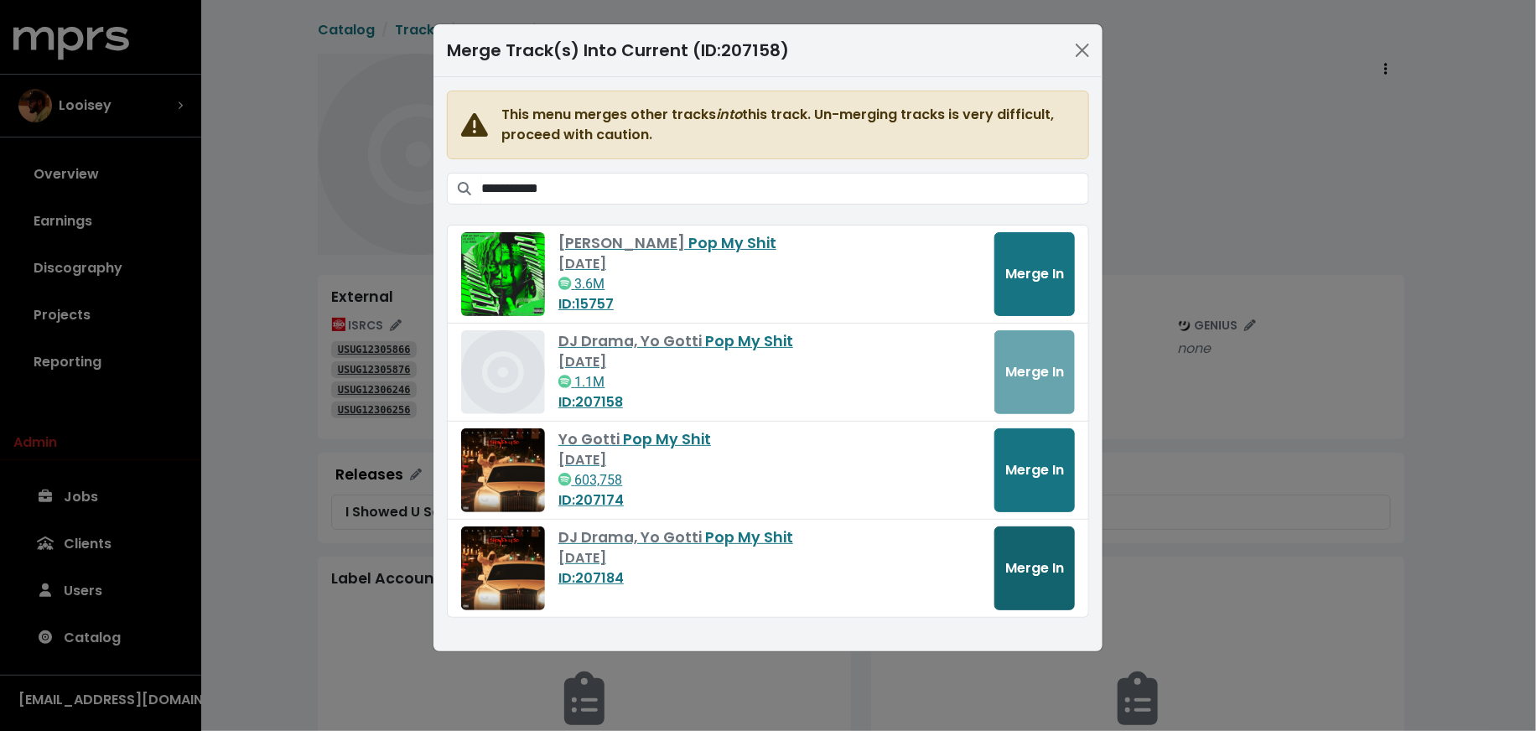
click at [1029, 572] on span "Merge In" at bounding box center [1034, 567] width 59 height 19
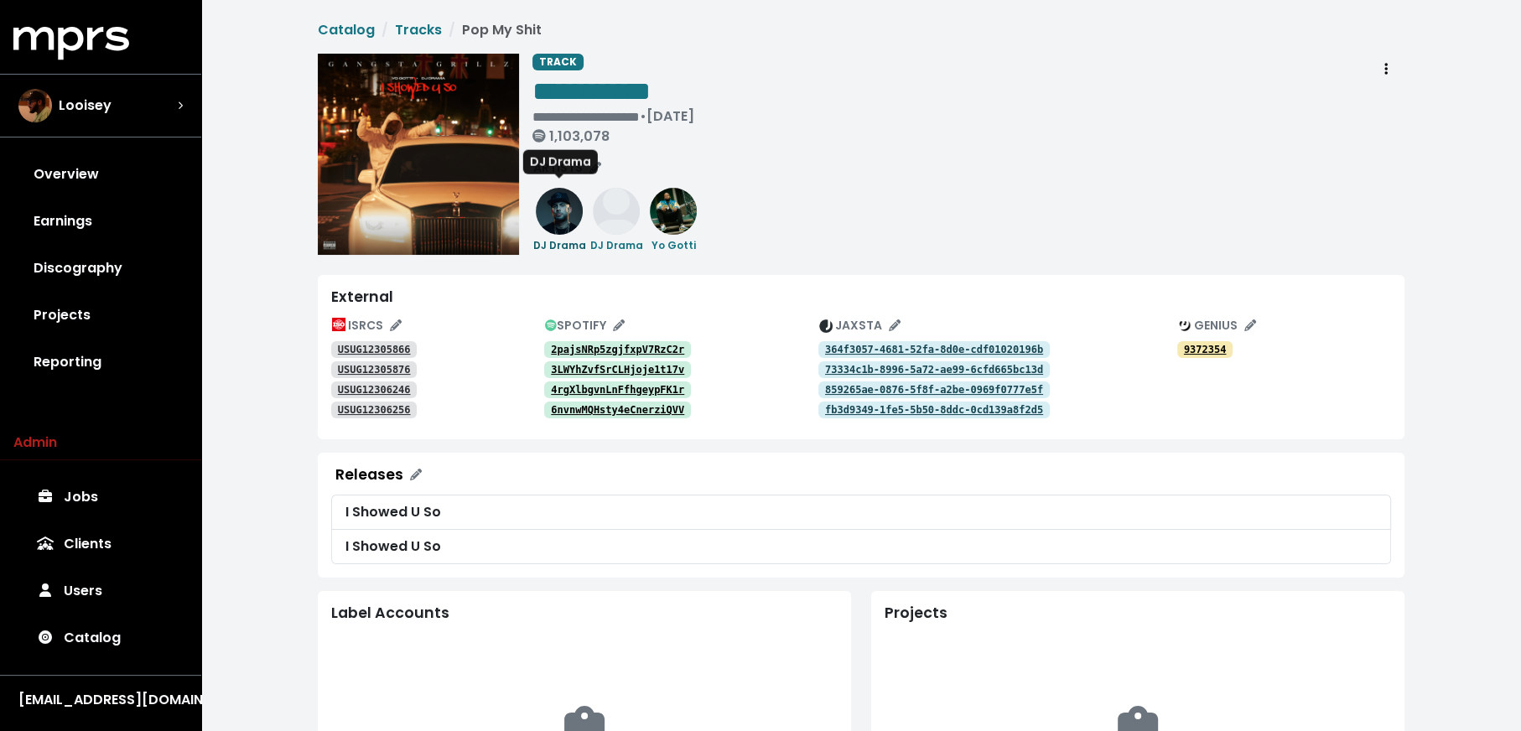
click at [571, 241] on small "DJ Drama" at bounding box center [559, 245] width 53 height 14
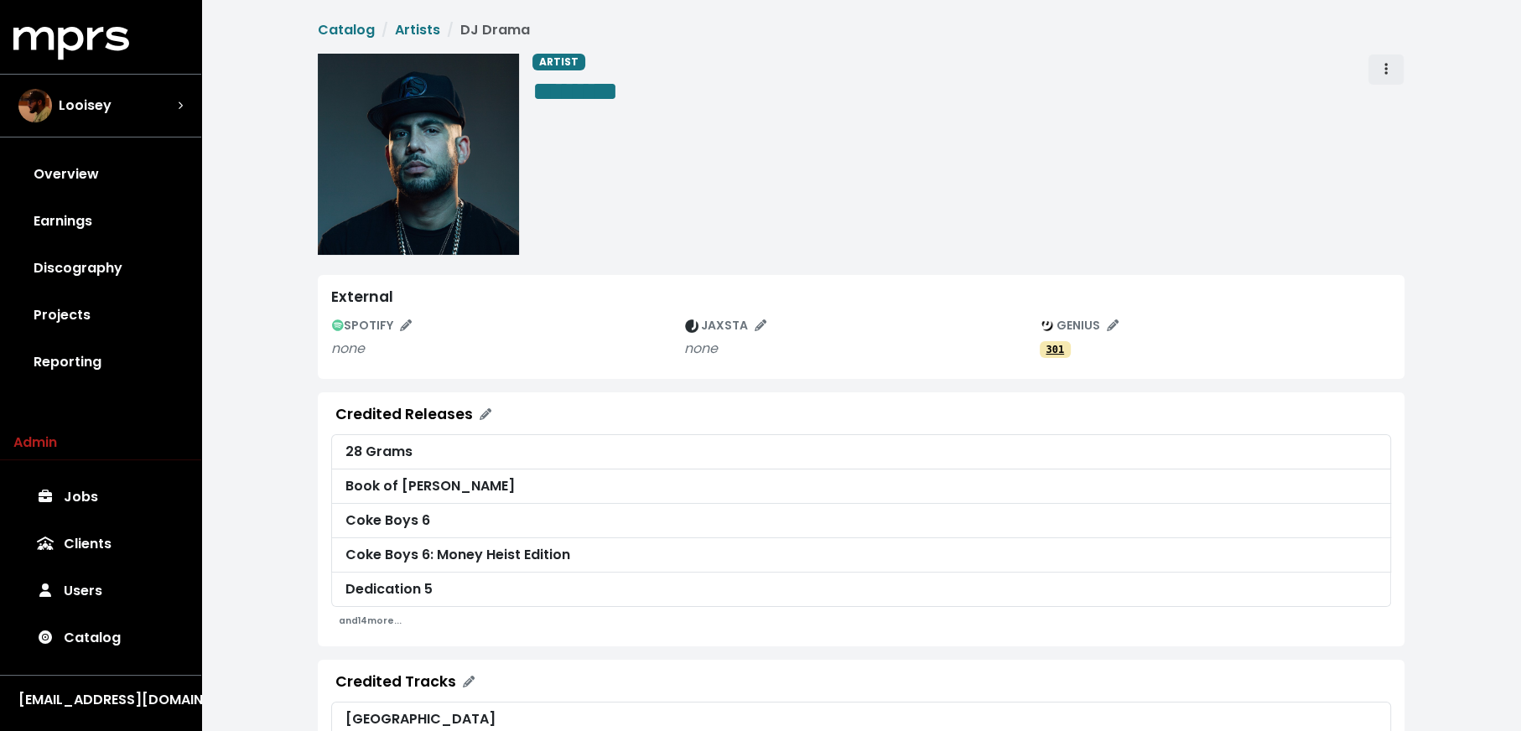
click at [1390, 70] on span "Artist actions" at bounding box center [1385, 70] width 15 height 20
click at [1379, 103] on link "Merge" at bounding box center [1434, 106] width 132 height 27
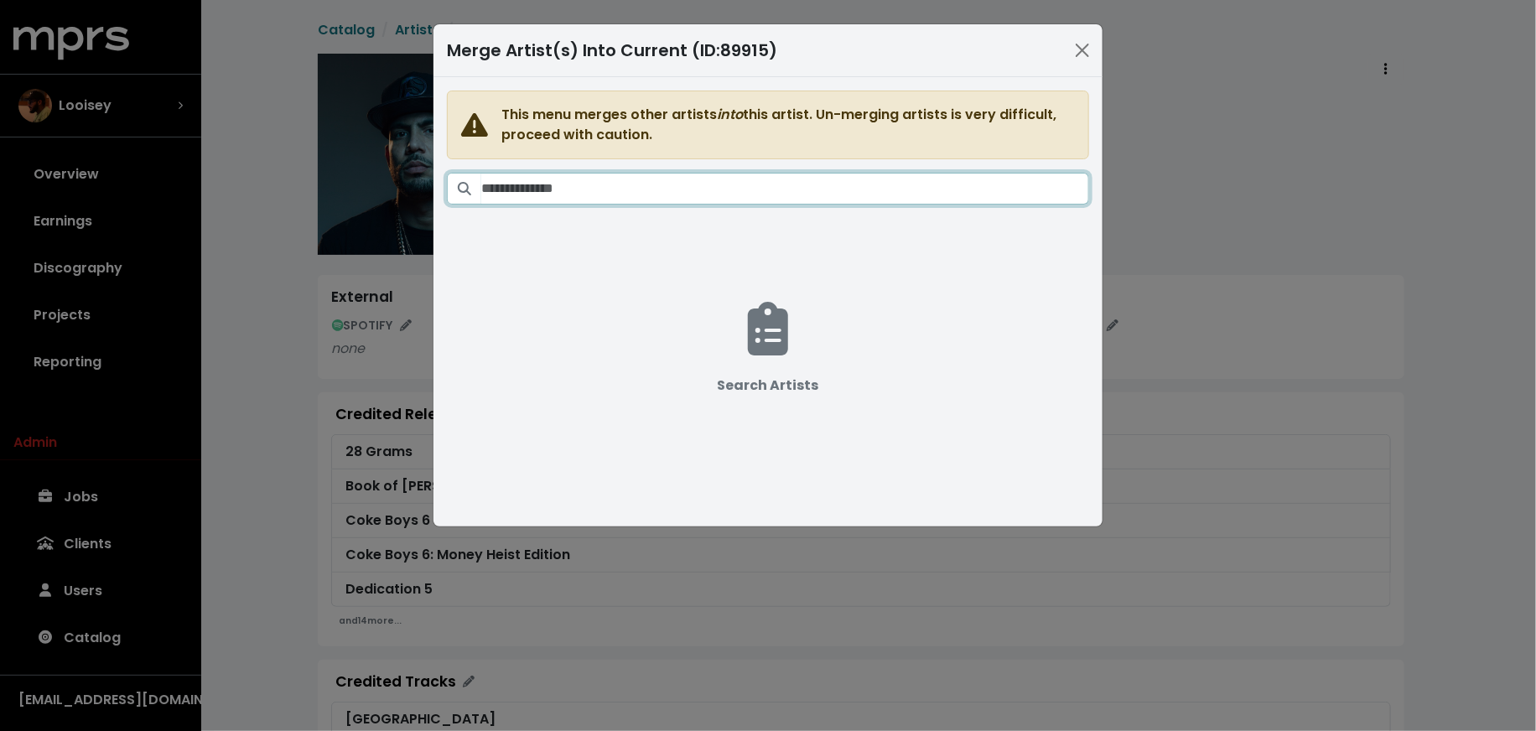
click at [856, 185] on input "Search artists" at bounding box center [785, 189] width 608 height 32
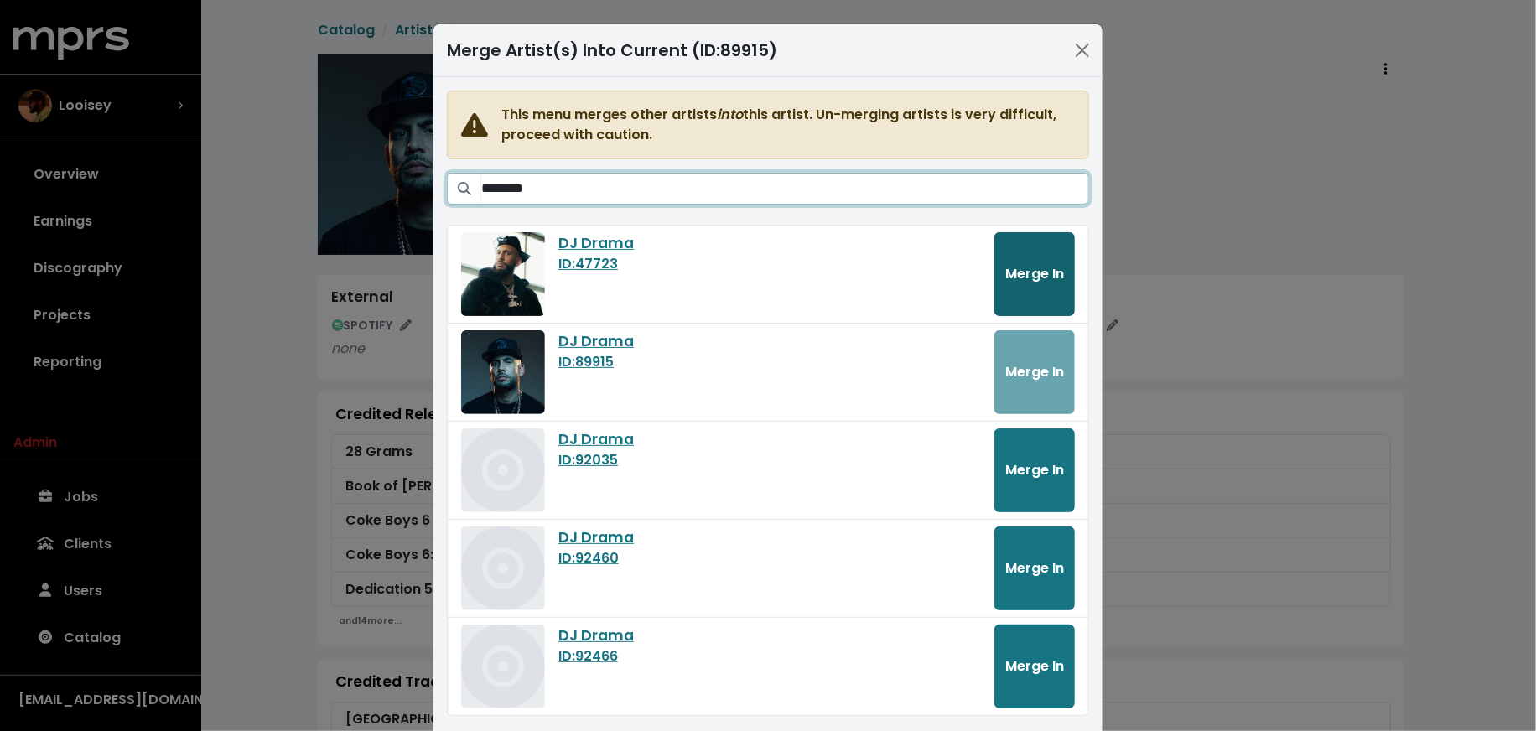
type input "********"
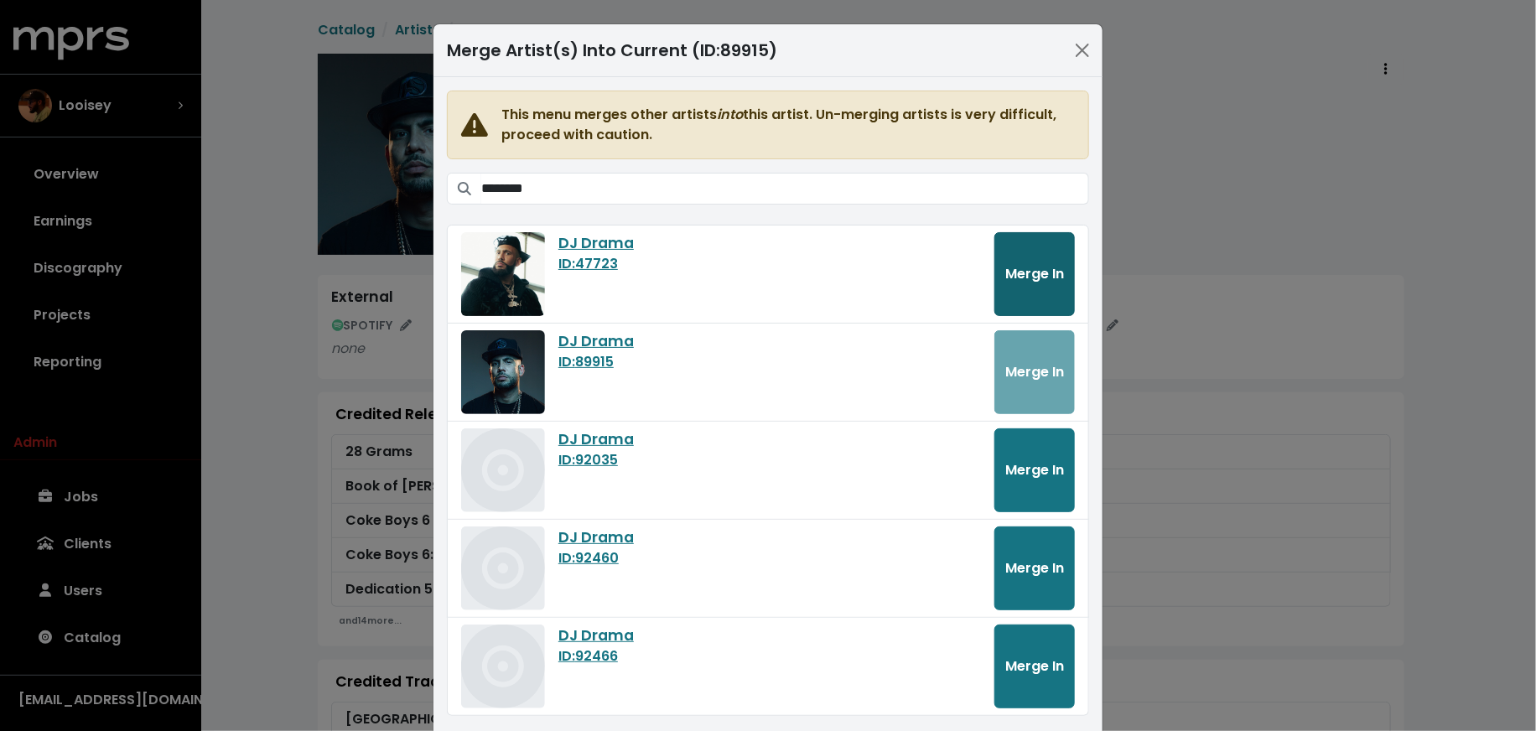
click at [1024, 269] on span "Merge In" at bounding box center [1034, 273] width 59 height 19
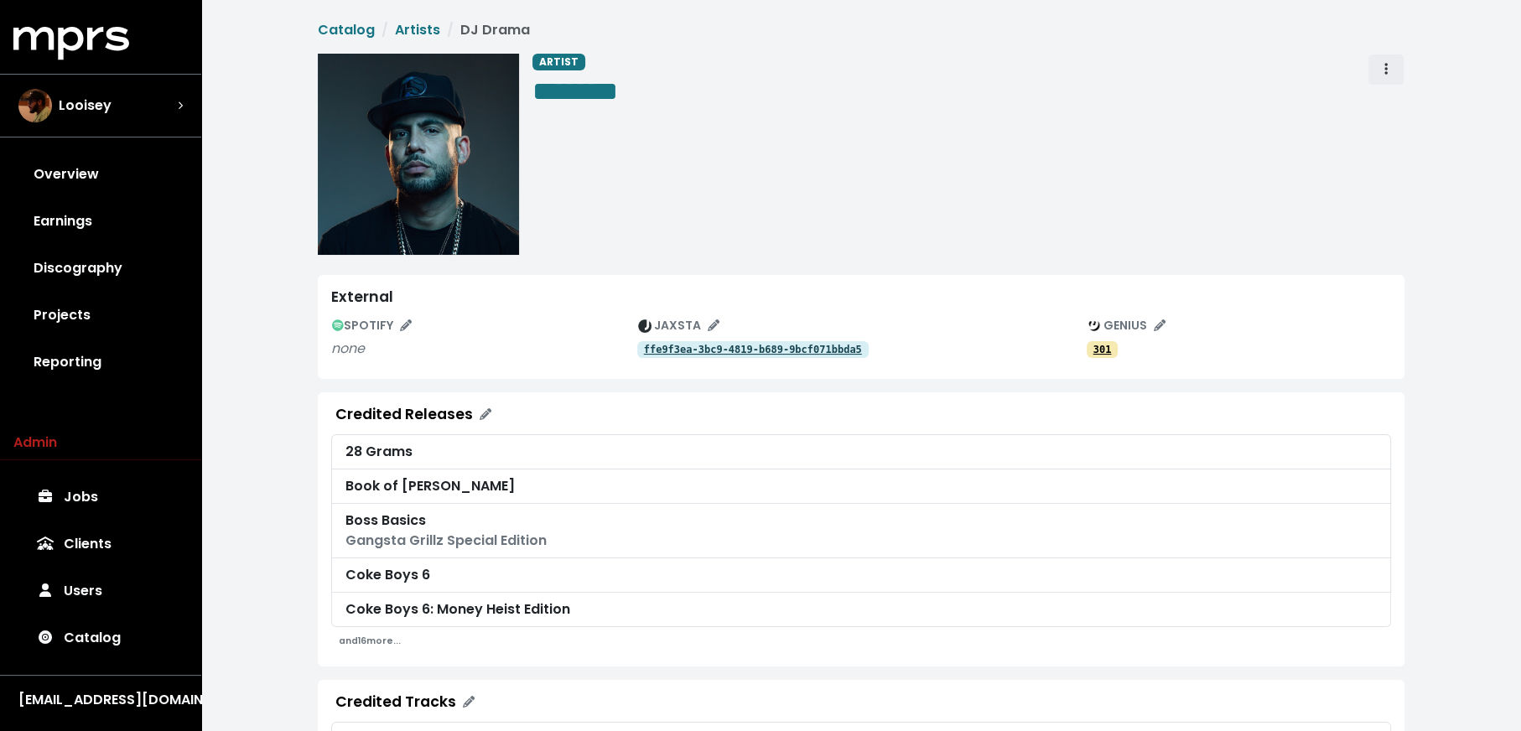
click at [1374, 71] on button "Artist actions" at bounding box center [1386, 70] width 37 height 32
click at [1377, 106] on link "Merge" at bounding box center [1434, 106] width 132 height 27
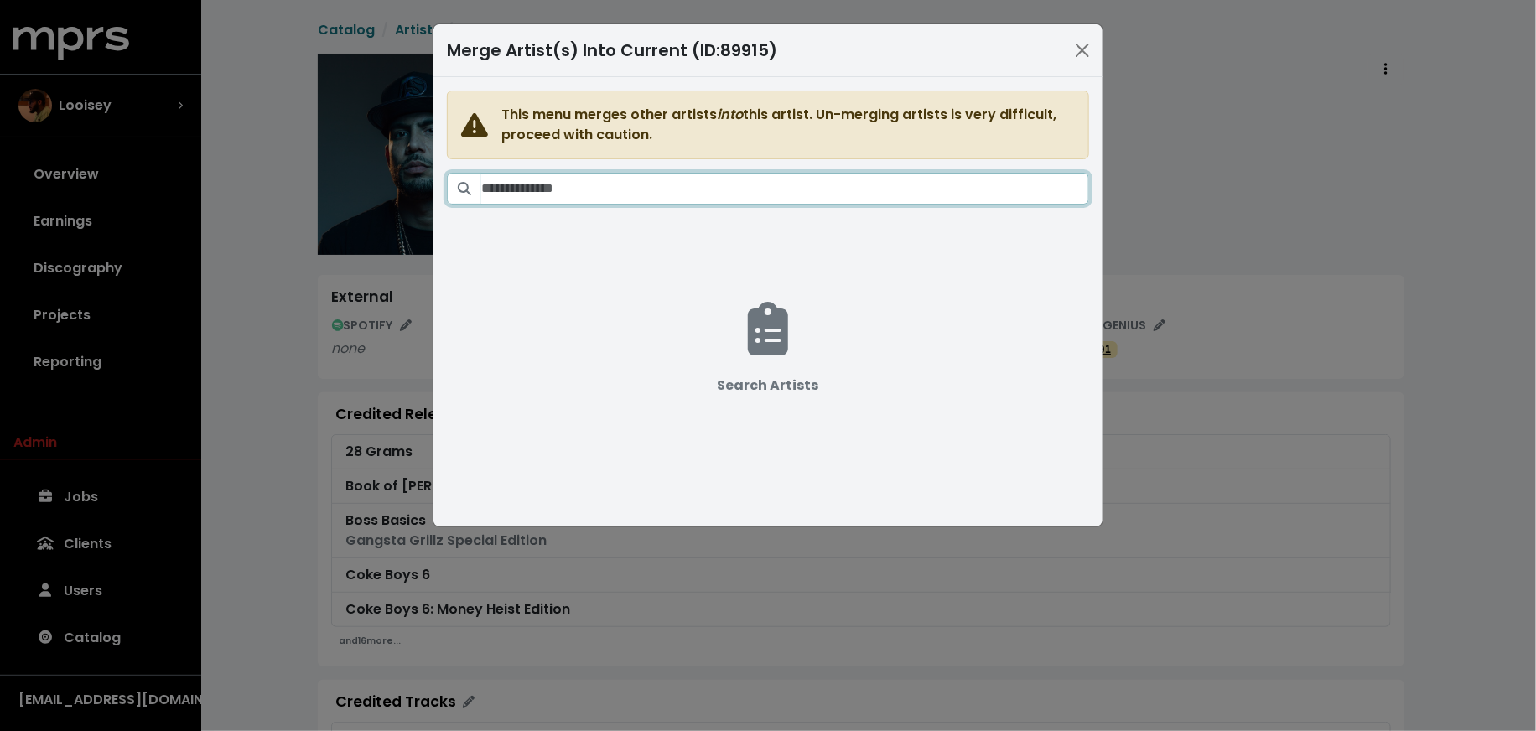
click at [973, 192] on input "Search artists" at bounding box center [785, 189] width 608 height 32
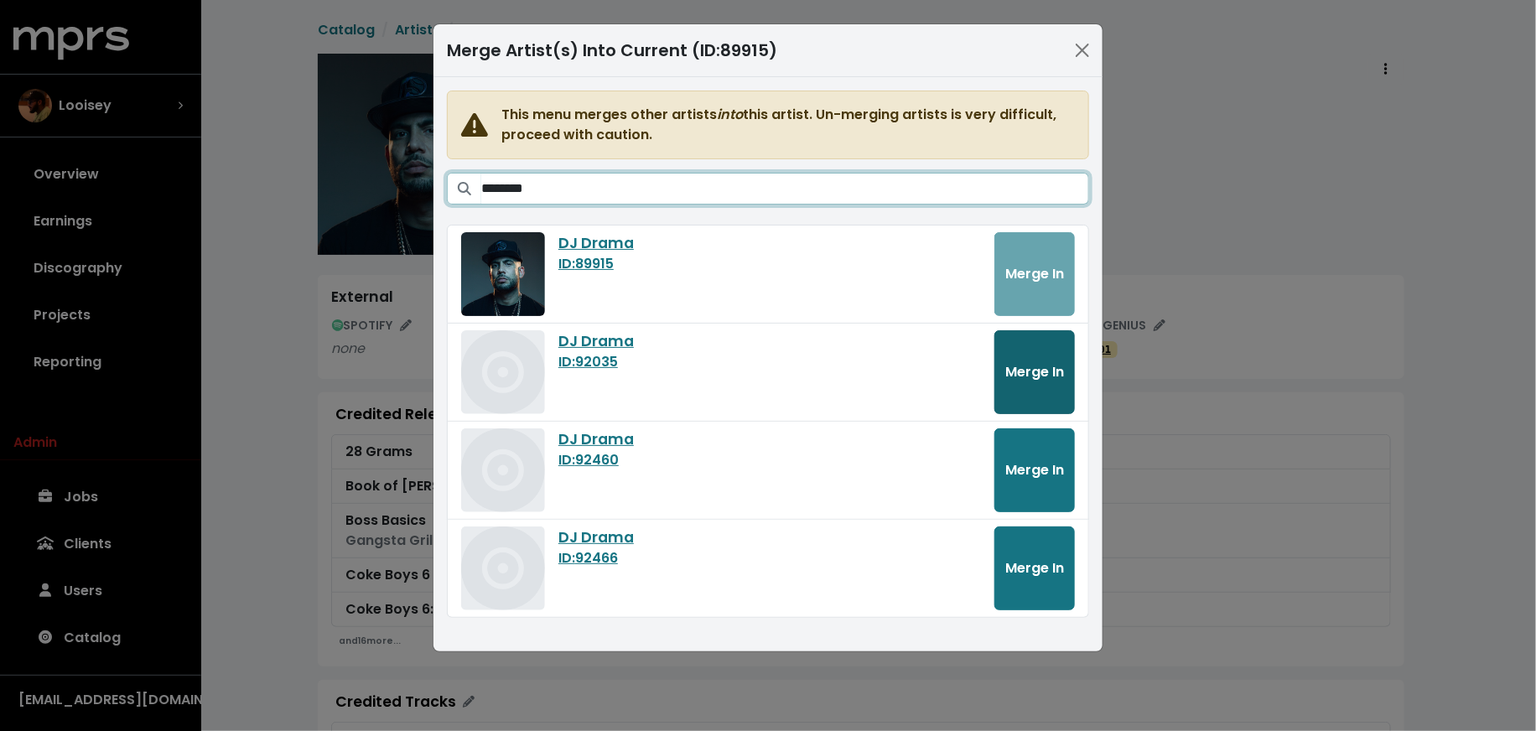
type input "********"
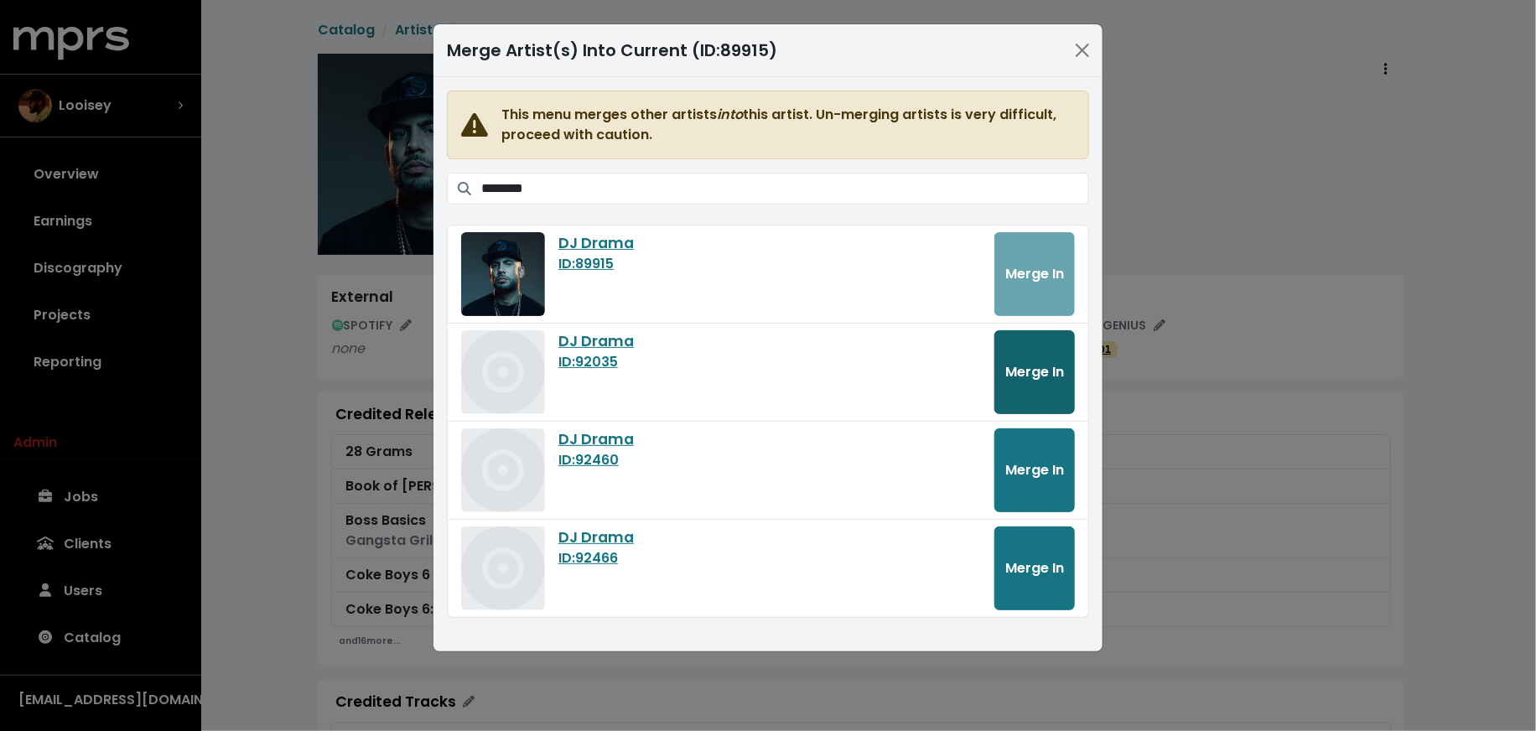
click at [1050, 368] on span "Merge In" at bounding box center [1034, 371] width 59 height 19
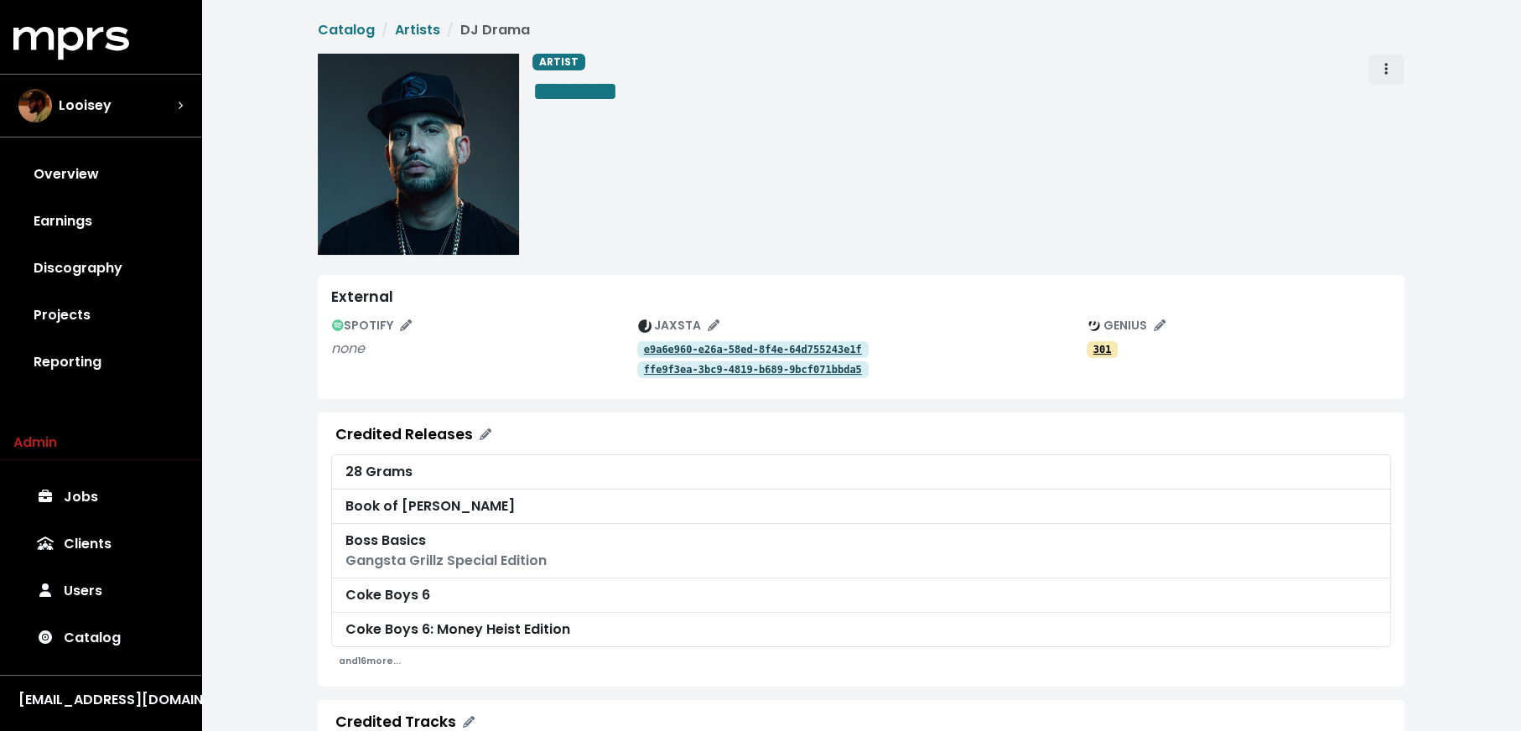
click at [1368, 74] on button "Artist actions" at bounding box center [1386, 70] width 37 height 32
click at [1379, 101] on link "Merge" at bounding box center [1434, 106] width 132 height 27
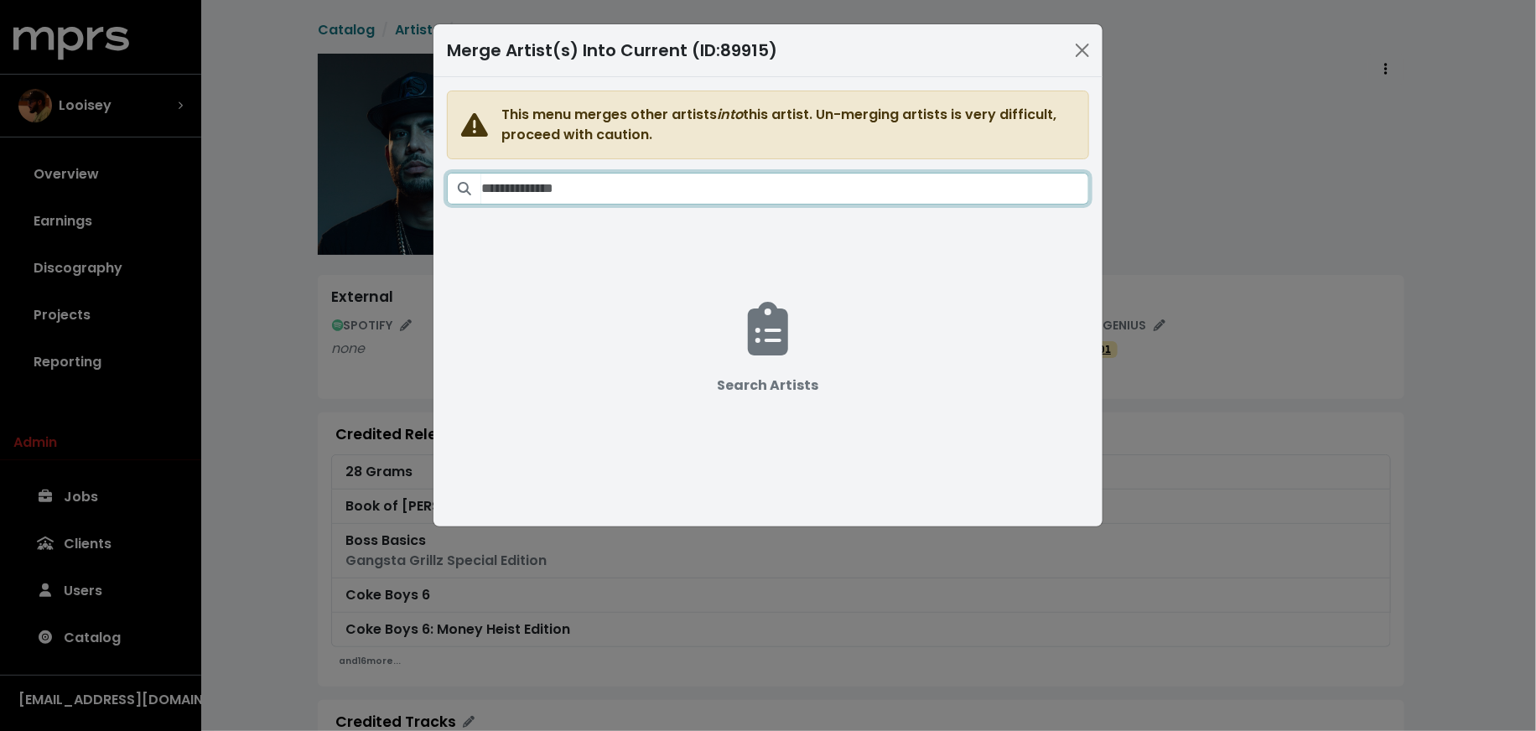
click at [868, 184] on input "Search artists" at bounding box center [785, 189] width 608 height 32
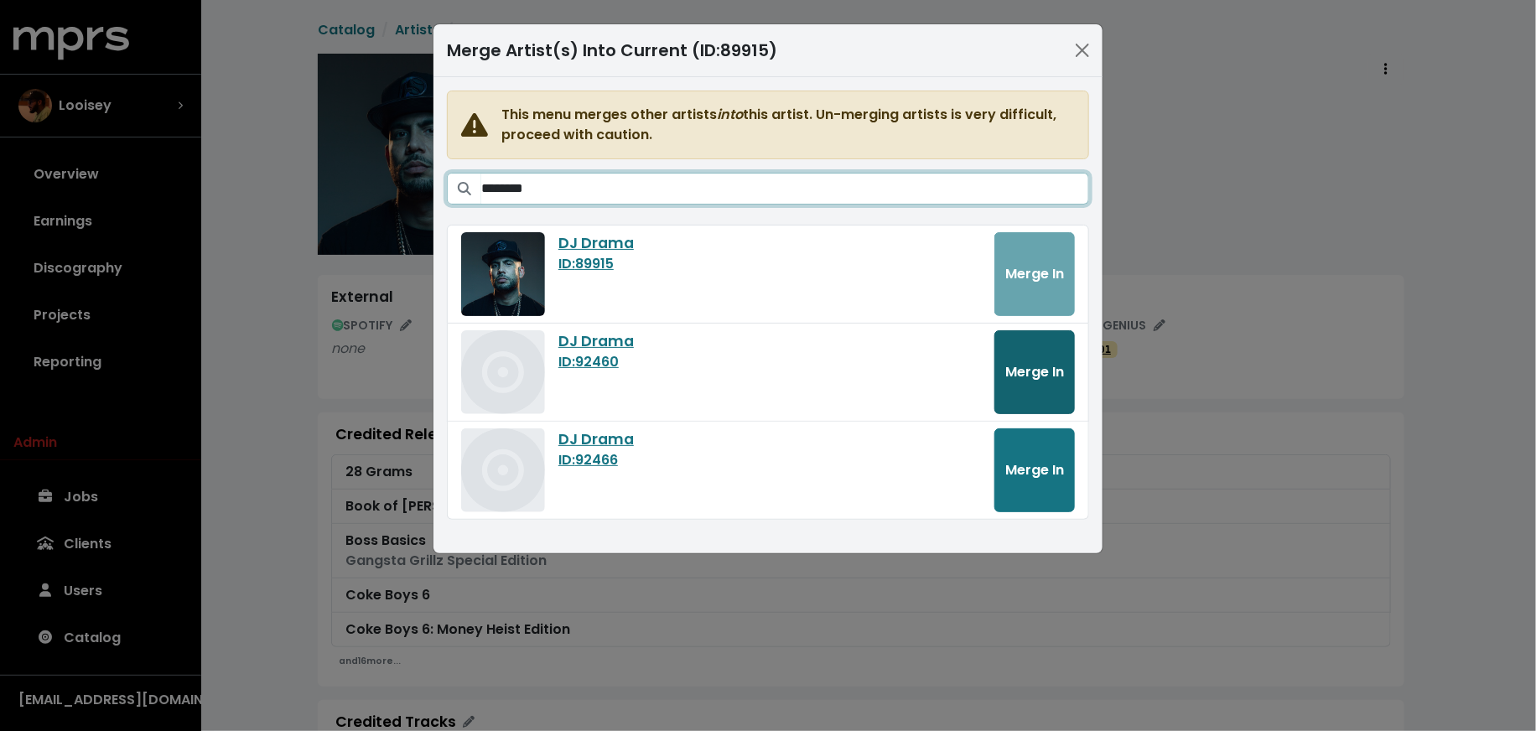
type input "********"
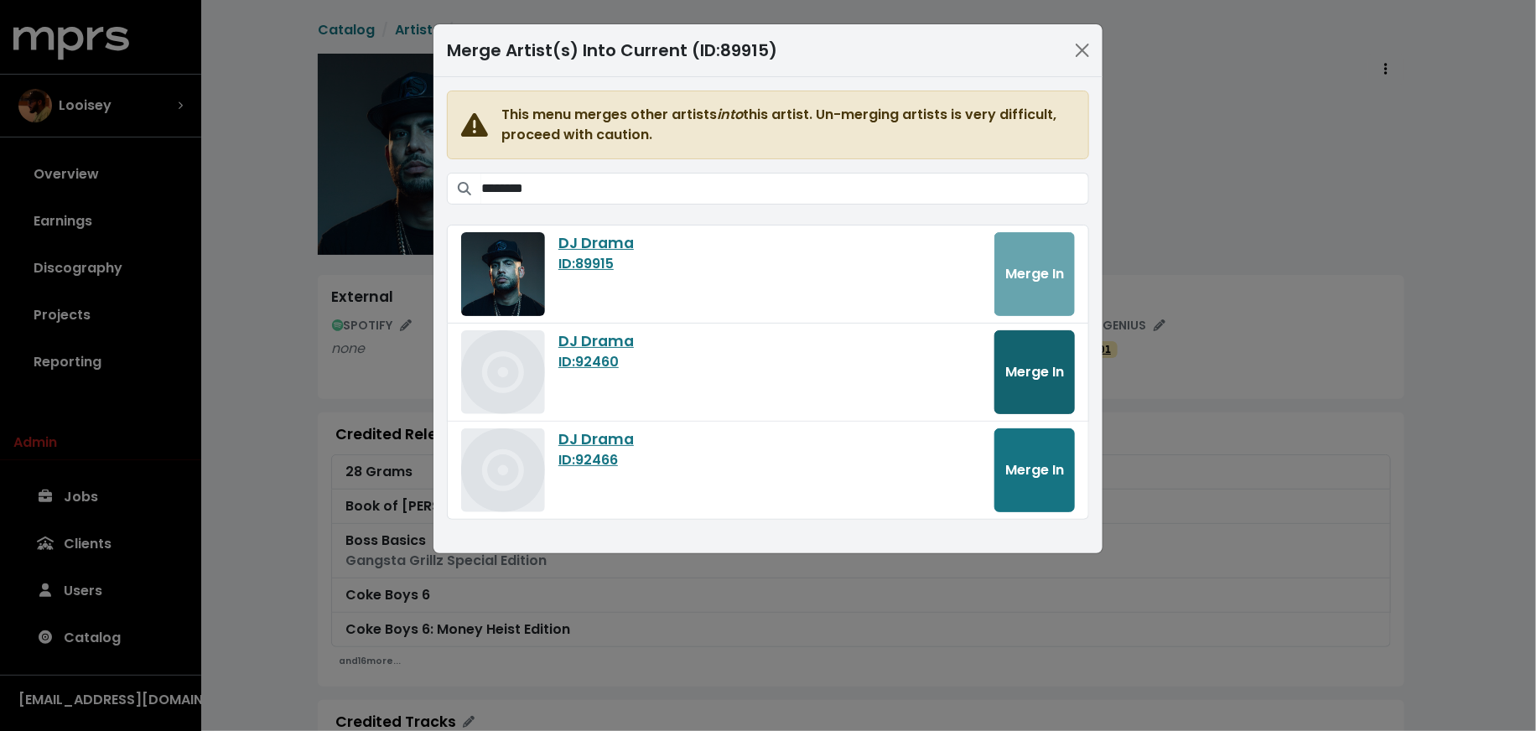
click at [1035, 370] on span "Merge In" at bounding box center [1034, 371] width 59 height 19
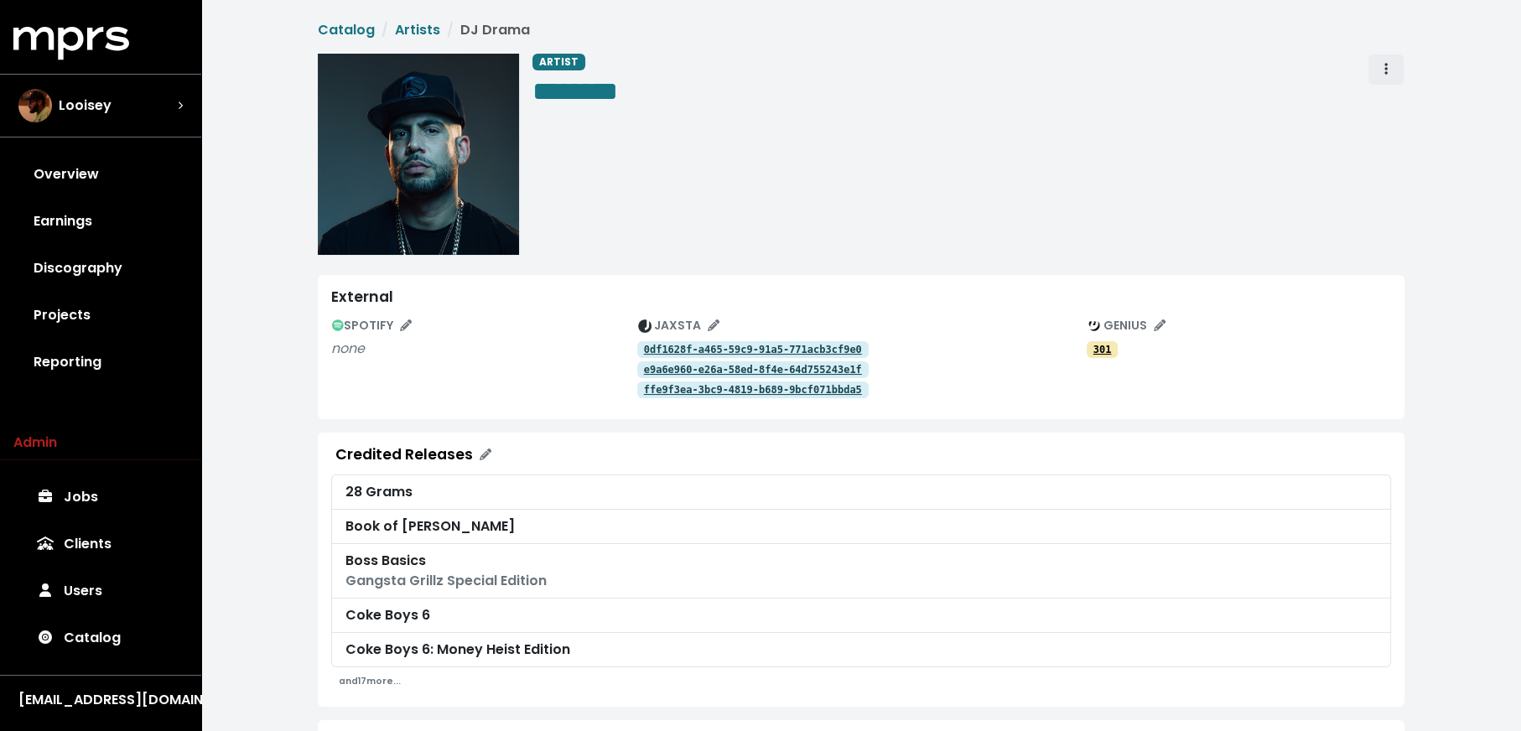
click at [1394, 66] on button "Artist actions" at bounding box center [1386, 70] width 37 height 32
click at [1387, 96] on link "Merge" at bounding box center [1434, 106] width 132 height 27
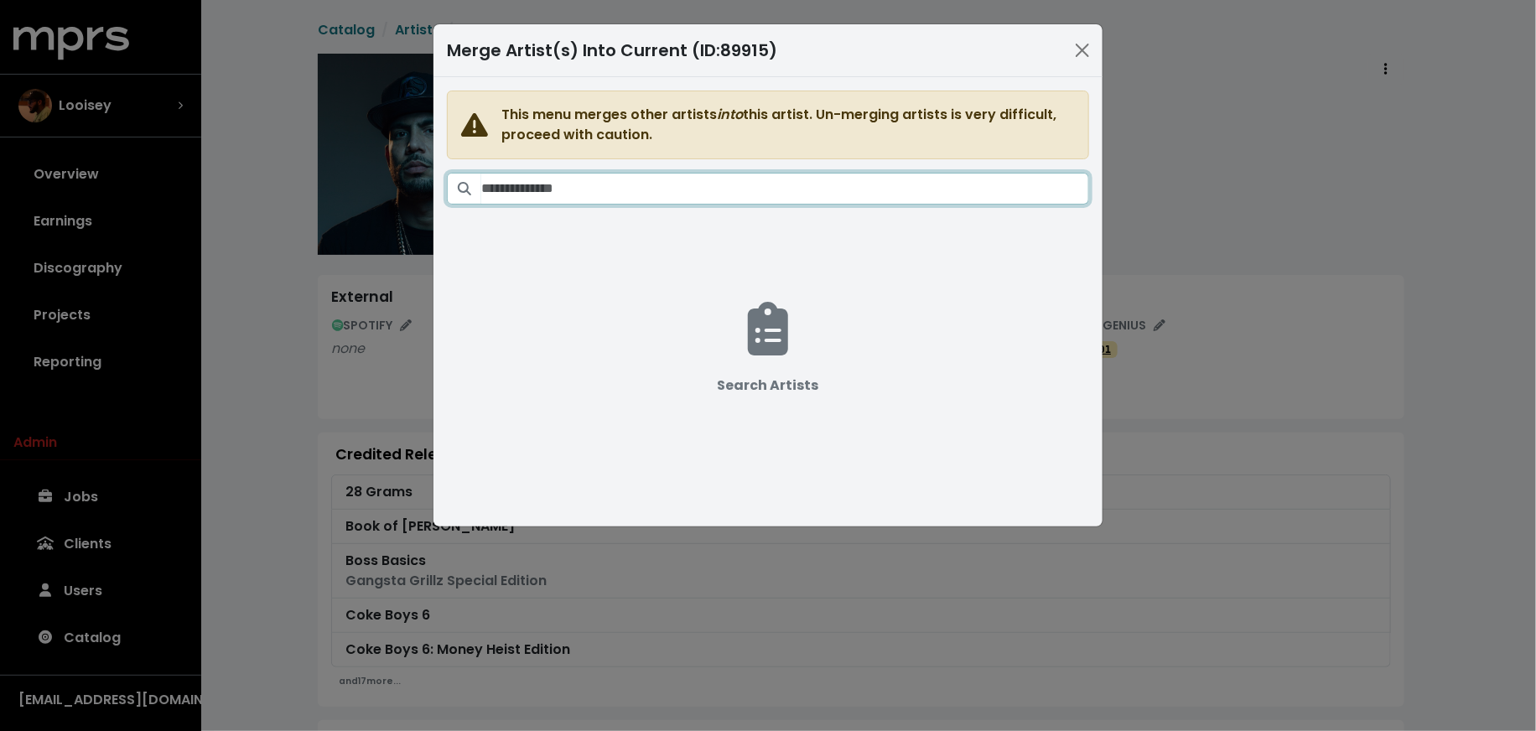
click at [849, 182] on input "Search artists" at bounding box center [785, 189] width 608 height 32
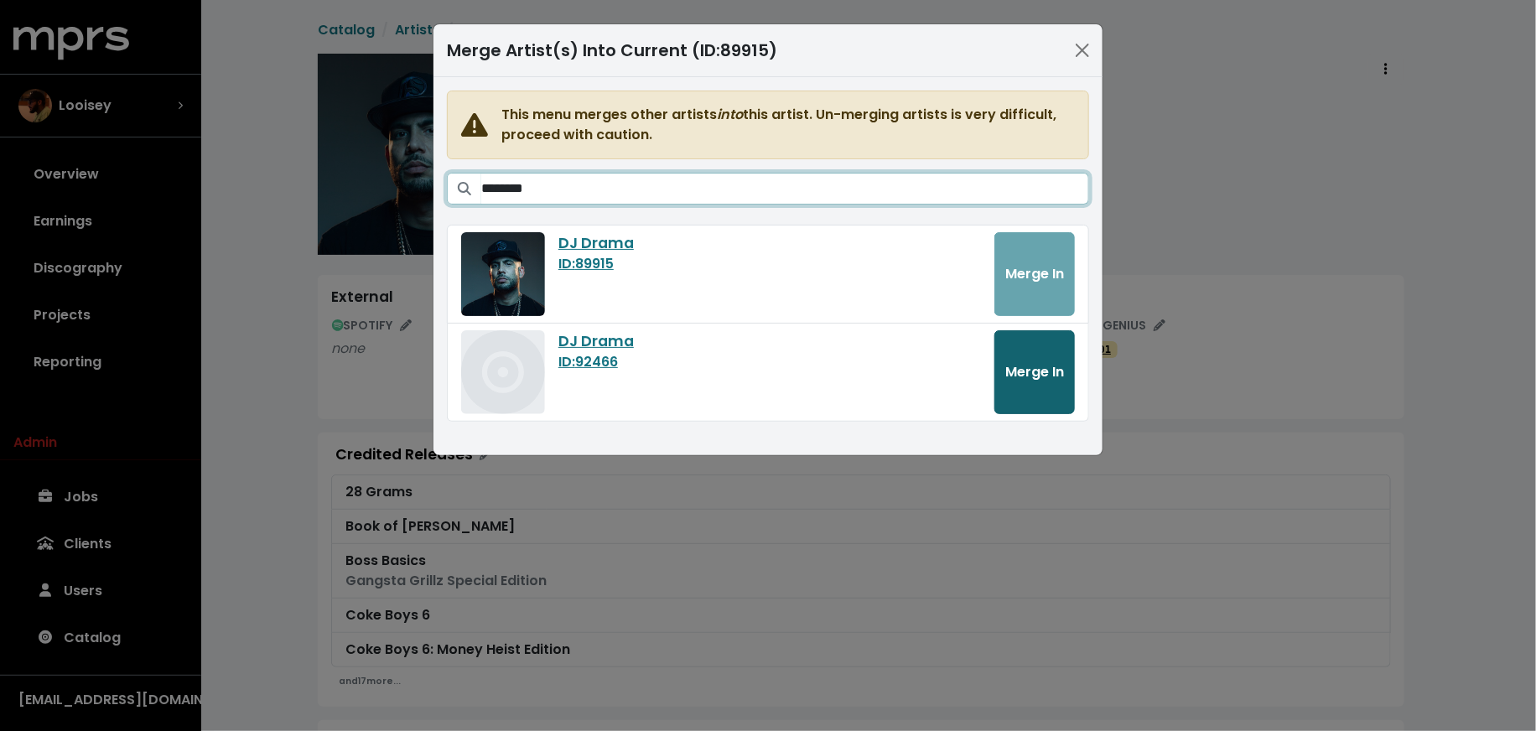
type input "********"
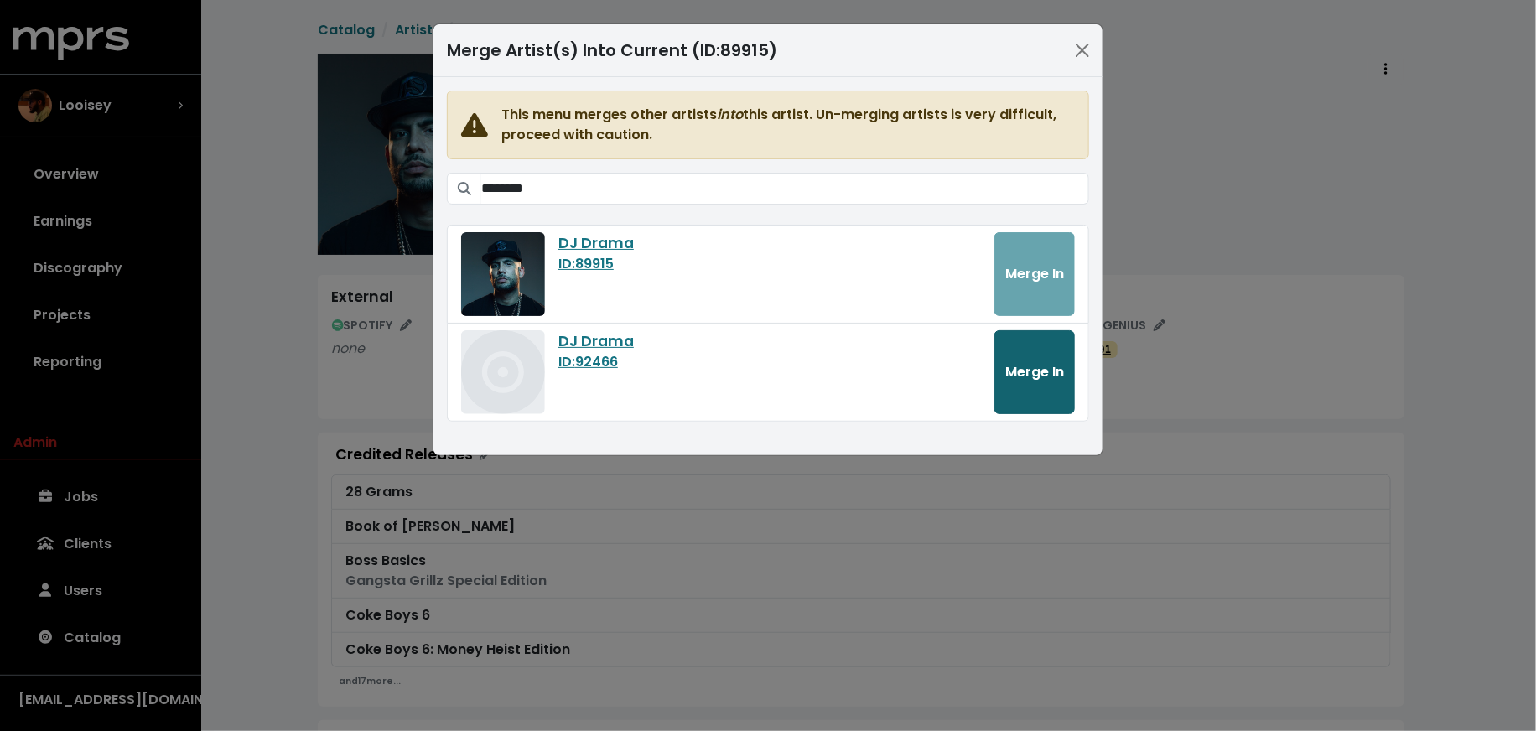
click at [996, 361] on button "Merge In" at bounding box center [1034, 372] width 80 height 84
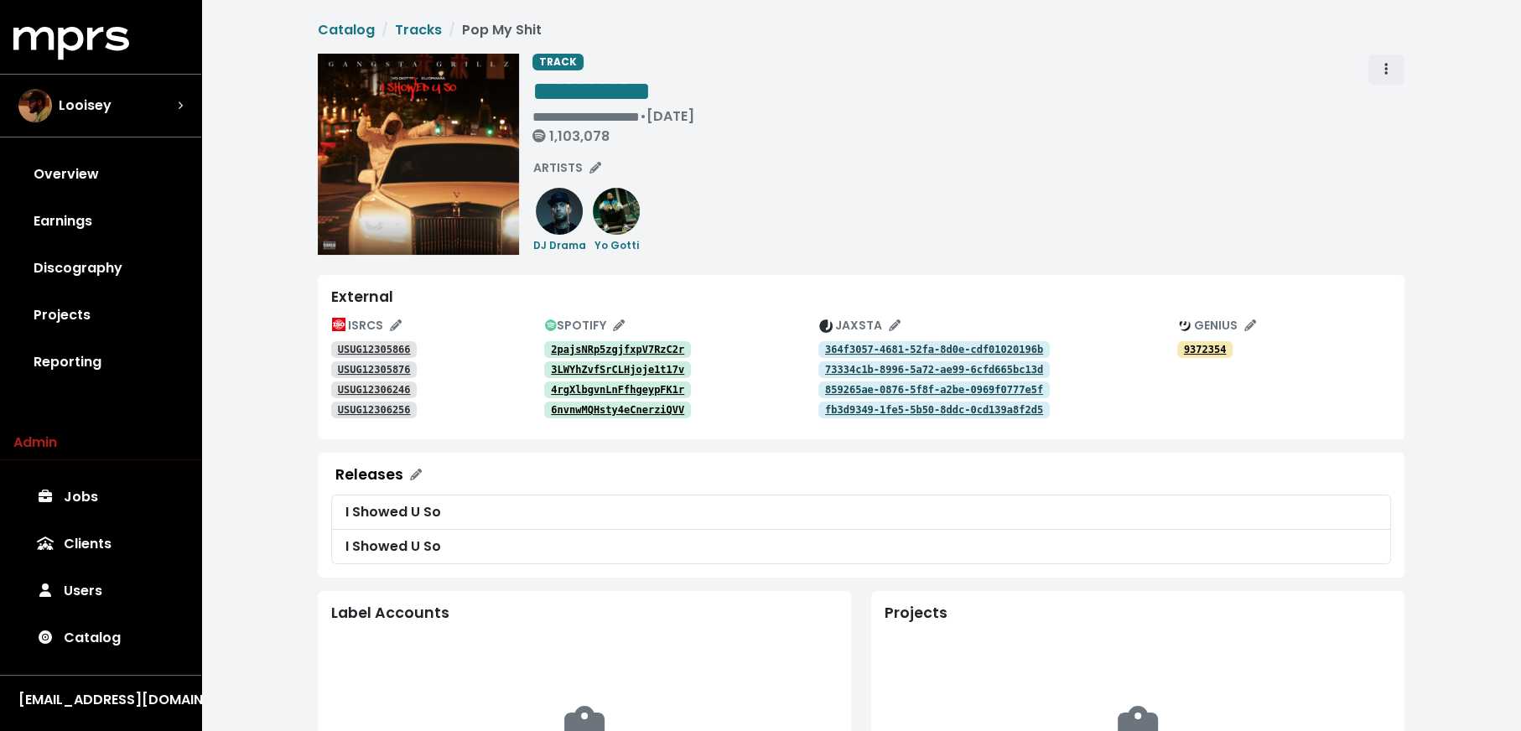
click at [1384, 70] on icon "Track actions" at bounding box center [1385, 68] width 3 height 13
click at [1390, 102] on link "Merge" at bounding box center [1434, 106] width 132 height 27
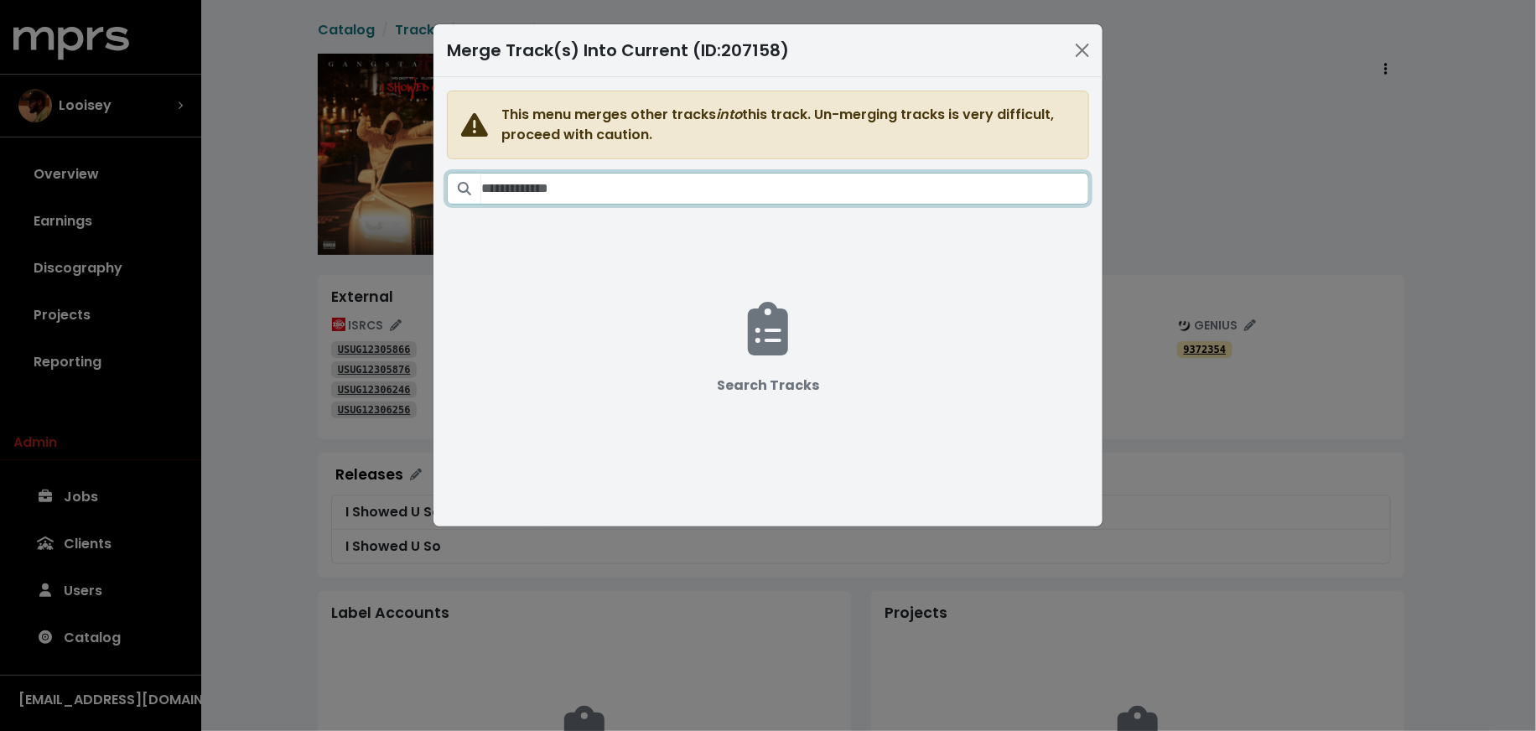
click at [880, 173] on input "Search tracks" at bounding box center [785, 189] width 608 height 32
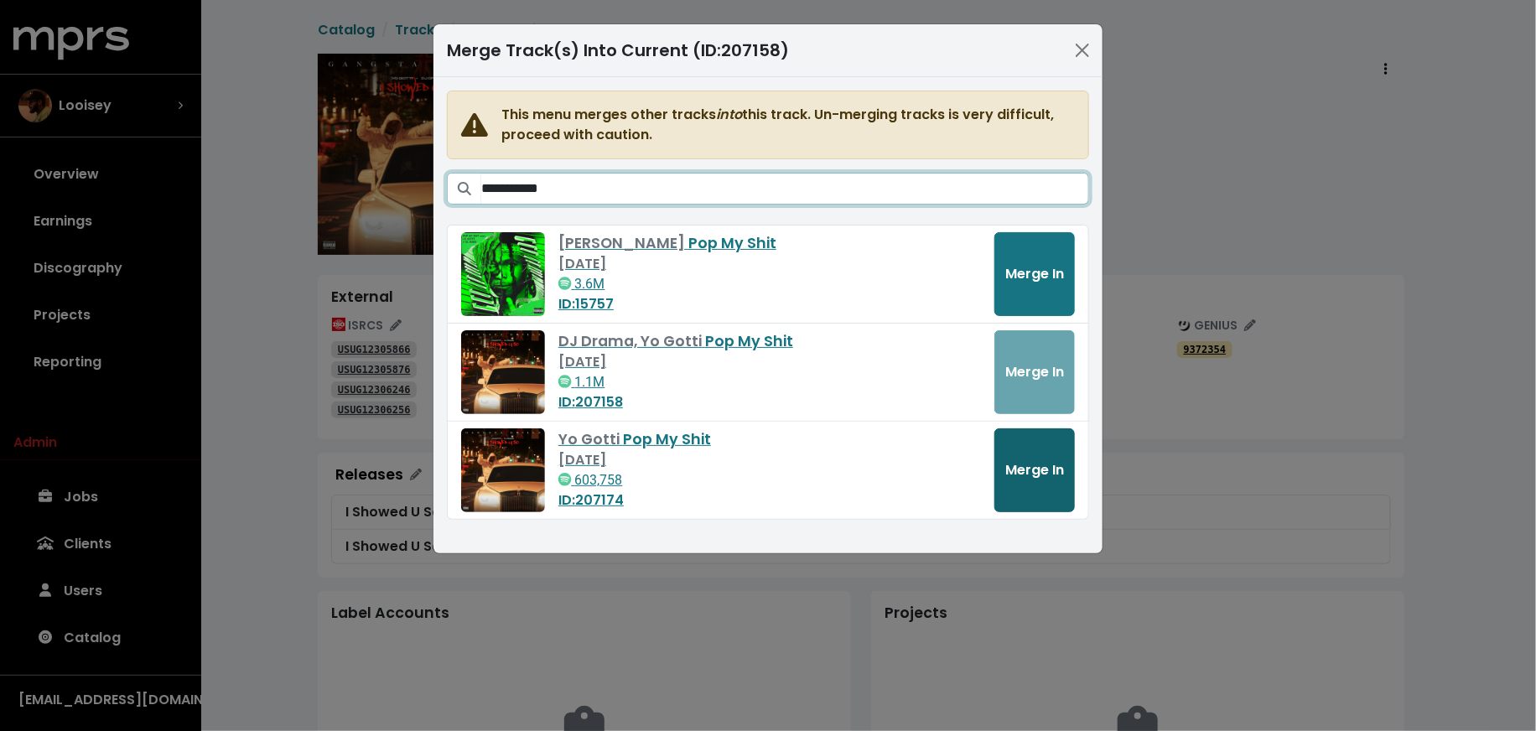
type input "**********"
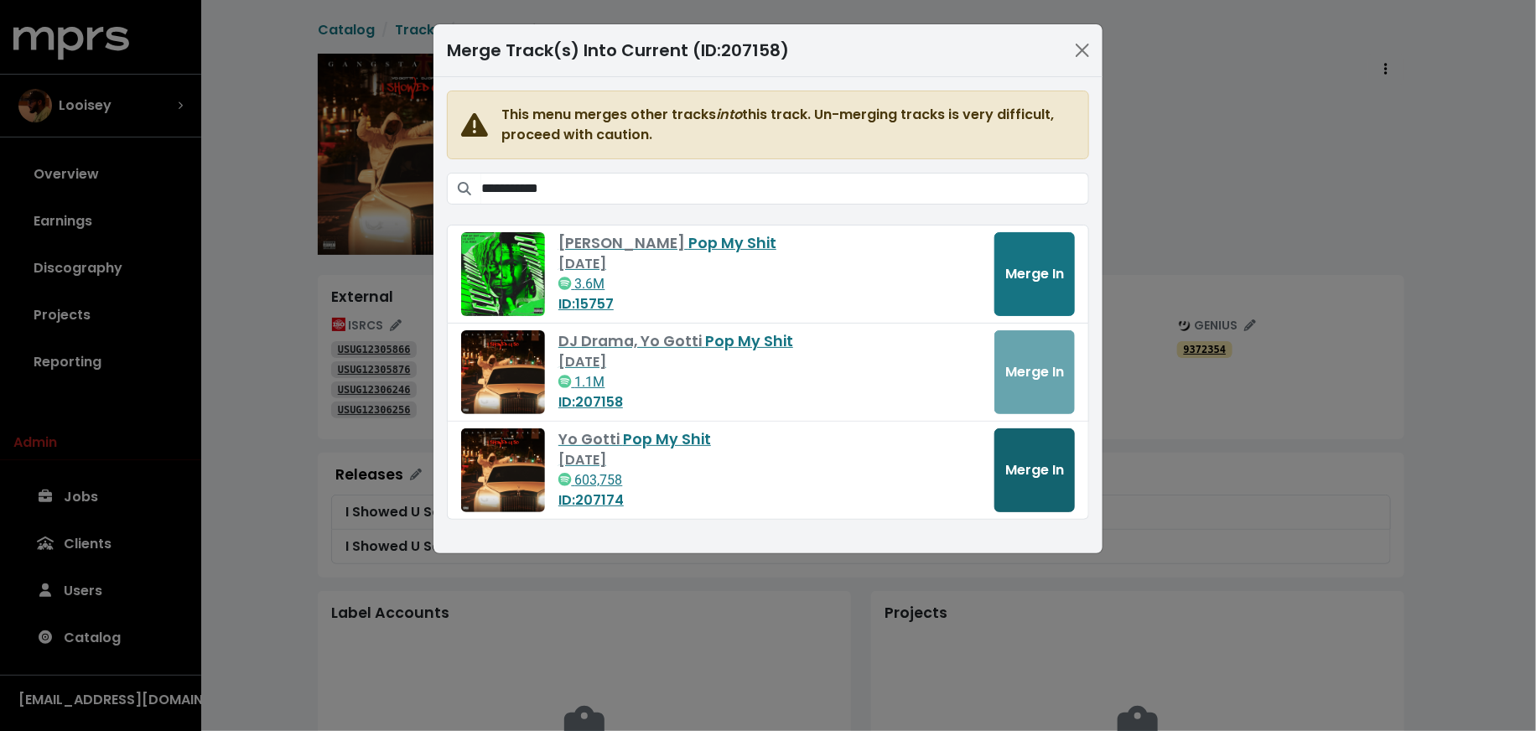
click at [1020, 491] on button "Merge In" at bounding box center [1034, 470] width 80 height 84
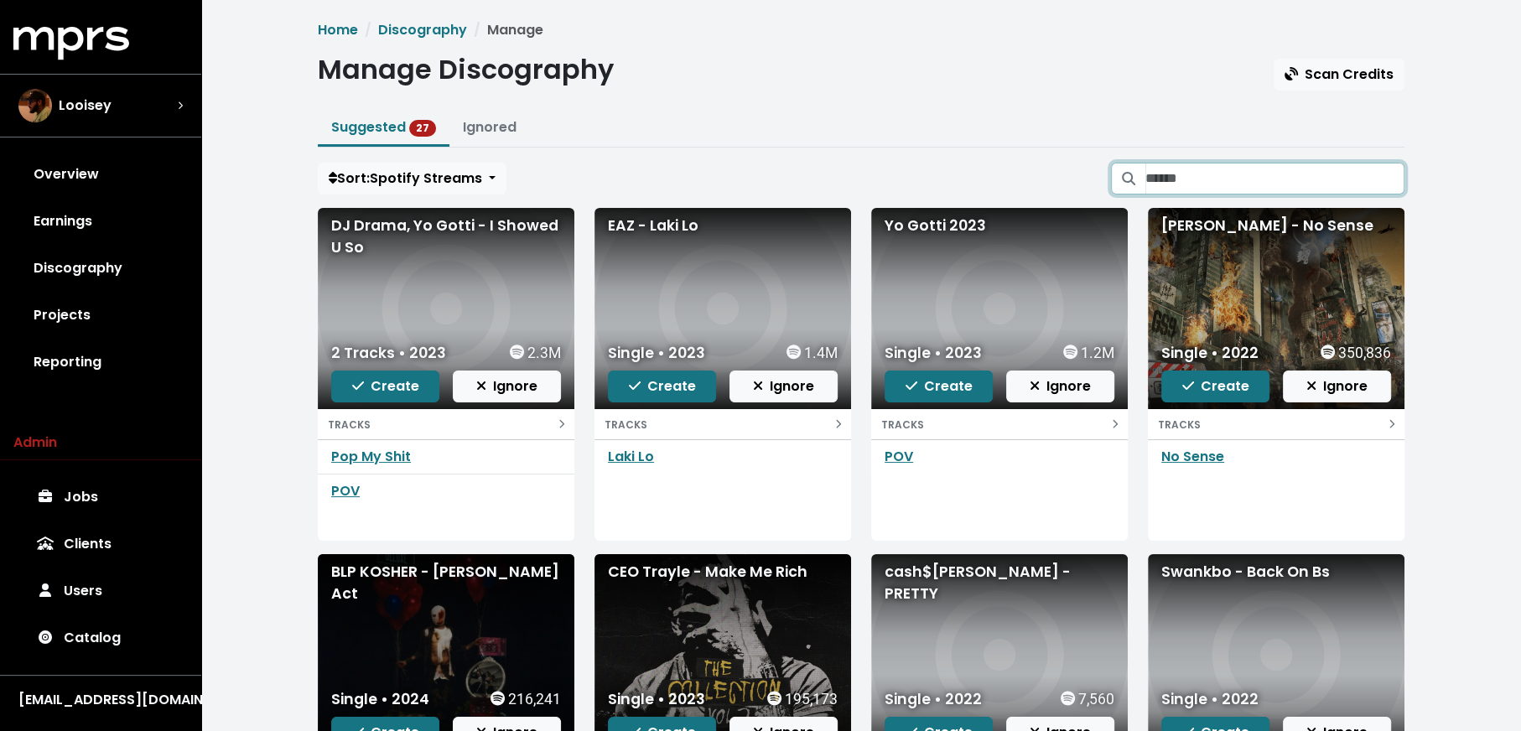
click at [1323, 163] on input "Search suggested projects" at bounding box center [1274, 179] width 259 height 32
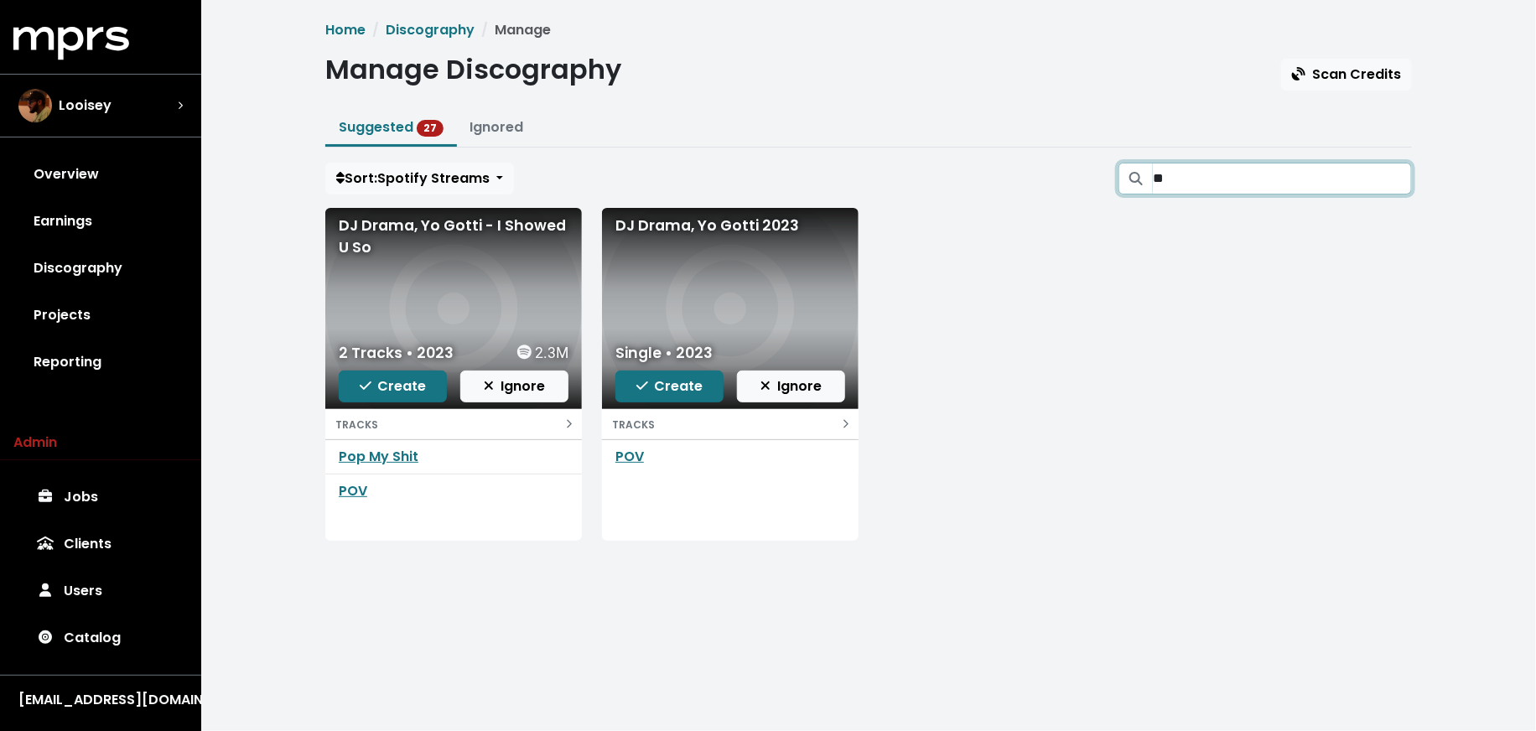
type input "*"
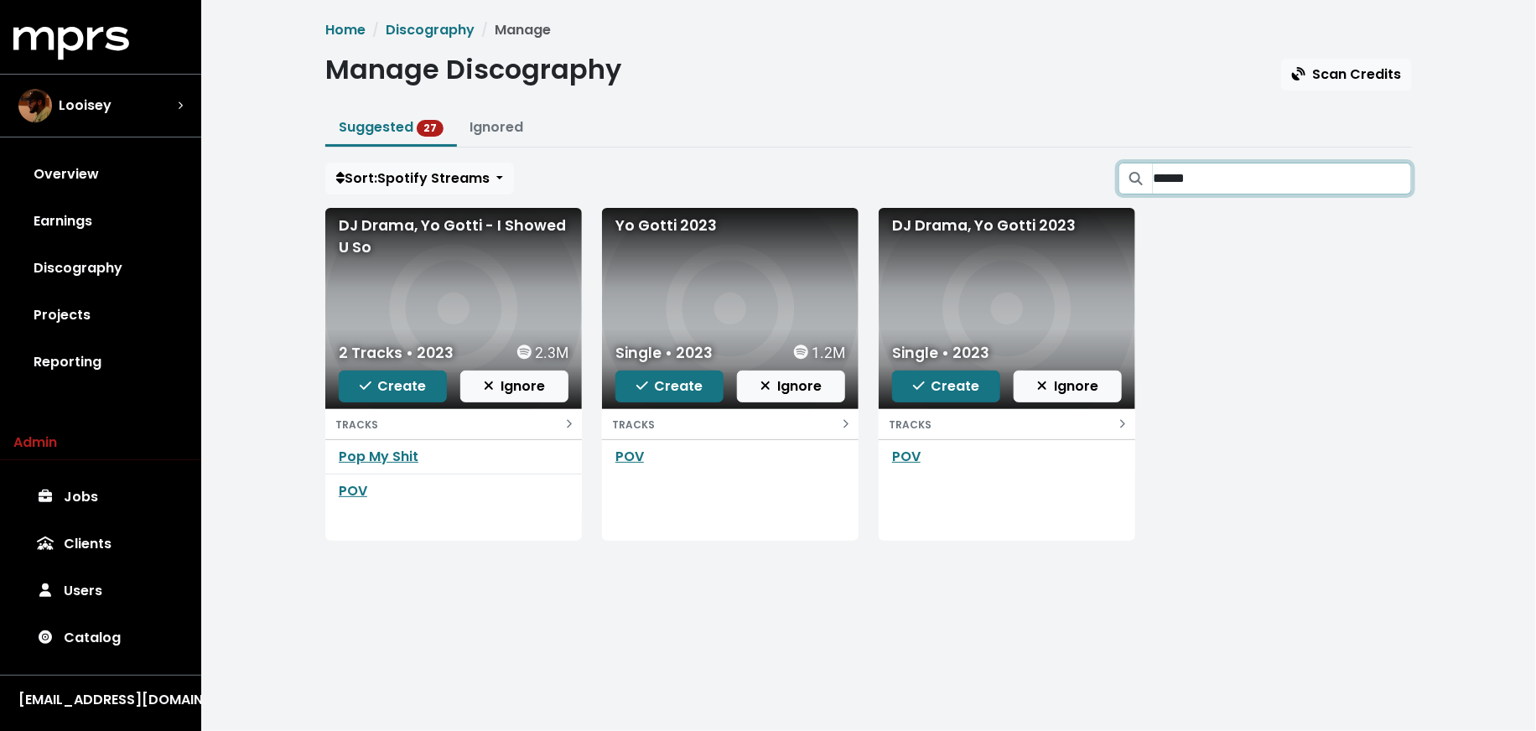
type input "******"
click at [336, 491] on div "POV" at bounding box center [453, 492] width 257 height 34
click at [346, 494] on link "POV" at bounding box center [353, 490] width 29 height 19
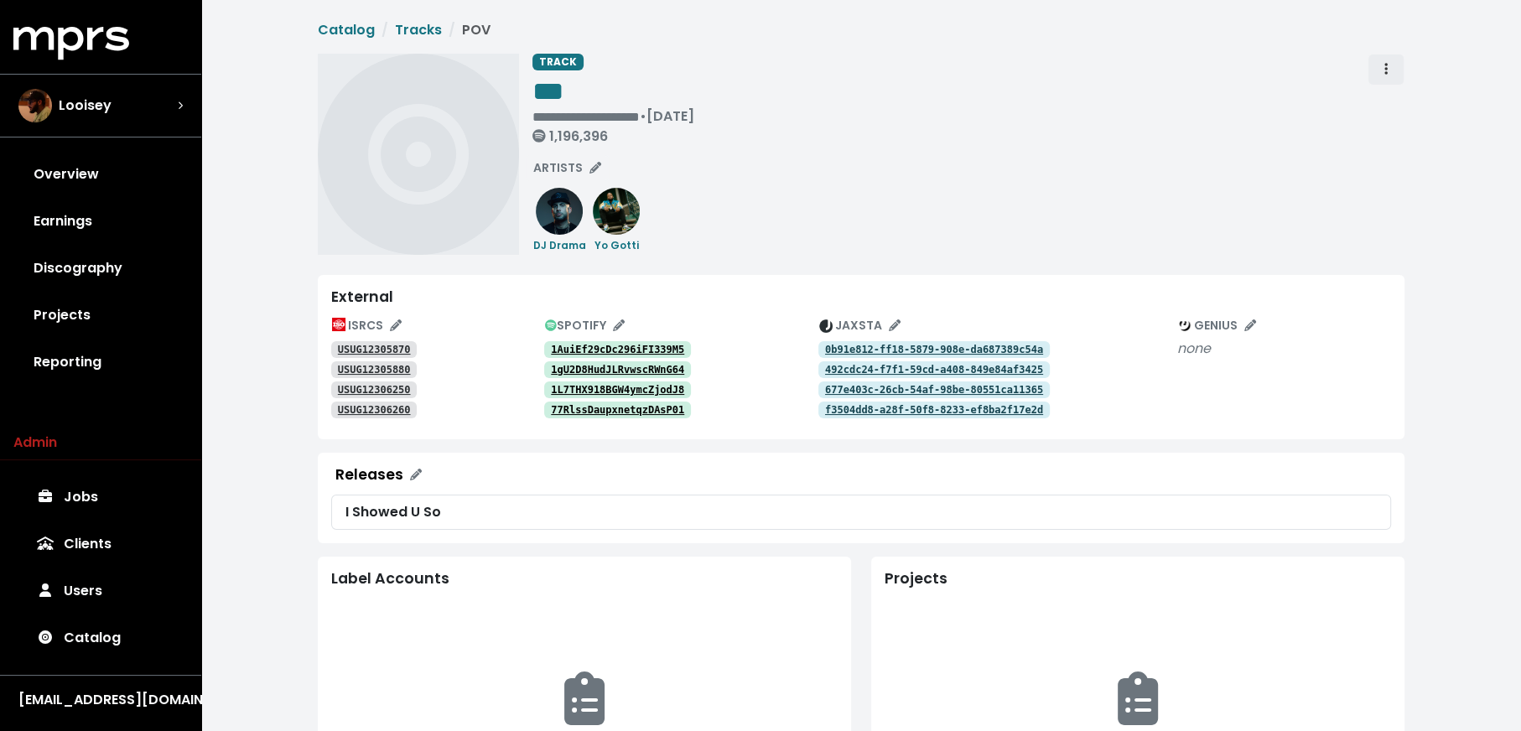
click at [1387, 70] on icon "Track actions" at bounding box center [1385, 68] width 3 height 13
click at [1388, 99] on link "Merge" at bounding box center [1434, 106] width 132 height 27
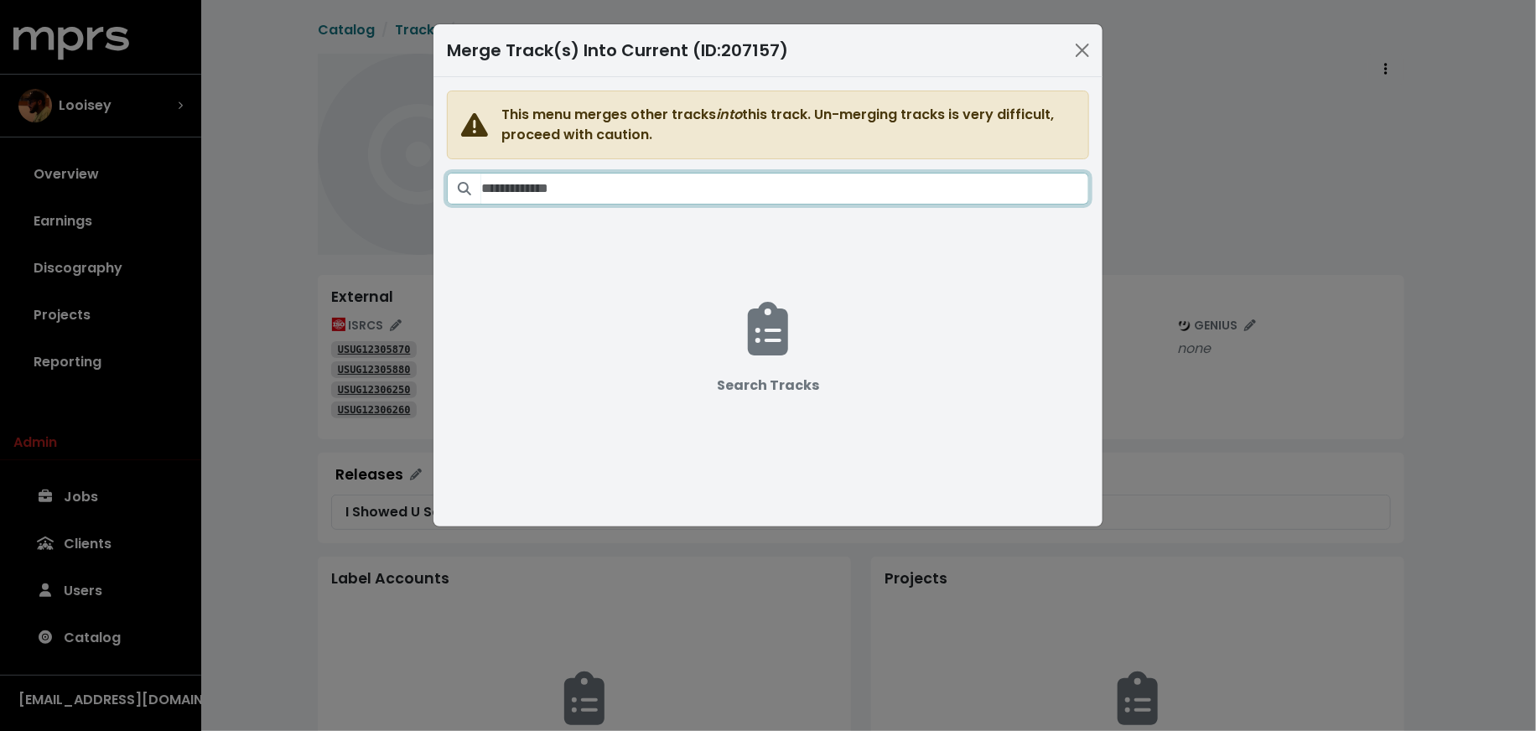
click at [947, 187] on input "Search tracks" at bounding box center [785, 189] width 608 height 32
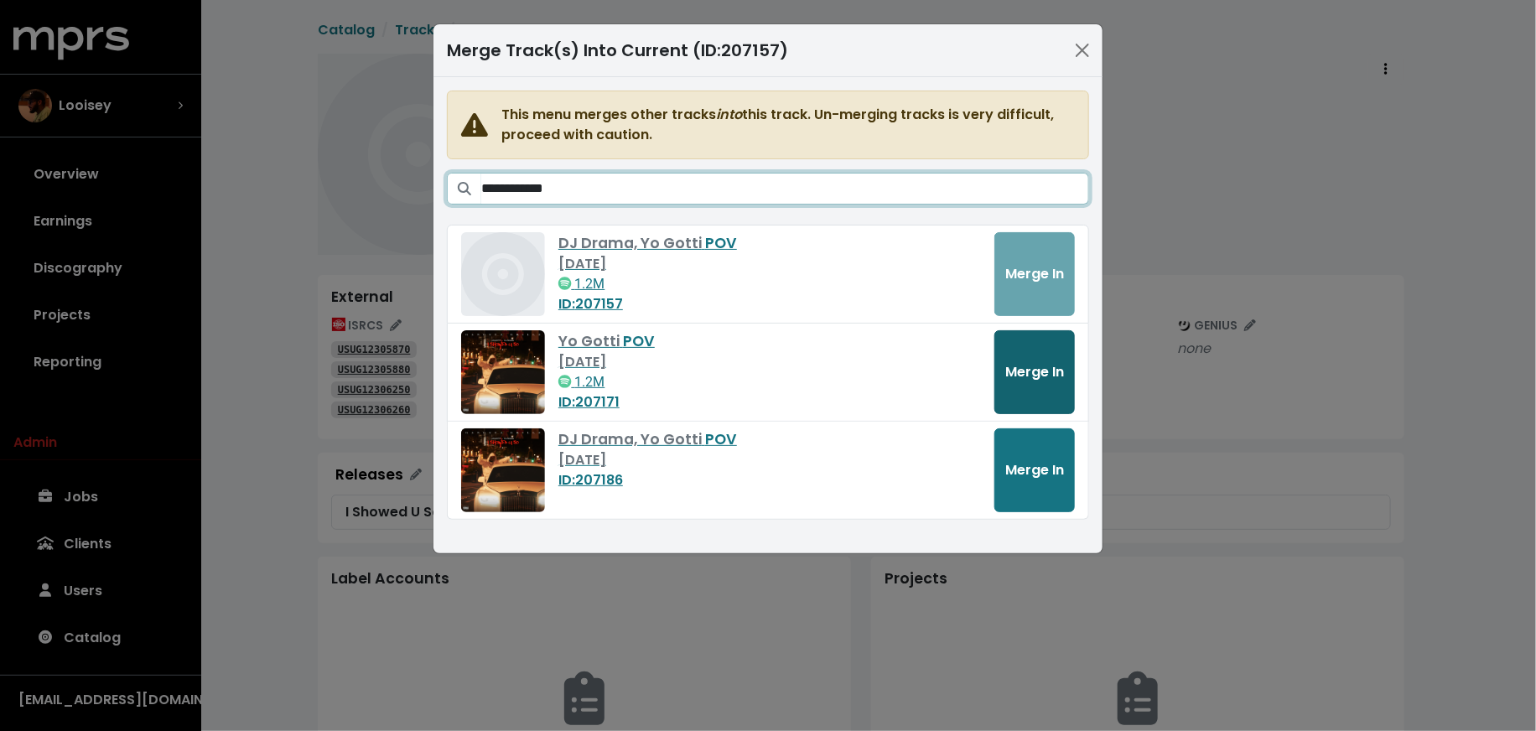
type input "**********"
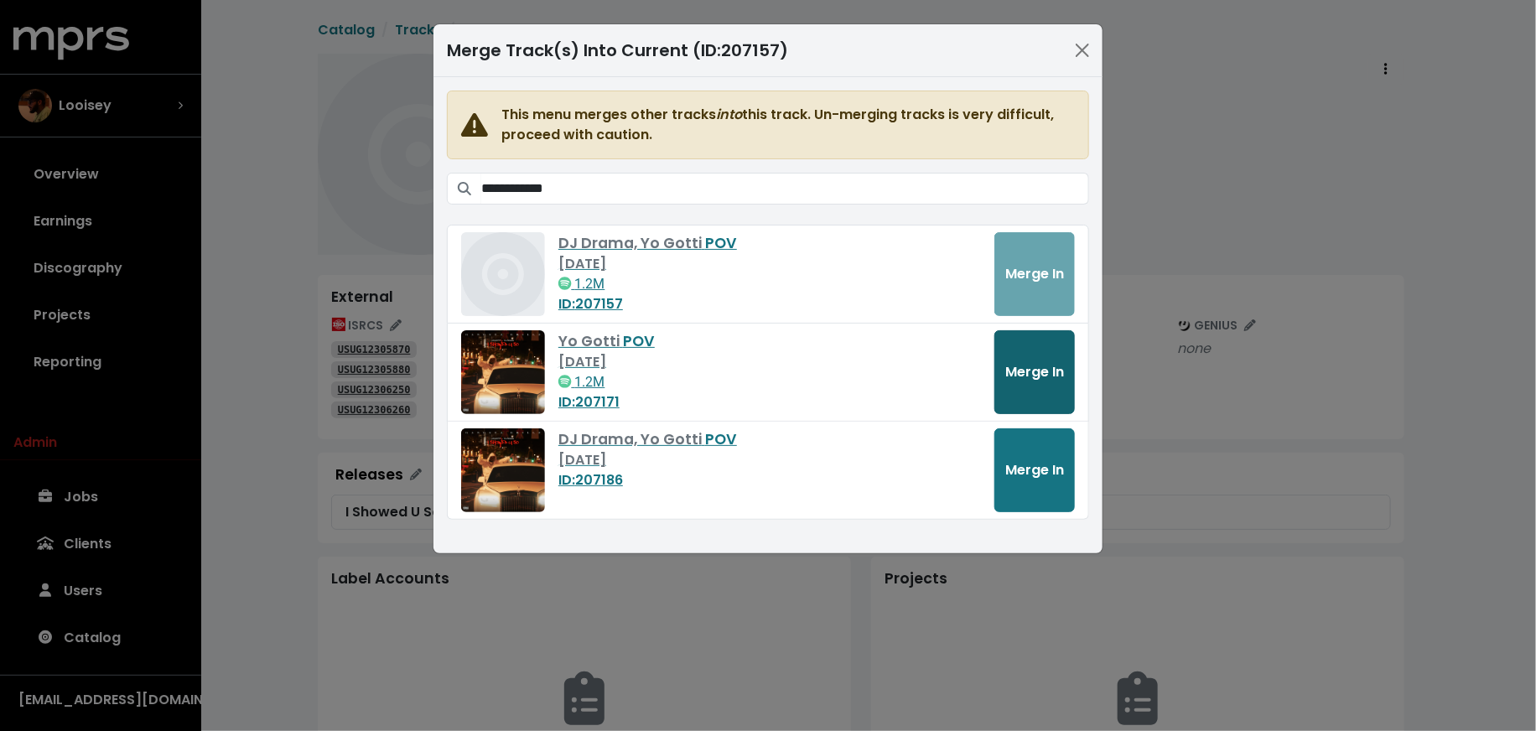
click at [1039, 340] on button "Merge In" at bounding box center [1034, 372] width 80 height 84
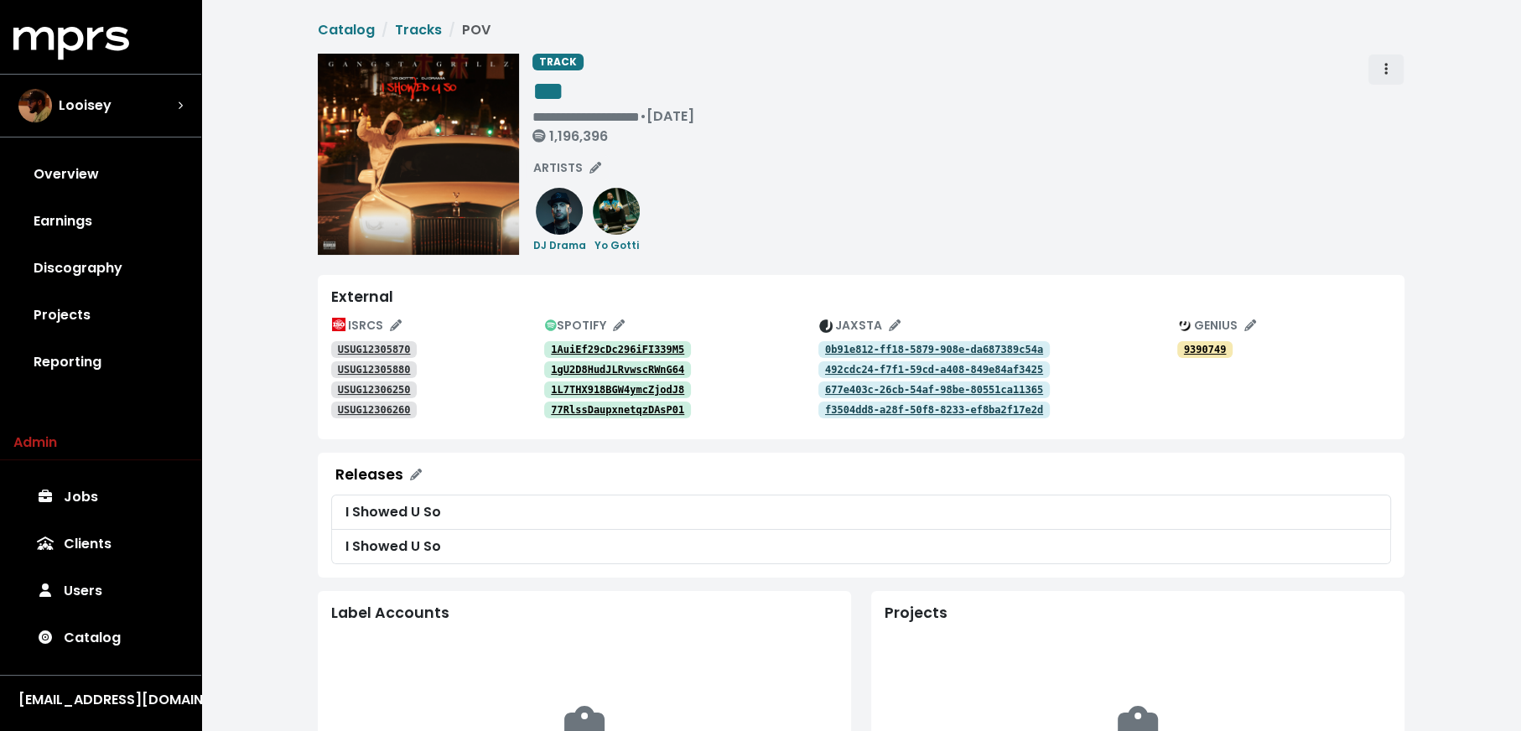
click at [1378, 71] on span "Track actions" at bounding box center [1385, 70] width 15 height 20
click at [1383, 101] on link "Merge" at bounding box center [1434, 106] width 132 height 27
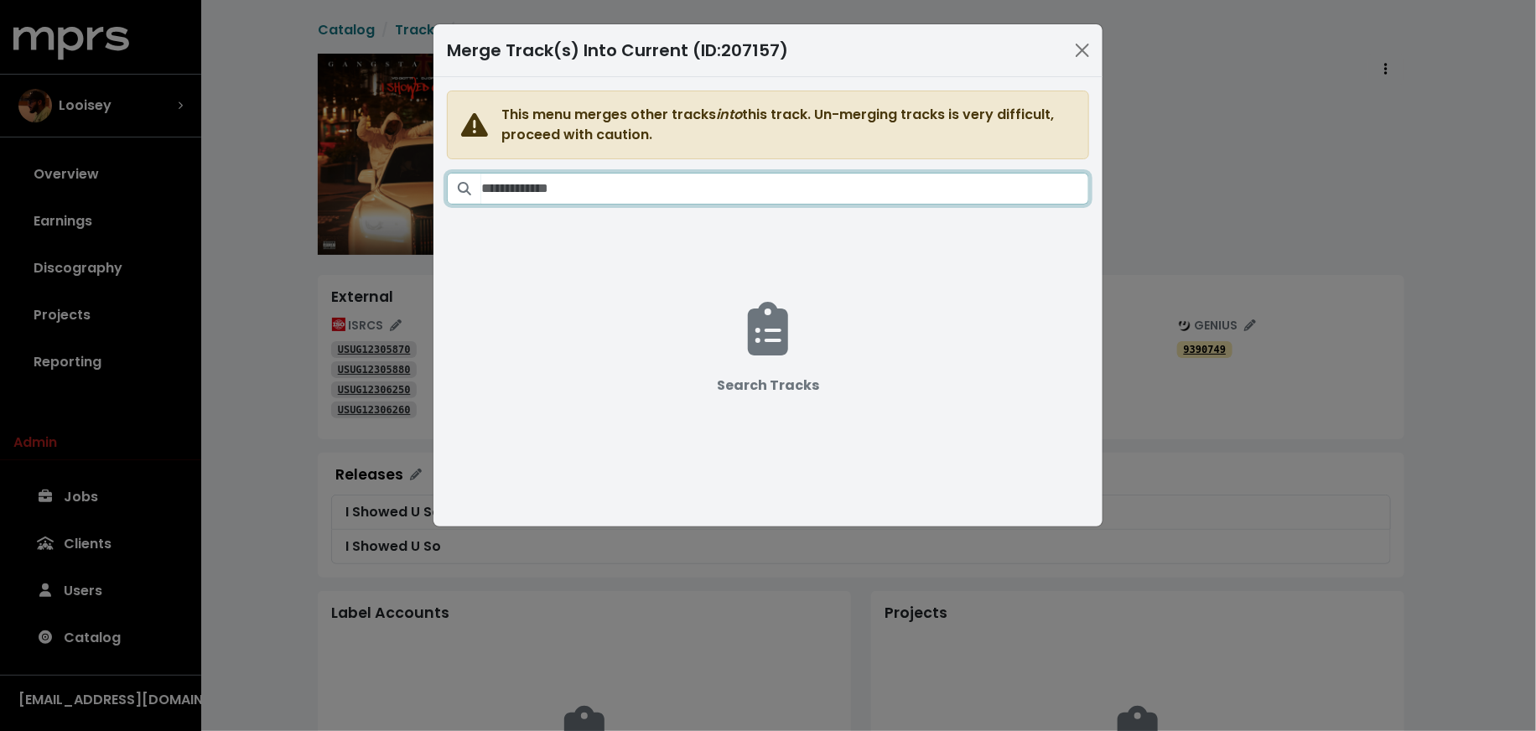
click at [971, 181] on input "Search tracks" at bounding box center [785, 189] width 608 height 32
paste input "**********"
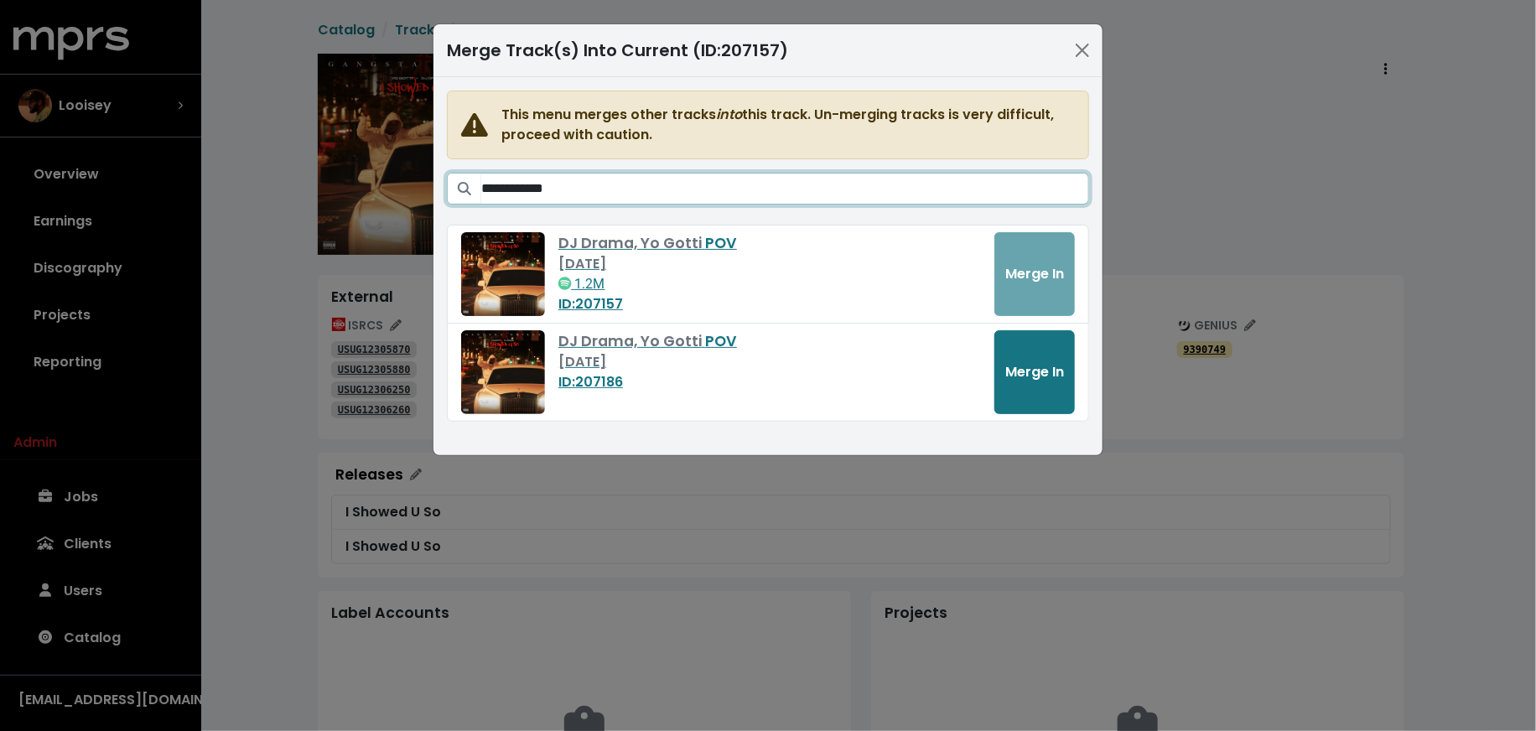
type input "**********"
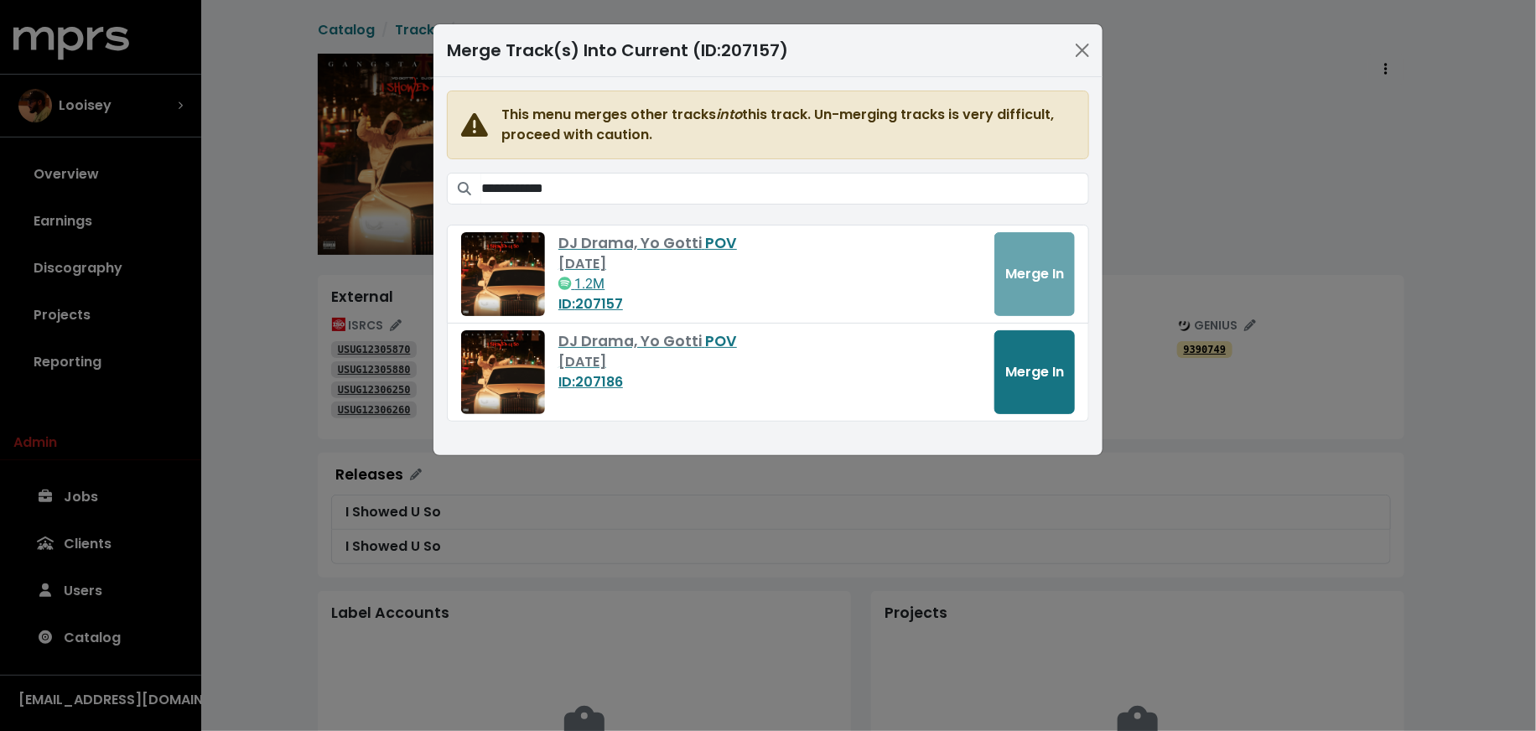
click at [1039, 376] on span "Merge In" at bounding box center [1034, 371] width 59 height 19
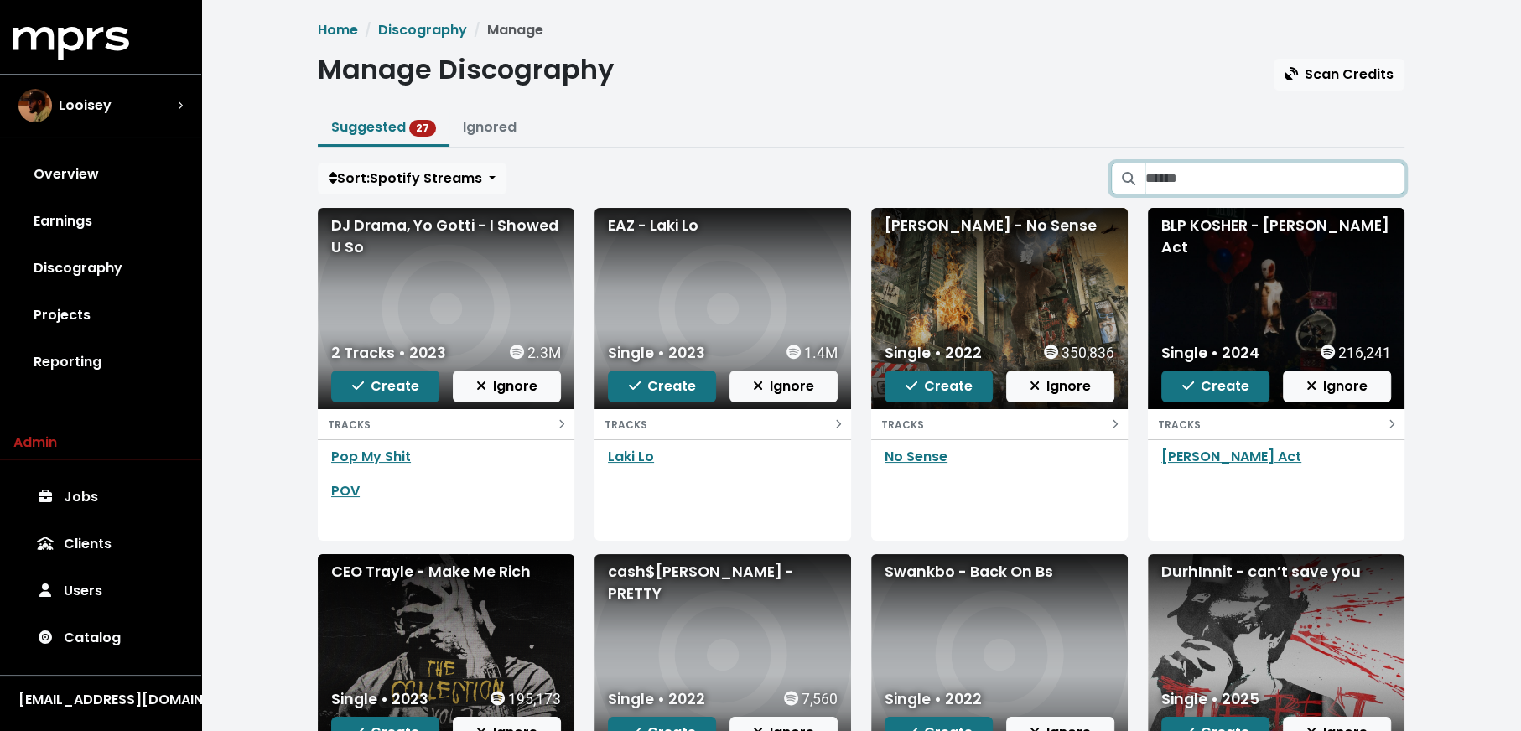
click at [1156, 166] on input "Search suggested projects" at bounding box center [1274, 179] width 259 height 32
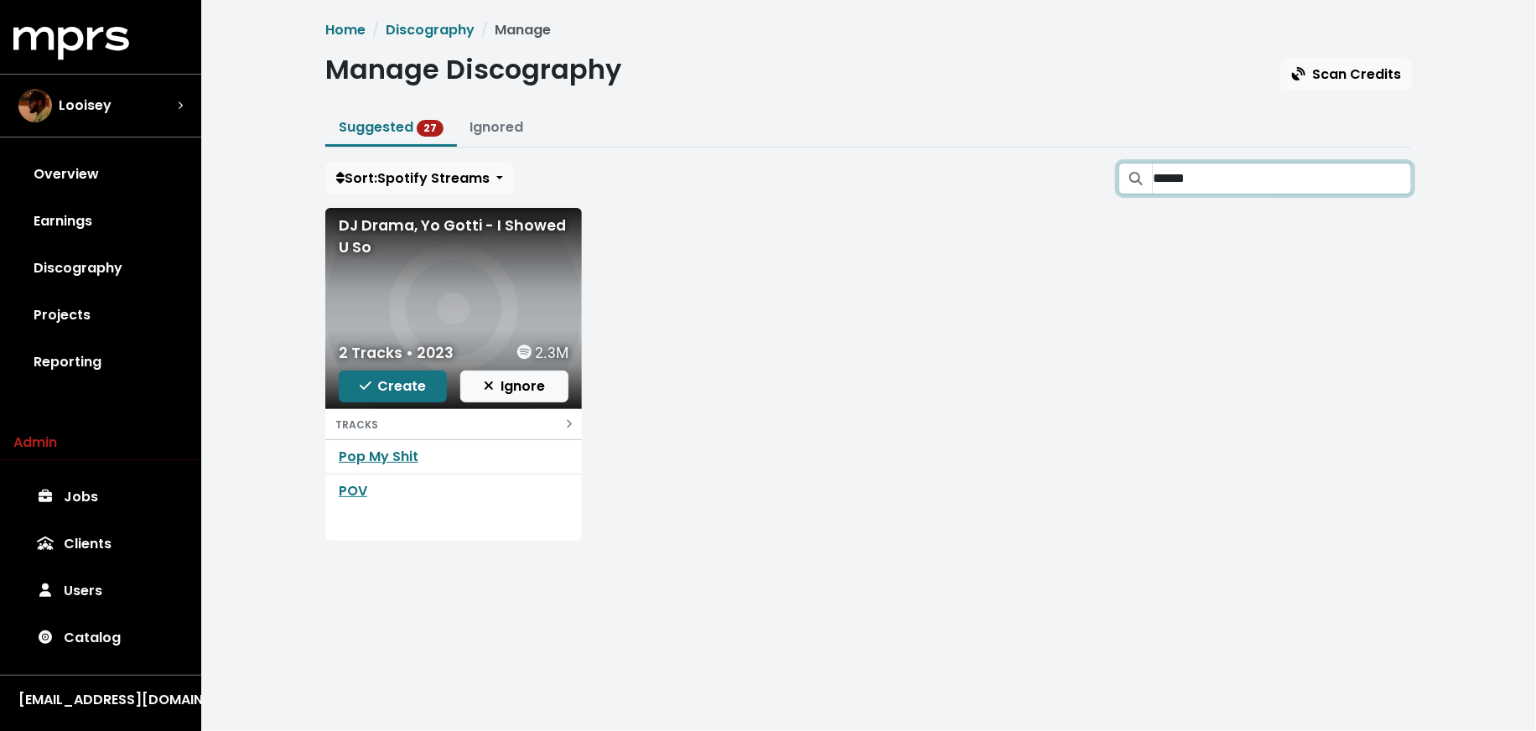
type input "******"
click at [368, 390] on icon "button" at bounding box center [366, 385] width 12 height 13
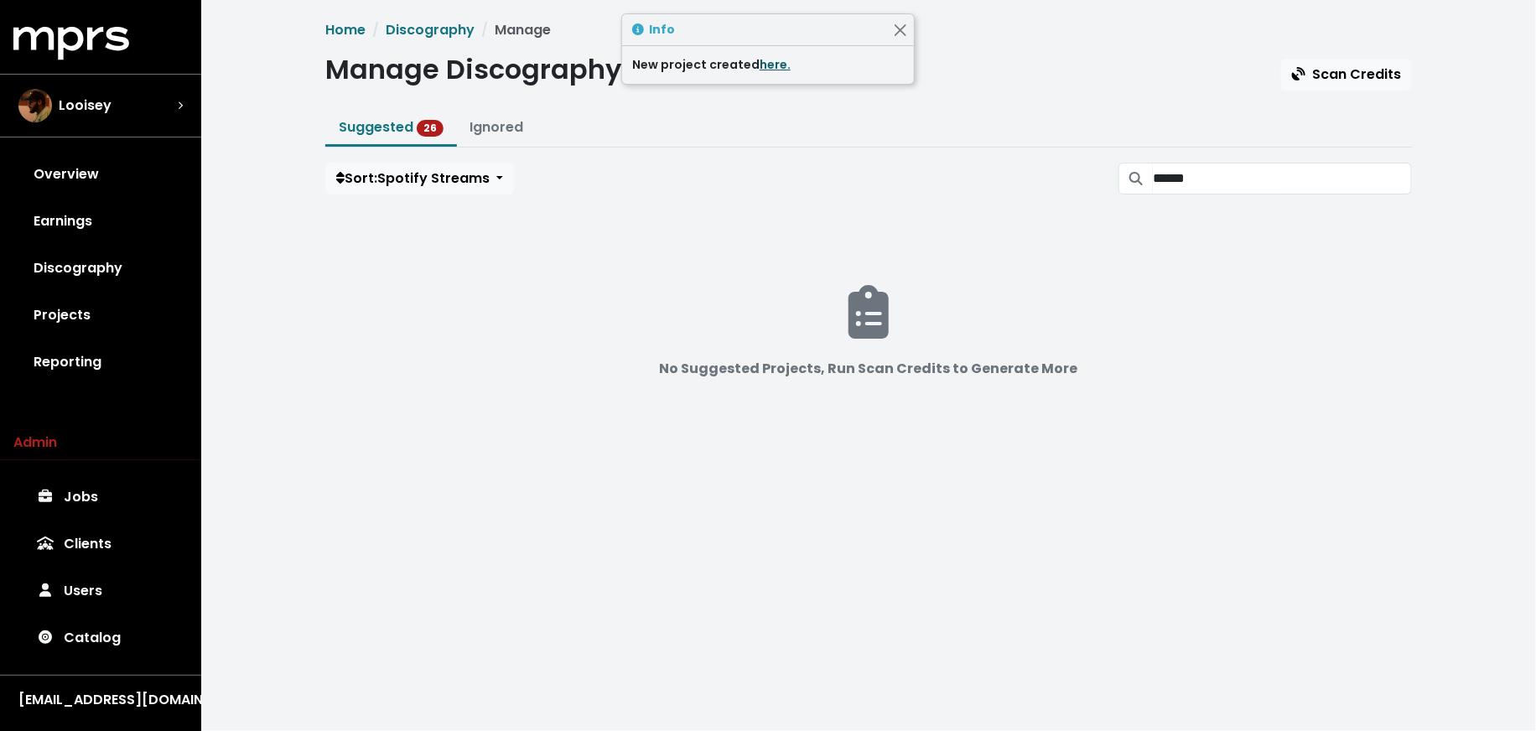
click at [766, 68] on link "here." at bounding box center [775, 64] width 31 height 17
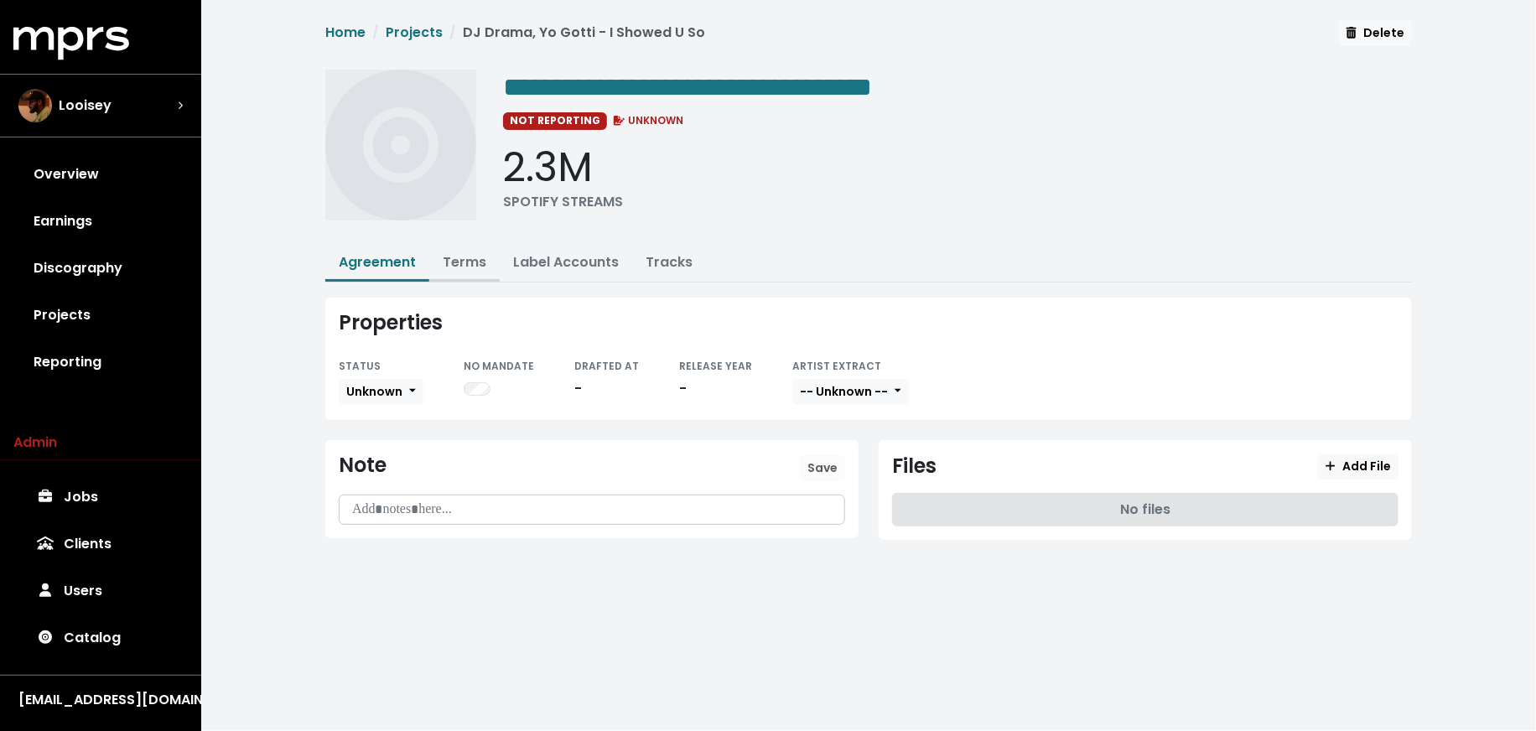
click at [465, 264] on link "Terms" at bounding box center [465, 261] width 44 height 19
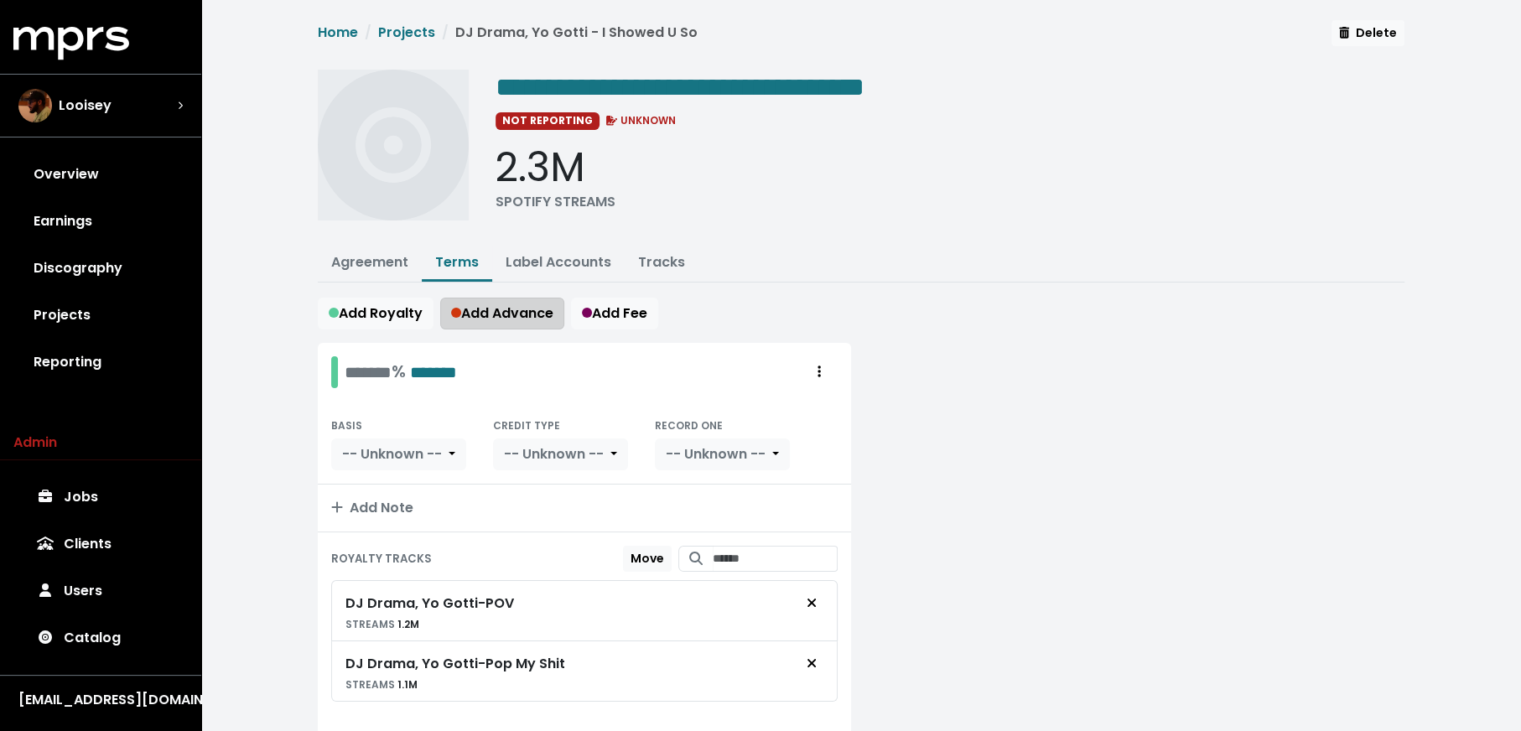
click at [468, 313] on span "Add Advance" at bounding box center [502, 313] width 102 height 19
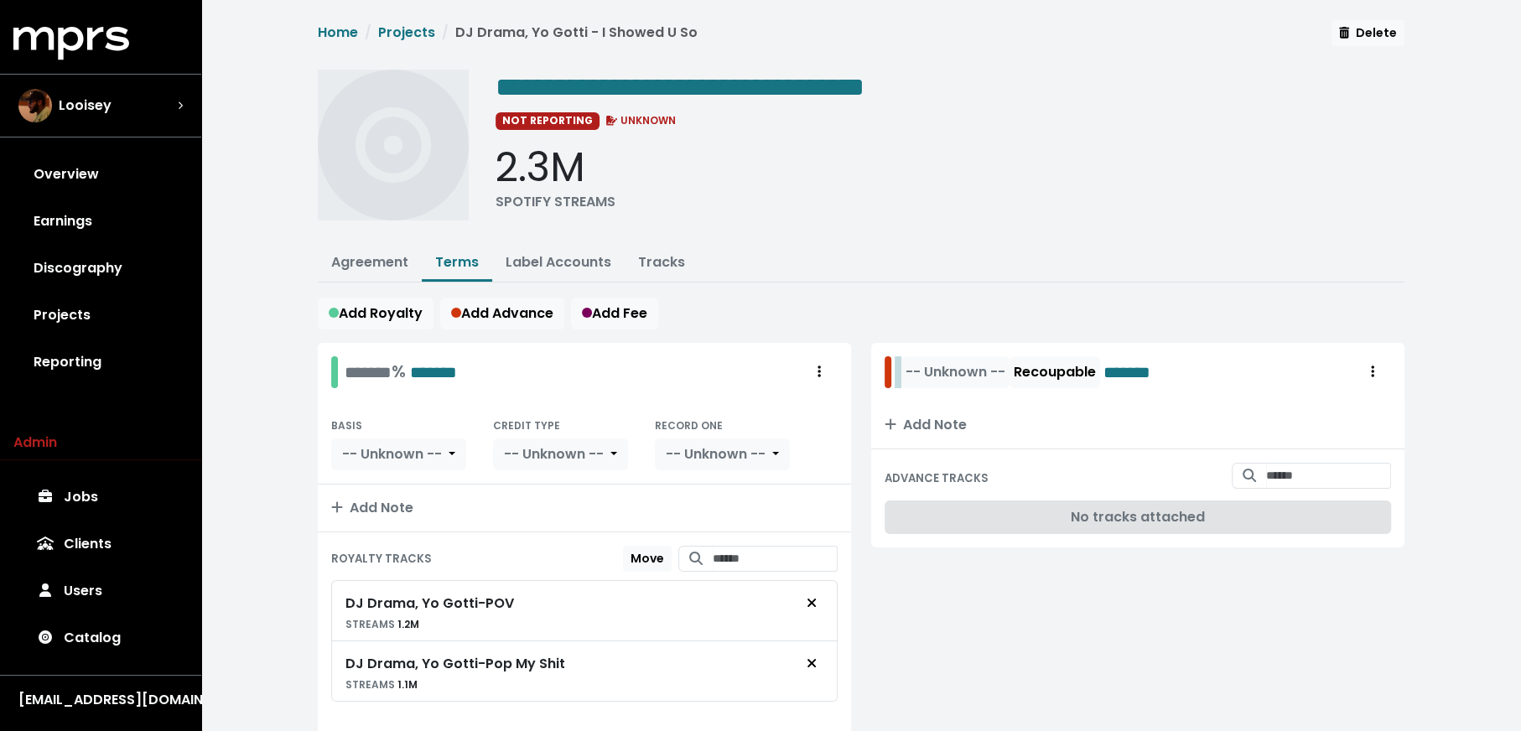
click at [898, 370] on div "-- Unknown -- Recoupable *******" at bounding box center [1039, 372] width 282 height 32
click at [1049, 377] on span "-- Unknown --" at bounding box center [1027, 372] width 100 height 20
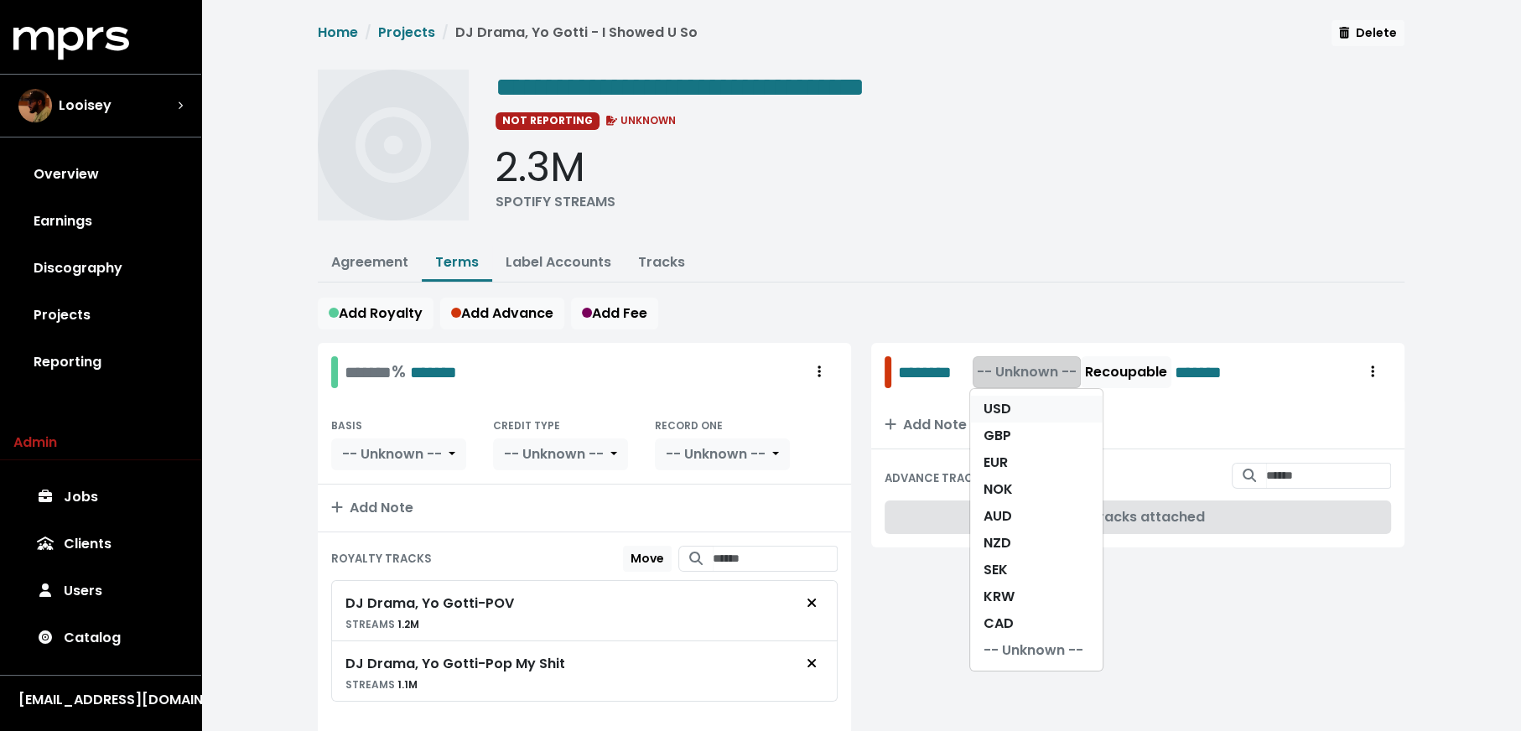
click at [1045, 397] on link "USD" at bounding box center [1036, 409] width 132 height 27
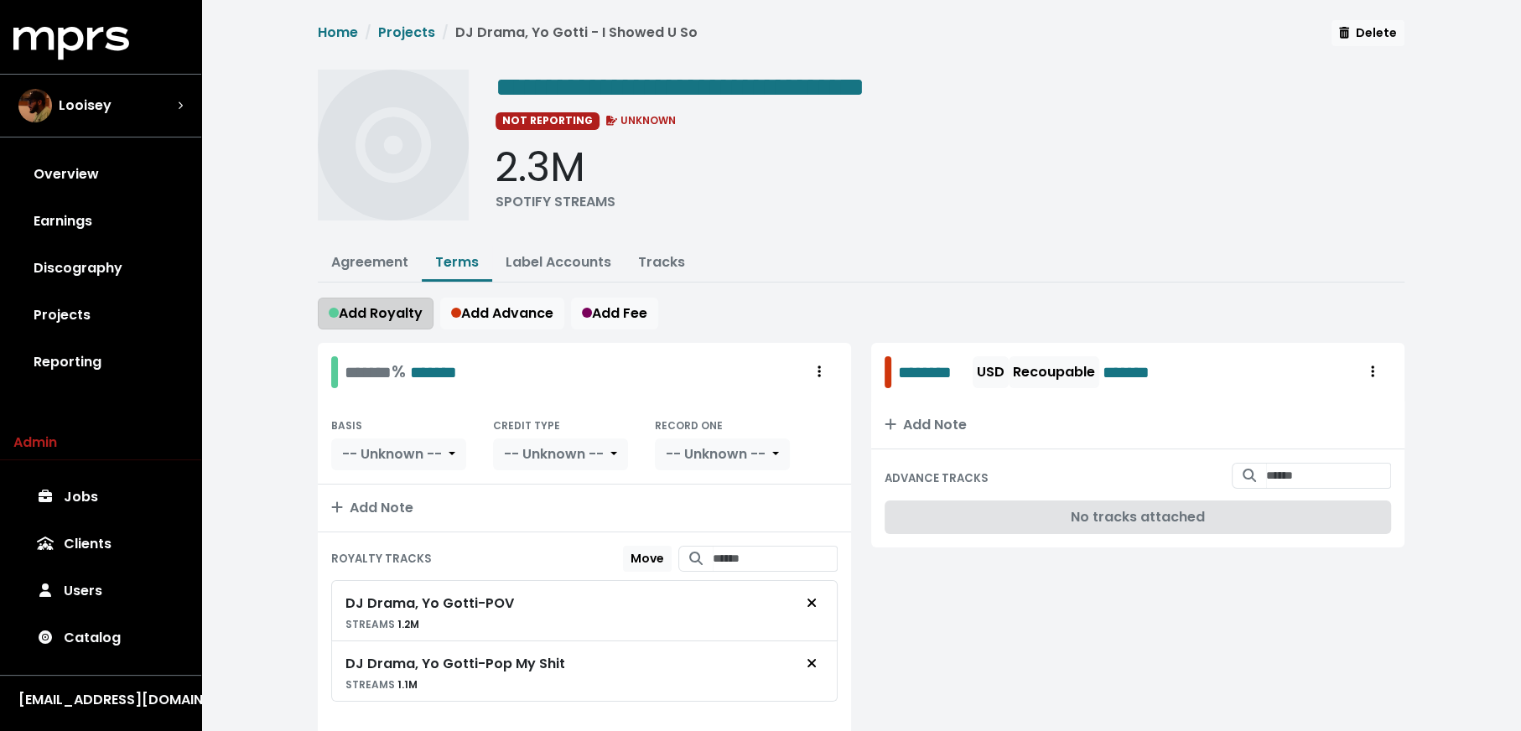
click at [360, 310] on span "Add Royalty" at bounding box center [376, 313] width 94 height 19
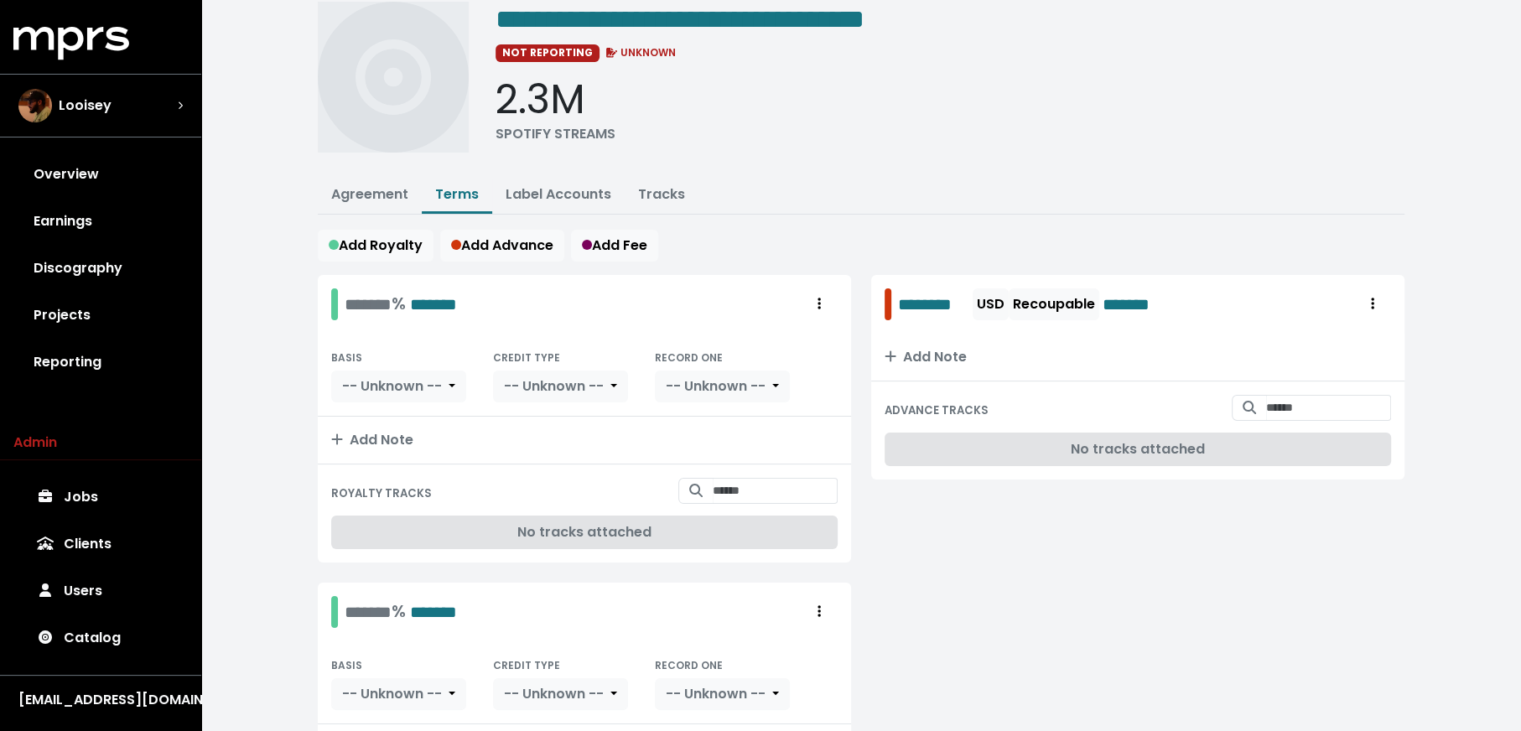
scroll to position [72, 0]
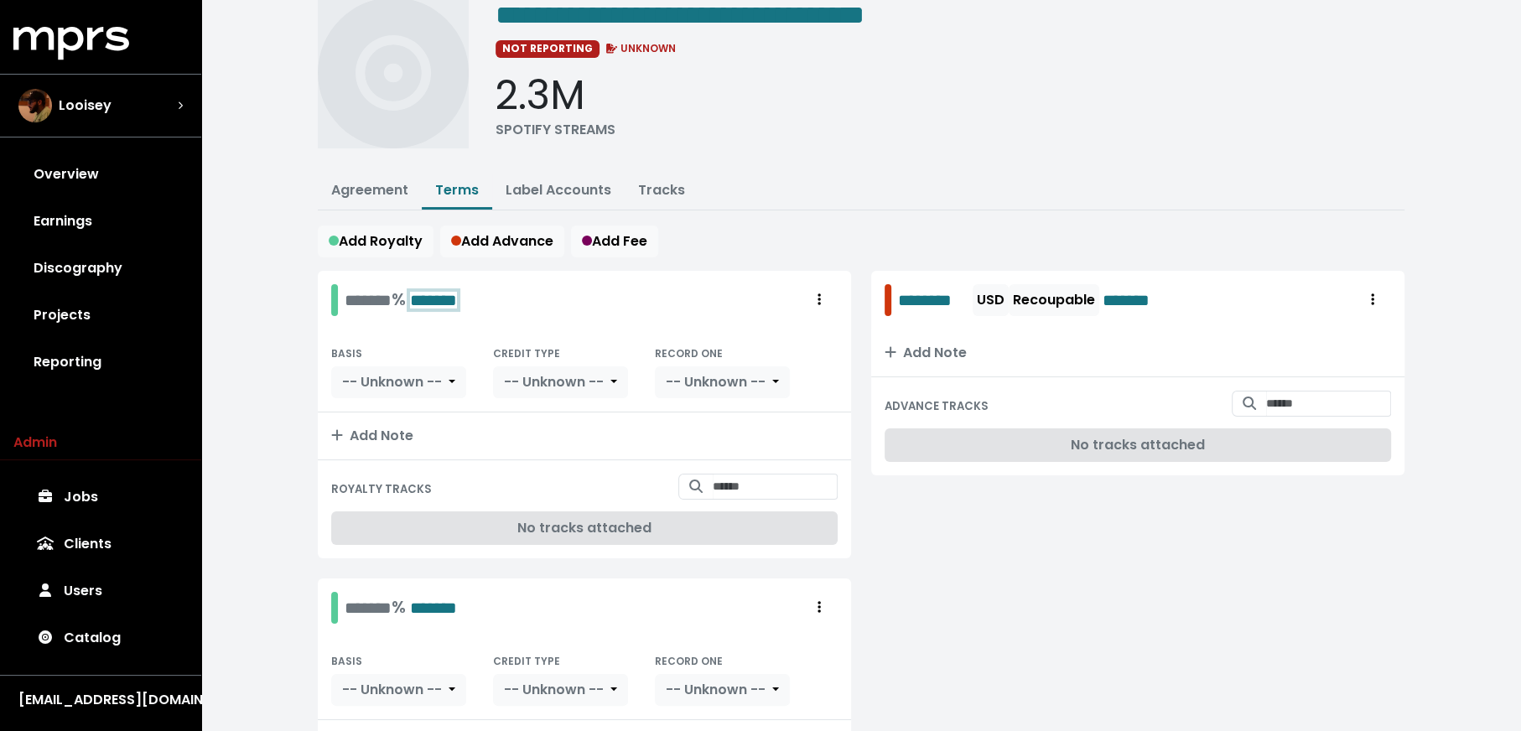
click at [445, 298] on span "*******" at bounding box center [433, 300] width 47 height 17
click at [365, 296] on div "**********" at bounding box center [424, 300] width 159 height 26
click at [337, 413] on button "Add Note" at bounding box center [584, 436] width 533 height 47
click at [713, 484] on input "Search for tracks by title and link them to this royalty" at bounding box center [775, 487] width 125 height 26
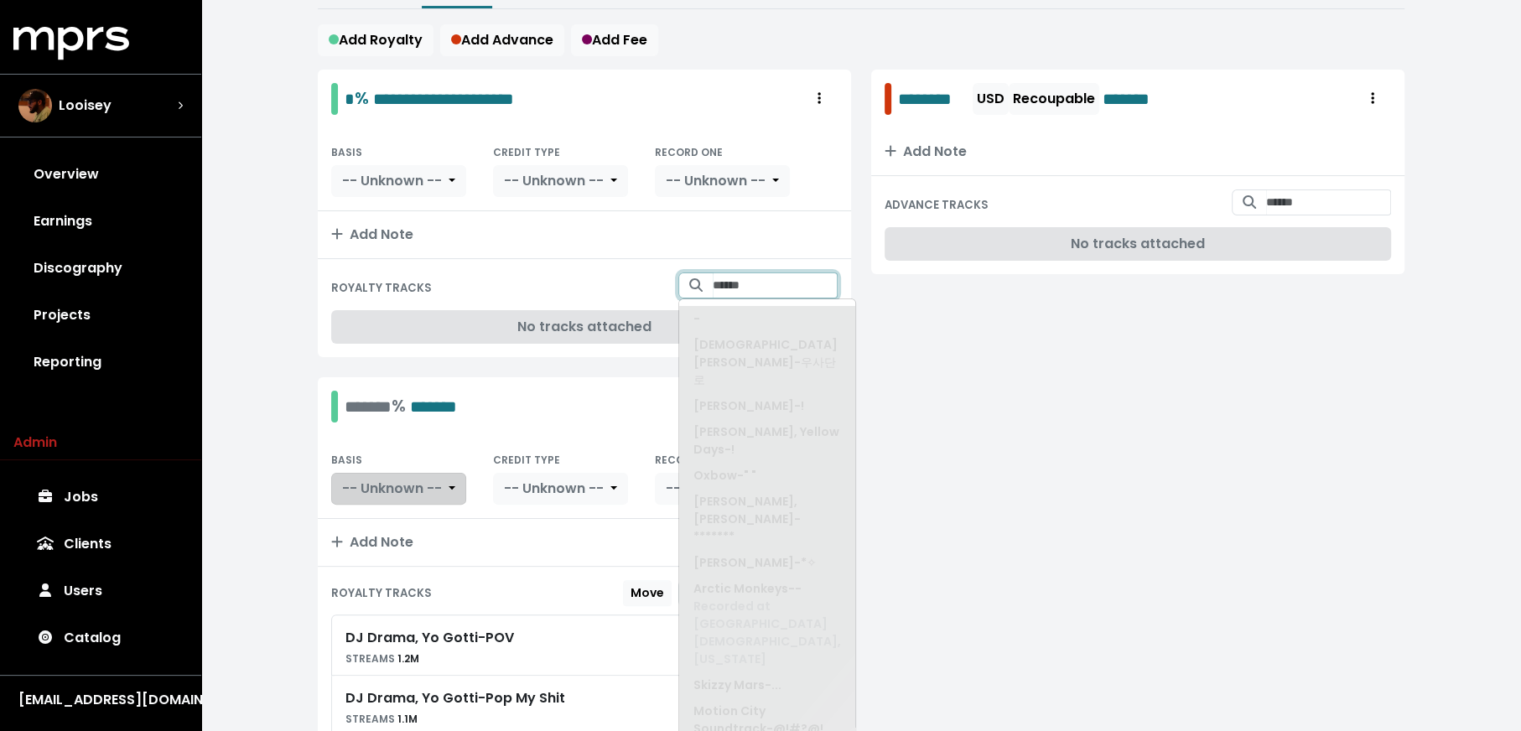
scroll to position [330, 0]
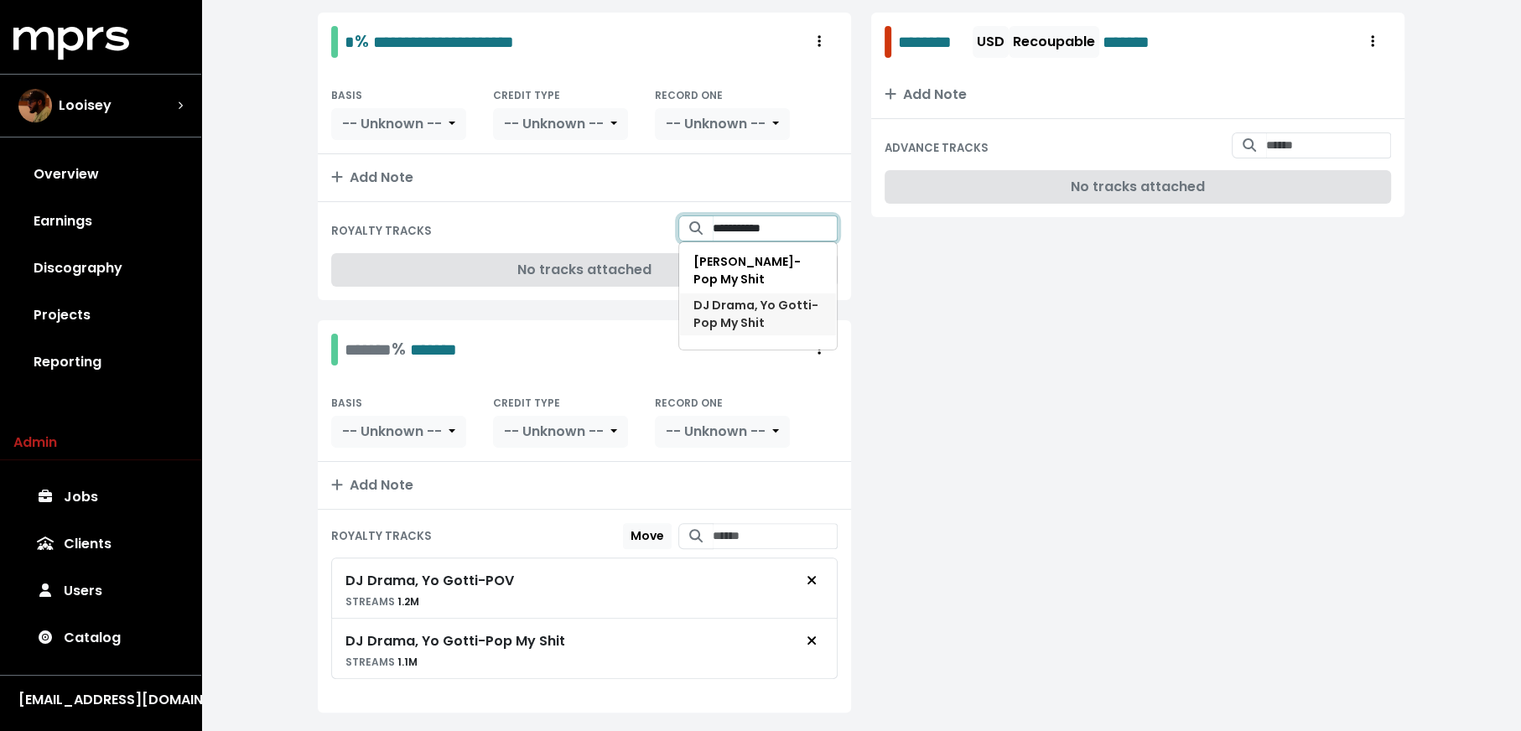
type input "**********"
click at [796, 298] on span "DJ Drama, Yo Gotti - Pop My Shit" at bounding box center [757, 314] width 129 height 35
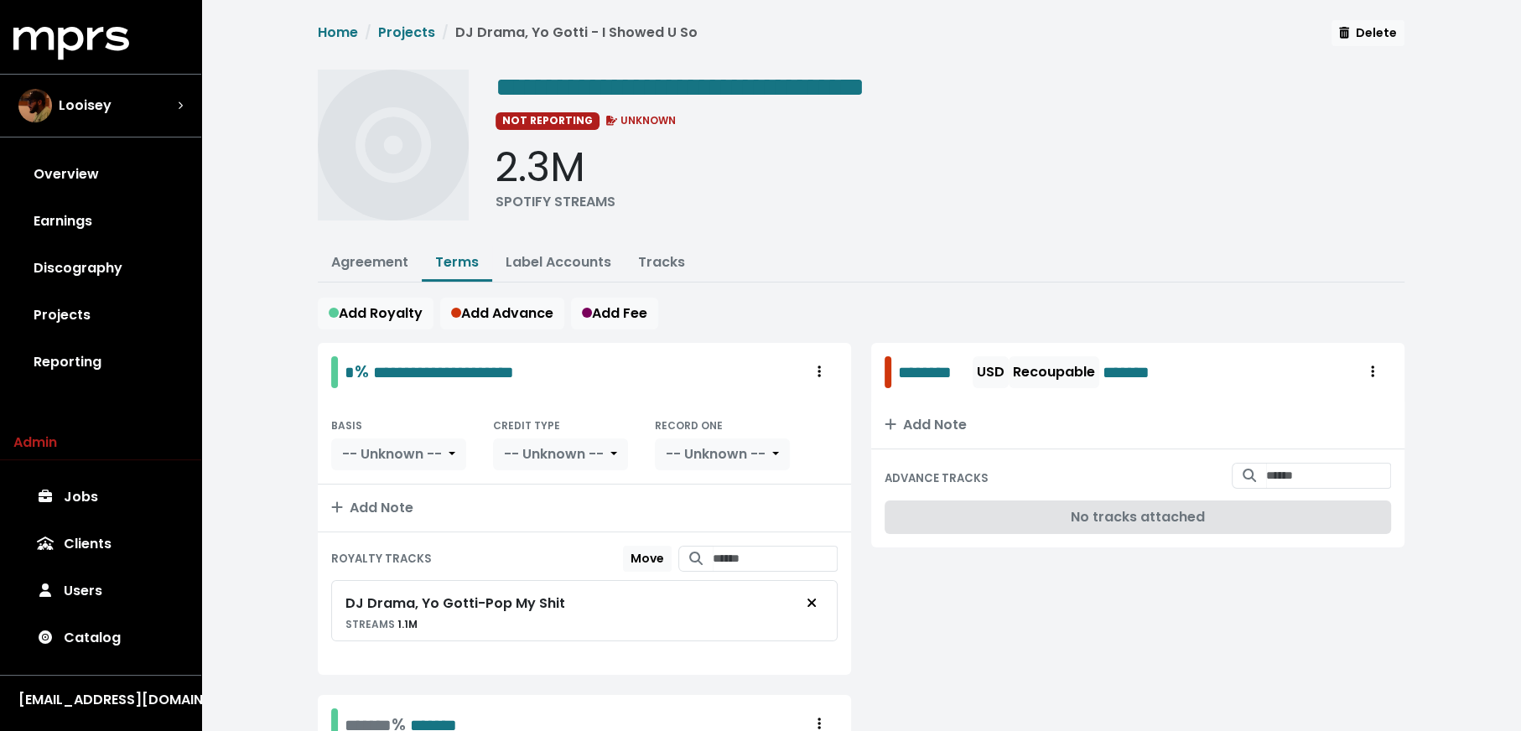
scroll to position [405, 0]
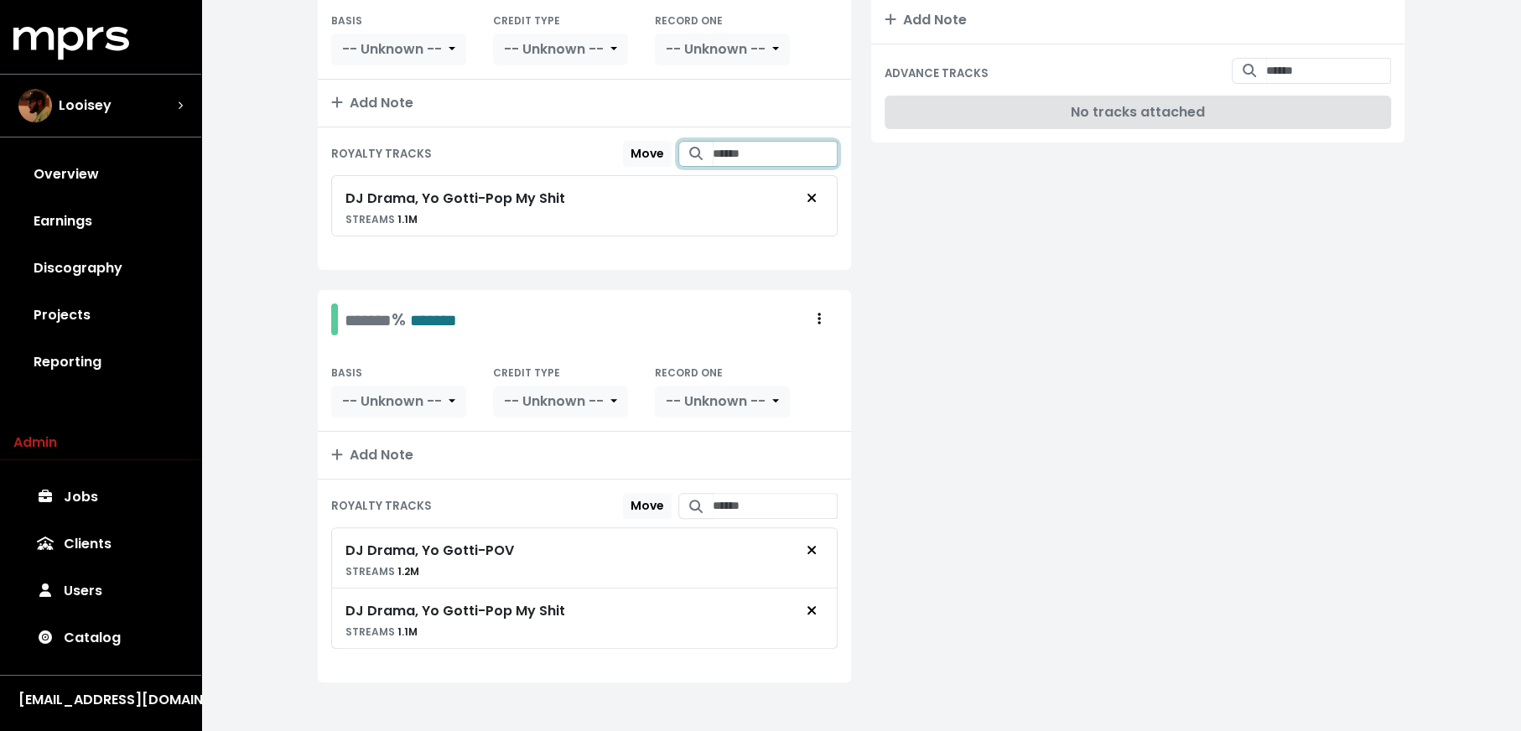
click at [770, 158] on input "Search for tracks by title and link them to this royalty" at bounding box center [775, 154] width 125 height 26
type input "**********"
click at [918, 318] on div "******** USD Recoupable ******* Add Note ADVANCE TRACKS No tracks attached" at bounding box center [1137, 320] width 553 height 765
click at [814, 606] on span "Remove royalty target" at bounding box center [812, 610] width 10 height 19
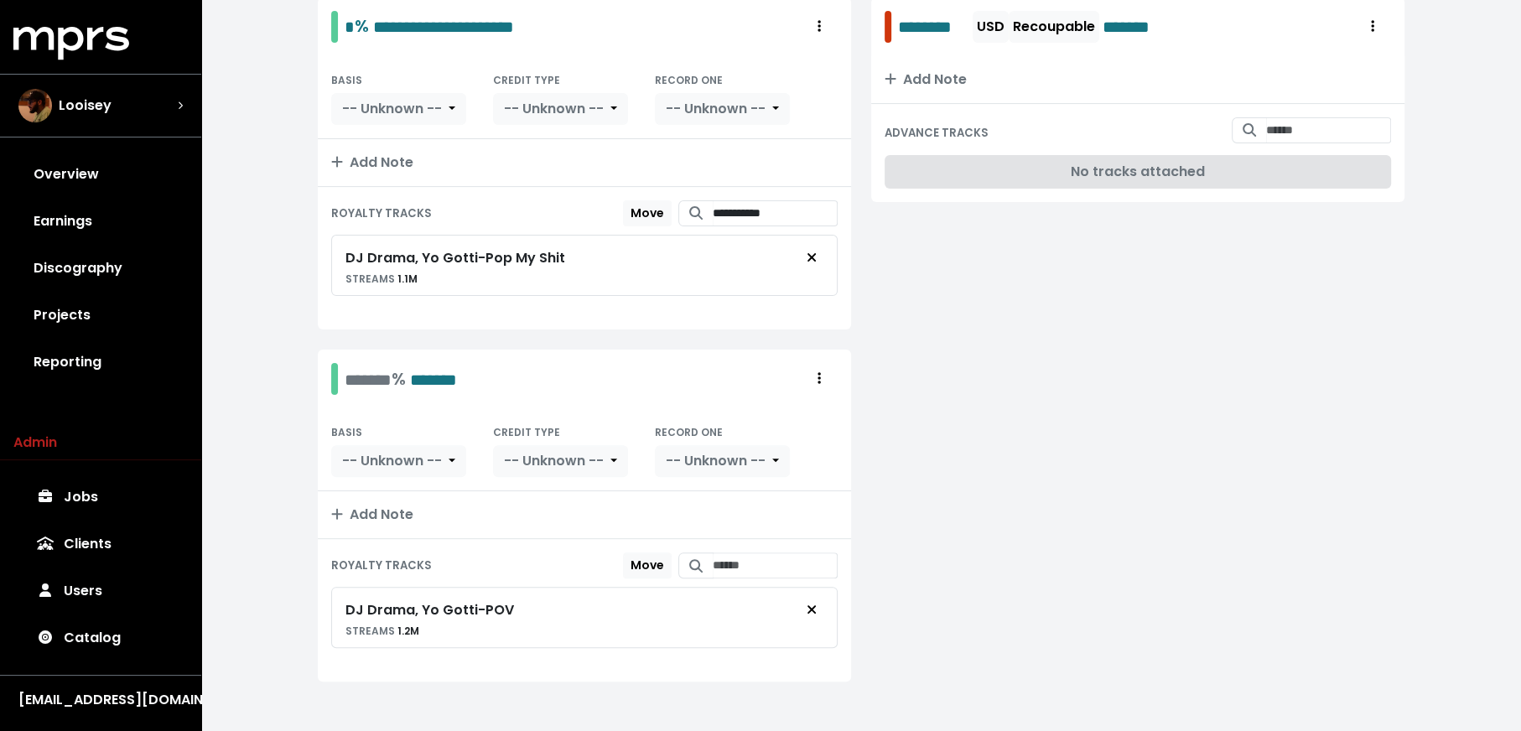
scroll to position [174, 0]
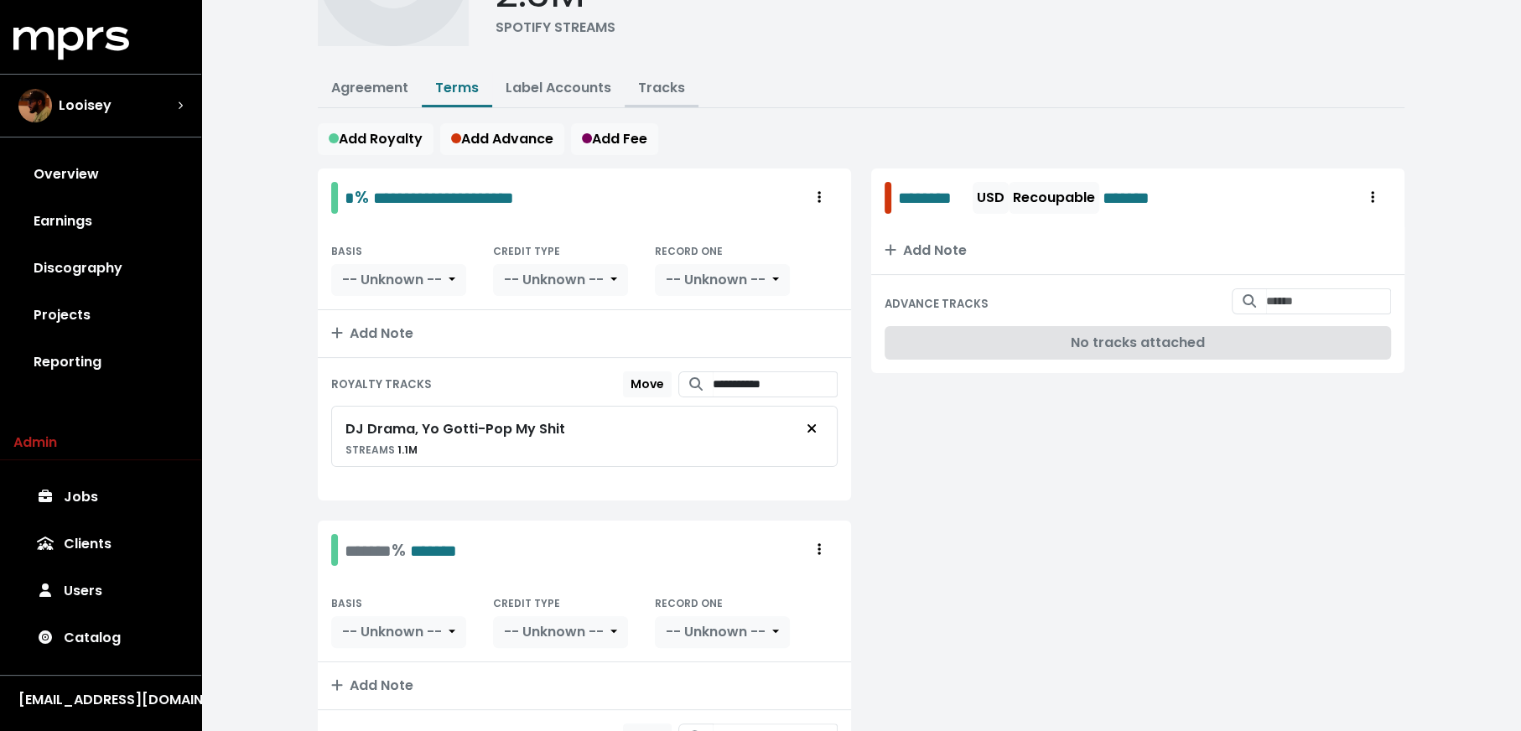
click at [653, 79] on link "Tracks" at bounding box center [661, 87] width 47 height 19
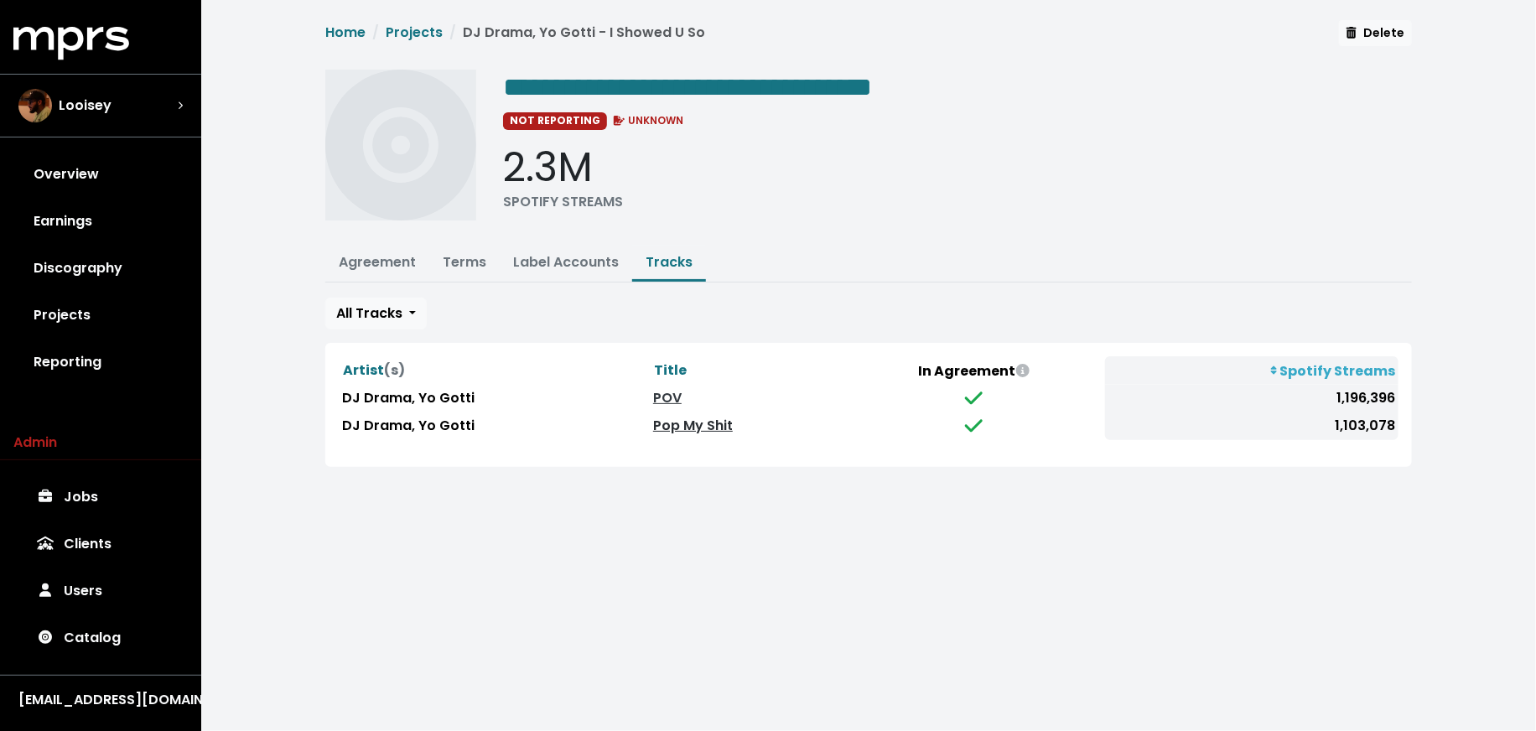
click at [653, 423] on link "Pop My Shit" at bounding box center [693, 425] width 80 height 19
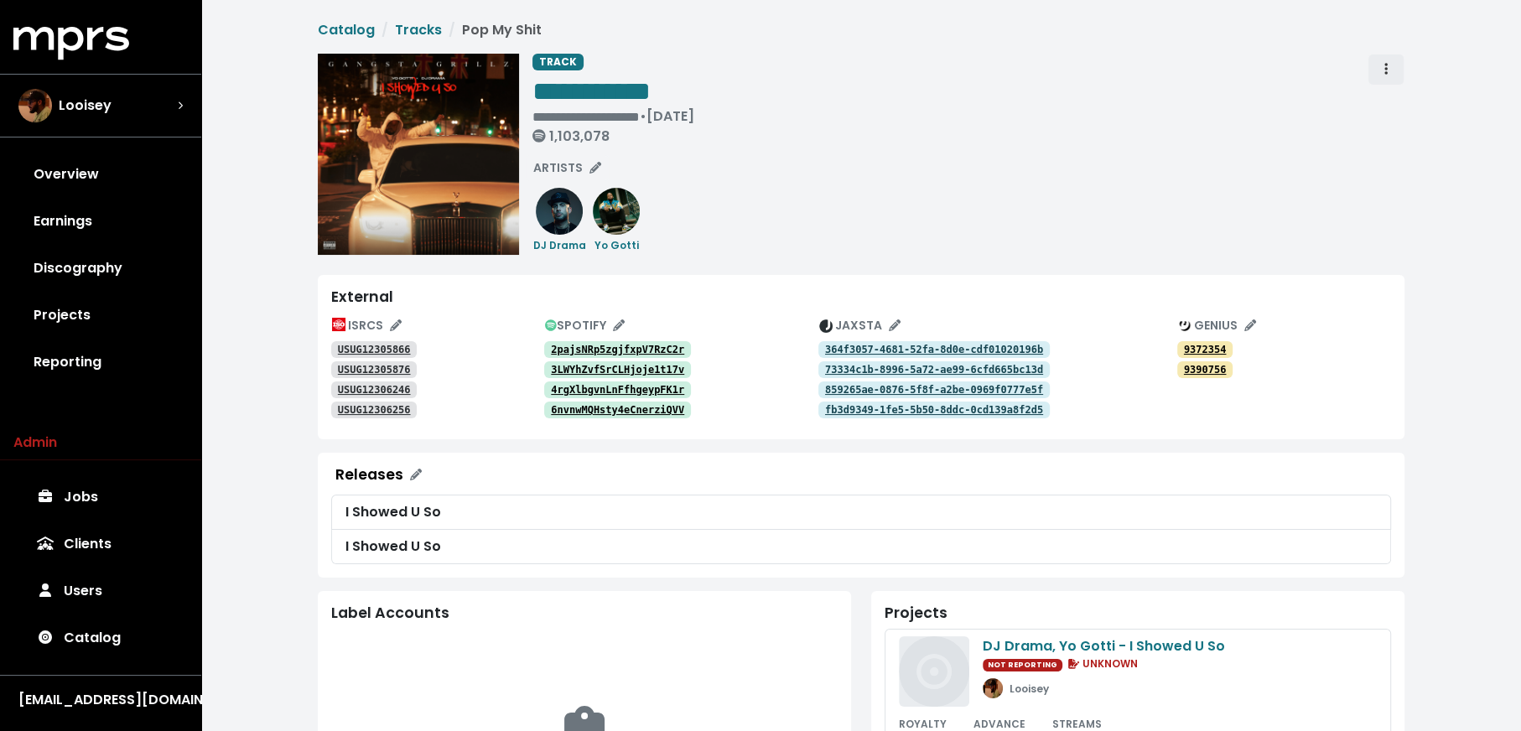
click at [1390, 81] on button "Track actions" at bounding box center [1386, 70] width 37 height 32
click at [1394, 107] on link "Merge" at bounding box center [1434, 106] width 132 height 27
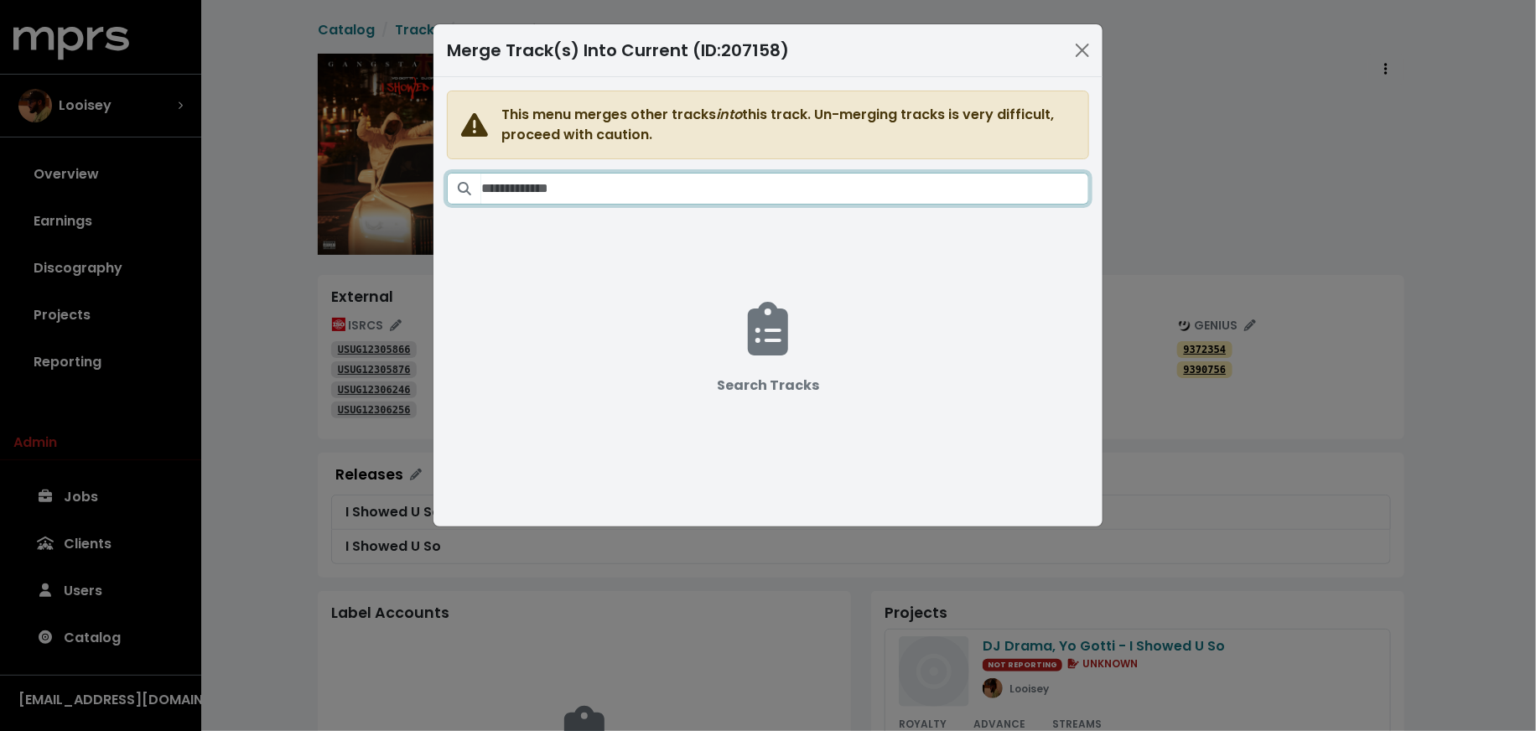
click at [743, 186] on input "Search tracks" at bounding box center [785, 189] width 608 height 32
type input "**********"
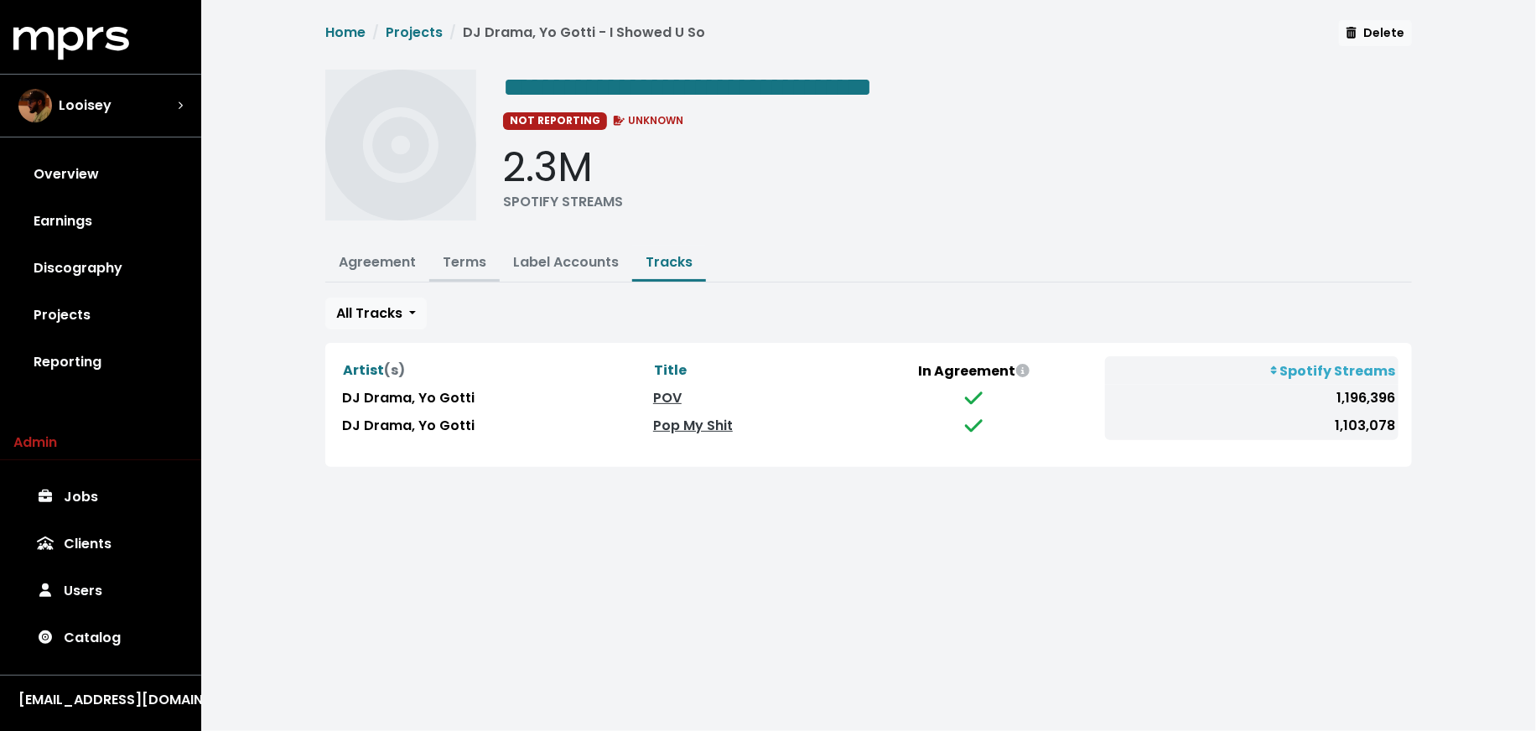
click at [449, 260] on link "Terms" at bounding box center [465, 261] width 44 height 19
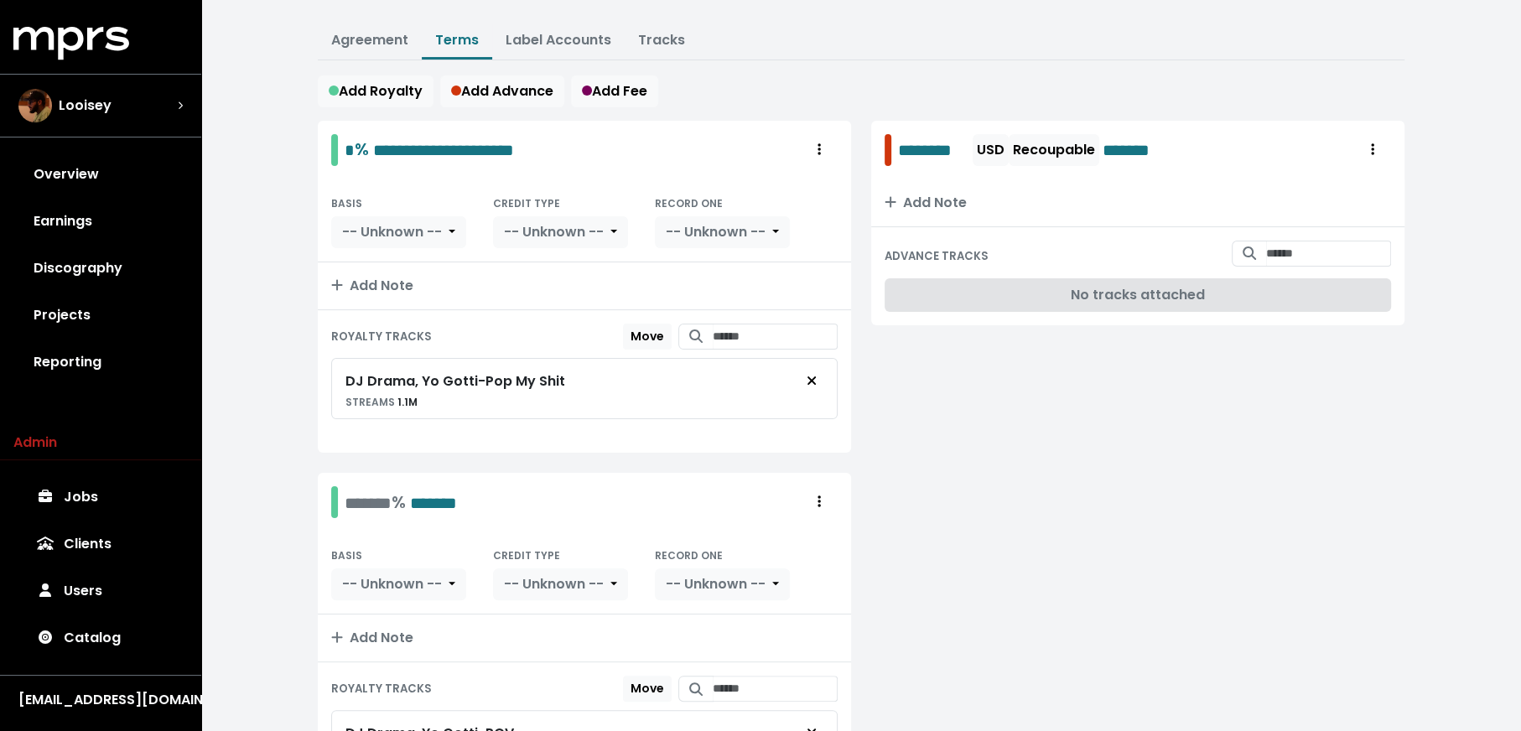
scroll to position [345, 0]
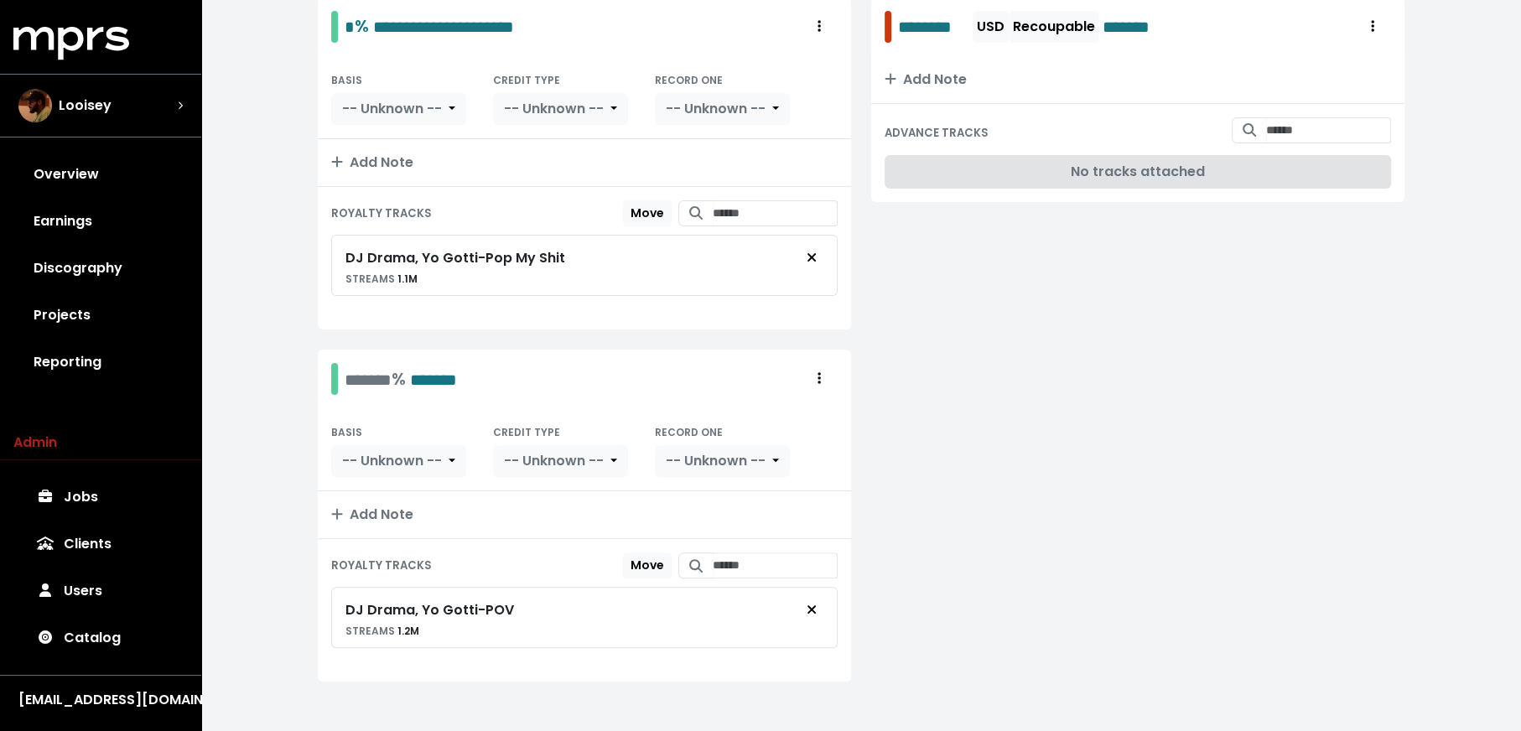
click at [406, 377] on span "%" at bounding box center [399, 378] width 14 height 23
click at [447, 371] on span "*******" at bounding box center [433, 379] width 47 height 17
click at [348, 373] on div "**********" at bounding box center [421, 379] width 153 height 26
click at [431, 120] on div "BASIS -- Unknown -- CREDIT TYPE -- Unknown -- RECORD ONE -- Unknown --" at bounding box center [584, 97] width 533 height 83
click at [434, 119] on button "-- Unknown --" at bounding box center [398, 109] width 135 height 32
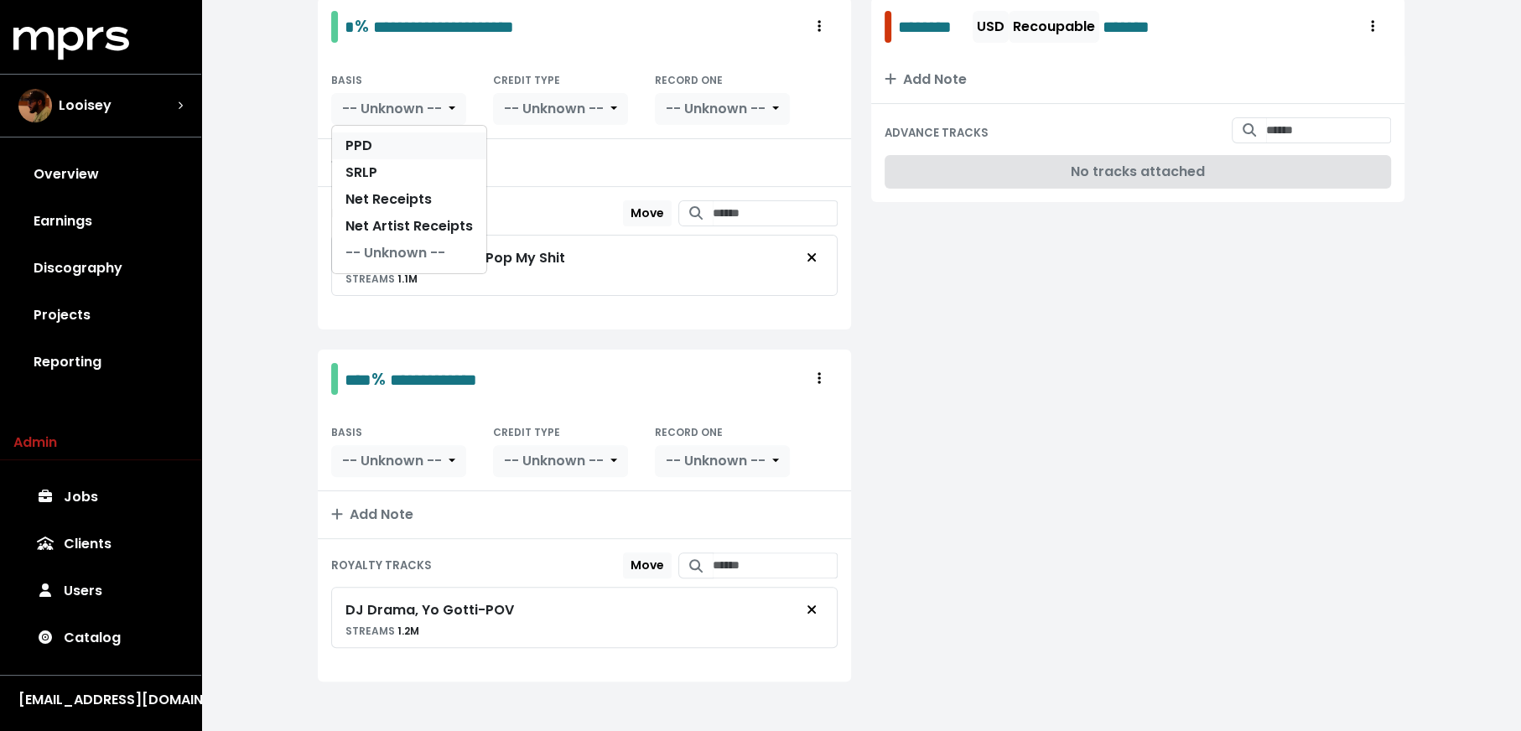
click at [434, 143] on link "PPD" at bounding box center [409, 145] width 154 height 27
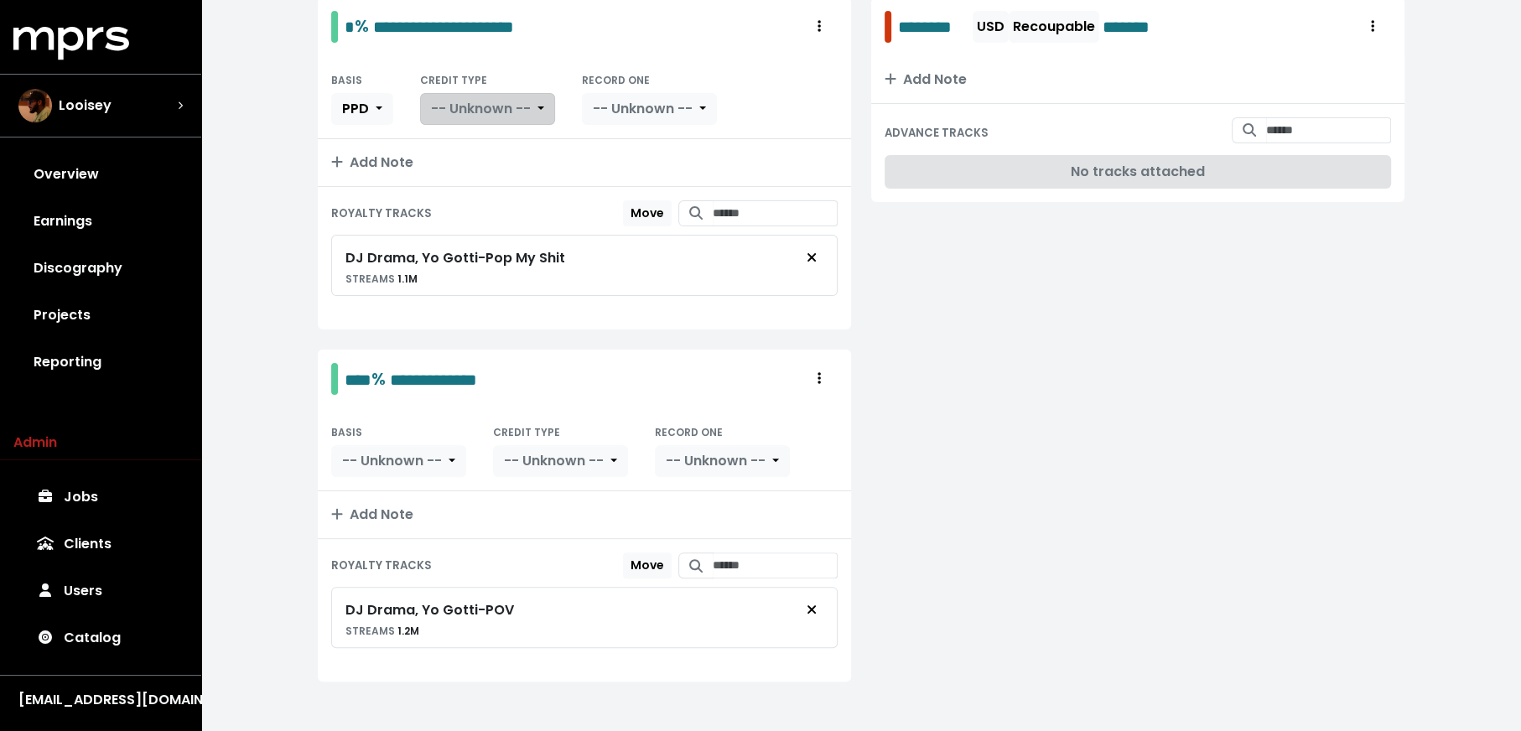
click at [496, 114] on button "-- Unknown --" at bounding box center [487, 109] width 135 height 32
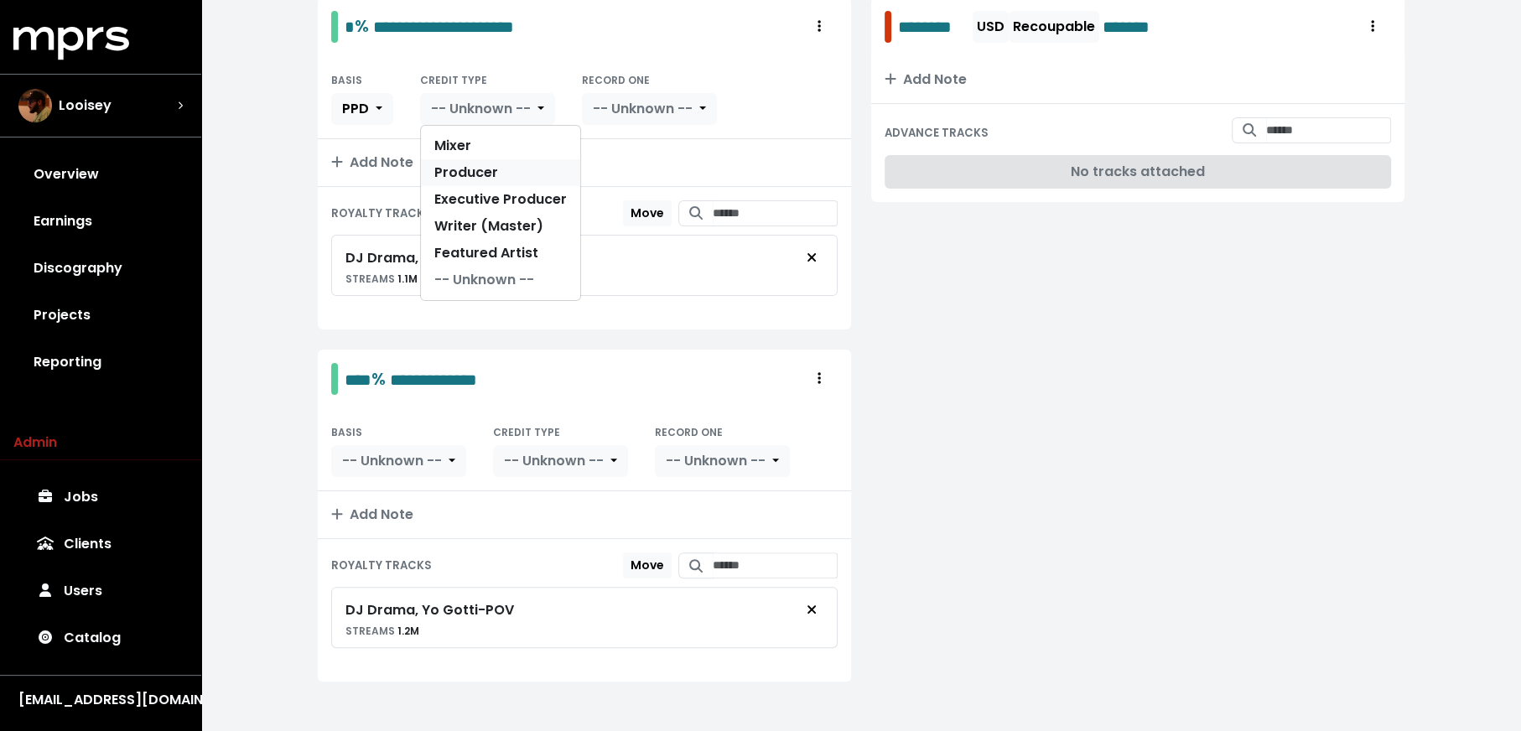
click at [497, 159] on link "Producer" at bounding box center [500, 172] width 159 height 27
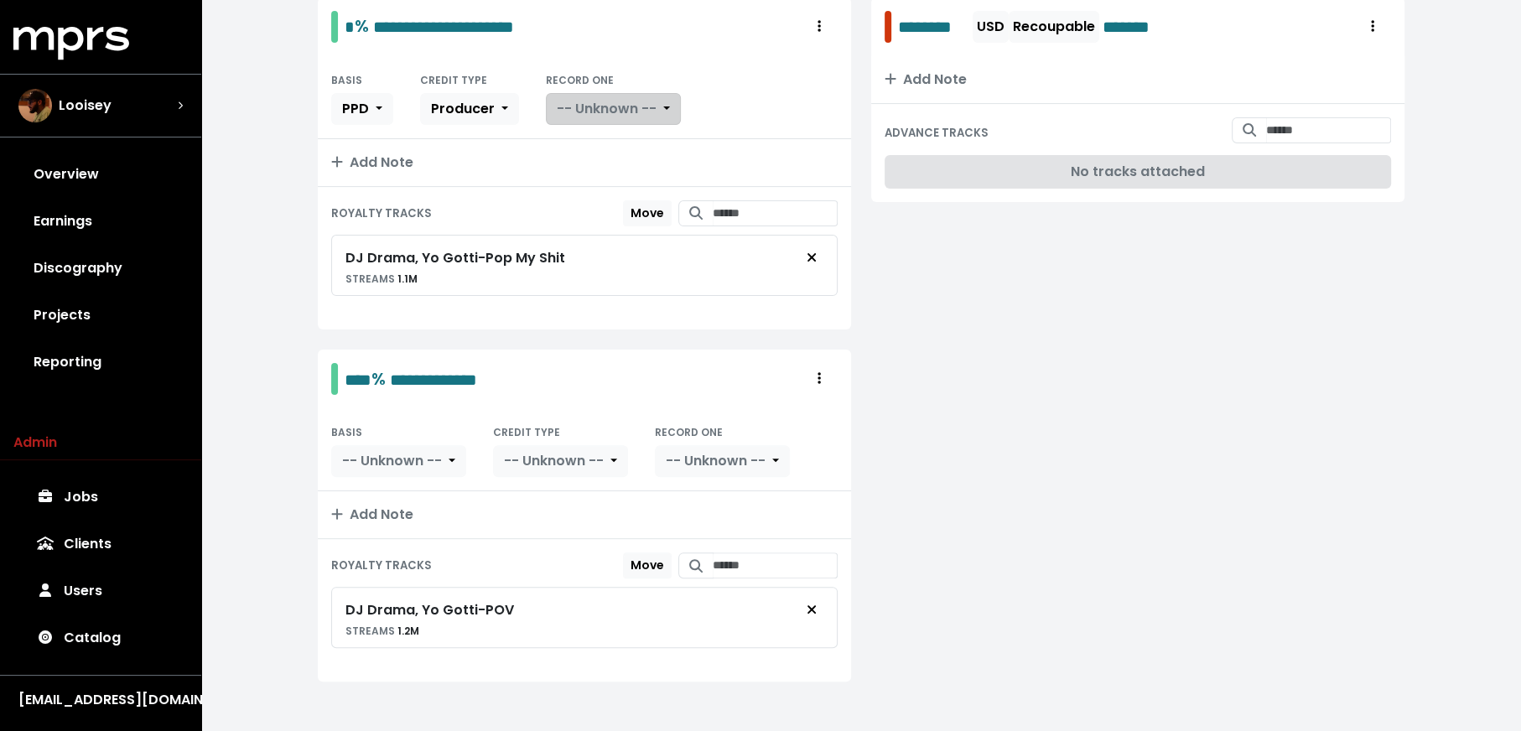
click at [614, 106] on span "-- Unknown --" at bounding box center [607, 108] width 100 height 19
click at [610, 143] on link "Yes" at bounding box center [613, 145] width 132 height 27
click at [386, 445] on button "-- Unknown --" at bounding box center [398, 461] width 135 height 32
click at [414, 492] on link "PPD" at bounding box center [409, 498] width 154 height 27
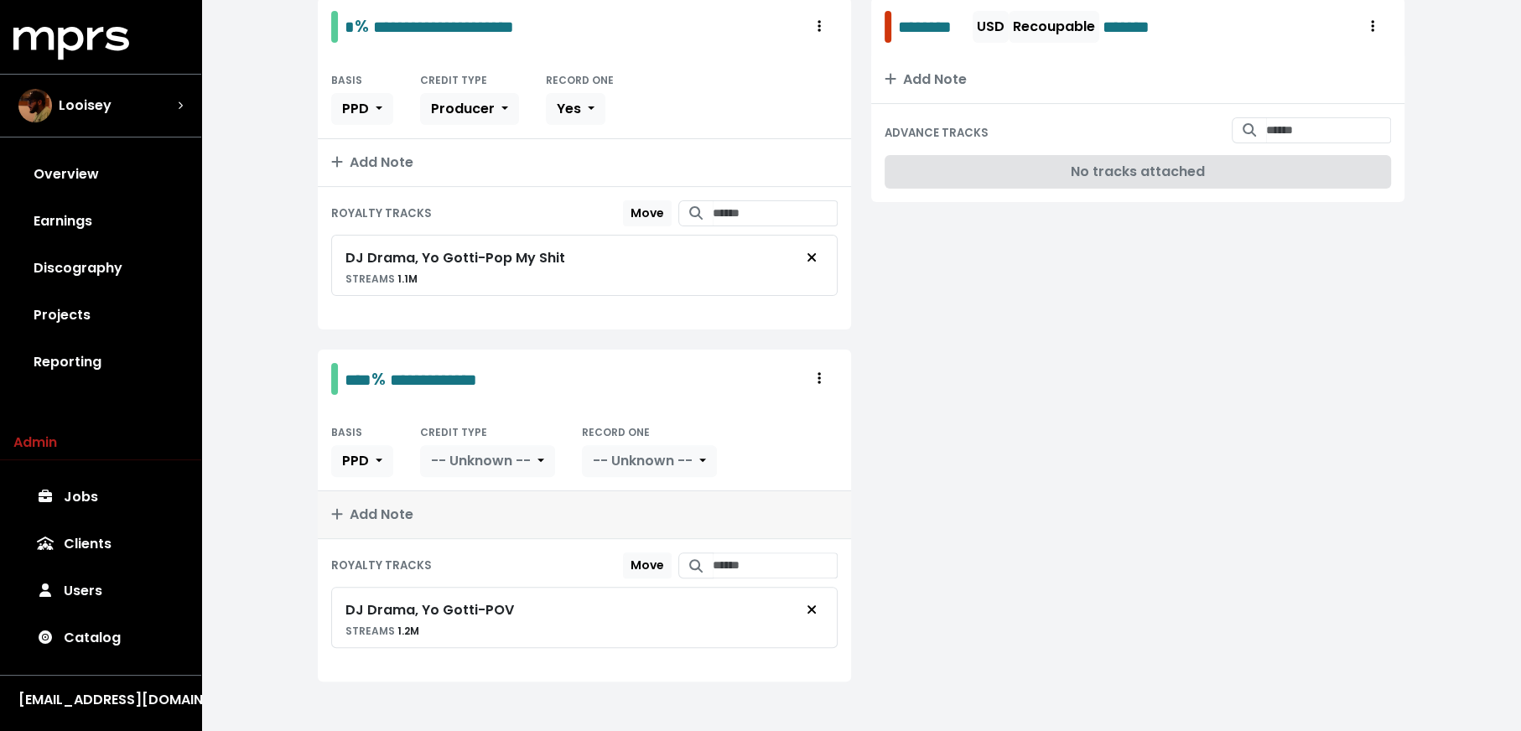
click at [555, 491] on button "Add Note" at bounding box center [584, 514] width 533 height 47
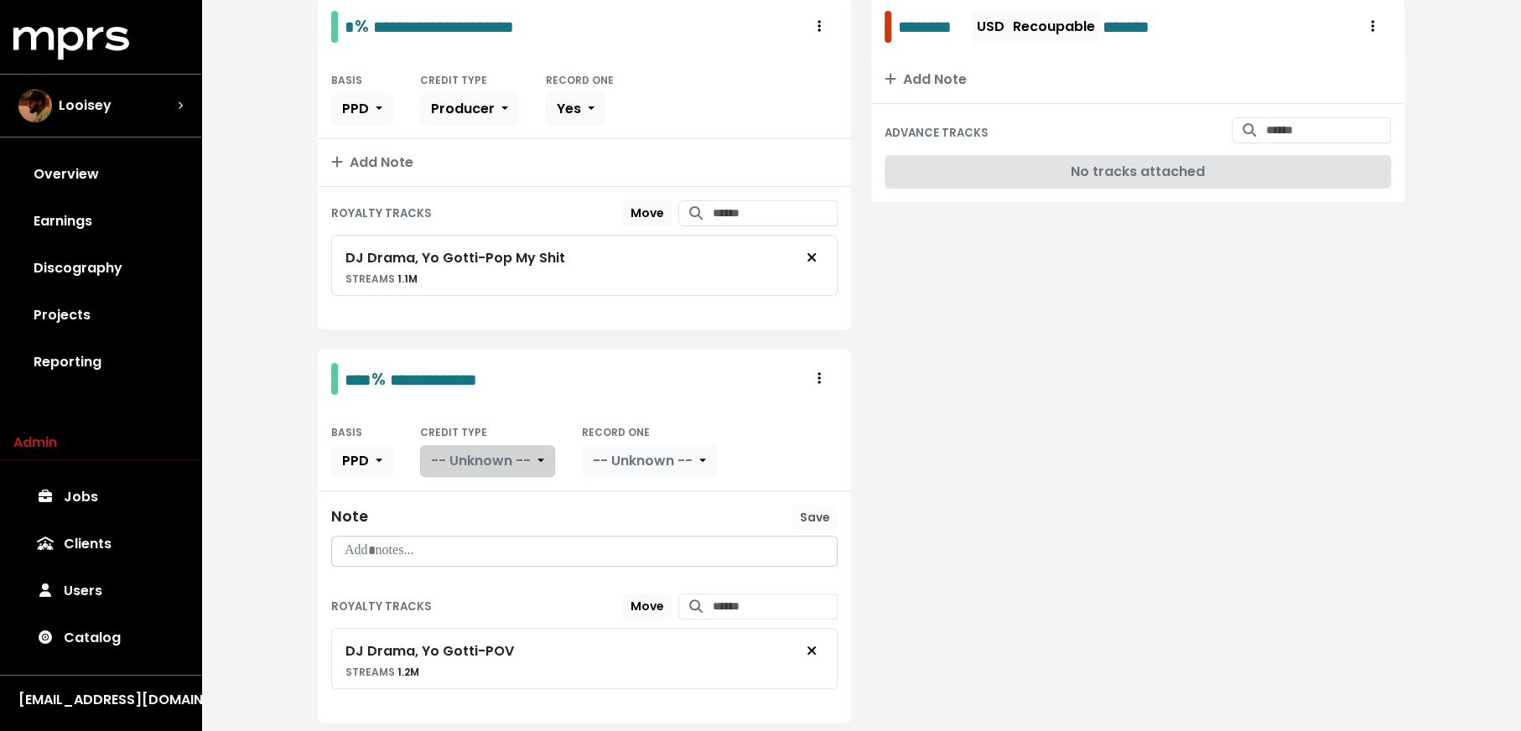
click at [534, 451] on button "-- Unknown --" at bounding box center [487, 461] width 135 height 32
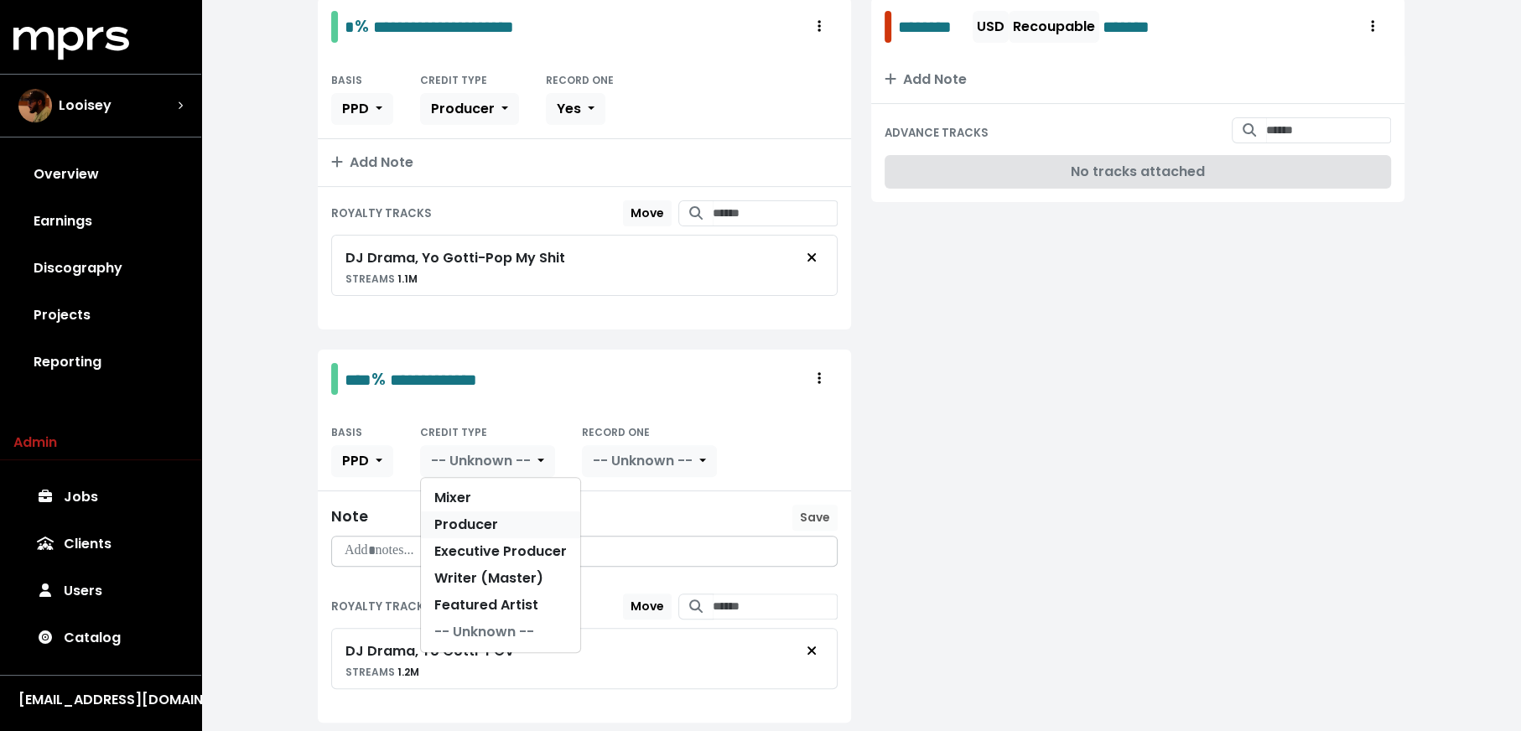
click at [523, 513] on link "Producer" at bounding box center [500, 524] width 159 height 27
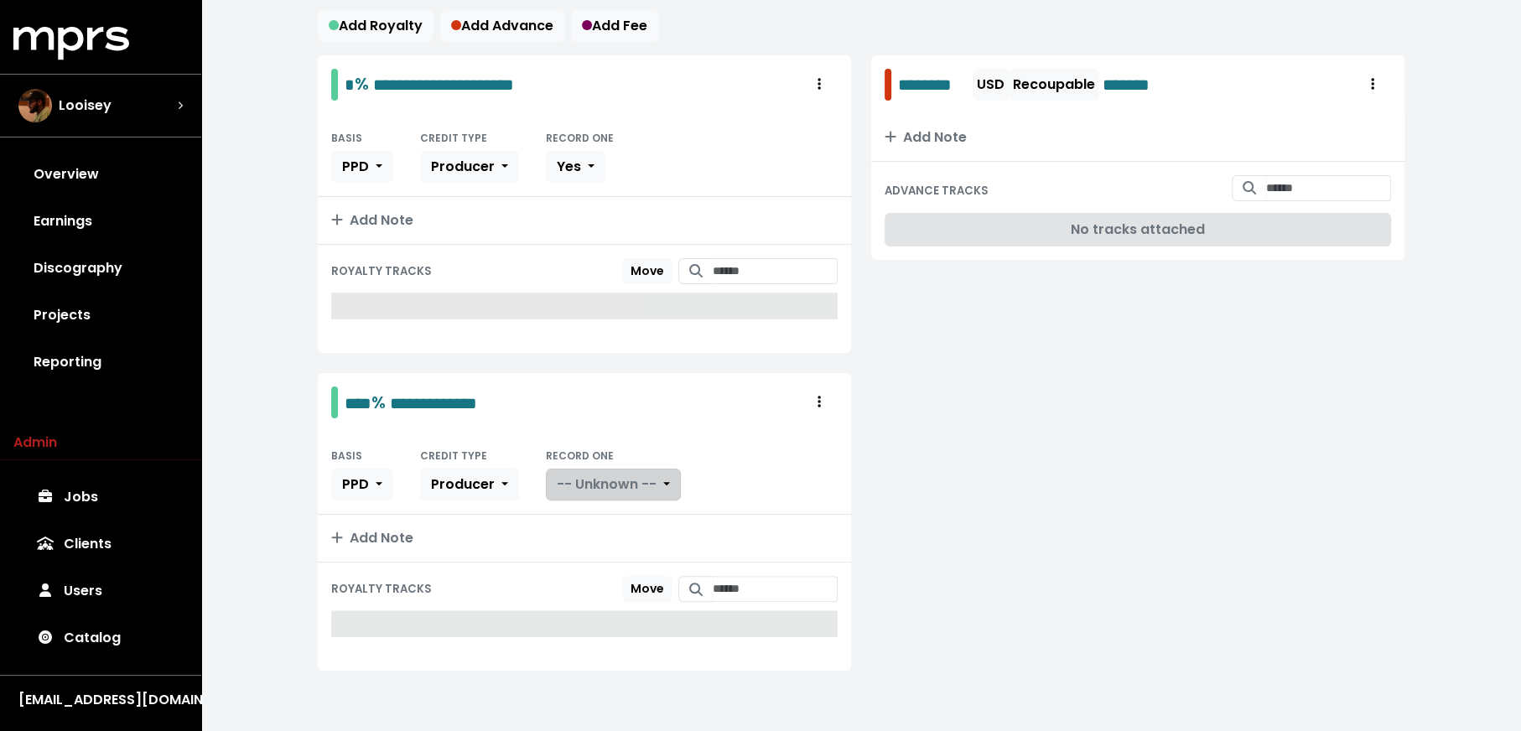
click at [615, 475] on span "-- Unknown --" at bounding box center [607, 484] width 100 height 19
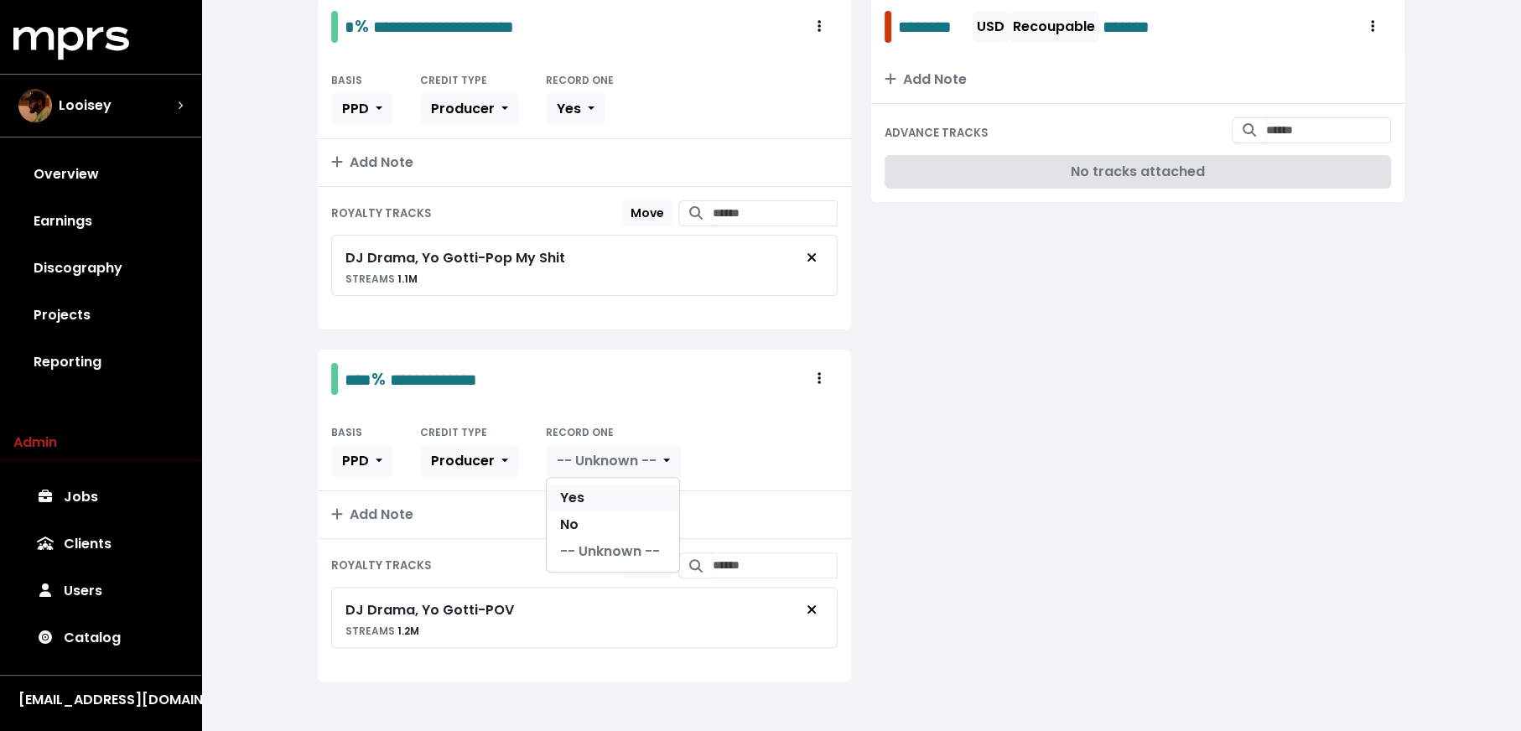
click at [610, 485] on link "Yes" at bounding box center [613, 498] width 132 height 27
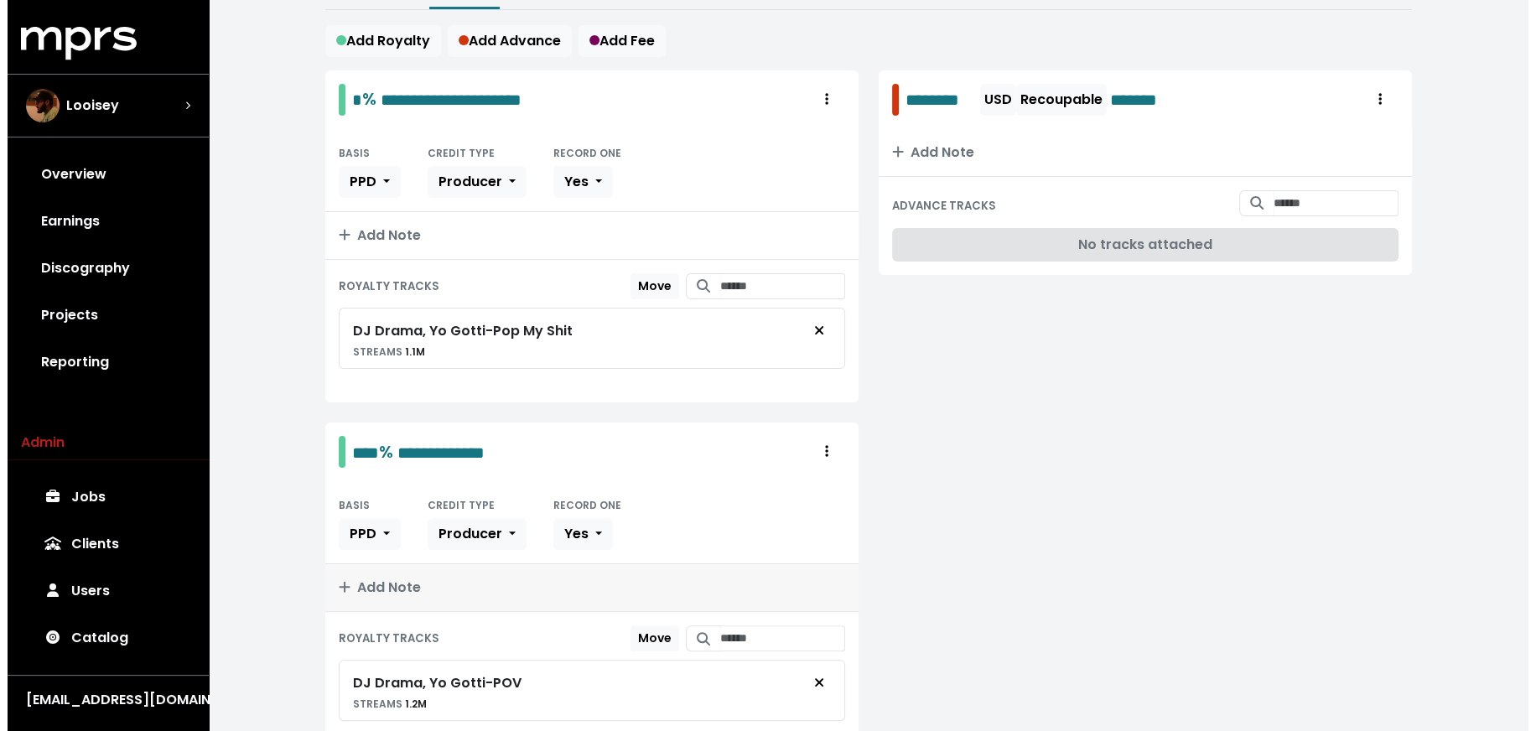
scroll to position [0, 0]
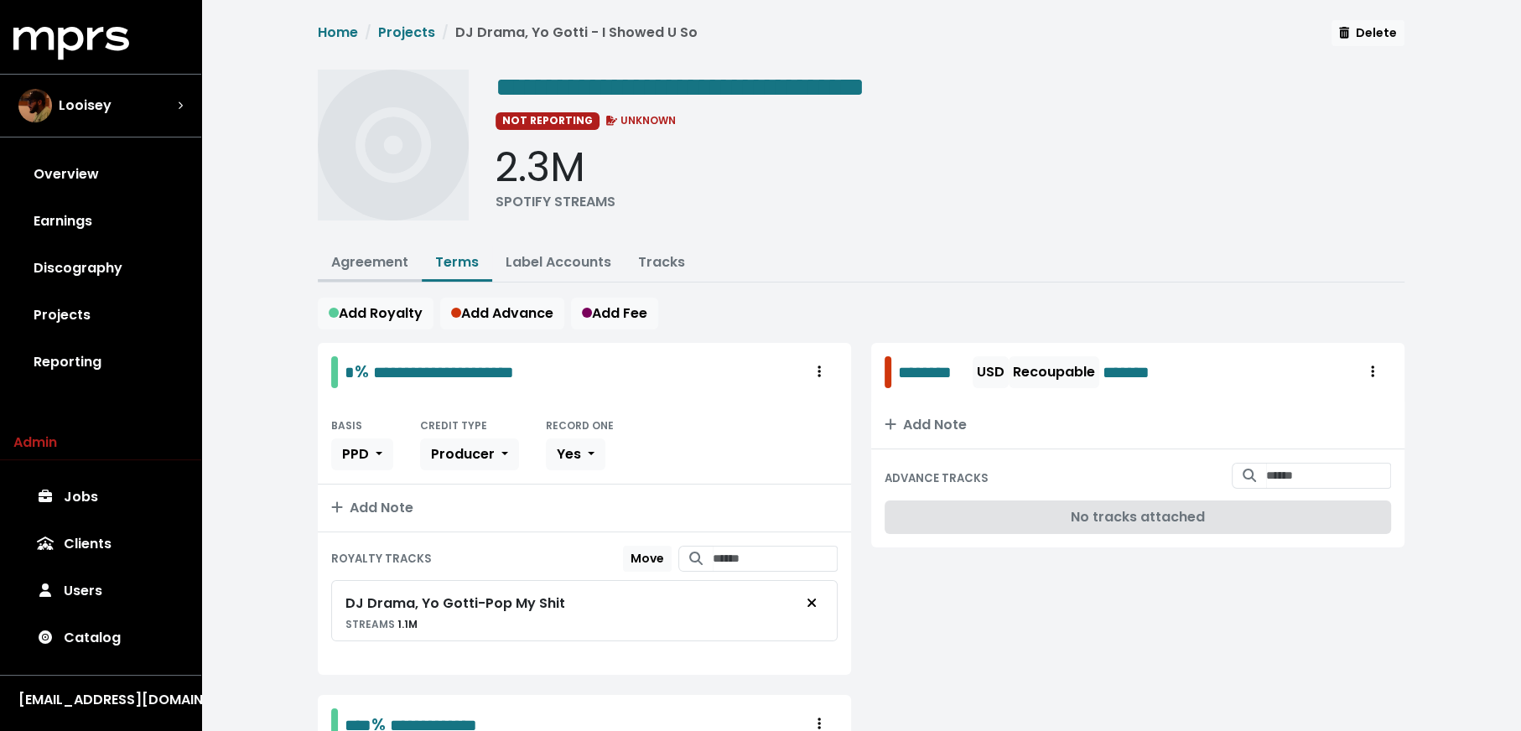
drag, startPoint x: 357, startPoint y: 251, endPoint x: 357, endPoint y: 294, distance: 43.6
click at [357, 252] on link "Agreement" at bounding box center [369, 261] width 77 height 19
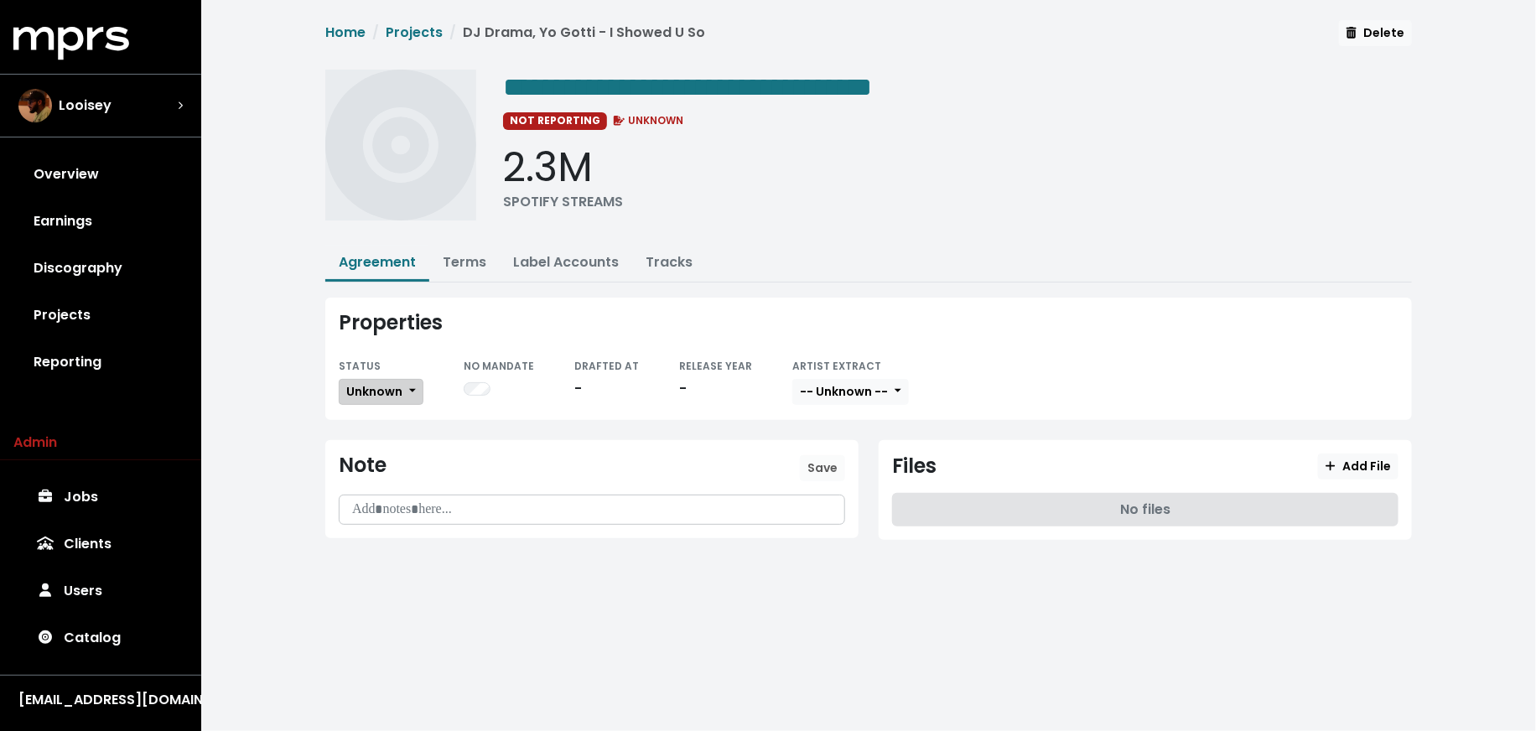
click at [366, 384] on span "Unknown" at bounding box center [374, 391] width 56 height 17
click at [407, 549] on link "Fully Executed" at bounding box center [419, 560] width 158 height 27
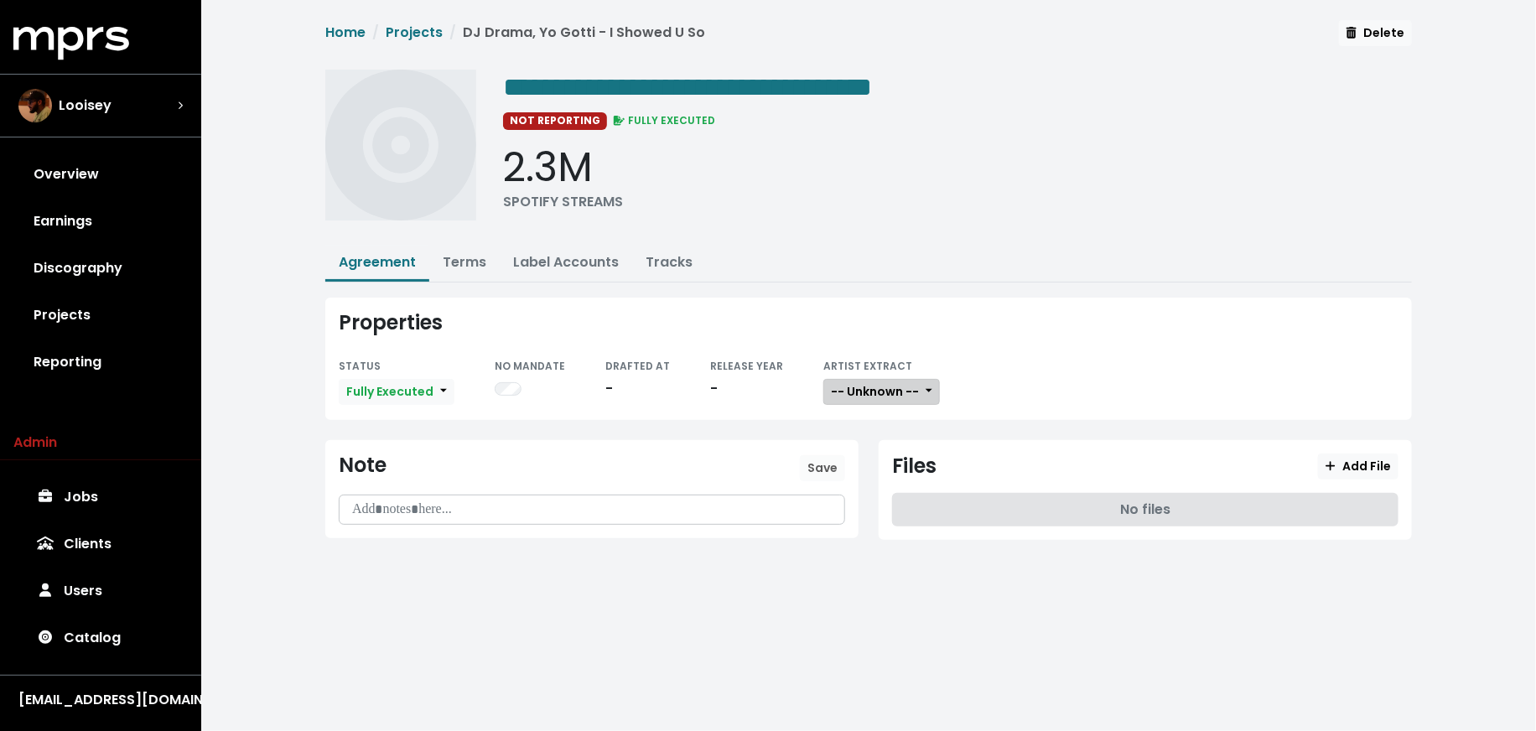
click at [853, 384] on span "-- Unknown --" at bounding box center [875, 391] width 88 height 17
click at [856, 466] on link "Not Available" at bounding box center [890, 479] width 132 height 27
click at [1362, 463] on span "Add File" at bounding box center [1358, 466] width 65 height 17
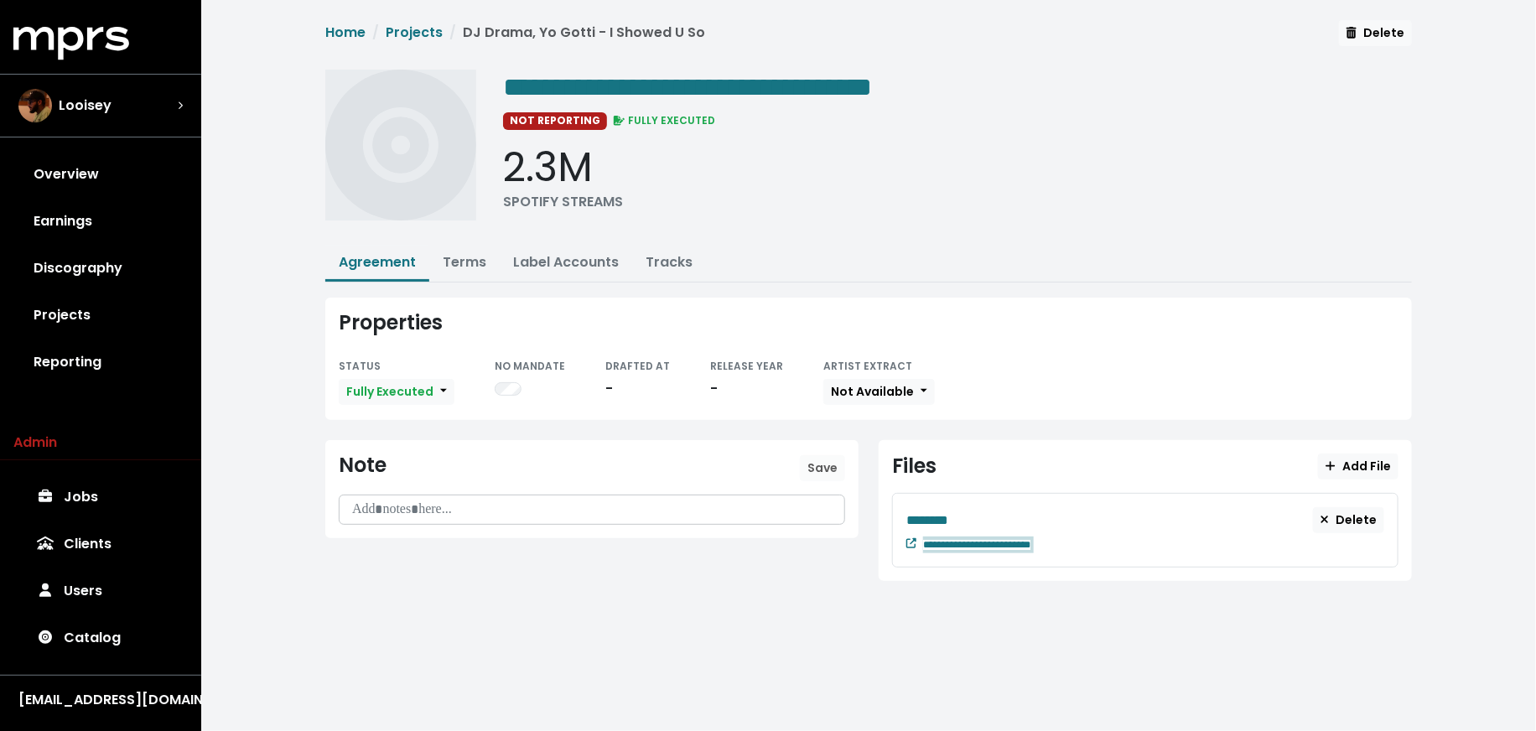
drag, startPoint x: 1348, startPoint y: 473, endPoint x: 1119, endPoint y: 557, distance: 244.6
click at [1143, 551] on div "**********" at bounding box center [1145, 530] width 506 height 75
paste span "Edit value"
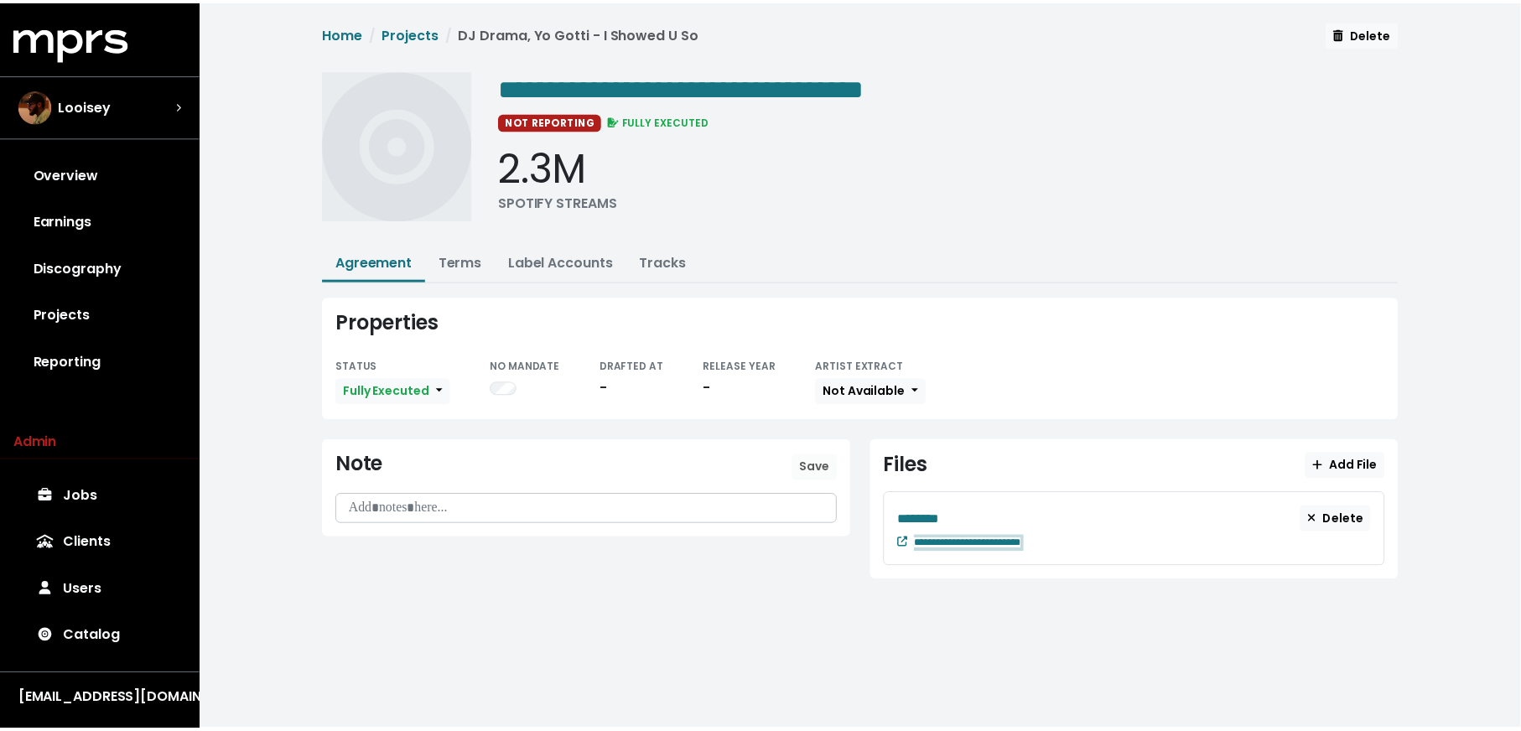
scroll to position [0, 8]
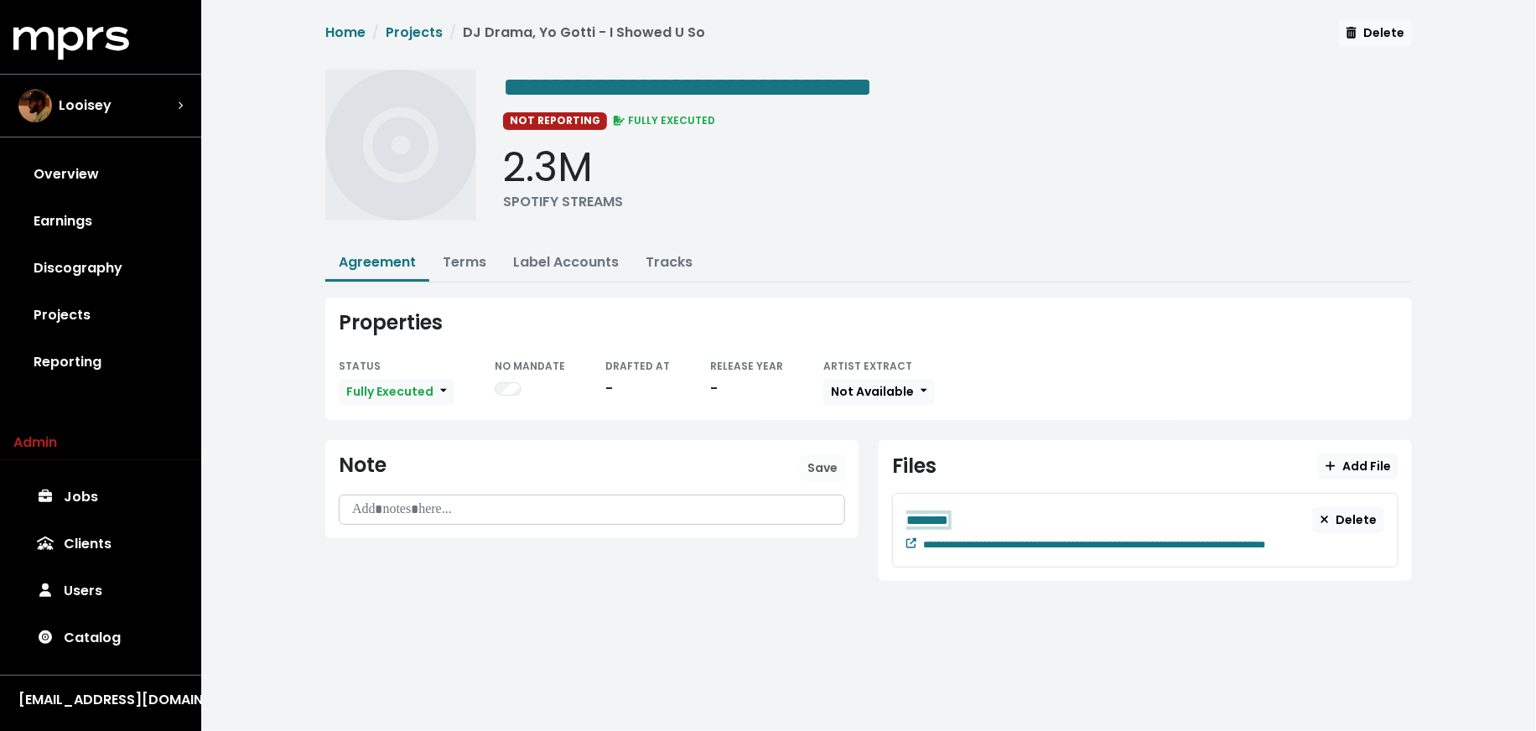
click at [985, 510] on div "********" at bounding box center [1109, 520] width 407 height 21
click at [459, 261] on link "Terms" at bounding box center [465, 261] width 44 height 19
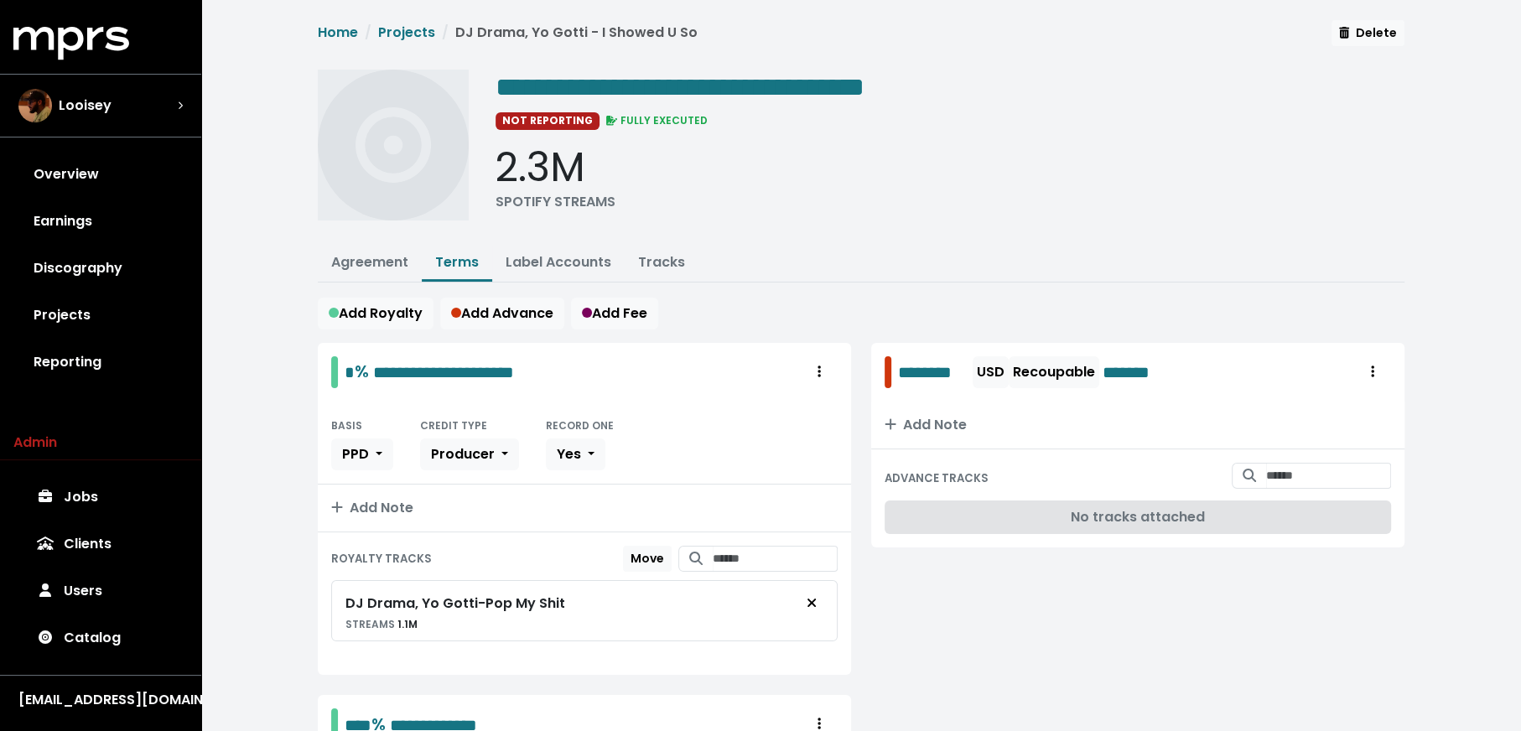
click at [757, 104] on div "**********" at bounding box center [950, 151] width 909 height 163
click at [773, 90] on span "**********" at bounding box center [680, 87] width 369 height 27
click at [780, 90] on span "**********" at bounding box center [680, 87] width 369 height 27
click at [86, 258] on link "Discography" at bounding box center [100, 268] width 174 height 47
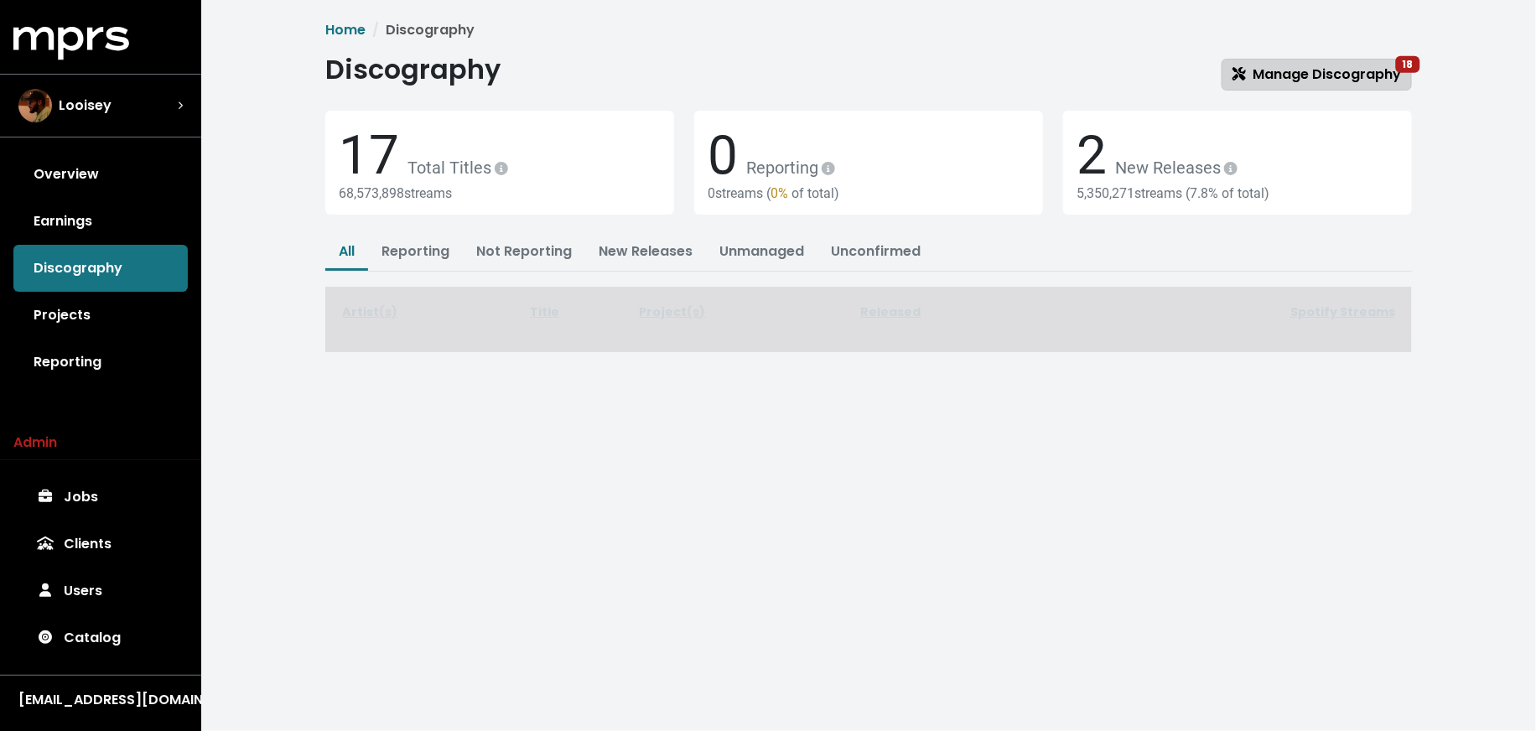
click at [1316, 66] on span "Manage Discography 18" at bounding box center [1317, 74] width 169 height 19
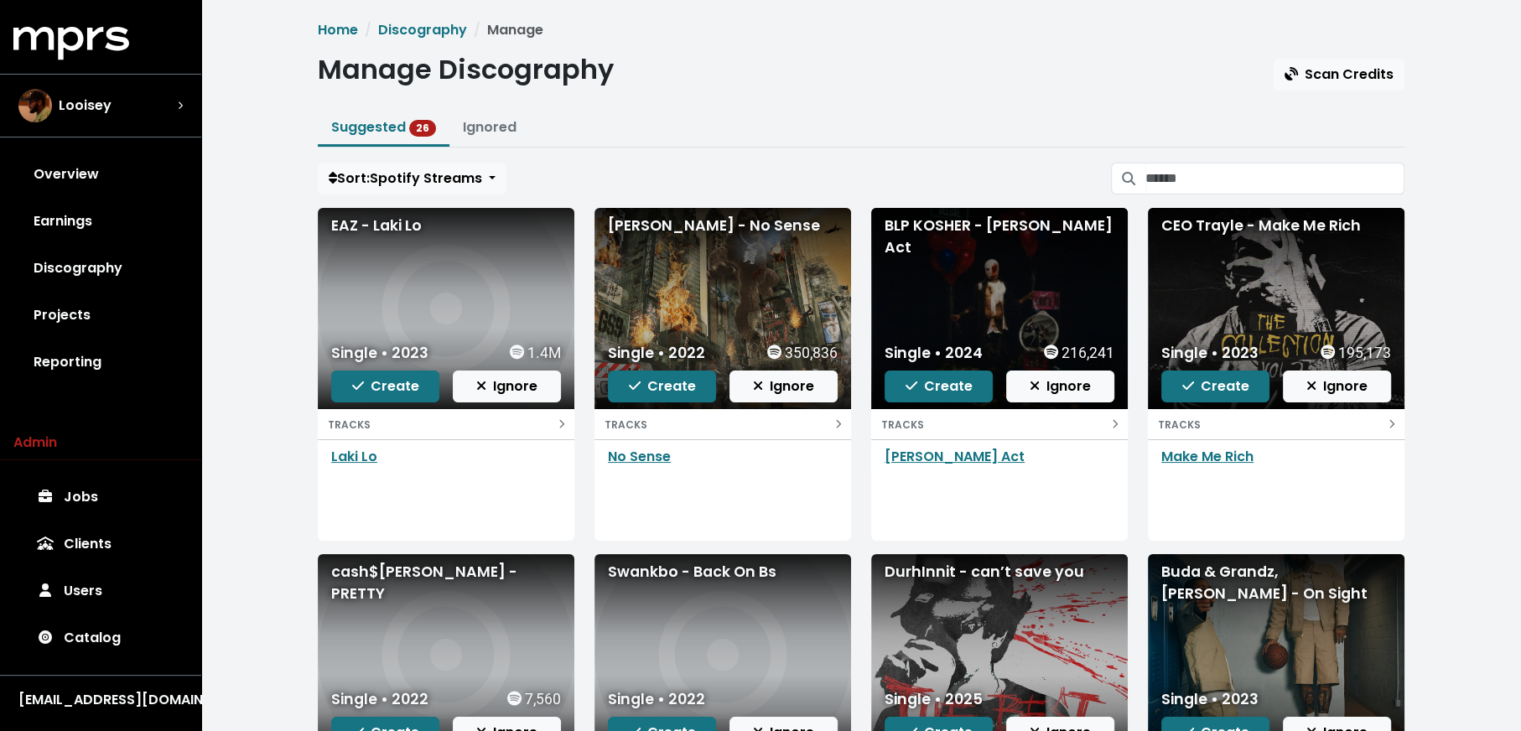
click at [1283, 156] on div "Home Discography Manage Manage Discography Scan Credits Suggested 26 Ignored So…" at bounding box center [861, 490] width 1107 height 941
click at [1272, 177] on input "Search suggested projects" at bounding box center [1274, 179] width 259 height 32
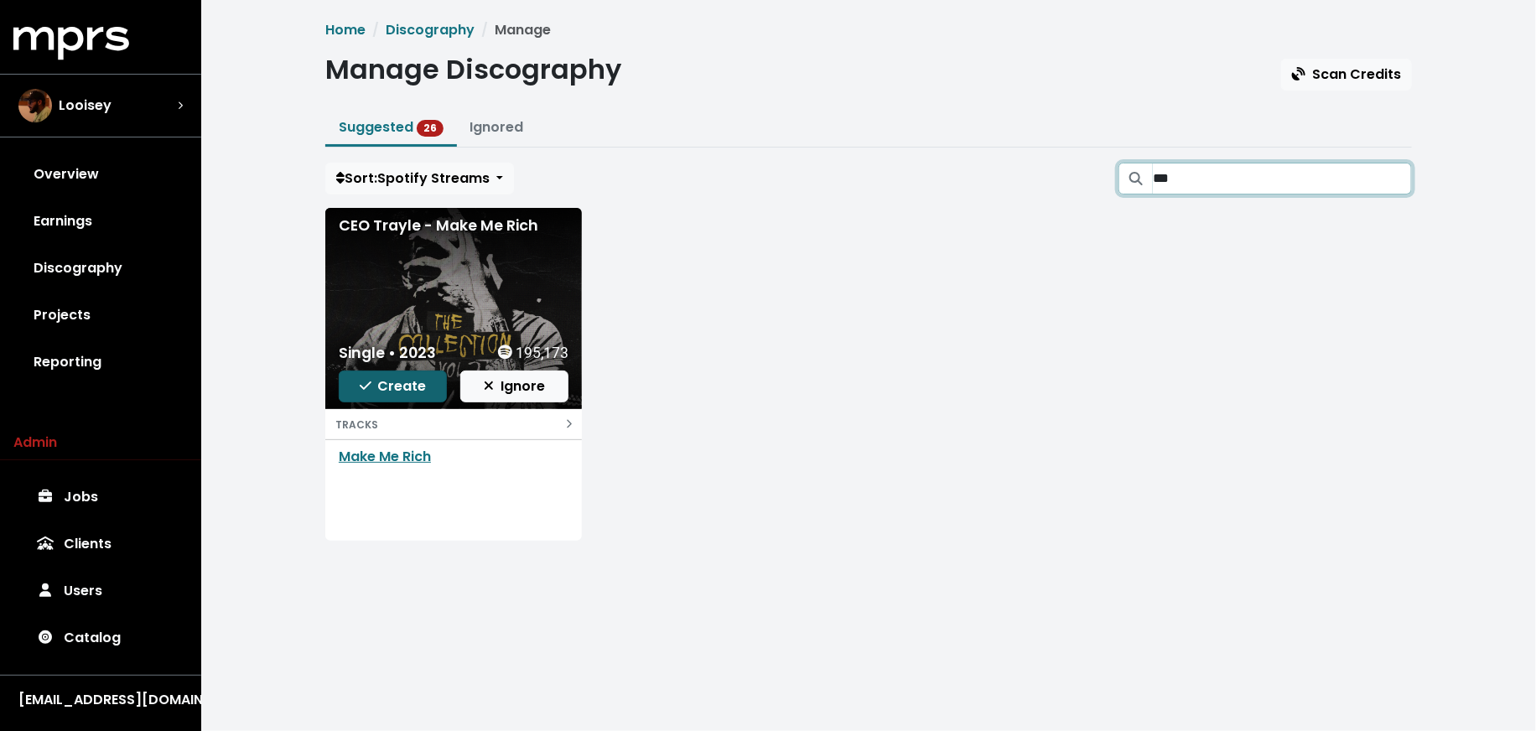
type input "***"
click at [410, 388] on span "Create" at bounding box center [393, 385] width 67 height 19
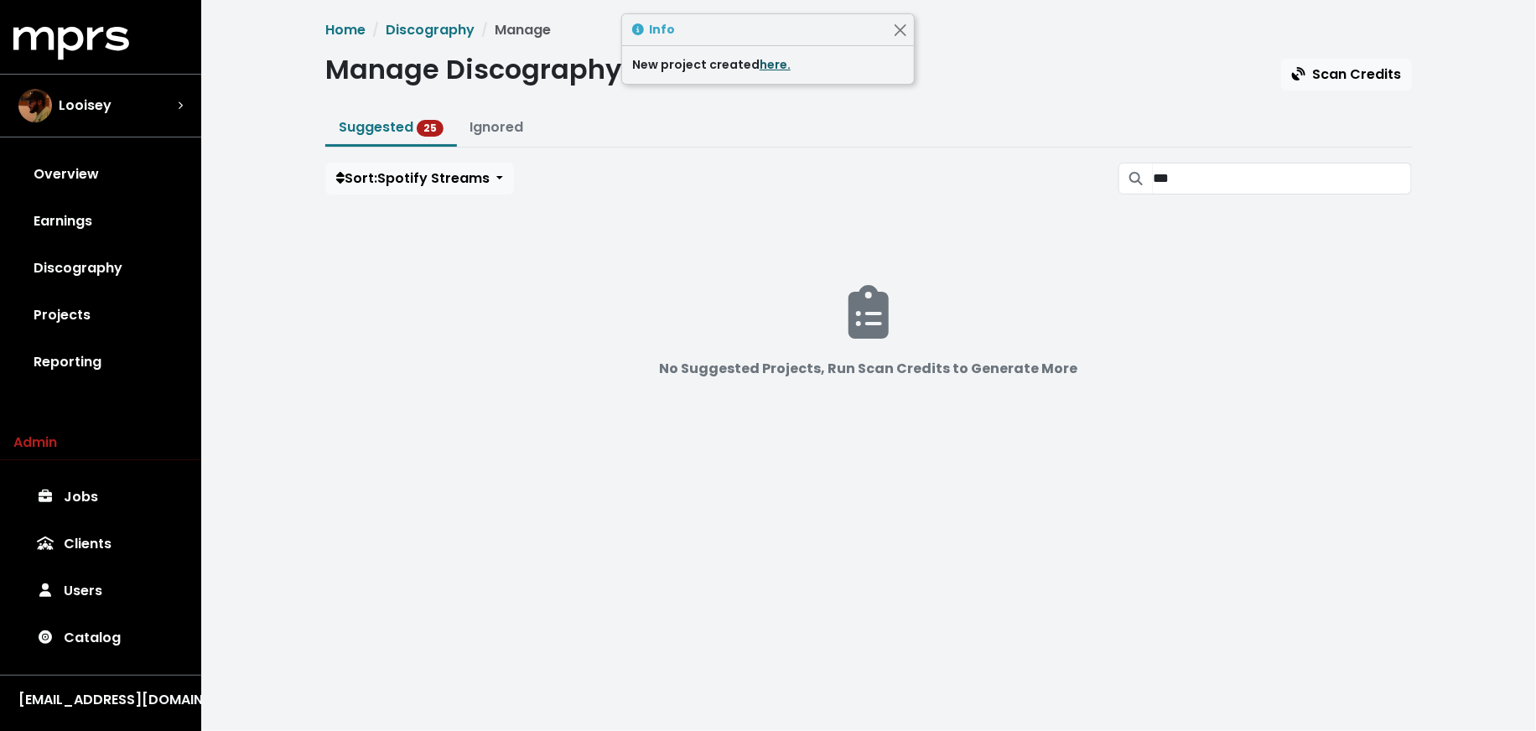
click at [780, 69] on link "here." at bounding box center [775, 64] width 31 height 17
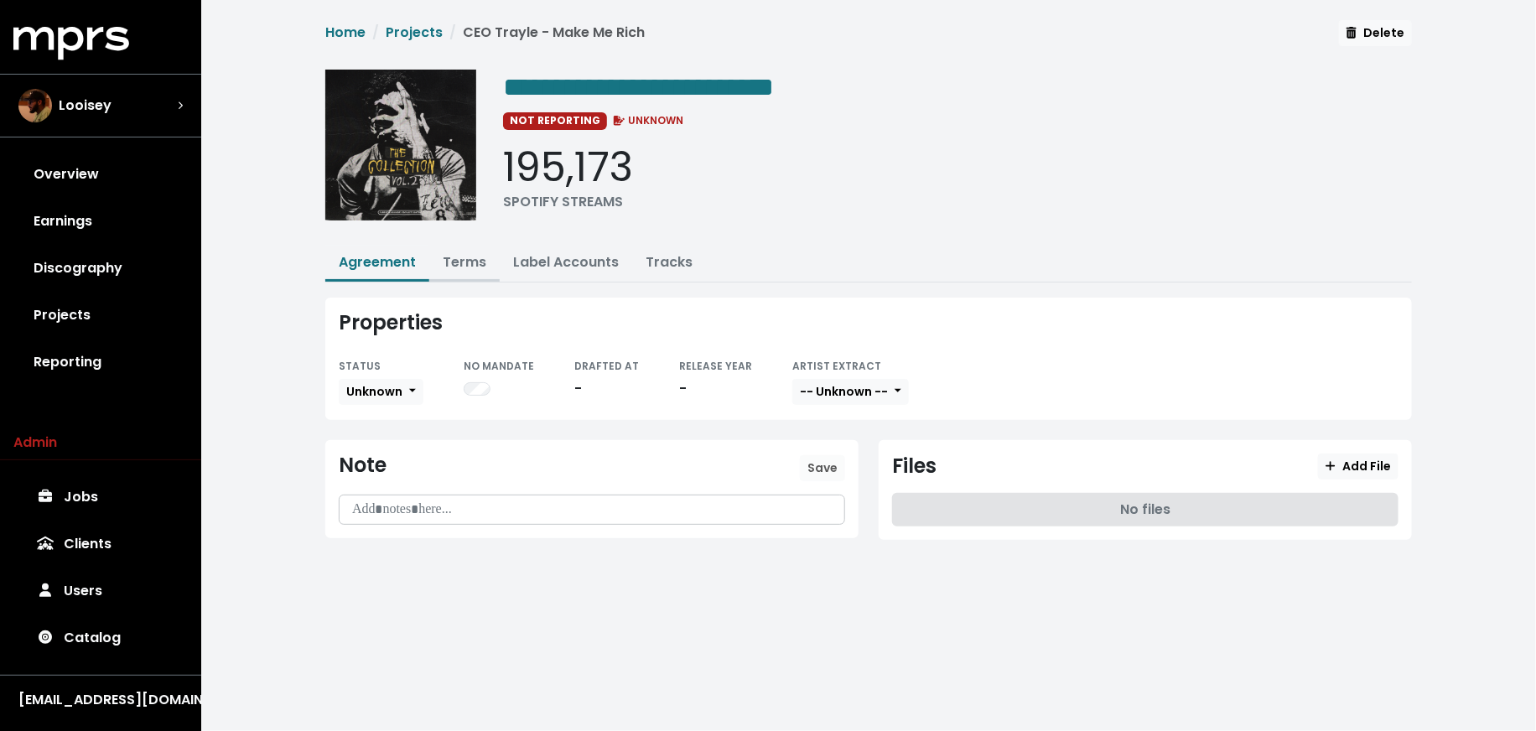
click at [472, 262] on link "Terms" at bounding box center [465, 261] width 44 height 19
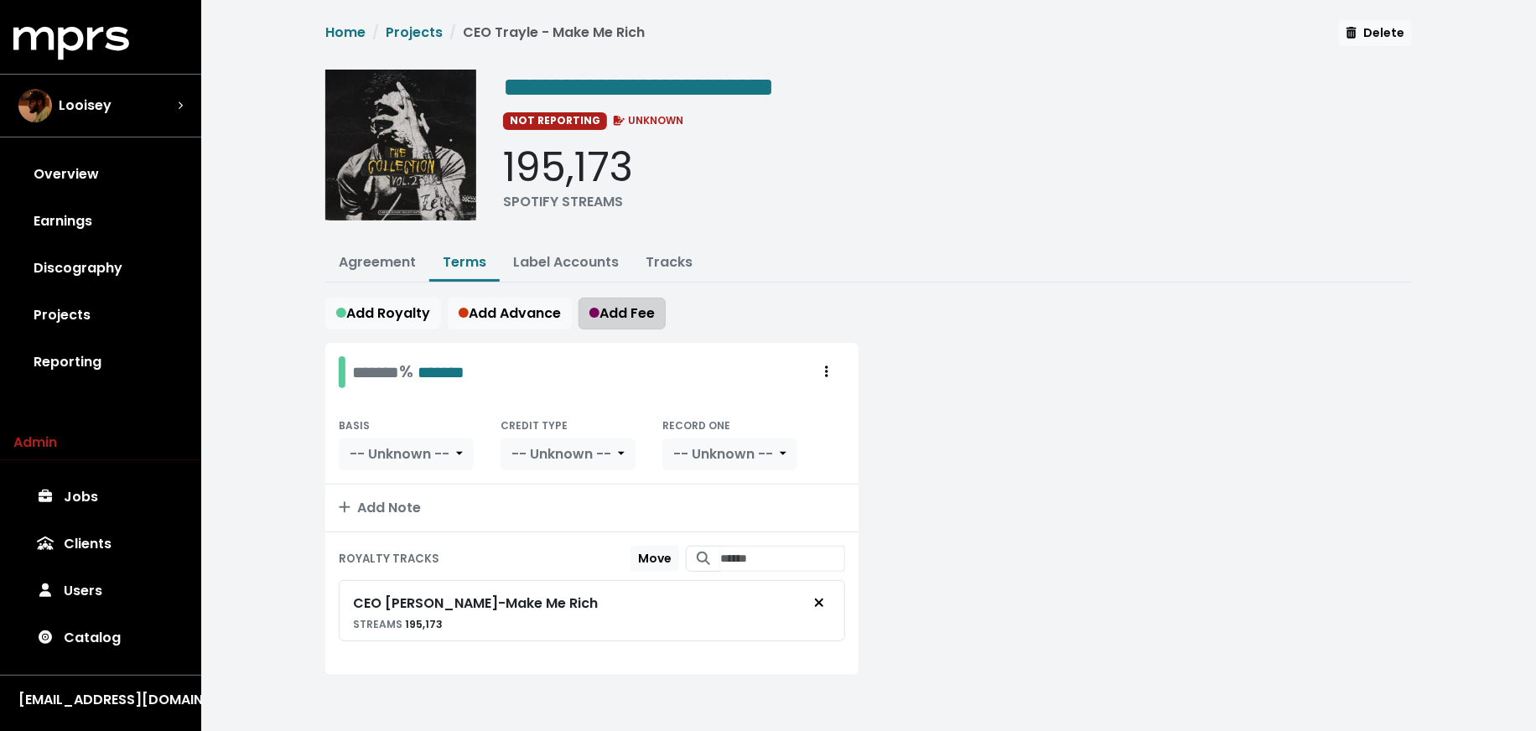
click at [619, 307] on span "Add Fee" at bounding box center [621, 313] width 65 height 19
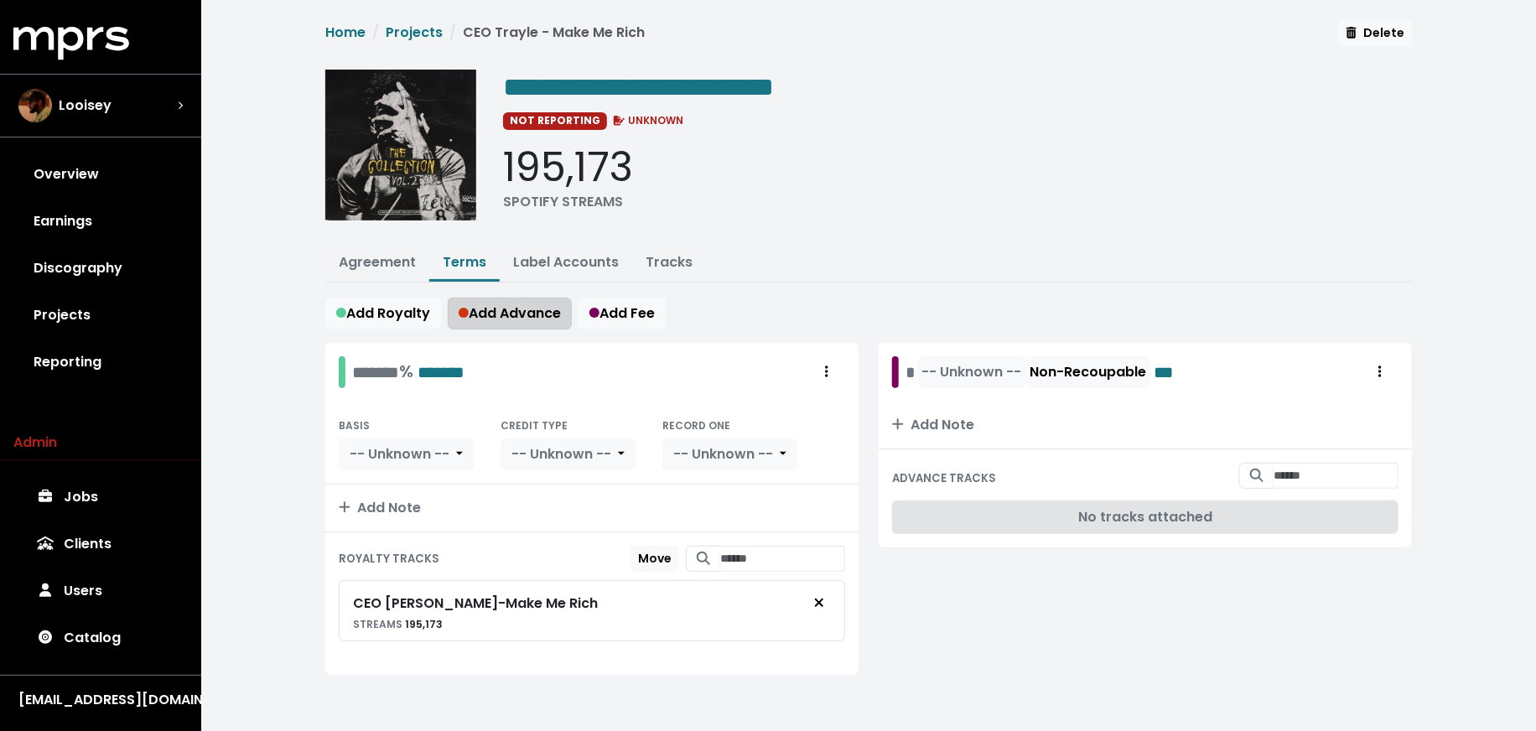
click at [521, 314] on span "Add Advance" at bounding box center [510, 313] width 102 height 19
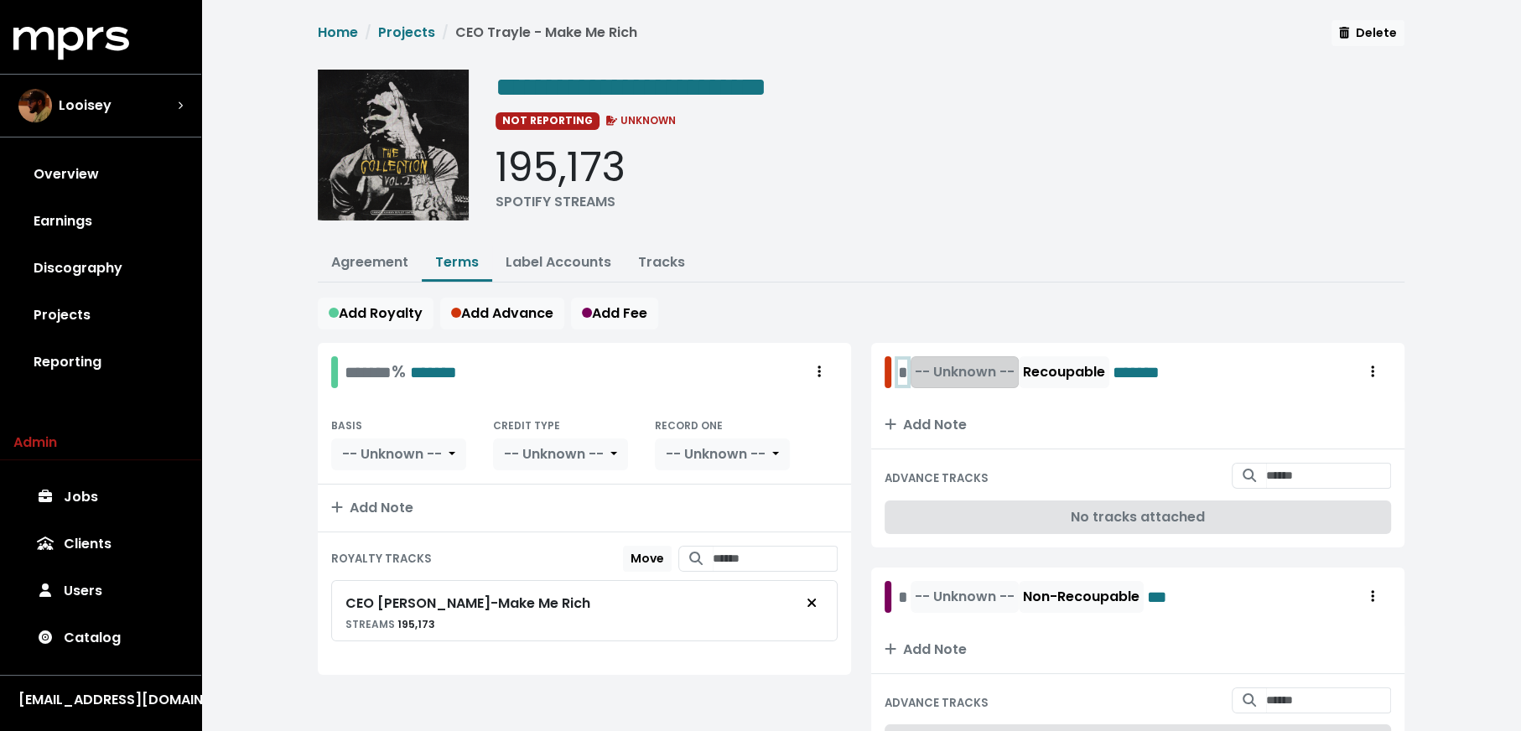
click at [902, 369] on div "* -- Unknown -- Recoupable *******" at bounding box center [1043, 372] width 291 height 32
click at [906, 595] on div "* -- Unknown -- Non-Recoupable ***" at bounding box center [1037, 597] width 278 height 32
click at [967, 357] on button "-- Unknown --" at bounding box center [986, 372] width 108 height 32
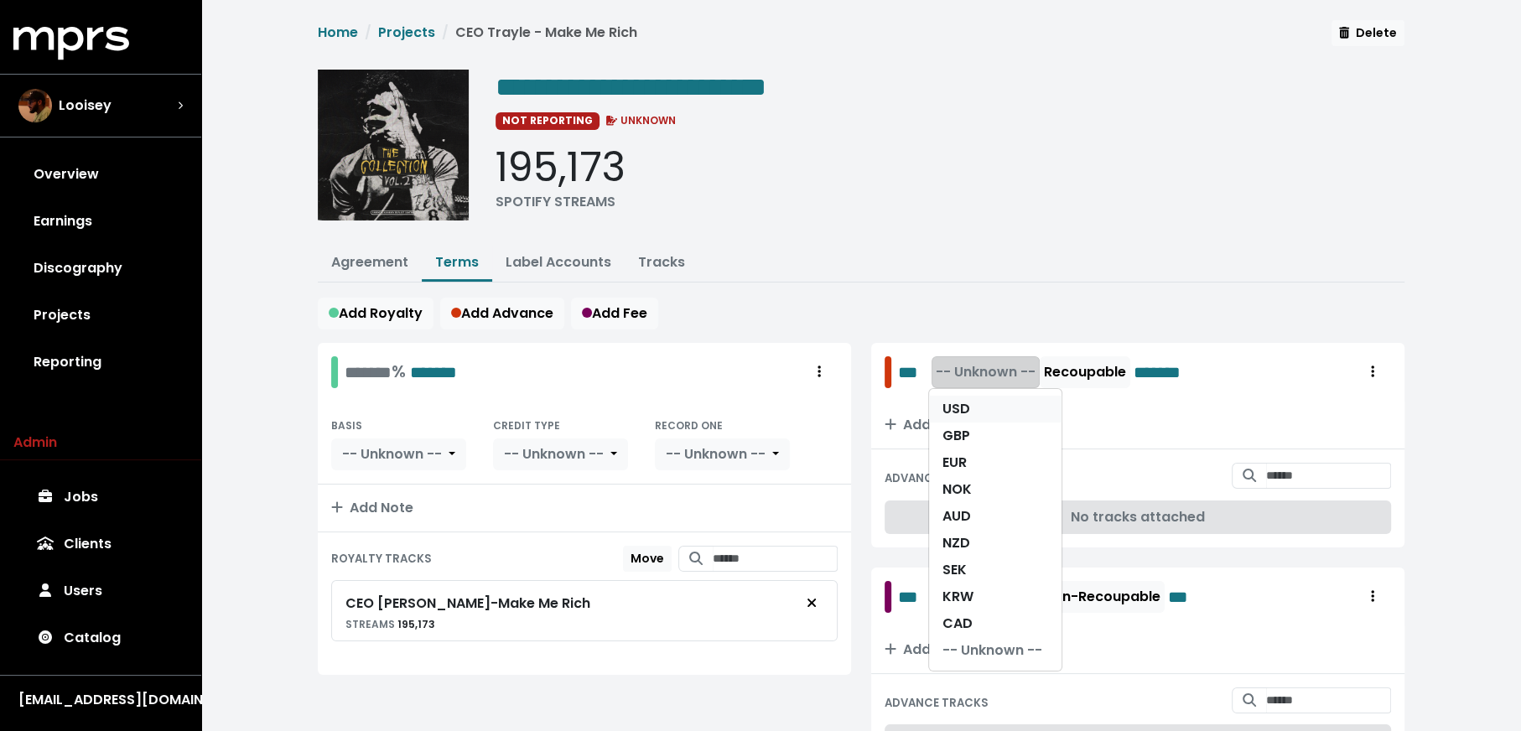
click at [971, 398] on link "USD" at bounding box center [995, 409] width 132 height 27
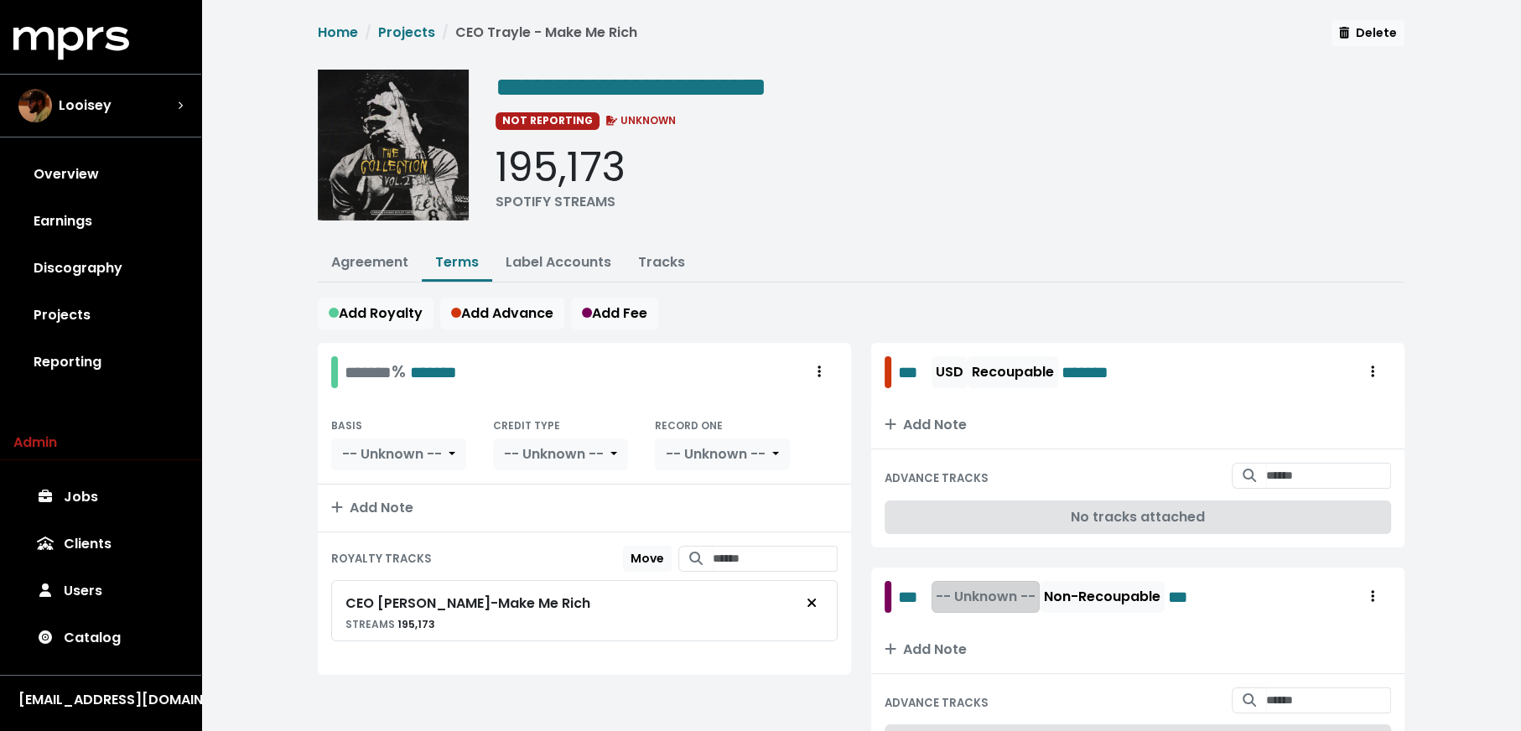
click at [963, 596] on span "-- Unknown --" at bounding box center [986, 596] width 100 height 19
click at [969, 629] on link "USD" at bounding box center [995, 633] width 132 height 27
click at [349, 373] on div "******* % *******" at bounding box center [401, 372] width 112 height 26
click at [214, 425] on div "**********" at bounding box center [861, 416] width 1320 height 832
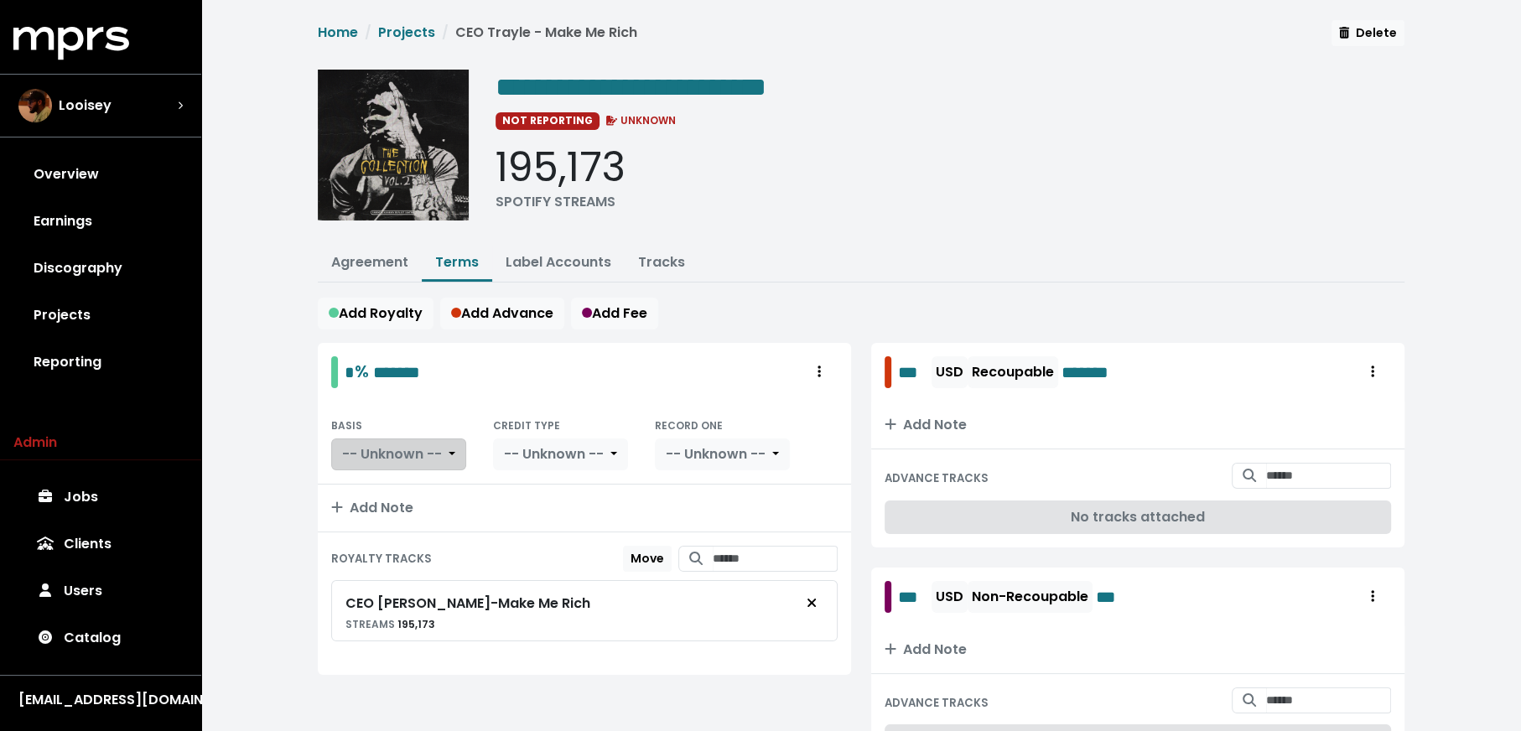
click at [417, 458] on span "-- Unknown --" at bounding box center [392, 453] width 100 height 19
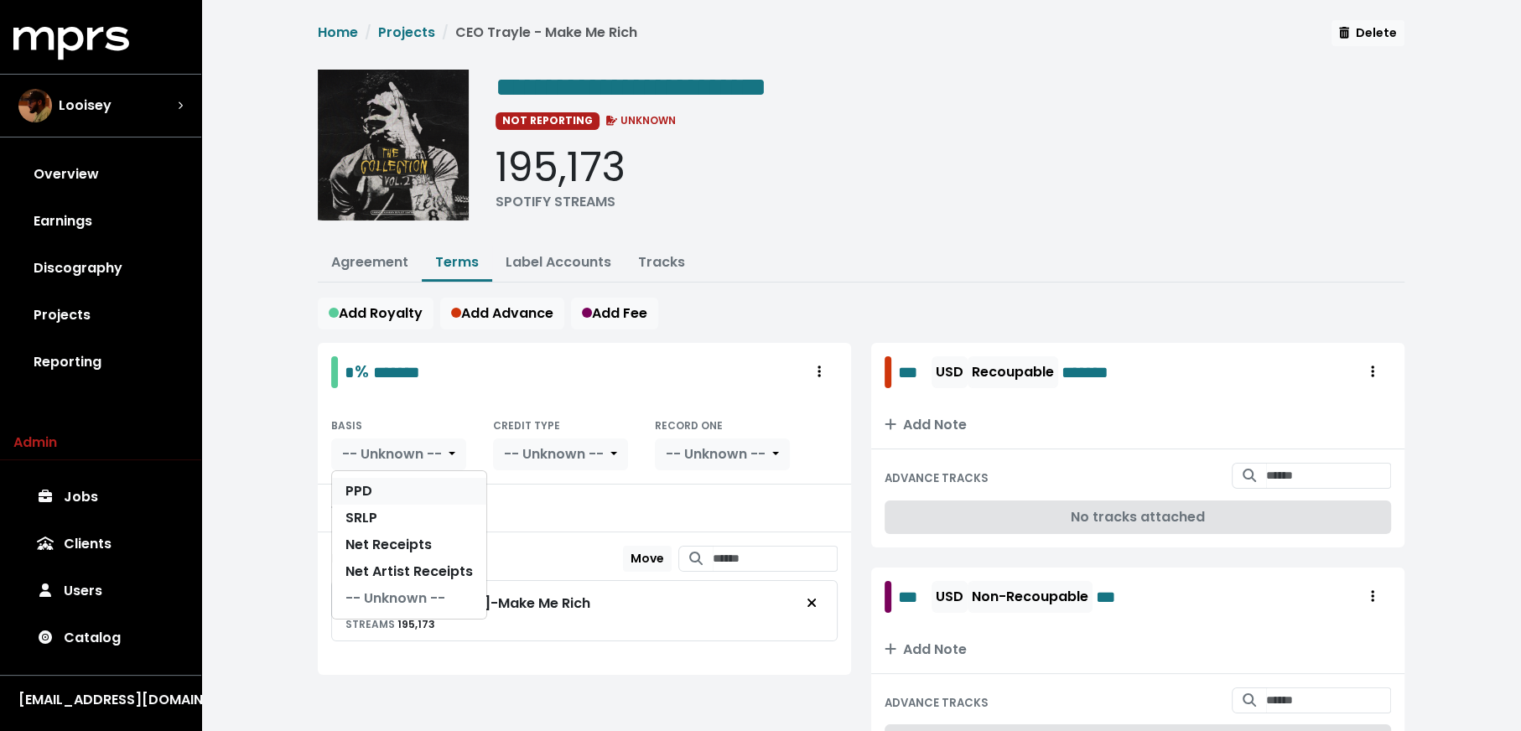
click at [418, 497] on link "PPD" at bounding box center [409, 491] width 154 height 27
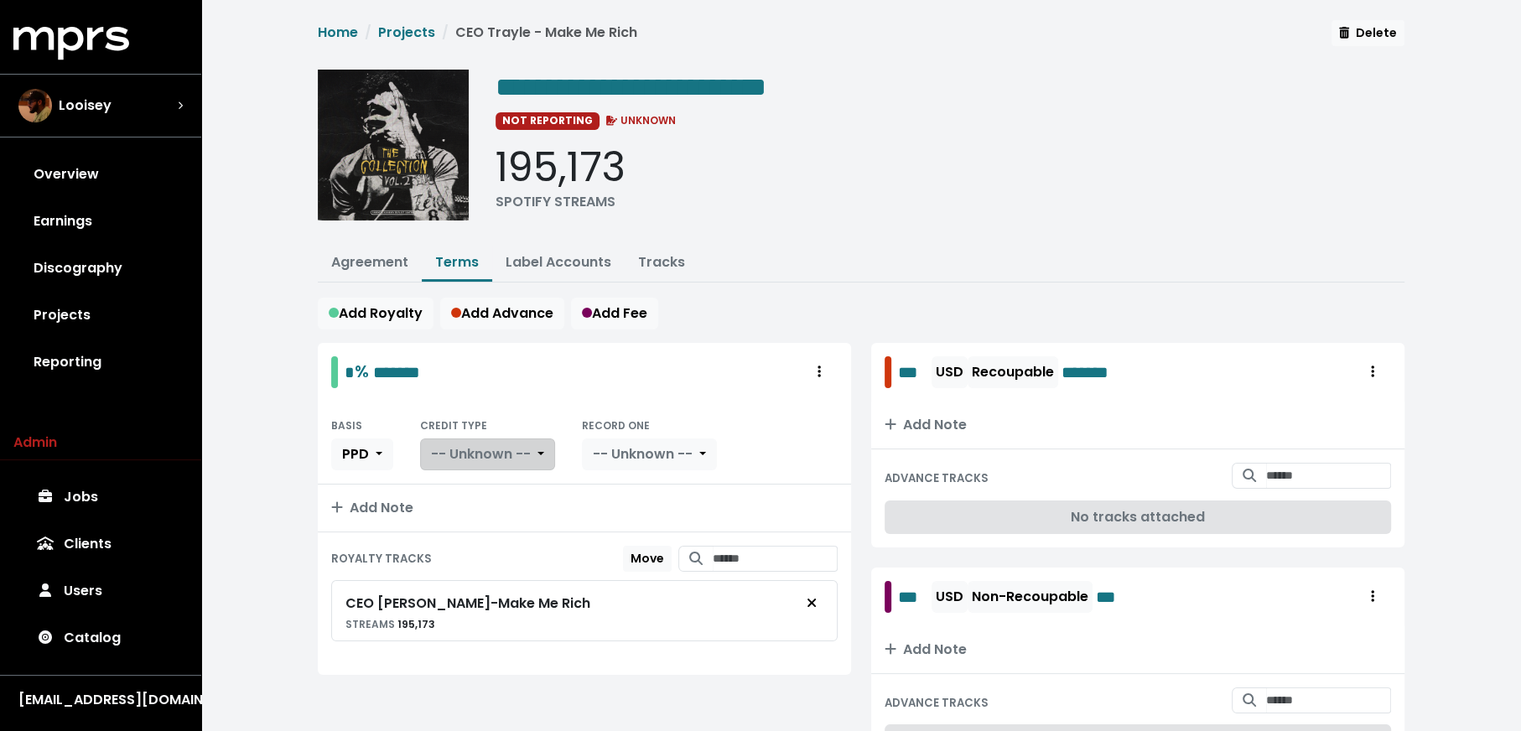
click at [510, 459] on button "-- Unknown --" at bounding box center [487, 455] width 135 height 32
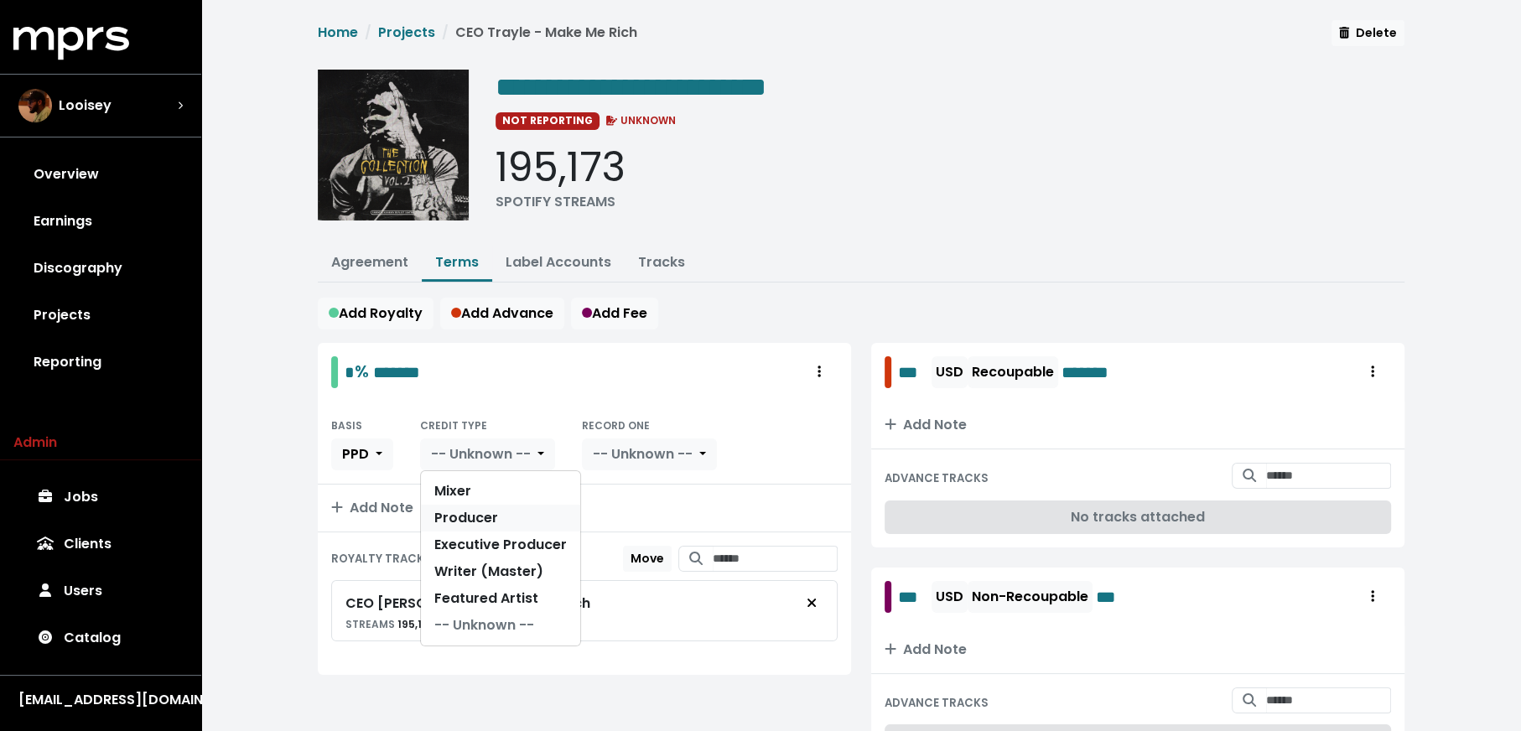
click at [510, 506] on link "Producer" at bounding box center [500, 518] width 159 height 27
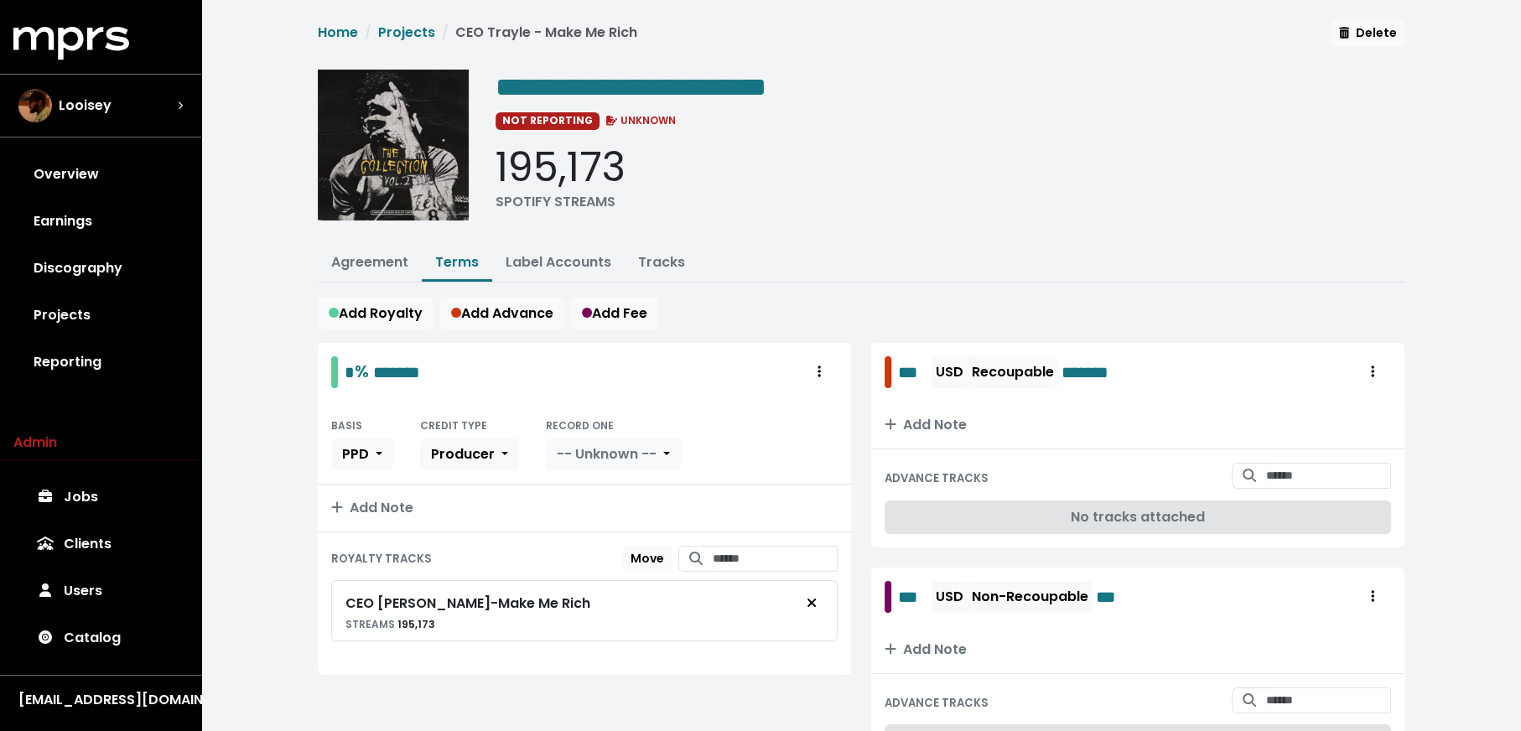
click at [602, 448] on span "-- Unknown --" at bounding box center [607, 453] width 100 height 19
click at [602, 485] on link "Yes" at bounding box center [613, 491] width 132 height 27
click at [384, 273] on button "Agreement" at bounding box center [370, 264] width 104 height 36
click at [386, 254] on link "Agreement" at bounding box center [369, 261] width 77 height 19
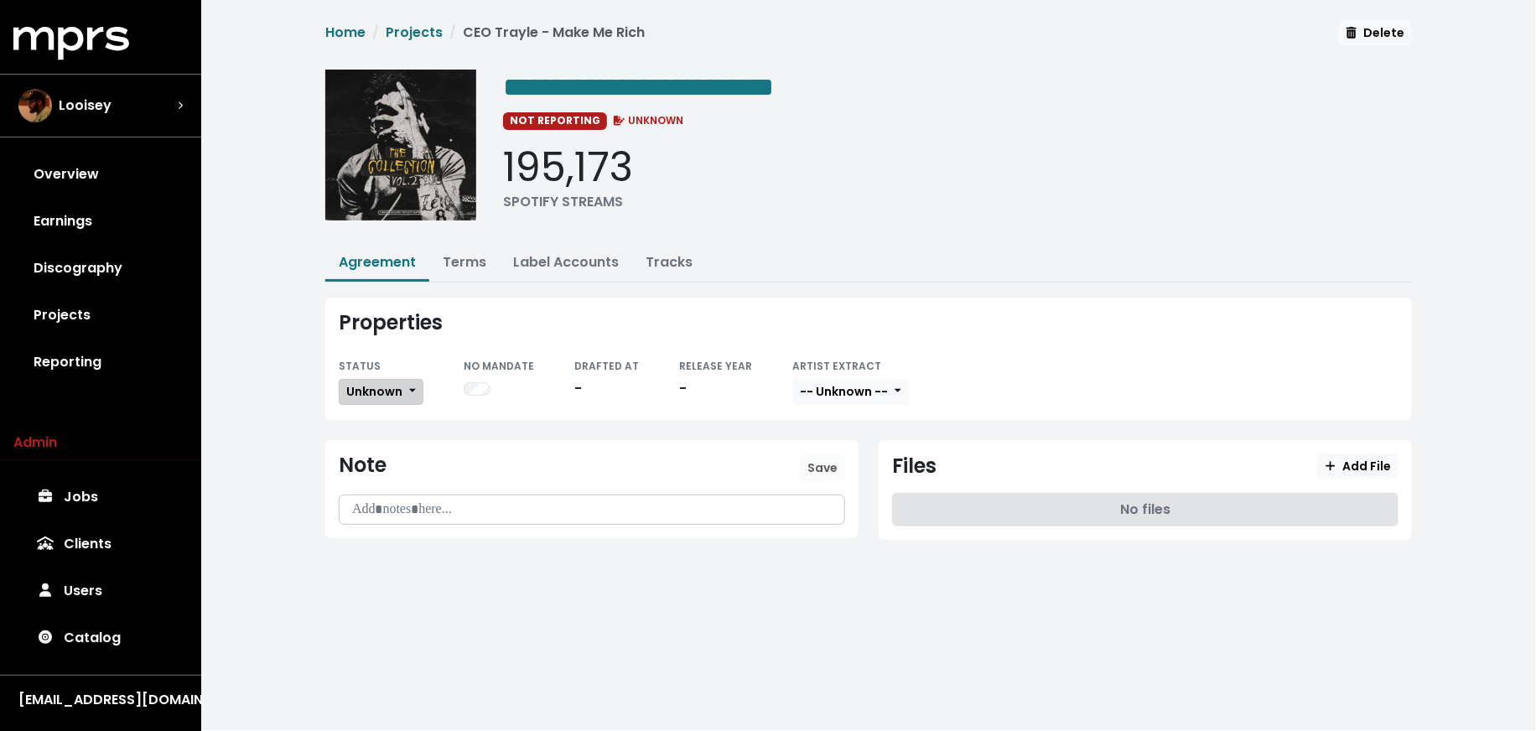
click at [397, 384] on span "Unknown" at bounding box center [374, 391] width 56 height 17
click at [398, 557] on link "Fully Executed" at bounding box center [419, 560] width 158 height 27
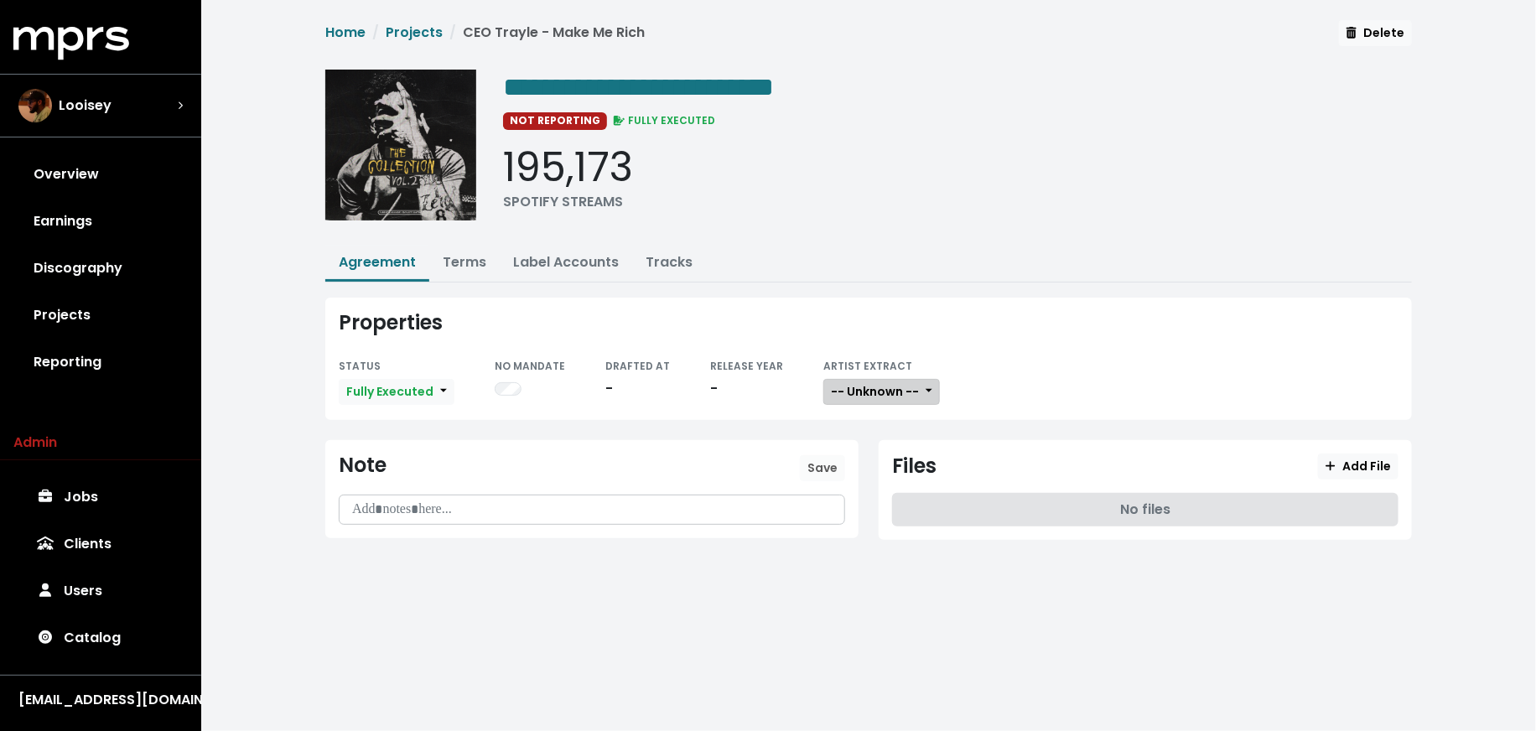
click at [865, 383] on span "-- Unknown --" at bounding box center [875, 391] width 88 height 17
click at [881, 483] on link "Not Available" at bounding box center [890, 479] width 132 height 27
click at [1300, 467] on div "Files Add File" at bounding box center [1145, 467] width 506 height 26
click at [1366, 458] on span "Add File" at bounding box center [1358, 466] width 65 height 17
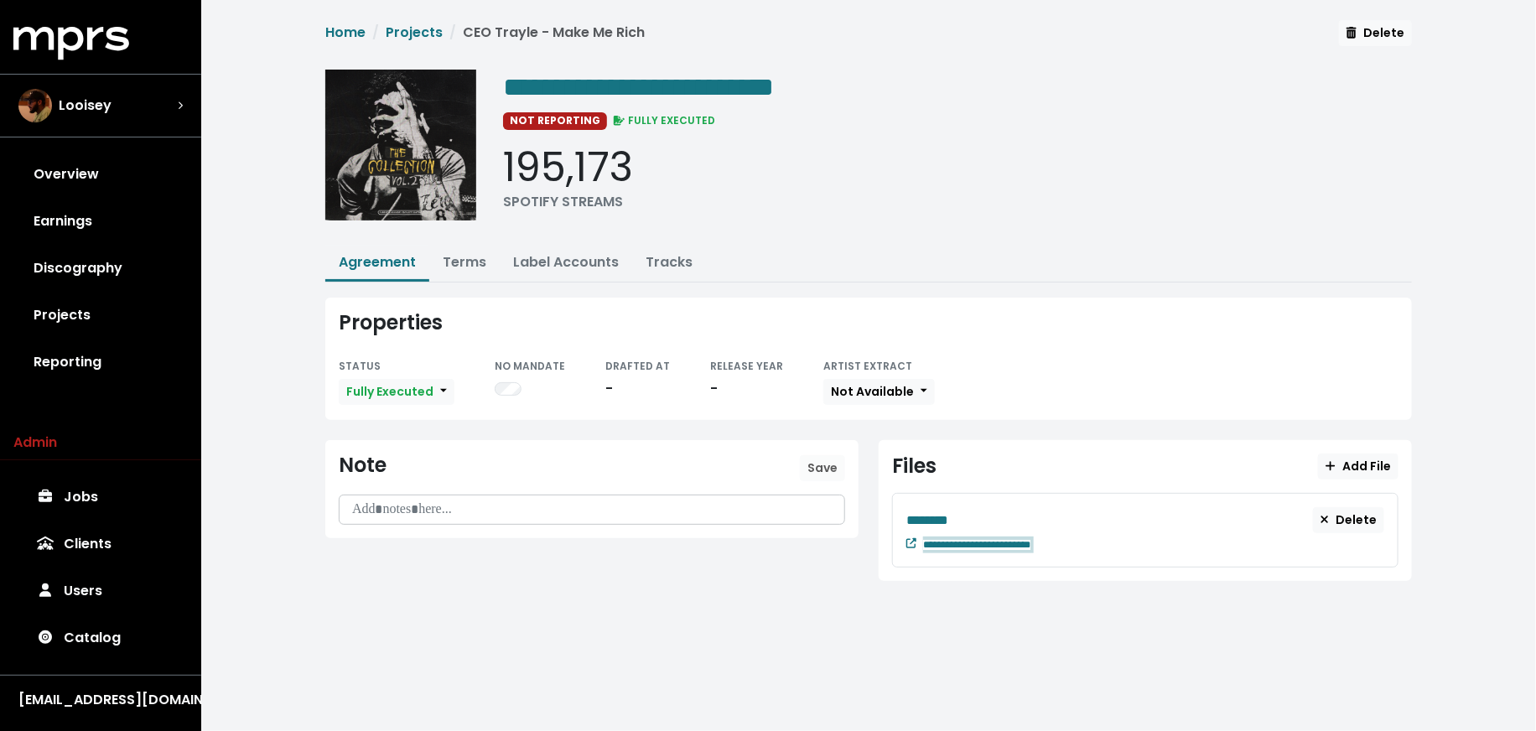
click at [1099, 537] on div "**********" at bounding box center [1153, 543] width 461 height 20
paste span "Edit value"
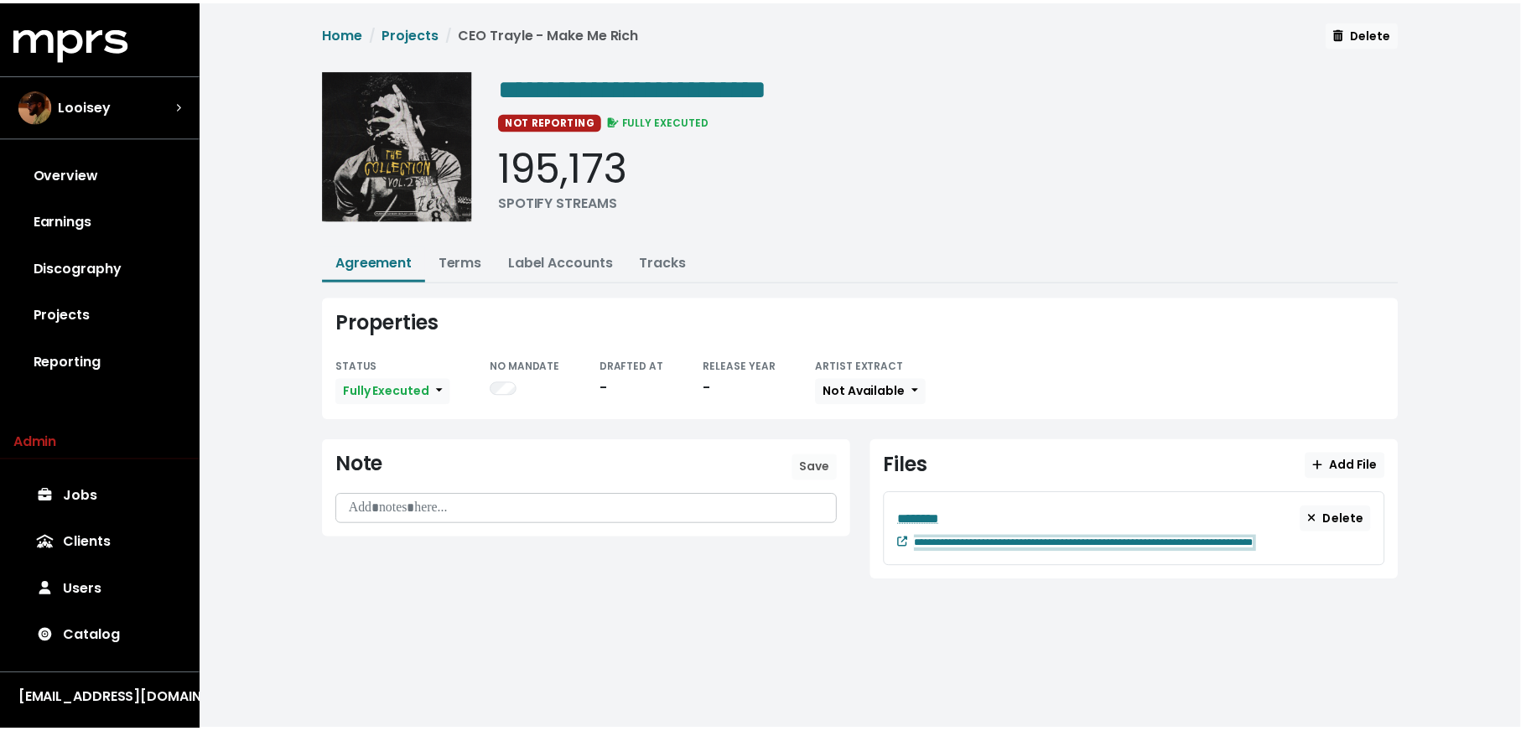
scroll to position [0, 7]
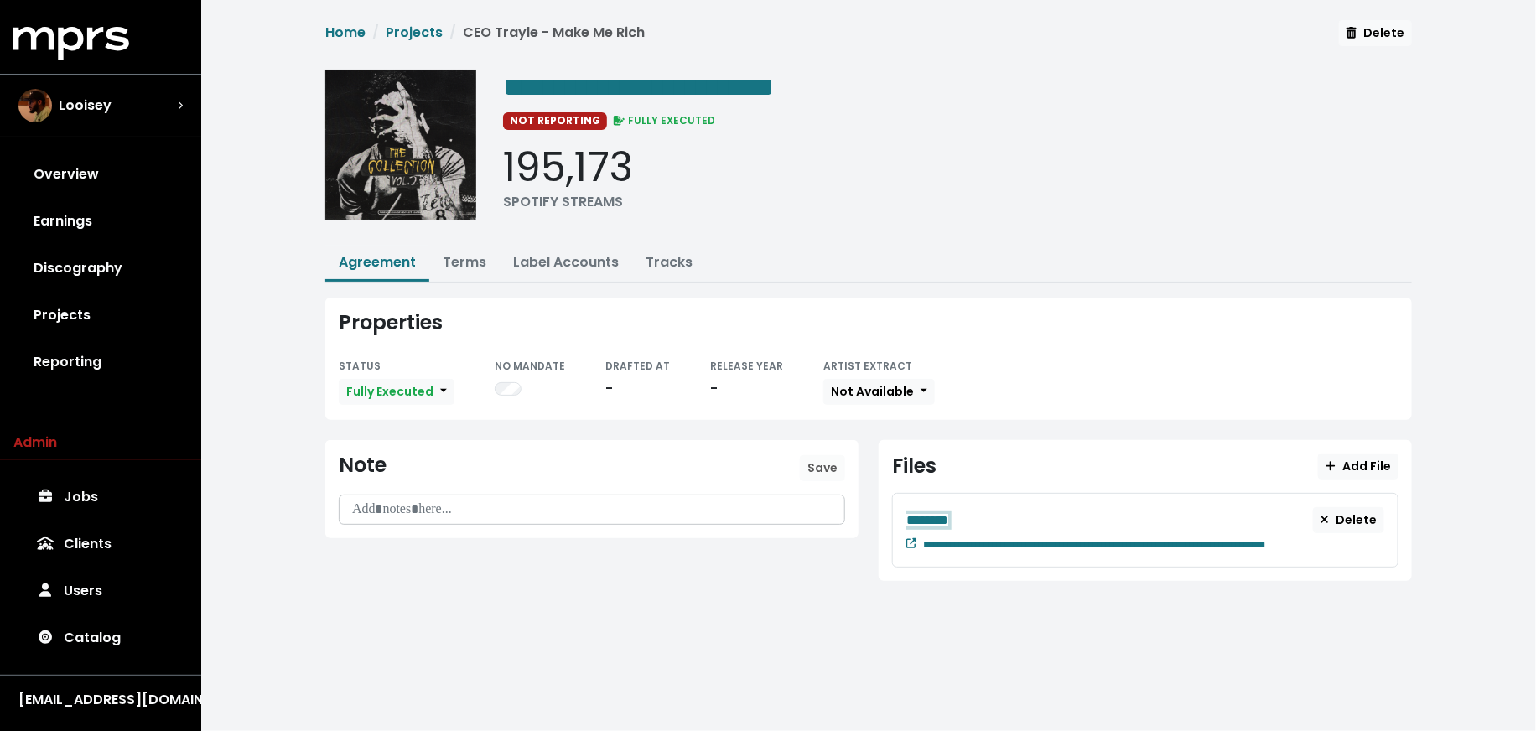
click at [977, 511] on div "********" at bounding box center [1109, 520] width 407 height 21
click at [115, 272] on link "Discography" at bounding box center [100, 268] width 174 height 47
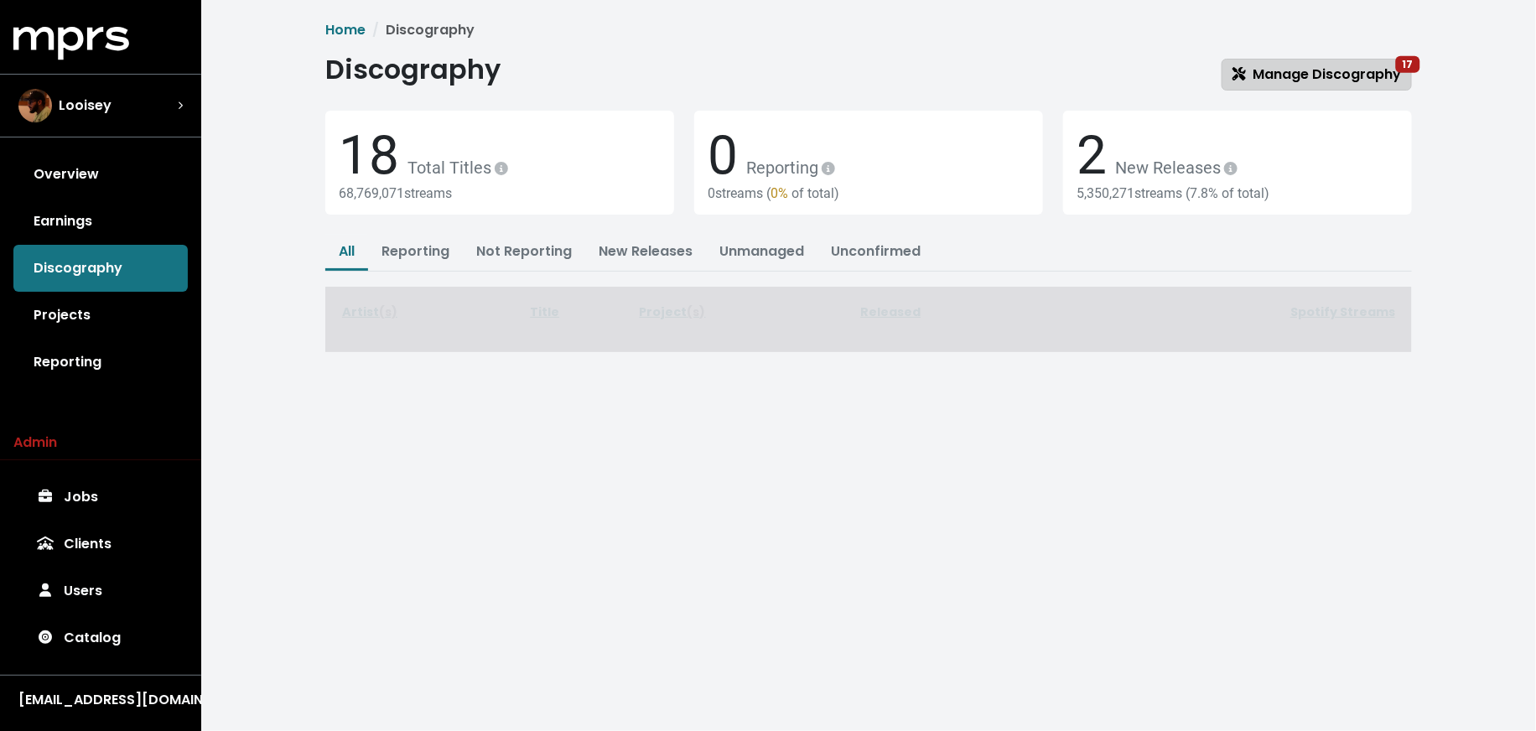
click at [1349, 75] on span "Manage Discography 17" at bounding box center [1317, 74] width 169 height 19
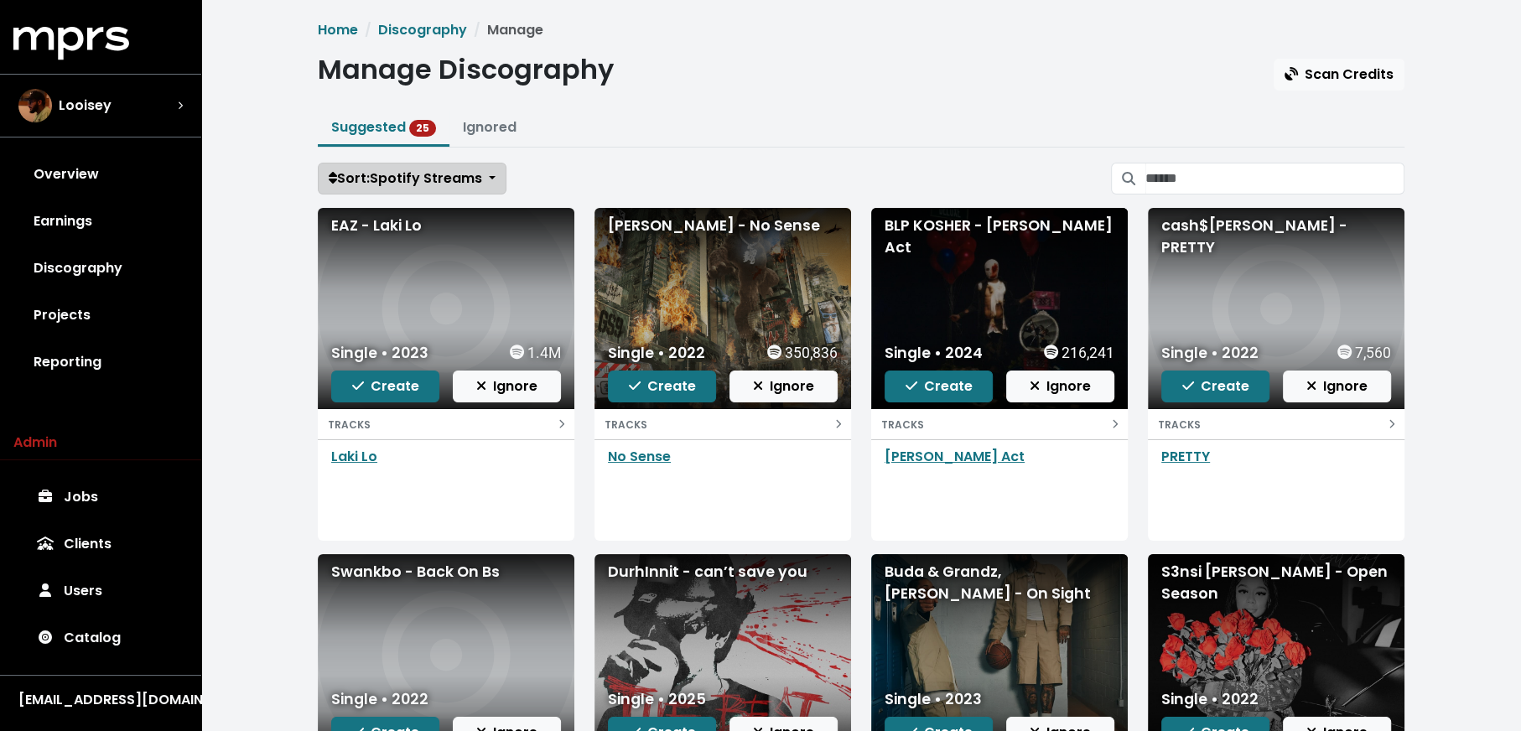
click at [365, 169] on span "Sort: Spotify Streams" at bounding box center [405, 178] width 153 height 19
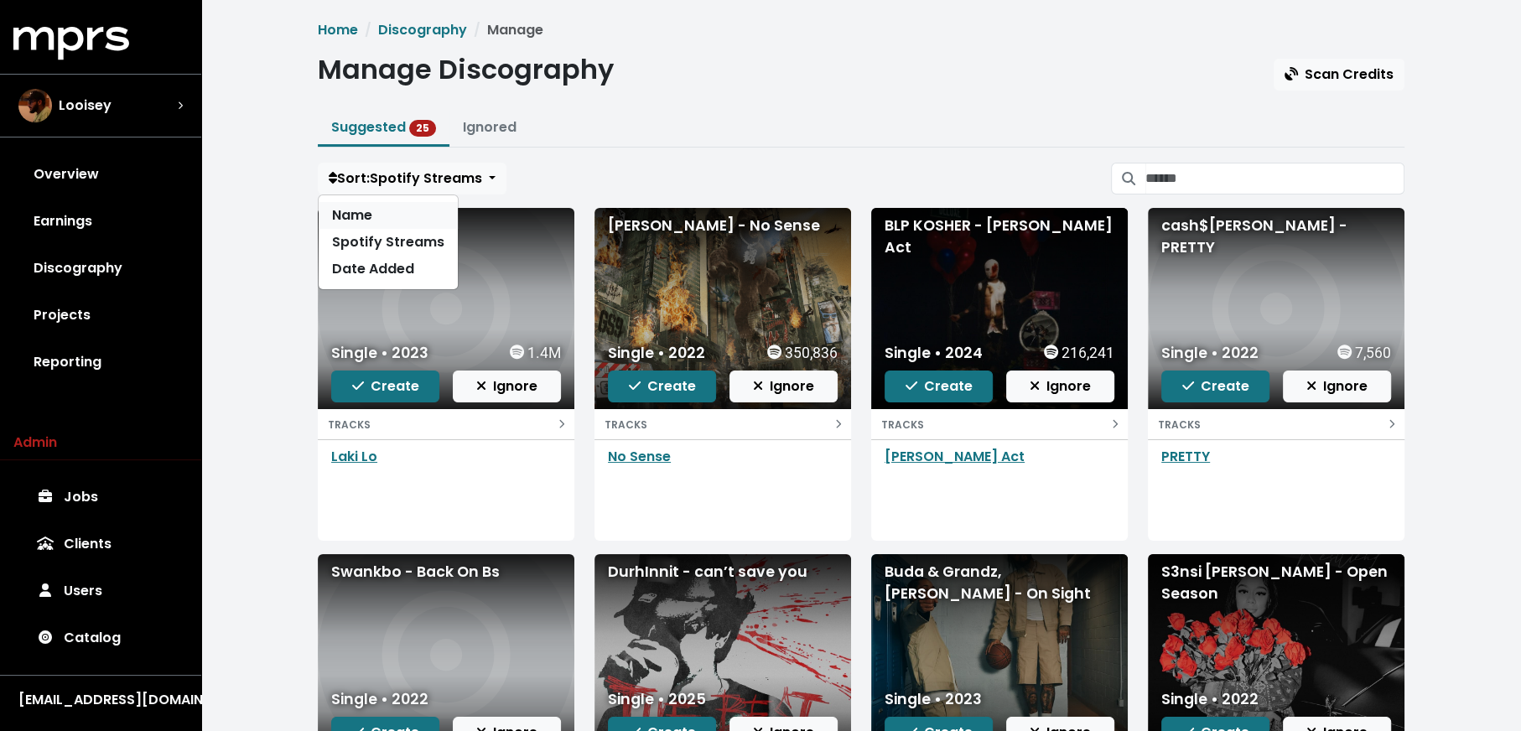
click at [380, 215] on link "Name" at bounding box center [388, 215] width 139 height 27
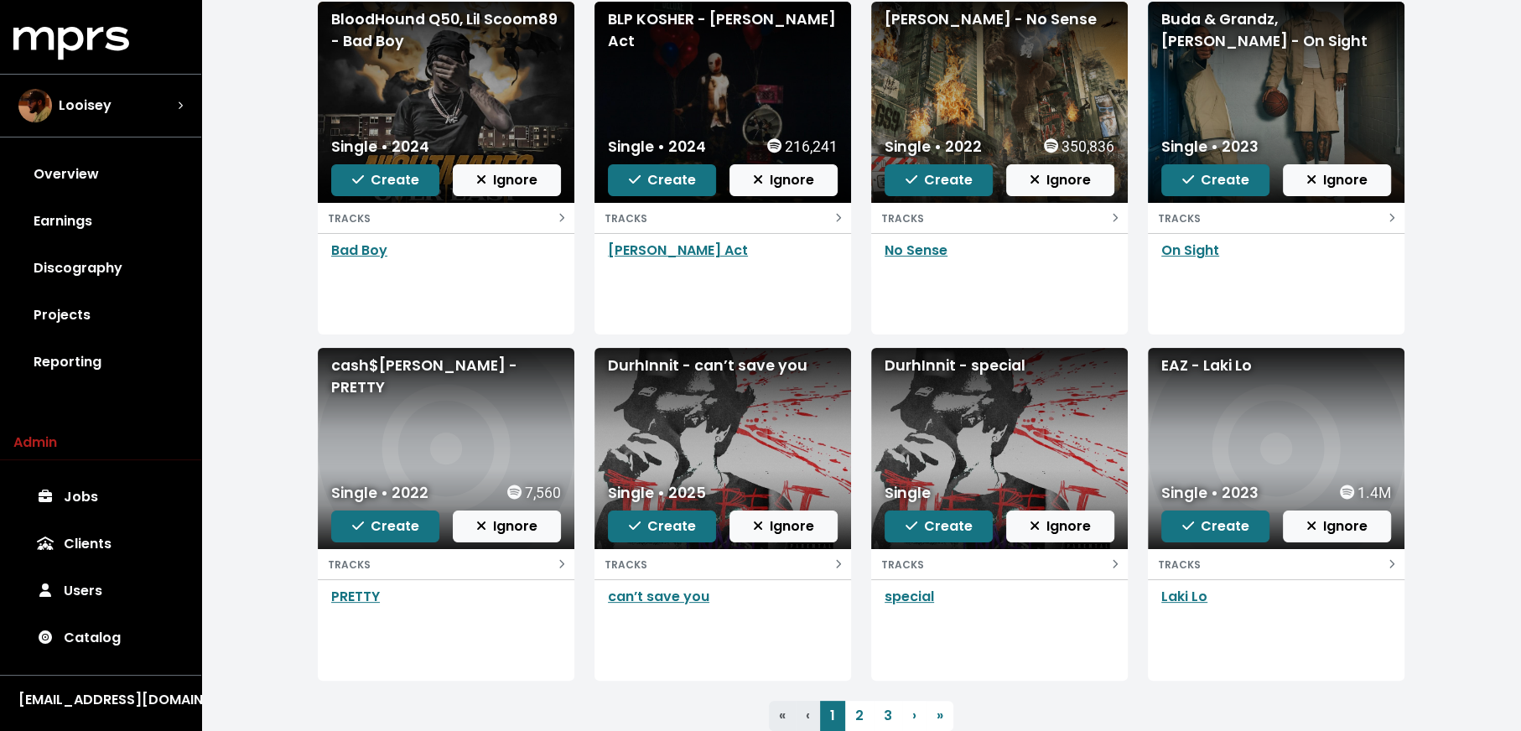
scroll to position [260, 0]
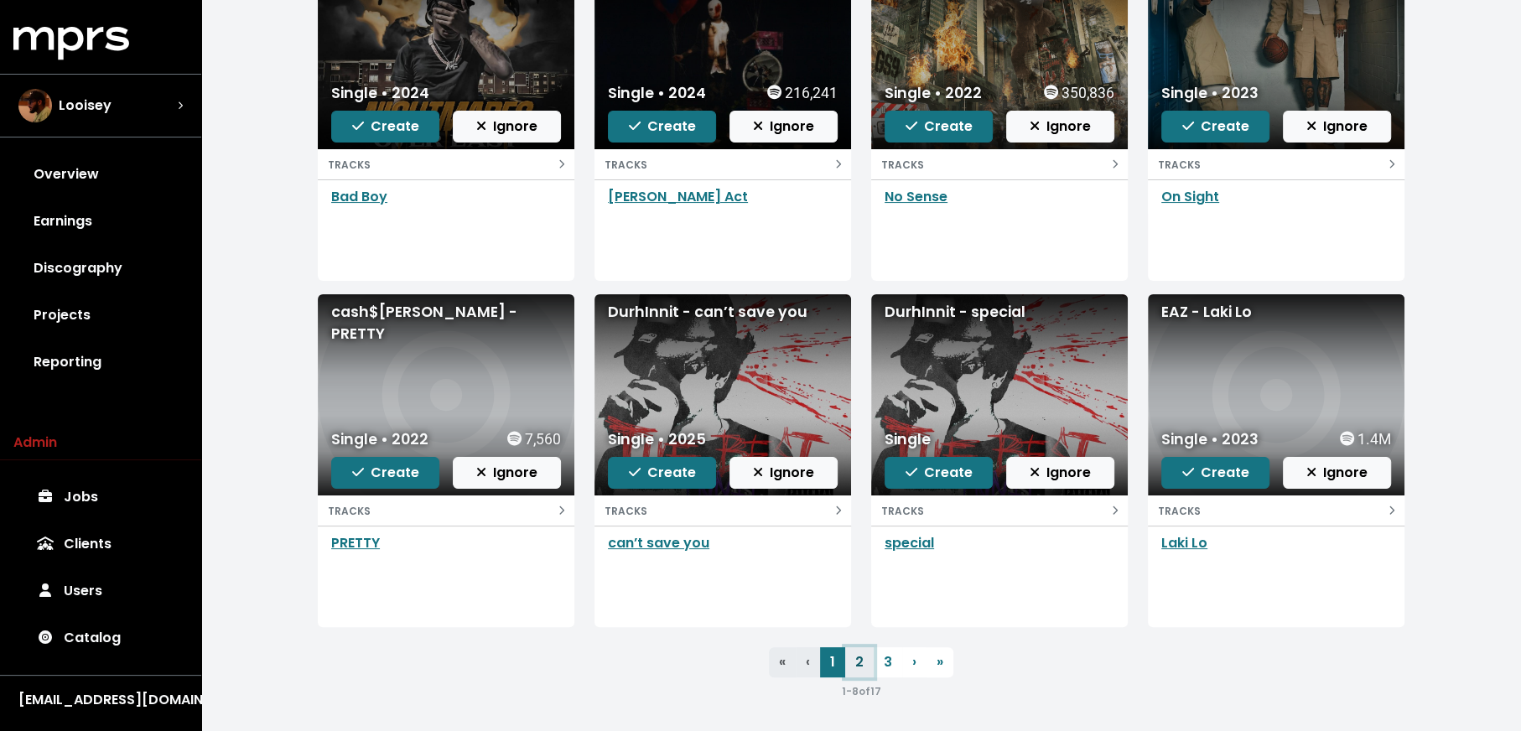
click at [861, 664] on link "2" at bounding box center [859, 662] width 29 height 30
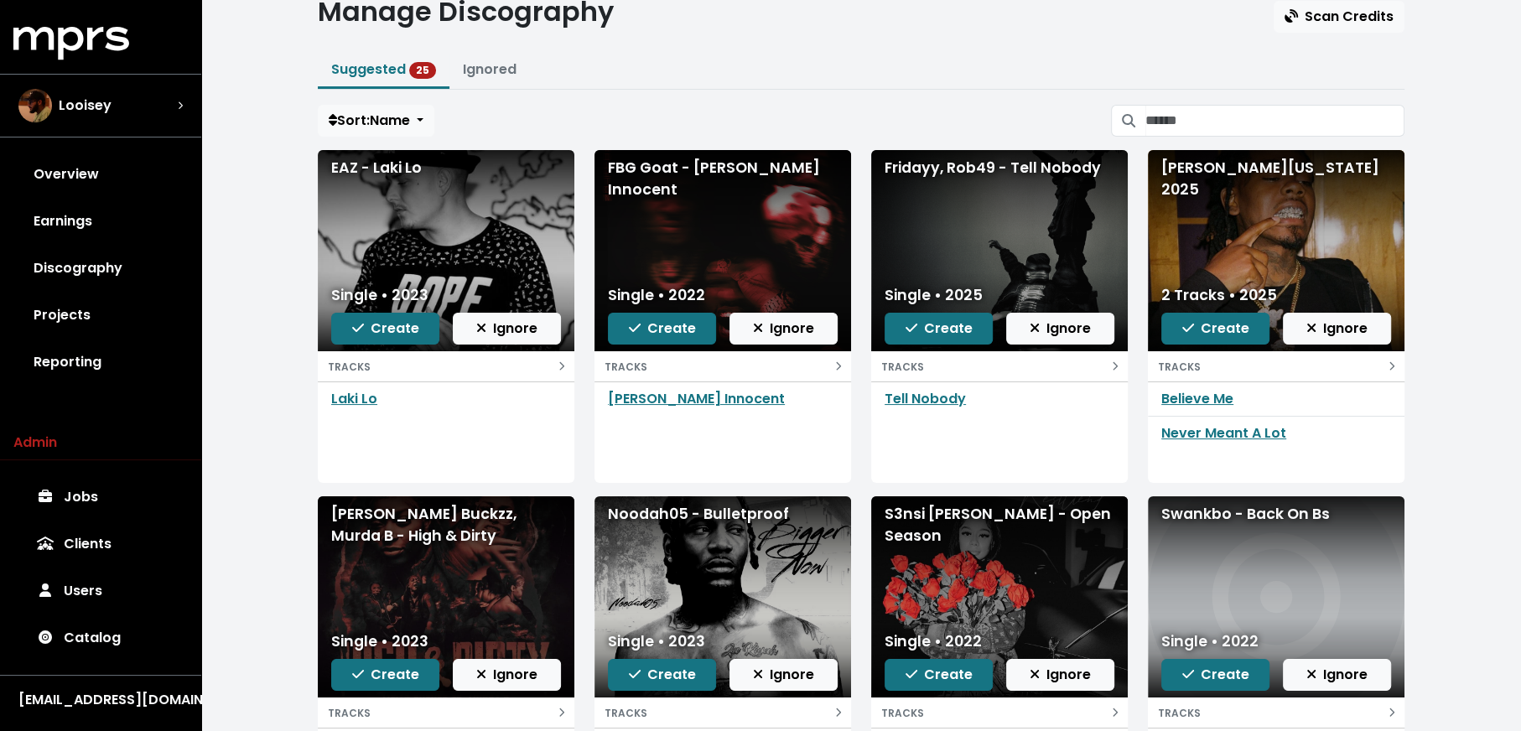
scroll to position [260, 0]
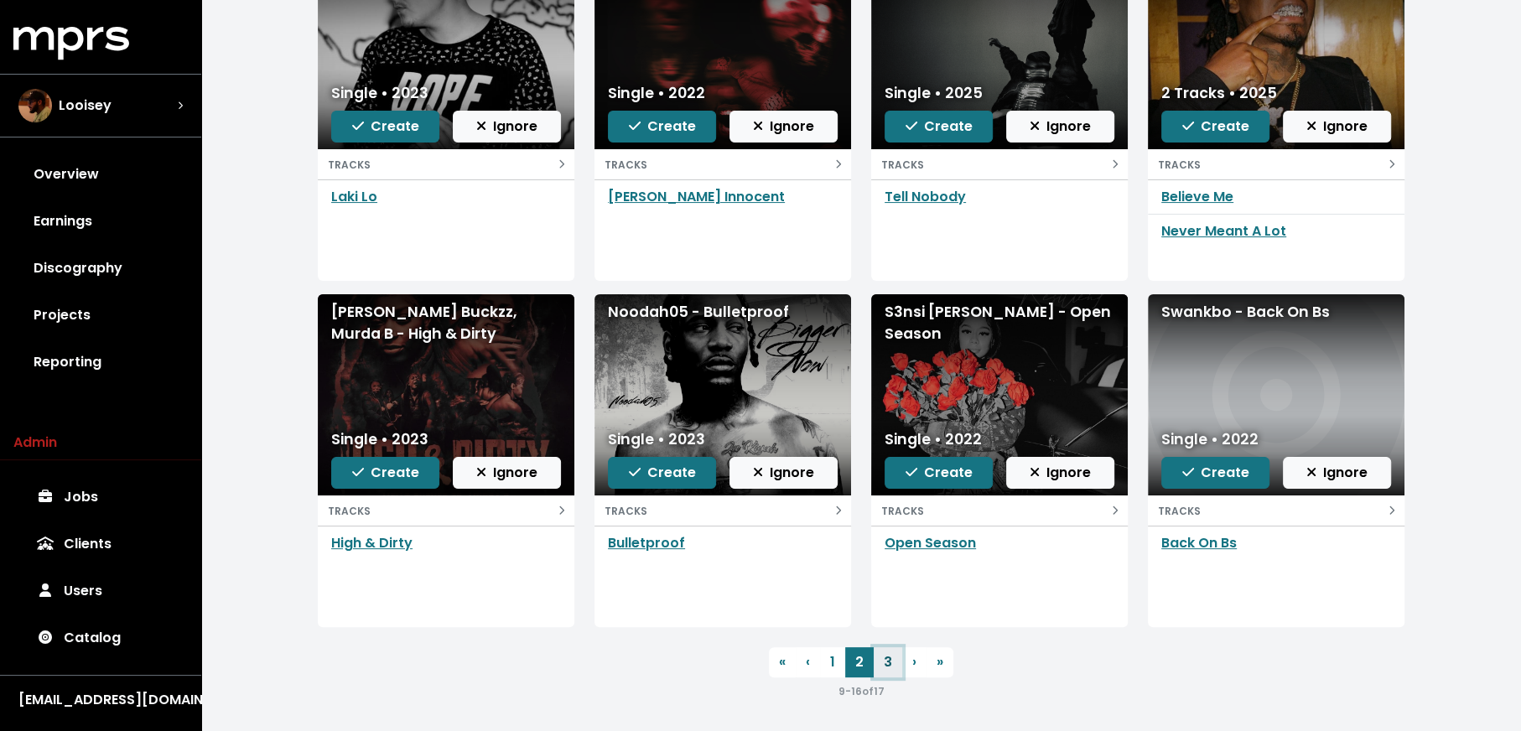
click at [876, 667] on link "3" at bounding box center [888, 662] width 29 height 30
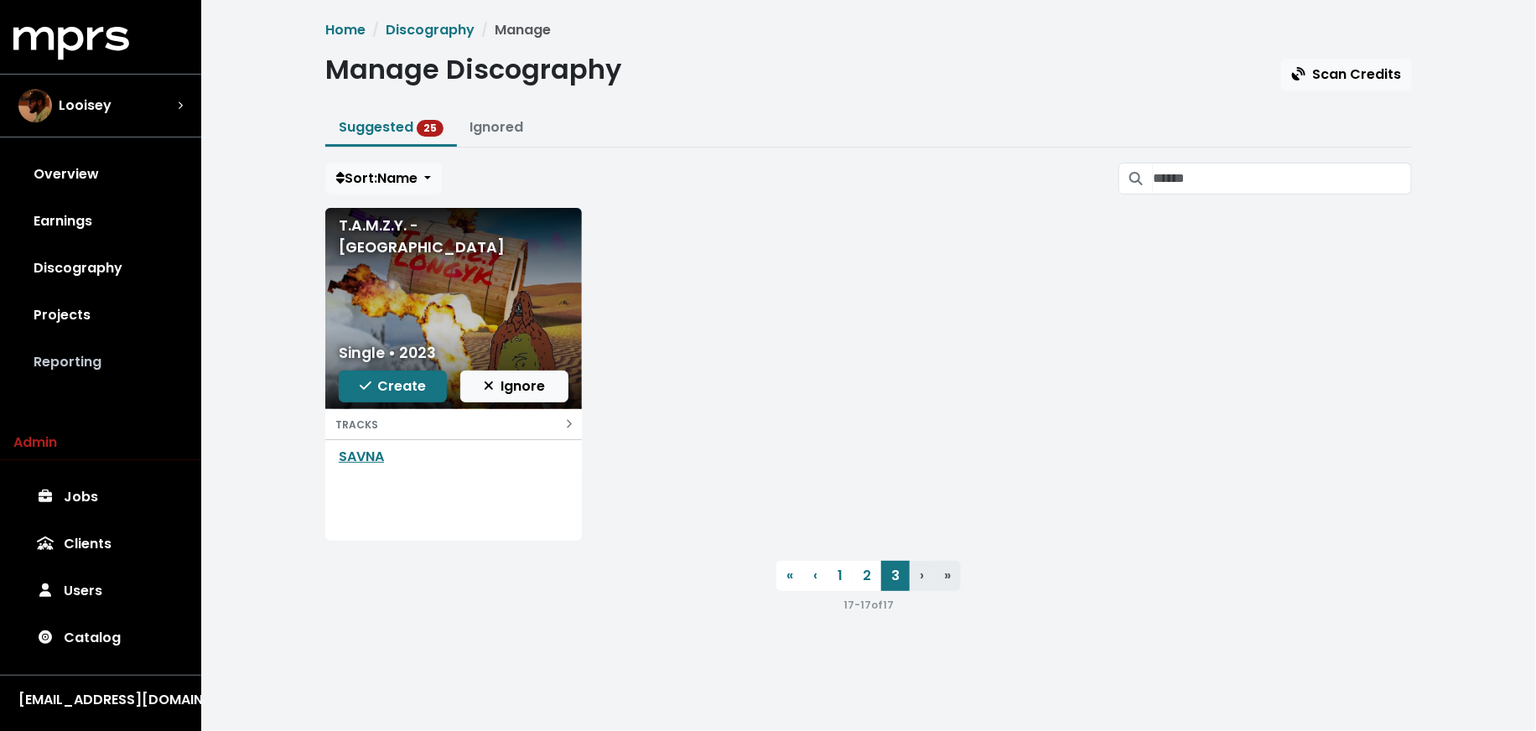
click at [153, 340] on link "Reporting" at bounding box center [100, 362] width 174 height 47
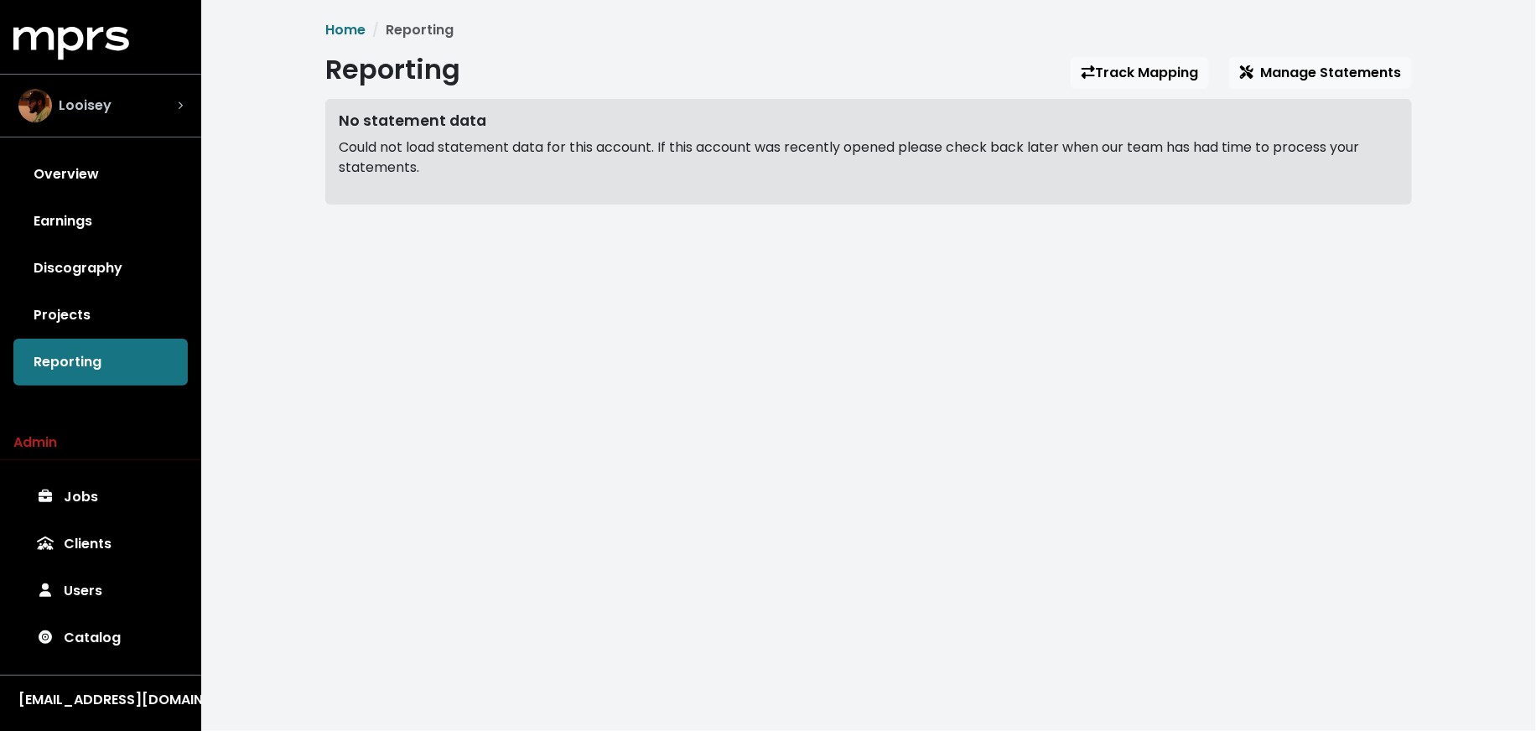
click at [200, 90] on button "Looisey" at bounding box center [100, 106] width 201 height 64
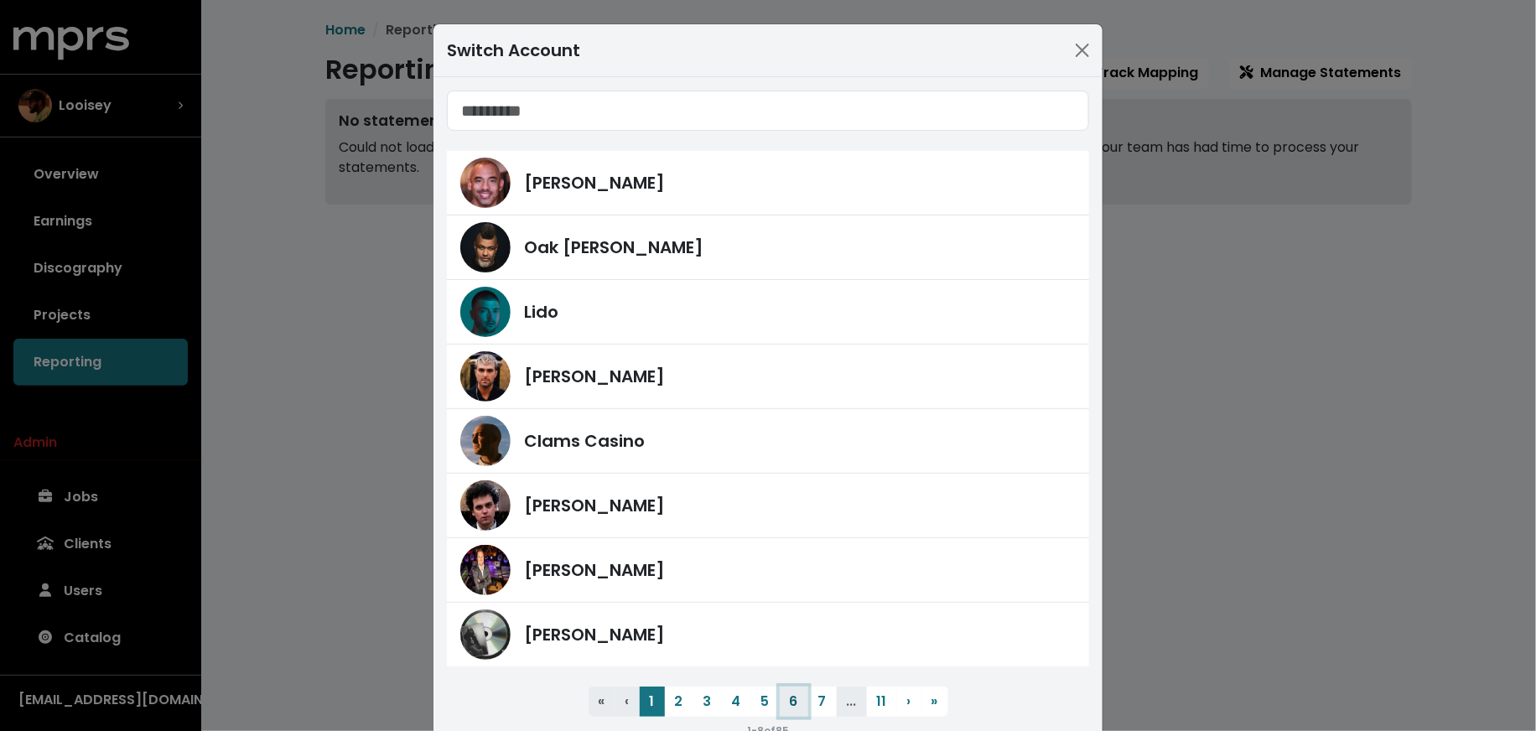
click at [789, 704] on button "6" at bounding box center [794, 702] width 29 height 30
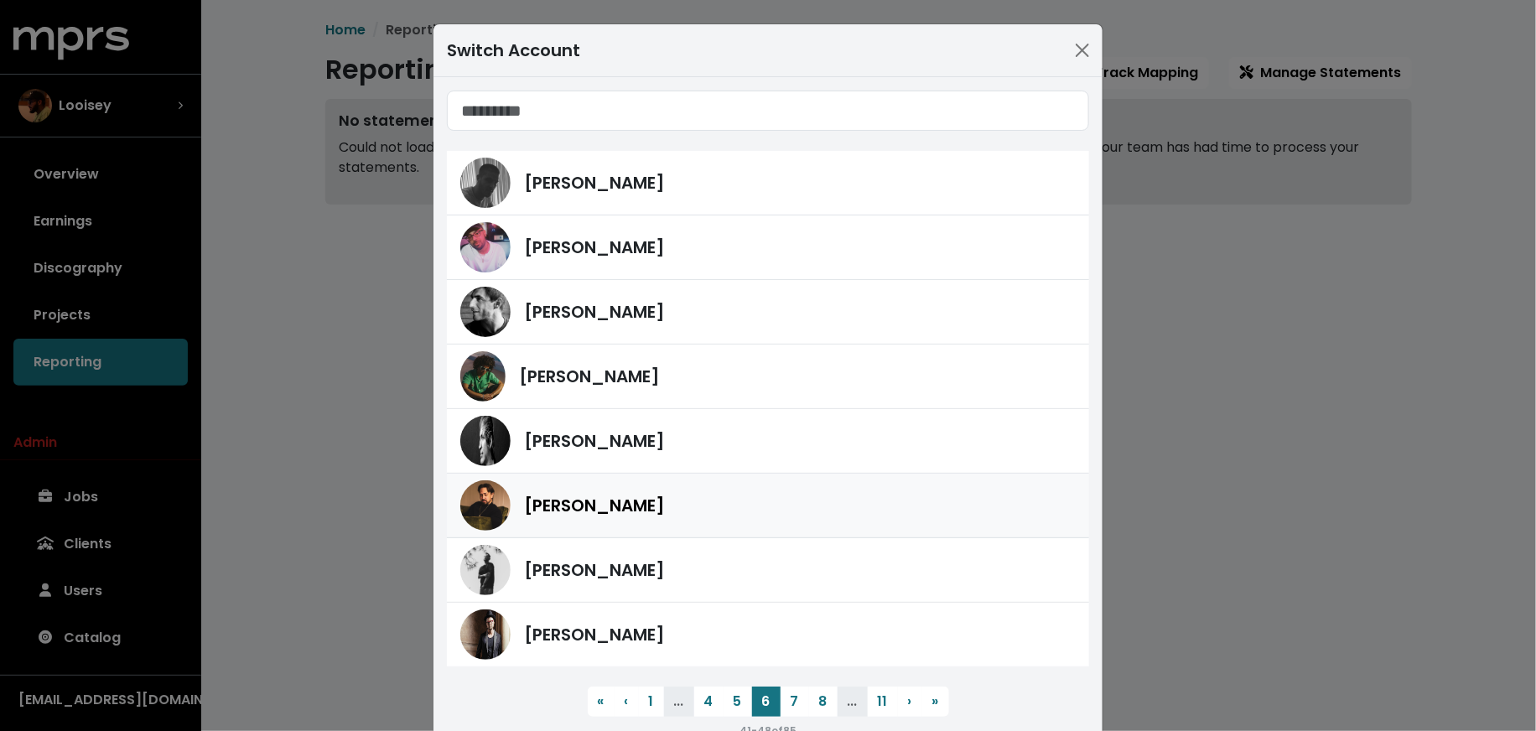
click at [763, 475] on link "[PERSON_NAME]" at bounding box center [768, 506] width 642 height 65
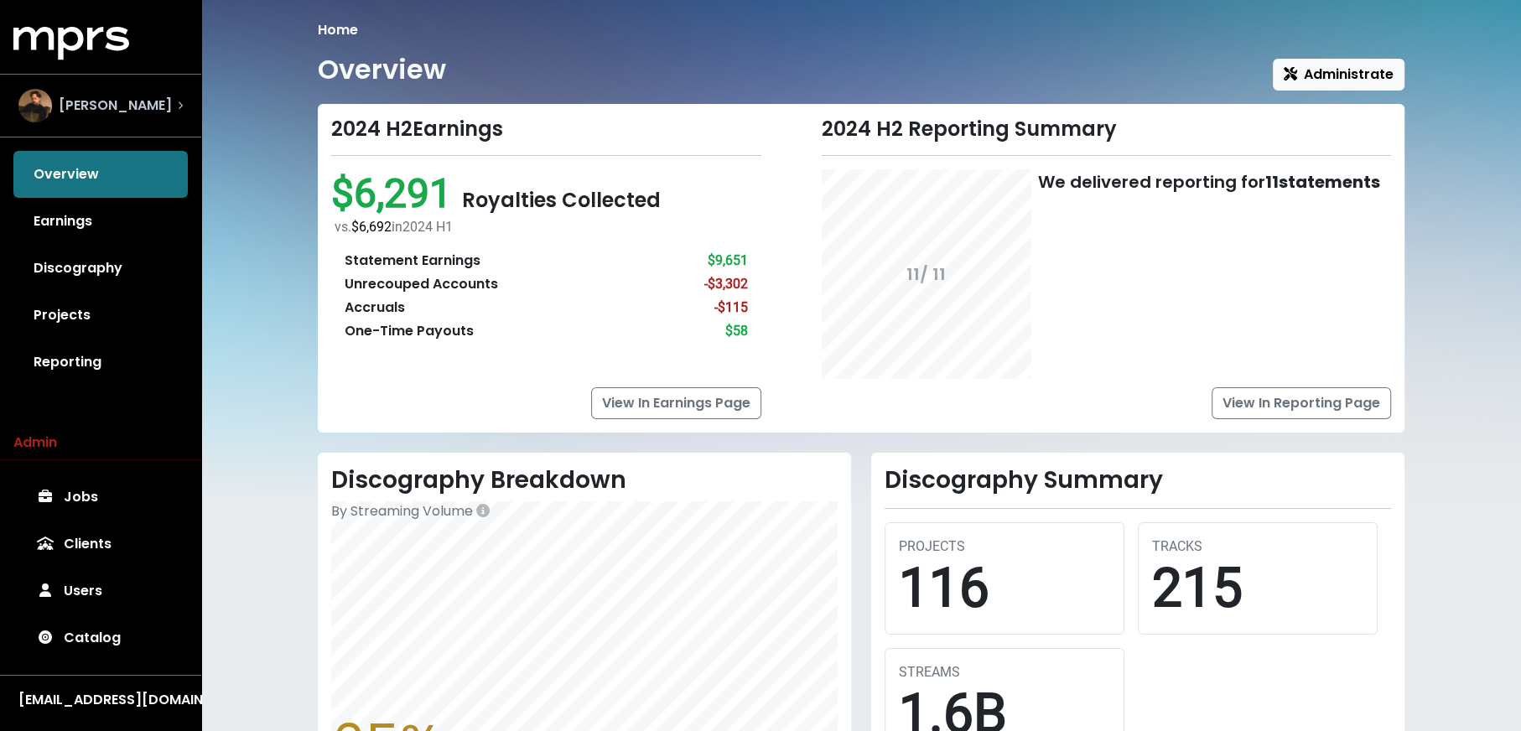
click at [125, 117] on div "[PERSON_NAME]" at bounding box center [100, 106] width 164 height 34
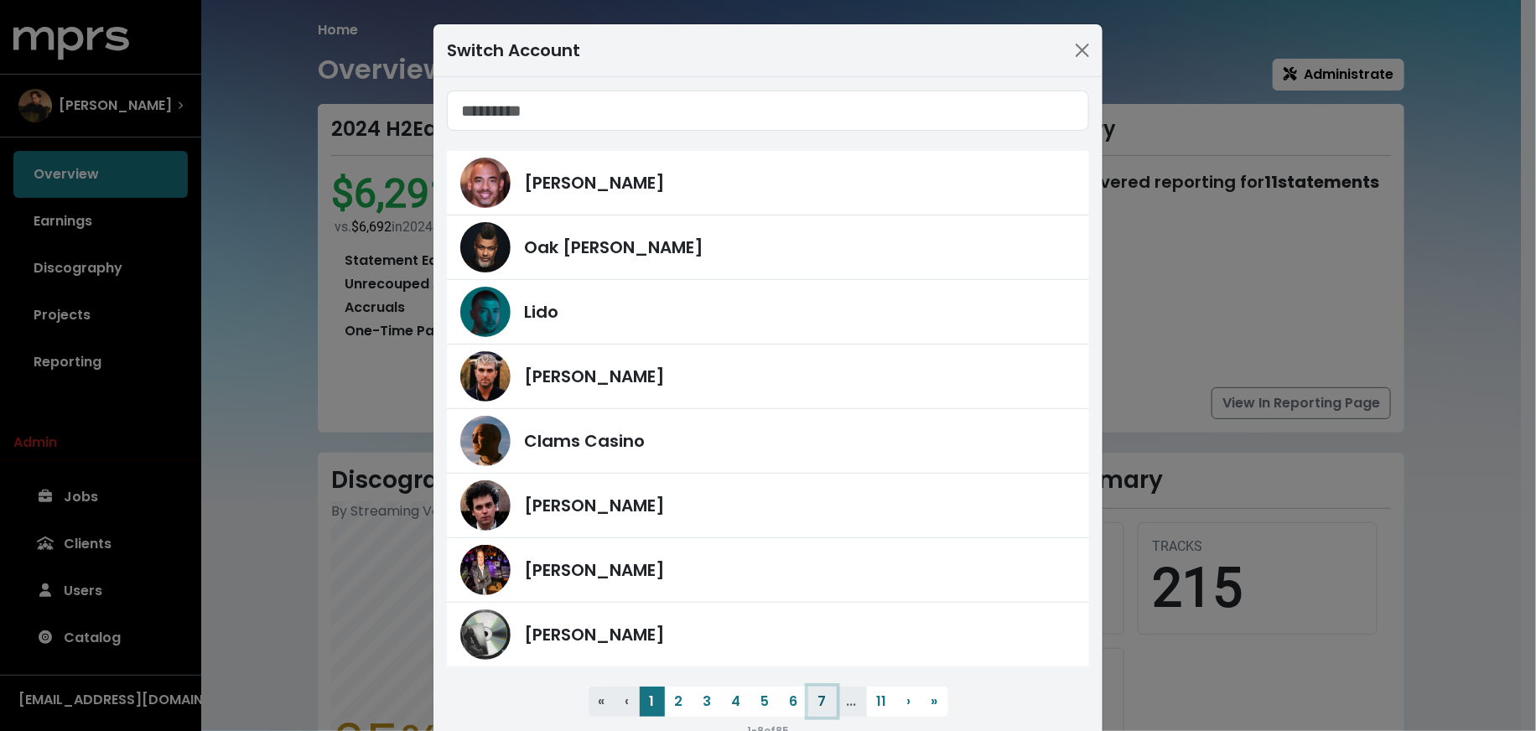
click at [808, 706] on button "7" at bounding box center [822, 702] width 29 height 30
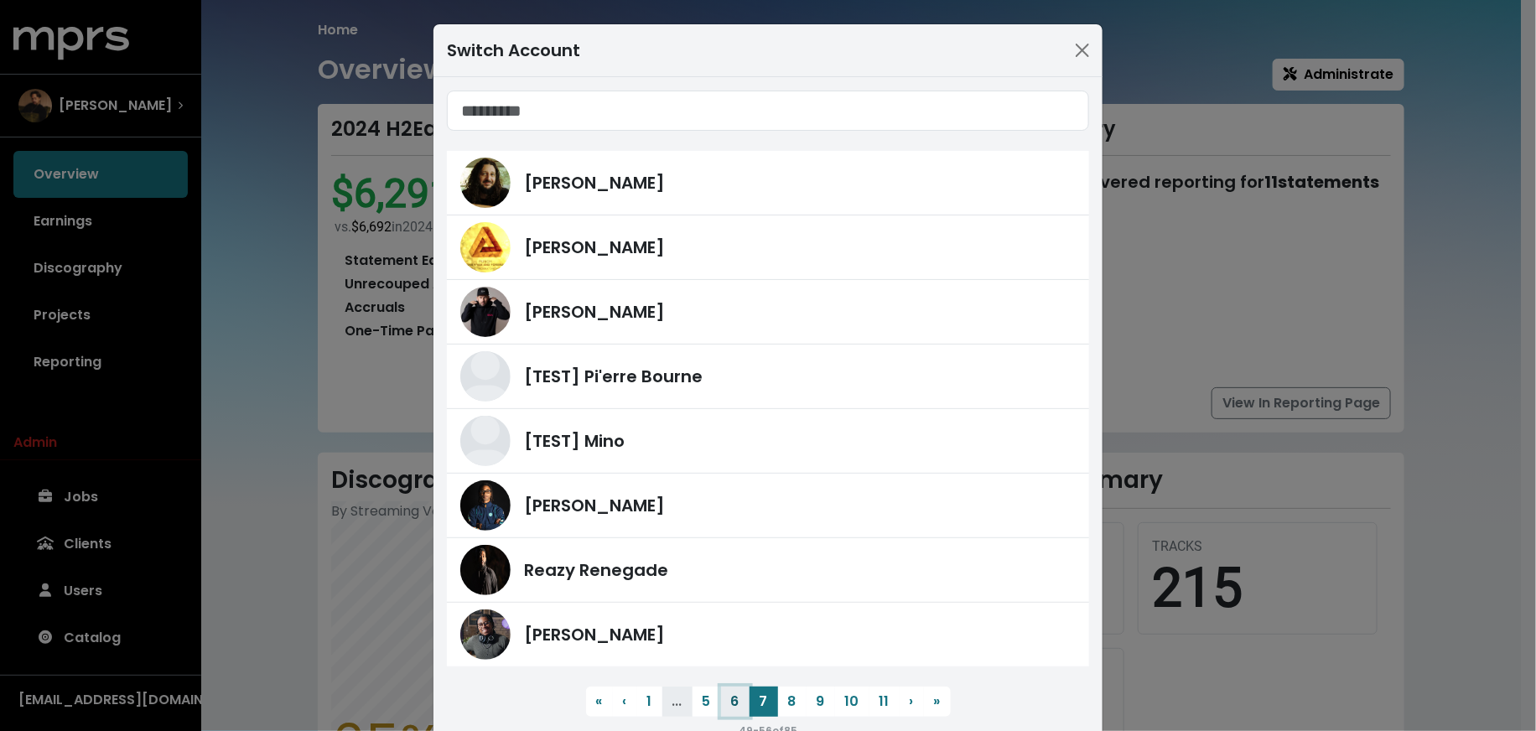
click at [731, 705] on button "6" at bounding box center [735, 702] width 29 height 30
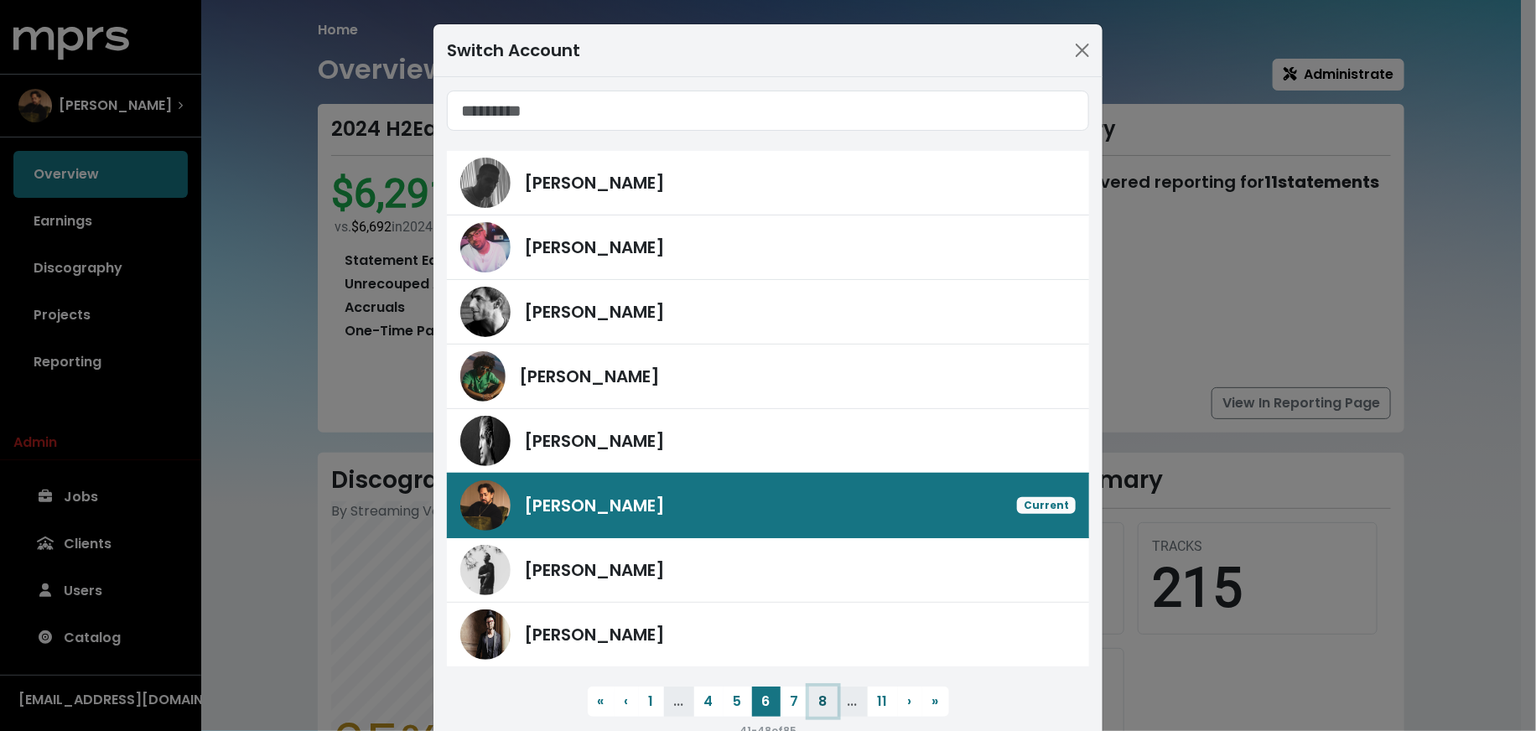
click at [816, 703] on button "8" at bounding box center [823, 702] width 29 height 30
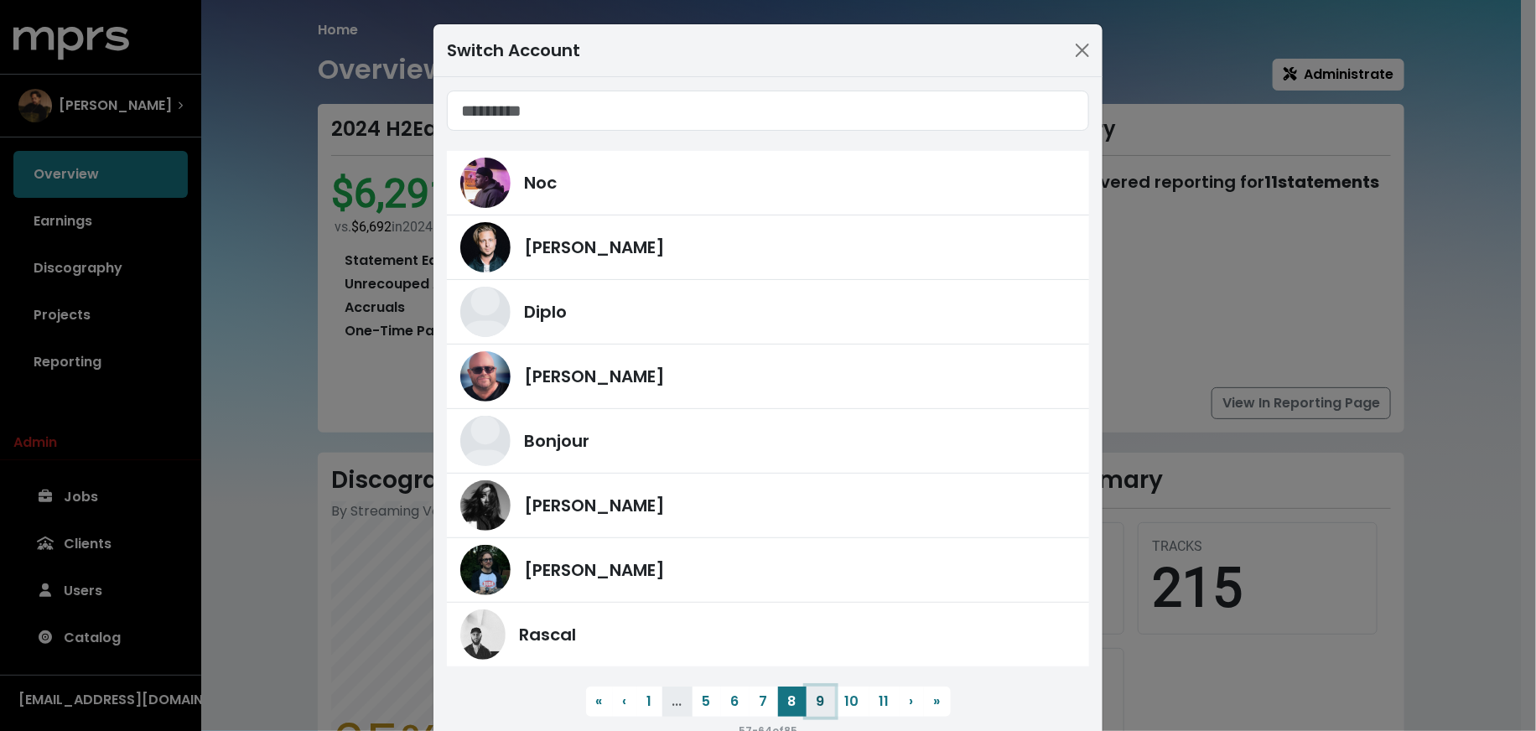
click at [816, 703] on button "9" at bounding box center [821, 702] width 29 height 30
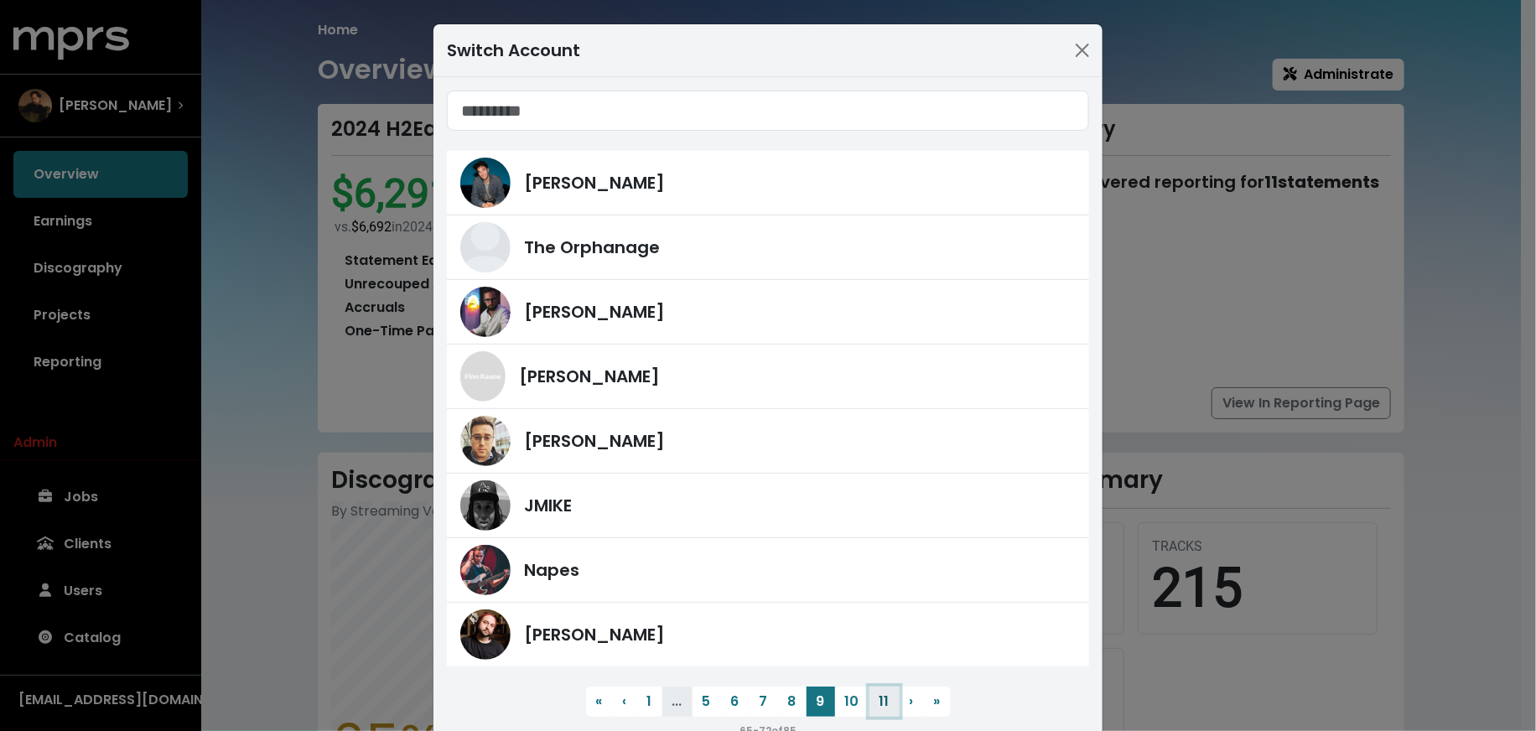
click at [870, 707] on button "11" at bounding box center [885, 702] width 30 height 30
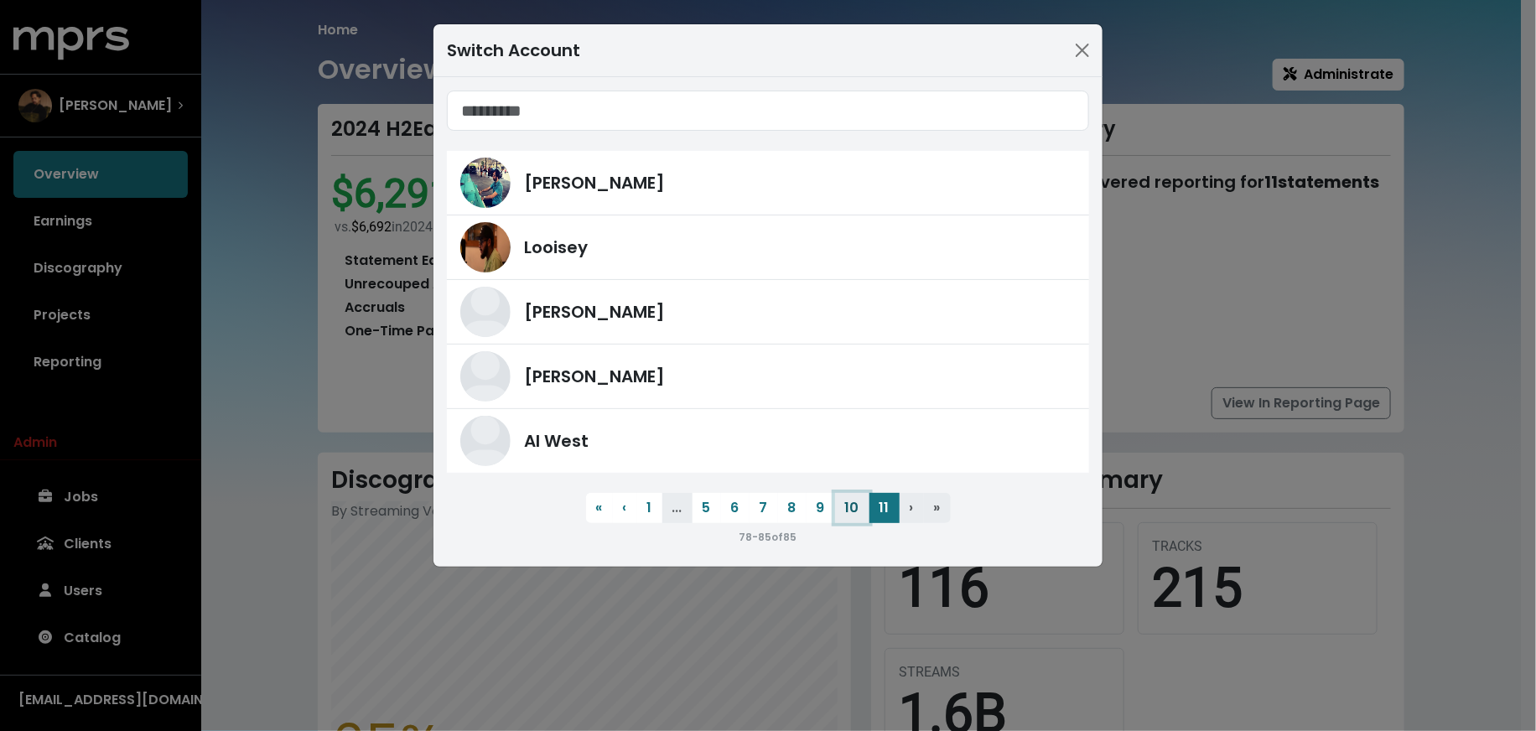
click at [846, 519] on button "10" at bounding box center [852, 508] width 34 height 30
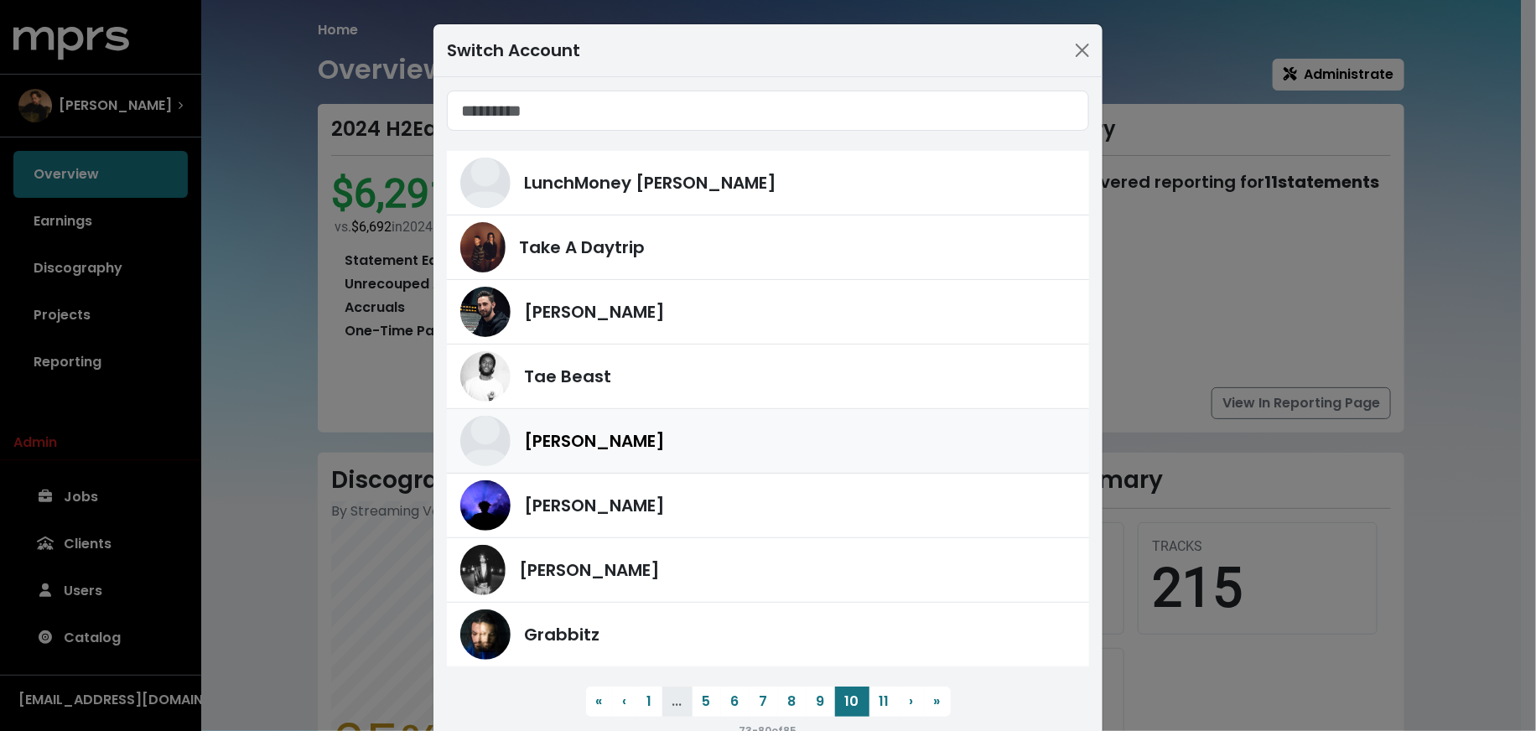
click at [615, 446] on span "[PERSON_NAME]" at bounding box center [594, 440] width 141 height 25
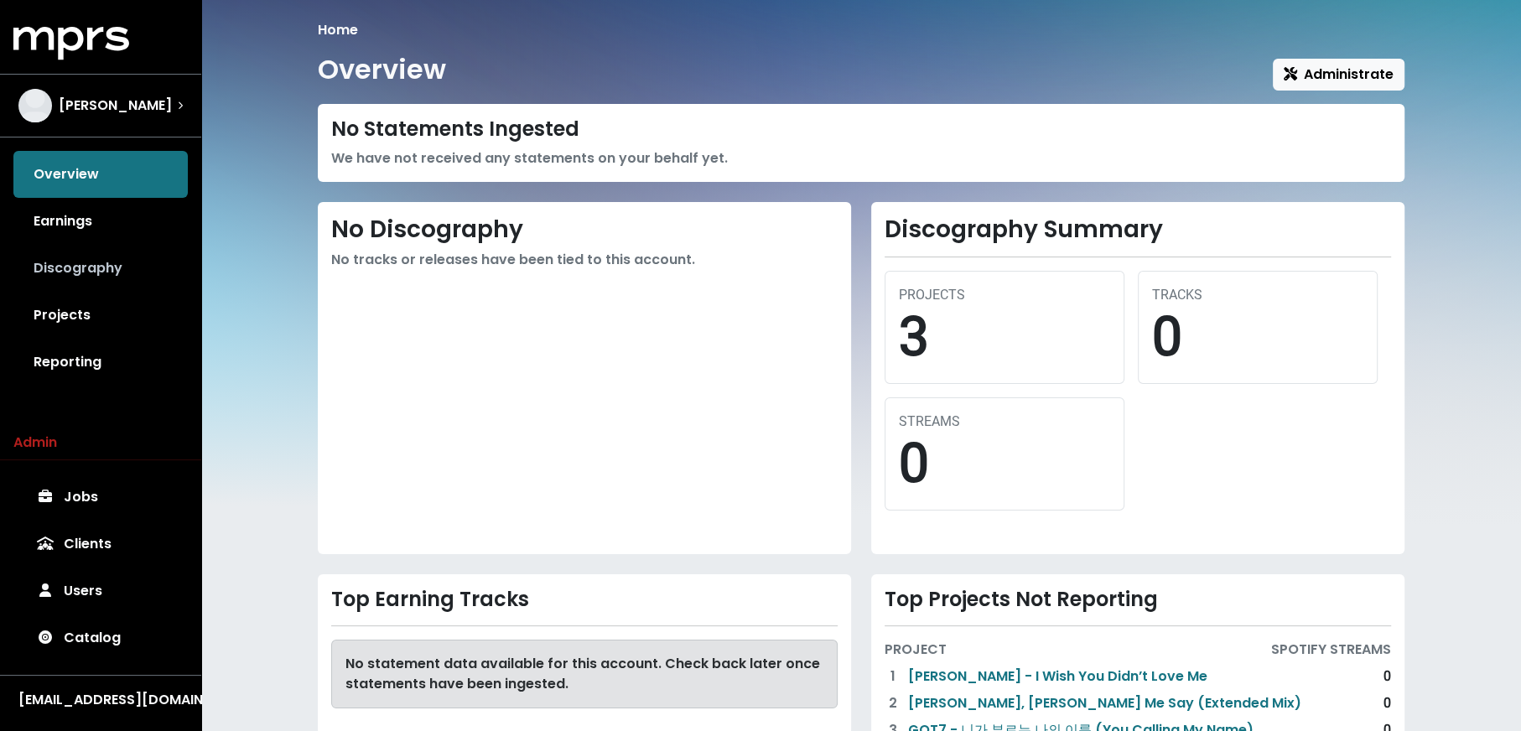
click at [44, 270] on link "Discography" at bounding box center [100, 268] width 174 height 47
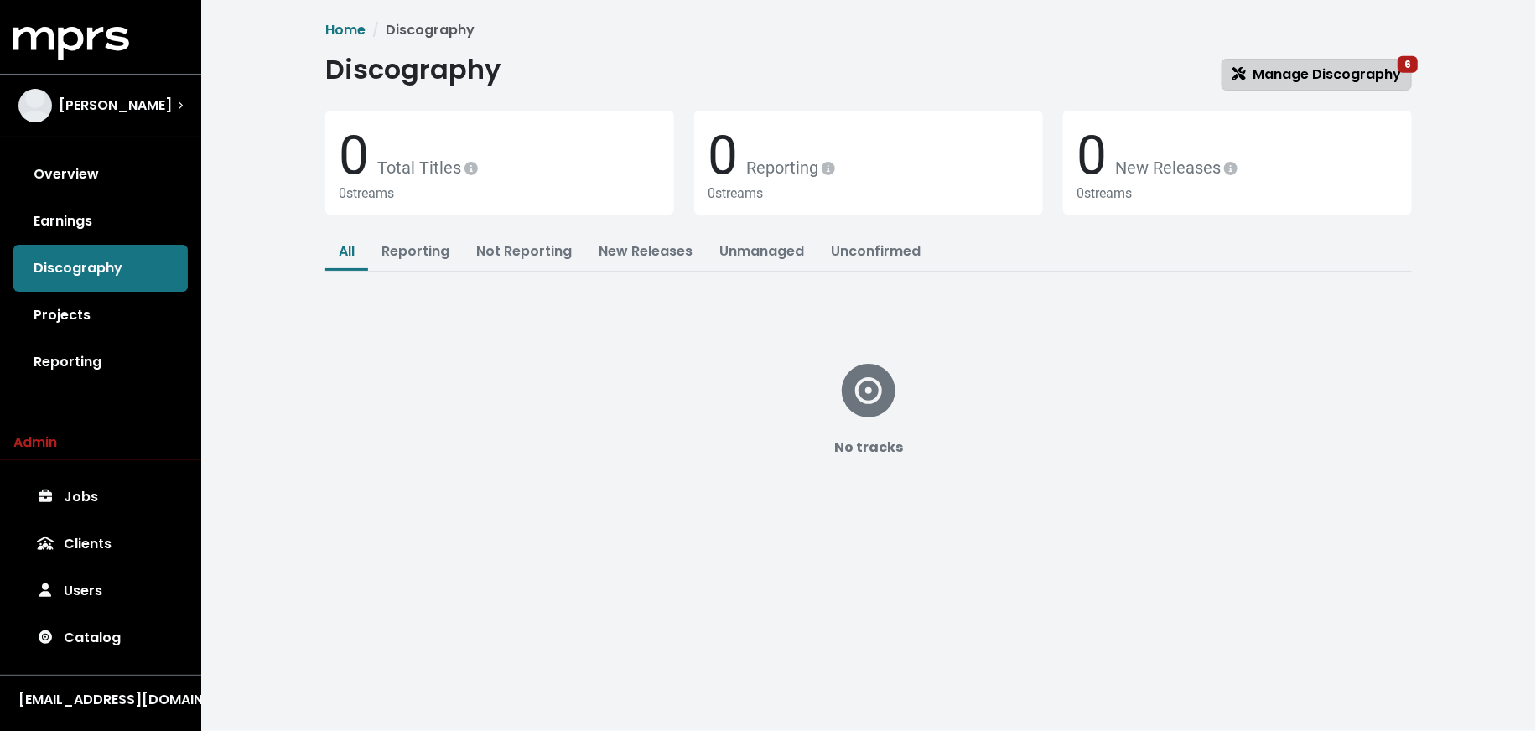
click at [1280, 70] on span "Manage Discography 6" at bounding box center [1317, 74] width 169 height 19
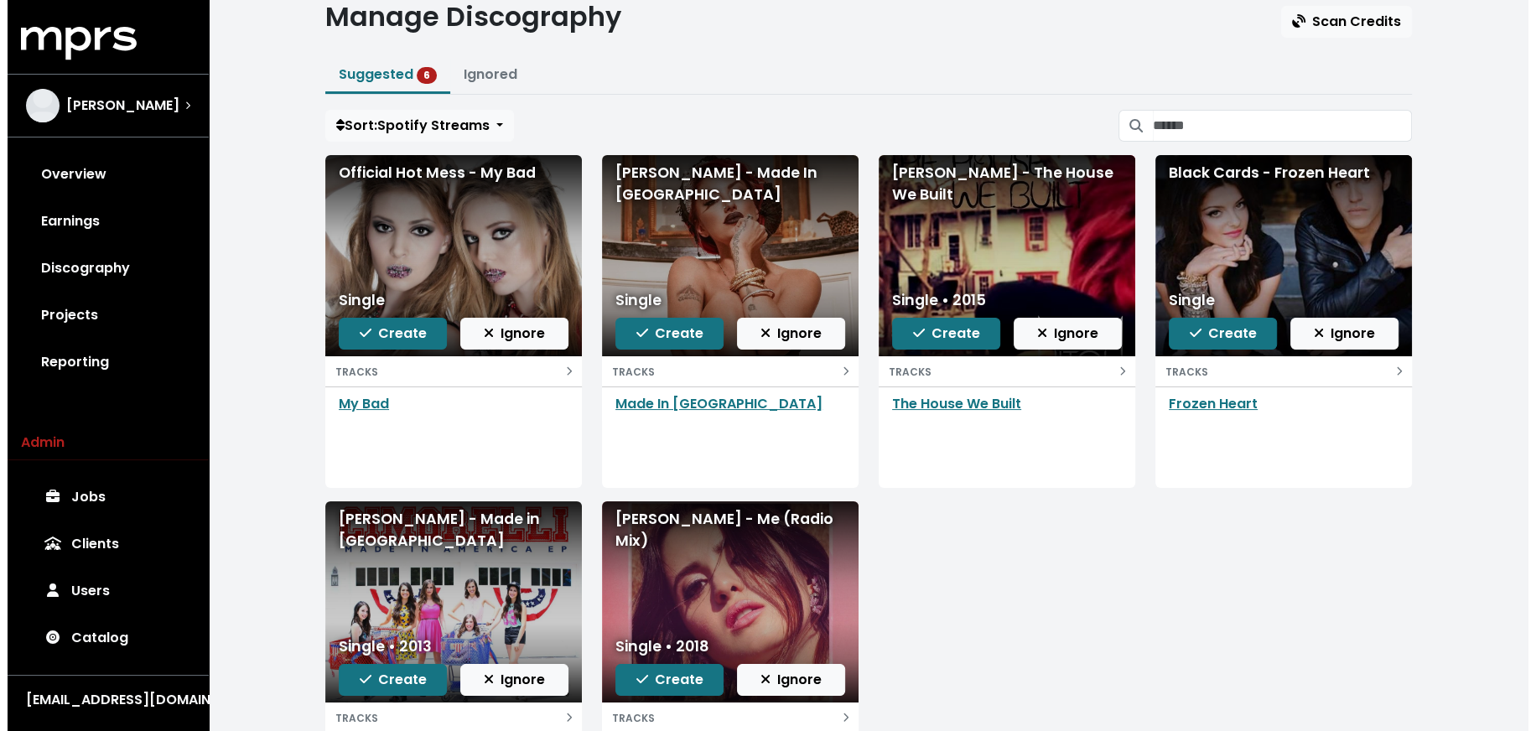
scroll to position [34, 0]
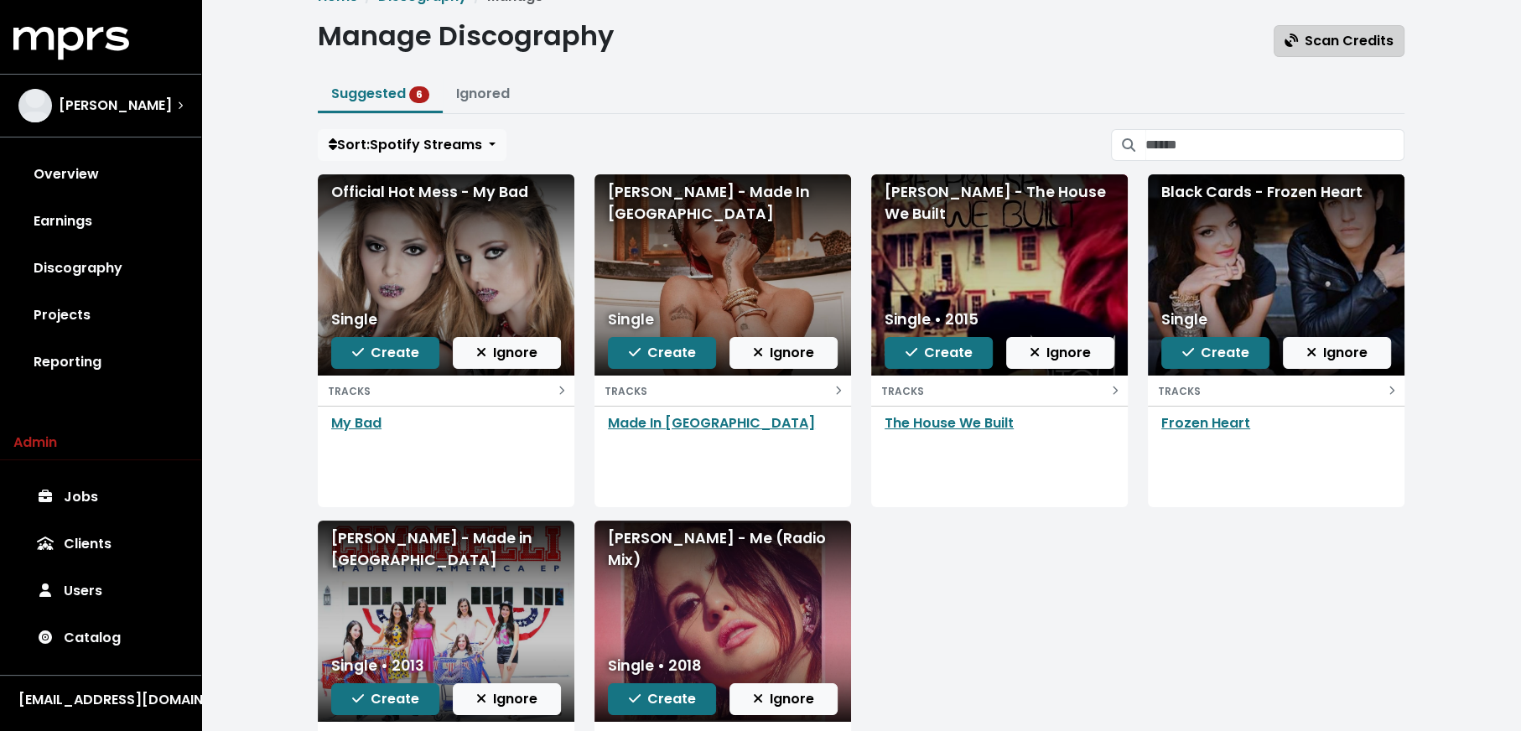
click at [1321, 37] on span "Scan Credits" at bounding box center [1339, 40] width 109 height 19
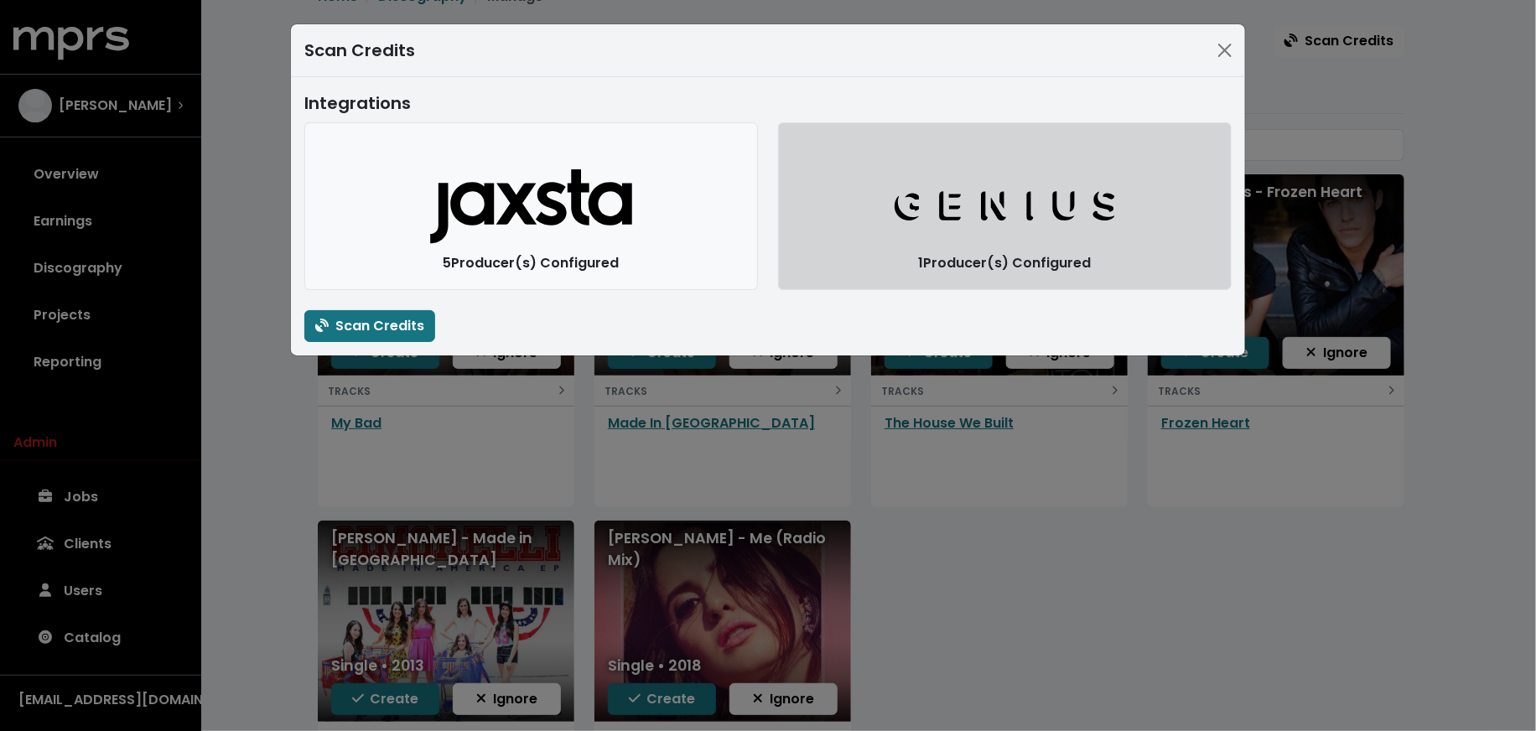
click at [942, 234] on button "Genius Logo" at bounding box center [1005, 206] width 454 height 168
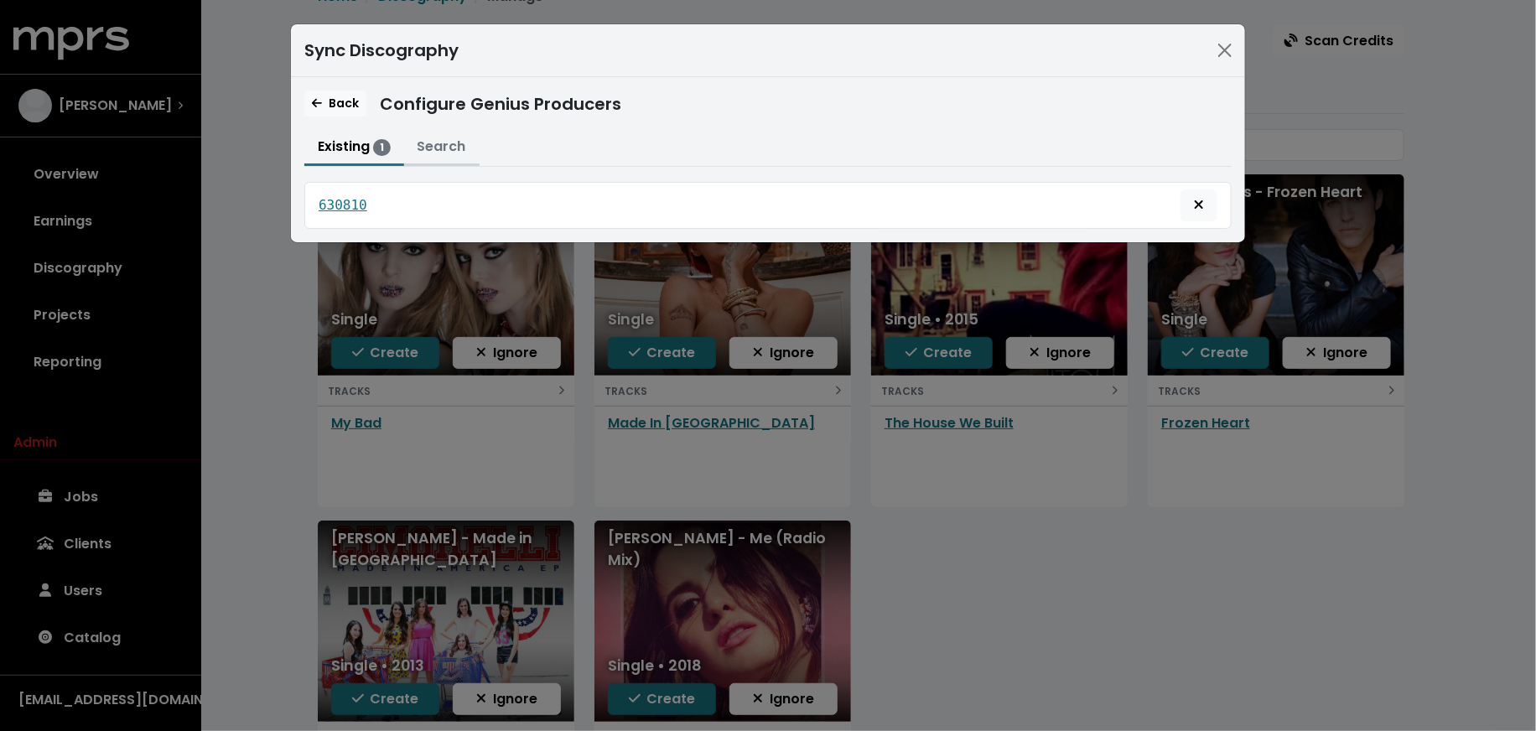
click at [443, 141] on button "Search" at bounding box center [441, 148] width 75 height 36
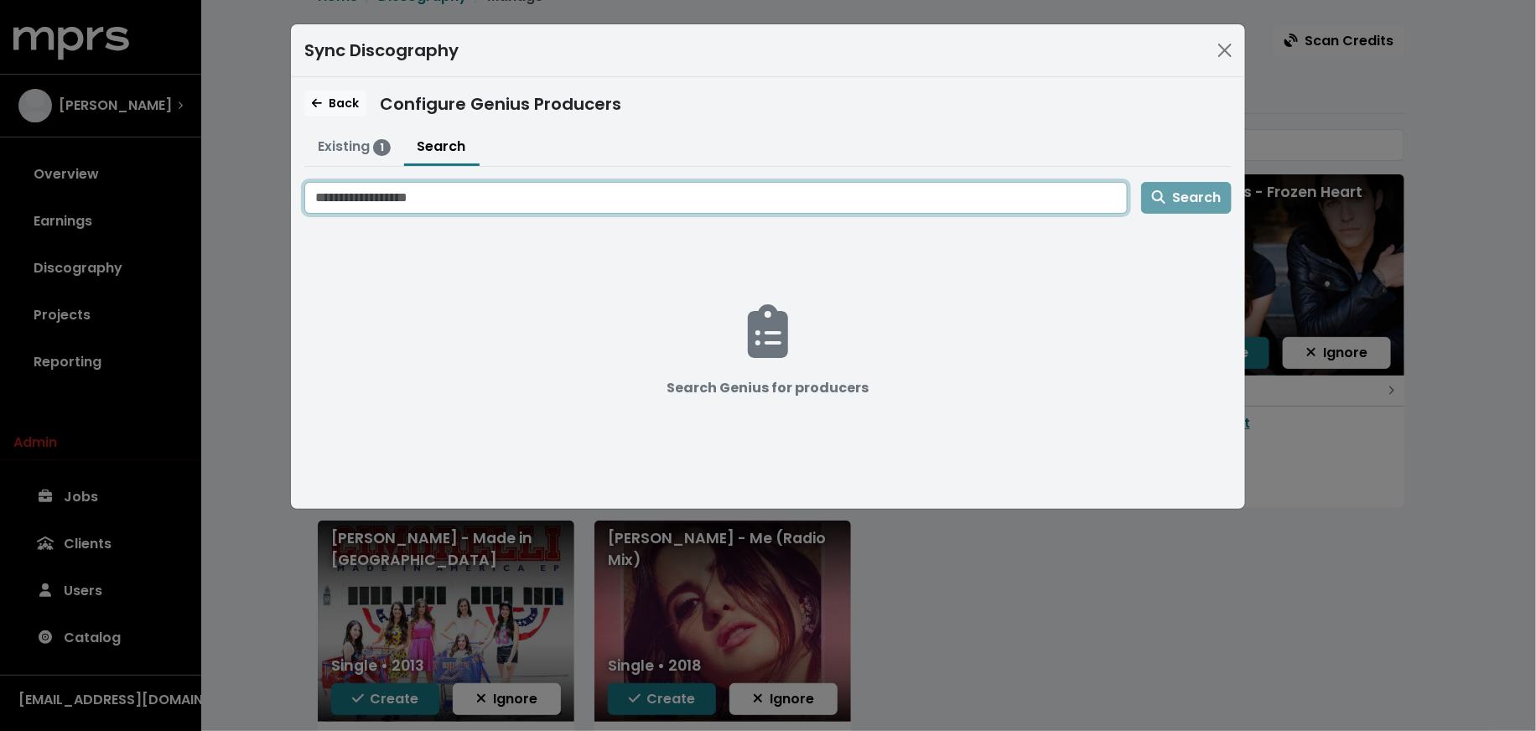
click at [485, 200] on input "Search genius for producers" at bounding box center [715, 198] width 823 height 32
type input "**********"
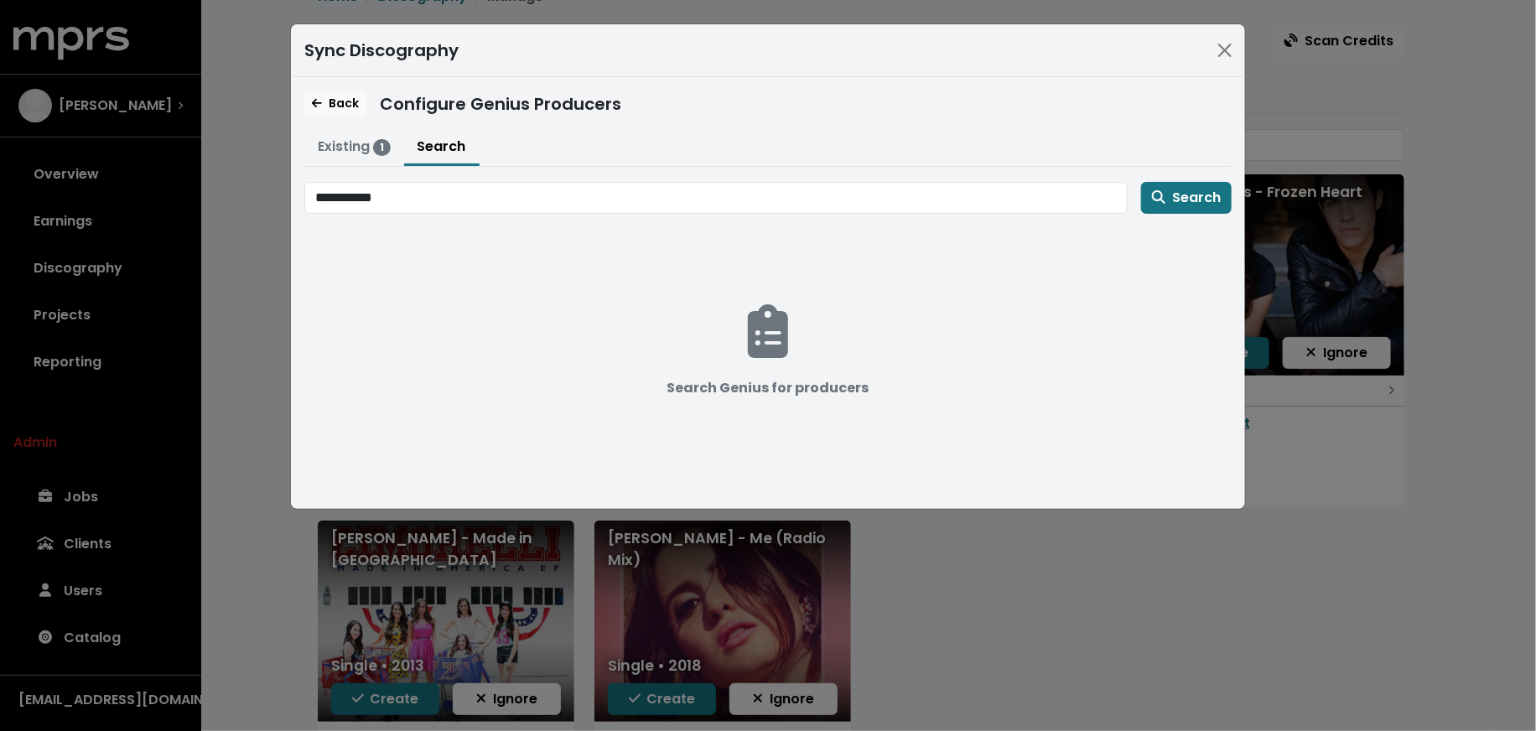
click at [1141, 182] on button "Search" at bounding box center [1186, 198] width 91 height 32
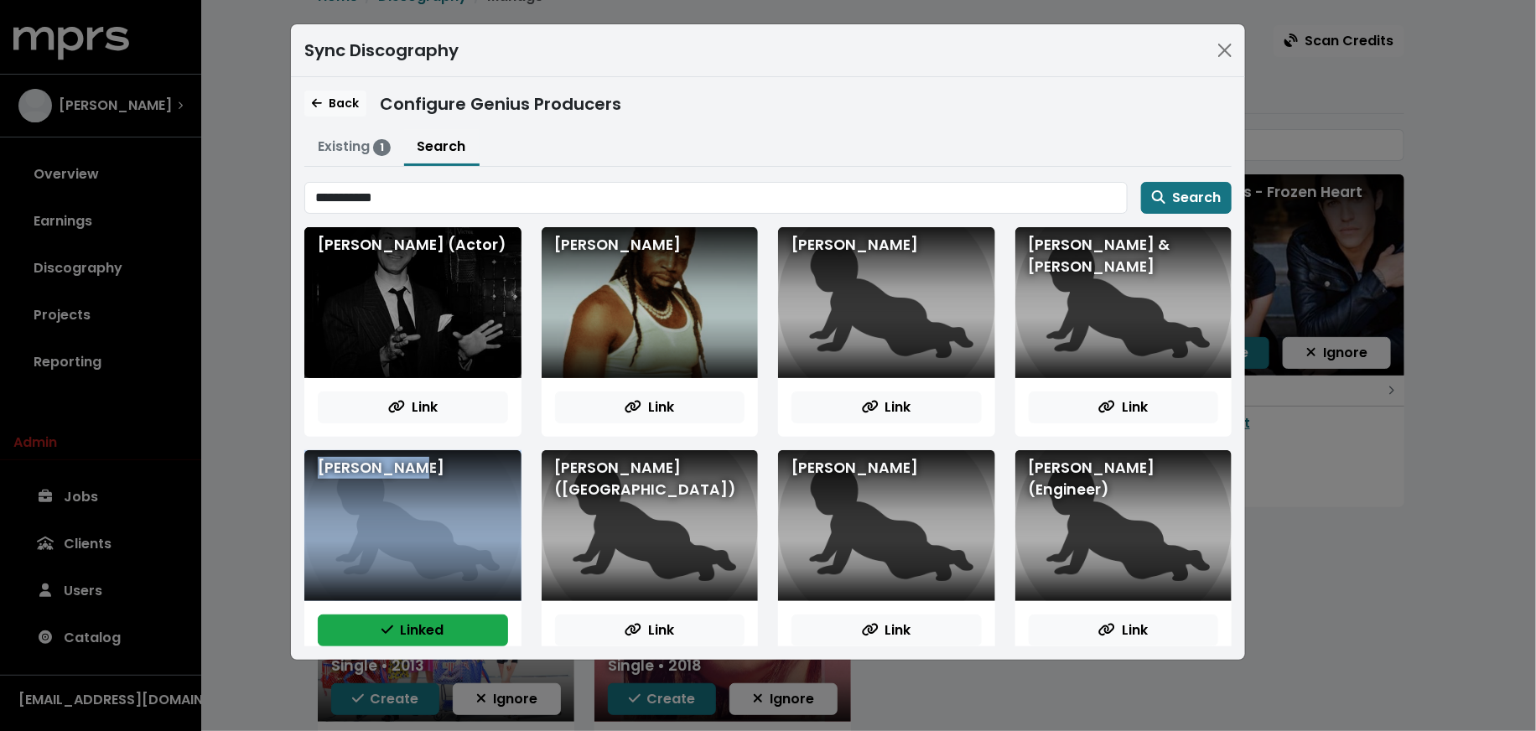
scroll to position [293, 0]
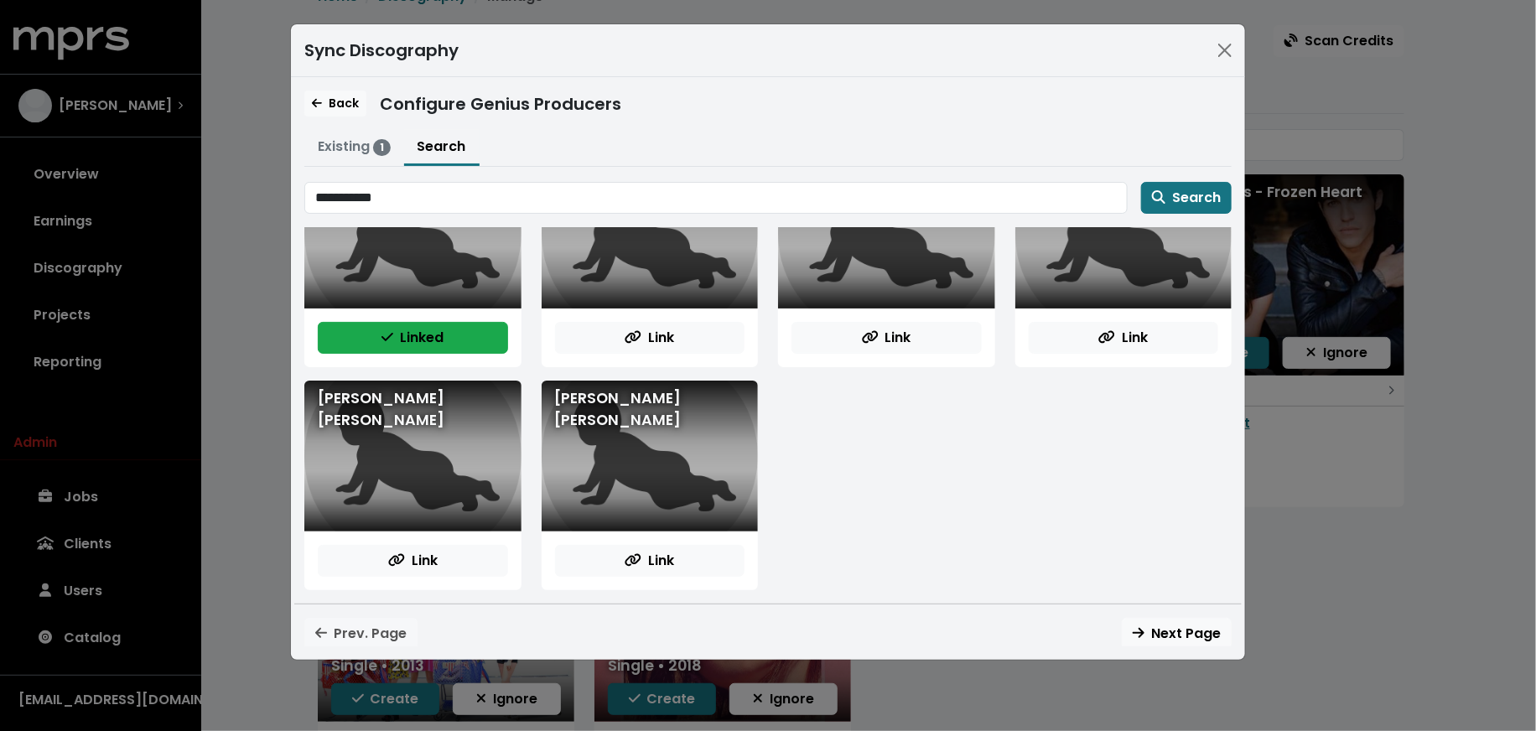
click at [906, 490] on div "[PERSON_NAME] (Actor) Link [PERSON_NAME] Link [PERSON_NAME] Link [PERSON_NAME] …" at bounding box center [767, 436] width 947 height 419
click at [1136, 618] on button "Next Page" at bounding box center [1177, 634] width 110 height 32
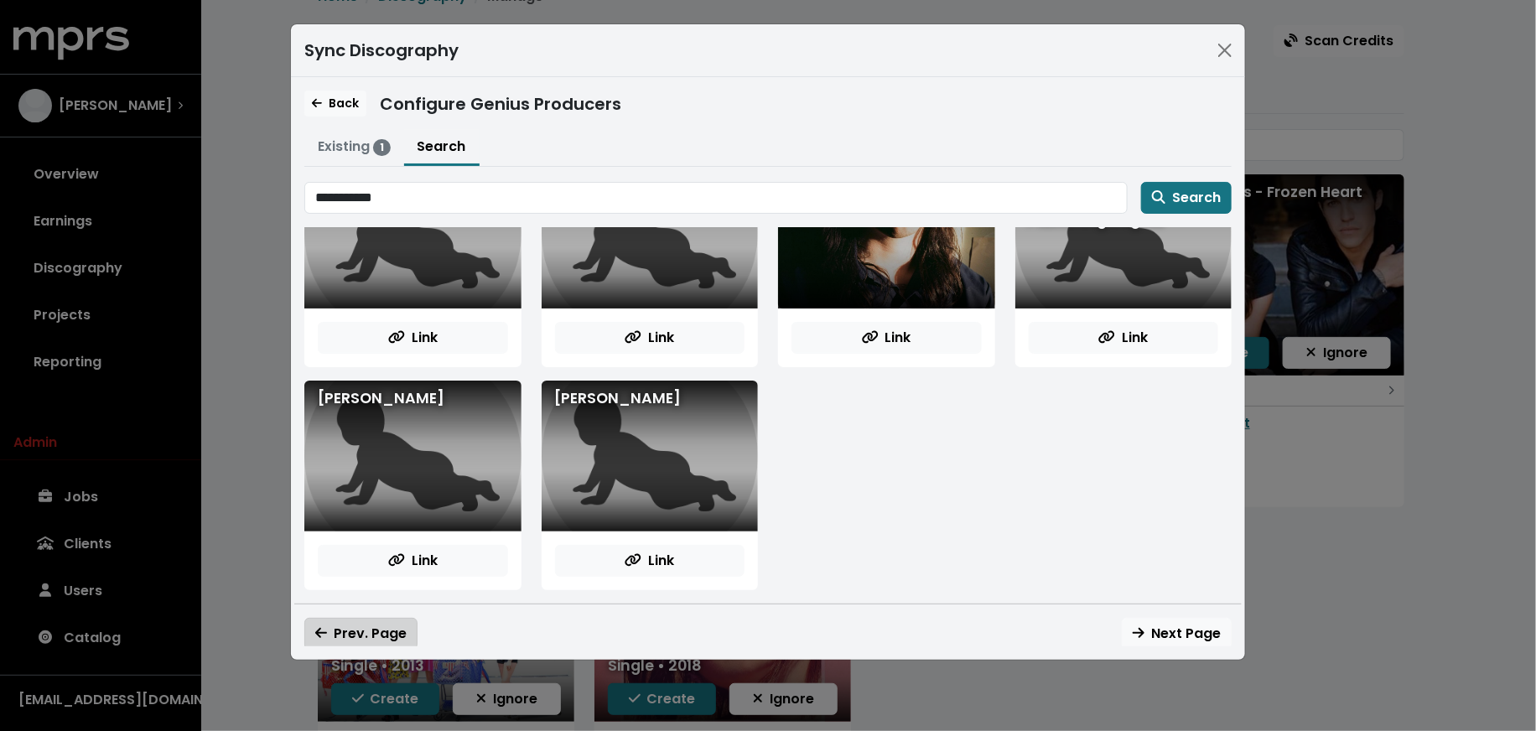
click at [373, 635] on span "Prev. Page" at bounding box center [360, 633] width 91 height 19
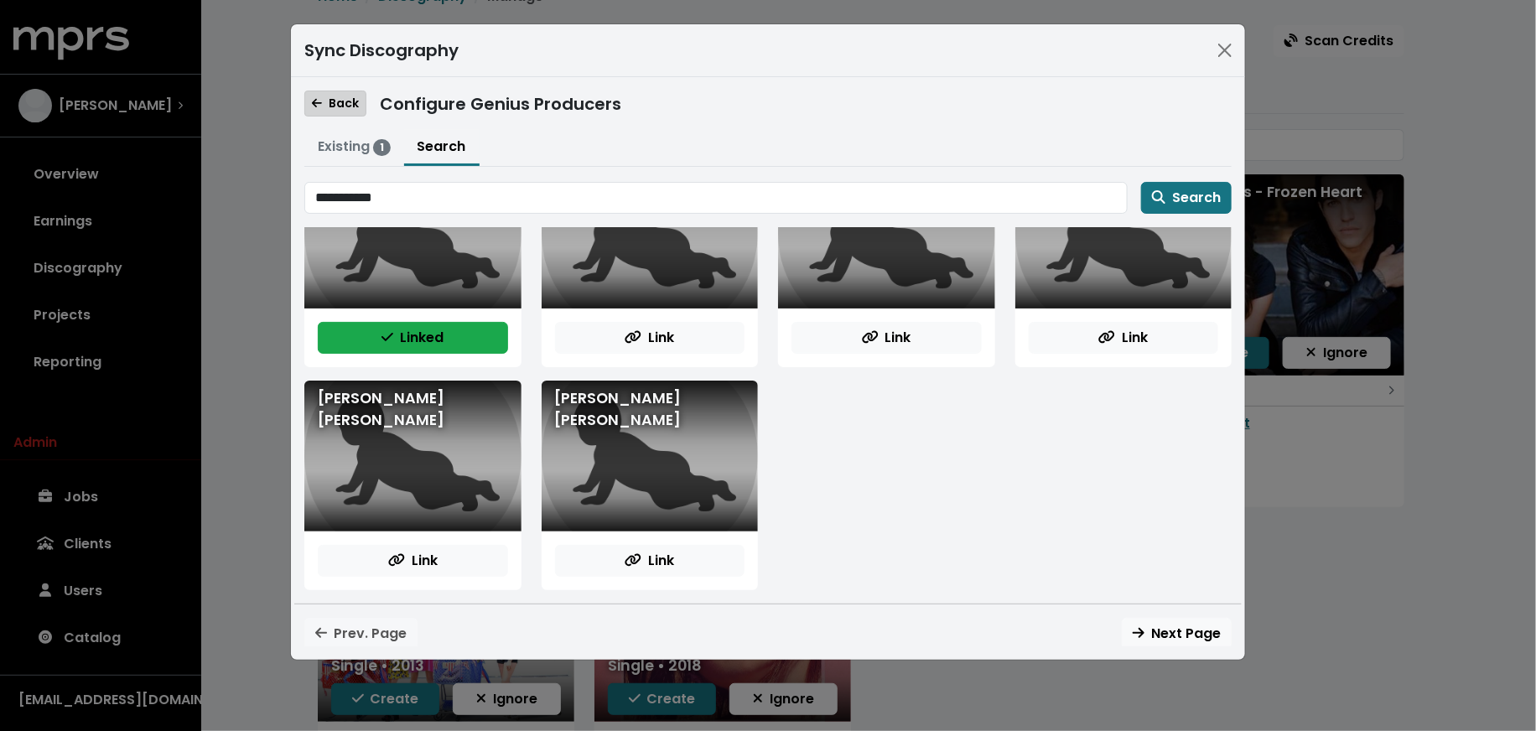
click at [317, 106] on icon "button" at bounding box center [317, 103] width 10 height 12
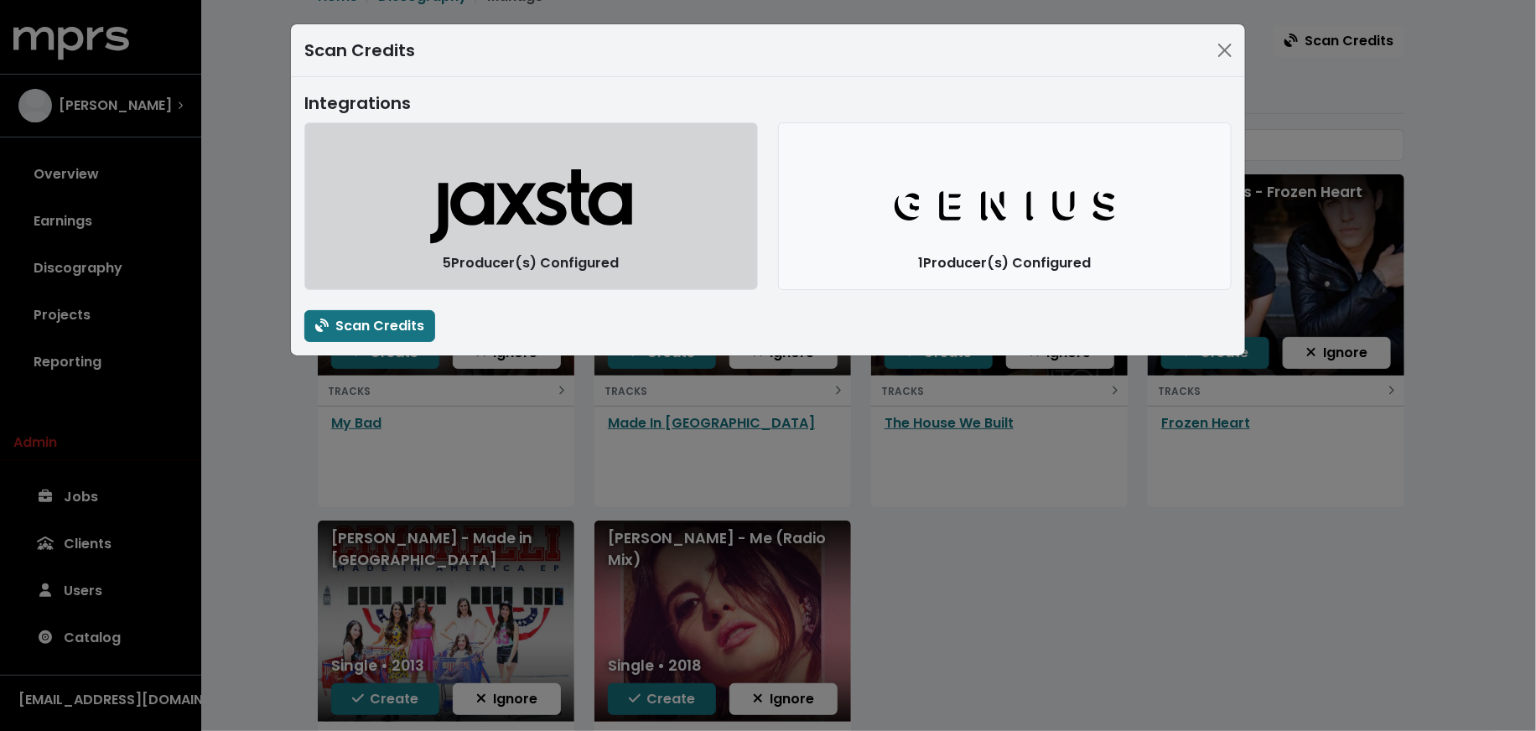
click at [363, 217] on button "Jaxsta Logo" at bounding box center [531, 206] width 454 height 168
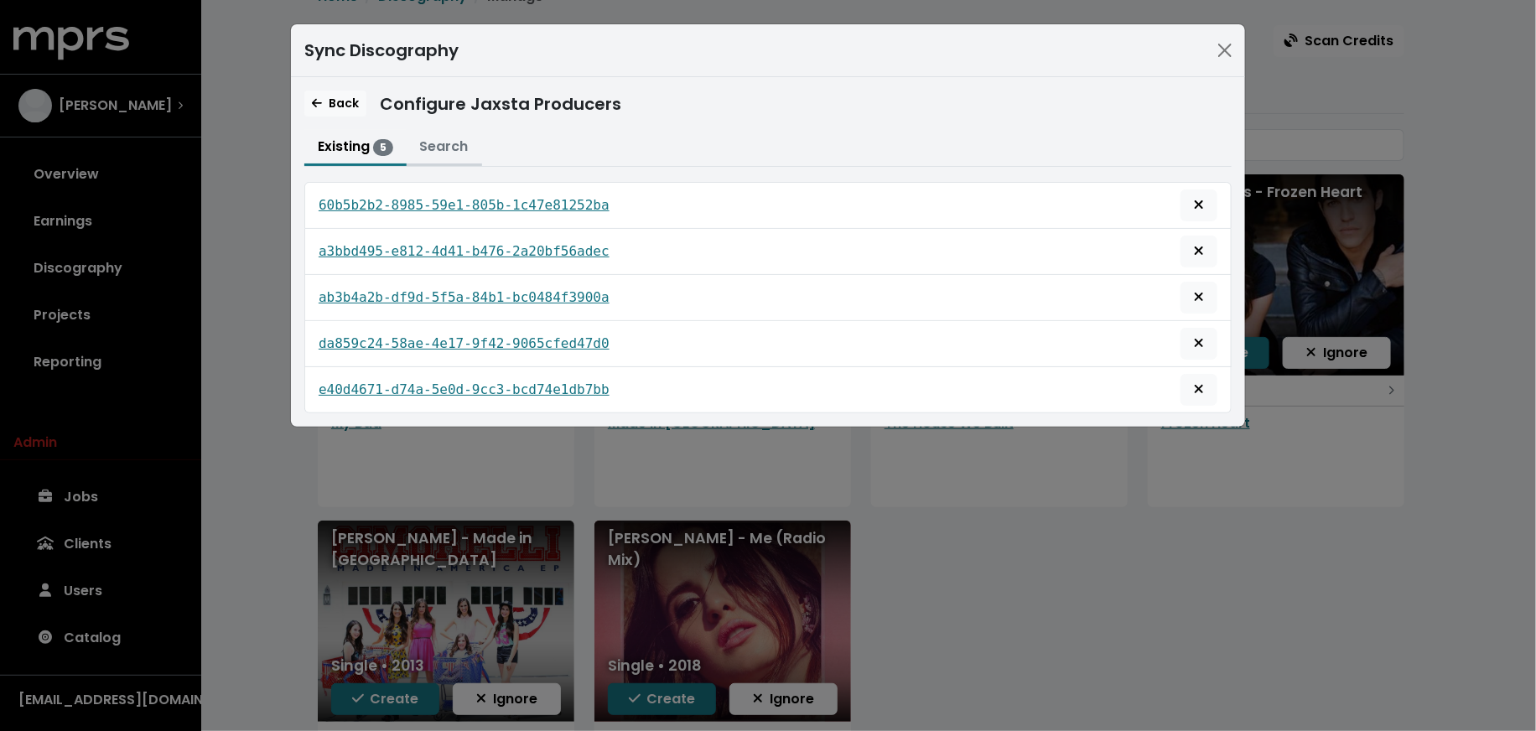
click at [438, 139] on button "Search" at bounding box center [444, 148] width 75 height 36
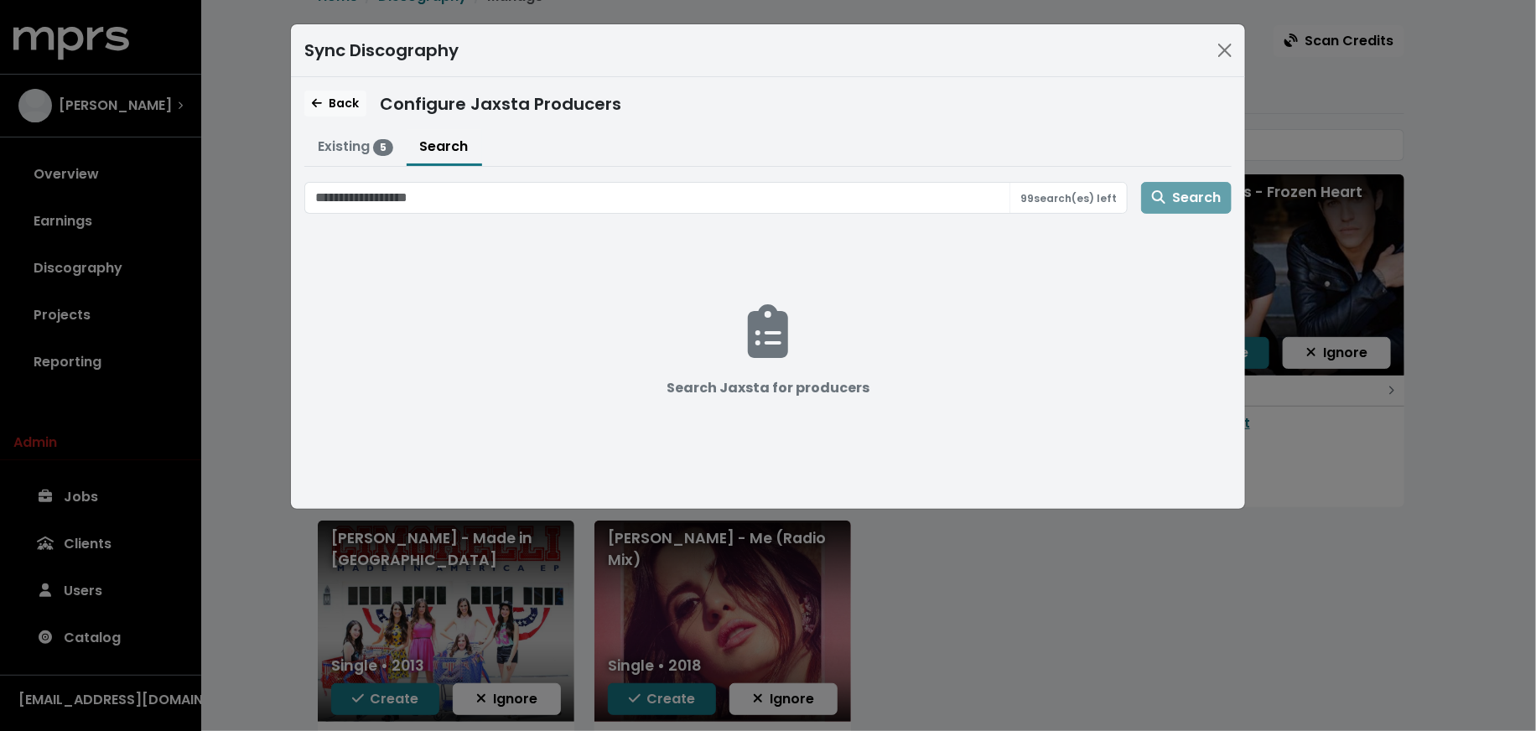
click at [261, 278] on div "Sync Discography Back Configure Jaxsta Producers Existing 5 Search 60b5b2b2-898…" at bounding box center [768, 365] width 1536 height 731
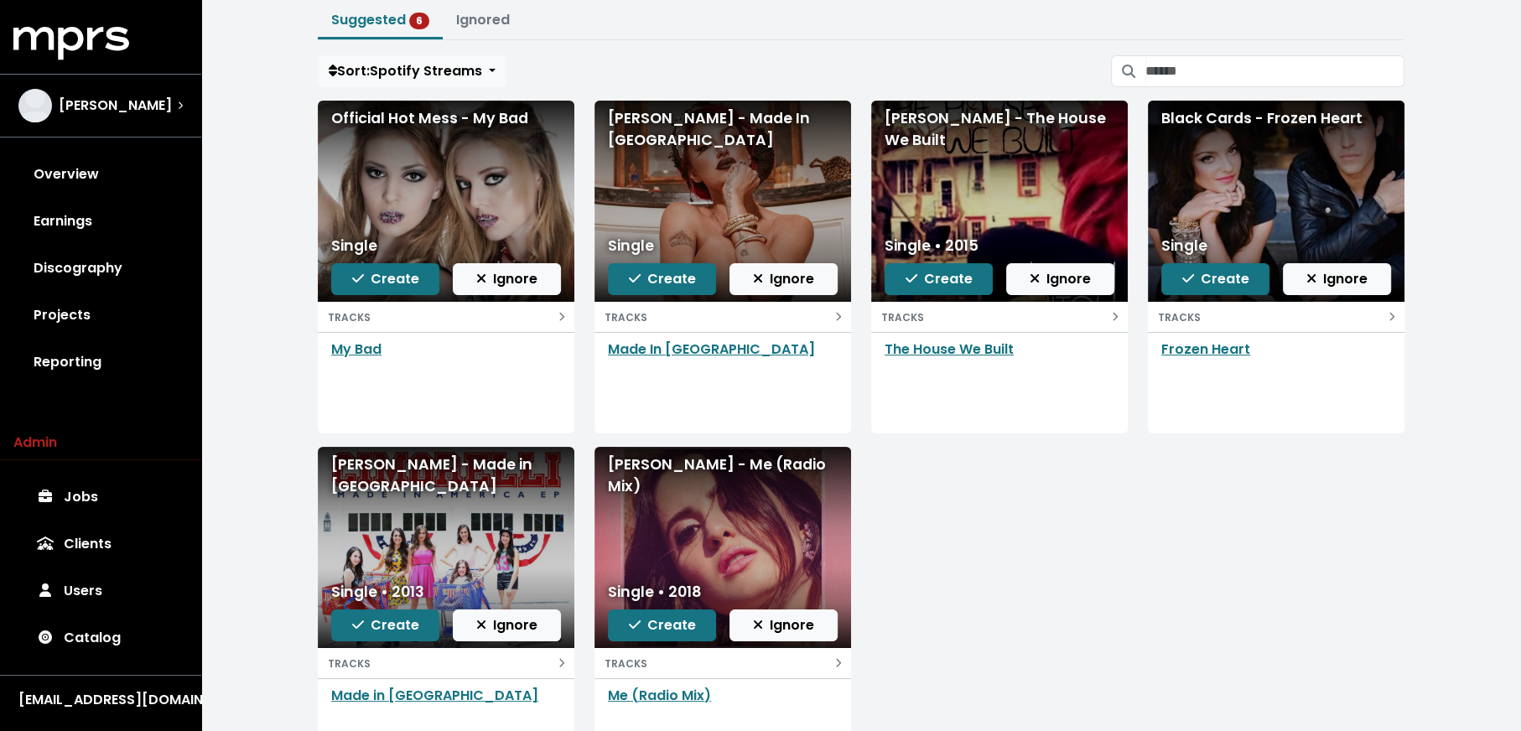
scroll to position [0, 0]
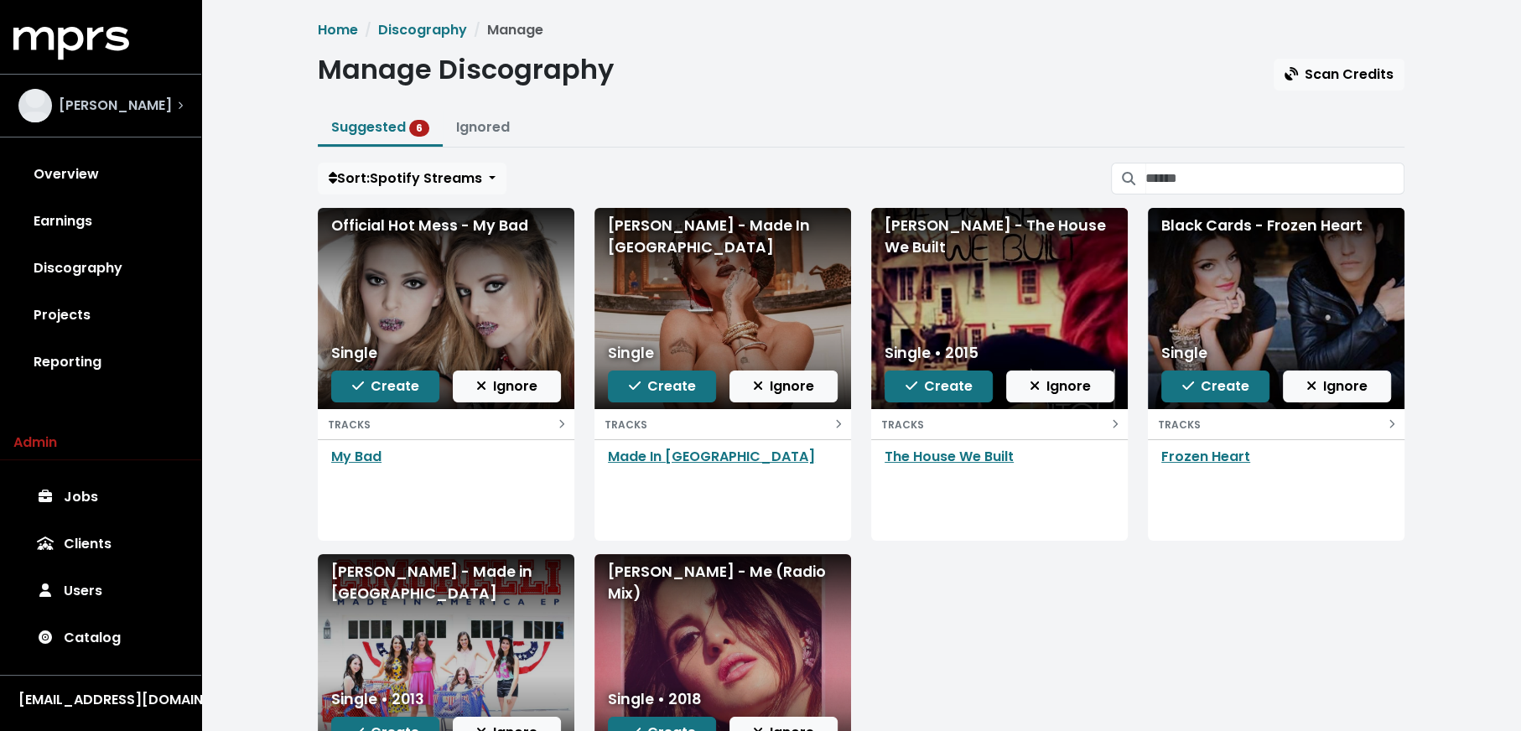
click at [112, 94] on div "[PERSON_NAME]" at bounding box center [94, 106] width 153 height 34
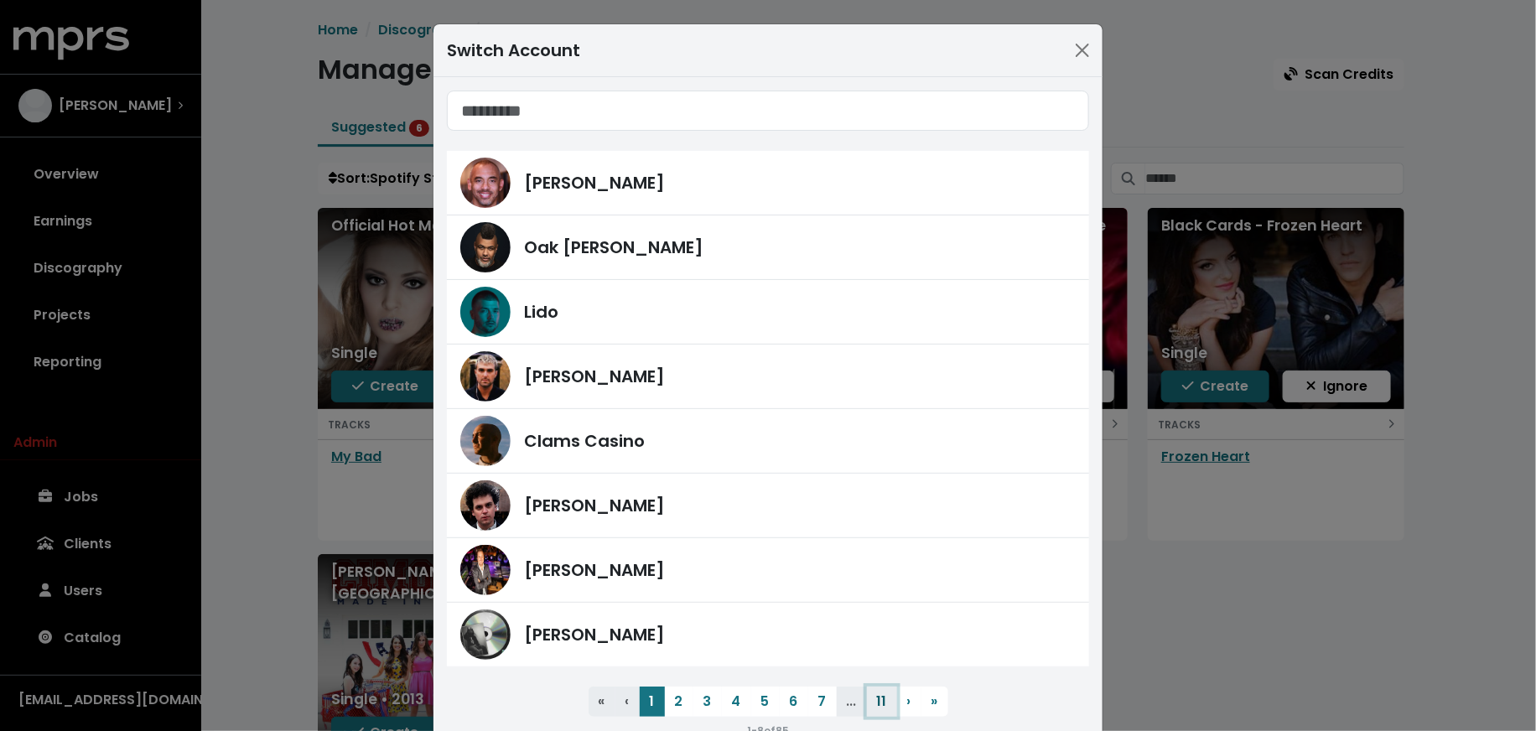
click at [880, 695] on button "11" at bounding box center [882, 702] width 30 height 30
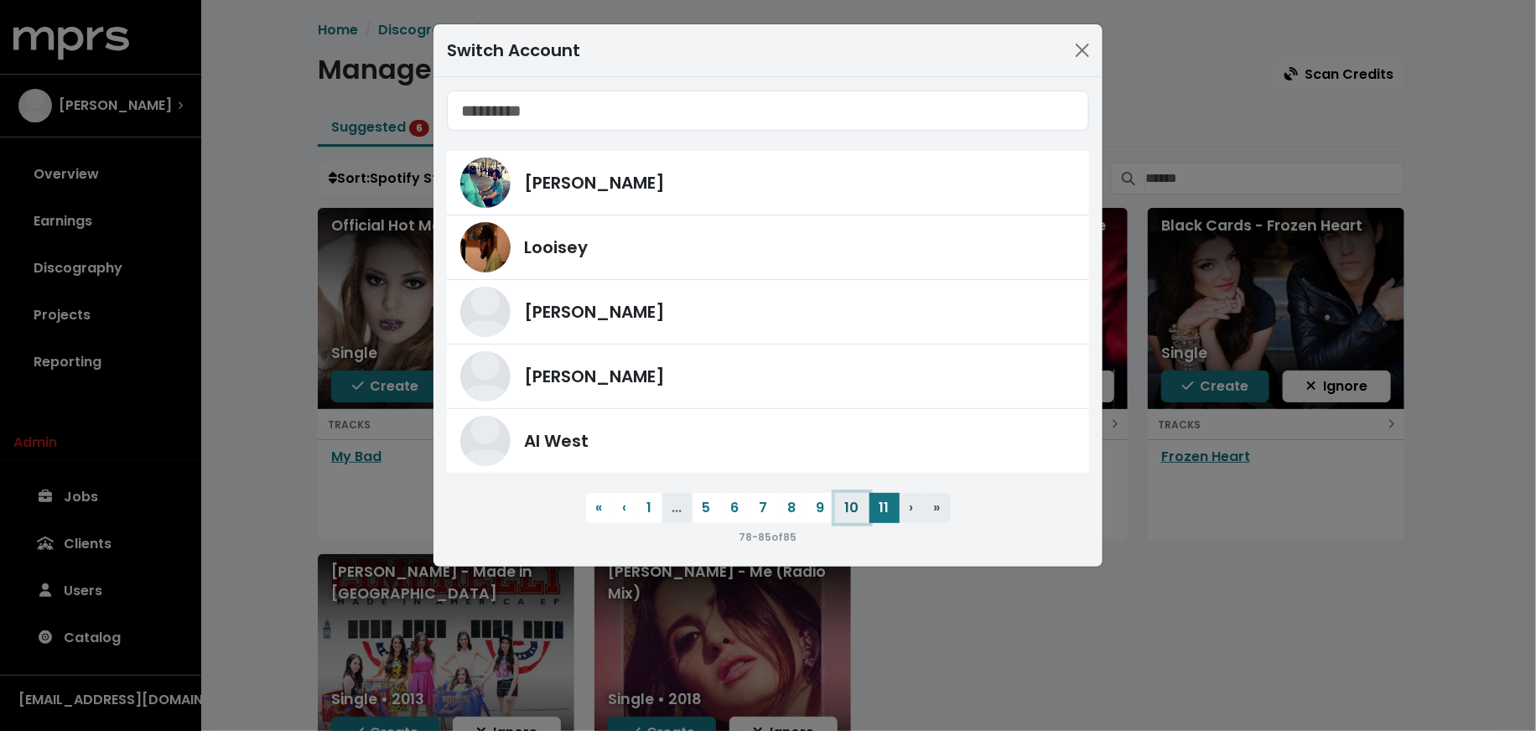
click at [857, 509] on button "10" at bounding box center [852, 508] width 34 height 30
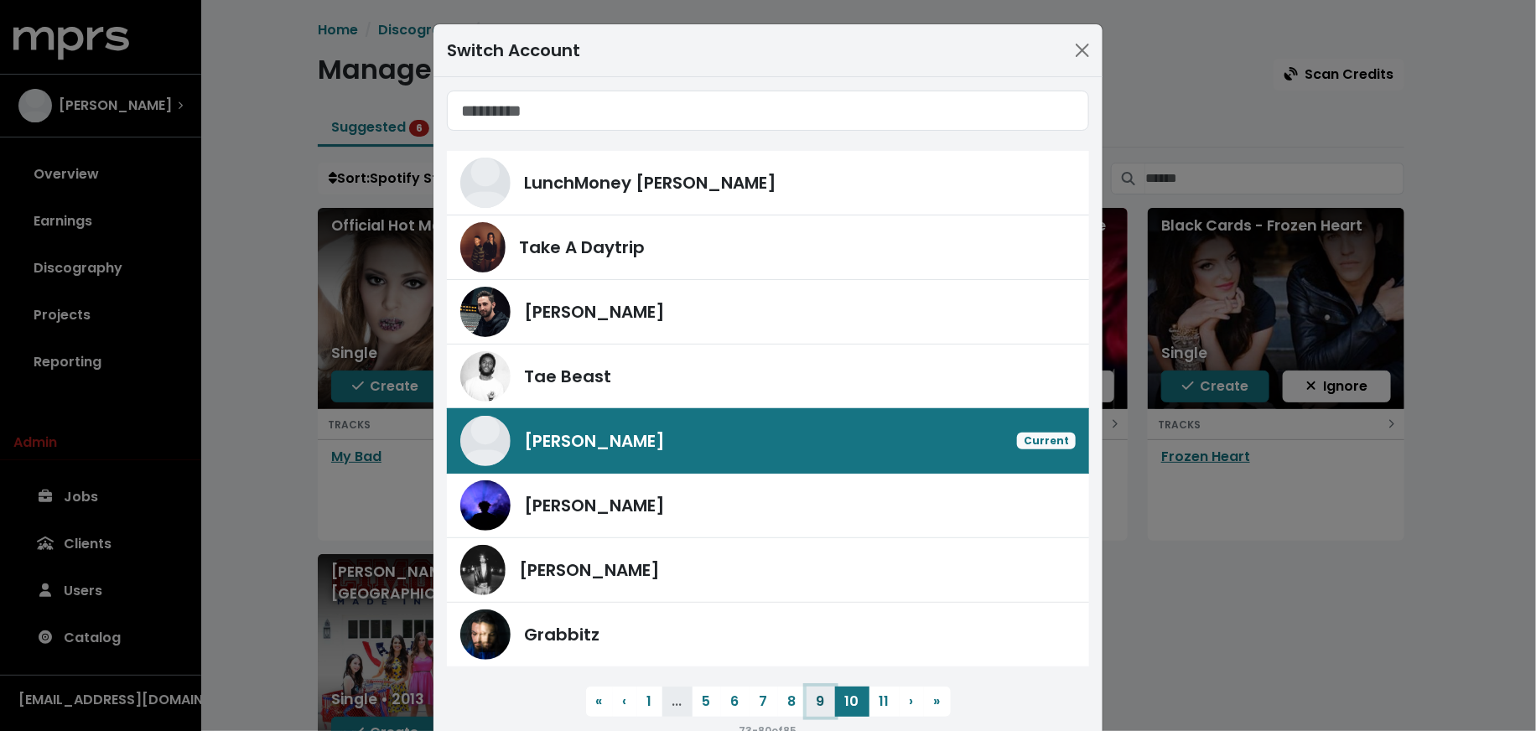
click at [813, 709] on button "9" at bounding box center [821, 702] width 29 height 30
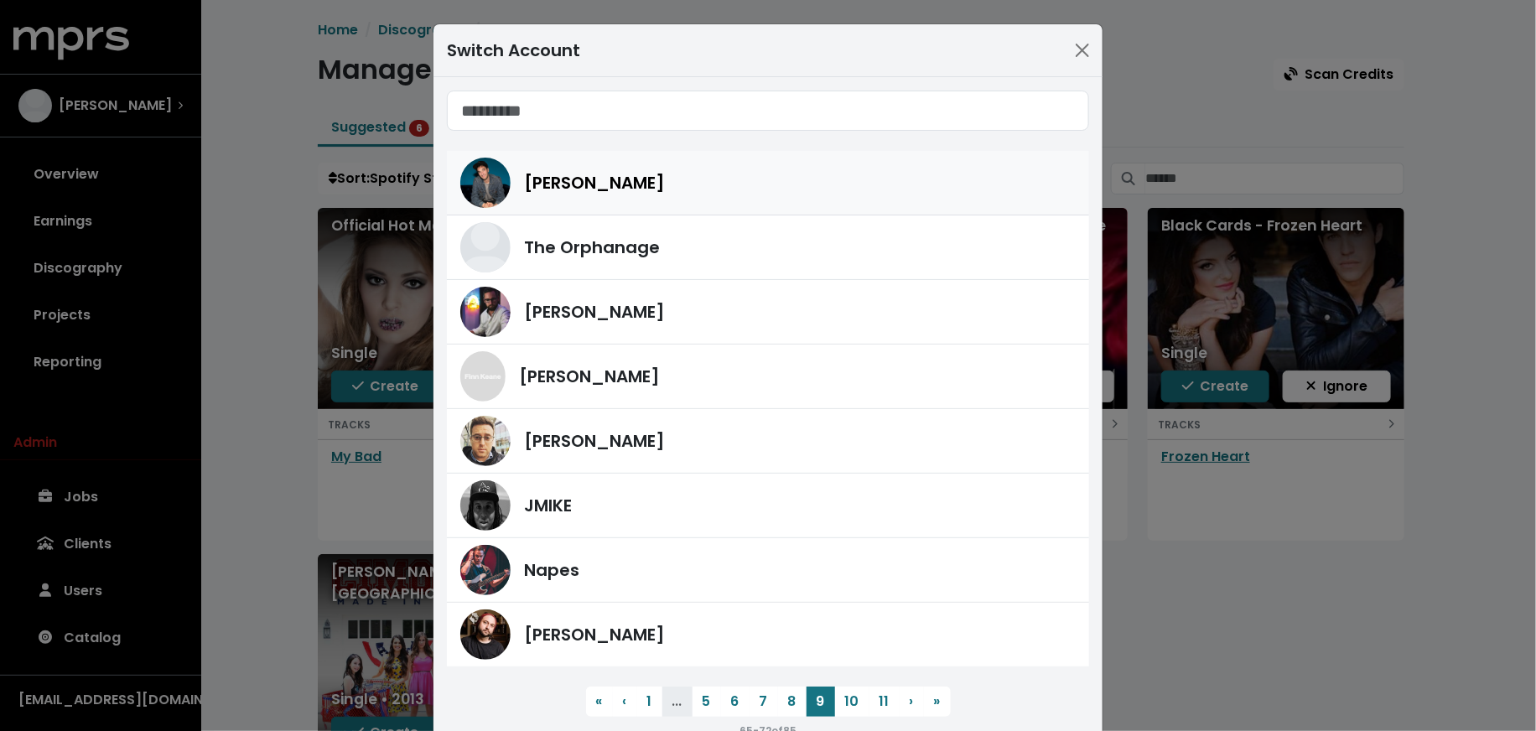
click at [649, 198] on div "[PERSON_NAME]" at bounding box center [767, 183] width 615 height 50
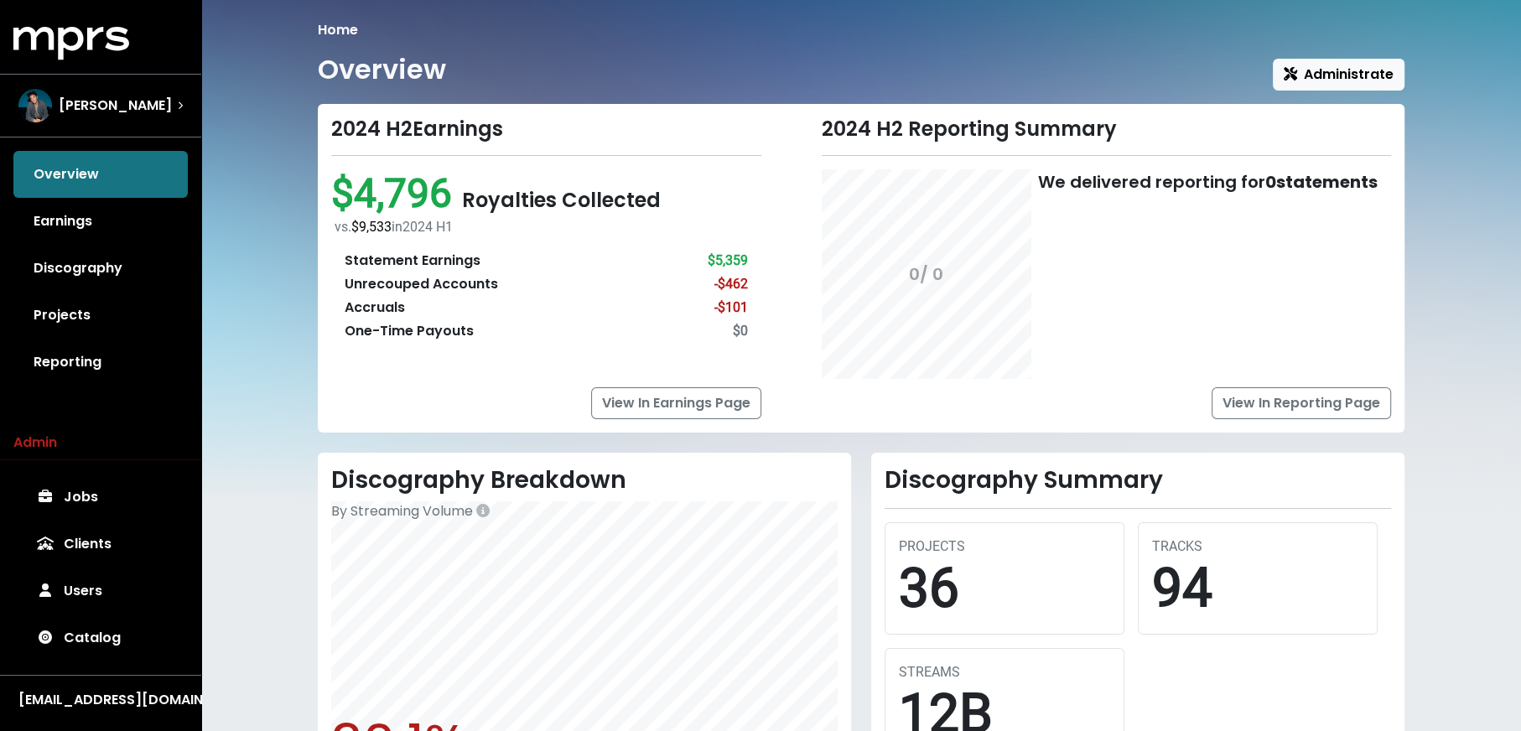
click at [7, 313] on div "Overview Earnings Discography Projects Reporting" at bounding box center [100, 268] width 201 height 235
click at [52, 317] on link "Projects" at bounding box center [100, 315] width 174 height 47
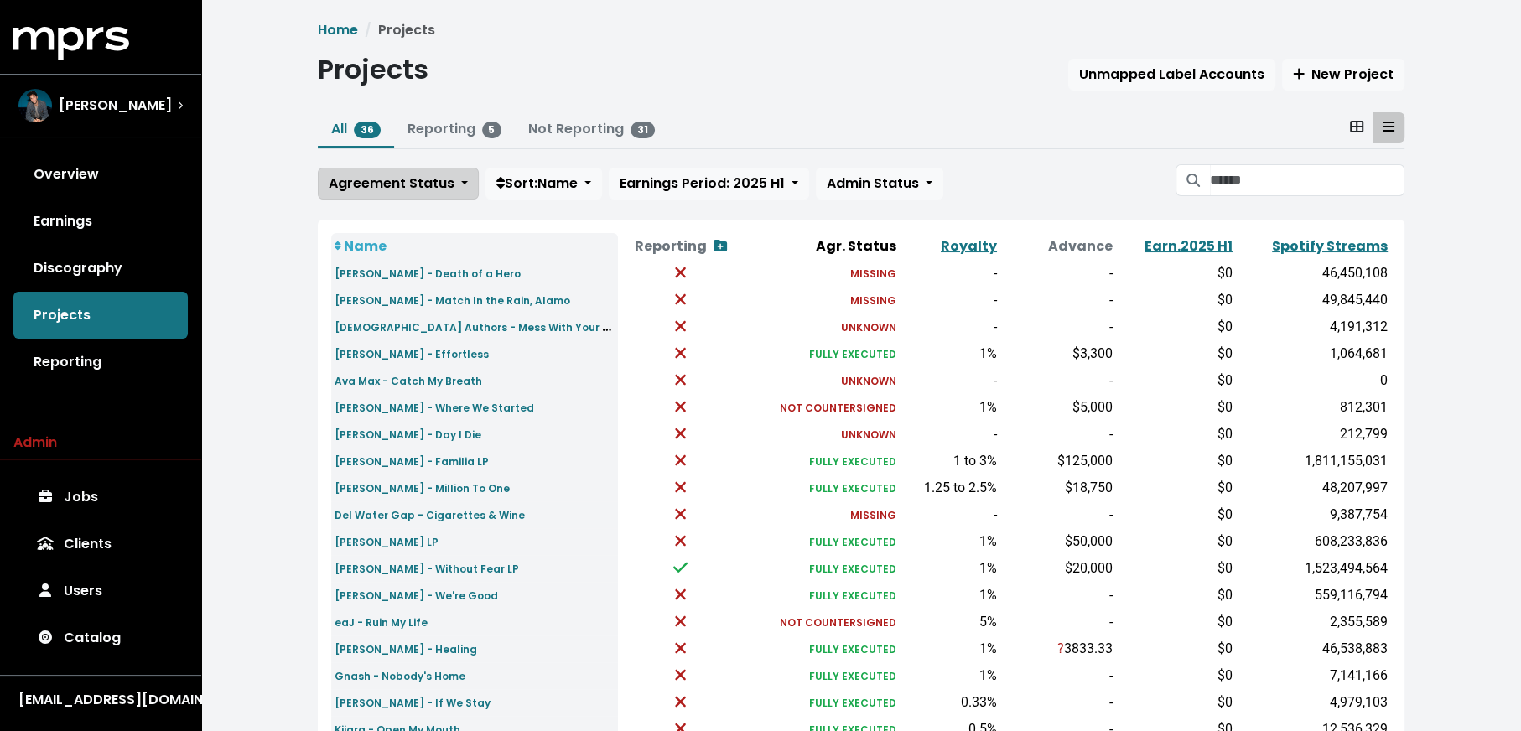
click at [380, 185] on span "Agreement Status" at bounding box center [392, 183] width 126 height 19
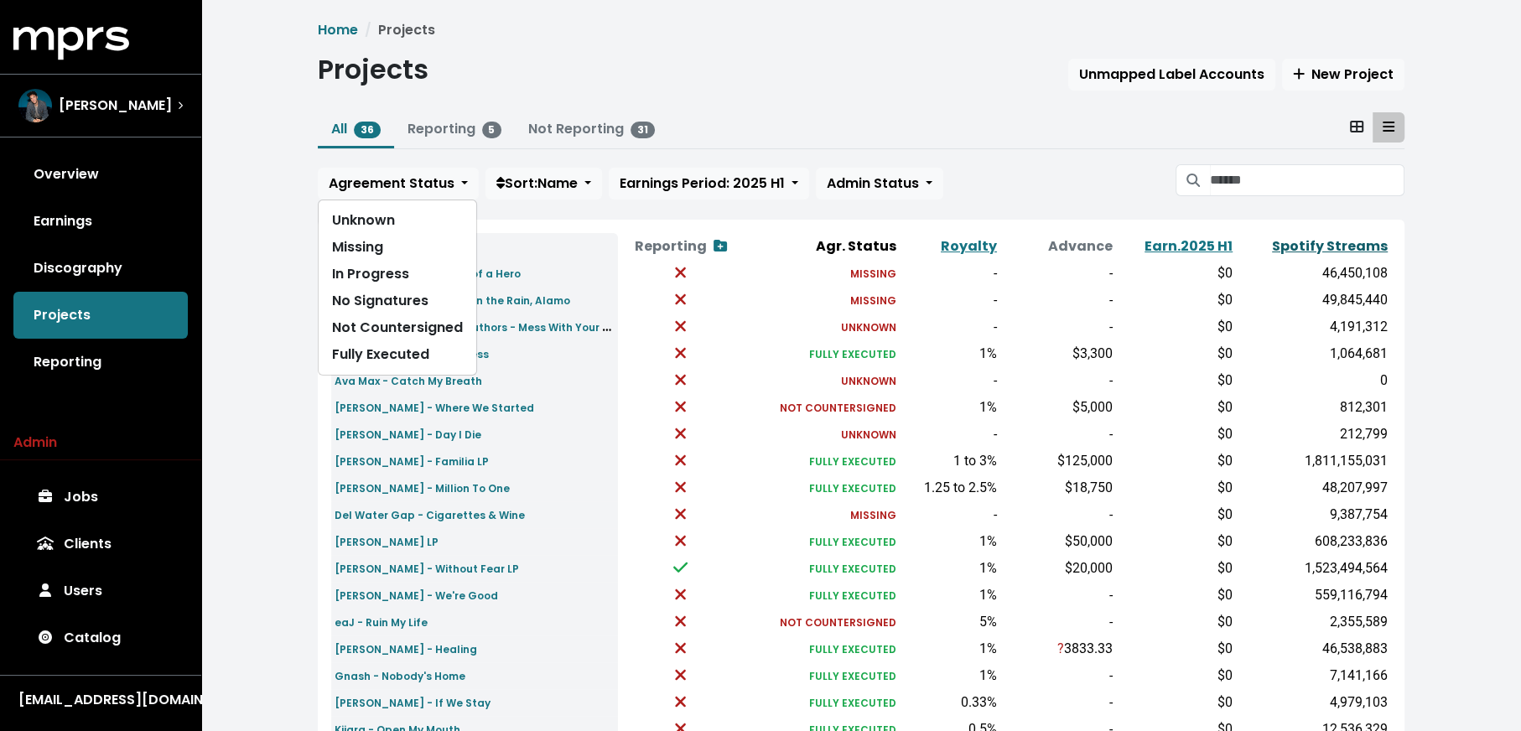
click at [1285, 246] on link "Spotify Streams" at bounding box center [1330, 245] width 116 height 19
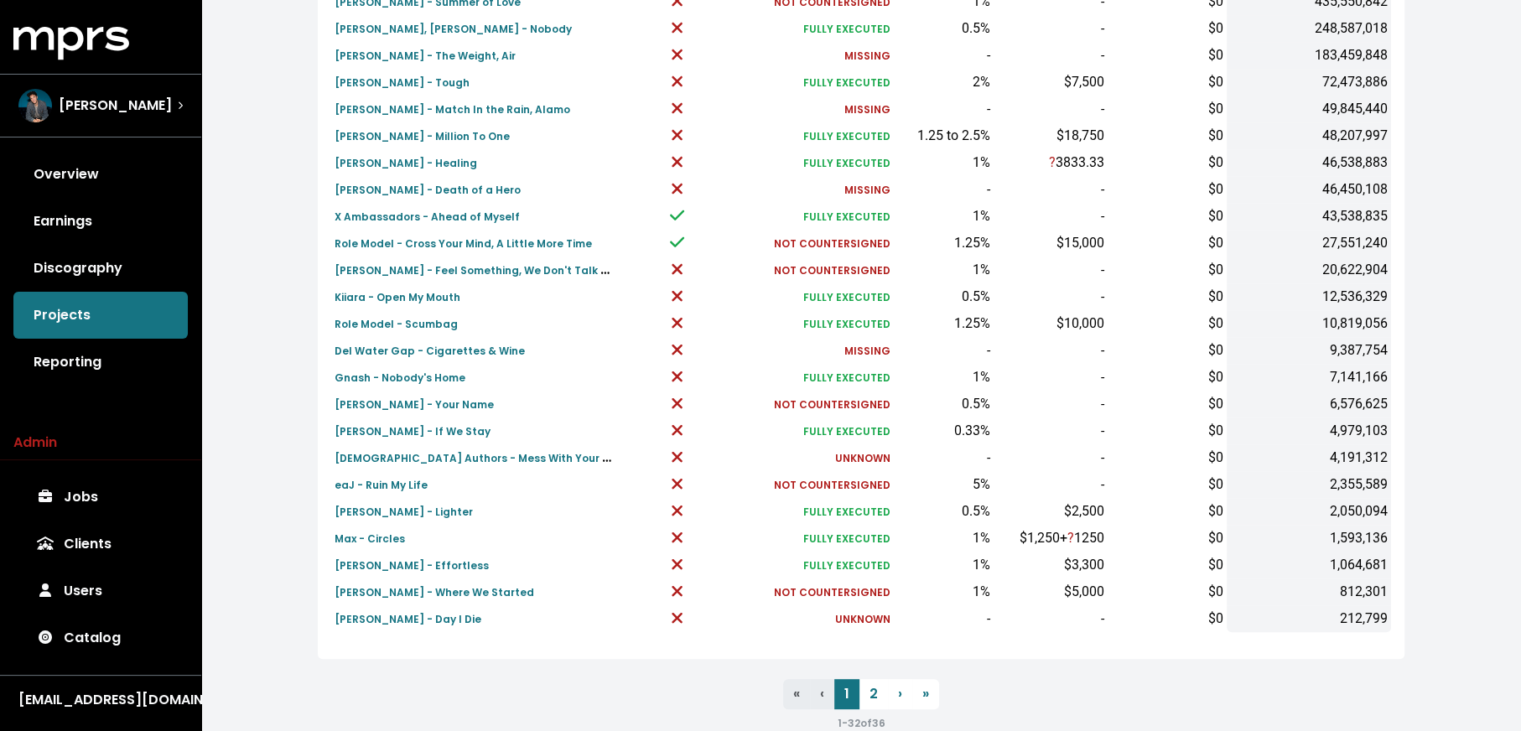
scroll to position [488, 0]
click at [375, 534] on small "Max - Circles" at bounding box center [370, 537] width 70 height 14
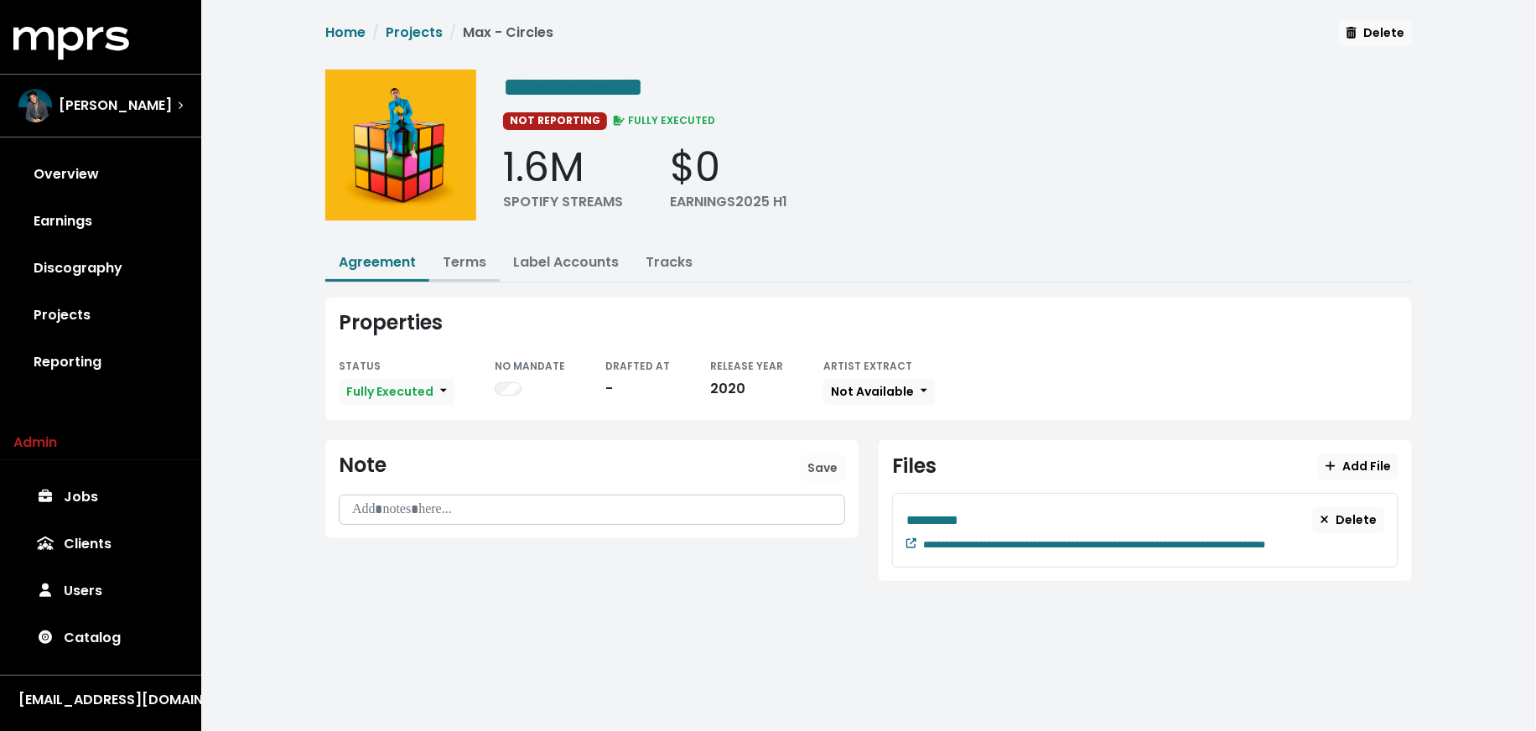
click at [457, 265] on link "Terms" at bounding box center [465, 261] width 44 height 19
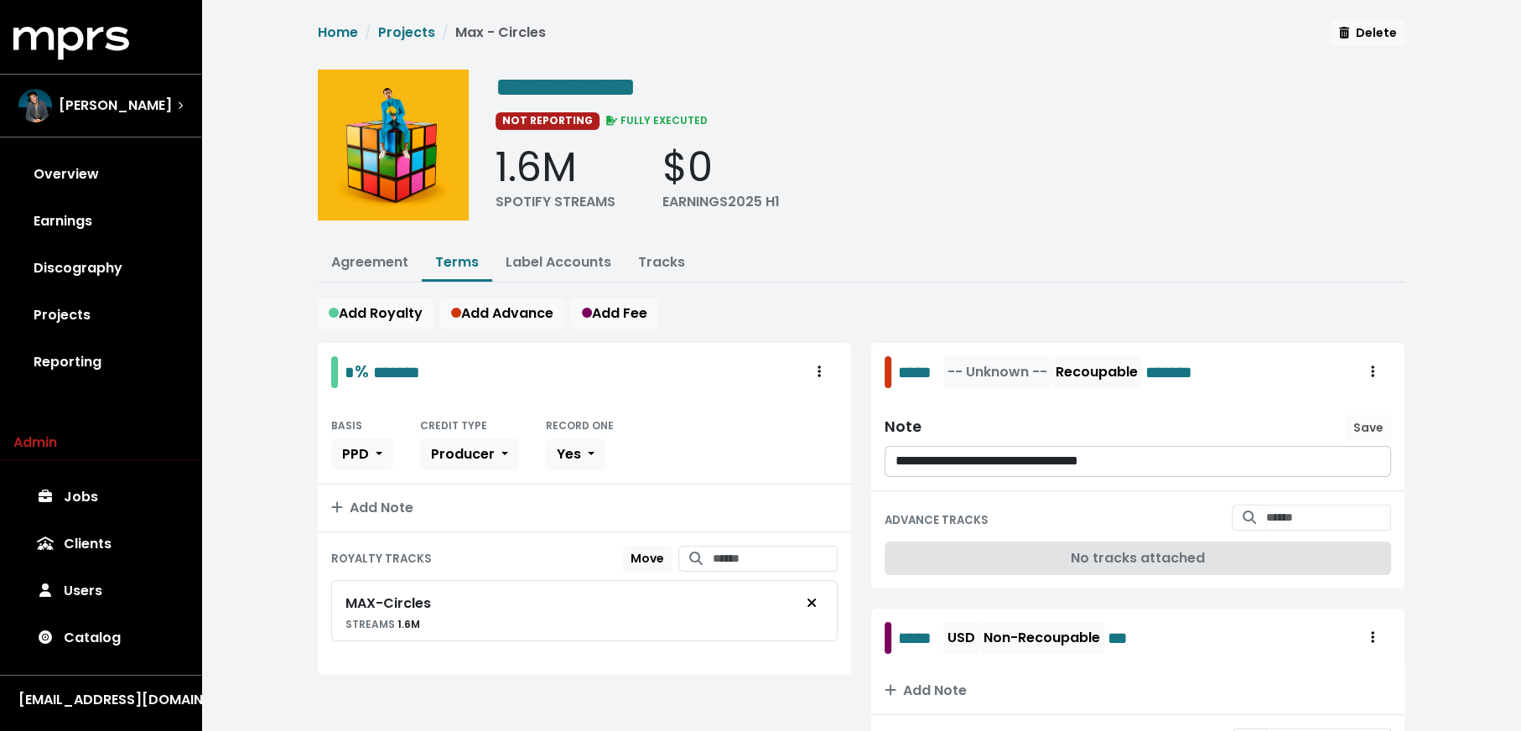
scroll to position [4, 0]
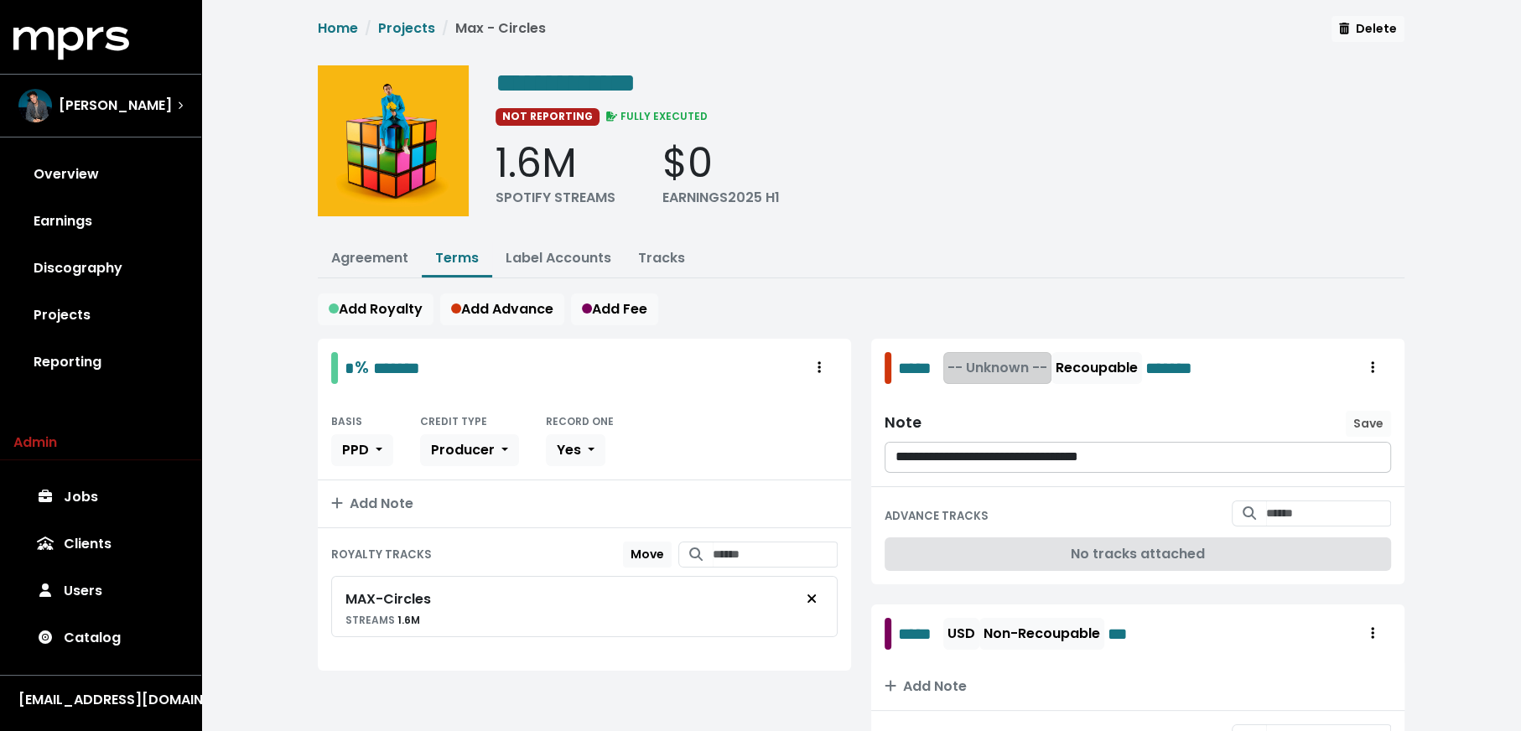
click at [1001, 358] on span "-- Unknown --" at bounding box center [997, 367] width 100 height 19
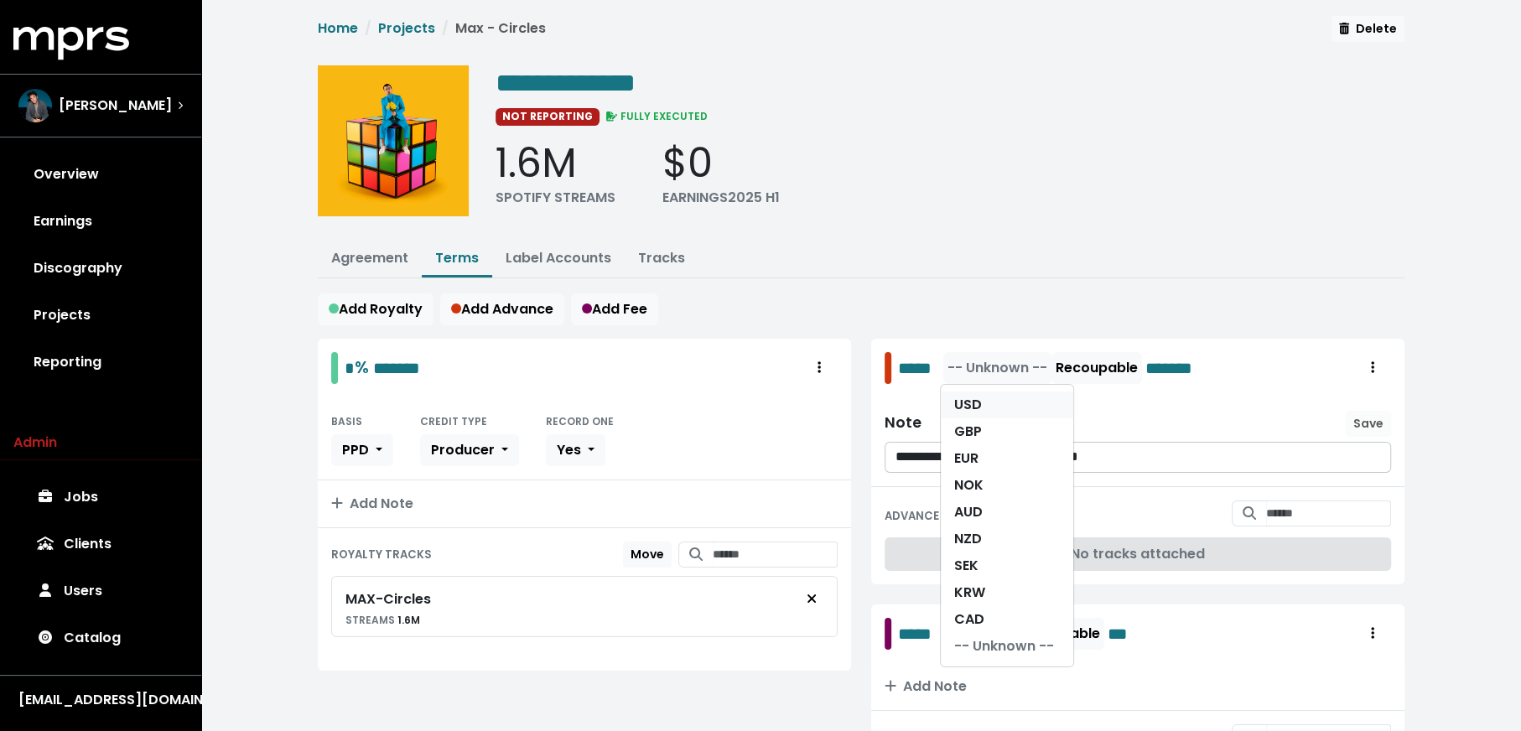
click at [1005, 397] on link "USD" at bounding box center [1007, 405] width 132 height 27
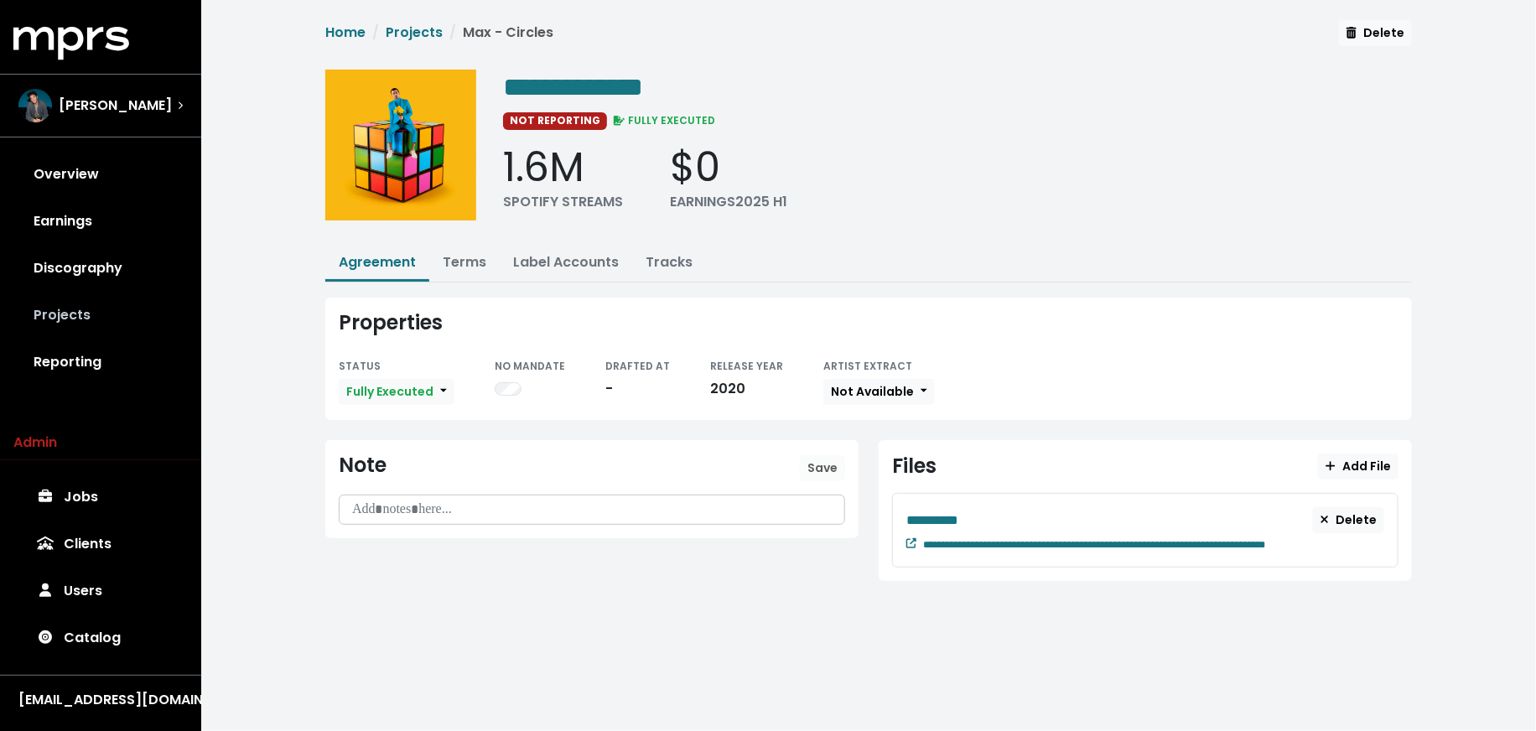
click at [85, 304] on link "Projects" at bounding box center [100, 315] width 174 height 47
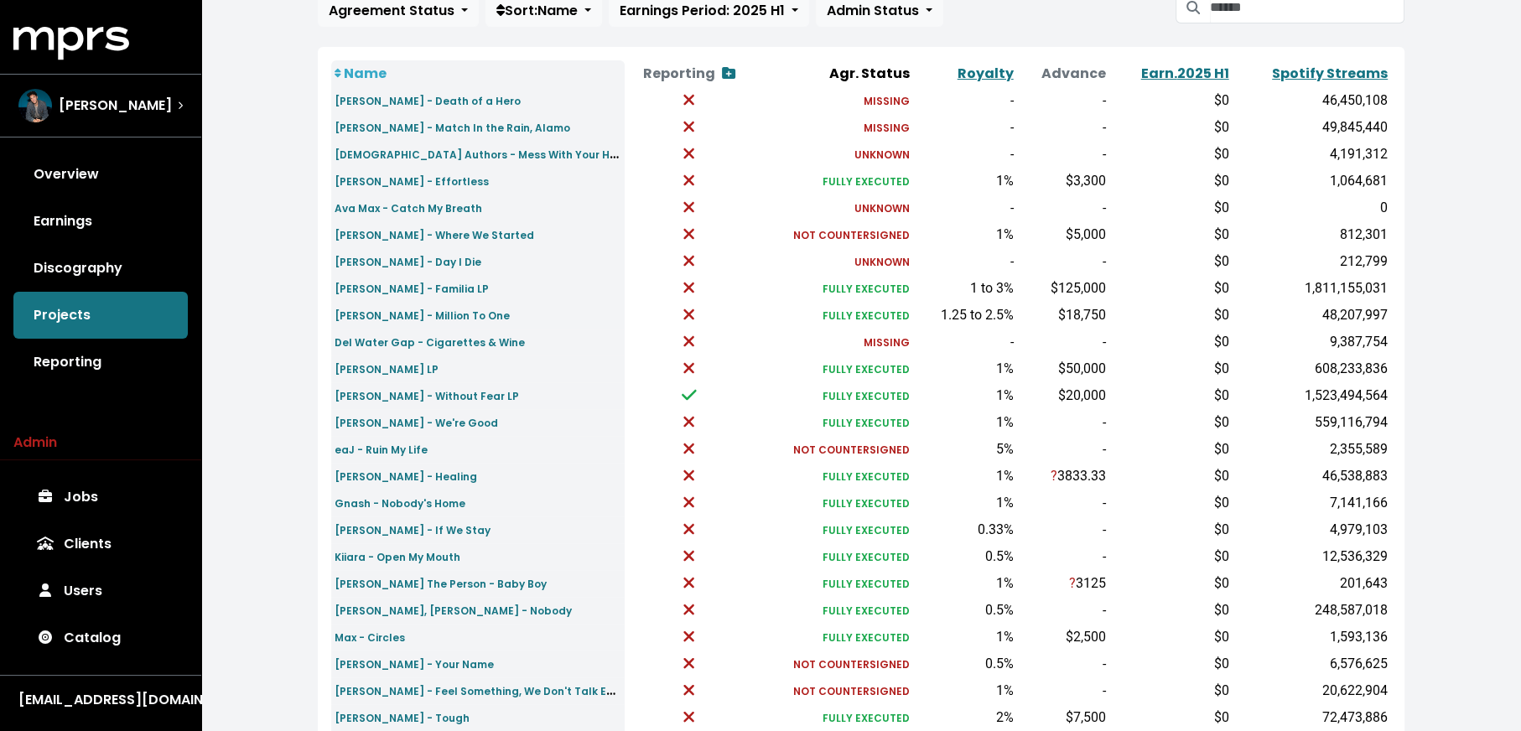
scroll to position [519, 0]
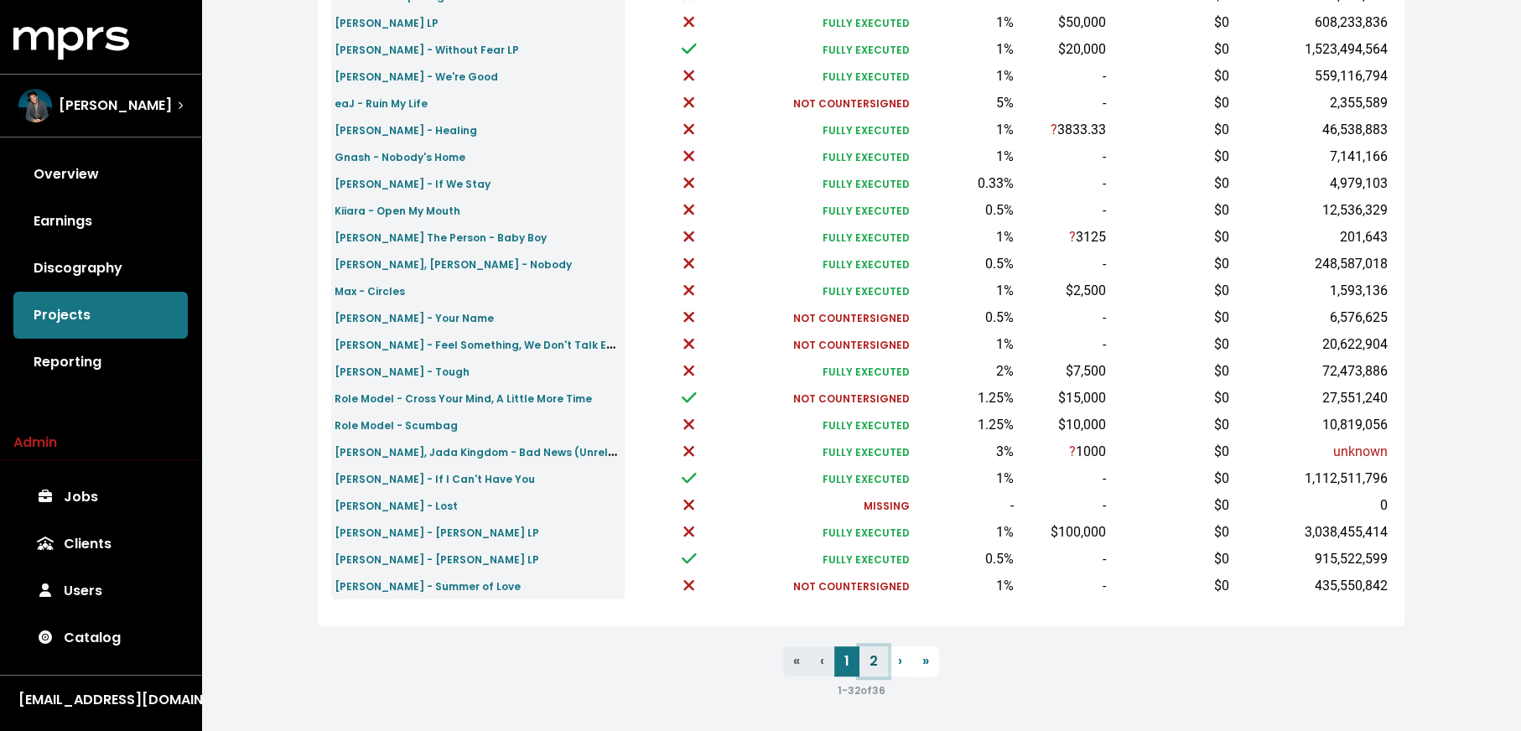
click at [880, 659] on link "2" at bounding box center [873, 661] width 29 height 30
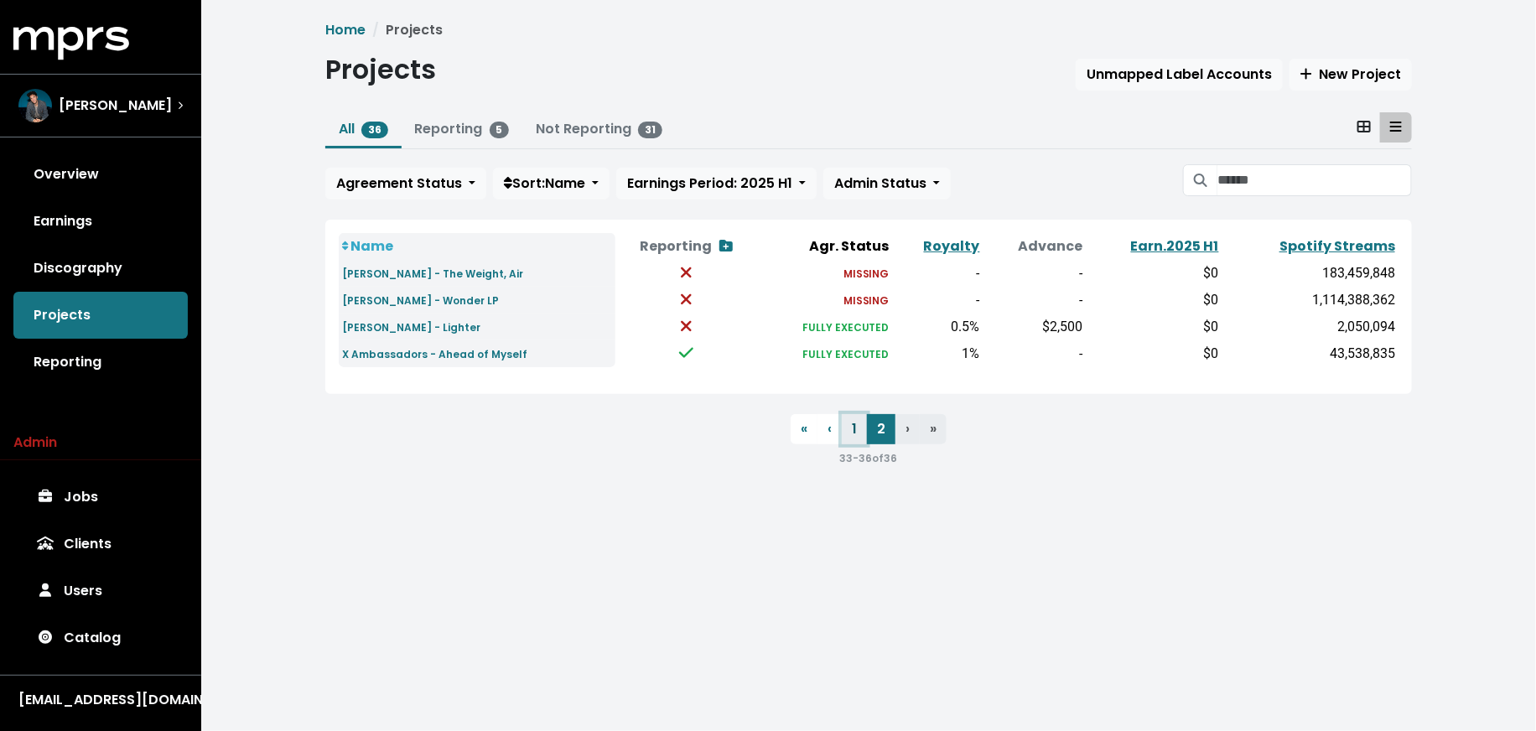
click at [857, 437] on link "1" at bounding box center [854, 429] width 25 height 30
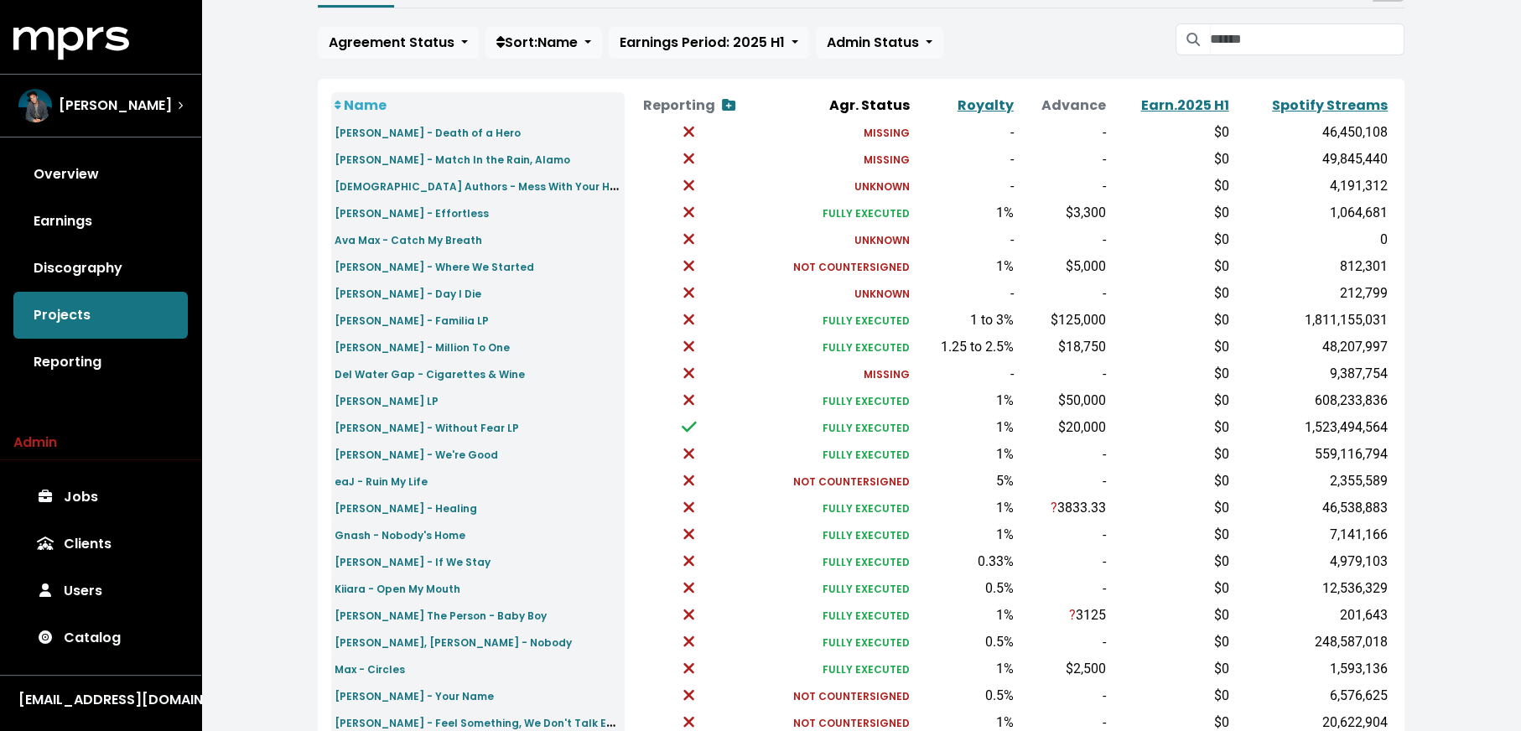
scroll to position [155, 0]
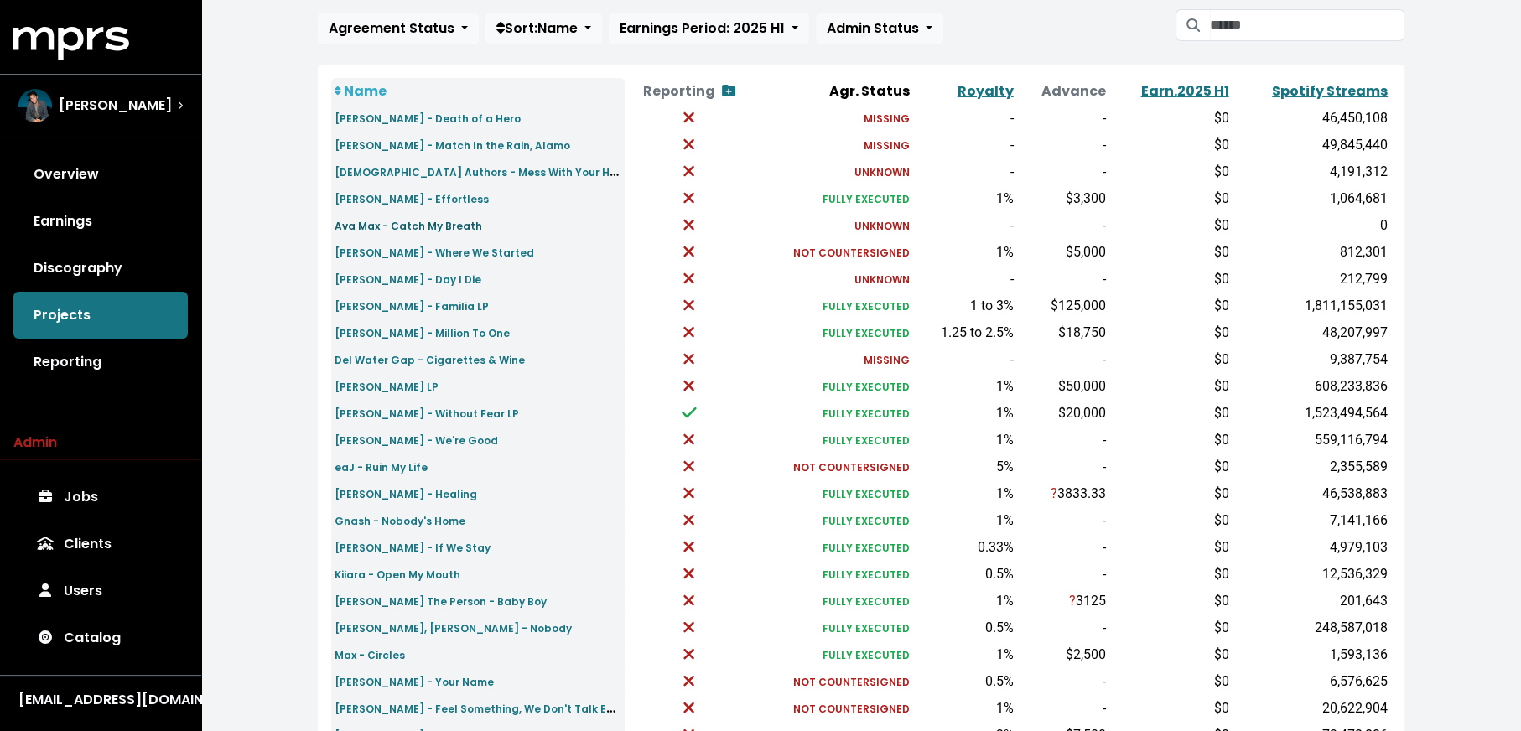
click at [402, 233] on link "Ava Max - Catch My Breath" at bounding box center [409, 224] width 148 height 19
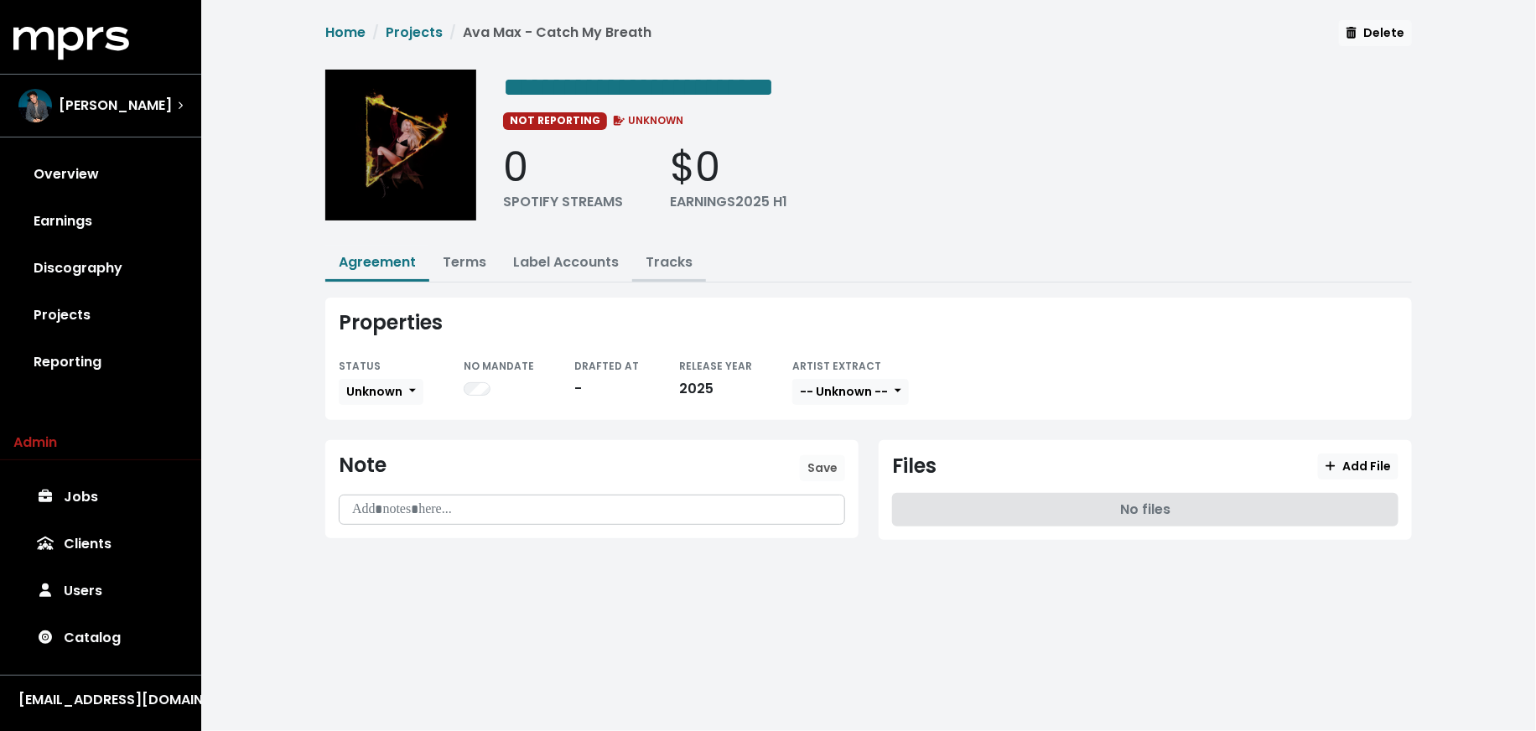
click at [648, 265] on link "Tracks" at bounding box center [669, 261] width 47 height 19
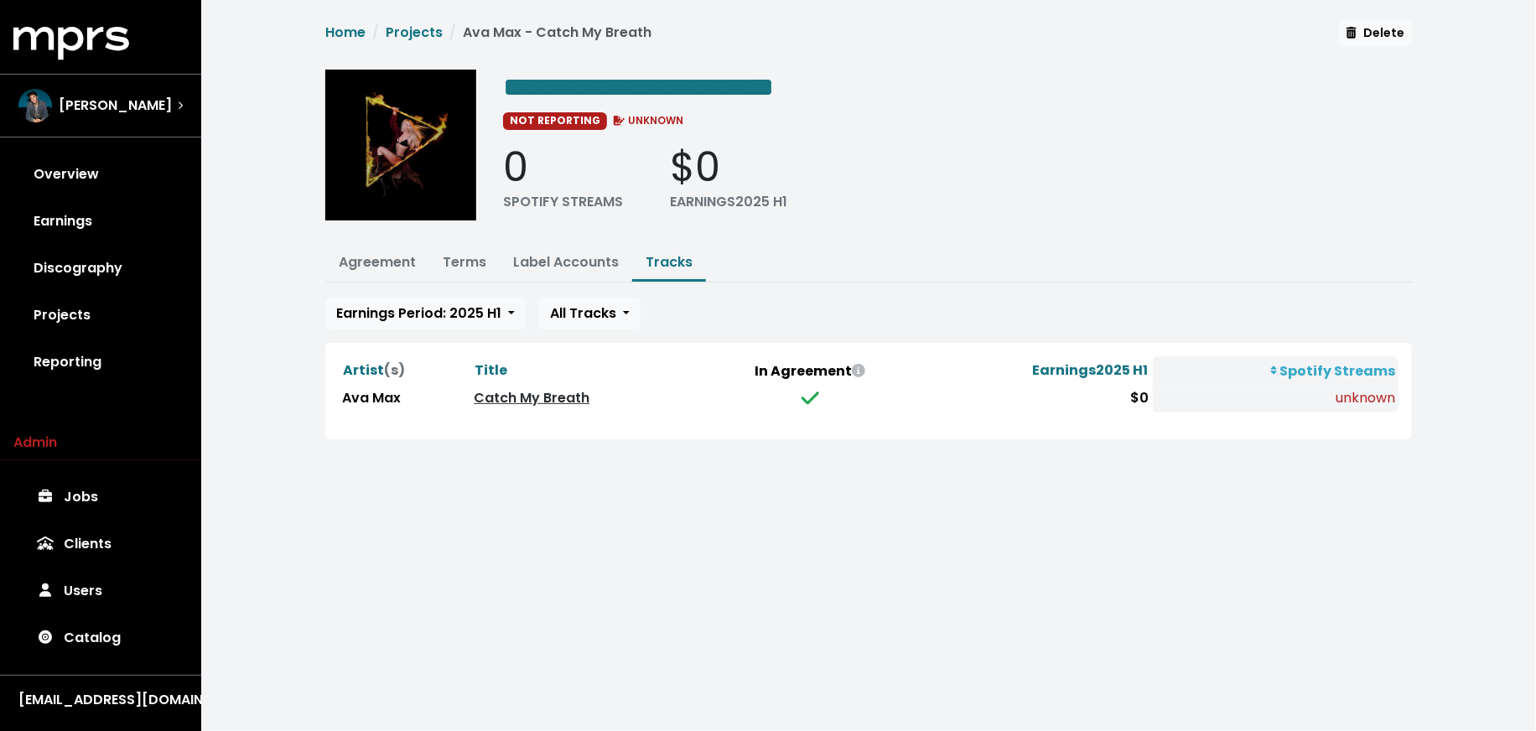
click at [497, 396] on link "Catch My Breath" at bounding box center [532, 397] width 116 height 19
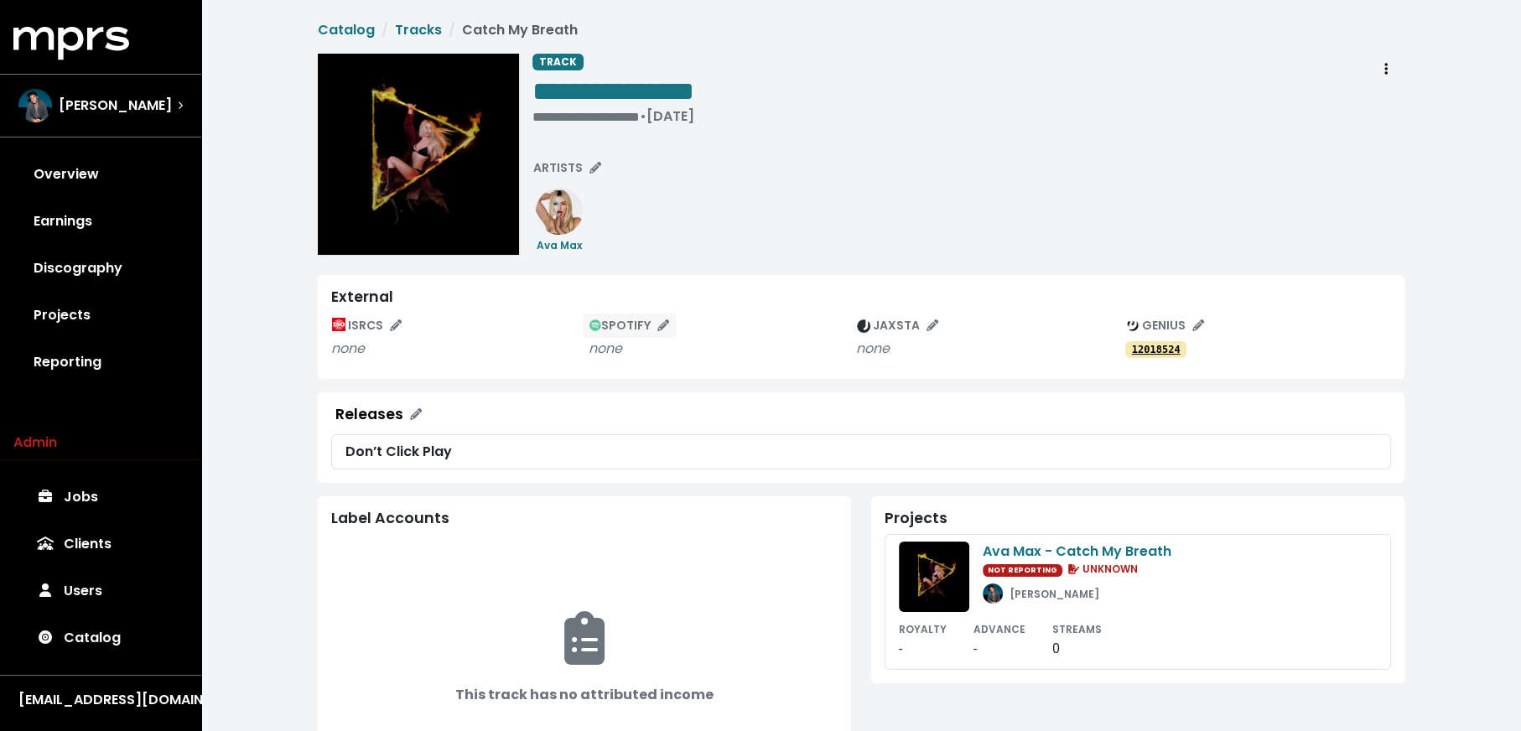
click at [635, 325] on span "SPOTIFY" at bounding box center [629, 325] width 80 height 17
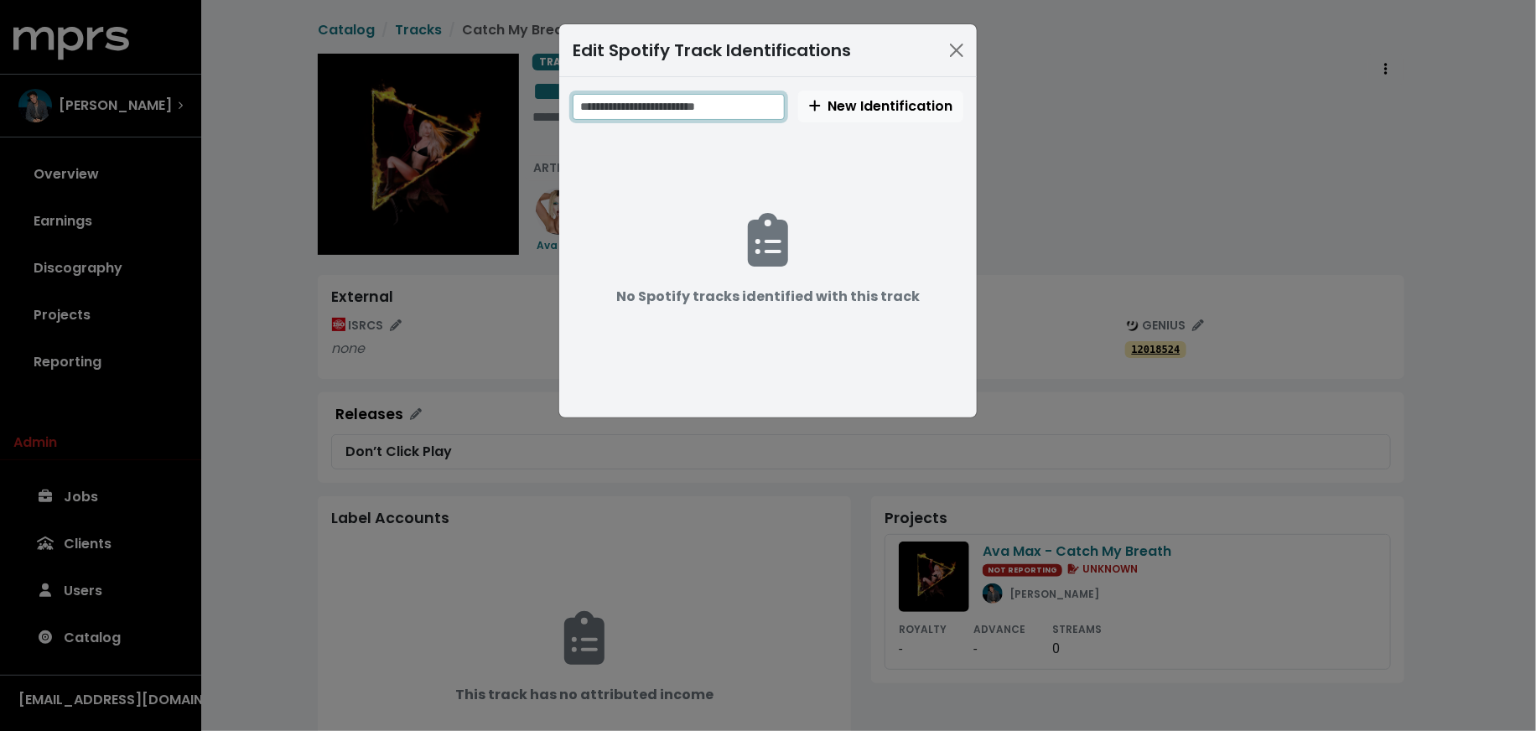
click at [692, 112] on input "text" at bounding box center [679, 107] width 212 height 26
paste input "**********"
click at [651, 103] on input "**********" at bounding box center [680, 107] width 215 height 26
click at [650, 102] on input "**********" at bounding box center [680, 107] width 215 height 26
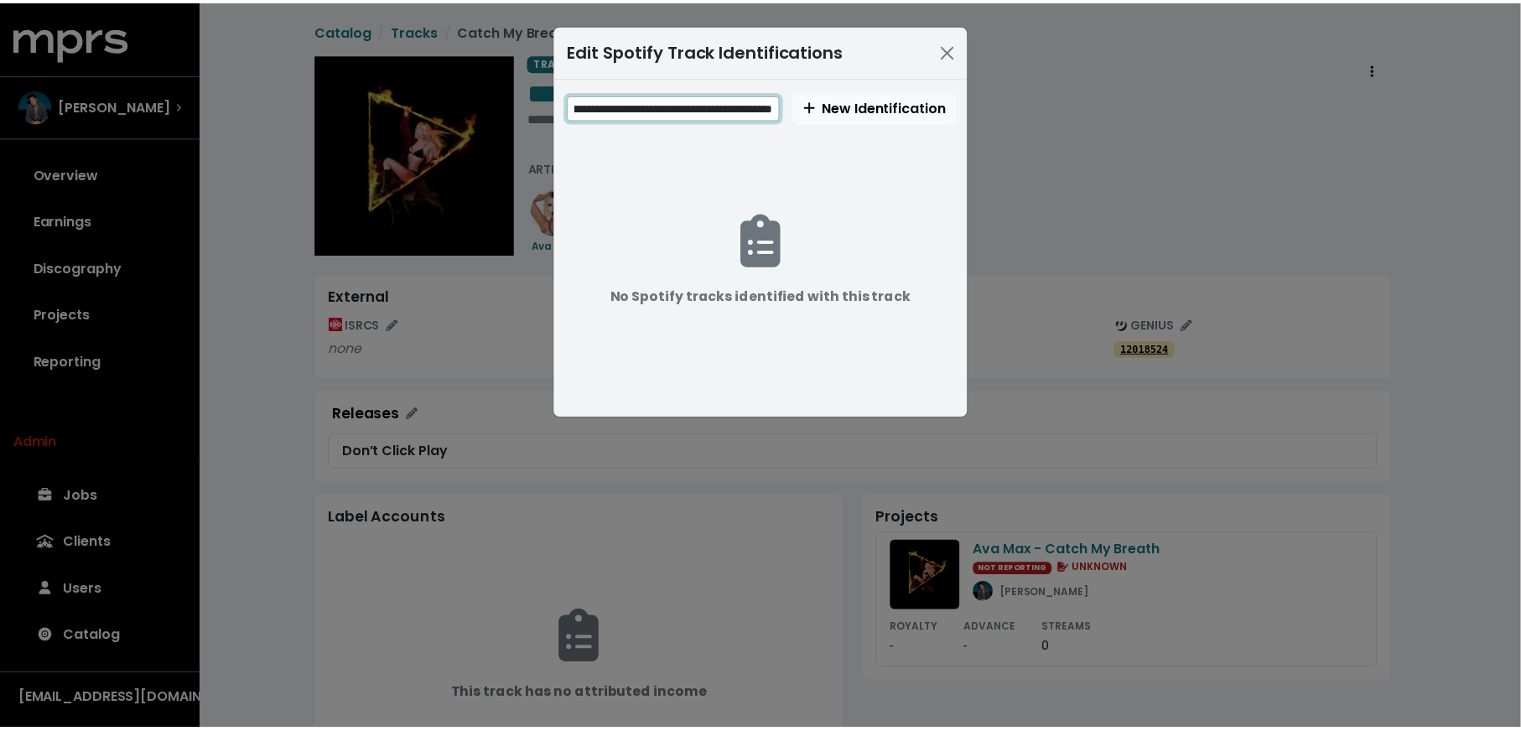
scroll to position [0, 0]
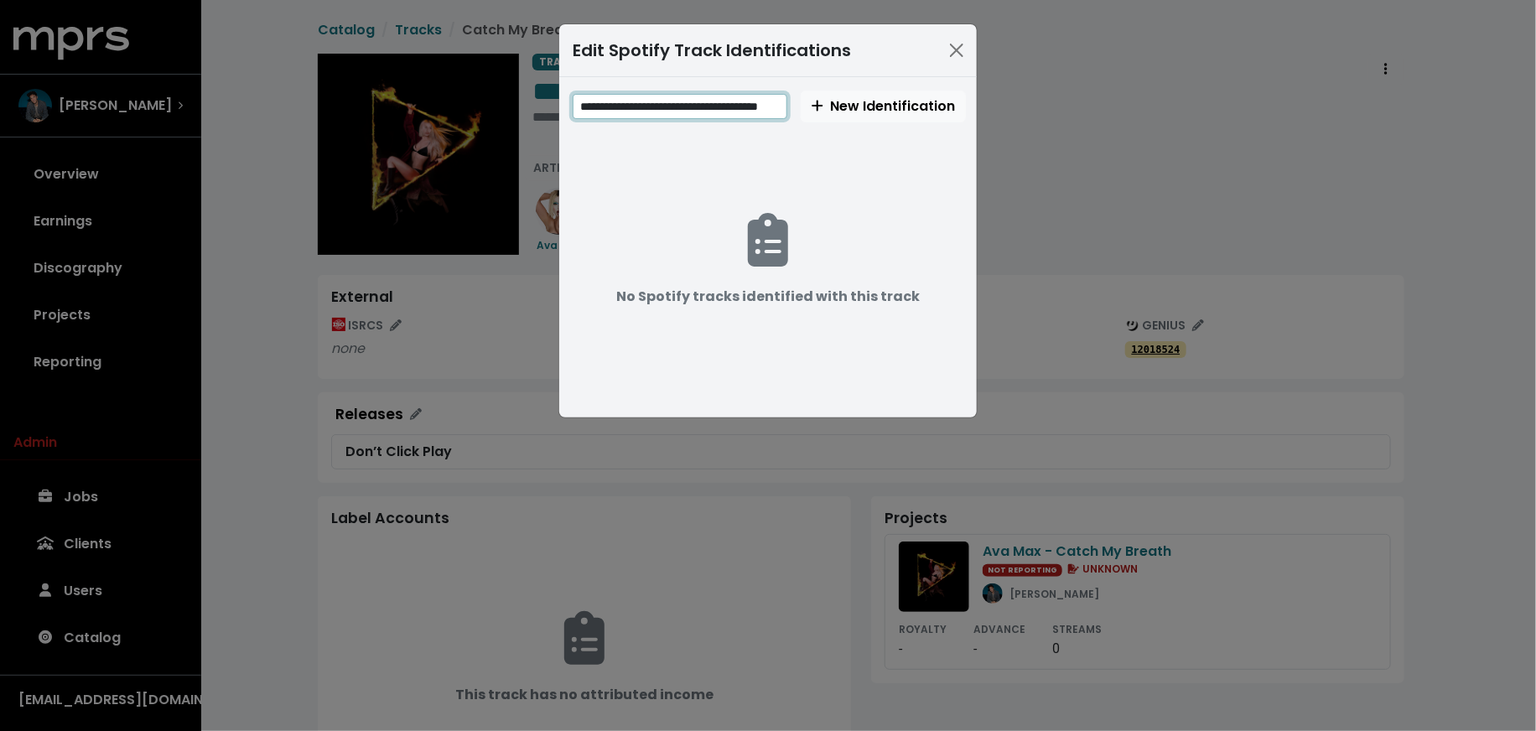
type input "**********"
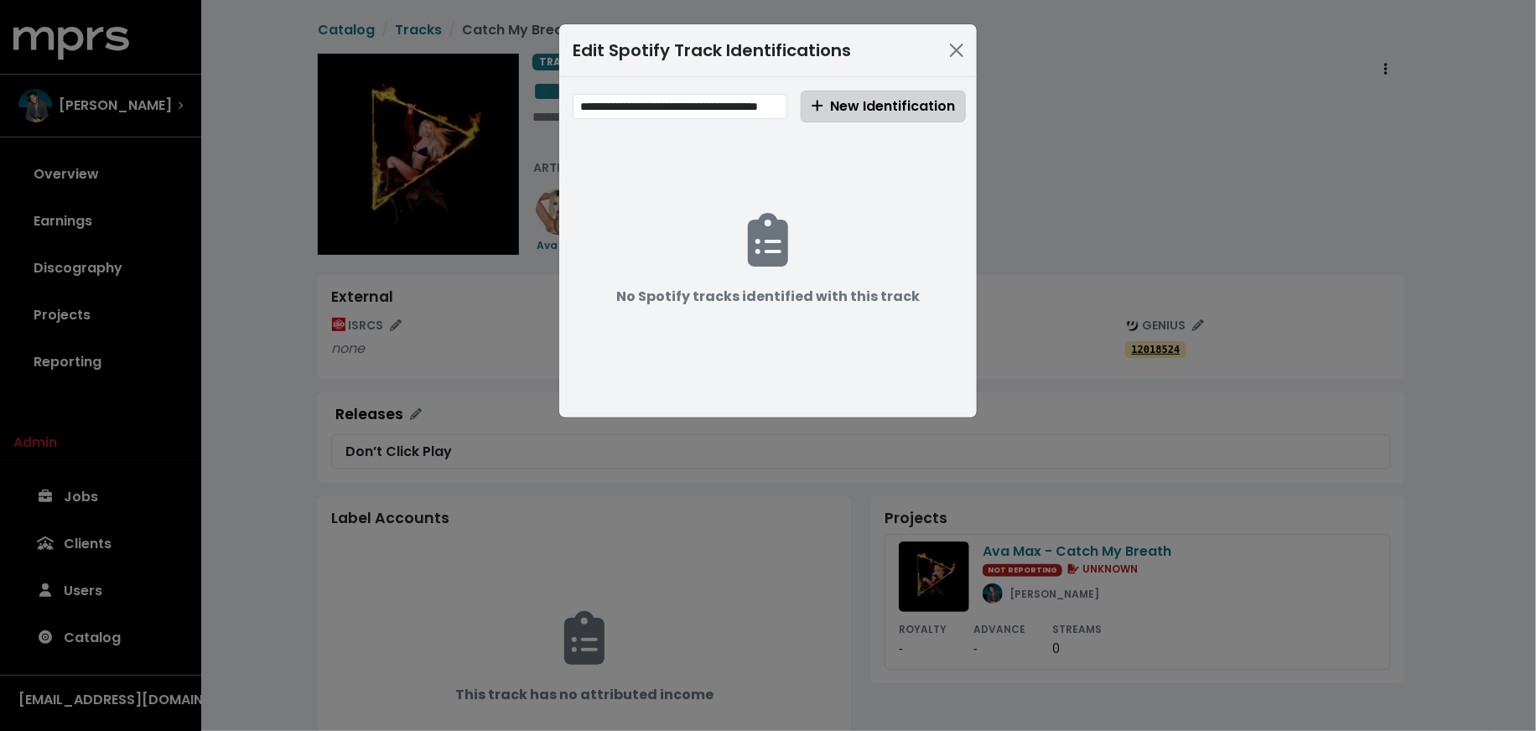
click at [886, 116] on button "New Identification" at bounding box center [883, 107] width 165 height 32
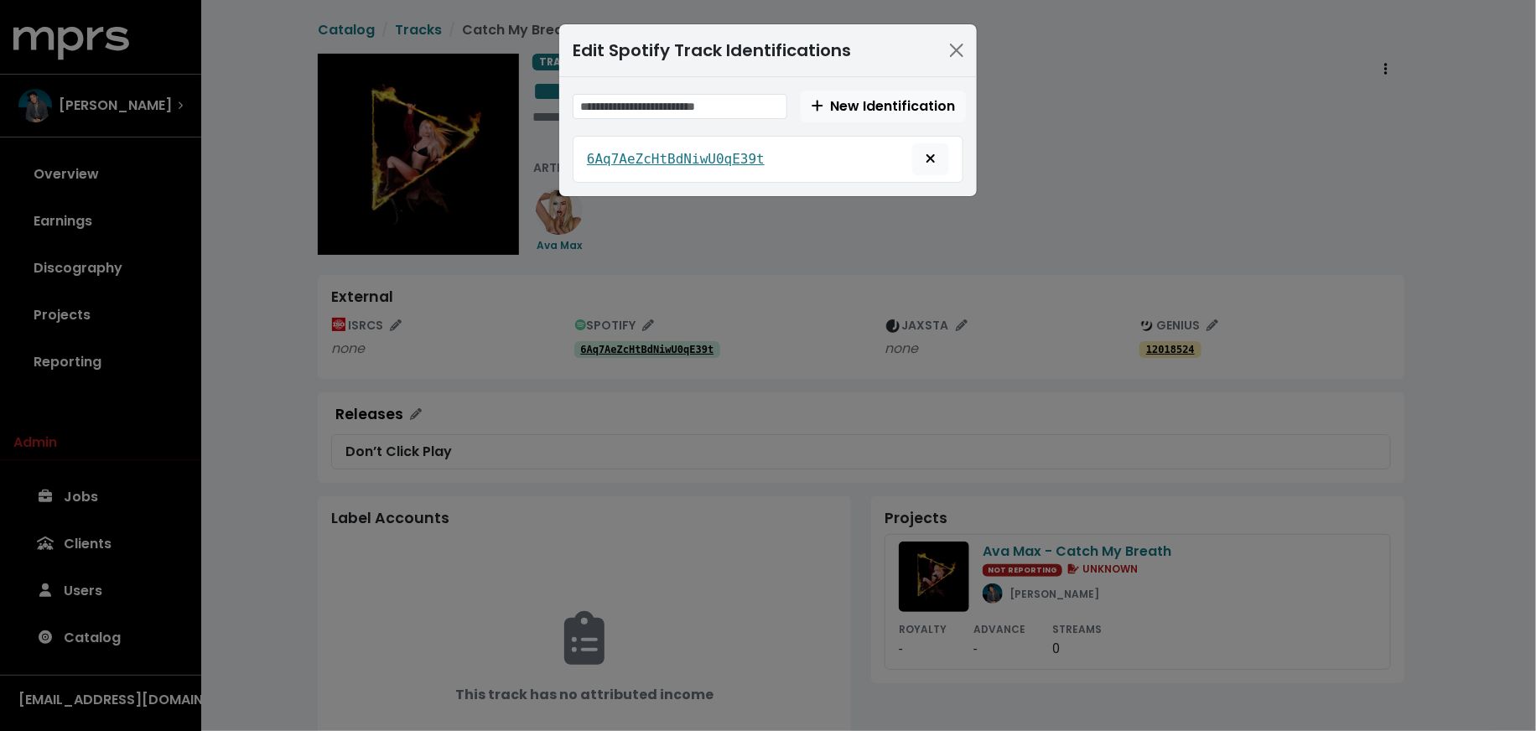
click at [454, 398] on div "Edit Spotify Track Identifications New Identification 6Aq7AeZcHtBdNiwU0qE39t" at bounding box center [768, 365] width 1536 height 731
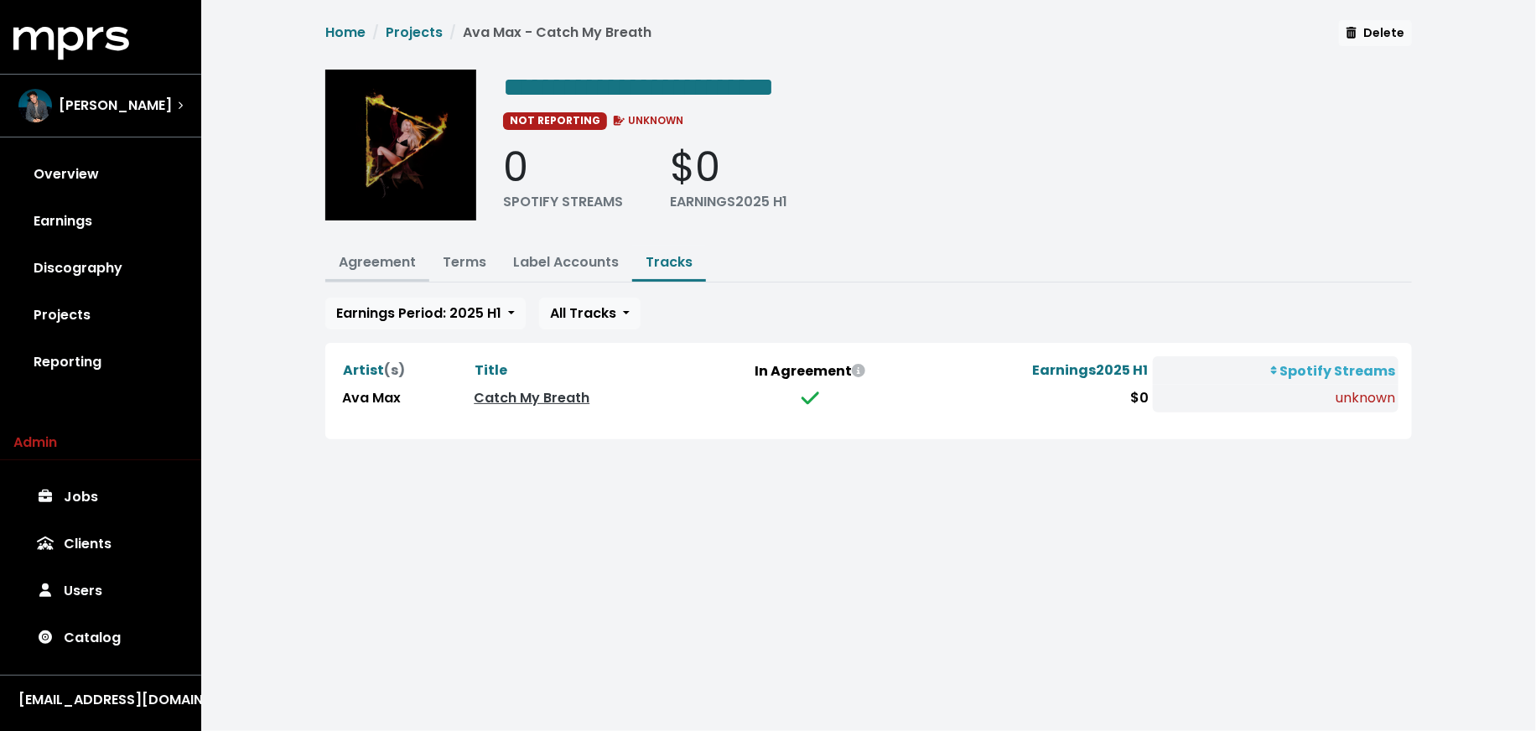
click at [382, 266] on link "Agreement" at bounding box center [377, 261] width 77 height 19
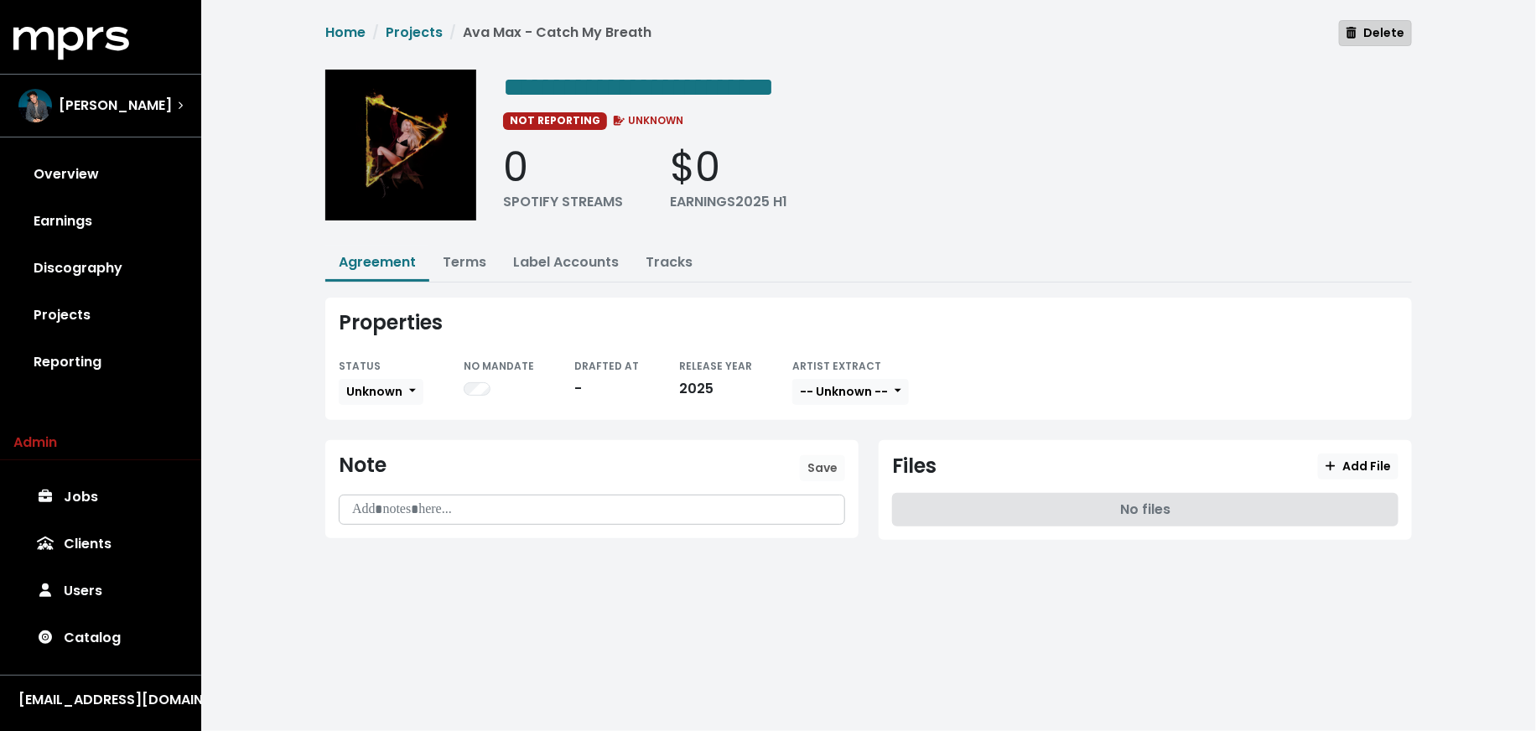
click at [1374, 39] on span "Delete" at bounding box center [1376, 32] width 58 height 17
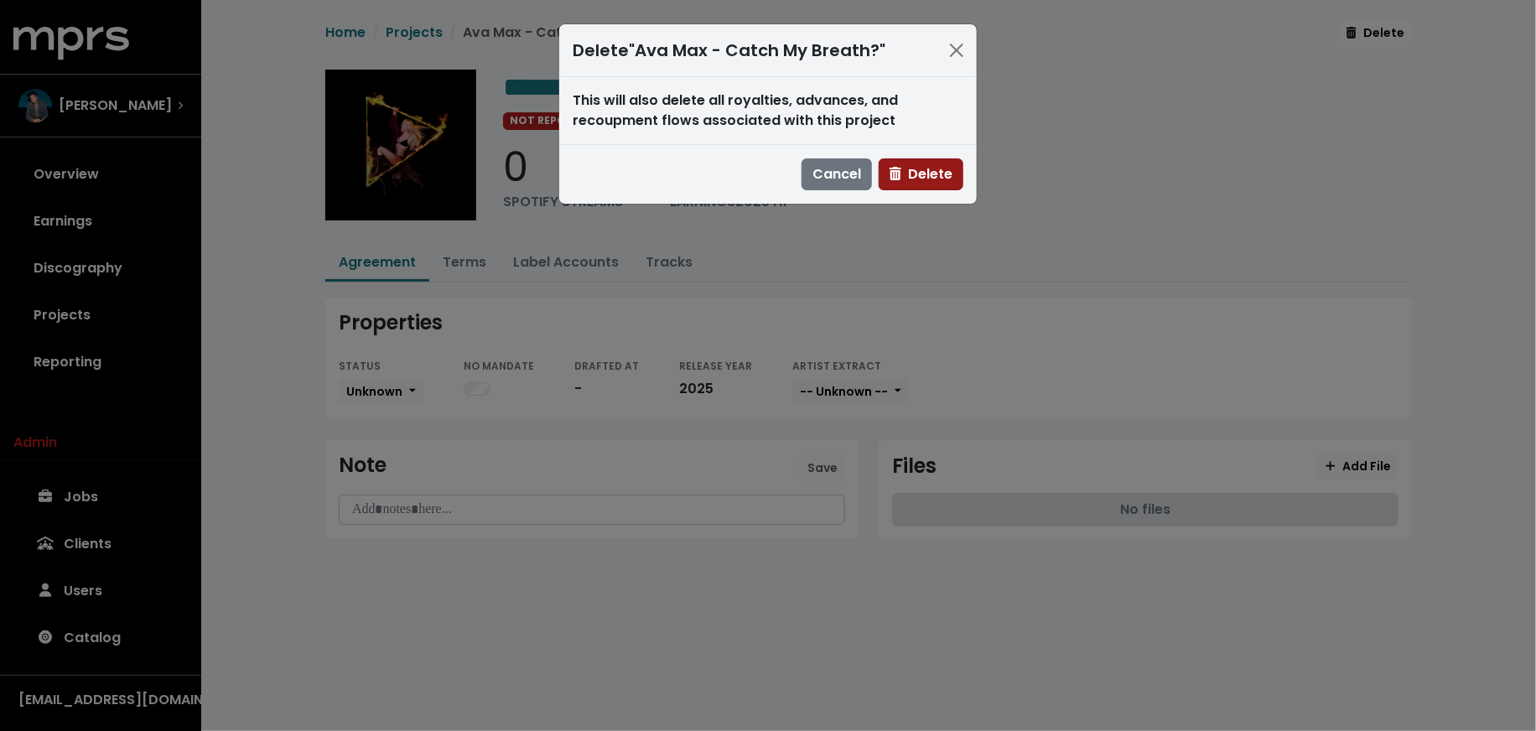
click at [916, 181] on span "Delete" at bounding box center [921, 173] width 63 height 19
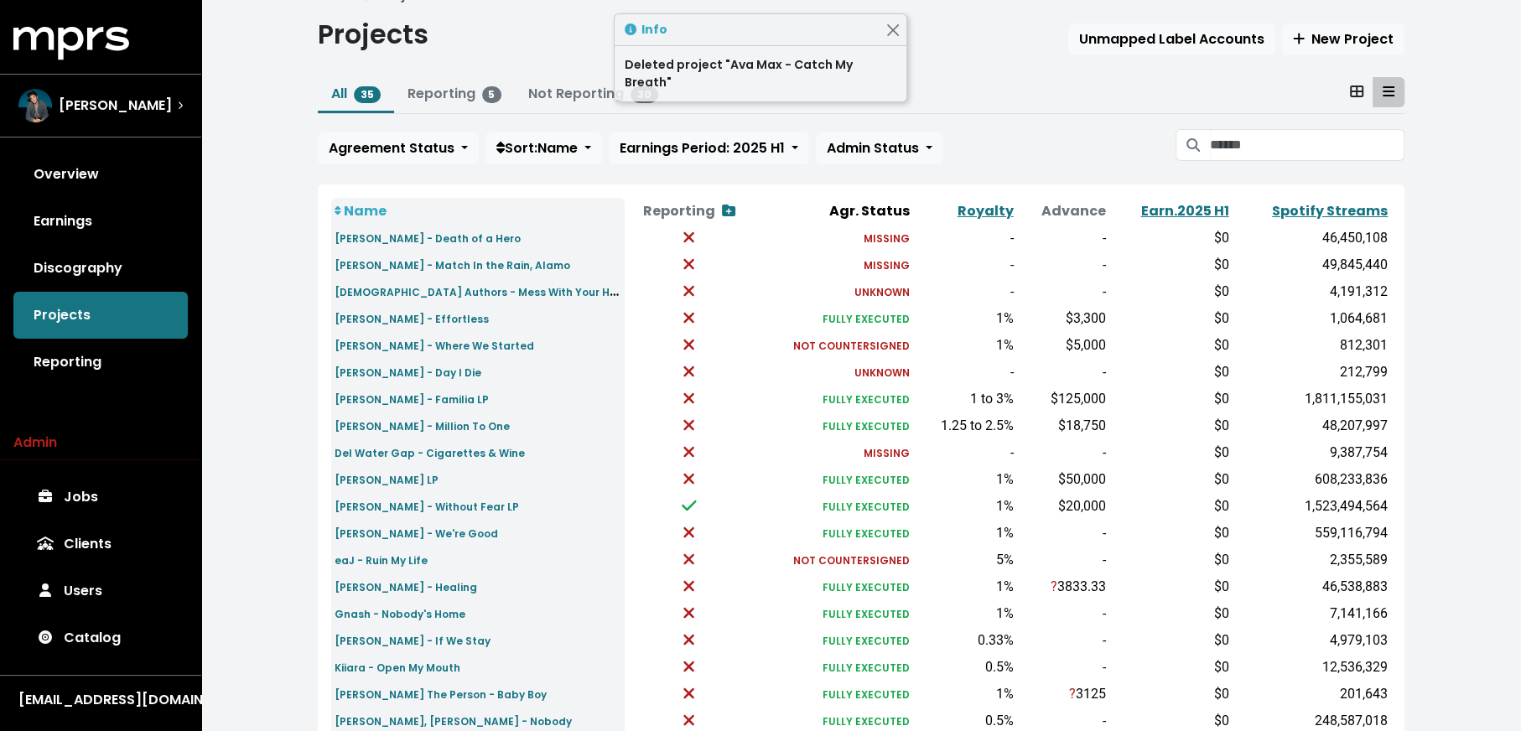
scroll to position [38, 0]
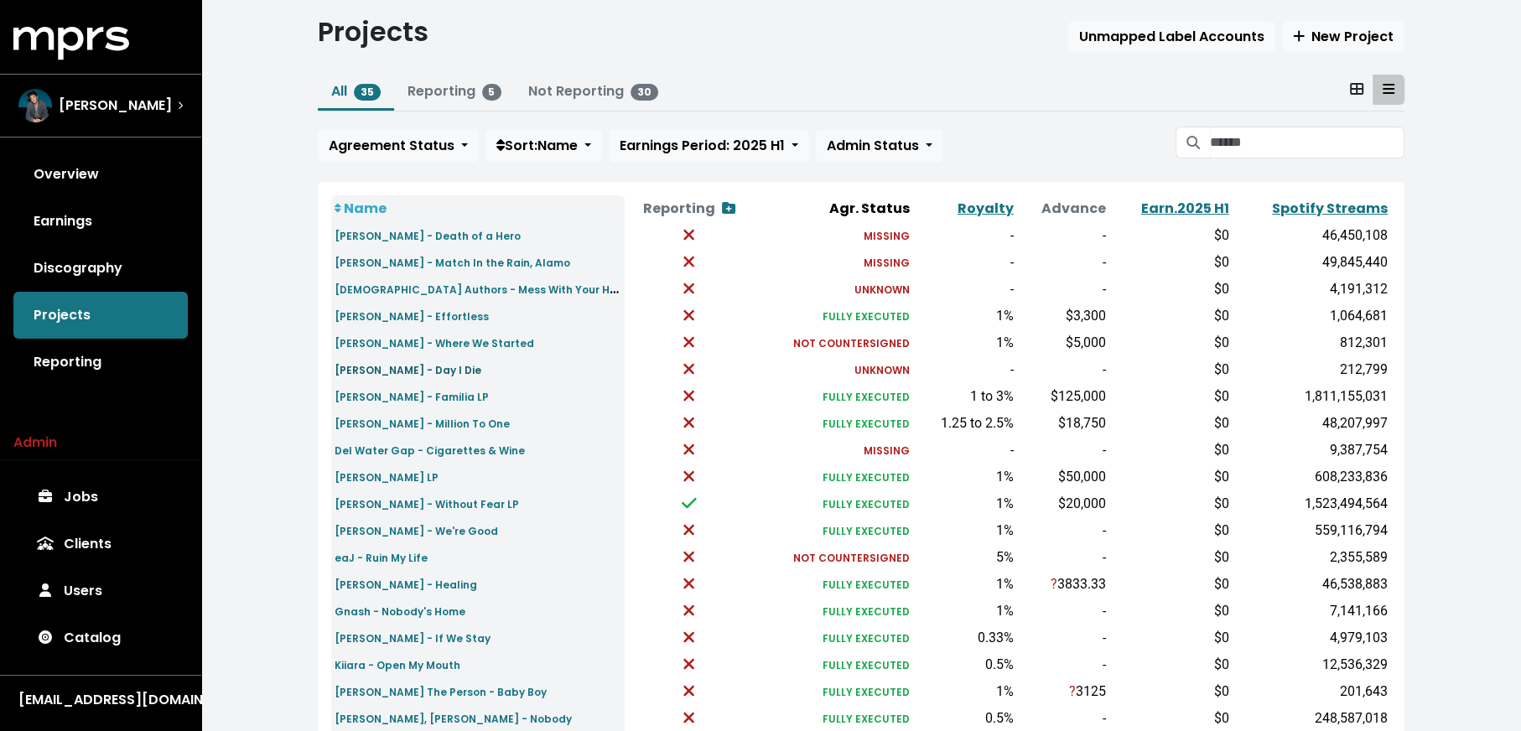
click at [402, 368] on small "[PERSON_NAME] - Day I Die" at bounding box center [408, 370] width 147 height 14
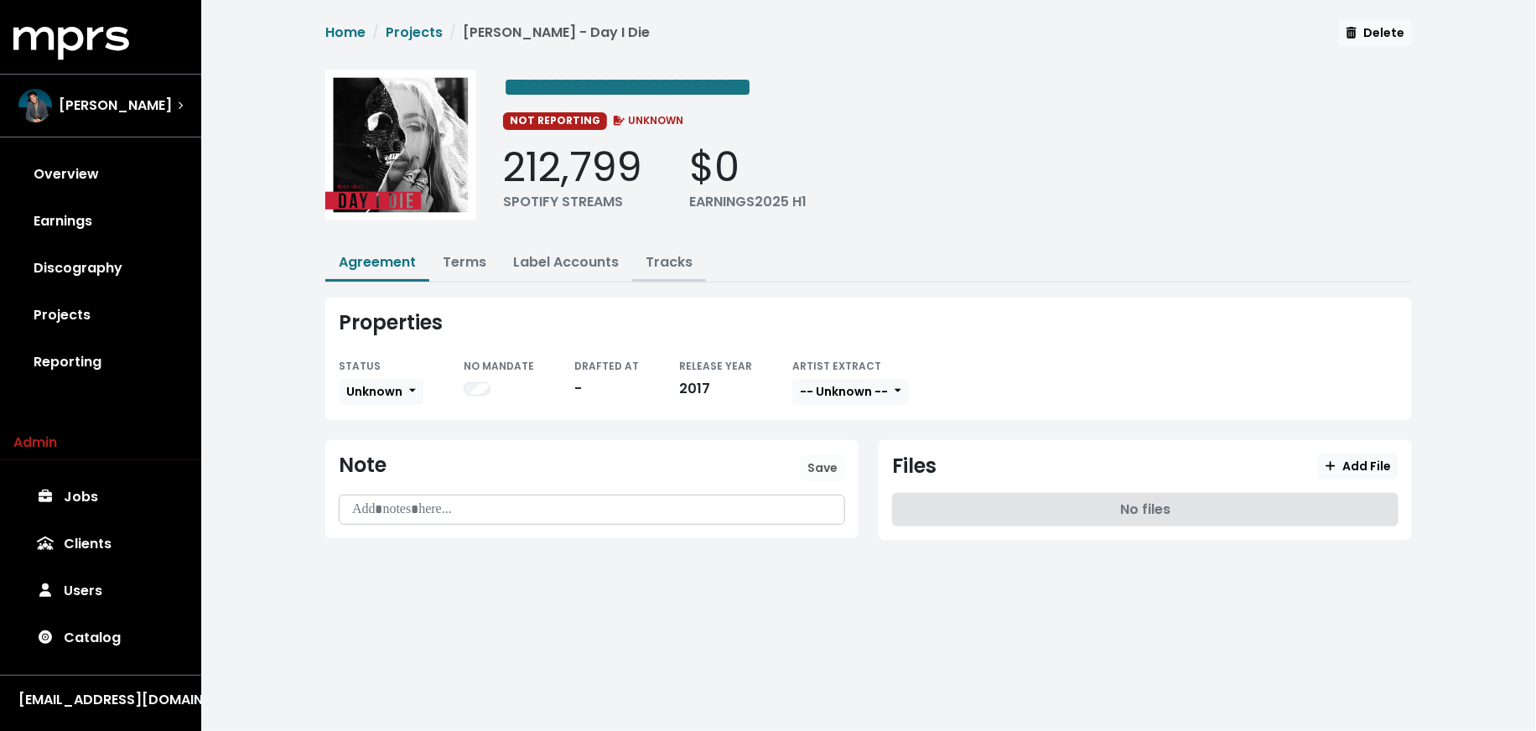
click at [652, 260] on link "Tracks" at bounding box center [669, 261] width 47 height 19
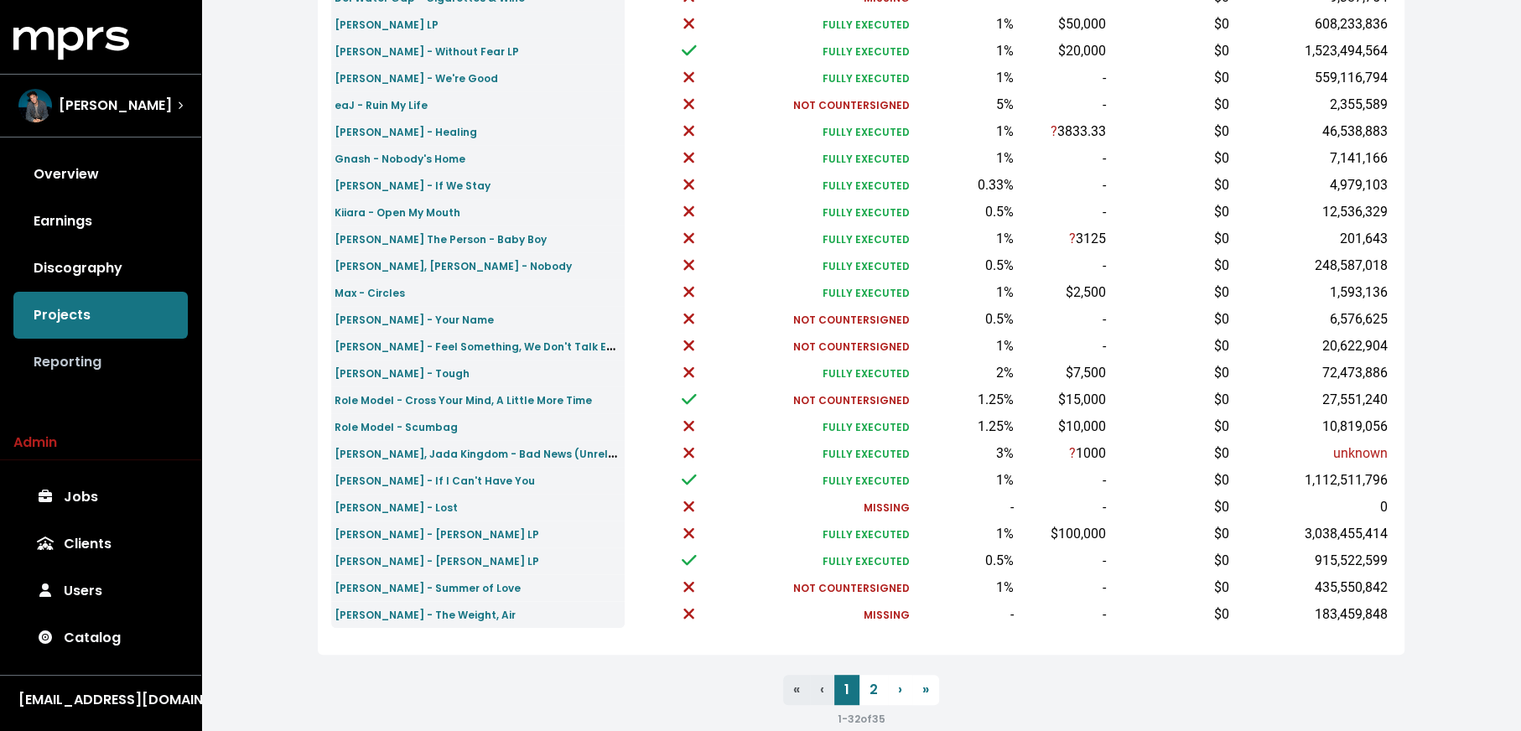
scroll to position [485, 0]
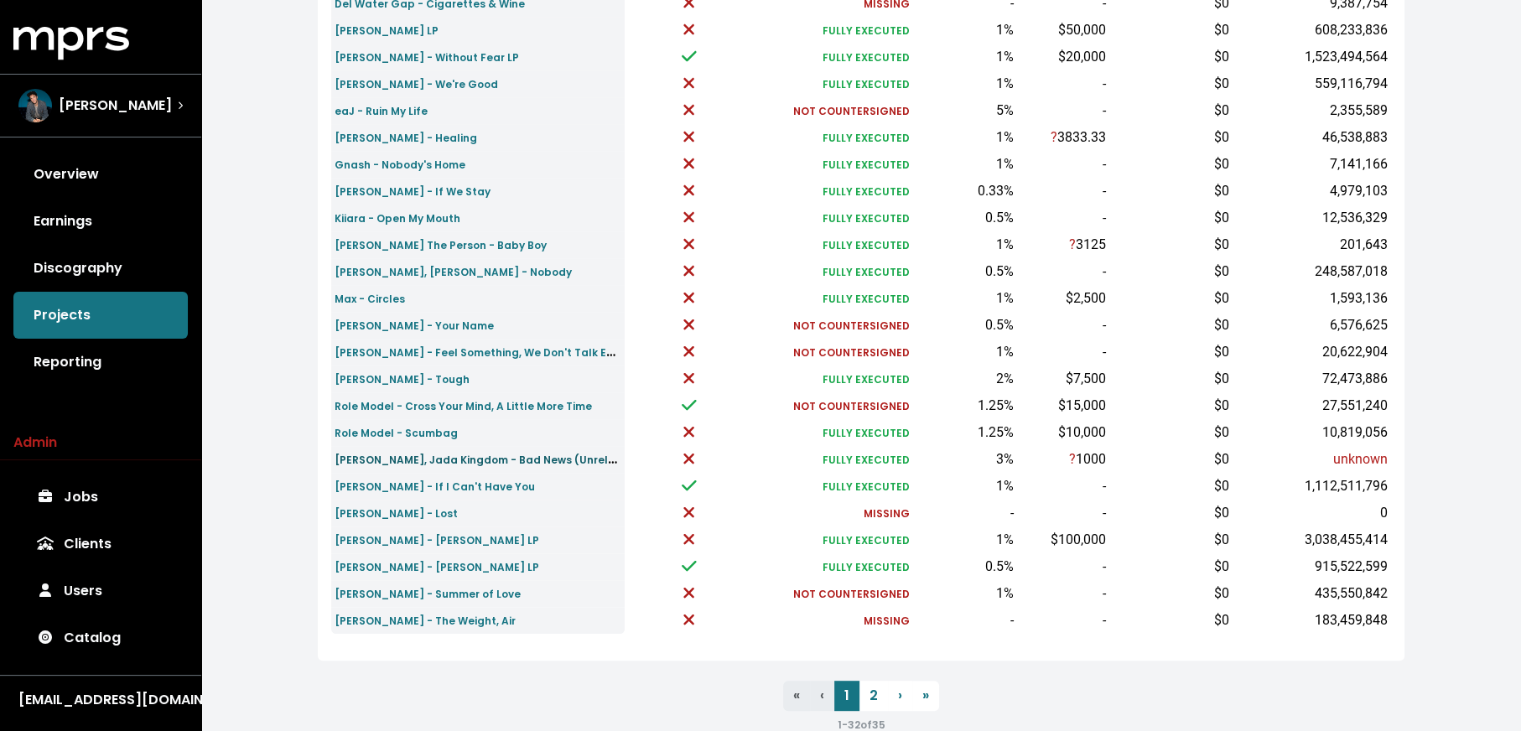
click at [438, 462] on small "[PERSON_NAME], Jada Kingdom - Bad News (Unreleased)" at bounding box center [491, 458] width 313 height 19
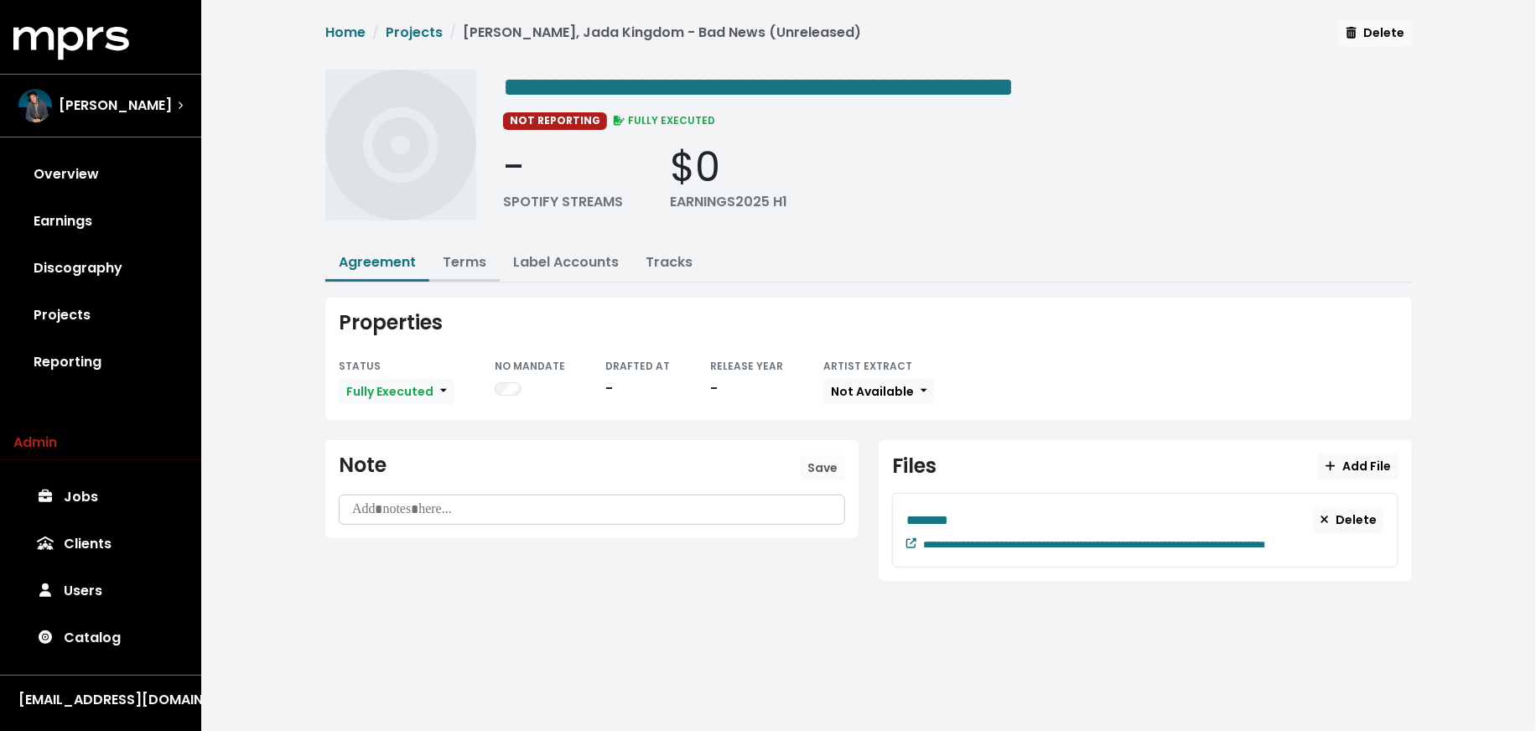
click at [473, 252] on link "Terms" at bounding box center [465, 261] width 44 height 19
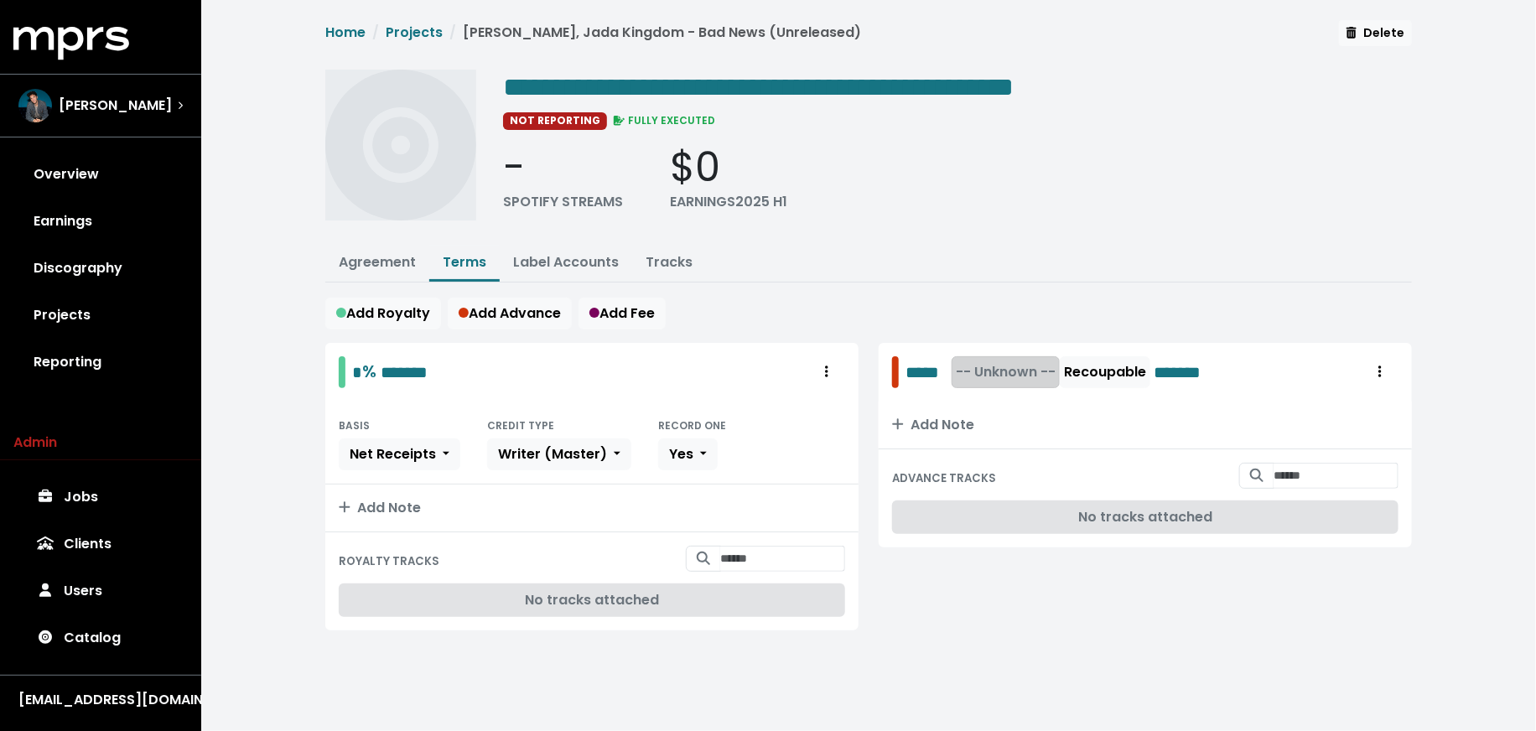
click at [992, 369] on span "-- Unknown --" at bounding box center [1006, 371] width 100 height 19
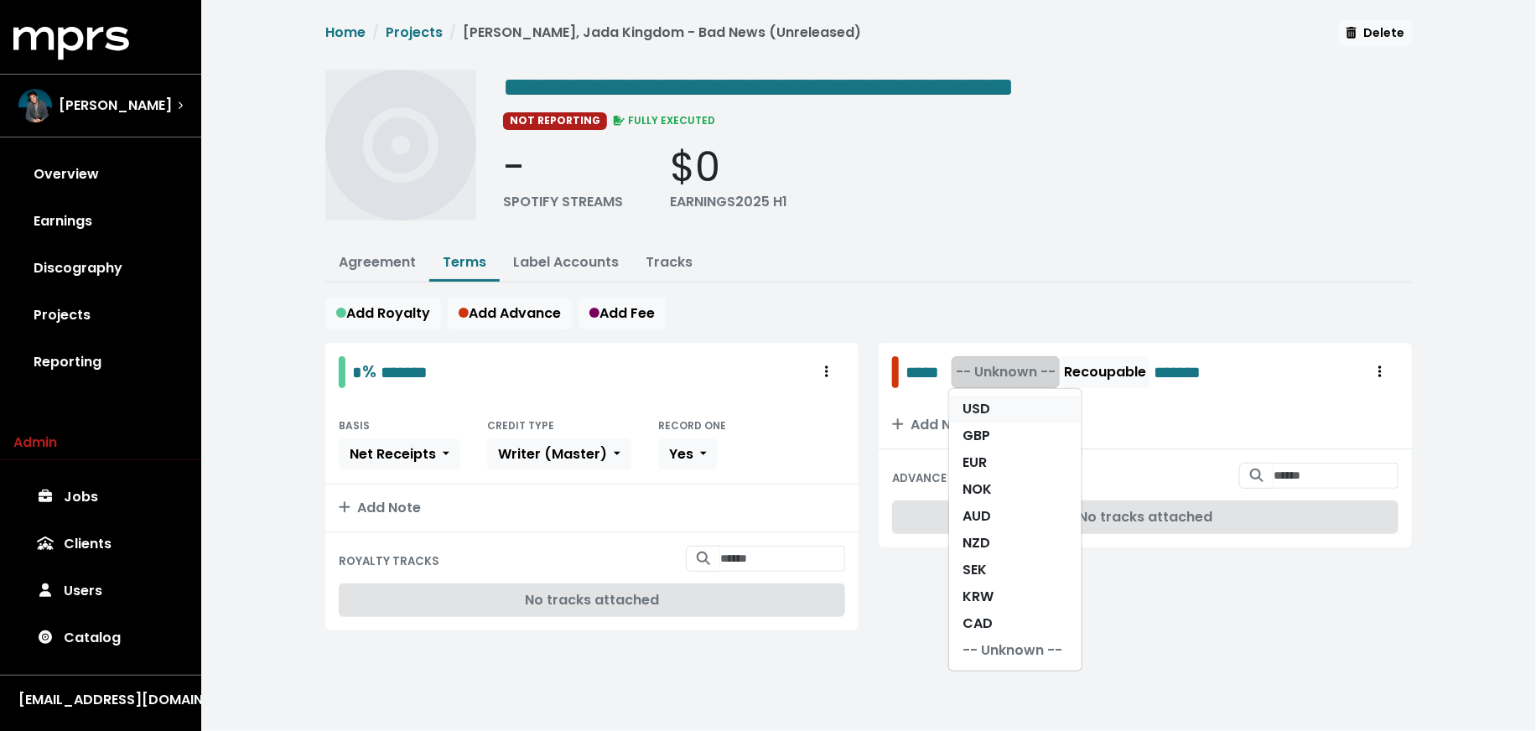
click at [992, 400] on link "USD" at bounding box center [1015, 409] width 132 height 27
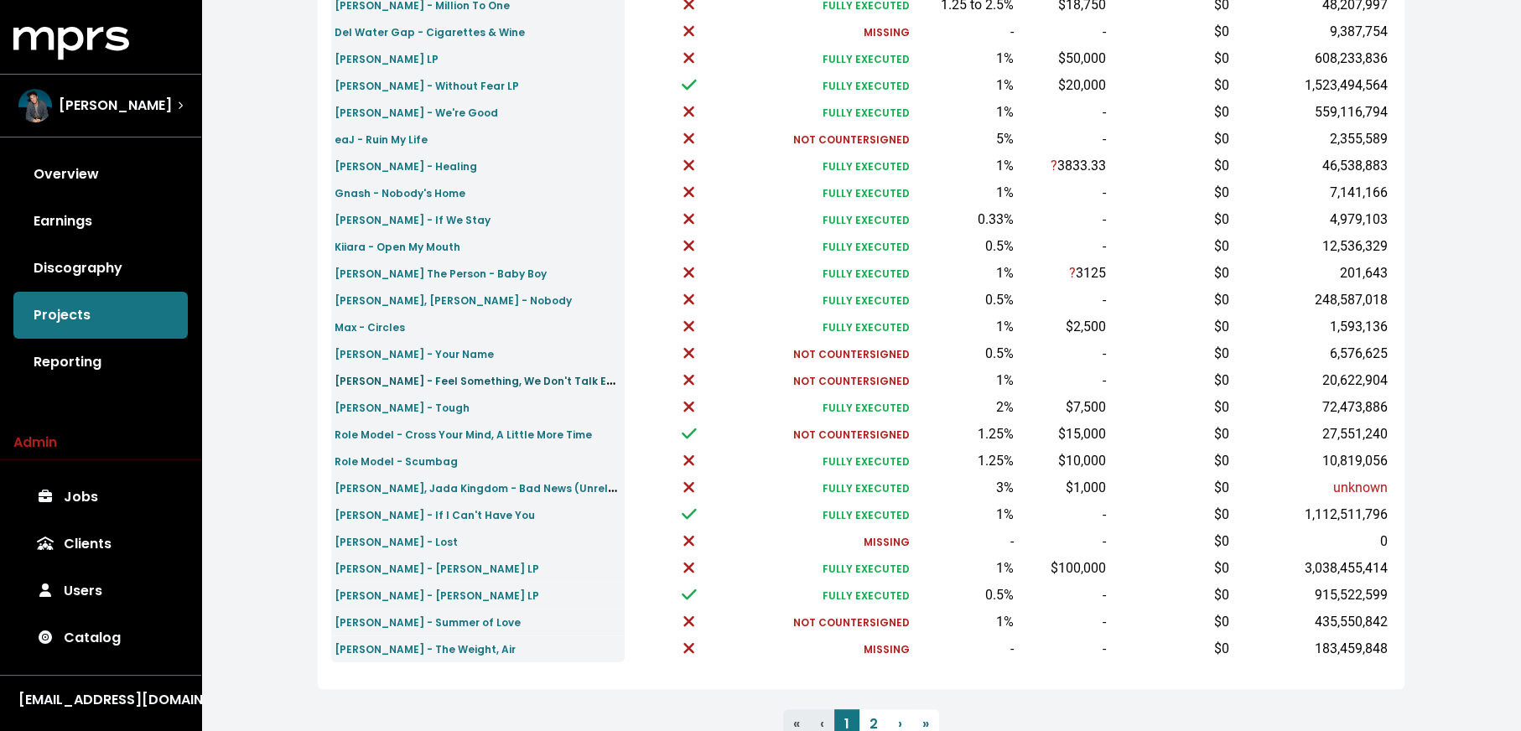
scroll to position [454, 0]
click at [478, 273] on small "[PERSON_NAME] The Person - Baby Boy" at bounding box center [441, 276] width 212 height 14
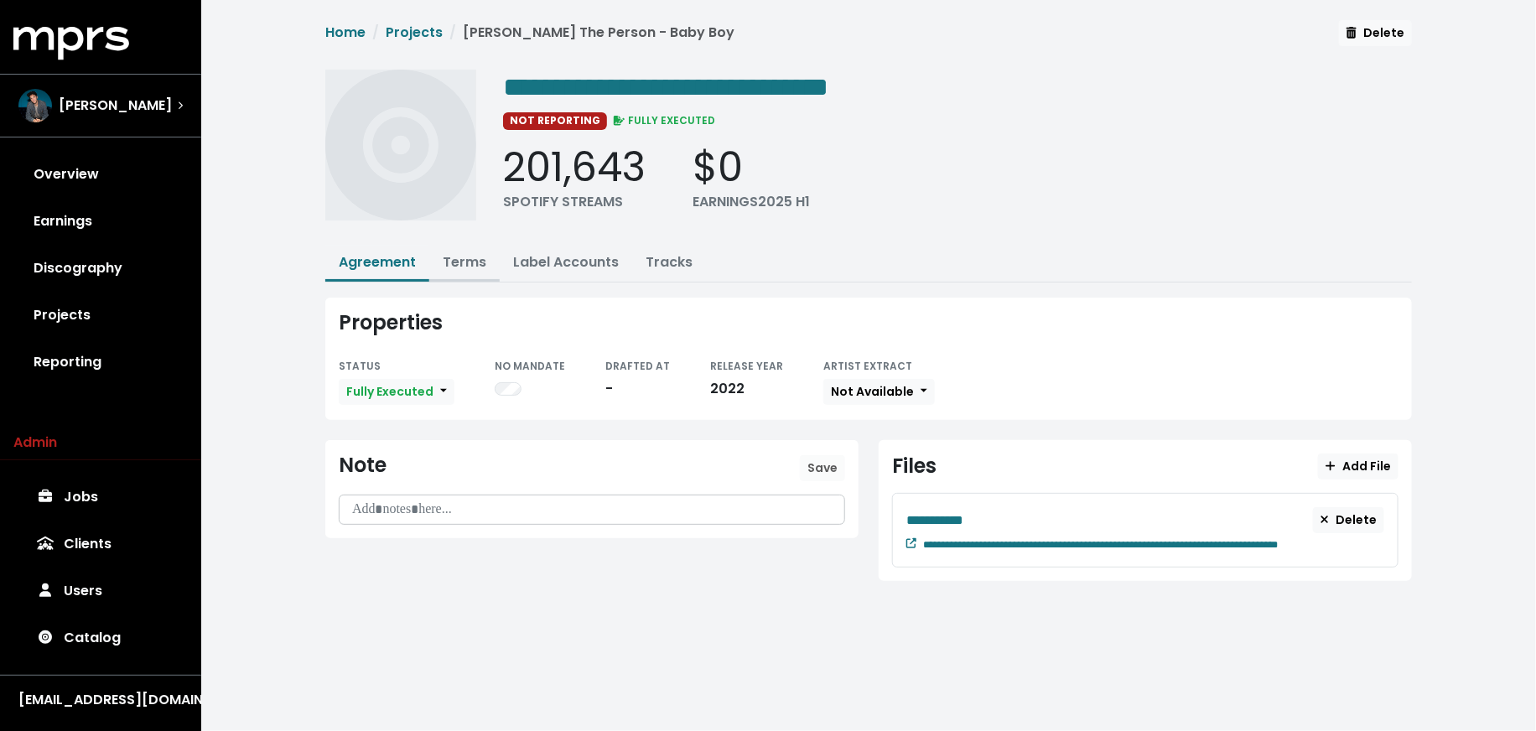
click at [449, 261] on link "Terms" at bounding box center [465, 261] width 44 height 19
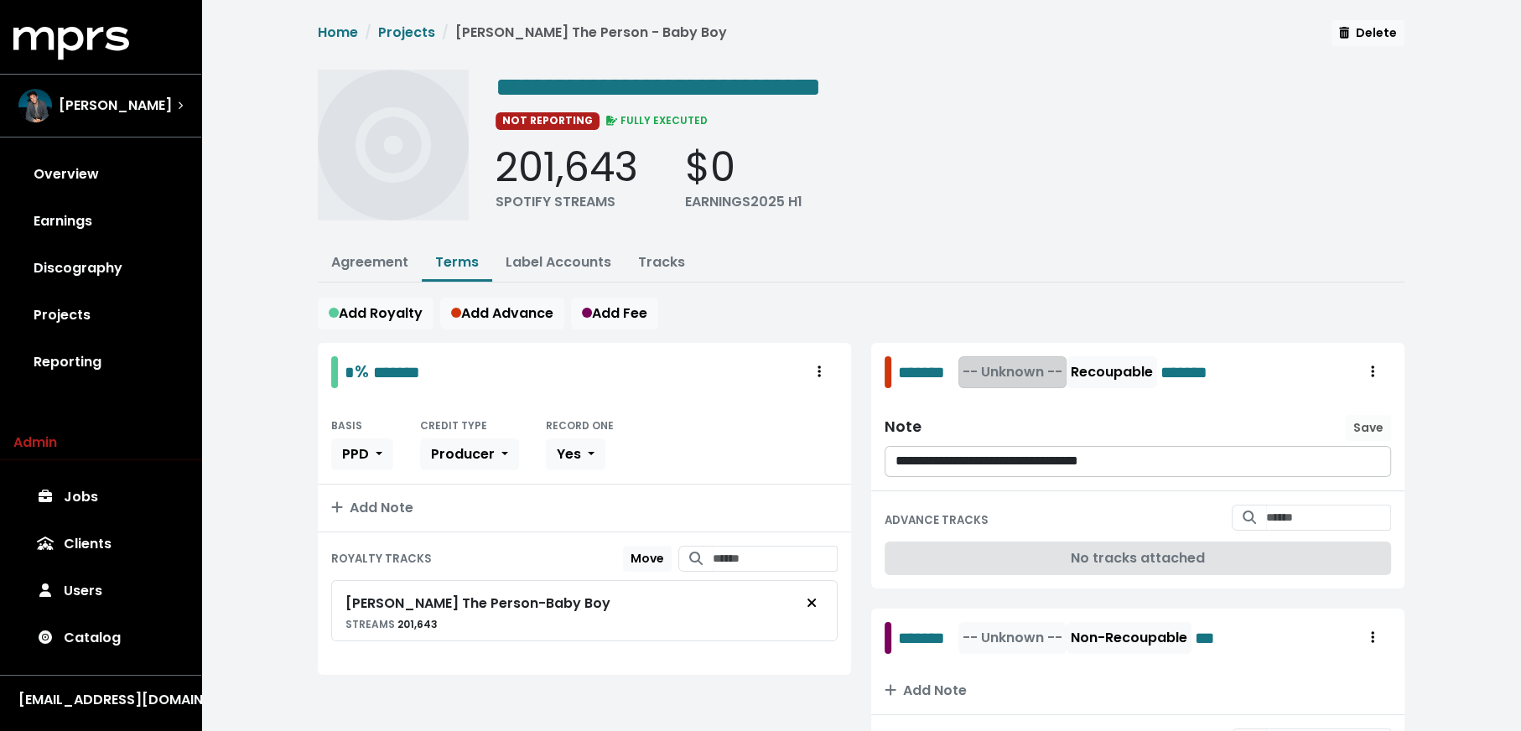
click at [994, 374] on span "-- Unknown --" at bounding box center [1013, 371] width 100 height 19
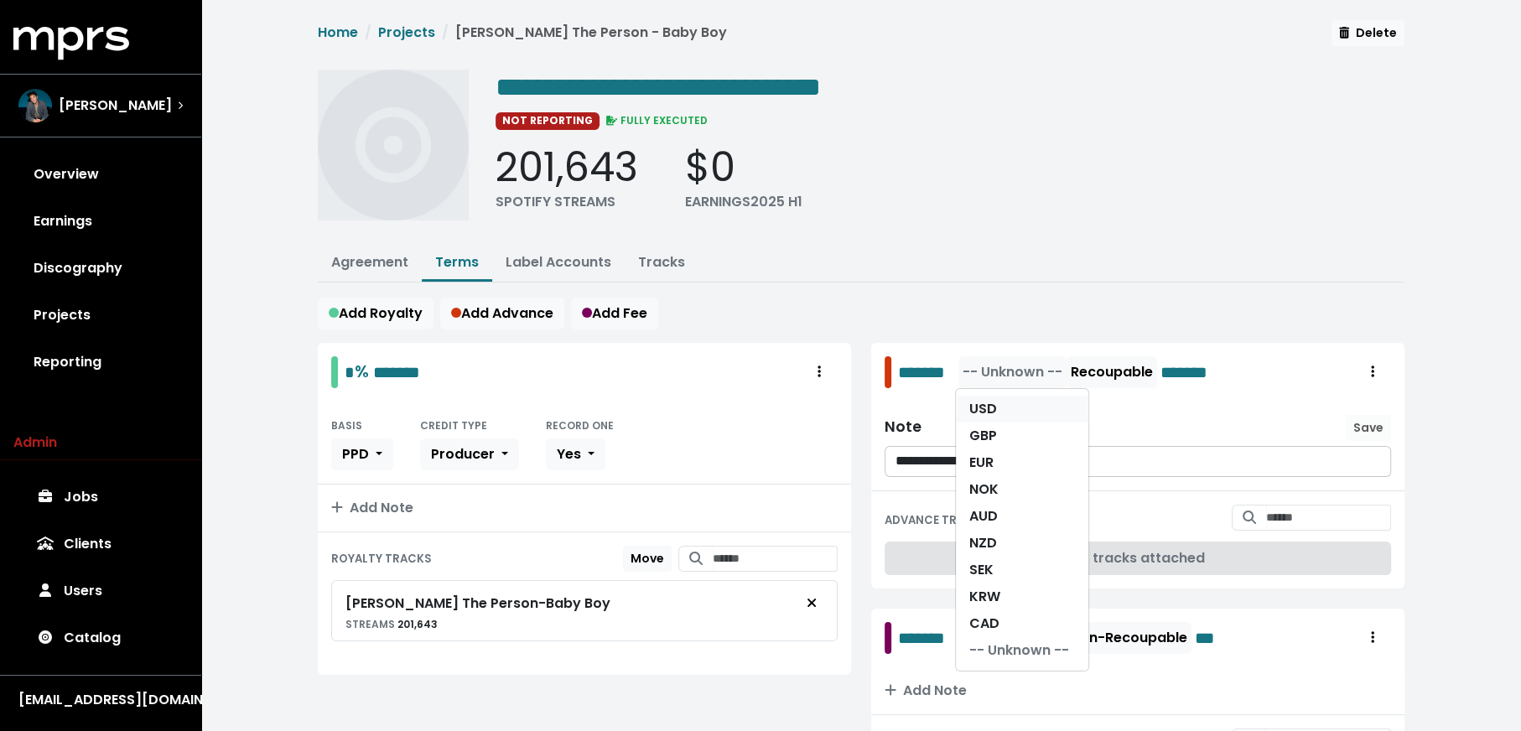
click at [996, 405] on link "USD" at bounding box center [1022, 409] width 132 height 27
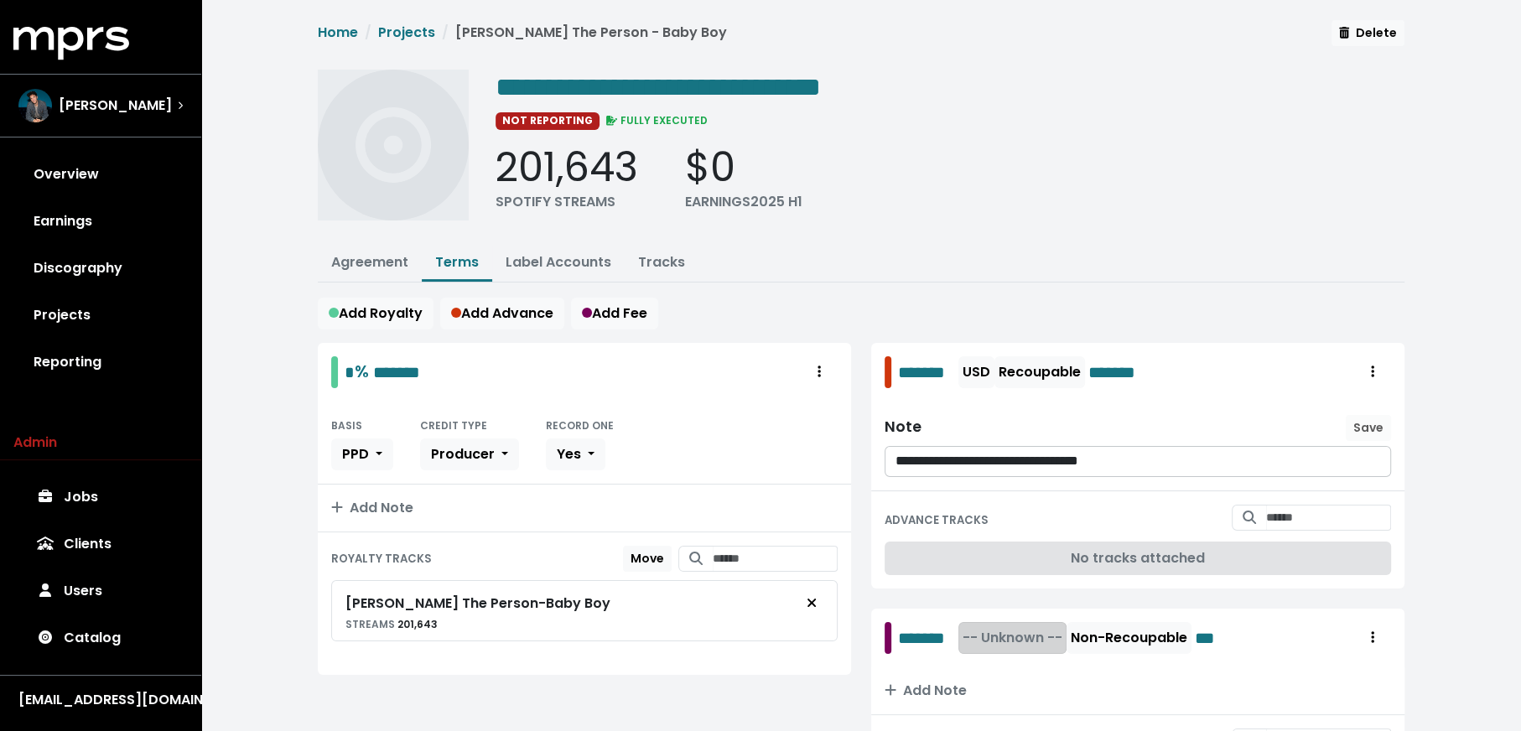
click at [999, 628] on span "-- Unknown --" at bounding box center [1013, 637] width 100 height 19
click at [1000, 663] on link "USD" at bounding box center [1022, 675] width 132 height 27
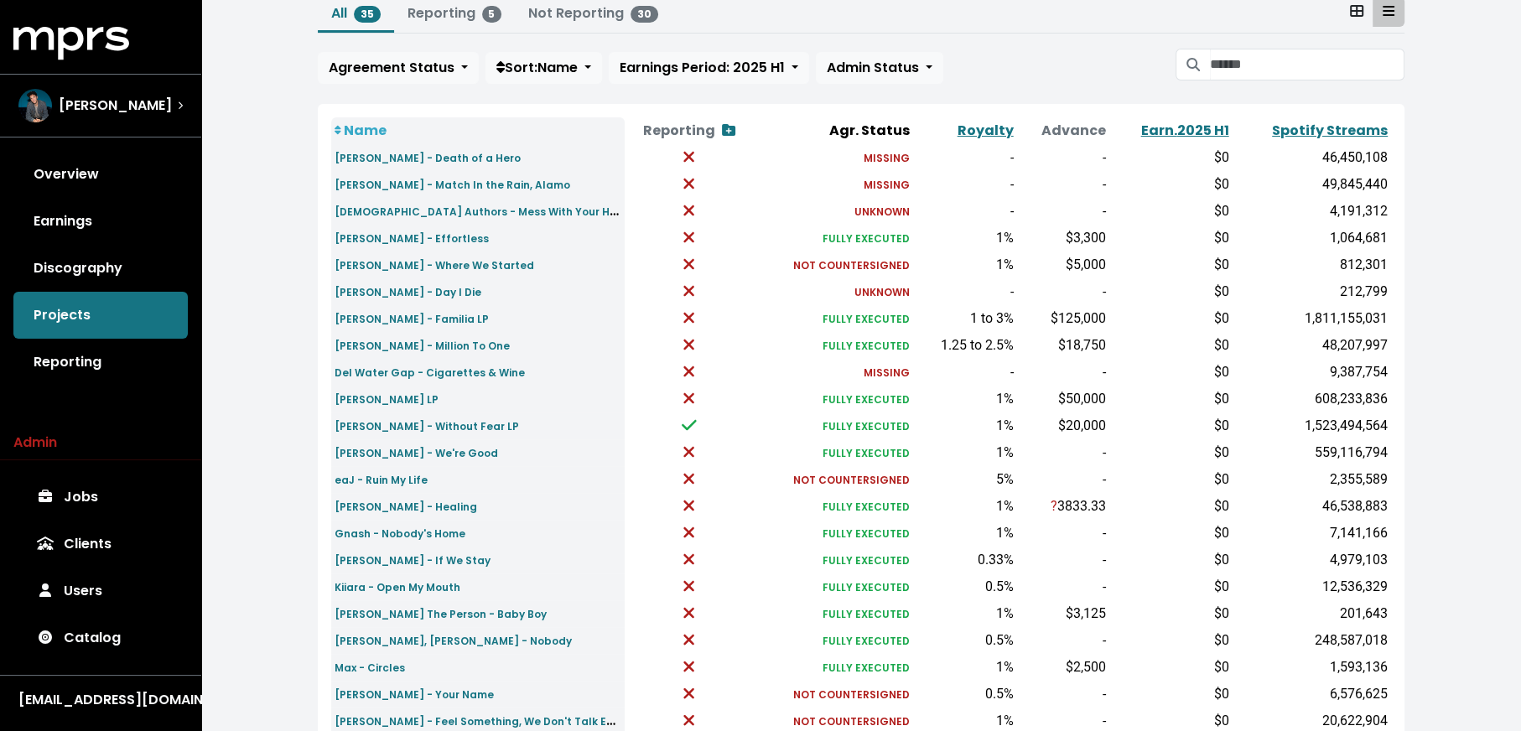
scroll to position [123, 0]
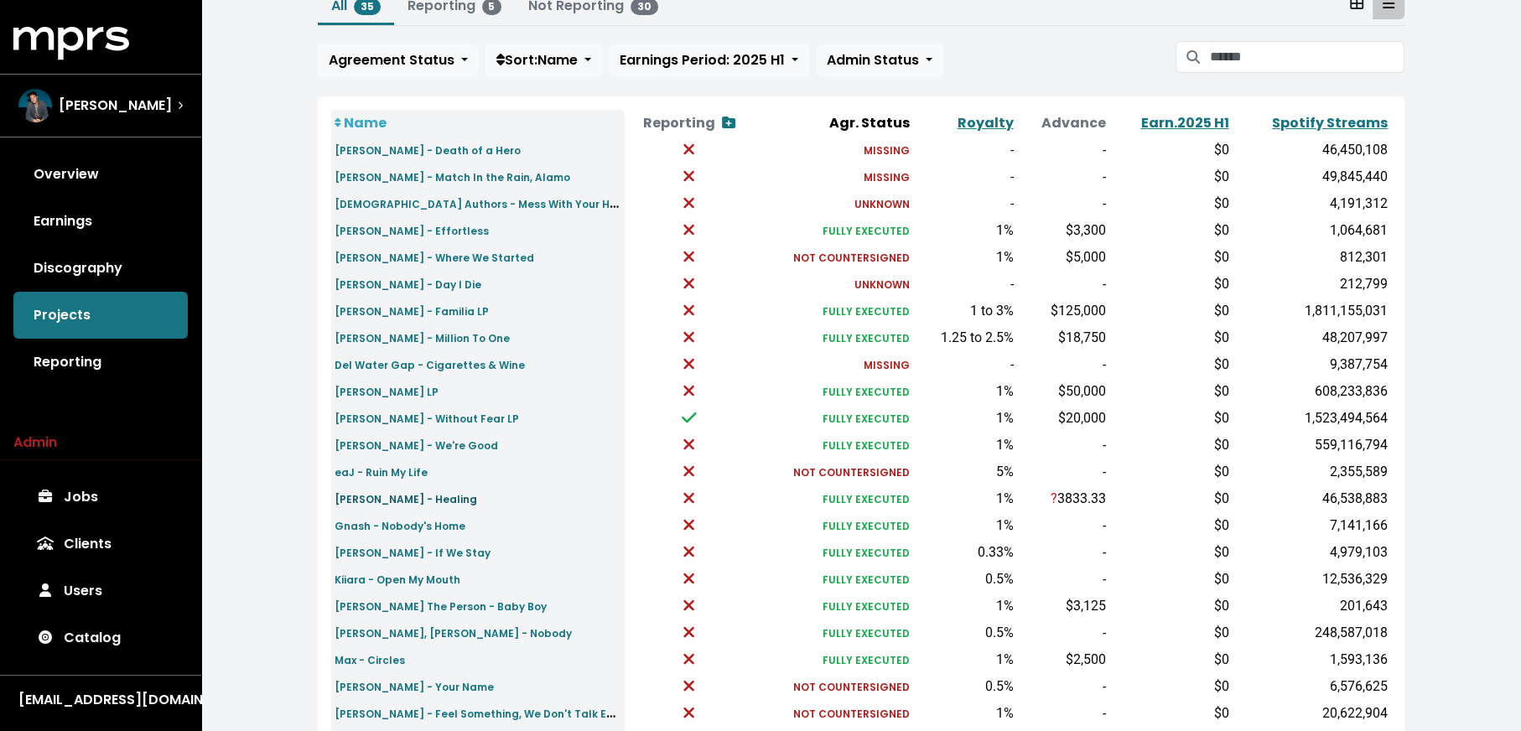
click at [376, 501] on small "[PERSON_NAME] - Healing" at bounding box center [406, 499] width 143 height 14
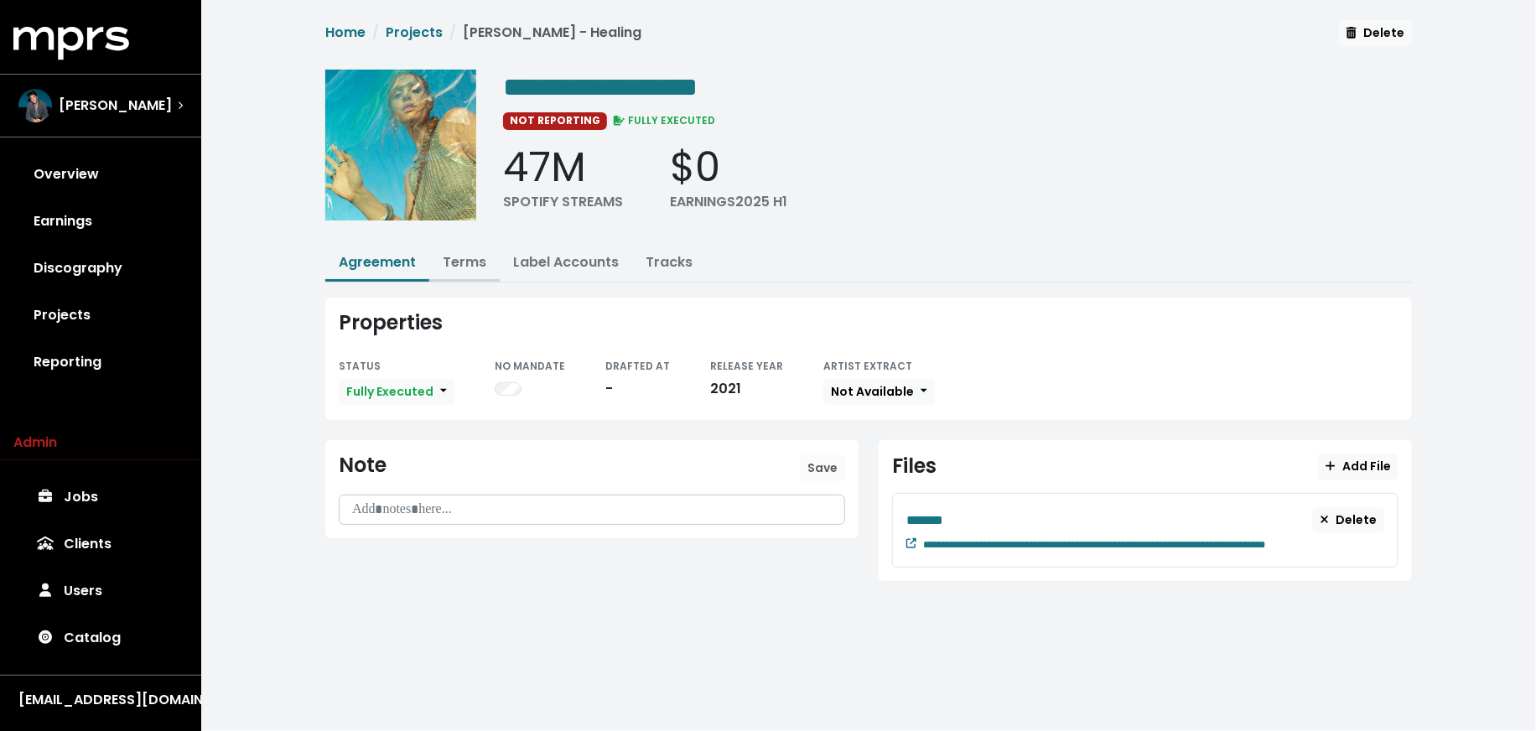
click at [474, 269] on button "Terms" at bounding box center [464, 264] width 70 height 36
click at [468, 259] on link "Terms" at bounding box center [465, 261] width 44 height 19
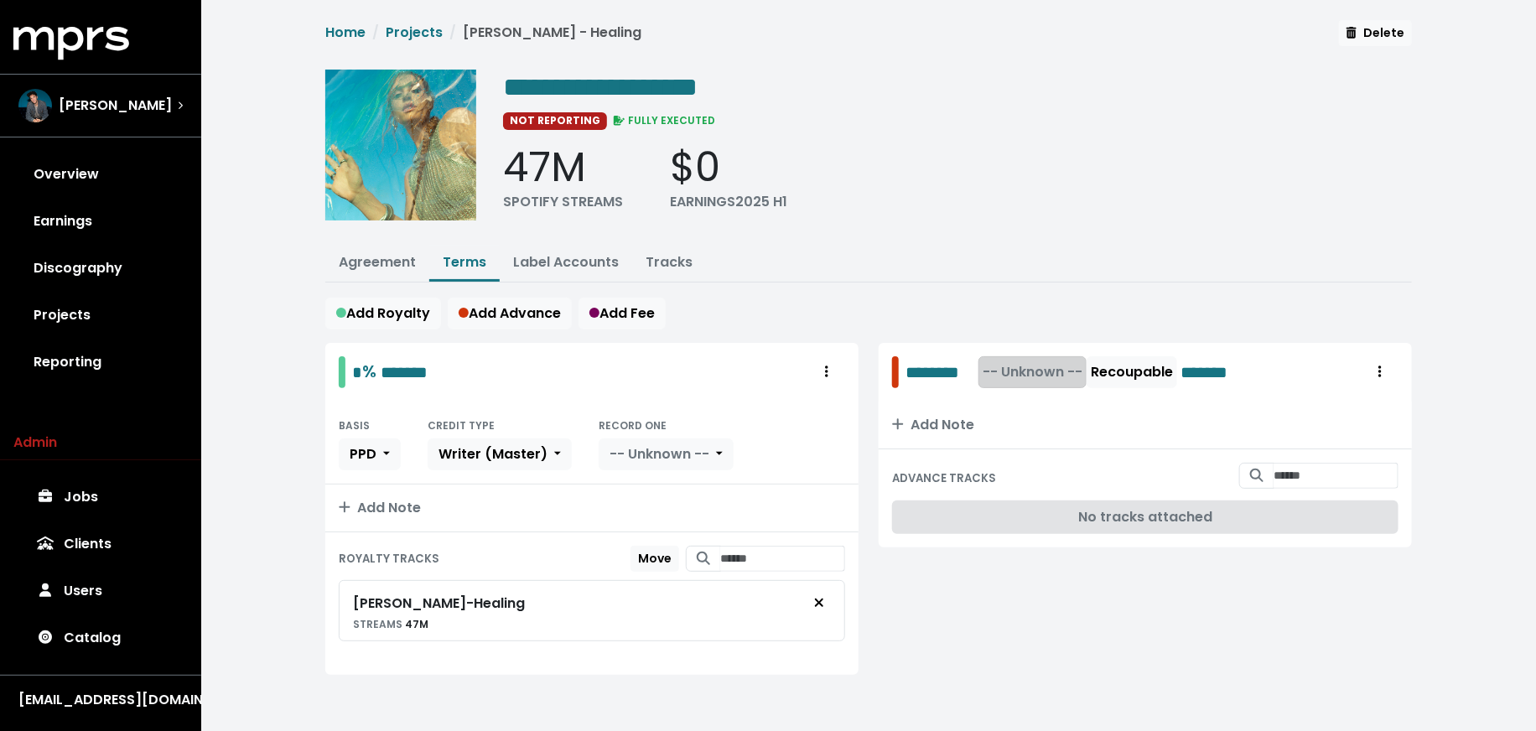
click at [1040, 356] on button "-- Unknown --" at bounding box center [1033, 372] width 108 height 32
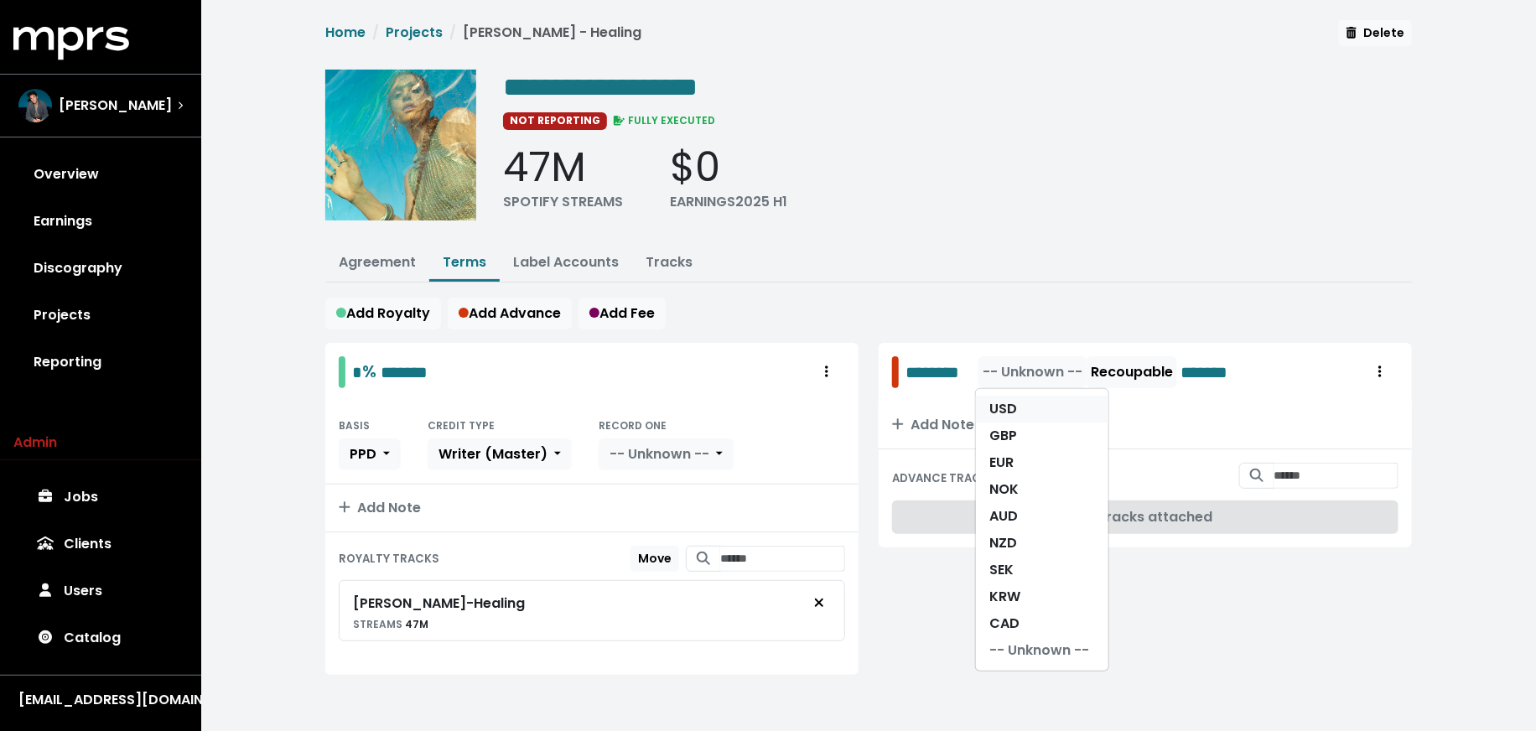
click at [1037, 396] on link "USD" at bounding box center [1042, 409] width 132 height 27
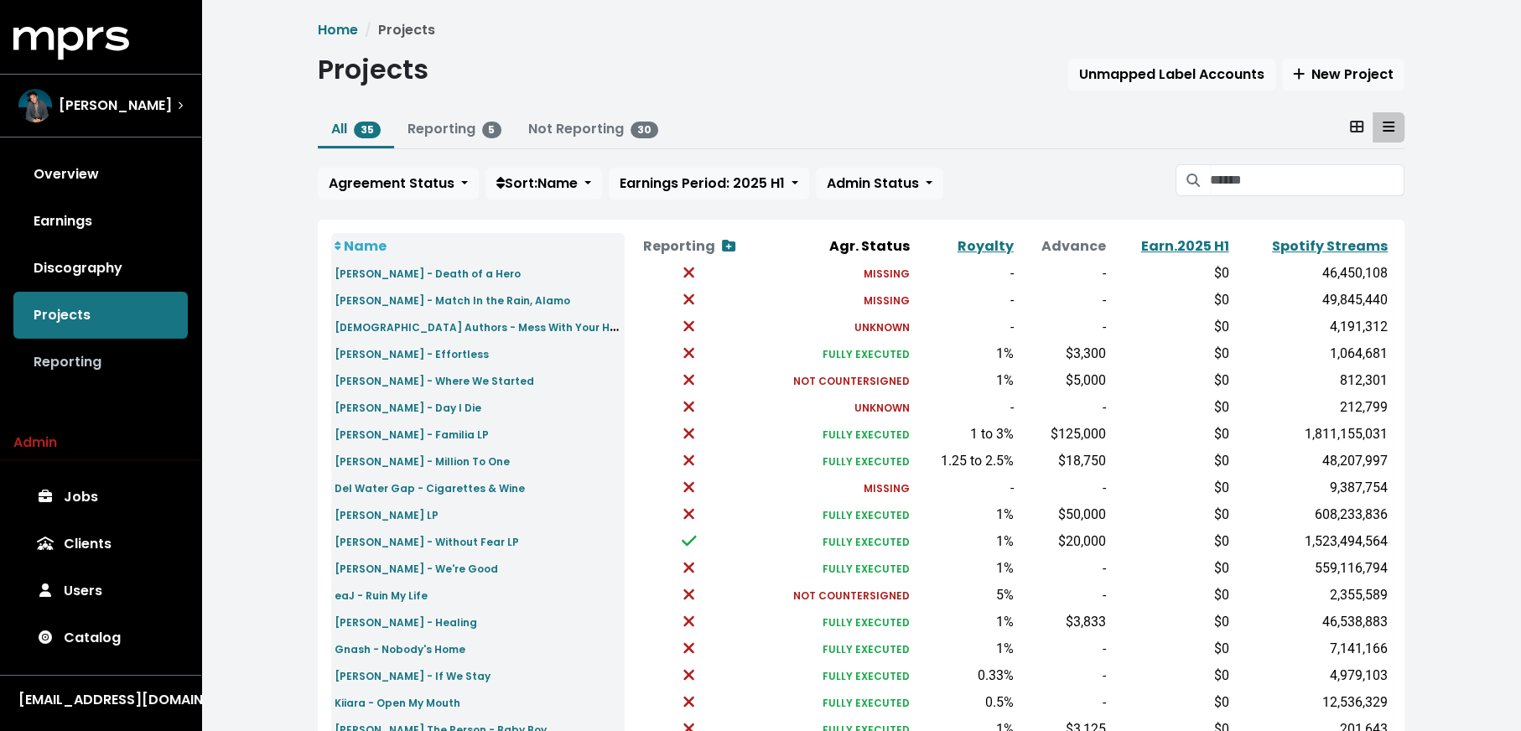
click at [126, 369] on link "Reporting" at bounding box center [100, 362] width 174 height 47
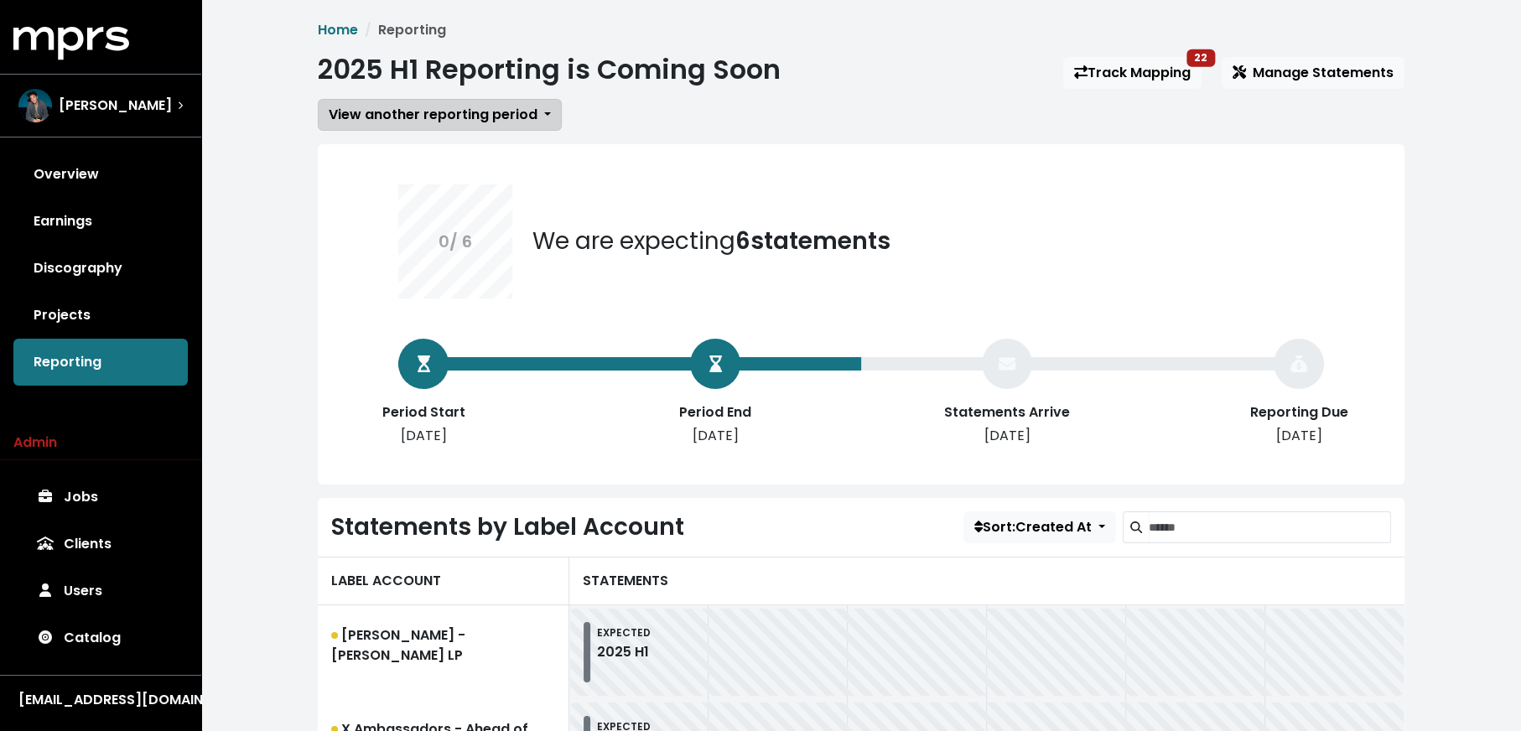
click at [395, 105] on span "View another reporting period" at bounding box center [433, 114] width 209 height 19
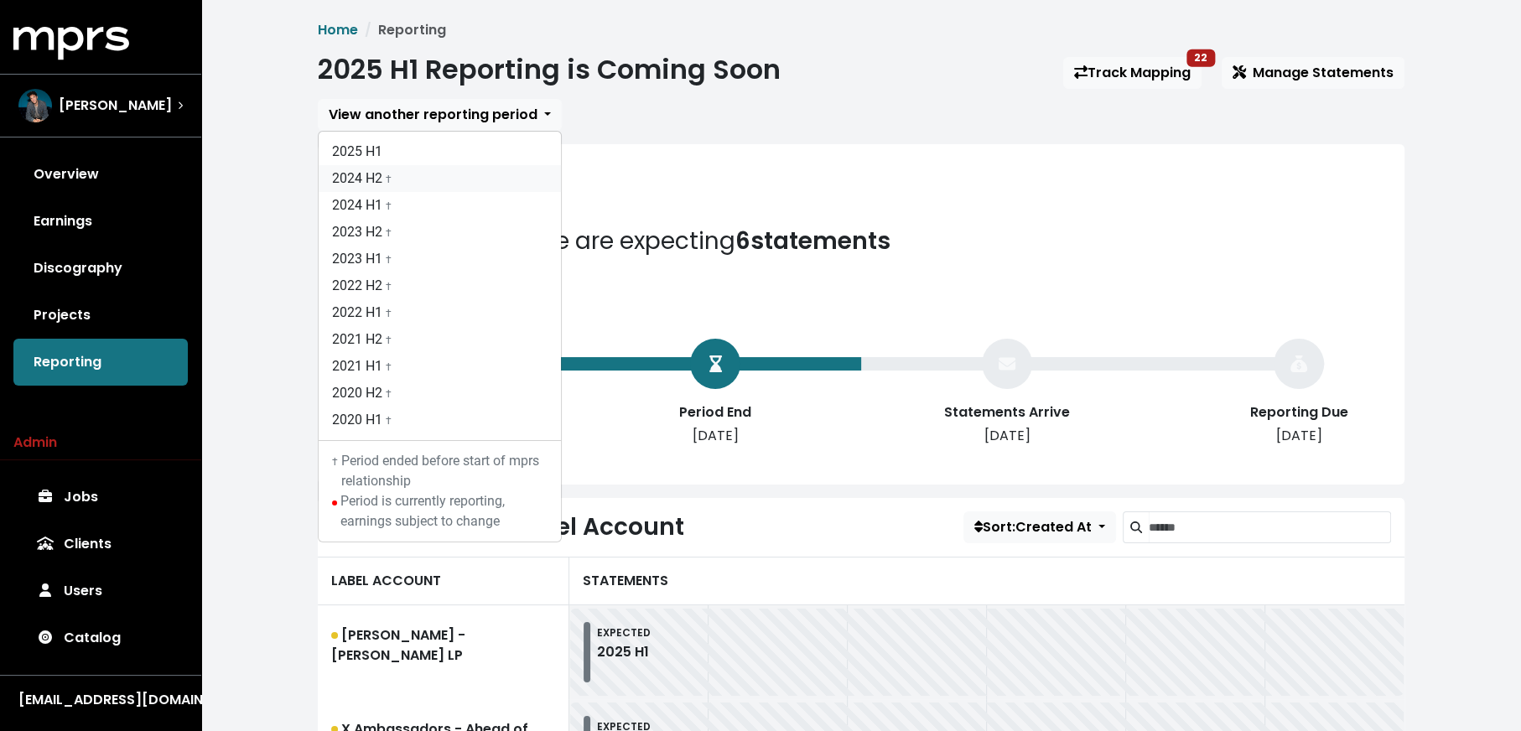
click at [395, 184] on link "2024 H2 †" at bounding box center [440, 178] width 242 height 27
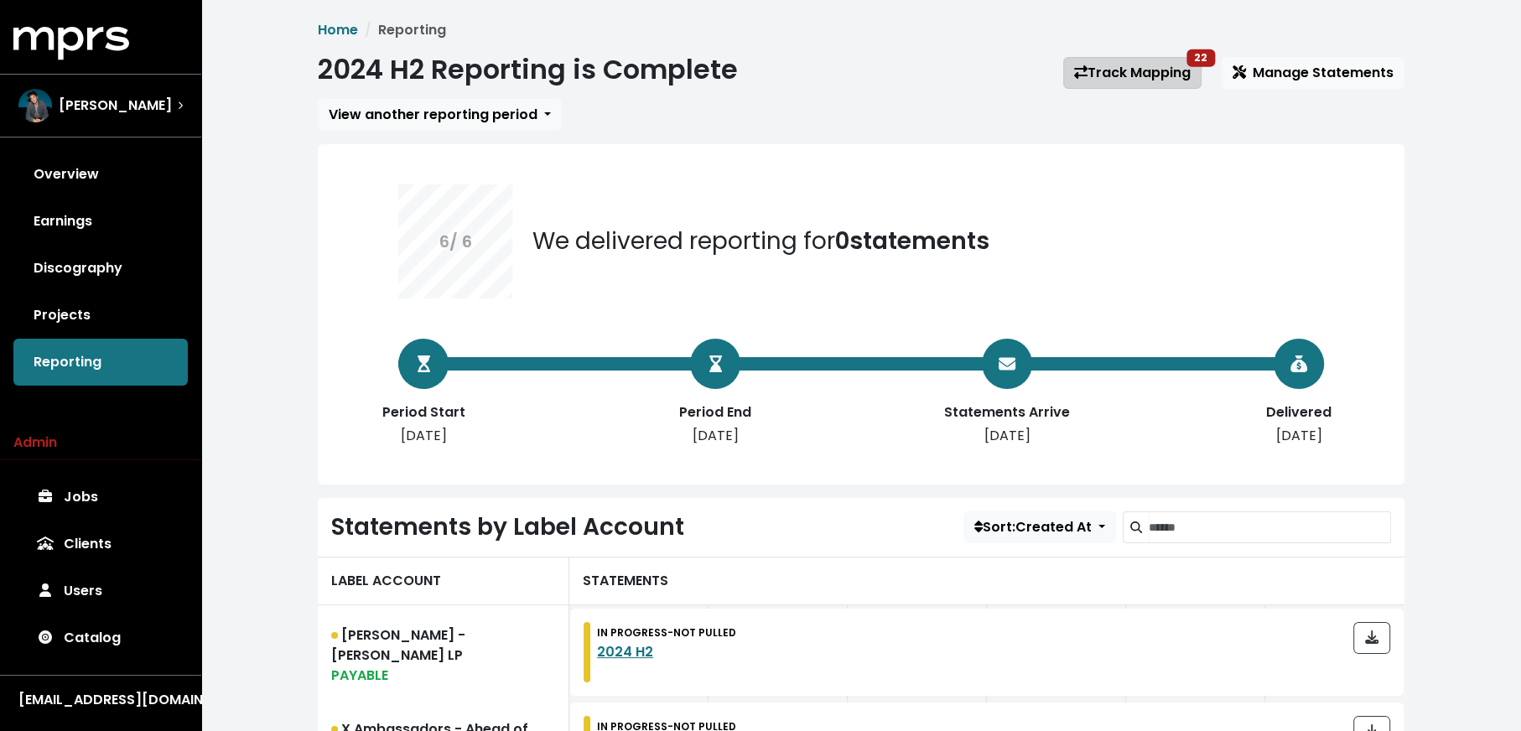
click at [1137, 60] on link "Track Mapping 22" at bounding box center [1132, 73] width 138 height 32
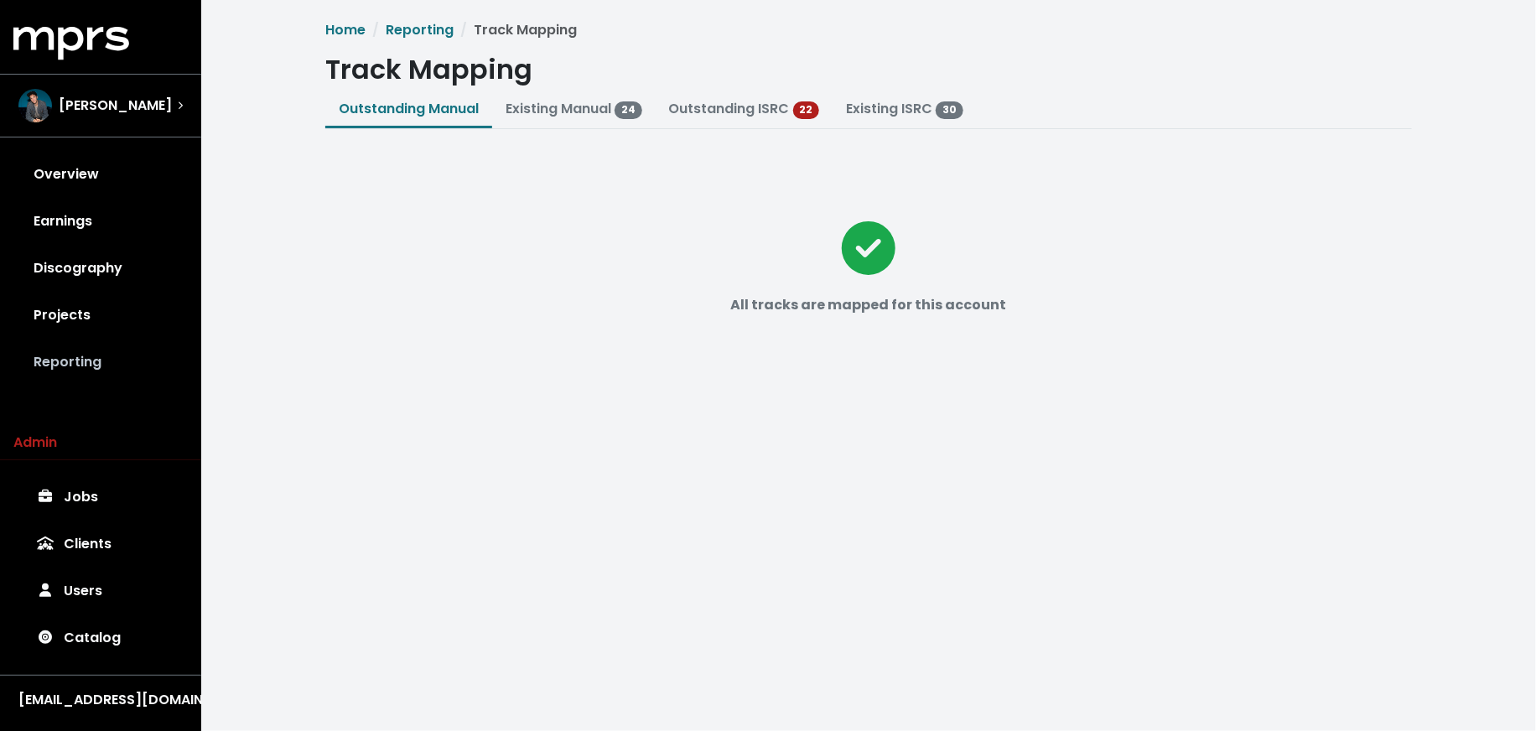
click at [127, 363] on link "Reporting" at bounding box center [100, 362] width 174 height 47
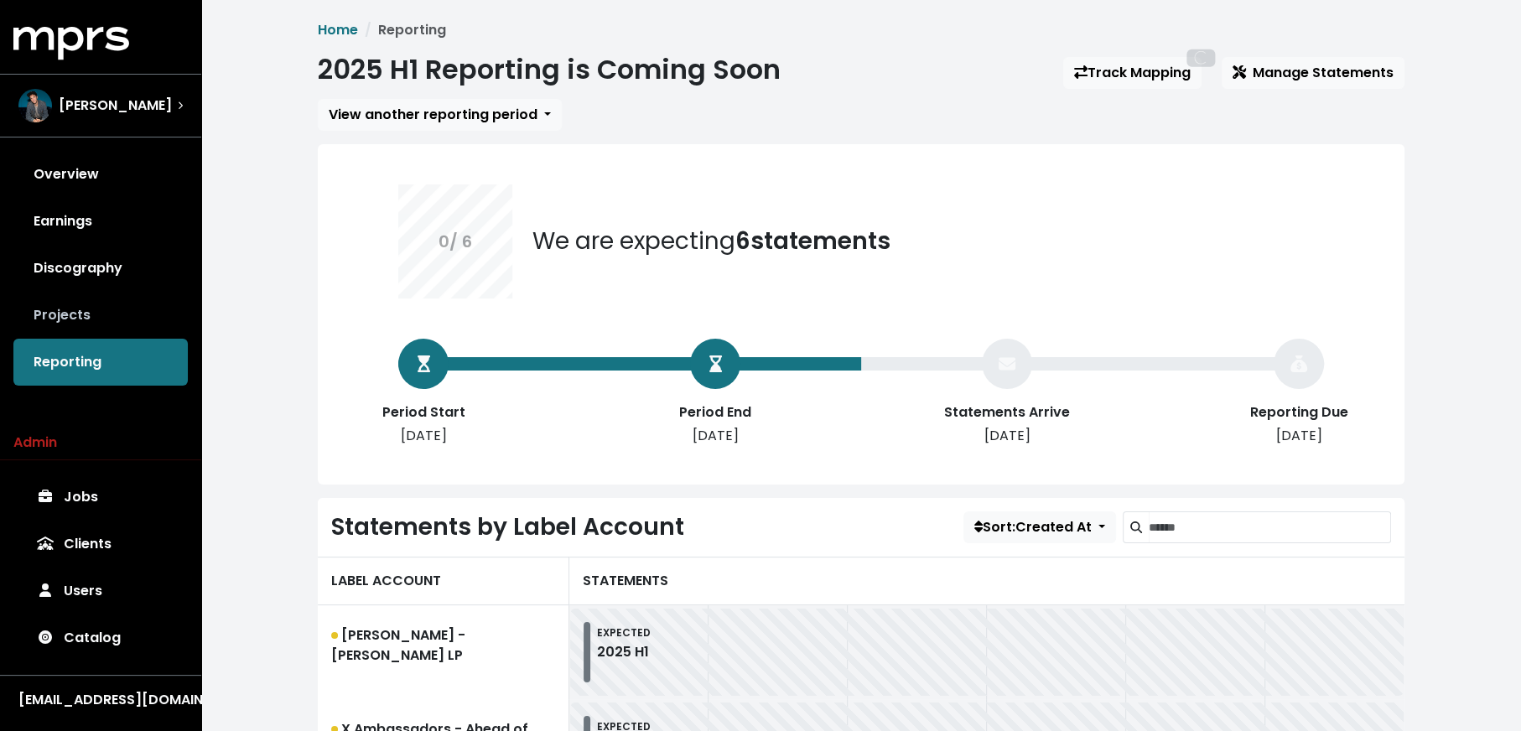
click at [116, 324] on link "Projects" at bounding box center [100, 315] width 174 height 47
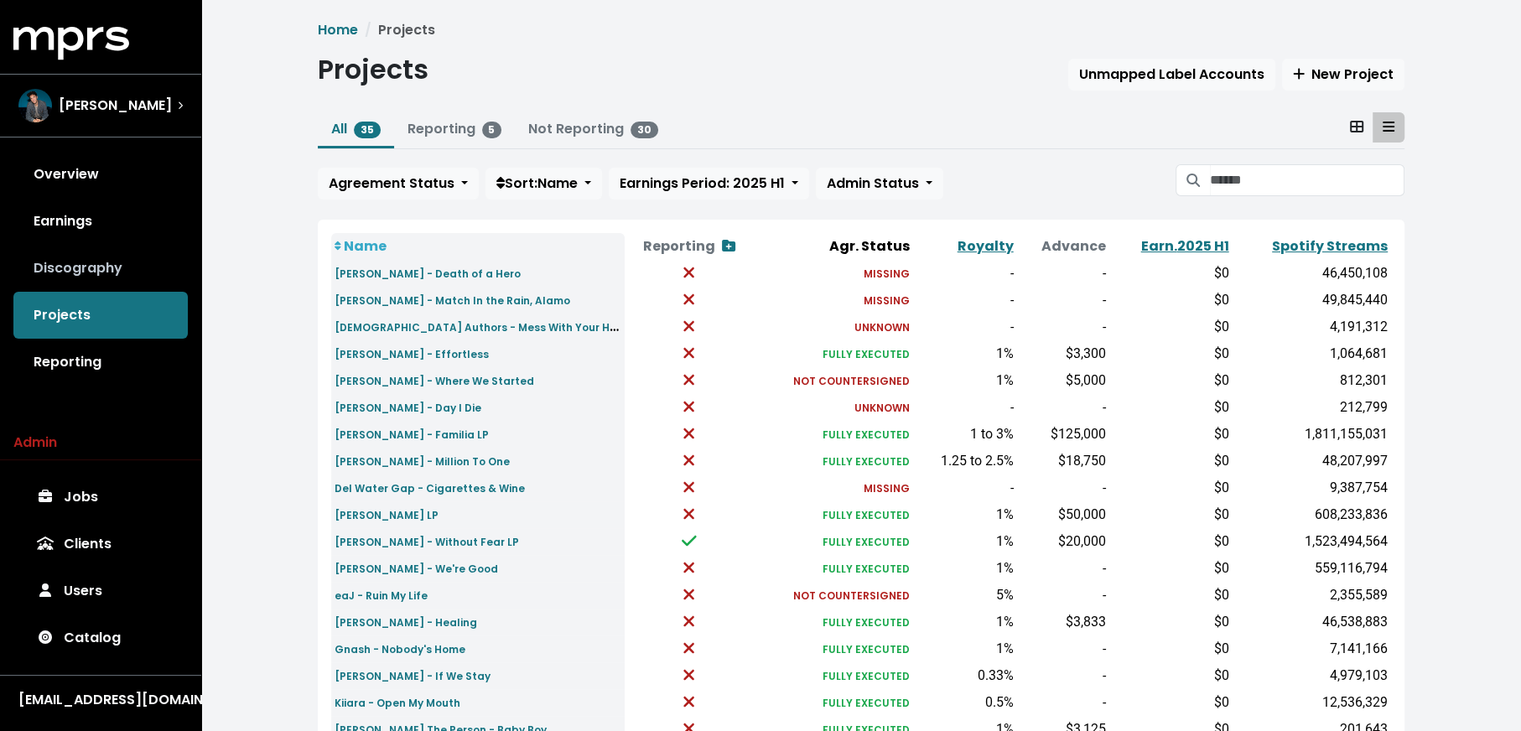
click at [136, 290] on link "Discography" at bounding box center [100, 268] width 174 height 47
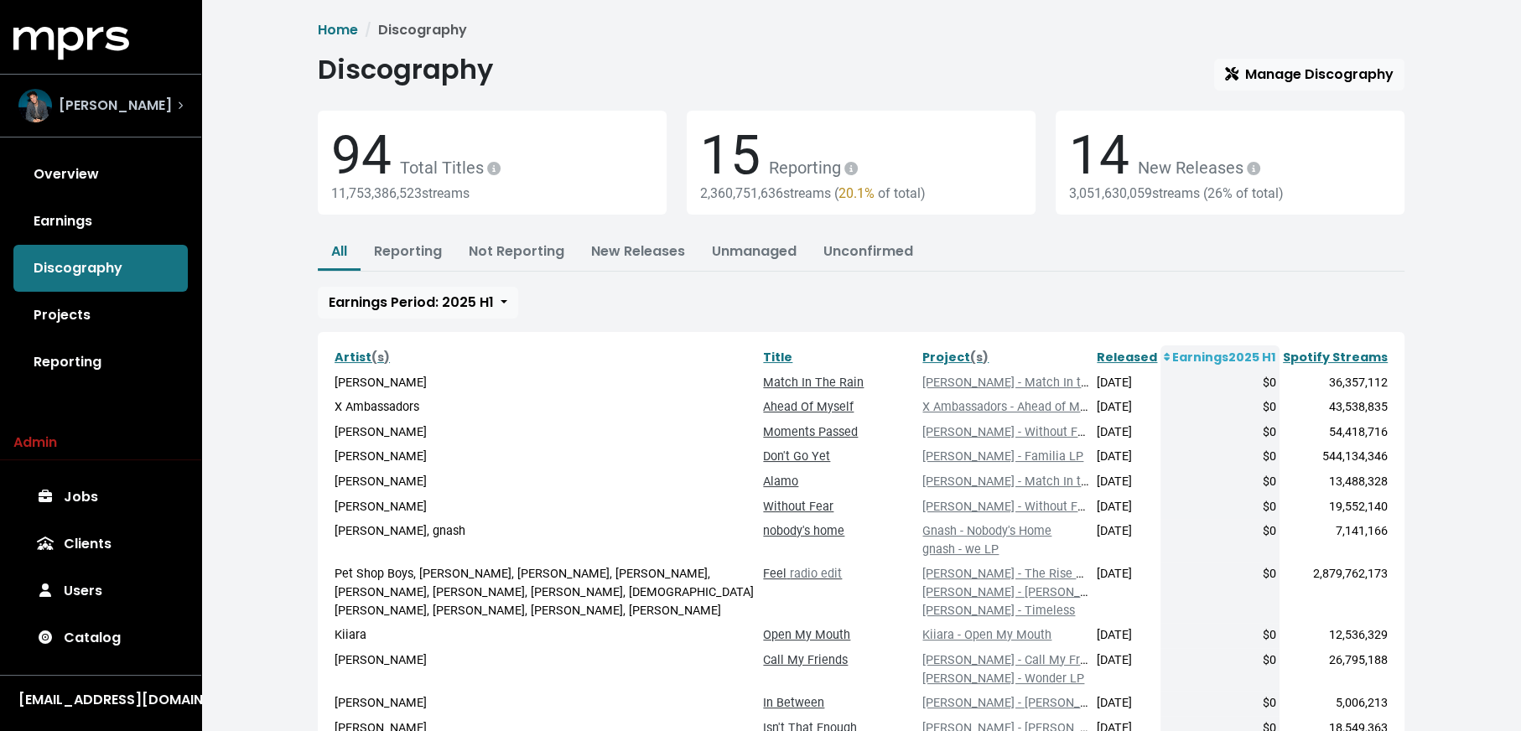
click at [91, 117] on div "[PERSON_NAME]" at bounding box center [94, 106] width 153 height 34
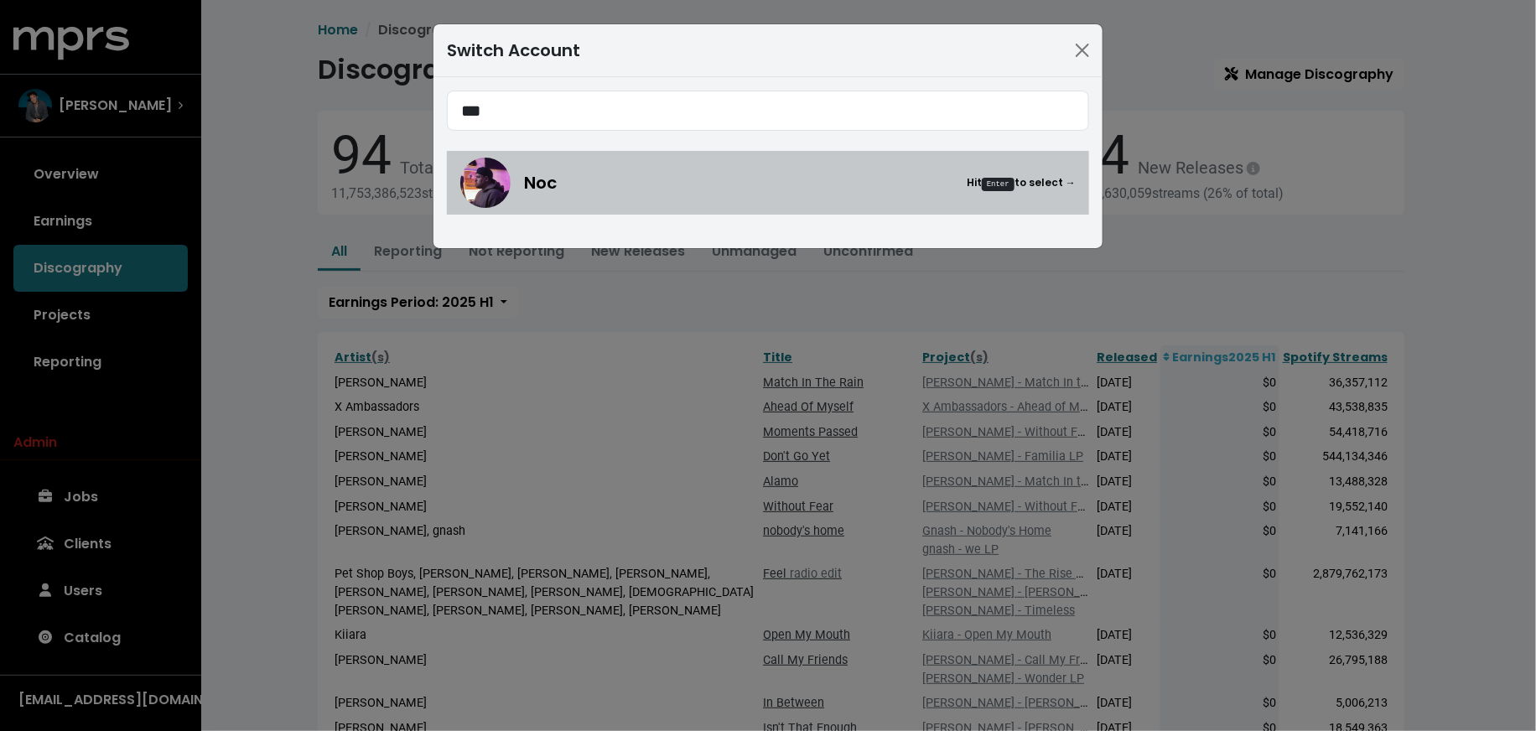
type input "***"
click at [545, 151] on link "Noc Hit Enter to select →" at bounding box center [768, 183] width 642 height 64
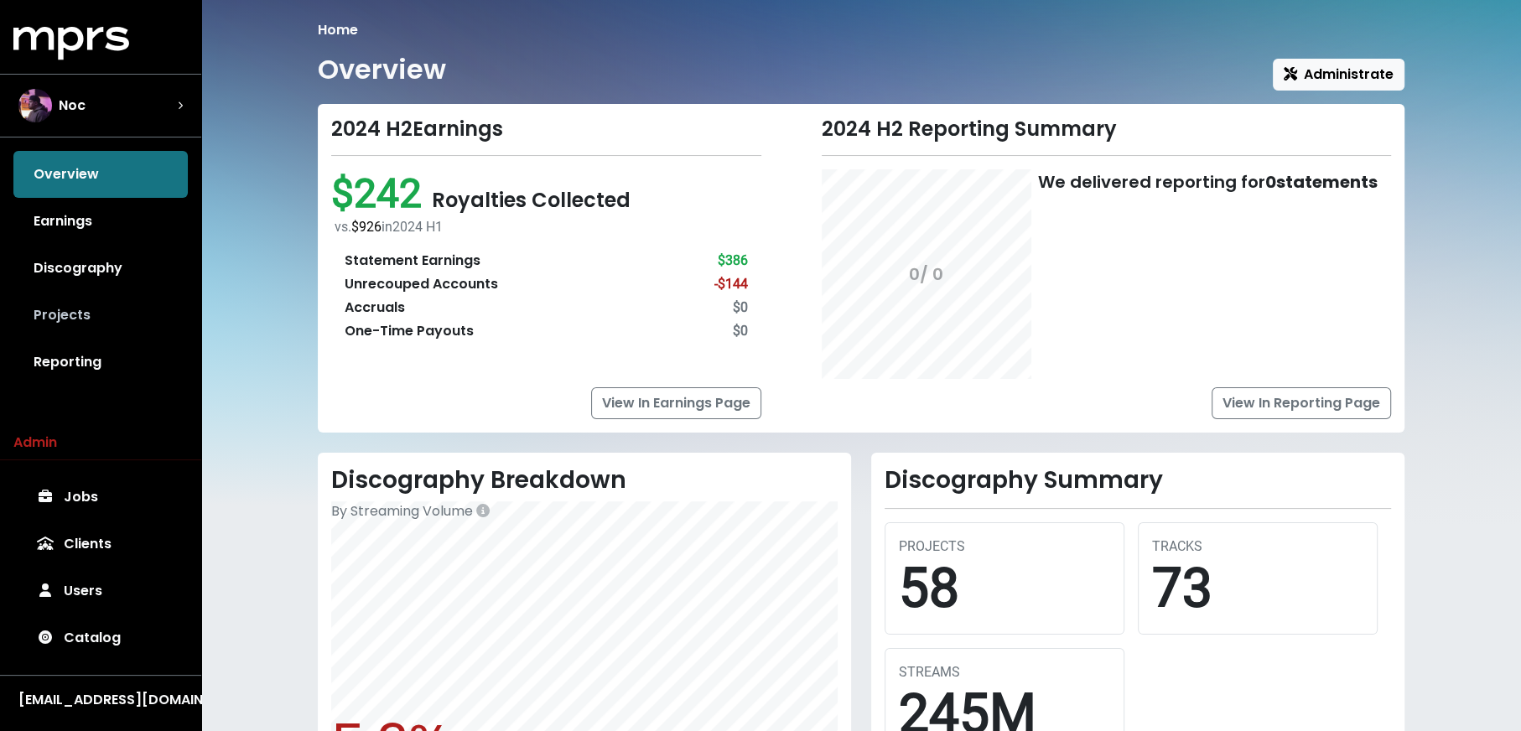
click at [147, 330] on link "Projects" at bounding box center [100, 315] width 174 height 47
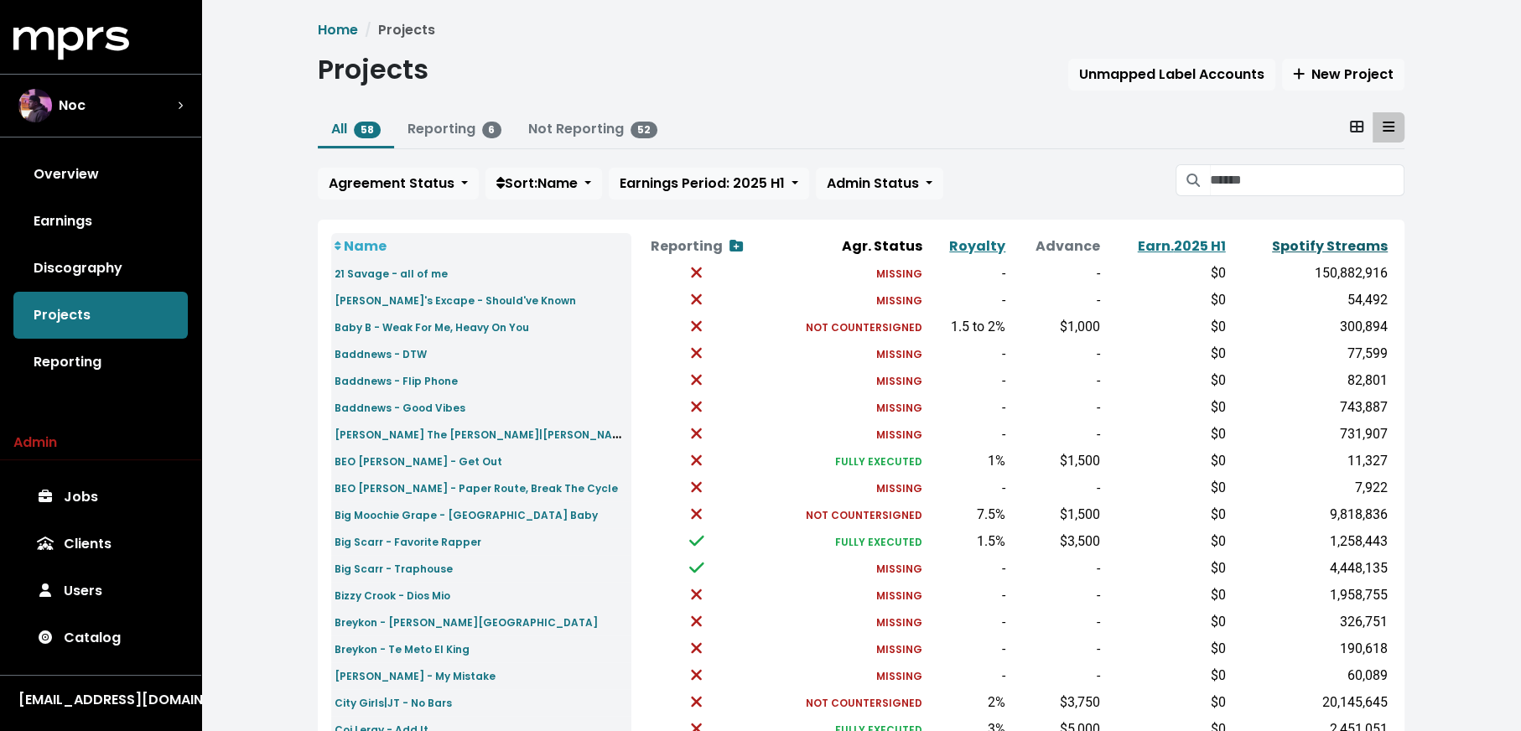
click at [1335, 241] on link "Spotify Streams" at bounding box center [1330, 245] width 116 height 19
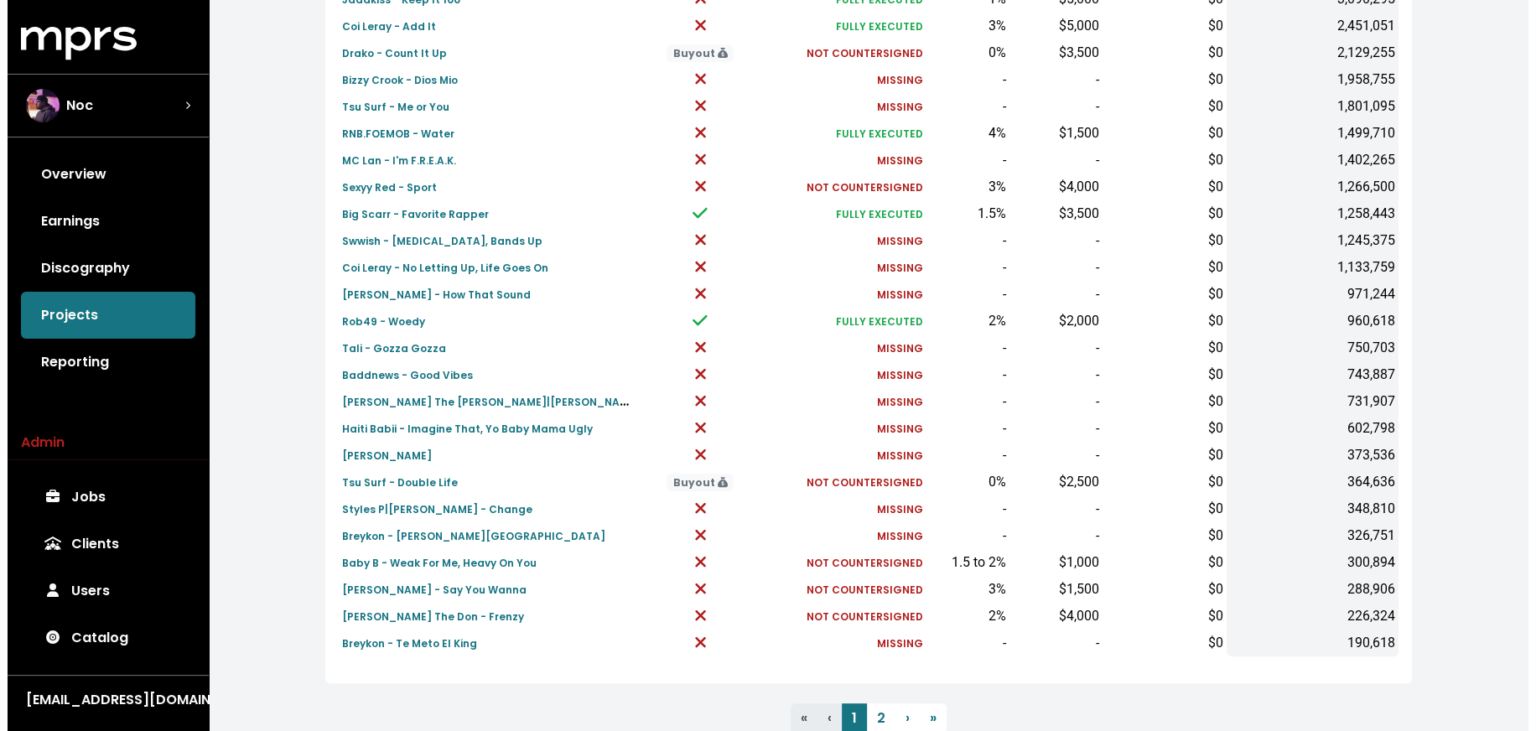
scroll to position [507, 0]
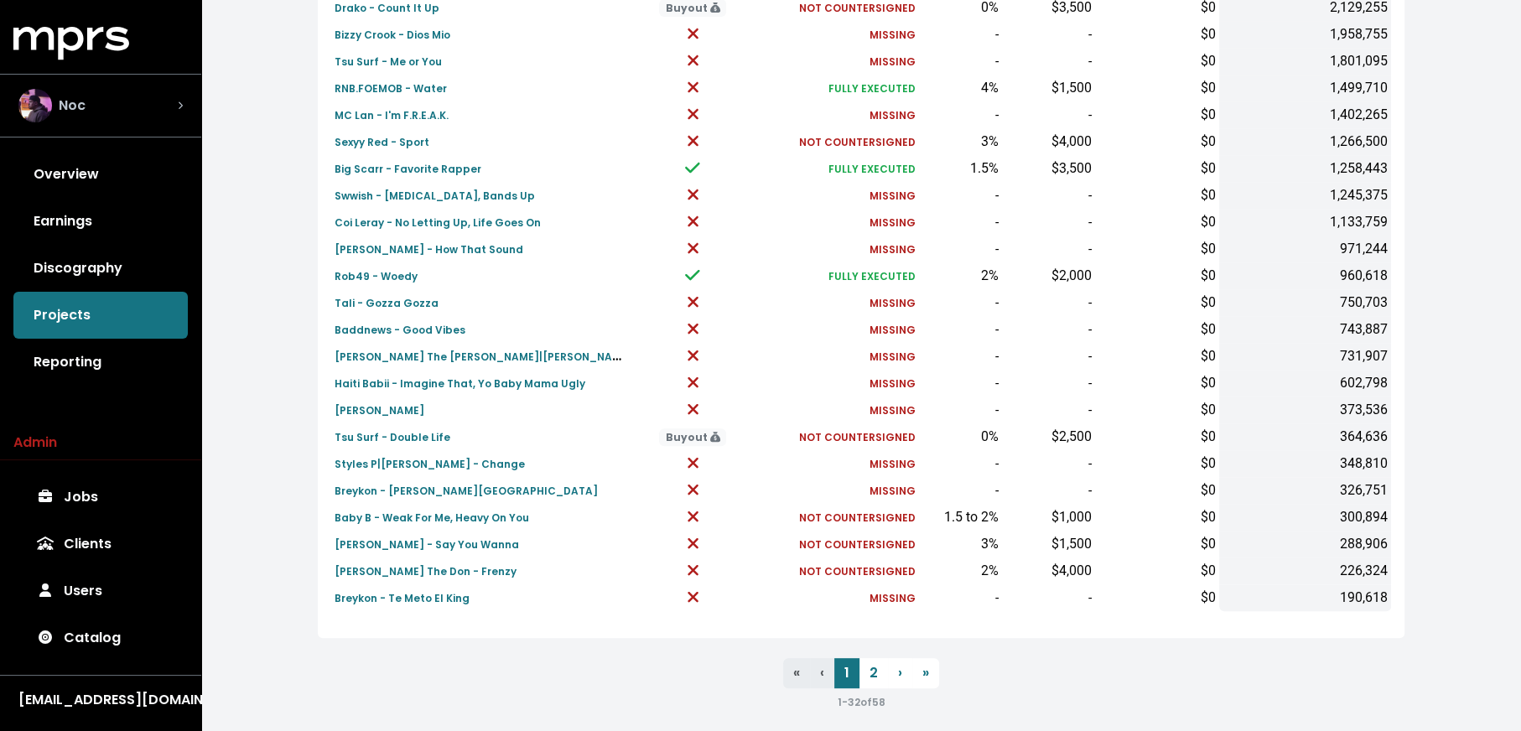
click at [132, 106] on div "Noc" at bounding box center [100, 106] width 164 height 34
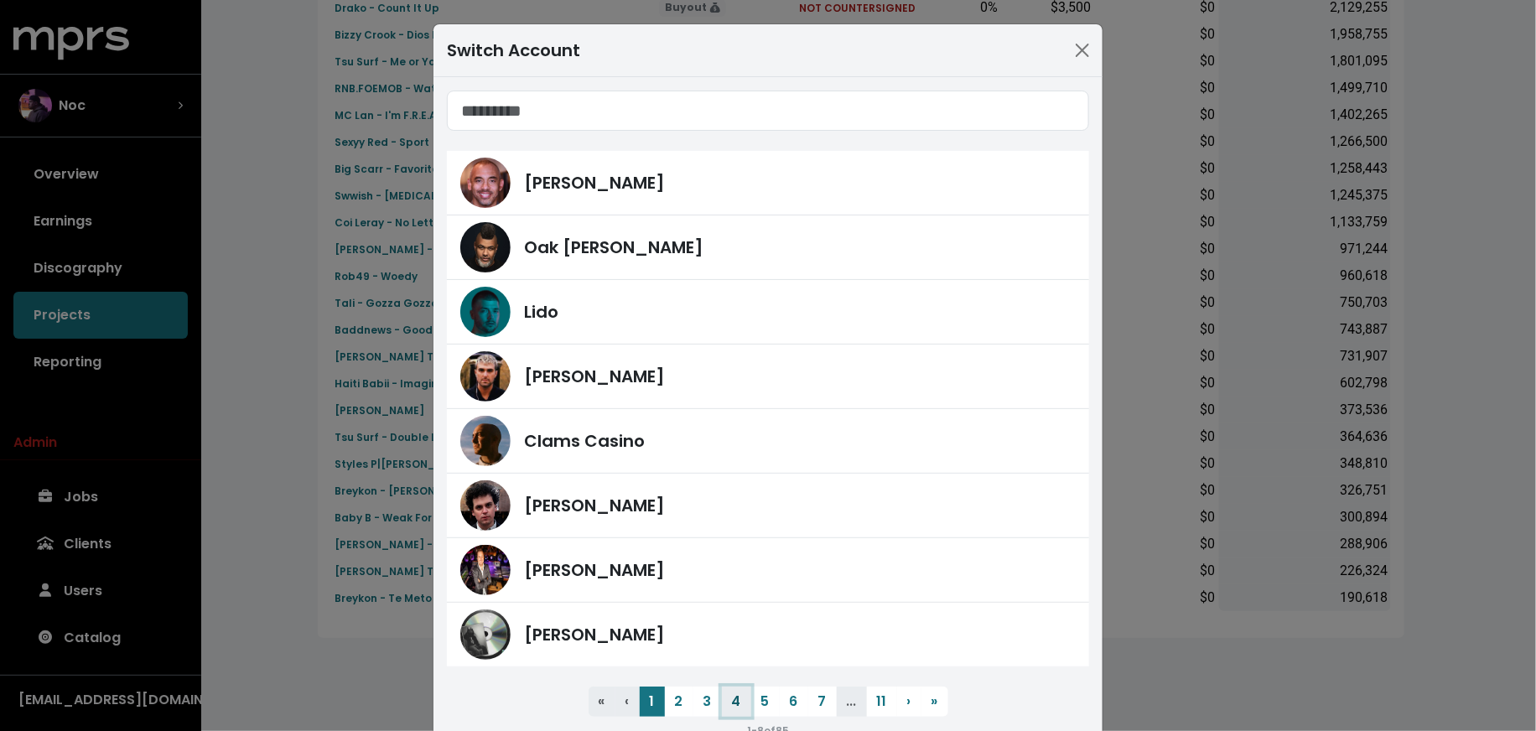
click at [730, 711] on button "4" at bounding box center [736, 702] width 29 height 30
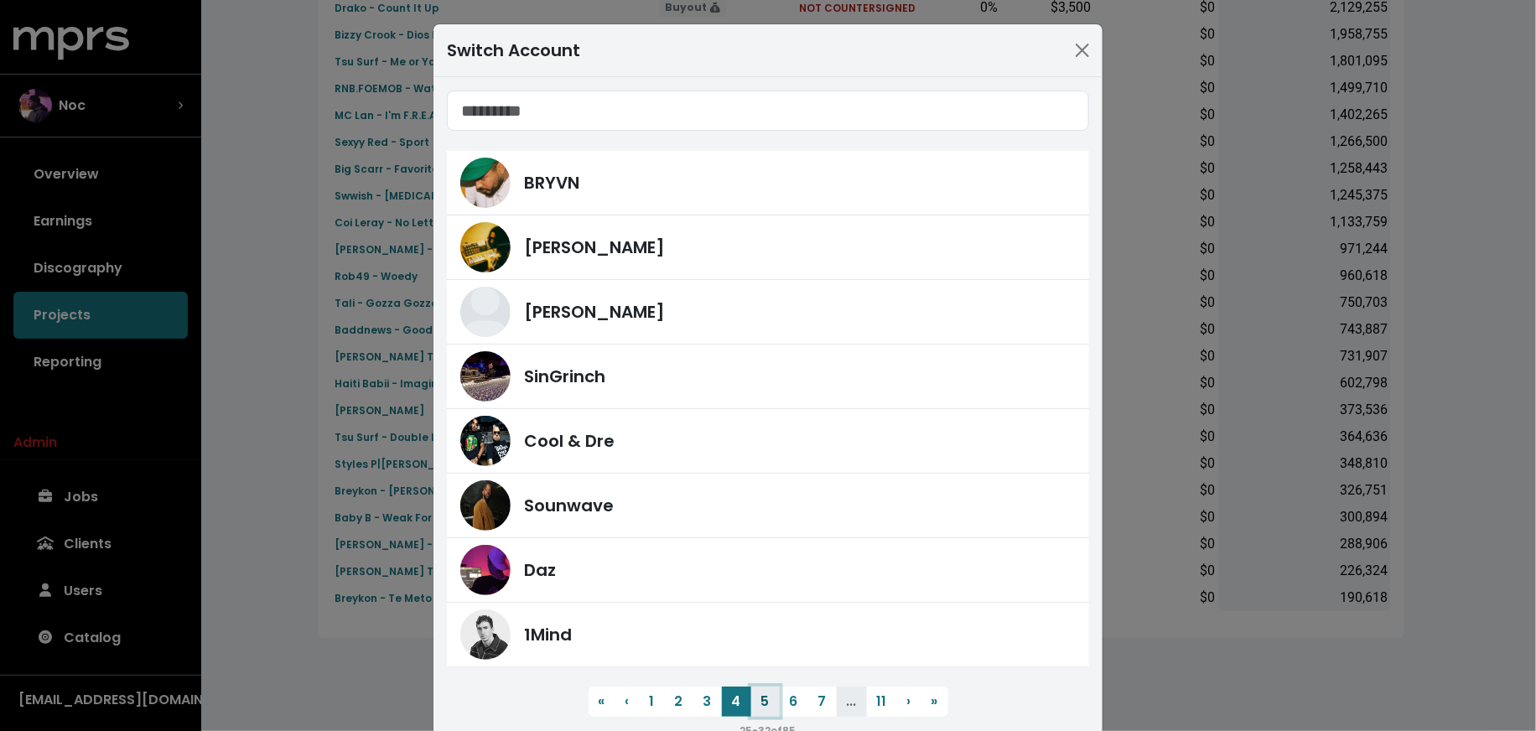
click at [751, 705] on button "5" at bounding box center [765, 702] width 29 height 30
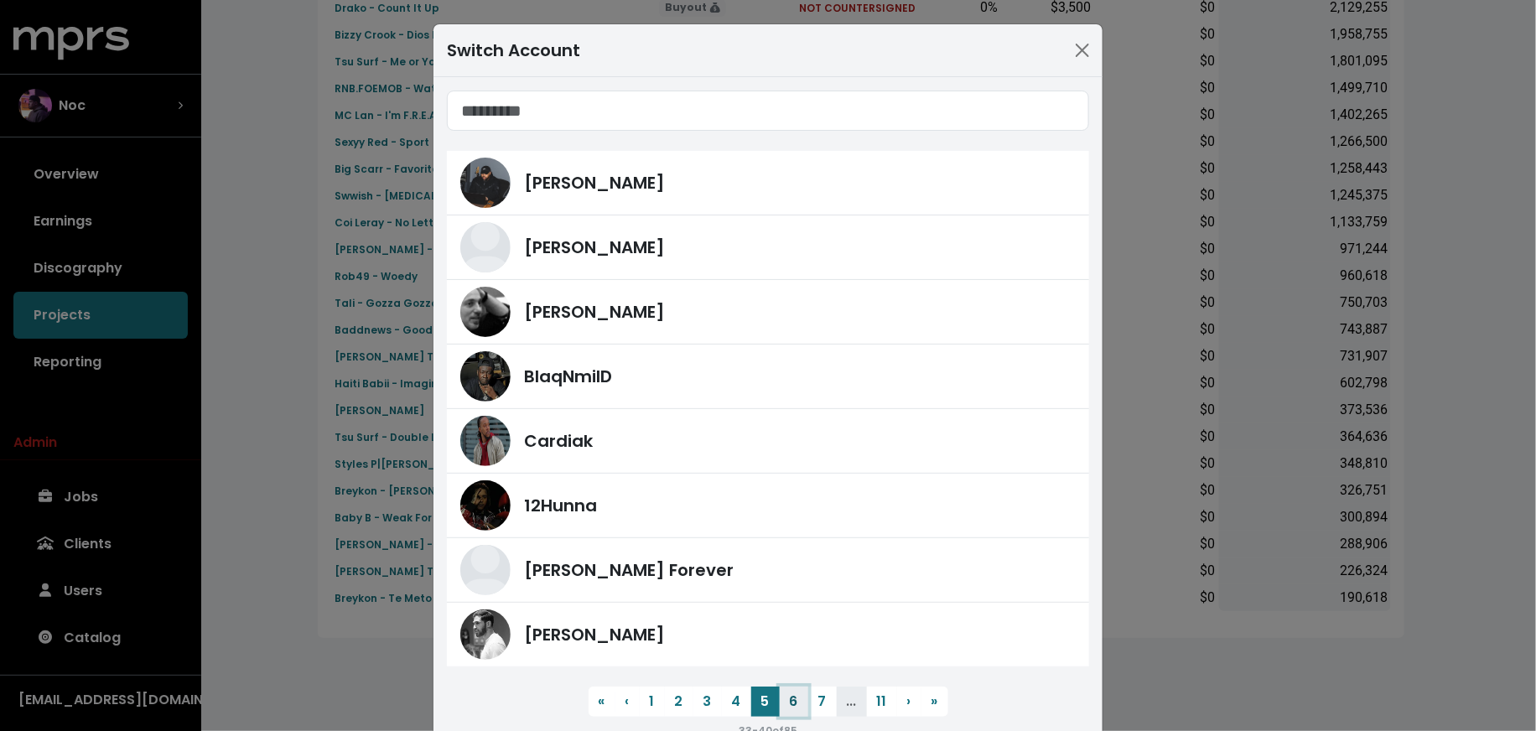
click at [784, 702] on button "6" at bounding box center [794, 702] width 29 height 30
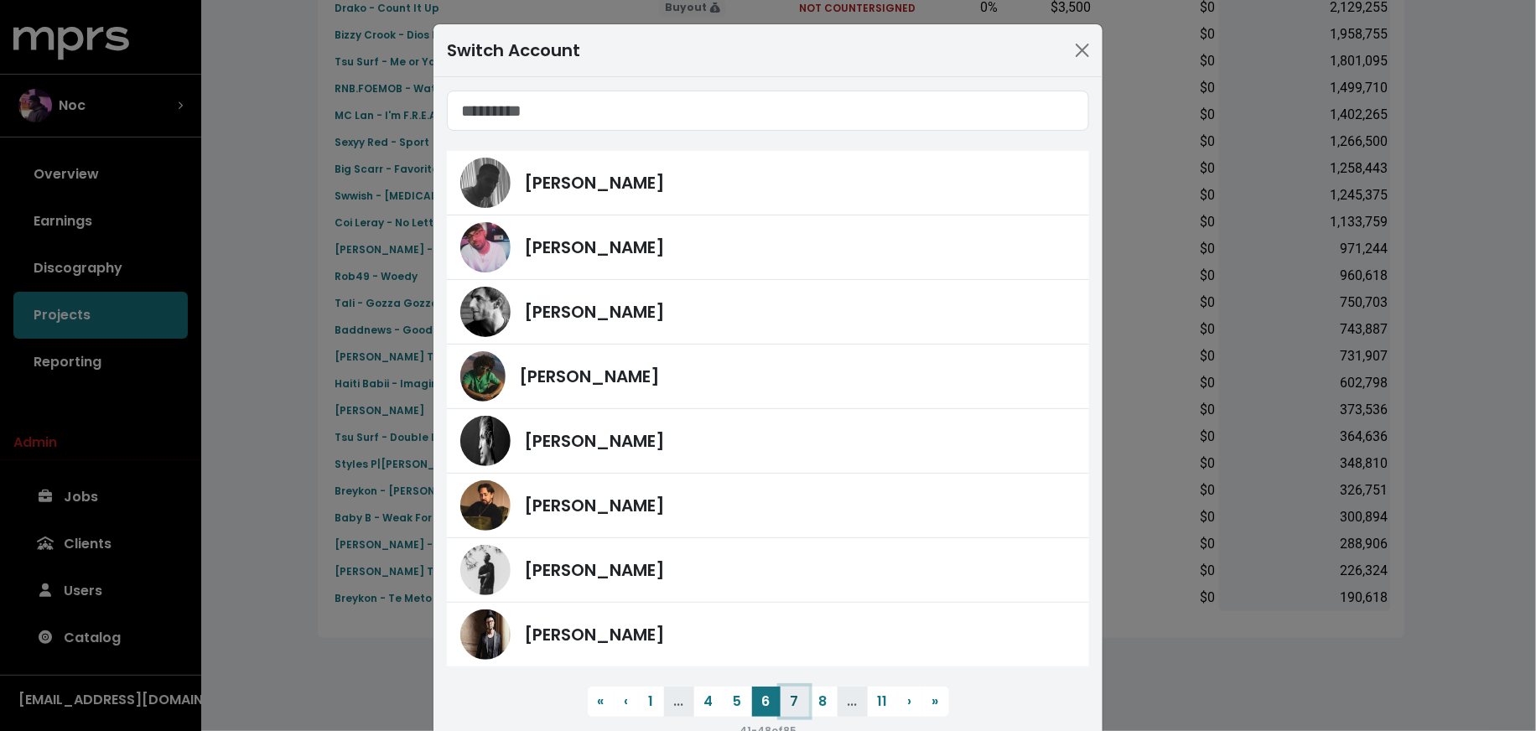
click at [782, 702] on button "7" at bounding box center [795, 702] width 29 height 30
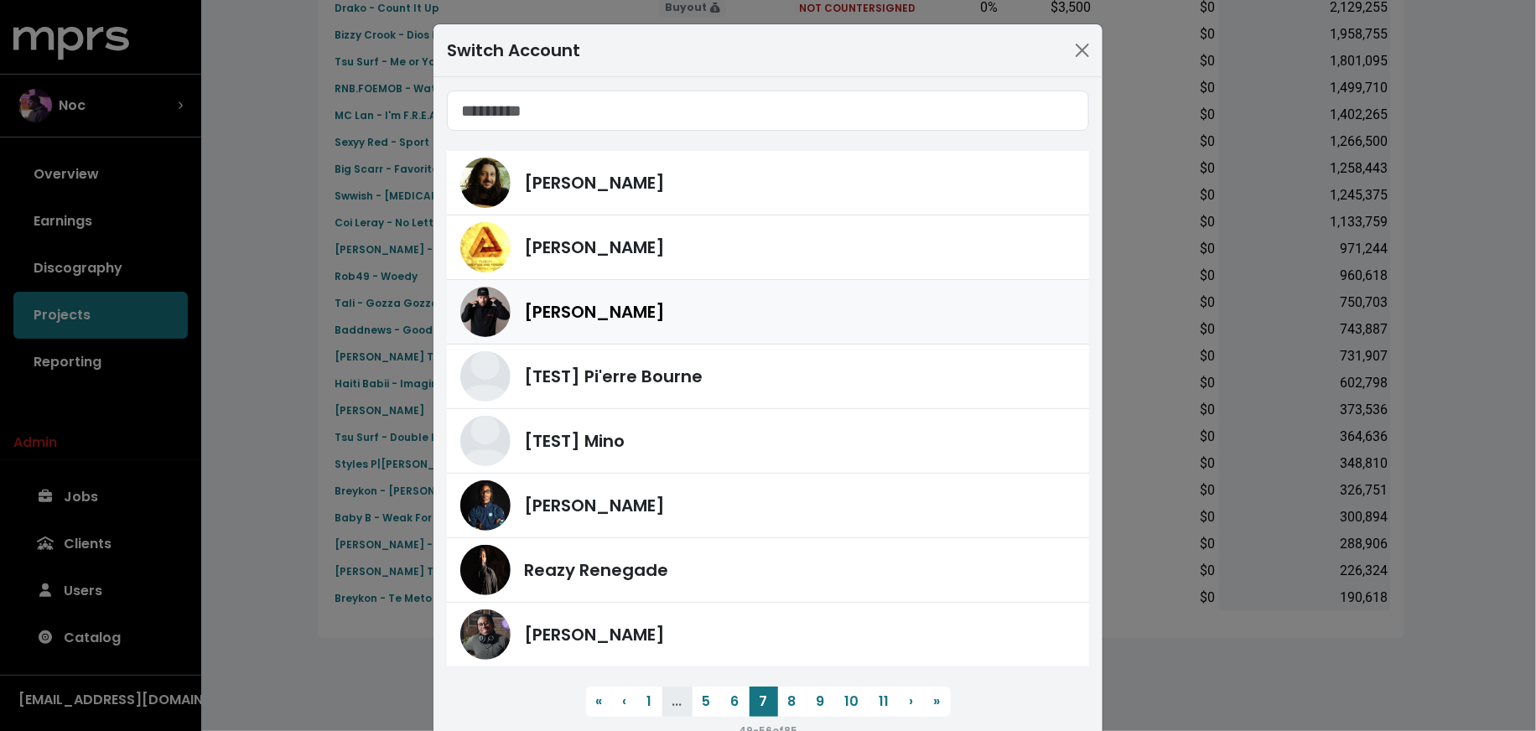
click at [751, 324] on div "[PERSON_NAME]" at bounding box center [767, 312] width 615 height 50
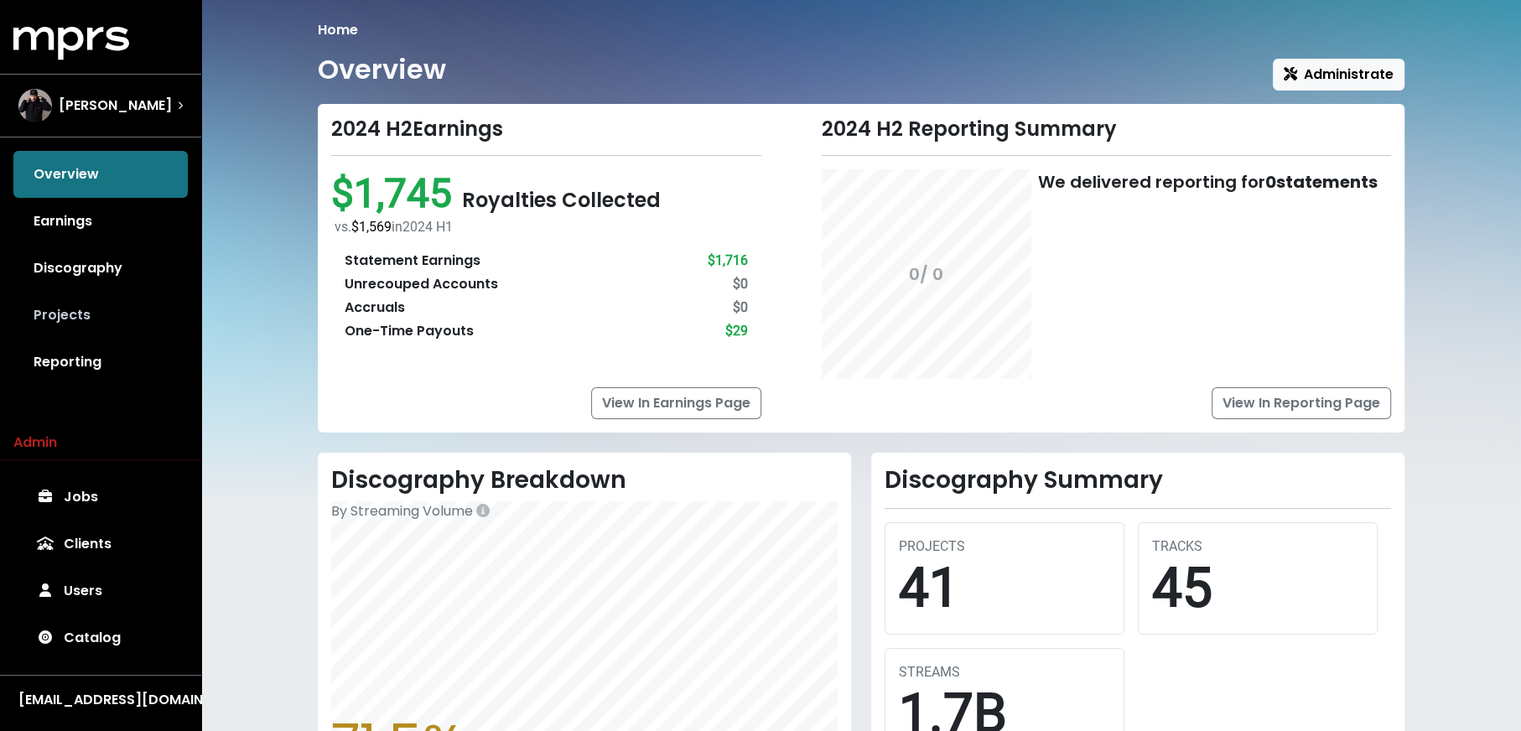
click at [62, 307] on link "Projects" at bounding box center [100, 315] width 174 height 47
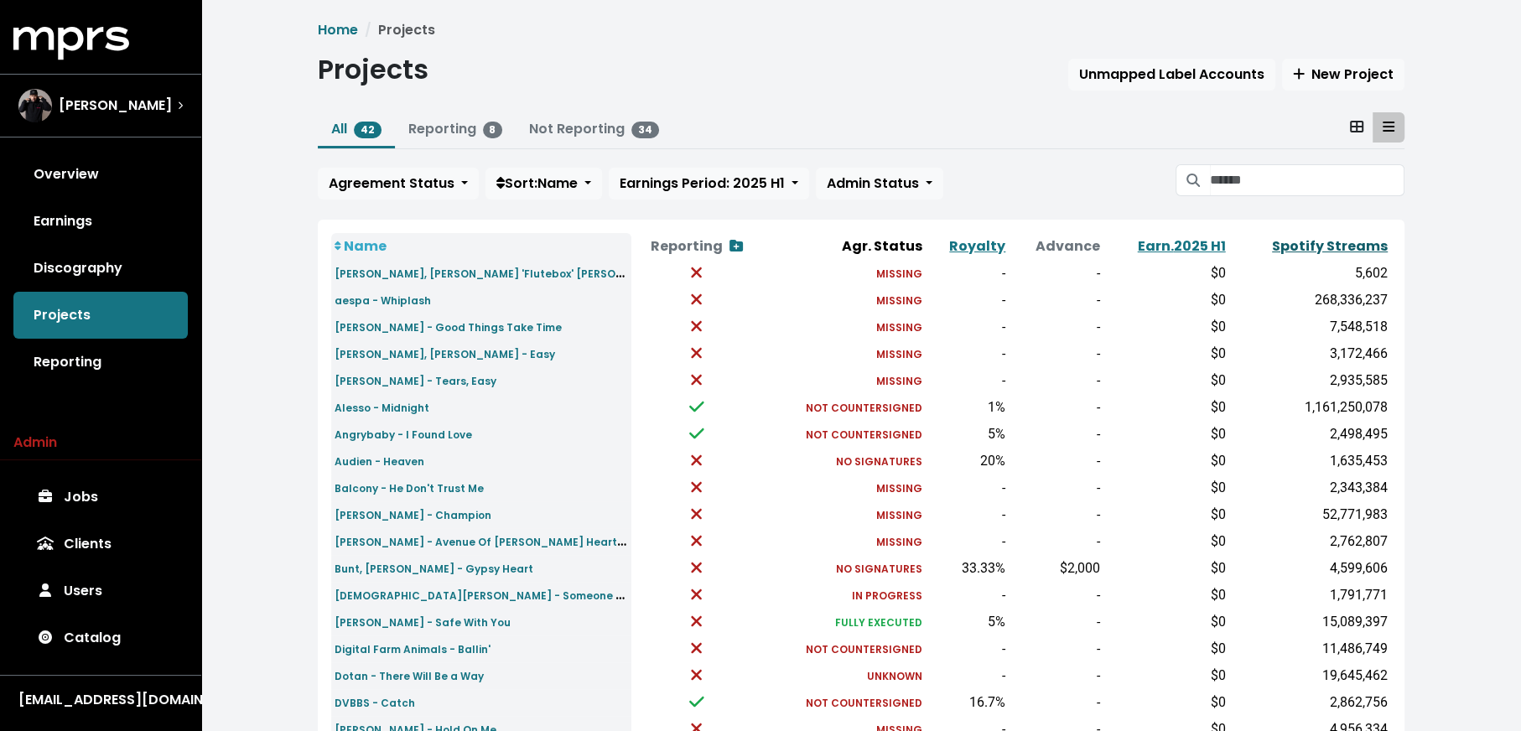
click at [1299, 240] on link "Spotify Streams" at bounding box center [1330, 245] width 116 height 19
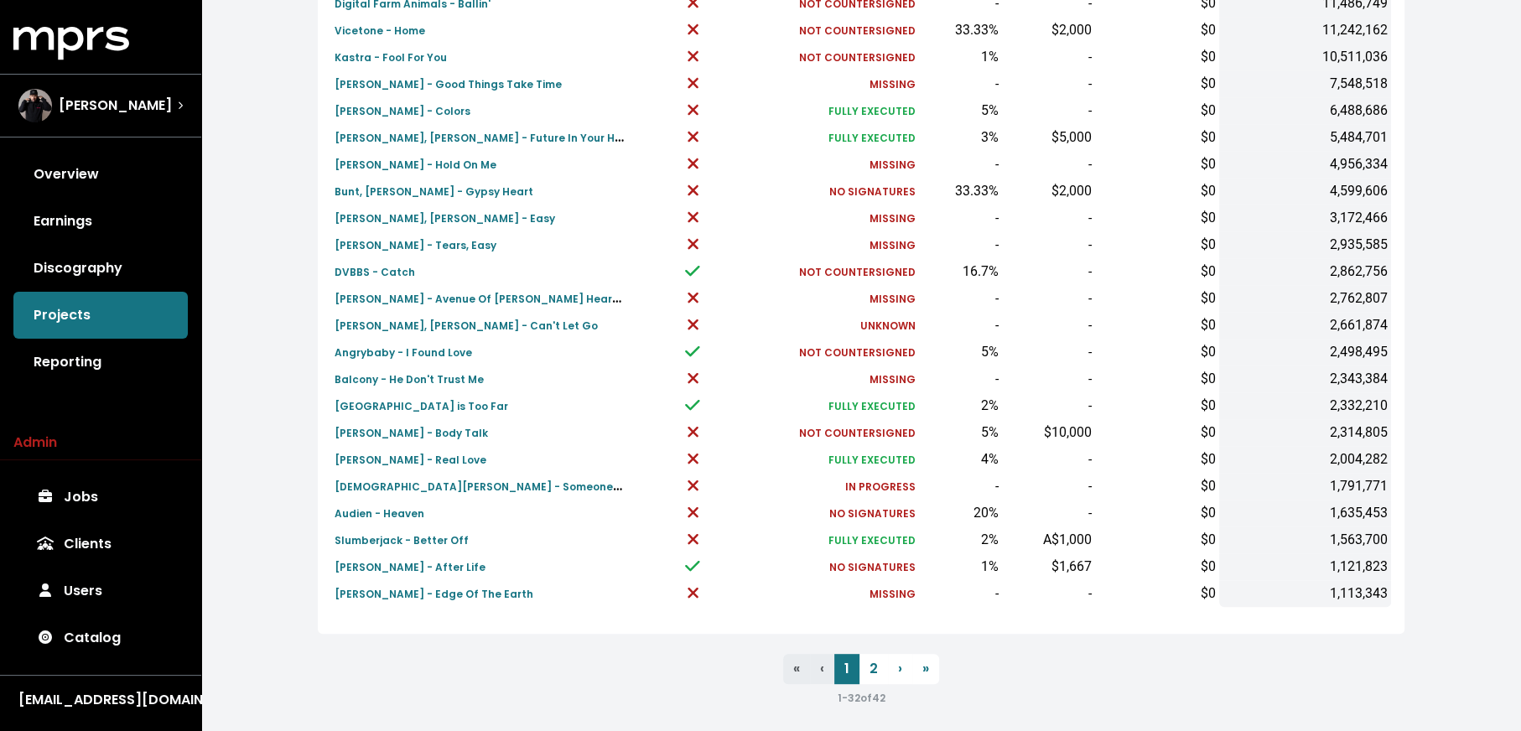
scroll to position [519, 0]
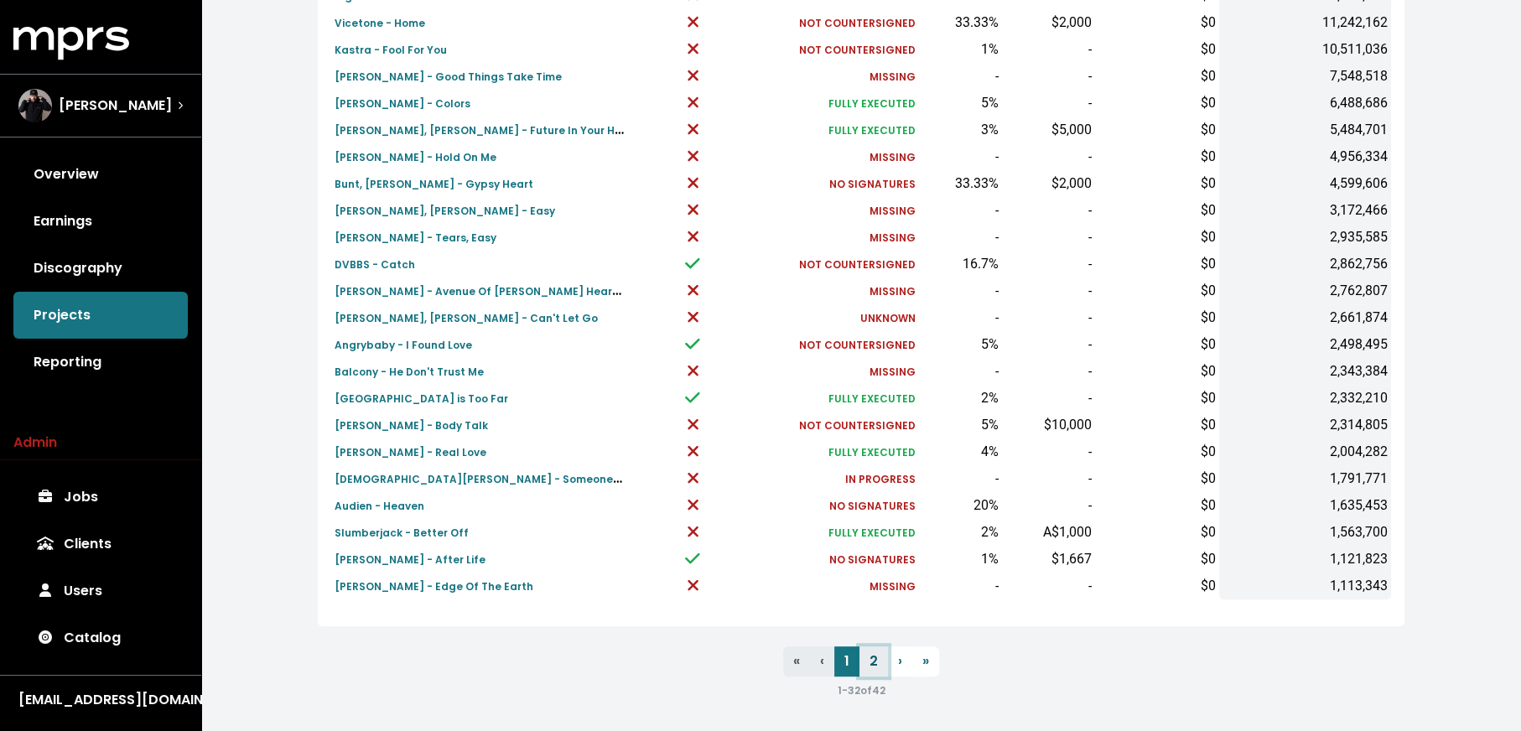
click at [885, 657] on link "2" at bounding box center [873, 661] width 29 height 30
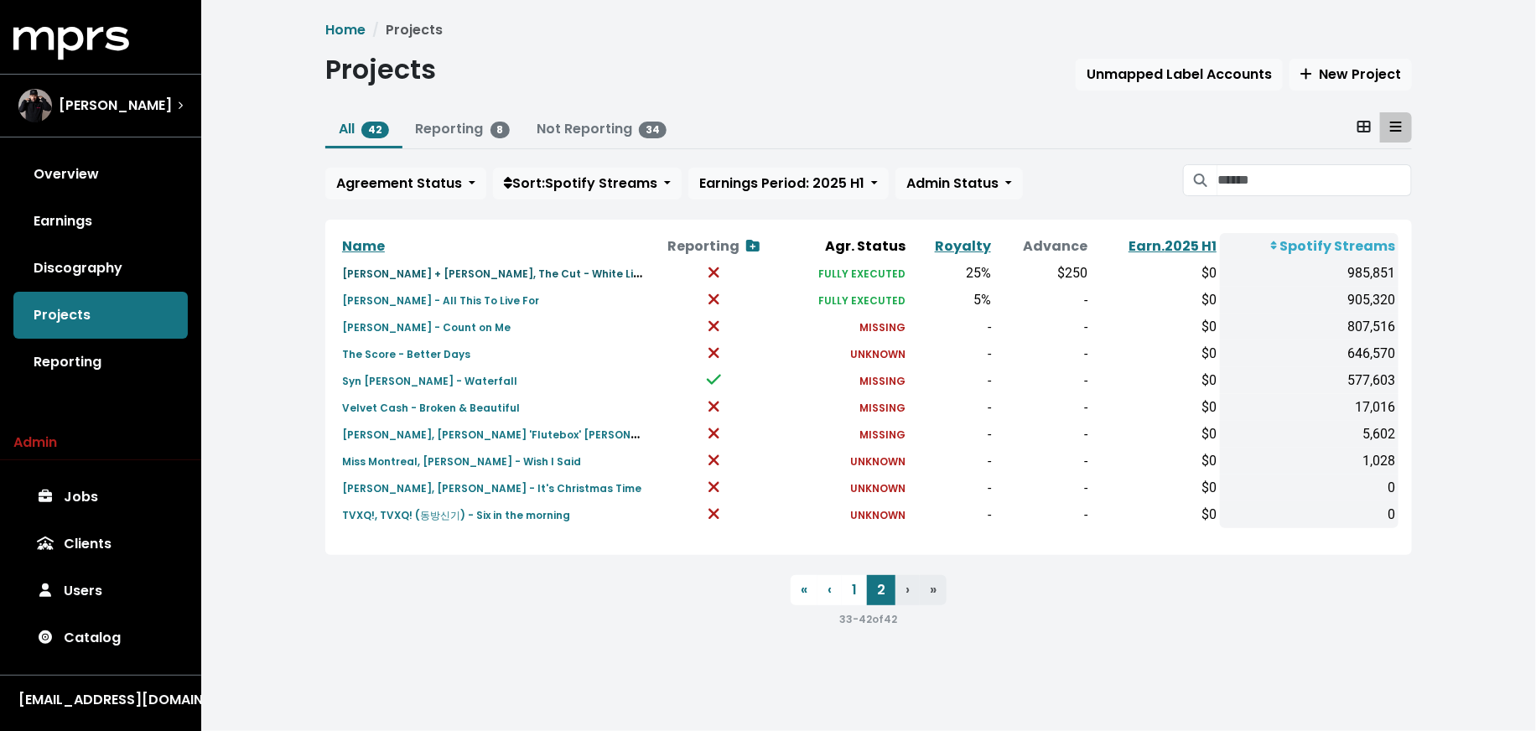
click at [424, 267] on small "[PERSON_NAME] + [PERSON_NAME], The Cut - White Lies" at bounding box center [494, 272] width 304 height 19
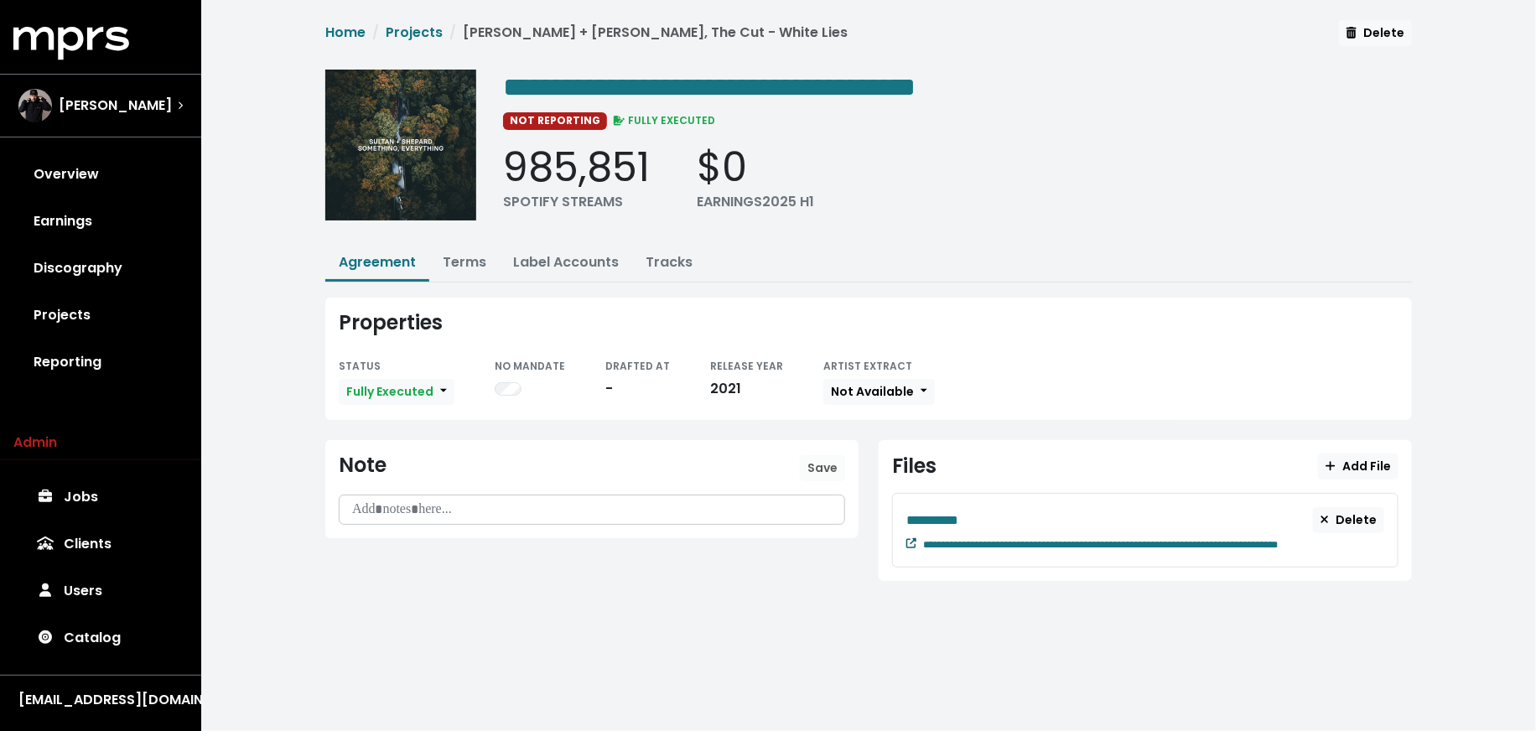
click at [907, 539] on icon at bounding box center [911, 543] width 10 height 10
click at [135, 334] on link "Projects" at bounding box center [100, 315] width 174 height 47
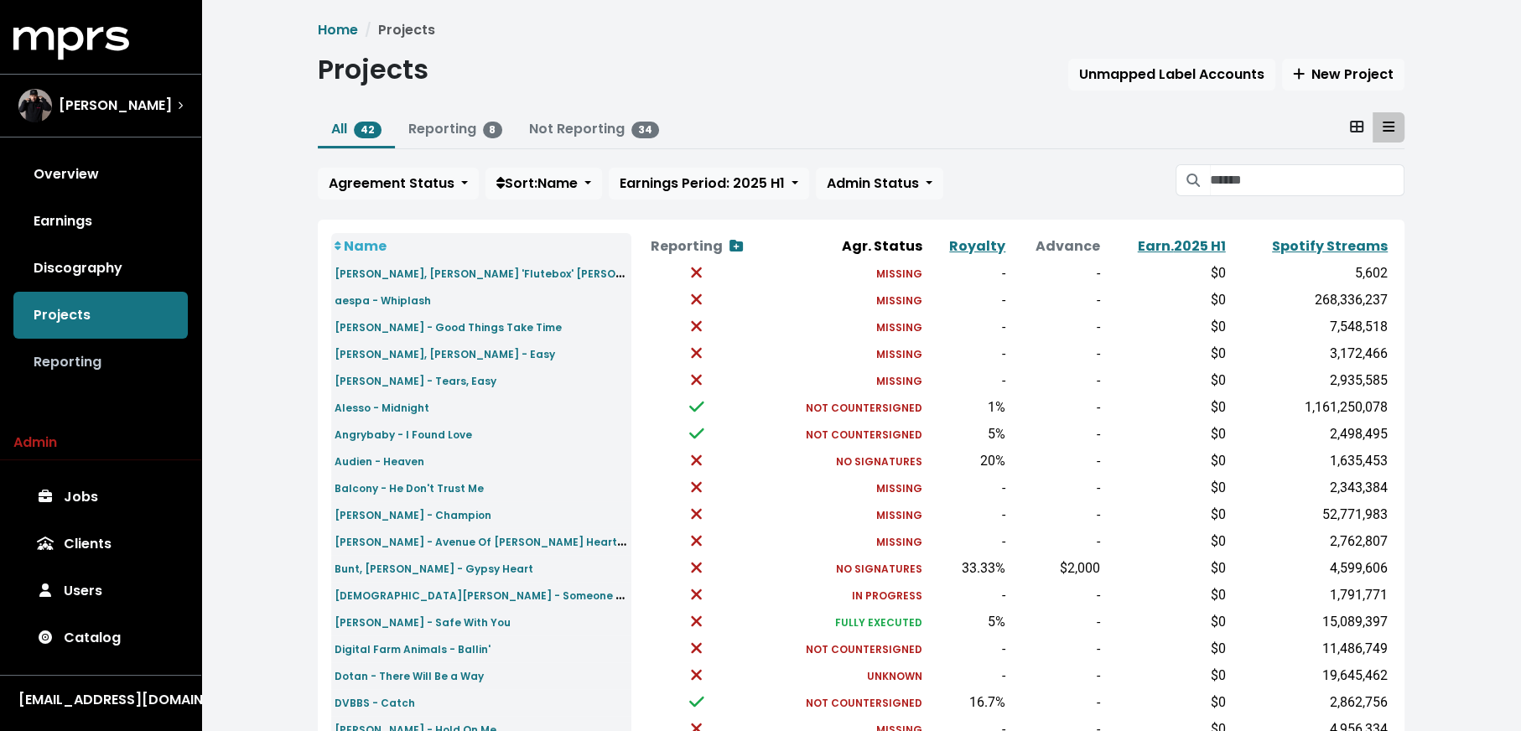
click at [135, 360] on link "Reporting" at bounding box center [100, 362] width 174 height 47
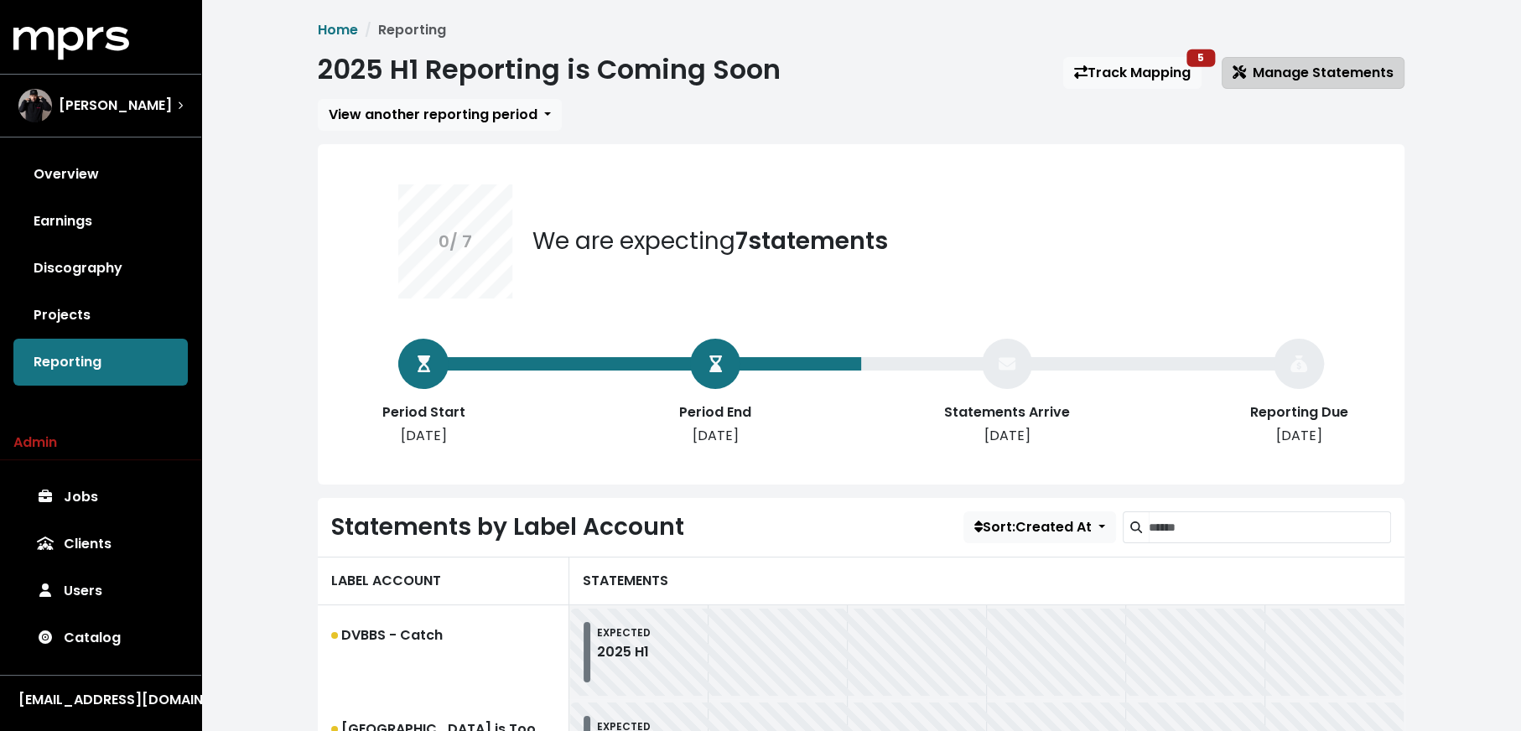
click at [1320, 61] on button "Manage Statements" at bounding box center [1313, 73] width 183 height 32
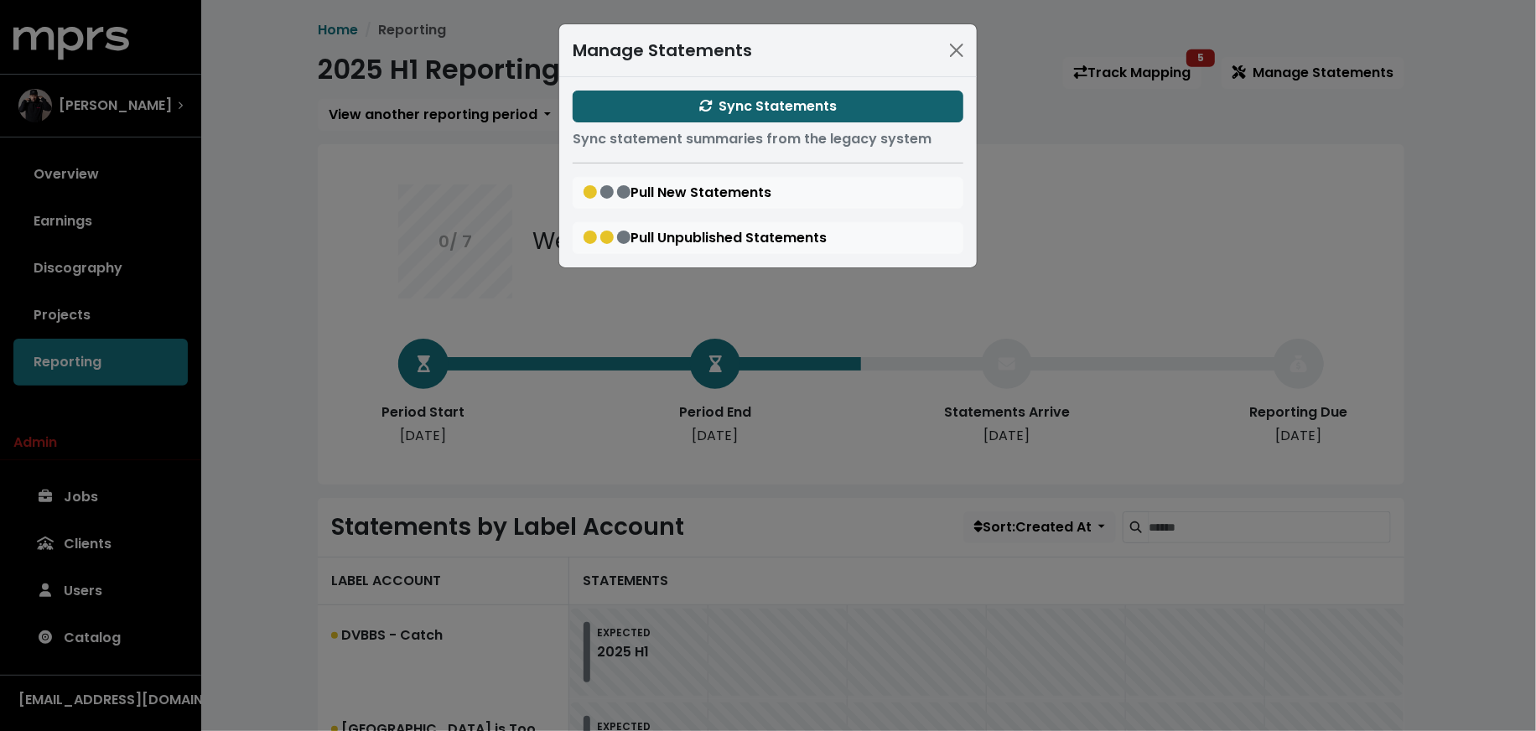
click at [720, 109] on span "Sync Statements" at bounding box center [768, 105] width 138 height 19
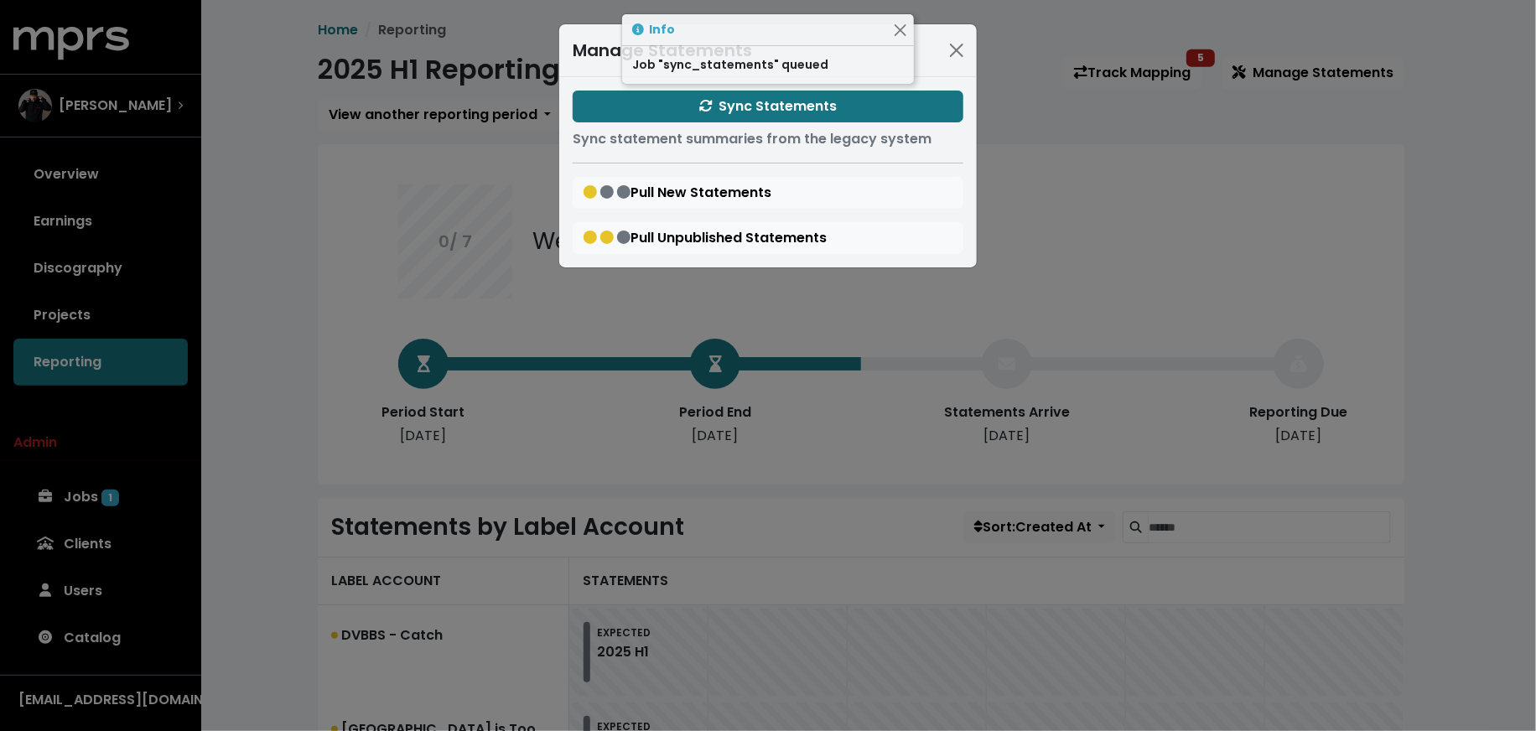
click at [296, 365] on div "Manage Statements Sync Statements Sync statement summaries from the legacy syst…" at bounding box center [768, 365] width 1536 height 731
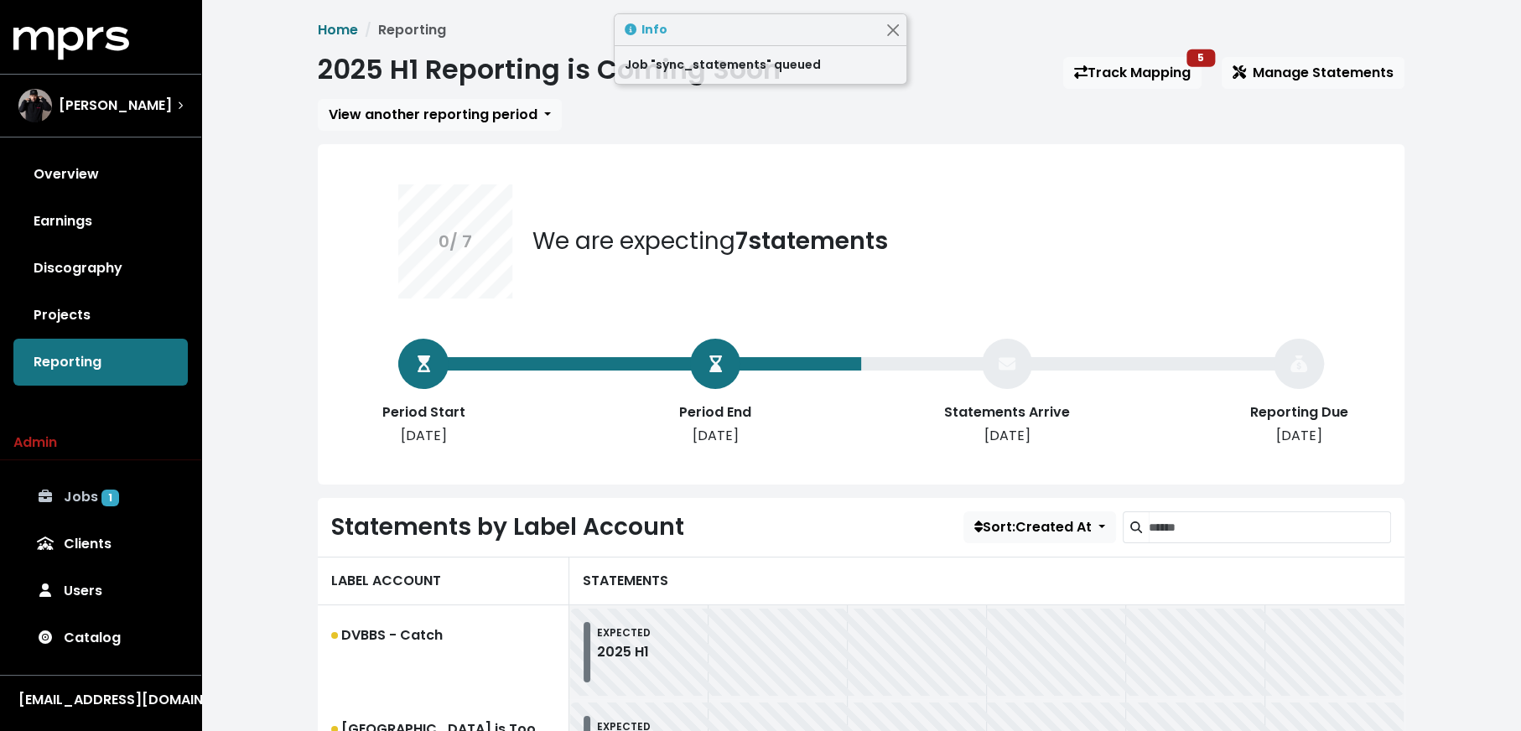
click at [133, 487] on link "Jobs 1" at bounding box center [100, 497] width 174 height 47
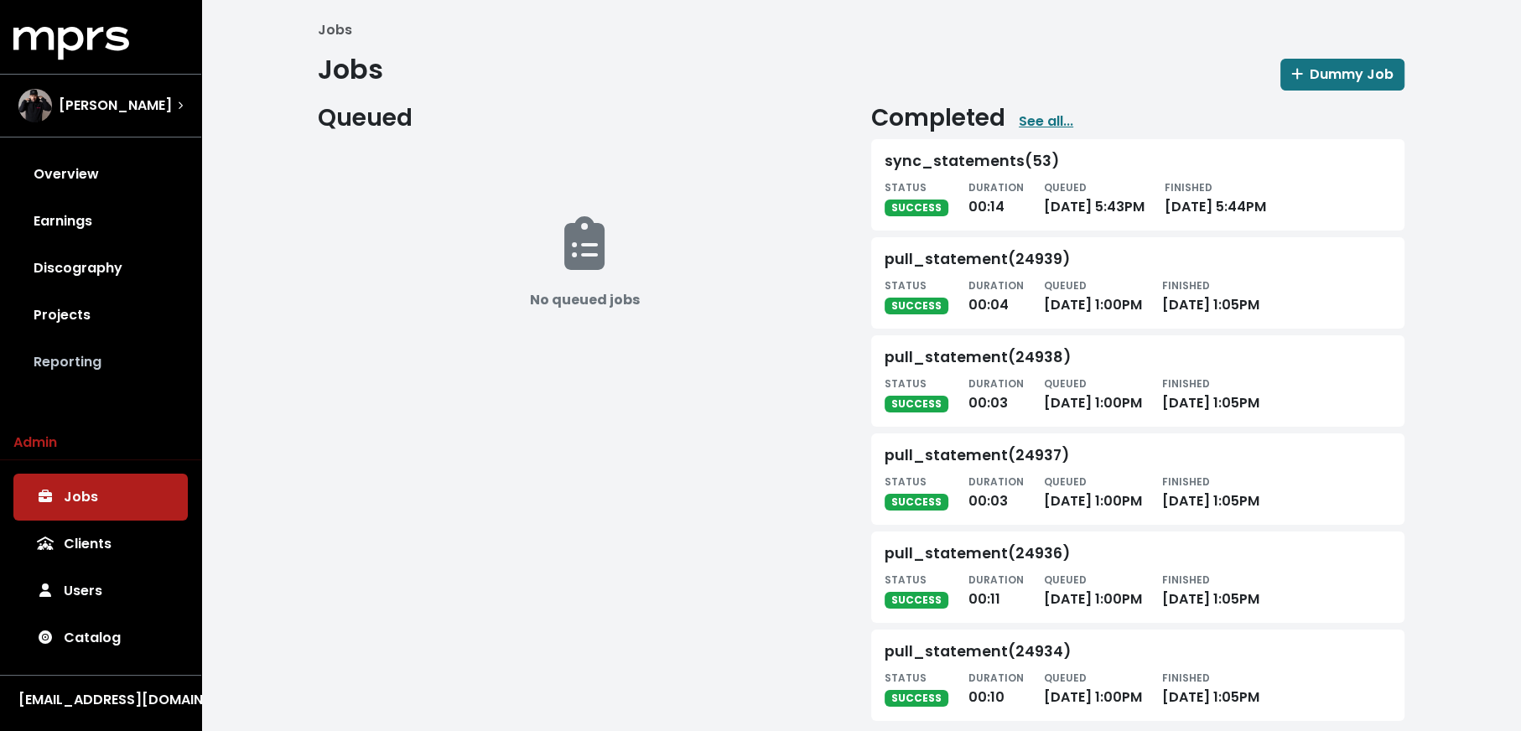
click at [122, 369] on link "Reporting" at bounding box center [100, 362] width 174 height 47
